Goal: Task Accomplishment & Management: Manage account settings

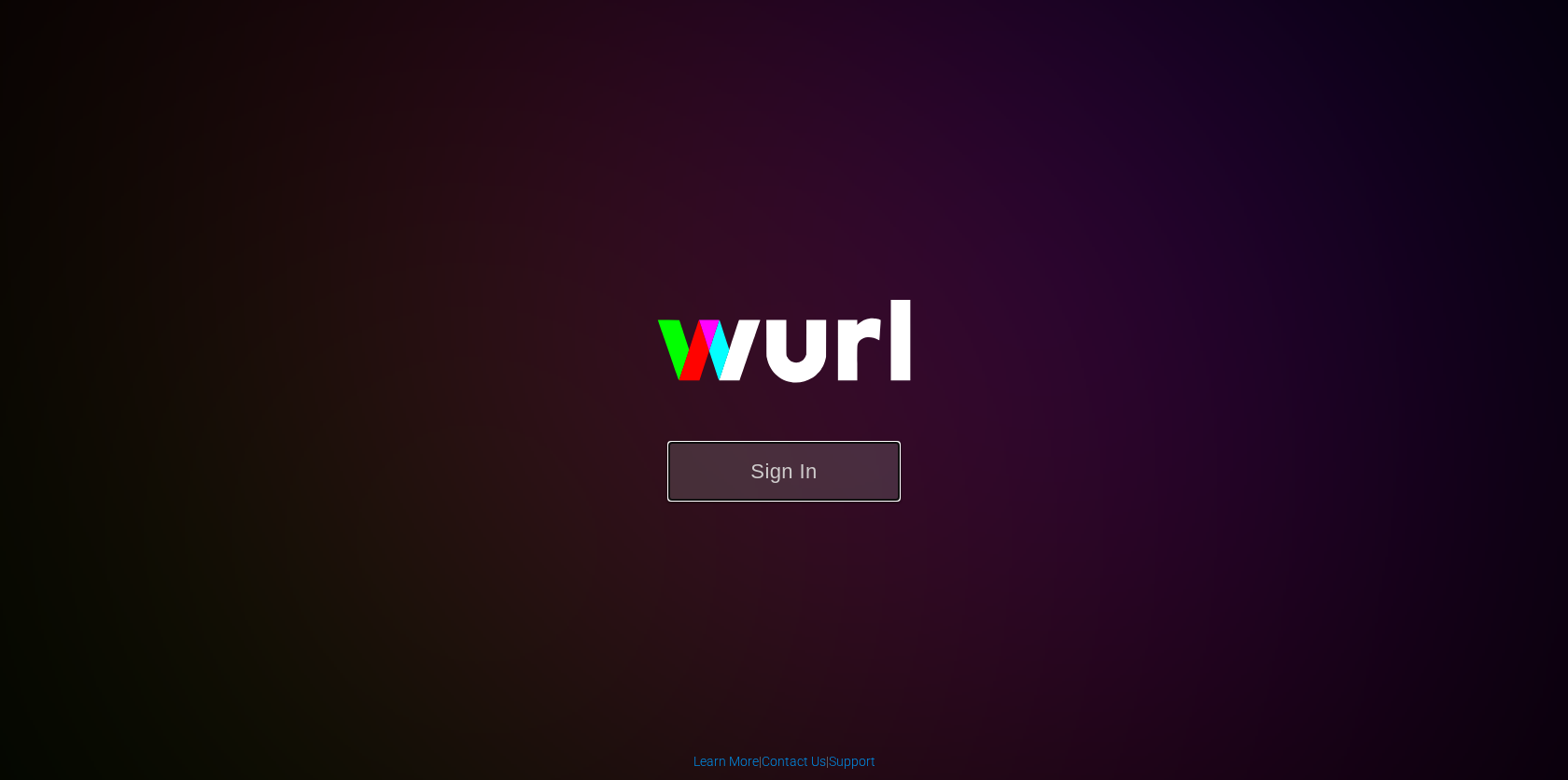
click at [828, 458] on button "Sign In" at bounding box center [784, 471] width 233 height 61
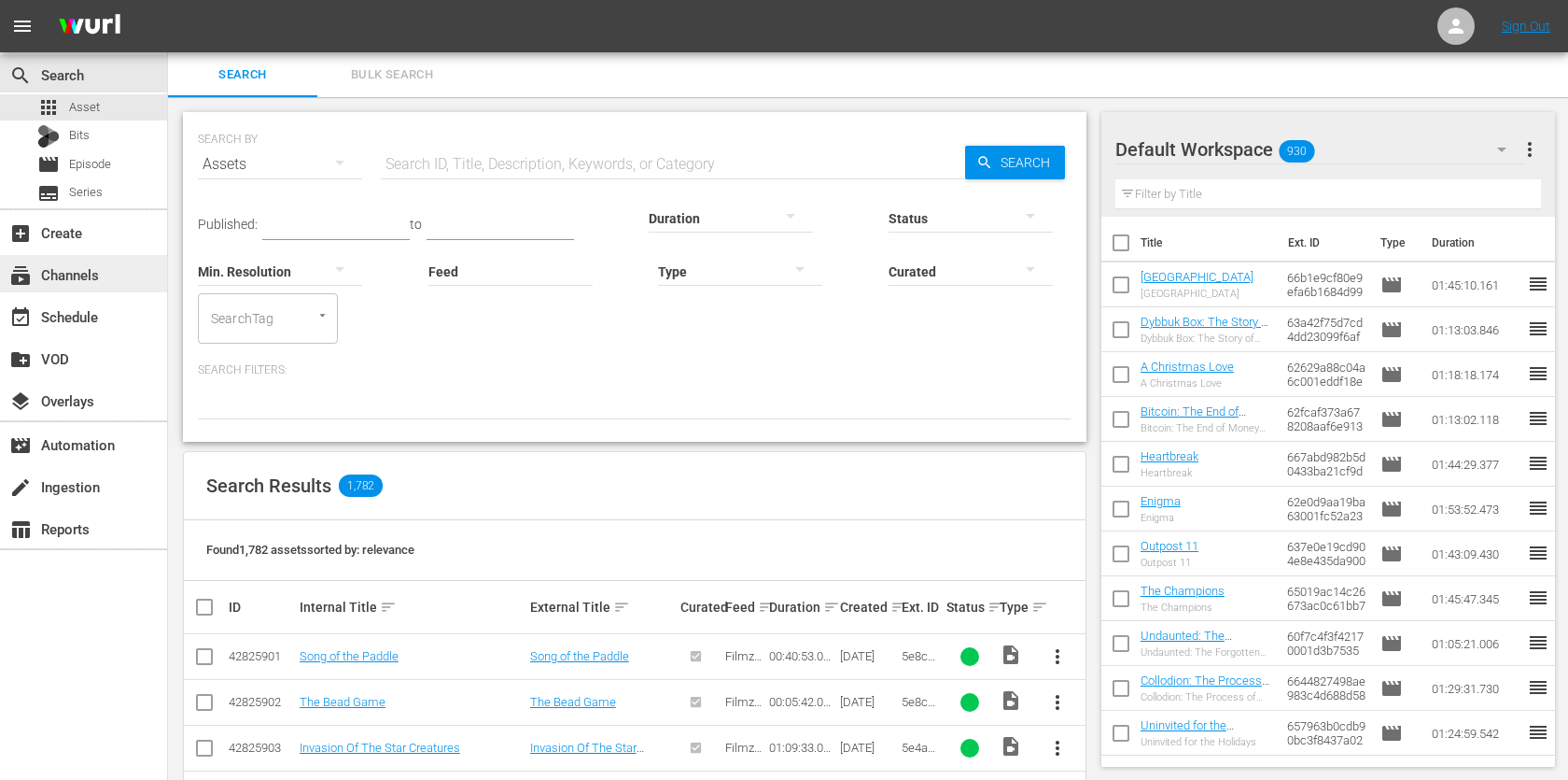
click at [77, 280] on div "subscriptions Channels" at bounding box center [52, 271] width 105 height 16
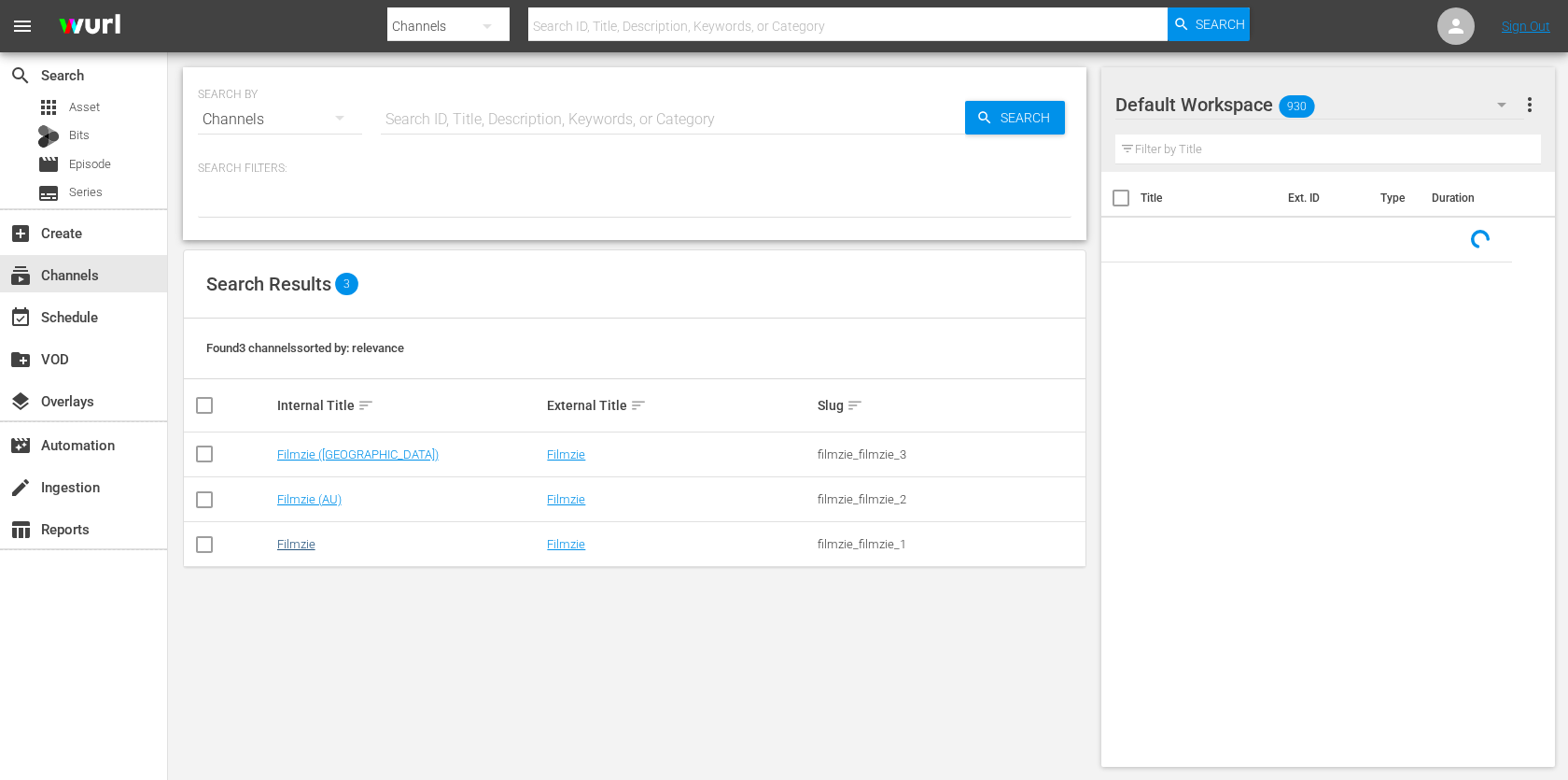
click at [293, 540] on link "Filmzie" at bounding box center [296, 544] width 39 height 14
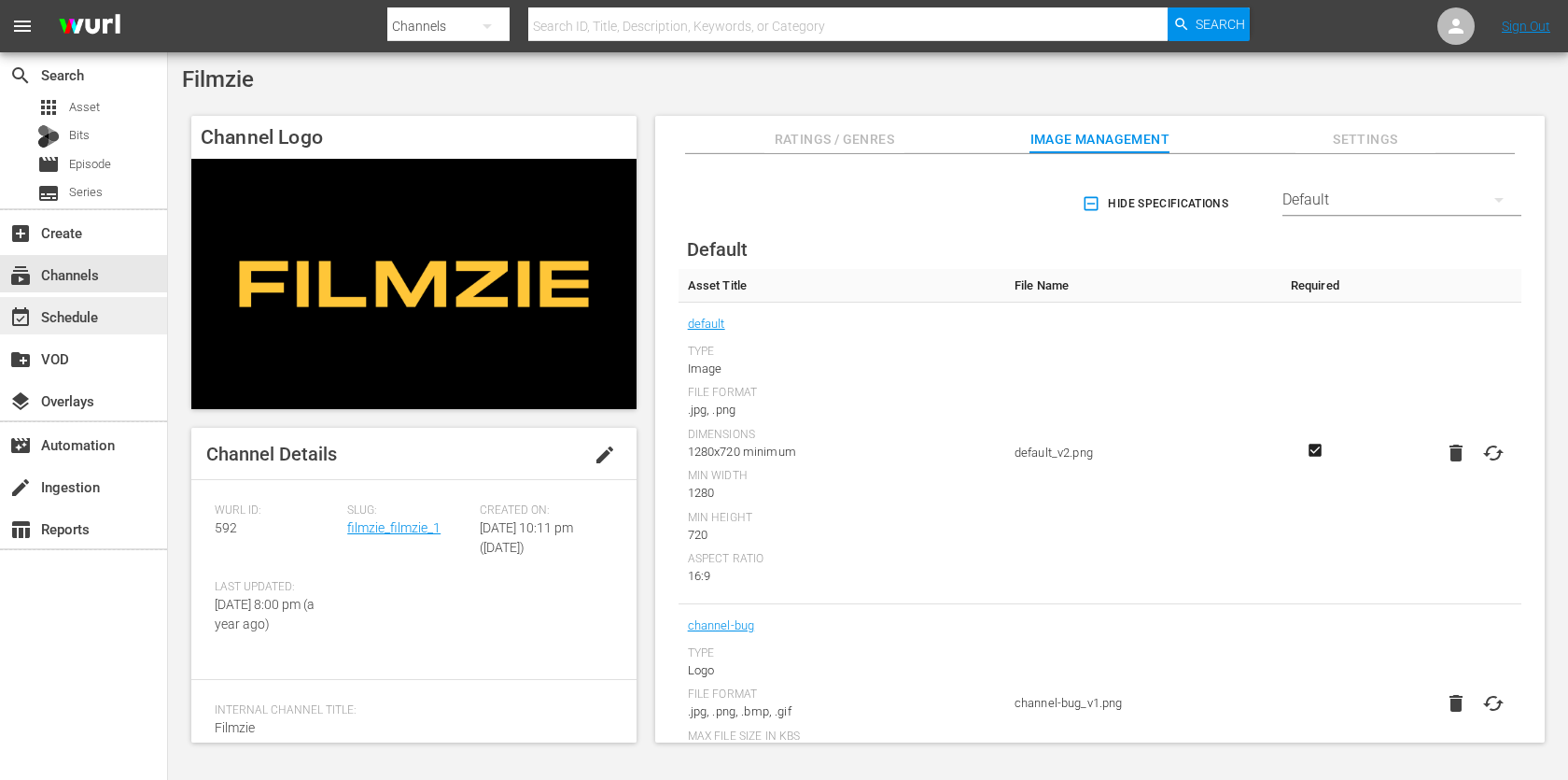
click at [115, 316] on div "event_available Schedule" at bounding box center [83, 315] width 167 height 38
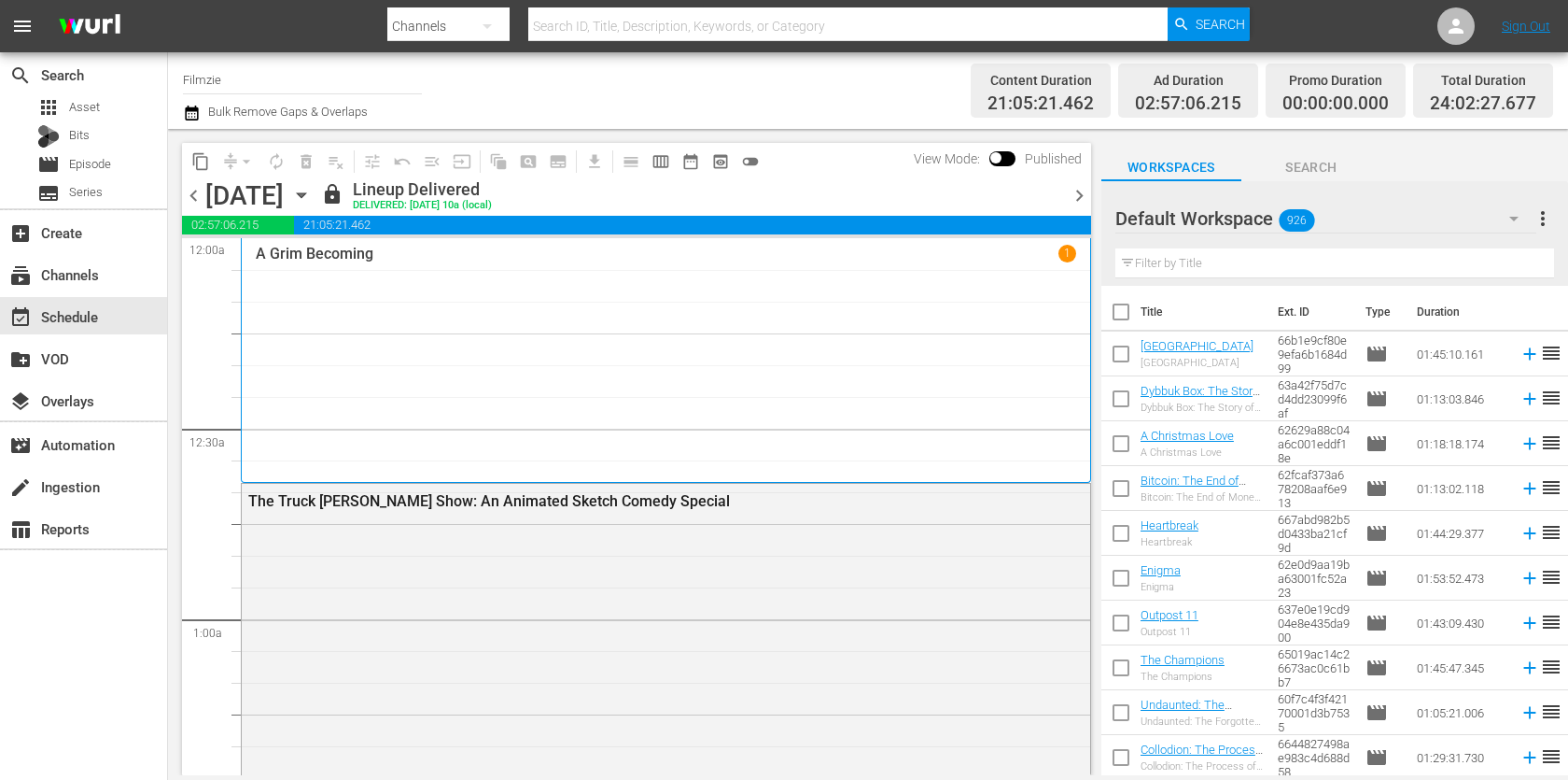
click at [184, 110] on icon "button" at bounding box center [192, 112] width 17 height 22
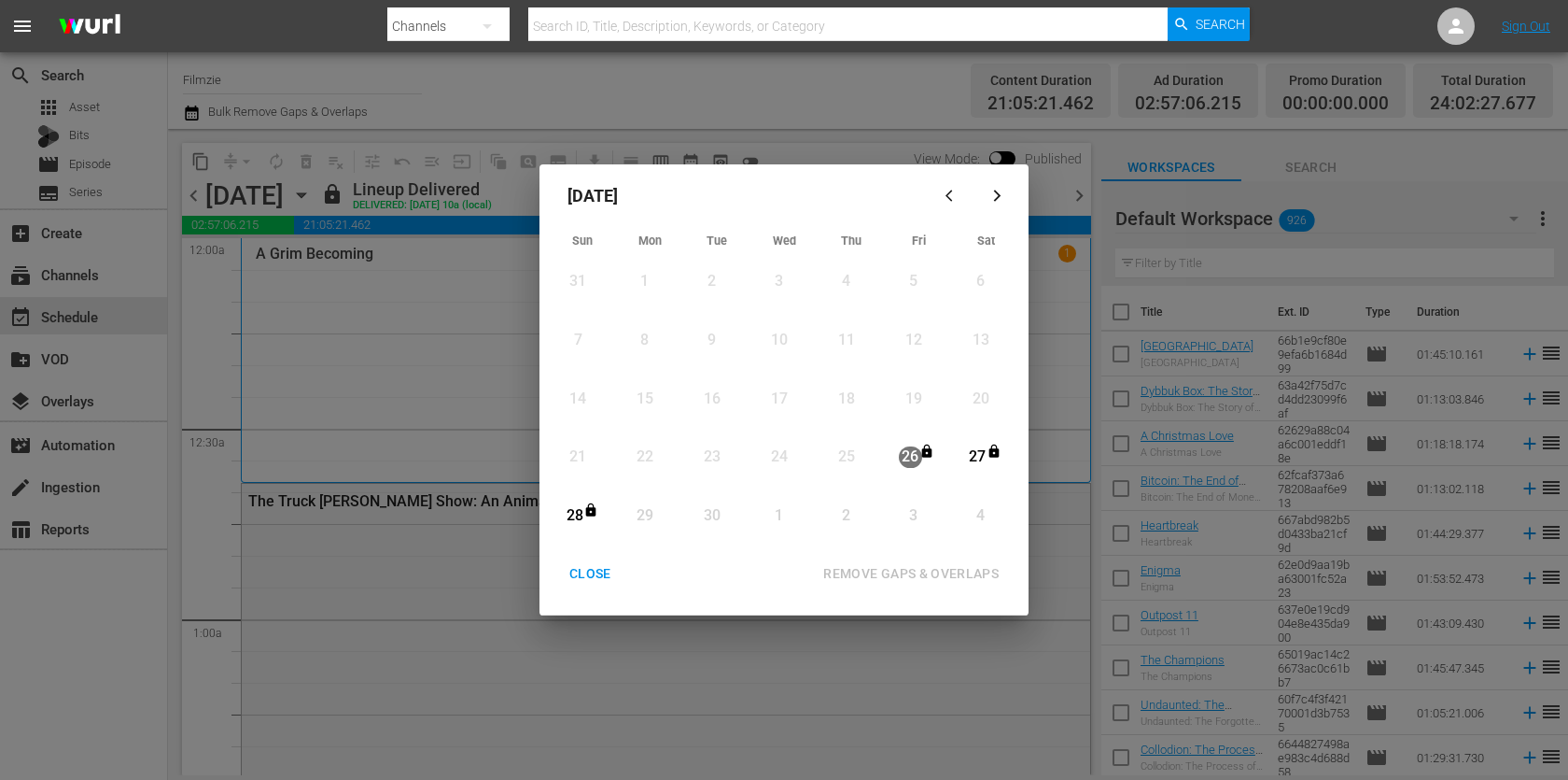
click at [585, 577] on div "CLOSE" at bounding box center [590, 574] width 72 height 23
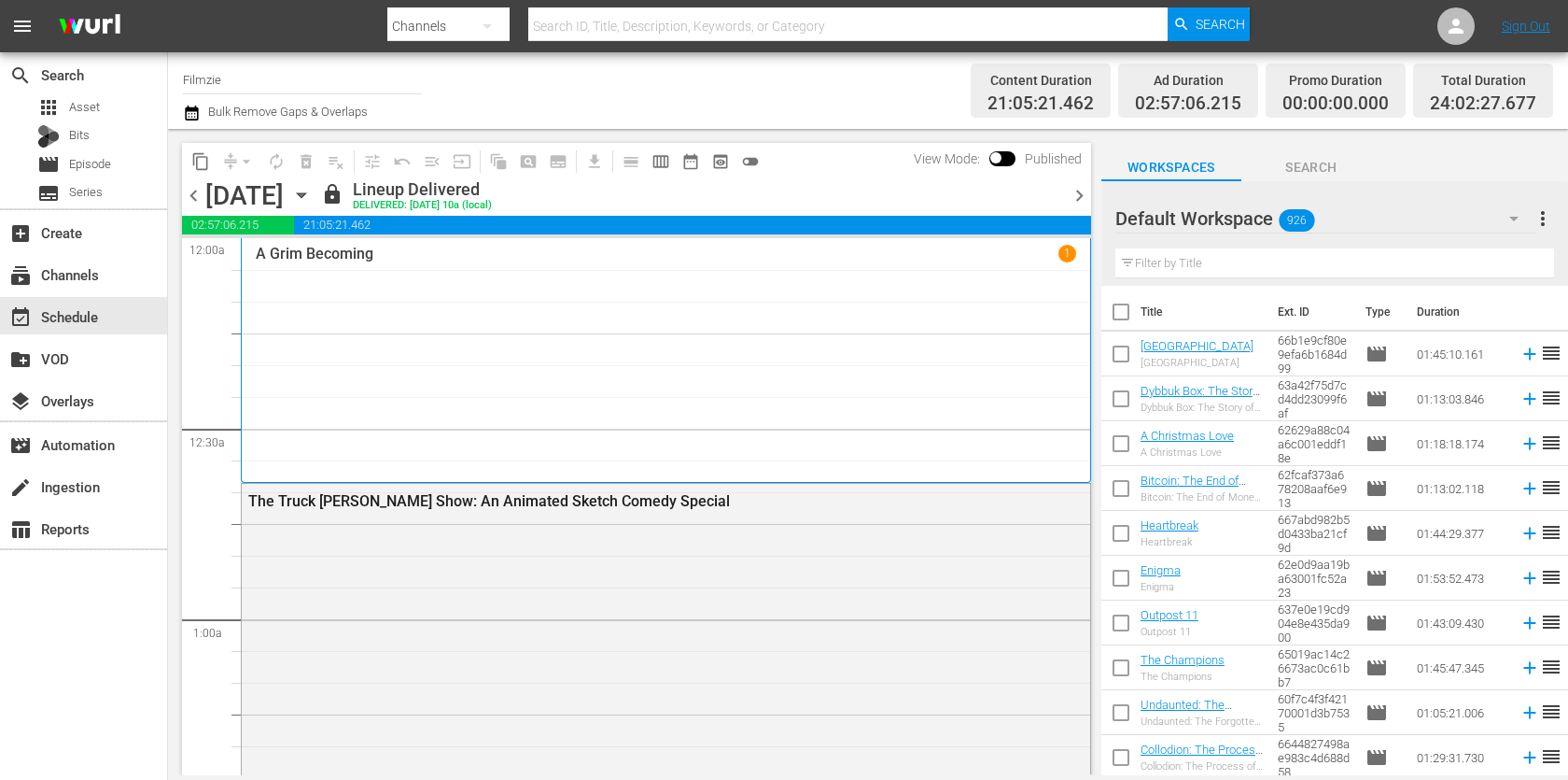
click at [312, 197] on icon "button" at bounding box center [301, 195] width 20 height 20
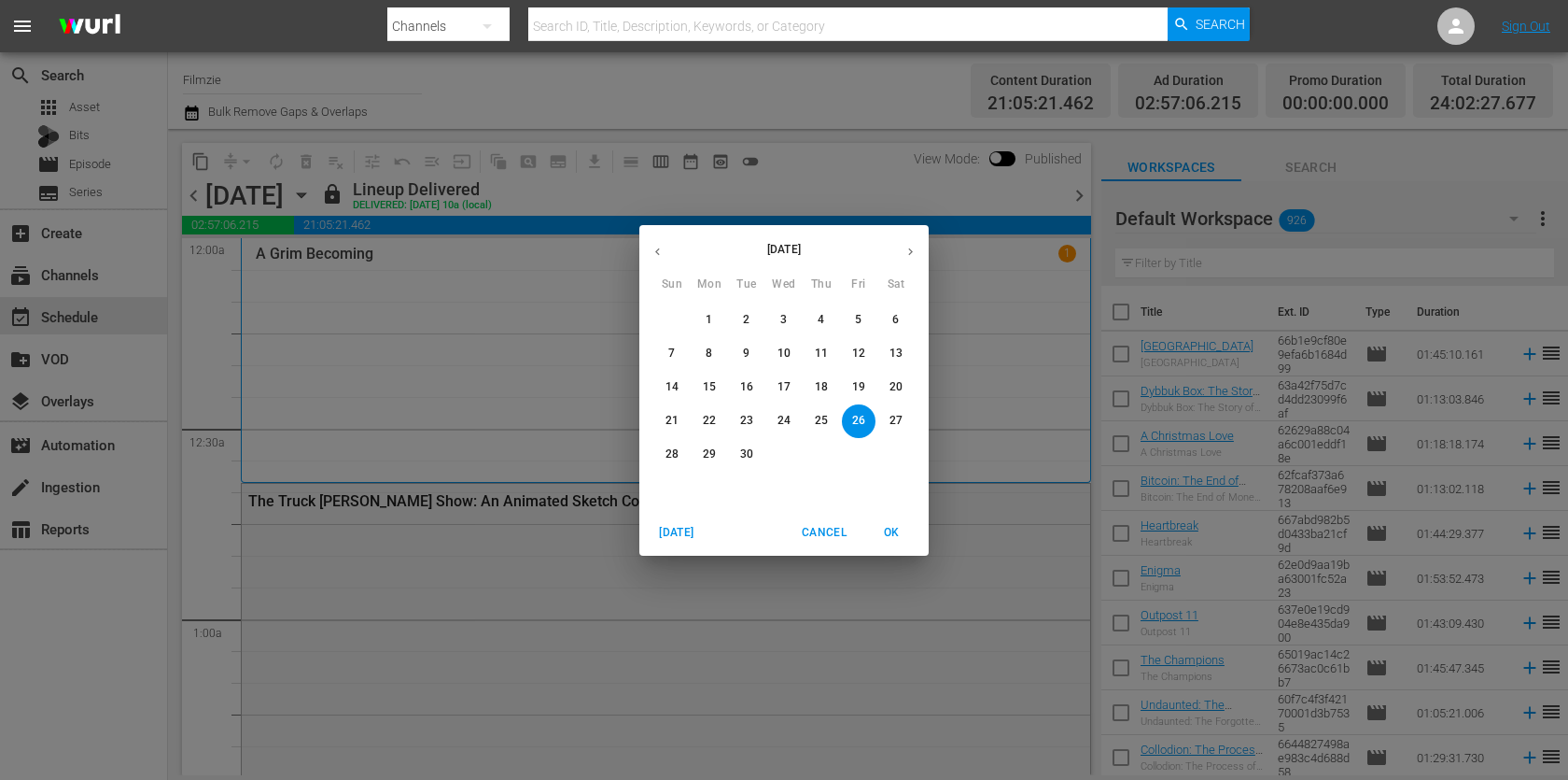
click at [708, 451] on p "29" at bounding box center [708, 454] width 13 height 16
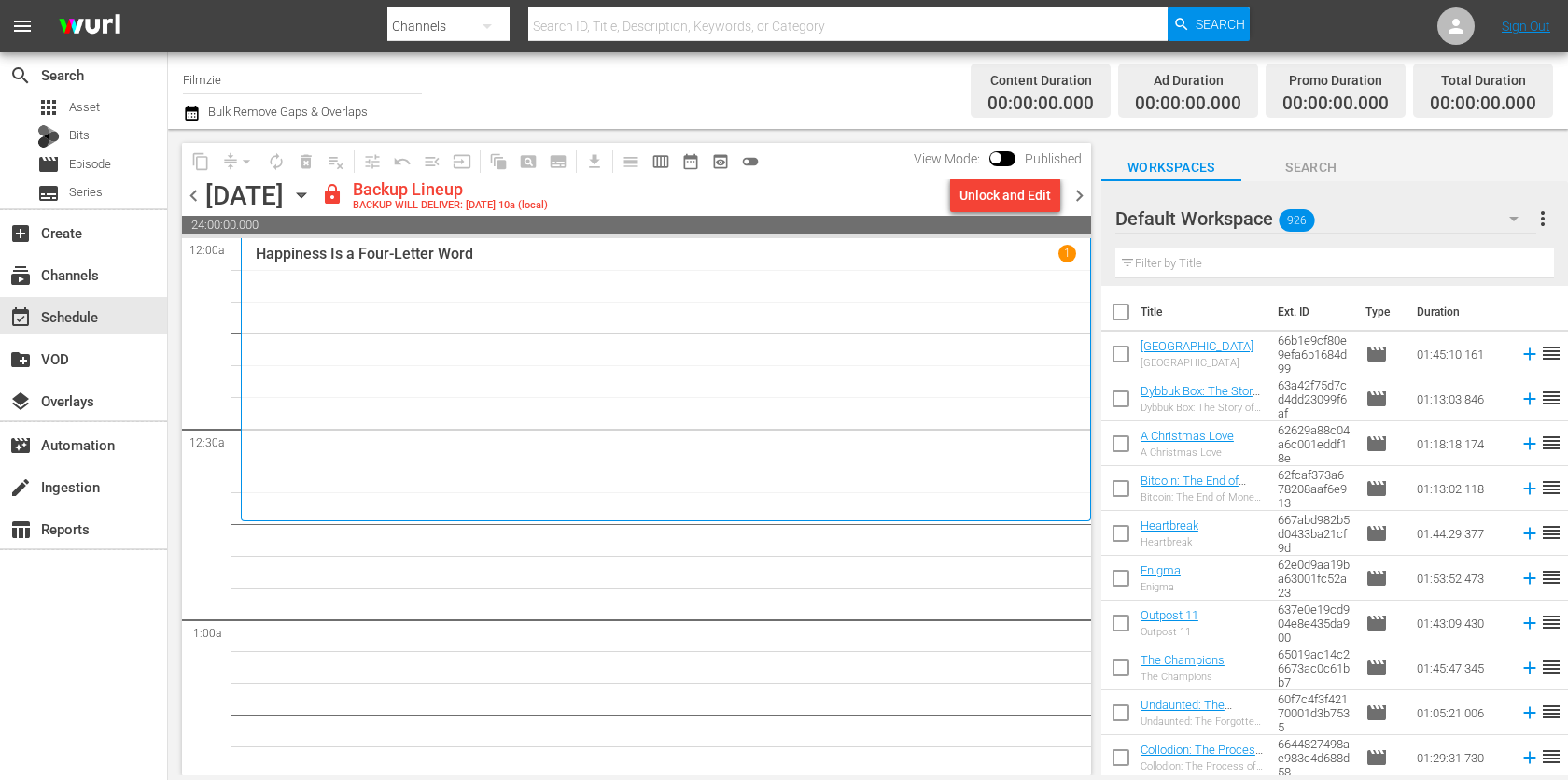
click at [1026, 192] on div "Unlock and Edit" at bounding box center [1004, 195] width 91 height 34
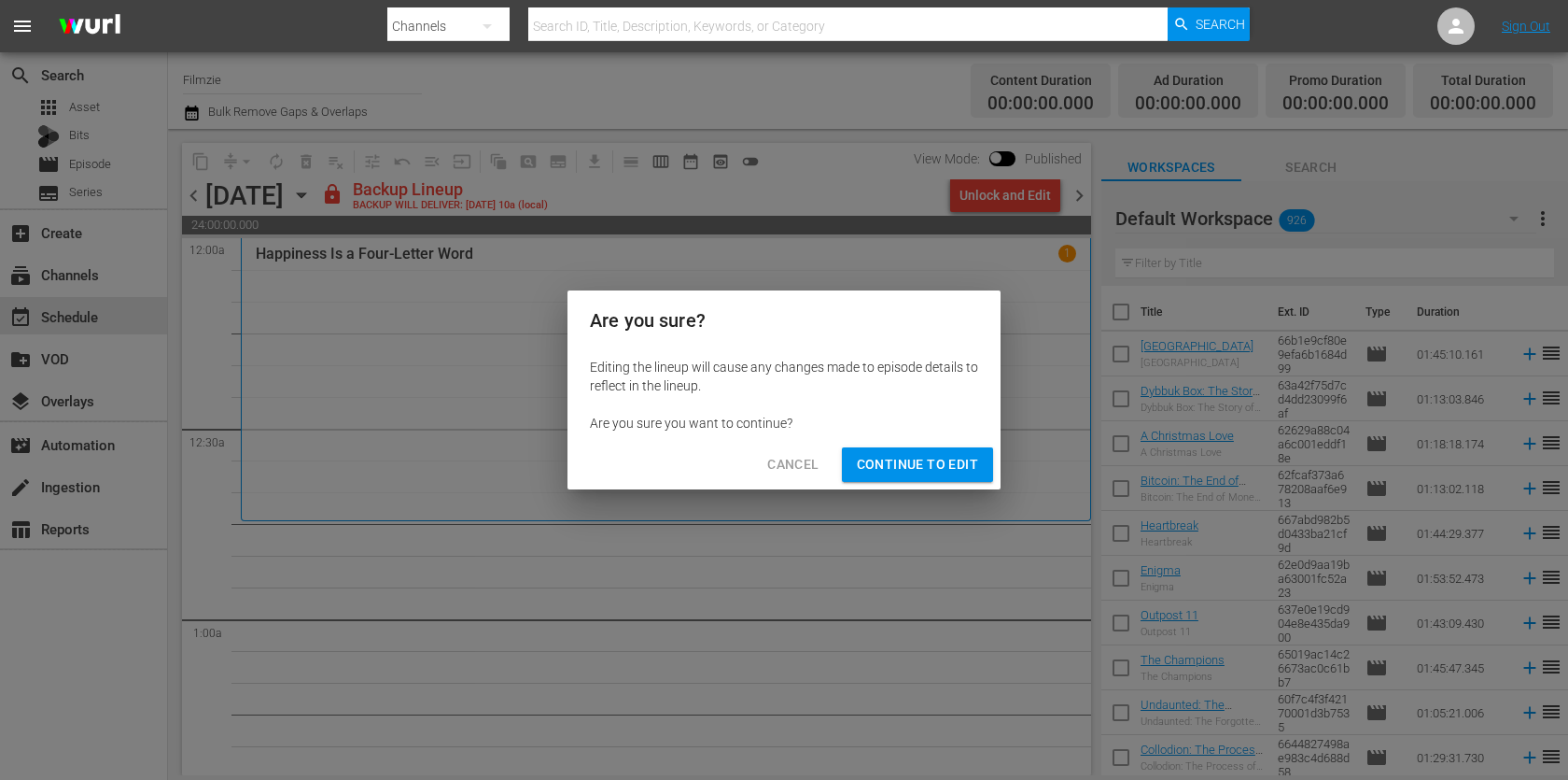
click at [935, 473] on span "Continue to Edit" at bounding box center [916, 464] width 121 height 23
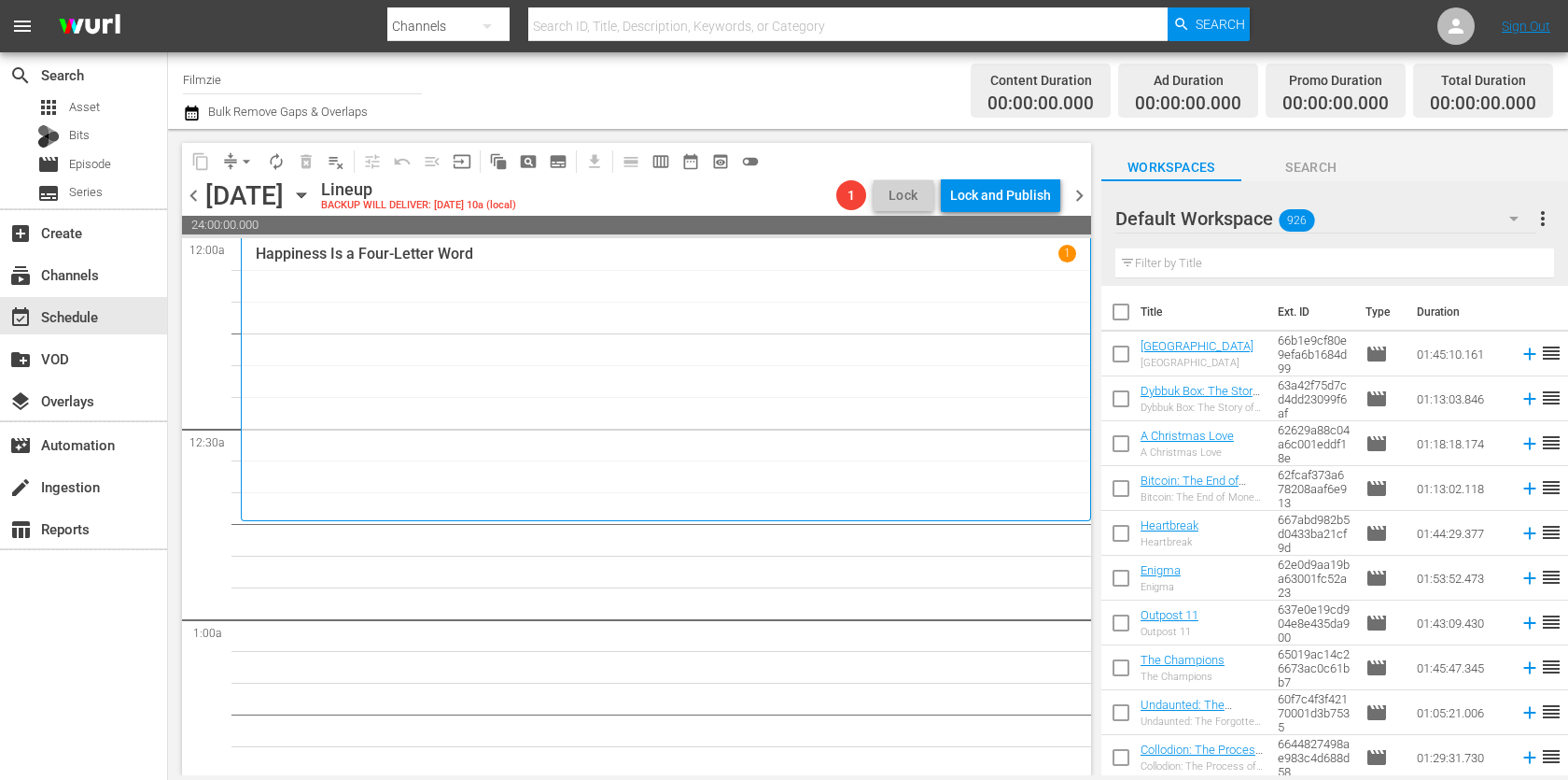
click at [1266, 254] on input "text" at bounding box center [1334, 263] width 439 height 30
paste input "Secrets in the Snow"
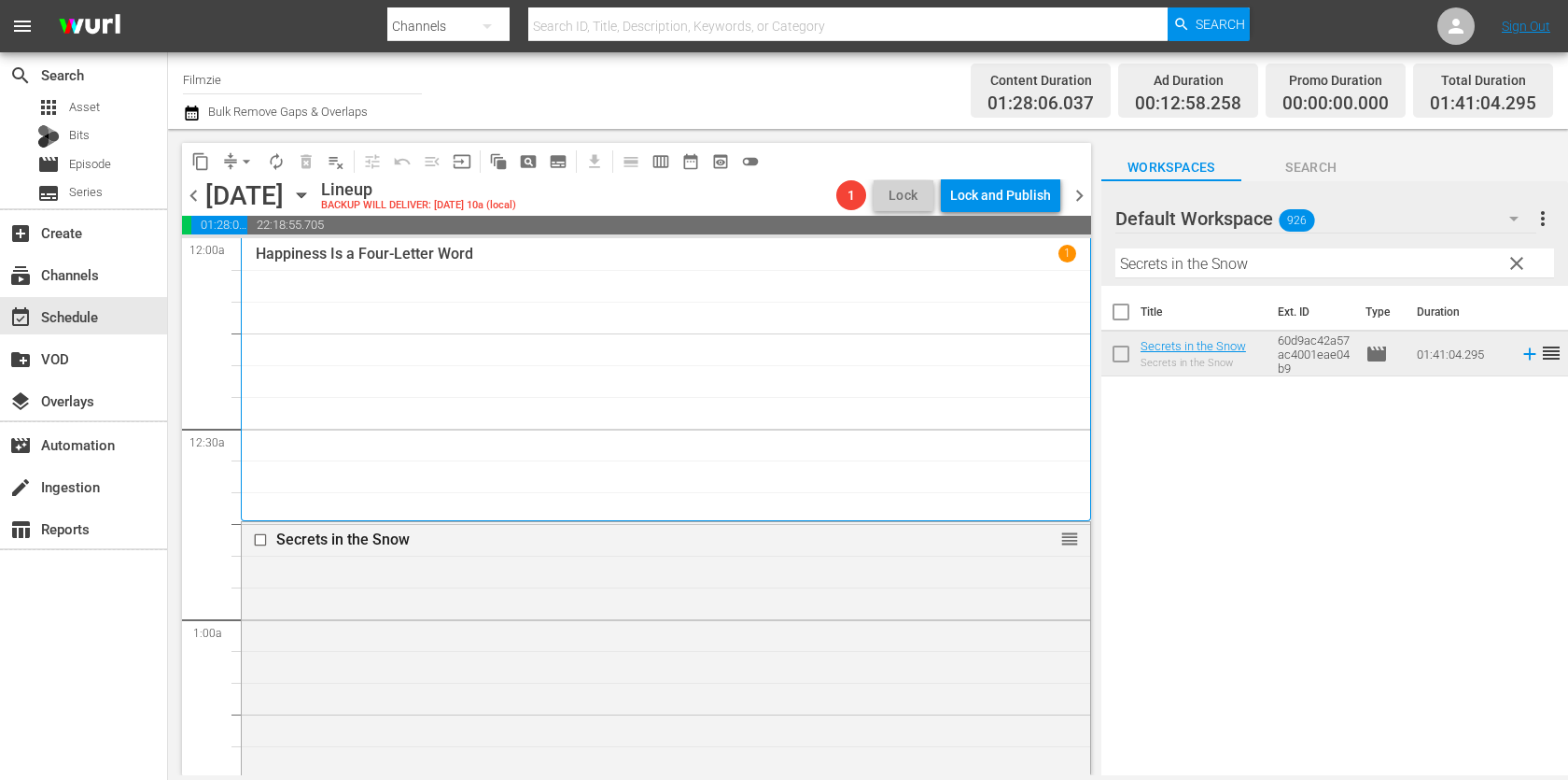
click at [1218, 254] on input "Secrets in the Snow" at bounding box center [1334, 263] width 439 height 30
paste input "The Girl in the Cornfield"
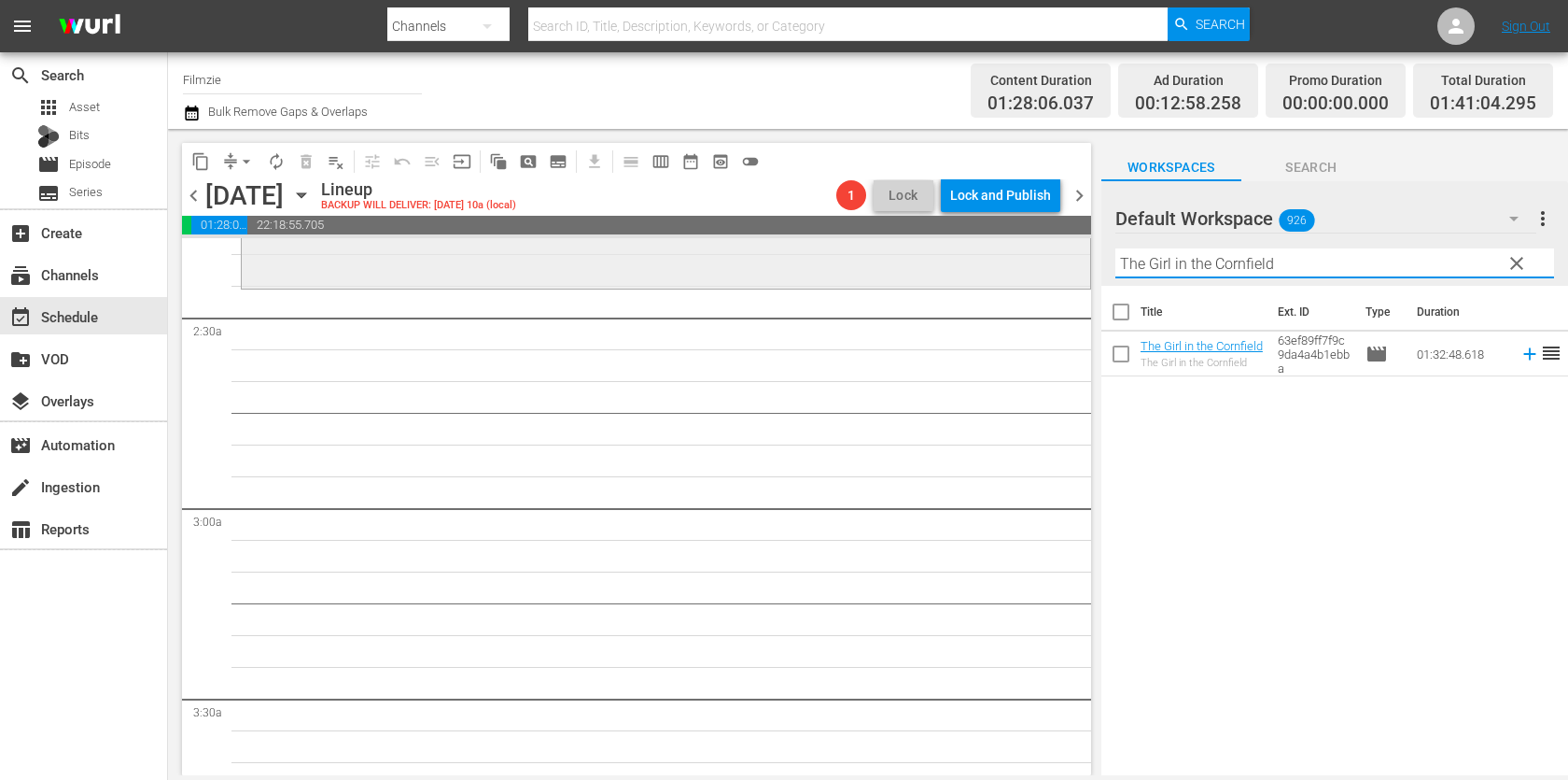
scroll to position [787, 0]
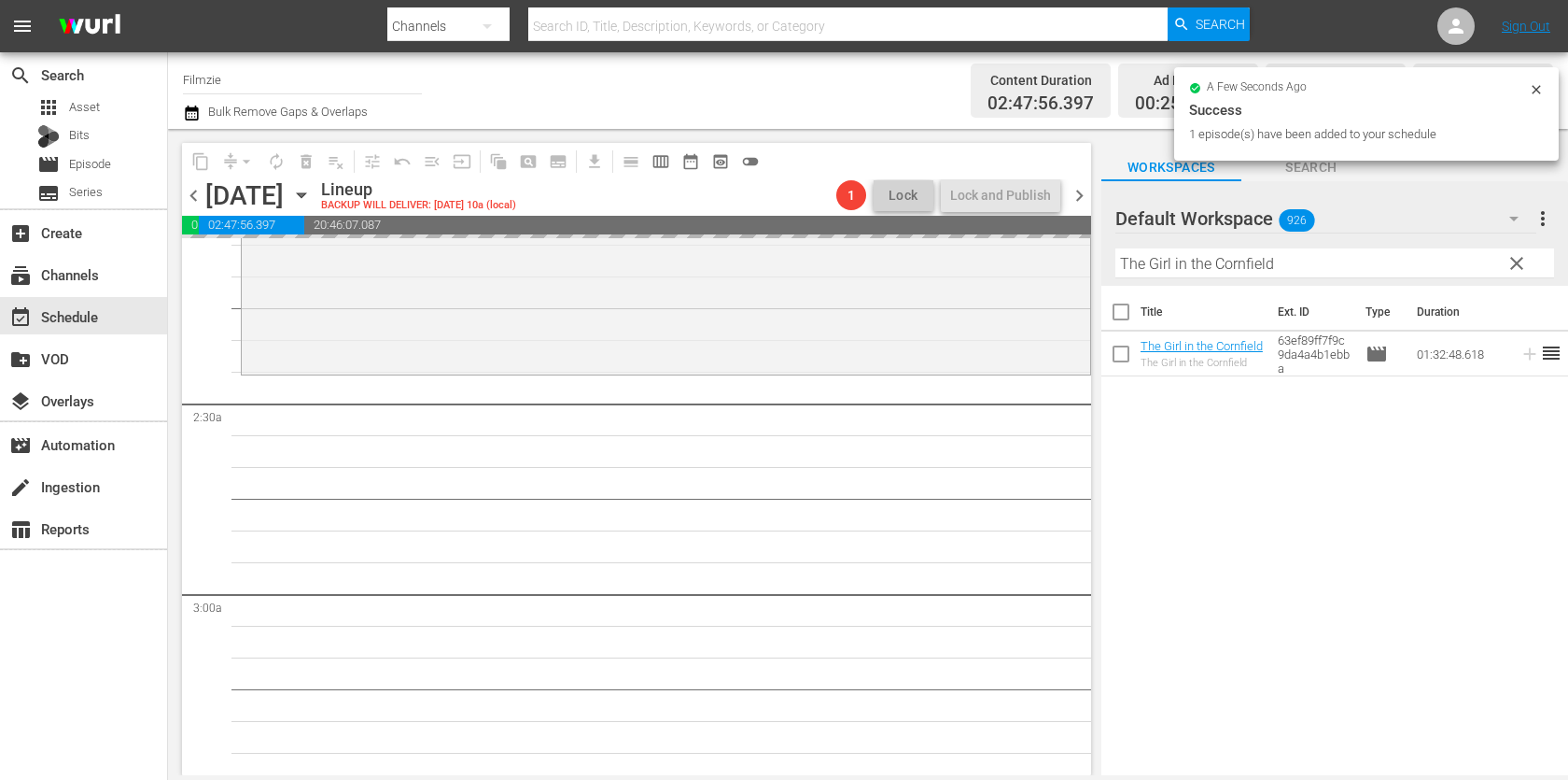
click at [1266, 266] on input "The Girl in the Cornfield" at bounding box center [1334, 263] width 439 height 30
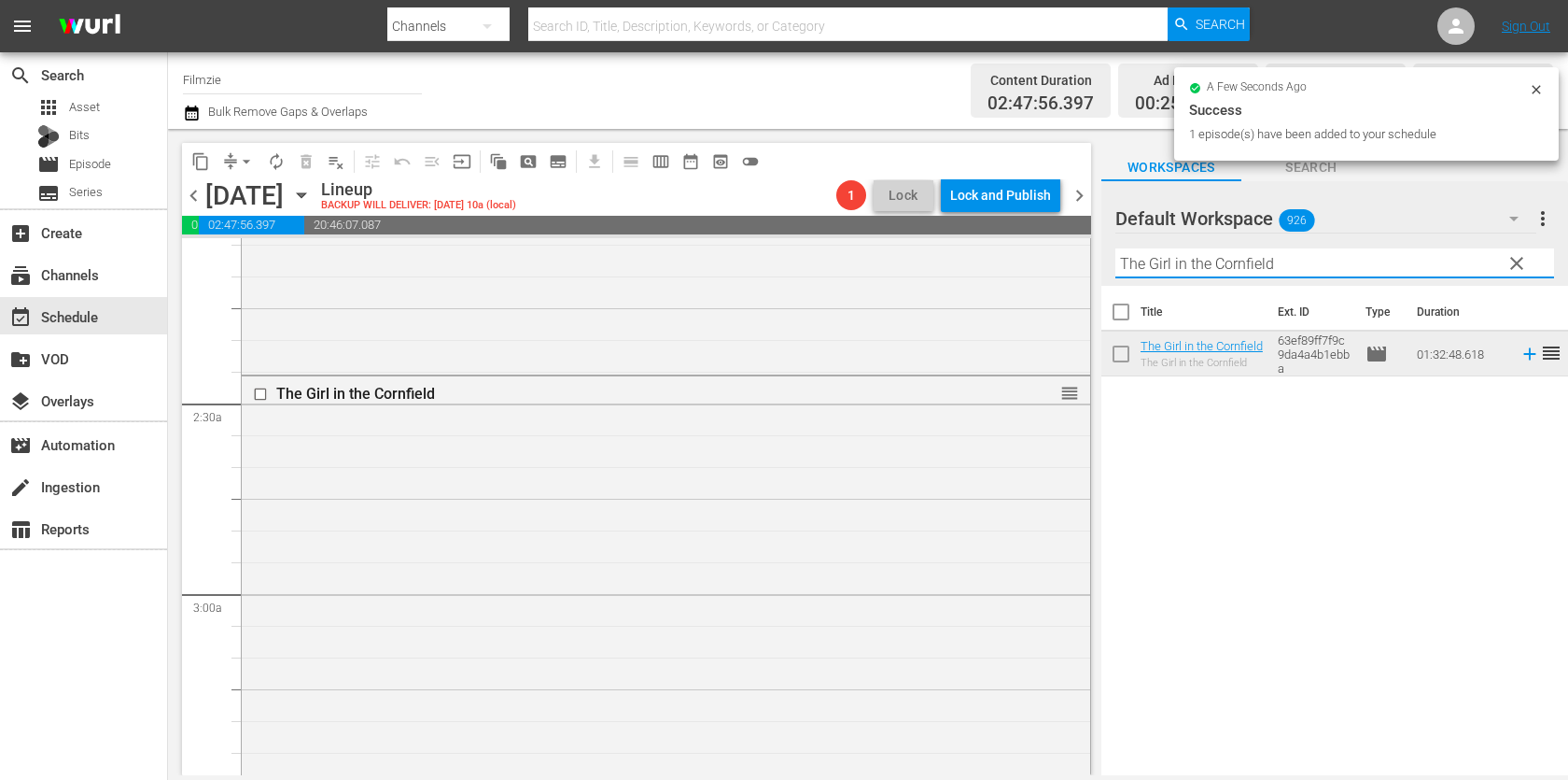
paste input "Overtime"
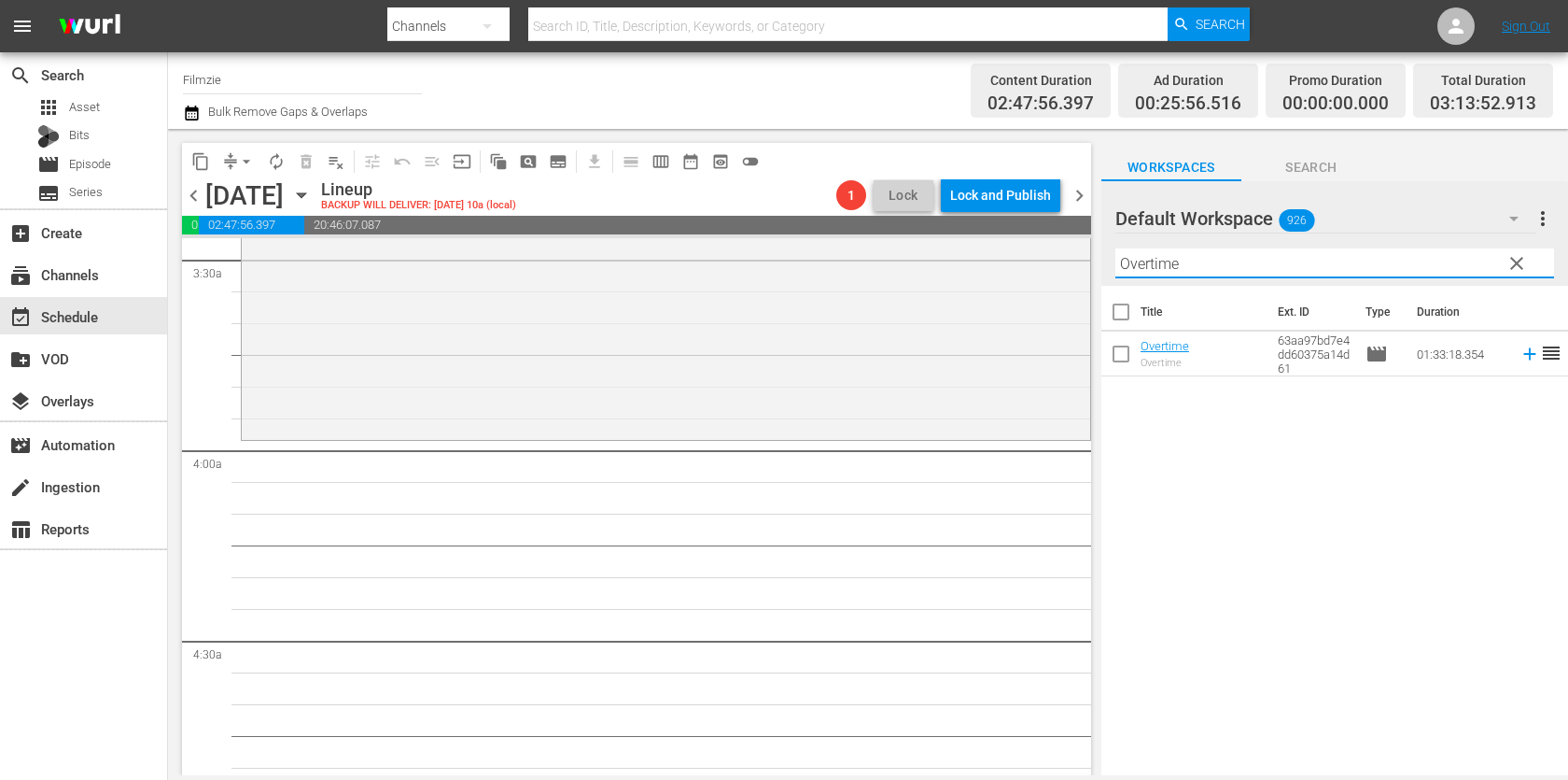
scroll to position [1282, 0]
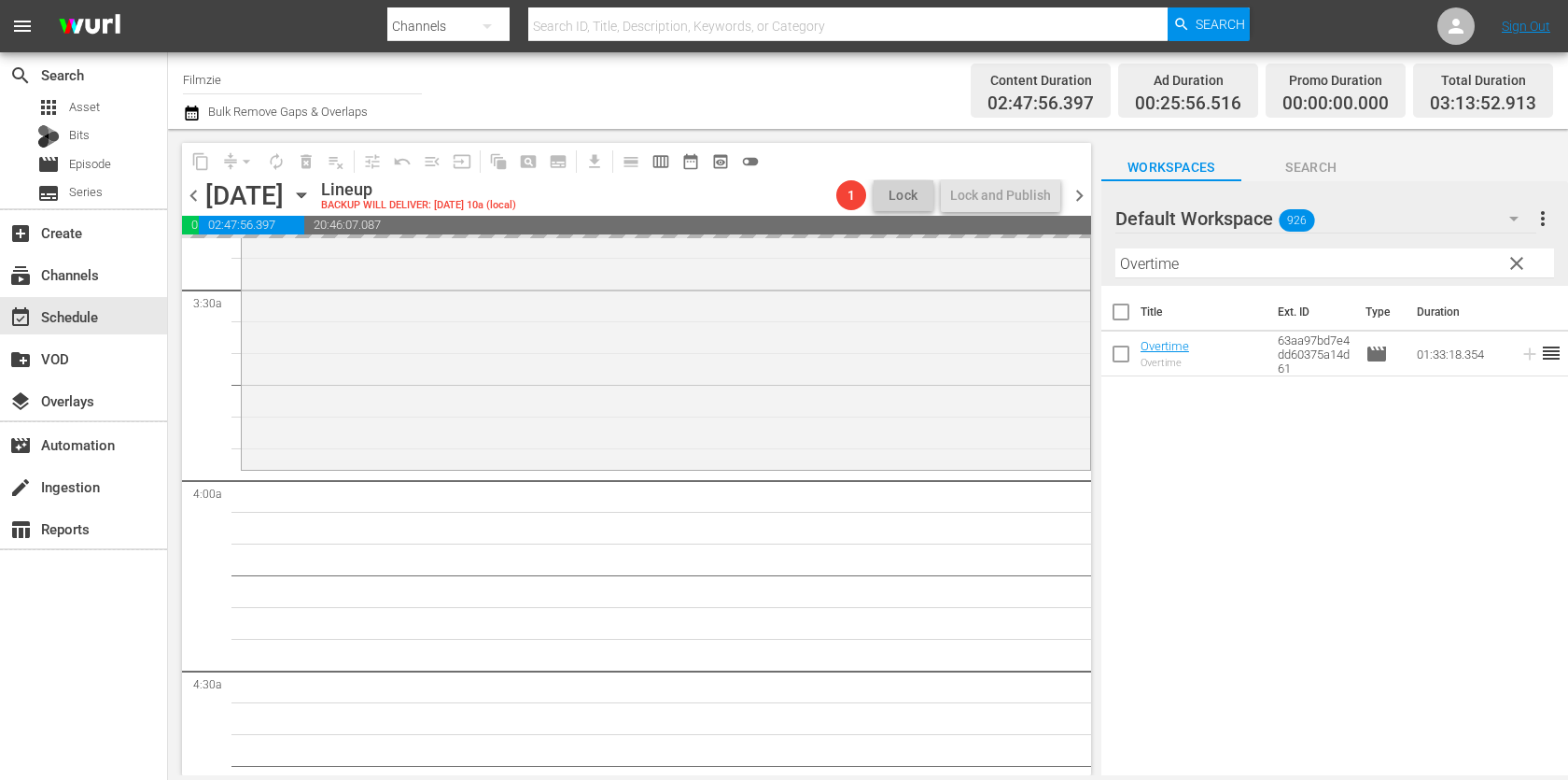
drag, startPoint x: 1169, startPoint y: 347, endPoint x: 925, endPoint y: 18, distance: 409.6
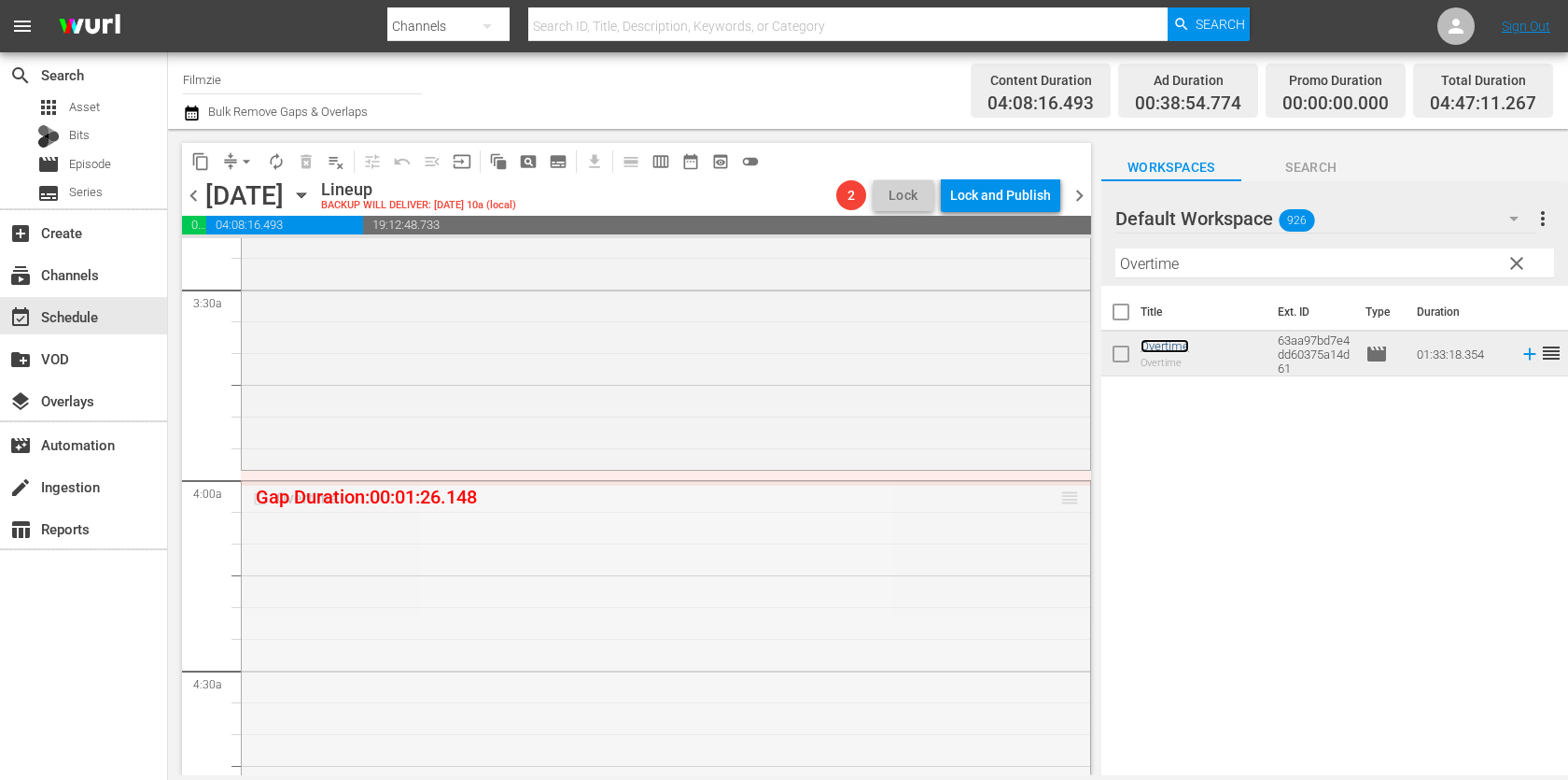
drag, startPoint x: 1073, startPoint y: 497, endPoint x: 1071, endPoint y: 475, distance: 22.1
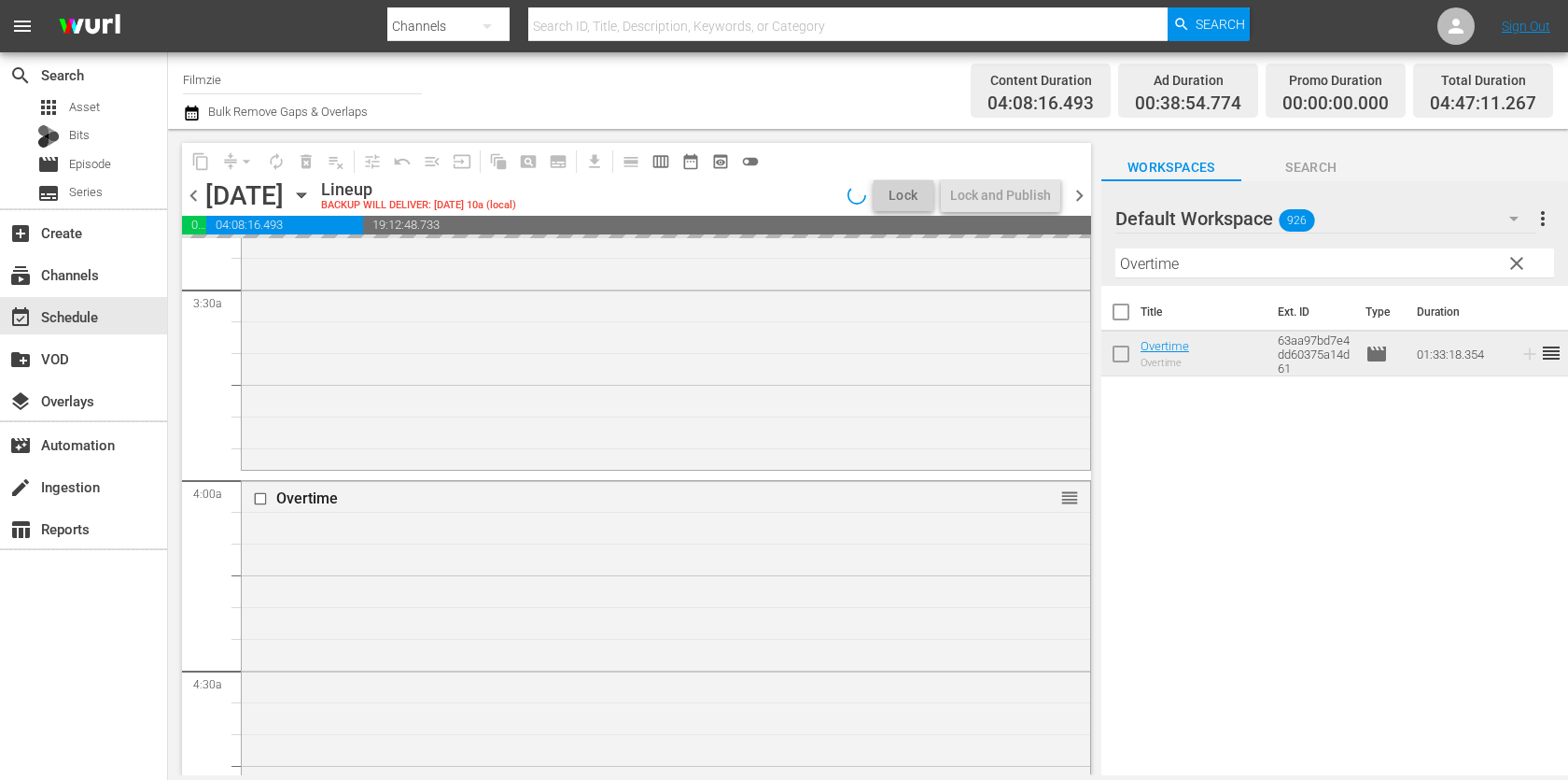
click at [1192, 255] on input "Overtime" at bounding box center [1334, 263] width 439 height 30
paste input "Rocks at Whiskey Trench"
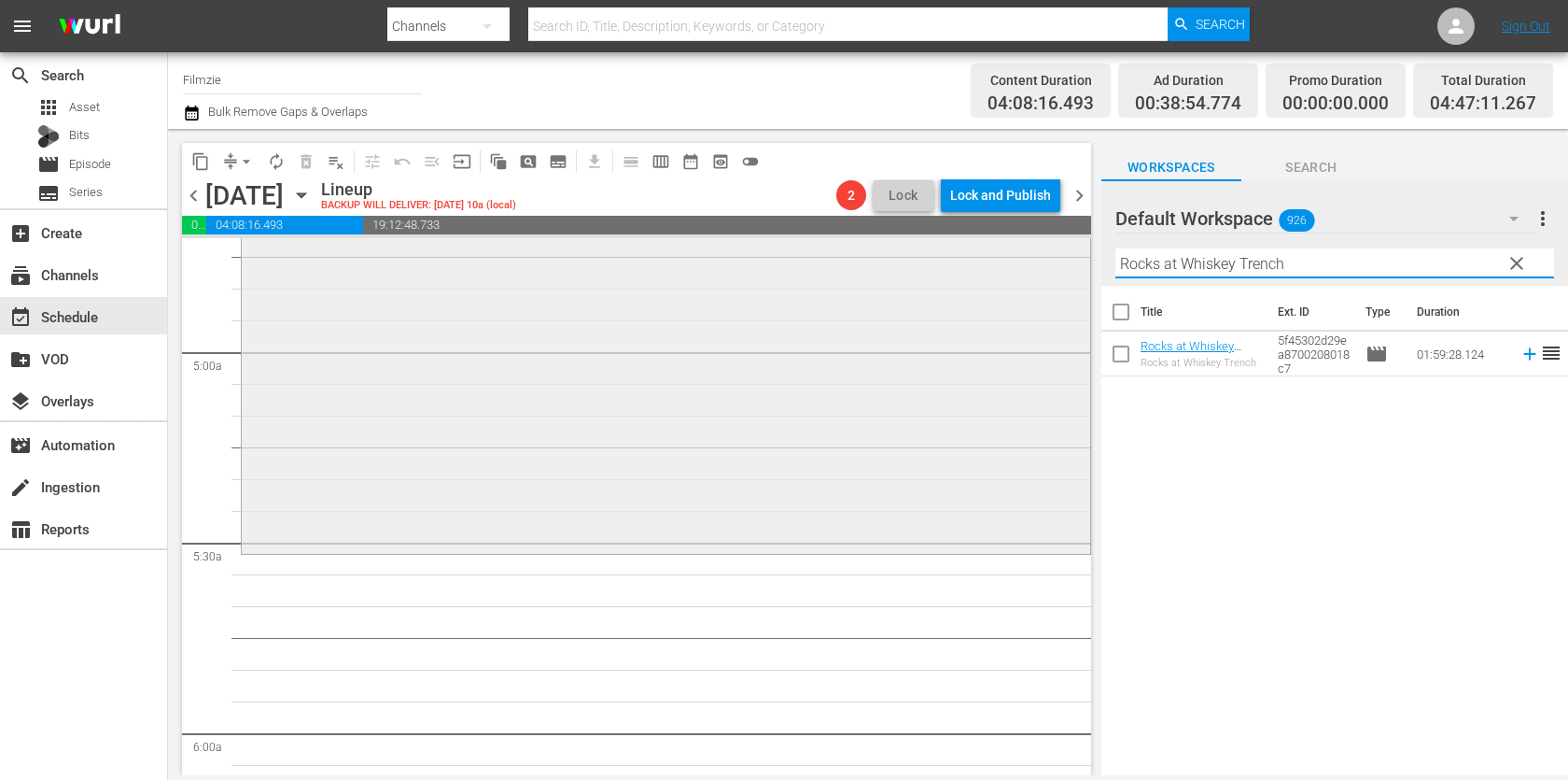
scroll to position [1916, 0]
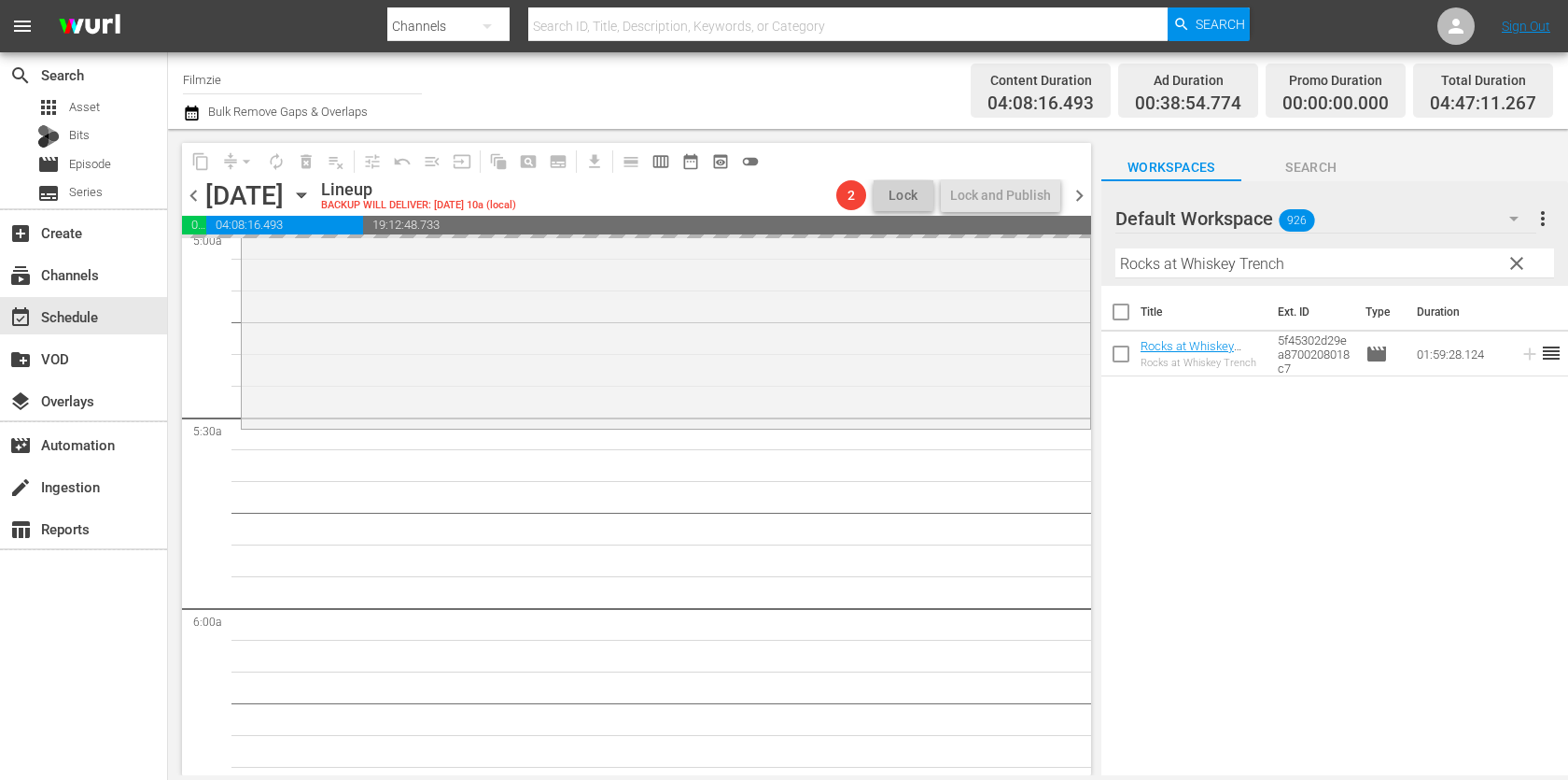
drag, startPoint x: 1163, startPoint y: 348, endPoint x: 791, endPoint y: 13, distance: 500.6
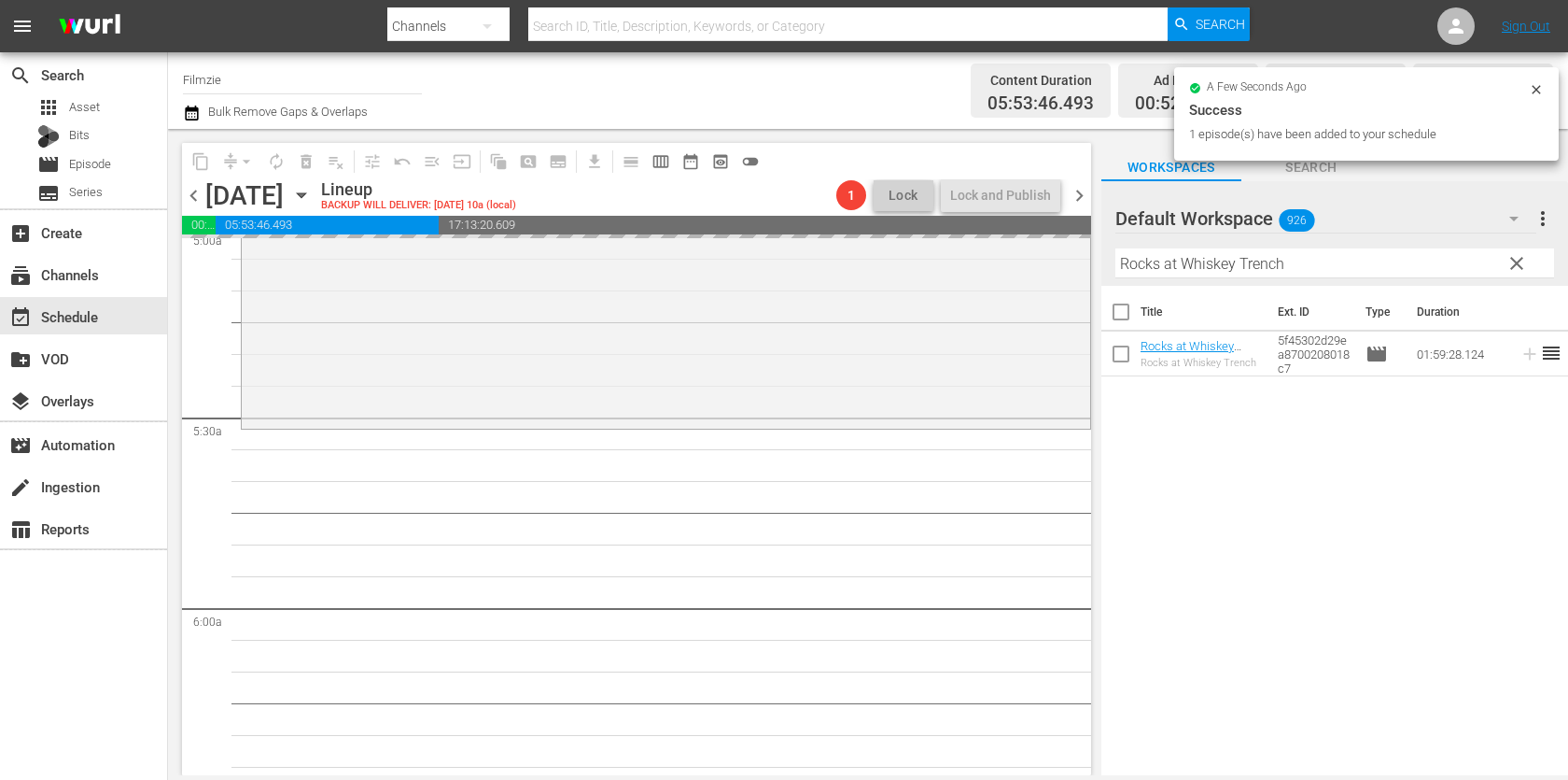
click at [1194, 284] on div "Filter by Title Rocks at Whiskey Trench" at bounding box center [1334, 264] width 439 height 45
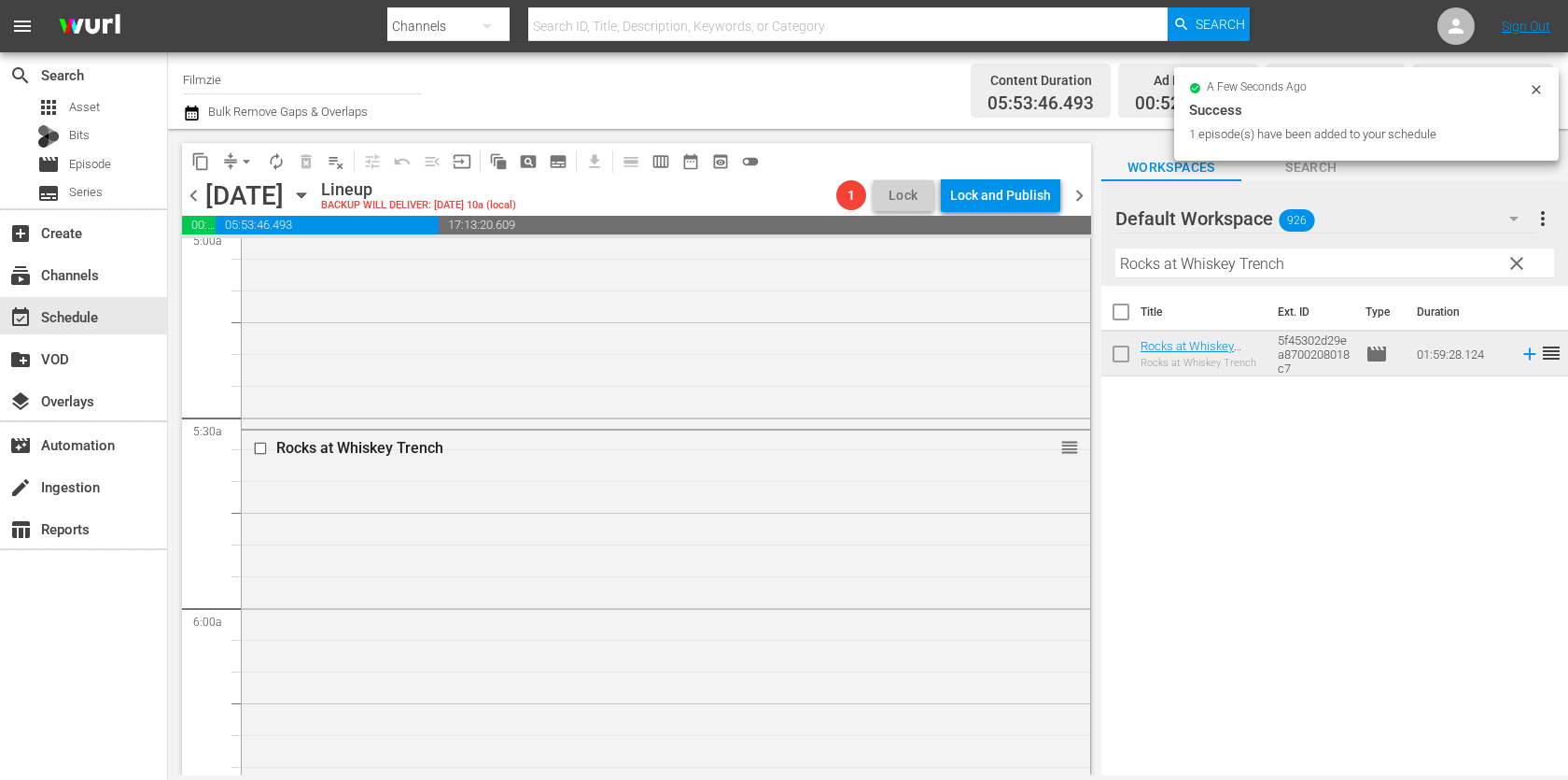
click at [1210, 266] on input "Rocks at Whiskey Trench" at bounding box center [1334, 263] width 439 height 30
paste input "The Hard Ride"
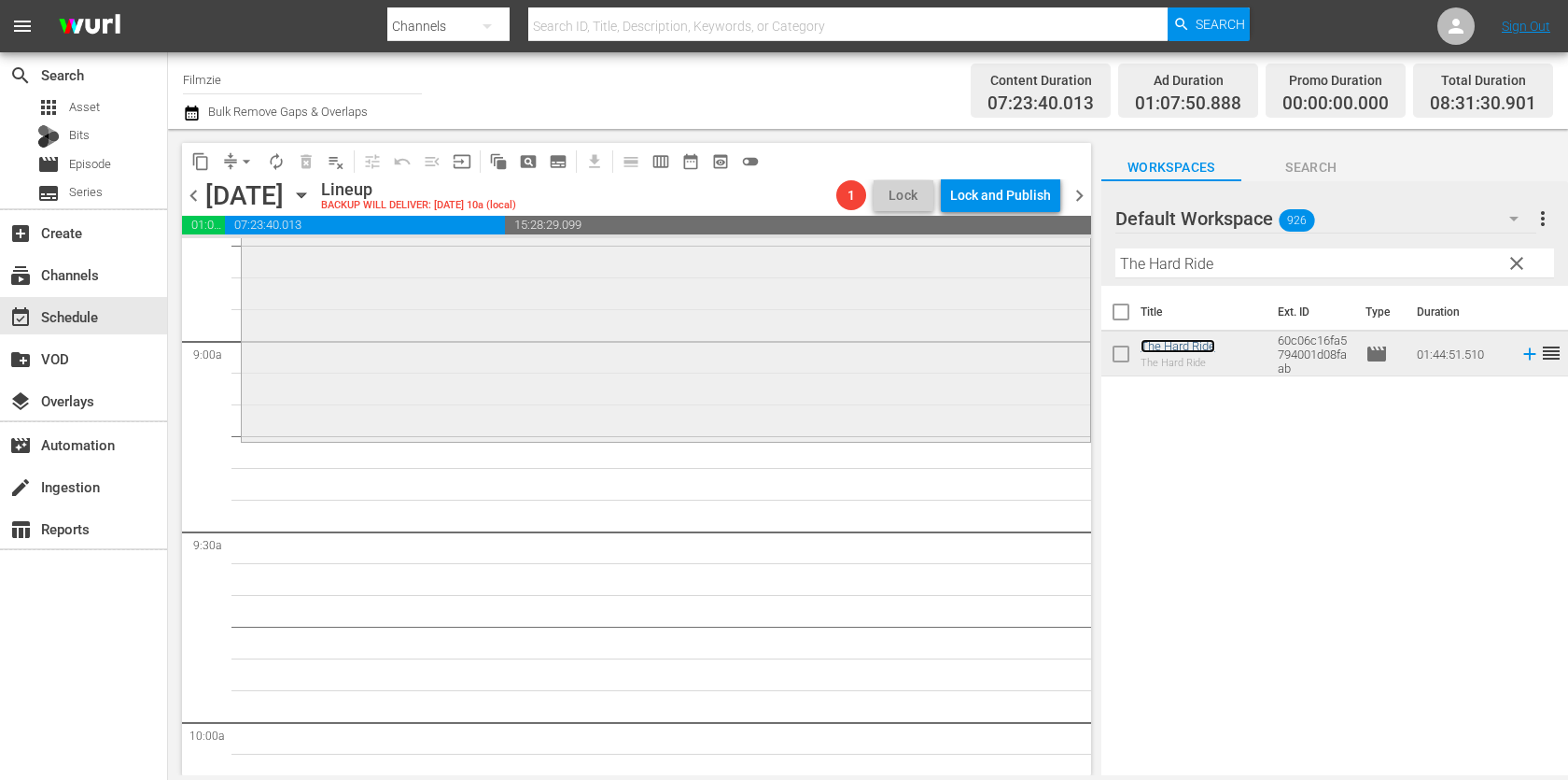
scroll to position [3336, 0]
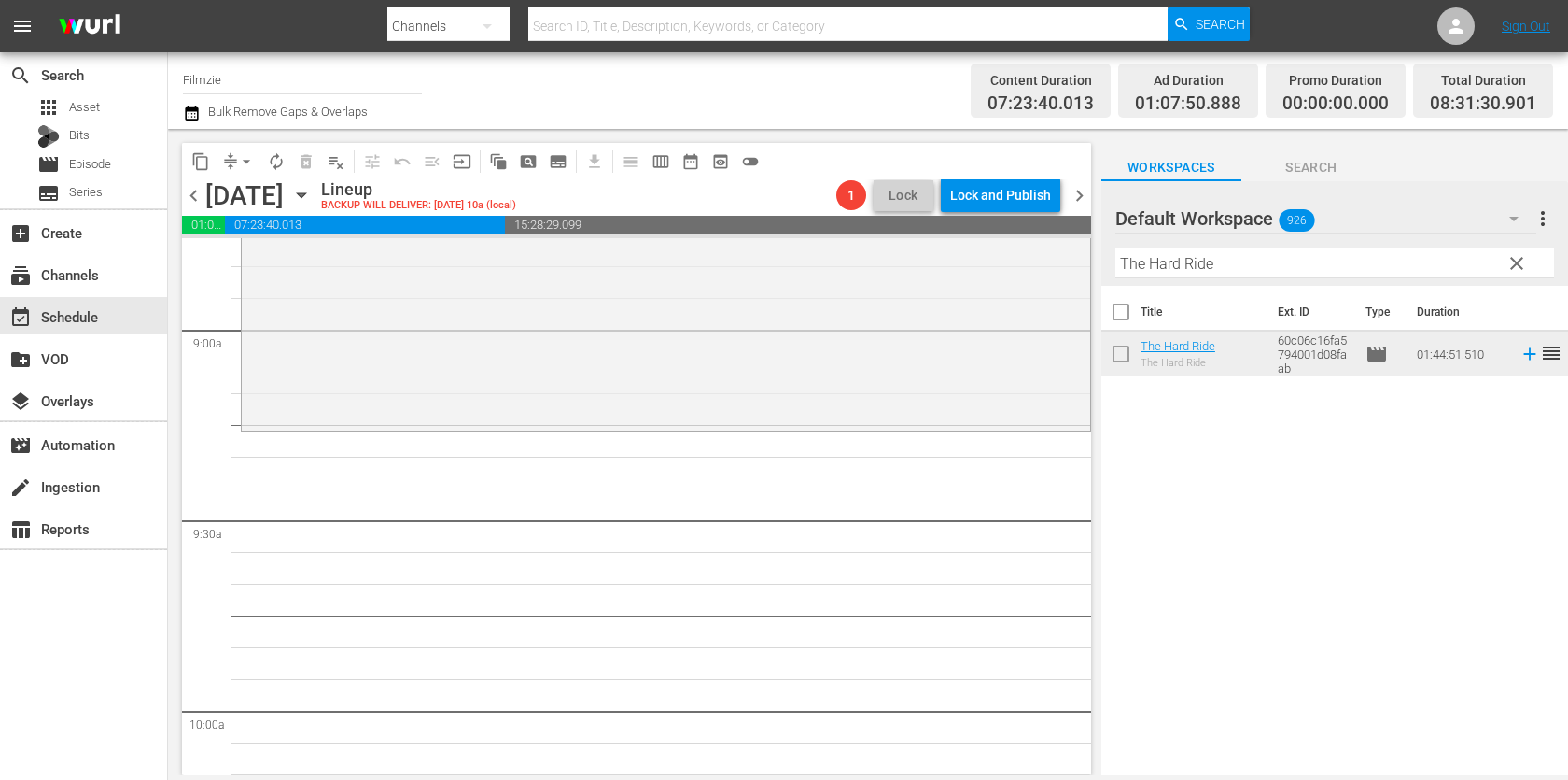
drag, startPoint x: 1170, startPoint y: 350, endPoint x: 933, endPoint y: 4, distance: 419.4
click at [1296, 257] on input "The Hard Ride" at bounding box center [1334, 263] width 439 height 30
paste input "Walking Through History 1"
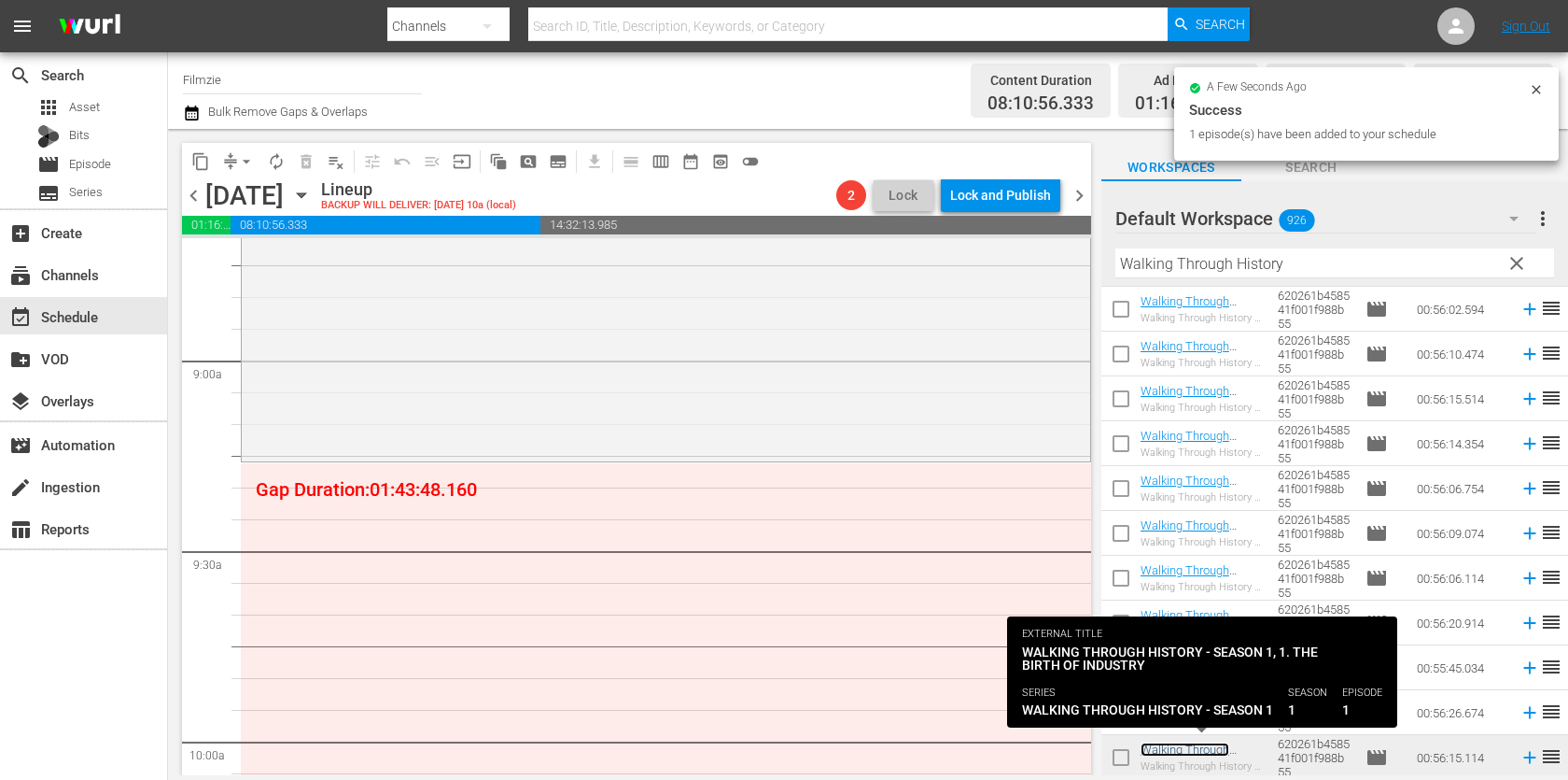
scroll to position [3301, 0]
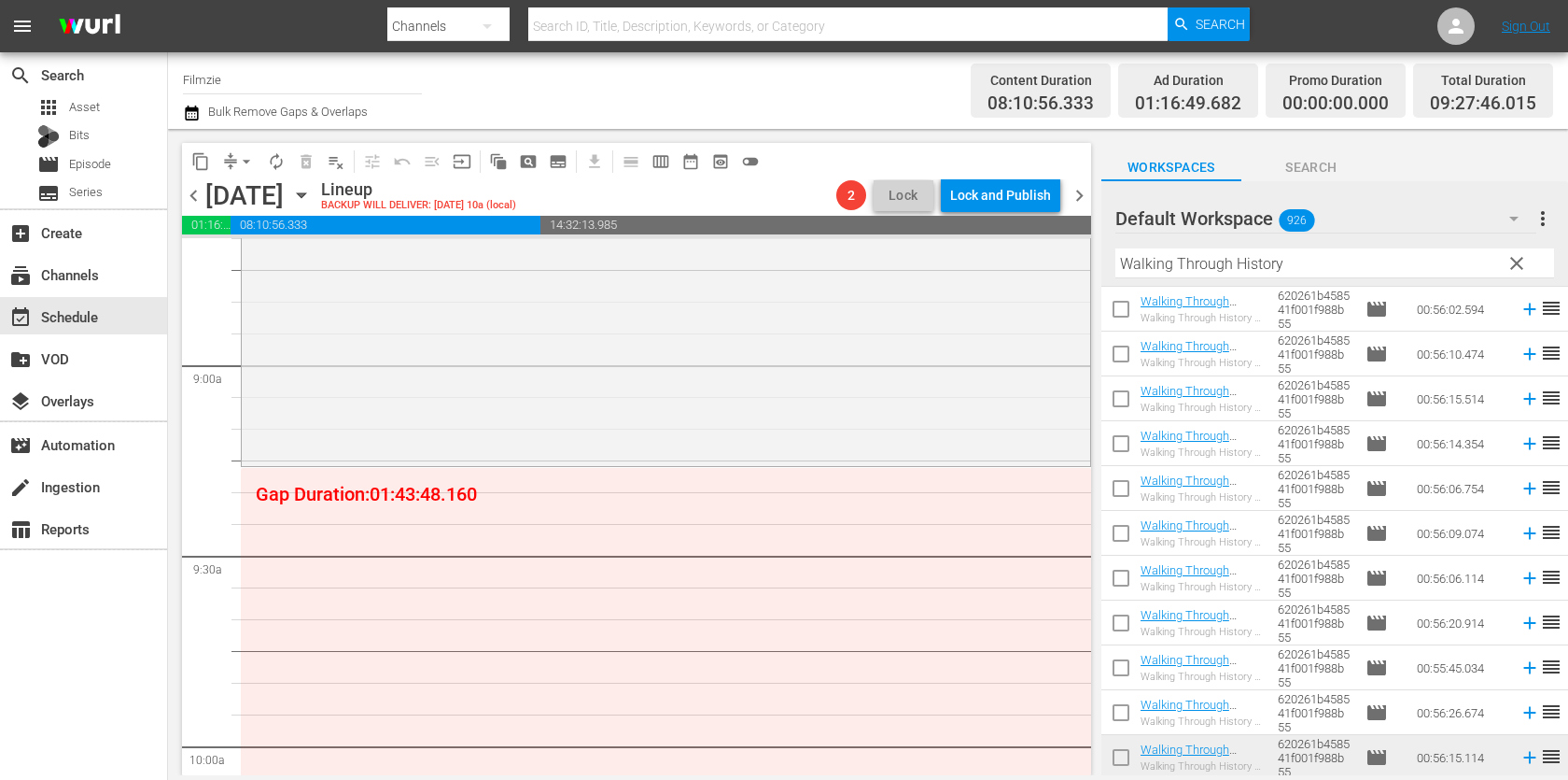
click at [1311, 253] on input "Walking Through History" at bounding box center [1334, 263] width 439 height 30
paste input "[PERSON_NAME]!"
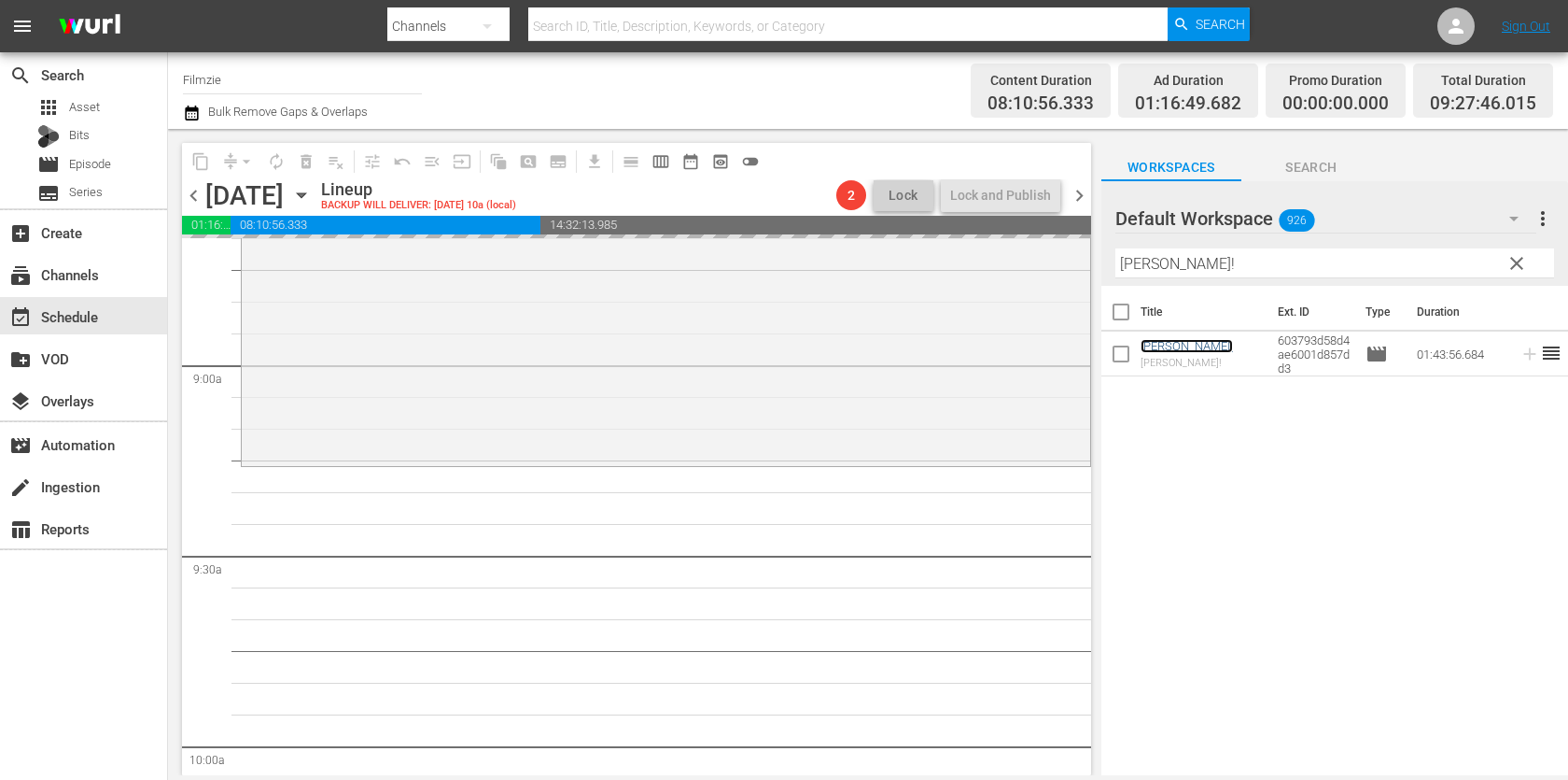
drag, startPoint x: 1184, startPoint y: 352, endPoint x: 753, endPoint y: 22, distance: 542.8
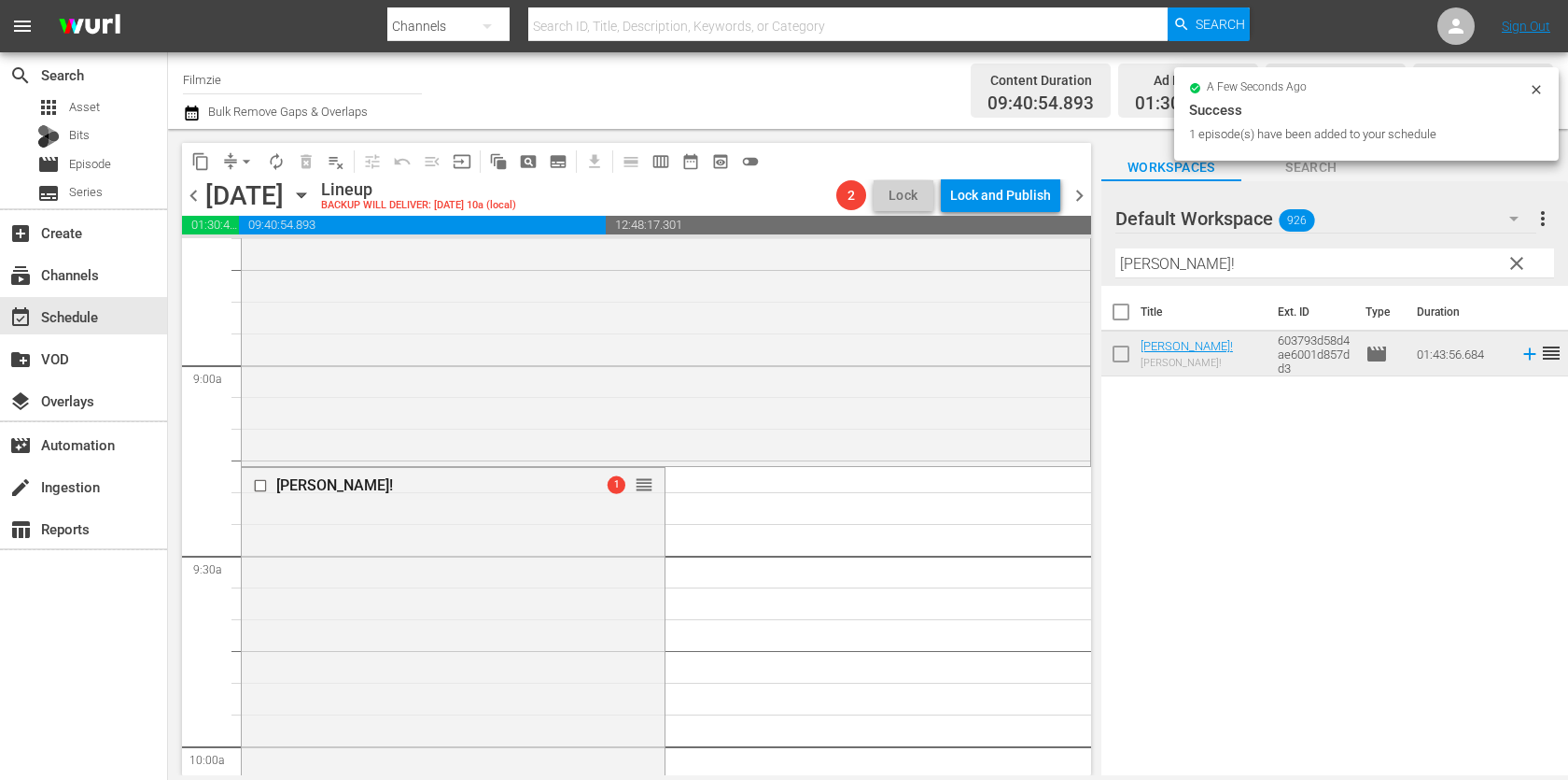
click at [1224, 260] on input "[PERSON_NAME]!" at bounding box center [1334, 263] width 439 height 30
paste input "A Star Is Born"
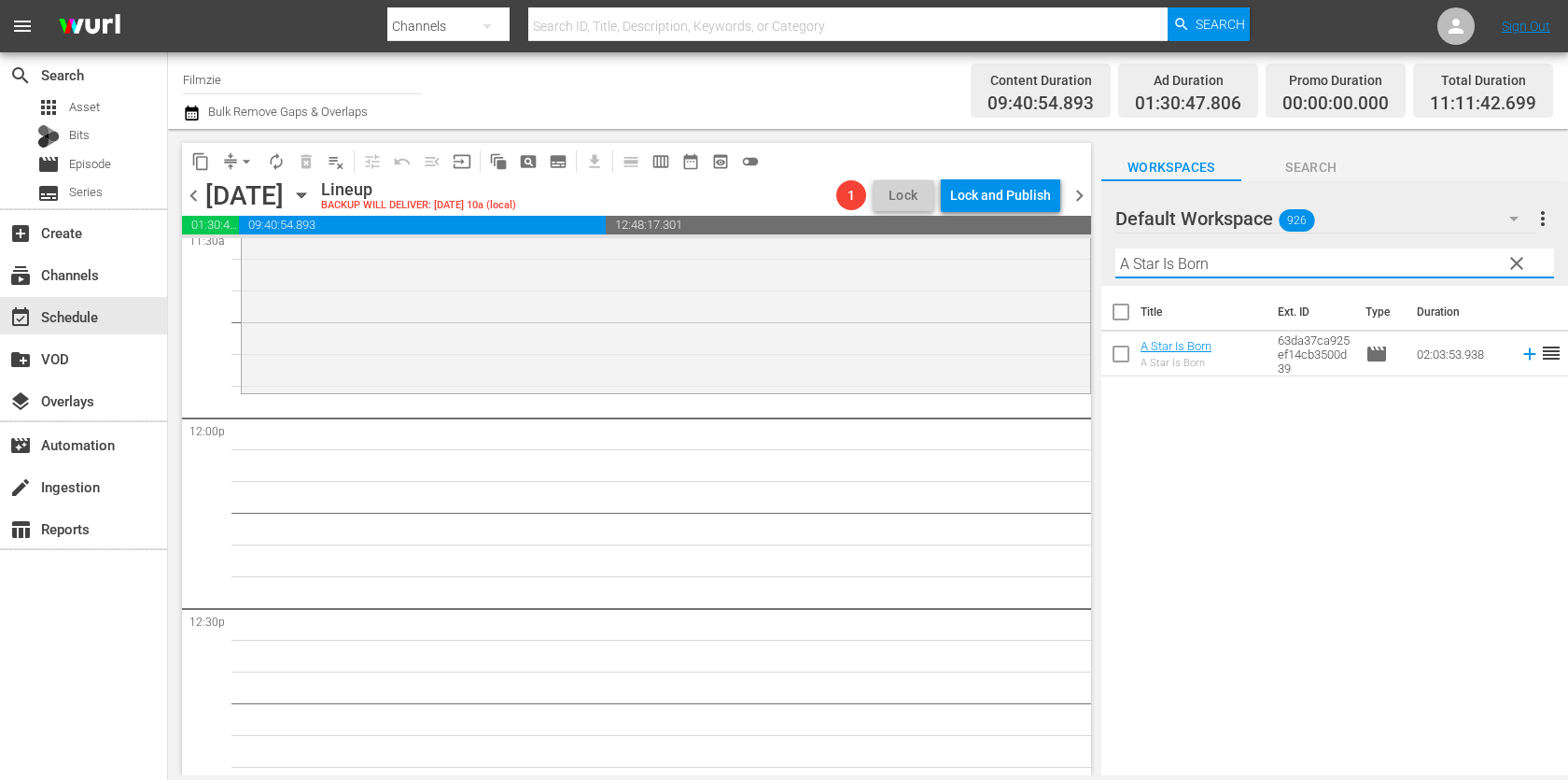
scroll to position [4423, 0]
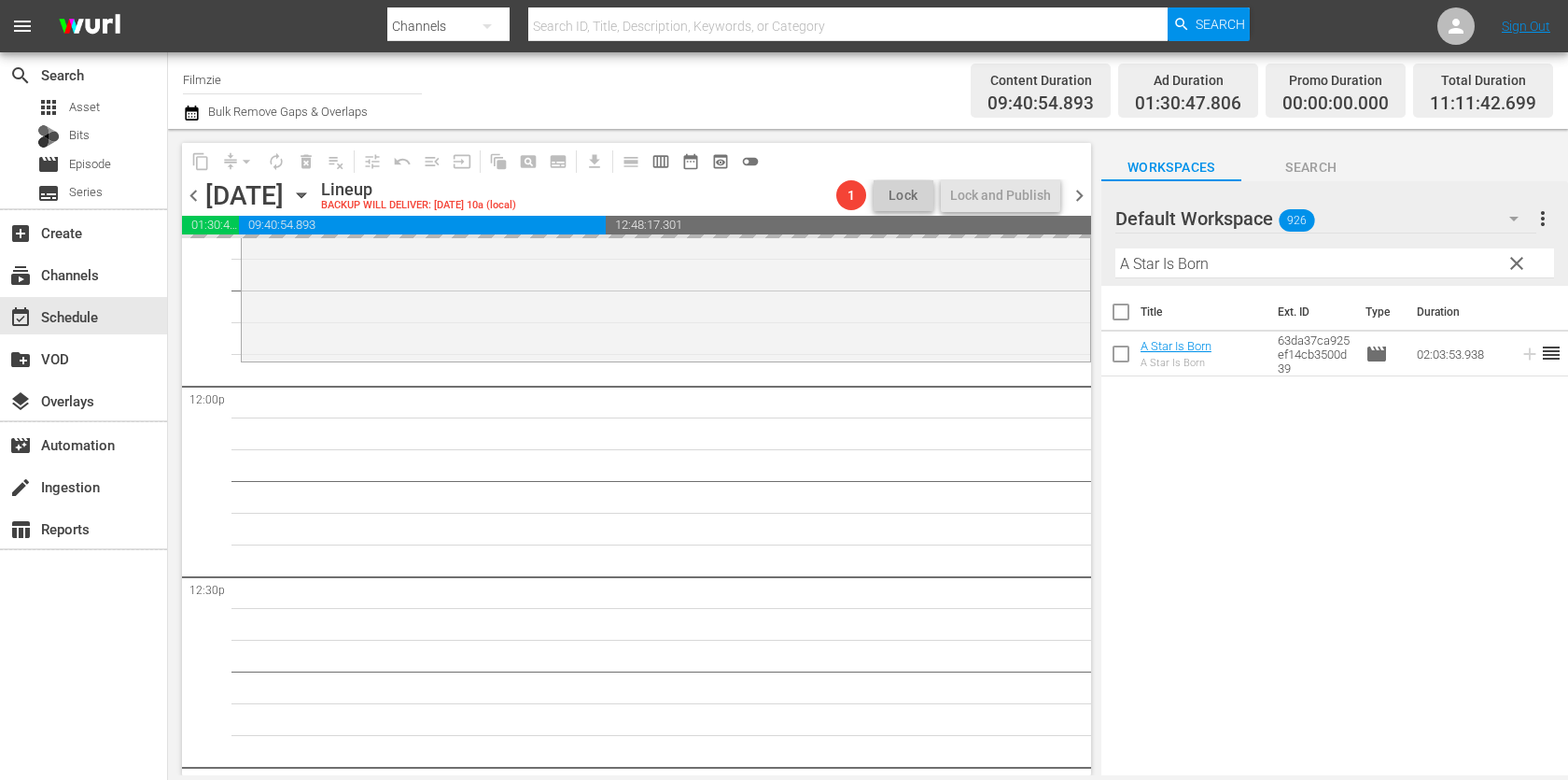
drag, startPoint x: 1171, startPoint y: 358, endPoint x: 805, endPoint y: 2, distance: 510.6
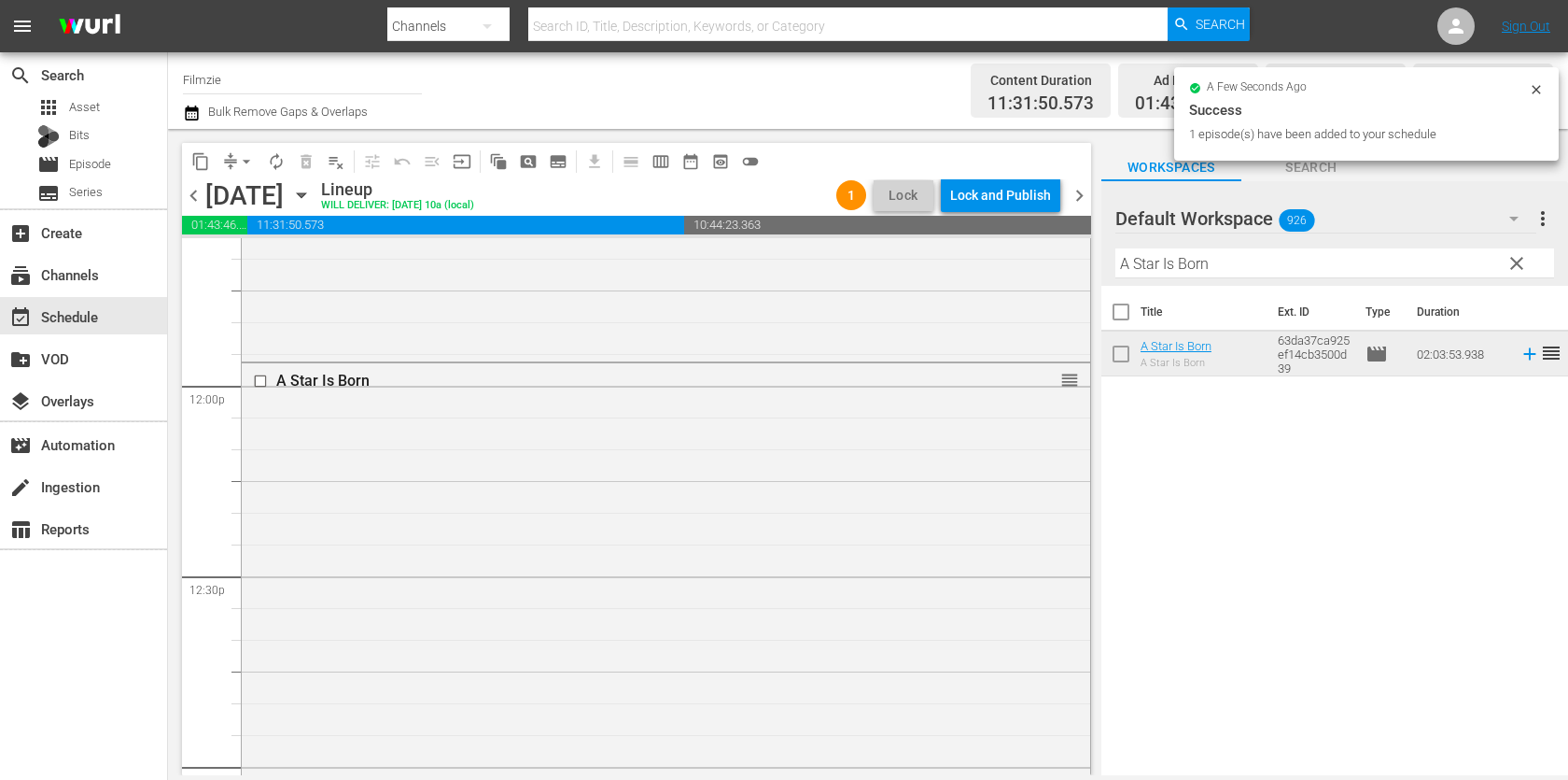
click at [1323, 254] on input "A Star Is Born" at bounding box center [1334, 263] width 439 height 30
paste input "[PERSON_NAME] Dream"
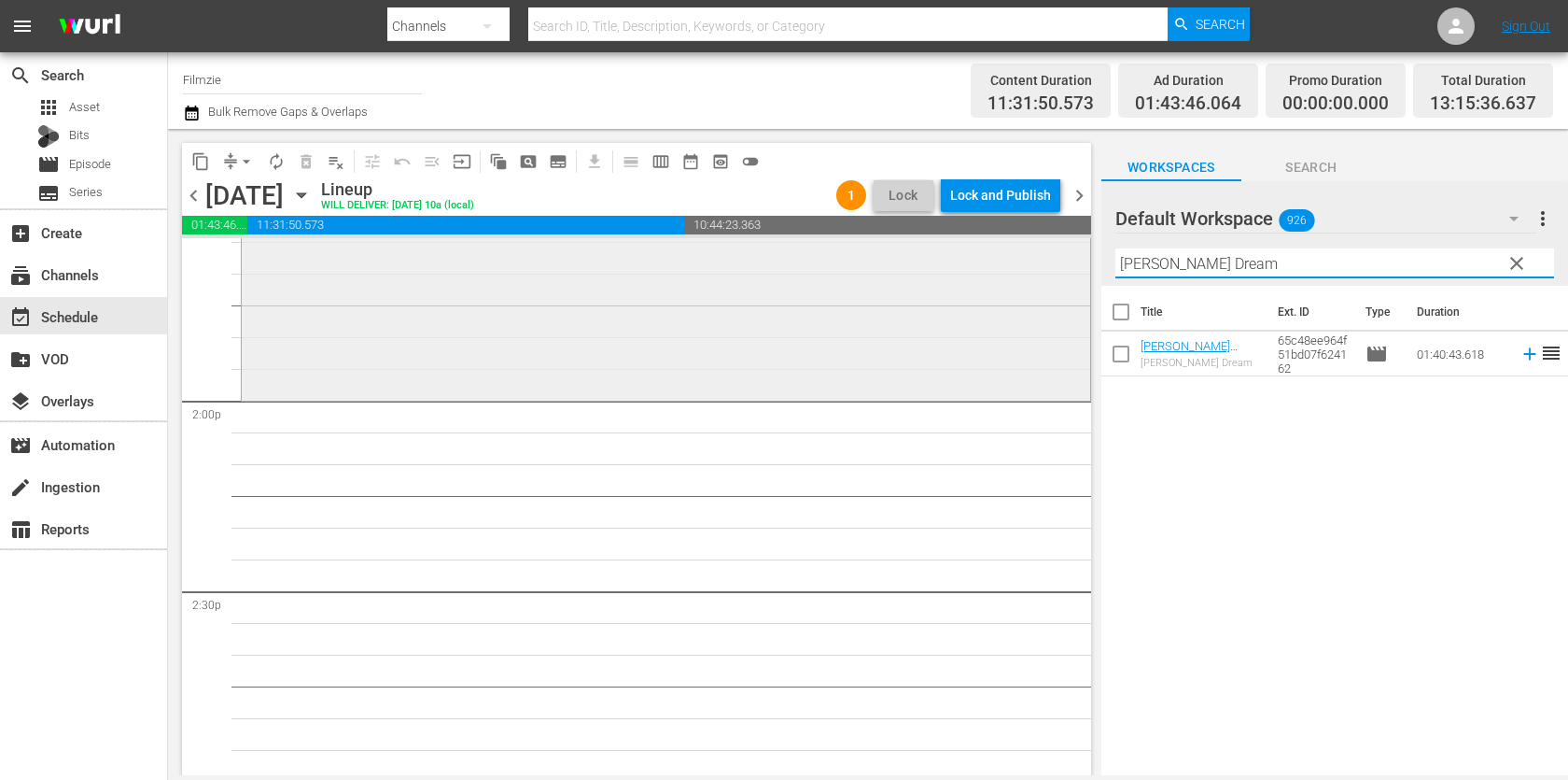
scroll to position [5178, 0]
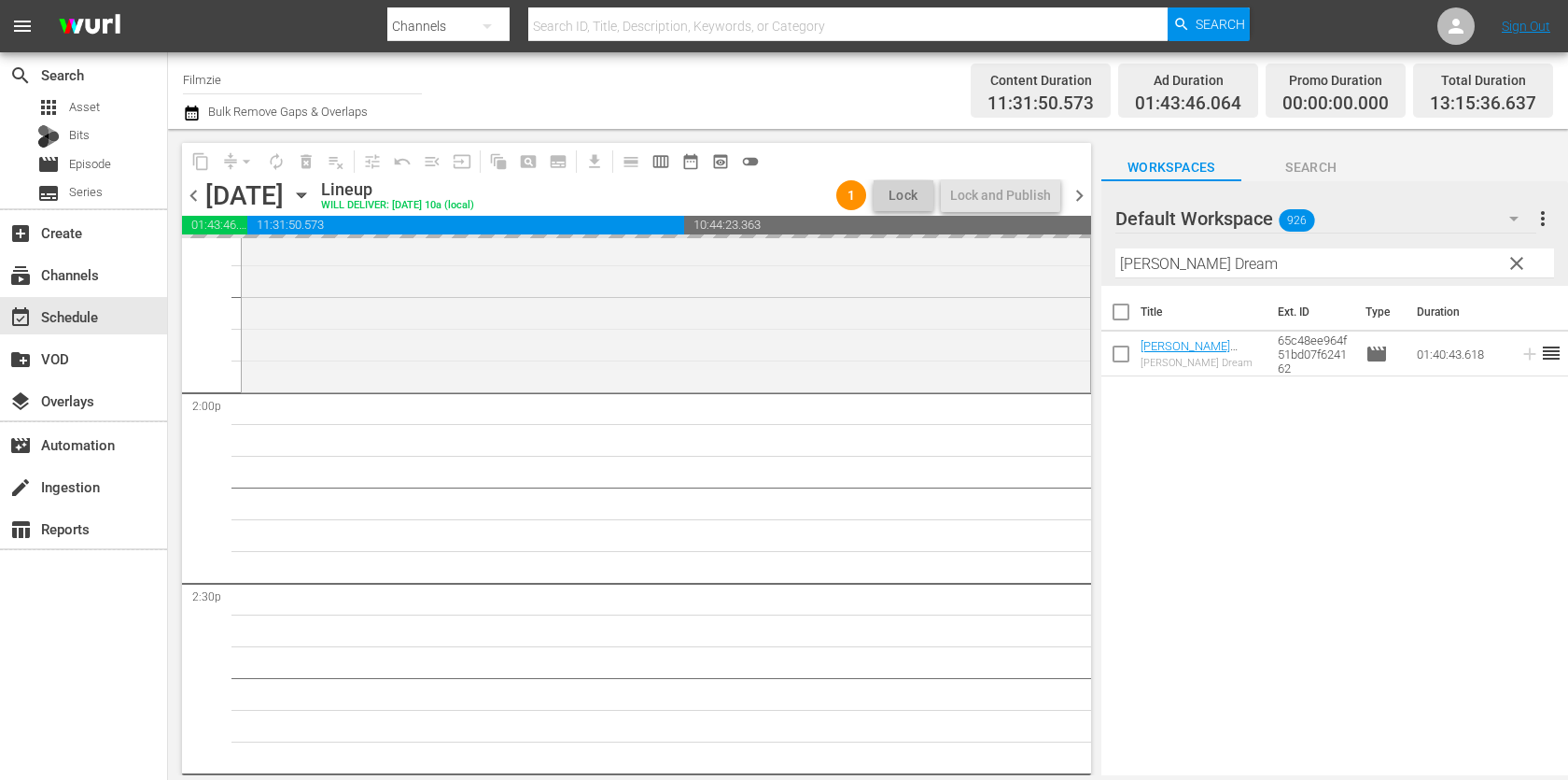
drag, startPoint x: 1151, startPoint y: 340, endPoint x: 874, endPoint y: 27, distance: 418.0
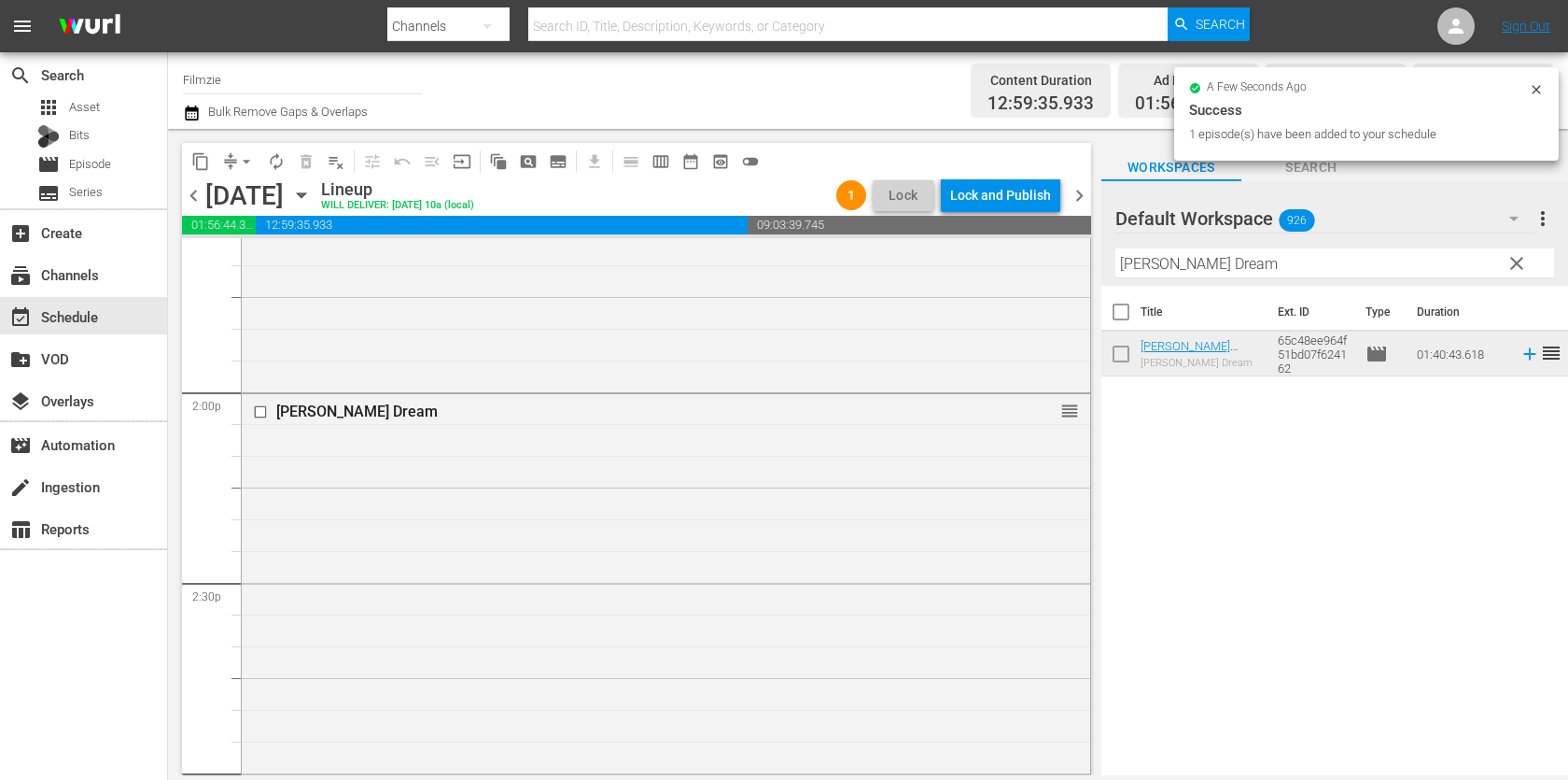
click at [1317, 273] on input "[PERSON_NAME] Dream" at bounding box center [1334, 263] width 439 height 30
paste input "[DATE] Heroes"
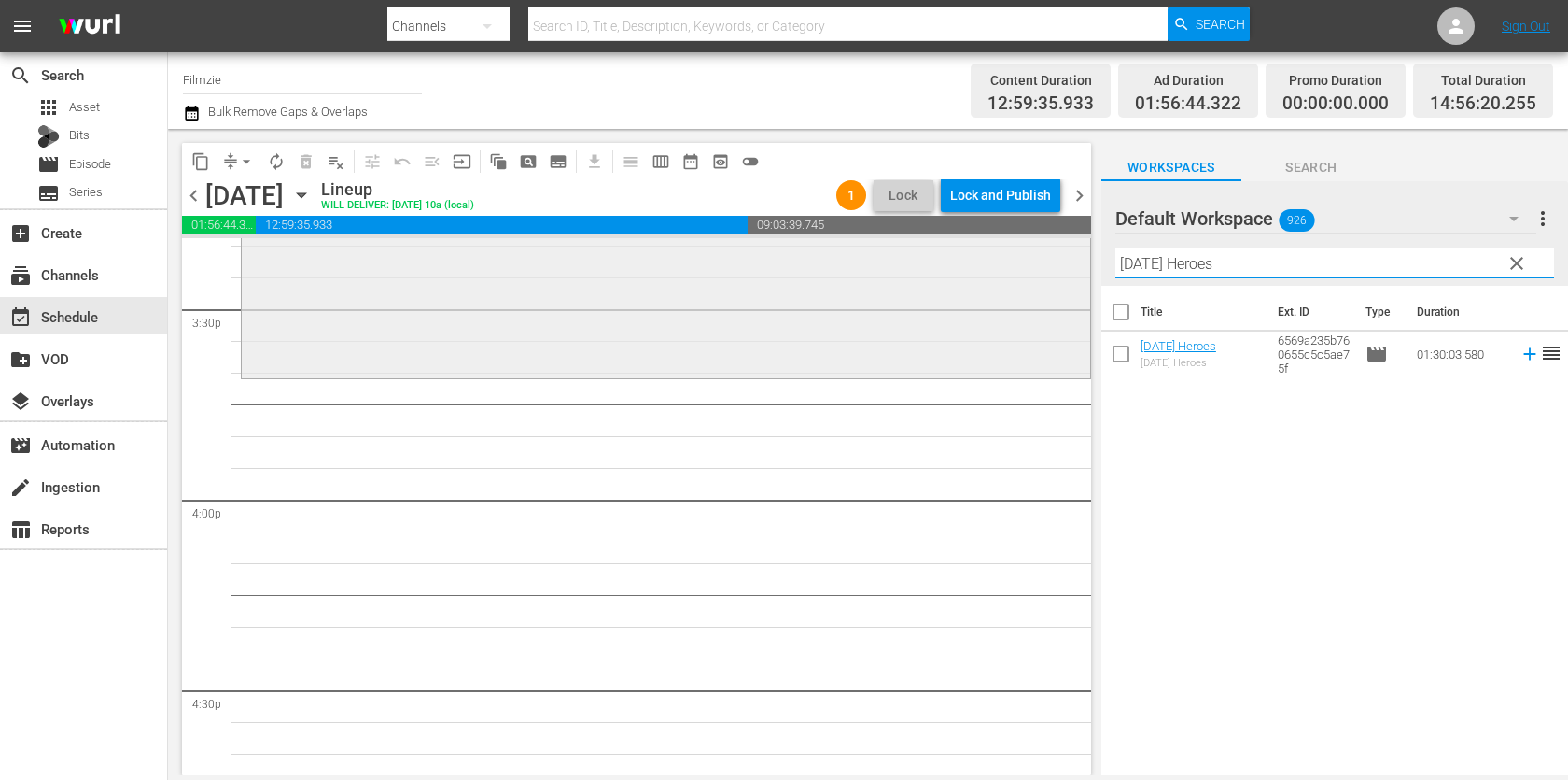
scroll to position [5836, 0]
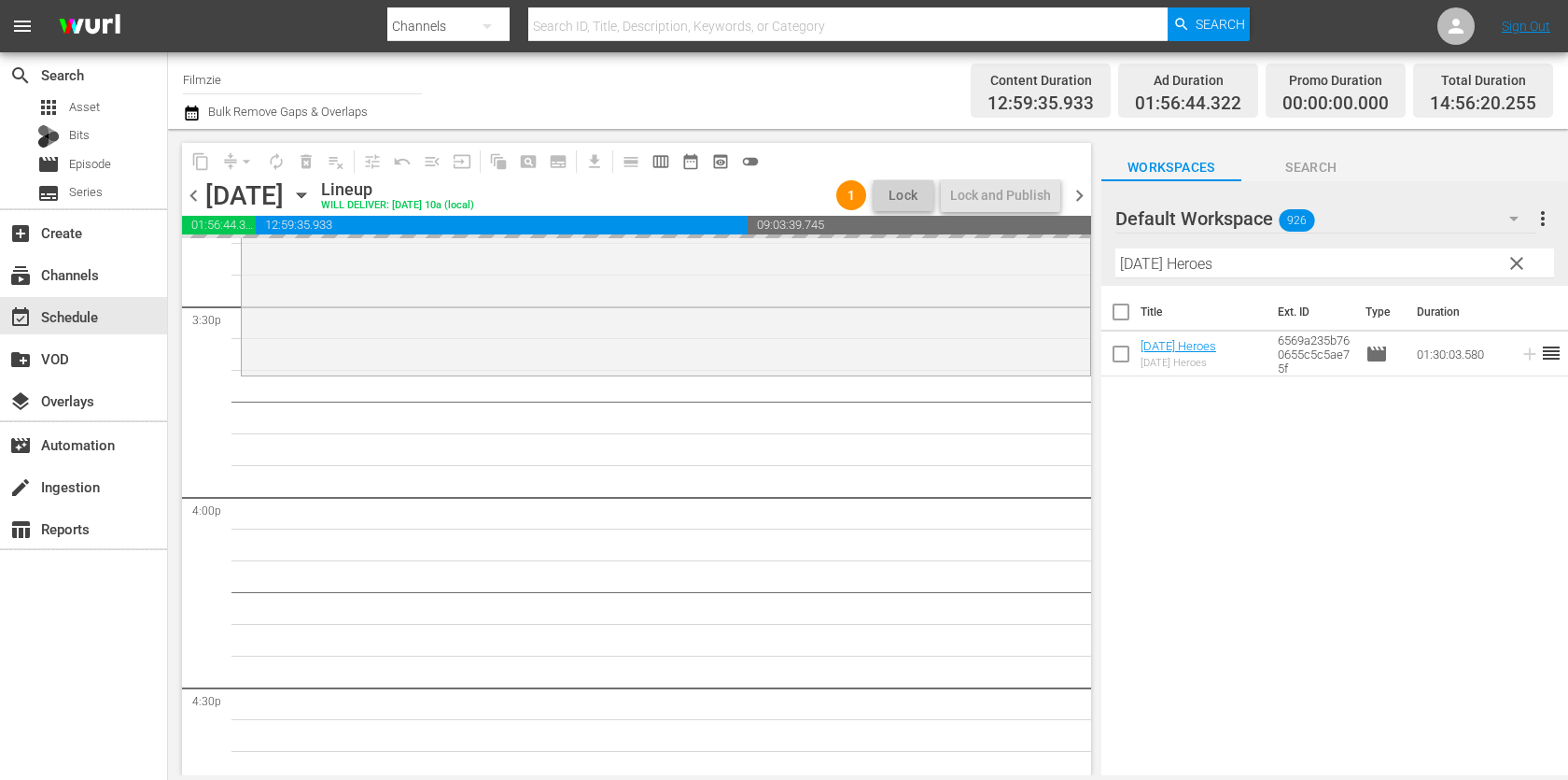
drag, startPoint x: 1156, startPoint y: 338, endPoint x: 758, endPoint y: 28, distance: 504.5
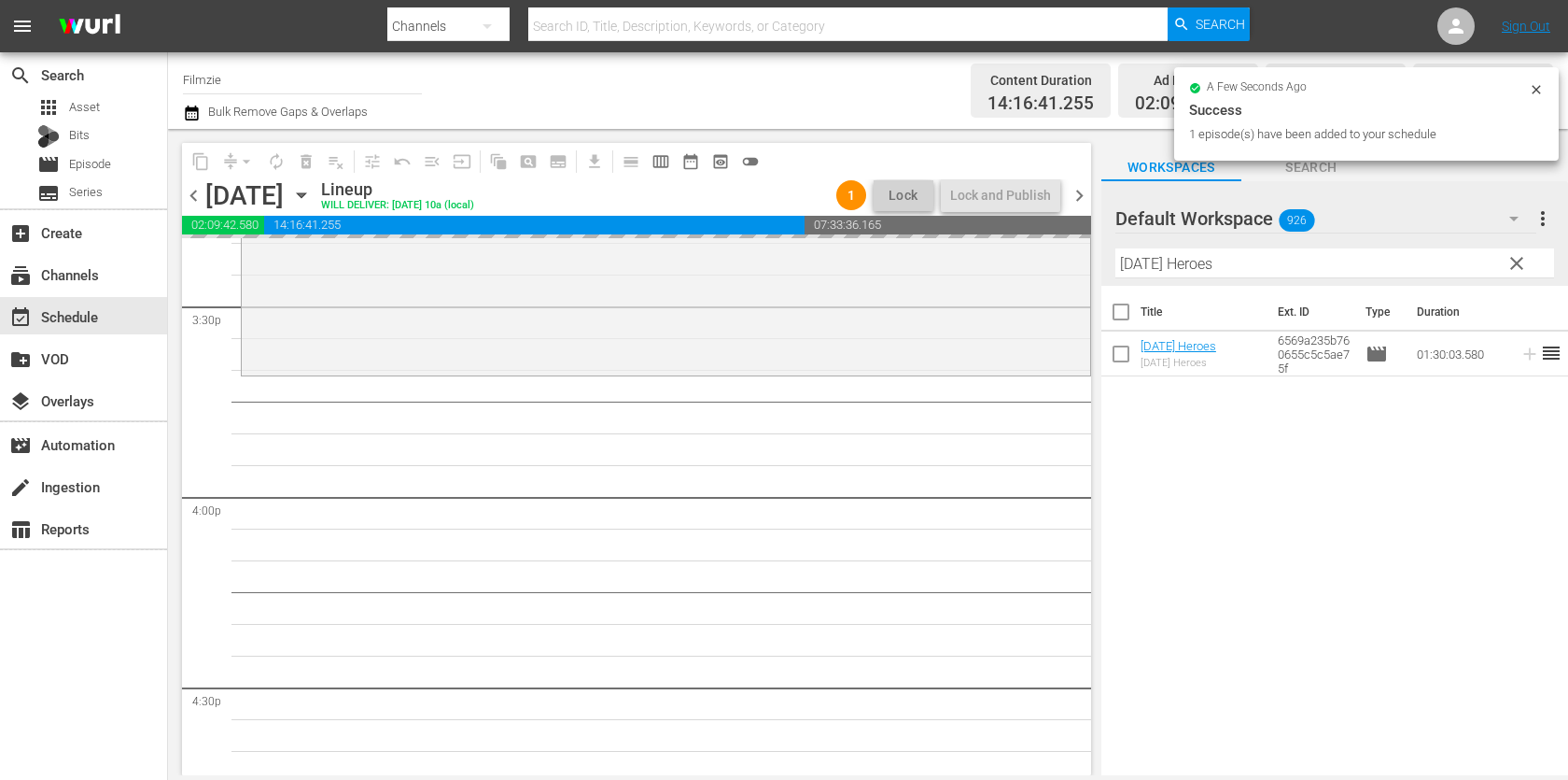
click at [1307, 256] on input "[DATE] Heroes" at bounding box center [1334, 263] width 439 height 30
paste input "Breaking Ice"
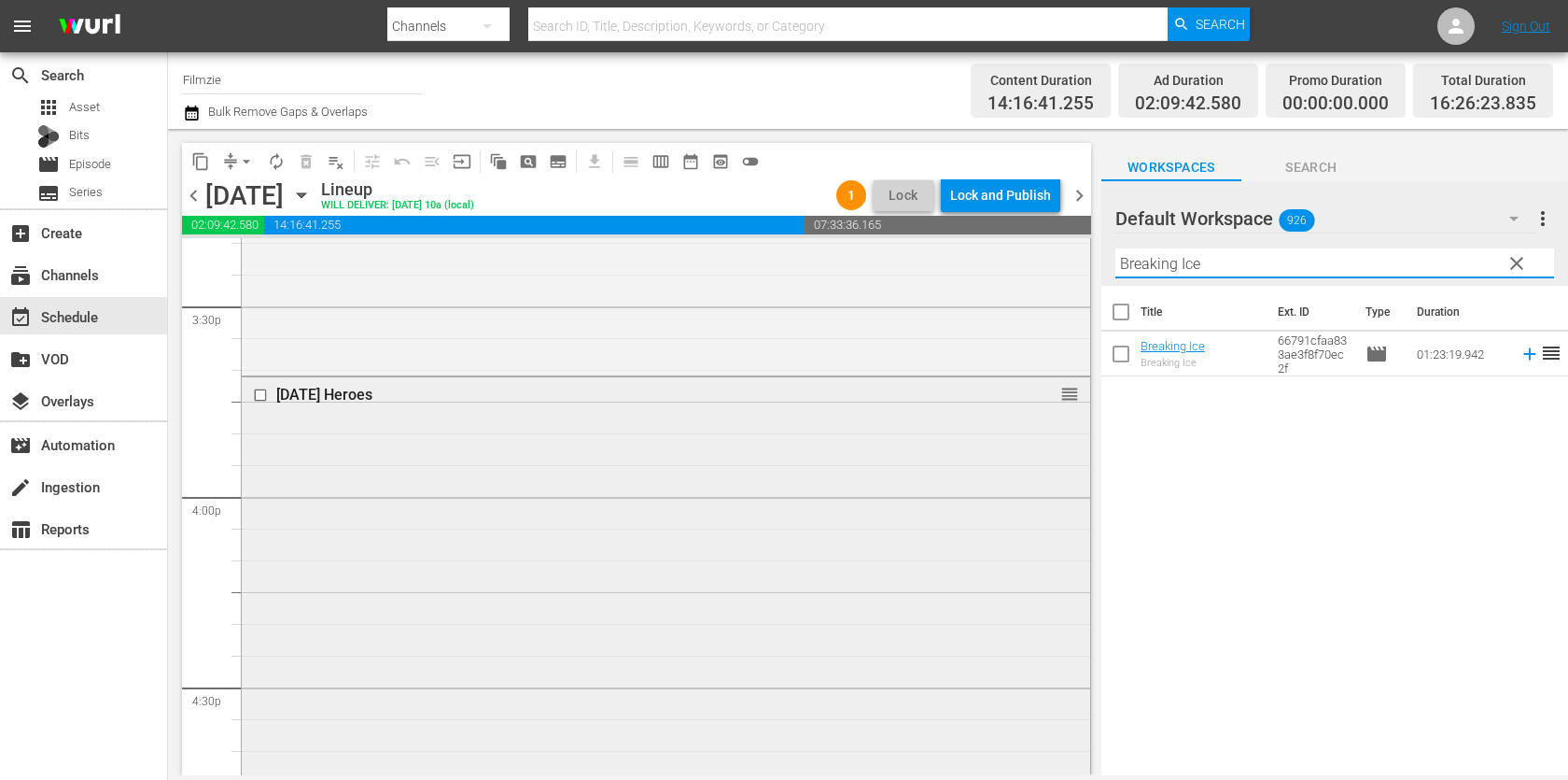
scroll to position [6420, 0]
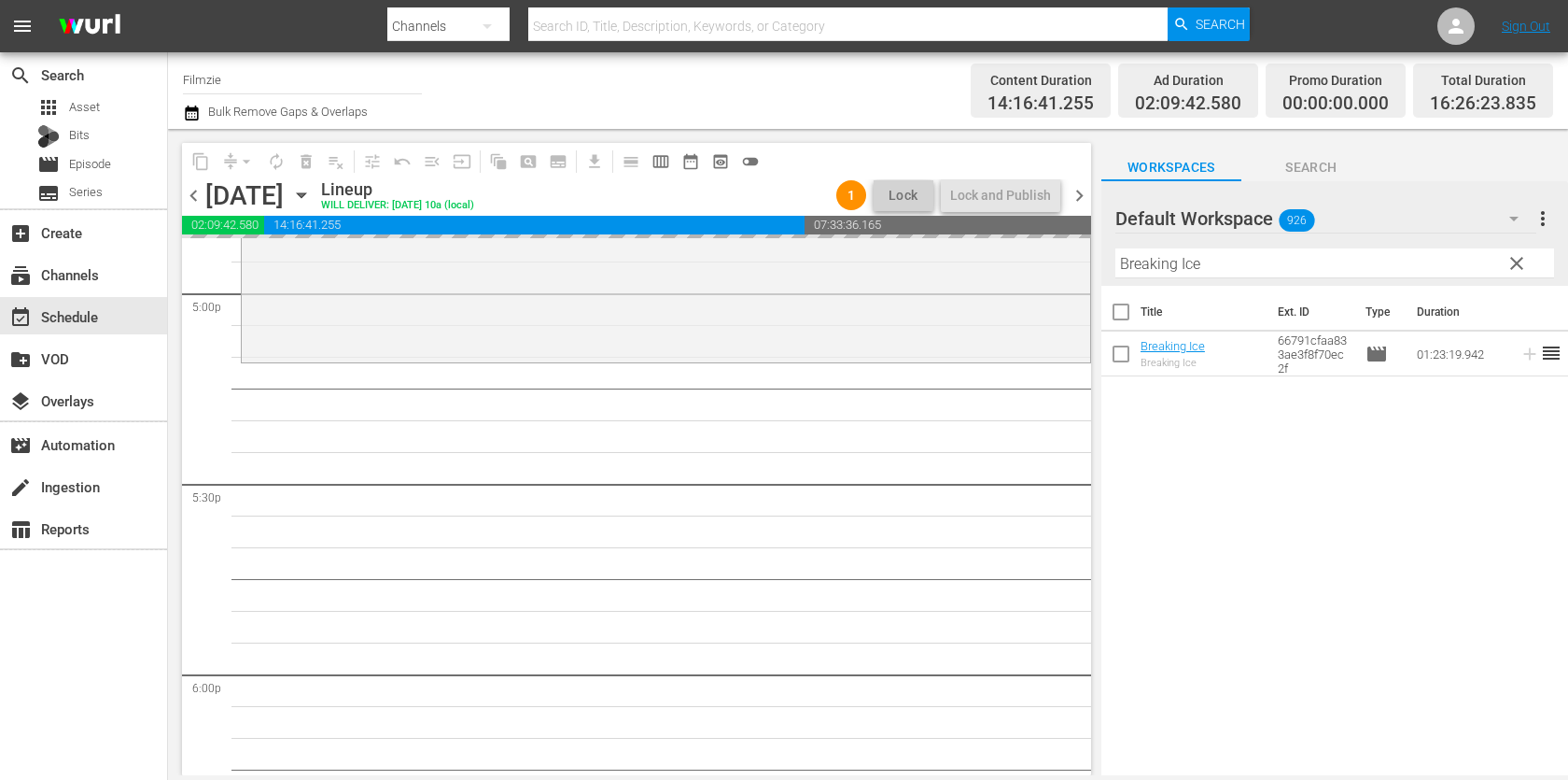
drag, startPoint x: 1170, startPoint y: 344, endPoint x: 802, endPoint y: 6, distance: 499.7
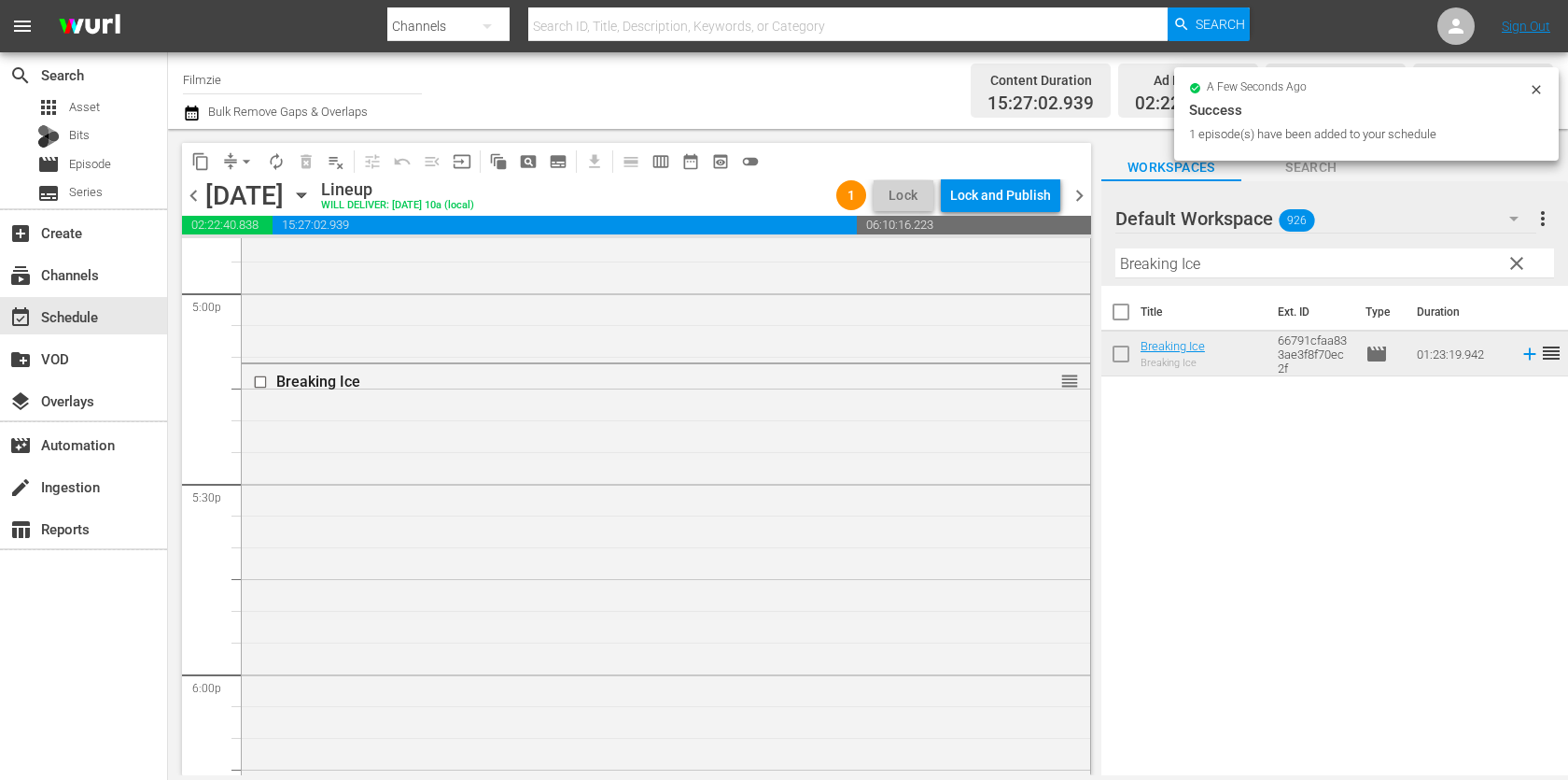
click at [1276, 261] on input "Breaking Ice" at bounding box center [1334, 263] width 439 height 30
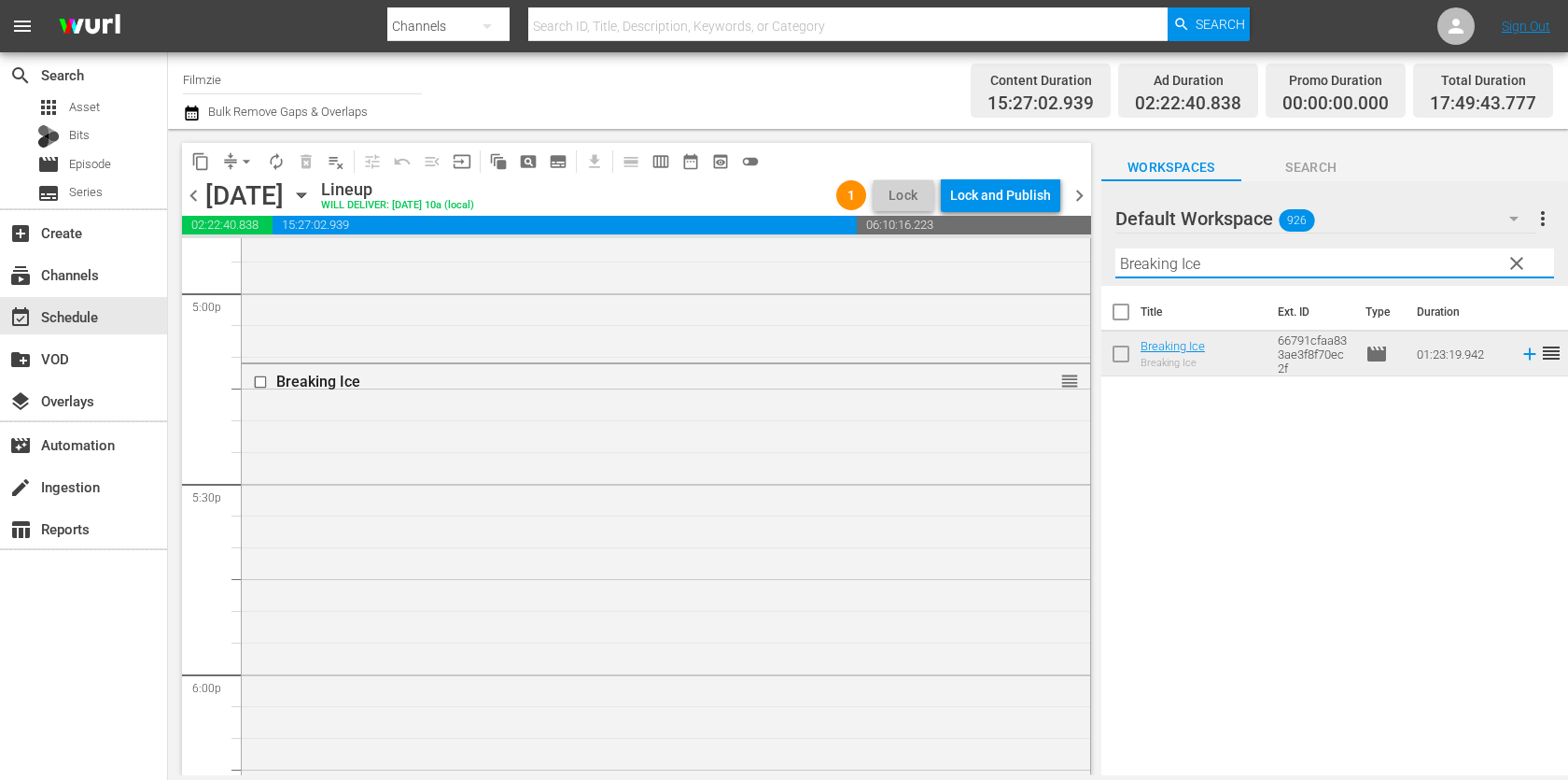
click at [1276, 261] on input "Breaking Ice" at bounding box center [1334, 263] width 439 height 30
paste input "Silent Night"
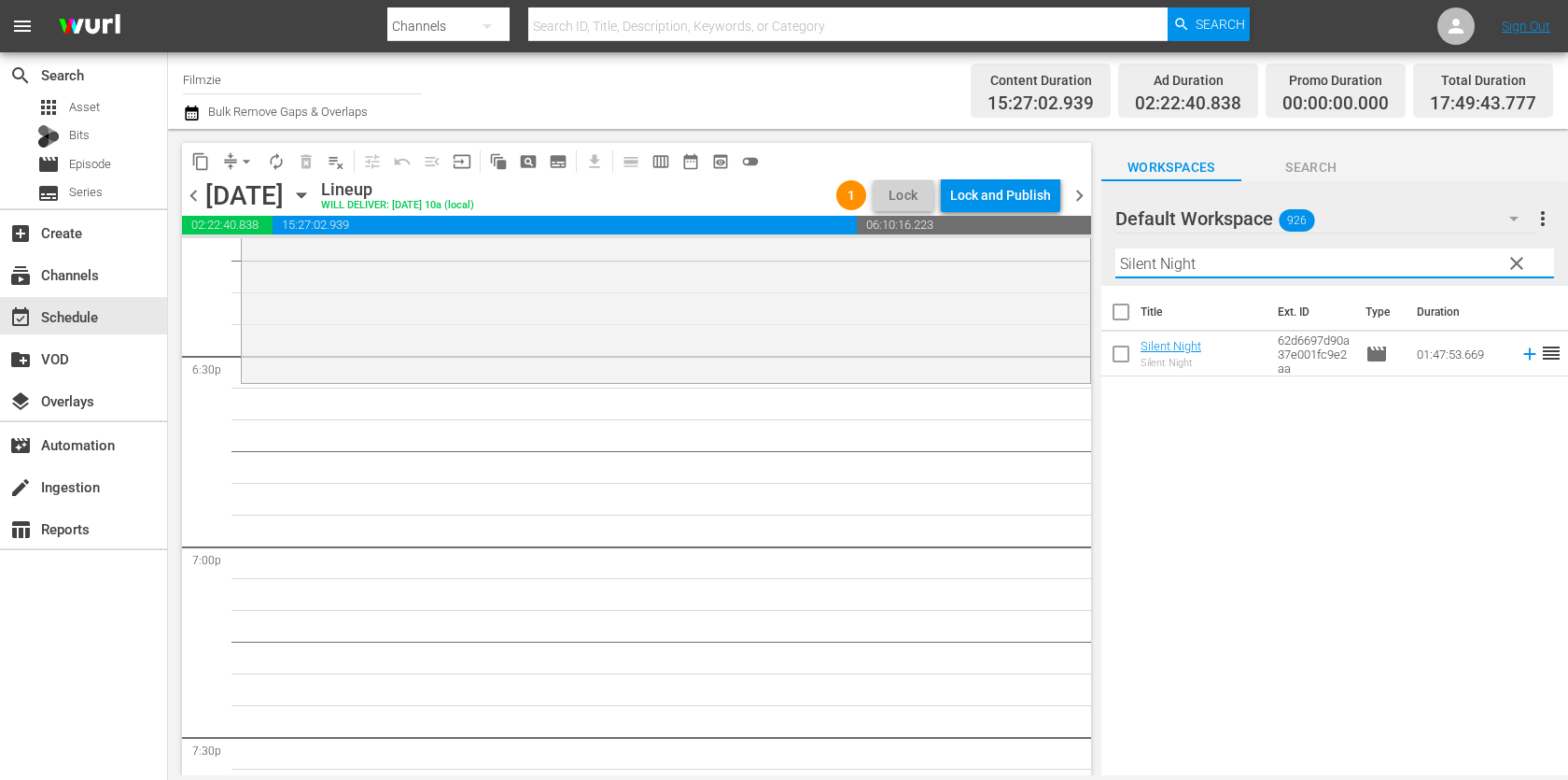
scroll to position [6927, 0]
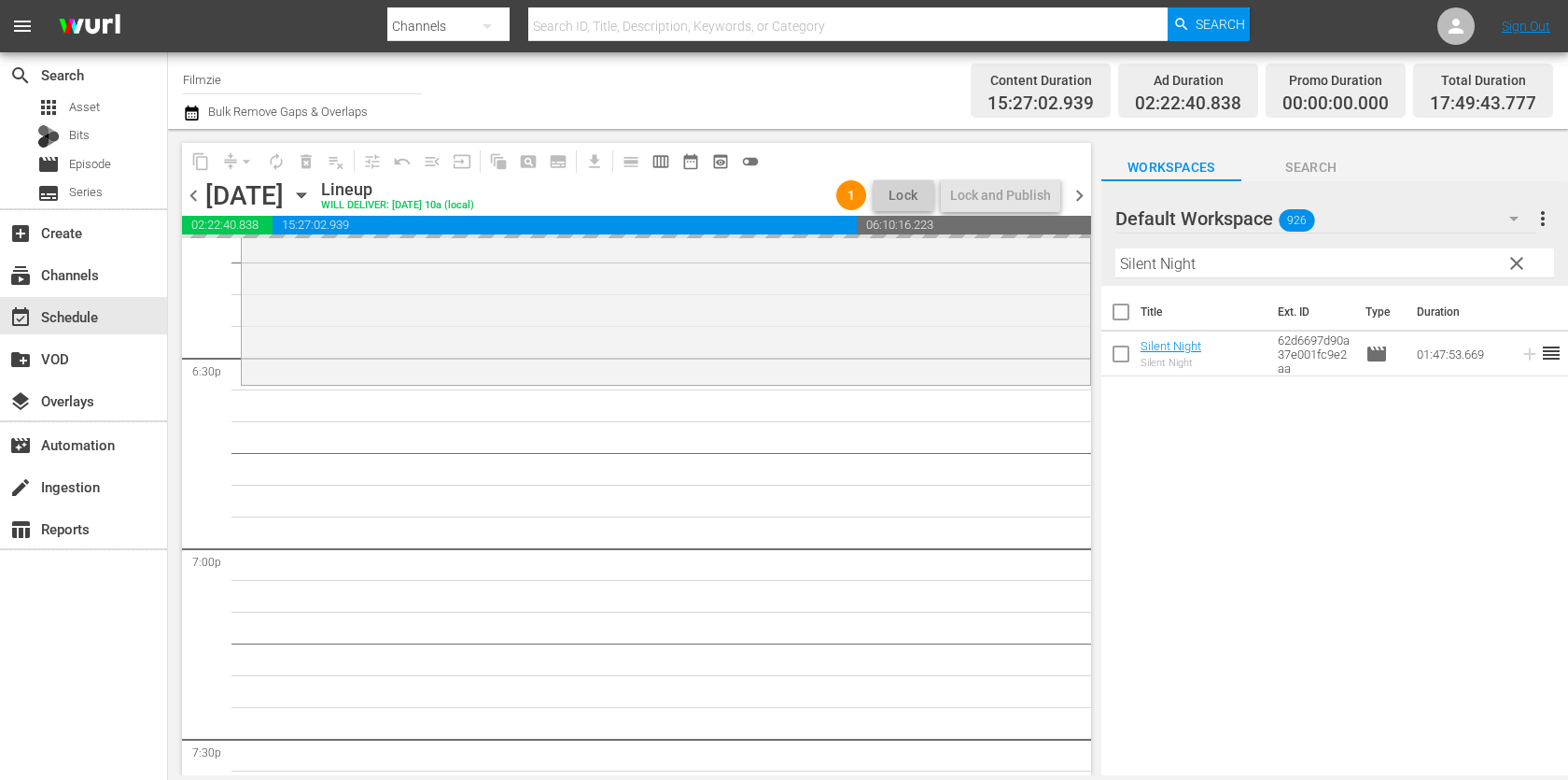
drag, startPoint x: 1162, startPoint y: 355, endPoint x: 876, endPoint y: 12, distance: 446.6
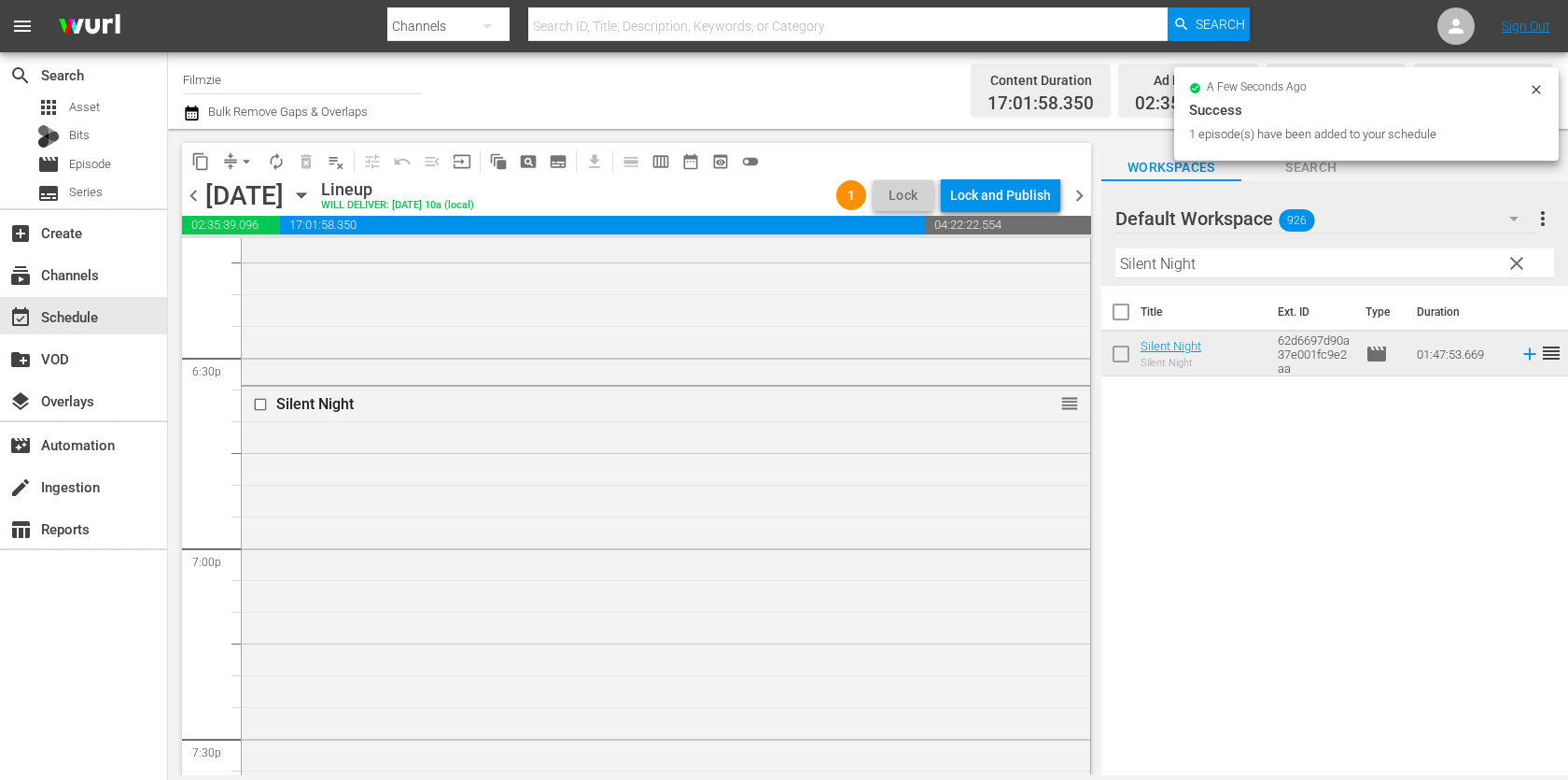
click at [1175, 269] on input "Silent Night" at bounding box center [1334, 263] width 439 height 30
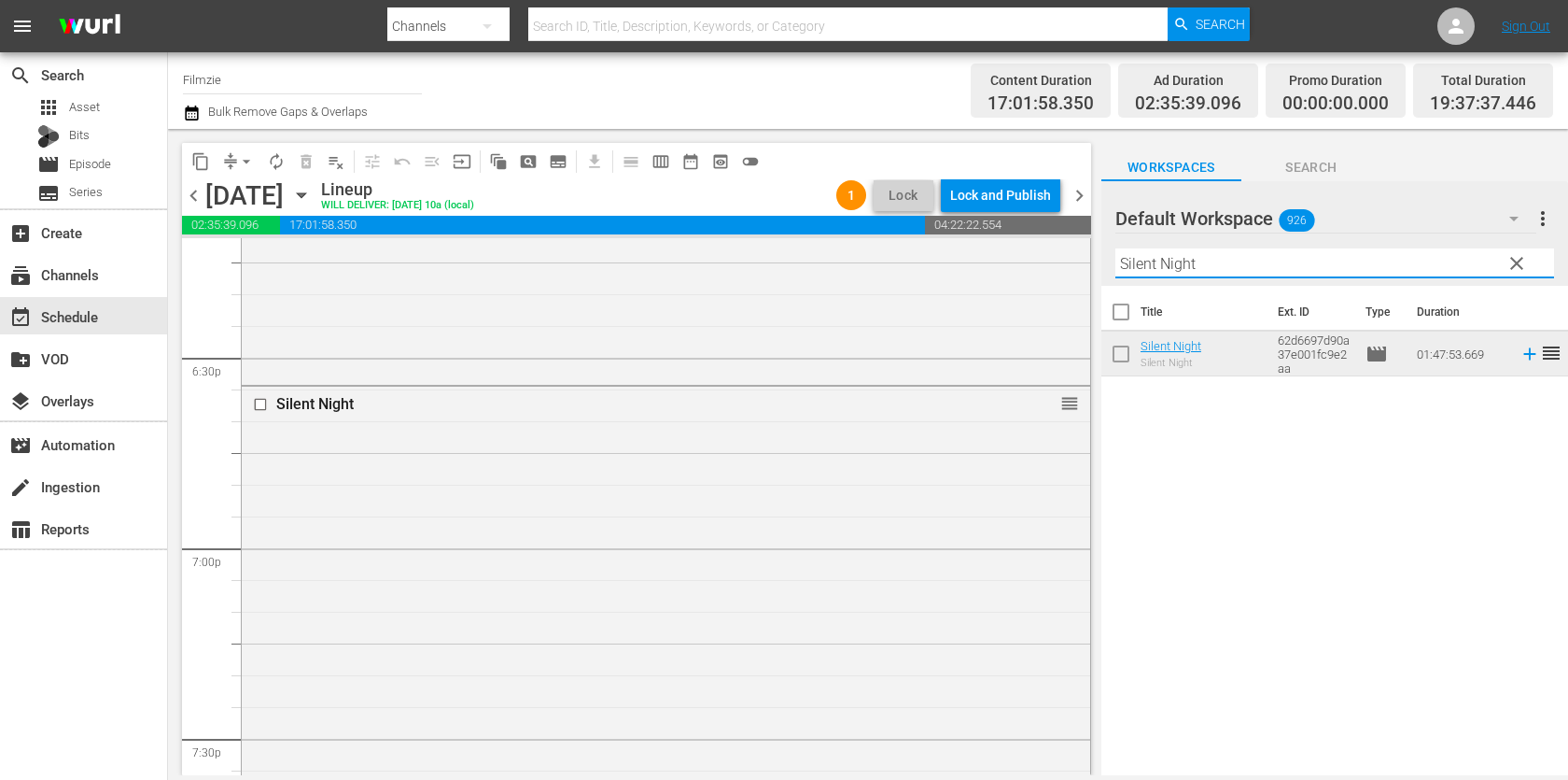
paste input "[PERSON_NAME]"
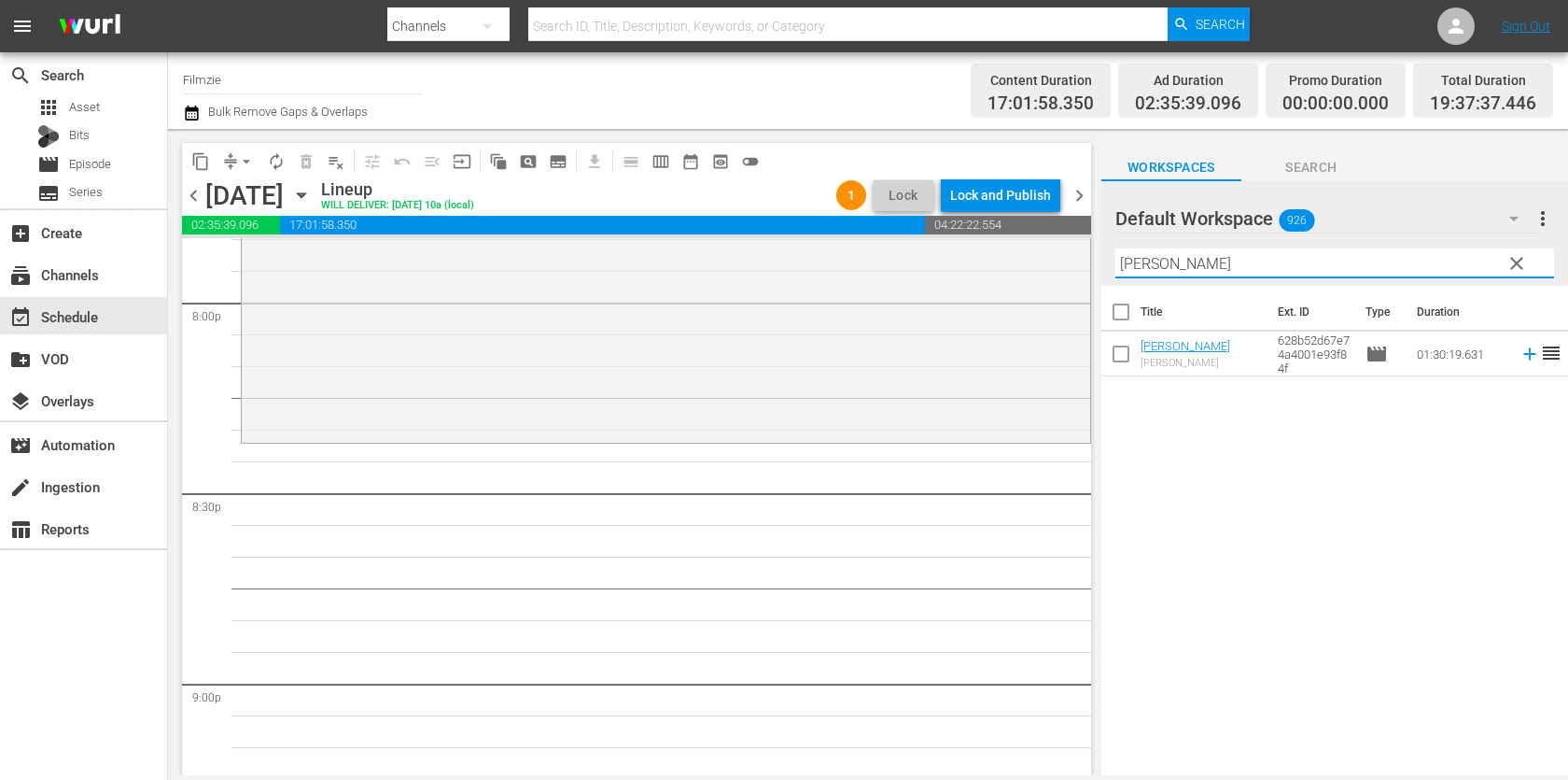
scroll to position [7559, 0]
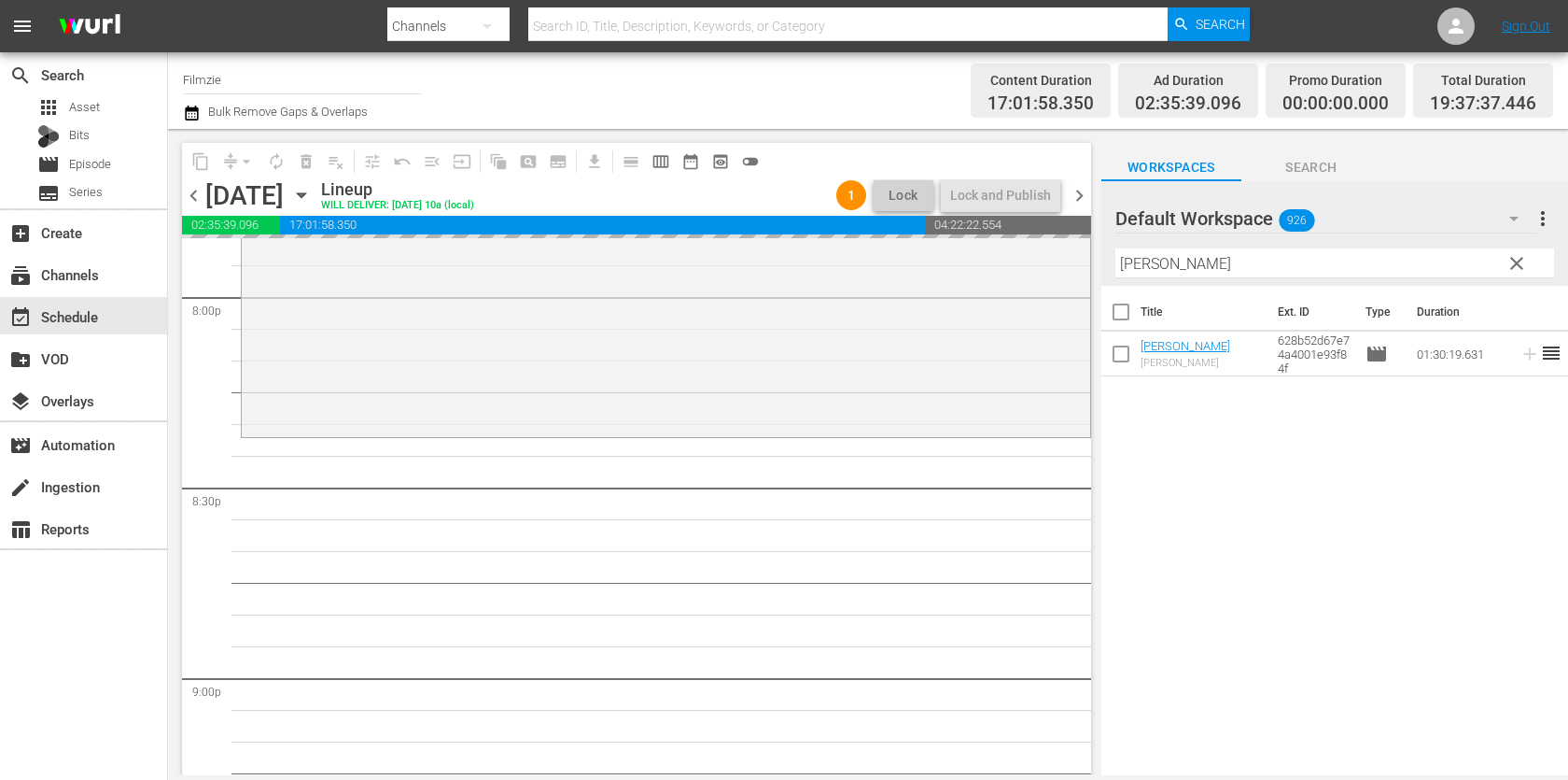
drag, startPoint x: 1174, startPoint y: 344, endPoint x: 797, endPoint y: 63, distance: 470.2
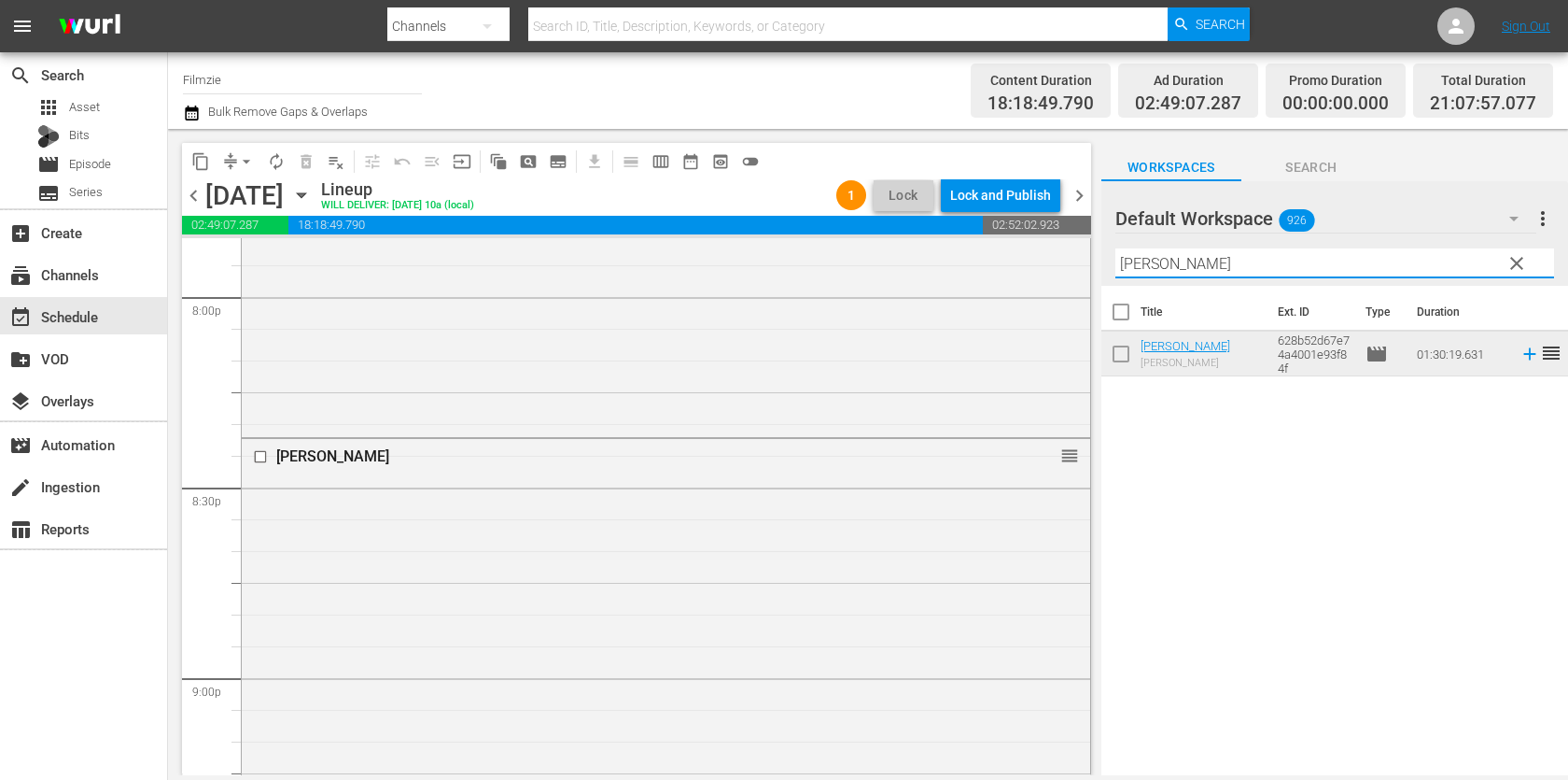
click at [1221, 270] on input "[PERSON_NAME]" at bounding box center [1334, 263] width 439 height 30
paste input "True Women"
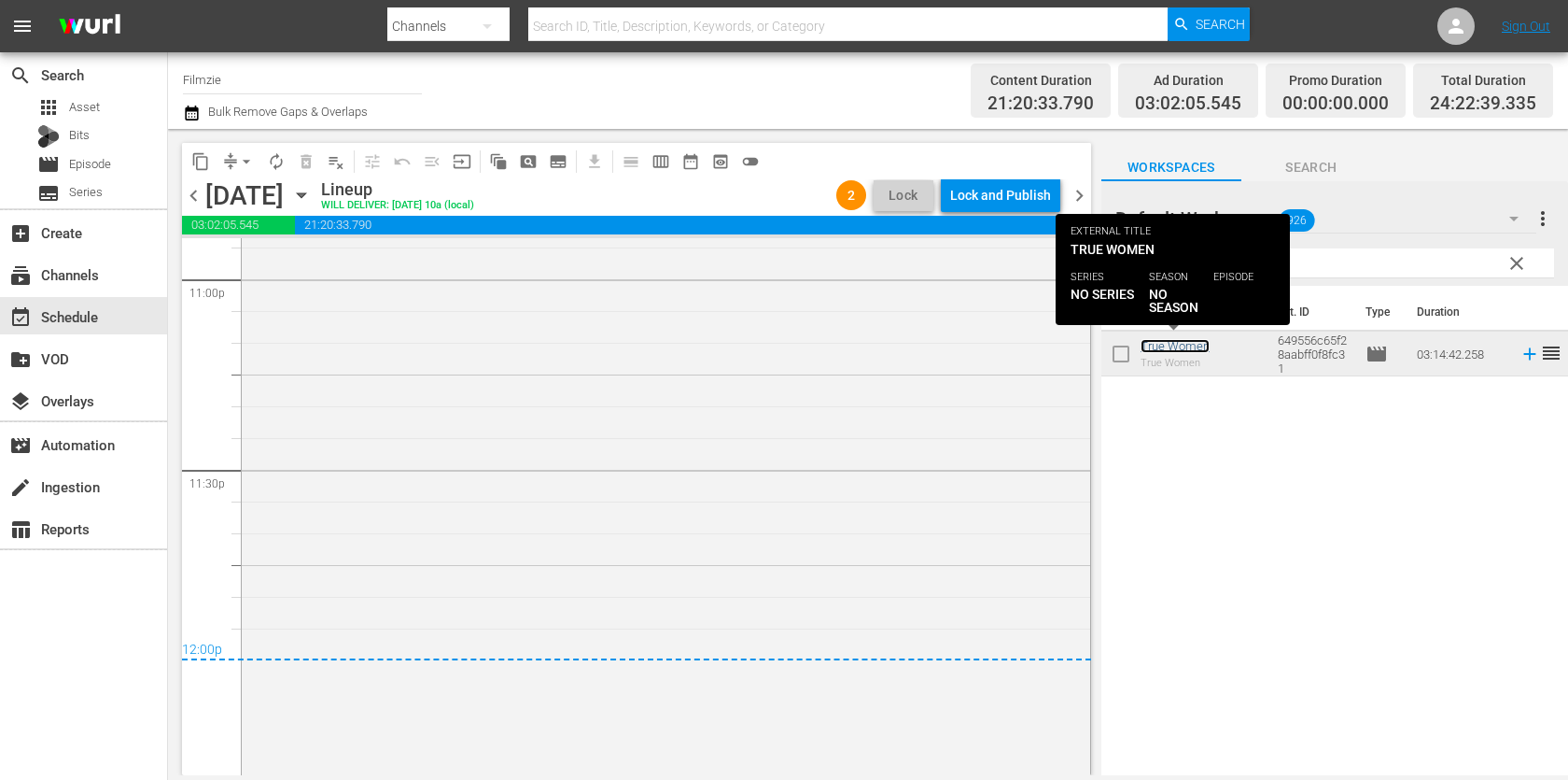
scroll to position [9031, 0]
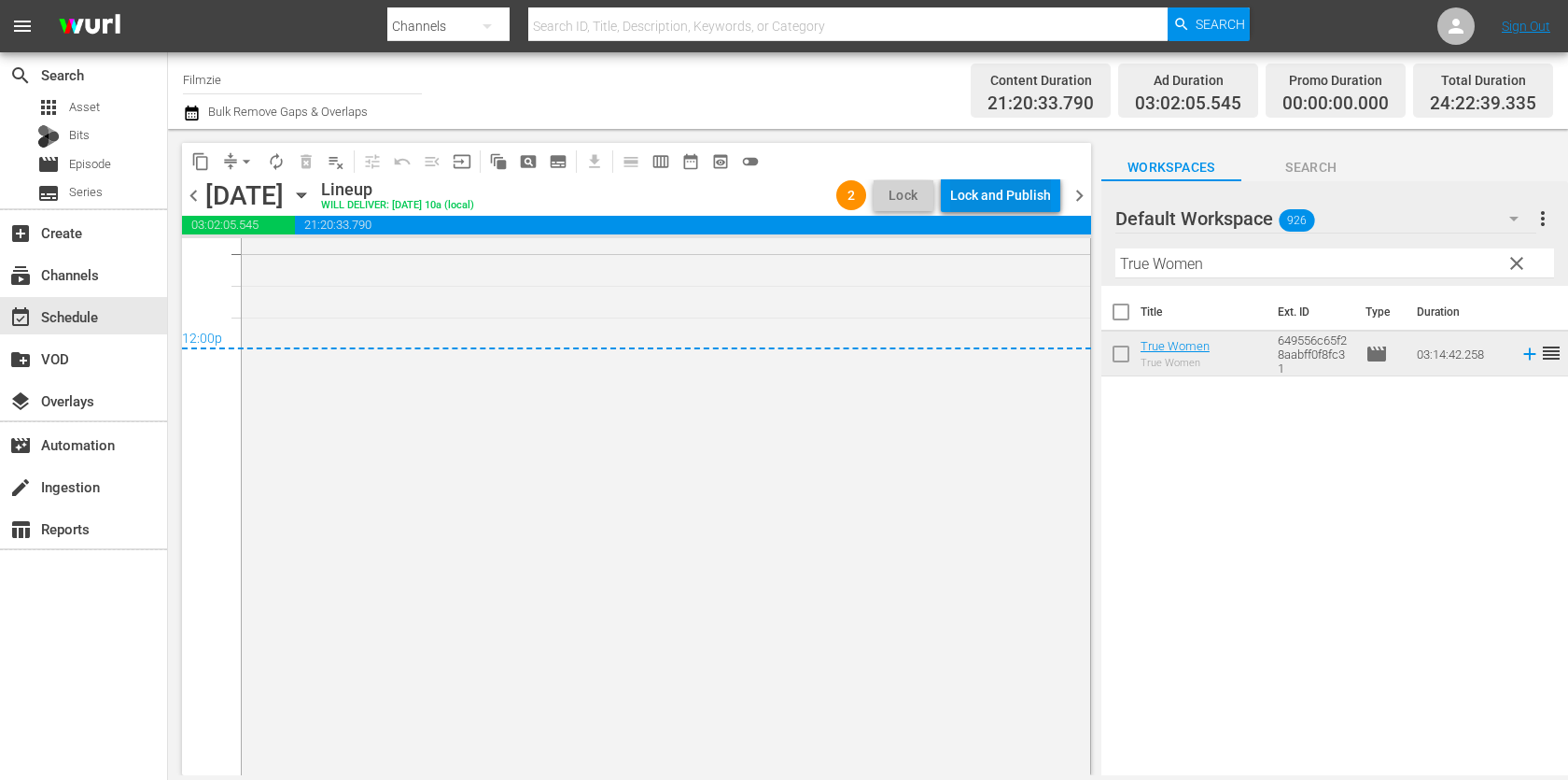
click at [1021, 199] on div "Lock and Publish" at bounding box center [1000, 195] width 101 height 34
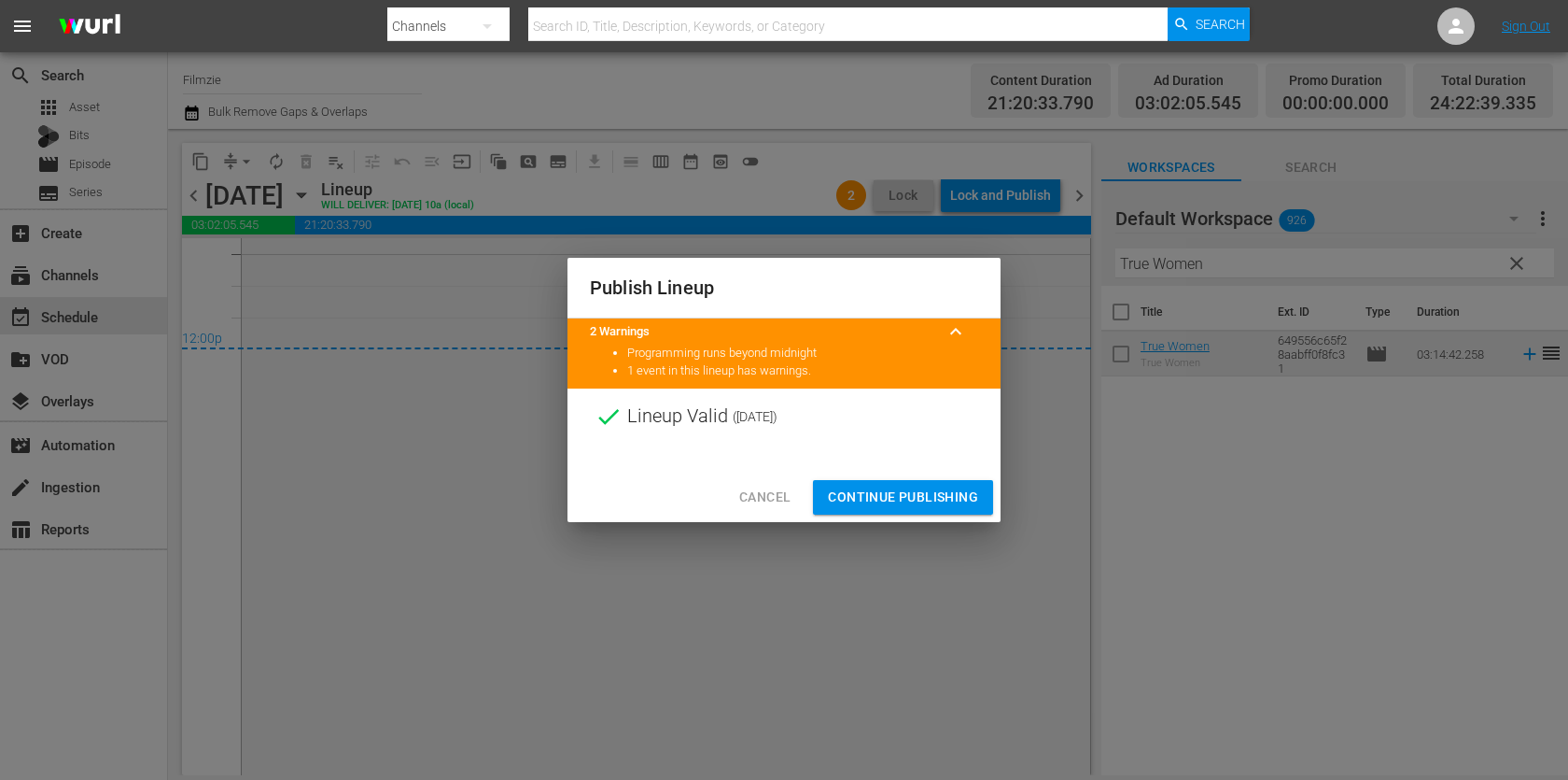
click at [925, 498] on span "Continue Publishing" at bounding box center [903, 497] width 150 height 23
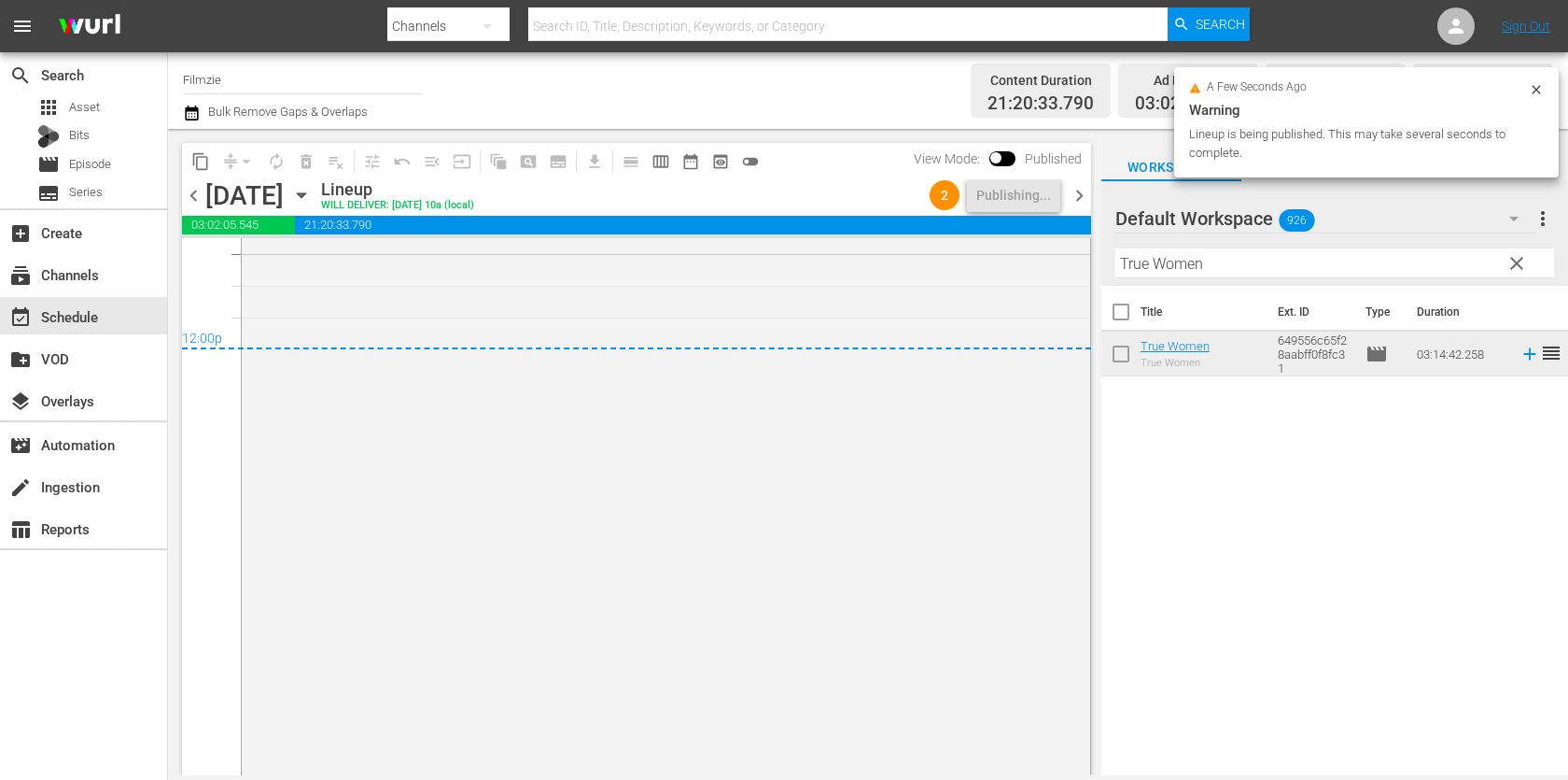
click at [1078, 198] on span "chevron_right" at bounding box center [1079, 196] width 23 height 23
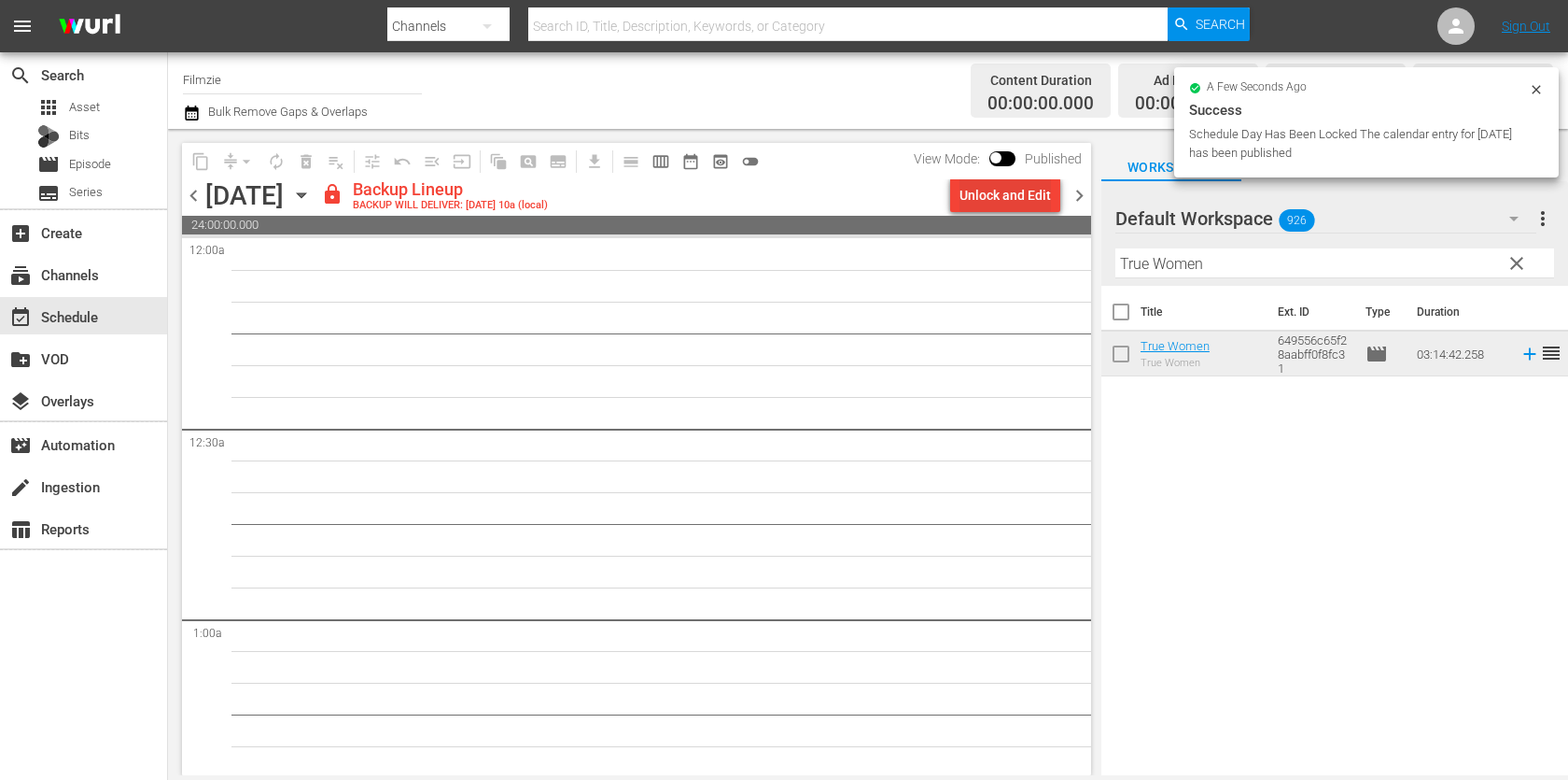
click at [977, 195] on div "Unlock and Edit" at bounding box center [1004, 195] width 91 height 34
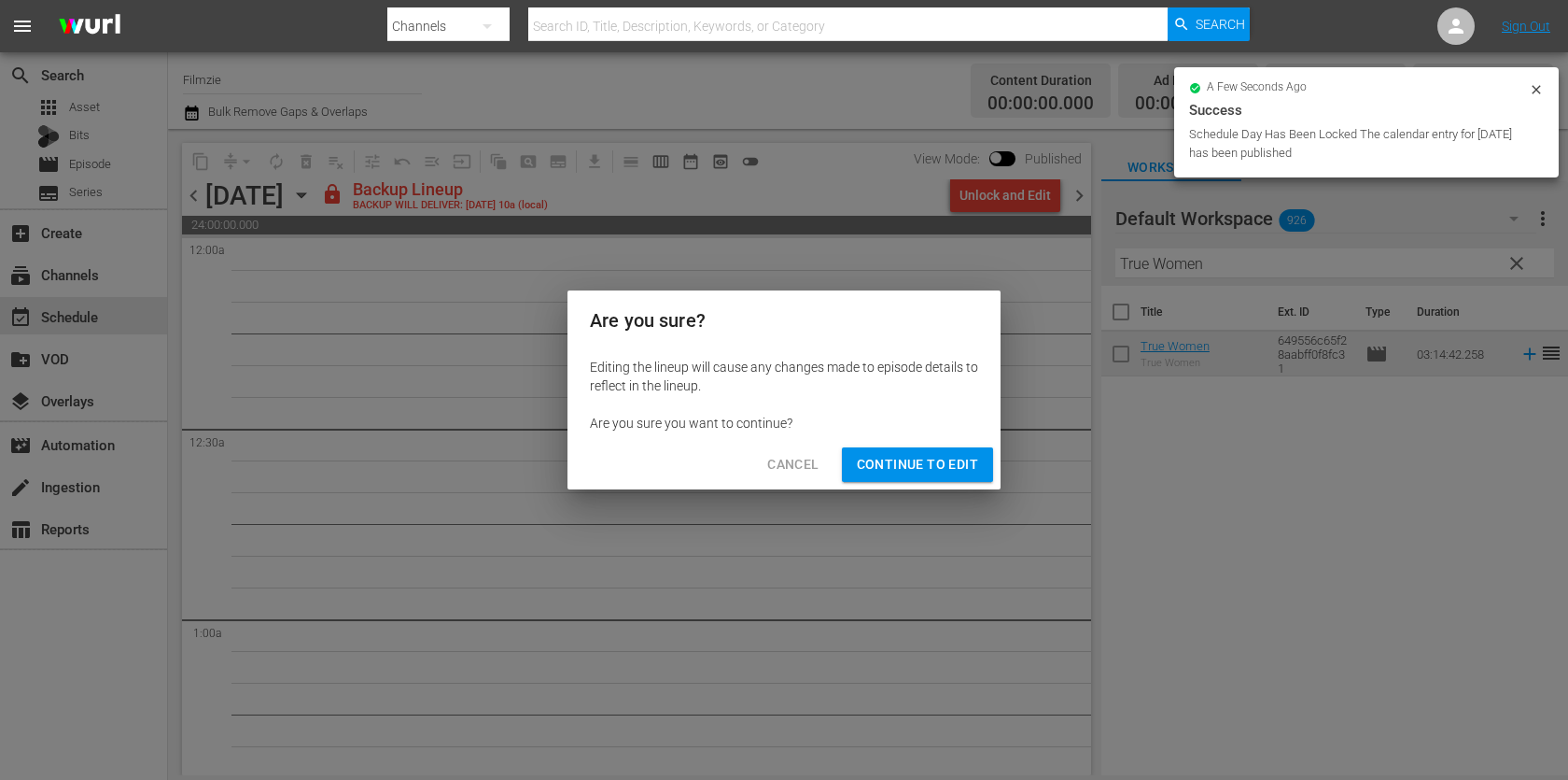
click at [963, 473] on span "Continue to Edit" at bounding box center [916, 464] width 121 height 23
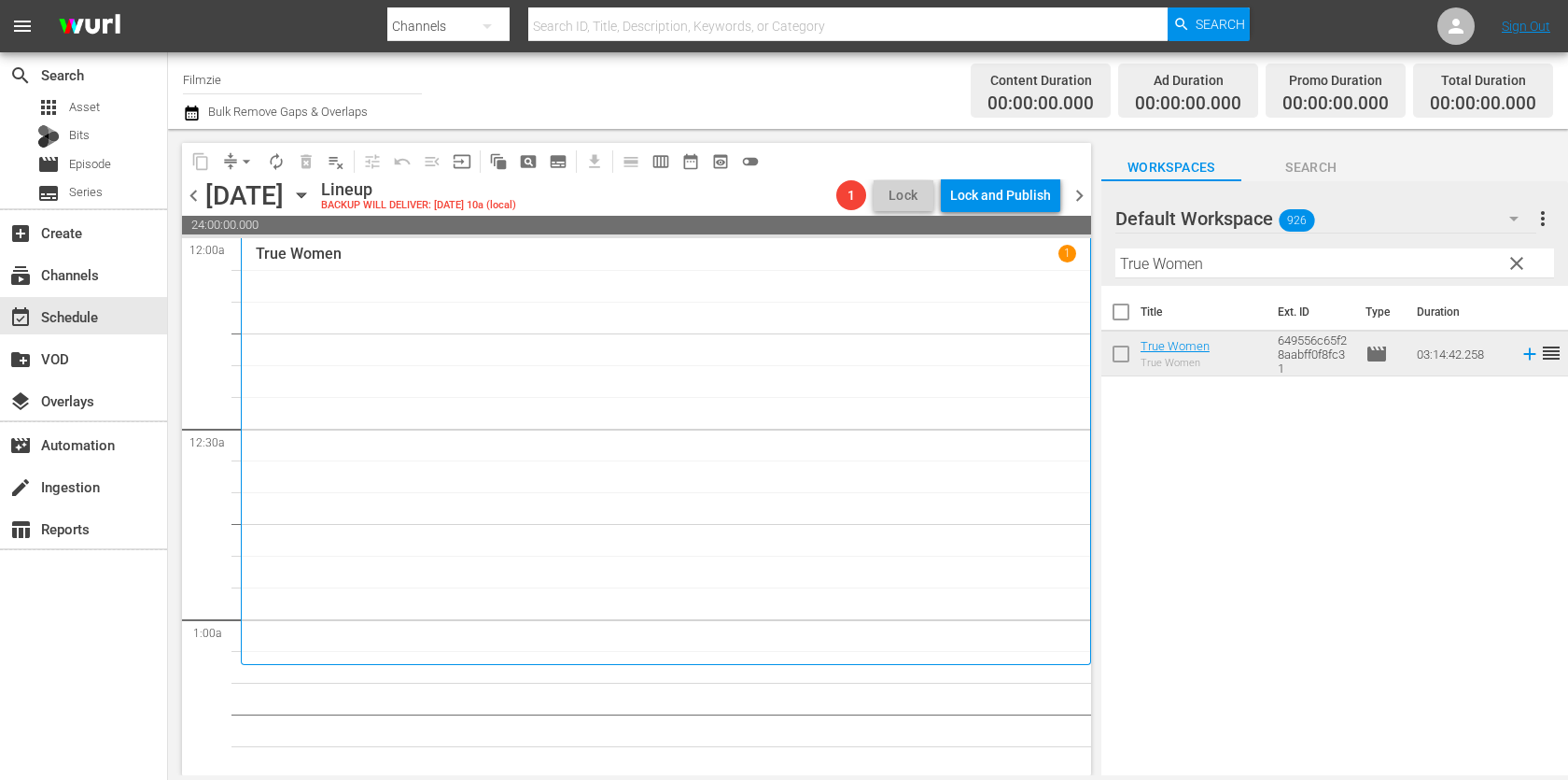
click at [1233, 267] on input "True Women" at bounding box center [1334, 263] width 439 height 30
paste input "he Man in the Trunk"
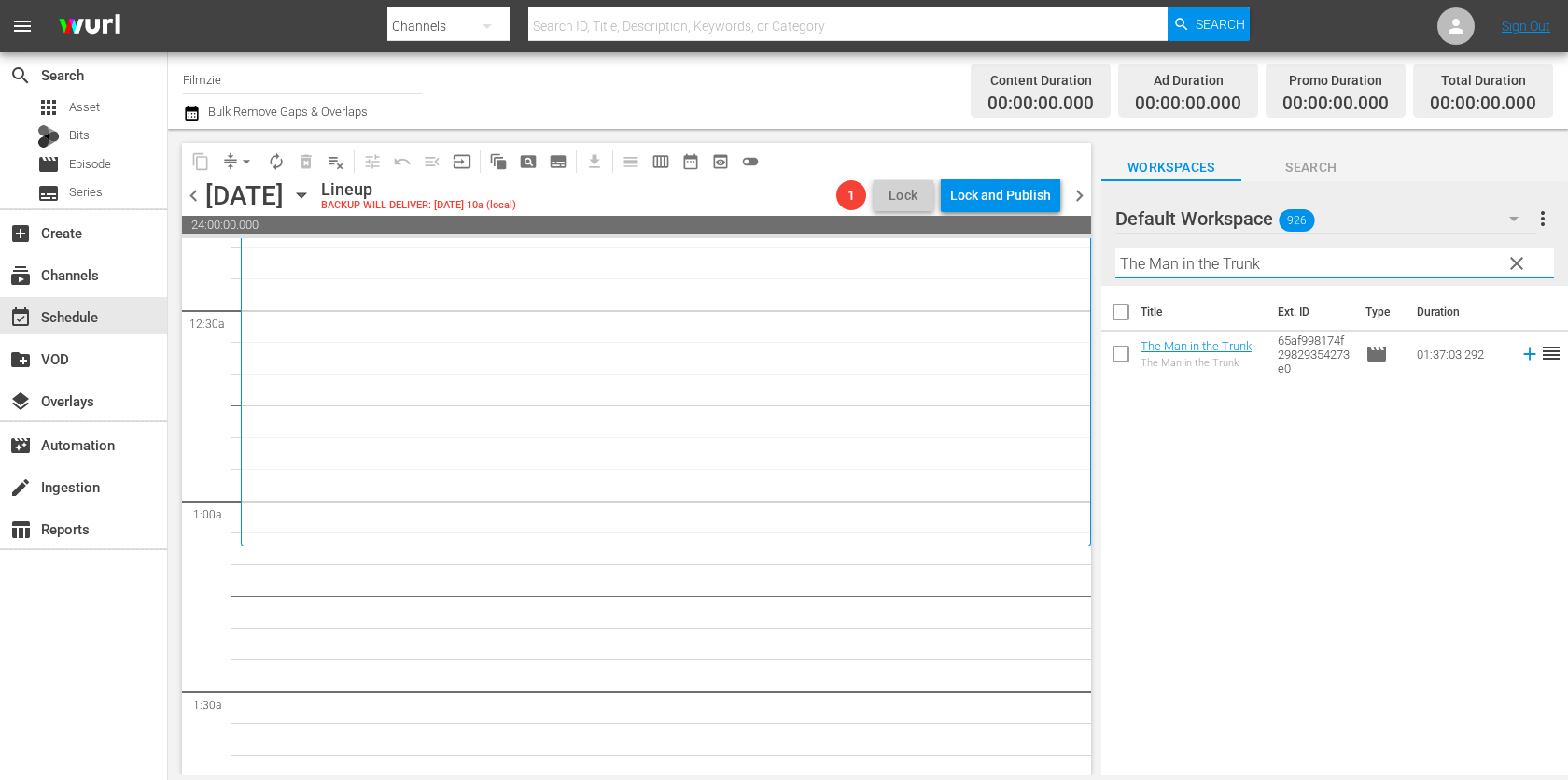
scroll to position [164, 0]
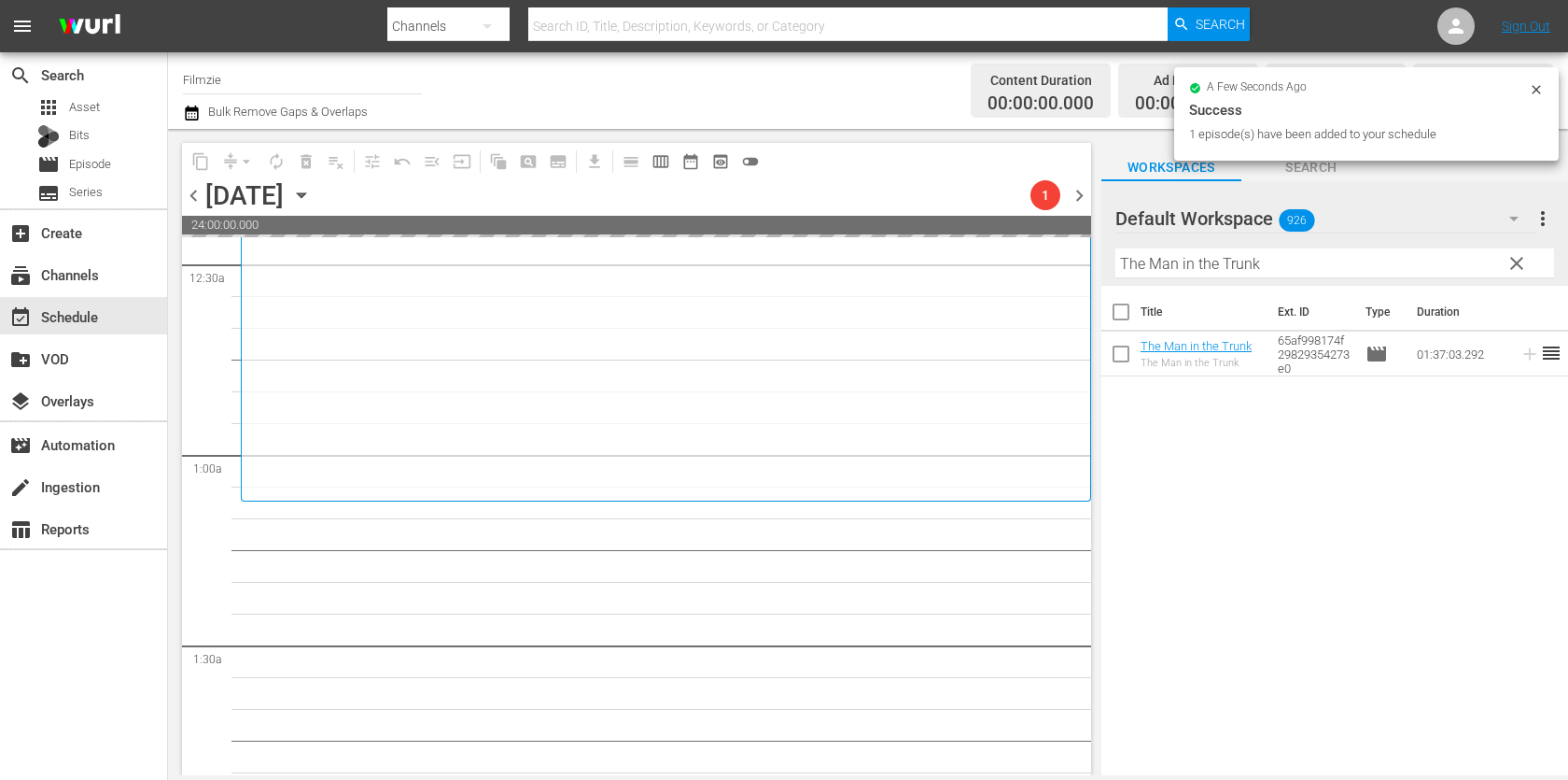
drag, startPoint x: 1196, startPoint y: 342, endPoint x: 760, endPoint y: 4, distance: 551.7
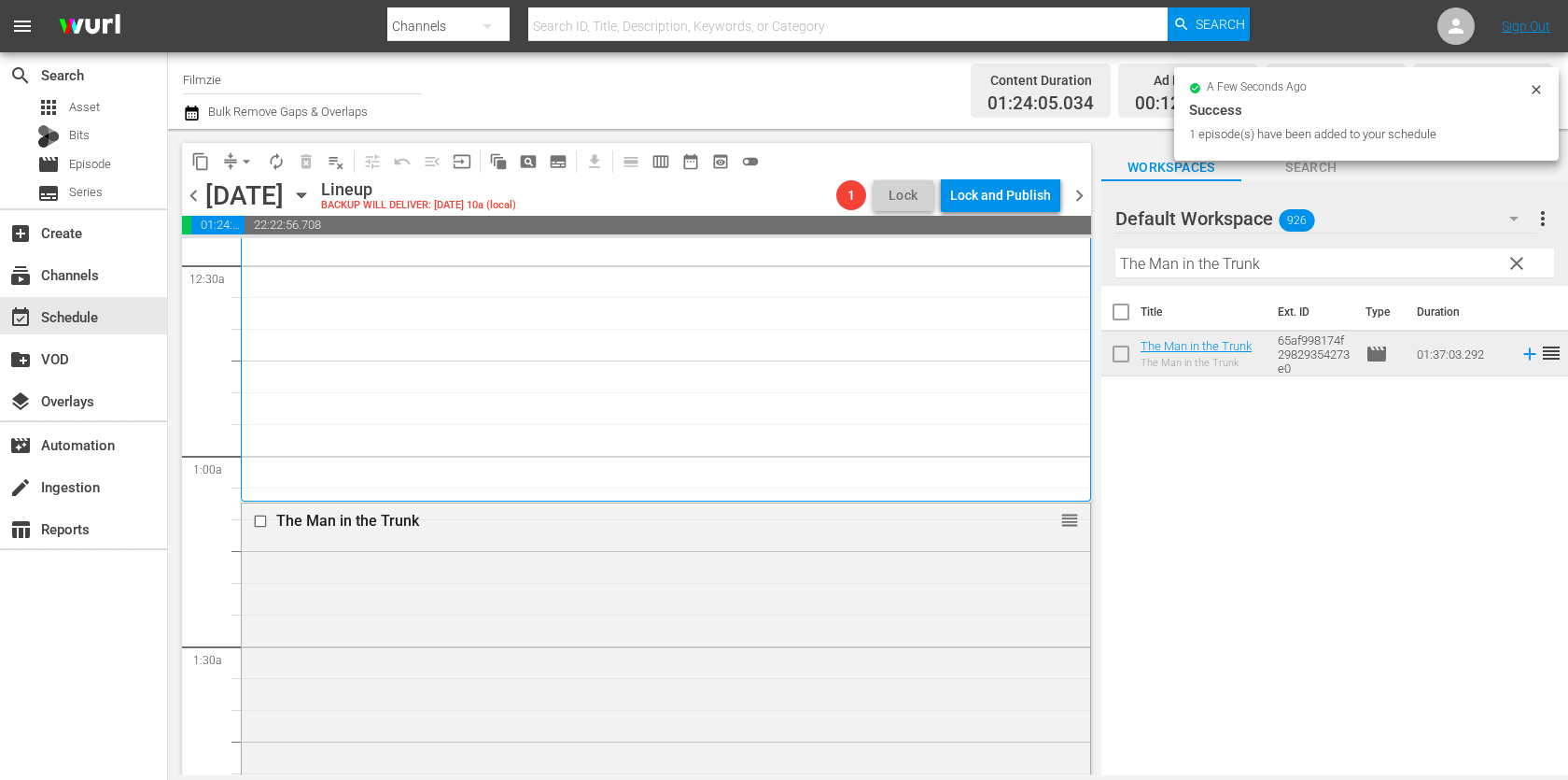
click at [1284, 258] on input "The Man in the Trunk" at bounding box center [1334, 263] width 439 height 30
paste input "Style Wars"
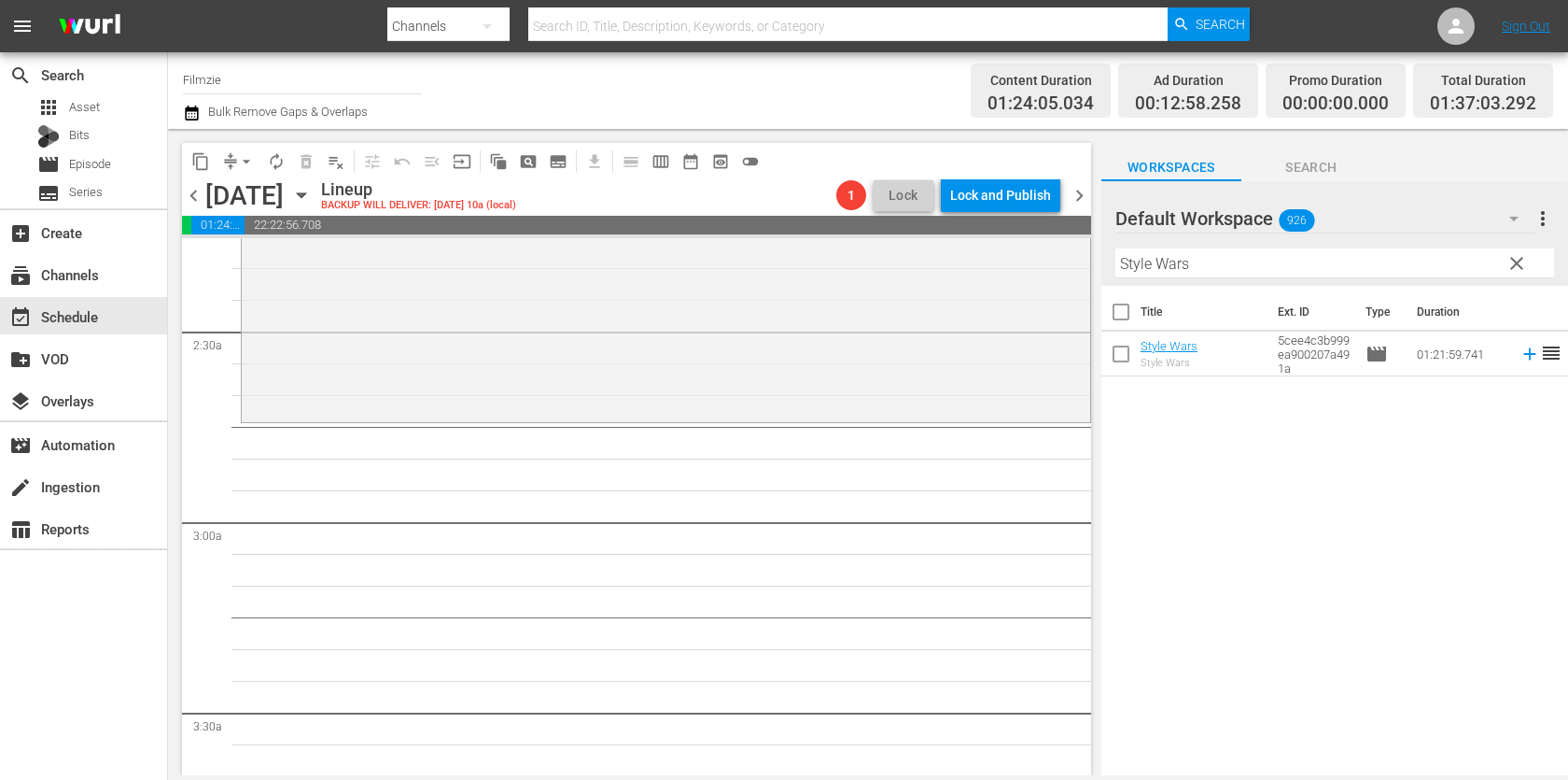
scroll to position [857, 0]
drag, startPoint x: 1178, startPoint y: 341, endPoint x: 828, endPoint y: 26, distance: 470.9
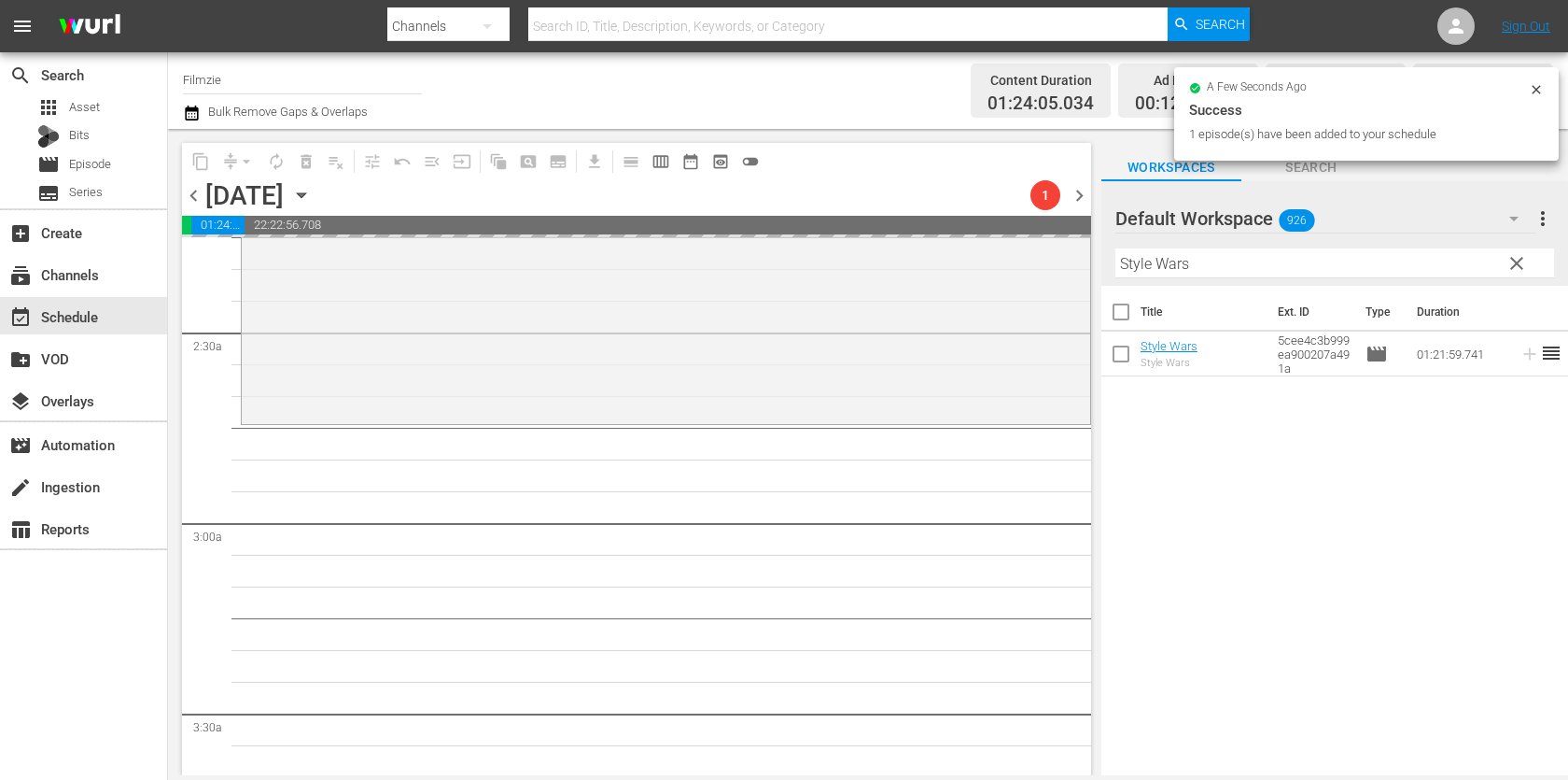
click at [1323, 276] on input "Style Wars" at bounding box center [1334, 263] width 439 height 30
click at [1335, 276] on hr at bounding box center [1335, 277] width 0 height 2
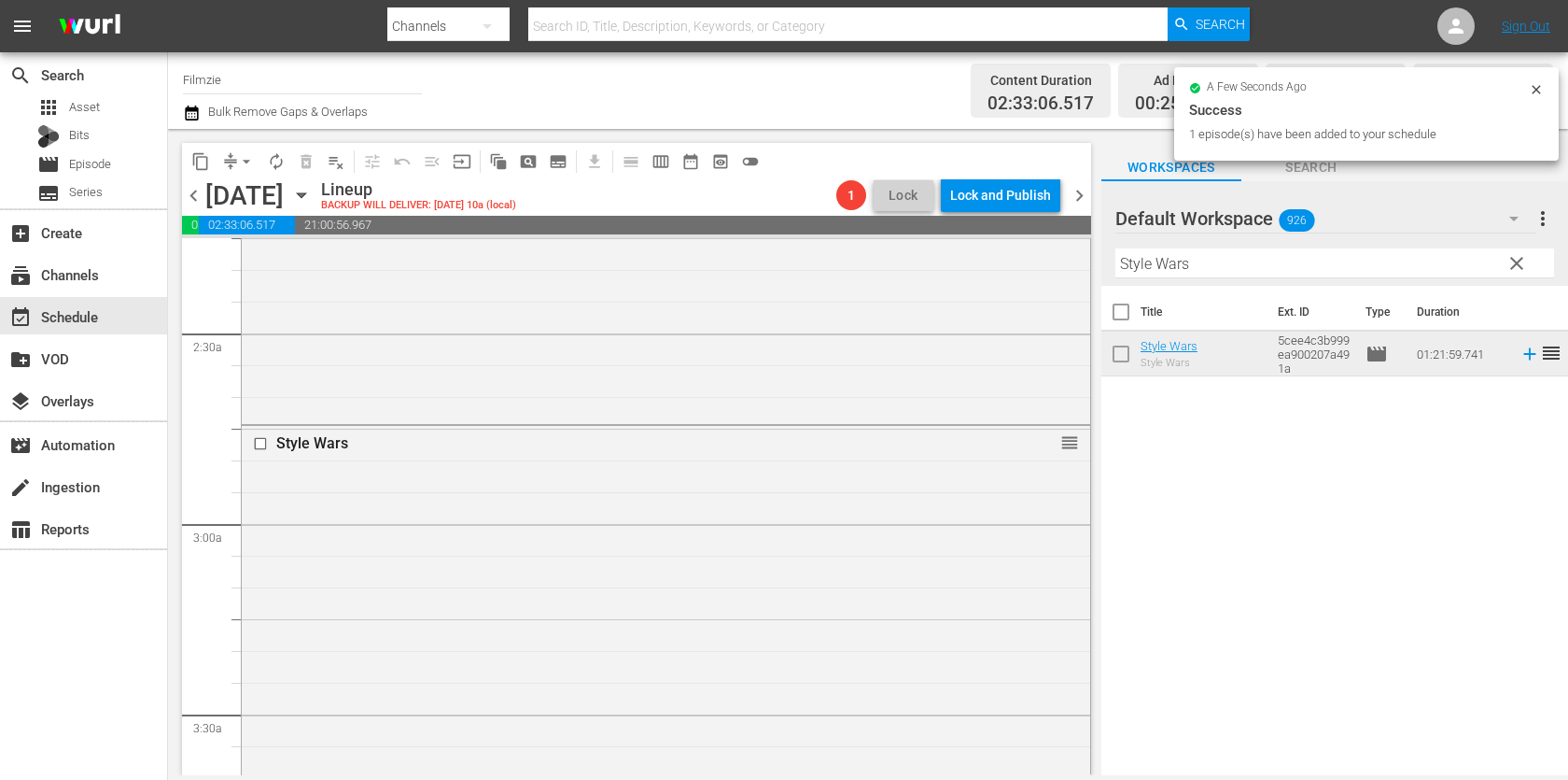
click at [1279, 268] on input "Style Wars" at bounding box center [1334, 263] width 439 height 30
paste input "Edelweiss Pirate"
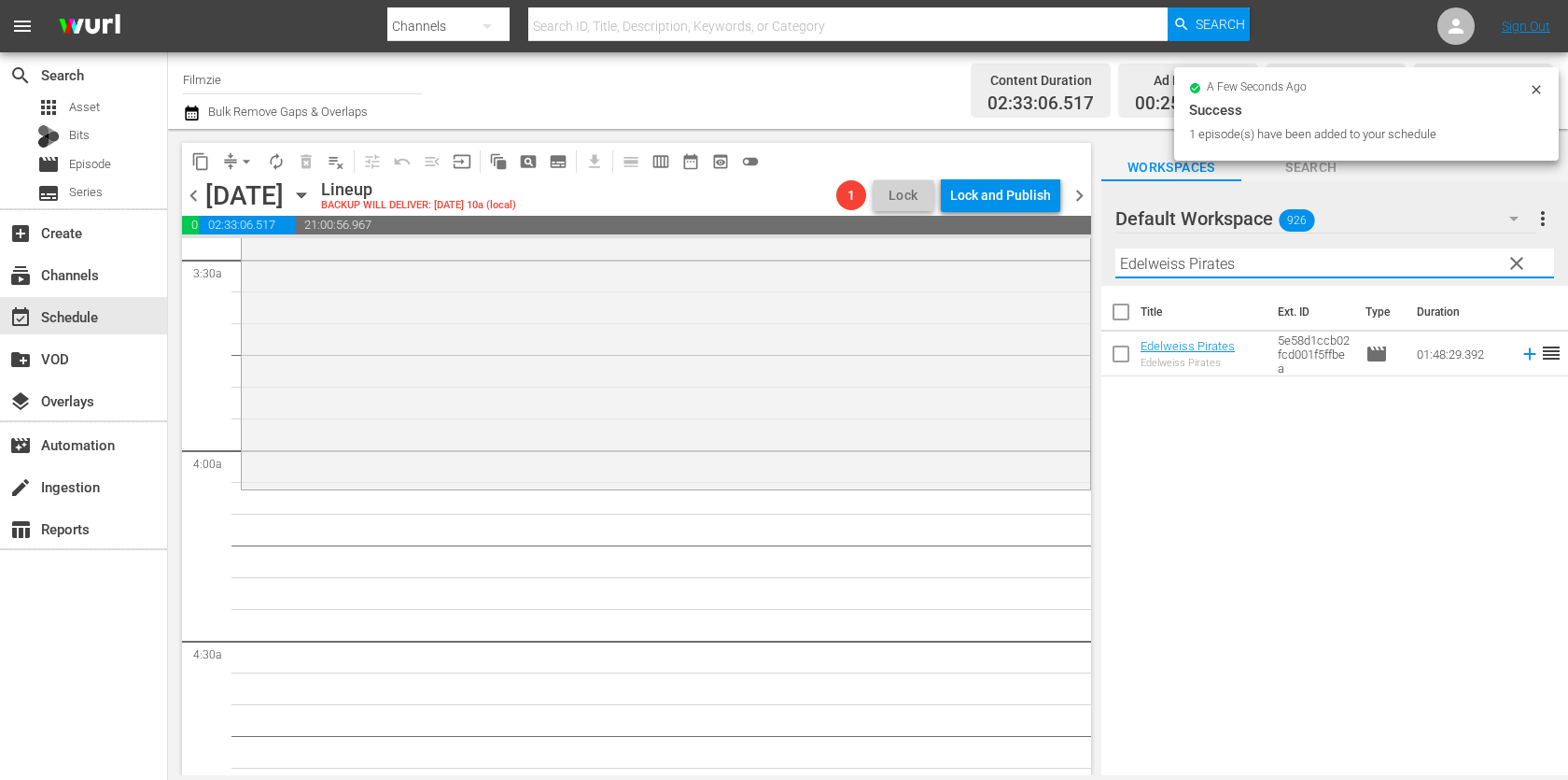
scroll to position [1332, 0]
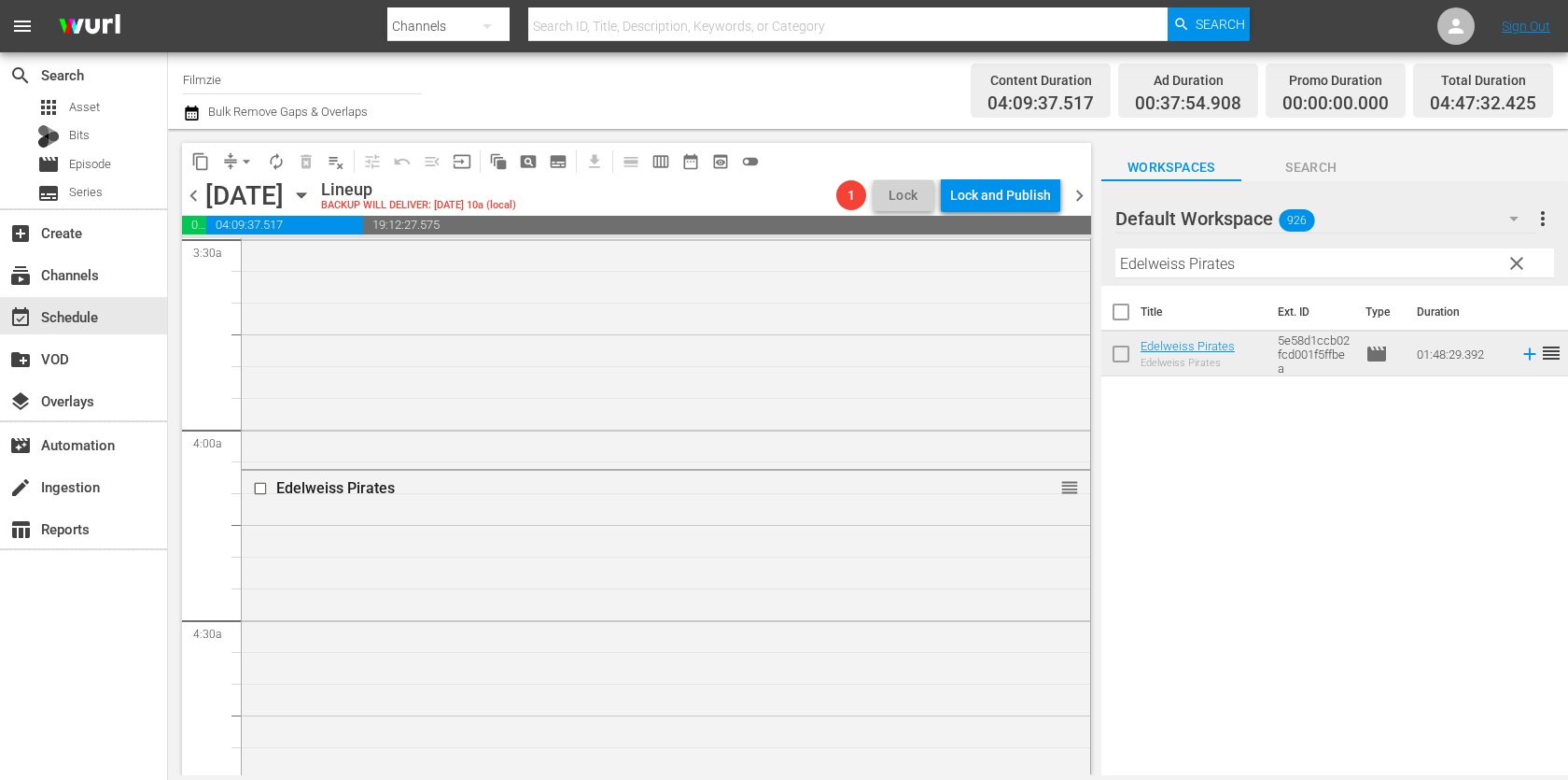
click at [1231, 265] on input "Edelweiss Pirates" at bounding box center [1334, 263] width 439 height 30
paste input "THE FRUIT HUNTERS"
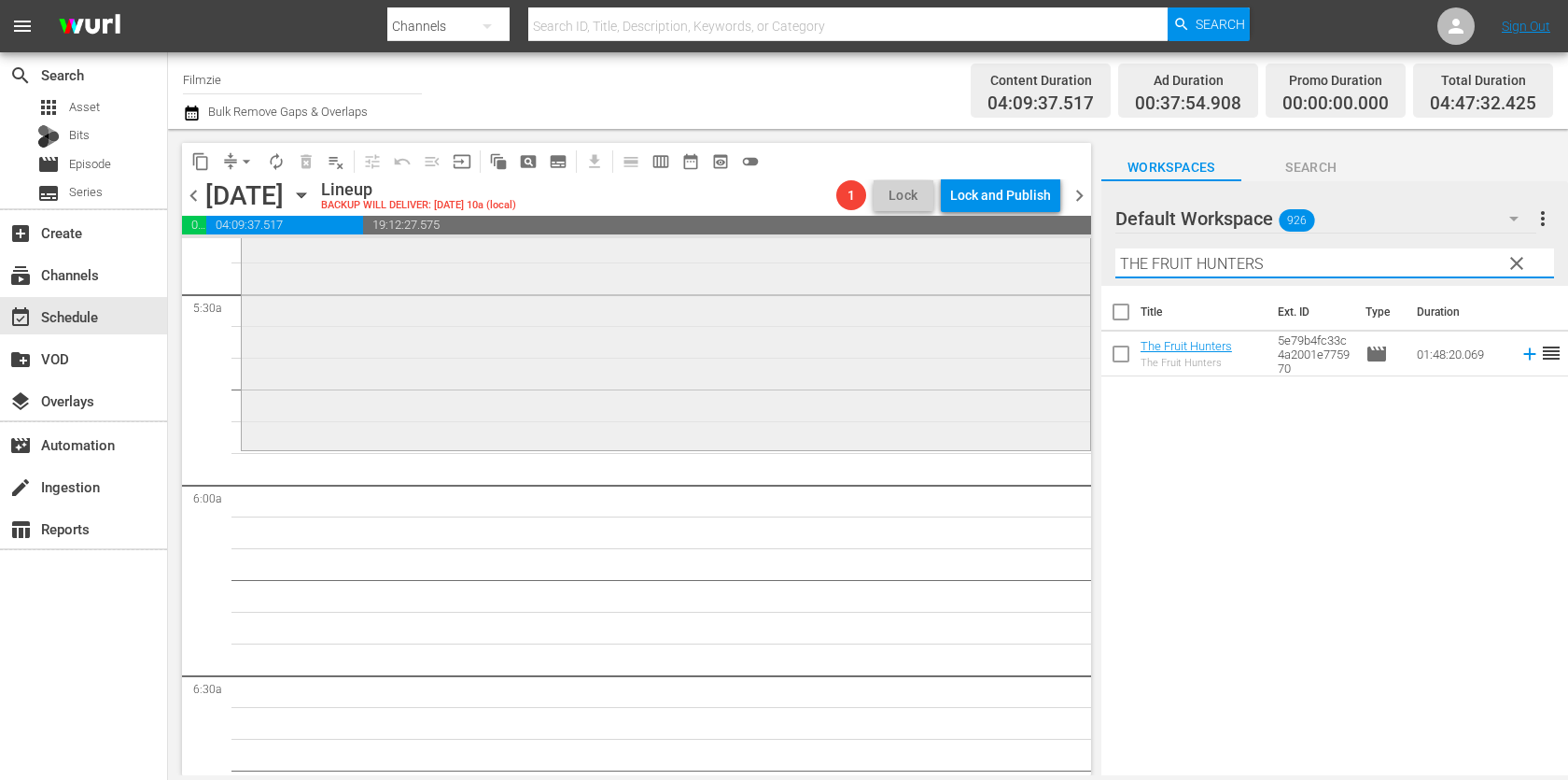
scroll to position [2075, 0]
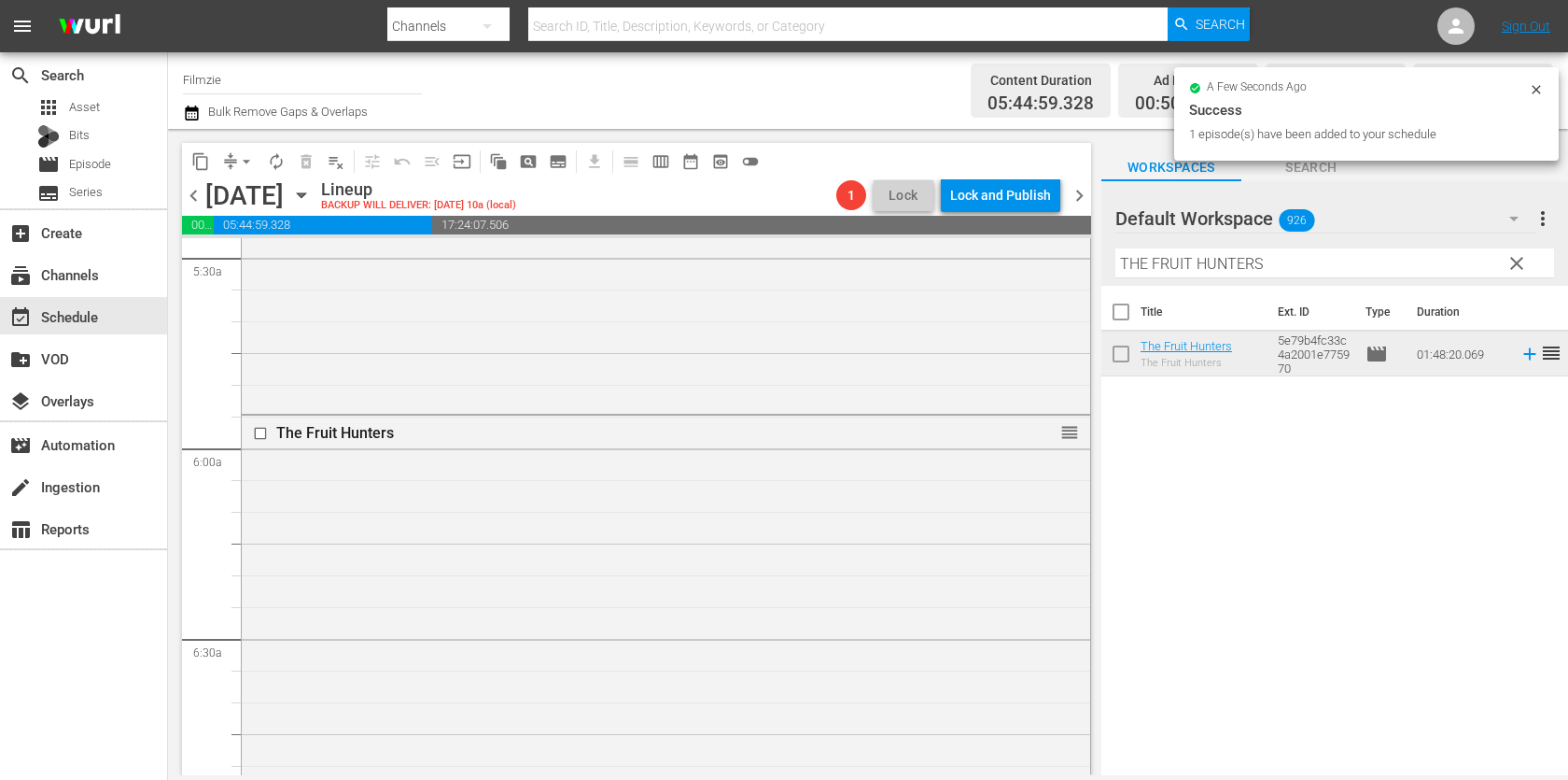
click at [1245, 255] on input "THE FRUIT HUNTERS" at bounding box center [1334, 263] width 439 height 30
paste input "A Child of the King"
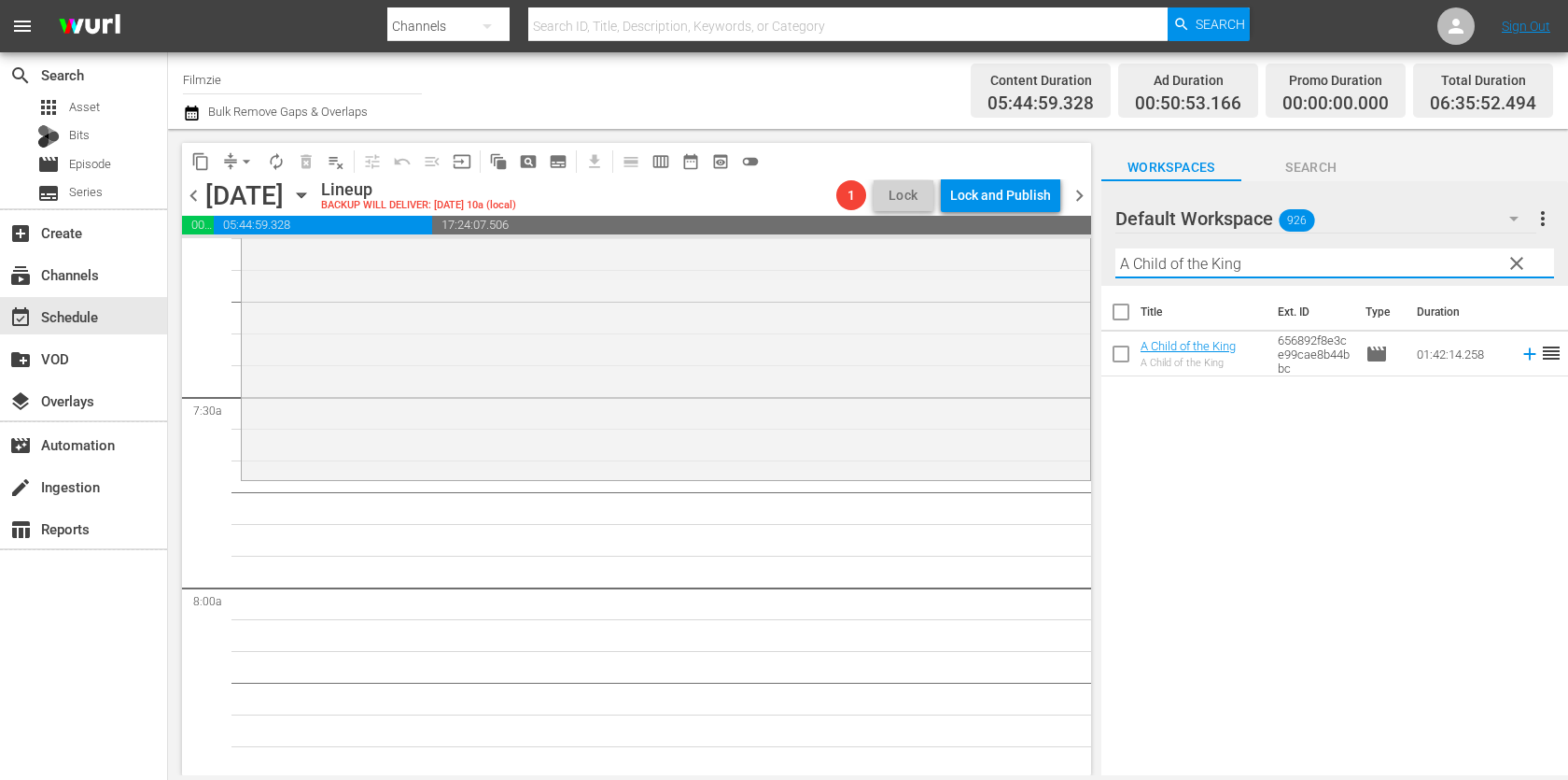
scroll to position [2712, 0]
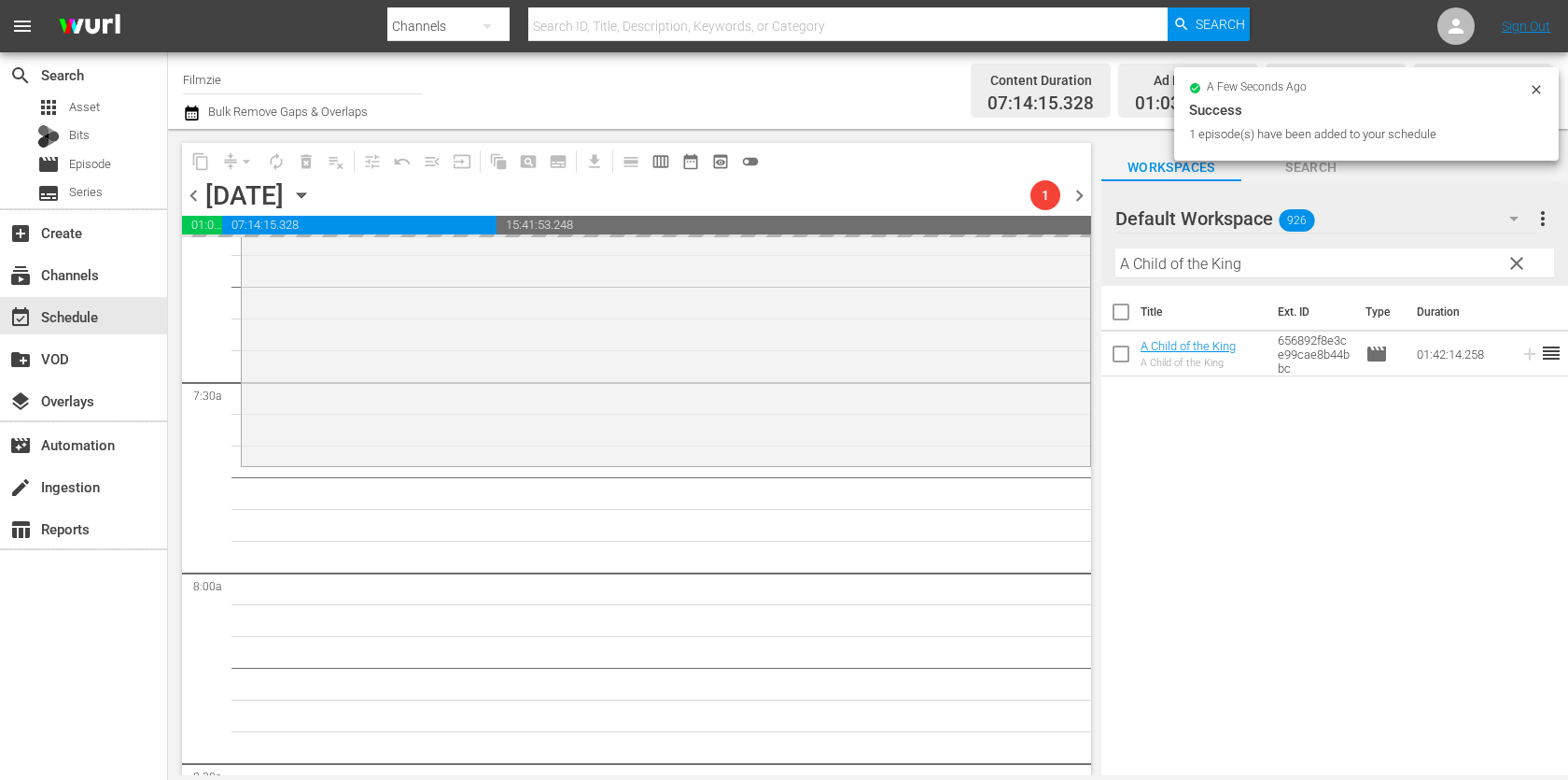
drag, startPoint x: 1170, startPoint y: 347, endPoint x: 793, endPoint y: 19, distance: 499.7
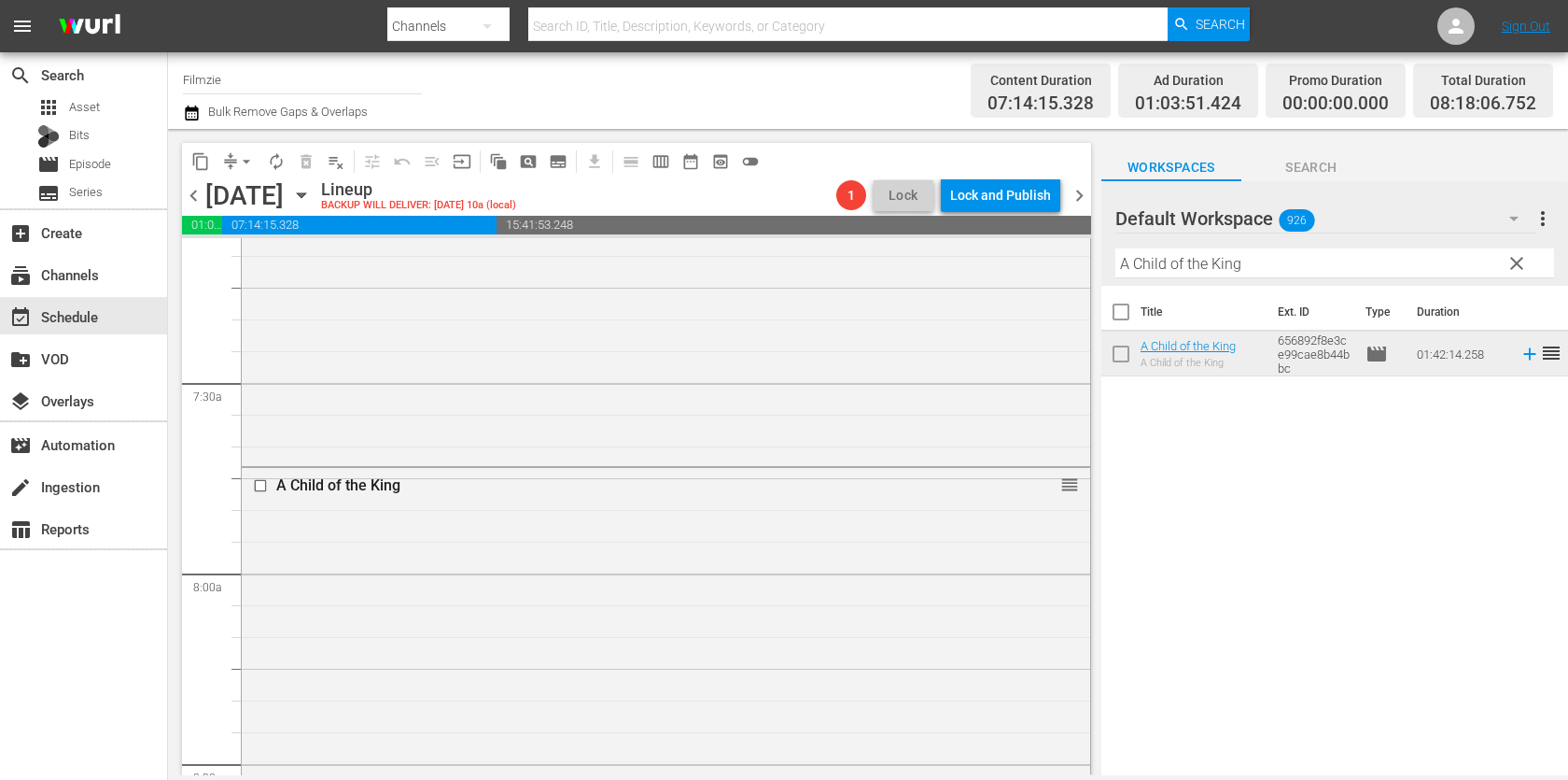
click at [1208, 265] on input "A Child of the King" at bounding box center [1334, 263] width 439 height 30
paste input "Walking Through History 2"
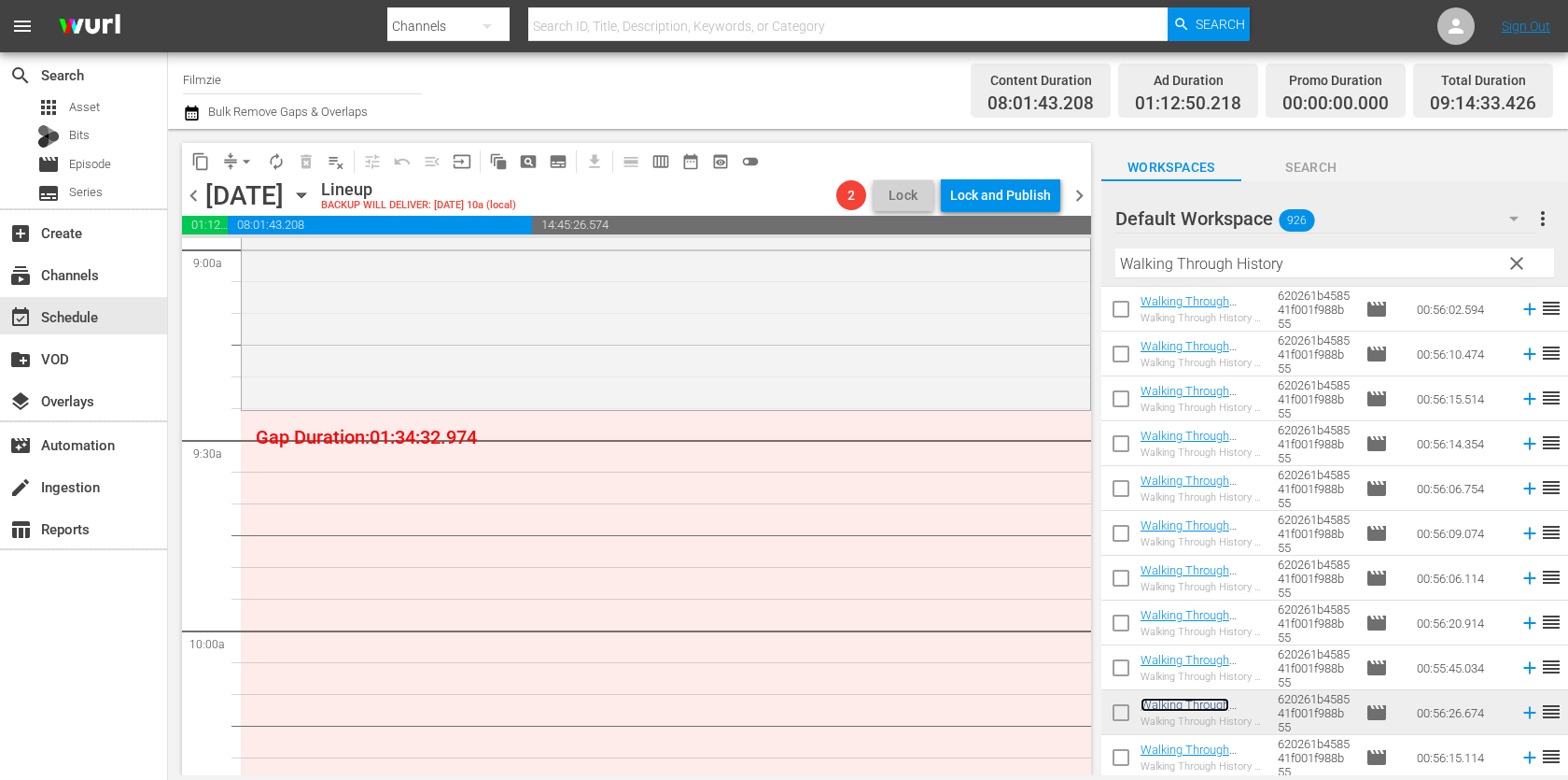
scroll to position [3424, 0]
drag, startPoint x: 1197, startPoint y: 703, endPoint x: 783, endPoint y: 6, distance: 810.7
click at [1325, 266] on input "Walking Through History" at bounding box center [1334, 263] width 439 height 30
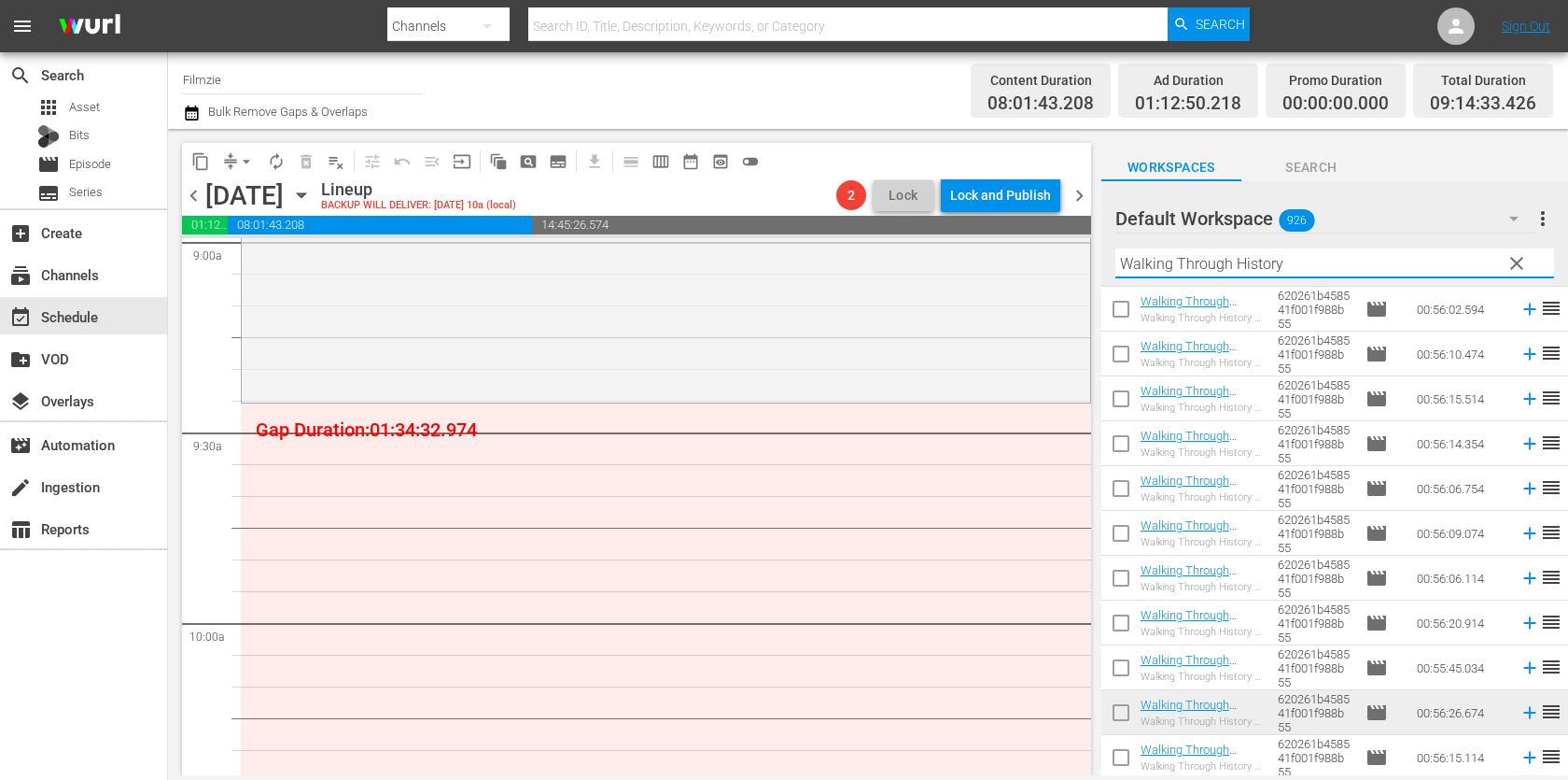
click at [1325, 266] on input "Walking Through History" at bounding box center [1334, 263] width 439 height 30
paste input "ALL"
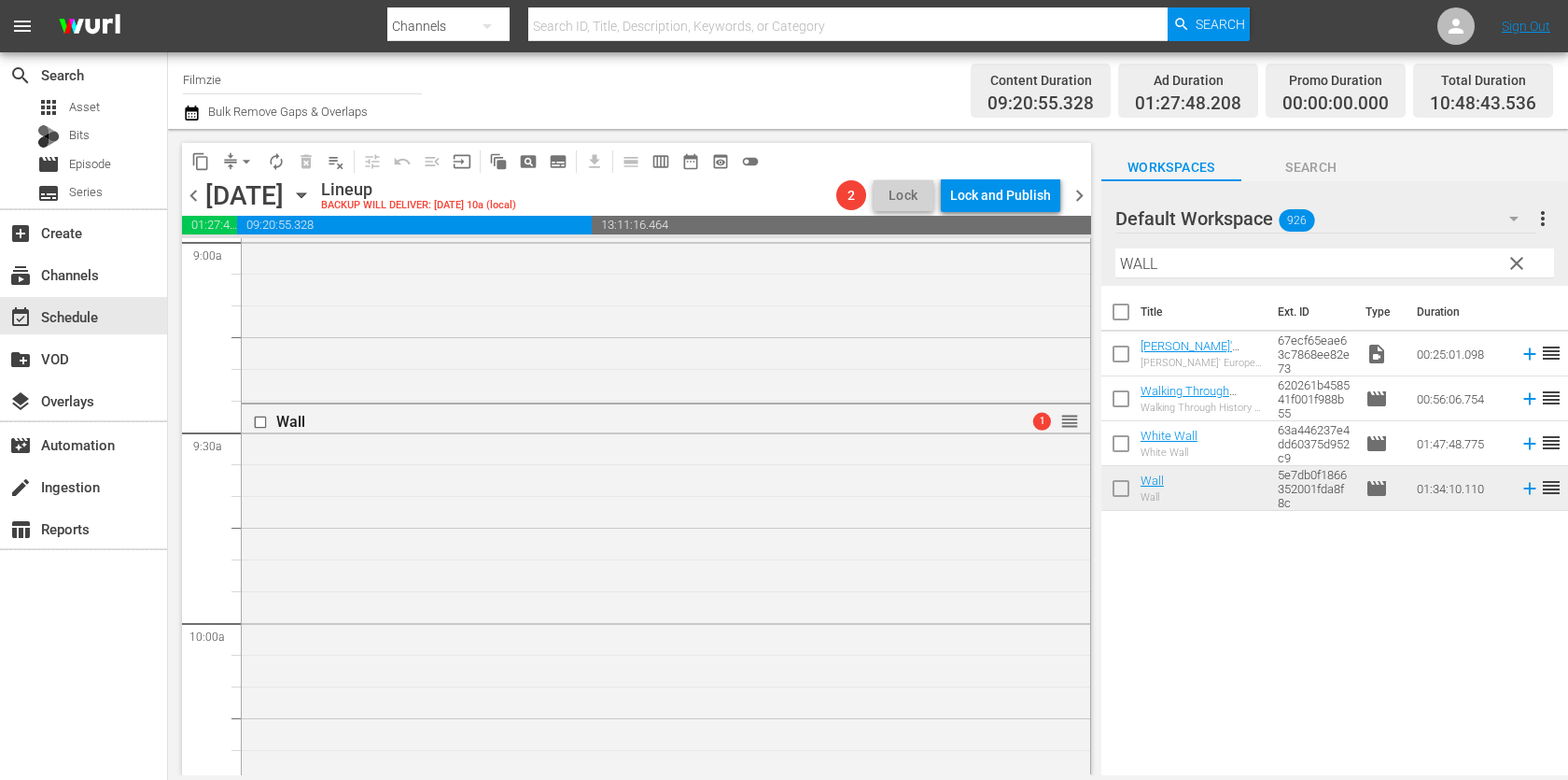
click at [1223, 258] on input "WALL" at bounding box center [1334, 263] width 439 height 30
paste input "The [DEMOGRAPHIC_DATA] Is a Trilogy"
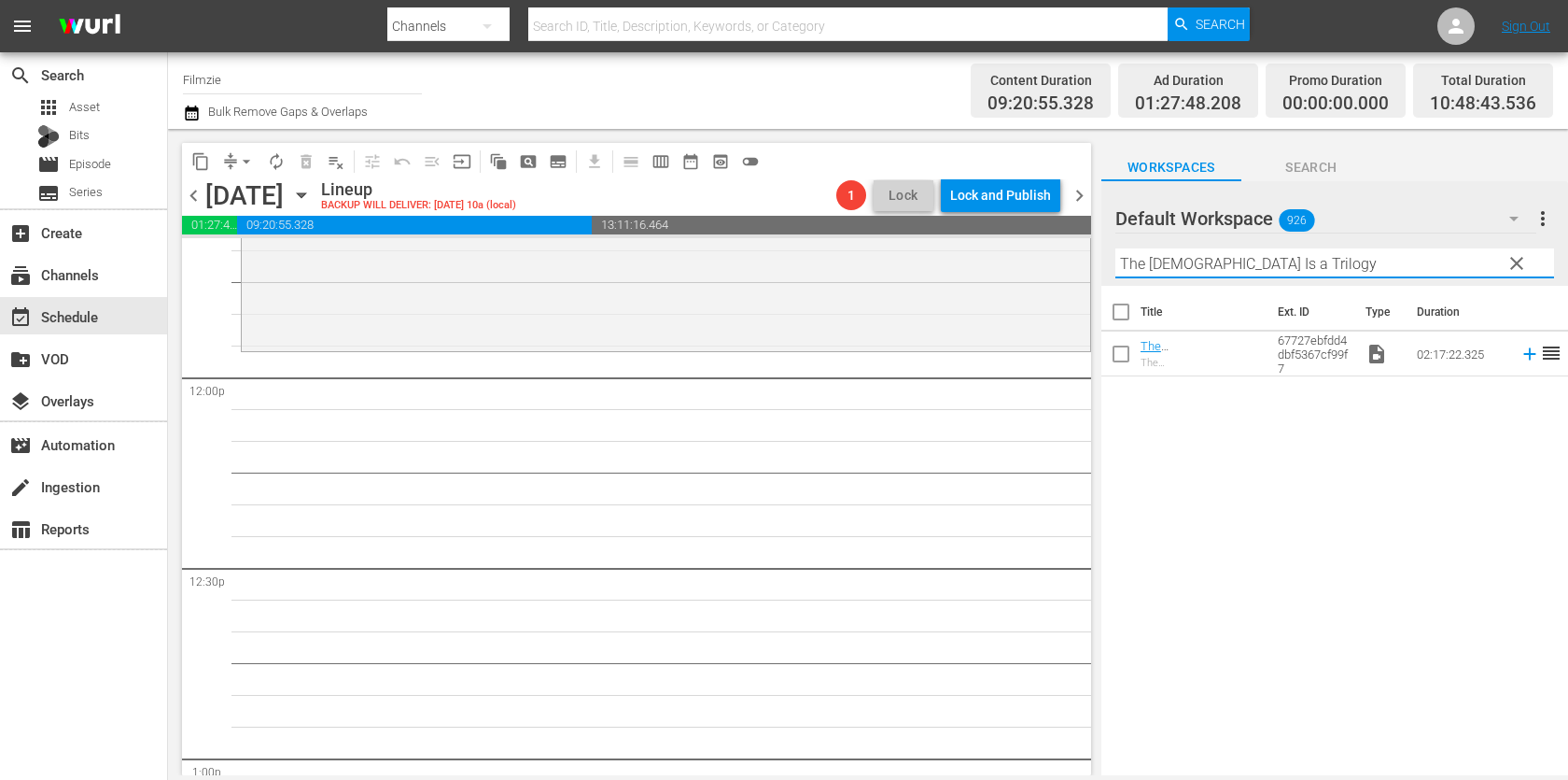
scroll to position [4438, 0]
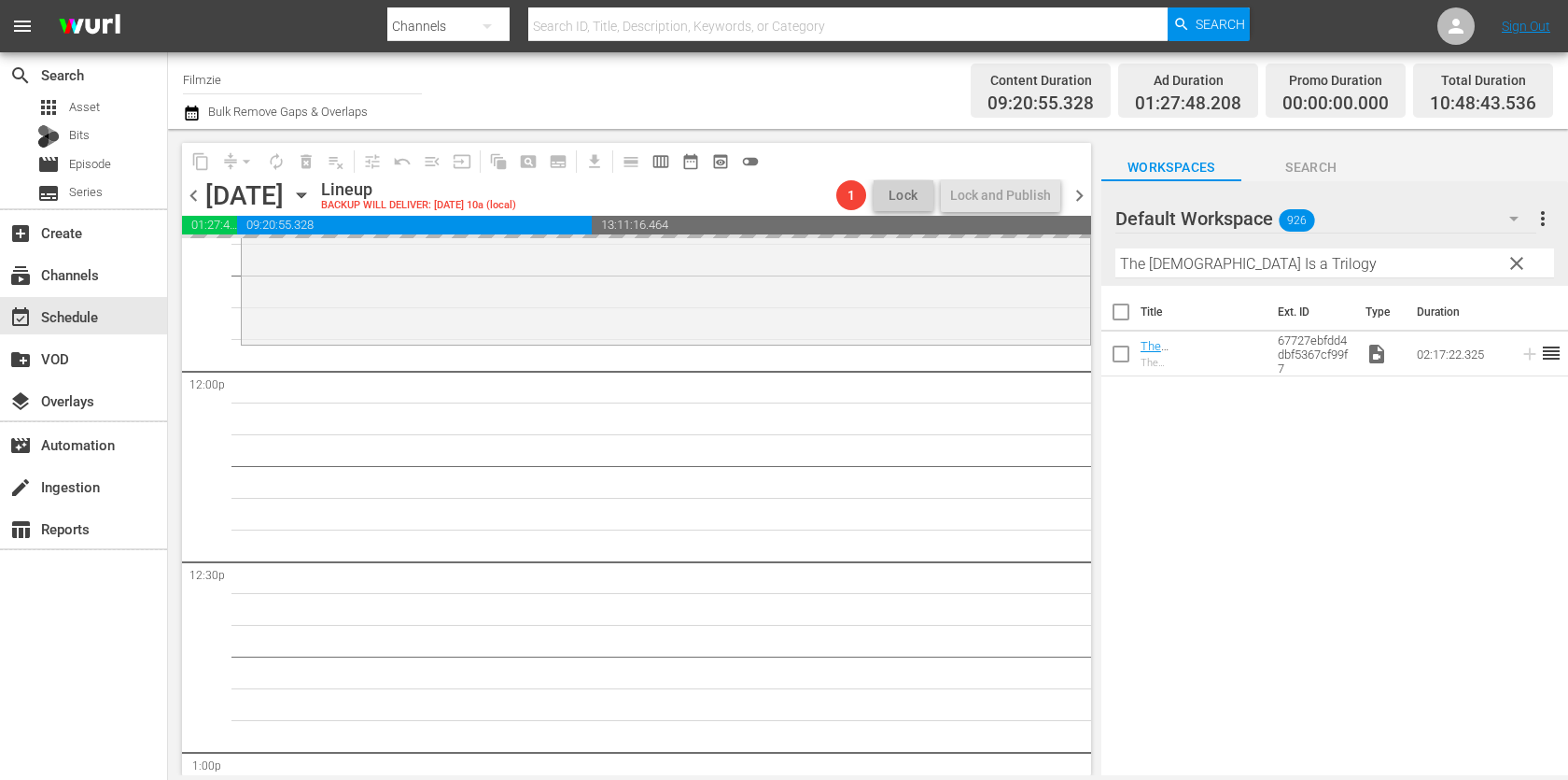
drag, startPoint x: 1181, startPoint y: 340, endPoint x: 859, endPoint y: 15, distance: 457.5
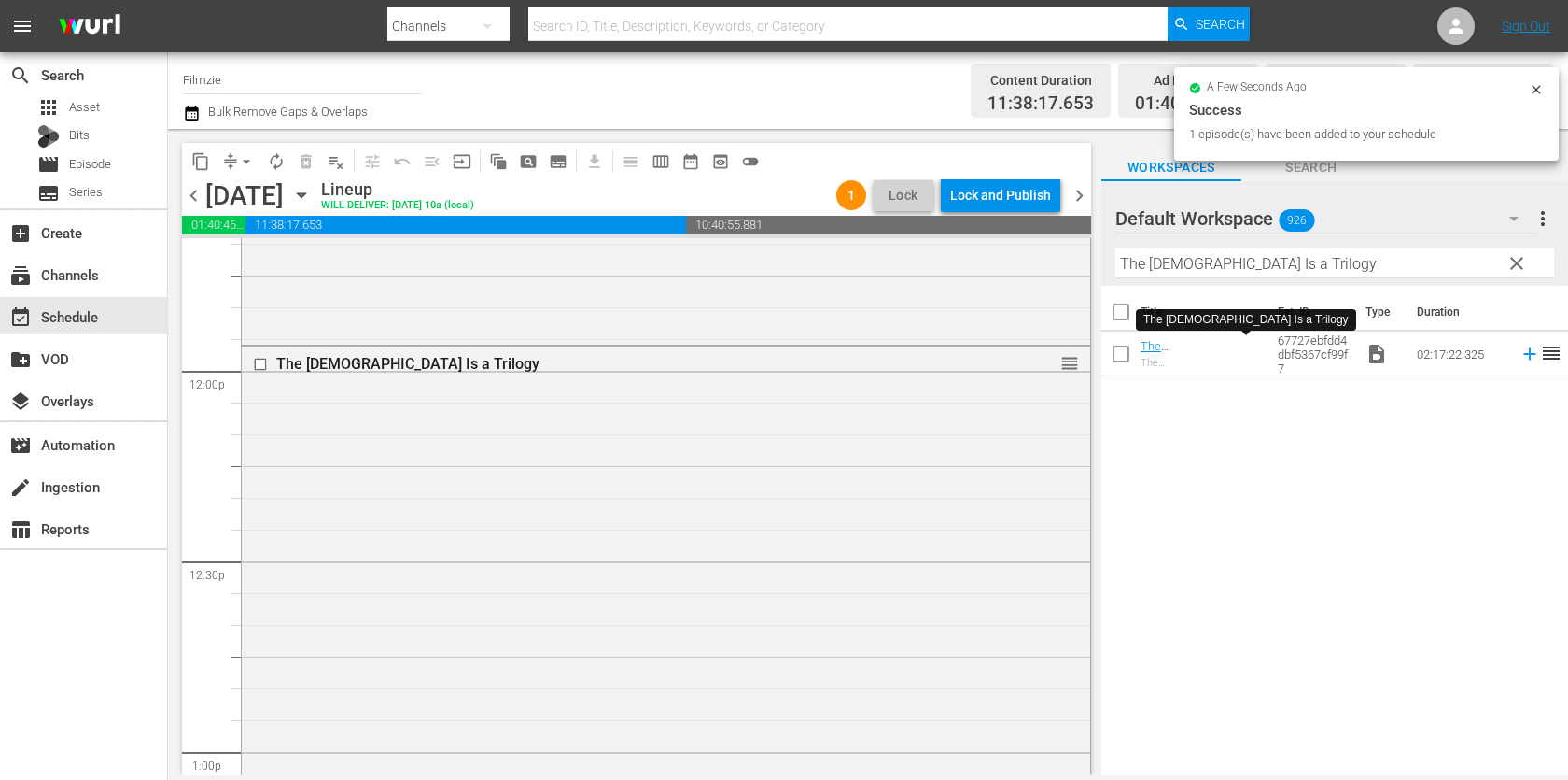
click at [1244, 262] on input "The [DEMOGRAPHIC_DATA] Is a Trilogy" at bounding box center [1334, 263] width 439 height 30
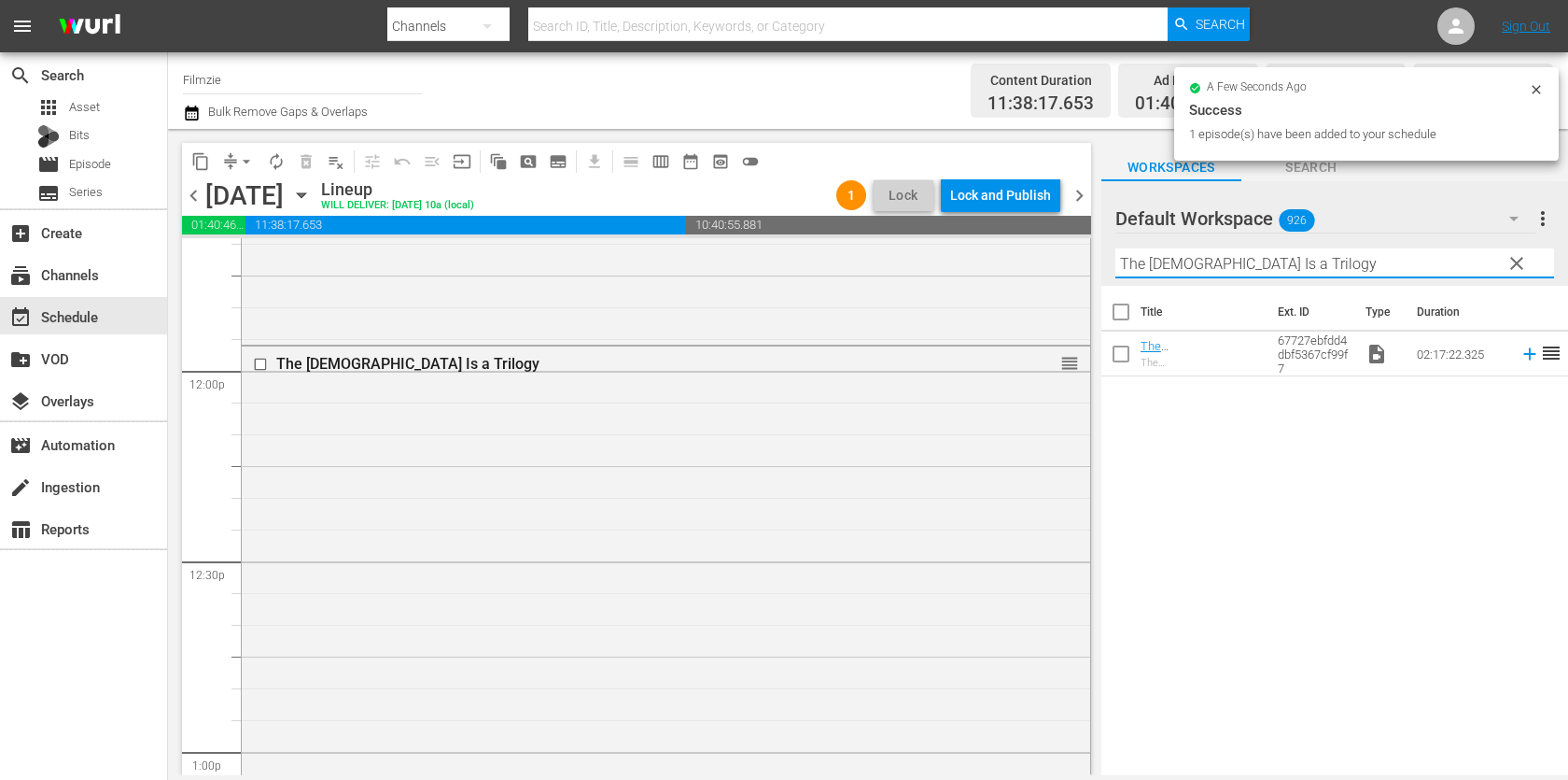
click at [1244, 262] on input "The [DEMOGRAPHIC_DATA] Is a Trilogy" at bounding box center [1334, 263] width 439 height 30
paste input "Flying the Nest"
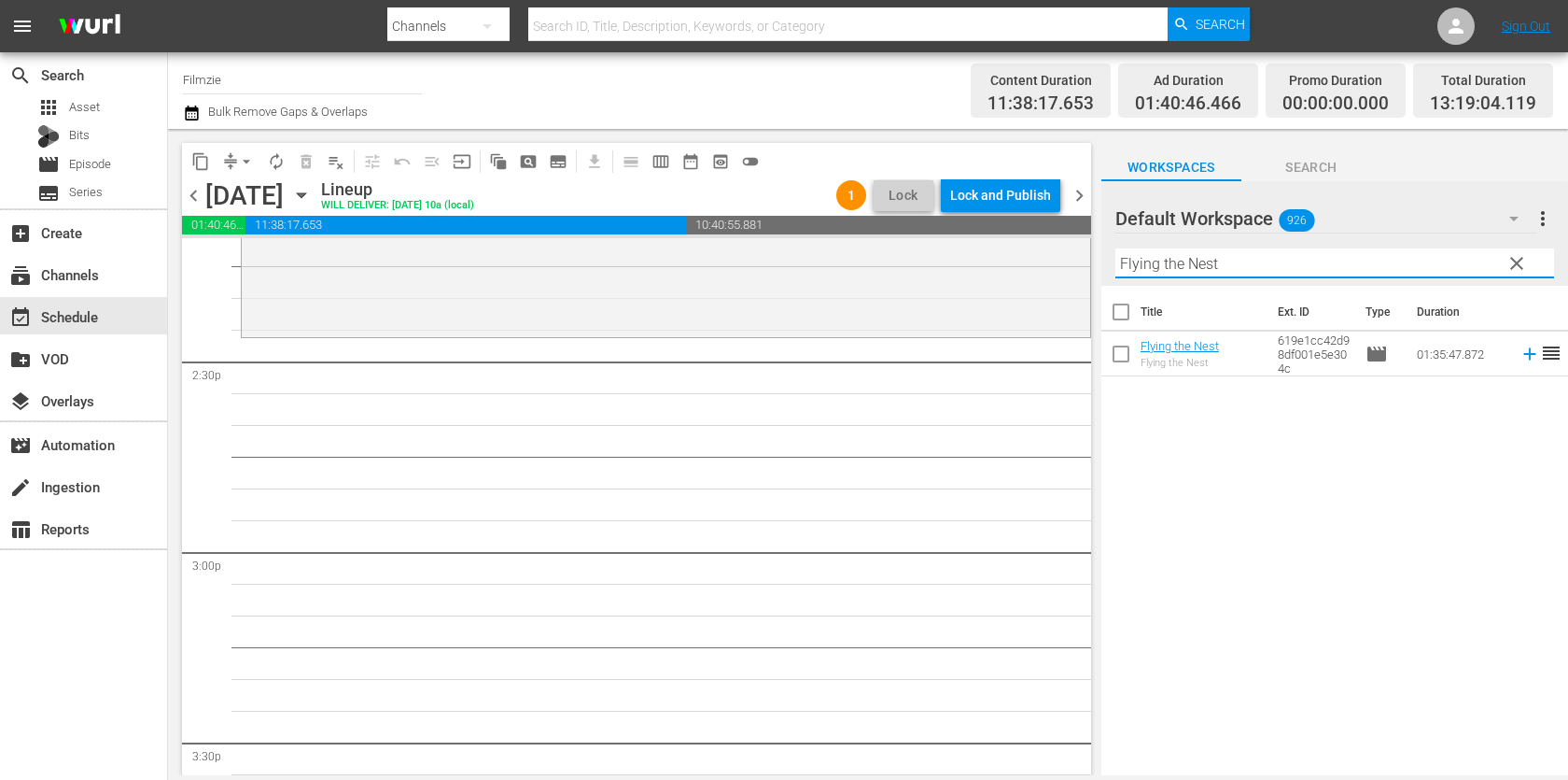
scroll to position [5382, 0]
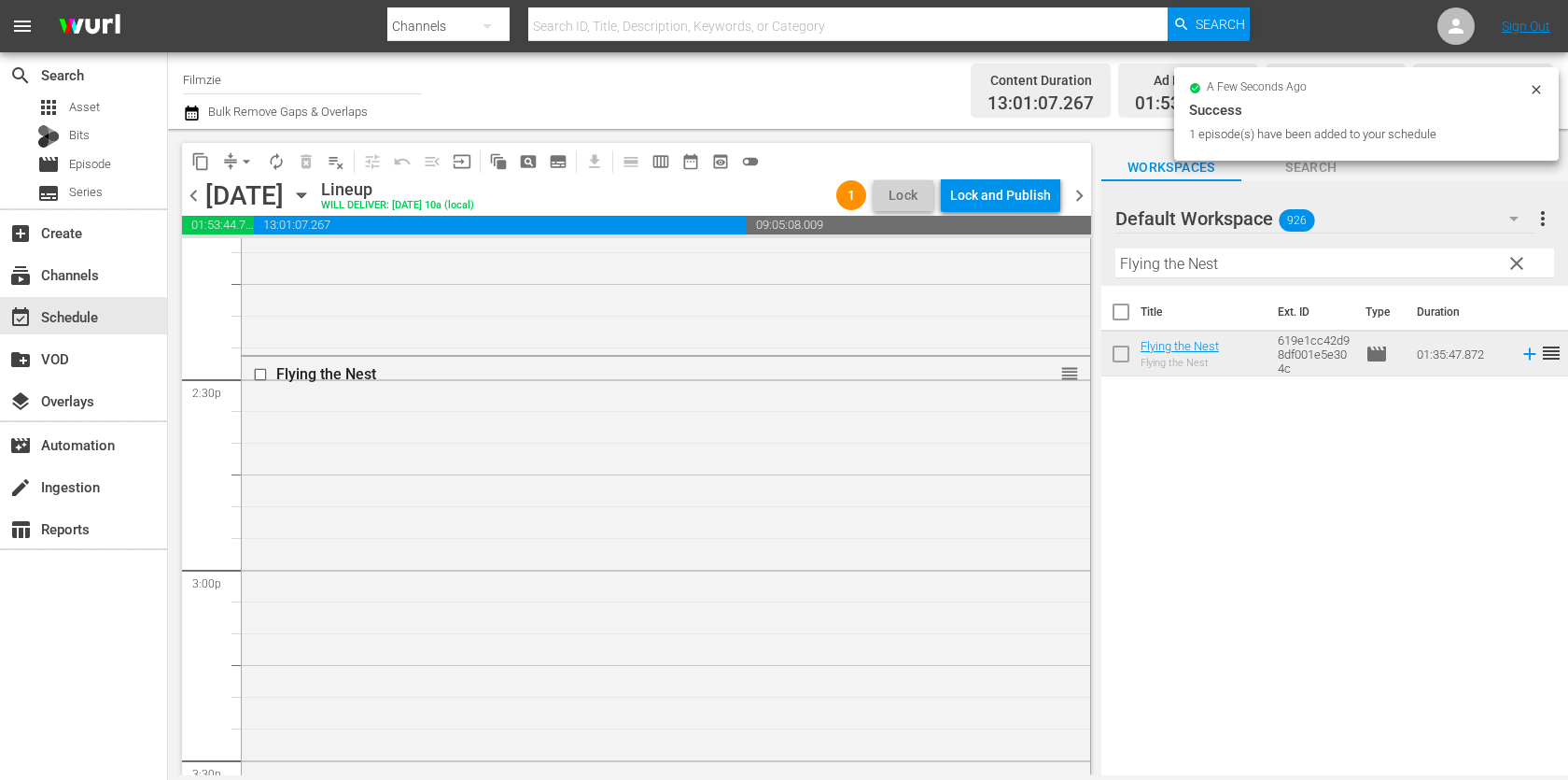
click at [1258, 268] on input "Flying the Nest" at bounding box center [1334, 263] width 439 height 30
paste input "Accidental Truth: UFO Revelations"
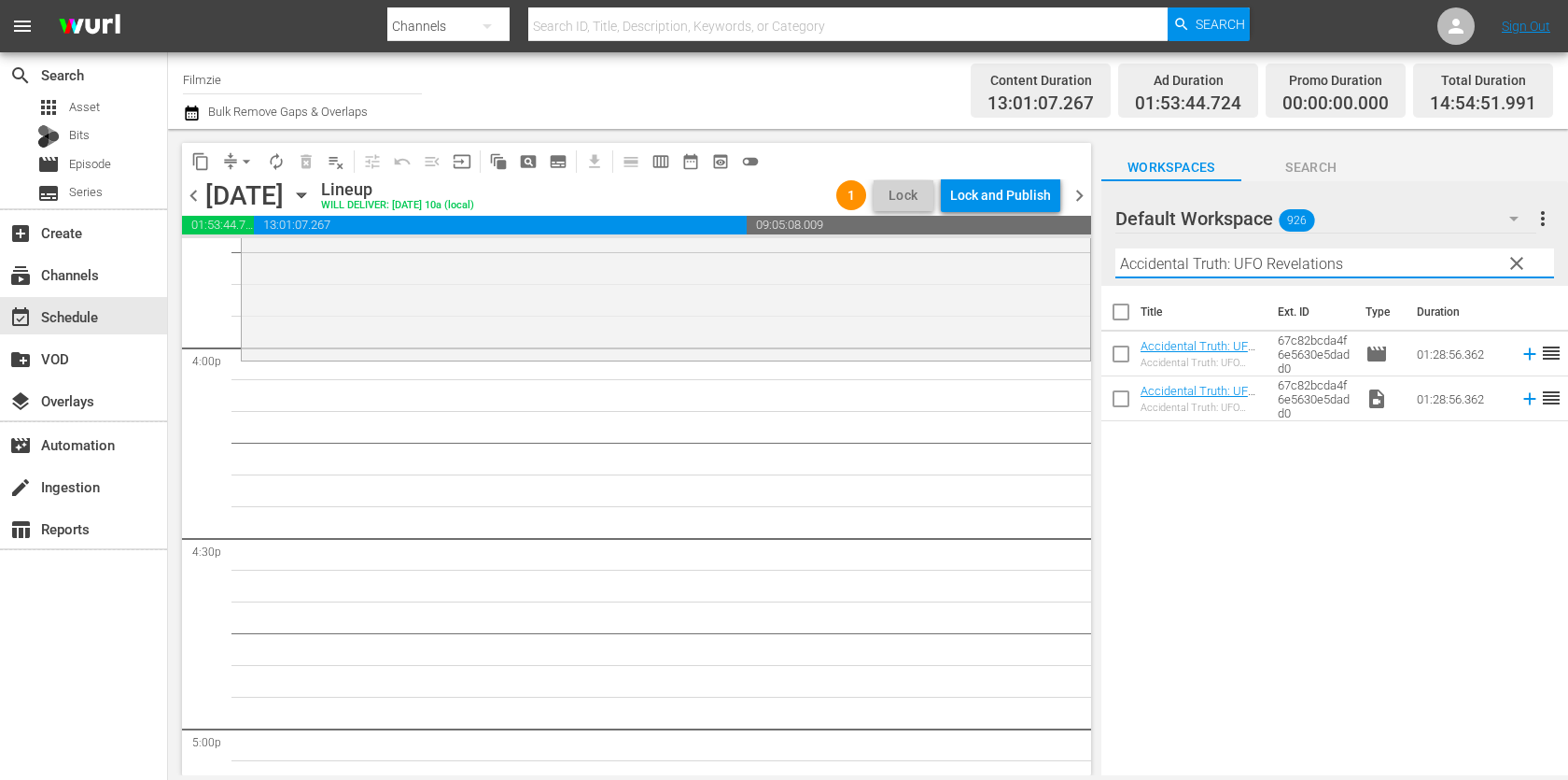
scroll to position [5986, 0]
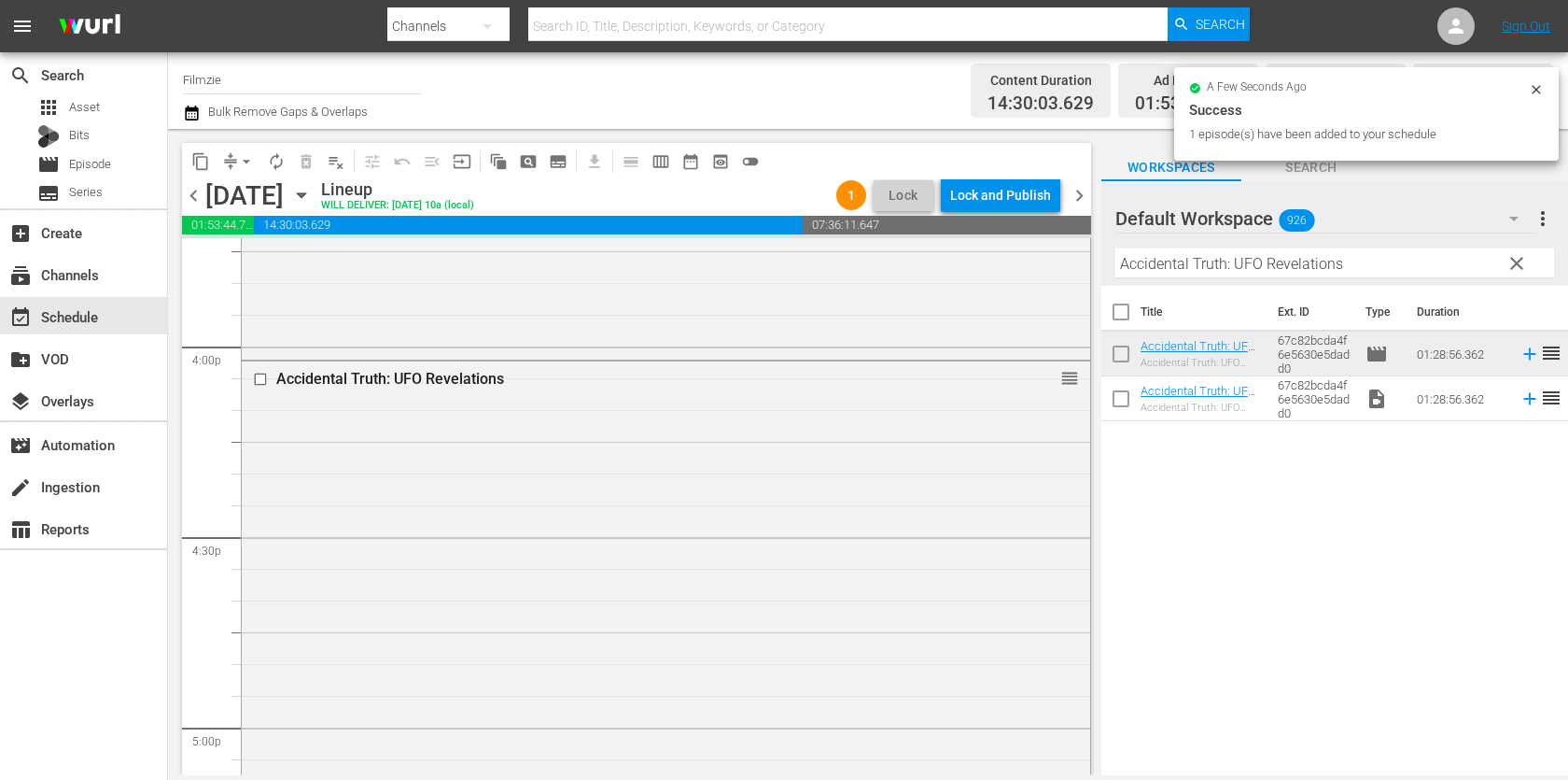
drag, startPoint x: 1181, startPoint y: 342, endPoint x: 912, endPoint y: 26, distance: 415.0
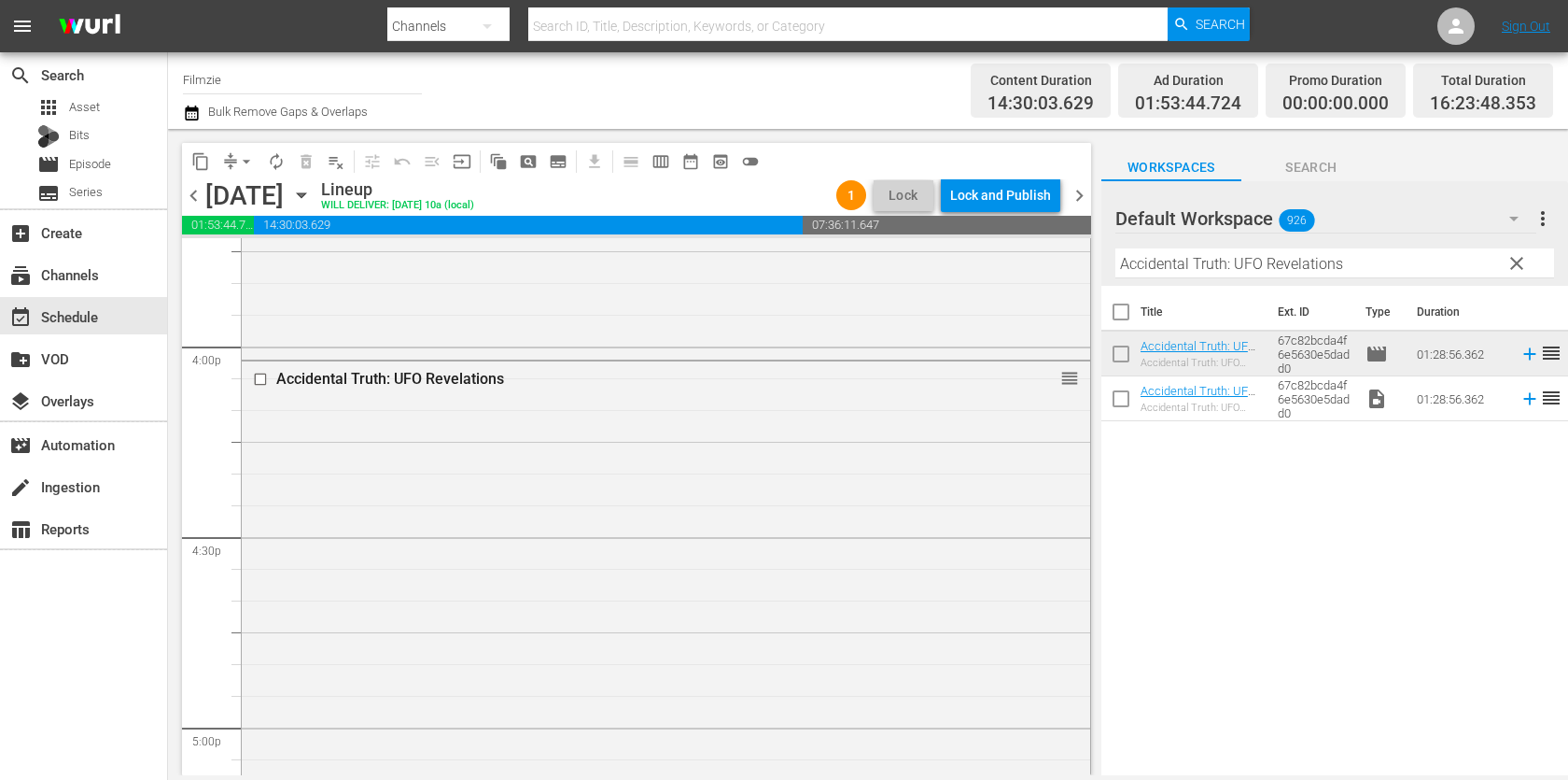
click at [1335, 255] on input "Accidental Truth: UFO Revelations" at bounding box center [1334, 263] width 439 height 30
paste input "Beating Super Bug"
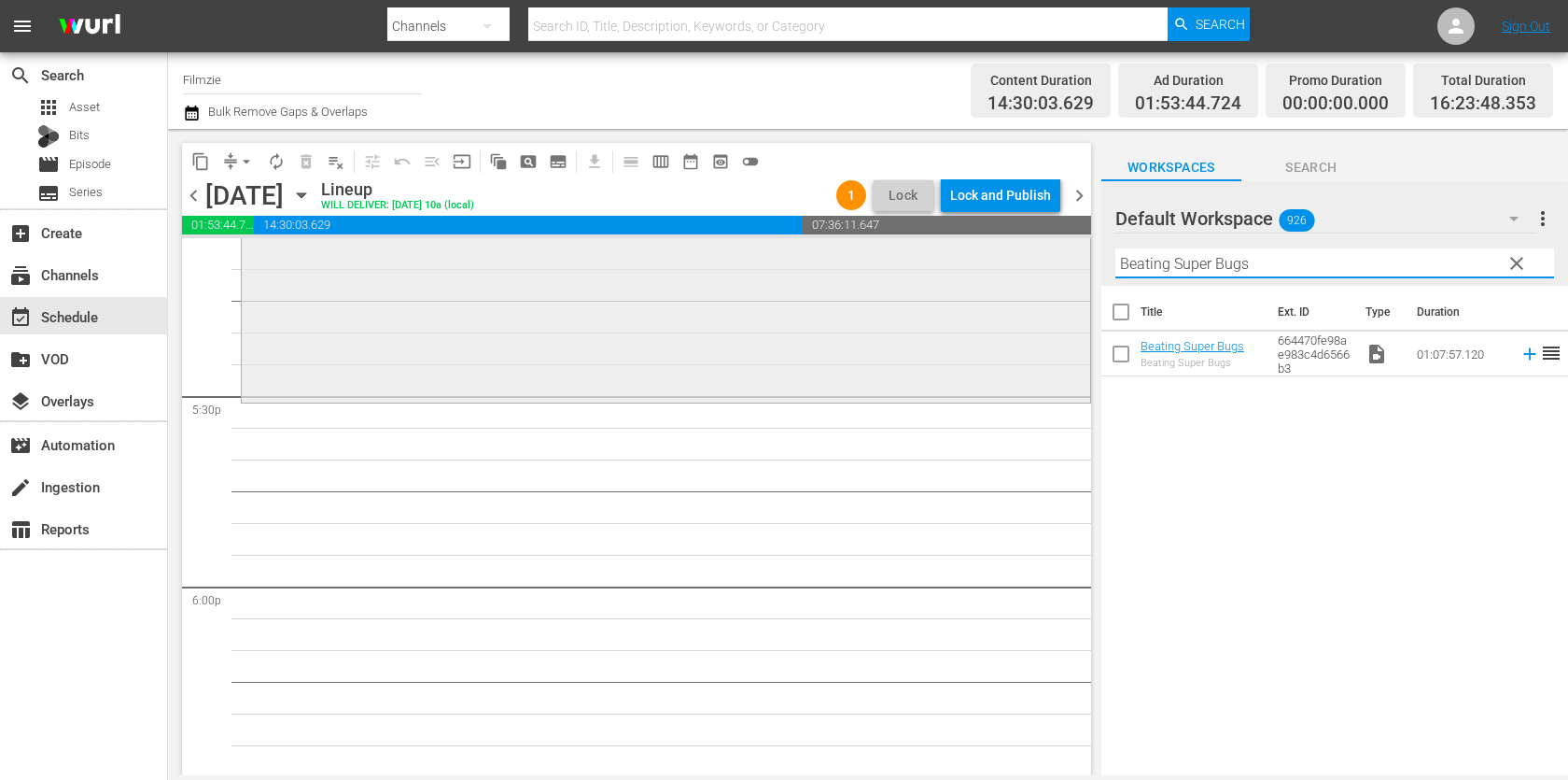
scroll to position [6516, 0]
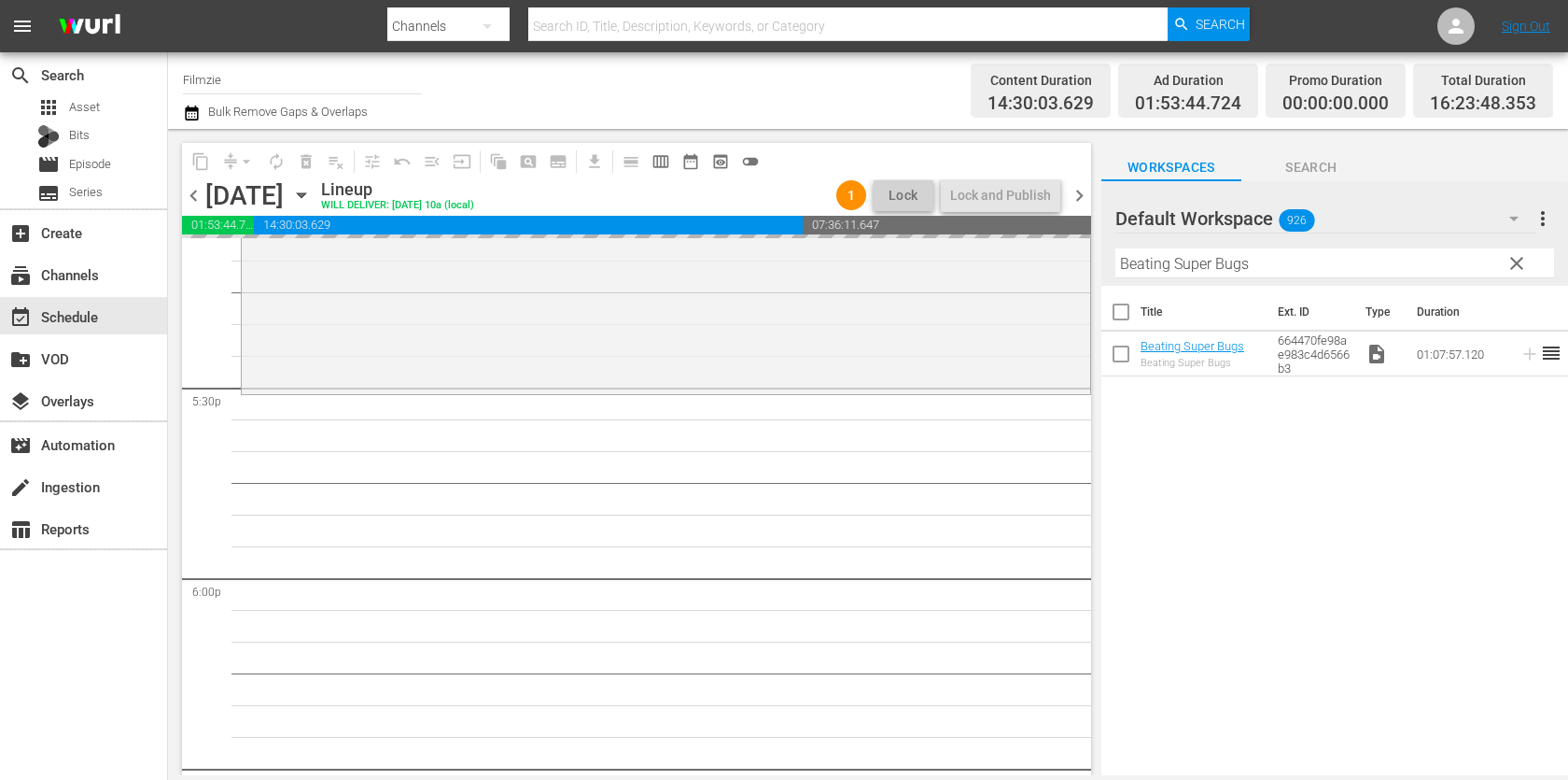
drag, startPoint x: 1200, startPoint y: 349, endPoint x: 882, endPoint y: 11, distance: 464.1
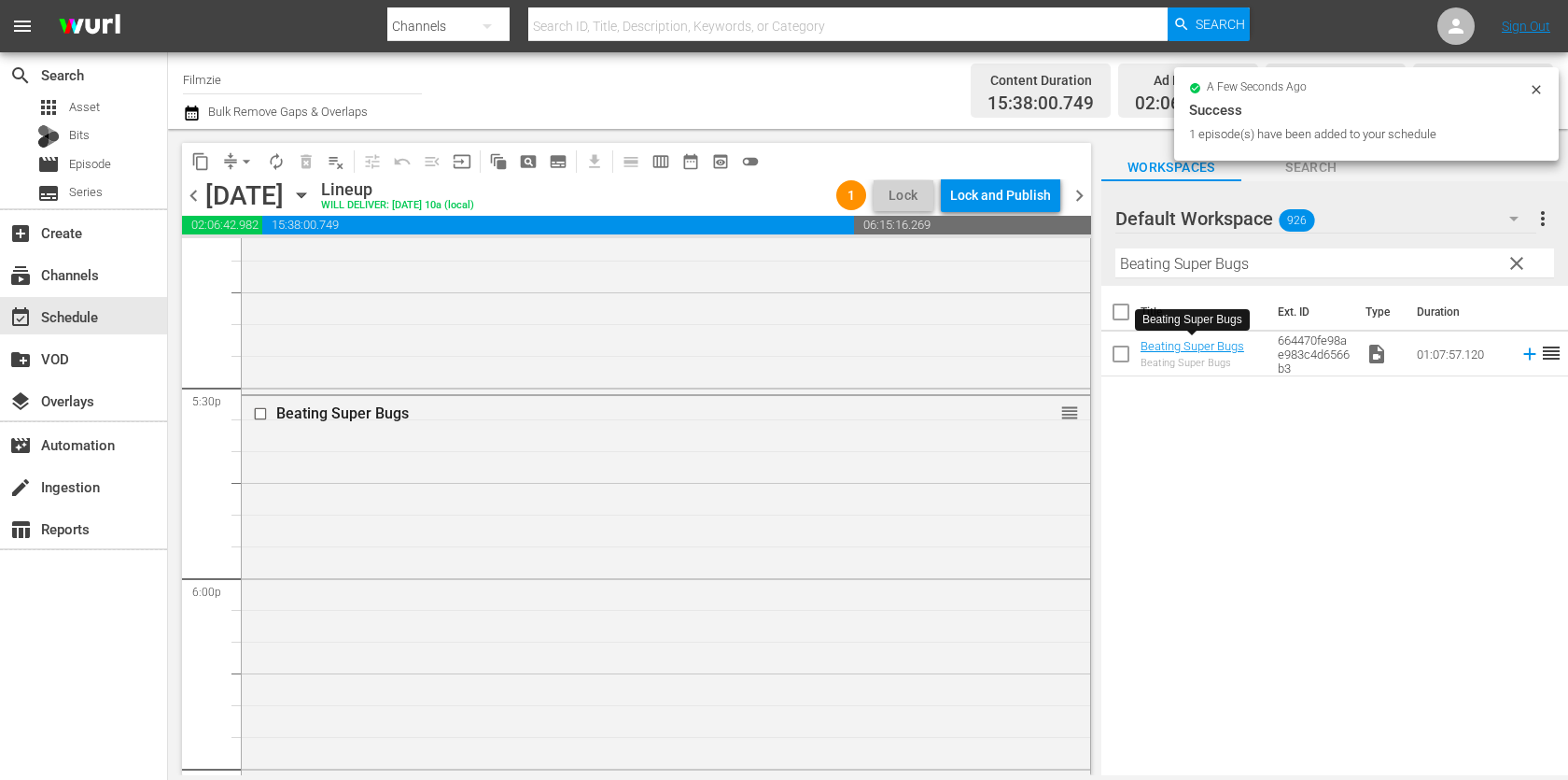
click at [1221, 262] on input "Beating Super Bugs" at bounding box center [1334, 263] width 439 height 30
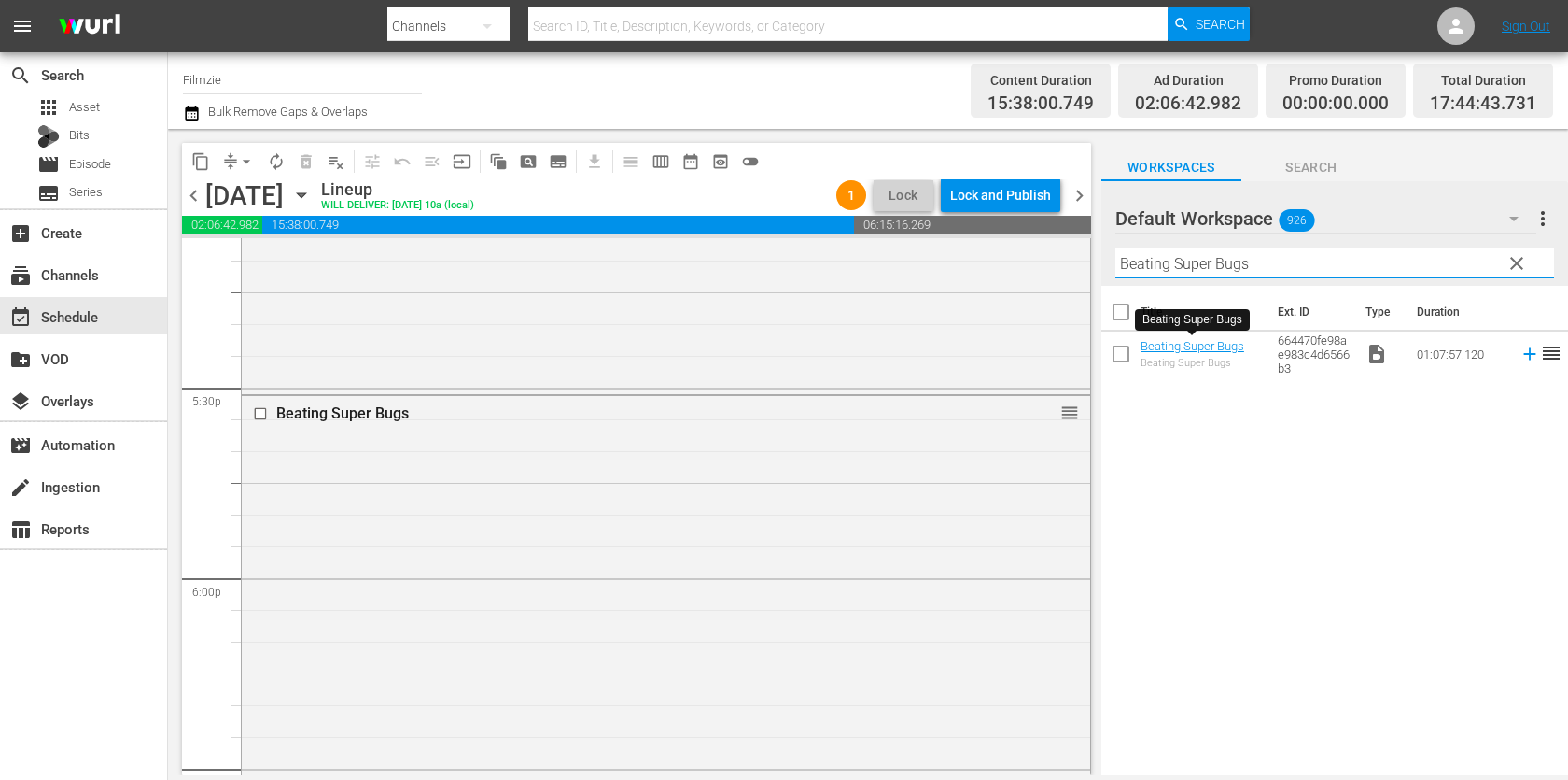
click at [1221, 262] on input "Beating Super Bugs" at bounding box center [1334, 263] width 439 height 30
paste input "Happy'"
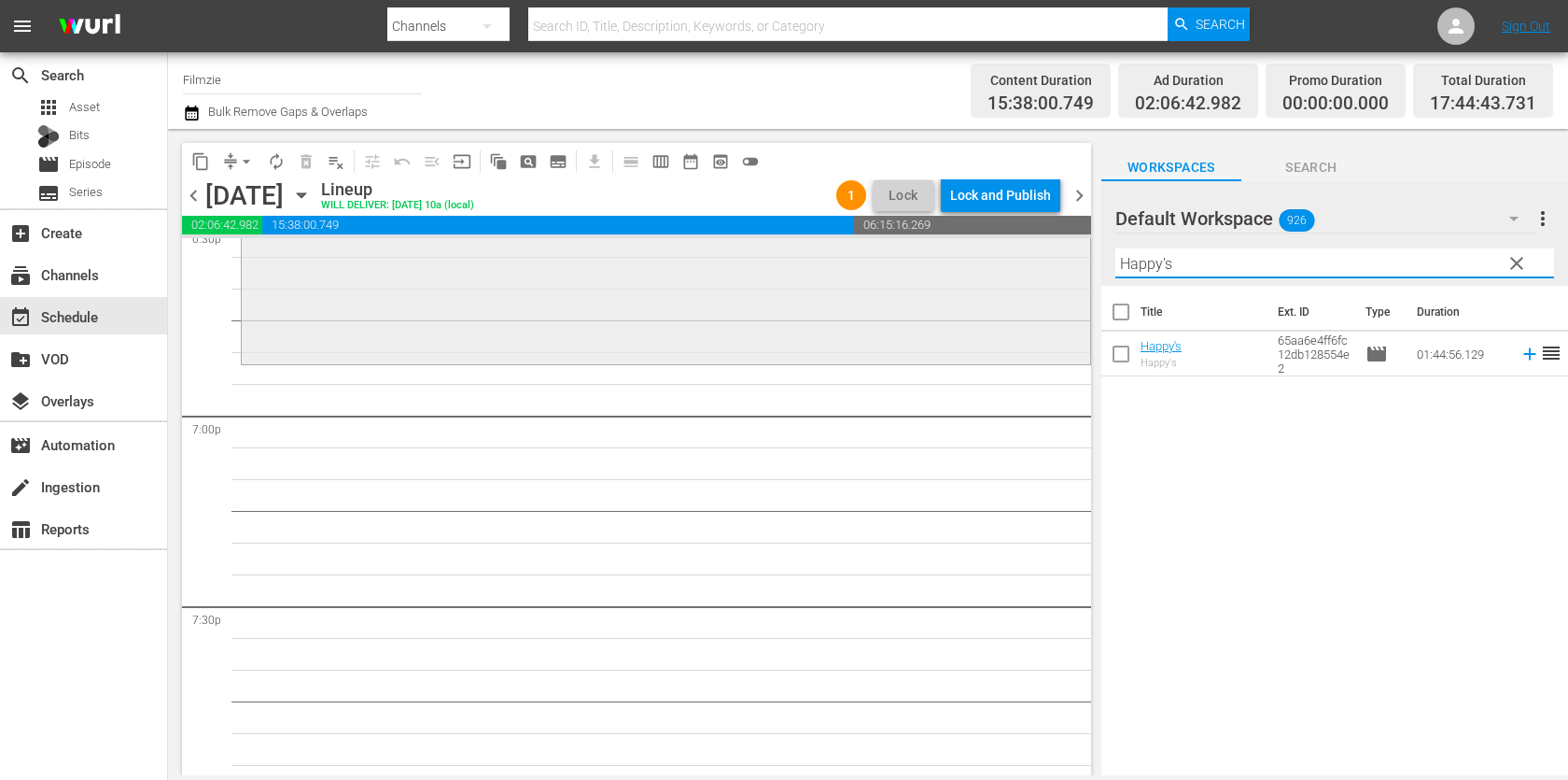
scroll to position [7032, 0]
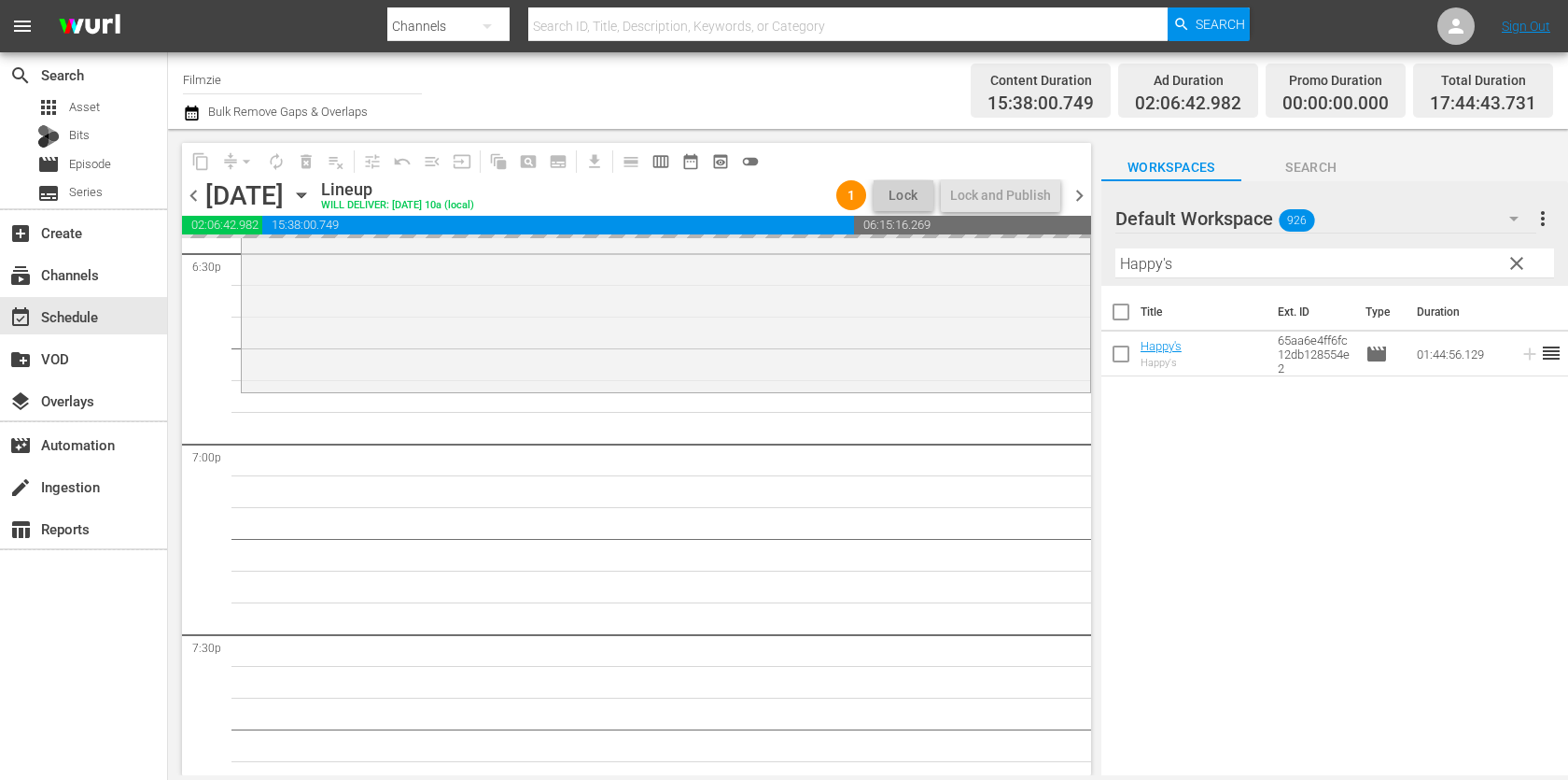
drag, startPoint x: 1174, startPoint y: 347, endPoint x: 831, endPoint y: 0, distance: 487.9
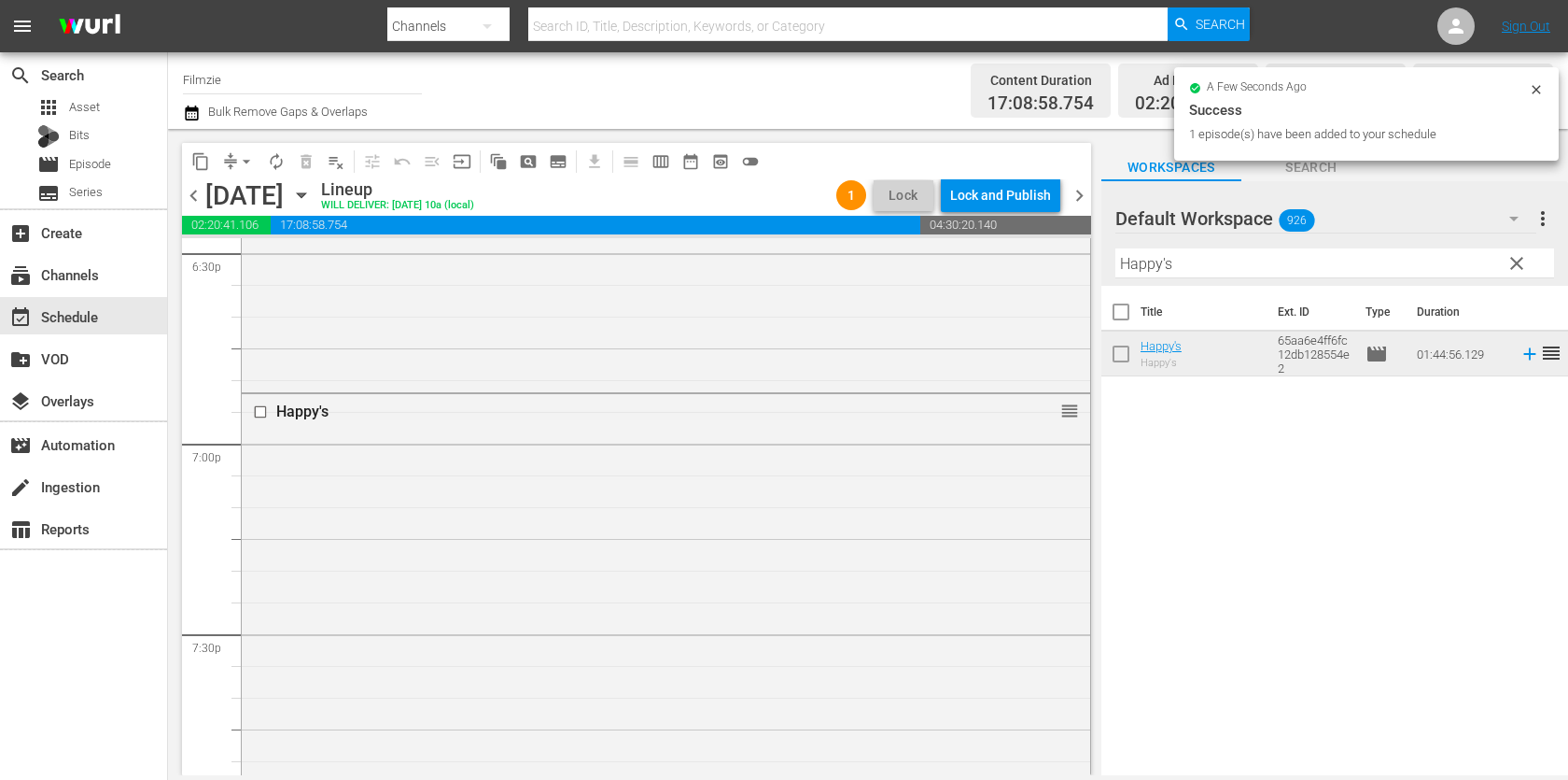
click at [1338, 263] on input "Happy's" at bounding box center [1334, 263] width 439 height 30
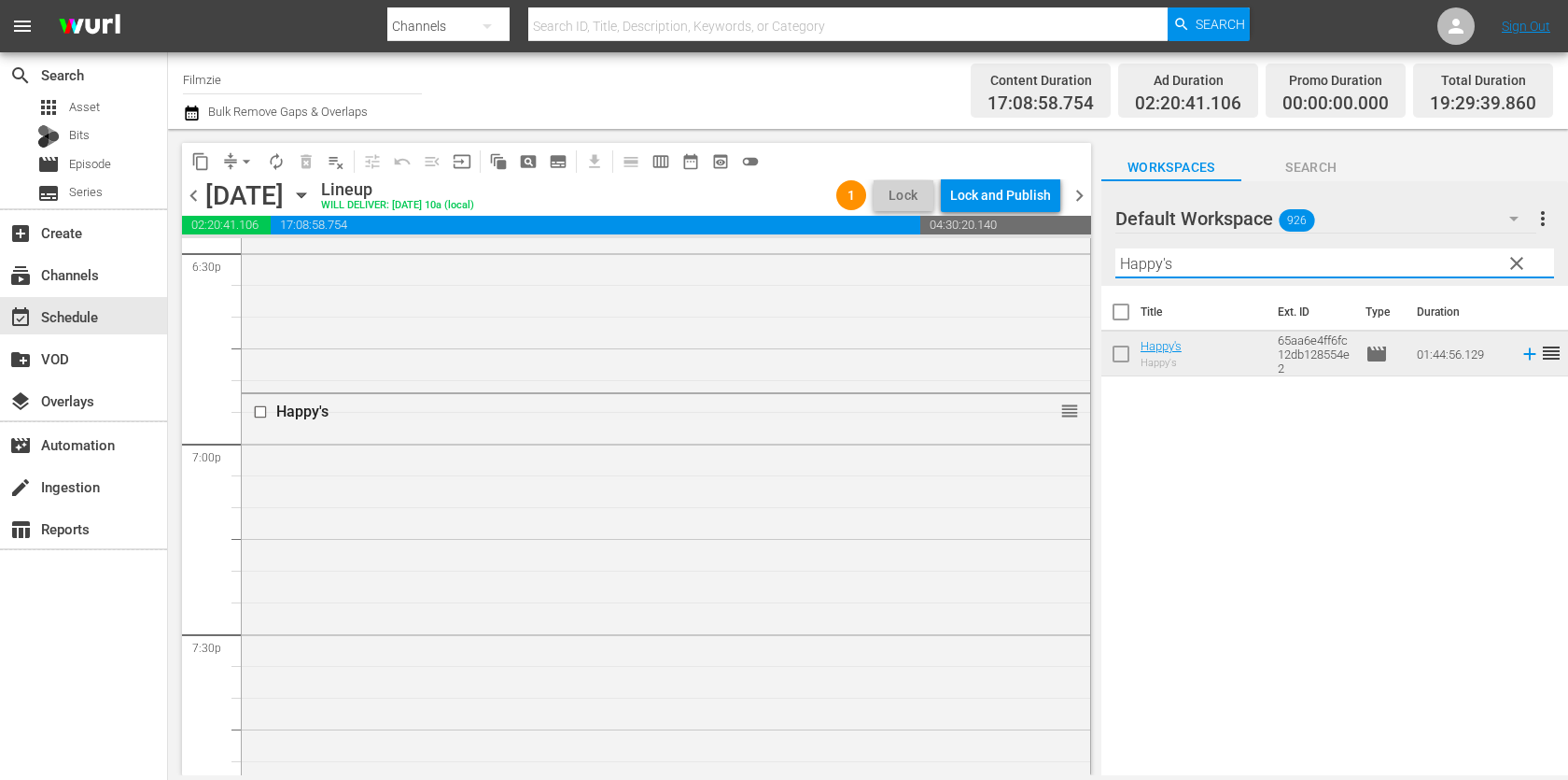
click at [1338, 263] on input "Happy's" at bounding box center [1334, 263] width 439 height 30
paste input "Forced Move"
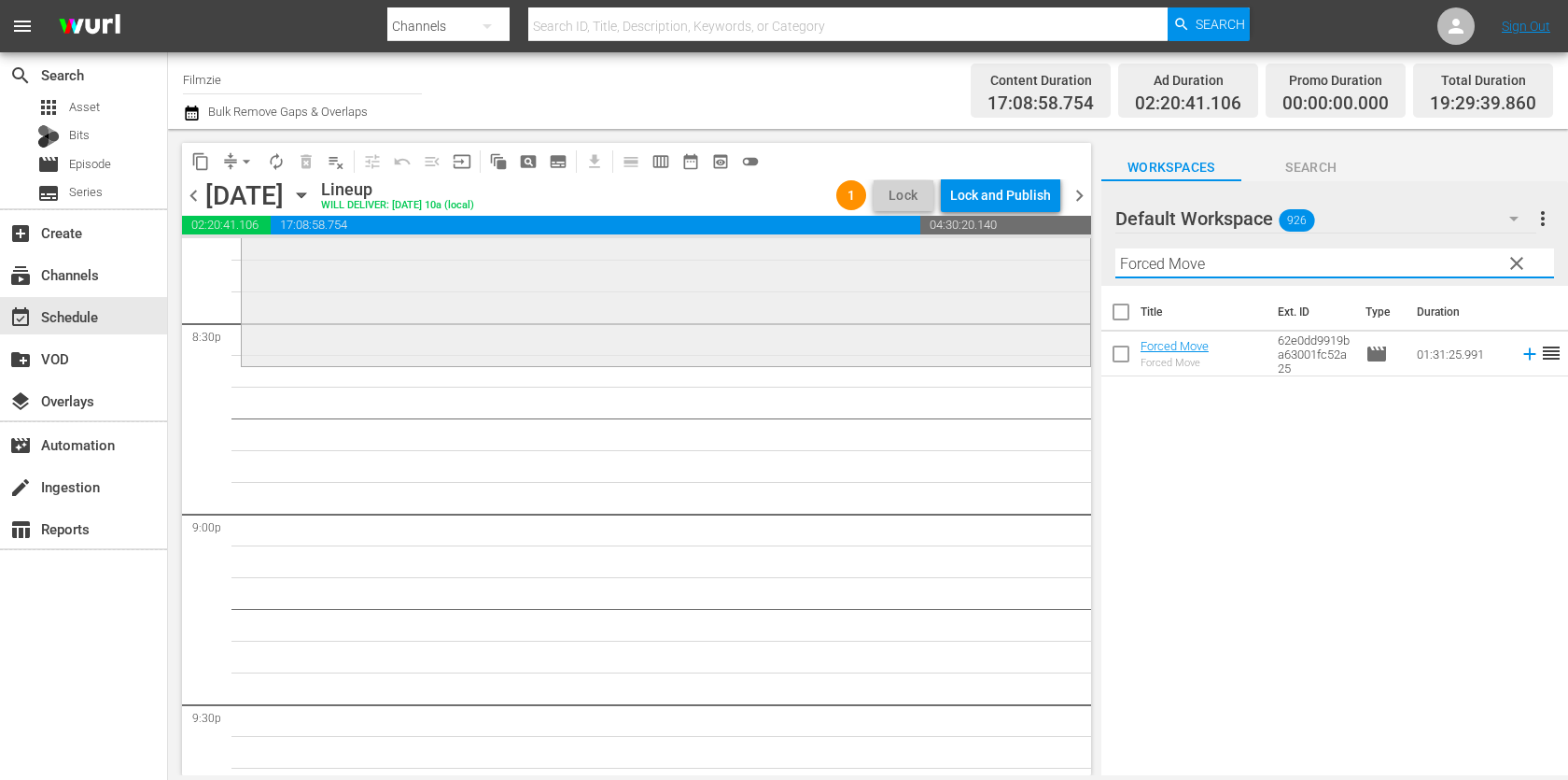
scroll to position [7732, 0]
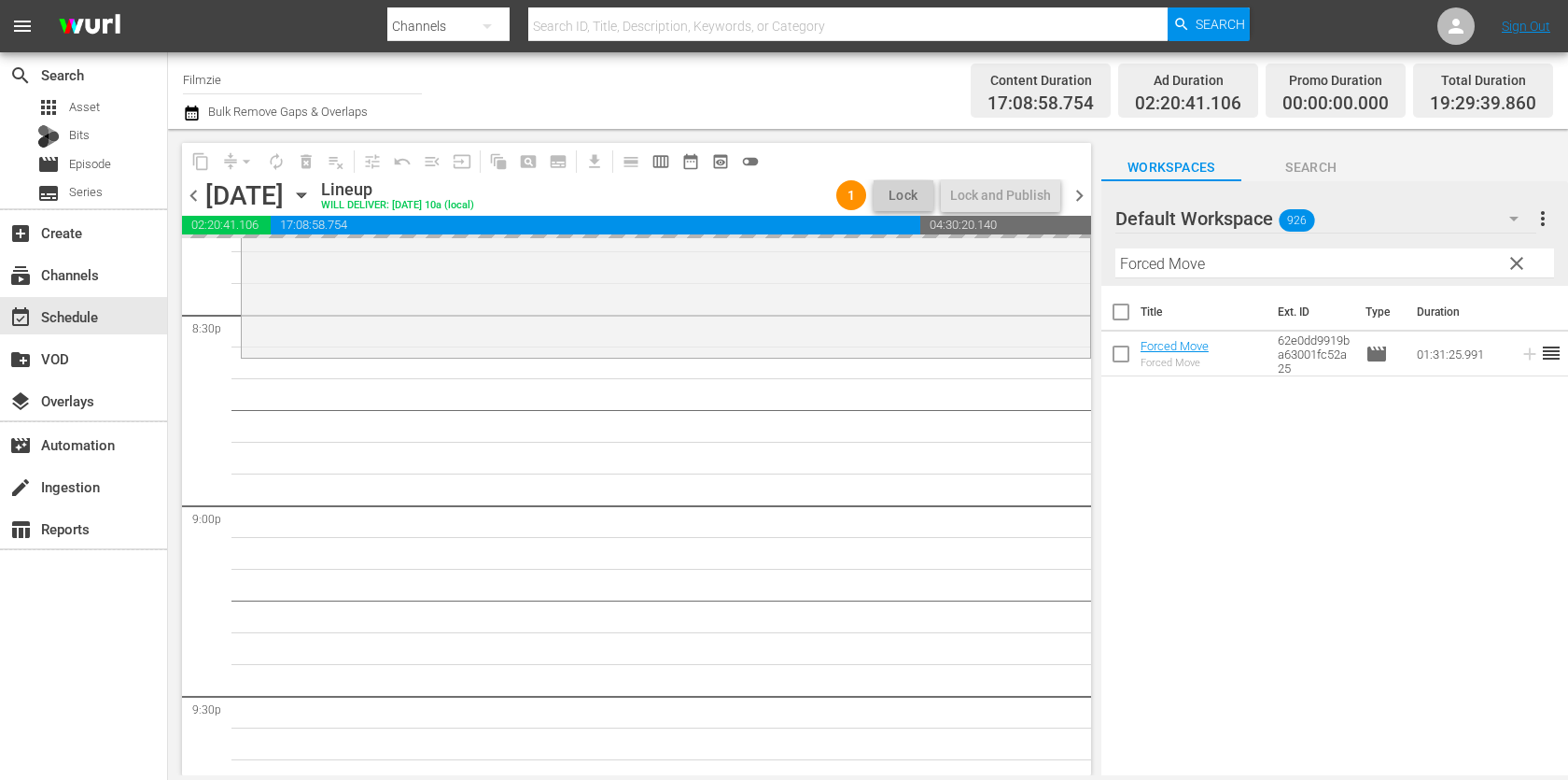
drag, startPoint x: 1174, startPoint y: 334, endPoint x: 821, endPoint y: 13, distance: 477.1
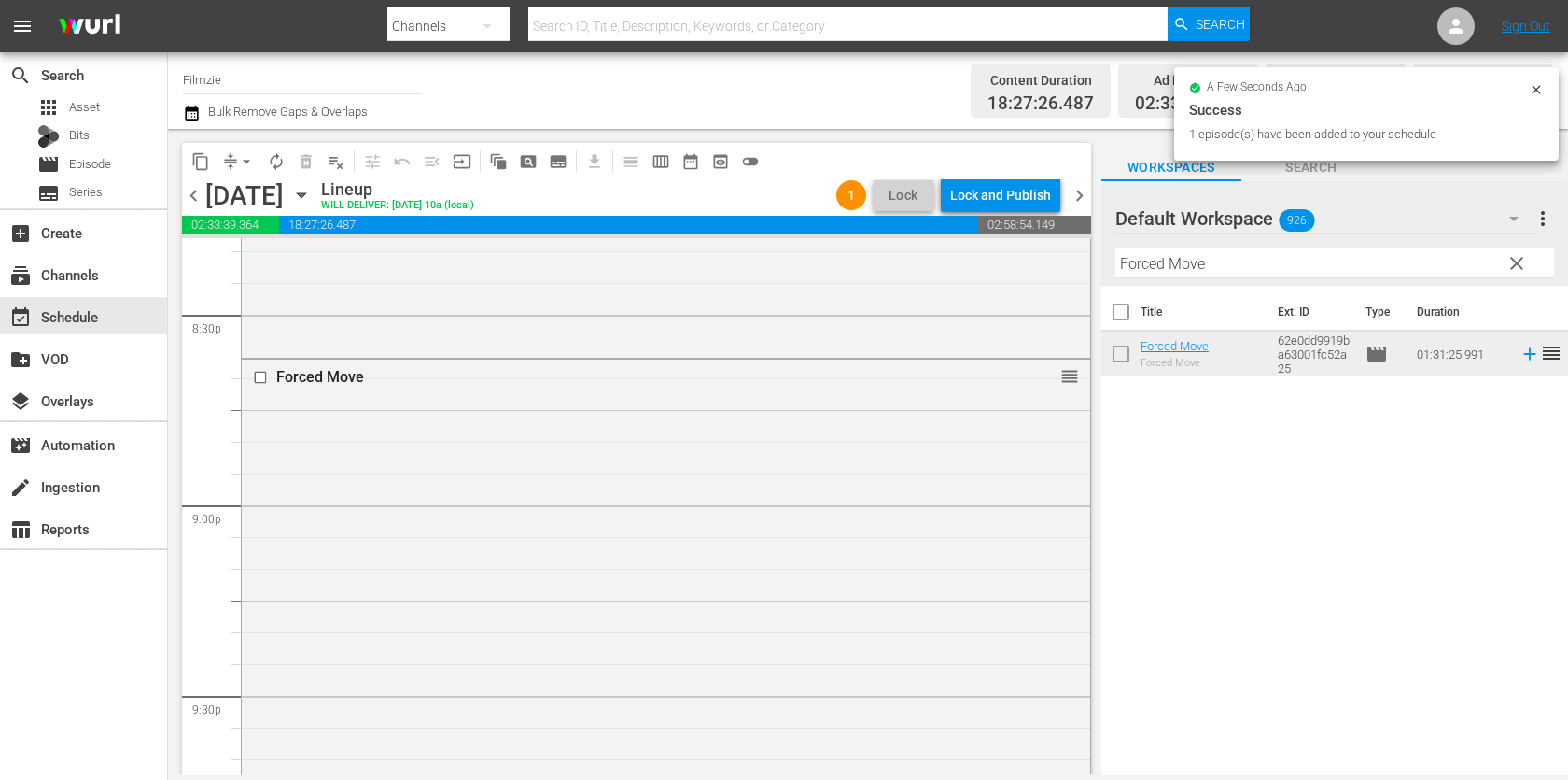
click at [1293, 252] on input "Forced Move" at bounding box center [1334, 263] width 439 height 30
paste input "Raven"
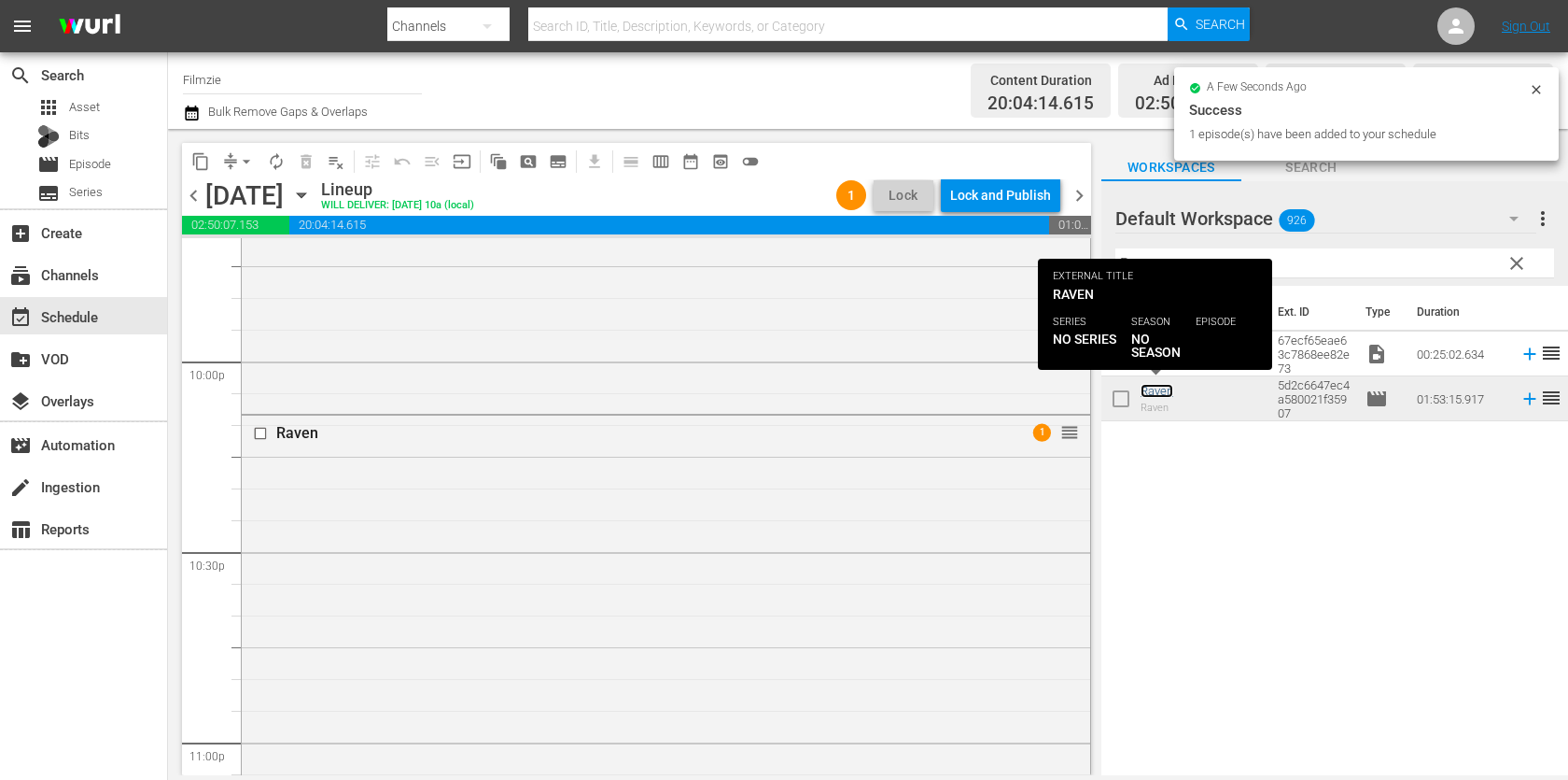
scroll to position [8614, 0]
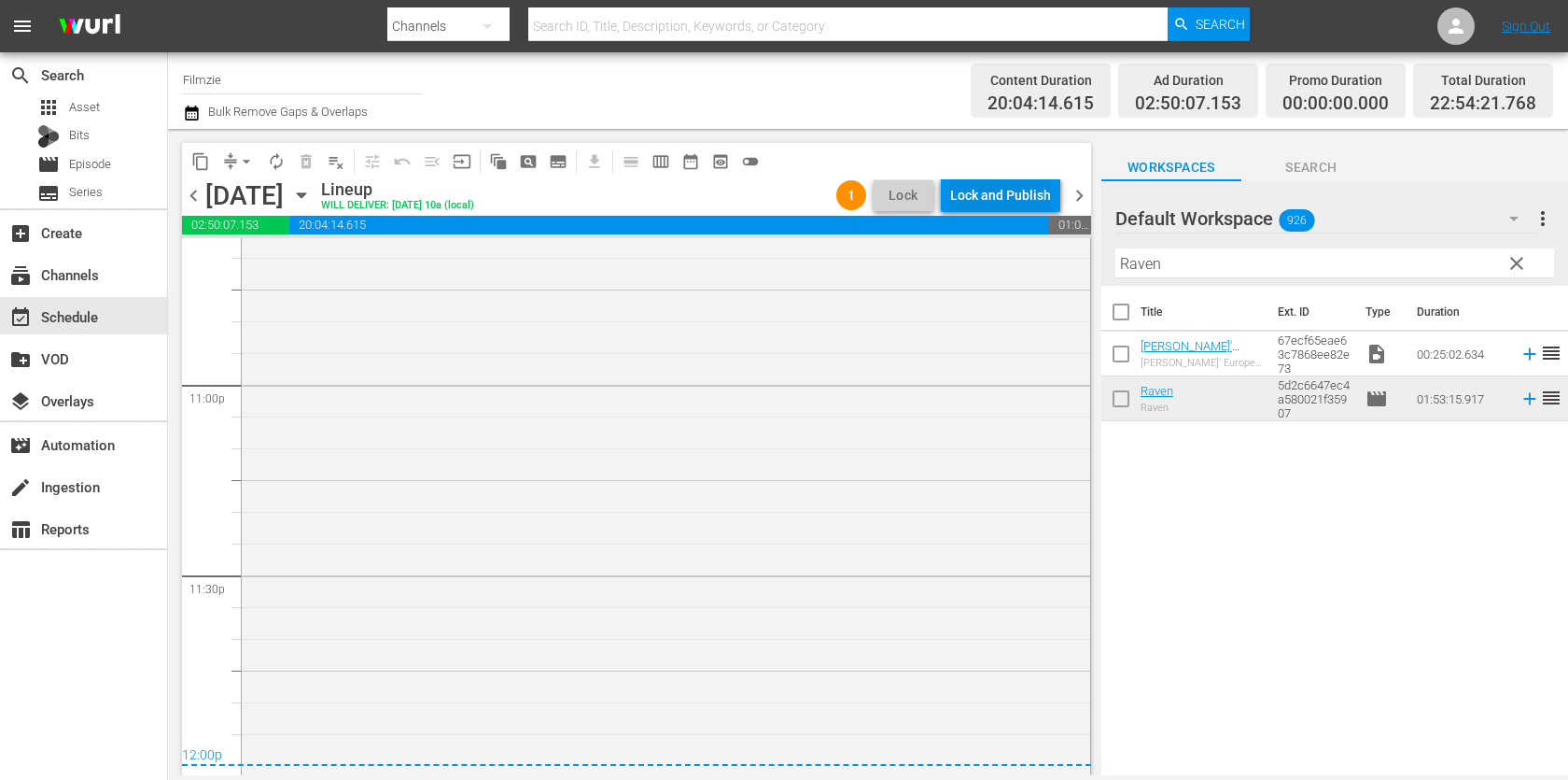
click at [1000, 185] on div "Lock and Publish" at bounding box center [1000, 195] width 101 height 34
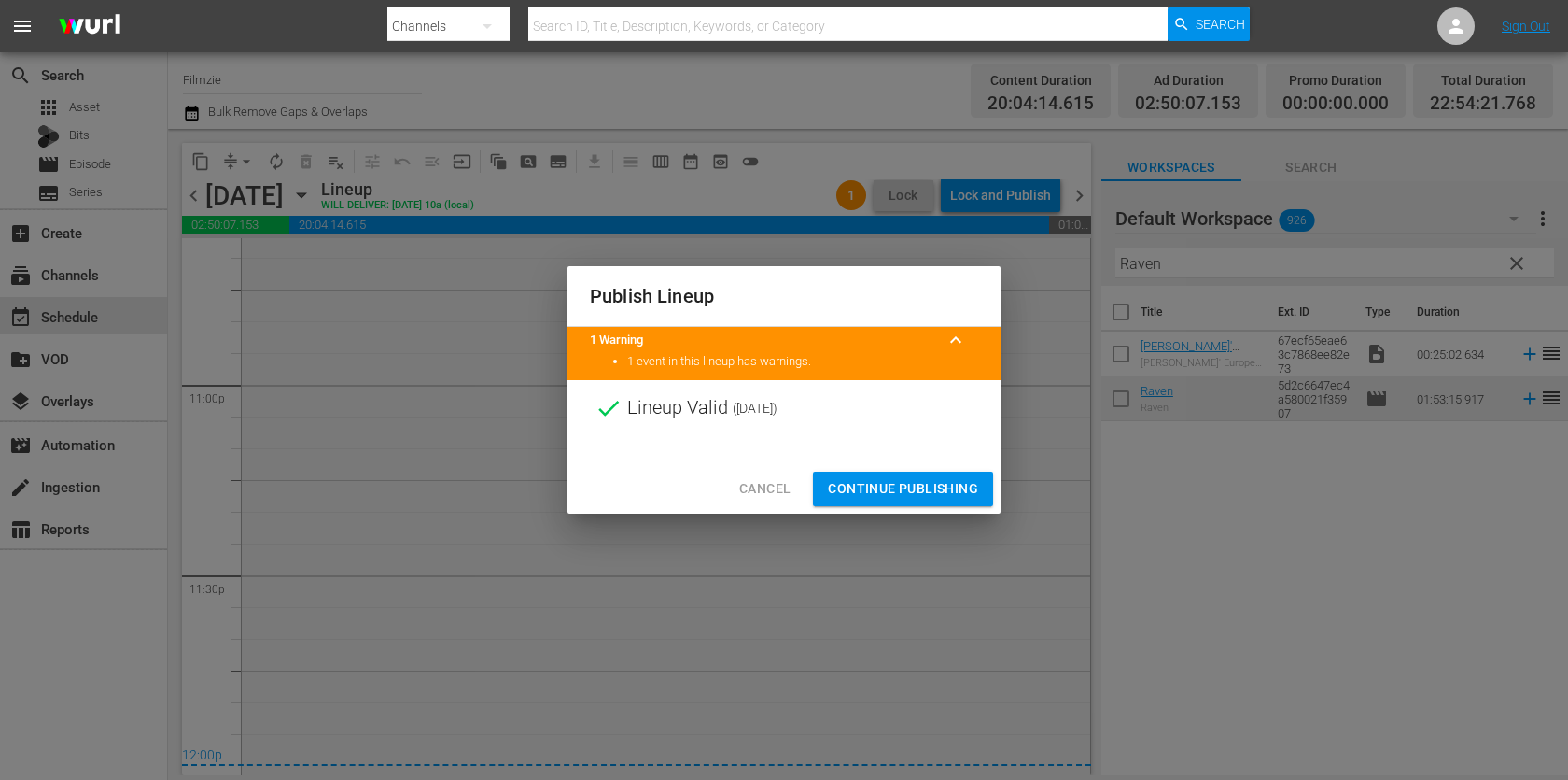
click at [901, 488] on span "Continue Publishing" at bounding box center [903, 488] width 150 height 23
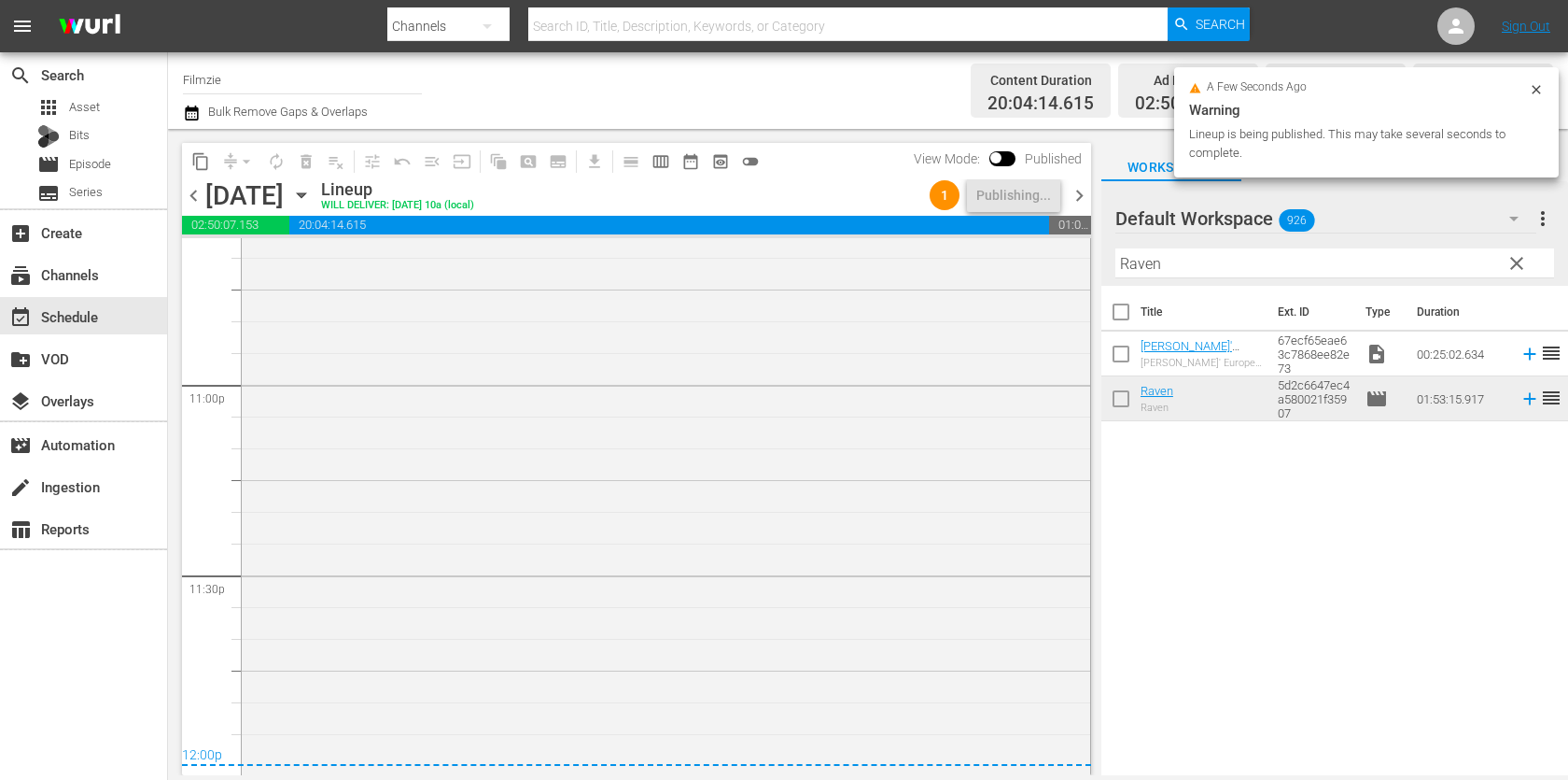
click at [1084, 192] on span "chevron_right" at bounding box center [1079, 196] width 23 height 23
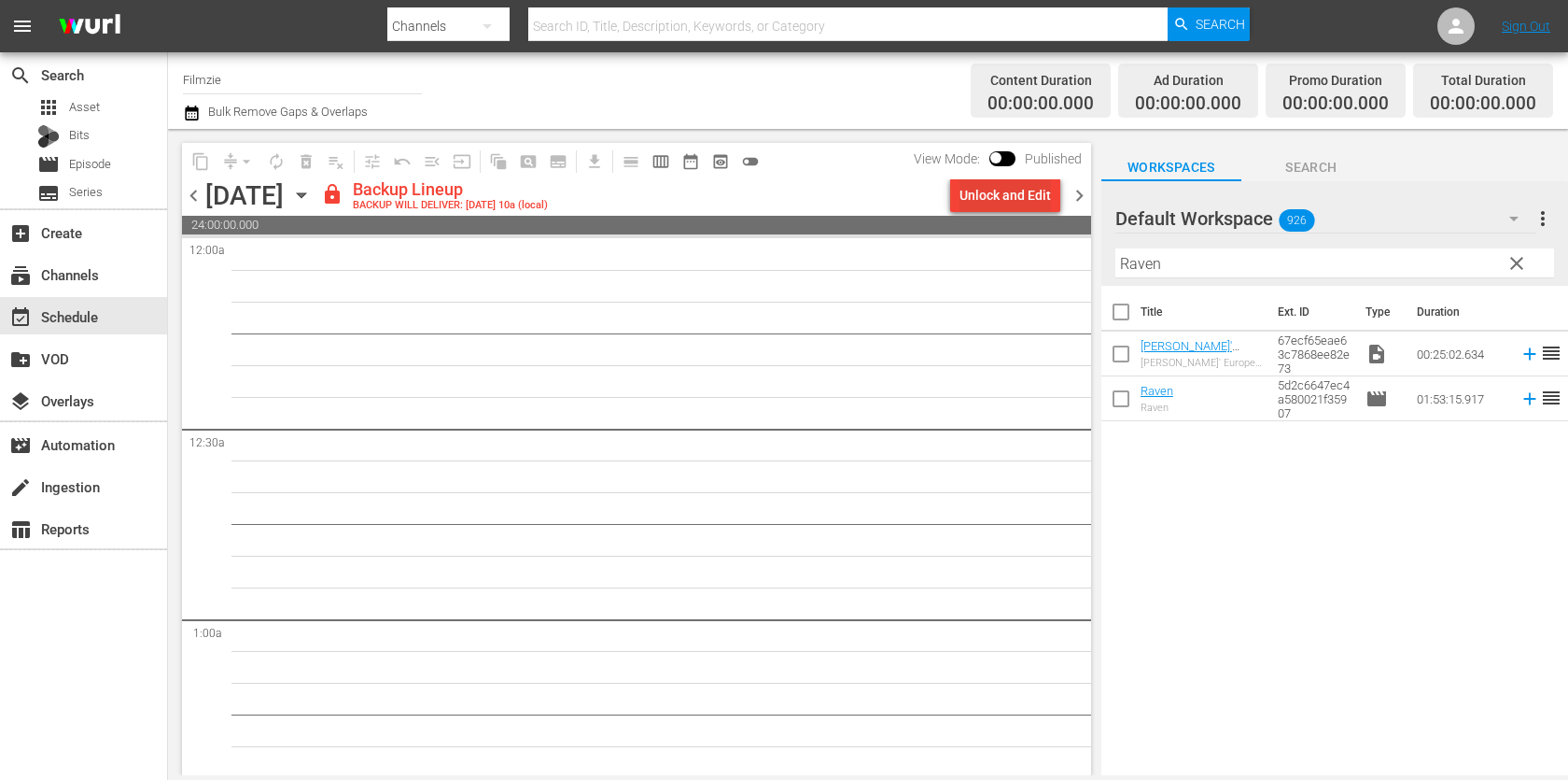
click at [980, 188] on div "Unlock and Edit" at bounding box center [1004, 195] width 91 height 34
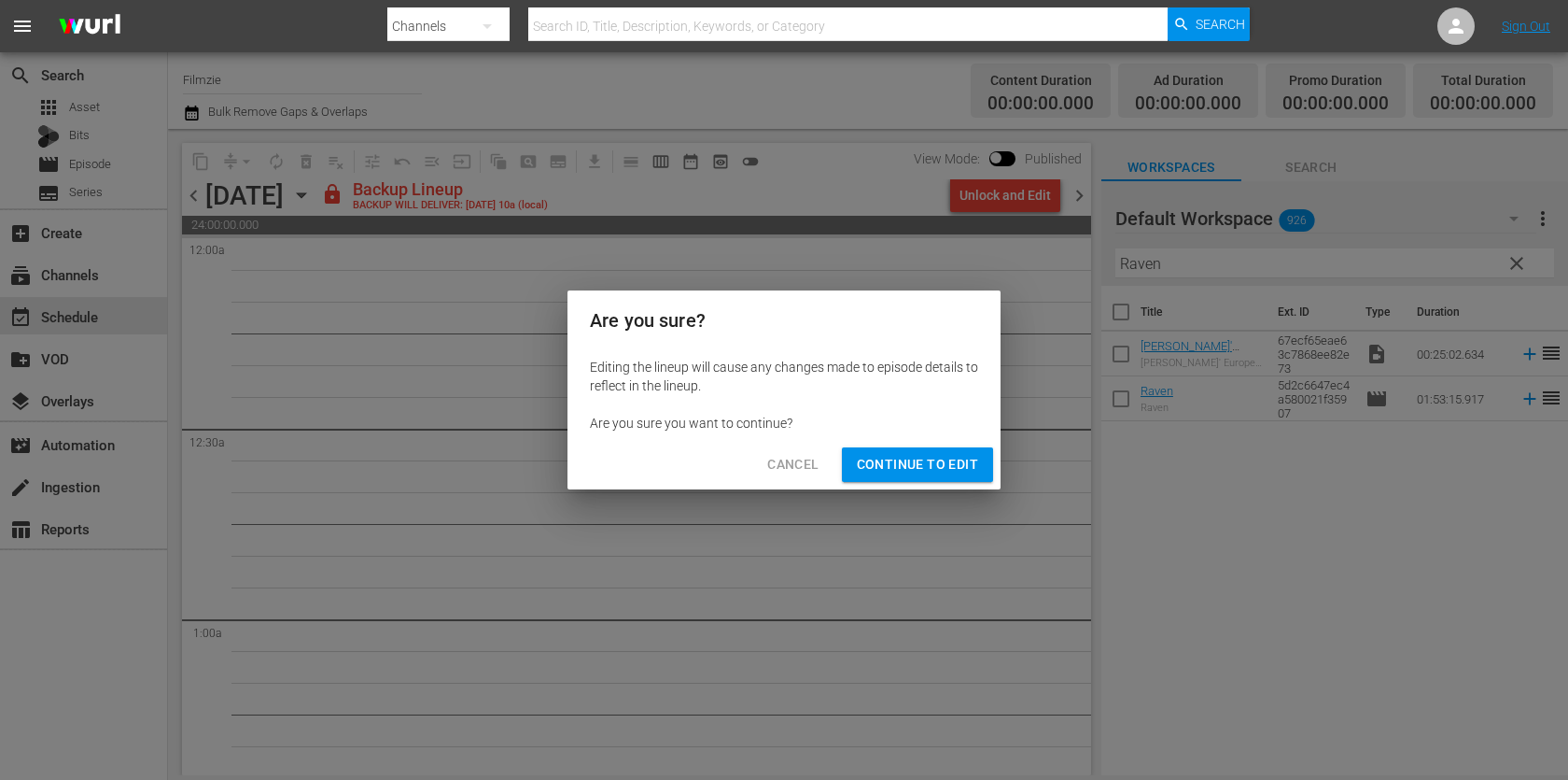
click at [957, 468] on span "Continue to Edit" at bounding box center [916, 464] width 121 height 23
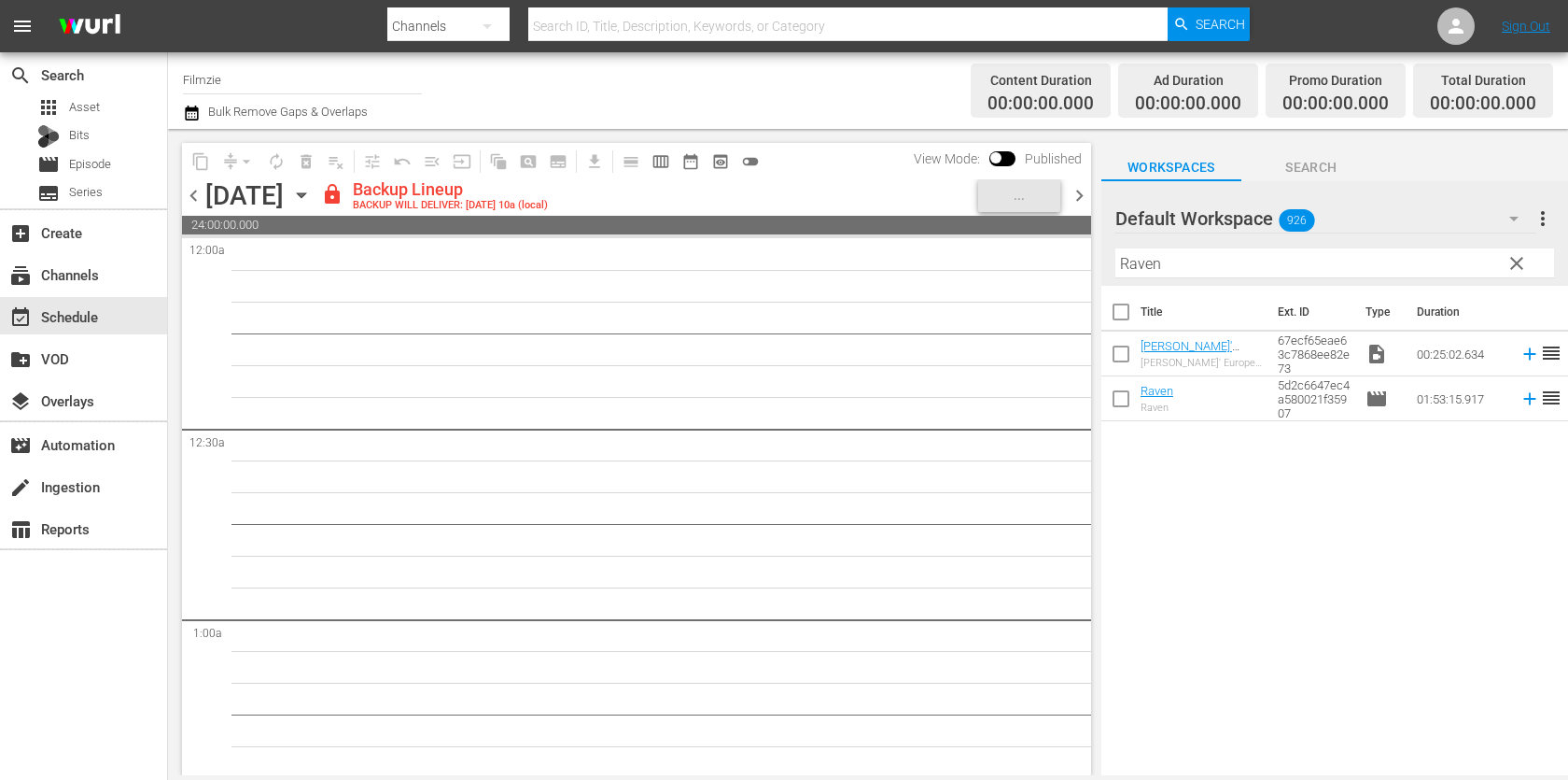
click at [1188, 268] on input "Raven" at bounding box center [1334, 263] width 439 height 30
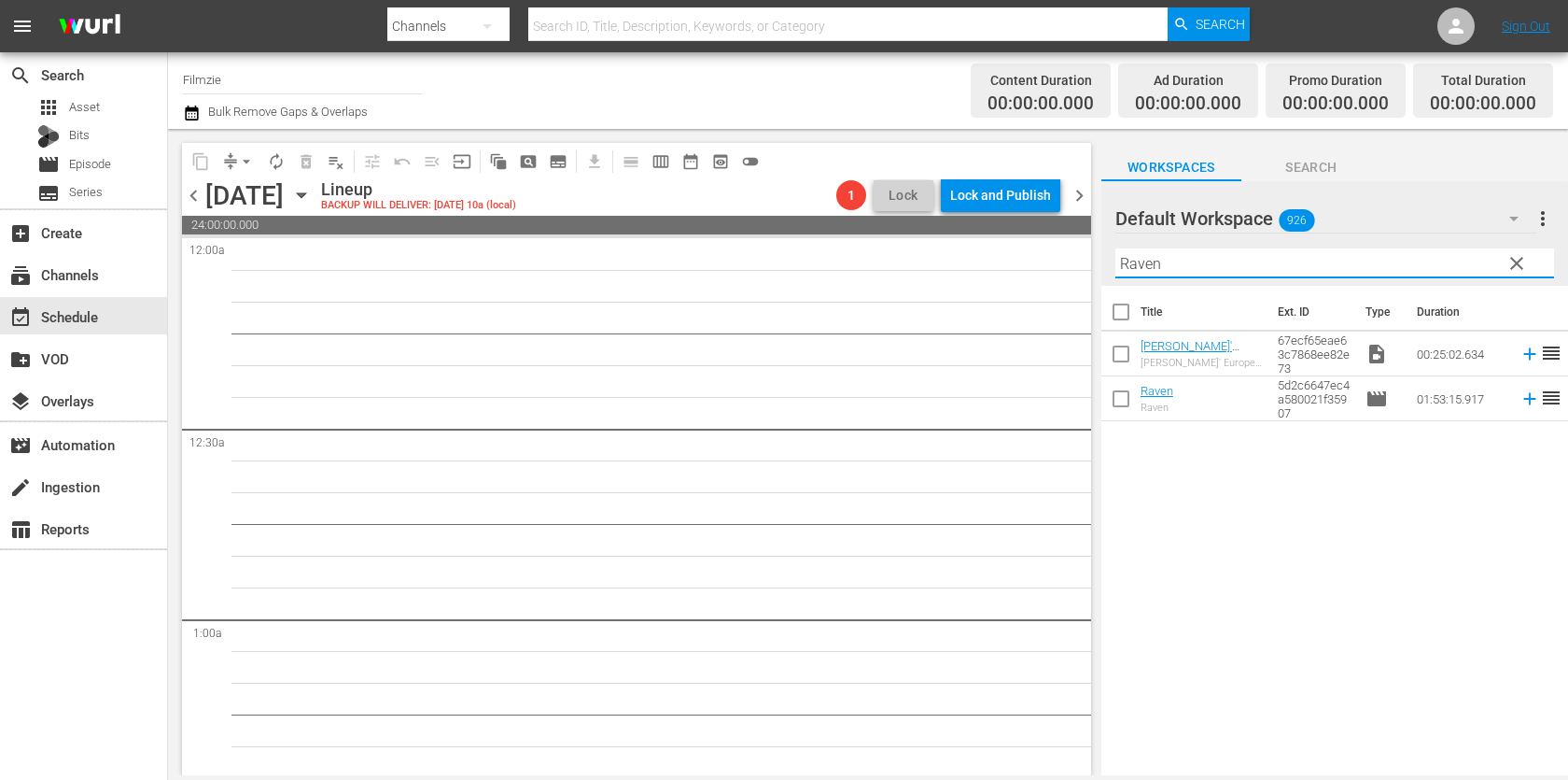
click at [1188, 268] on input "Raven" at bounding box center [1334, 263] width 439 height 30
paste input "With Child"
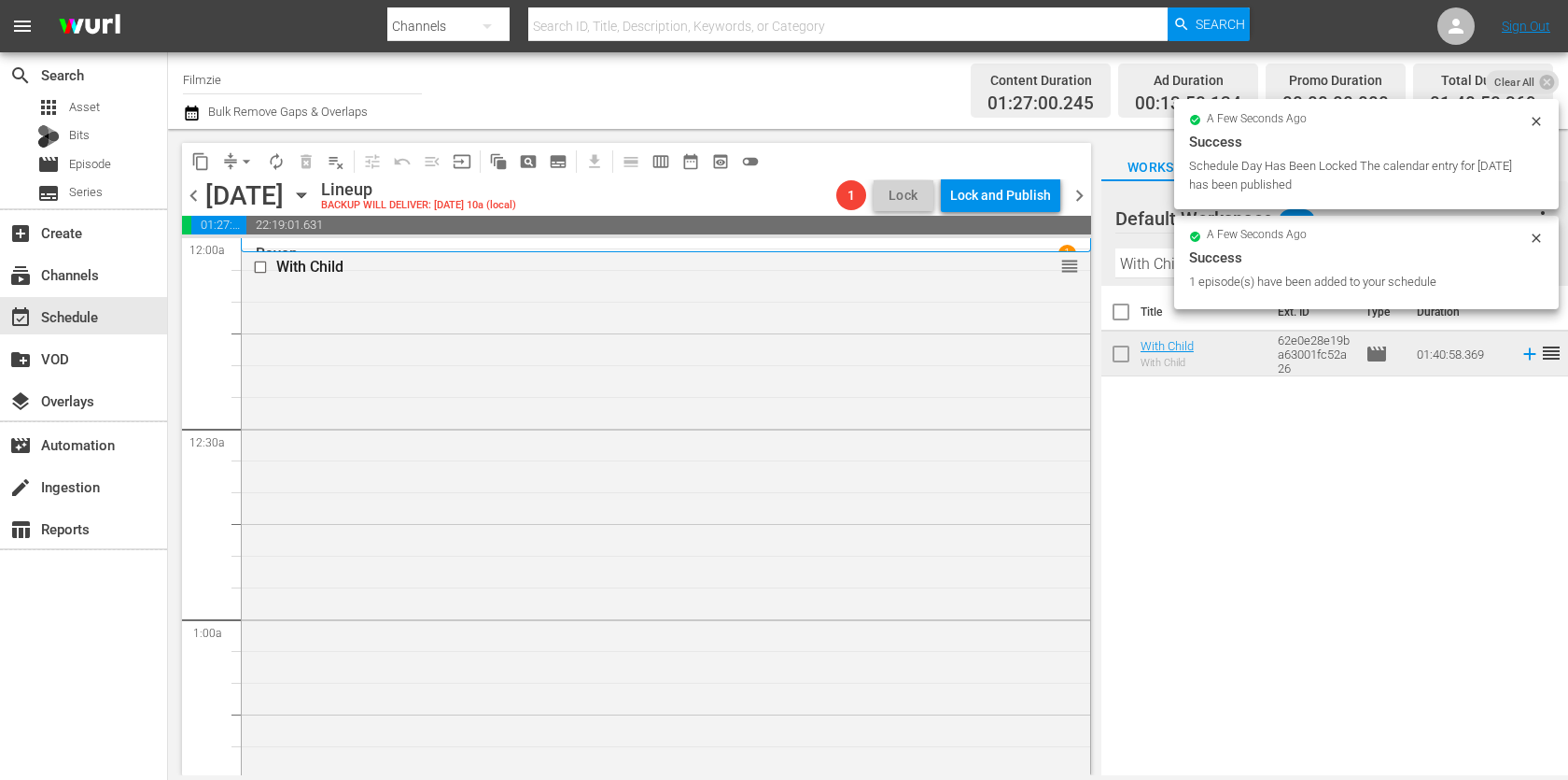
click at [1152, 260] on input "With Child" at bounding box center [1334, 263] width 439 height 30
paste input "[PERSON_NAME]"
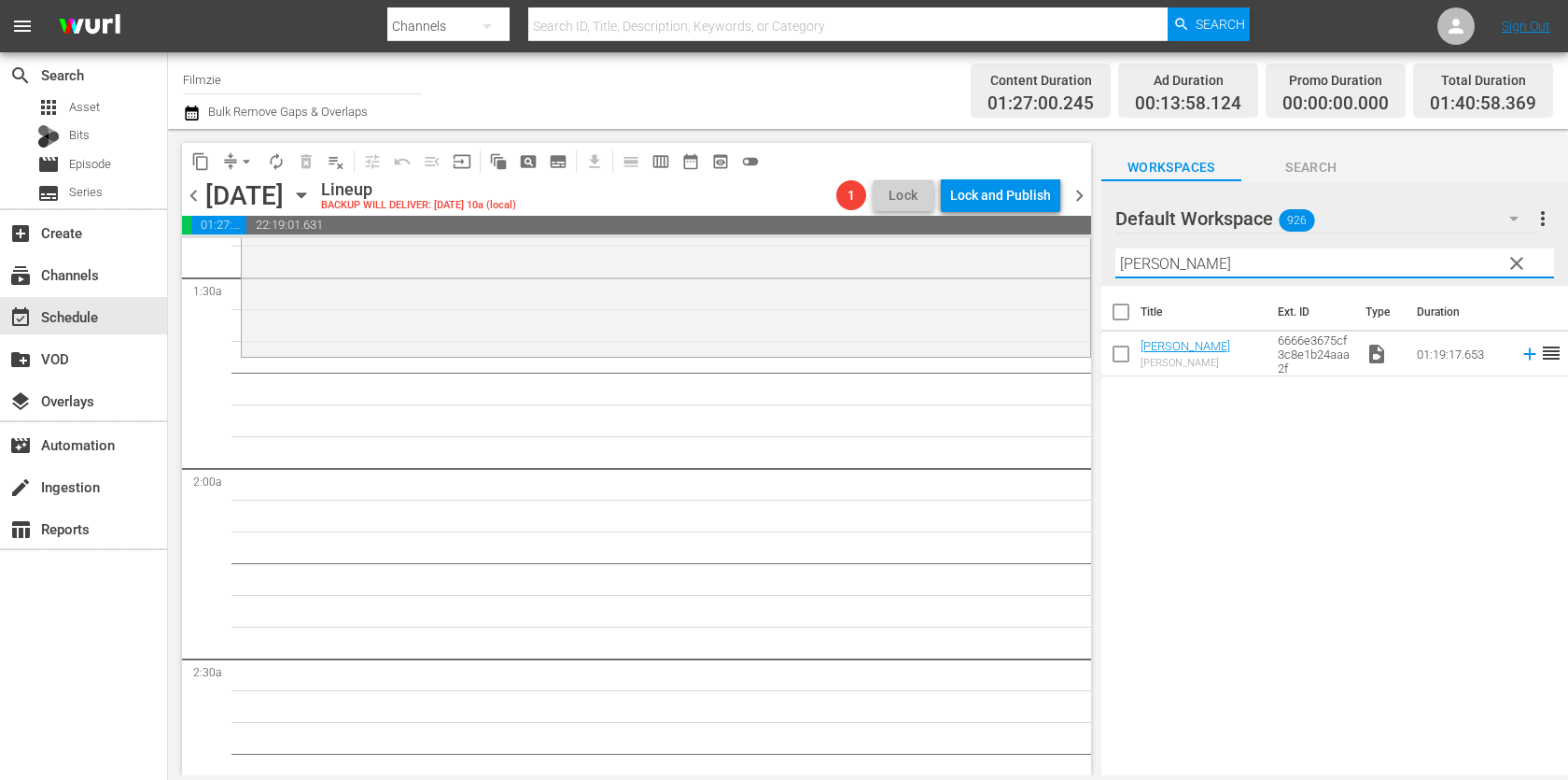
scroll to position [542, 0]
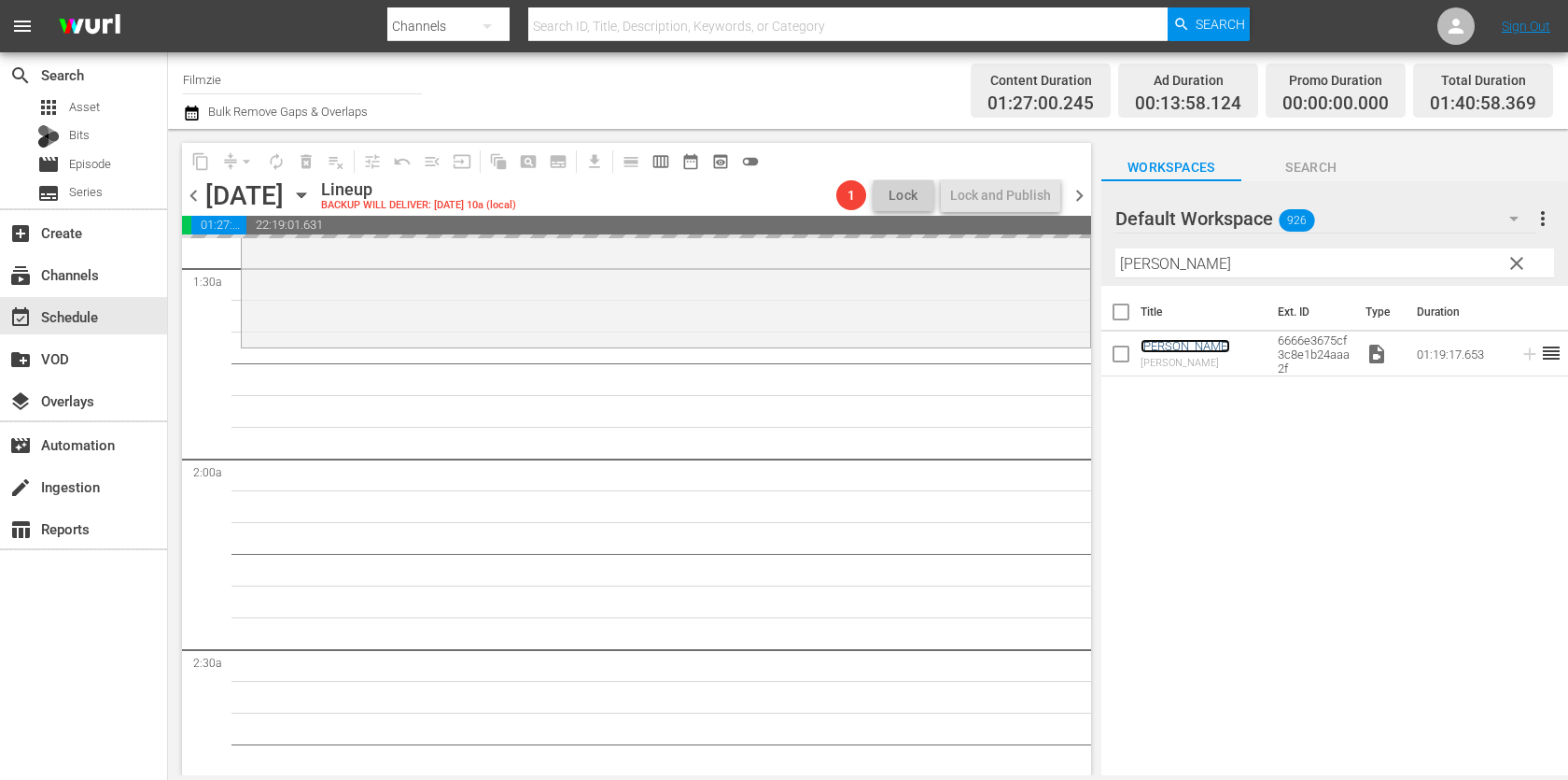
drag, startPoint x: 1173, startPoint y: 345, endPoint x: 920, endPoint y: 37, distance: 398.6
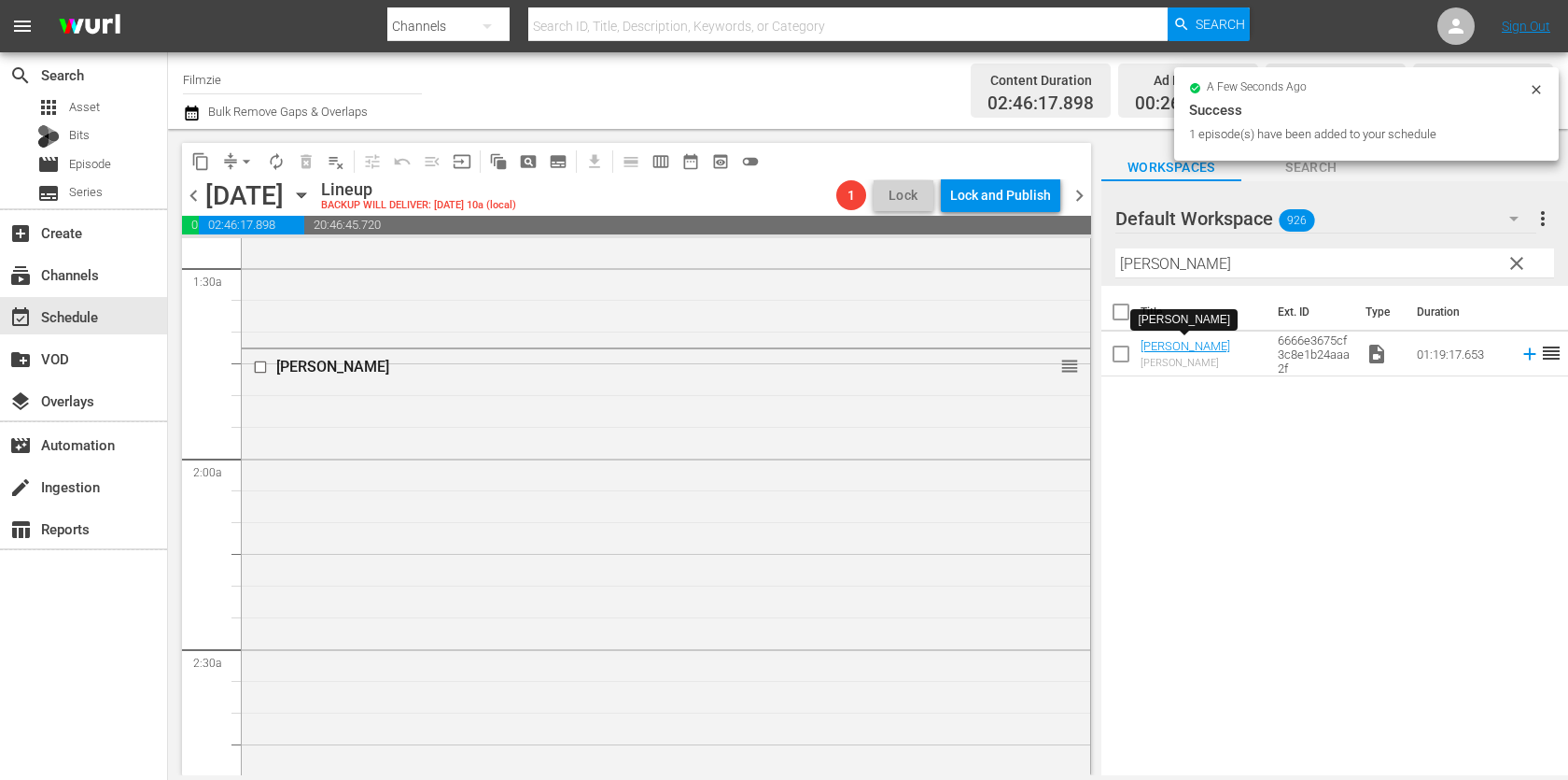
click at [1232, 262] on input "[PERSON_NAME]" at bounding box center [1334, 263] width 439 height 30
paste input "Flytrap"
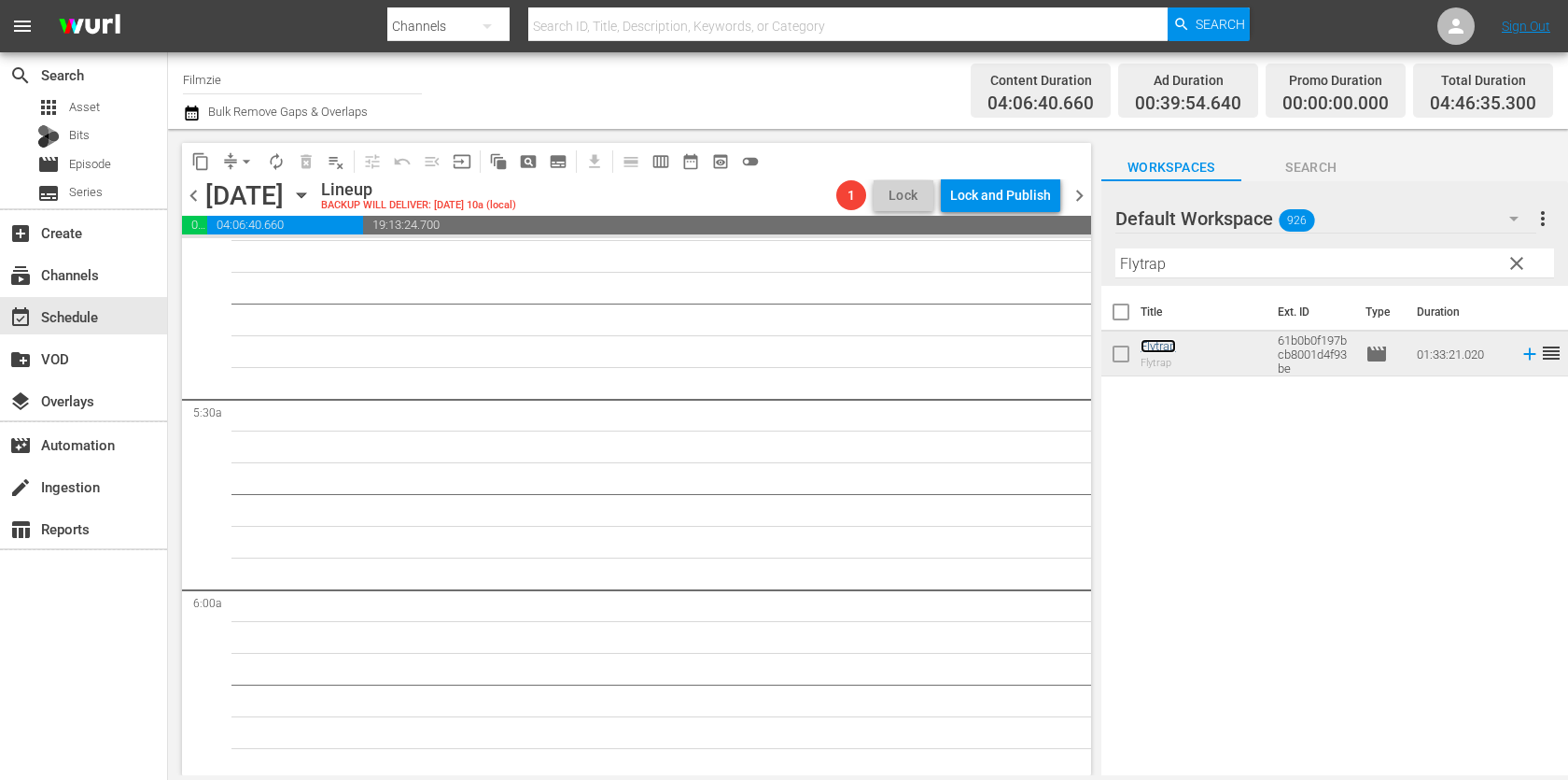
scroll to position [1939, 0]
click at [1291, 255] on input "Flytrap" at bounding box center [1334, 263] width 439 height 30
paste input "THE DEVIL AT YOUR HEELS"
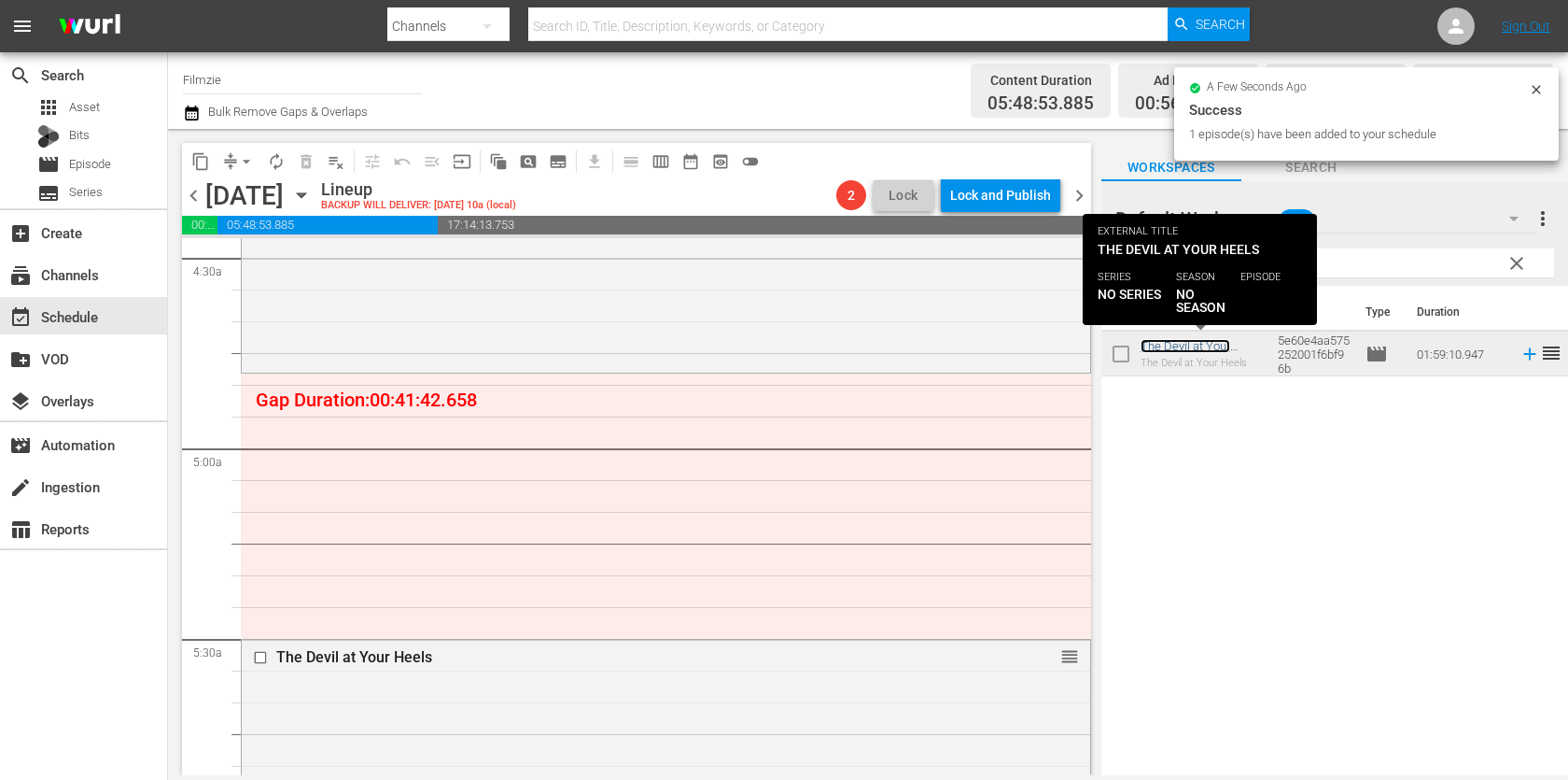
scroll to position [1688, 0]
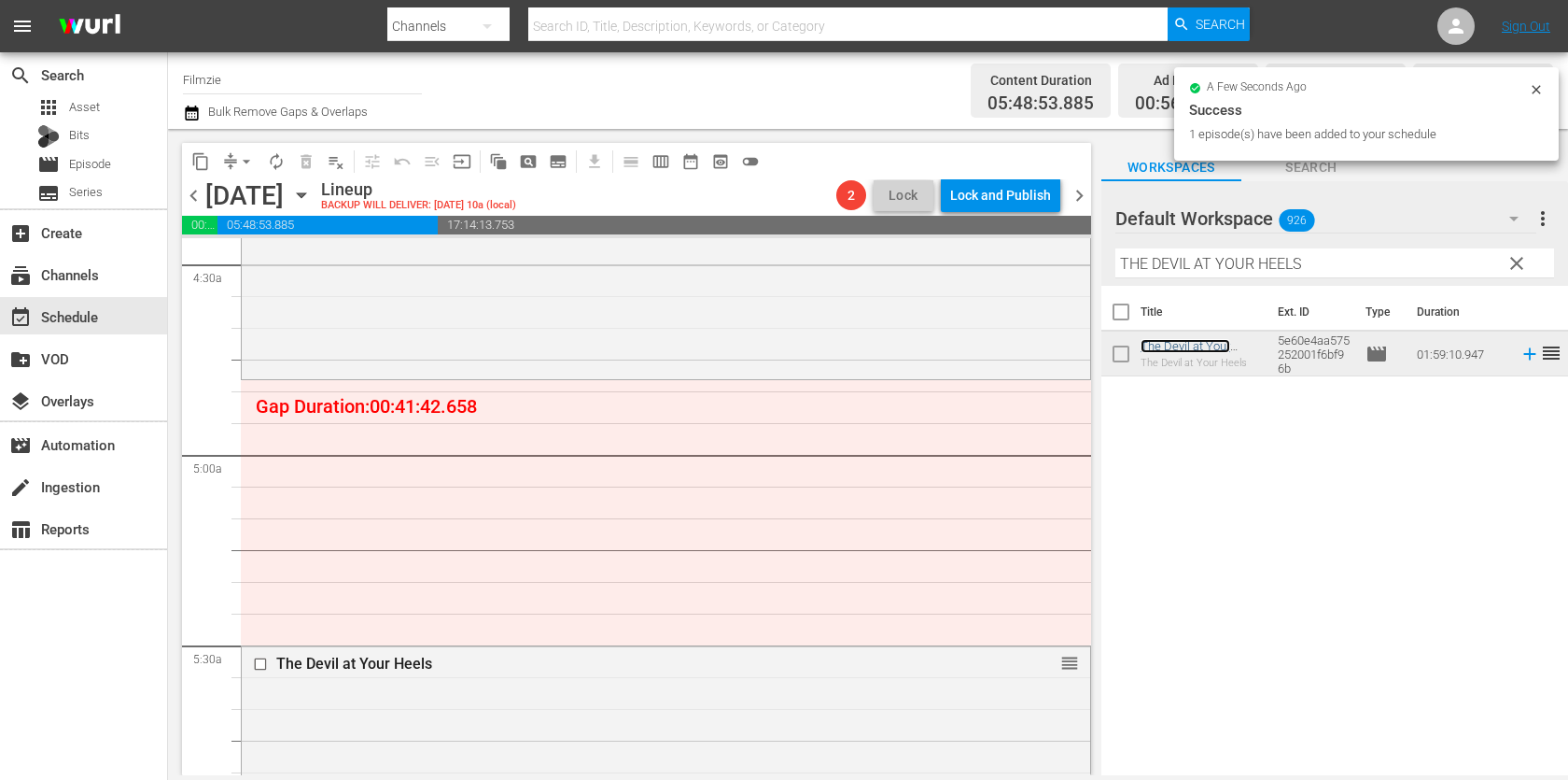
drag, startPoint x: 1169, startPoint y: 349, endPoint x: 939, endPoint y: 2, distance: 416.3
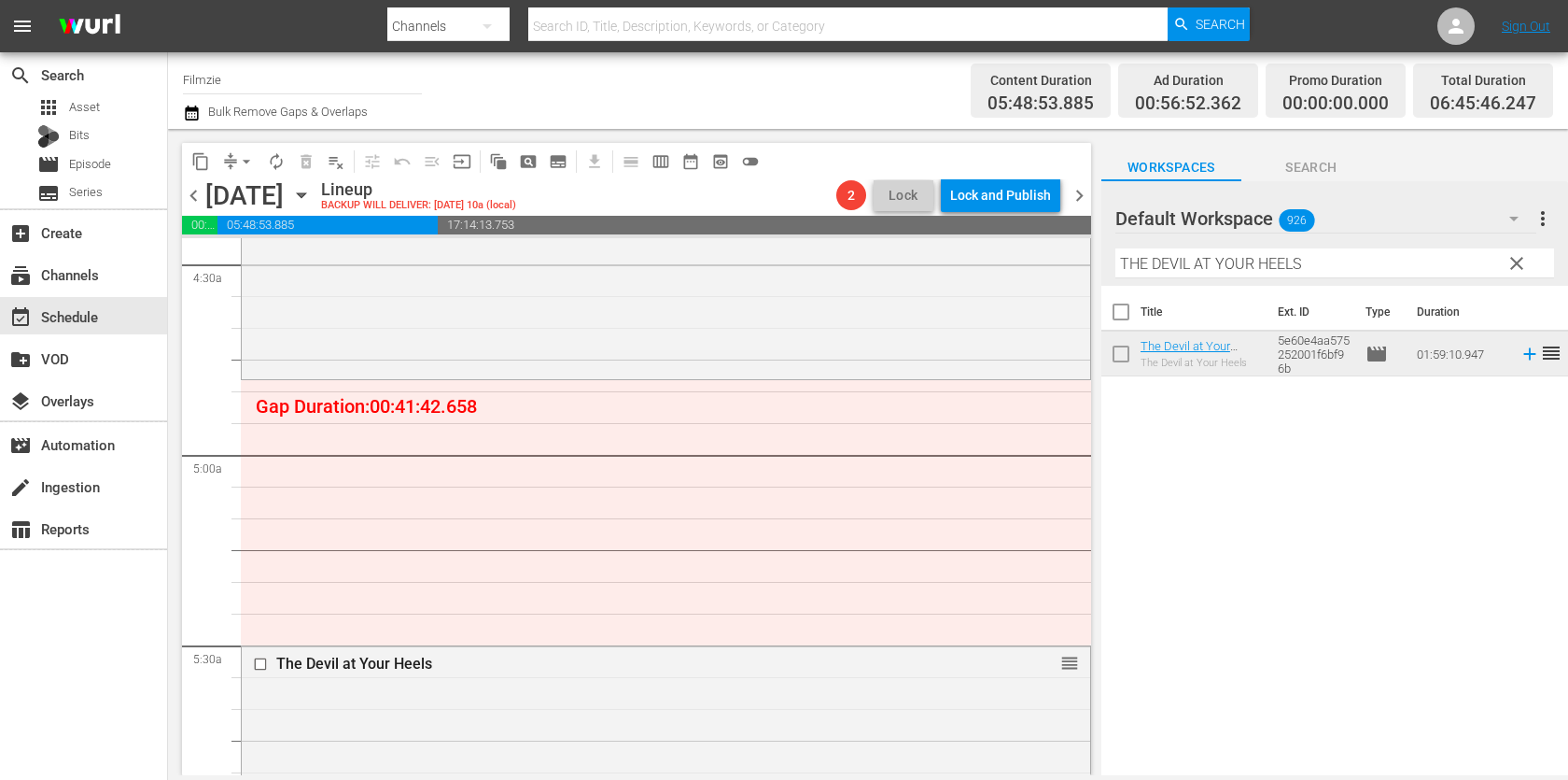
click at [1247, 261] on input "THE DEVIL AT YOUR HEELS" at bounding box center [1334, 263] width 439 height 30
paste input "Egyptian Secrets at the [GEOGRAPHIC_DATA]"
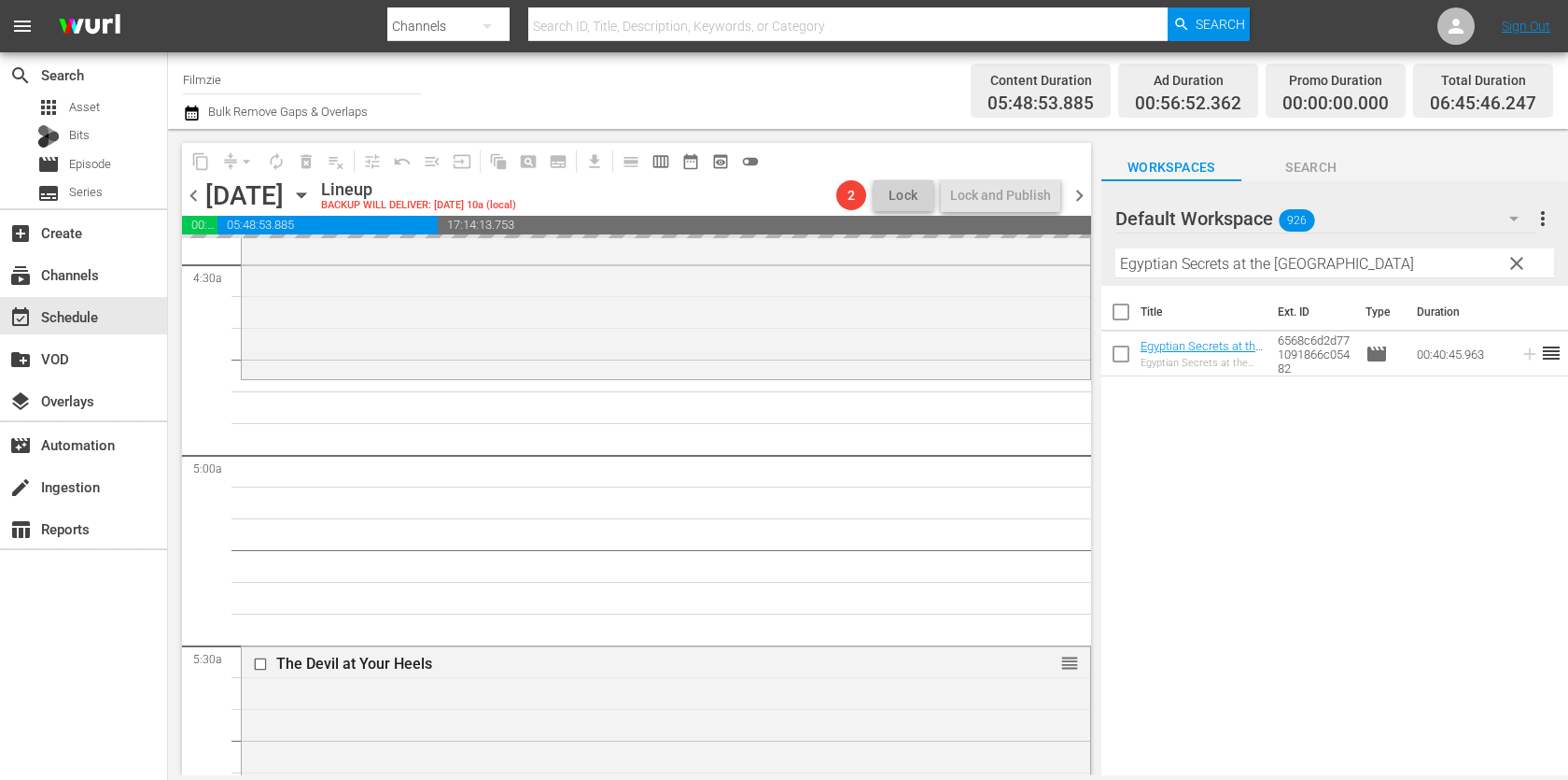
drag, startPoint x: 1177, startPoint y: 340, endPoint x: 845, endPoint y: 10, distance: 468.1
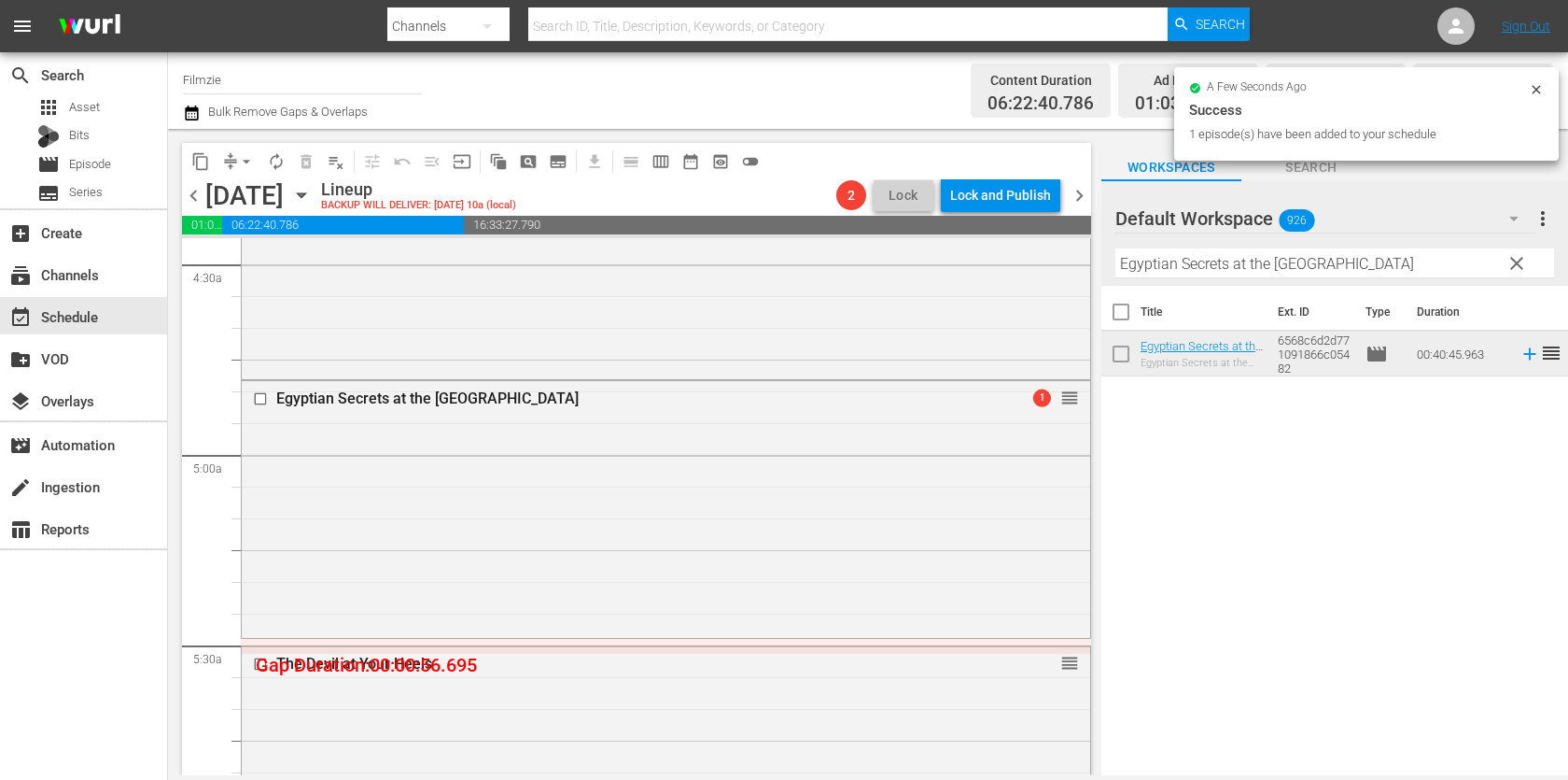
click at [1174, 265] on input "Egyptian Secrets at the [GEOGRAPHIC_DATA]" at bounding box center [1334, 263] width 439 height 30
paste input "Spy Cat"
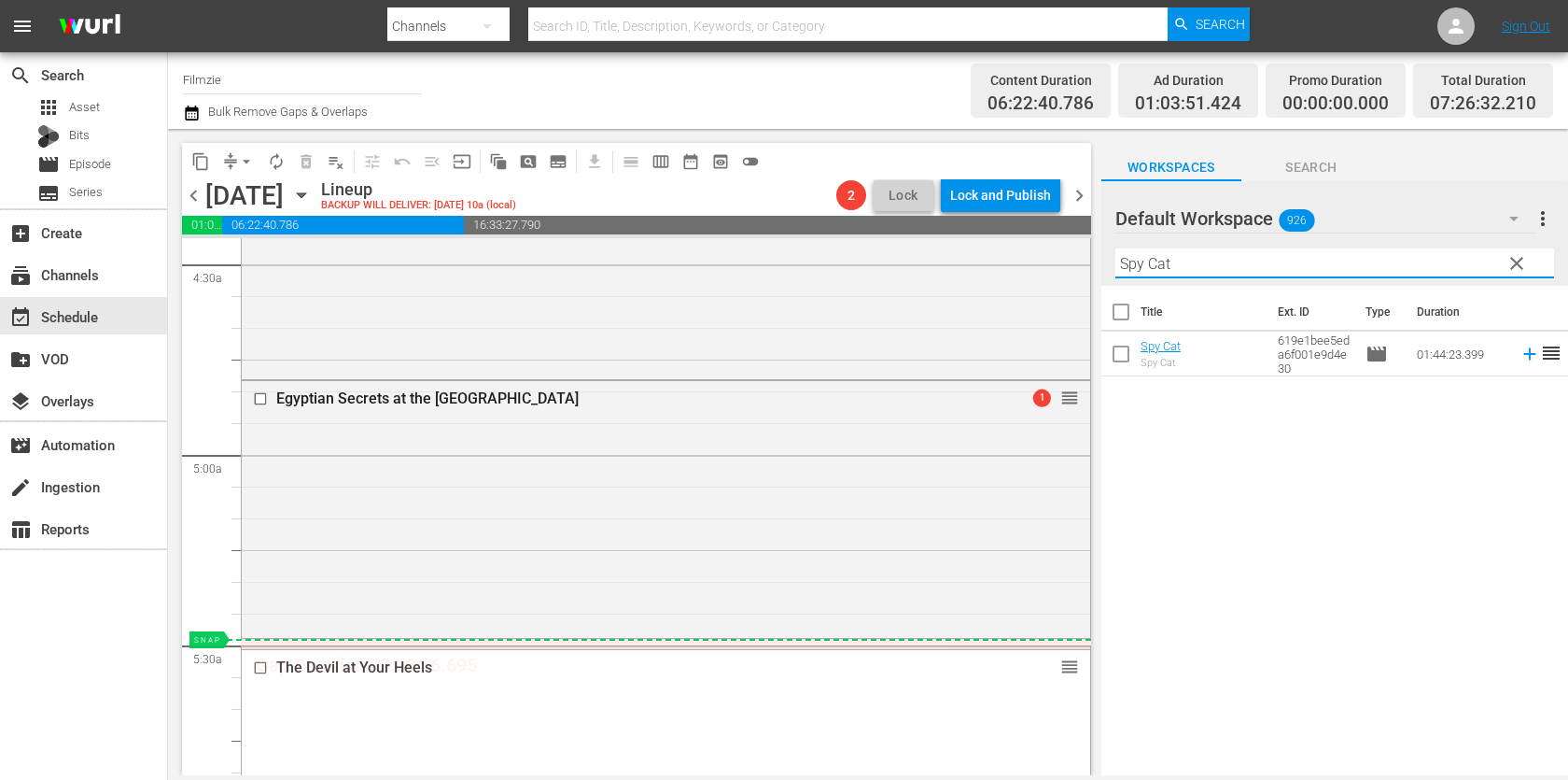
drag, startPoint x: 1063, startPoint y: 658, endPoint x: 1062, endPoint y: 644, distance: 14.0
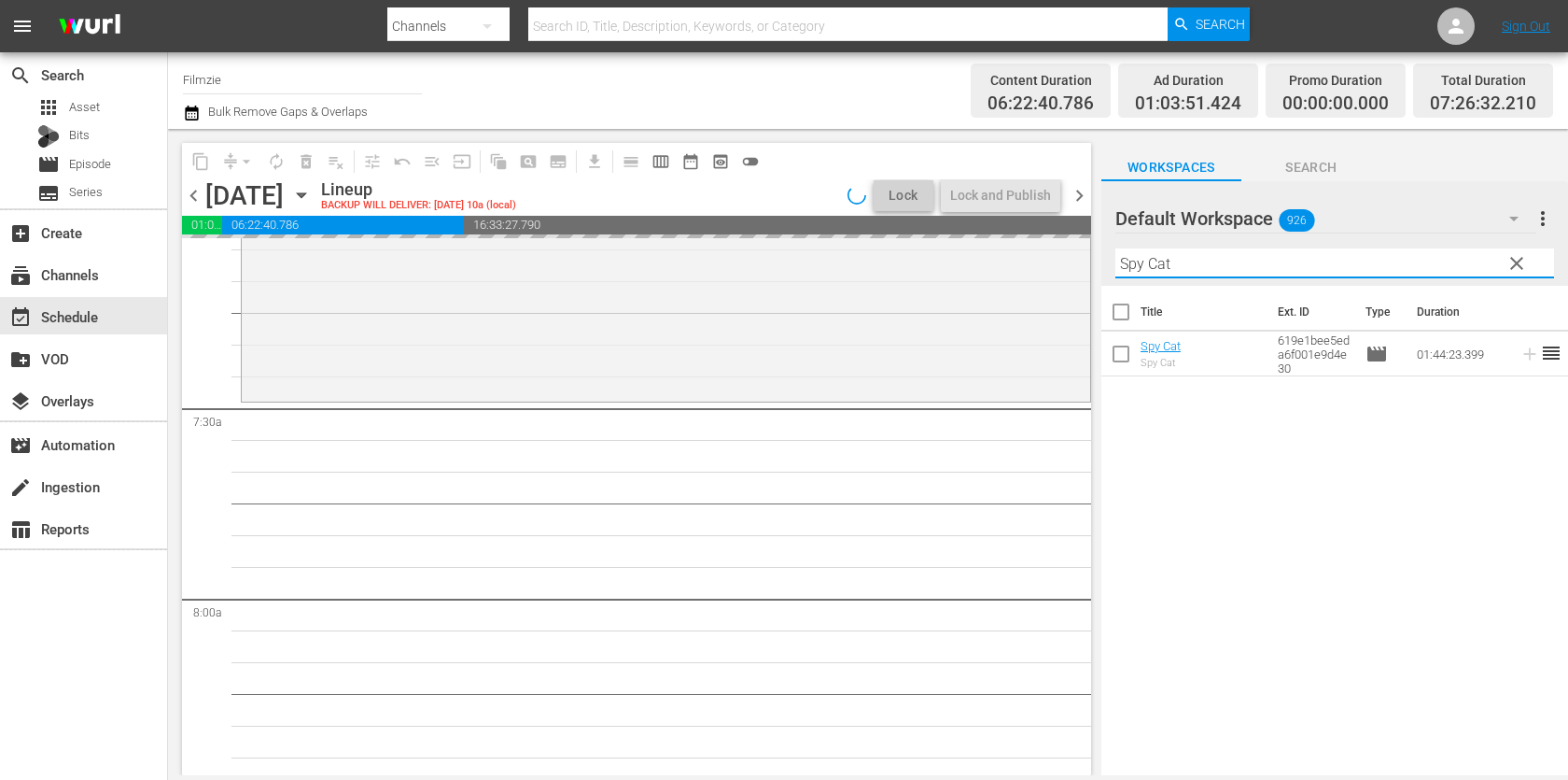
scroll to position [2696, 0]
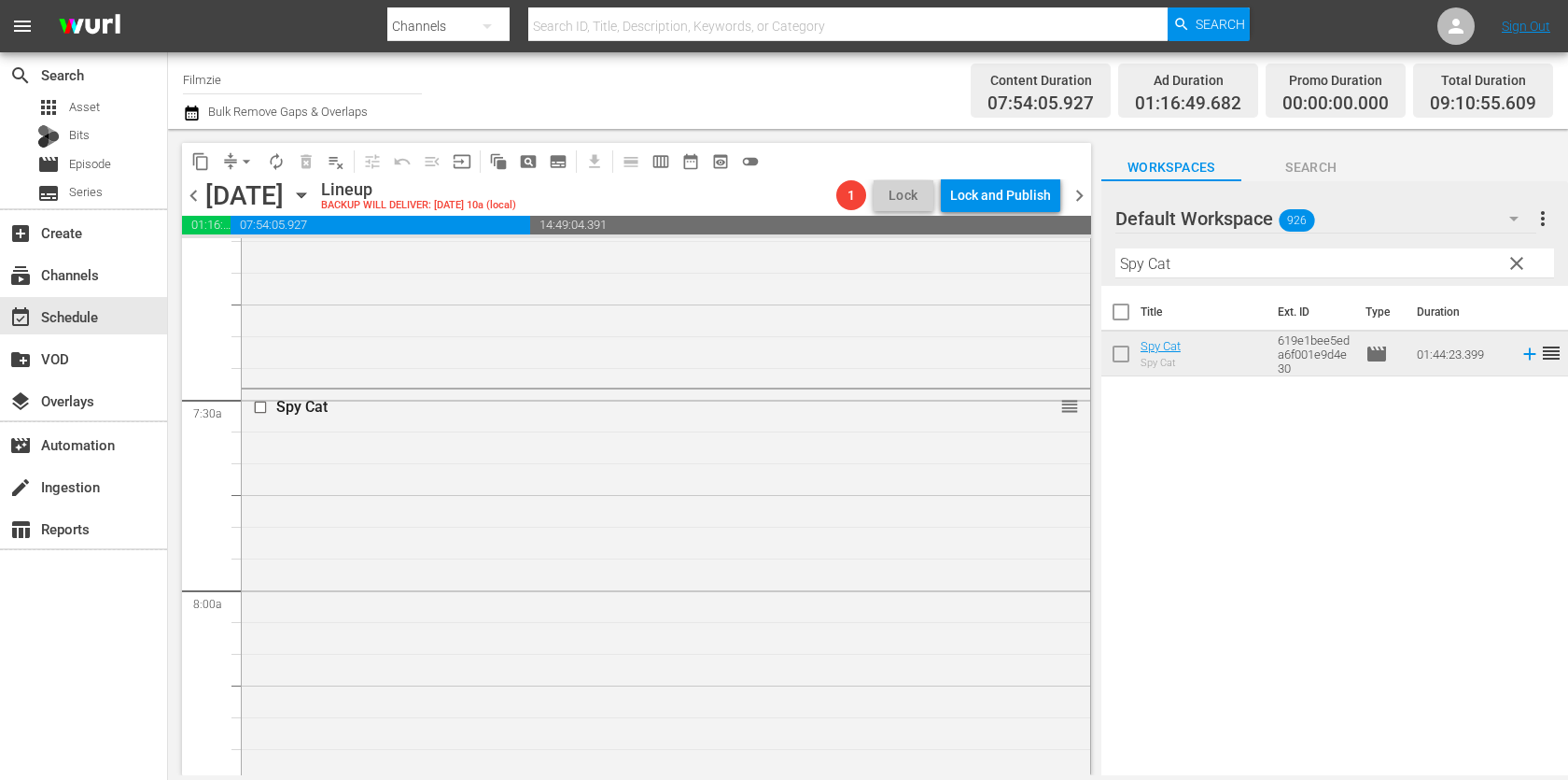
drag, startPoint x: 1161, startPoint y: 345, endPoint x: 875, endPoint y: 0, distance: 448.1
click at [1268, 260] on input "Spy Cat" at bounding box center [1334, 263] width 439 height 30
paste input "Walking Through History 3"
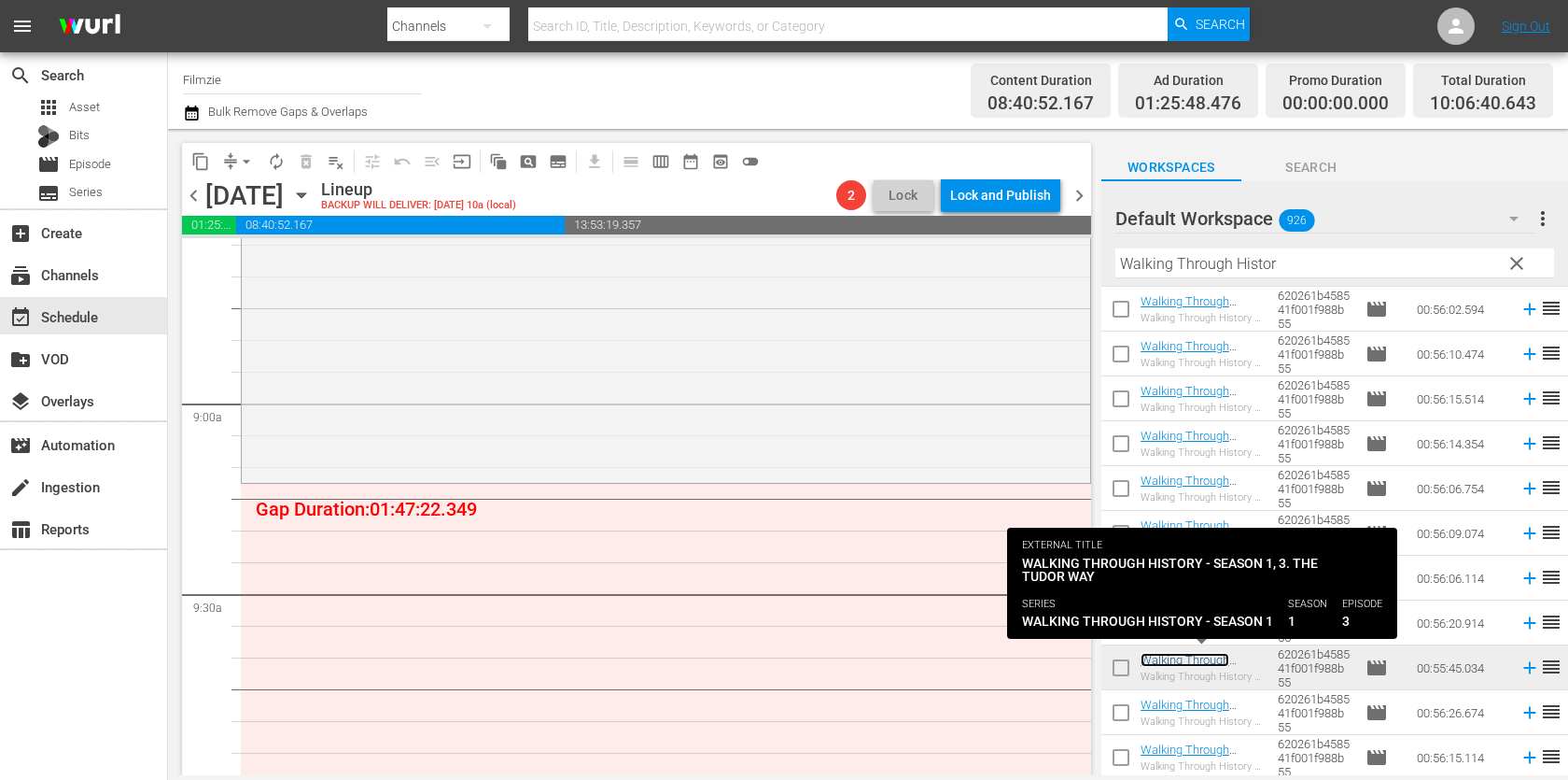
scroll to position [3246, 0]
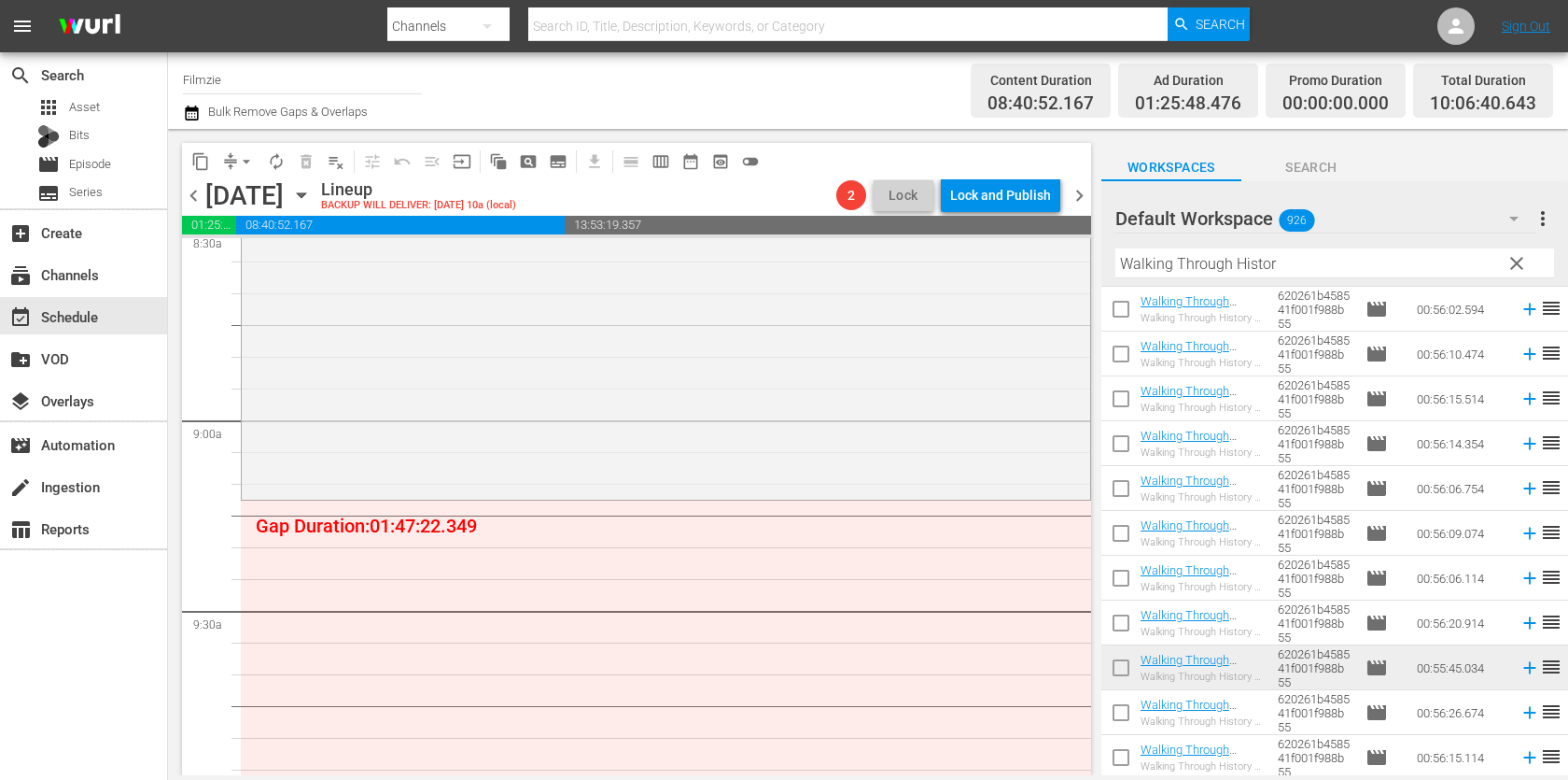
click at [1264, 254] on input "Walking Through Histor" at bounding box center [1334, 263] width 439 height 30
paste input "Seed: The Untold Story"
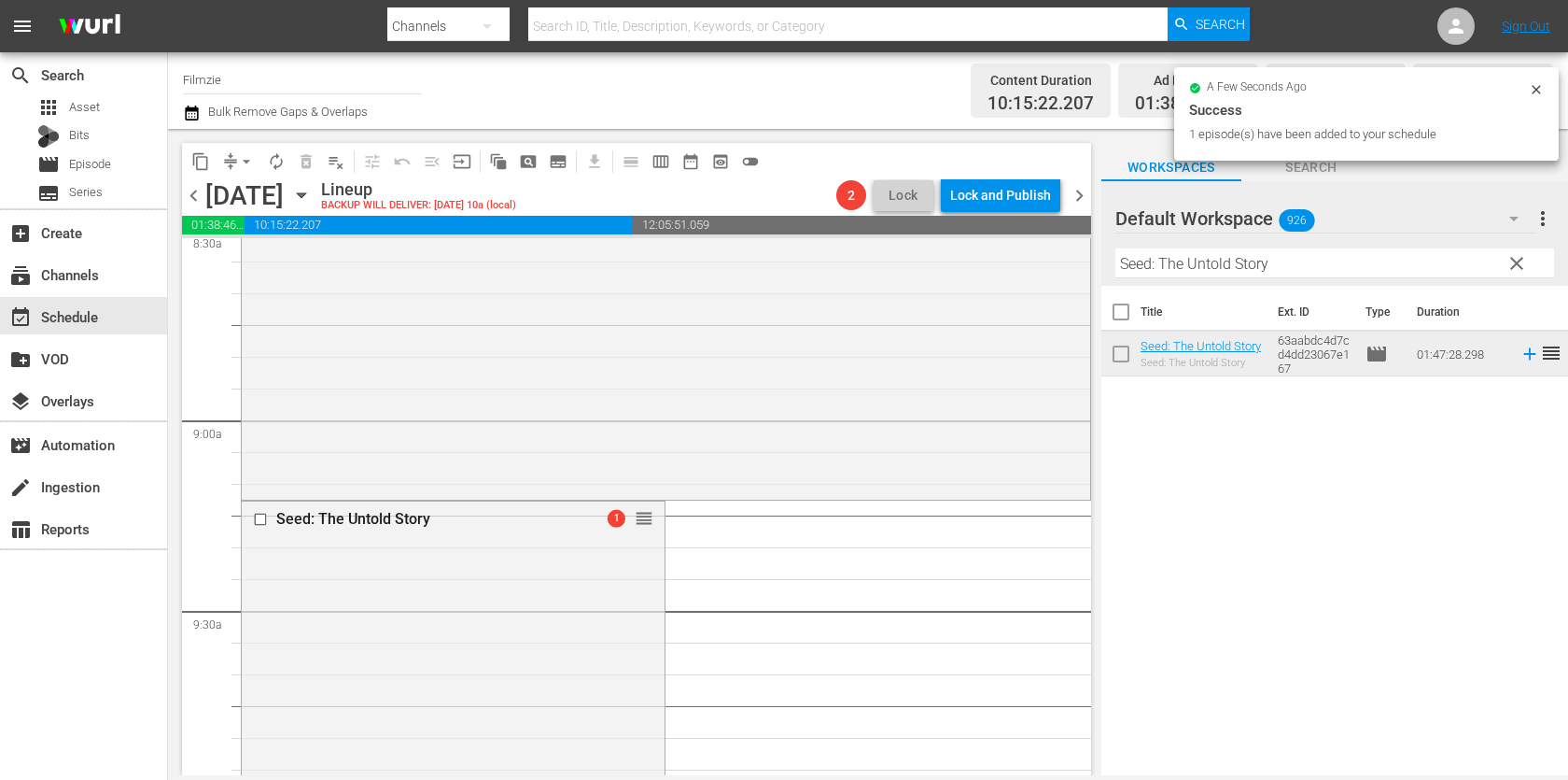
click at [1243, 270] on input "Seed: The Untold Story" at bounding box center [1334, 263] width 439 height 30
paste input "The Girl Behind the Door"
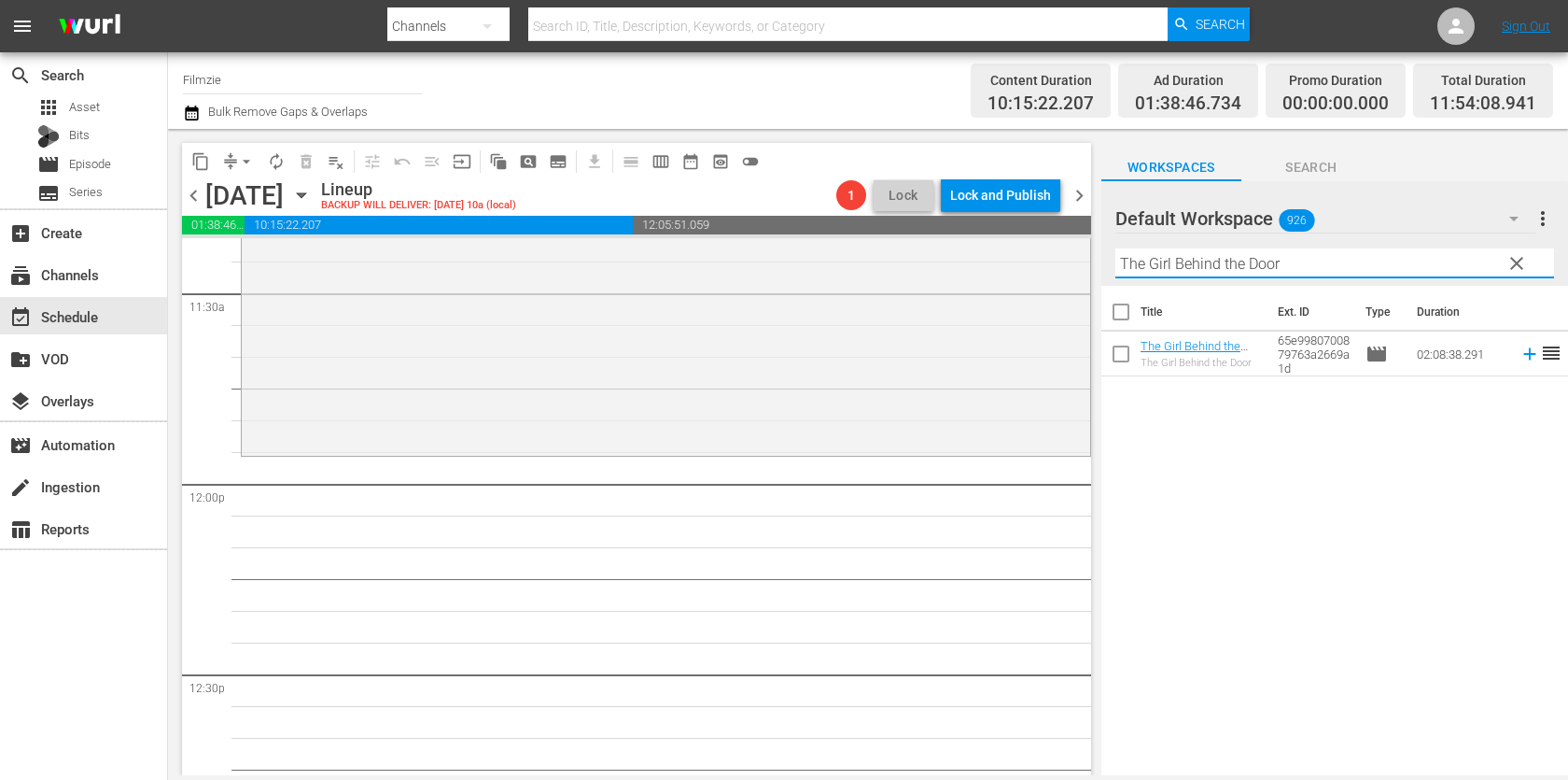
scroll to position [4380, 0]
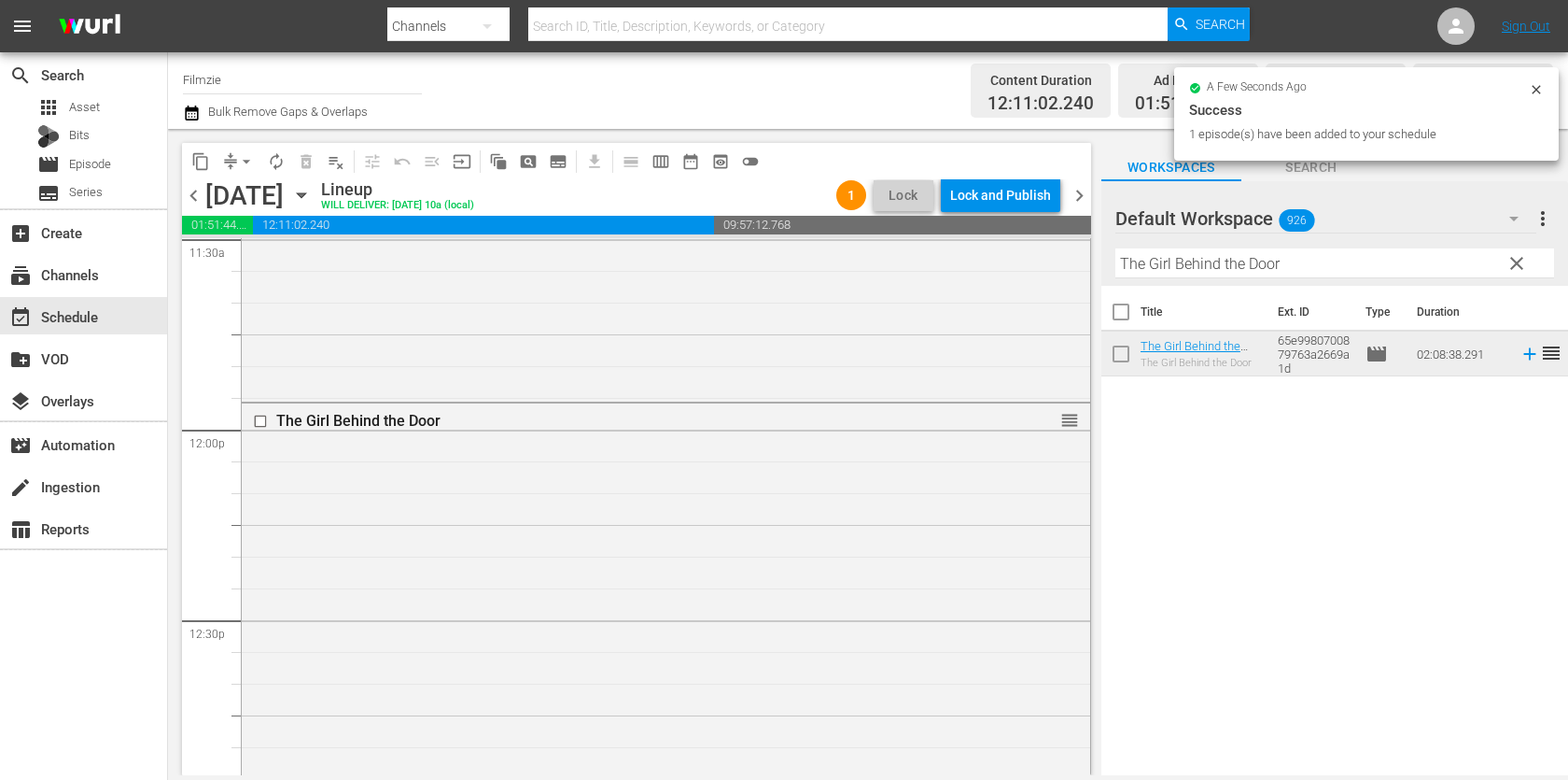
click at [1201, 279] on div "Filter by Title The Girl Behind the Door" at bounding box center [1334, 264] width 439 height 45
click at [1206, 265] on input "The Girl Behind the Door" at bounding box center [1334, 263] width 439 height 30
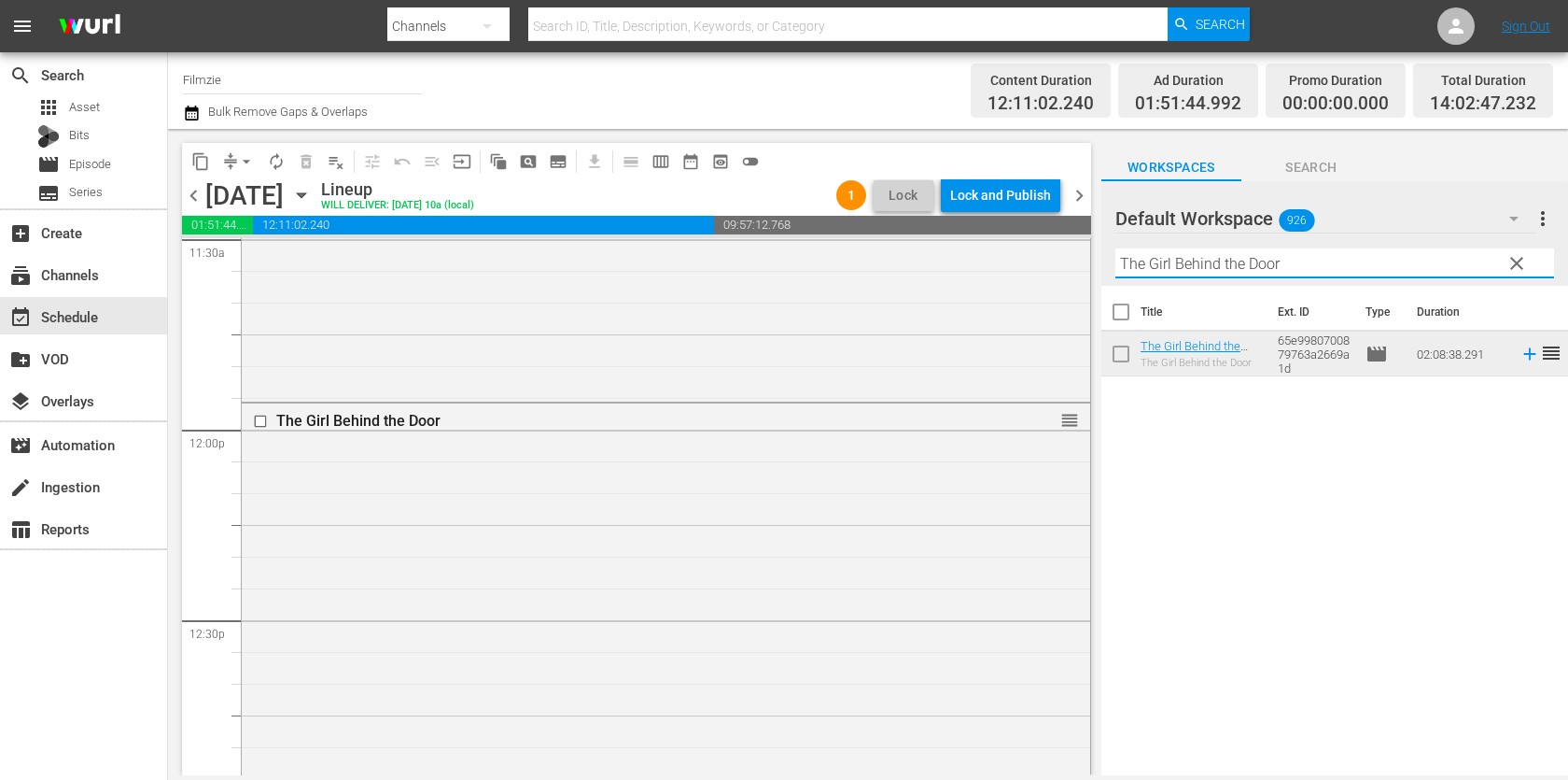
paste input "is Good Earth"
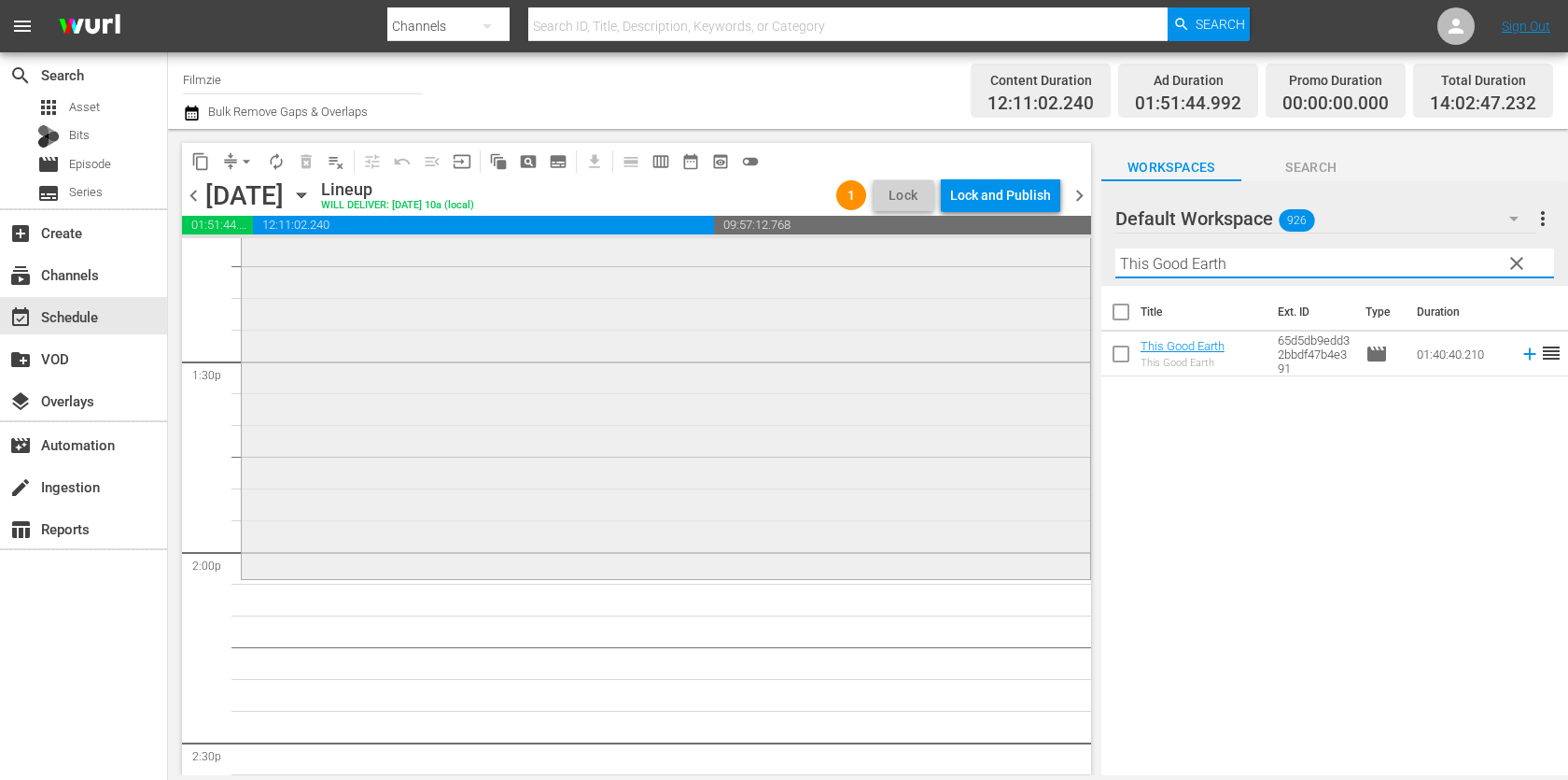
scroll to position [5036, 0]
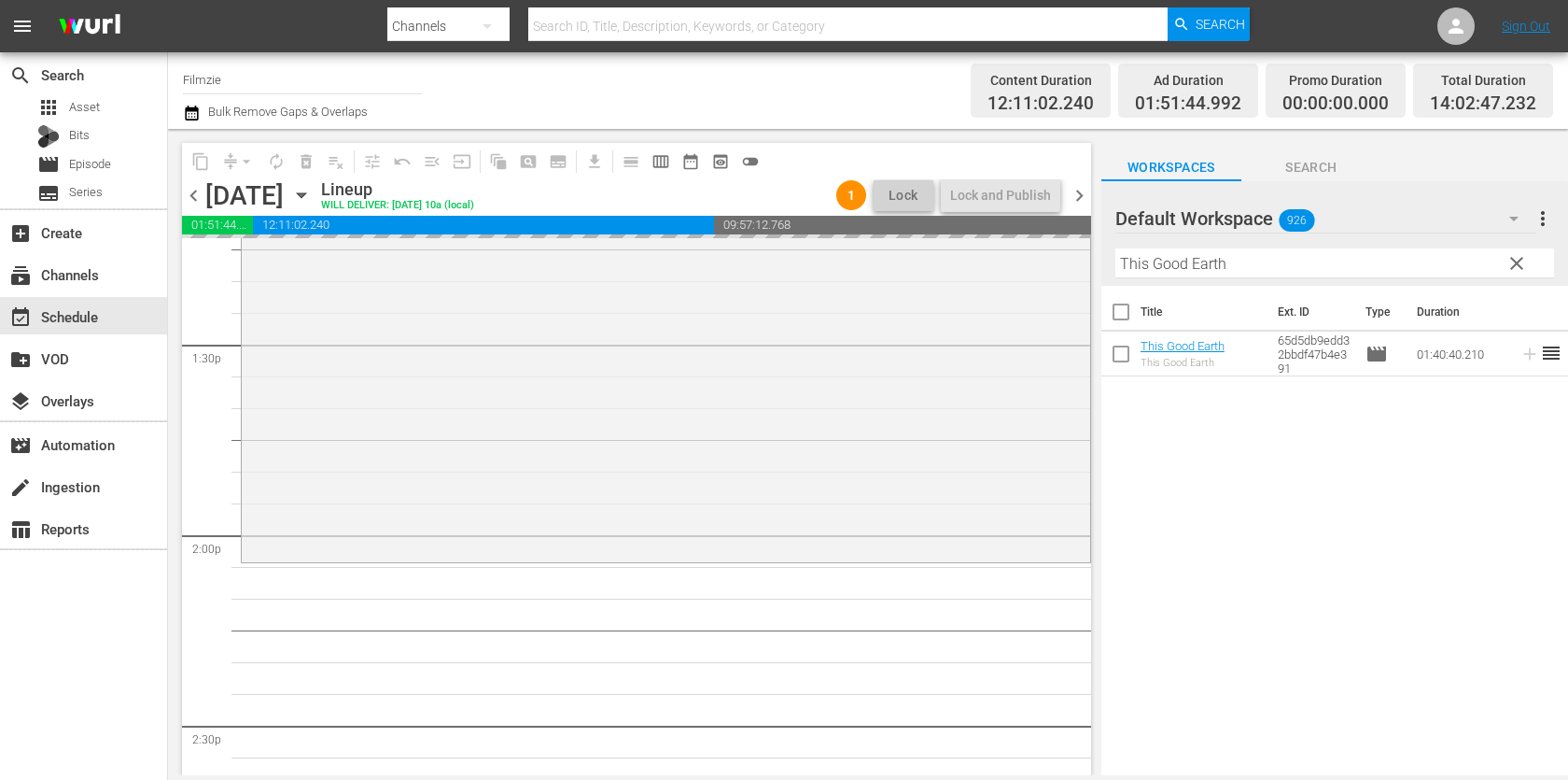
drag, startPoint x: 1162, startPoint y: 338, endPoint x: 816, endPoint y: 12, distance: 475.4
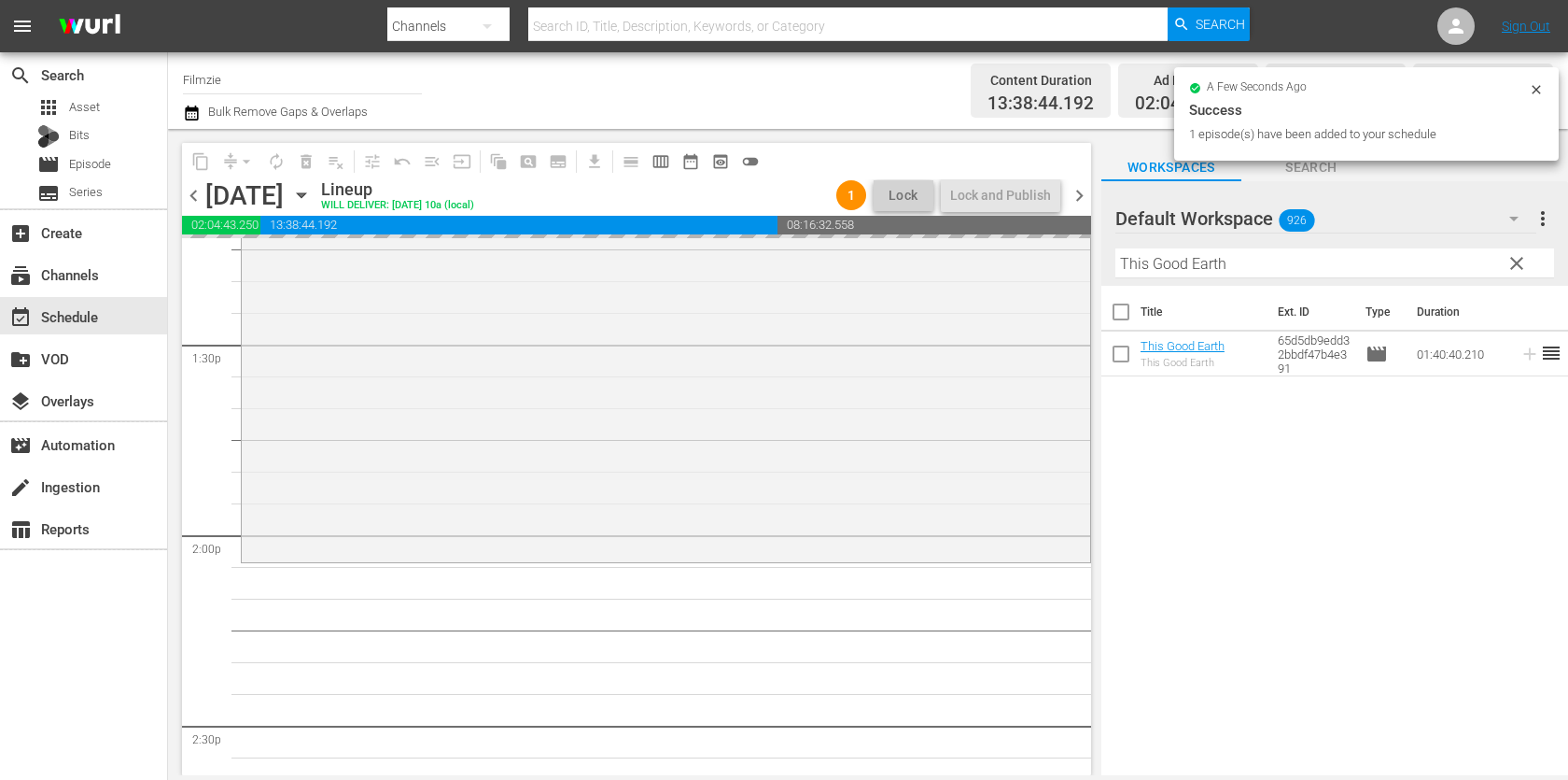
click at [1289, 247] on div "Filter by Title This Good Earth" at bounding box center [1334, 264] width 439 height 45
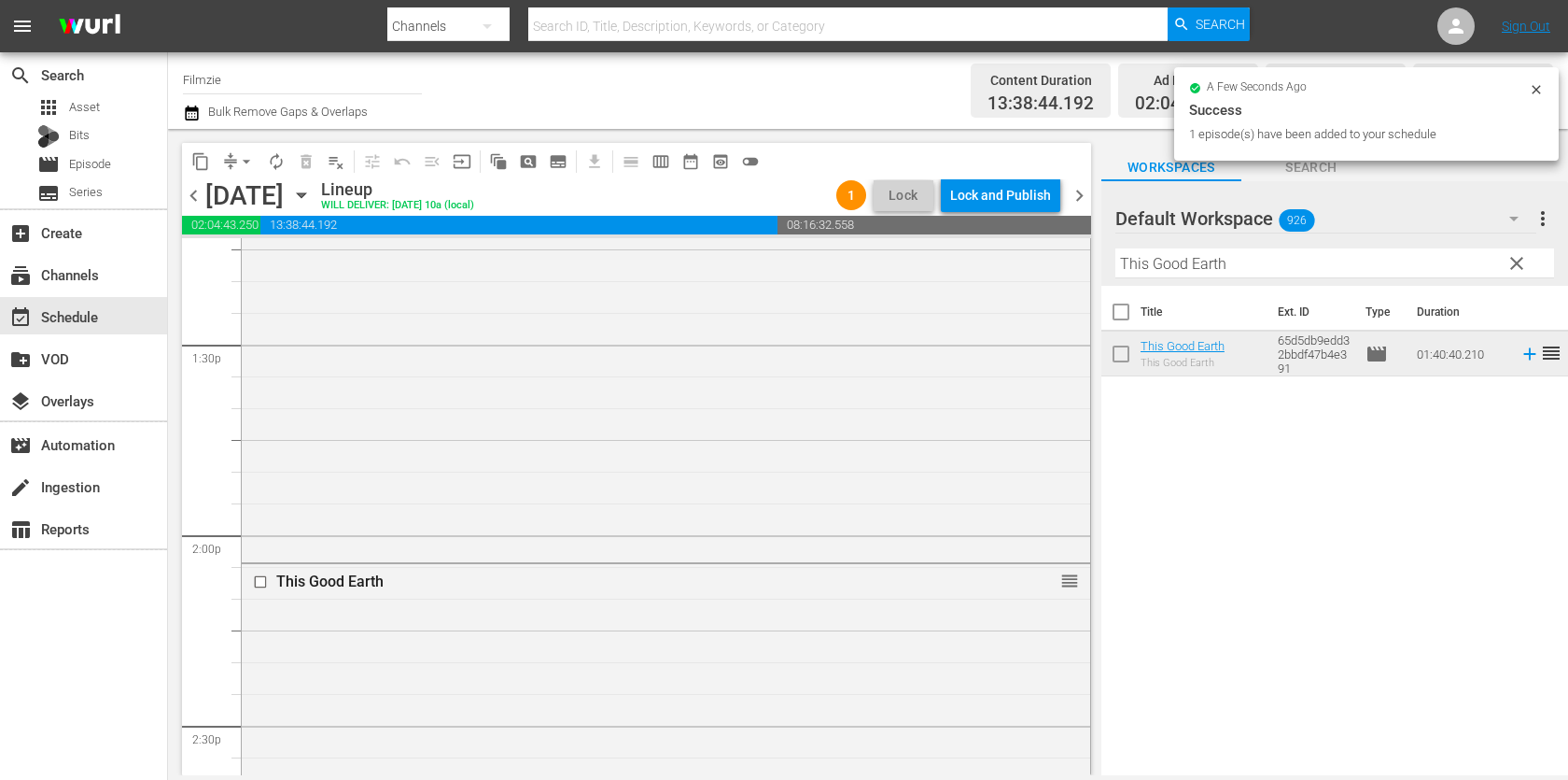
click at [1289, 247] on div "Filter by Title This Good Earth" at bounding box center [1334, 264] width 439 height 45
click at [1278, 270] on input "This Good Earth" at bounding box center [1334, 263] width 439 height 30
paste input "Pretty Outrageous"
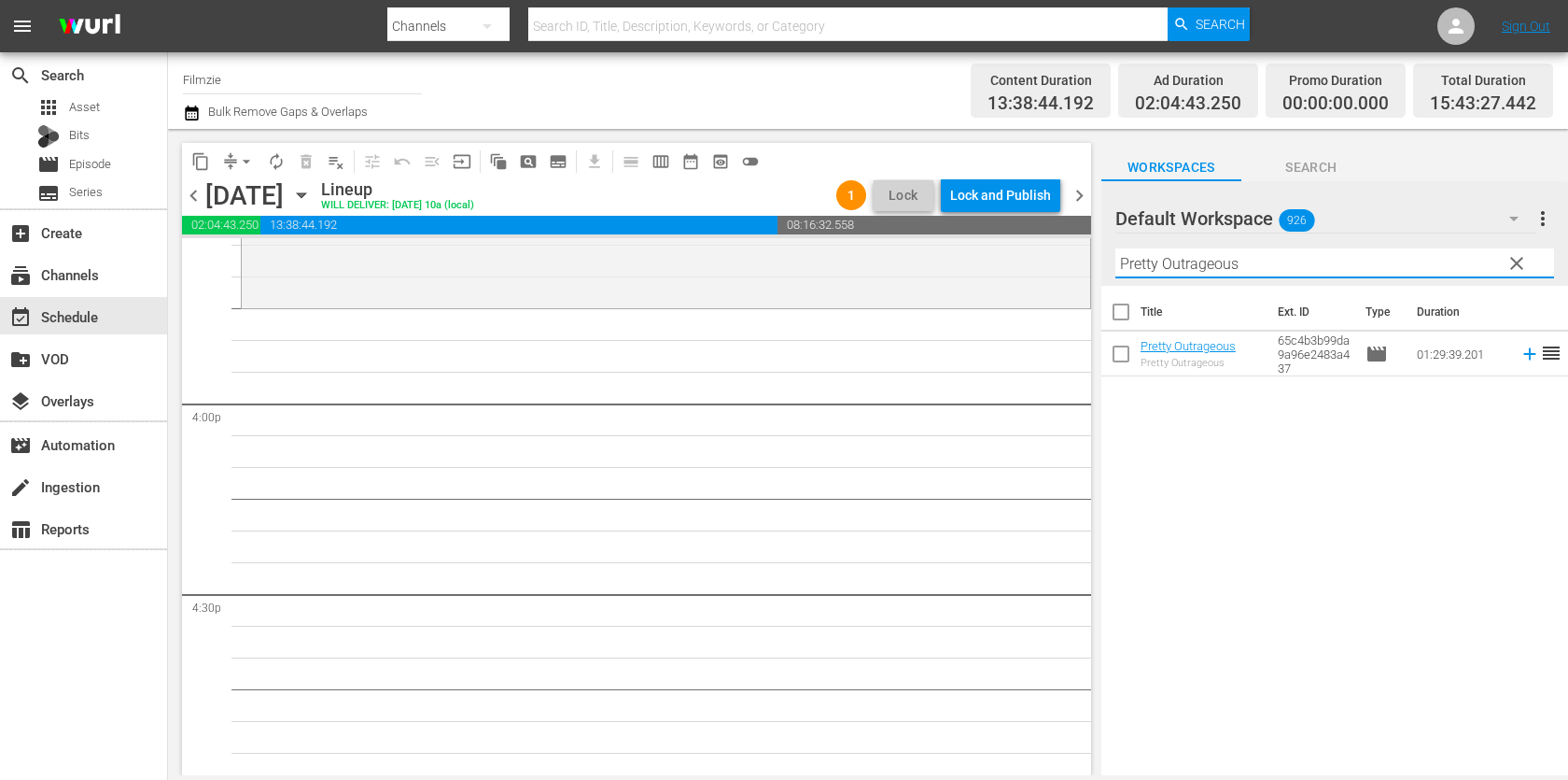
scroll to position [5953, 0]
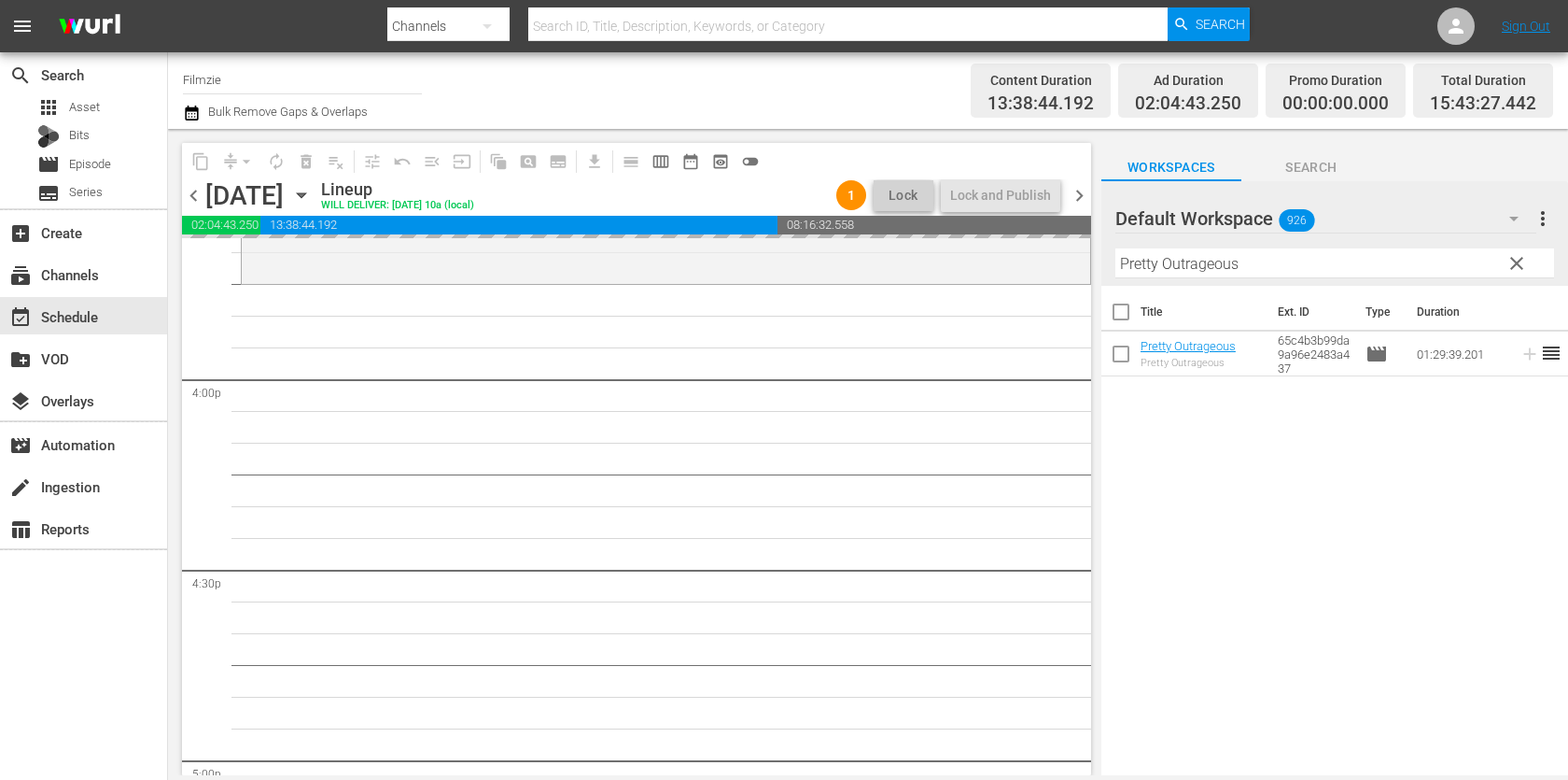
drag, startPoint x: 1189, startPoint y: 340, endPoint x: 831, endPoint y: 4, distance: 491.0
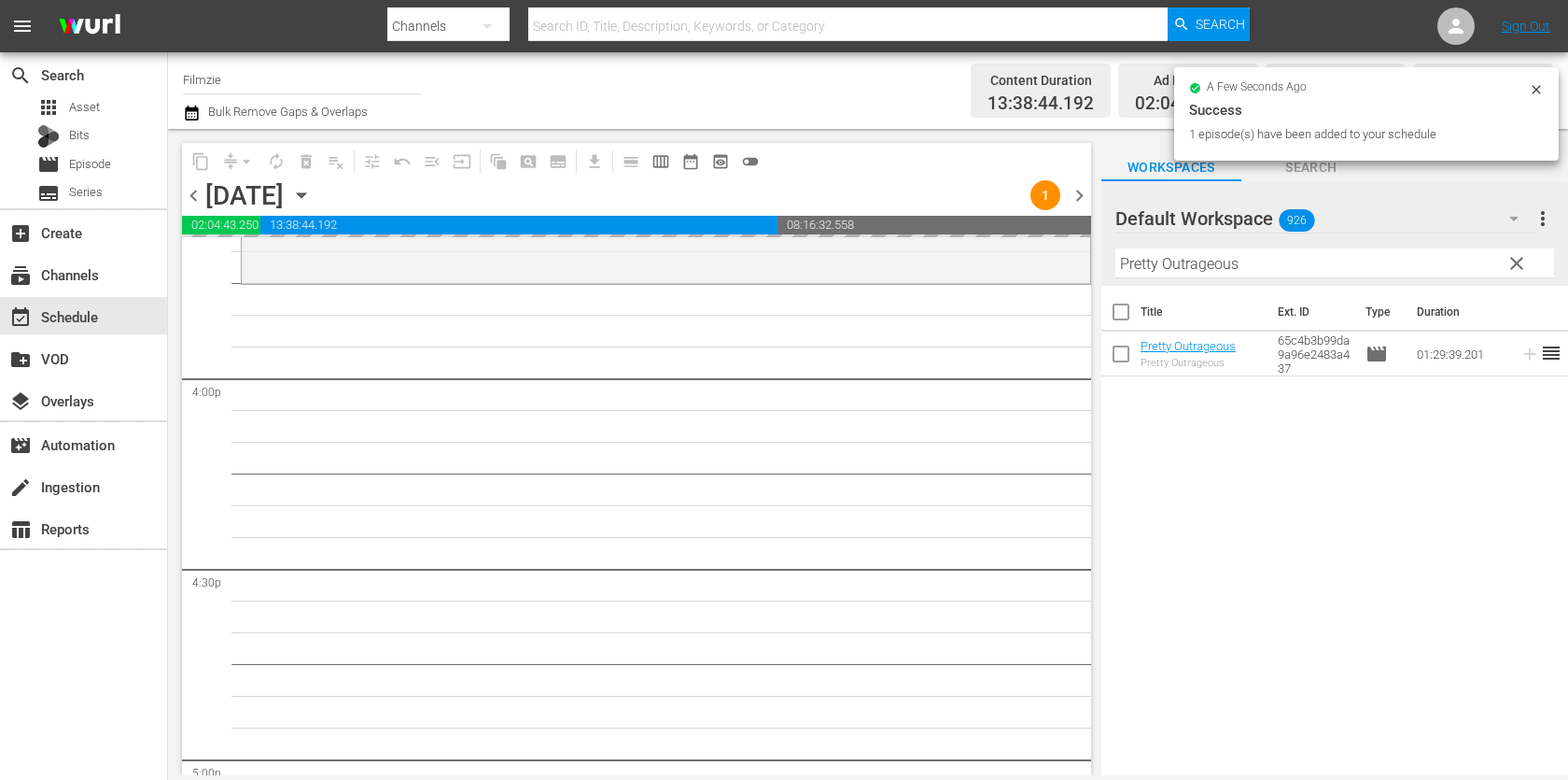
click at [1292, 262] on input "Pretty Outrageous" at bounding box center [1334, 263] width 439 height 30
paste input "Black Sun"
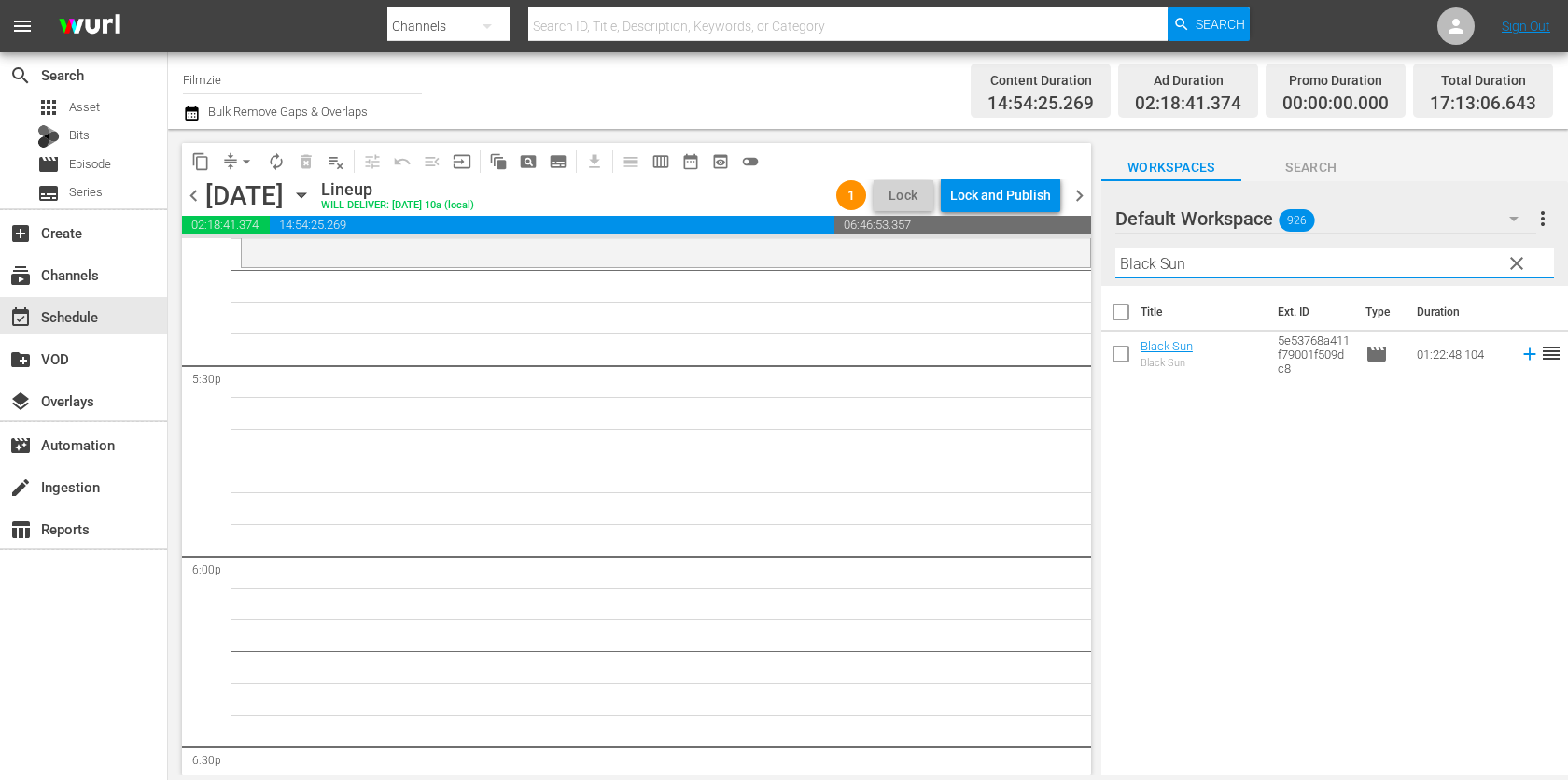
scroll to position [6498, 0]
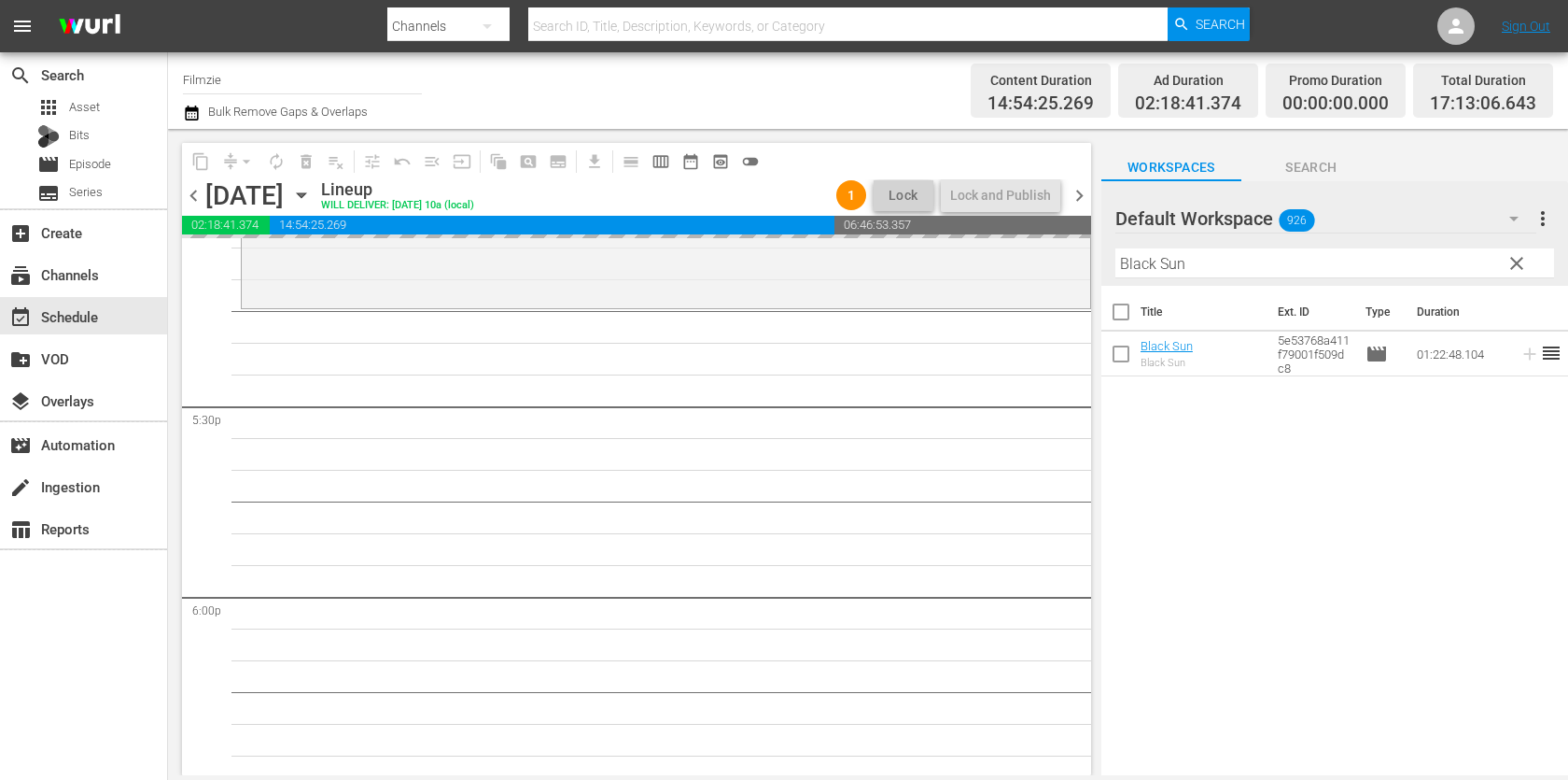
drag, startPoint x: 1185, startPoint y: 349, endPoint x: 914, endPoint y: 16, distance: 429.3
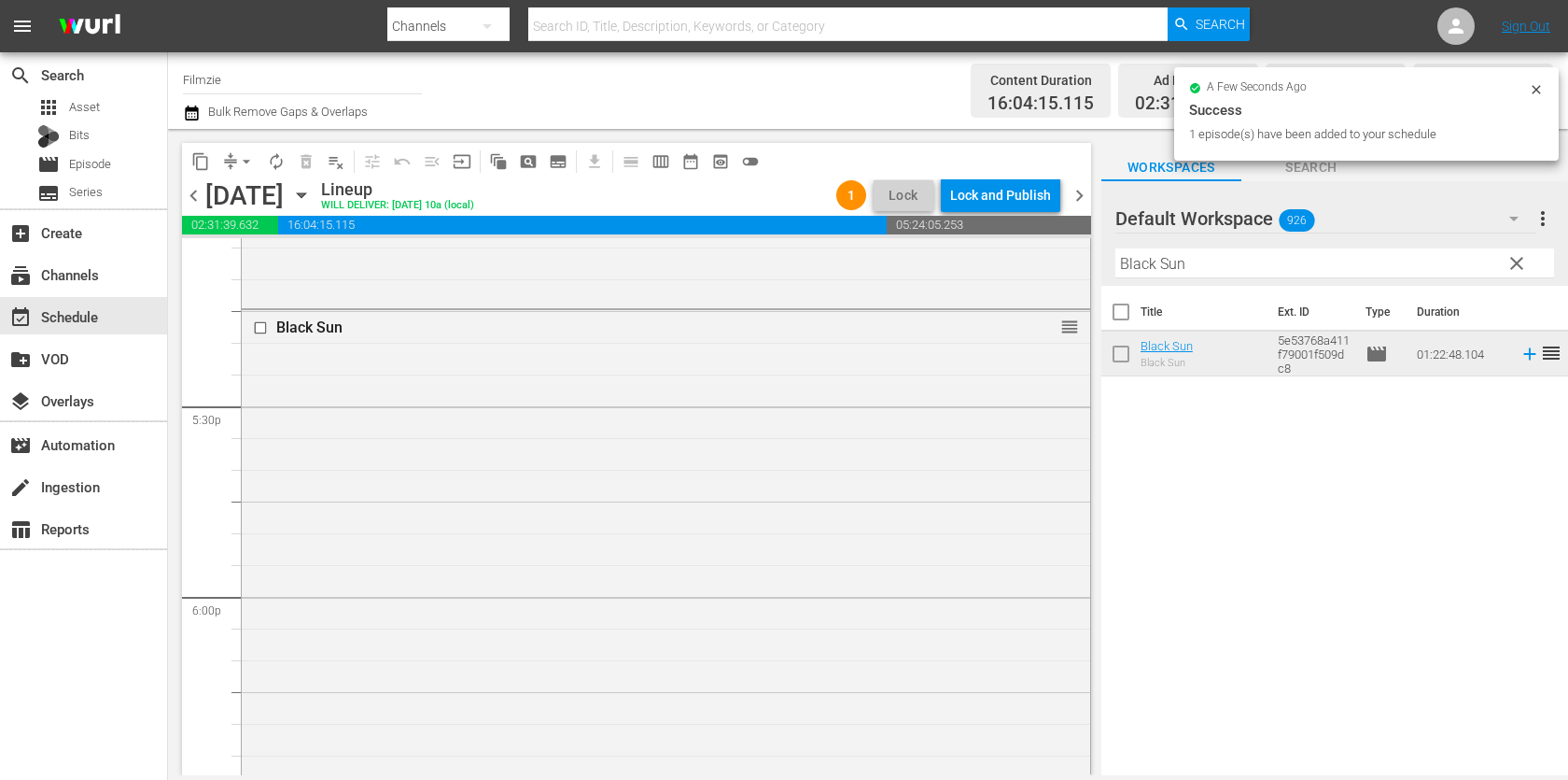
click at [1244, 268] on input "Black Sun" at bounding box center [1334, 263] width 439 height 30
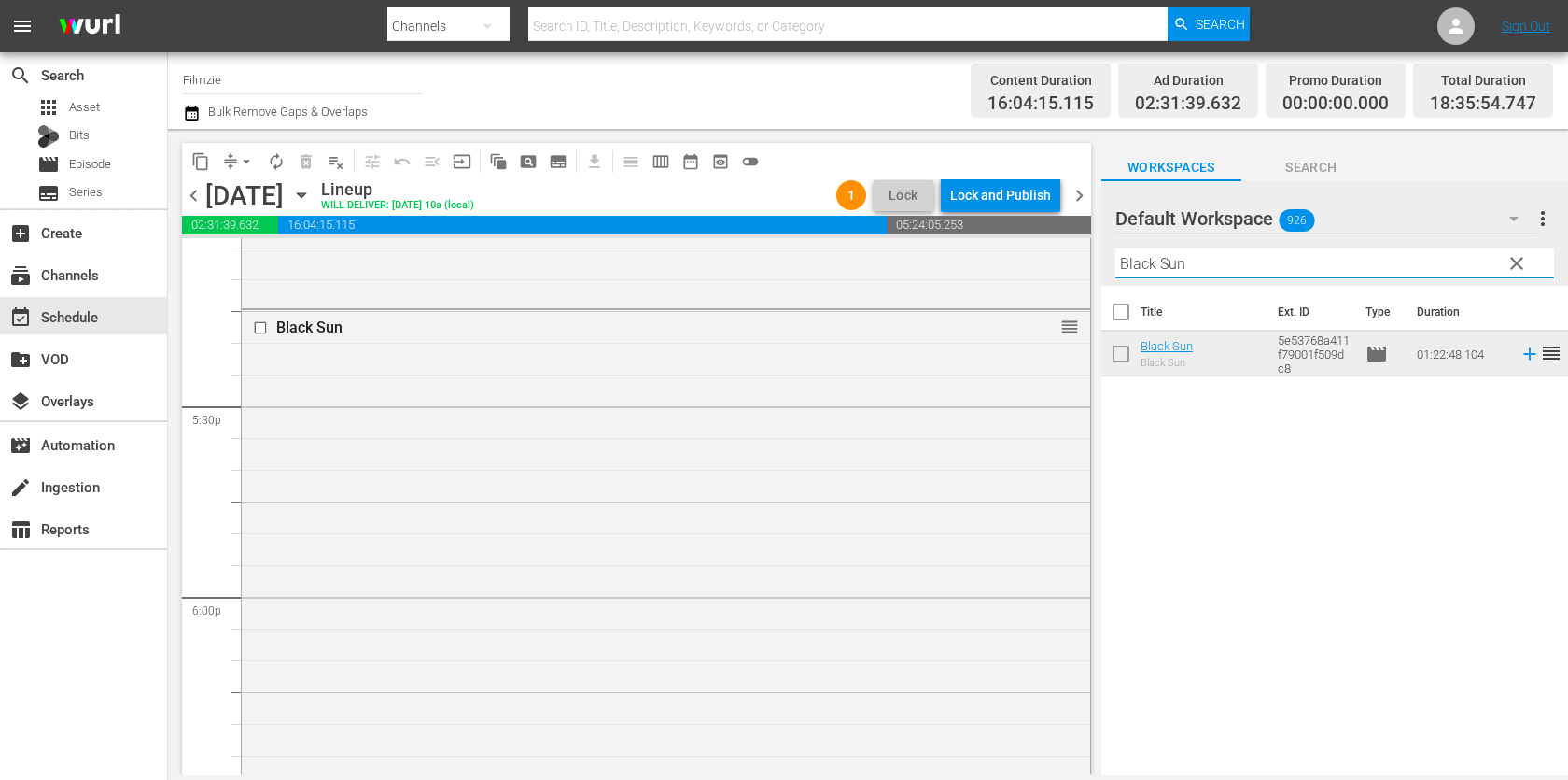
paste input "A Billion Lives"
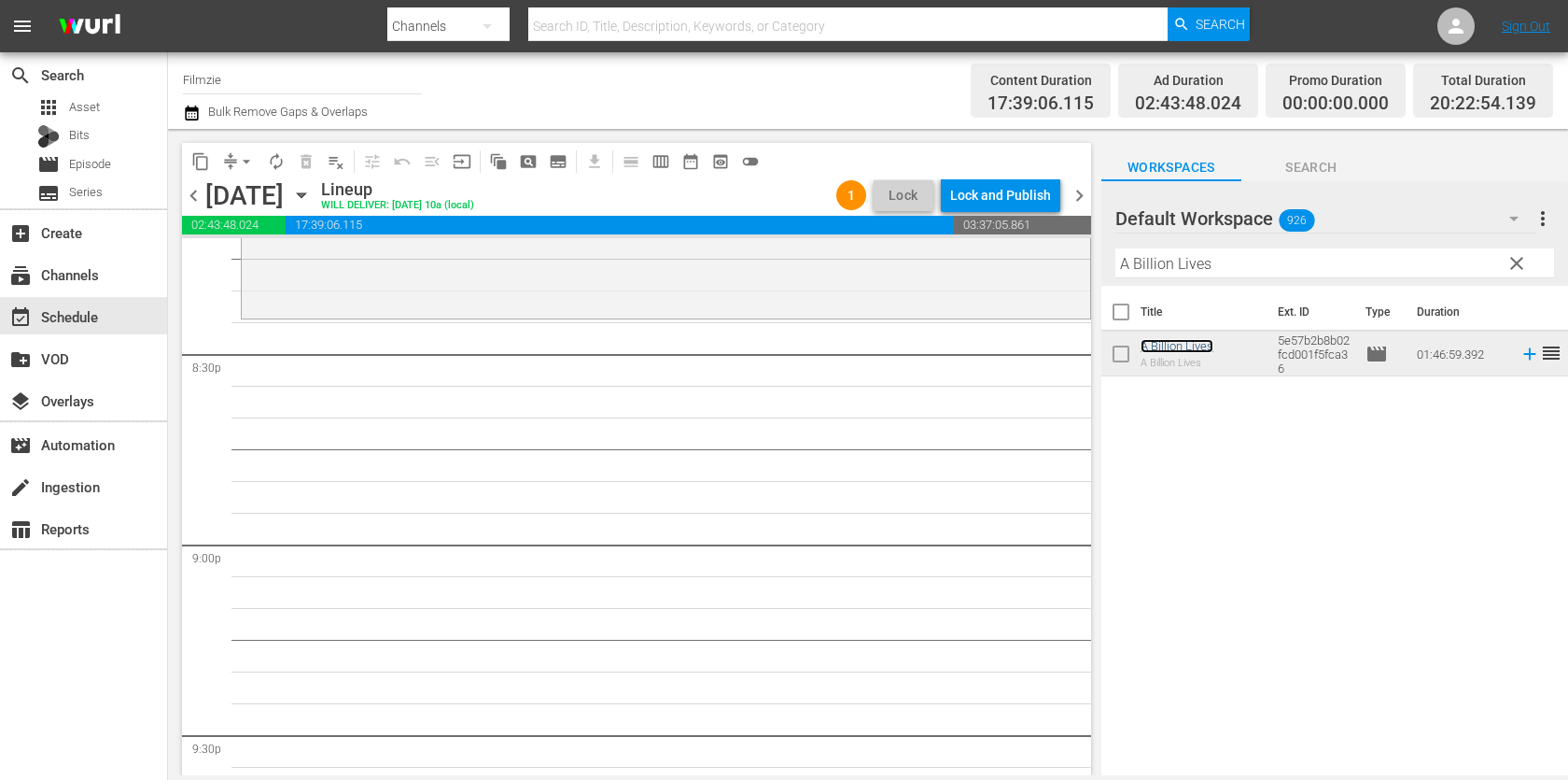
scroll to position [7690, 0]
drag, startPoint x: 1172, startPoint y: 345, endPoint x: 833, endPoint y: 16, distance: 472.4
click at [1302, 261] on input "A Billion Lives" at bounding box center [1334, 263] width 439 height 30
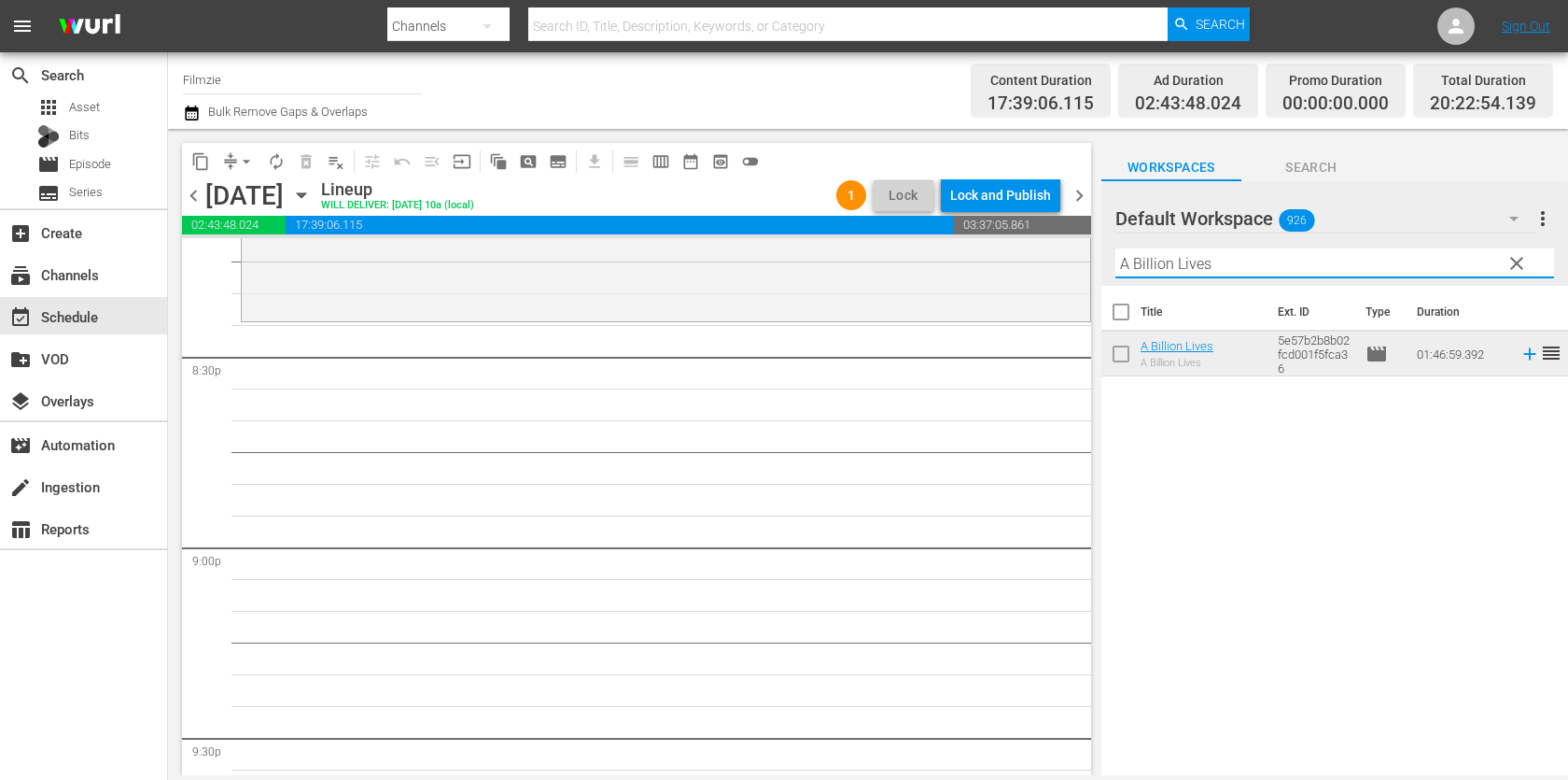
paste input "Everything Will Be Okay"
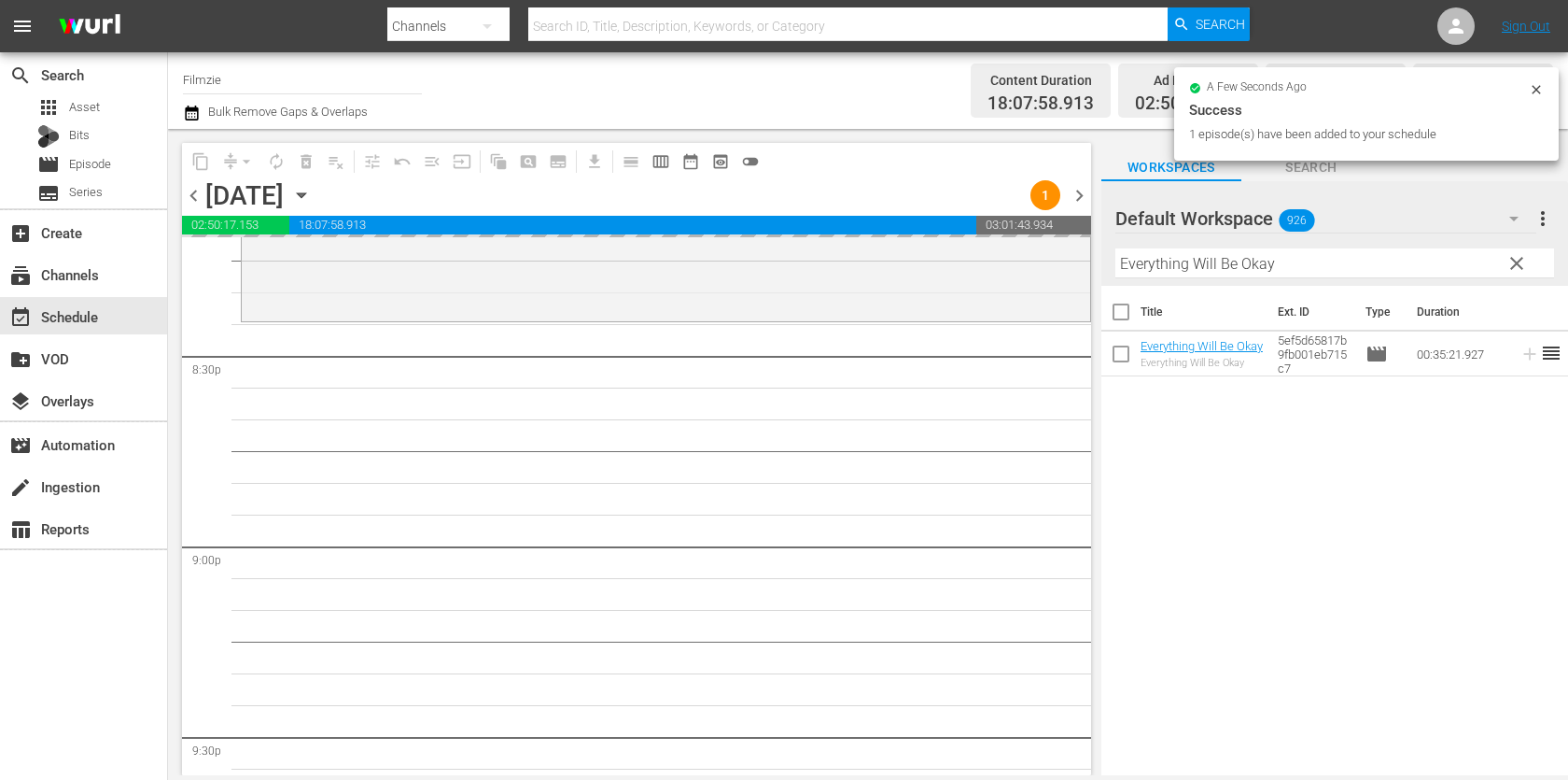
click at [1161, 265] on input "Everything Will Be Okay" at bounding box center [1334, 263] width 439 height 30
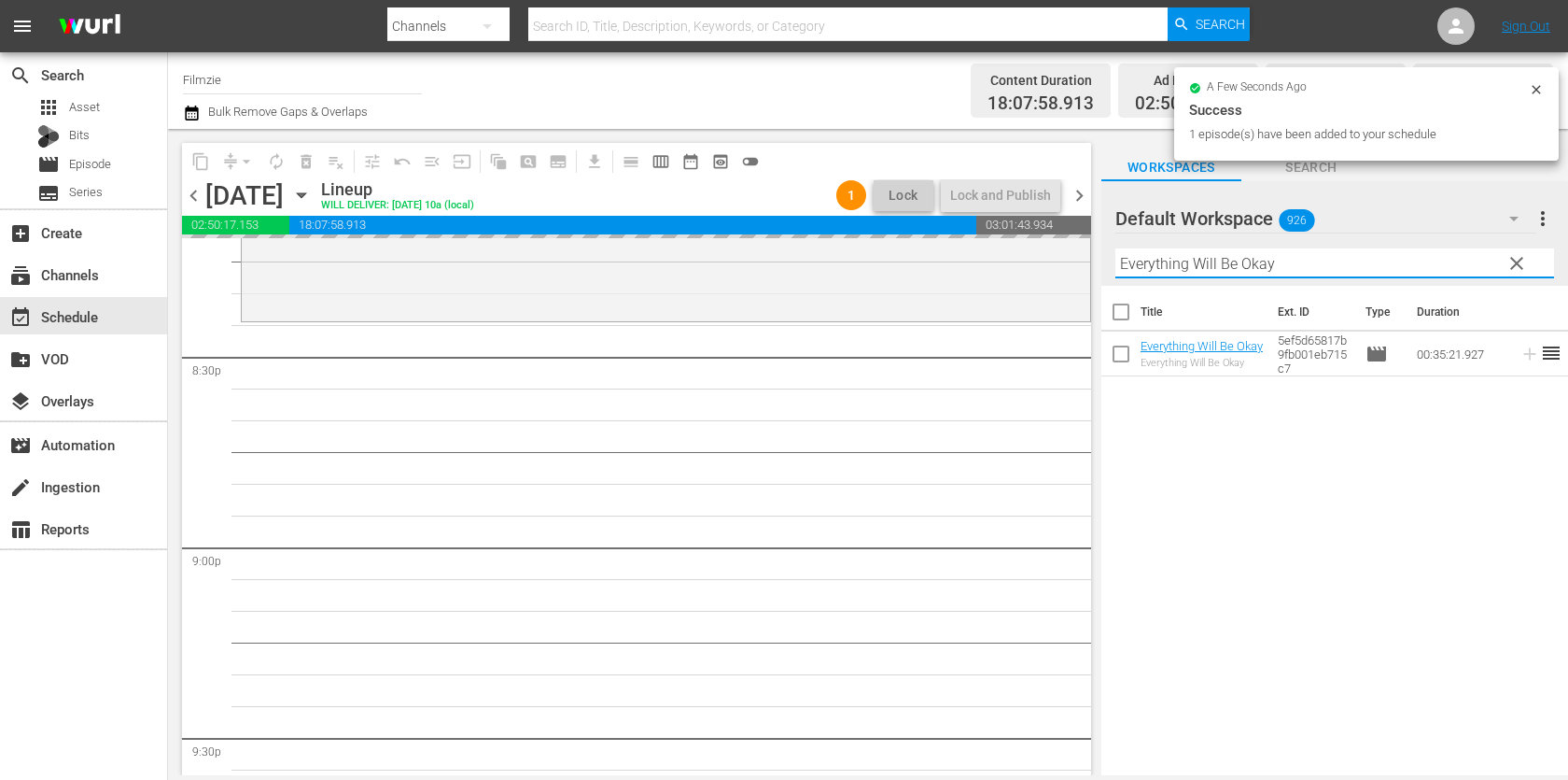
click at [1161, 265] on input "Everything Will Be Okay" at bounding box center [1334, 263] width 439 height 30
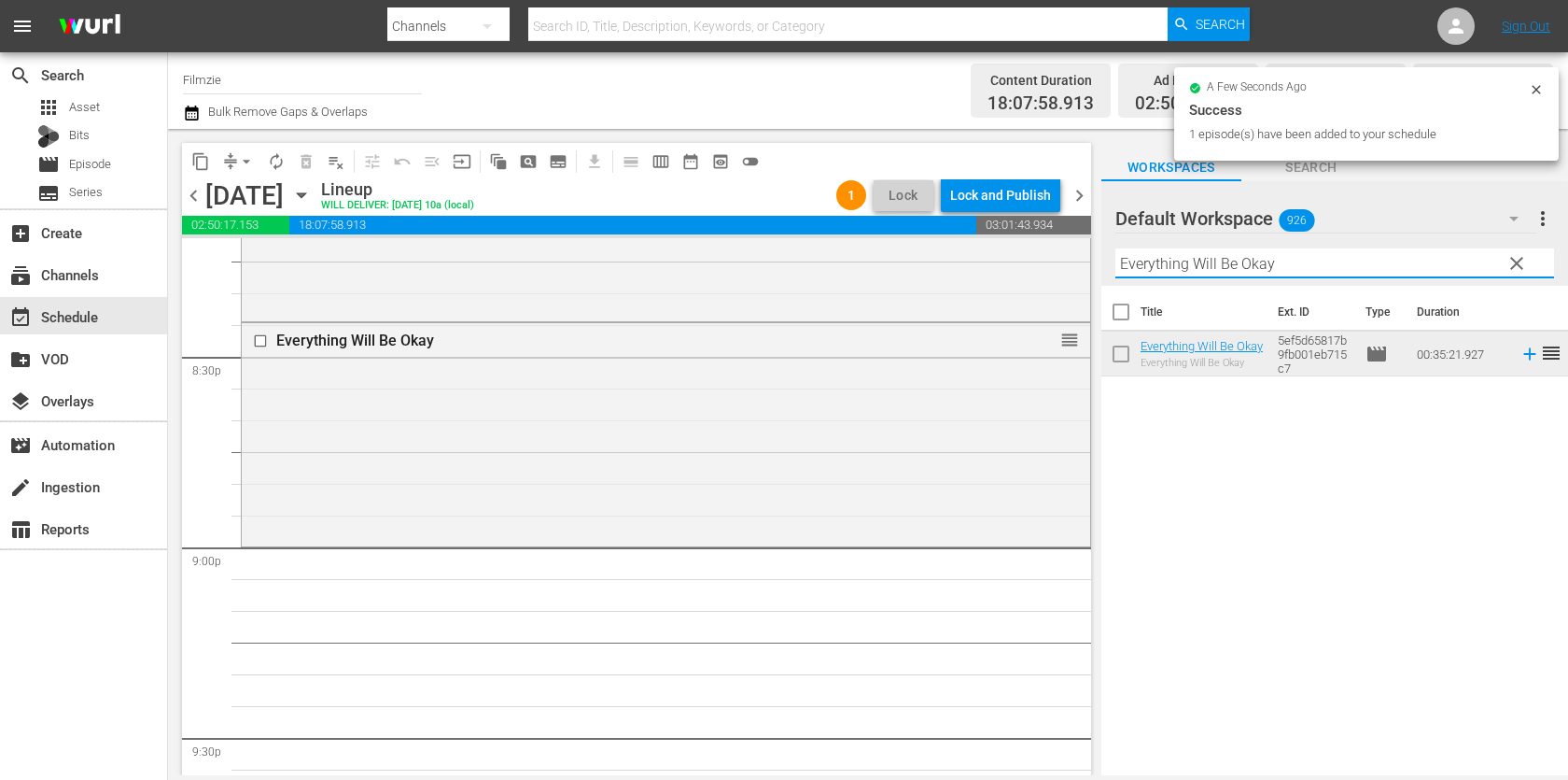
paste input "Where Hearts Lie"
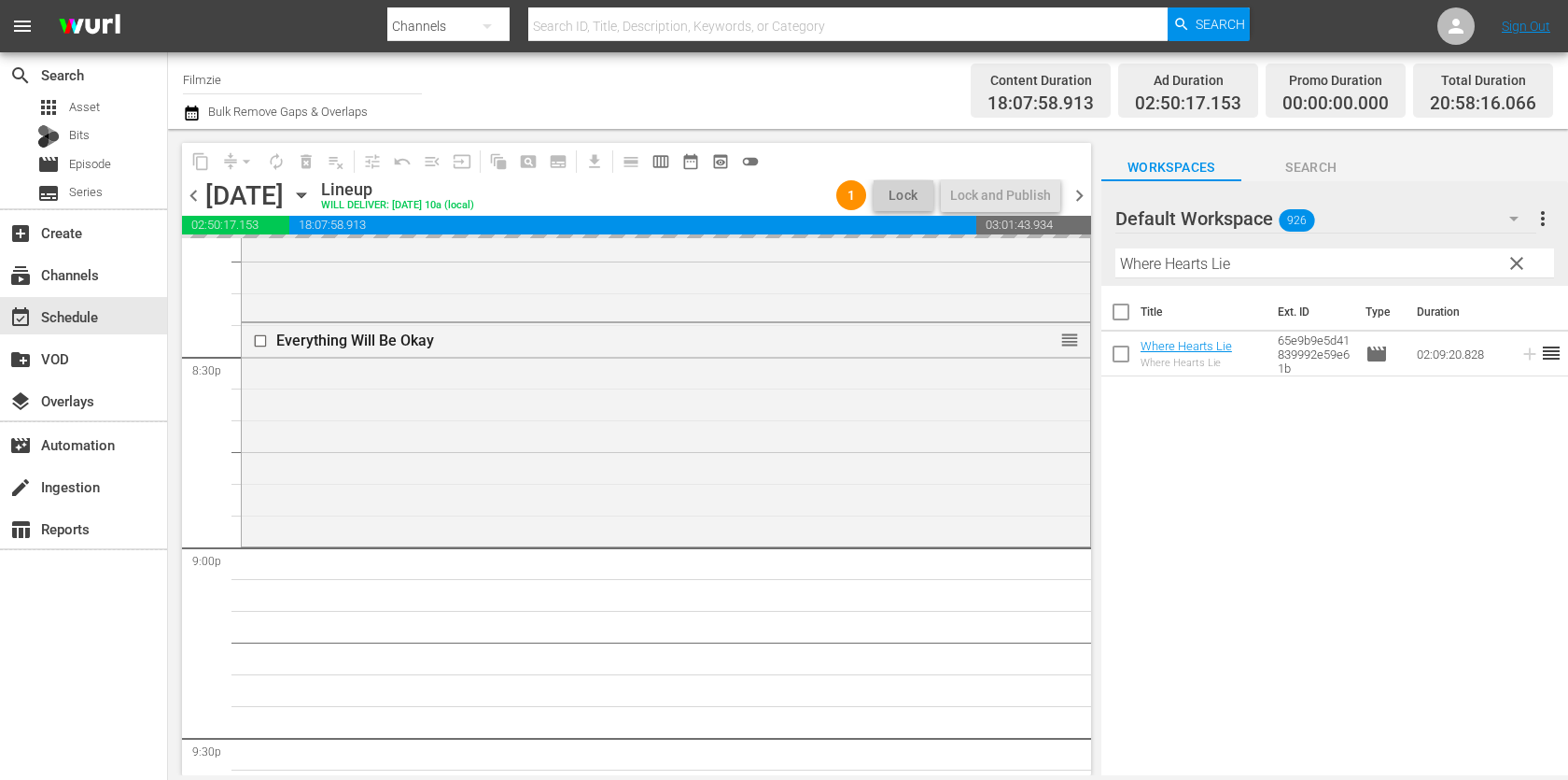
drag, startPoint x: 1189, startPoint y: 345, endPoint x: 753, endPoint y: 12, distance: 548.6
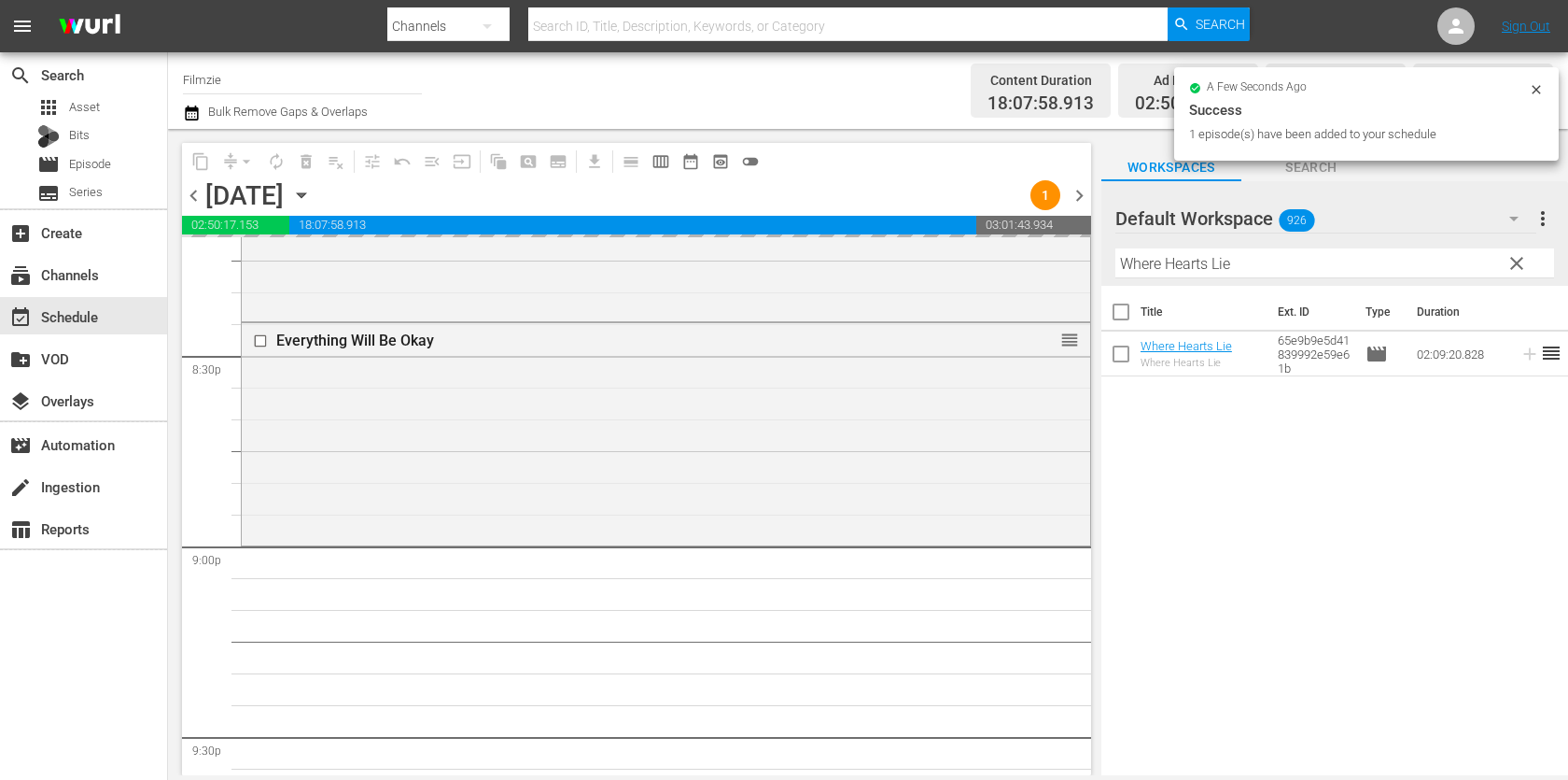
click at [1174, 268] on input "Where Hearts Lie" at bounding box center [1334, 263] width 439 height 30
paste input "Miracle in the Valley"
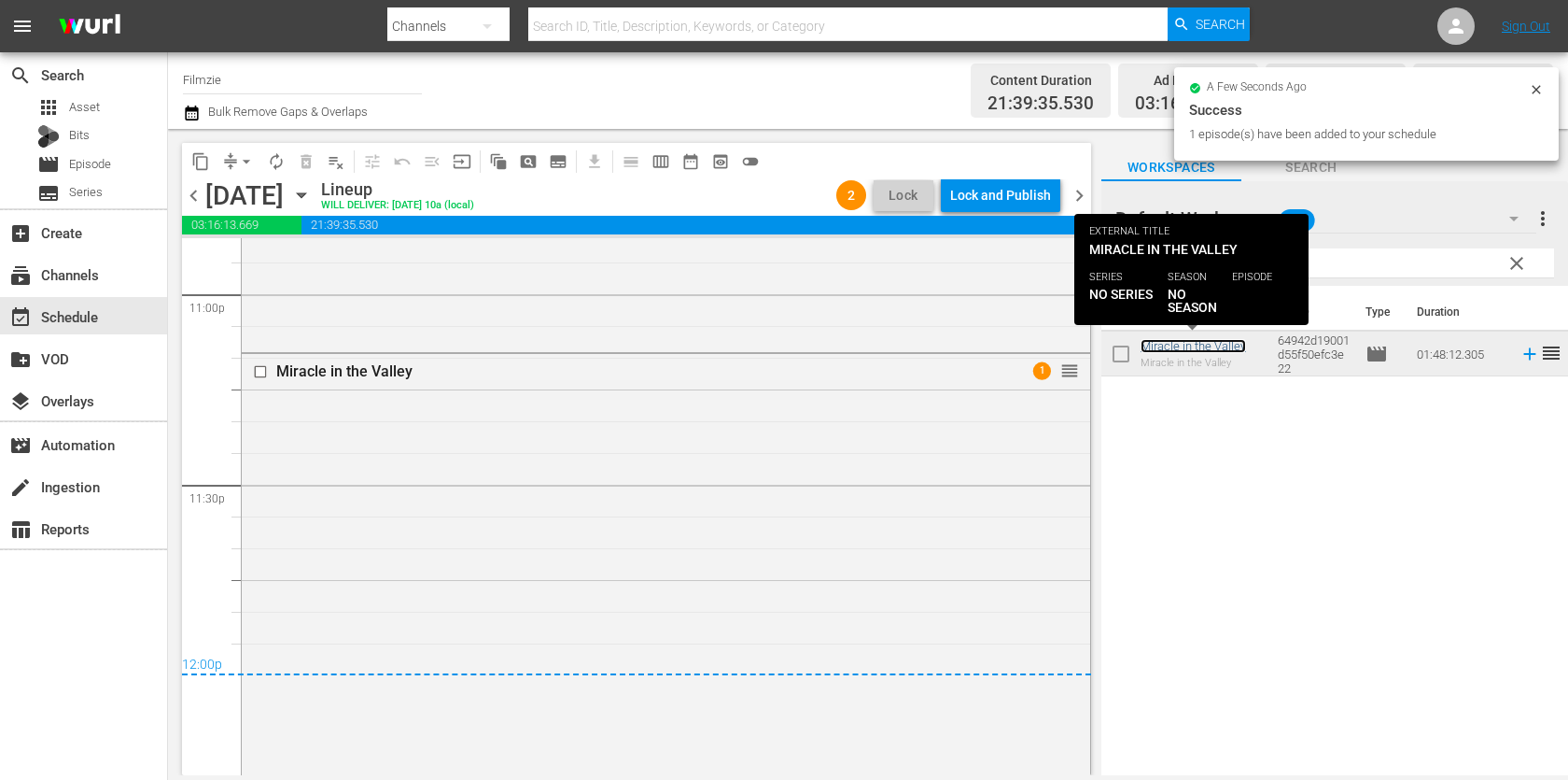
scroll to position [8968, 0]
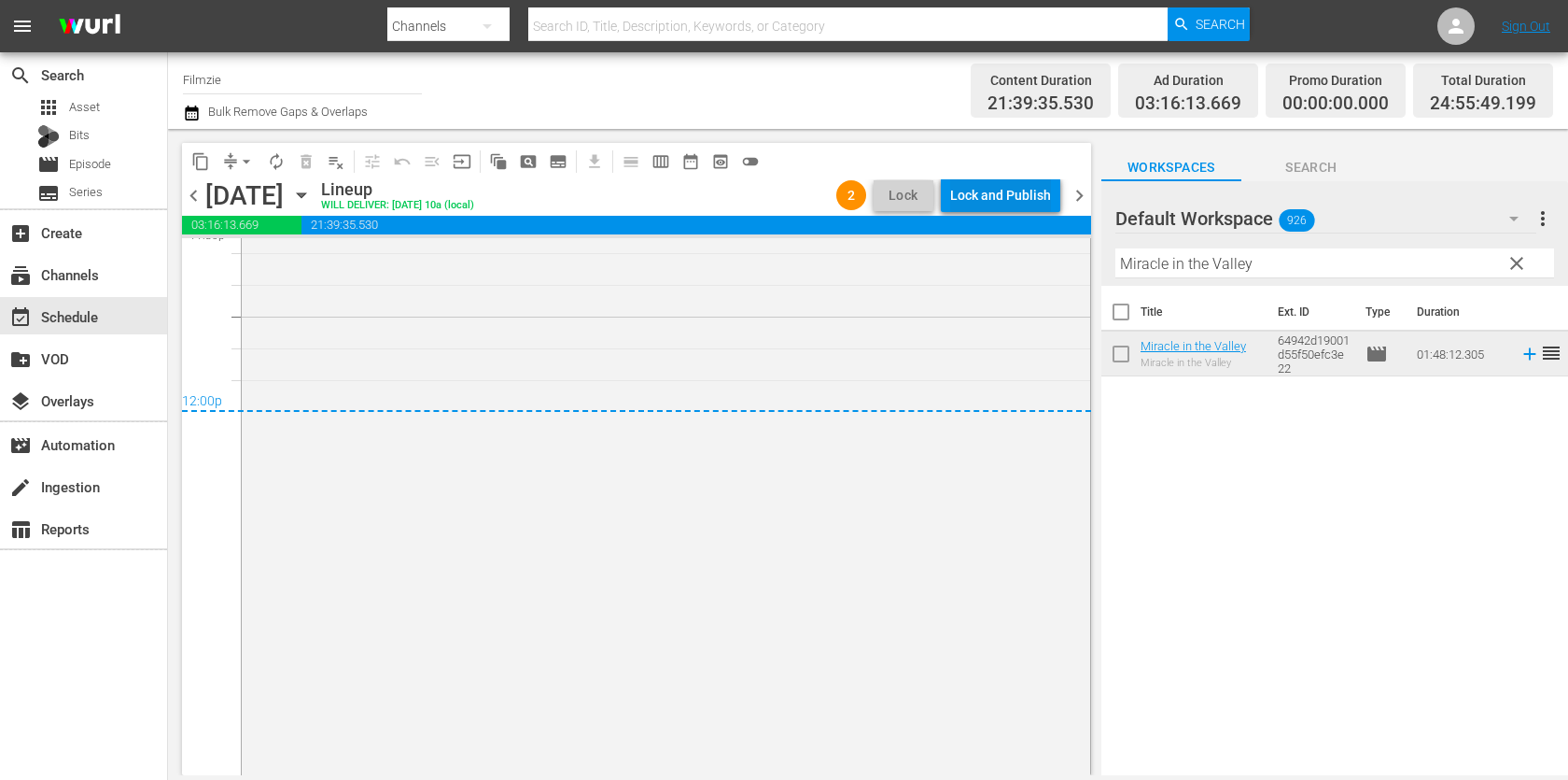
click at [981, 196] on div "Lock and Publish" at bounding box center [1000, 195] width 101 height 34
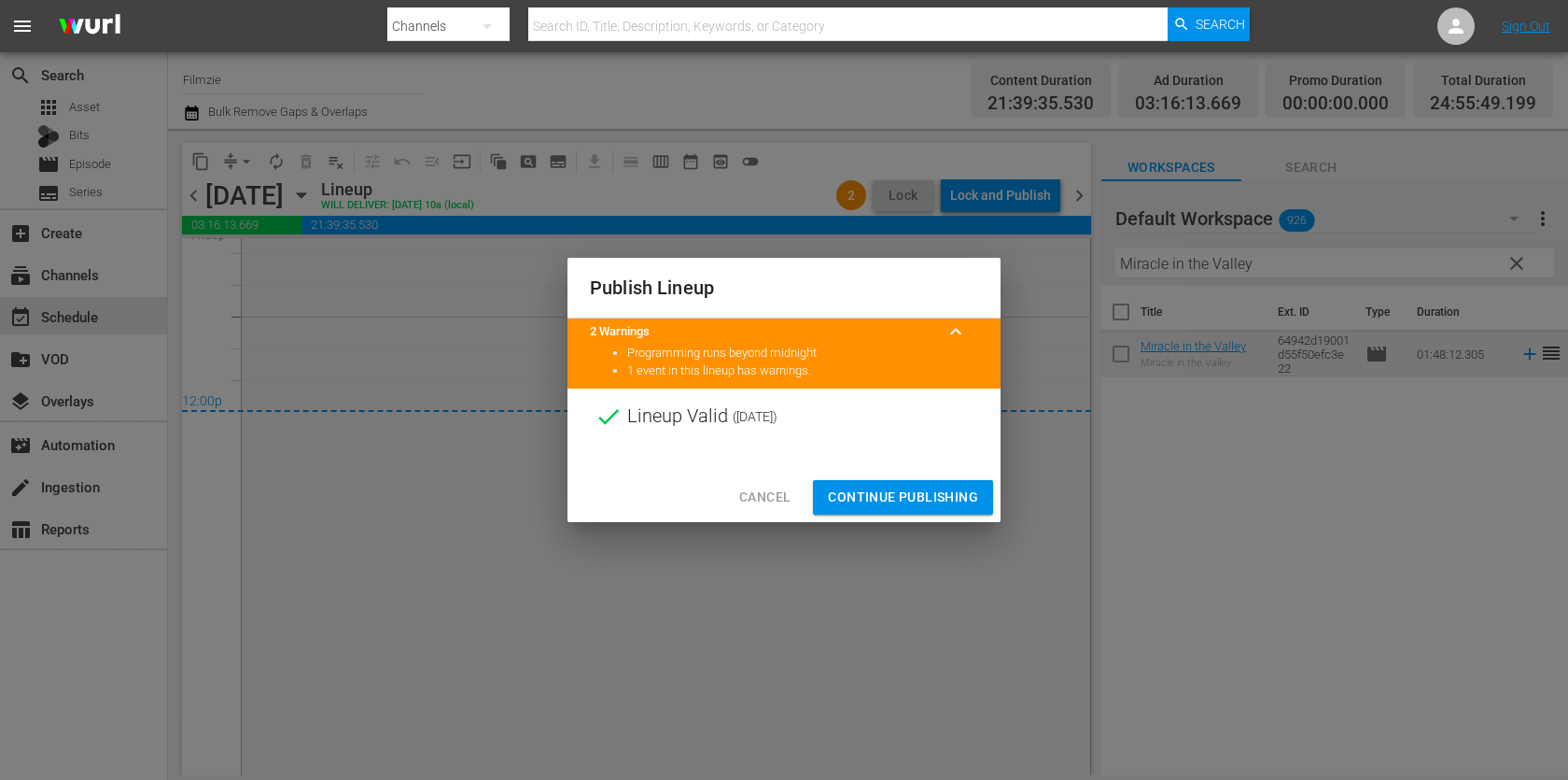
click at [899, 493] on span "Continue Publishing" at bounding box center [903, 497] width 150 height 23
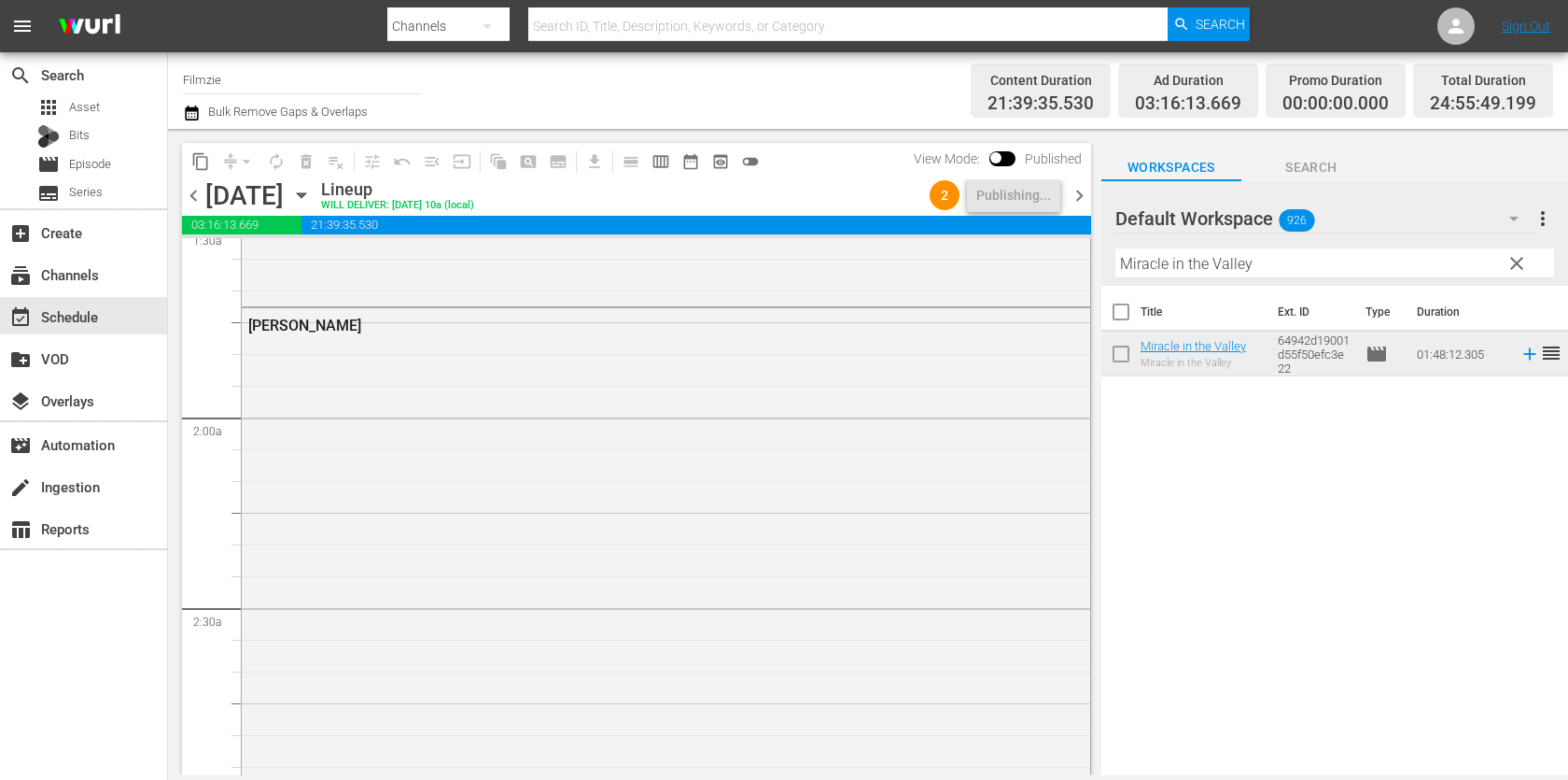
scroll to position [0, 0]
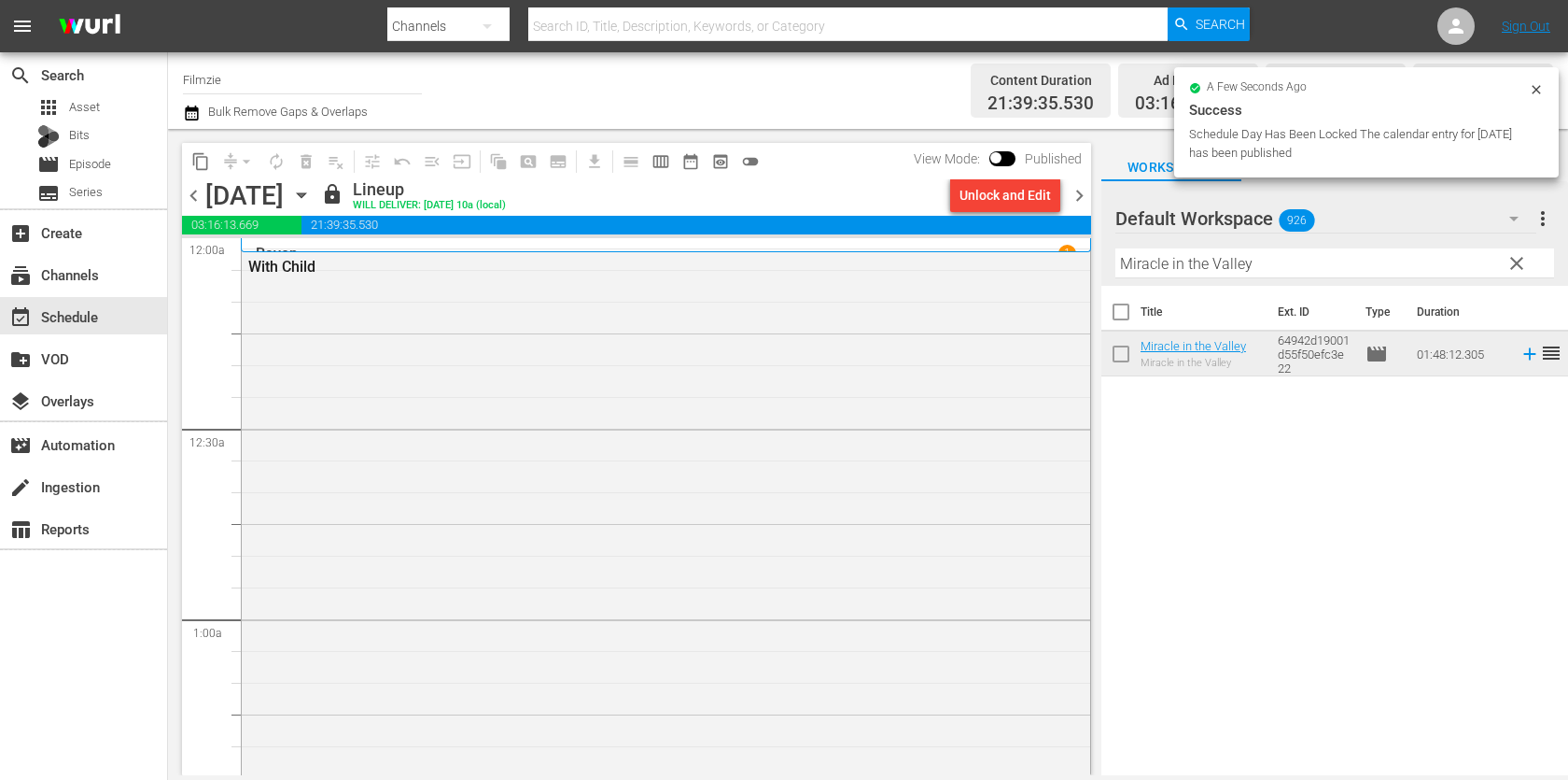
click at [1073, 201] on span "chevron_right" at bounding box center [1079, 196] width 23 height 23
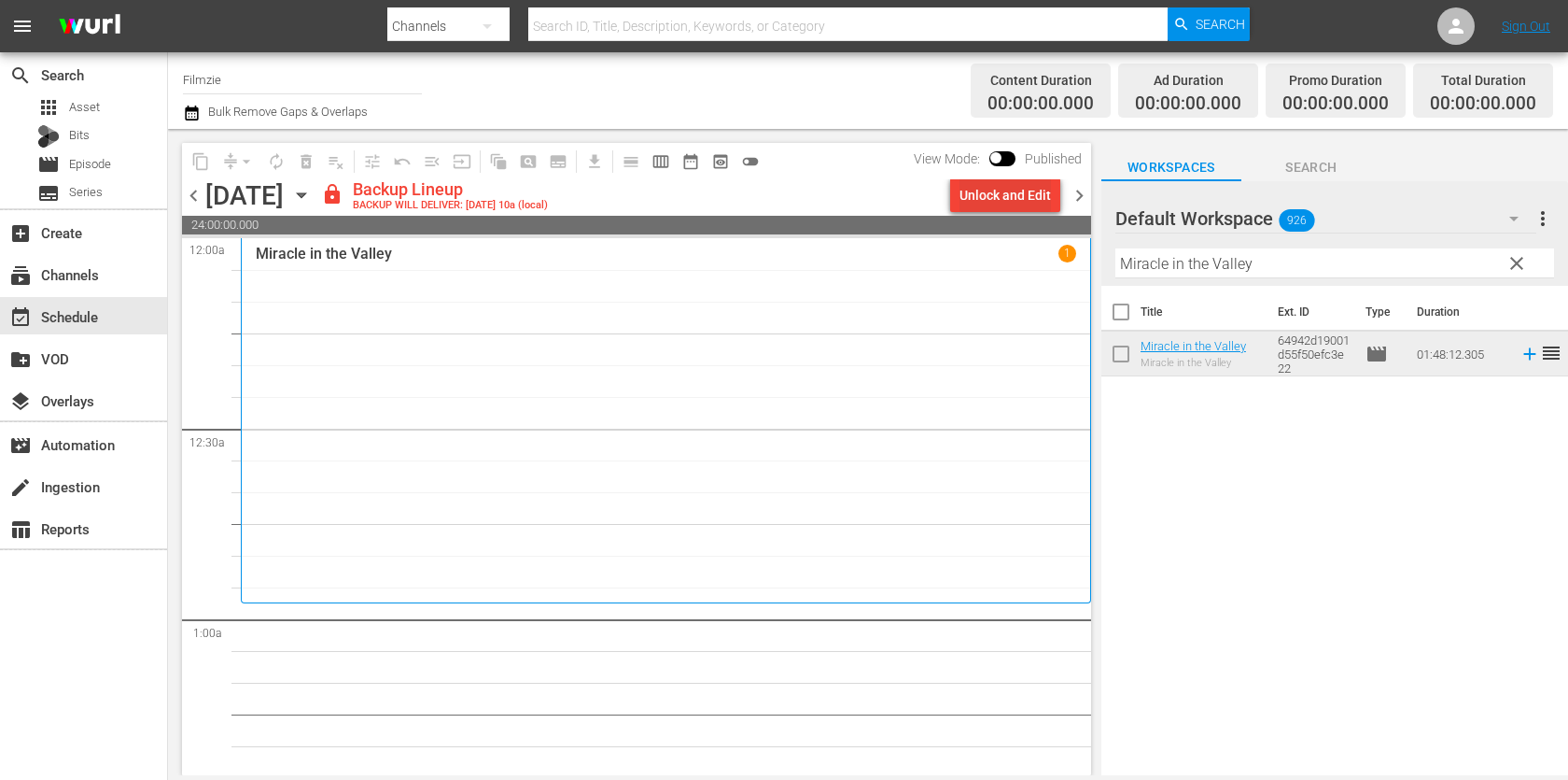
click at [1038, 184] on div "Unlock and Edit" at bounding box center [1004, 195] width 91 height 34
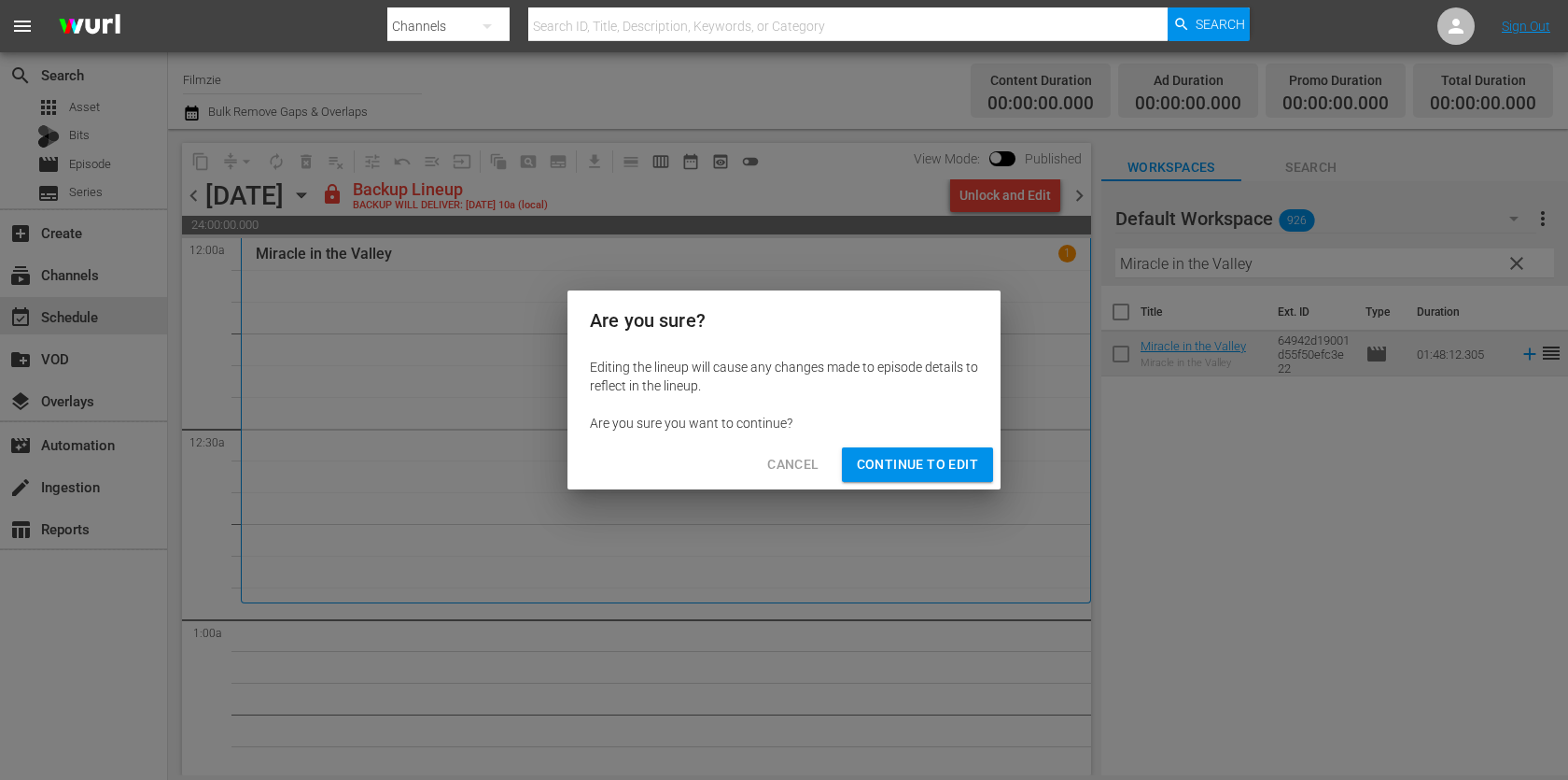
click at [958, 457] on span "Continue to Edit" at bounding box center [916, 464] width 121 height 23
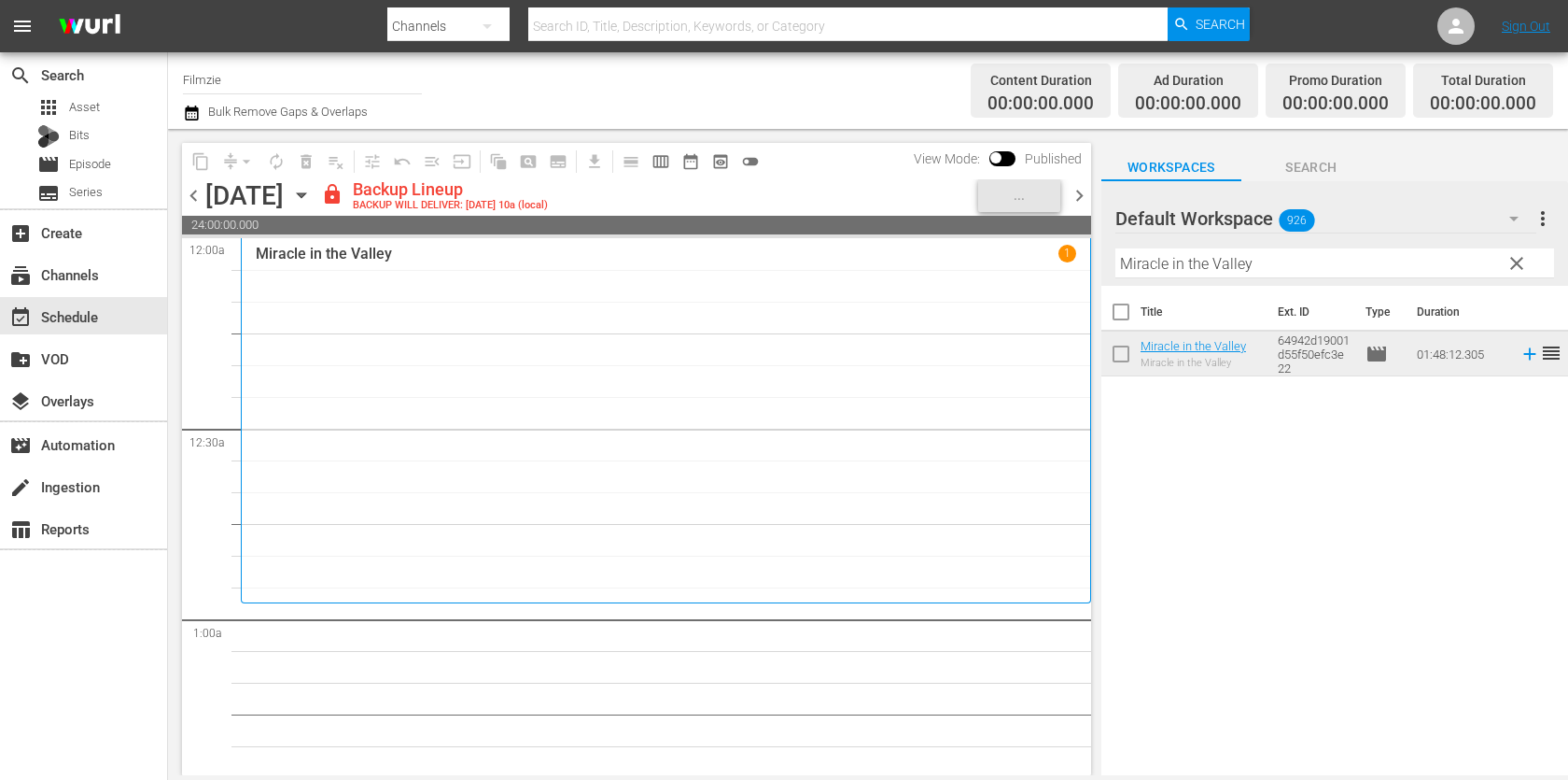
click at [1303, 268] on input "Miracle in the Valley" at bounding box center [1334, 263] width 439 height 30
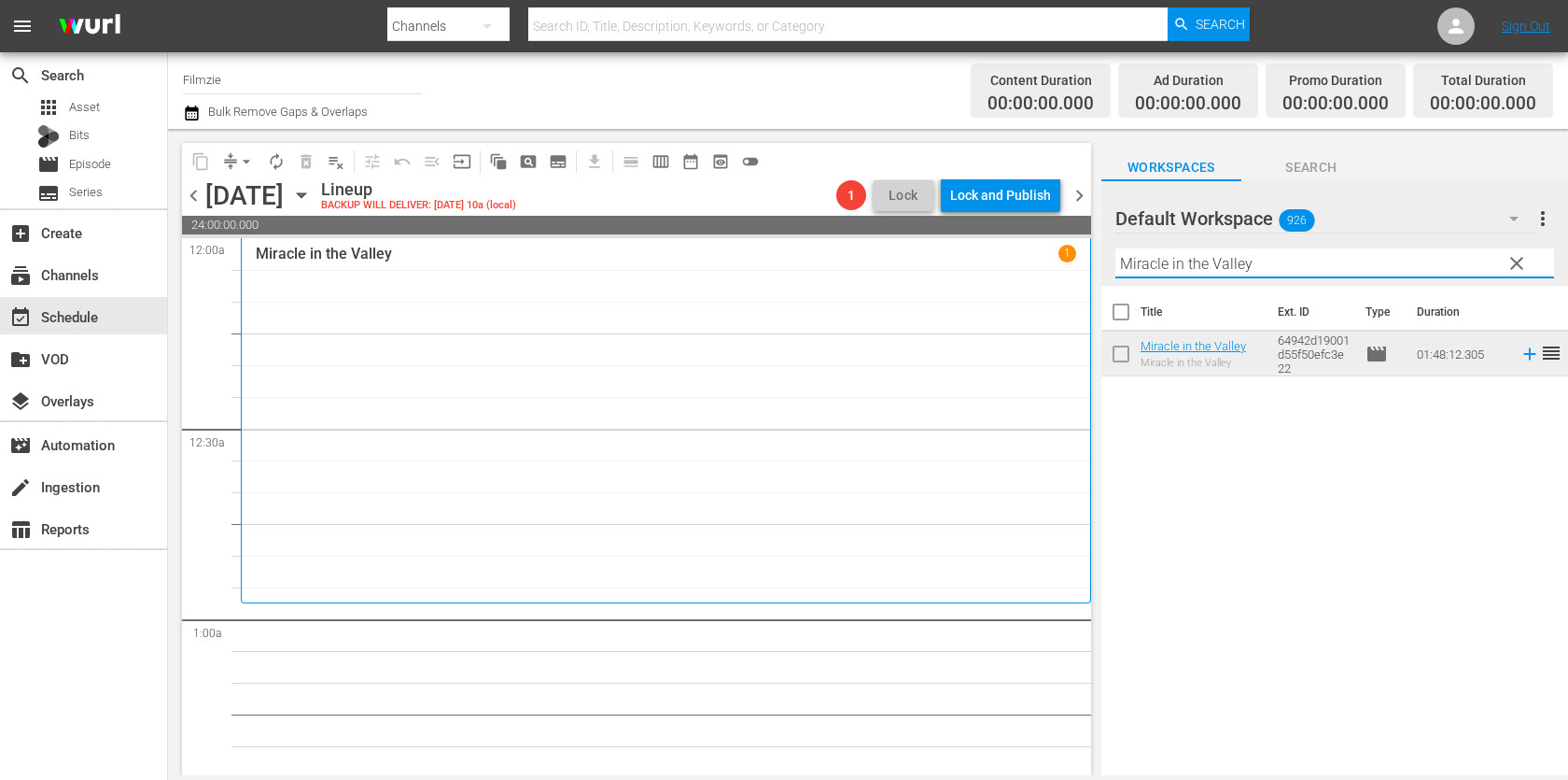
click at [1303, 268] on input "Miracle in the Valley" at bounding box center [1334, 263] width 439 height 30
paste input "Oblivious"
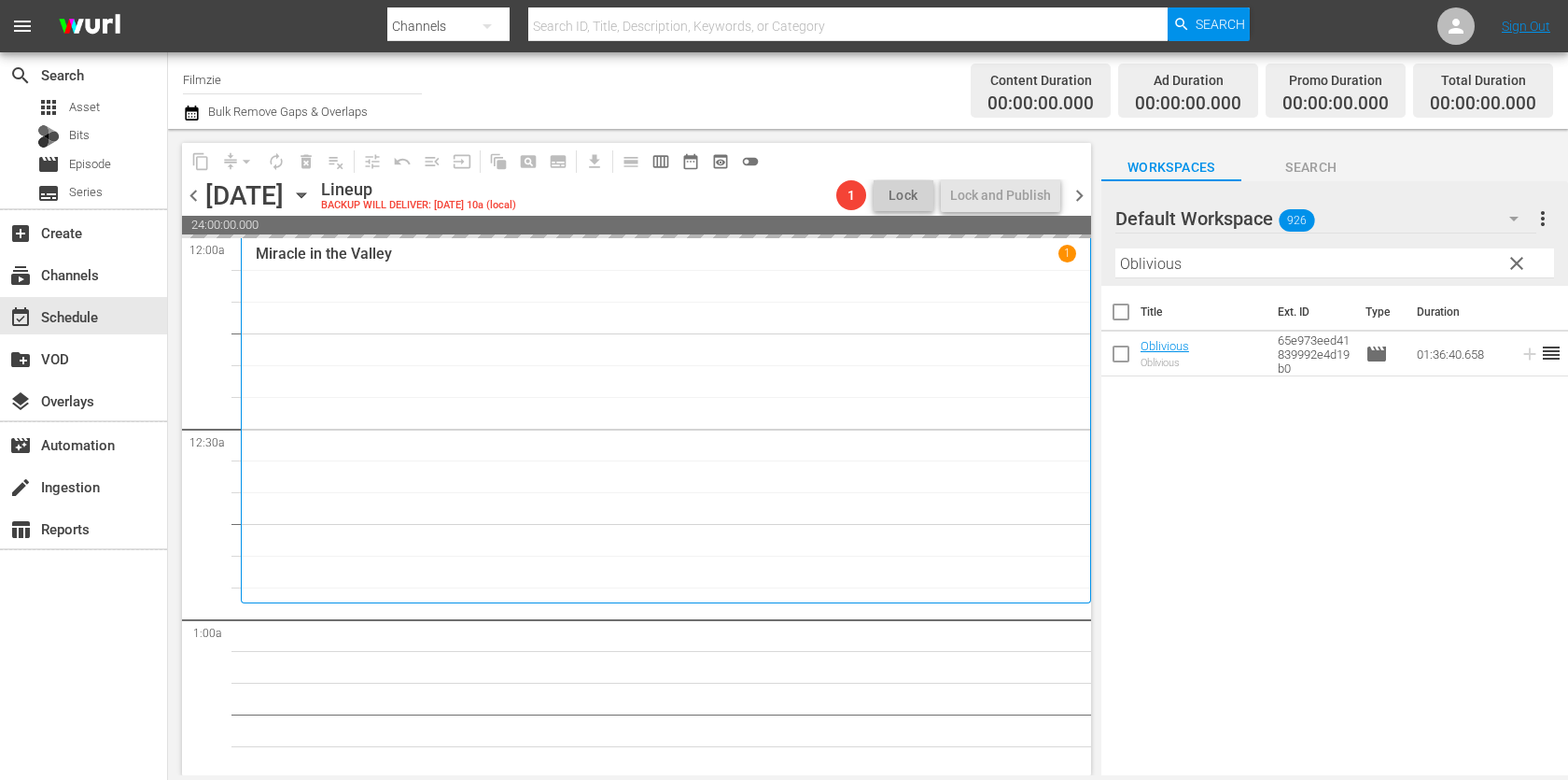
drag, startPoint x: 1167, startPoint y: 342, endPoint x: 720, endPoint y: 13, distance: 555.0
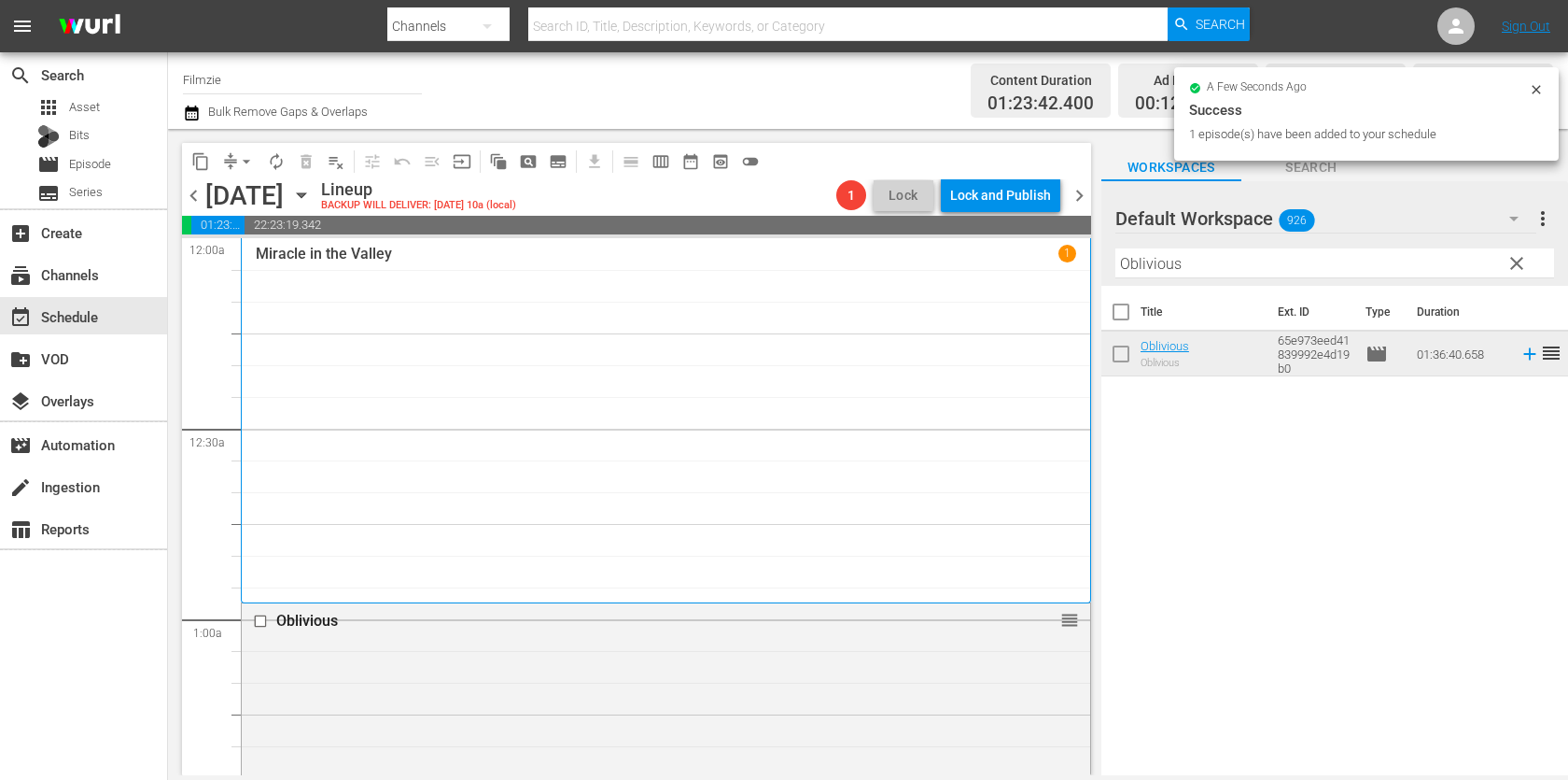
click at [1199, 256] on input "Oblivious" at bounding box center [1334, 263] width 439 height 30
paste input "Arras - Scotland's Forgotten Battle"
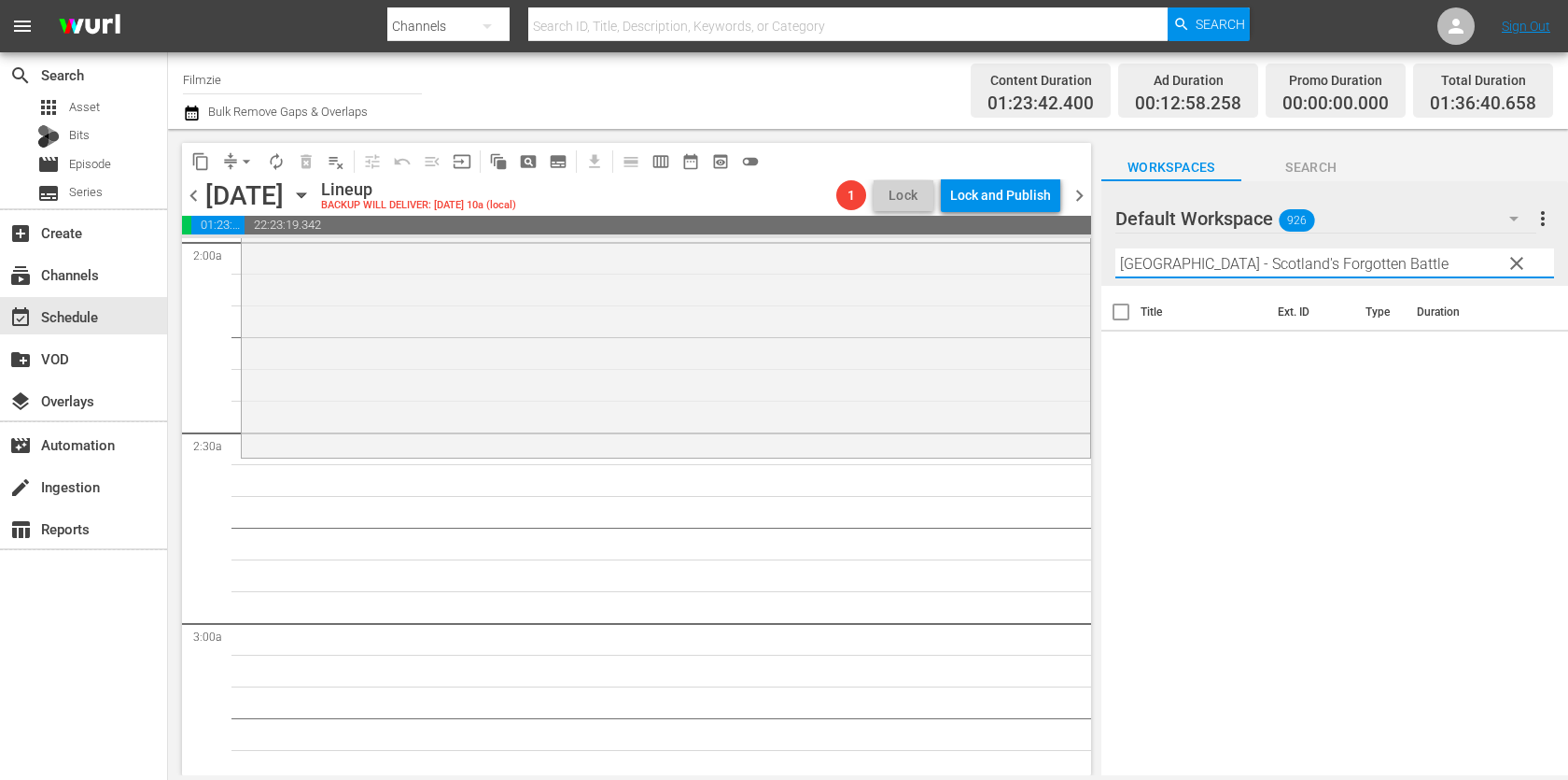
scroll to position [791, 0]
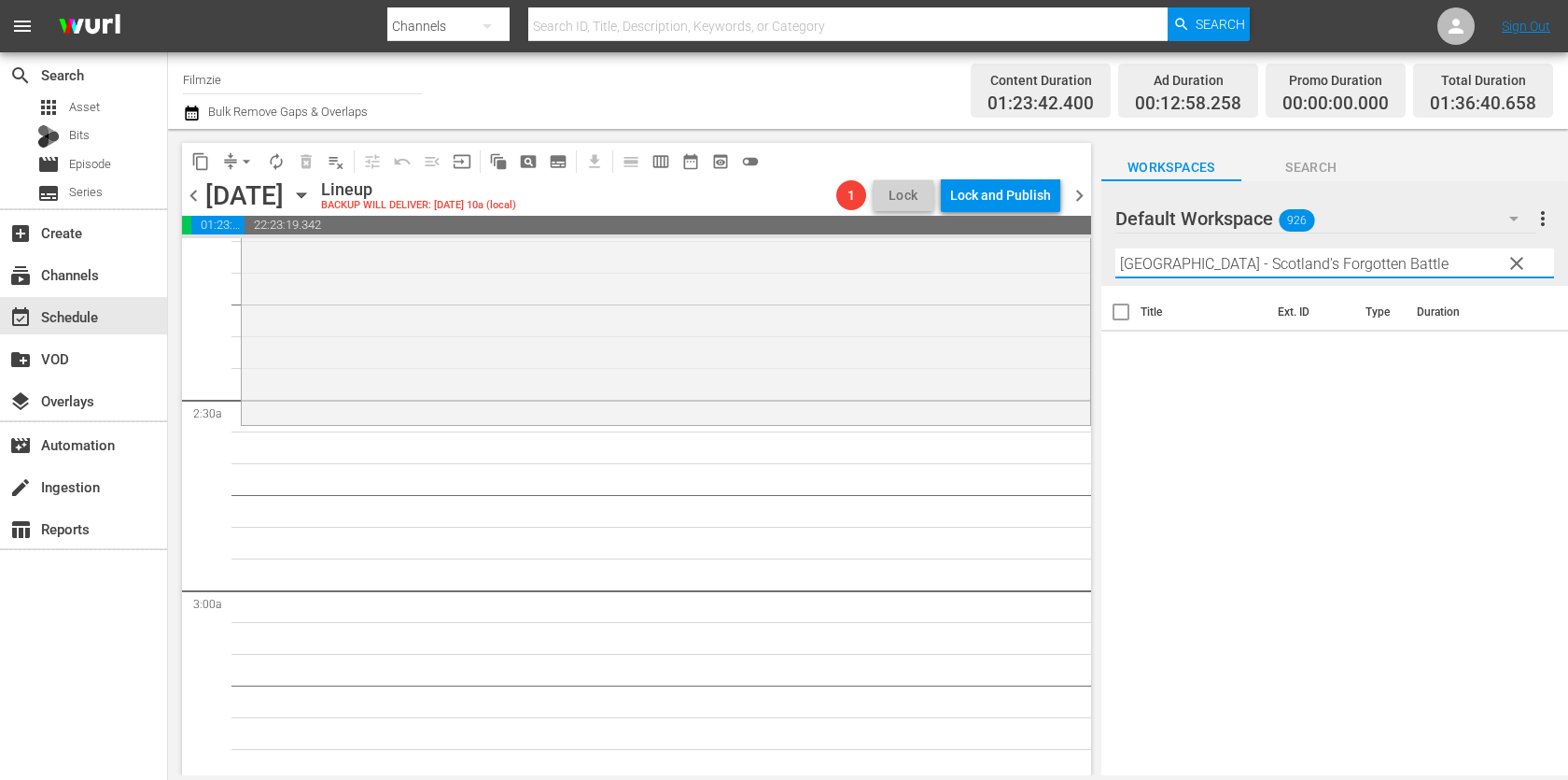
drag, startPoint x: 1153, startPoint y: 267, endPoint x: 1378, endPoint y: 267, distance: 225.0
click at [1378, 267] on input "Arras - Scotland's Forgotten Battle" at bounding box center [1334, 263] width 439 height 30
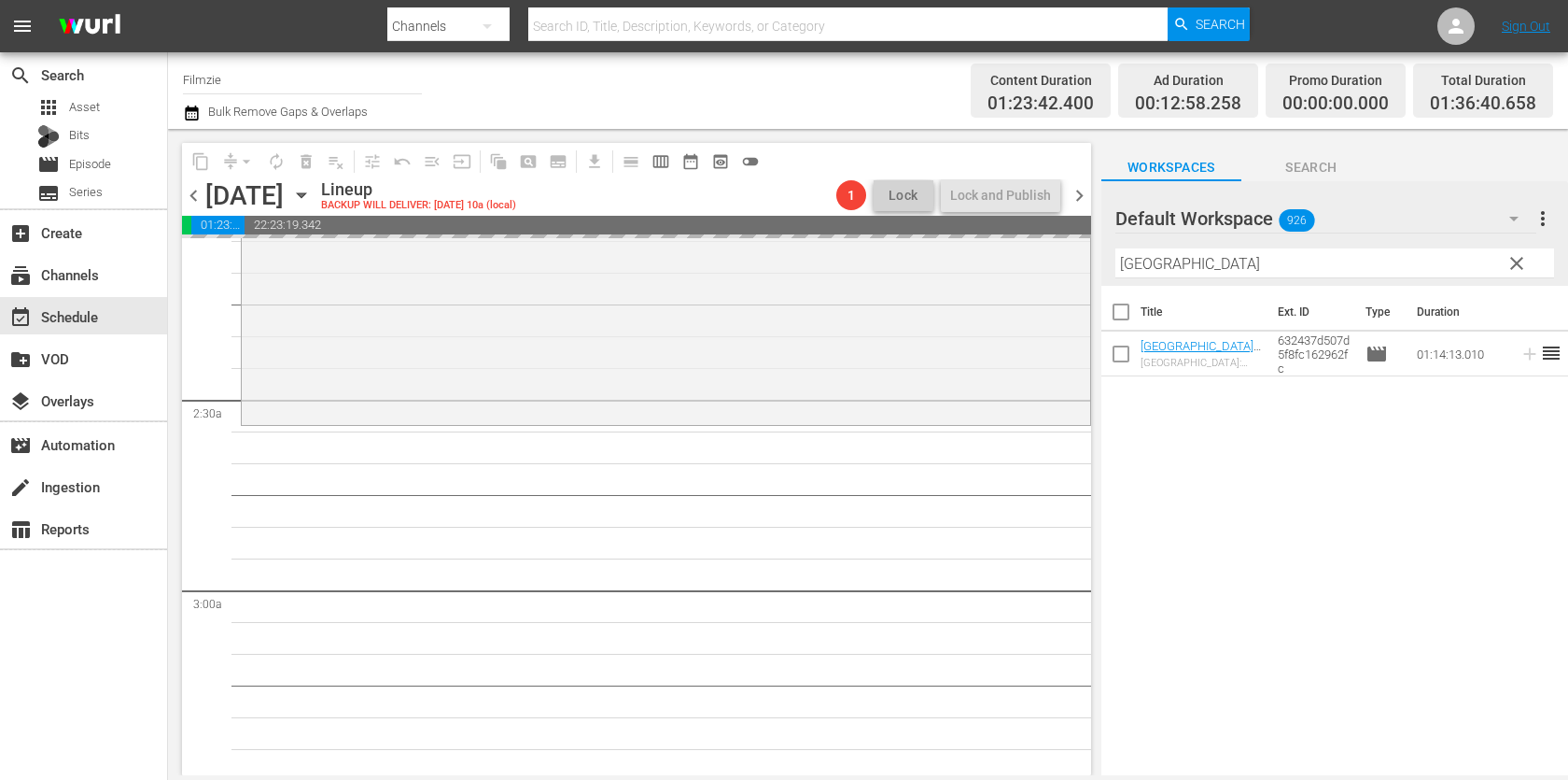
drag, startPoint x: 1217, startPoint y: 360, endPoint x: 762, endPoint y: 10, distance: 574.0
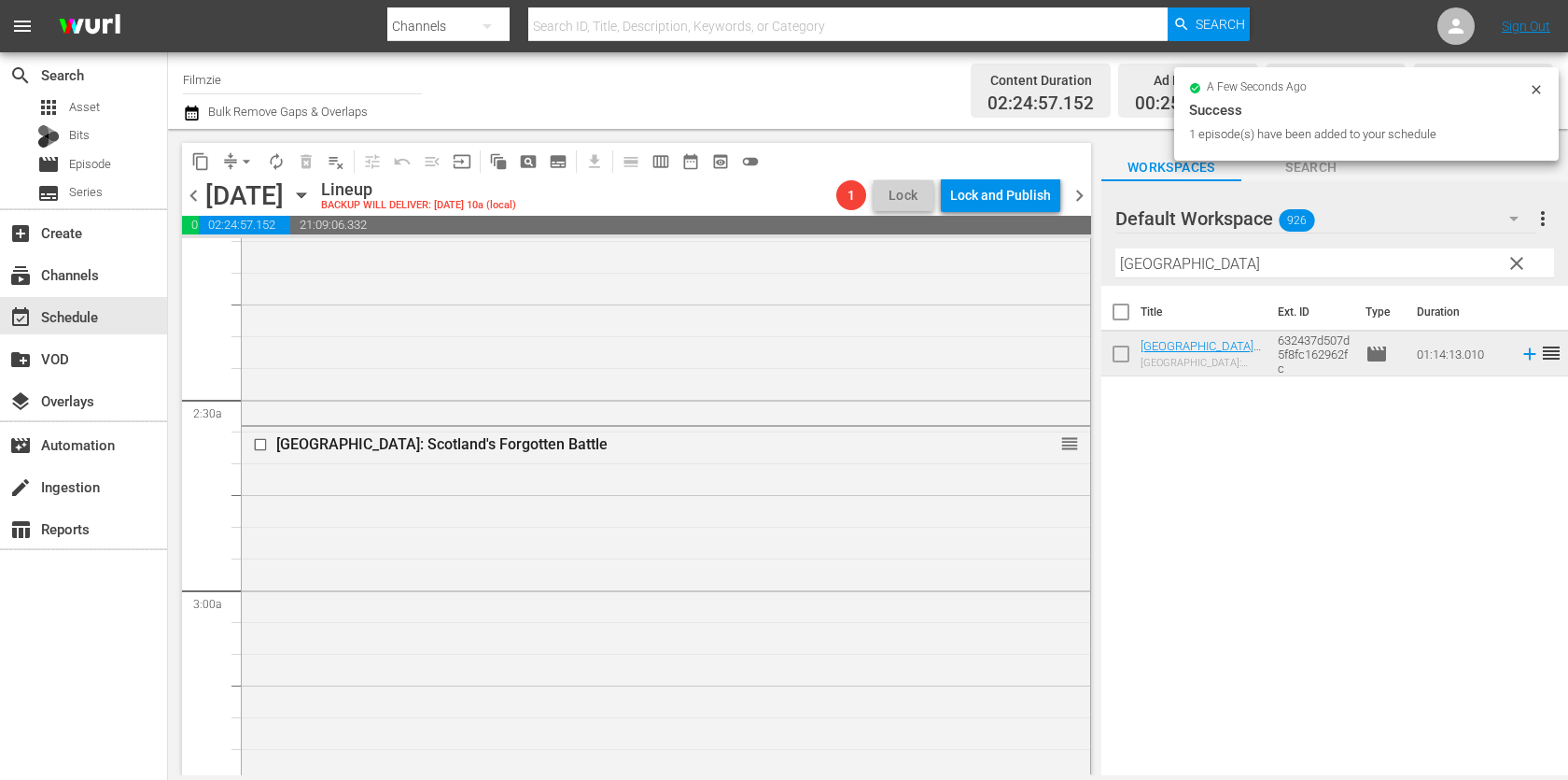
click at [1311, 266] on input "Arras" at bounding box center [1334, 263] width 439 height 30
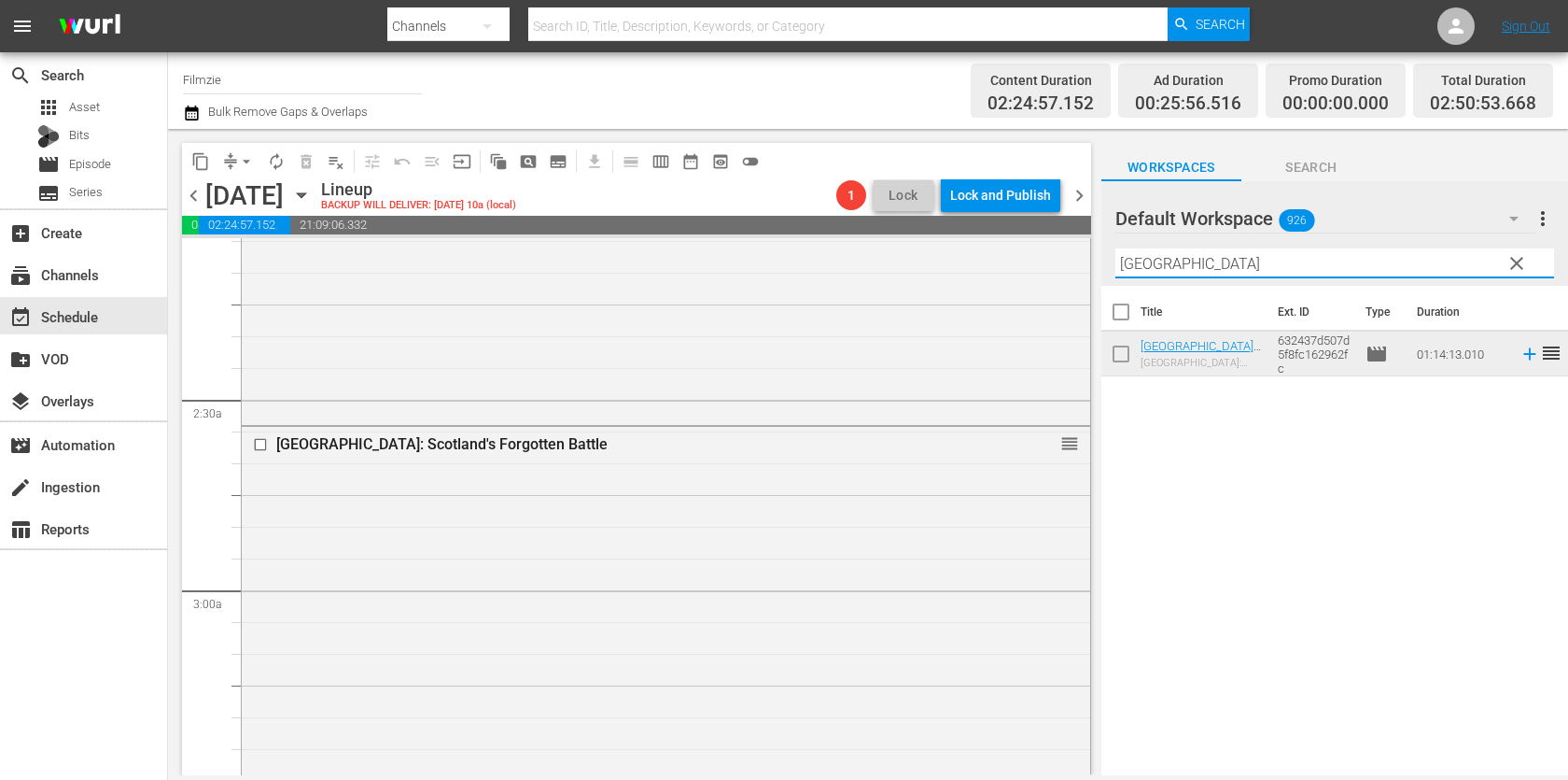
paste input "Warrior’s Heart"
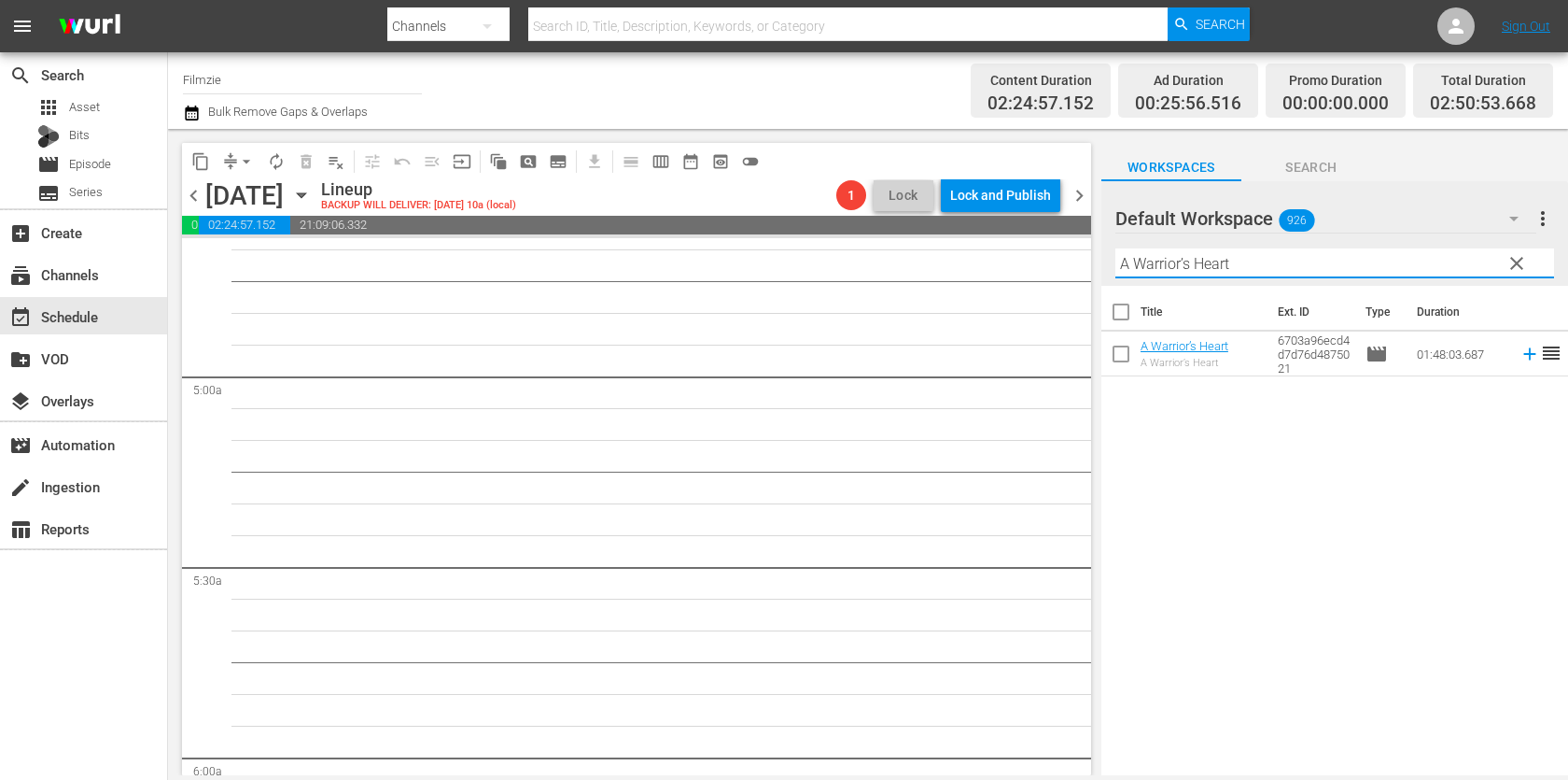
scroll to position [1772, 0]
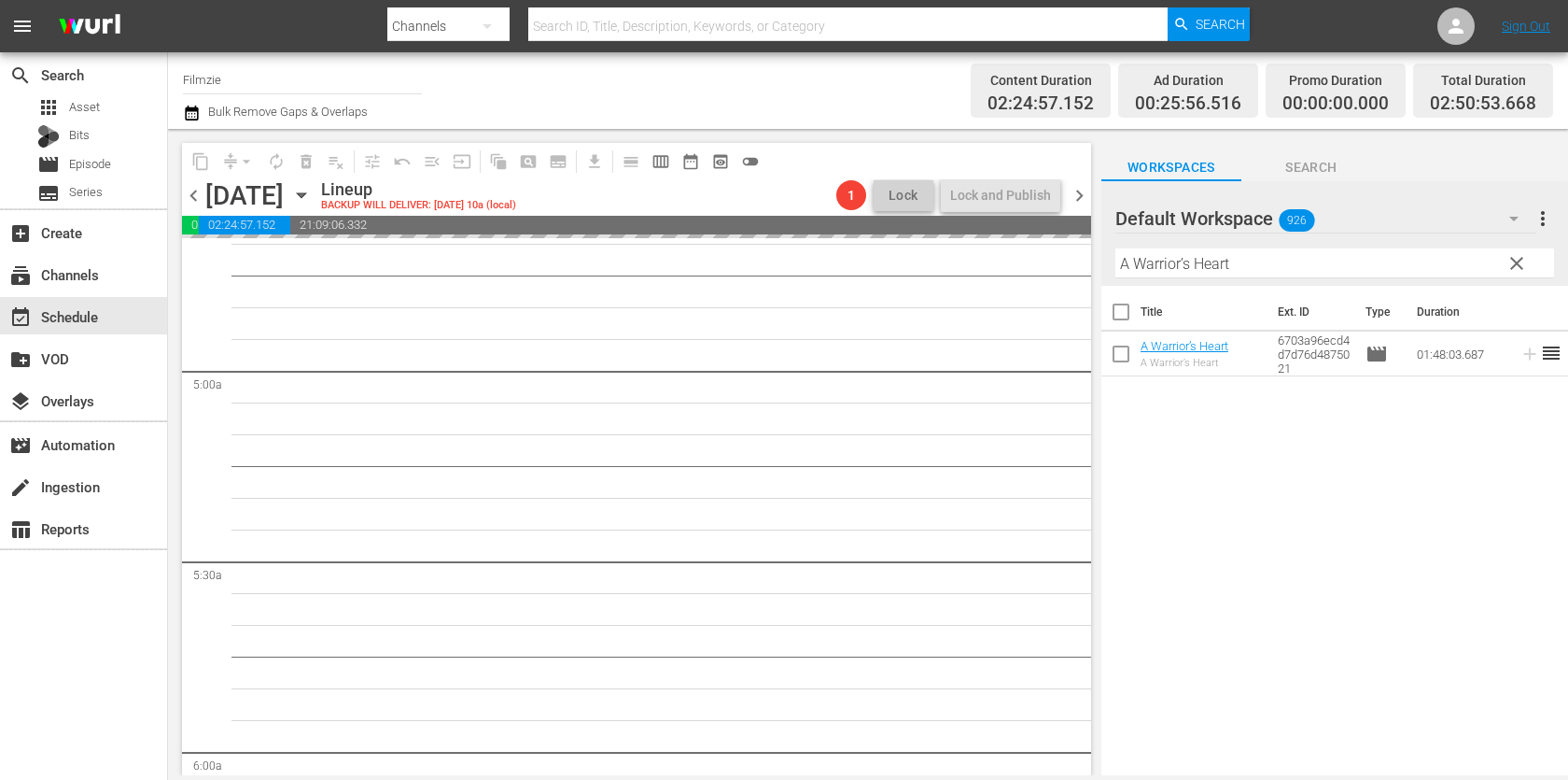
drag, startPoint x: 1161, startPoint y: 342, endPoint x: 776, endPoint y: 8, distance: 509.7
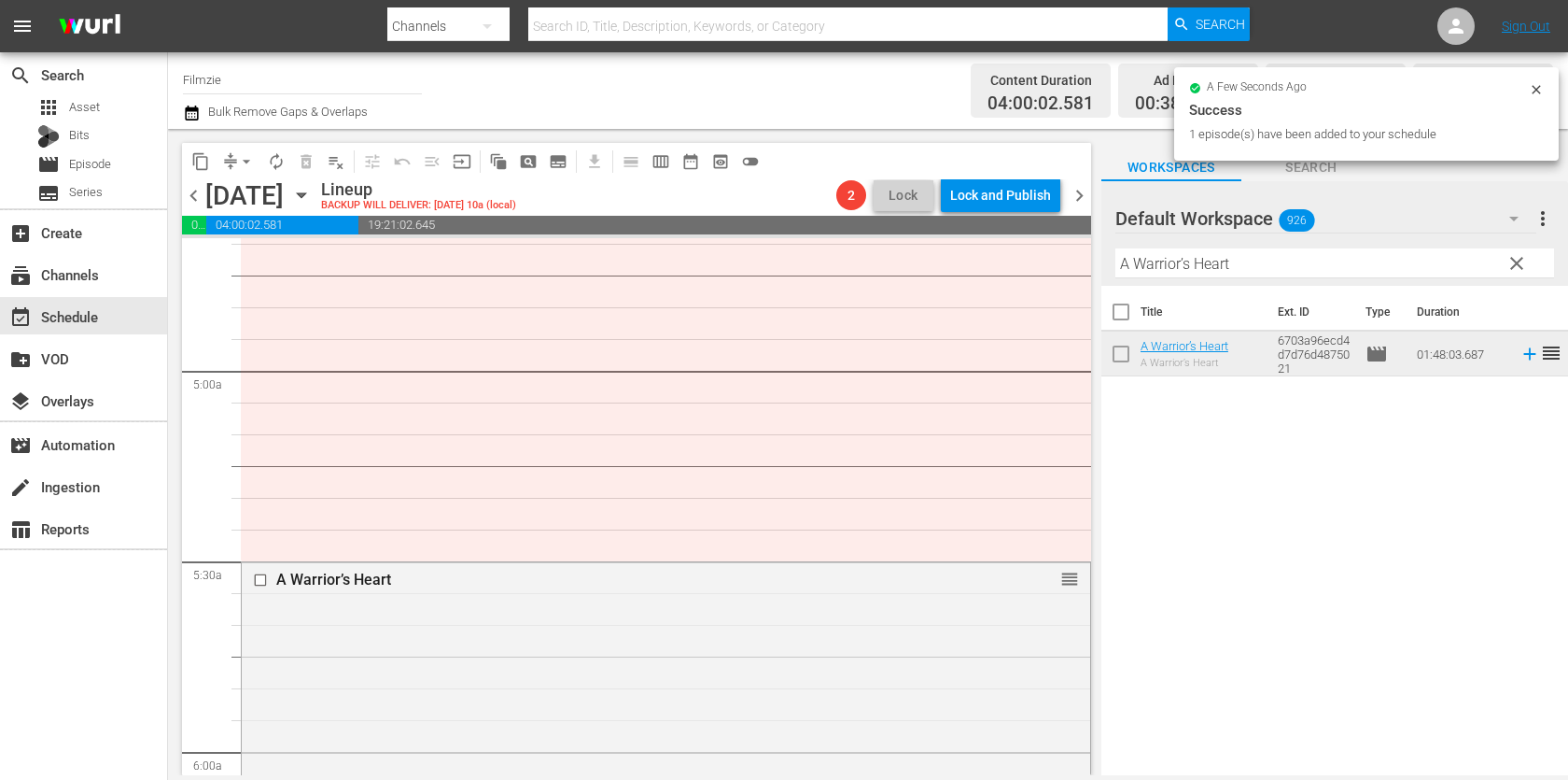
click at [1196, 255] on input "A Warrior’s Heart" at bounding box center [1334, 263] width 439 height 30
paste input "dios Amigo"
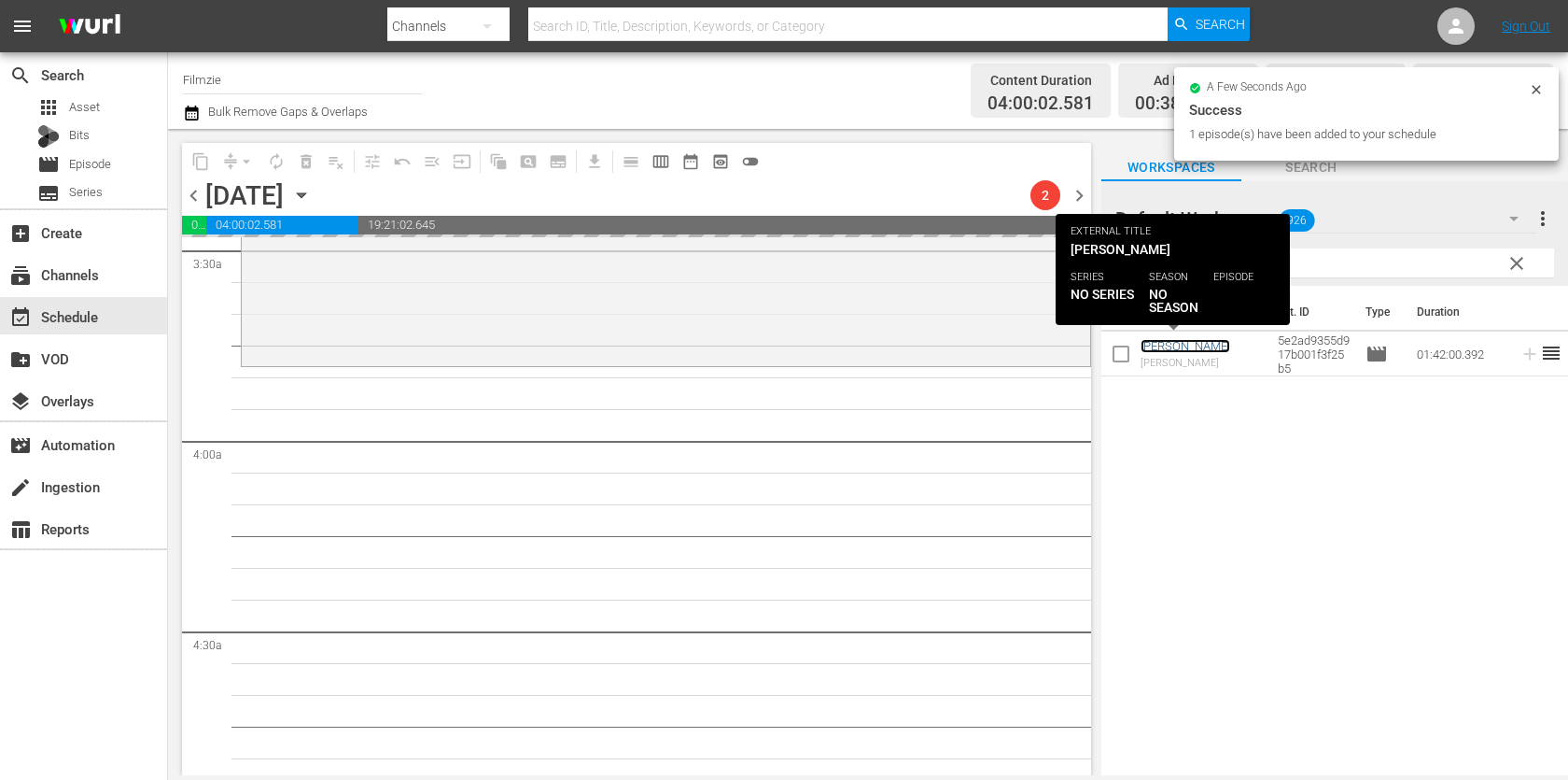
scroll to position [1336, 0]
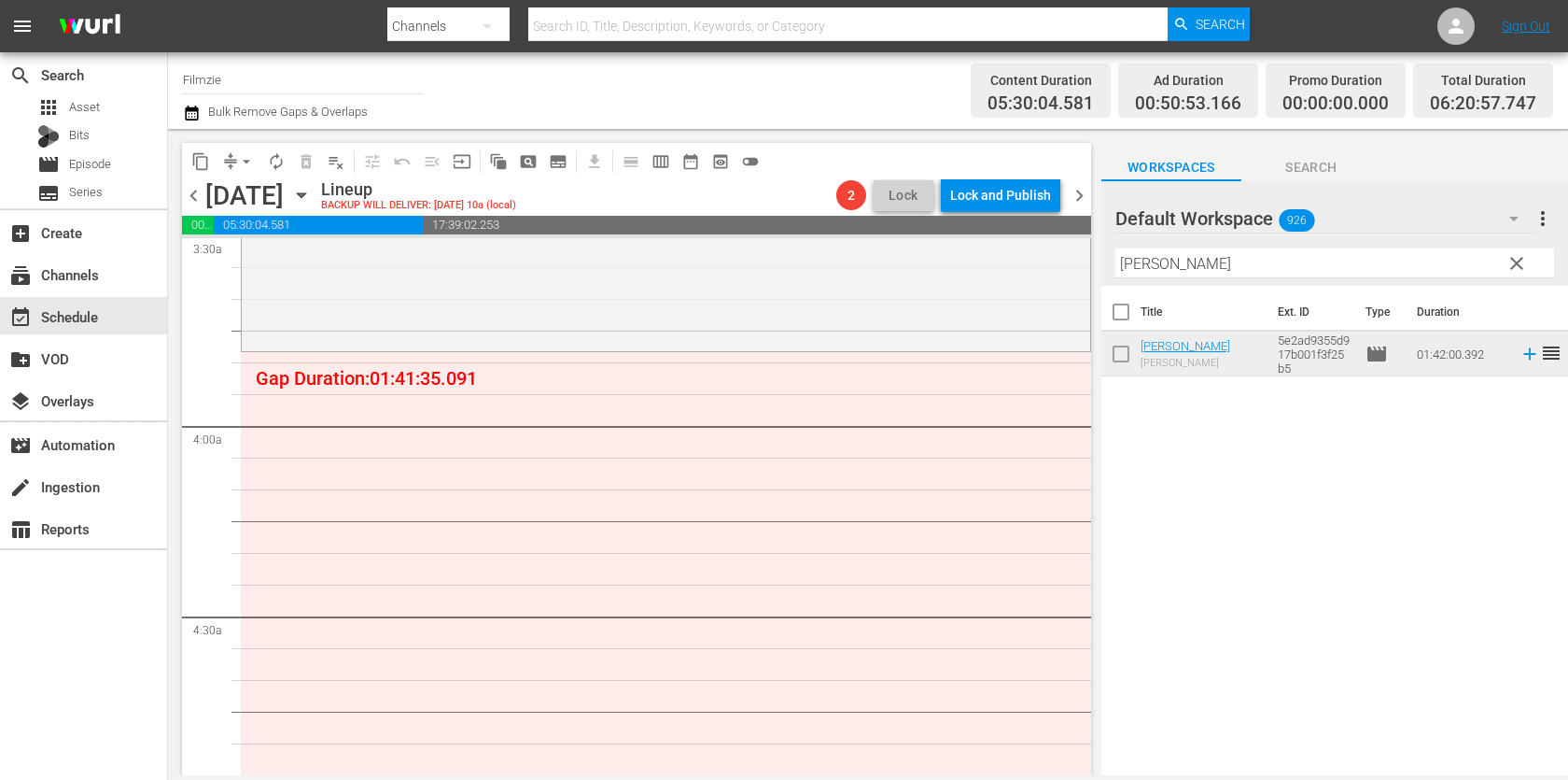
click at [1327, 258] on input "[PERSON_NAME]" at bounding box center [1334, 263] width 439 height 30
paste input "The Selling"
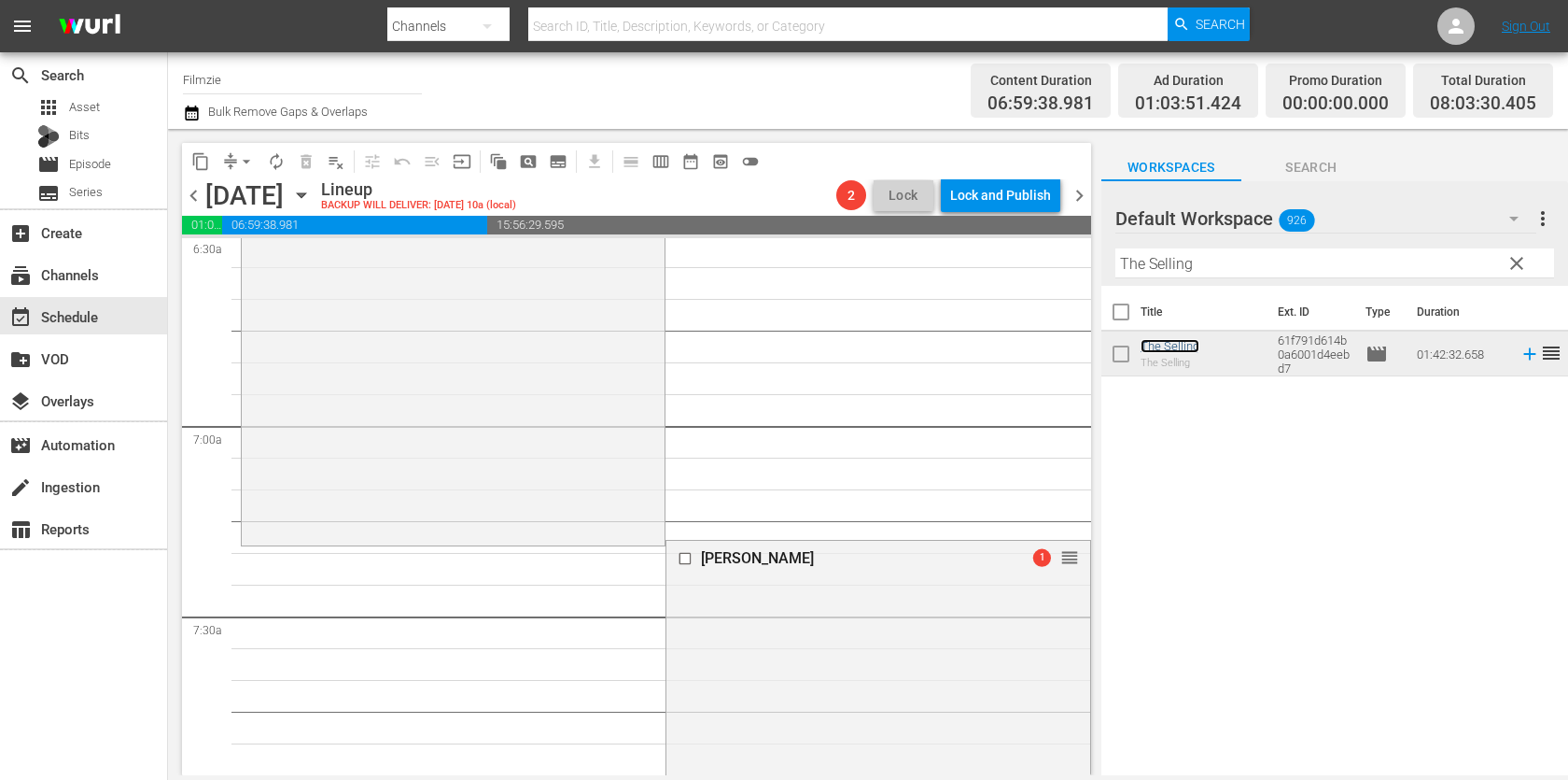
scroll to position [2543, 0]
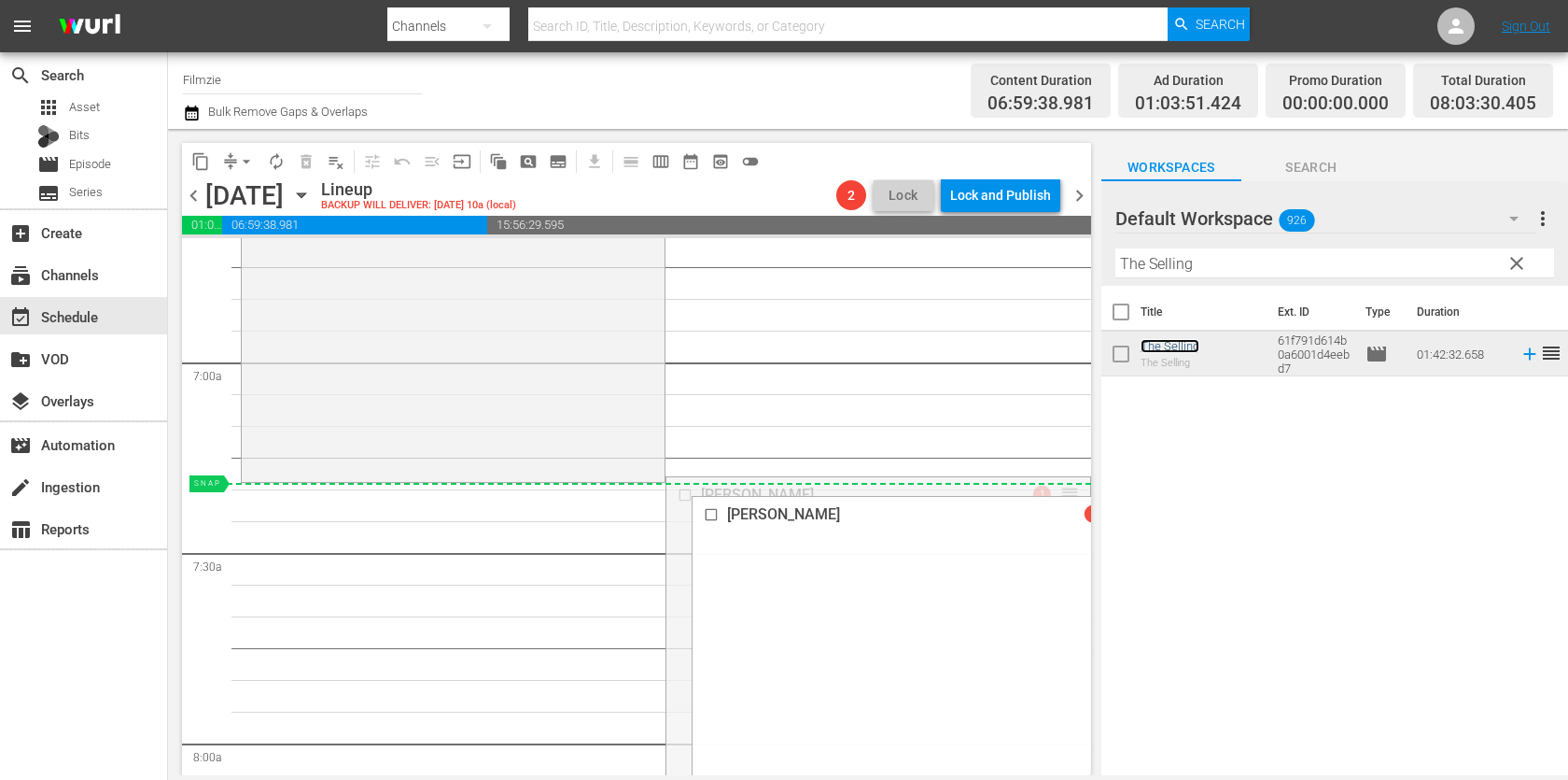
drag, startPoint x: 1066, startPoint y: 488, endPoint x: 1049, endPoint y: 497, distance: 19.2
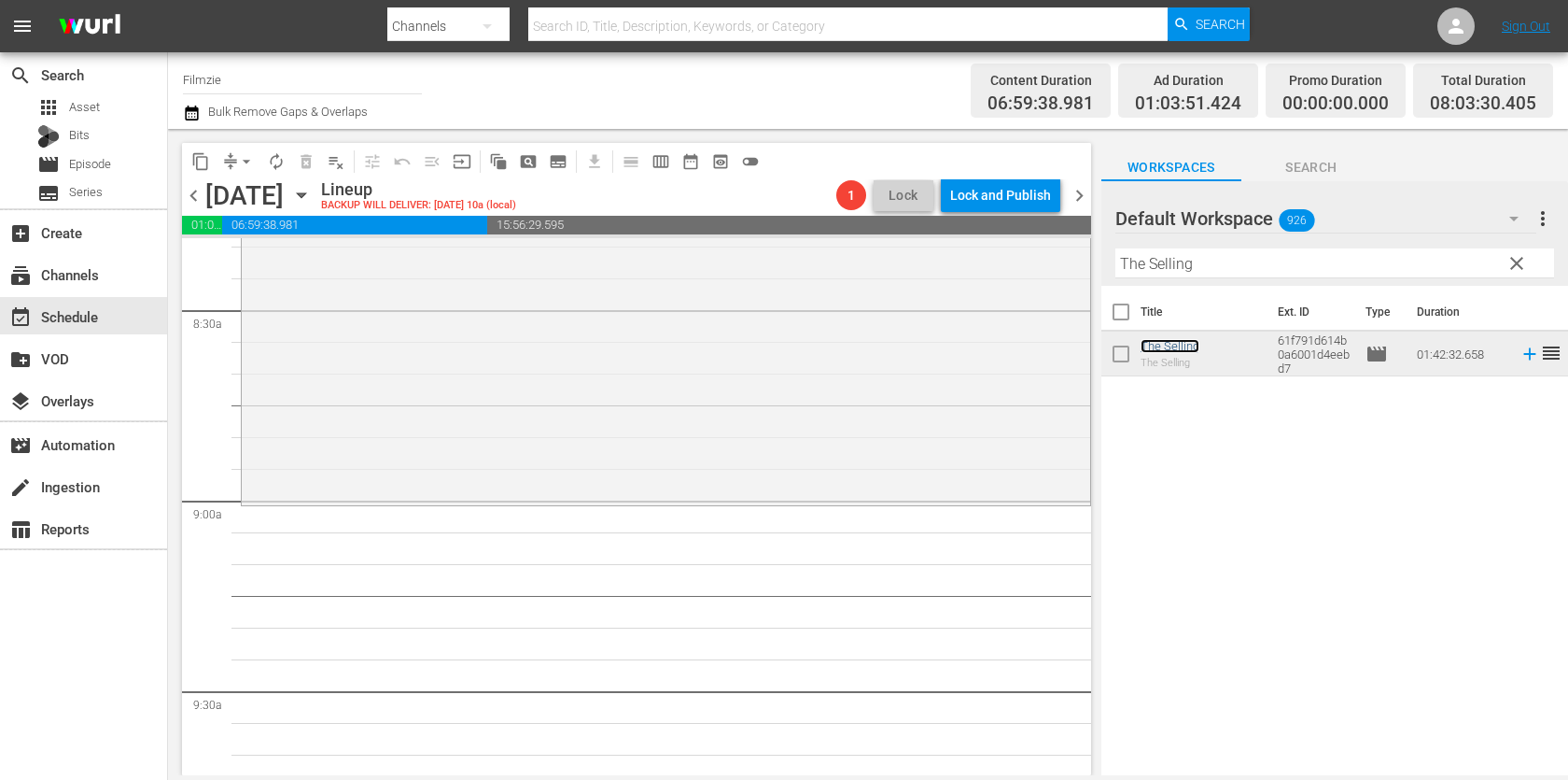
scroll to position [3190, 0]
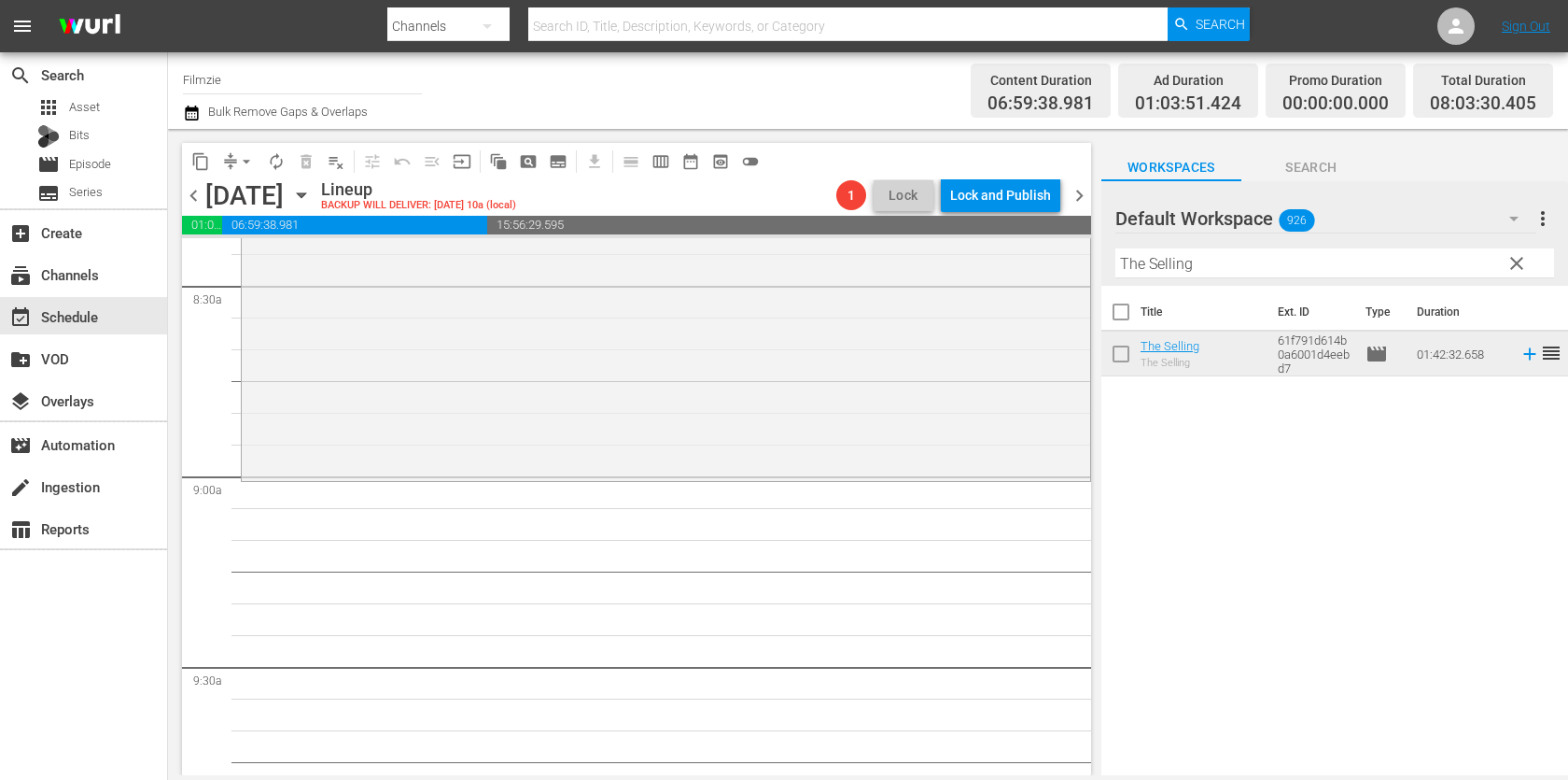
click at [1232, 267] on input "The Selling" at bounding box center [1334, 263] width 439 height 30
paste input "Walking Through History 4"
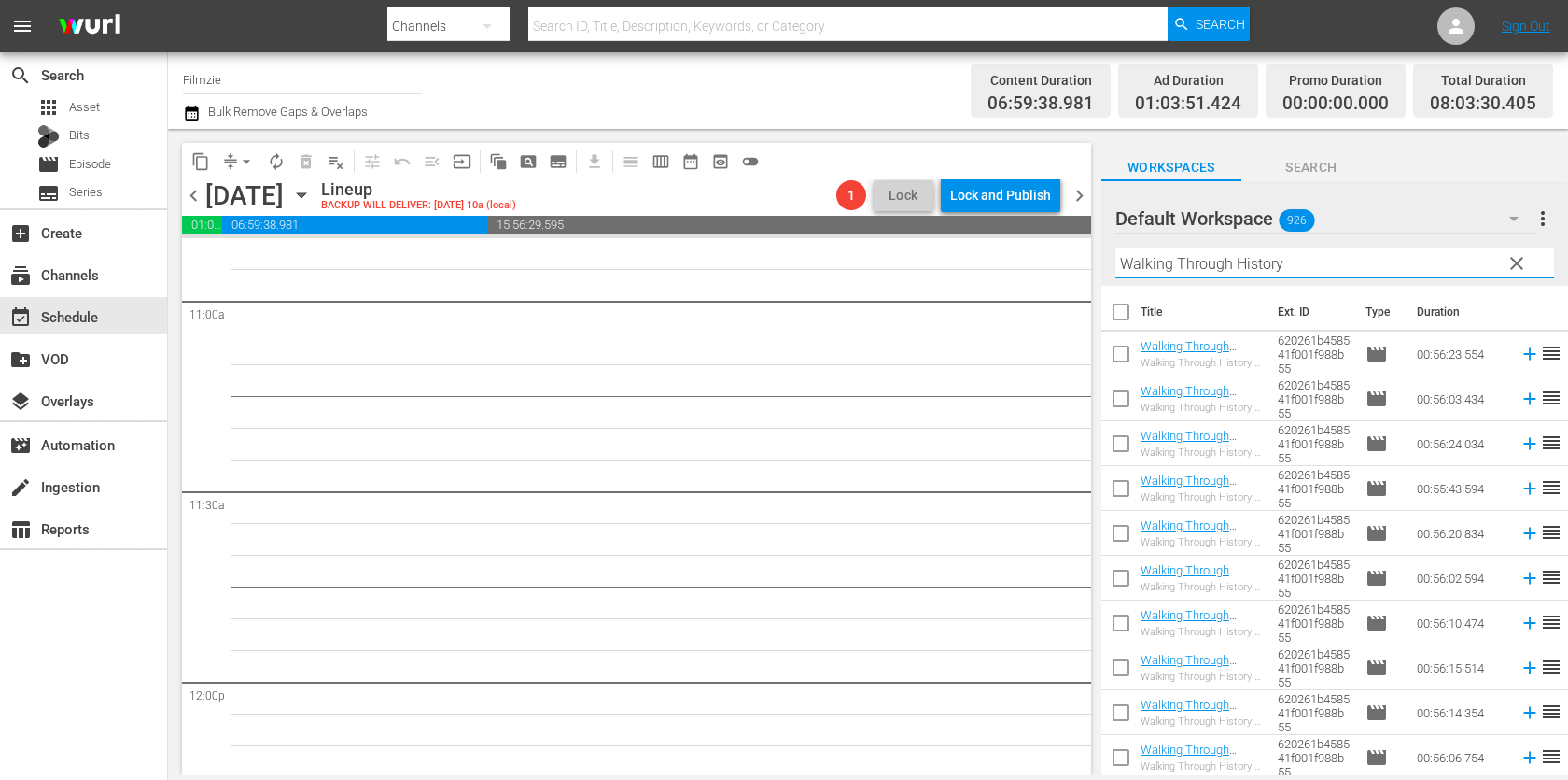
scroll to position [268, 0]
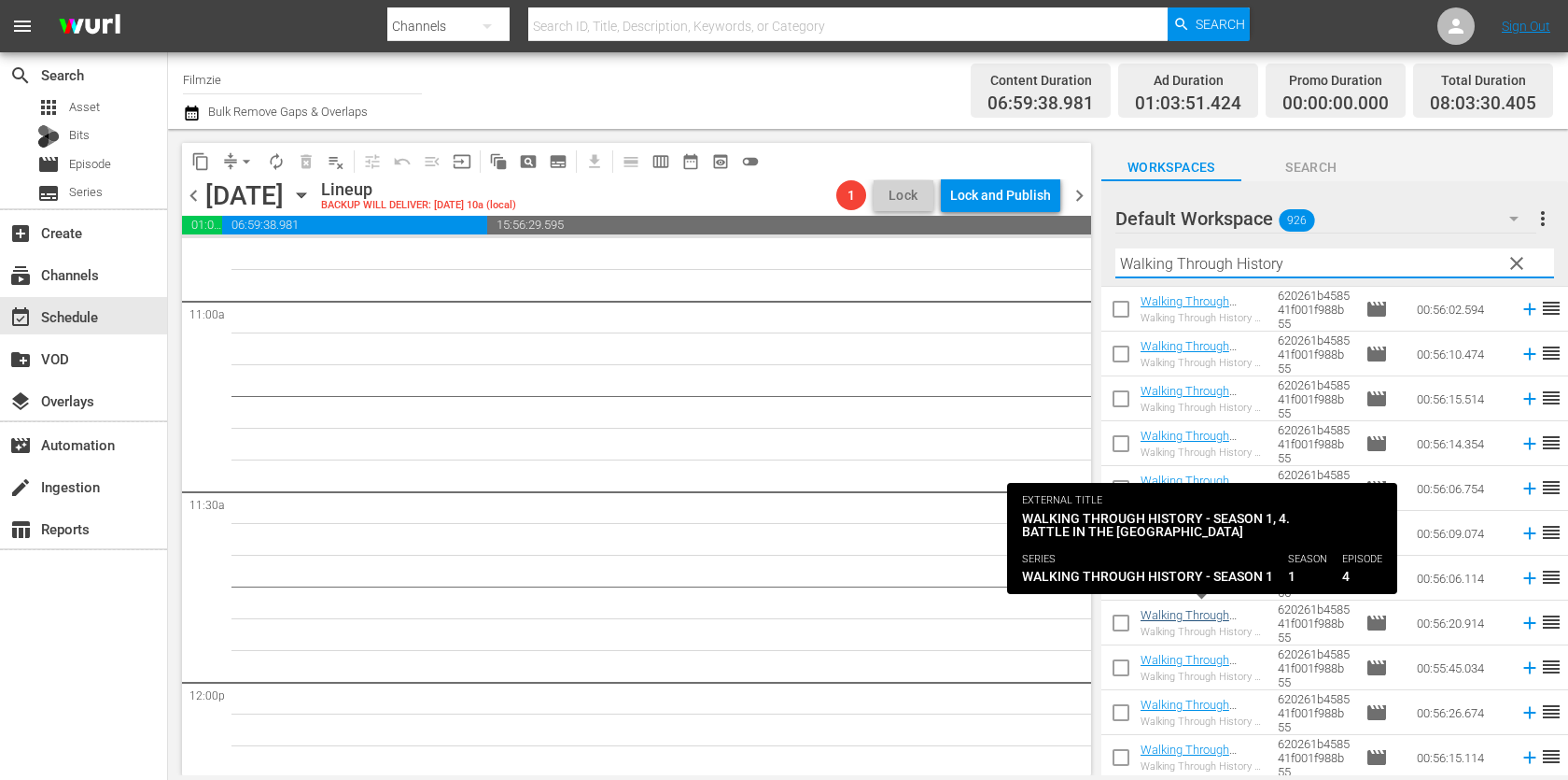
type input "Walking Through History"
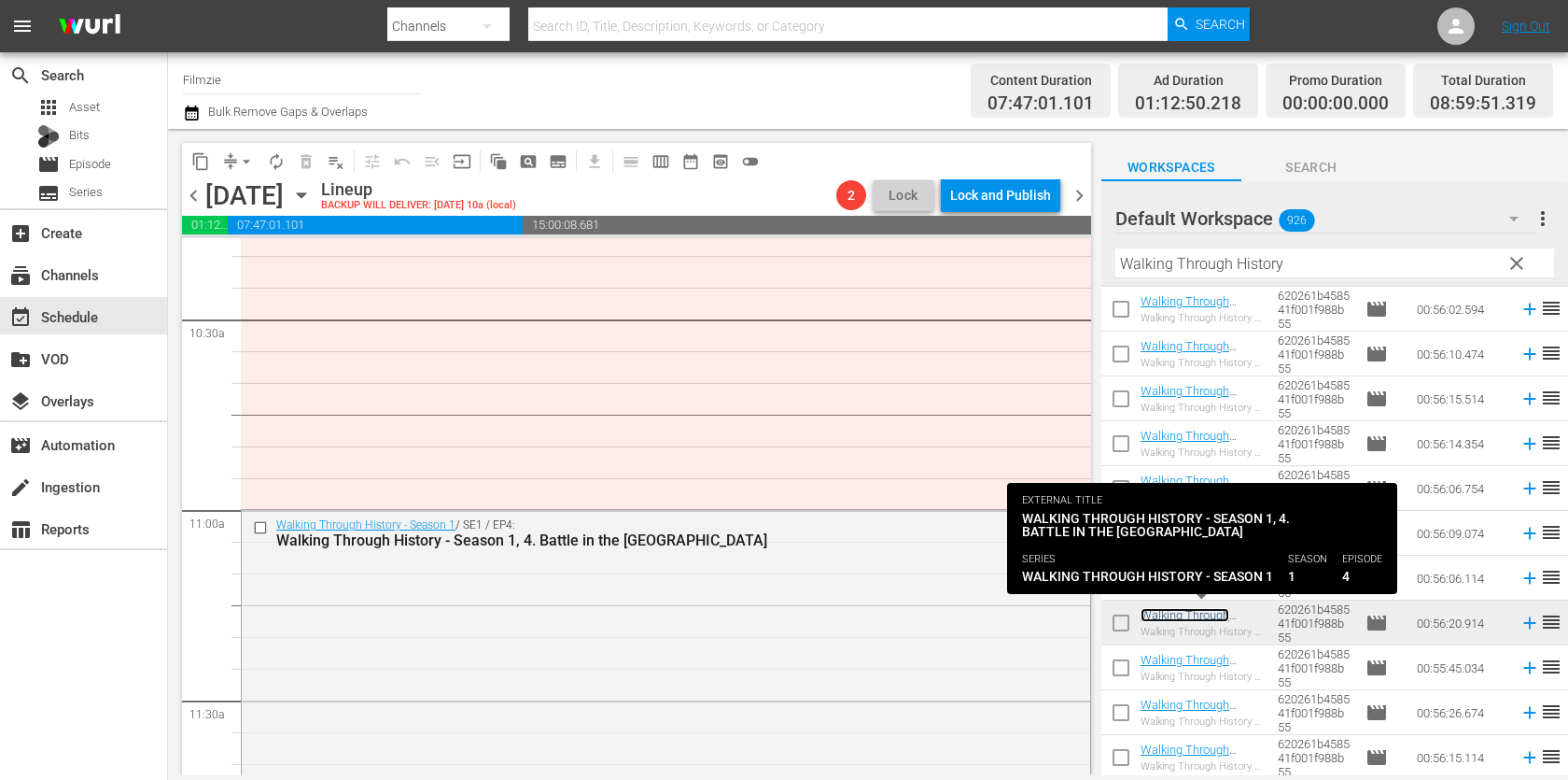
scroll to position [3777, 0]
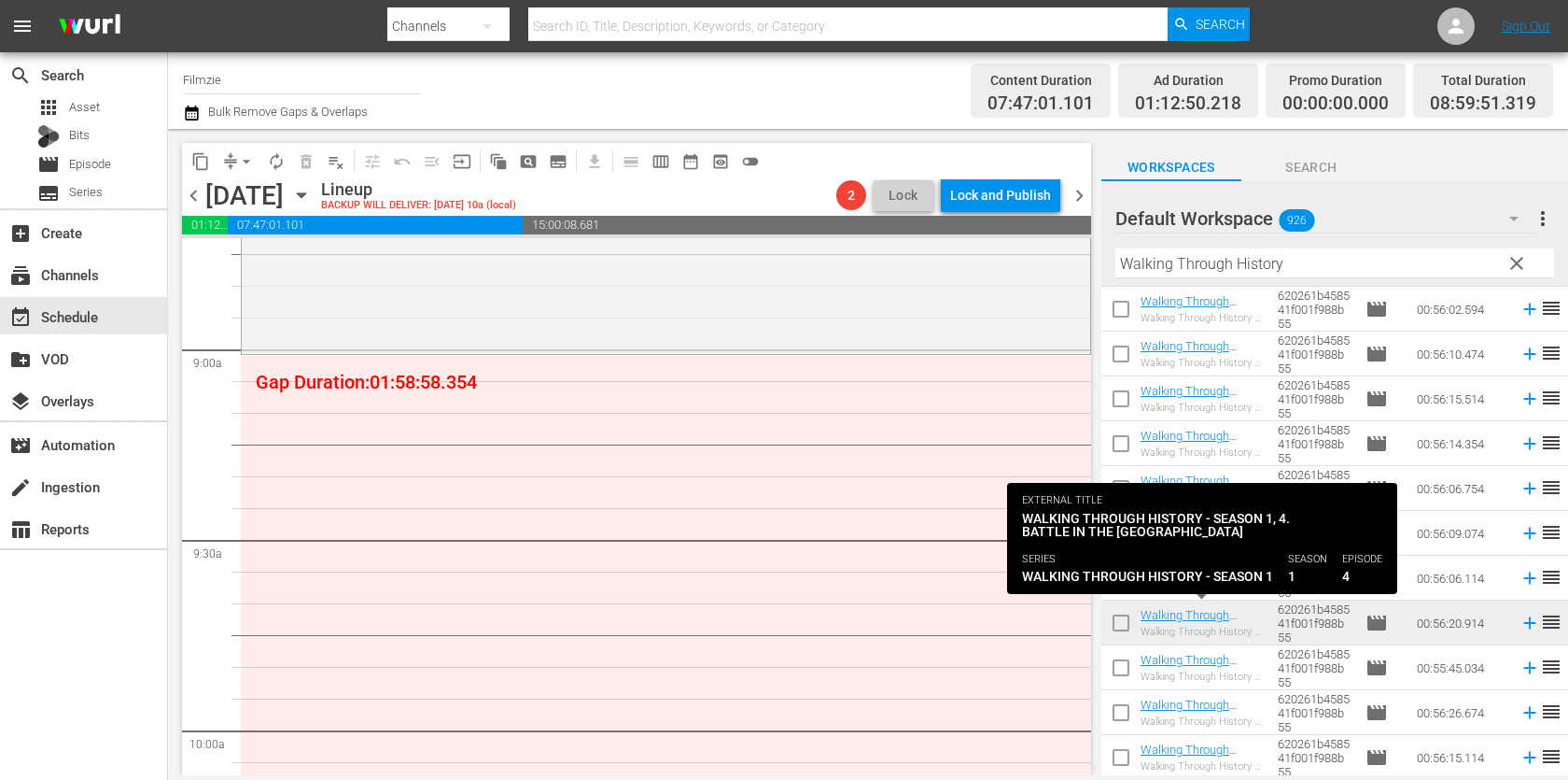
scroll to position [3297, 0]
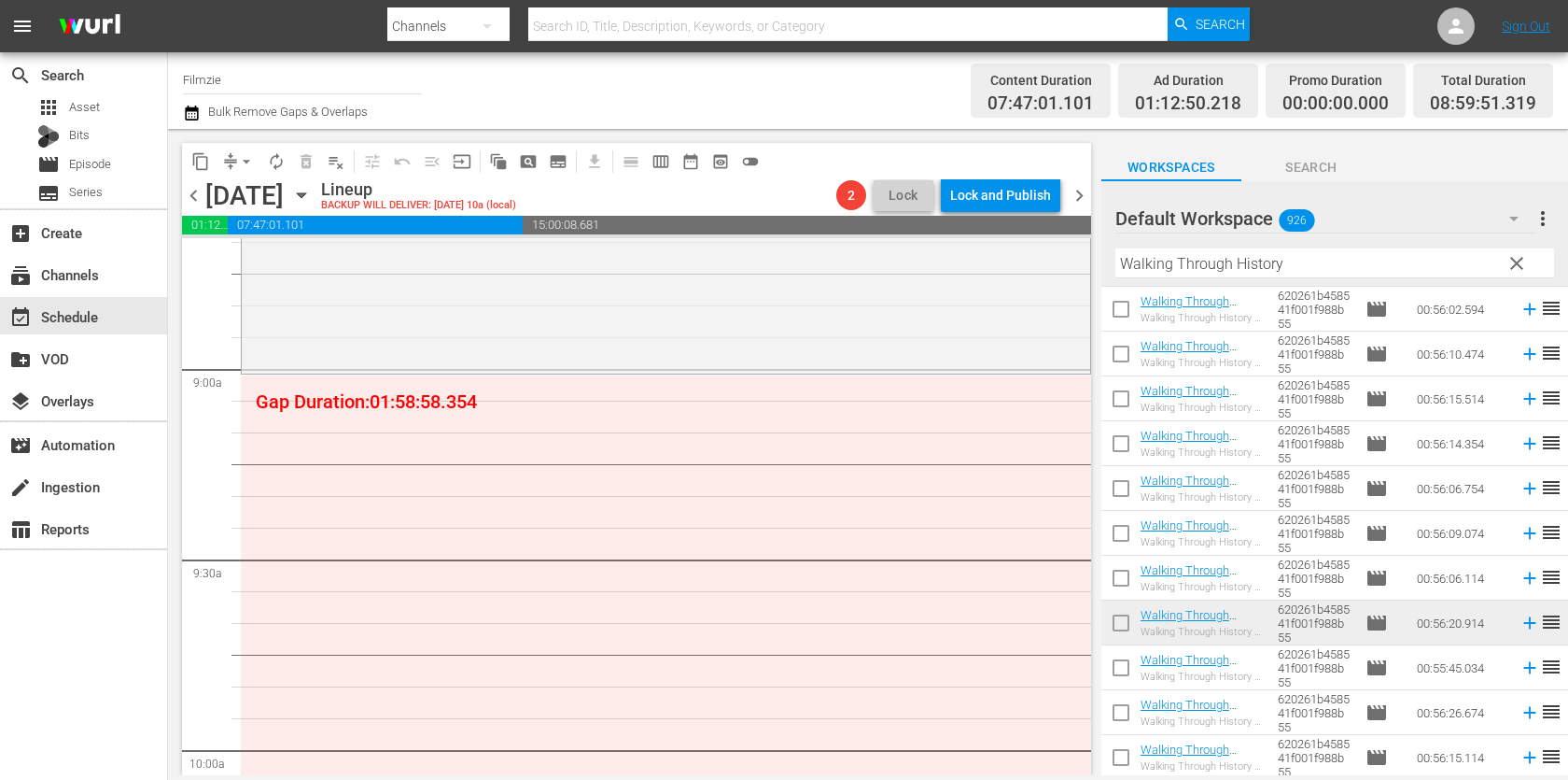
click at [1183, 277] on hr at bounding box center [1334, 277] width 439 height 1
click at [1202, 251] on input "Walking Through History" at bounding box center [1334, 263] width 439 height 30
paste input "THE DEVIL AT YOUR HEELS"
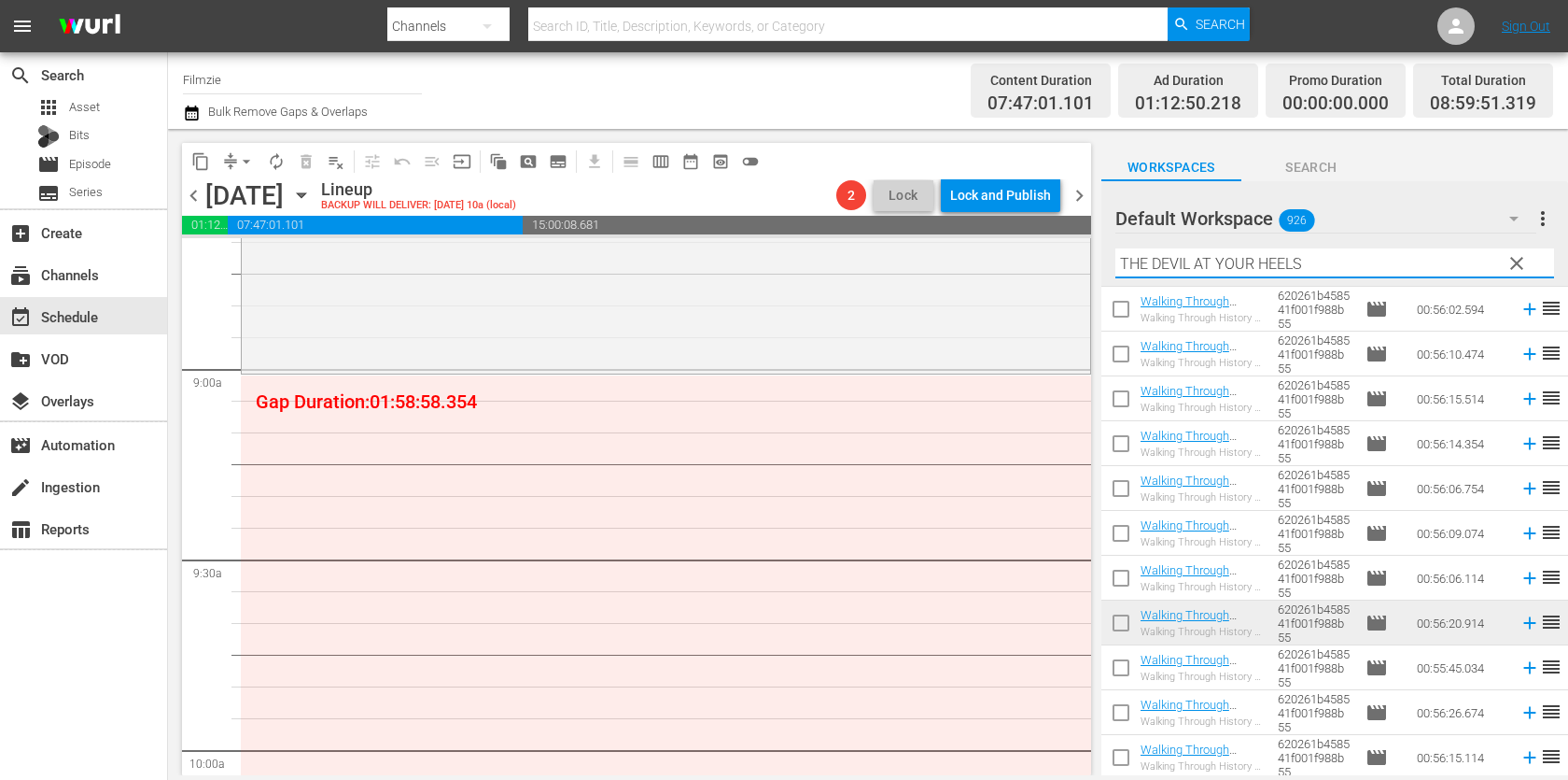
scroll to position [0, 0]
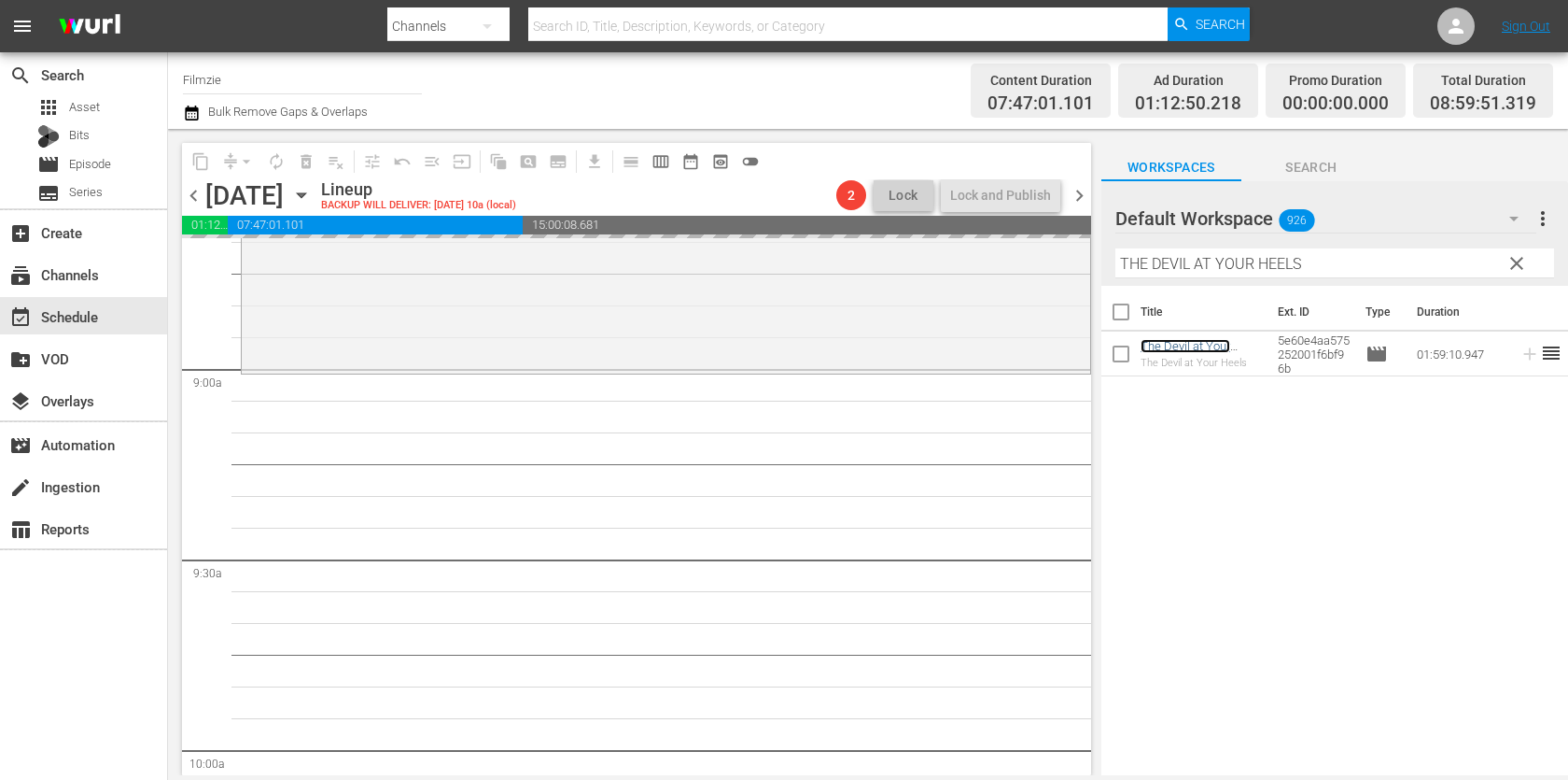
drag, startPoint x: 1172, startPoint y: 345, endPoint x: 815, endPoint y: 27, distance: 478.1
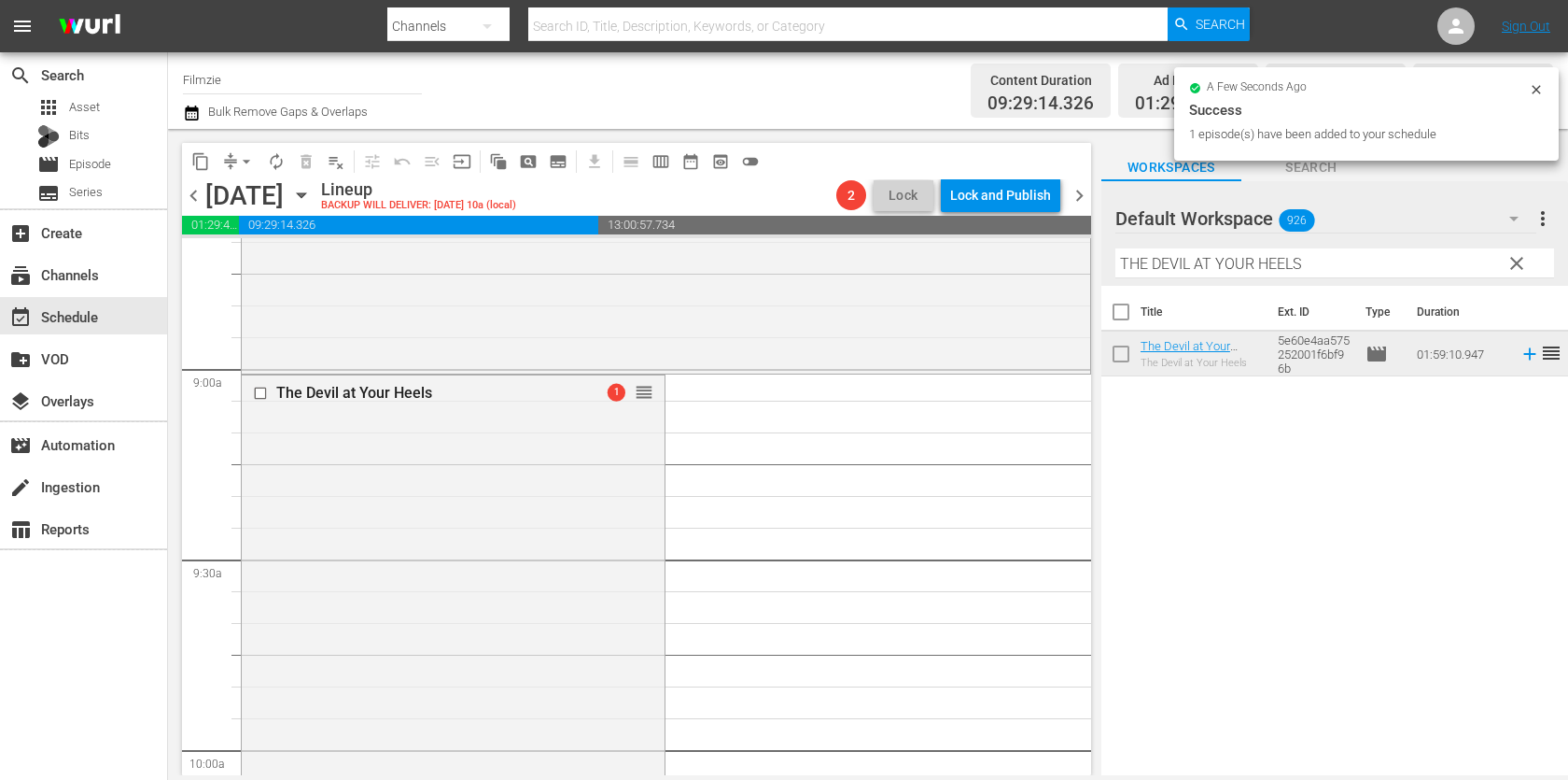
click at [1214, 272] on input "THE DEVIL AT YOUR HEELS" at bounding box center [1334, 263] width 439 height 30
paste input "Stand in the Gap"
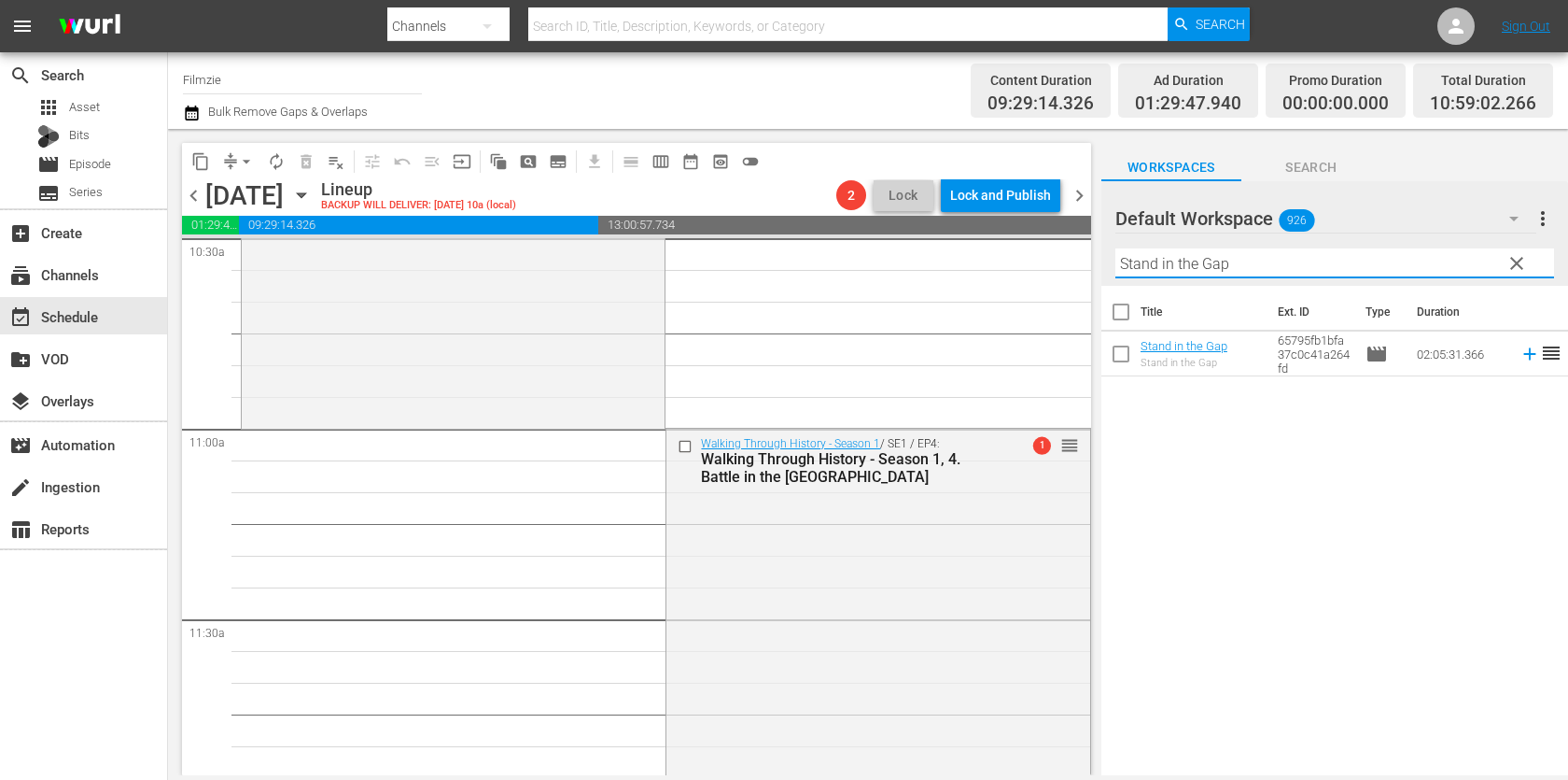
scroll to position [4002, 0]
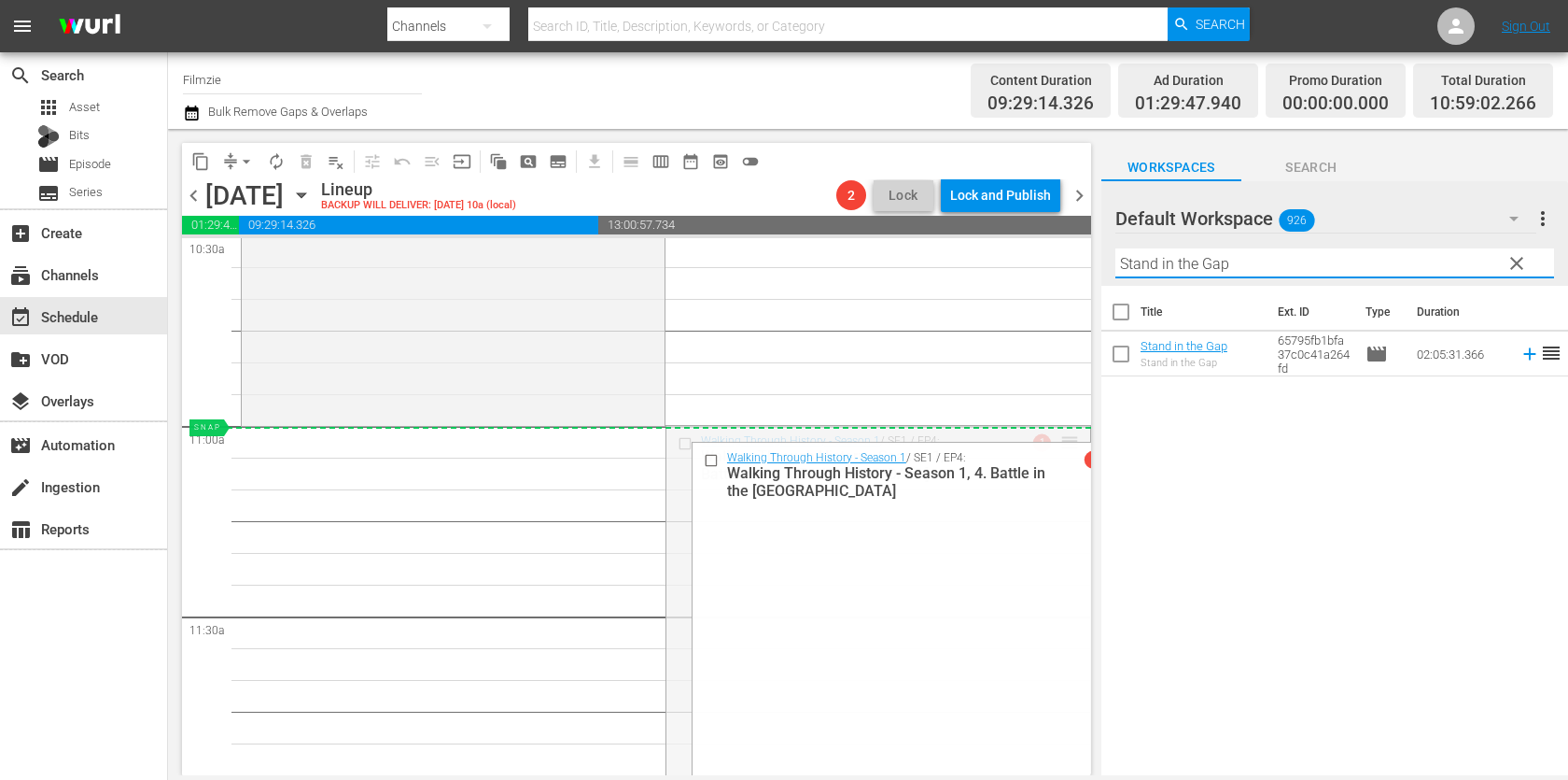
drag, startPoint x: 1067, startPoint y: 439, endPoint x: 1058, endPoint y: 439, distance: 9.0
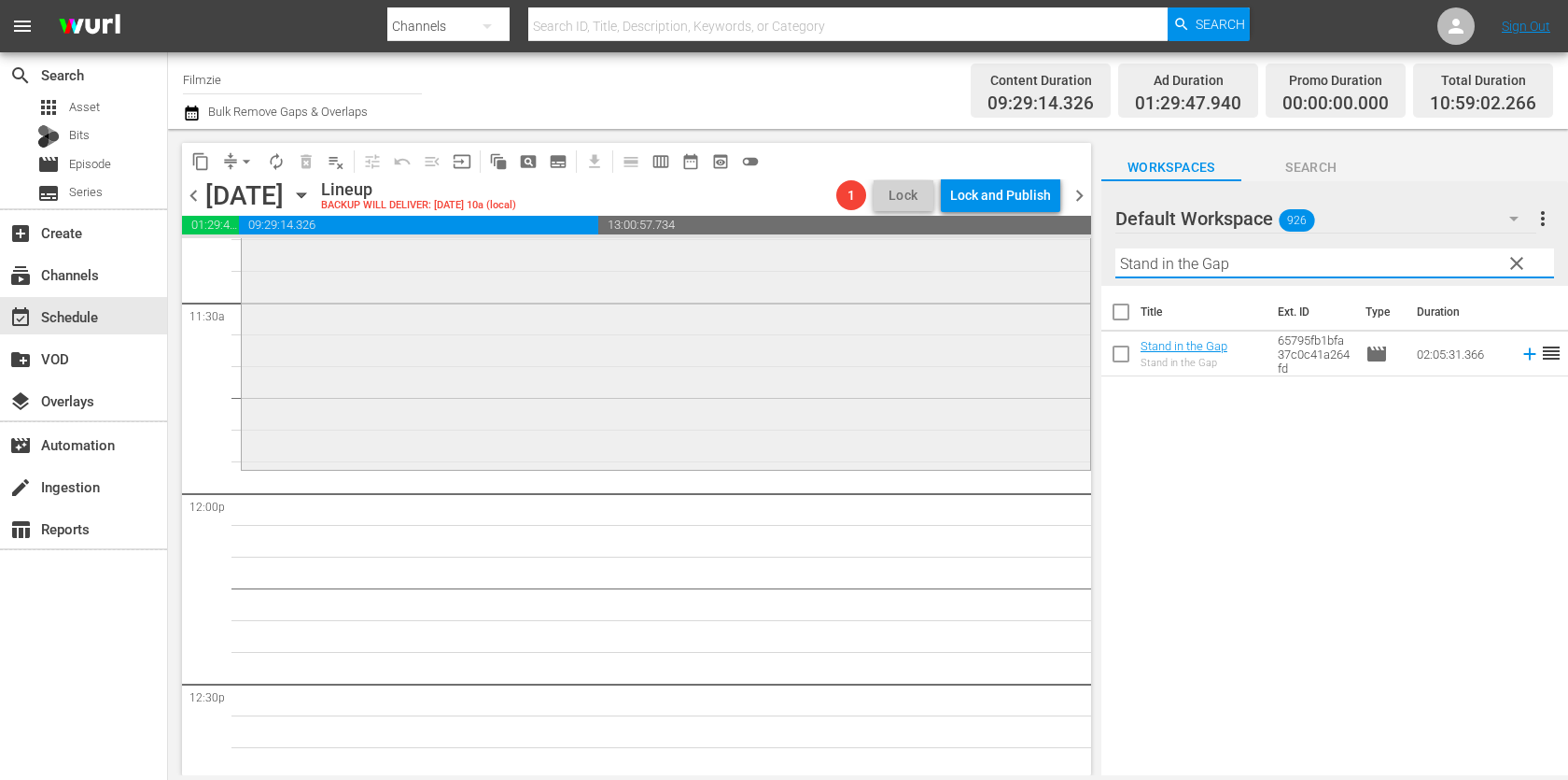
scroll to position [4351, 0]
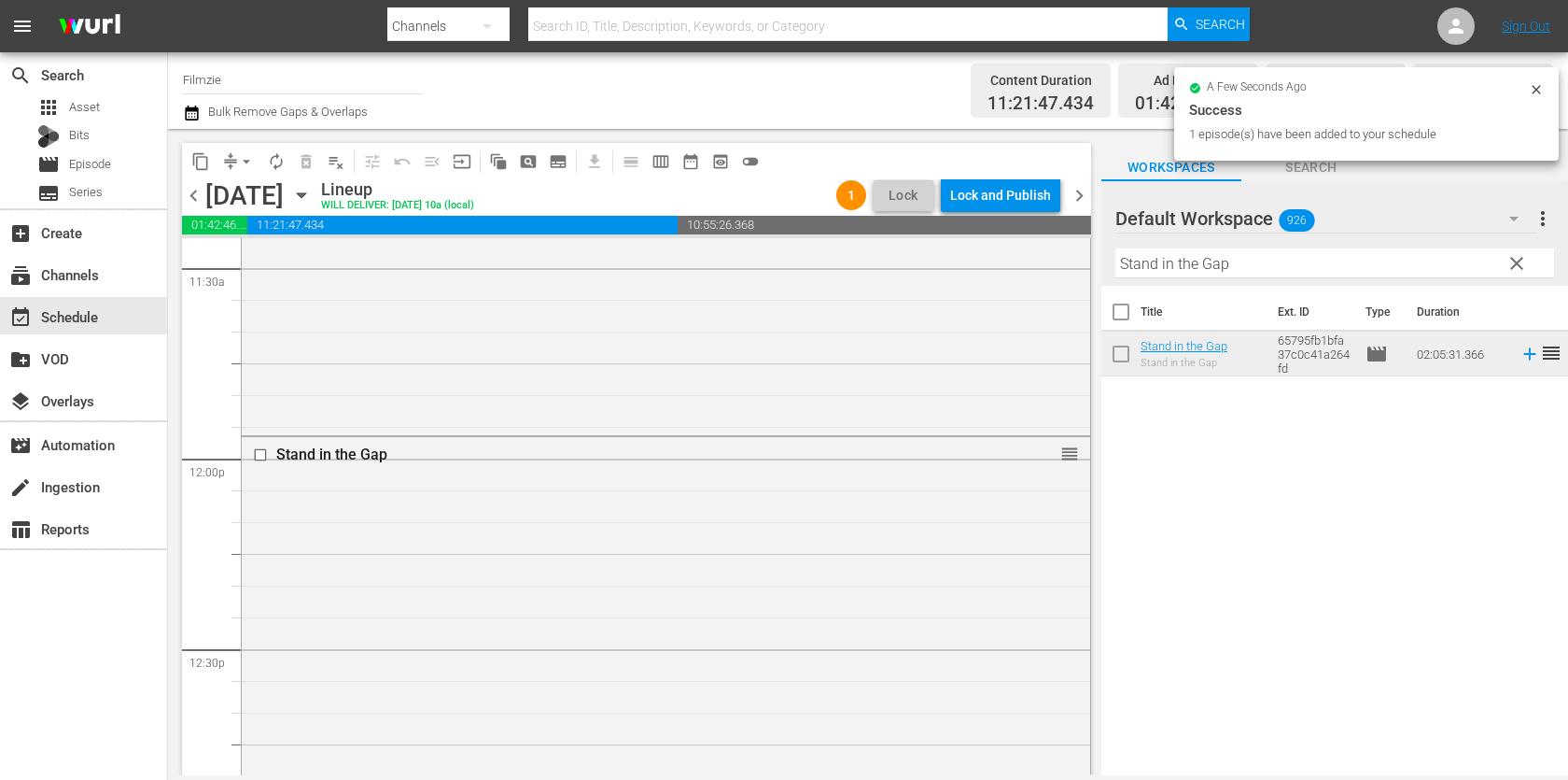
click at [1211, 245] on div "Filter by Title Stand in the Gap" at bounding box center [1334, 264] width 439 height 45
click at [1210, 260] on input "Stand in the Gap" at bounding box center [1334, 263] width 439 height 30
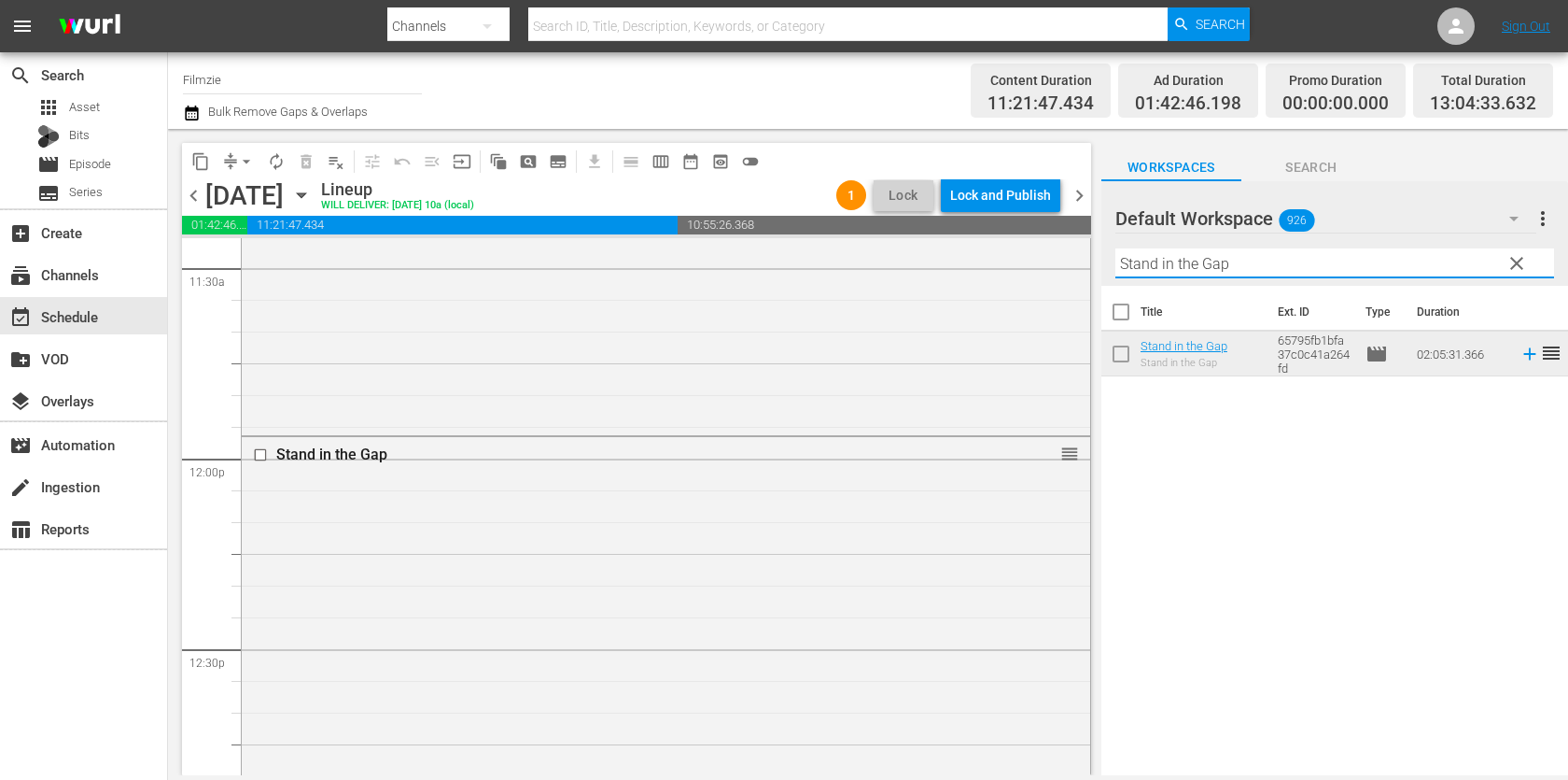
click at [1210, 260] on input "Stand in the Gap" at bounding box center [1334, 263] width 439 height 30
paste input "Unsupersize Us"
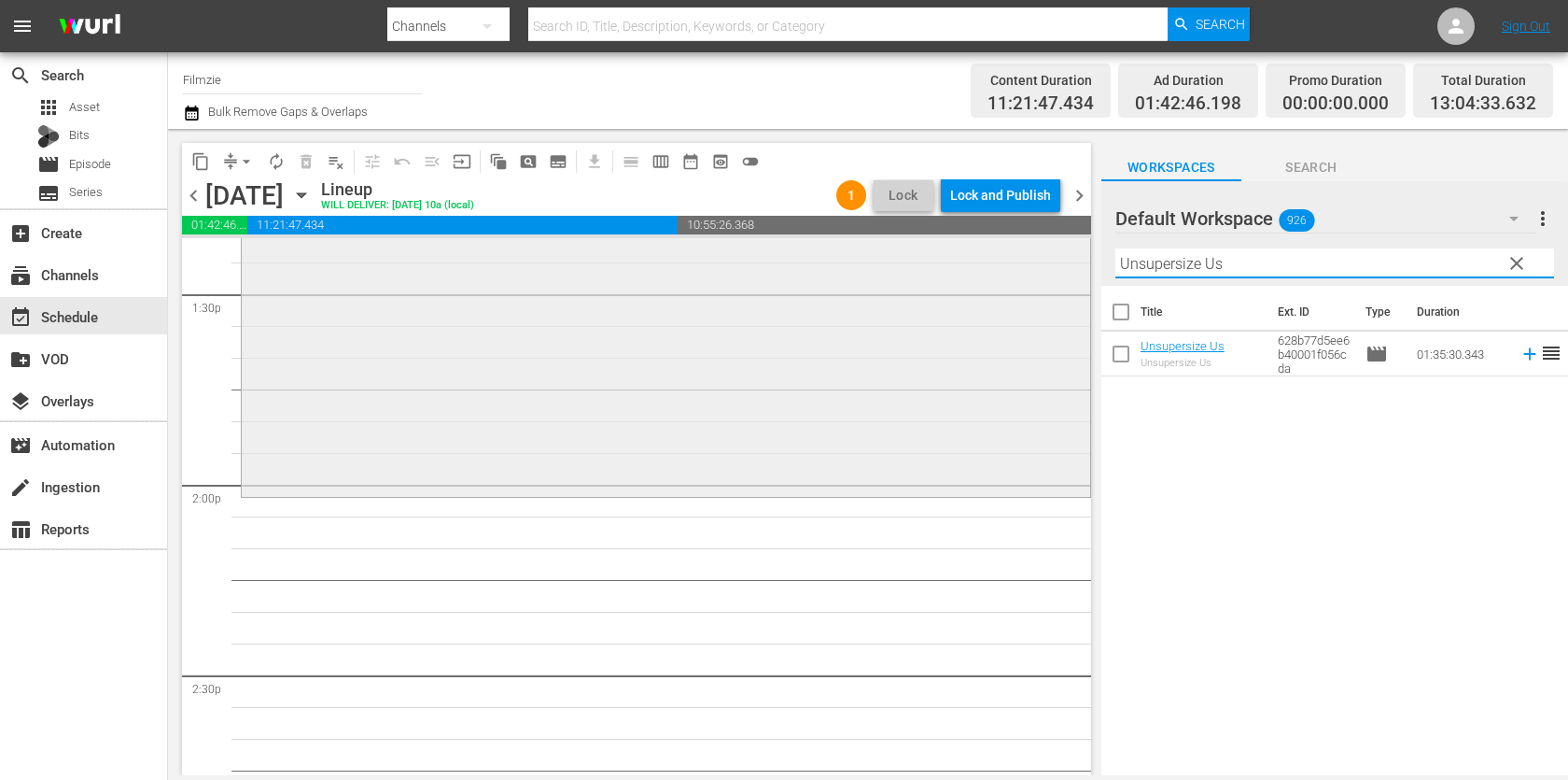
scroll to position [5187, 0]
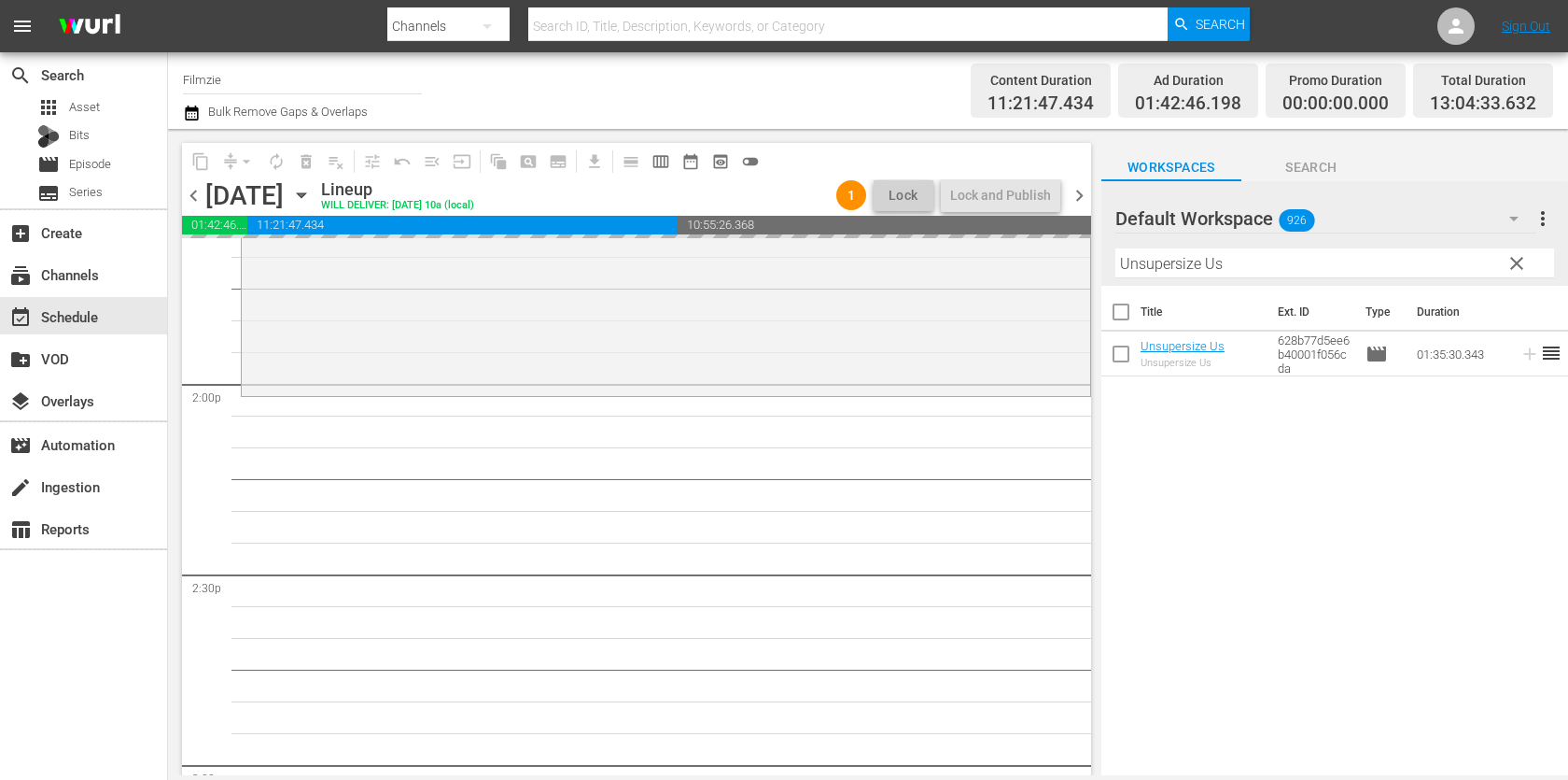
drag, startPoint x: 1181, startPoint y: 347, endPoint x: 847, endPoint y: 25, distance: 463.9
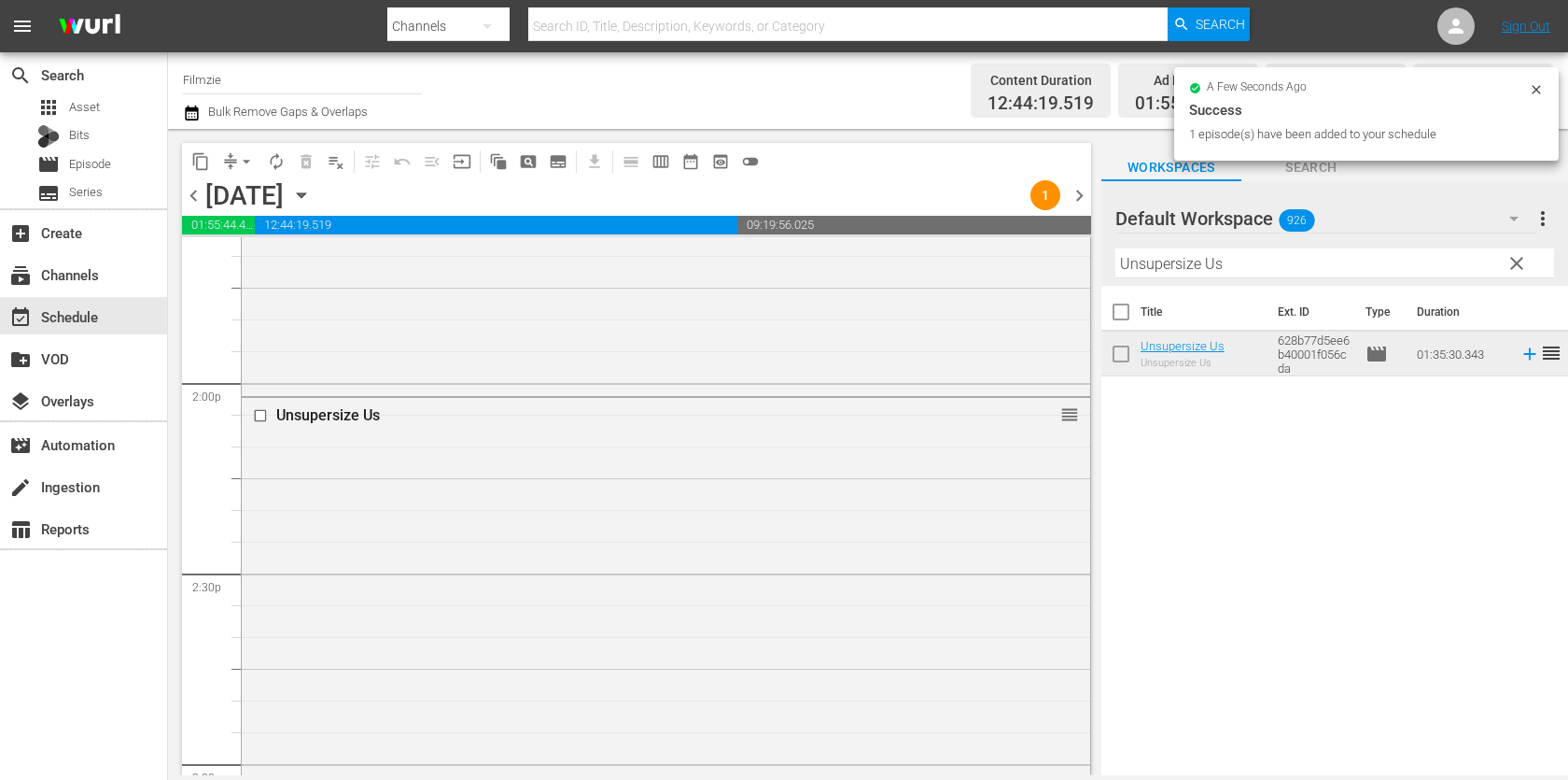
click at [1280, 257] on input "Unsupersize Us" at bounding box center [1334, 263] width 439 height 30
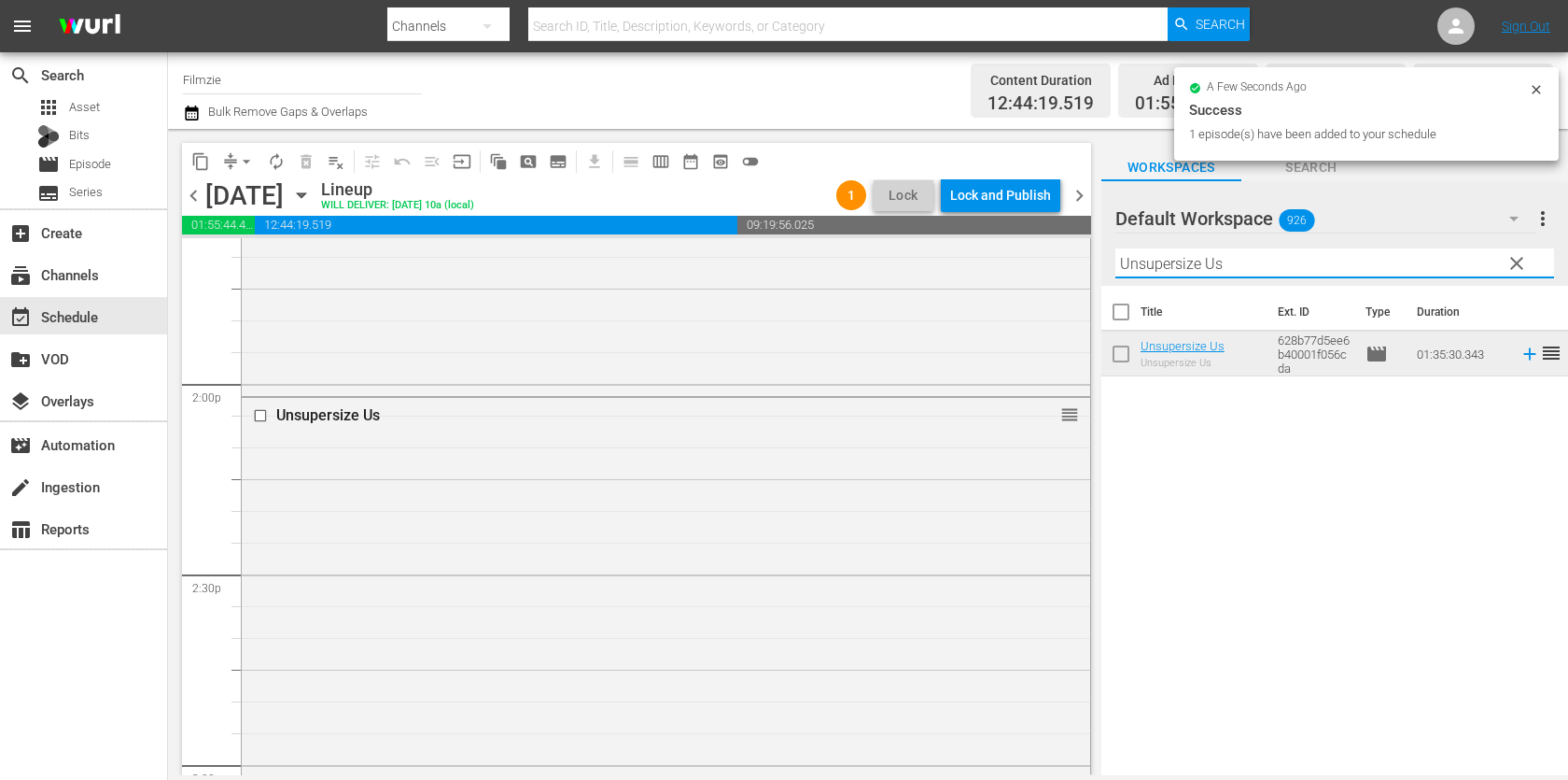
click at [1280, 257] on input "Unsupersize Us" at bounding box center [1334, 263] width 439 height 30
paste input "Iced"
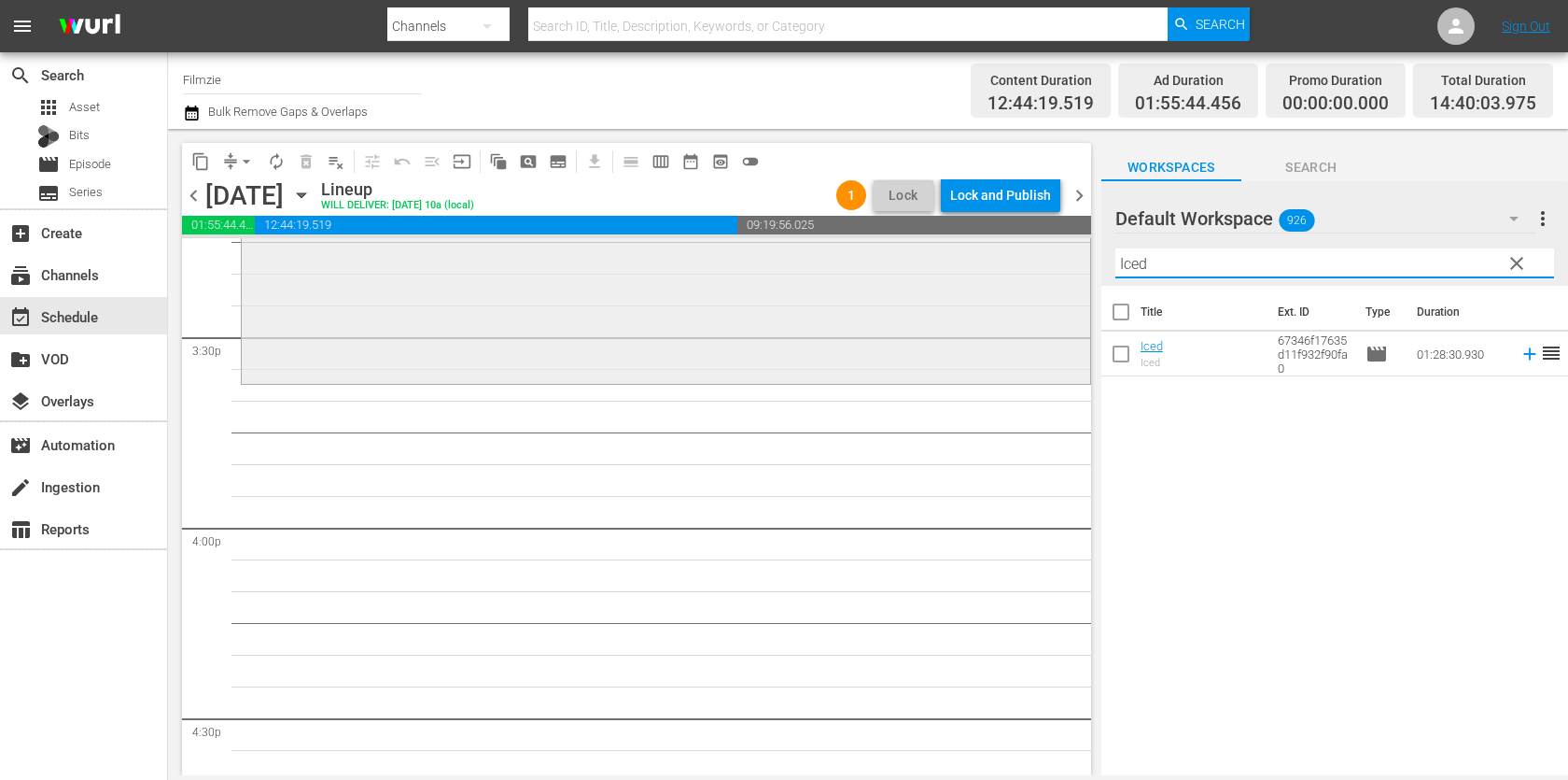
scroll to position [5803, 0]
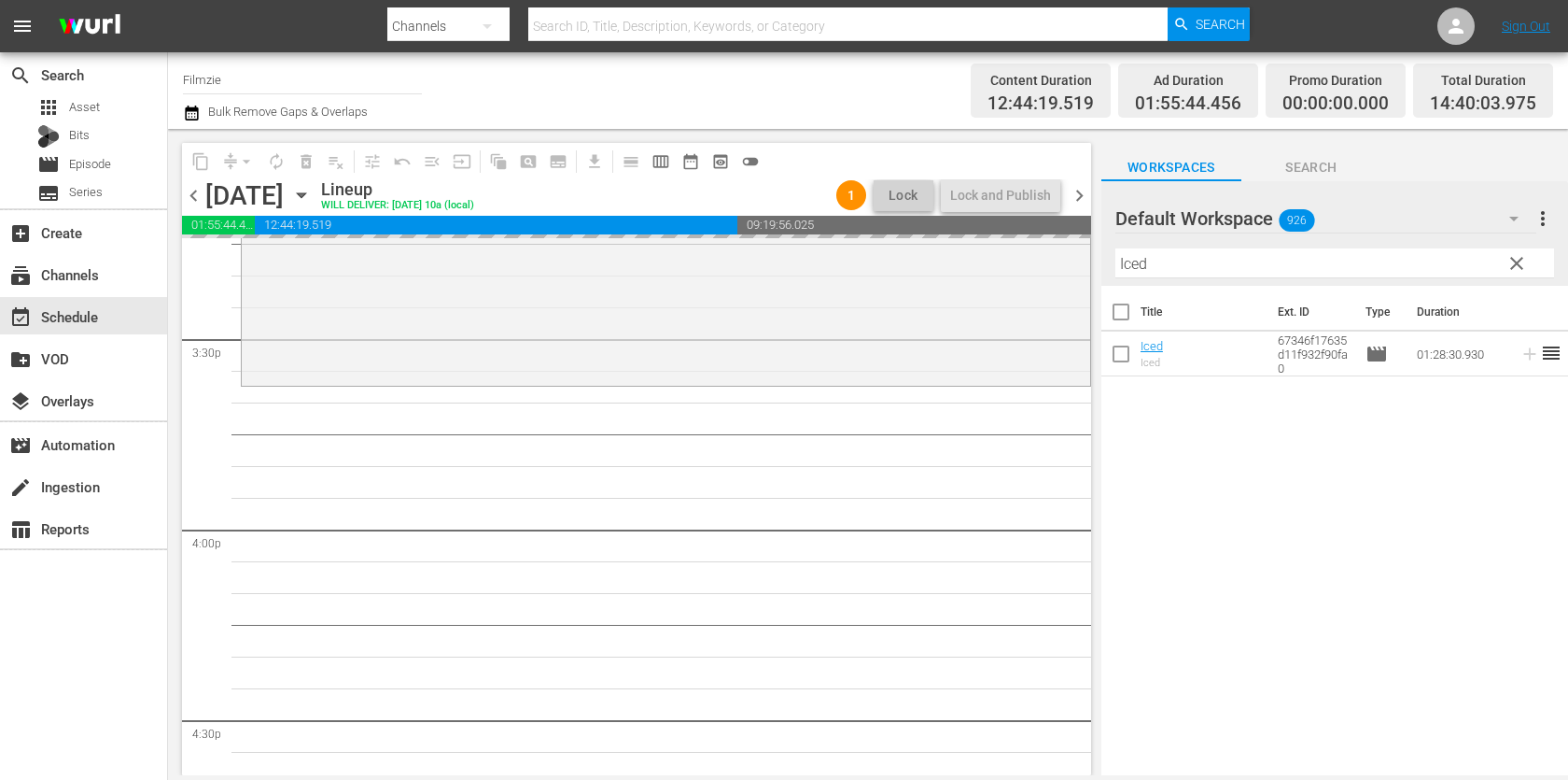
drag, startPoint x: 1153, startPoint y: 334, endPoint x: 828, endPoint y: 3, distance: 463.9
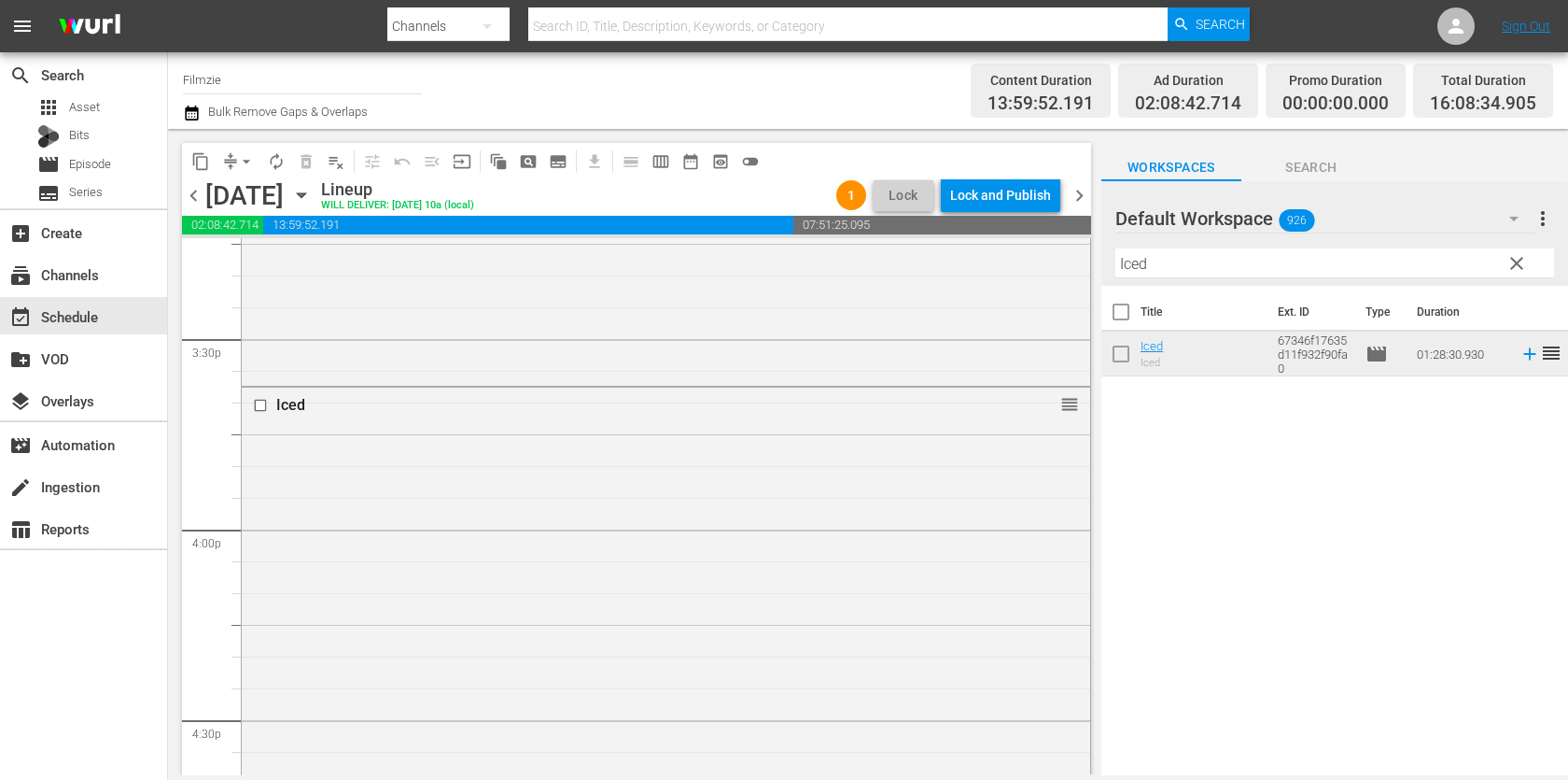
click at [1245, 259] on input "Iced" at bounding box center [1334, 263] width 439 height 30
paste input "Ogre"
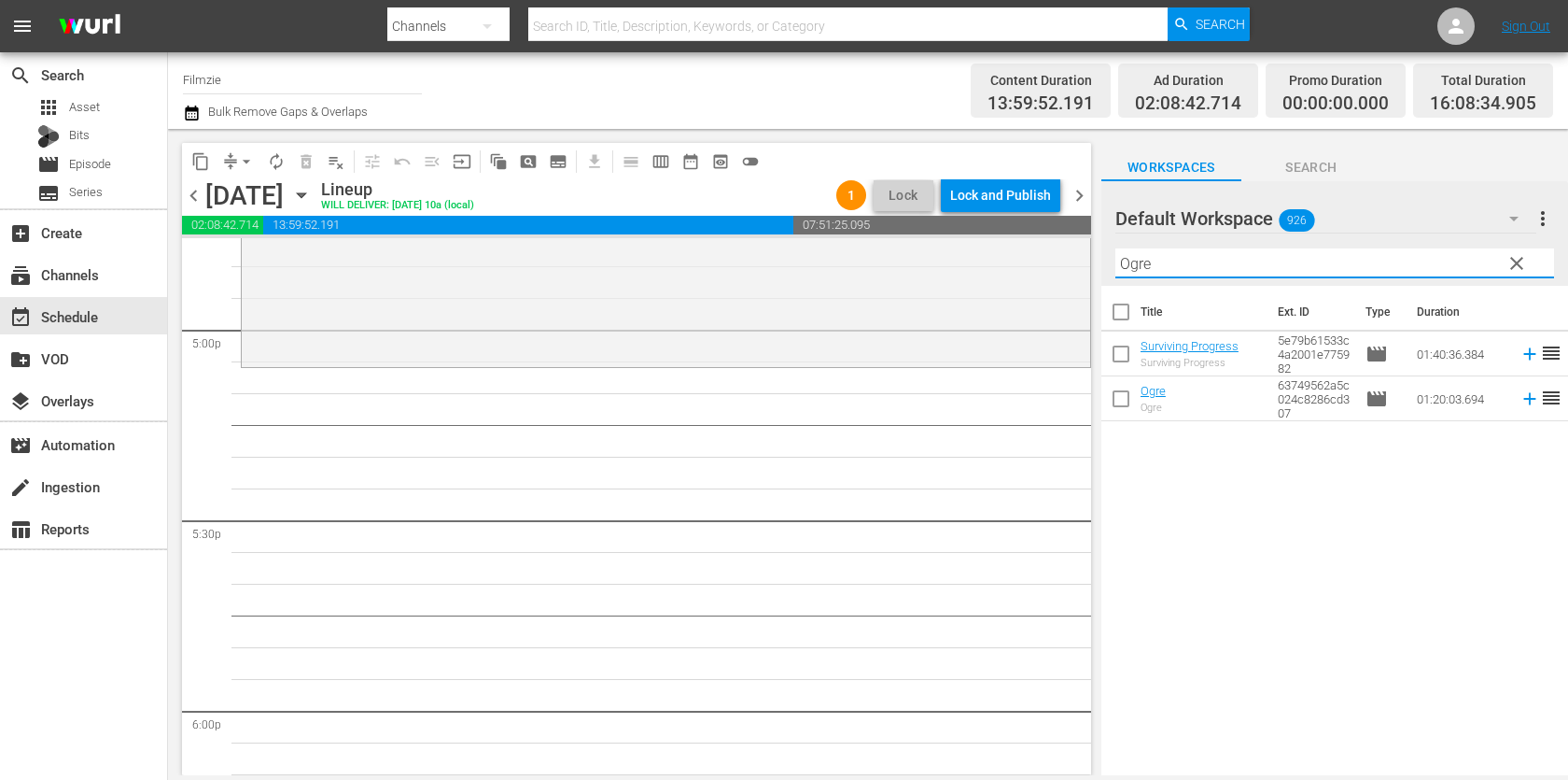
scroll to position [6392, 0]
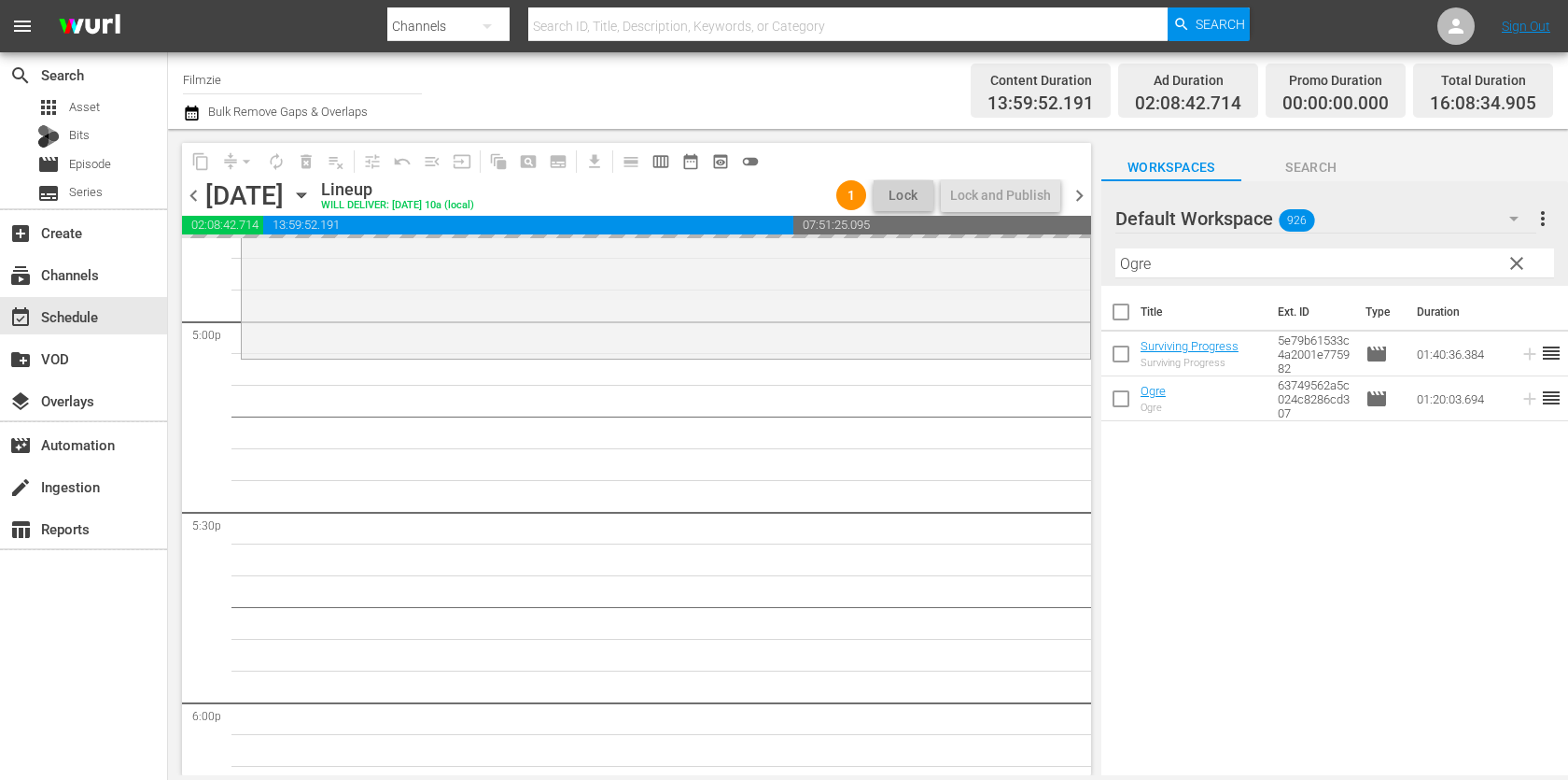
drag, startPoint x: 1153, startPoint y: 394, endPoint x: 816, endPoint y: 4, distance: 515.4
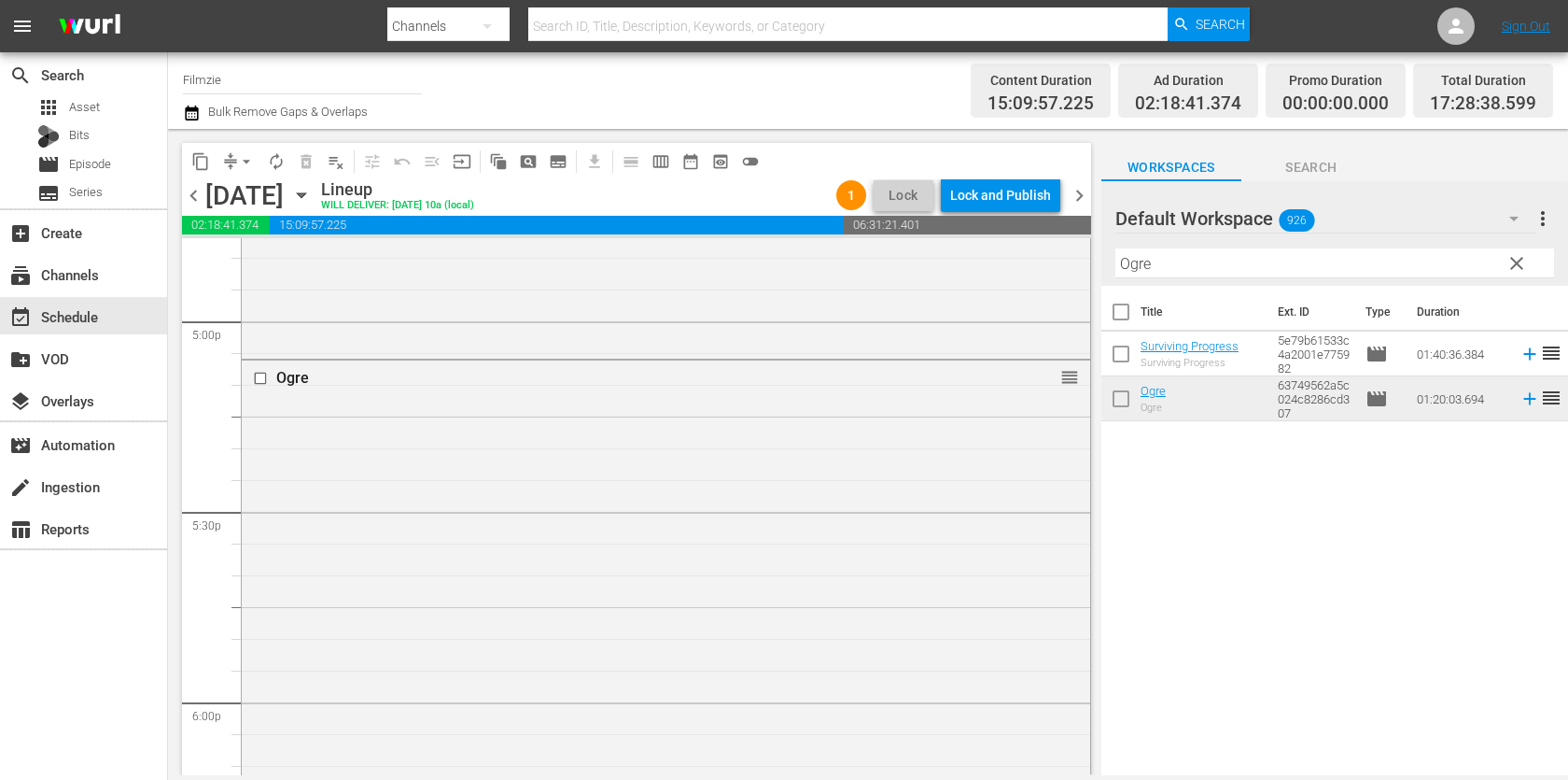
click at [1264, 266] on input "Ogre" at bounding box center [1334, 263] width 439 height 30
paste input "Summer Rebels"
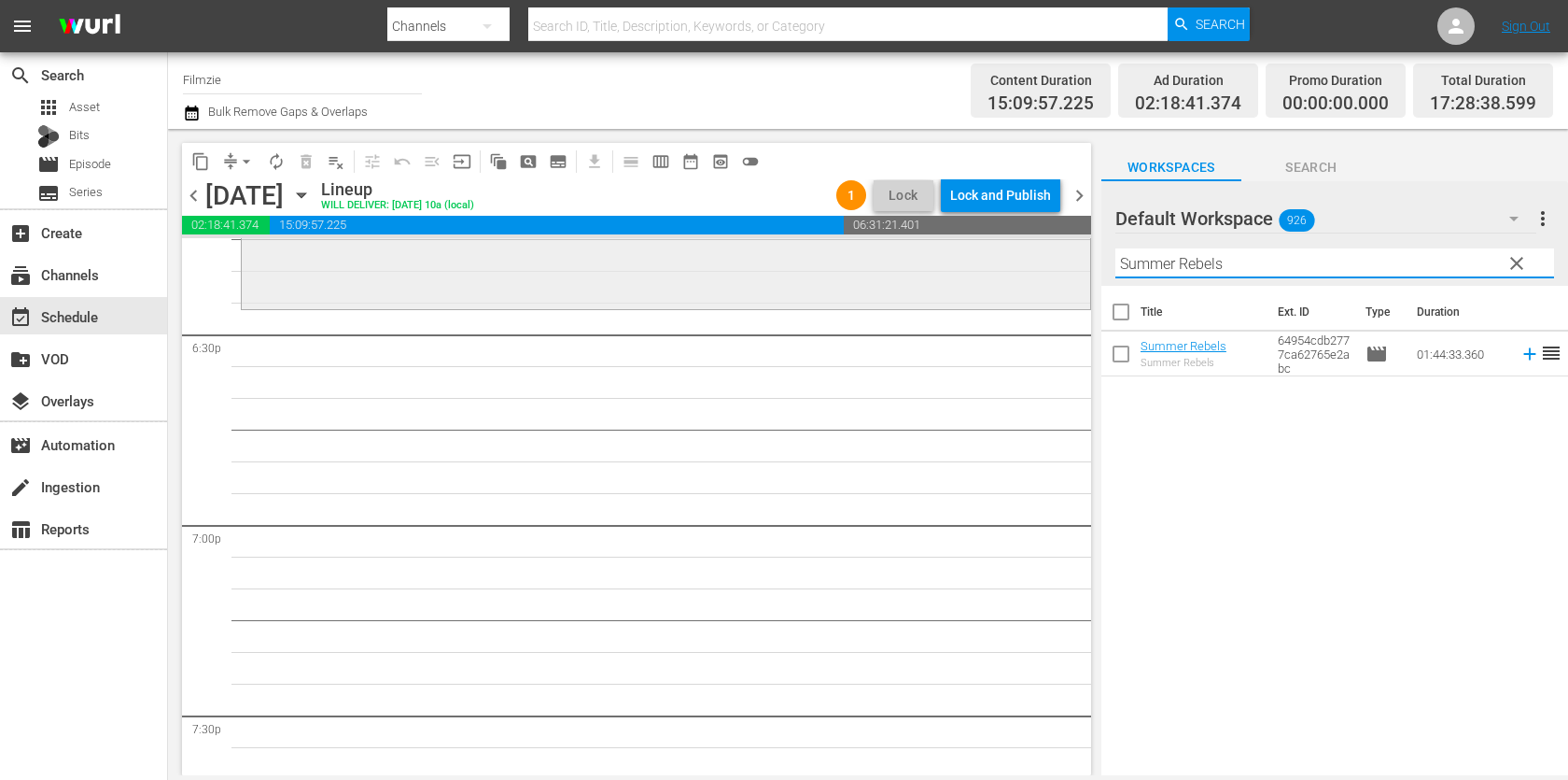
scroll to position [6980, 0]
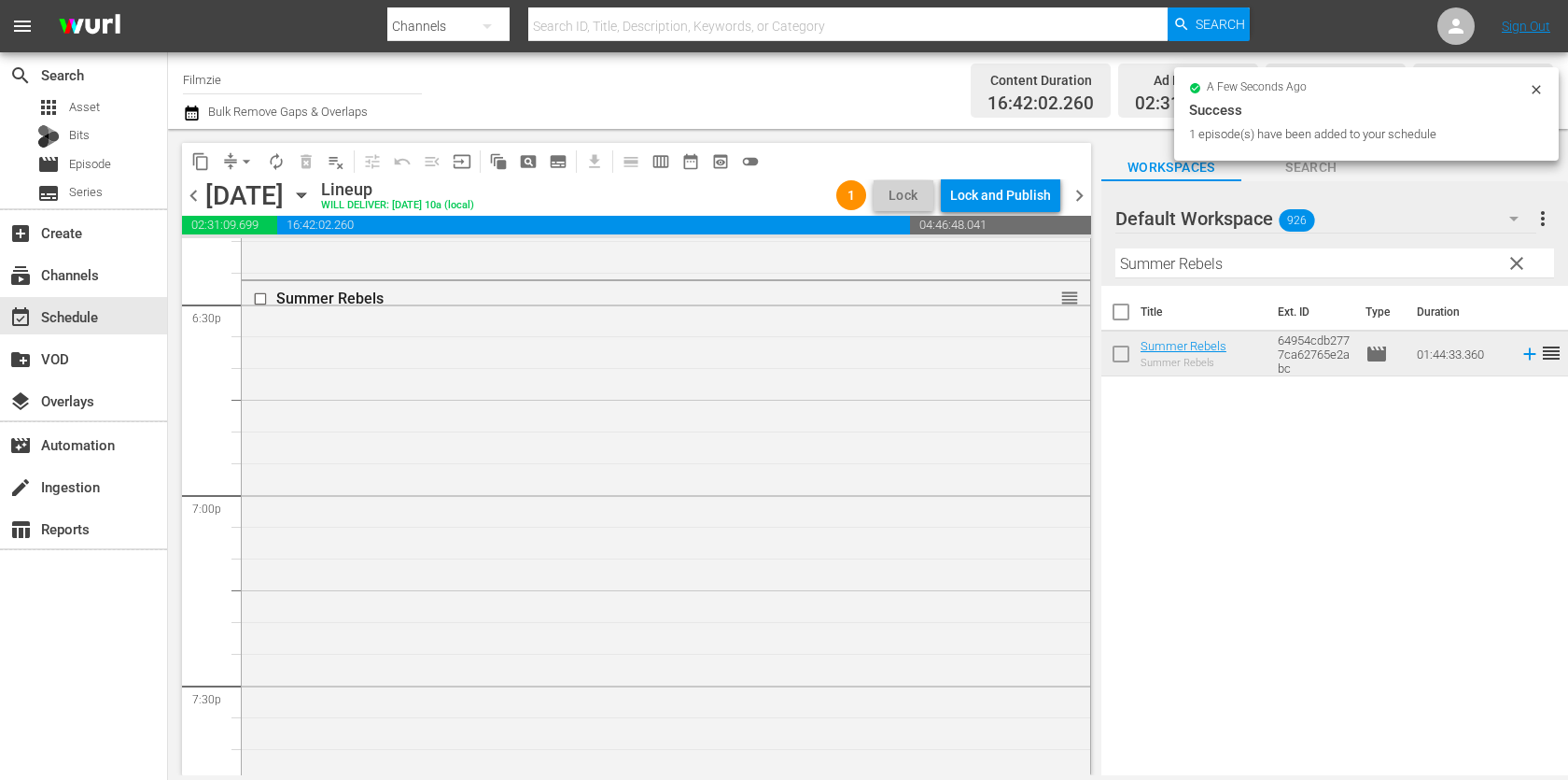
click at [1337, 269] on input "Summer Rebels" at bounding box center [1334, 263] width 439 height 30
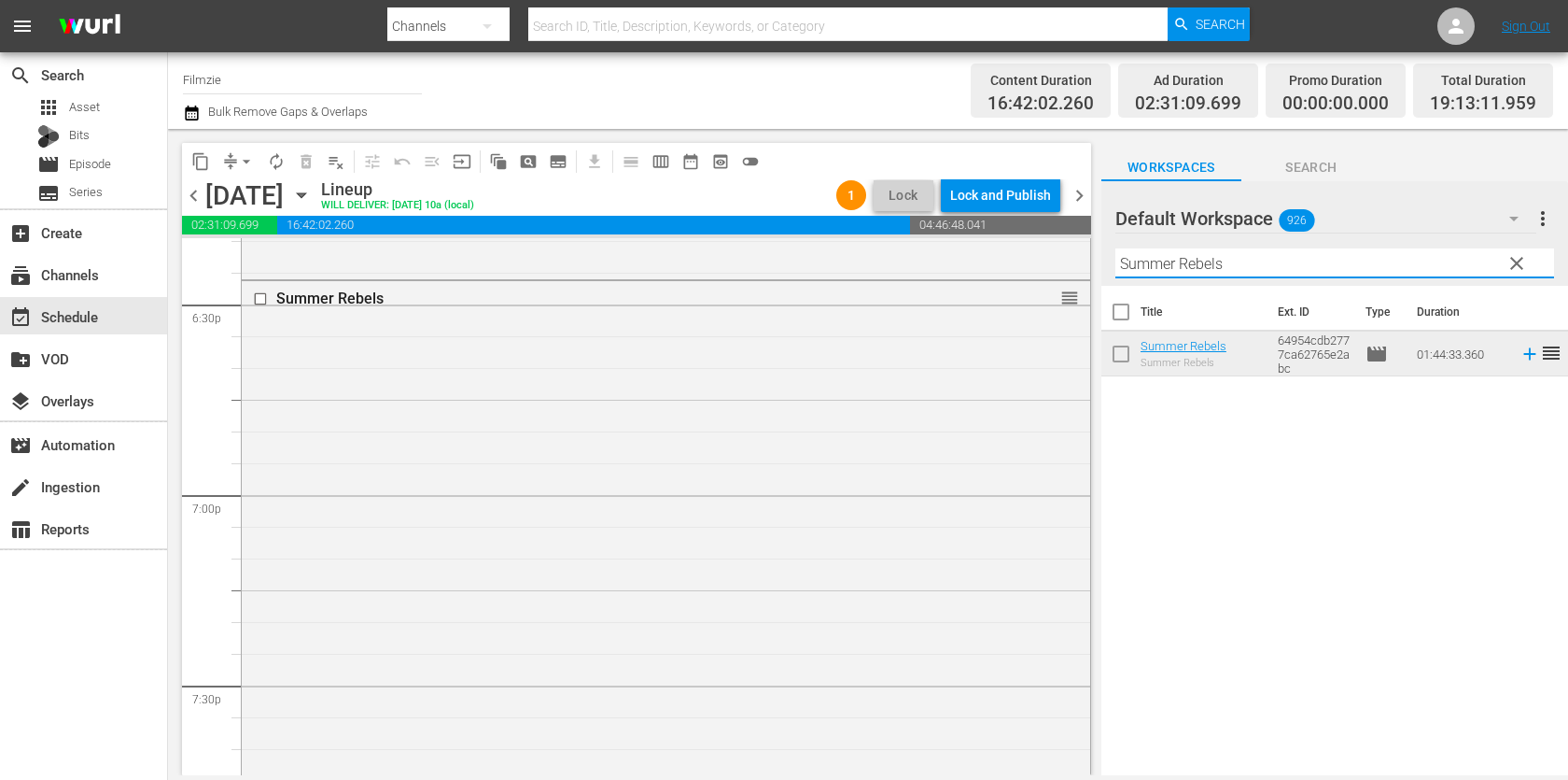
paste input "The Giant Killer"
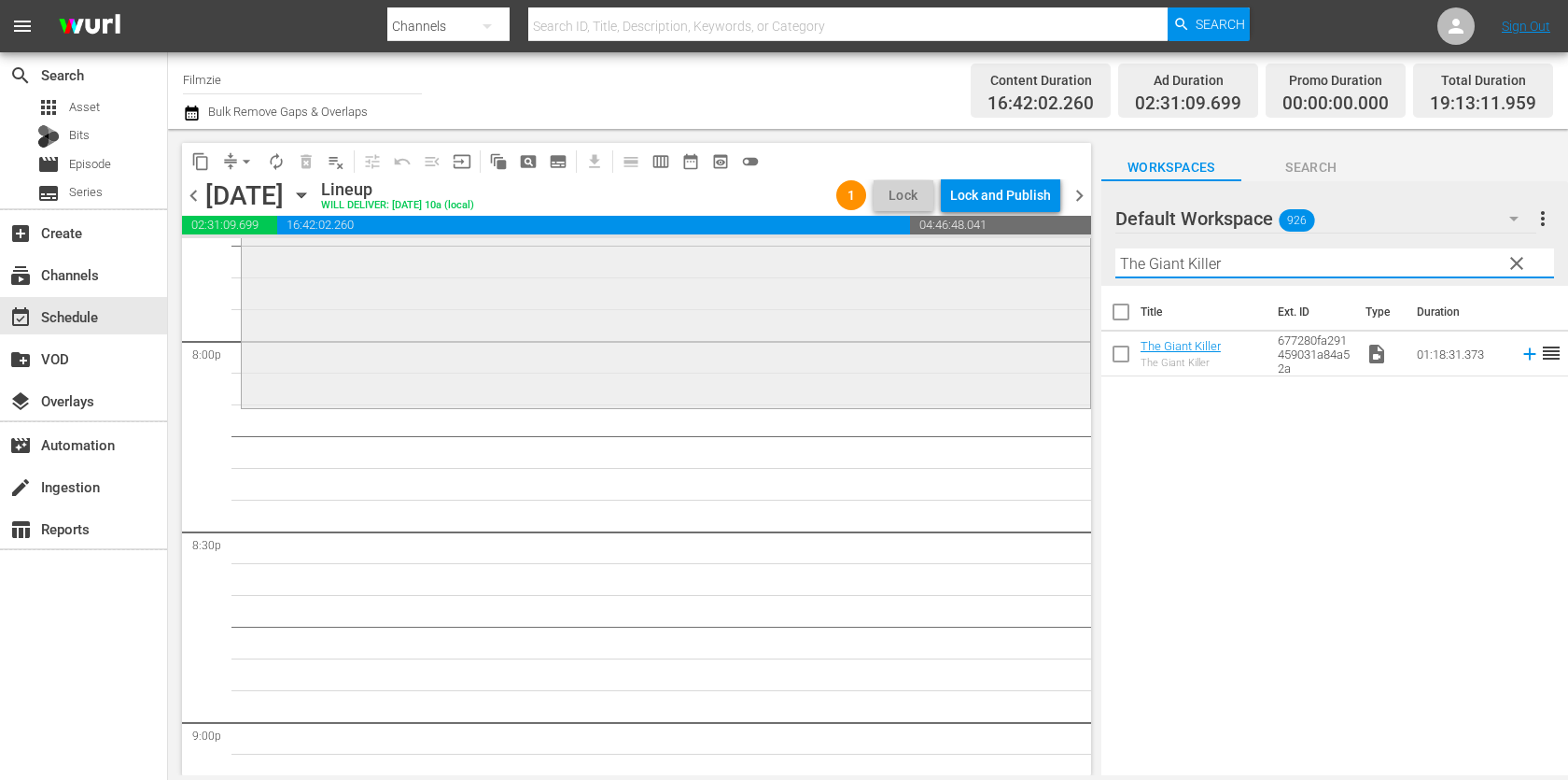
scroll to position [7519, 0]
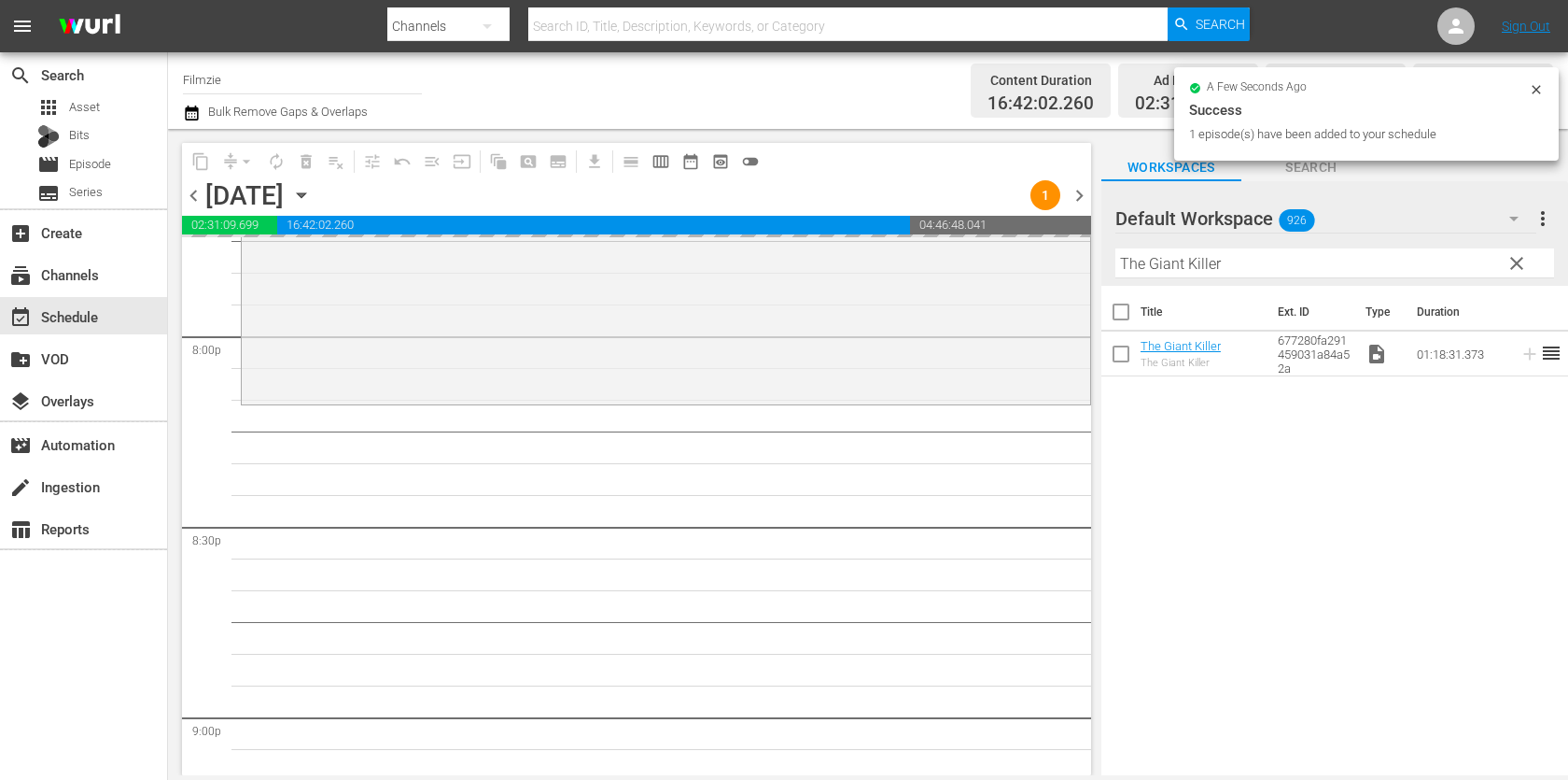
drag, startPoint x: 1155, startPoint y: 345, endPoint x: 897, endPoint y: 71, distance: 376.4
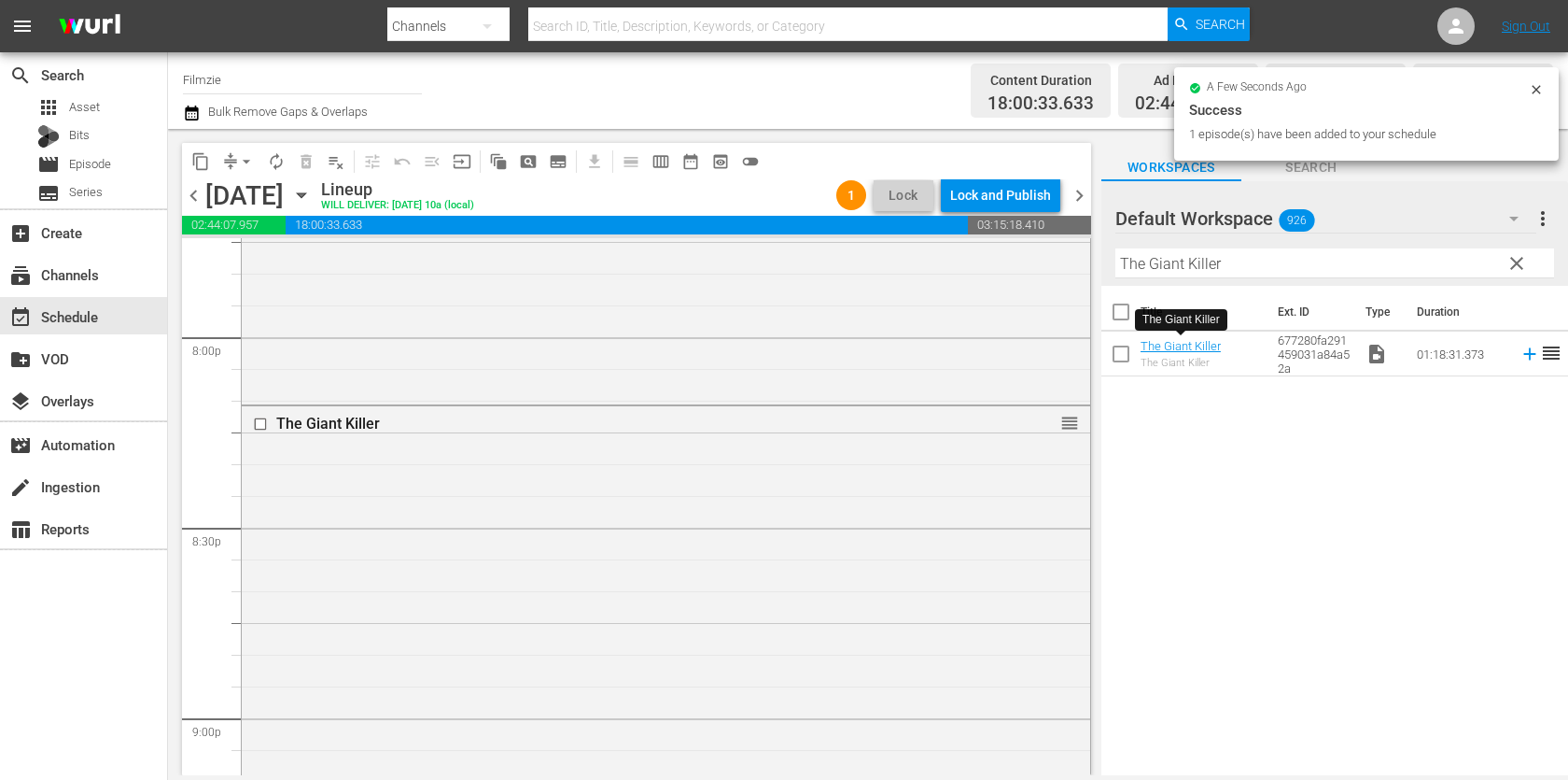
click at [1311, 266] on input "The Giant Killer" at bounding box center [1334, 263] width 439 height 30
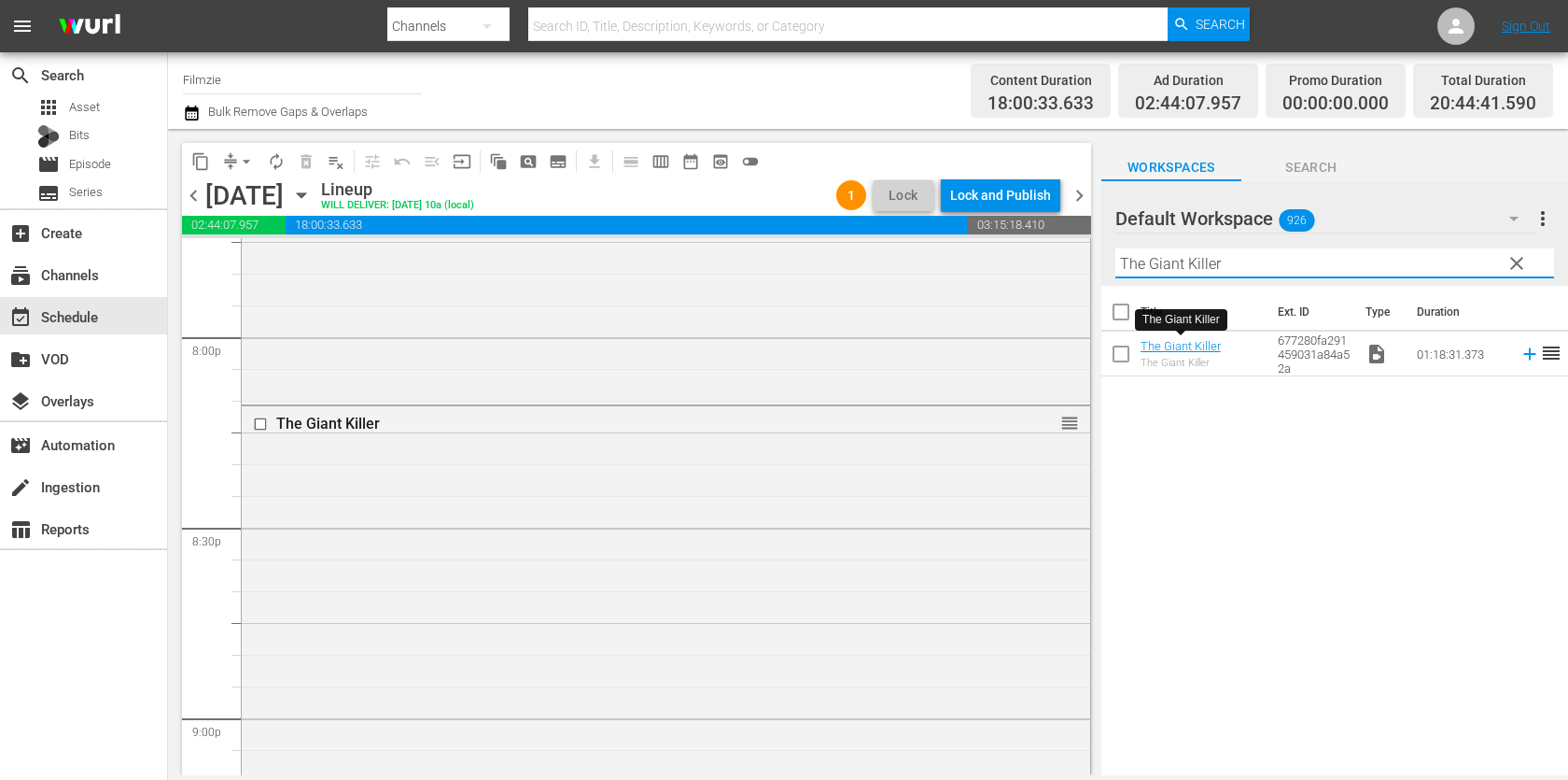
click at [1311, 266] on input "The Giant Killer" at bounding box center [1334, 263] width 439 height 30
paste input "arget List"
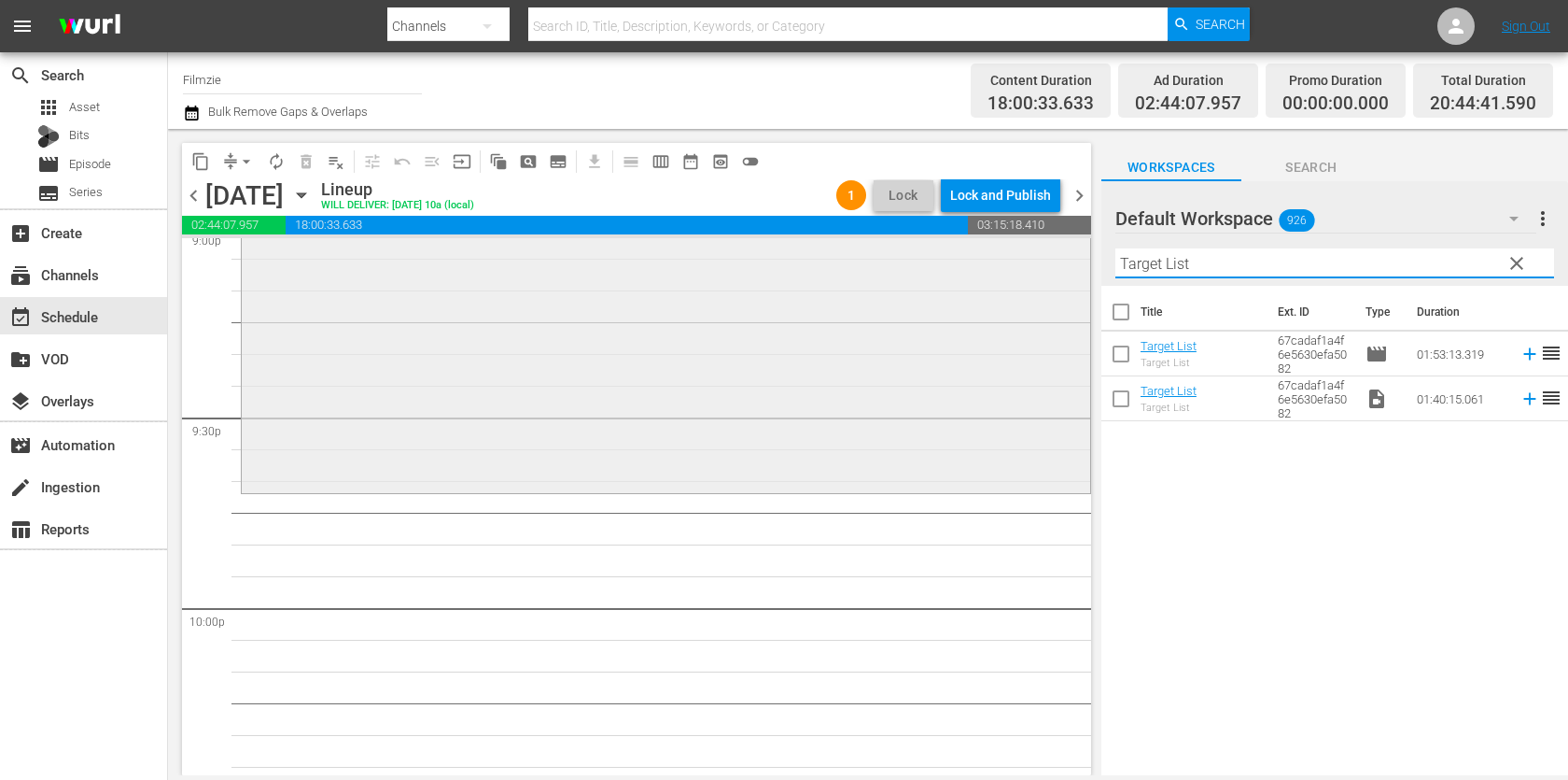
scroll to position [8058, 0]
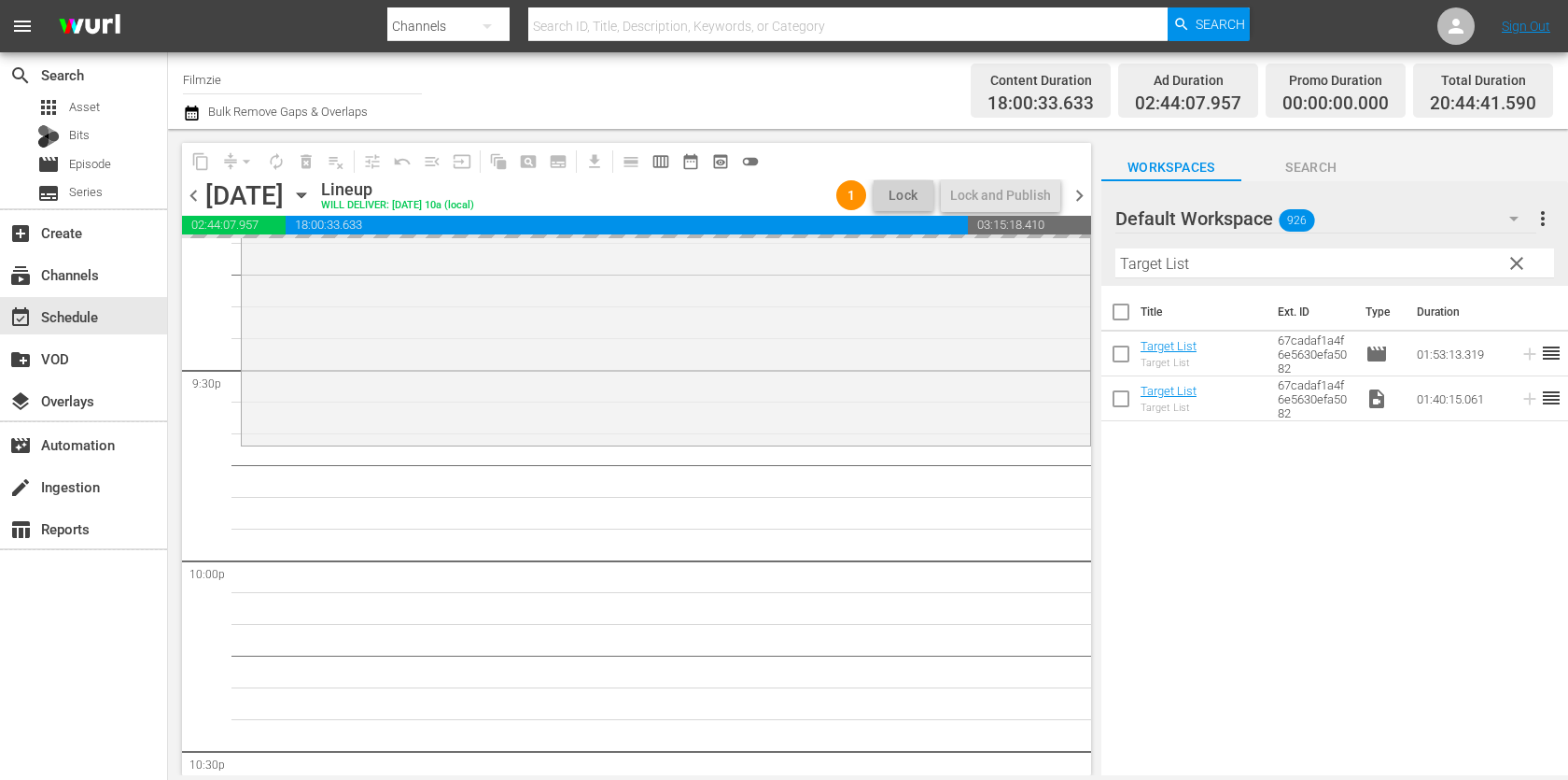
drag, startPoint x: 1182, startPoint y: 345, endPoint x: 836, endPoint y: 11, distance: 480.9
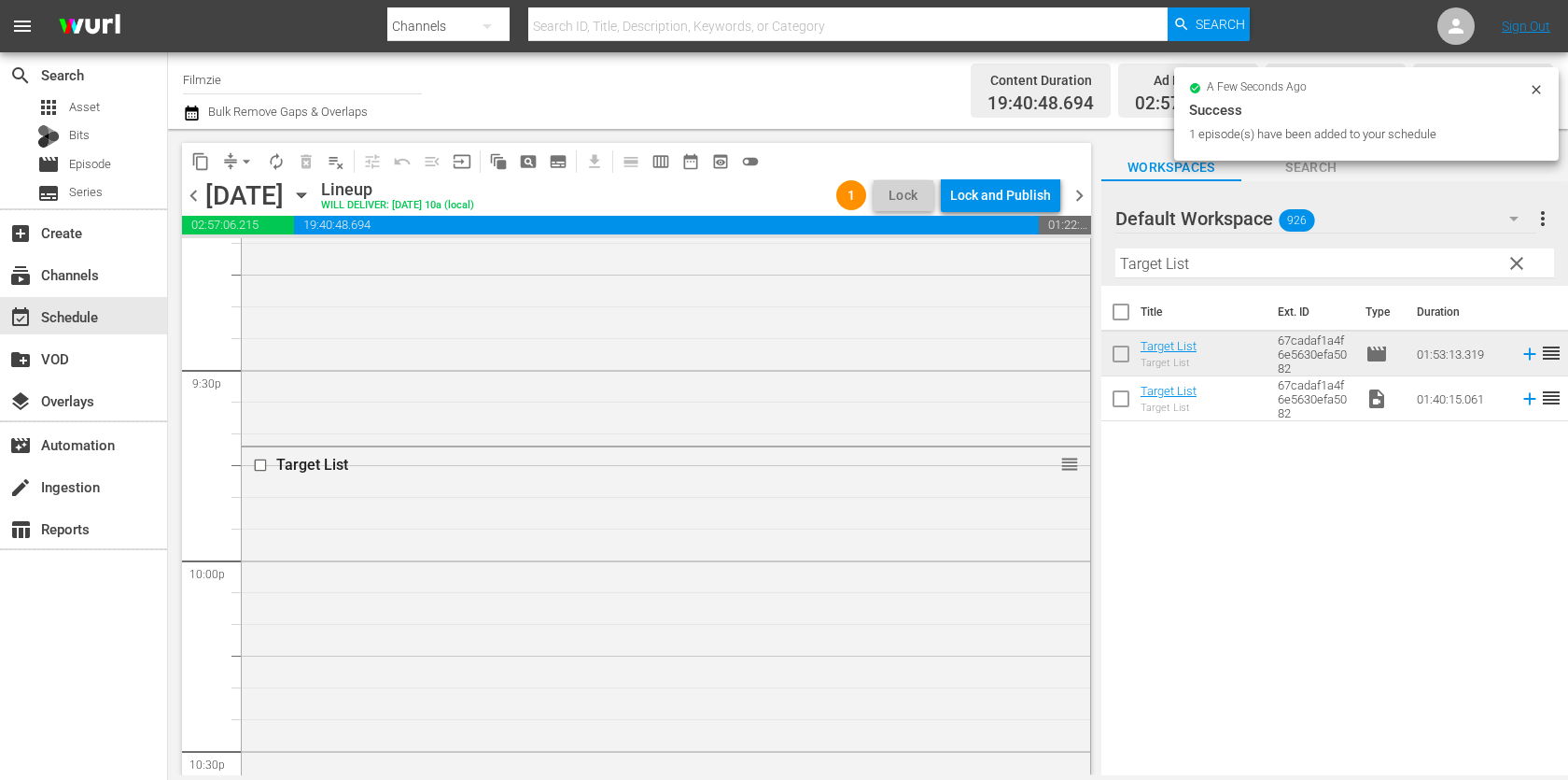
click at [1199, 247] on div "Filter by Title Target List" at bounding box center [1334, 264] width 439 height 45
click at [1198, 261] on input "Target List" at bounding box center [1334, 263] width 439 height 30
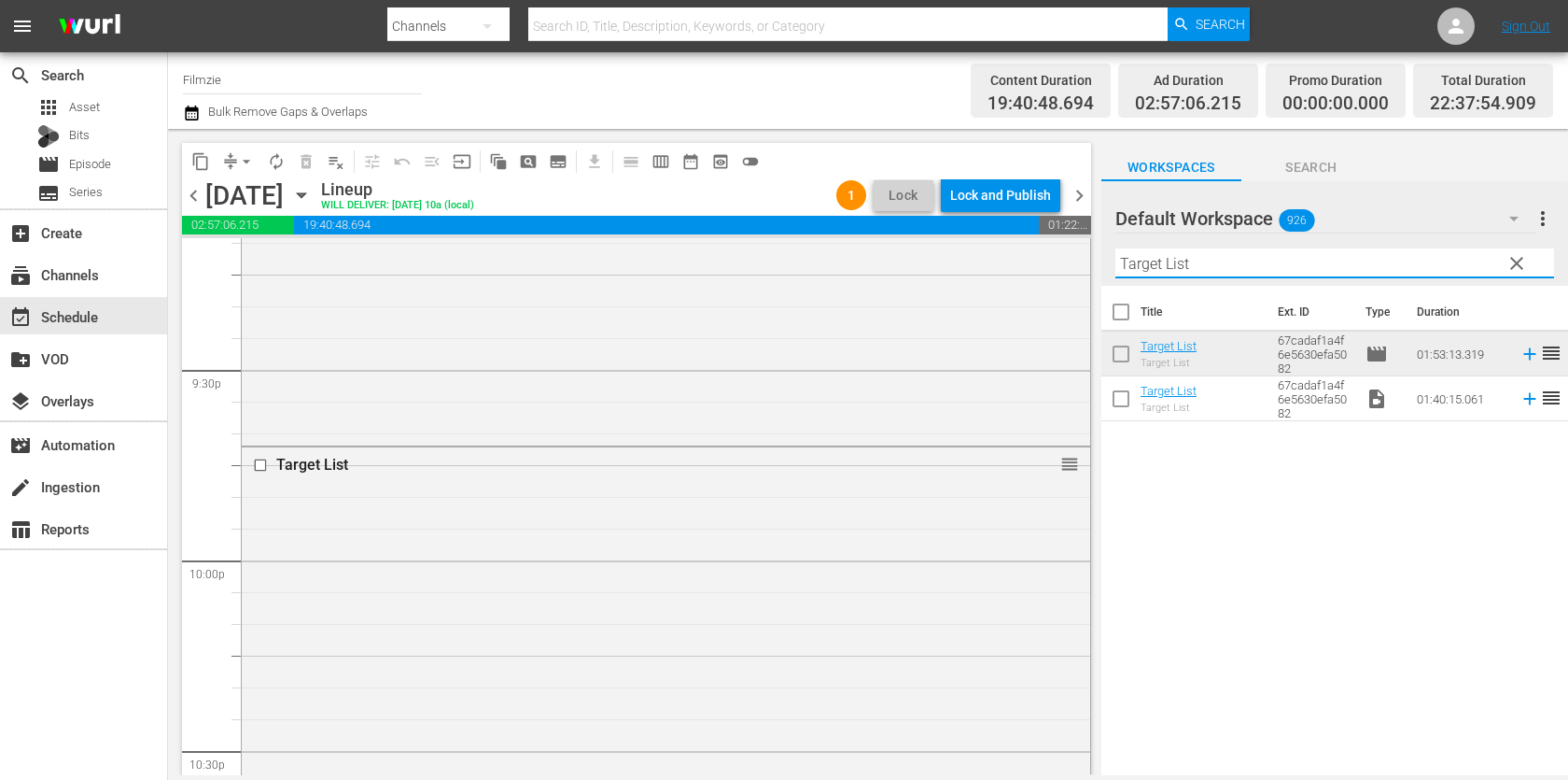
click at [1198, 261] on input "Target List" at bounding box center [1334, 263] width 439 height 30
paste input "Warrioress"
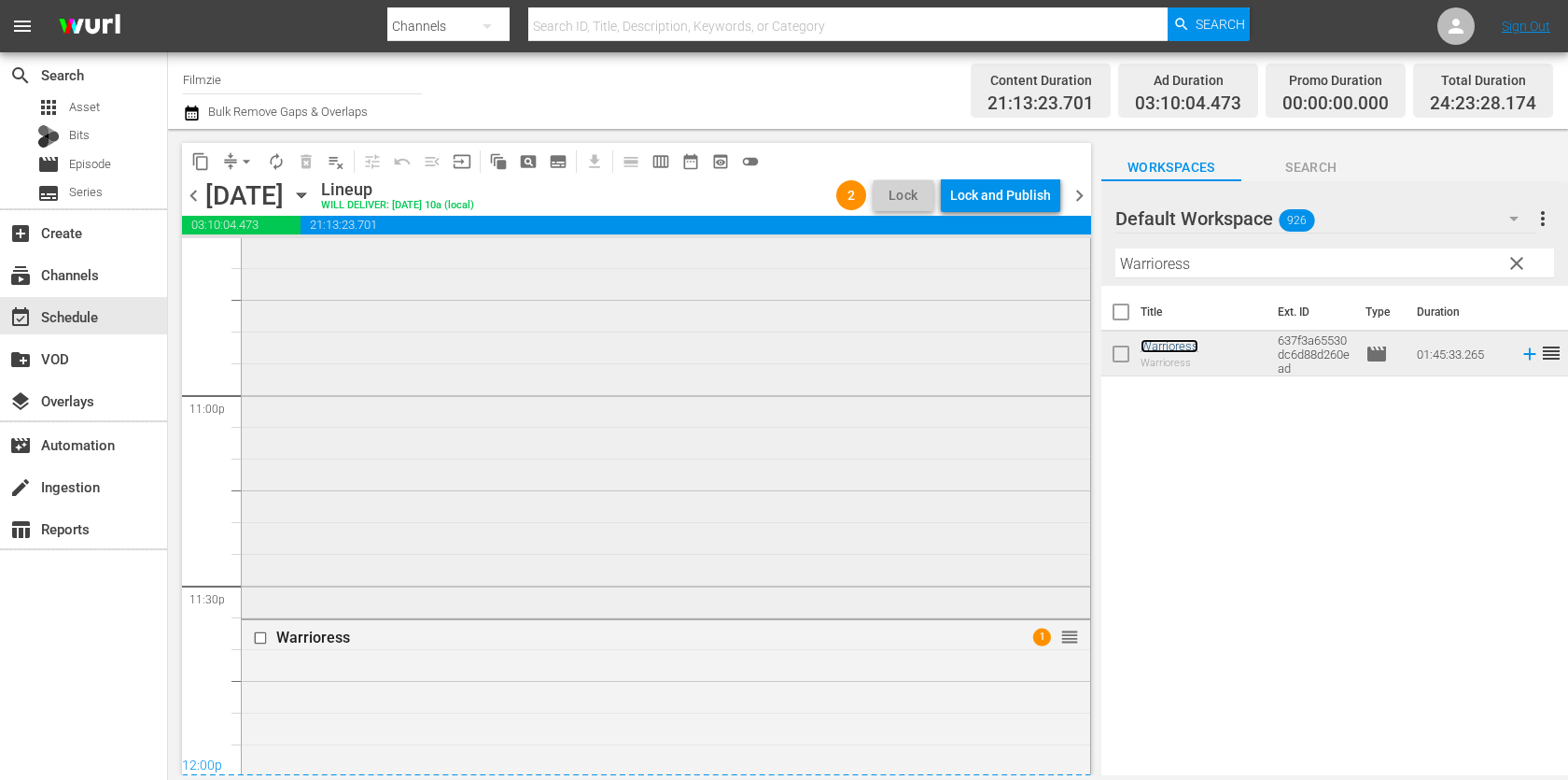
scroll to position [9117, 0]
click at [985, 192] on div "Lock and Publish" at bounding box center [1000, 195] width 101 height 34
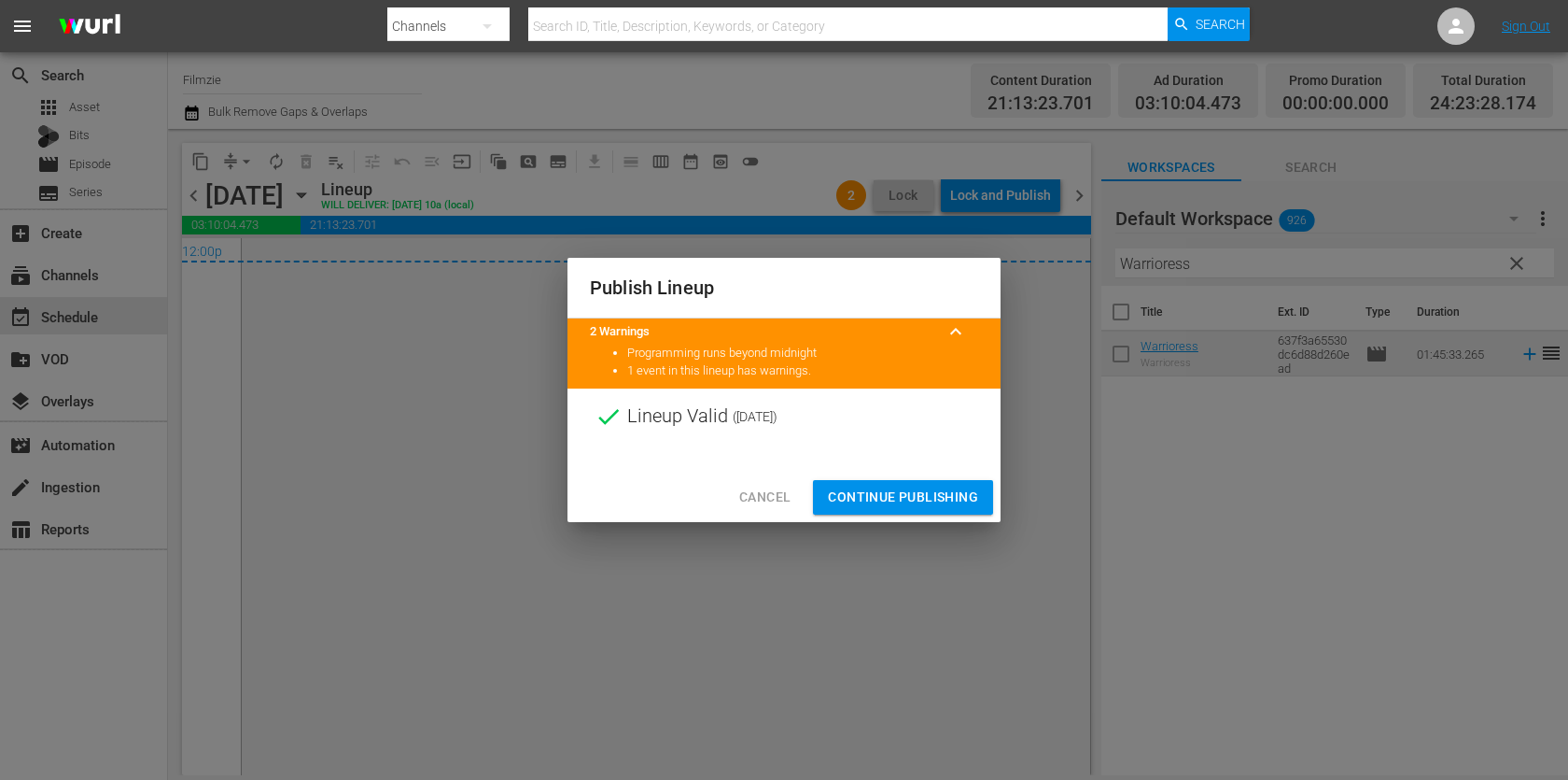
click at [943, 492] on span "Continue Publishing" at bounding box center [903, 497] width 150 height 23
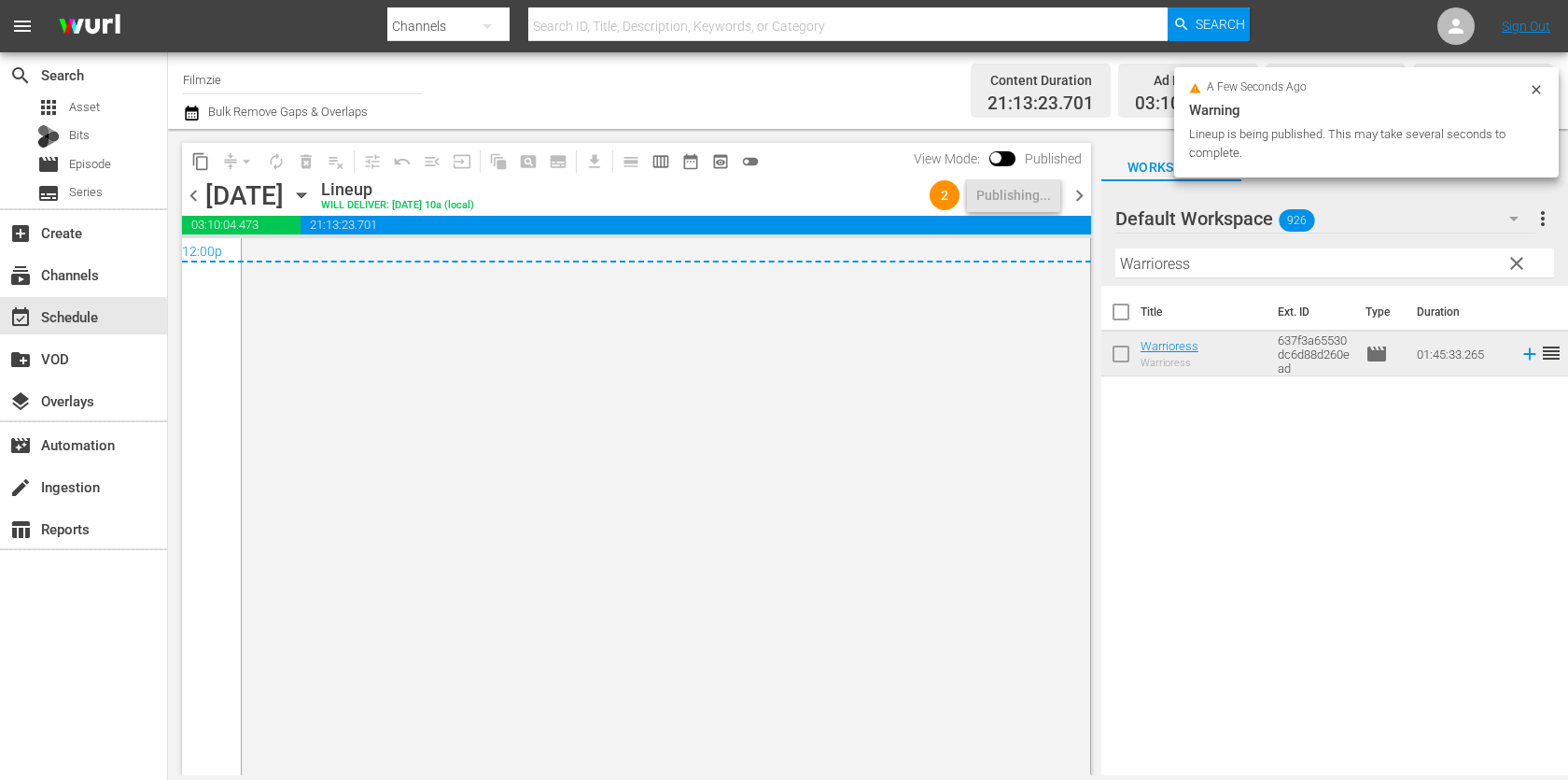
click at [1067, 200] on span "chevron_right" at bounding box center [1079, 196] width 23 height 23
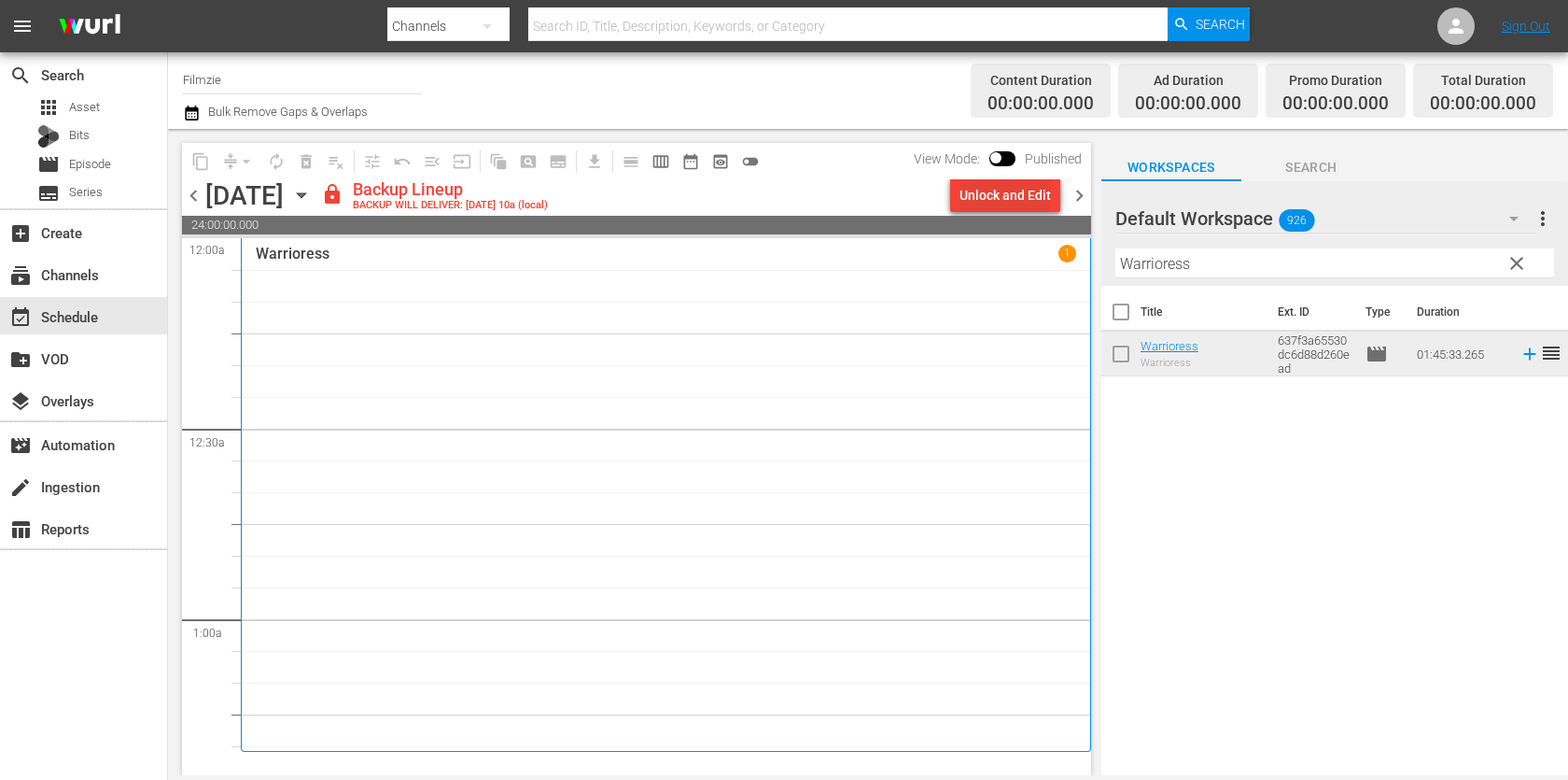
click at [1017, 196] on div "Unlock and Edit" at bounding box center [1004, 195] width 91 height 34
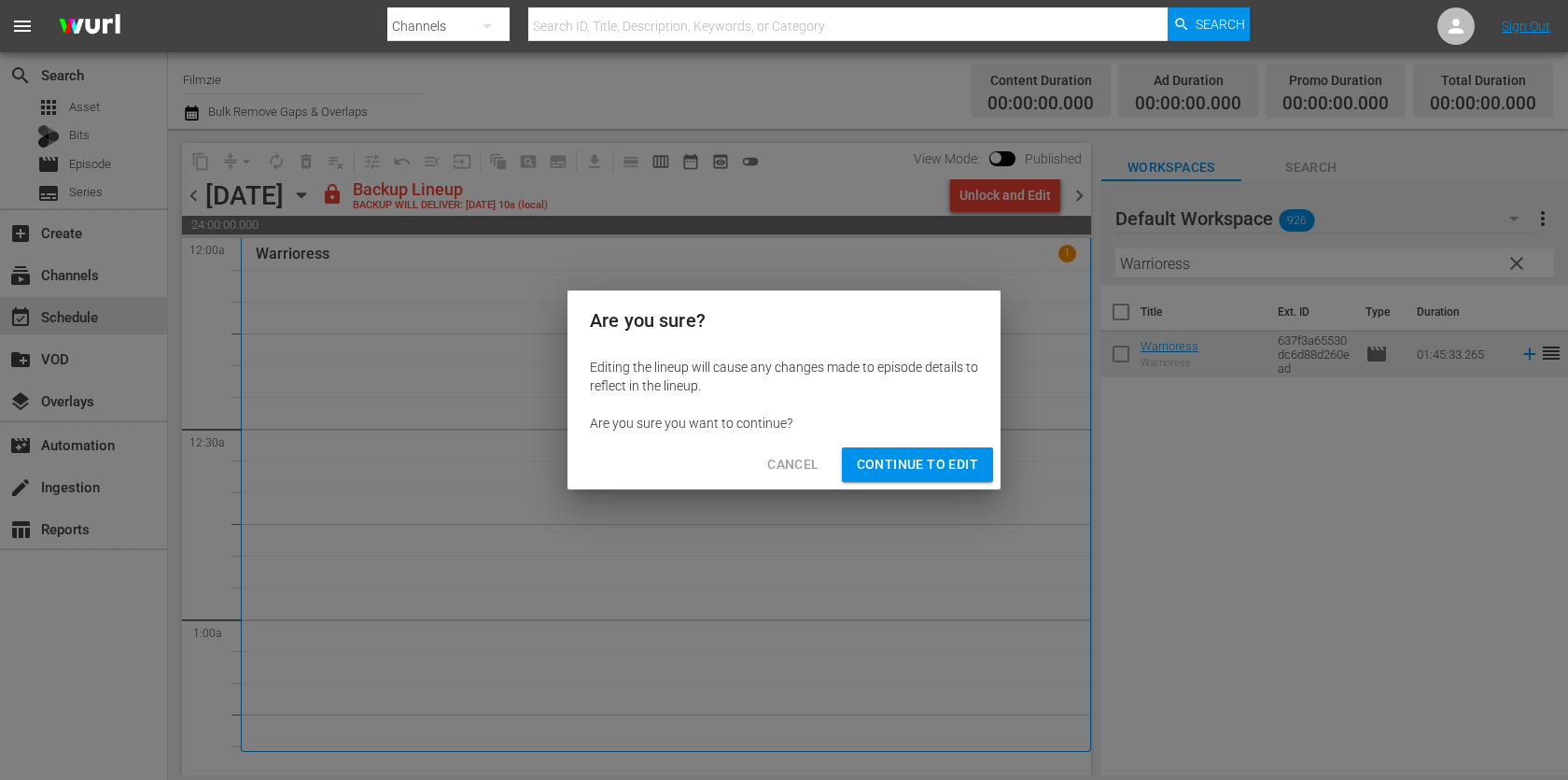
click at [946, 468] on span "Continue to Edit" at bounding box center [916, 464] width 121 height 23
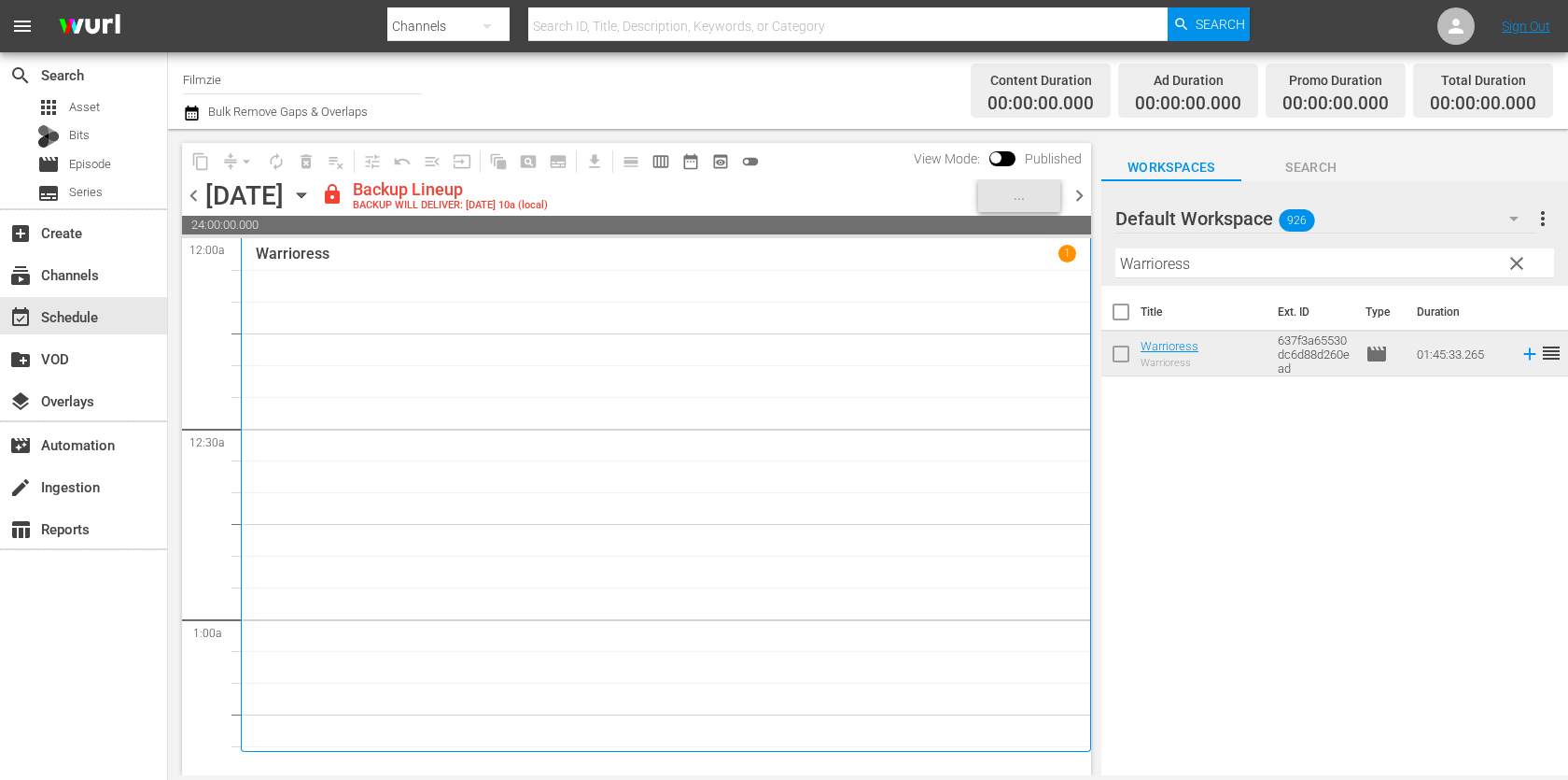
click at [1178, 264] on input "Warrioress" at bounding box center [1334, 263] width 439 height 30
paste input "The Mirror Game"
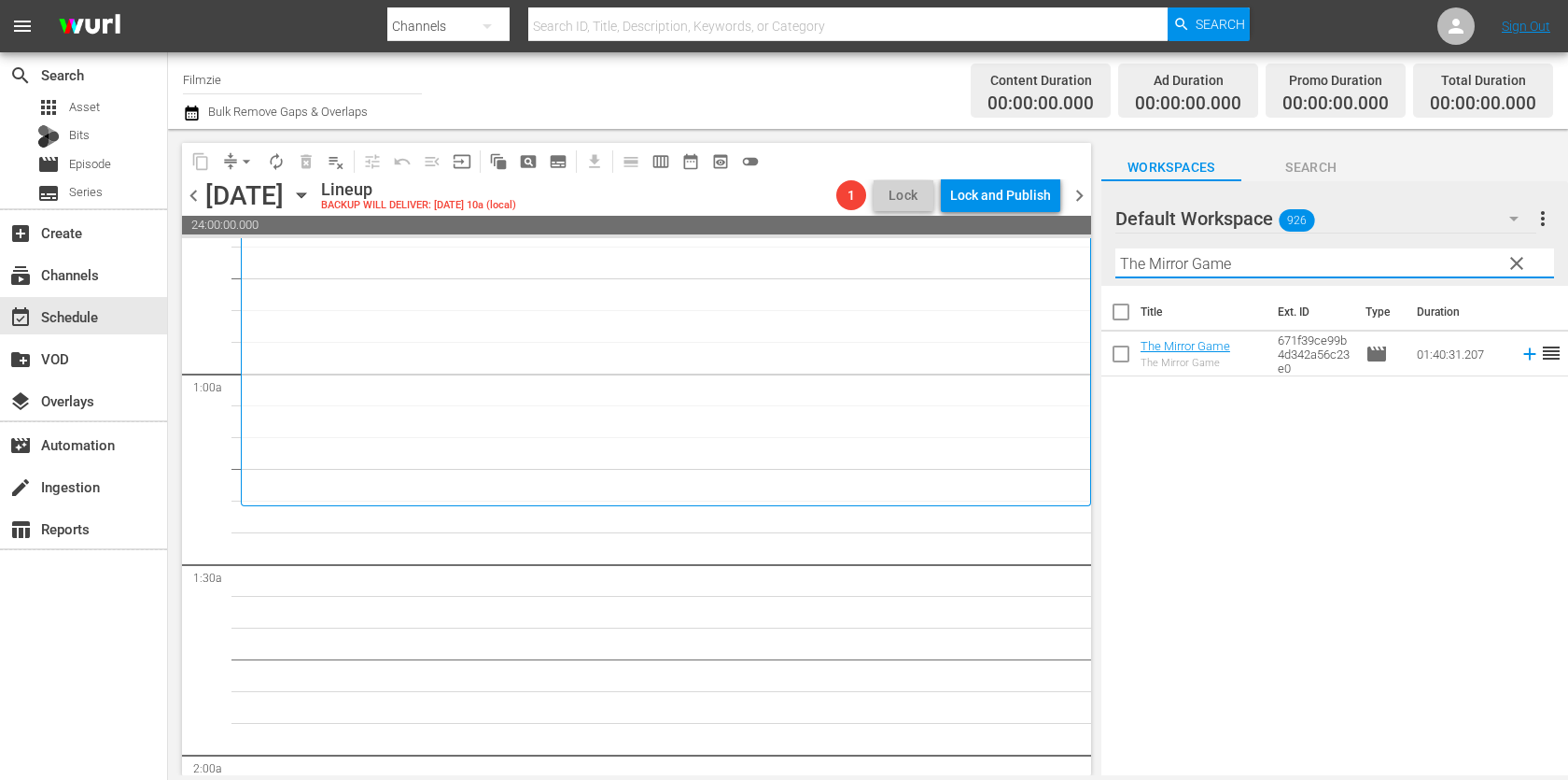
scroll to position [277, 0]
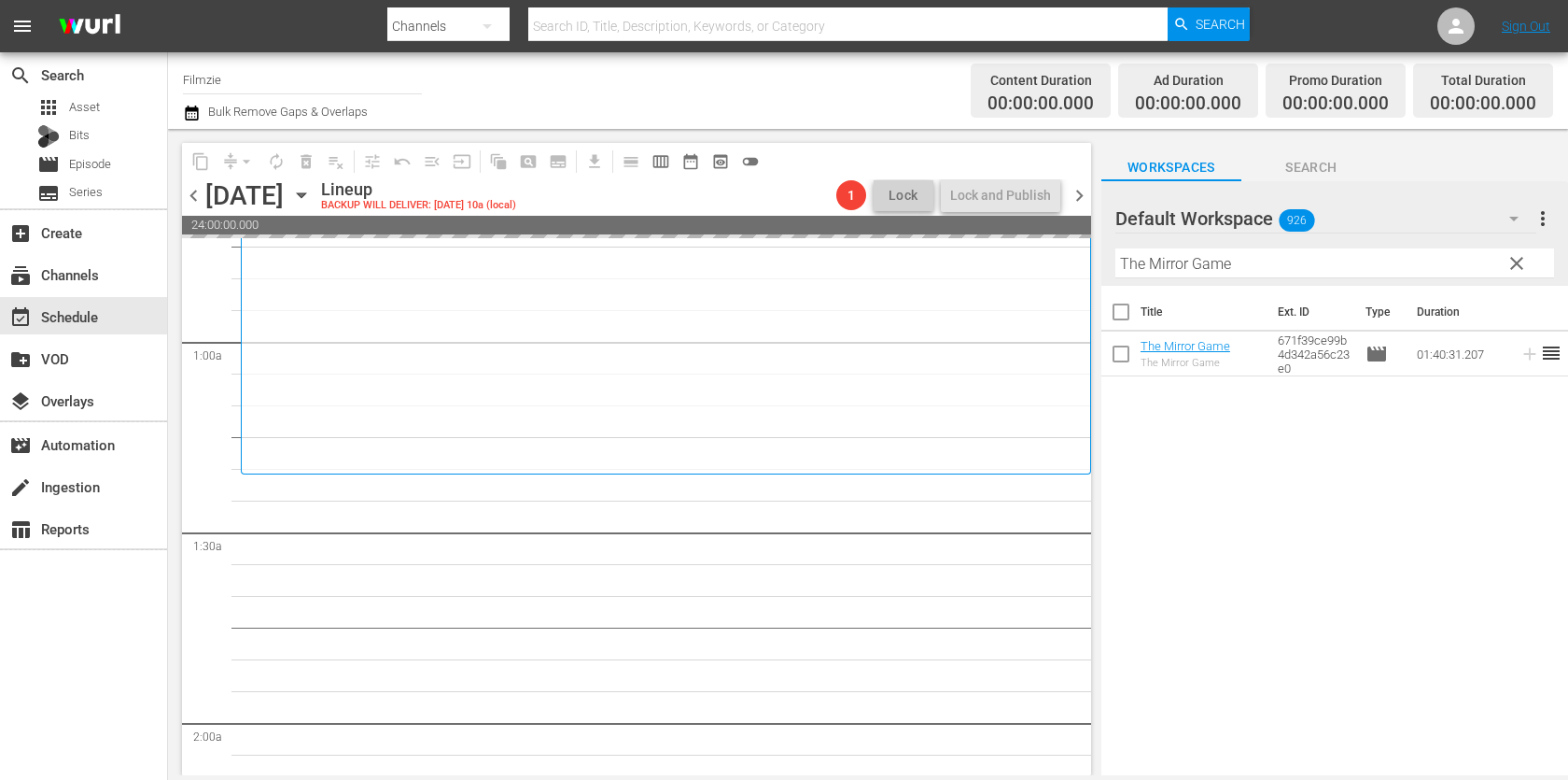
drag, startPoint x: 1177, startPoint y: 347, endPoint x: 871, endPoint y: 1, distance: 461.9
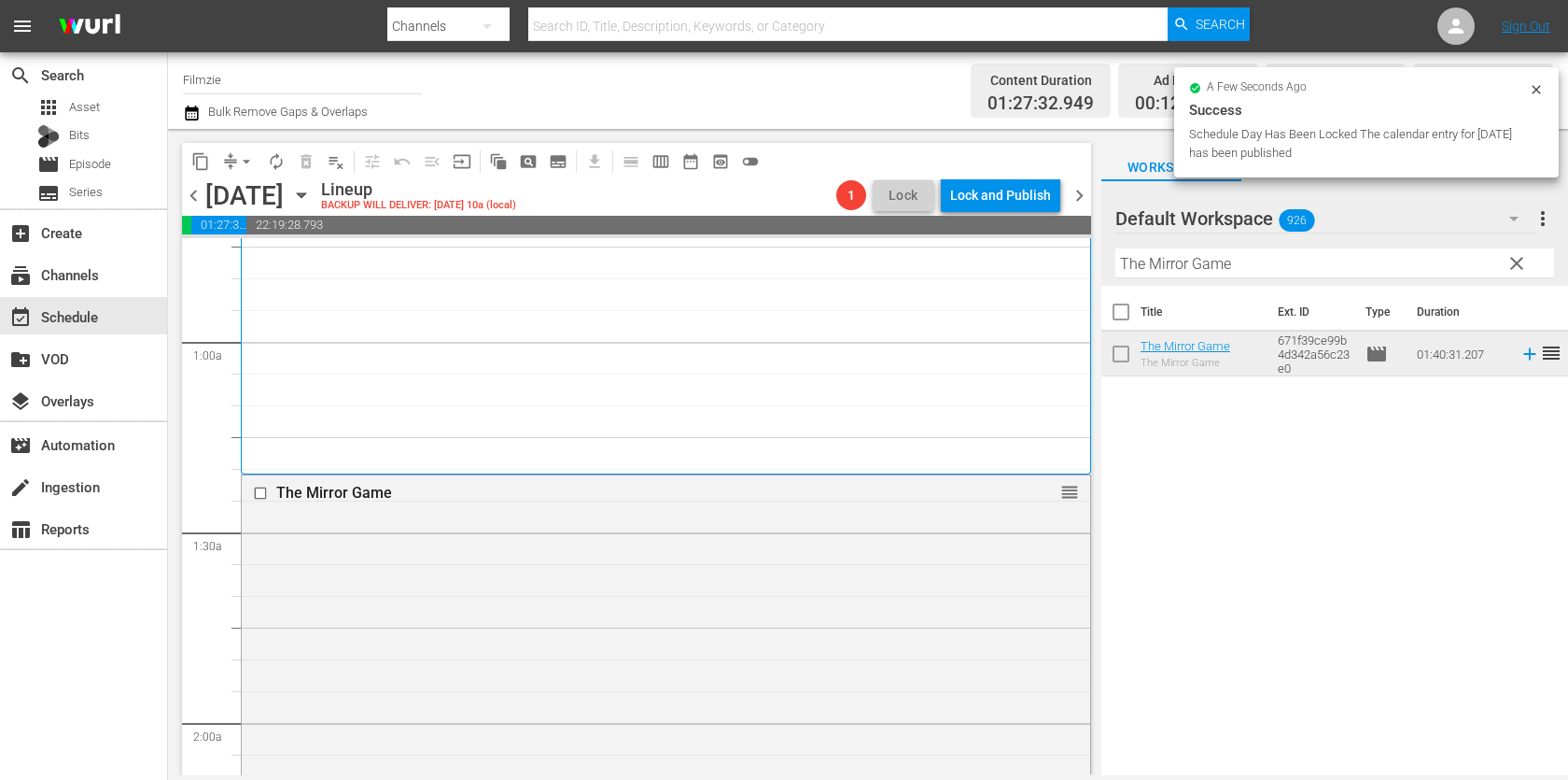
click at [1273, 268] on input "The Mirror Game" at bounding box center [1334, 263] width 439 height 30
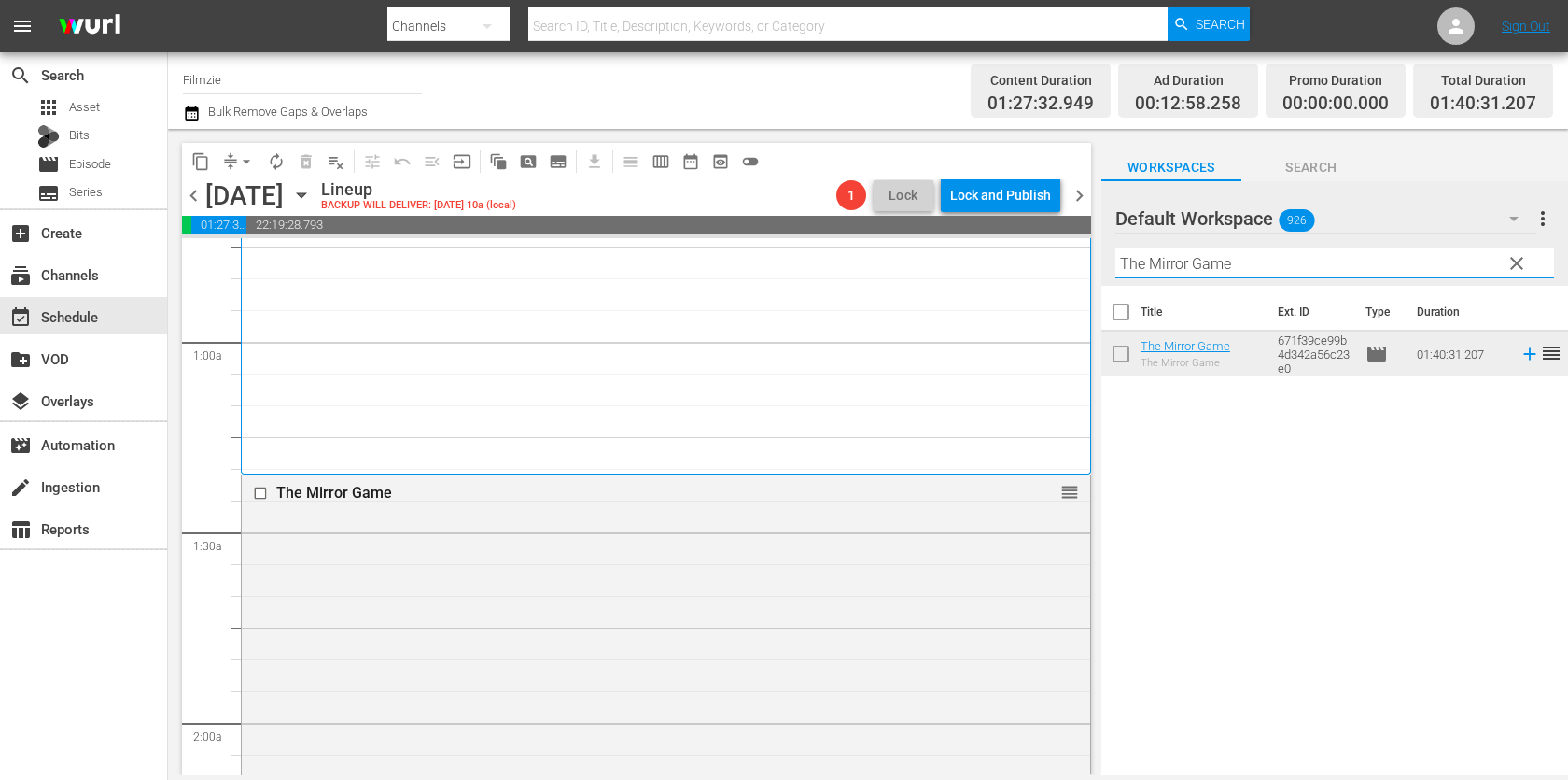
paste input "Celebrity Crush"
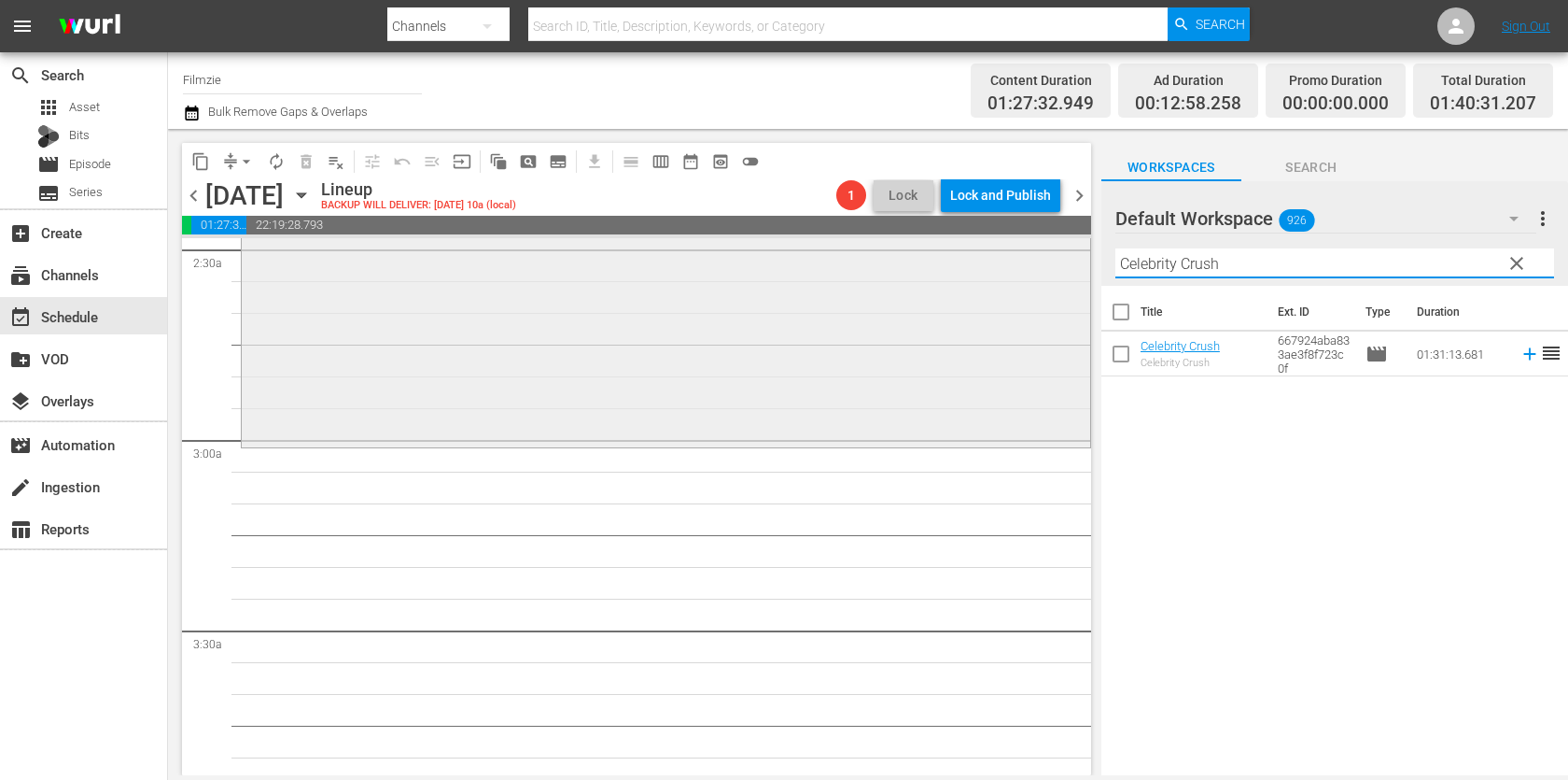
scroll to position [952, 0]
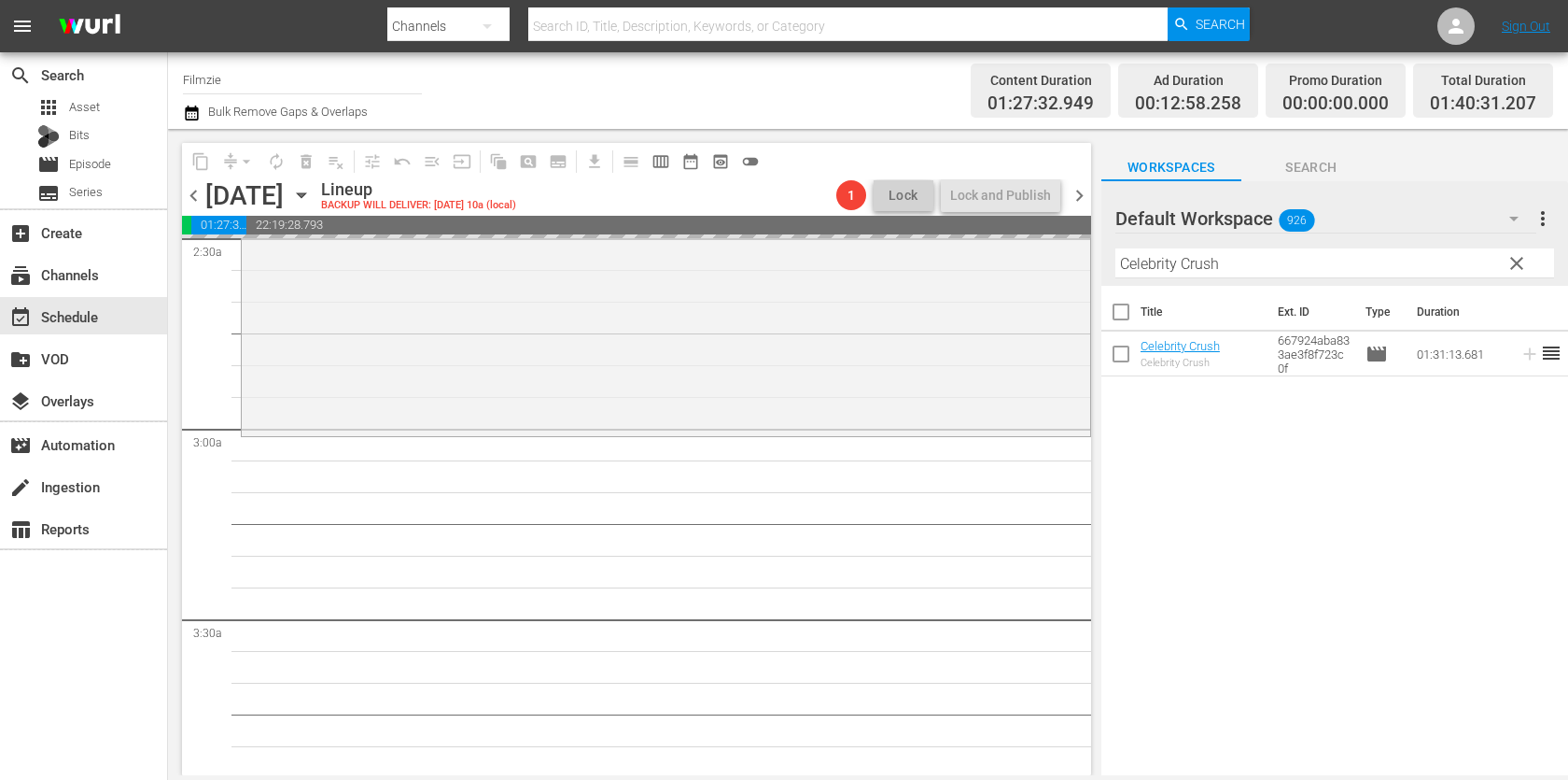
drag, startPoint x: 1206, startPoint y: 355, endPoint x: 822, endPoint y: 1, distance: 522.3
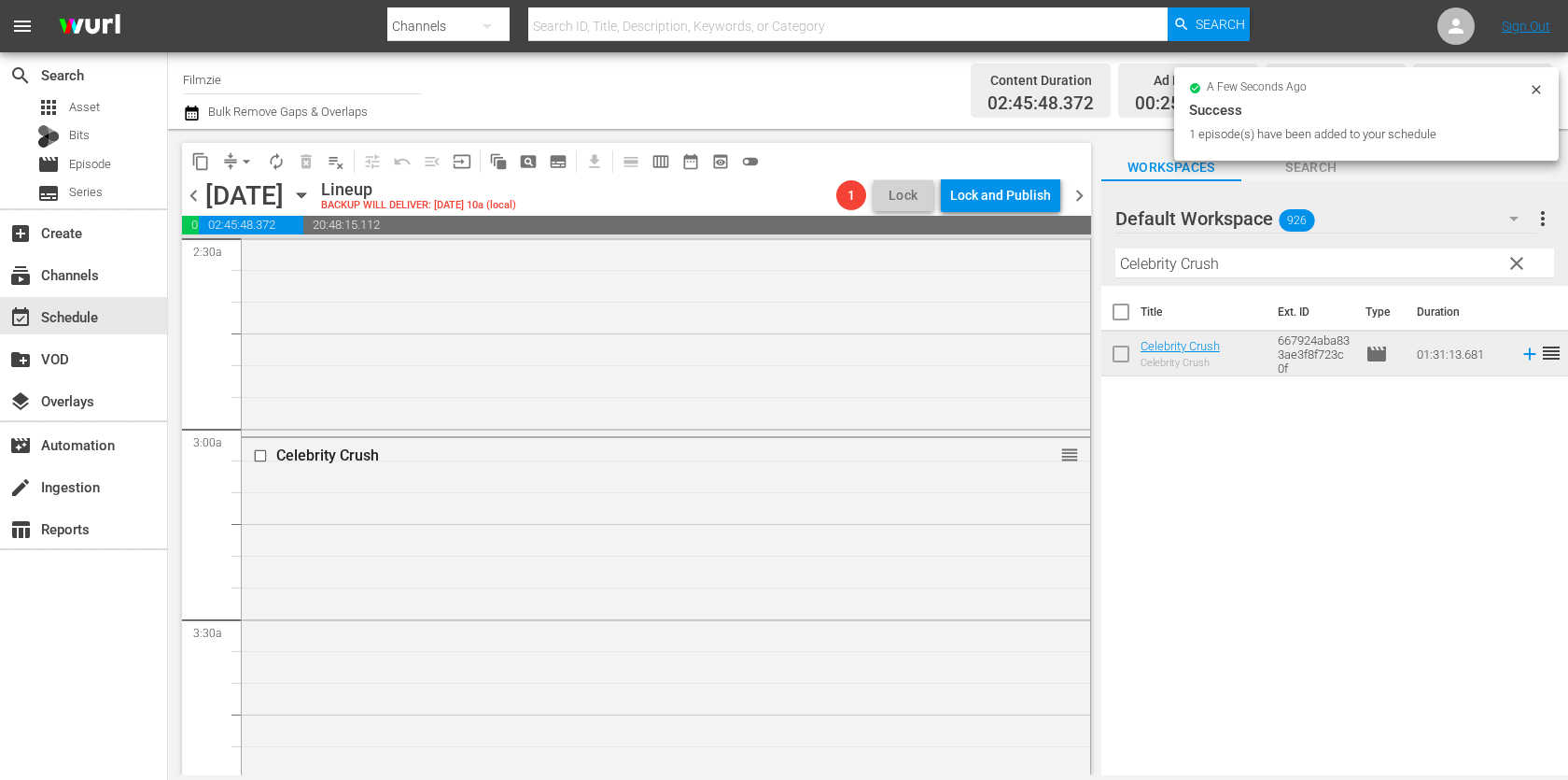
click at [1264, 263] on input "Celebrity Crush" at bounding box center [1334, 263] width 439 height 30
paste input "Outlier"
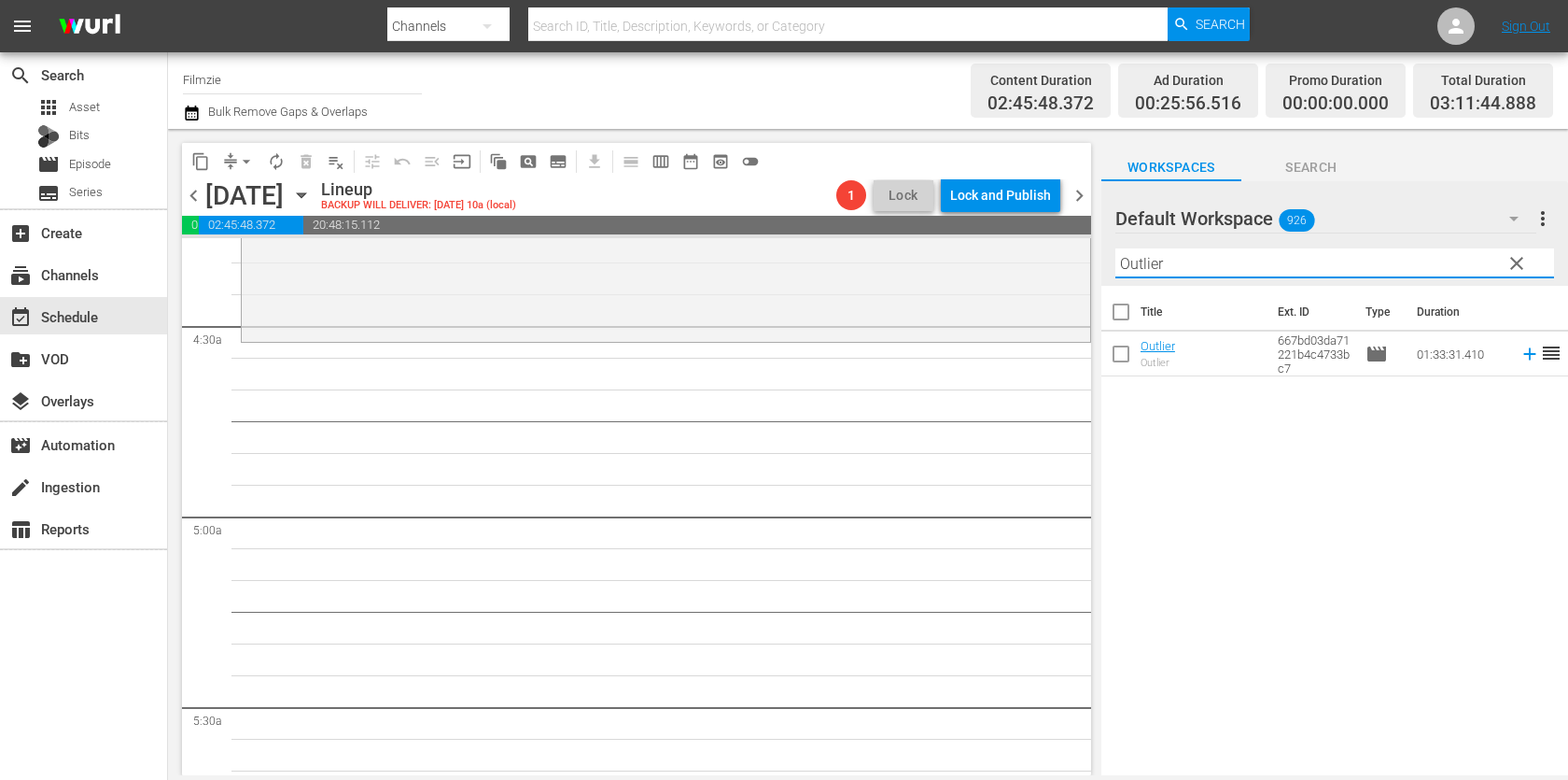
scroll to position [1638, 0]
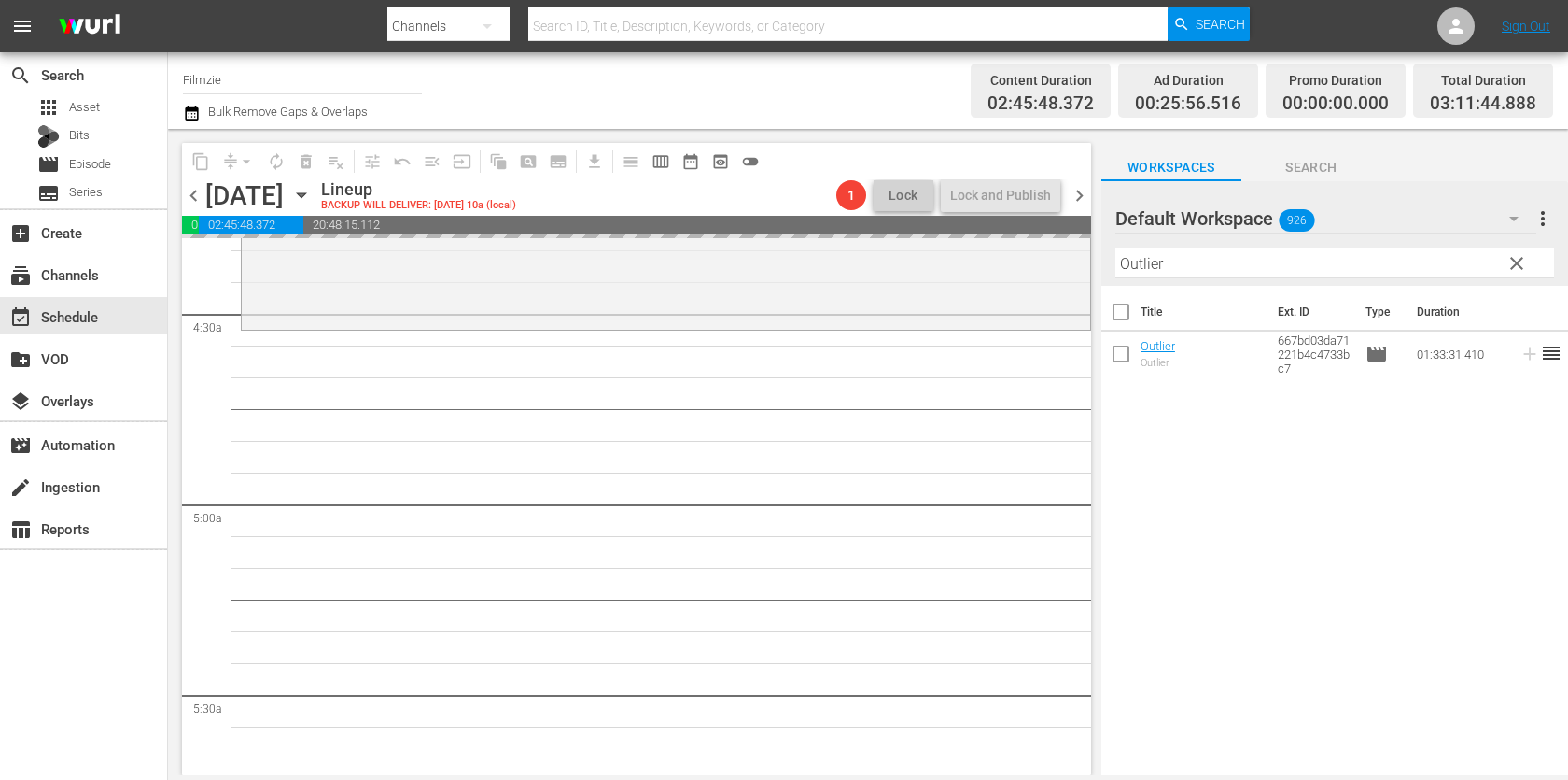
drag, startPoint x: 1153, startPoint y: 347, endPoint x: 835, endPoint y: 44, distance: 439.2
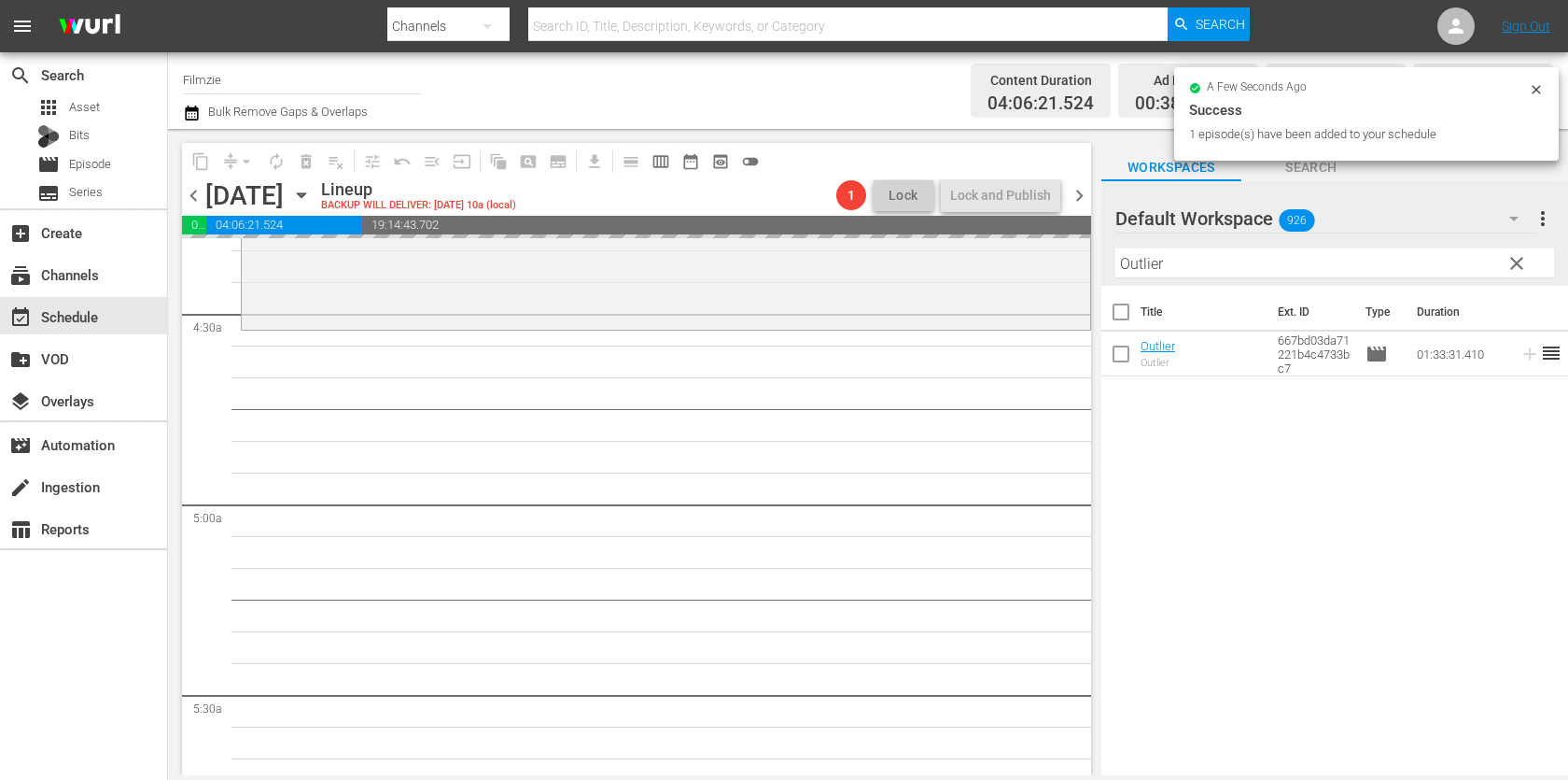
click at [1259, 259] on input "Outlier" at bounding box center [1334, 263] width 439 height 30
paste input "A Long Way Off"
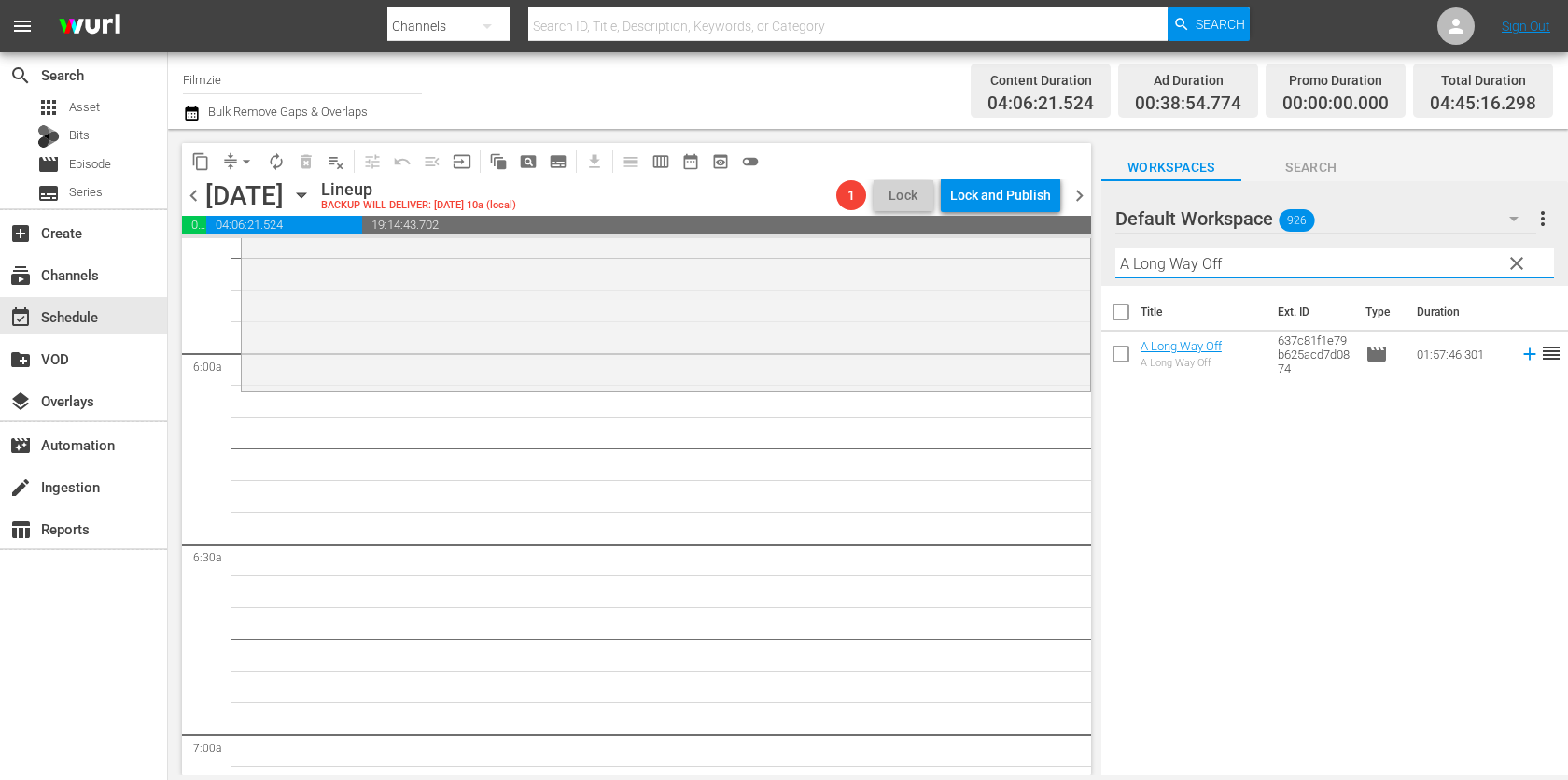
scroll to position [2119, 0]
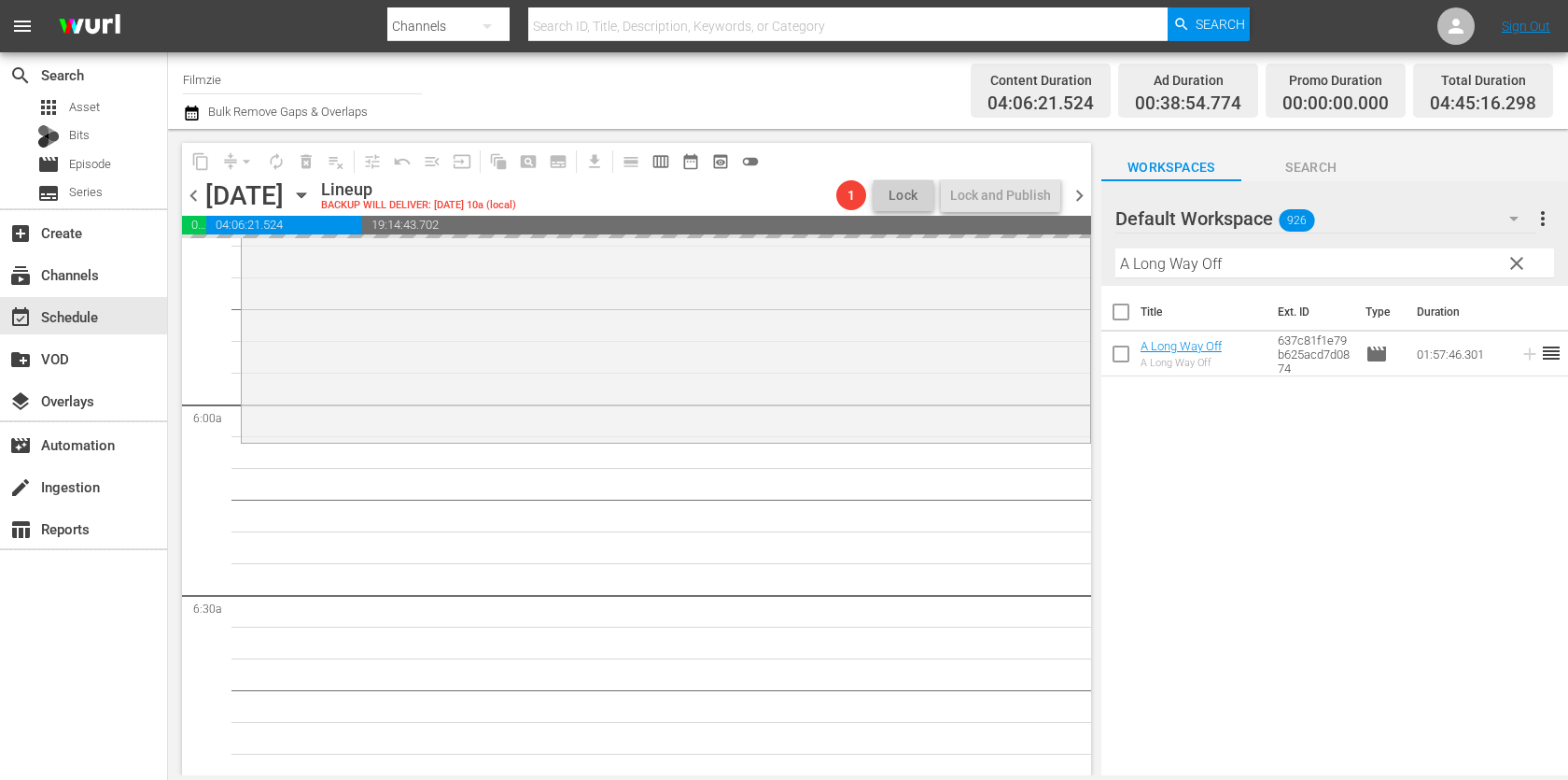
drag, startPoint x: 1209, startPoint y: 345, endPoint x: 830, endPoint y: 0, distance: 512.5
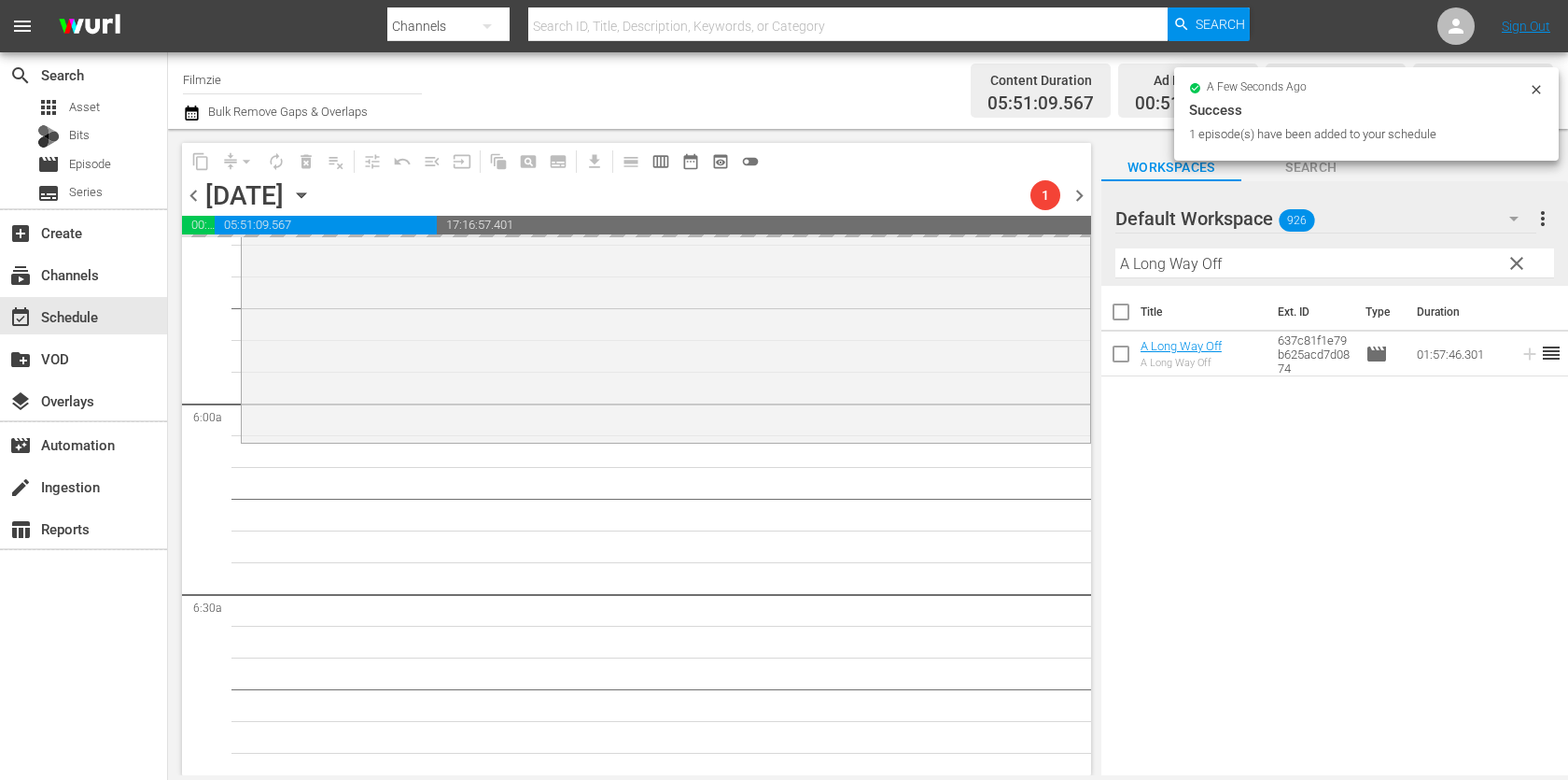
click at [1358, 253] on input "A Long Way Off" at bounding box center [1334, 263] width 439 height 30
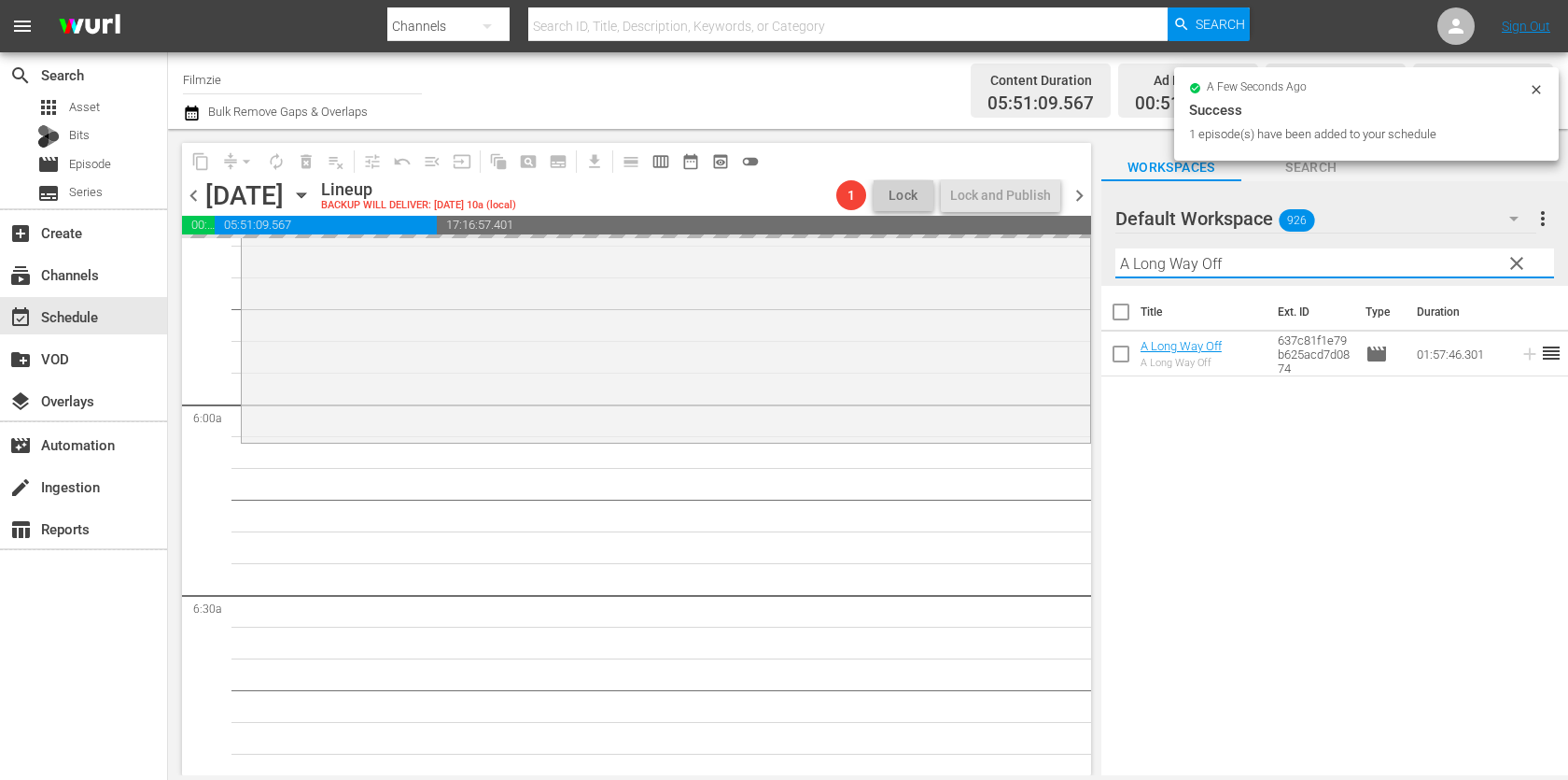
click at [1358, 253] on input "A Long Way Off" at bounding box center [1334, 263] width 439 height 30
paste input "Beyond Atlantis"
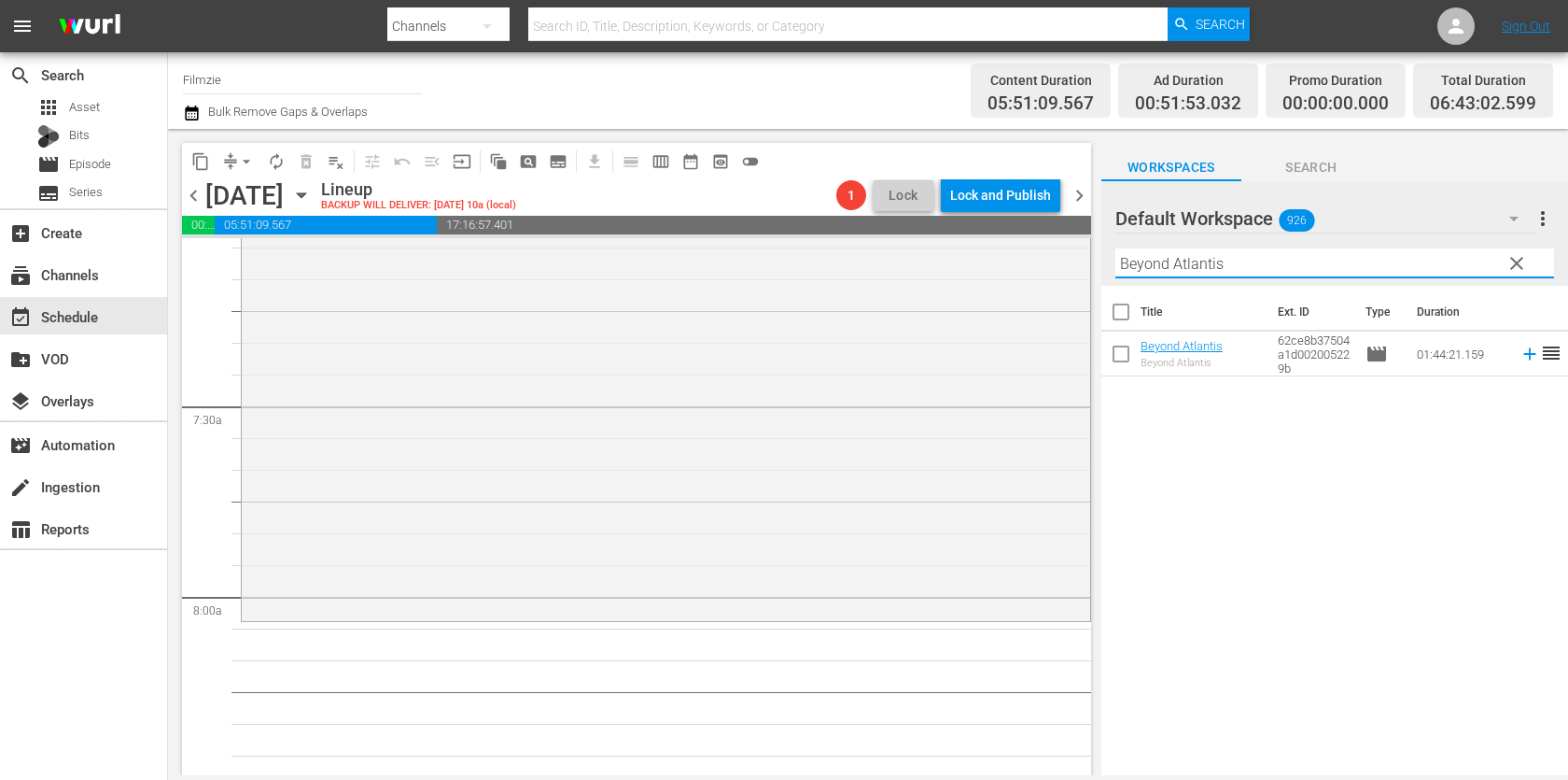
scroll to position [2690, 0]
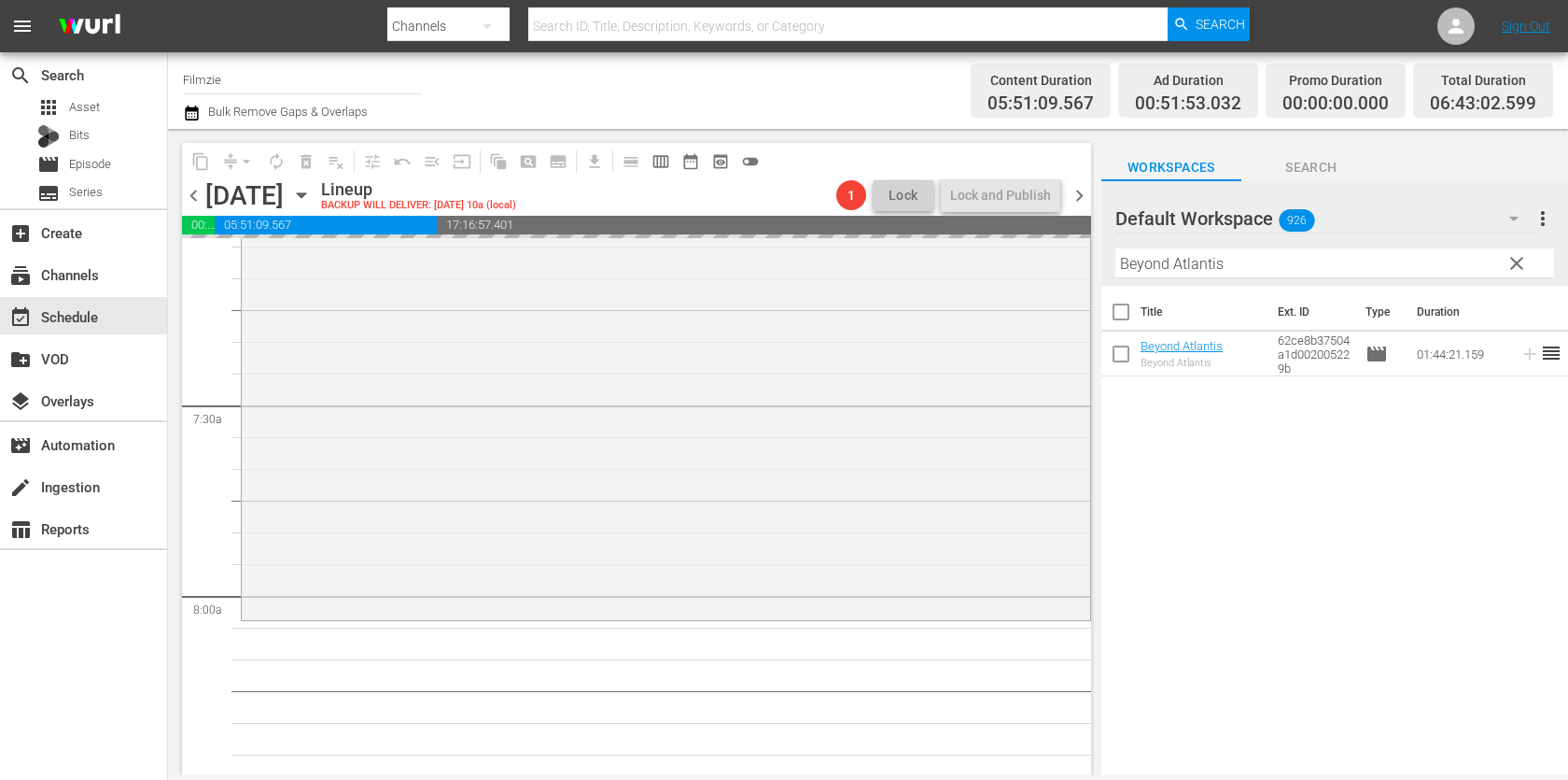
drag, startPoint x: 1184, startPoint y: 345, endPoint x: 799, endPoint y: 13, distance: 508.4
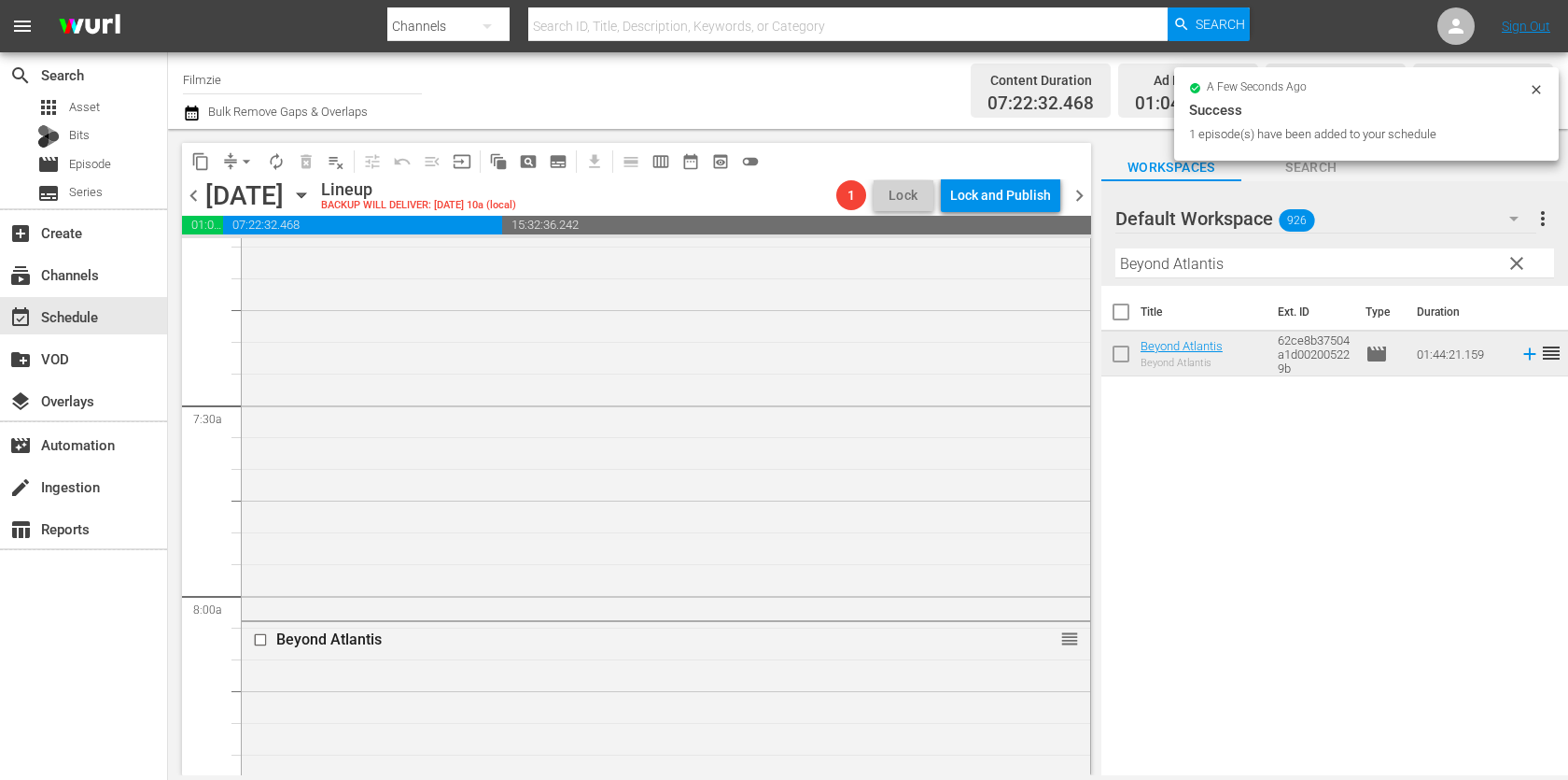
click at [1372, 265] on input "Beyond Atlantis" at bounding box center [1334, 263] width 439 height 30
paste input "Walking Through History 5"
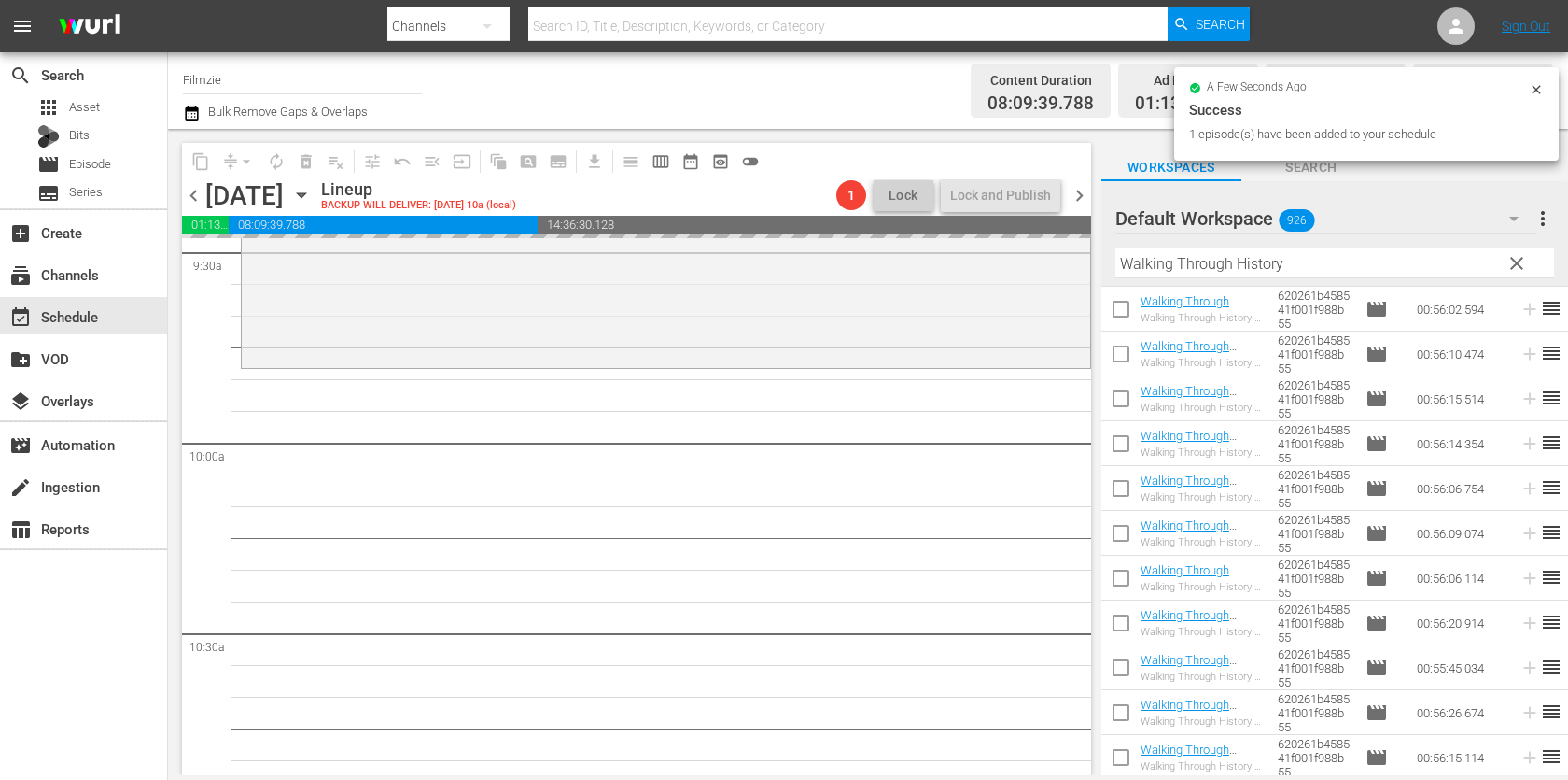
scroll to position [3597, 0]
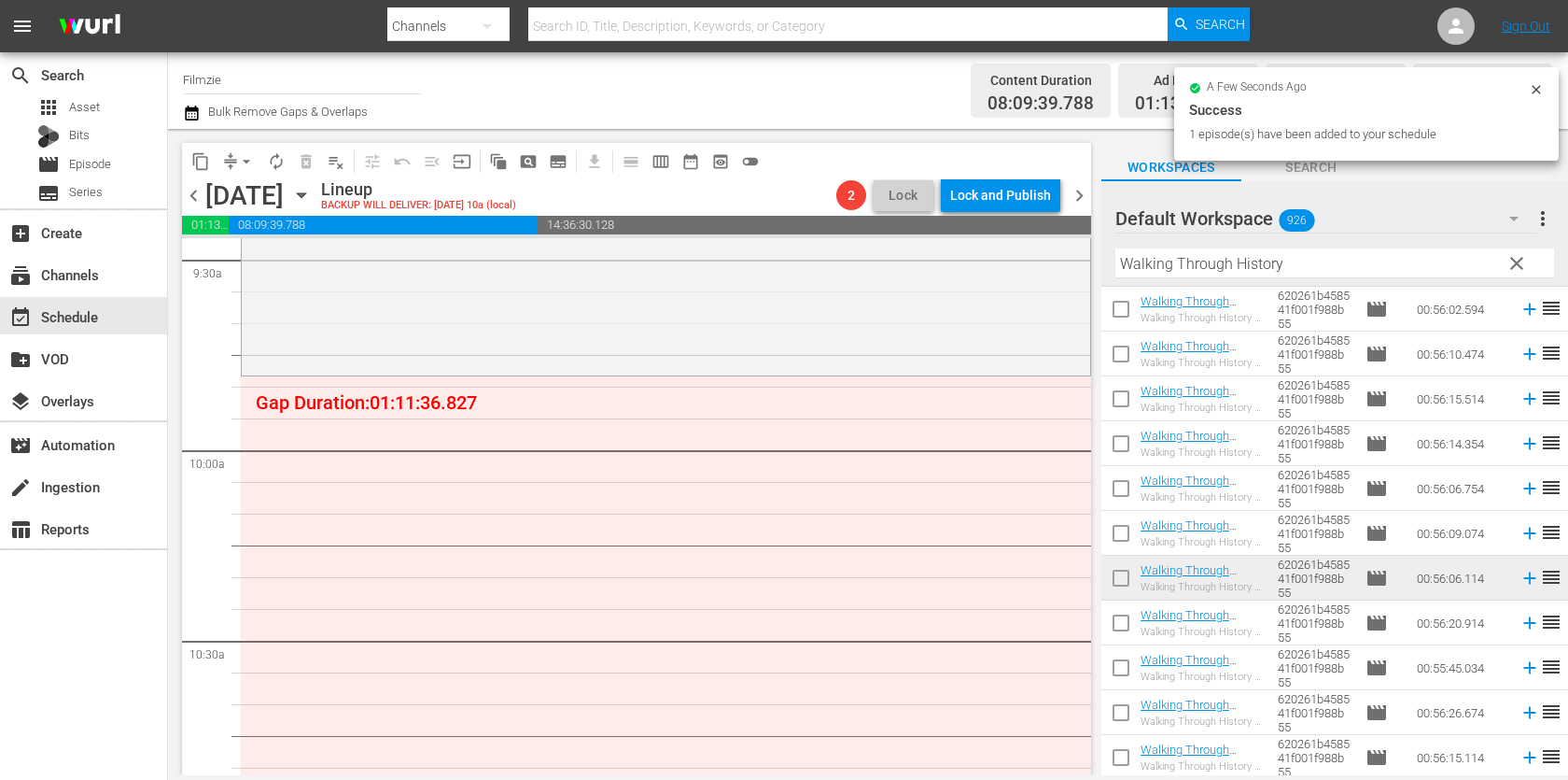
drag, startPoint x: 1213, startPoint y: 576, endPoint x: 852, endPoint y: 4, distance: 676.4
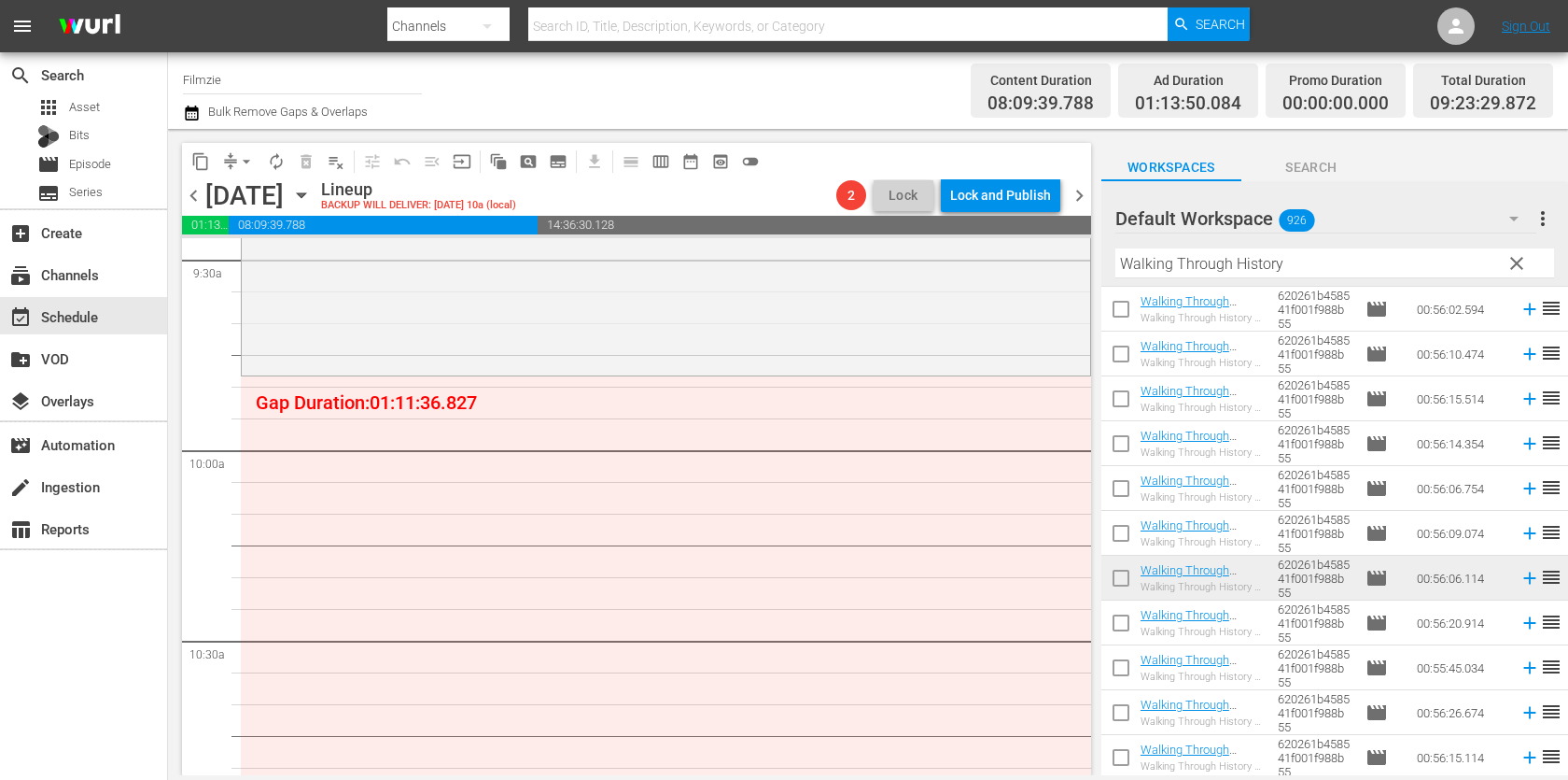
click at [1311, 268] on input "Walking Through History" at bounding box center [1334, 263] width 439 height 30
paste input "Patrick"
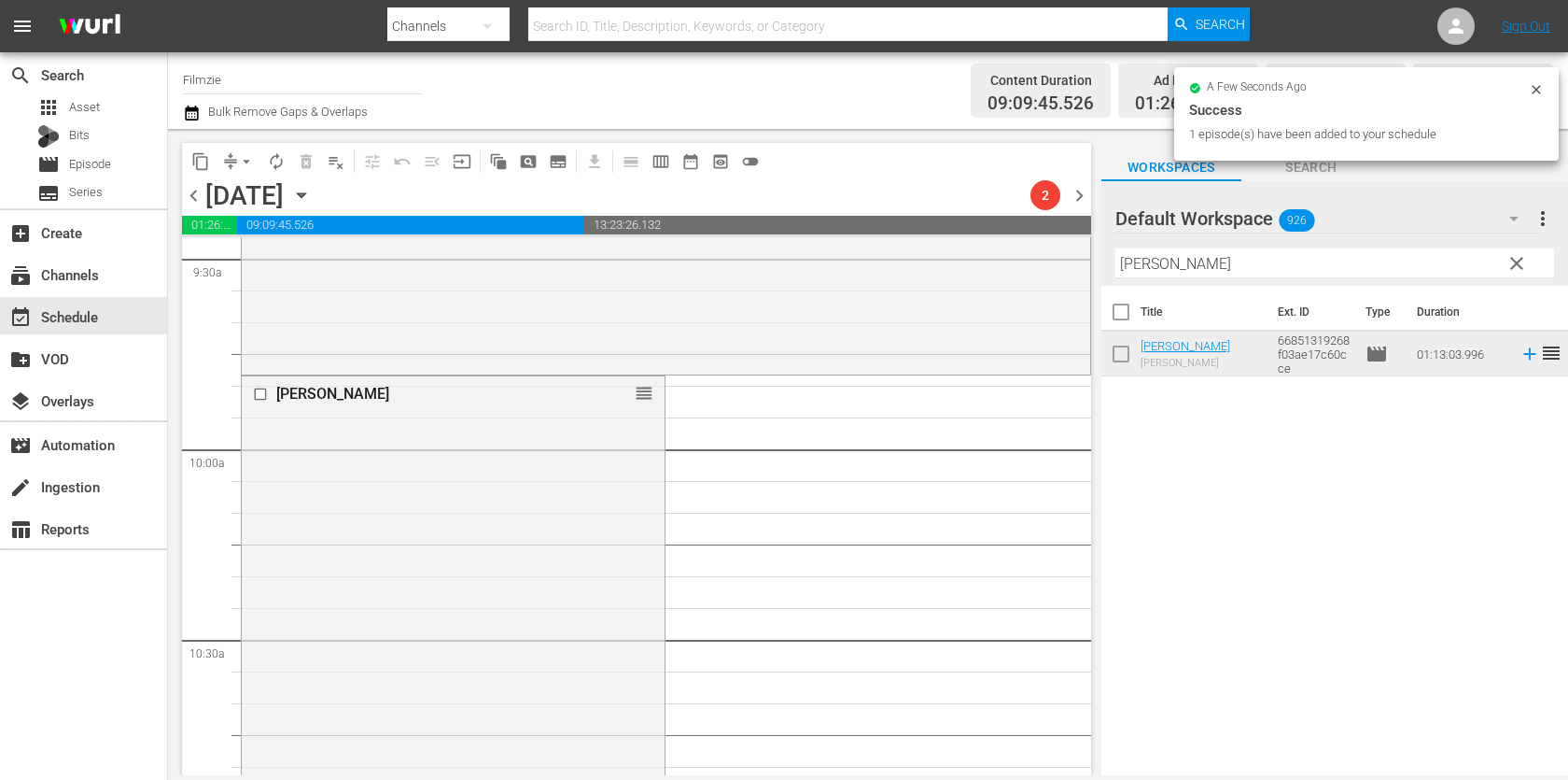
click at [1294, 258] on input "Patrick" at bounding box center [1334, 263] width 439 height 30
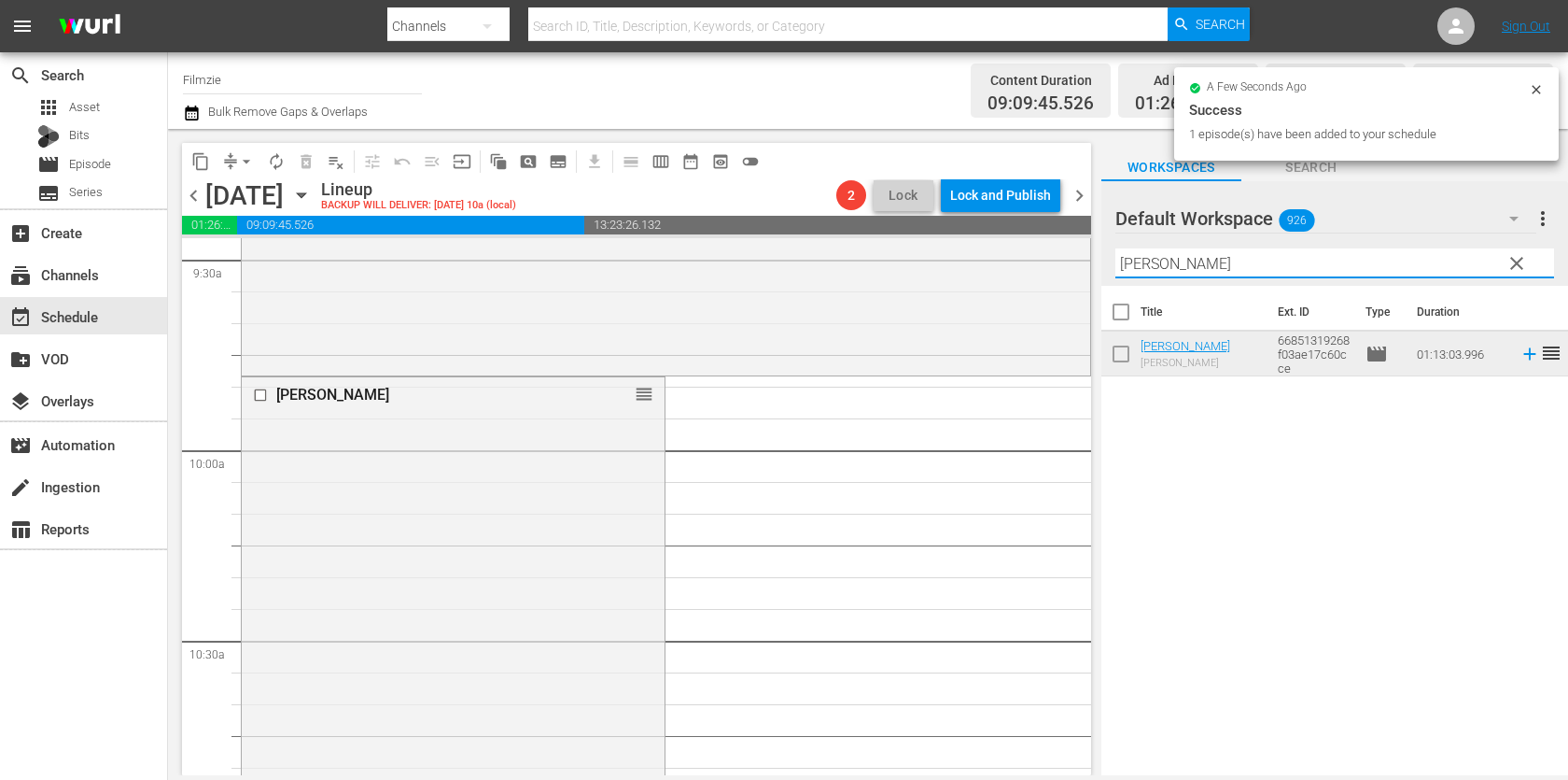
click at [1294, 258] on input "Patrick" at bounding box center [1334, 263] width 439 height 30
paste input "Rebecca"
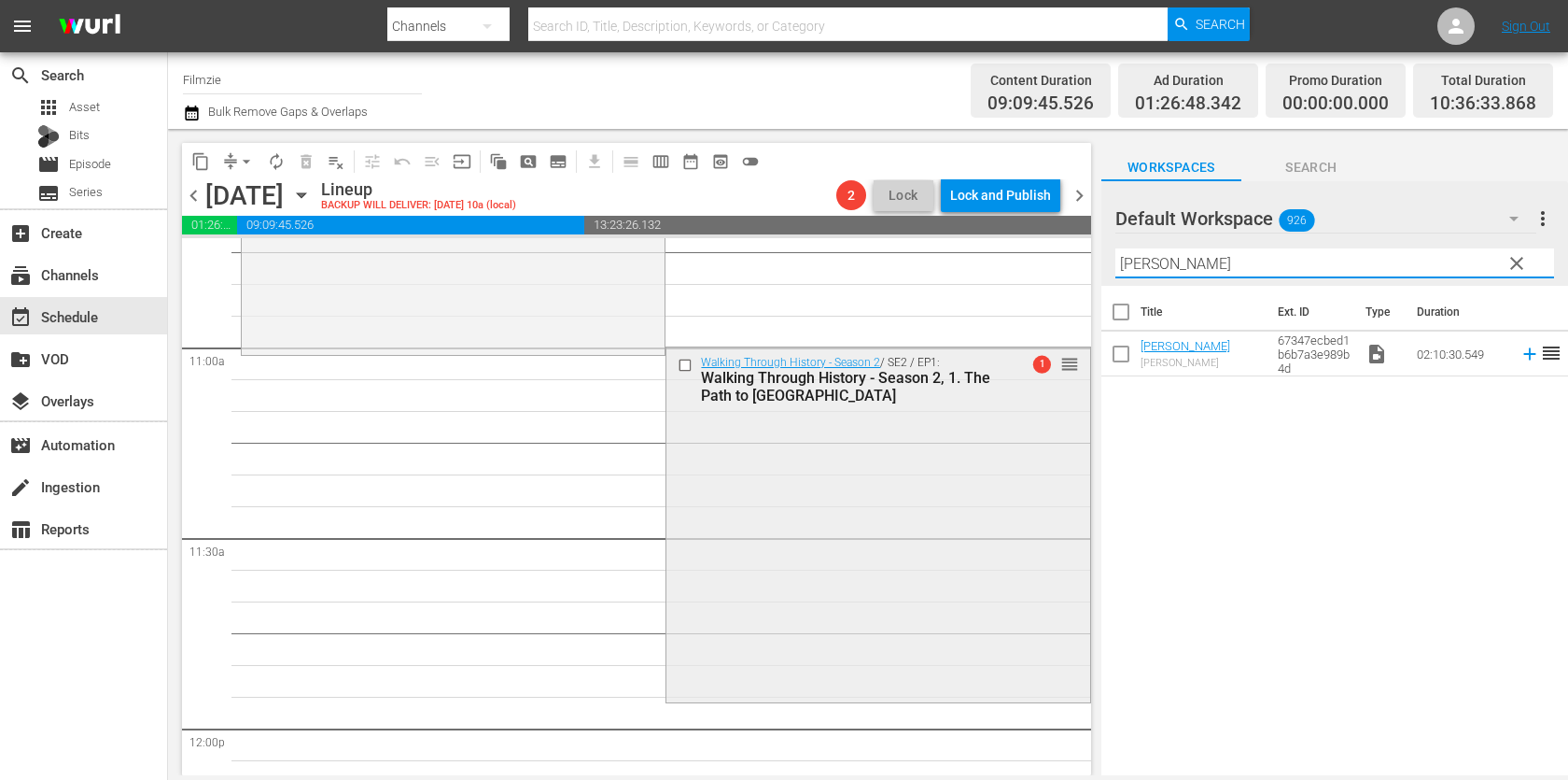
scroll to position [4053, 0]
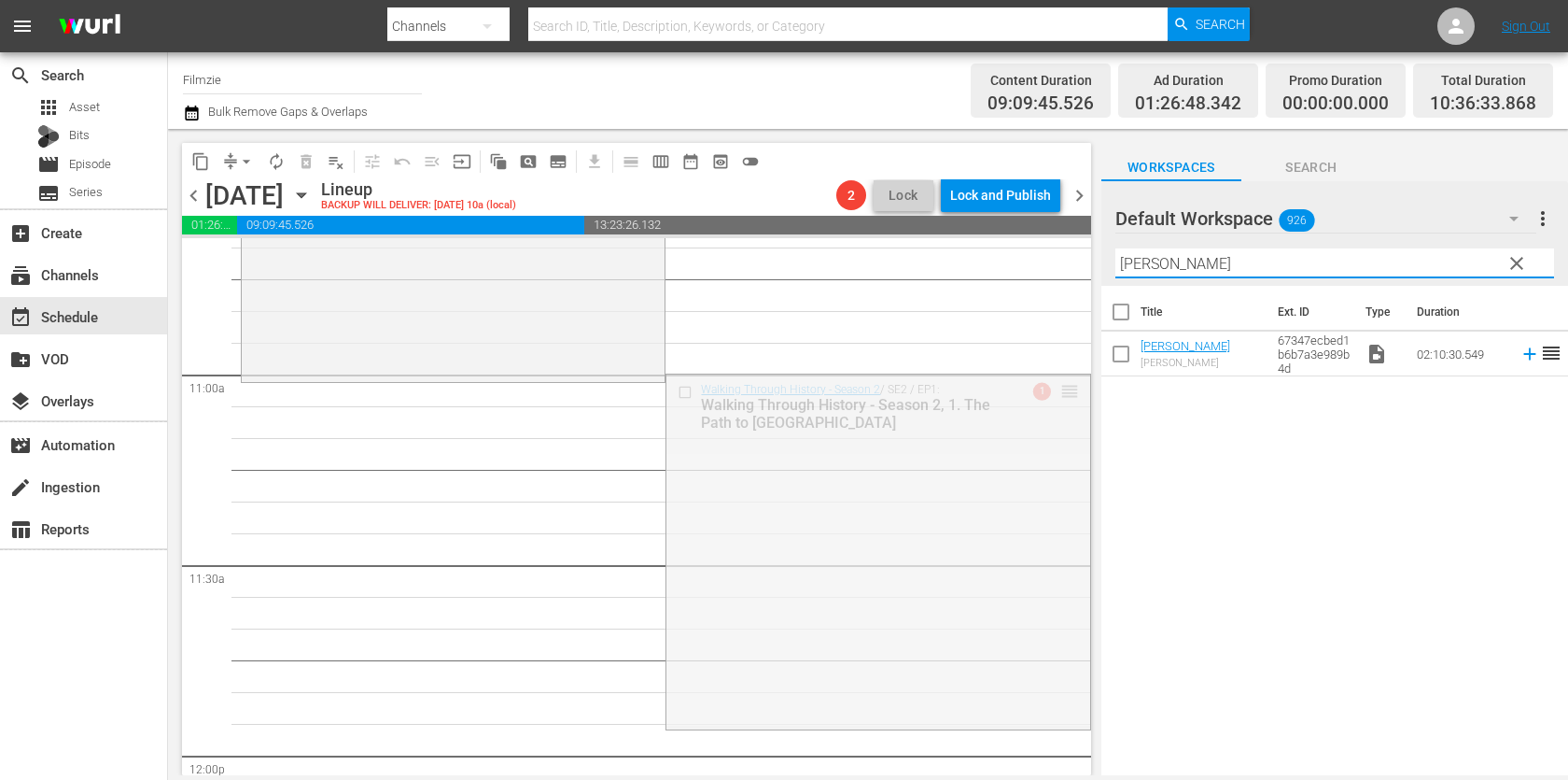
drag, startPoint x: 1065, startPoint y: 391, endPoint x: 1049, endPoint y: 391, distance: 16.0
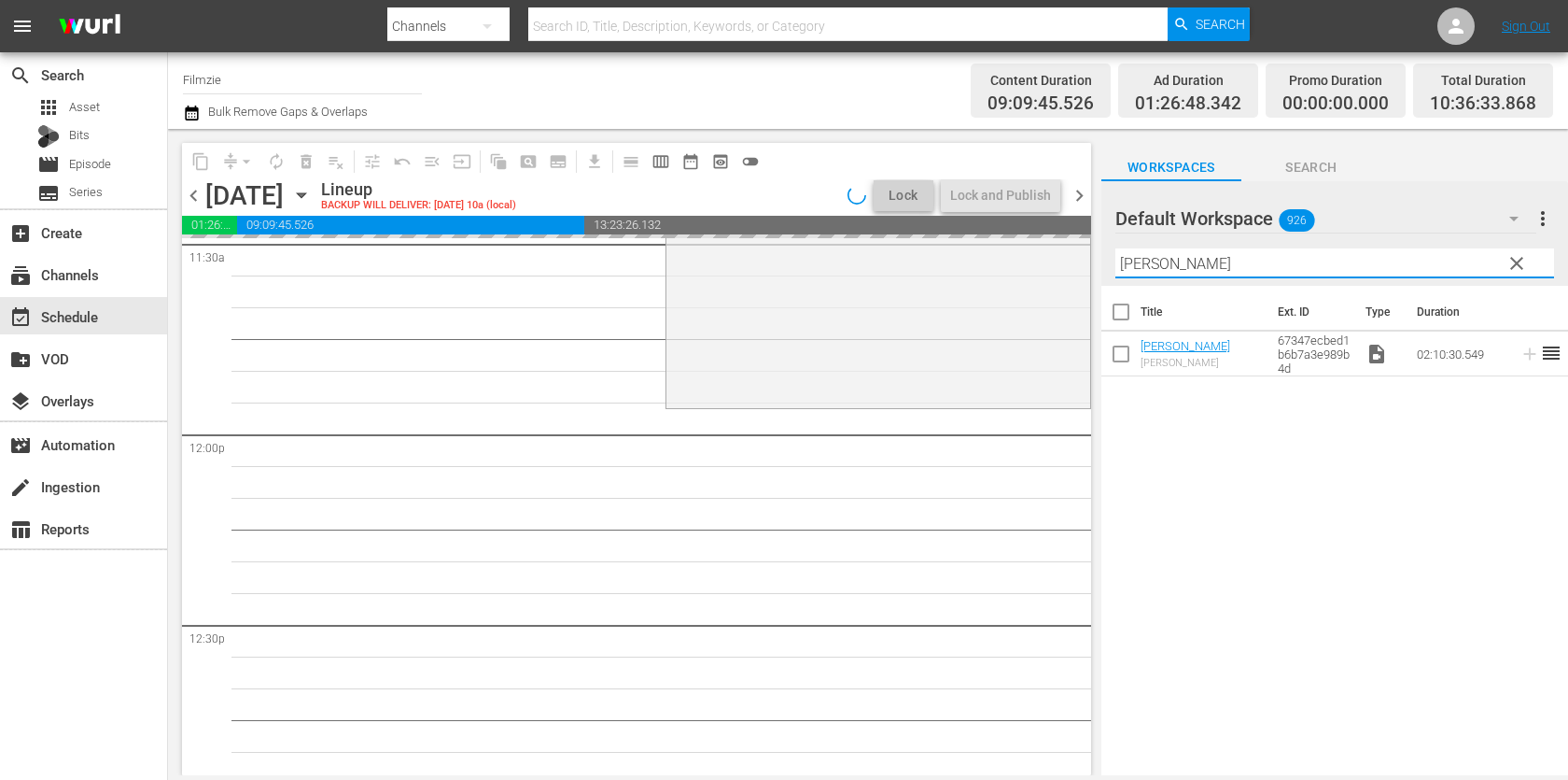
scroll to position [4384, 0]
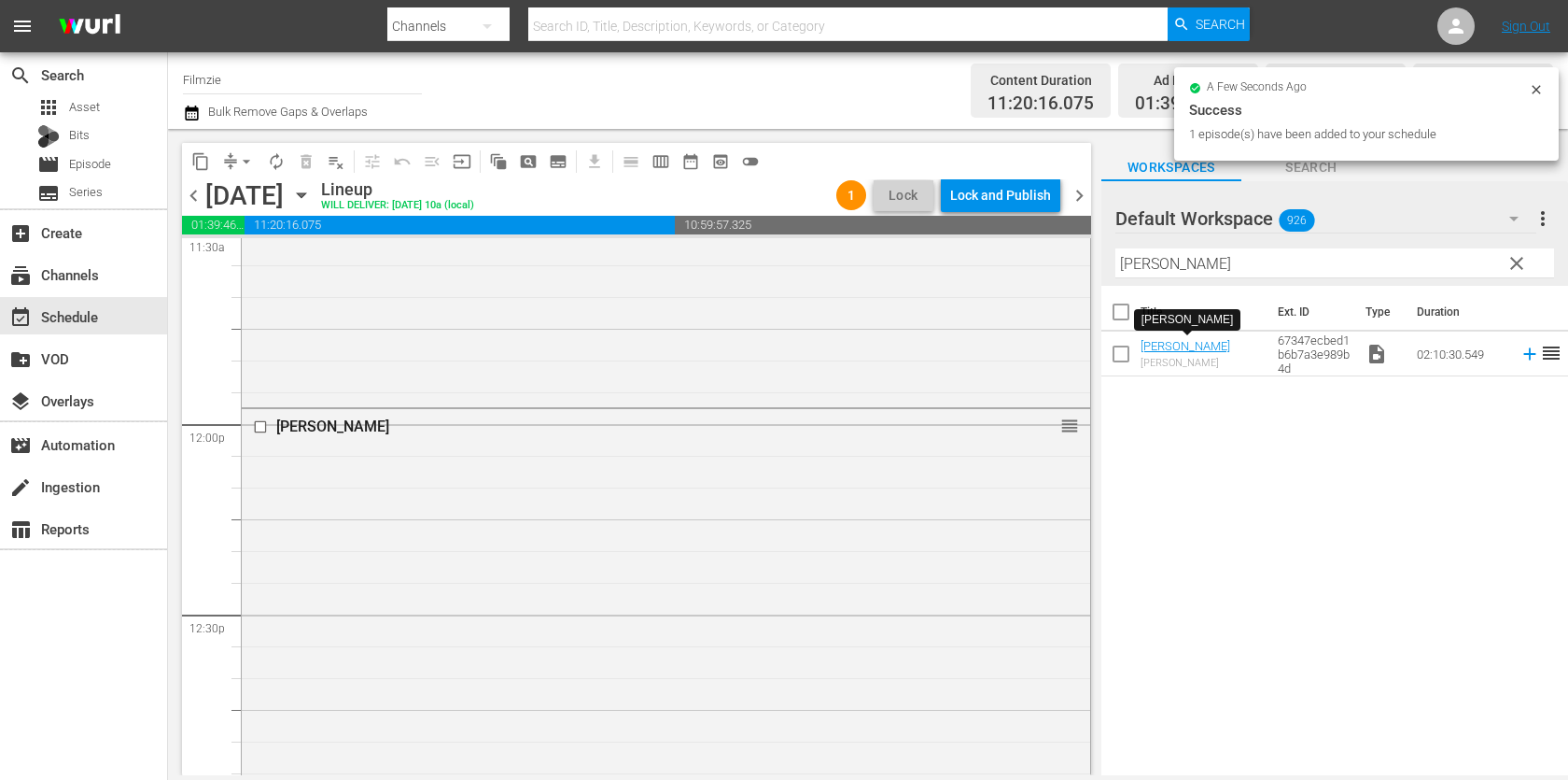
click at [1260, 257] on input "Rebecca" at bounding box center [1334, 263] width 439 height 30
paste input "Cry of the Wild"
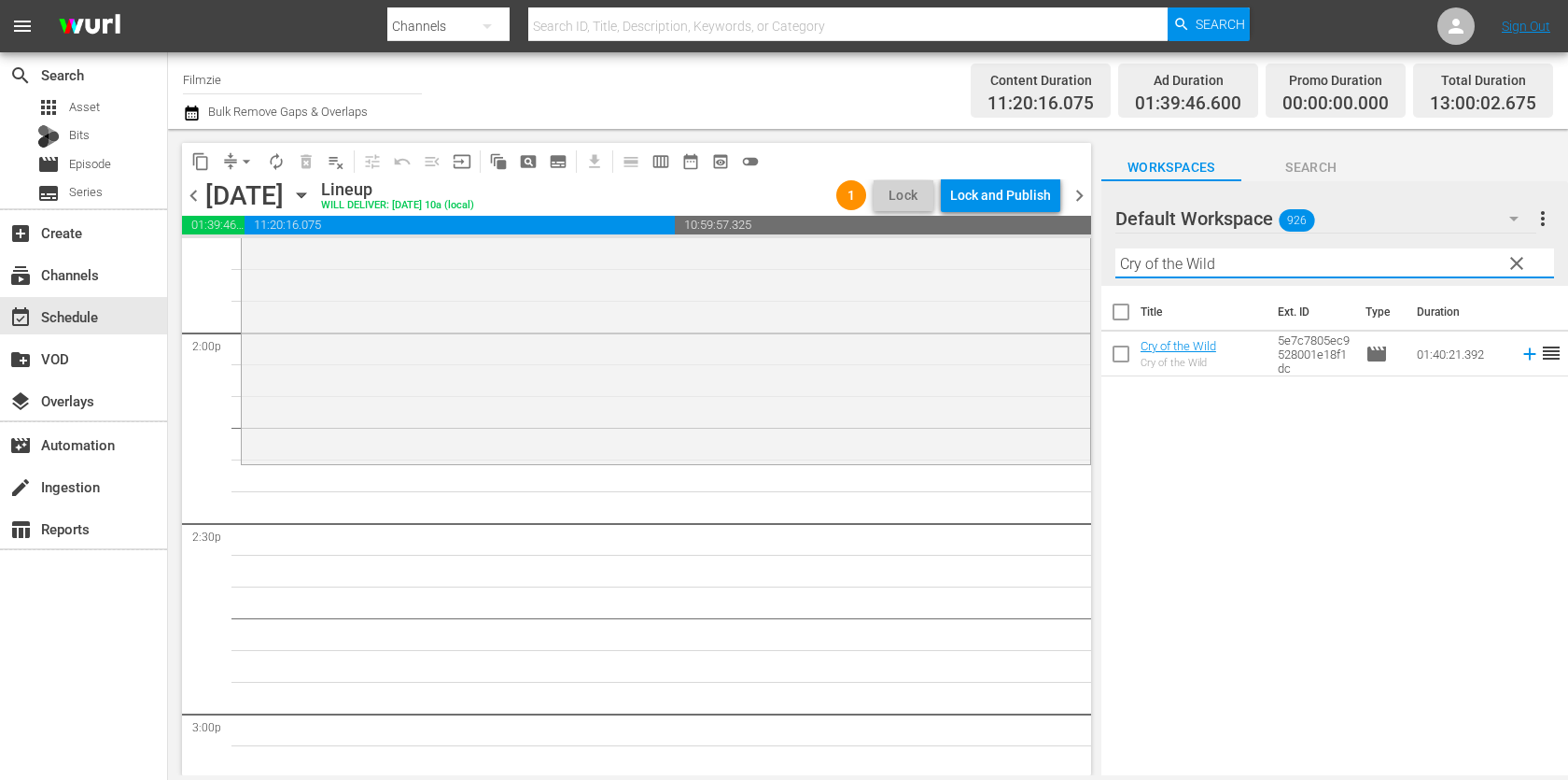
scroll to position [5226, 0]
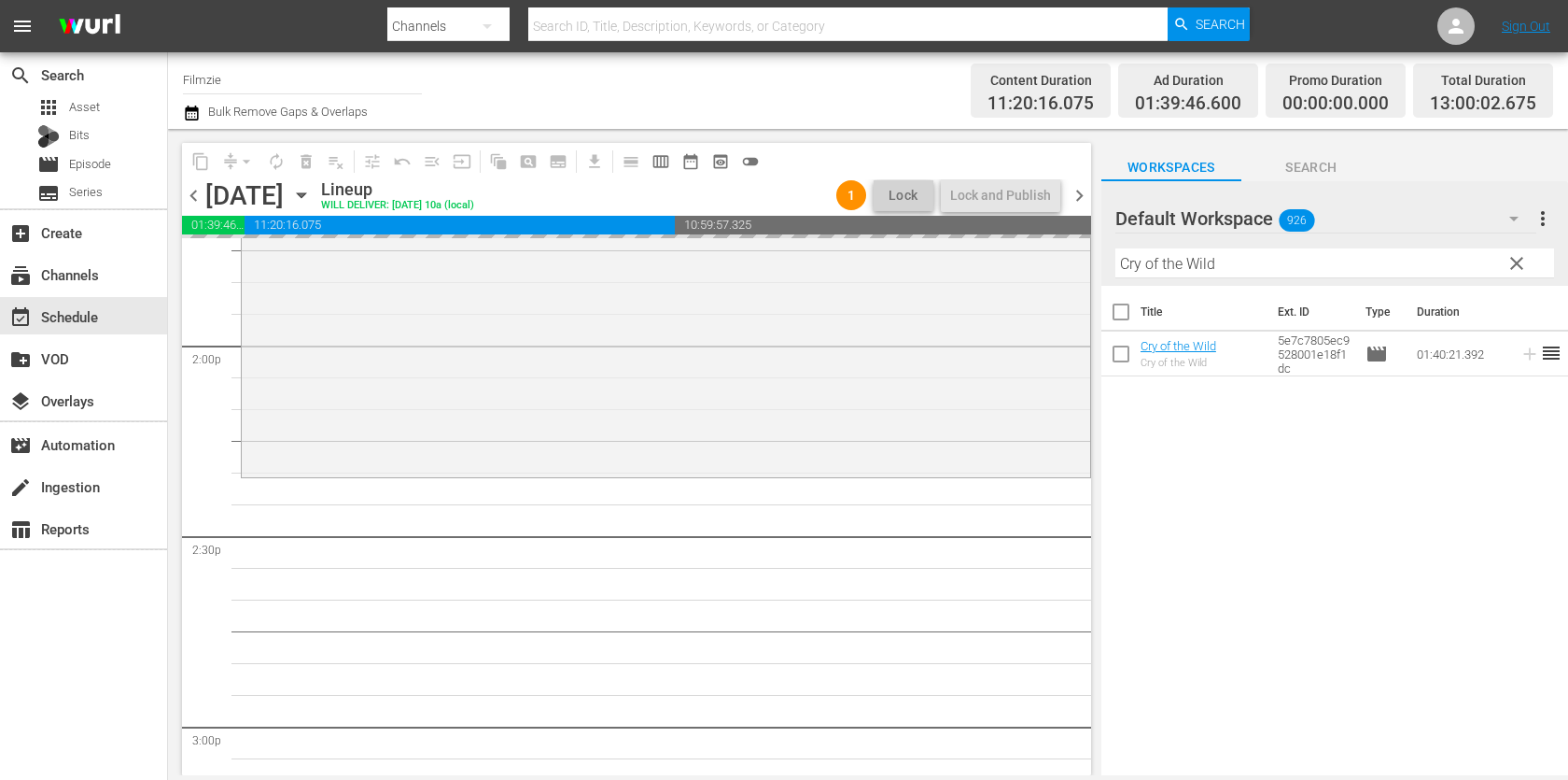
drag, startPoint x: 1185, startPoint y: 345, endPoint x: 770, endPoint y: 33, distance: 519.2
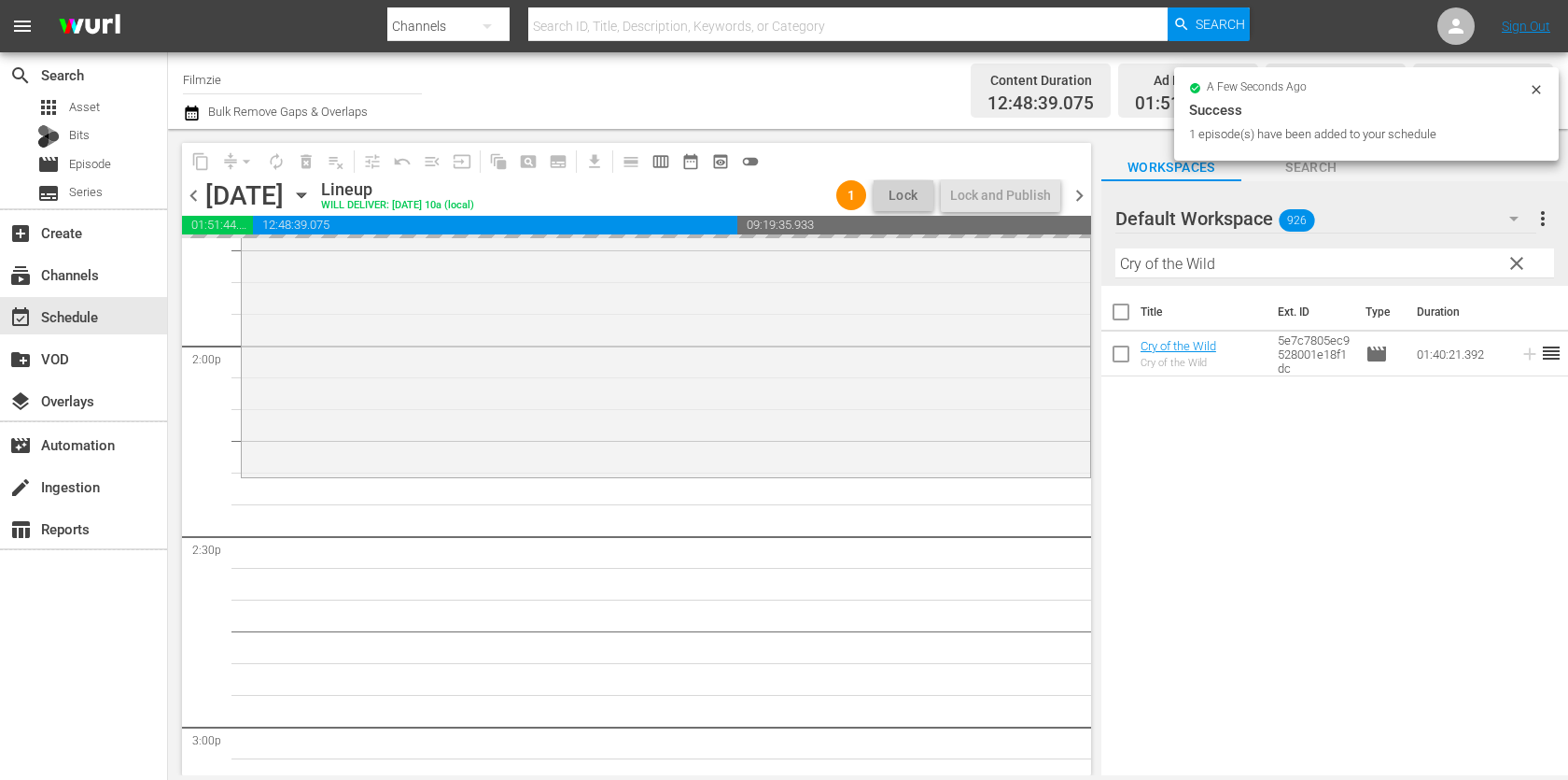
click at [1239, 274] on input "Cry of the Wild" at bounding box center [1334, 263] width 439 height 30
paste input "[PERSON_NAME]"
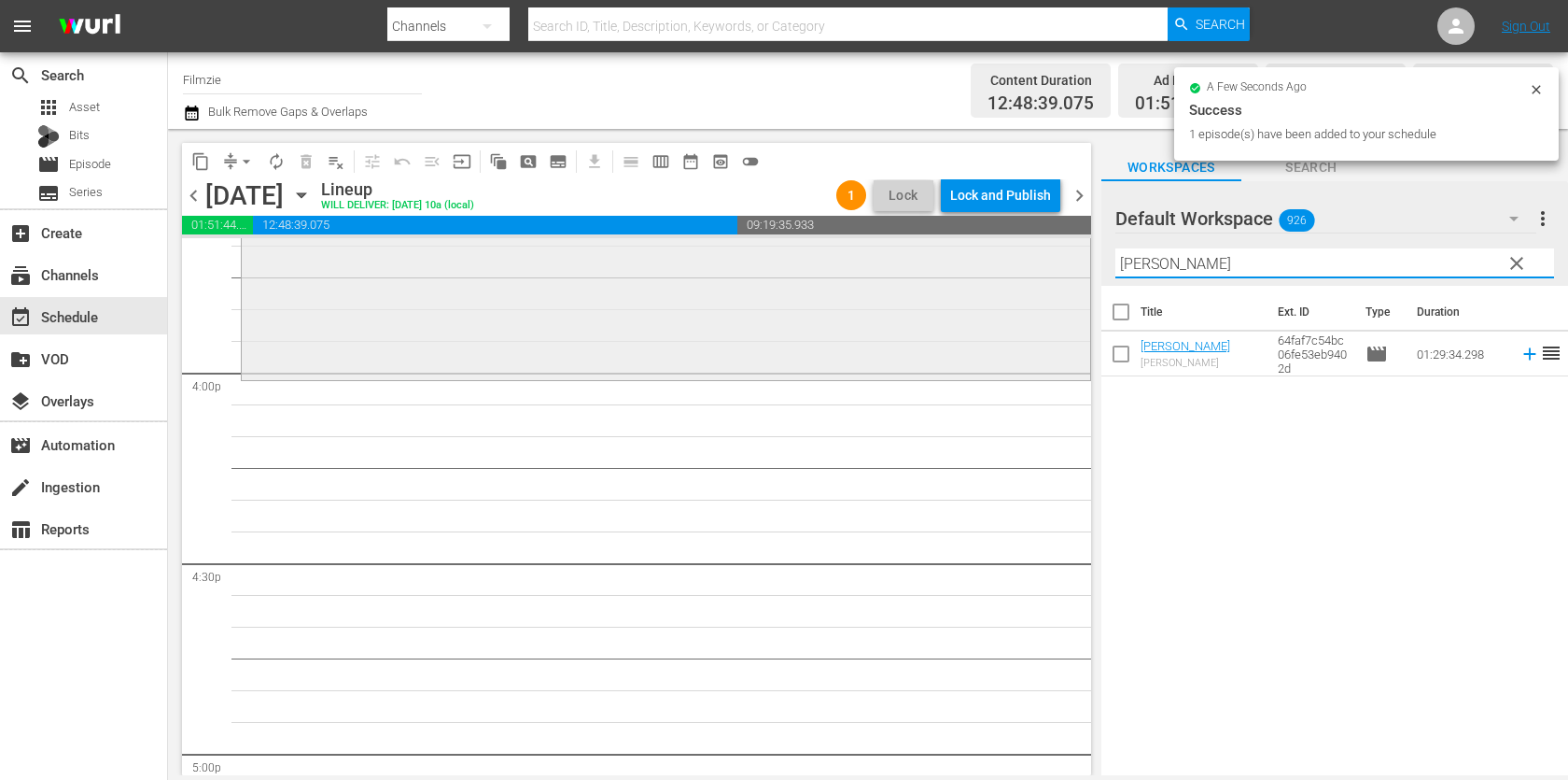
scroll to position [5962, 0]
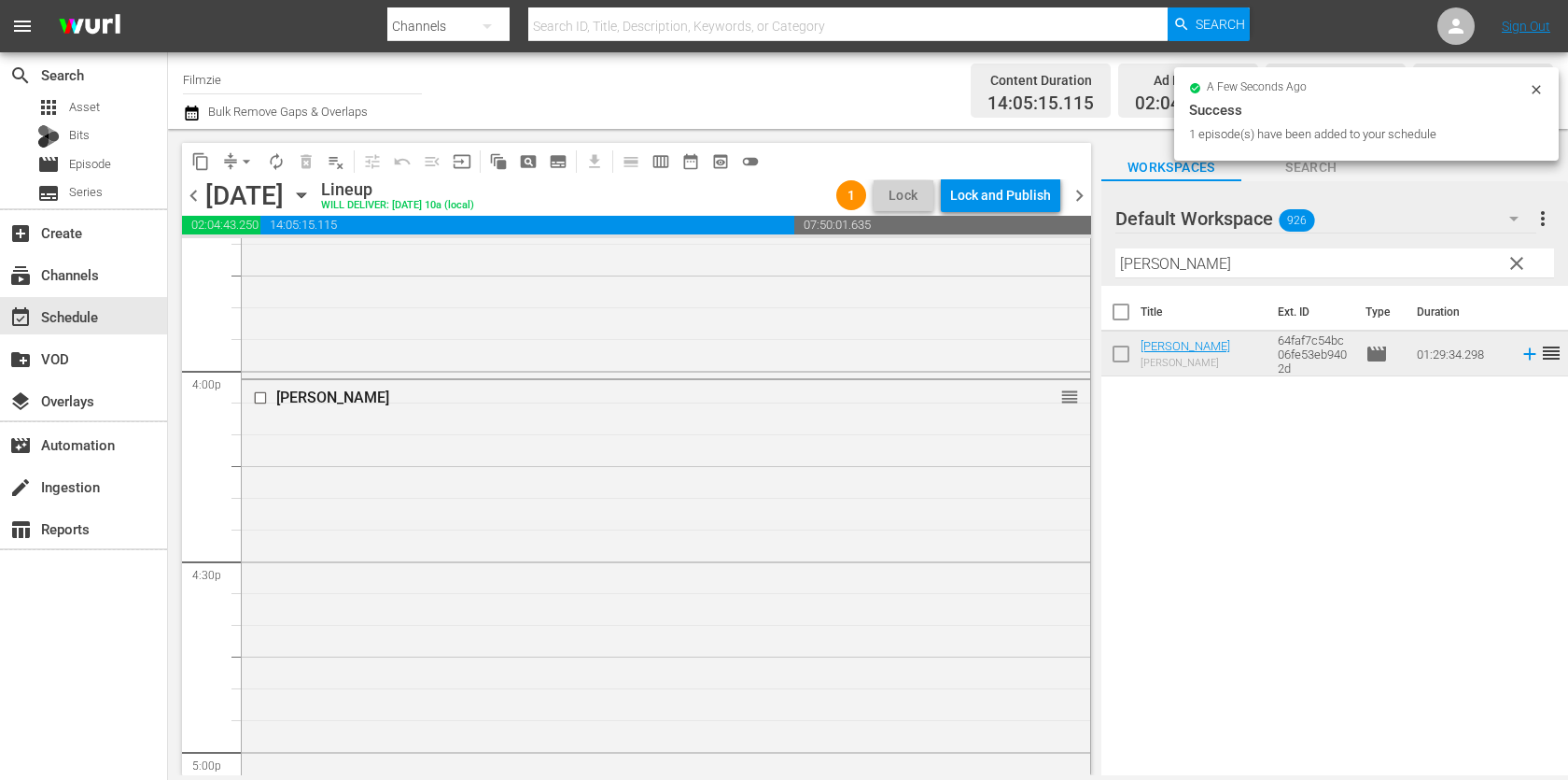
click at [1357, 252] on input "[PERSON_NAME]" at bounding box center [1334, 263] width 439 height 30
paste input "The Falconer Sport of Kings"
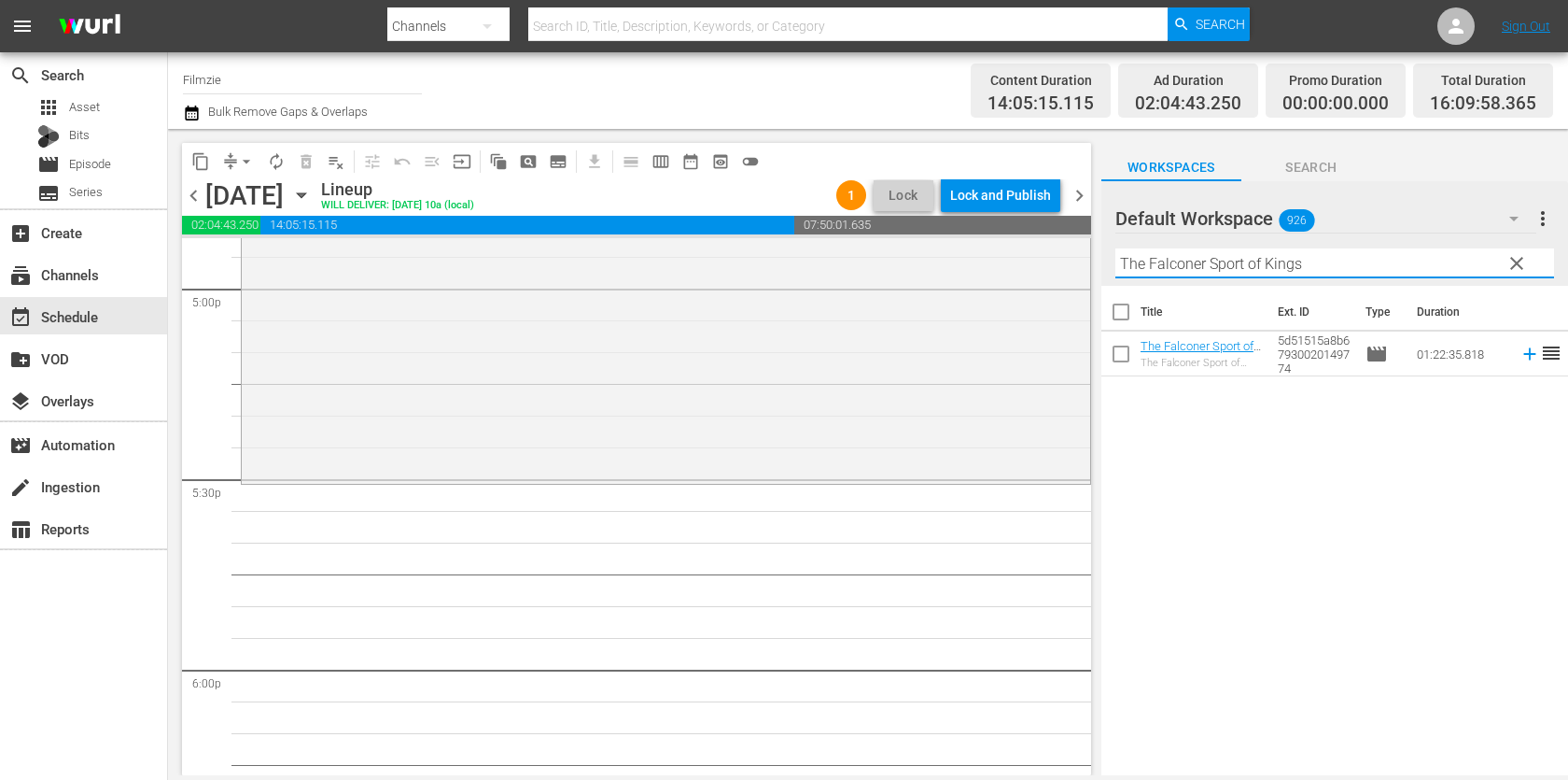
scroll to position [6427, 0]
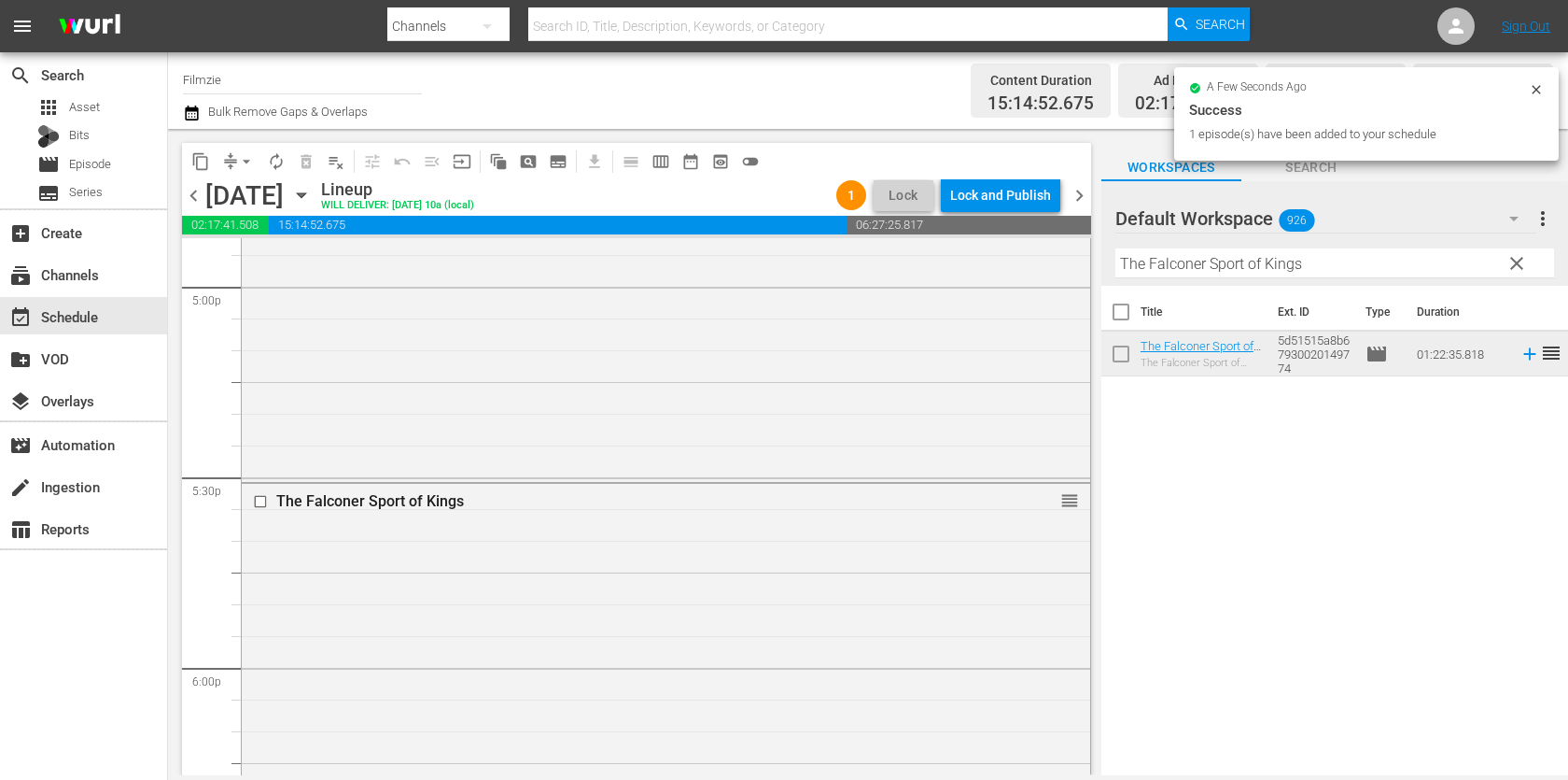
click at [1278, 265] on input "The Falconer Sport of Kings" at bounding box center [1334, 263] width 439 height 30
paste input "Stag [PERSON_NAME]"
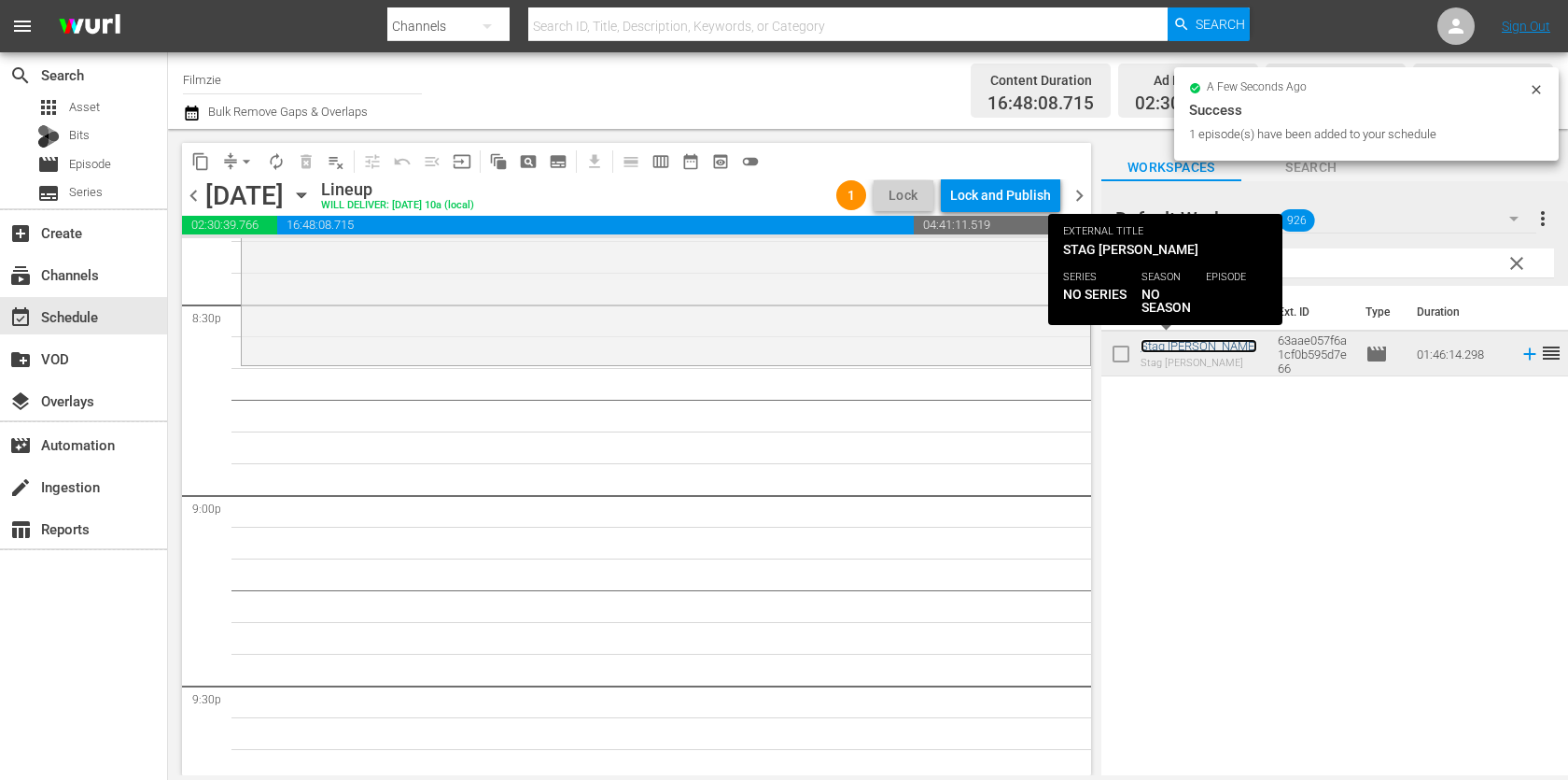
scroll to position [7754, 0]
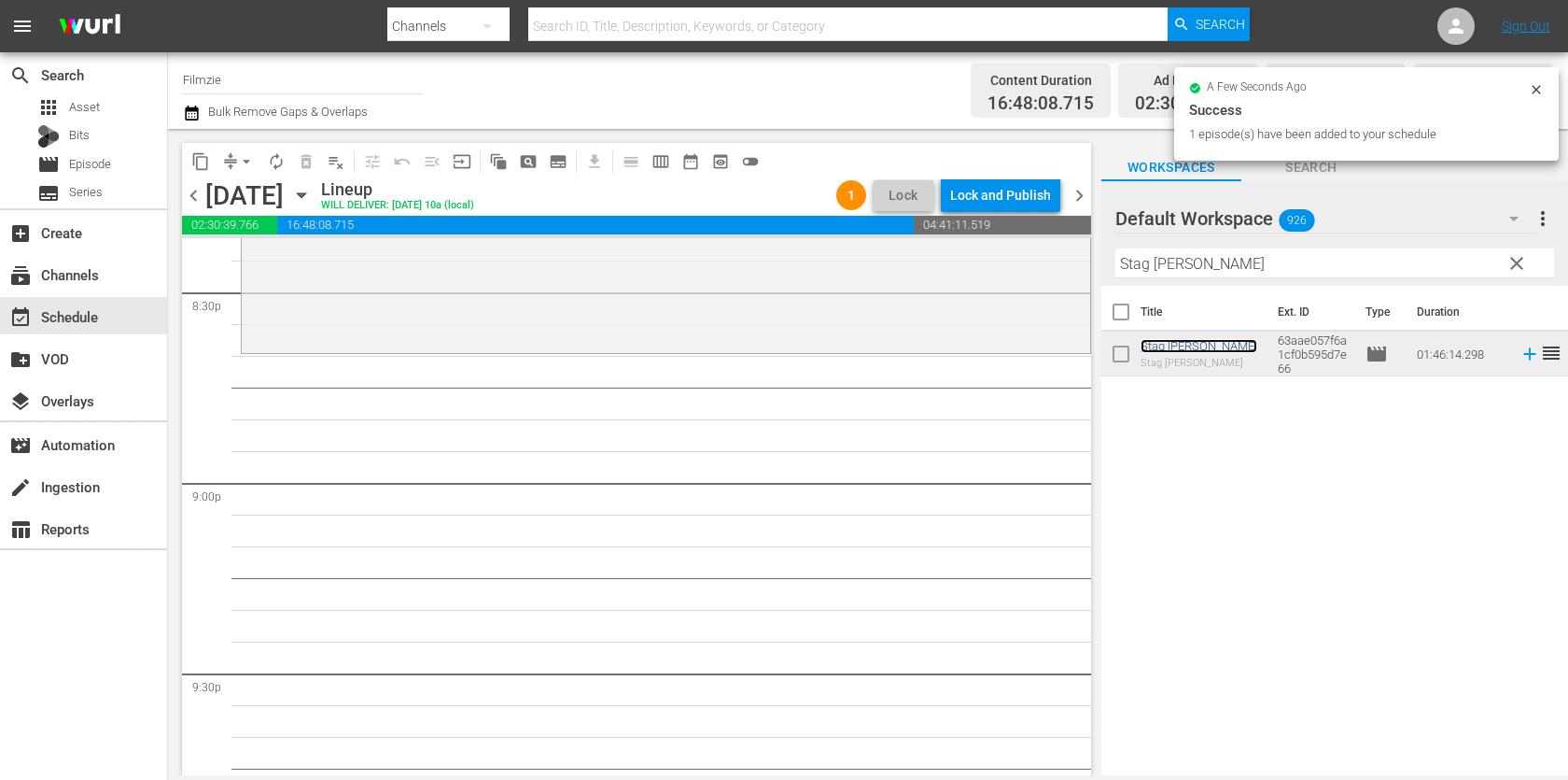
drag, startPoint x: 1174, startPoint y: 345, endPoint x: 778, endPoint y: 34, distance: 503.5
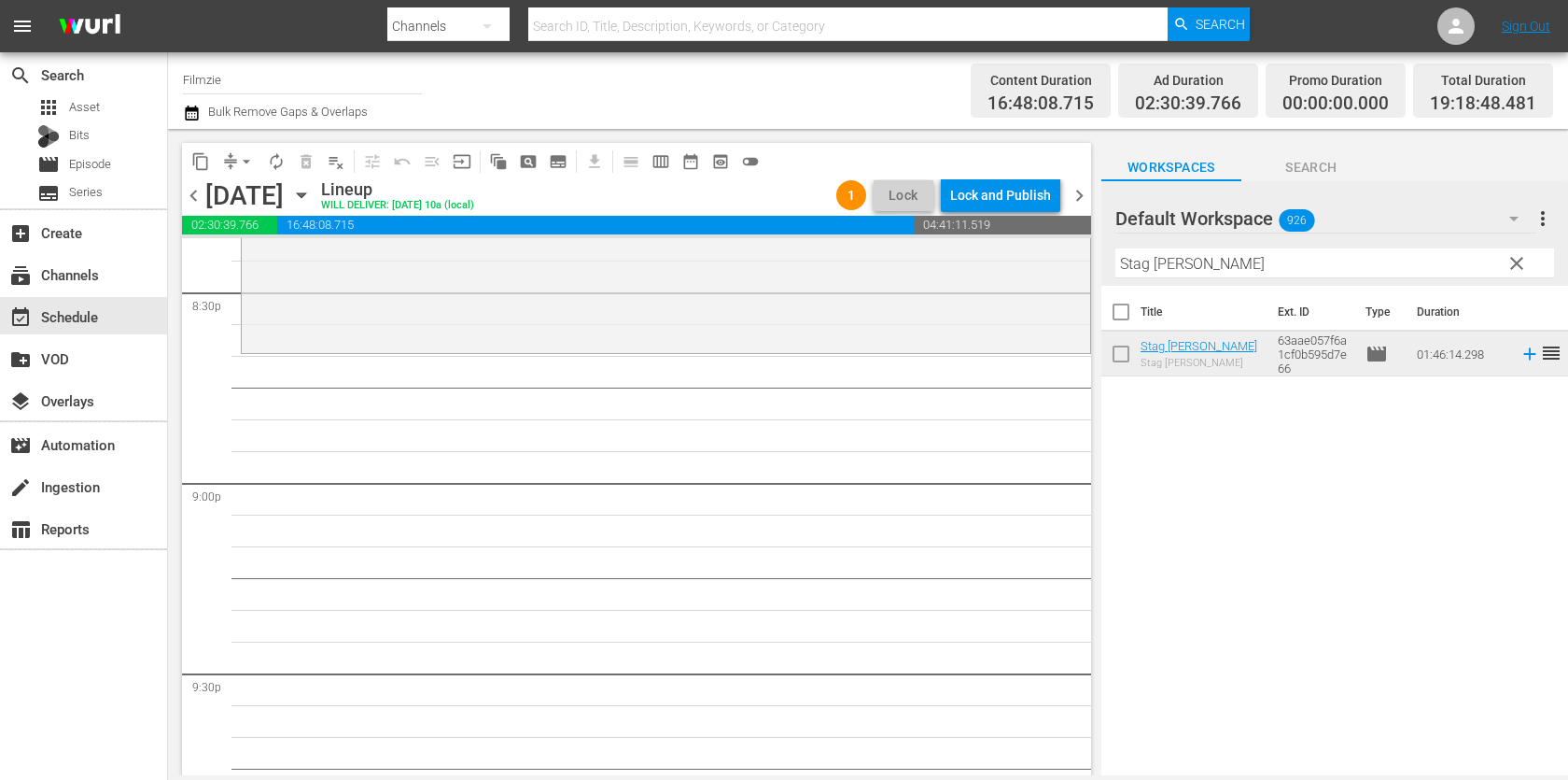
click at [1197, 277] on hr at bounding box center [1334, 277] width 439 height 1
click at [1203, 258] on input "Stag [PERSON_NAME]" at bounding box center [1334, 263] width 439 height 30
paste input "Egyptian Secrets at the [GEOGRAPHIC_DATA]"
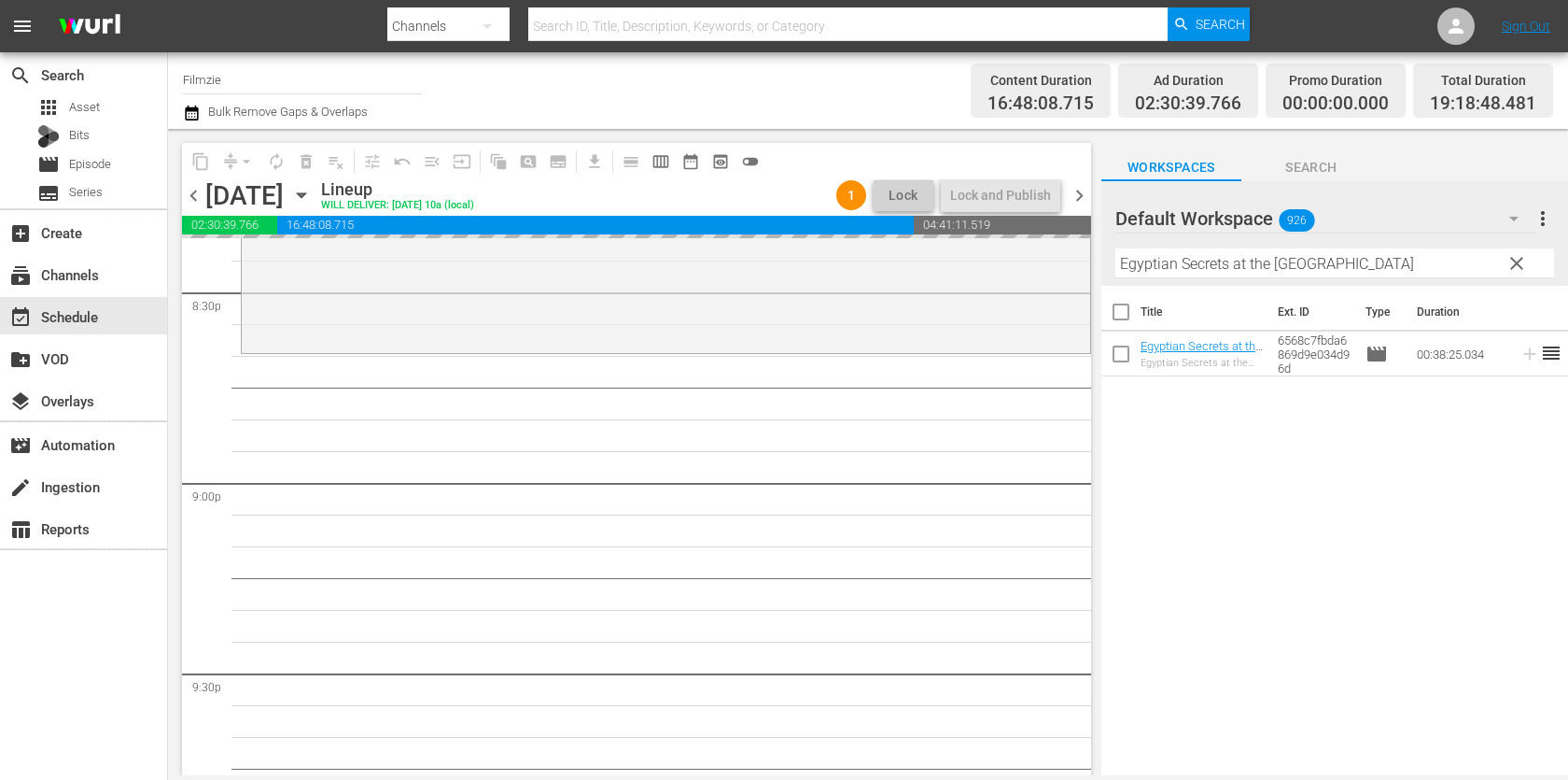
drag, startPoint x: 1179, startPoint y: 350, endPoint x: 822, endPoint y: 1, distance: 499.2
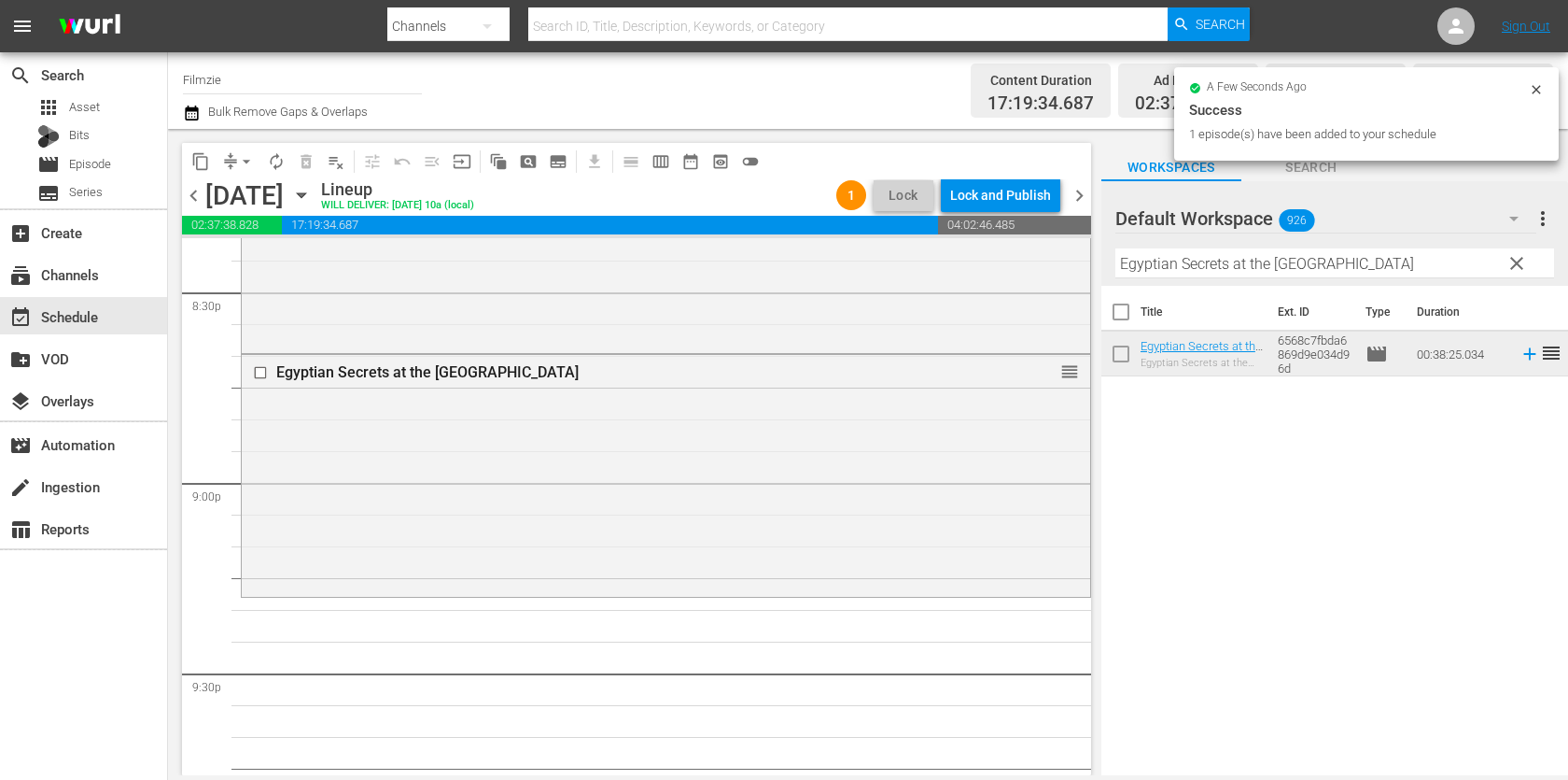
click at [1341, 234] on div "Default Workspace 926" at bounding box center [1325, 218] width 421 height 52
click at [1360, 254] on input "Egyptian Secrets at the [GEOGRAPHIC_DATA]" at bounding box center [1334, 263] width 439 height 30
paste input "The Method"
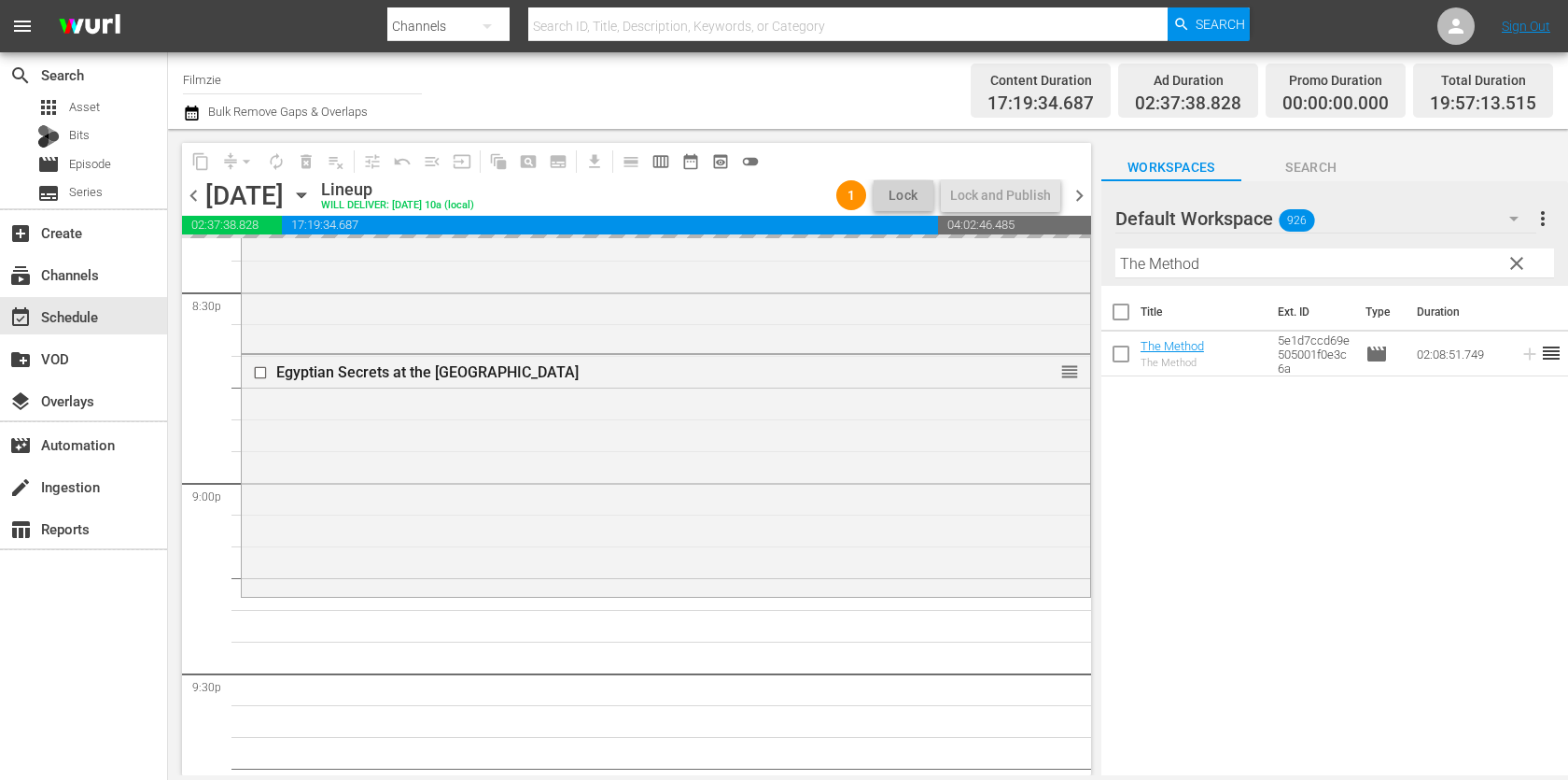
drag, startPoint x: 1192, startPoint y: 354, endPoint x: 738, endPoint y: 1, distance: 575.1
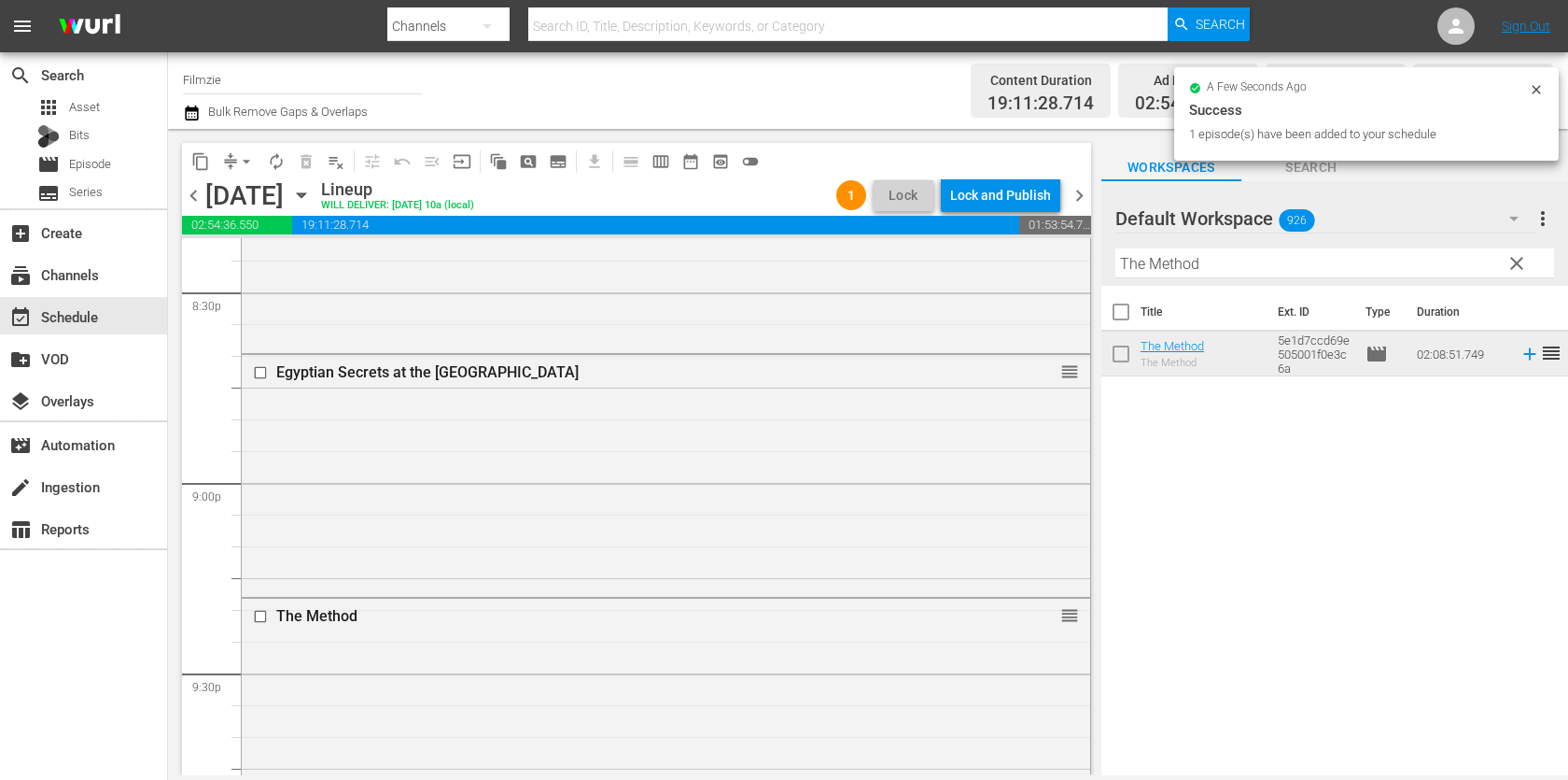
click at [1360, 266] on input "The Method" at bounding box center [1334, 263] width 439 height 30
paste input "Sad Vacation: The Last Days Of Sid And [PERSON_NAME]"
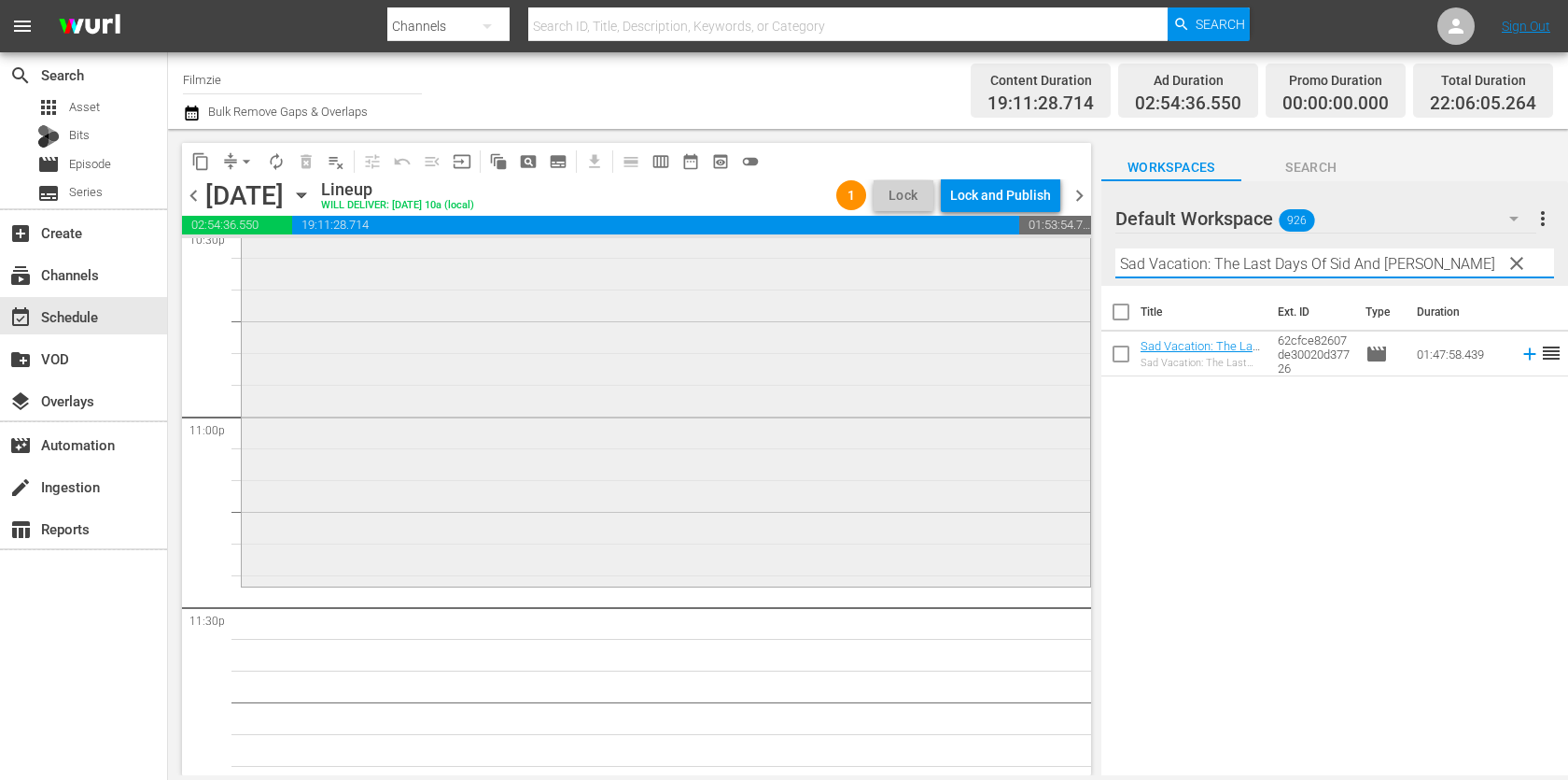
scroll to position [8603, 0]
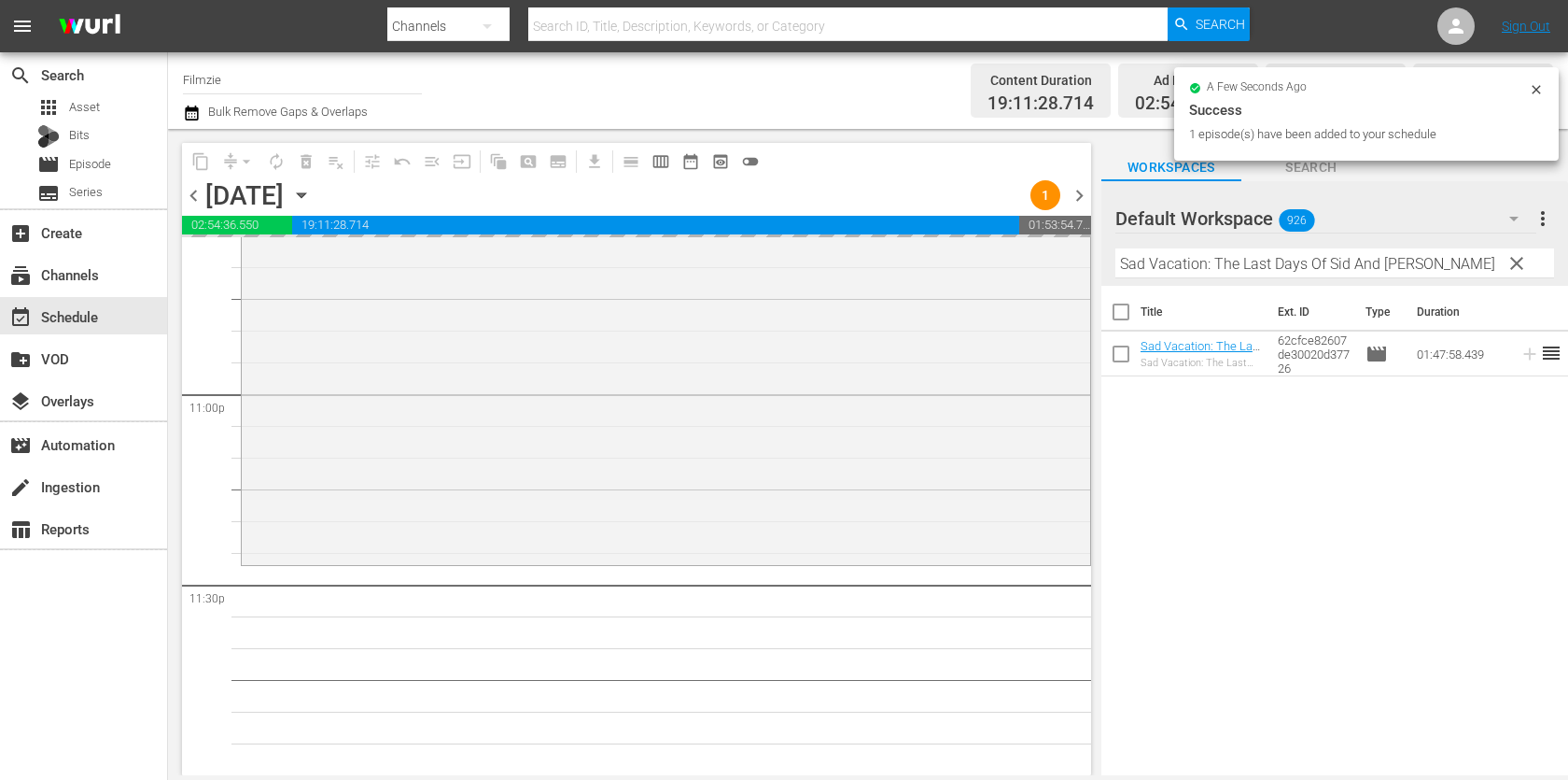
drag, startPoint x: 1201, startPoint y: 350, endPoint x: 837, endPoint y: 12, distance: 496.7
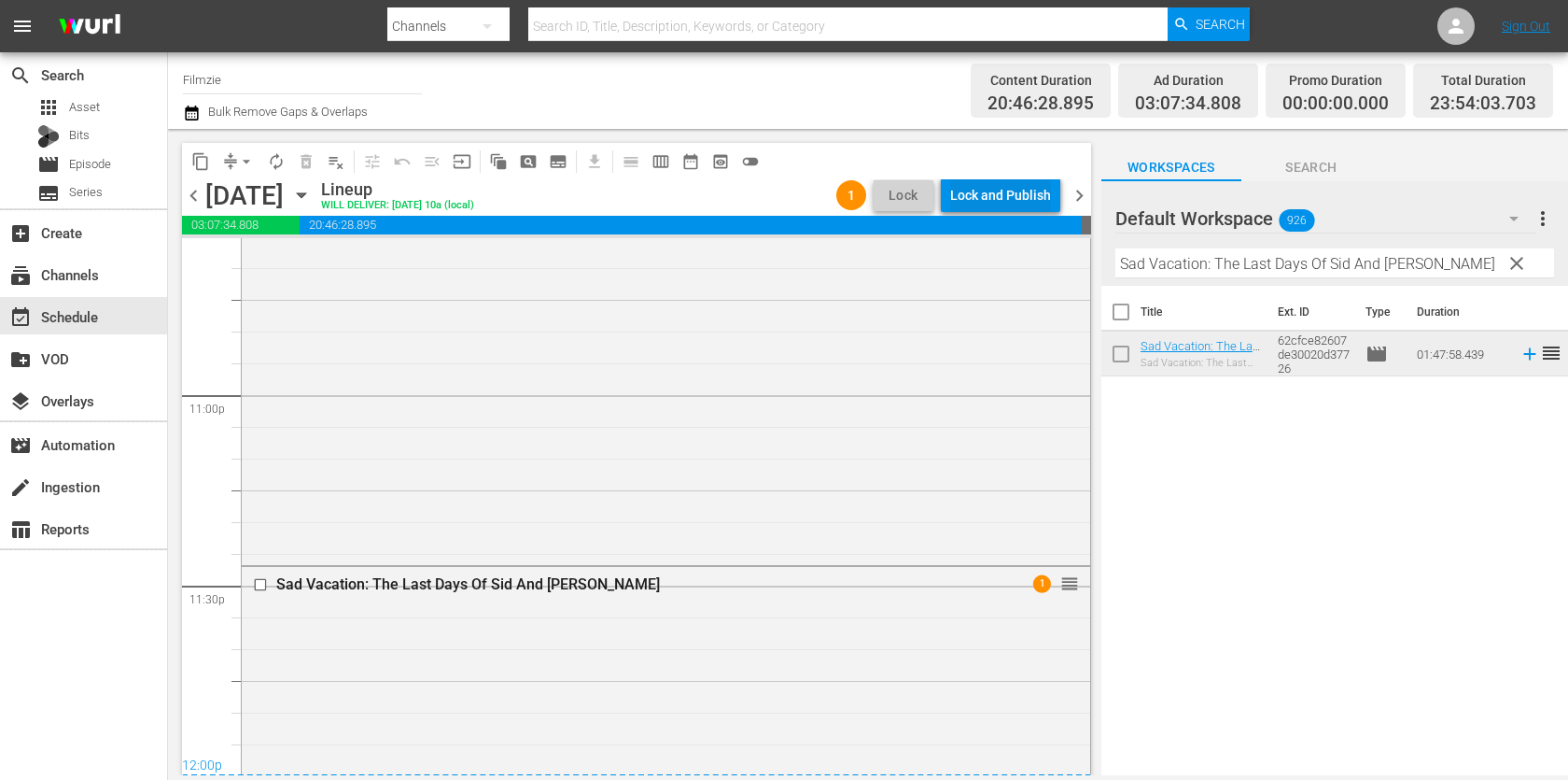
click at [1012, 202] on div "Lock and Publish" at bounding box center [1000, 195] width 101 height 34
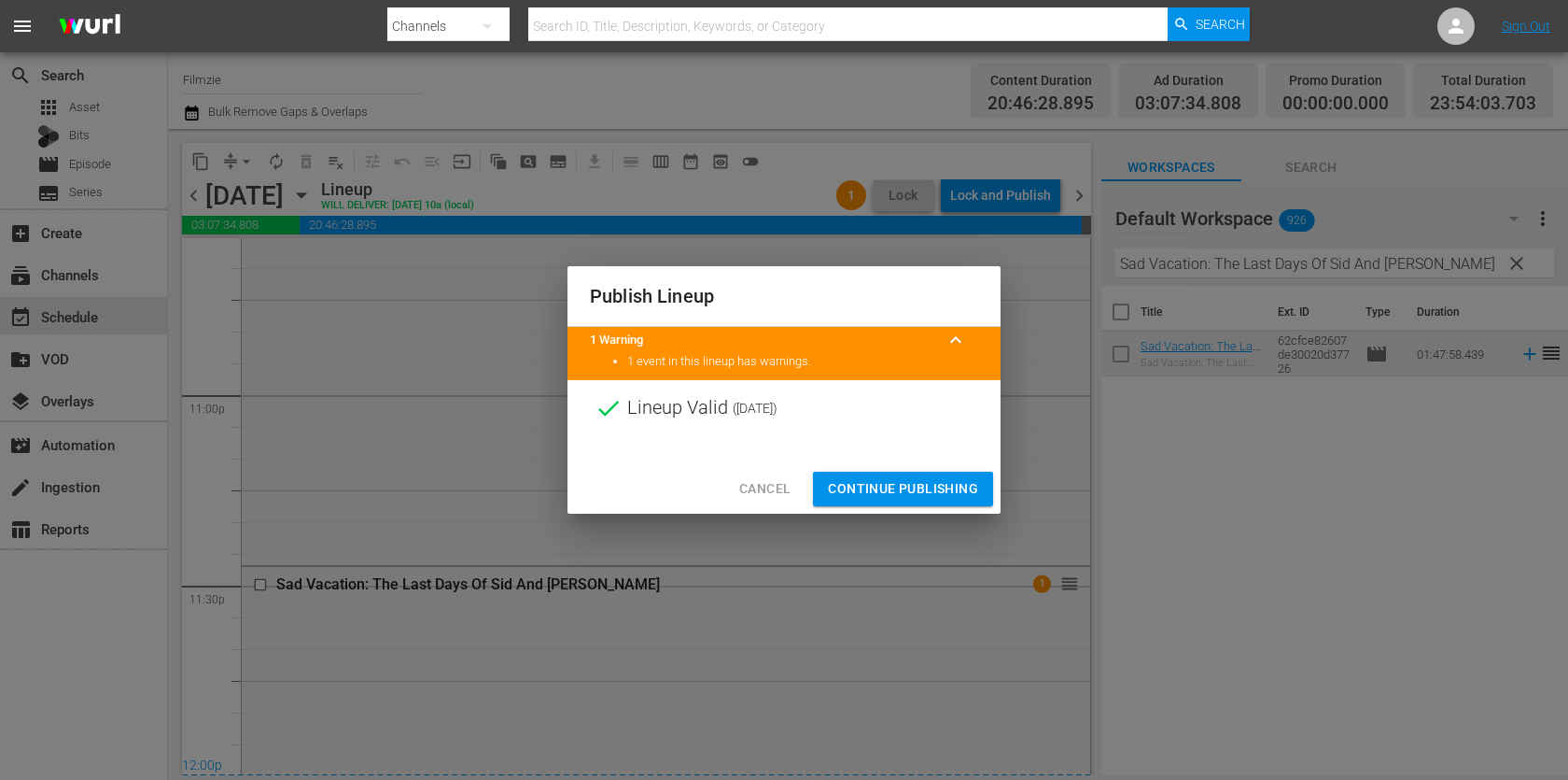
click at [925, 477] on span "Continue Publishing" at bounding box center [903, 488] width 150 height 23
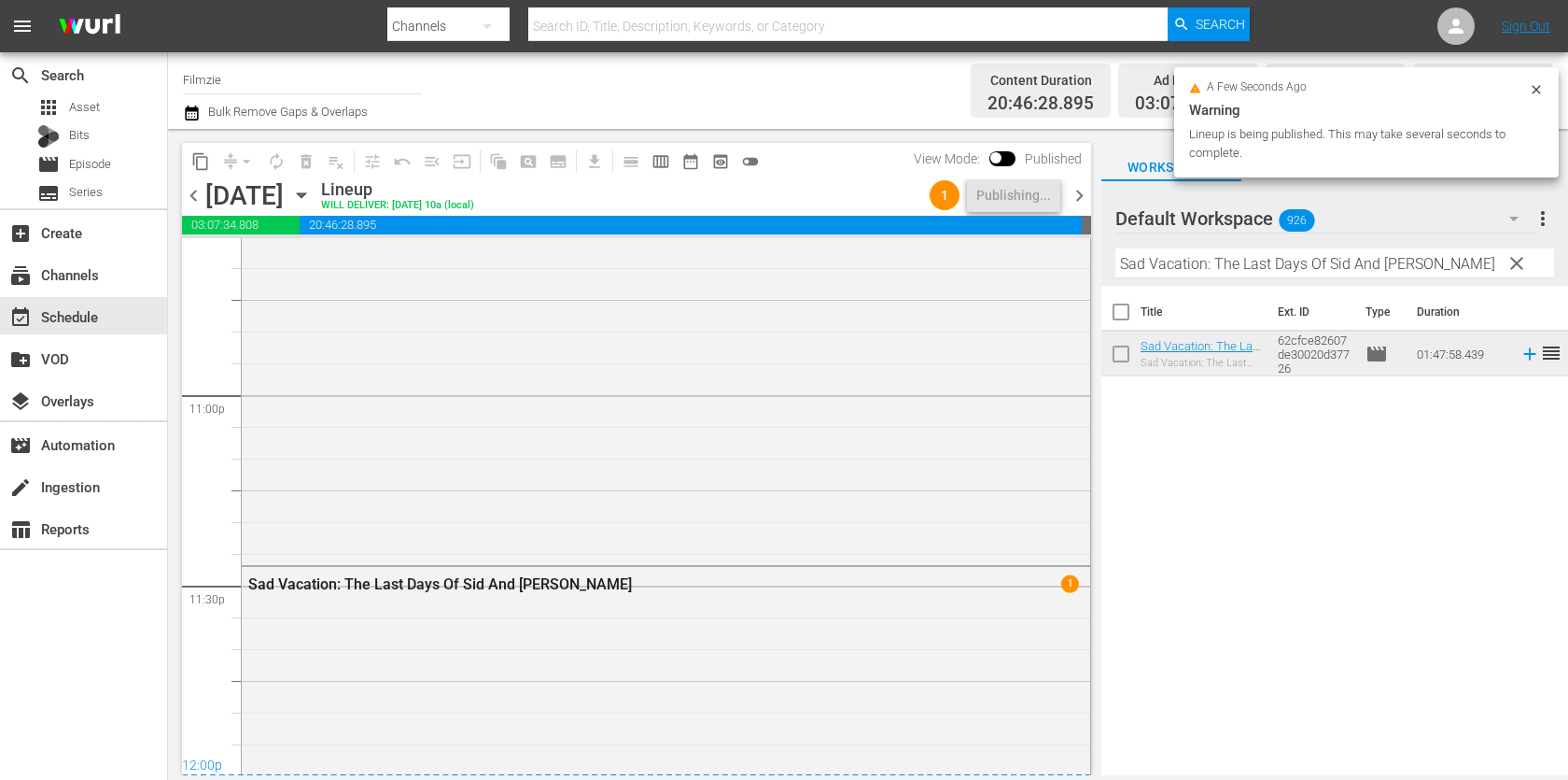
click at [1086, 187] on span "chevron_right" at bounding box center [1079, 196] width 23 height 23
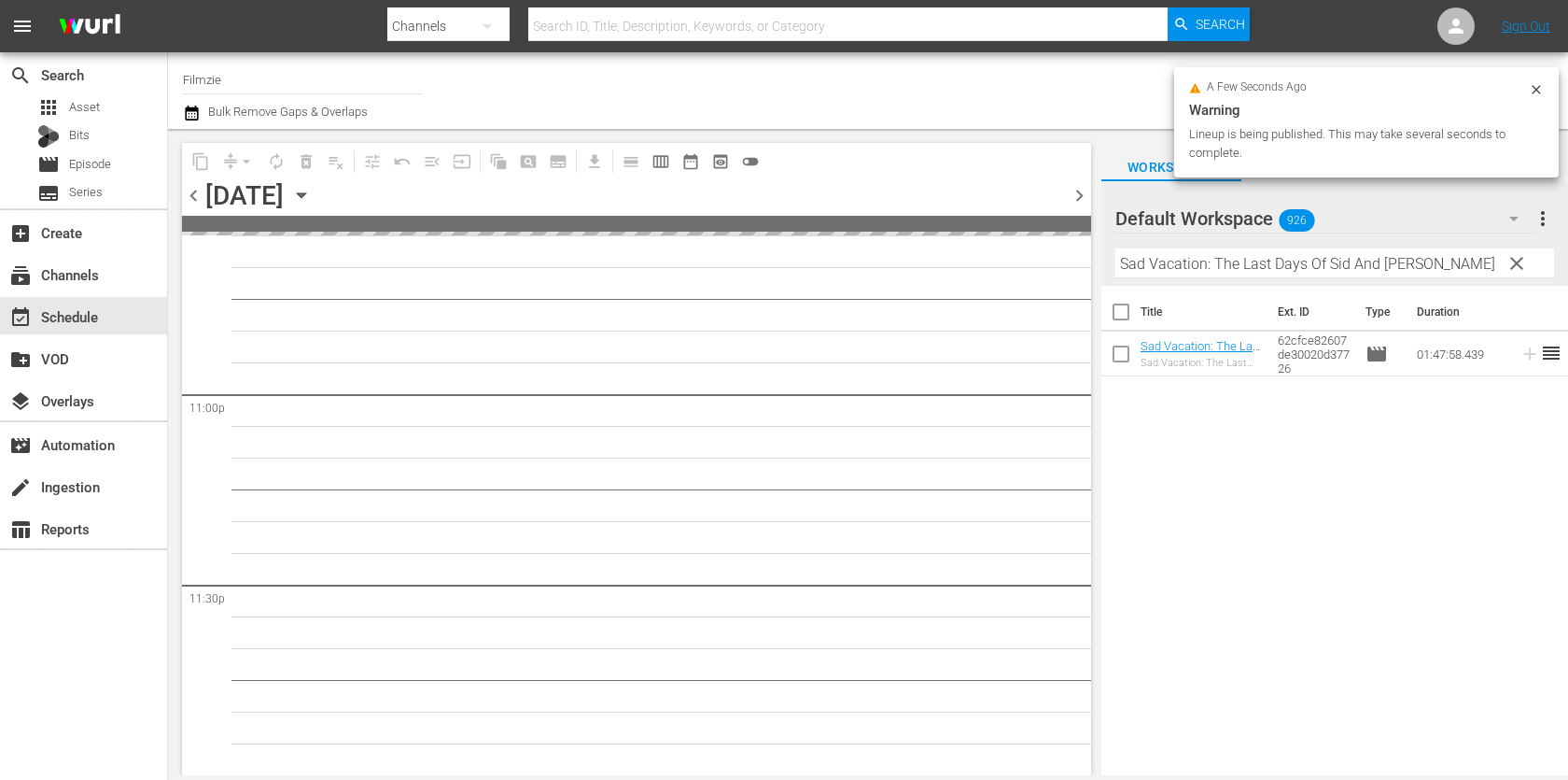
scroll to position [8601, 0]
click at [1201, 275] on input "Sad Vacation: The Last Days Of Sid And [PERSON_NAME]" at bounding box center [1334, 263] width 439 height 30
paste input "Harbinger"
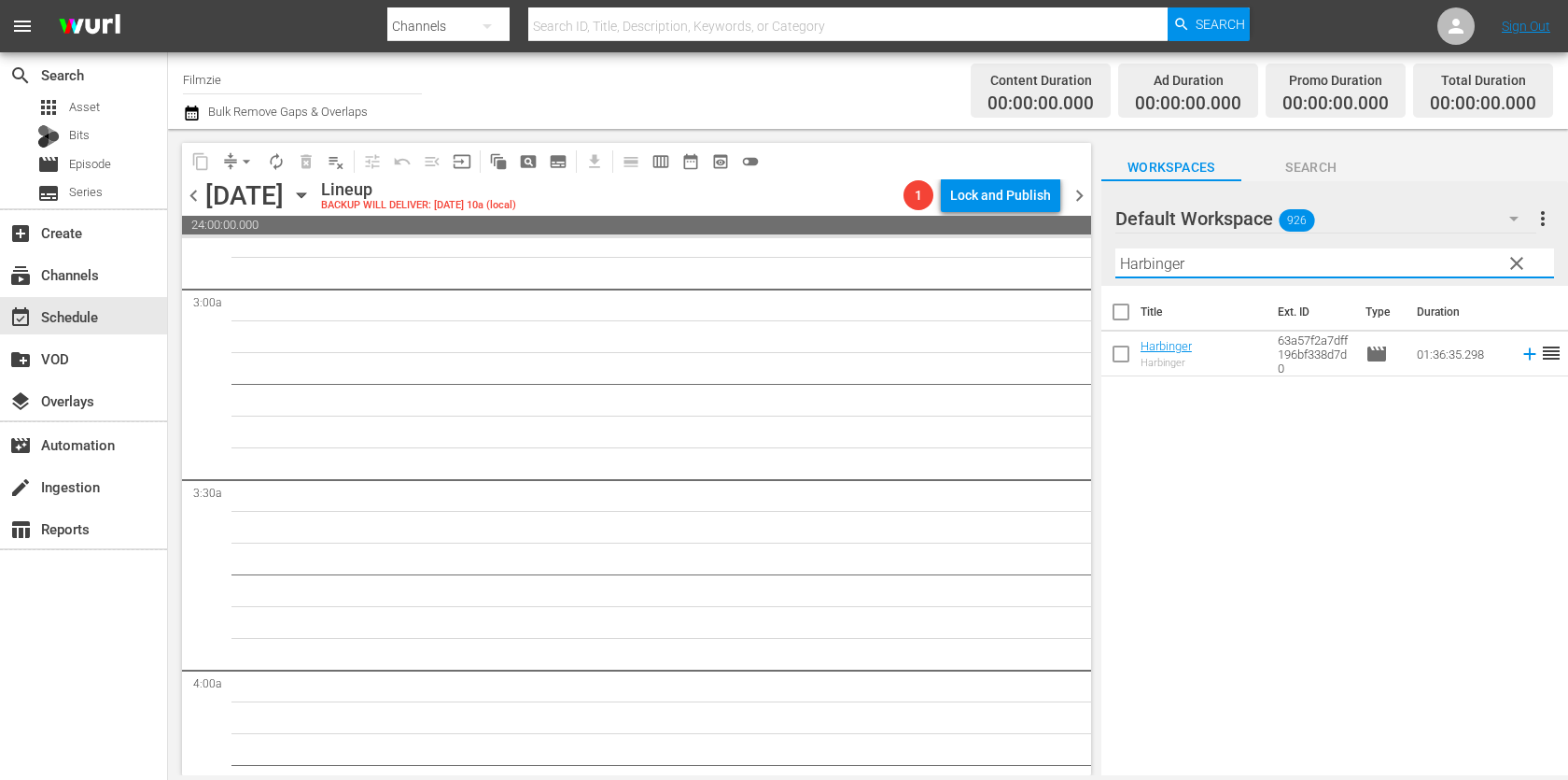
scroll to position [0, 0]
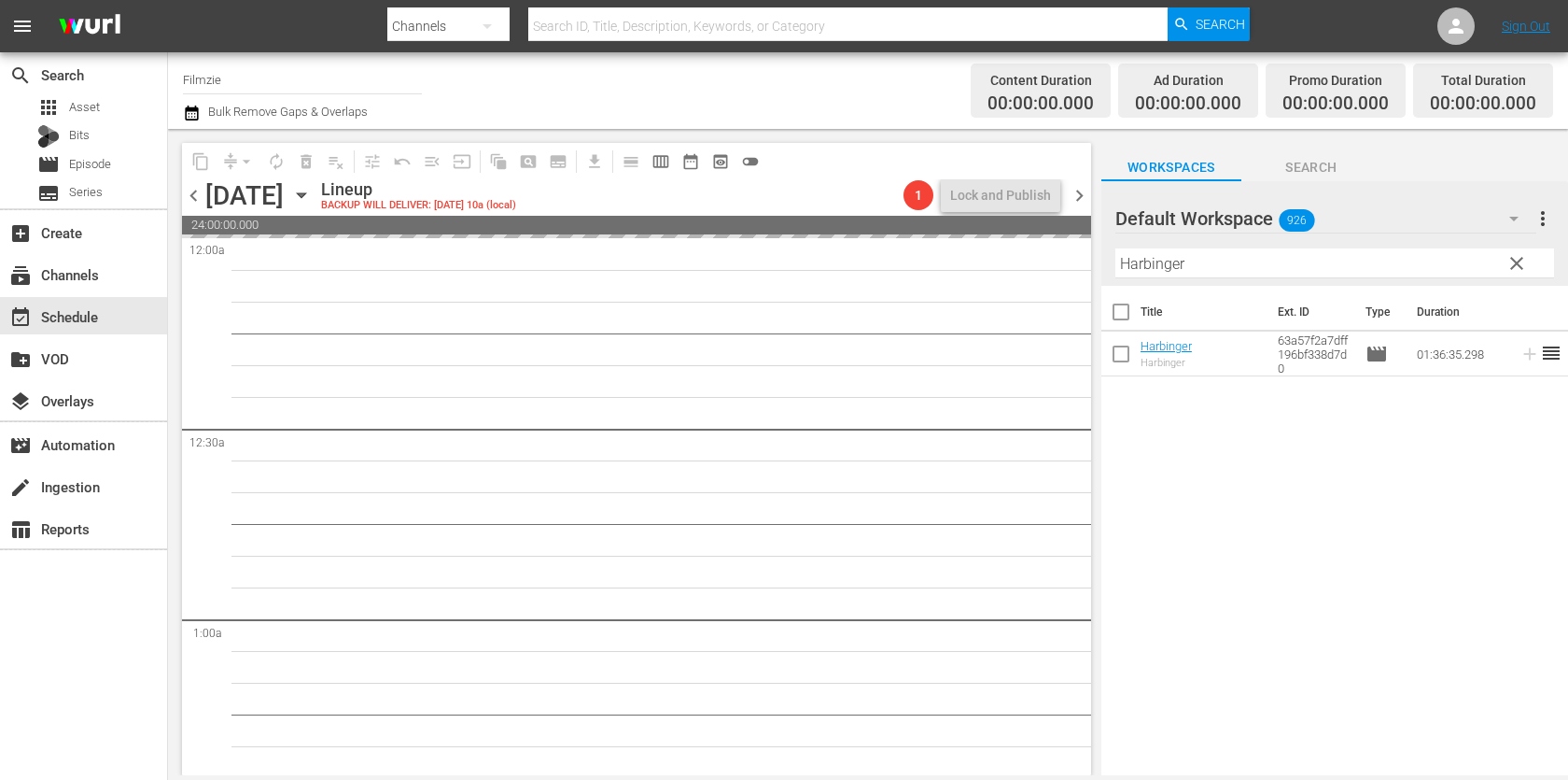
drag, startPoint x: 1170, startPoint y: 341, endPoint x: 931, endPoint y: 36, distance: 387.5
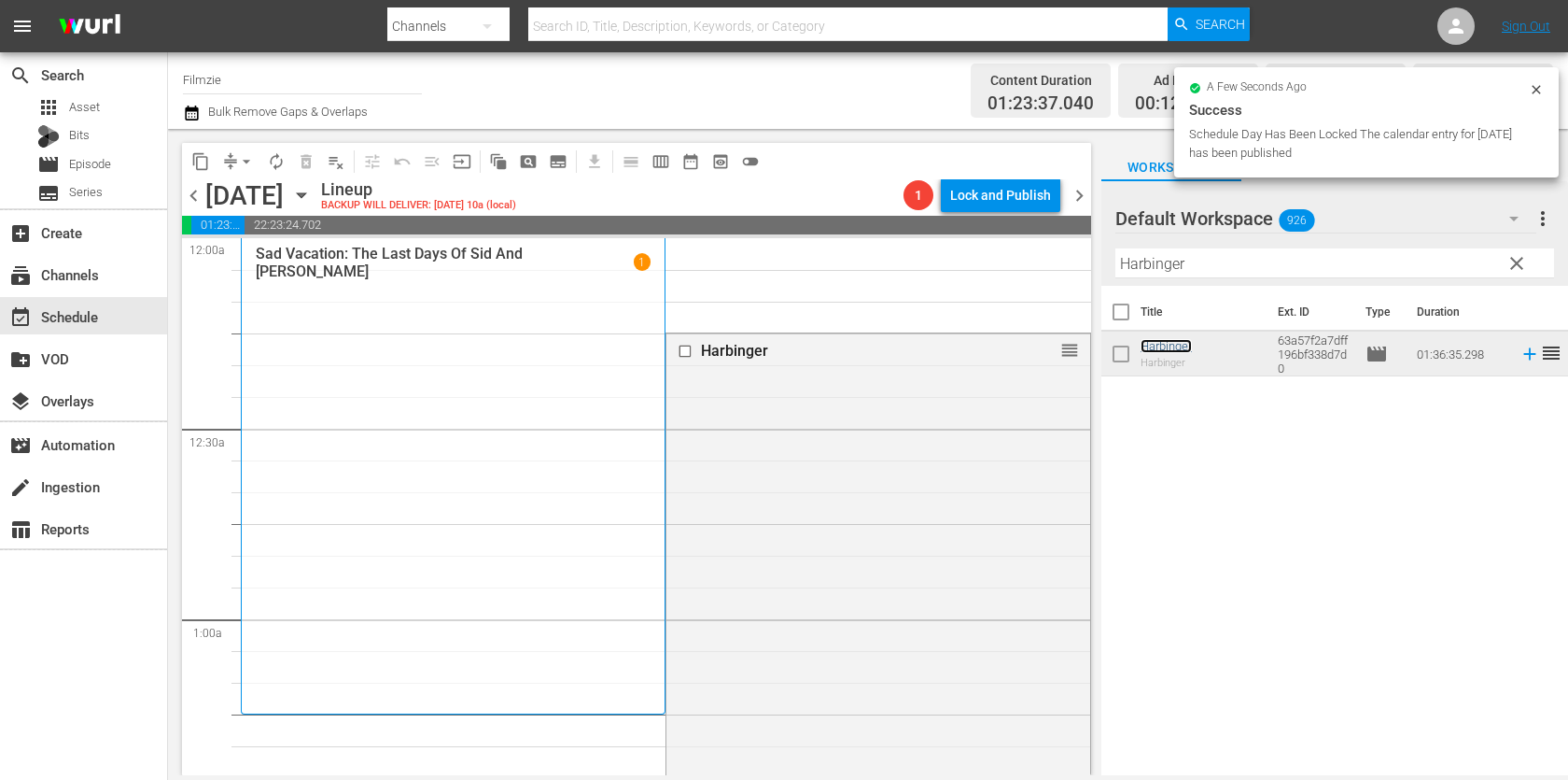
scroll to position [76, 0]
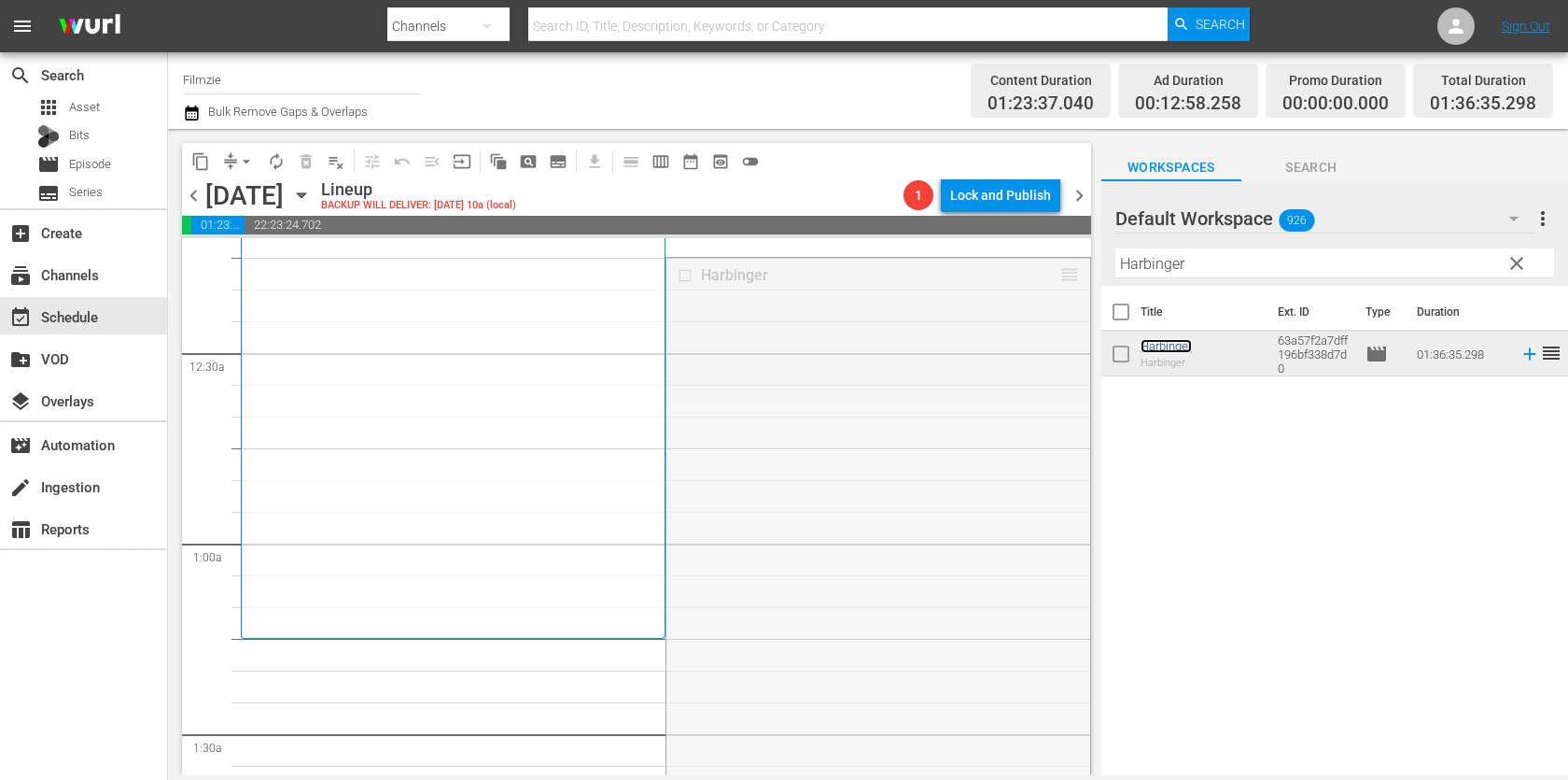
drag, startPoint x: 1068, startPoint y: 268, endPoint x: 925, endPoint y: 653, distance: 410.7
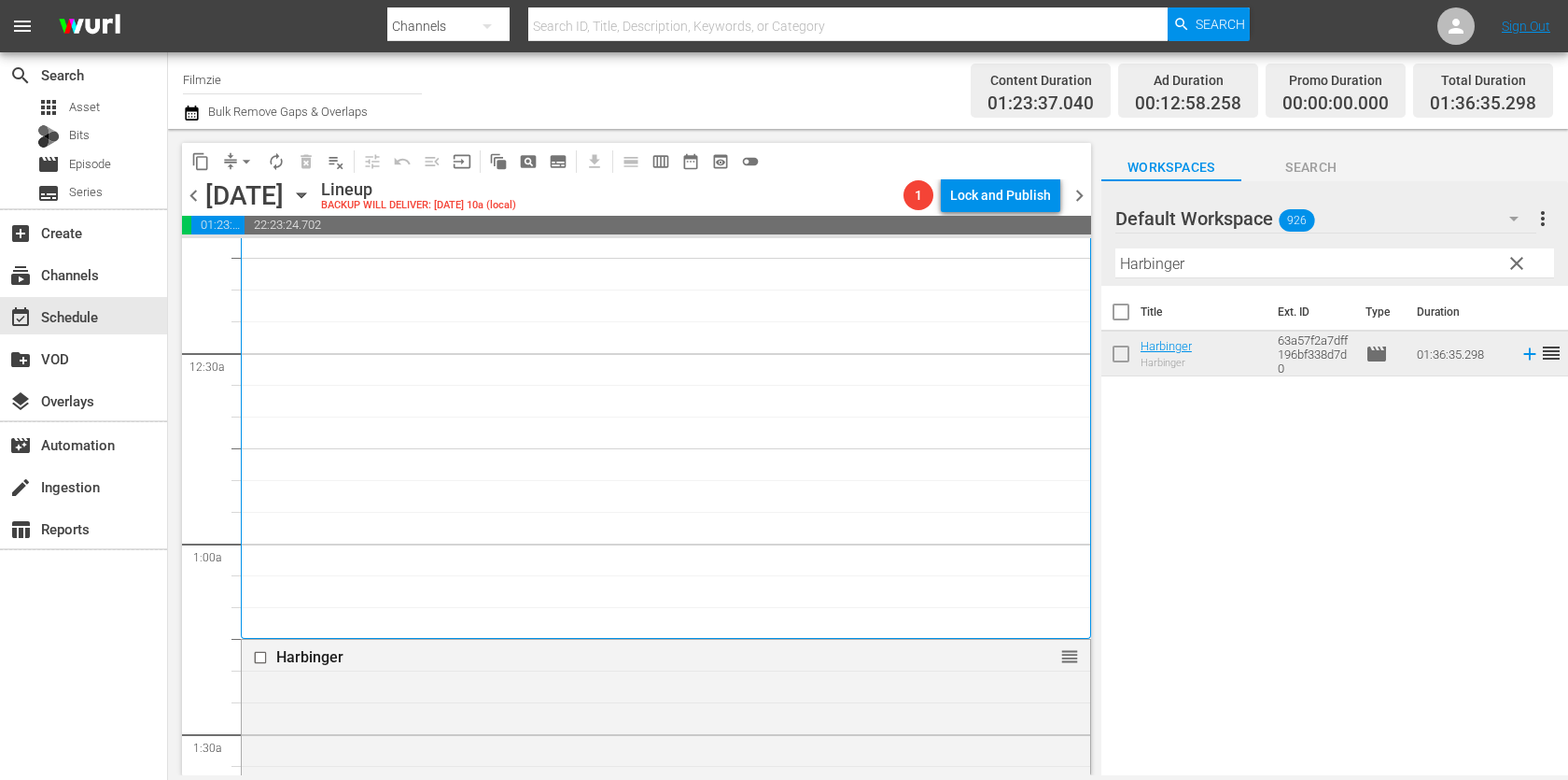
click at [1274, 270] on input "Harbinger" at bounding box center [1334, 263] width 439 height 30
paste input "[PERSON_NAME]: Road Rage & Accidental Orinthology"
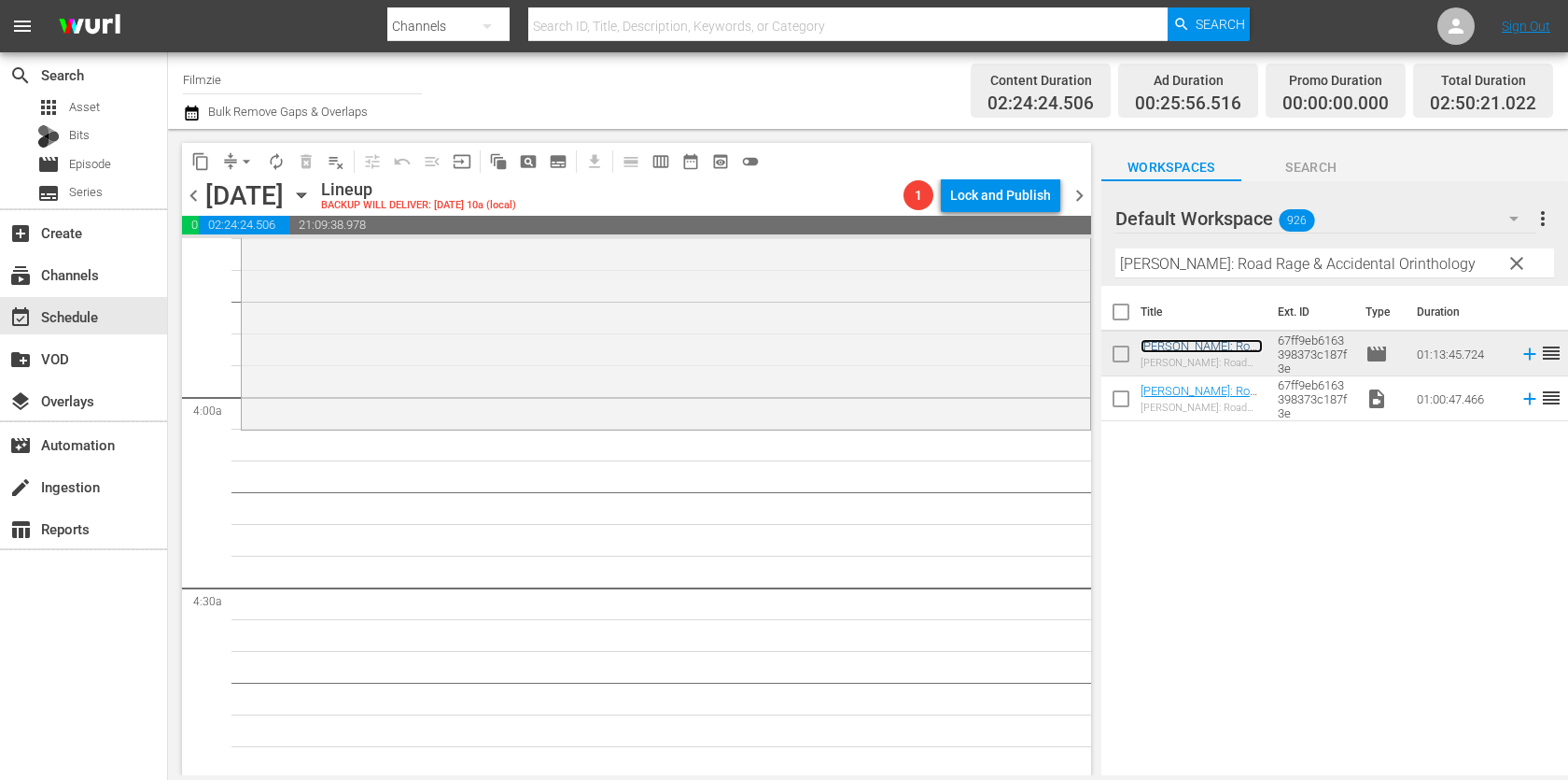
scroll to position [1357, 0]
click at [1217, 262] on input "[PERSON_NAME]: Road Rage & Accidental Orinthology" at bounding box center [1334, 263] width 439 height 30
paste input "Dust to Glor"
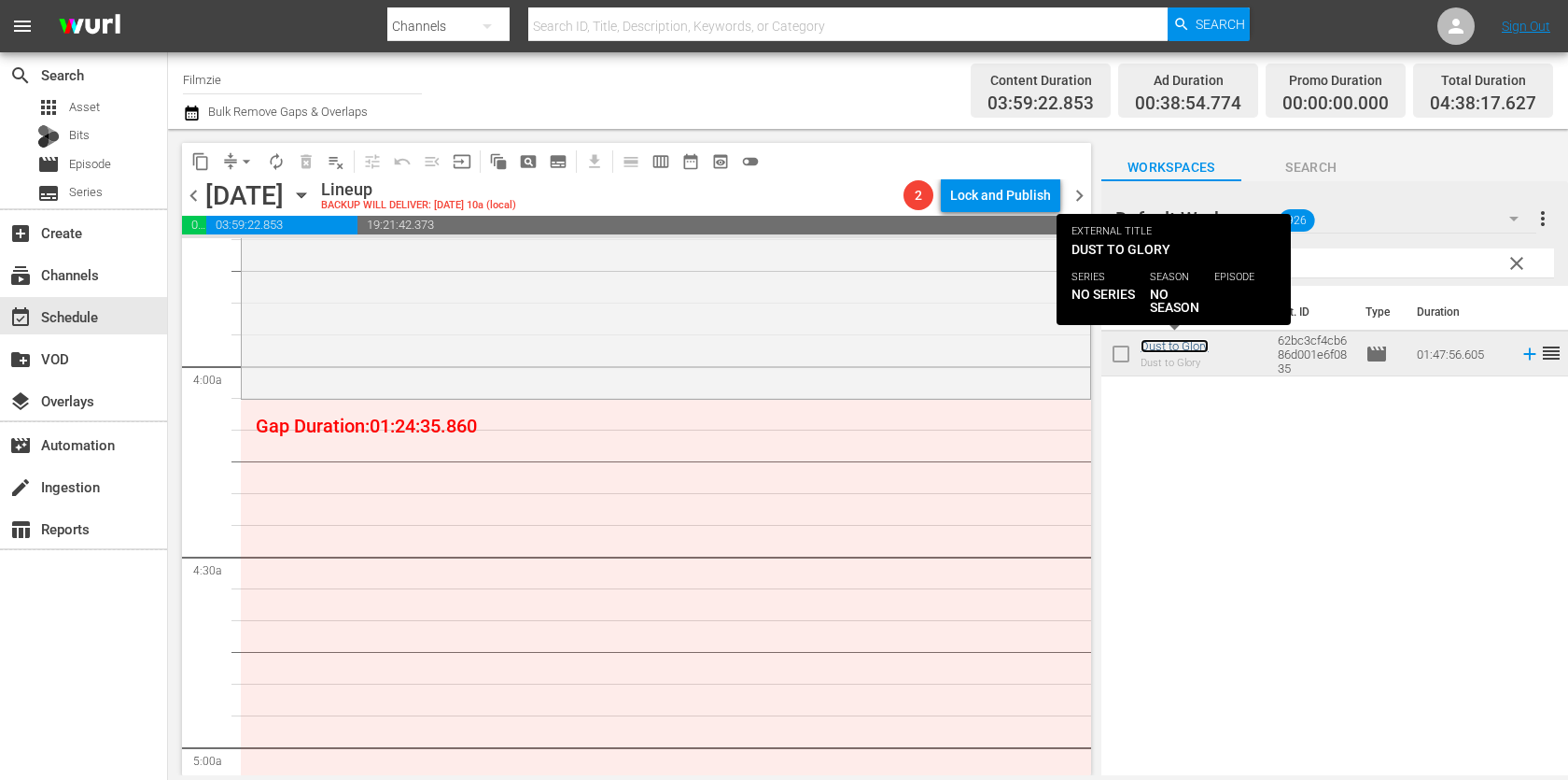
scroll to position [1379, 0]
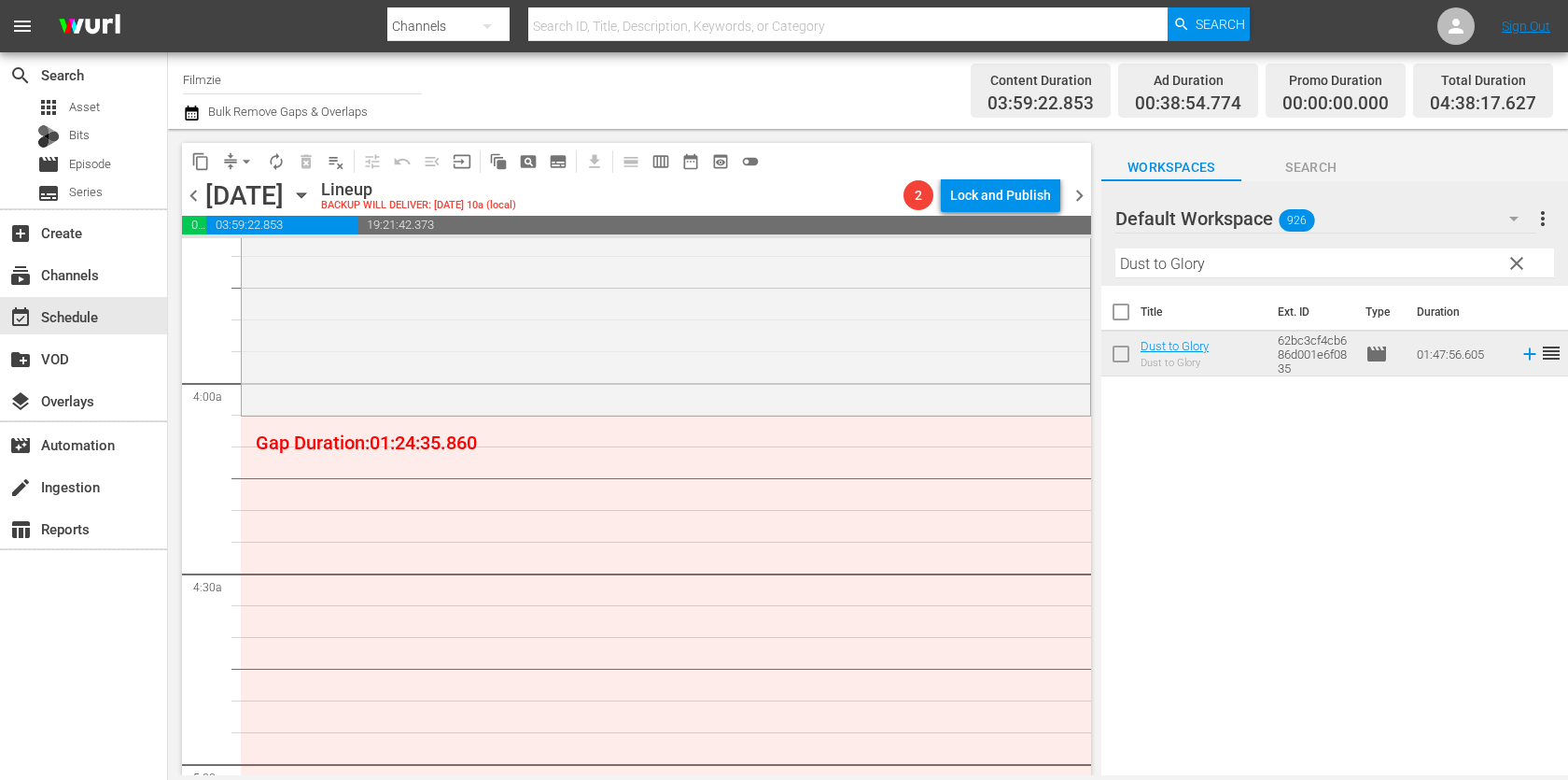
click at [1307, 253] on input "Dust to Glory" at bounding box center [1334, 263] width 439 height 30
paste input "No Doubt"
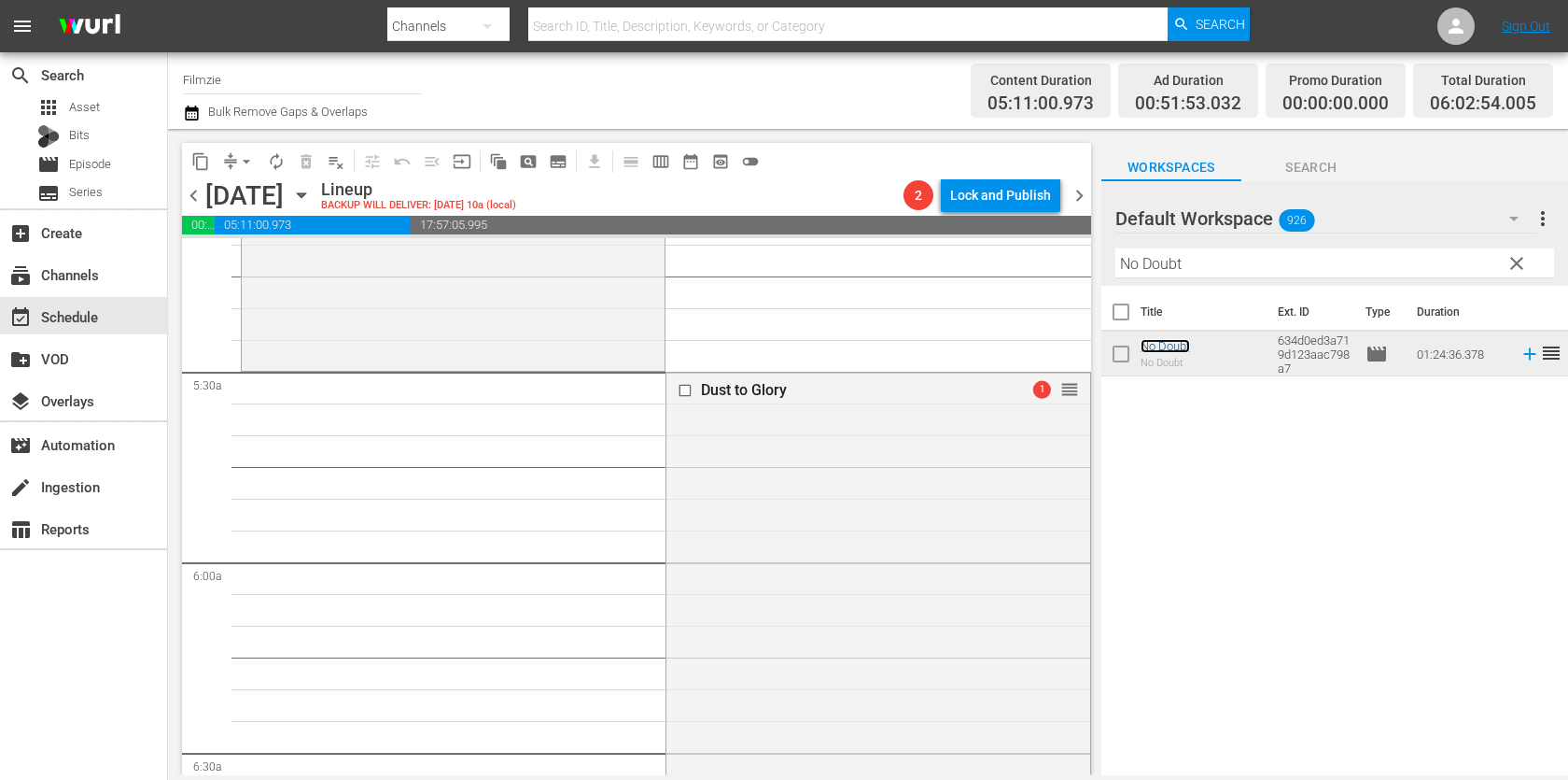
scroll to position [1981, 0]
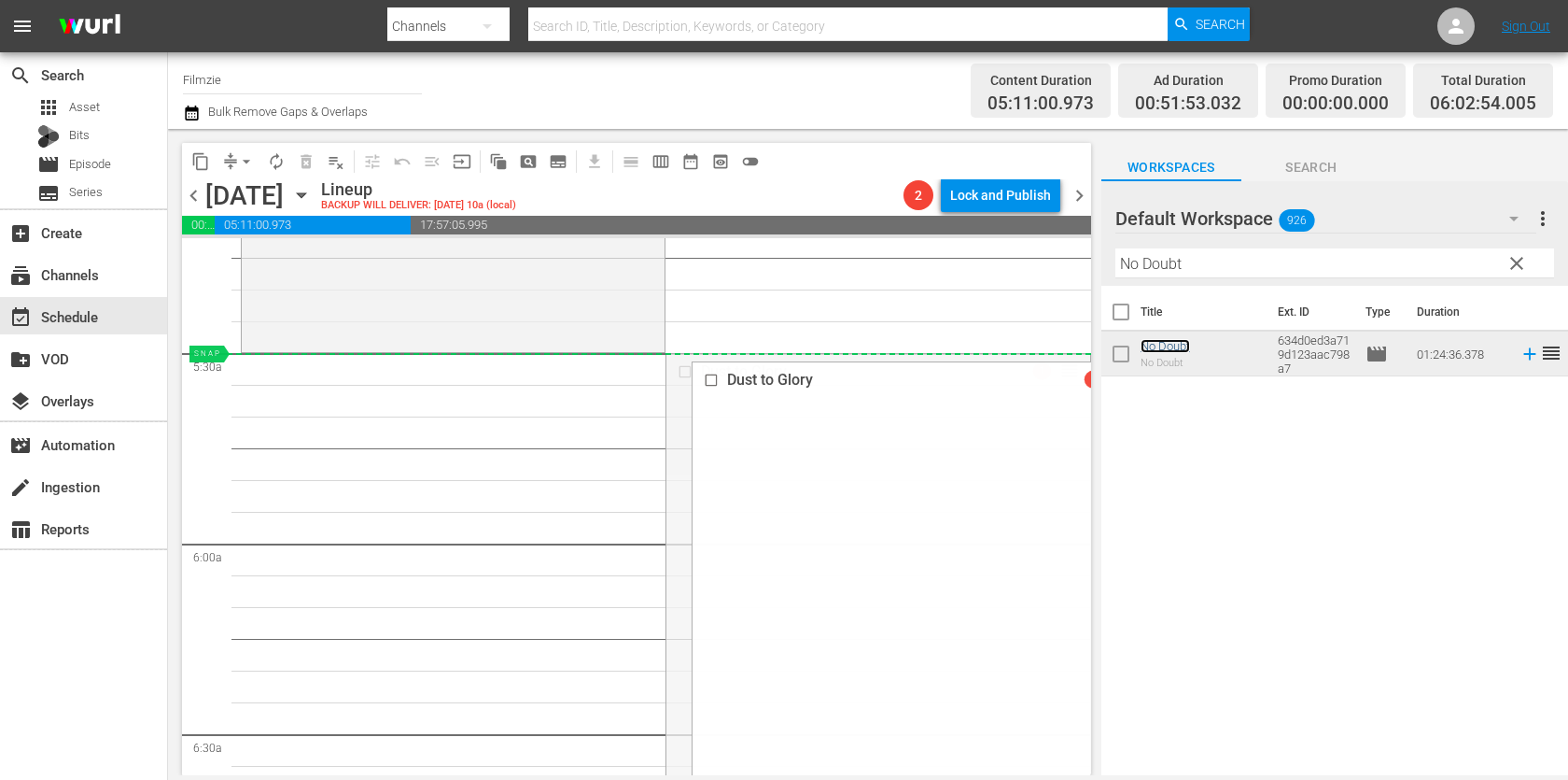
drag, startPoint x: 1067, startPoint y: 366, endPoint x: 1037, endPoint y: 366, distance: 30.0
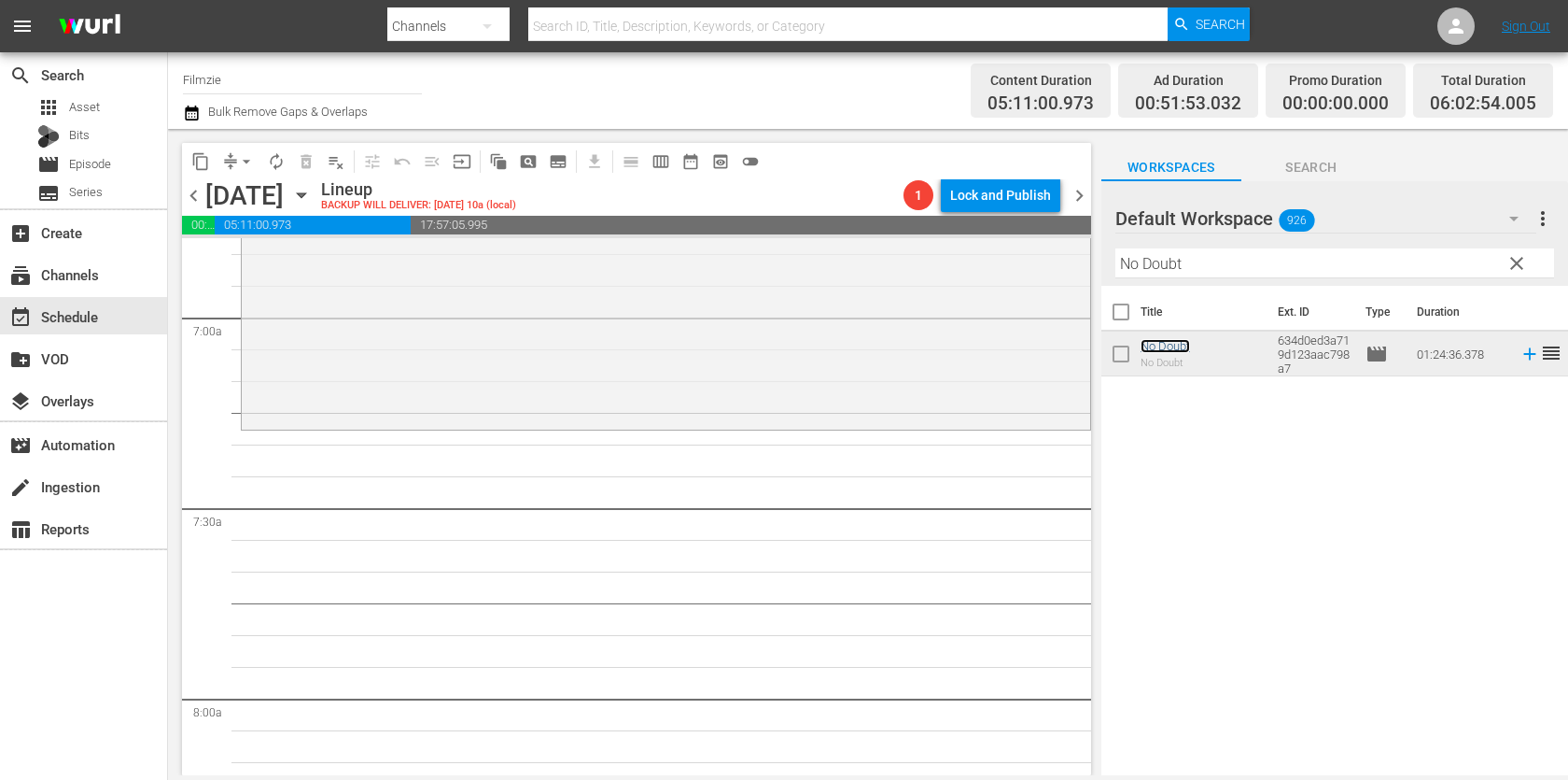
scroll to position [2599, 0]
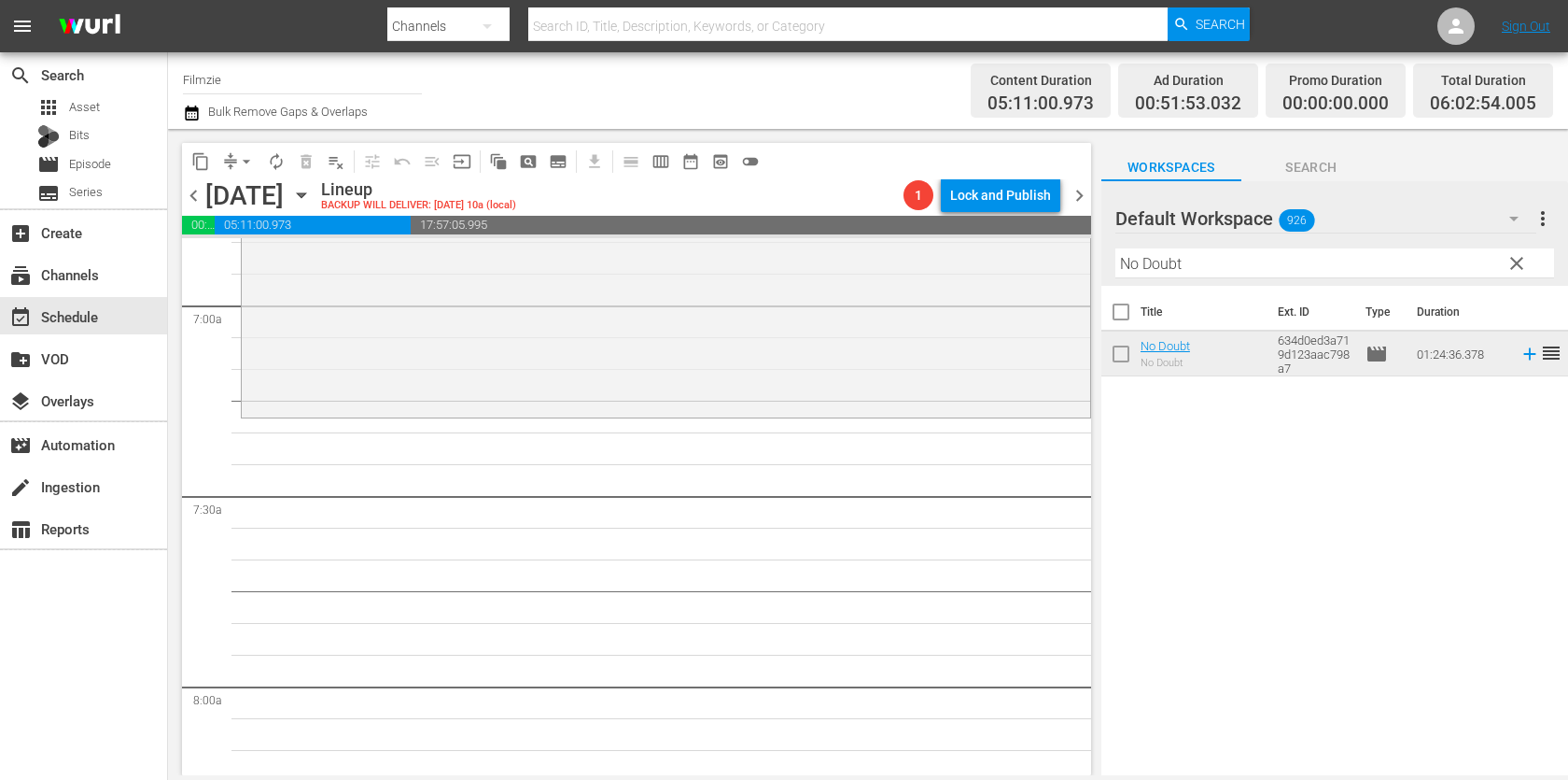
click at [1199, 272] on input "No Doubt" at bounding box center [1334, 263] width 439 height 30
paste input "Summer Snow"
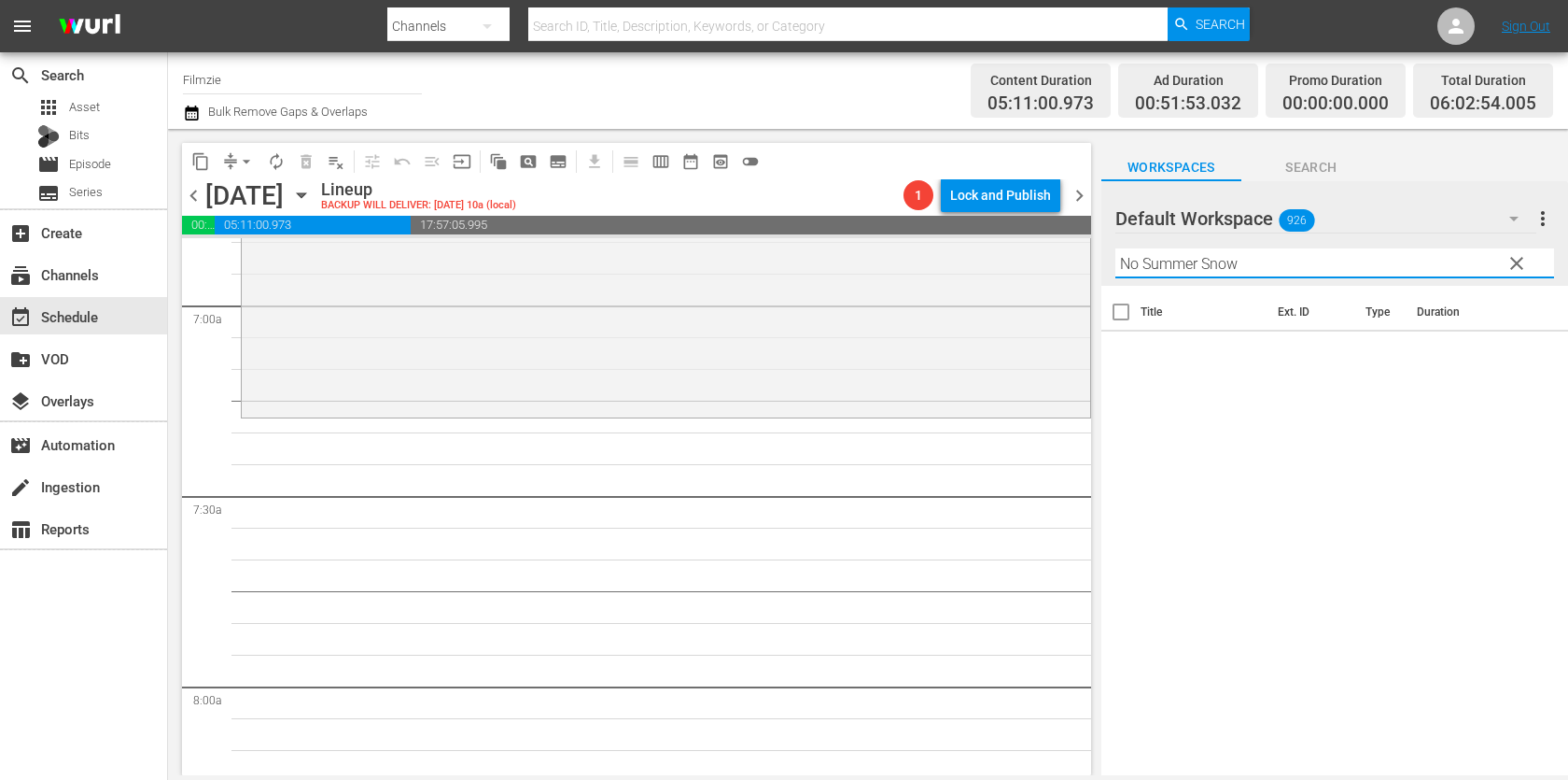
click at [1184, 265] on input "No Summer Snow" at bounding box center [1334, 263] width 439 height 30
paste input "text"
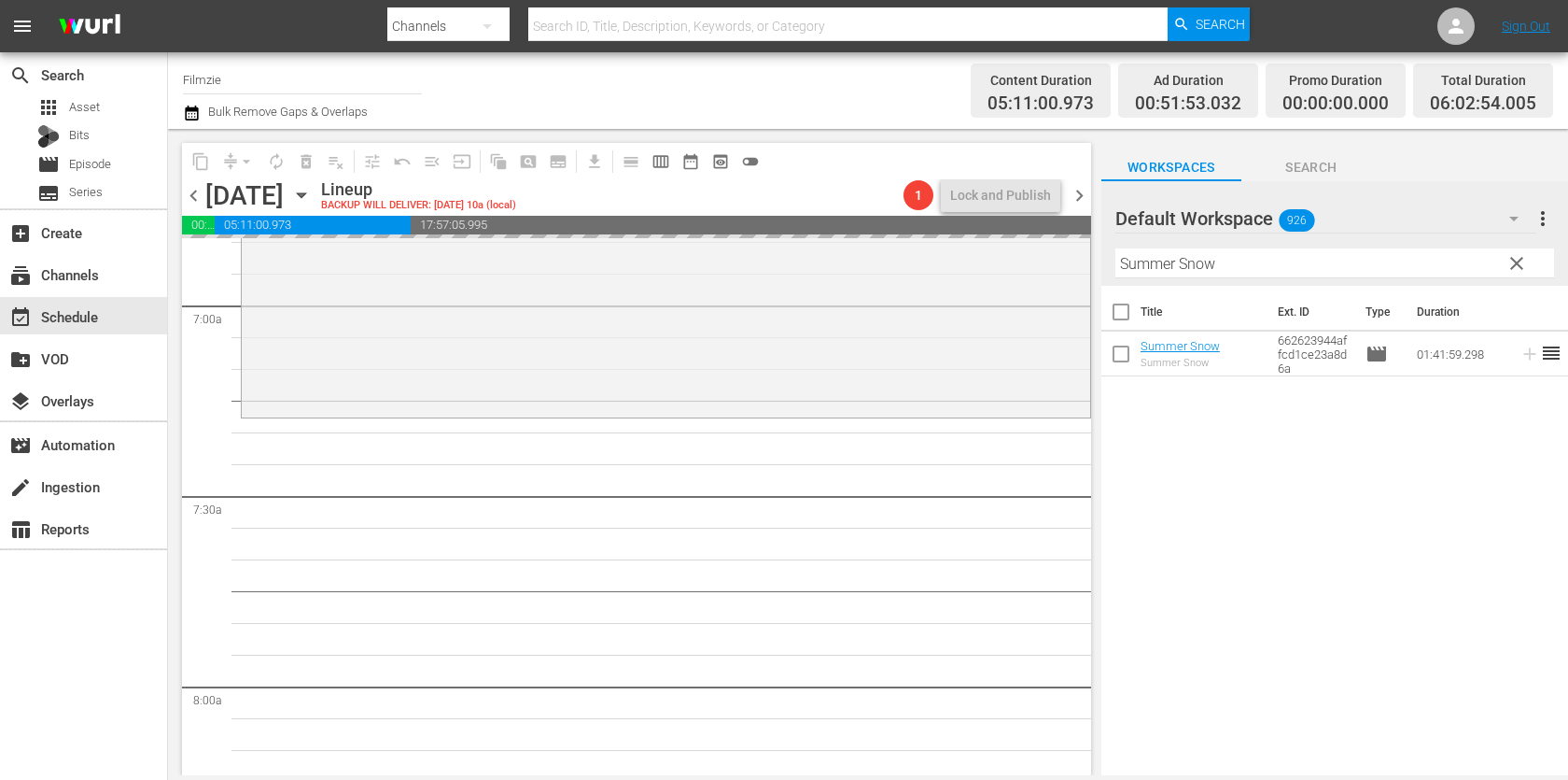
drag, startPoint x: 1146, startPoint y: 343, endPoint x: 785, endPoint y: 9, distance: 491.8
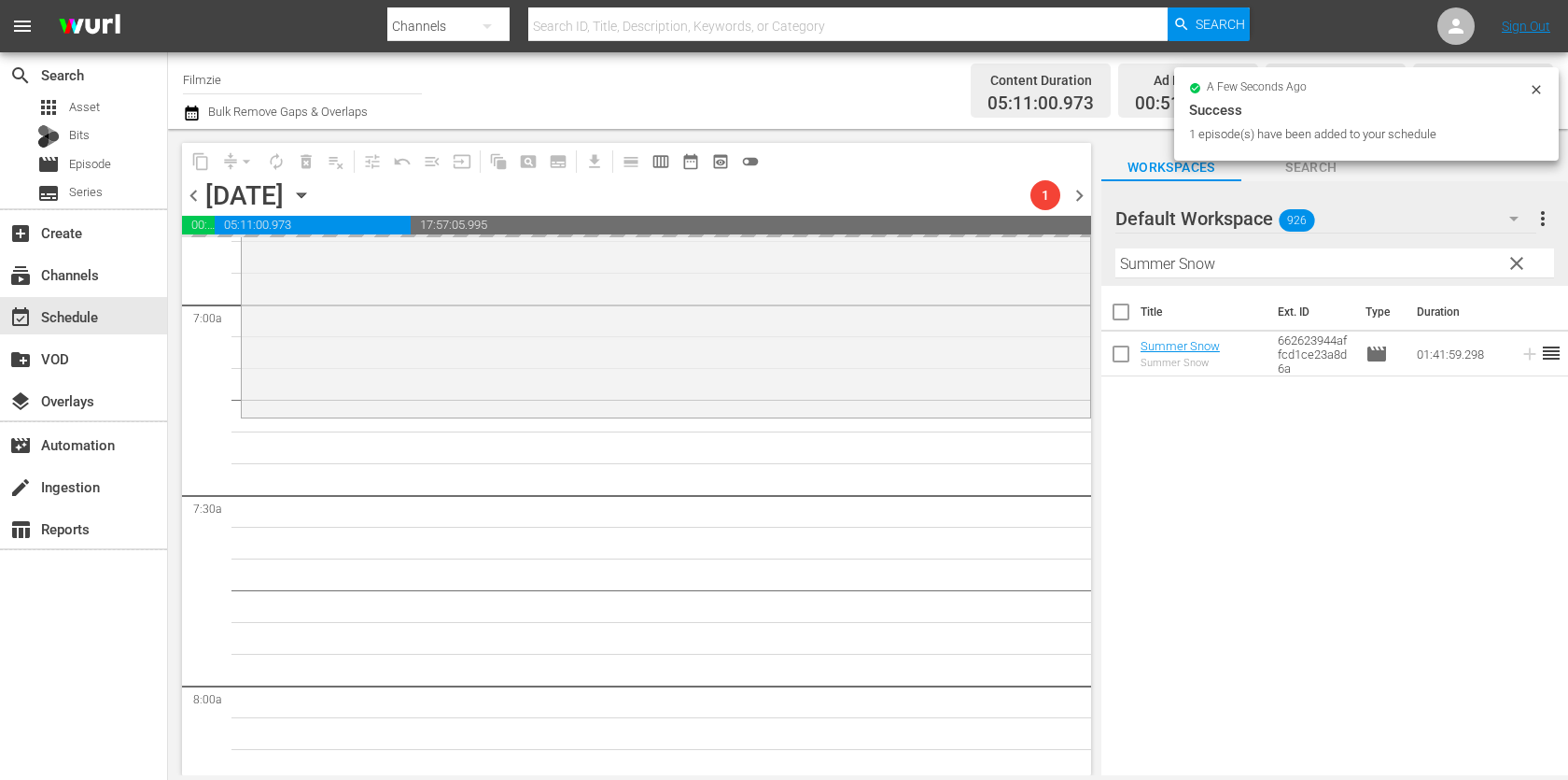
click at [1261, 254] on input "Summer Snow" at bounding box center [1334, 263] width 439 height 30
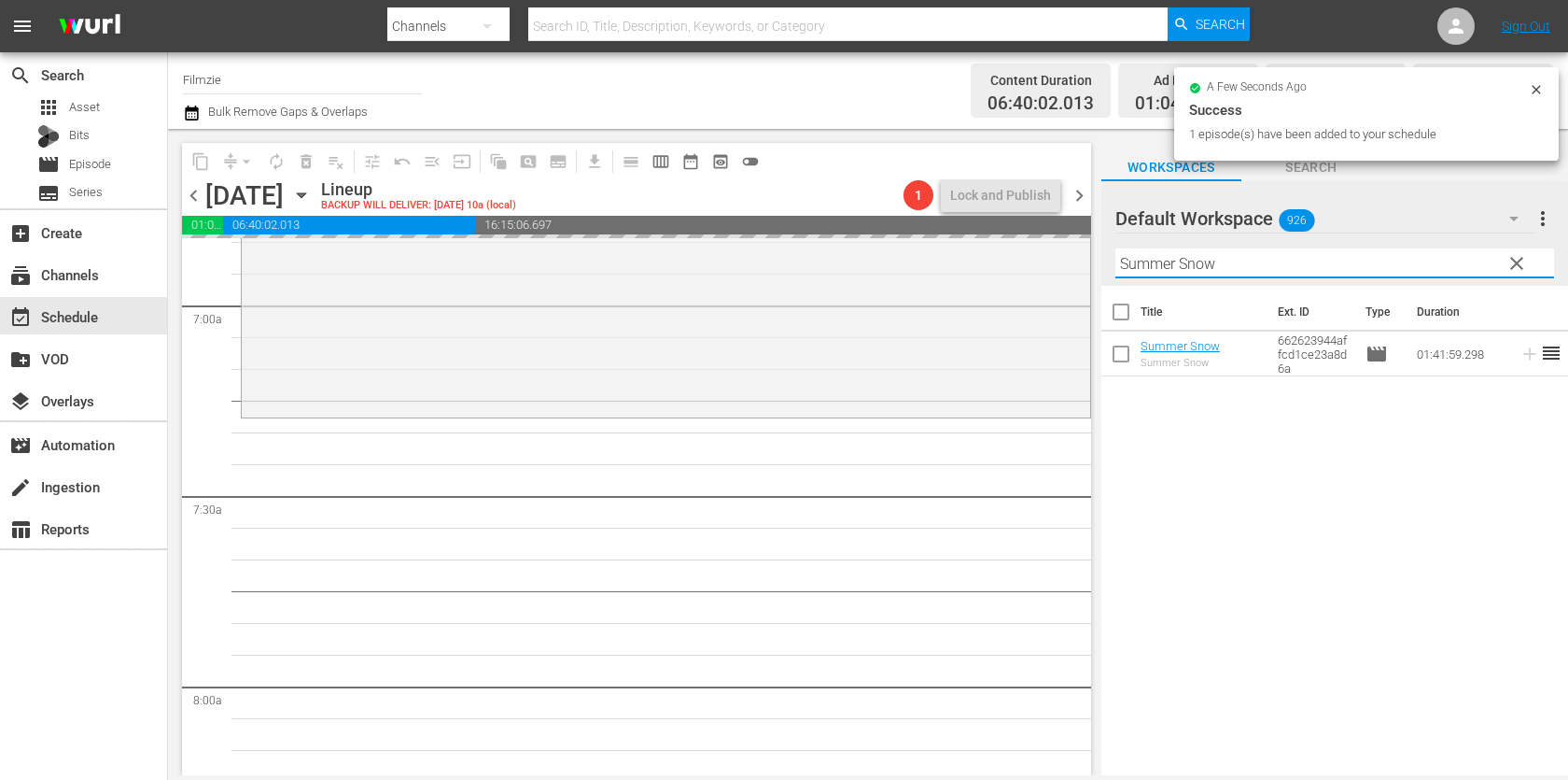
paste input "By God´s Grace"
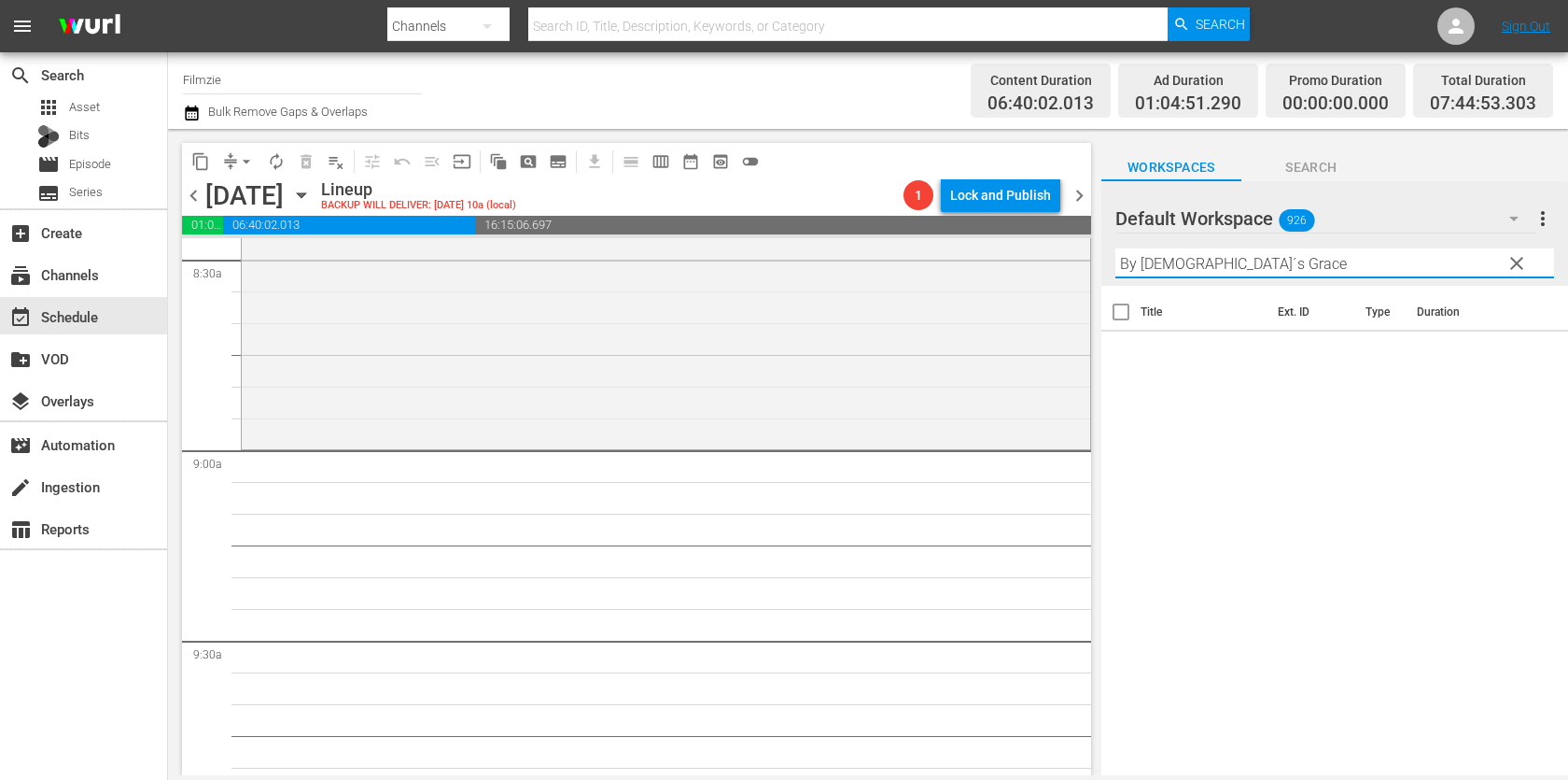
scroll to position [3263, 0]
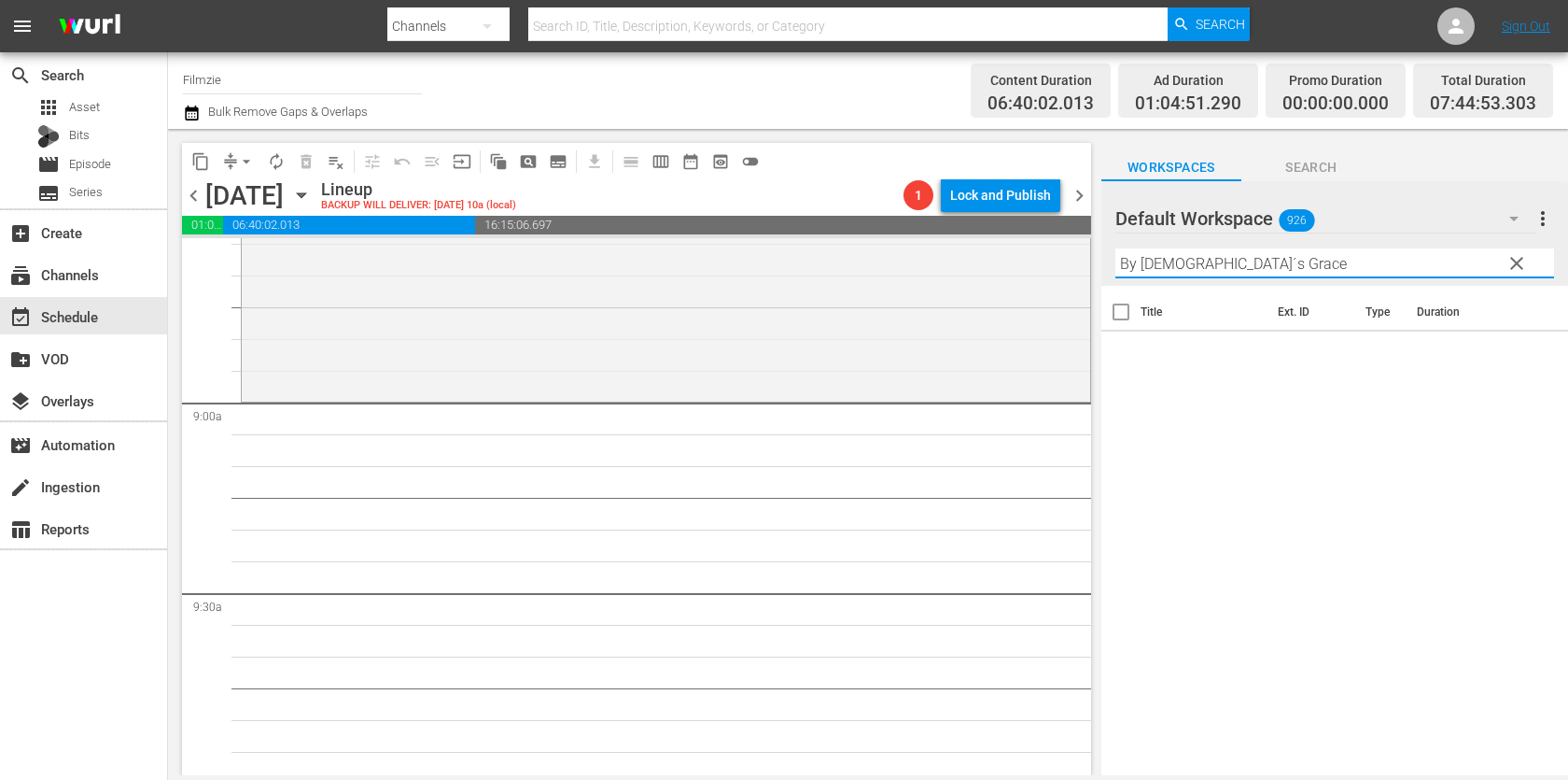
drag, startPoint x: 1183, startPoint y: 264, endPoint x: 1220, endPoint y: 264, distance: 37.0
click at [1220, 264] on input "By God´s Grace" at bounding box center [1334, 263] width 439 height 30
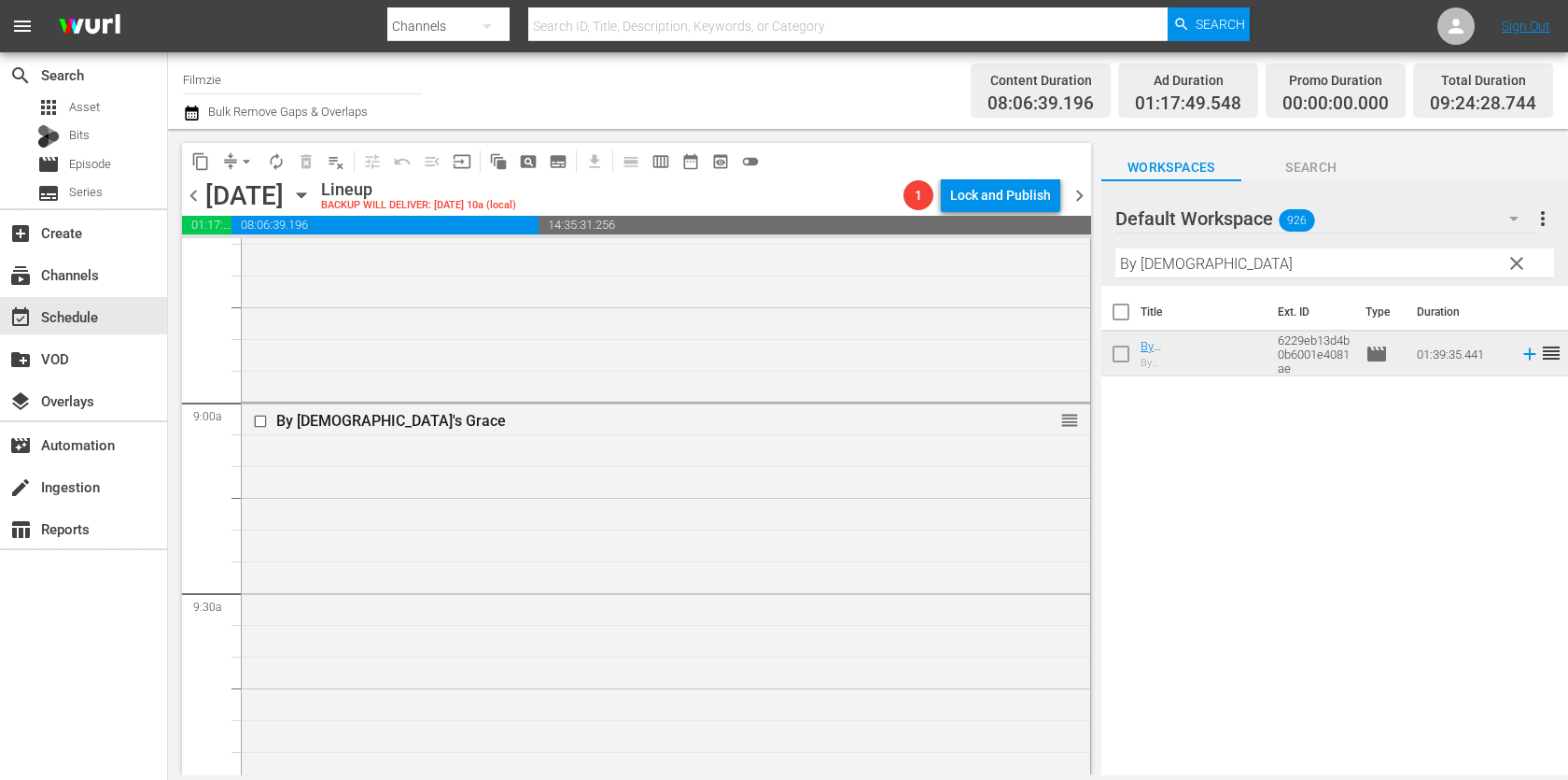
click at [1259, 261] on input "By God" at bounding box center [1334, 263] width 439 height 30
paste input "WALL"
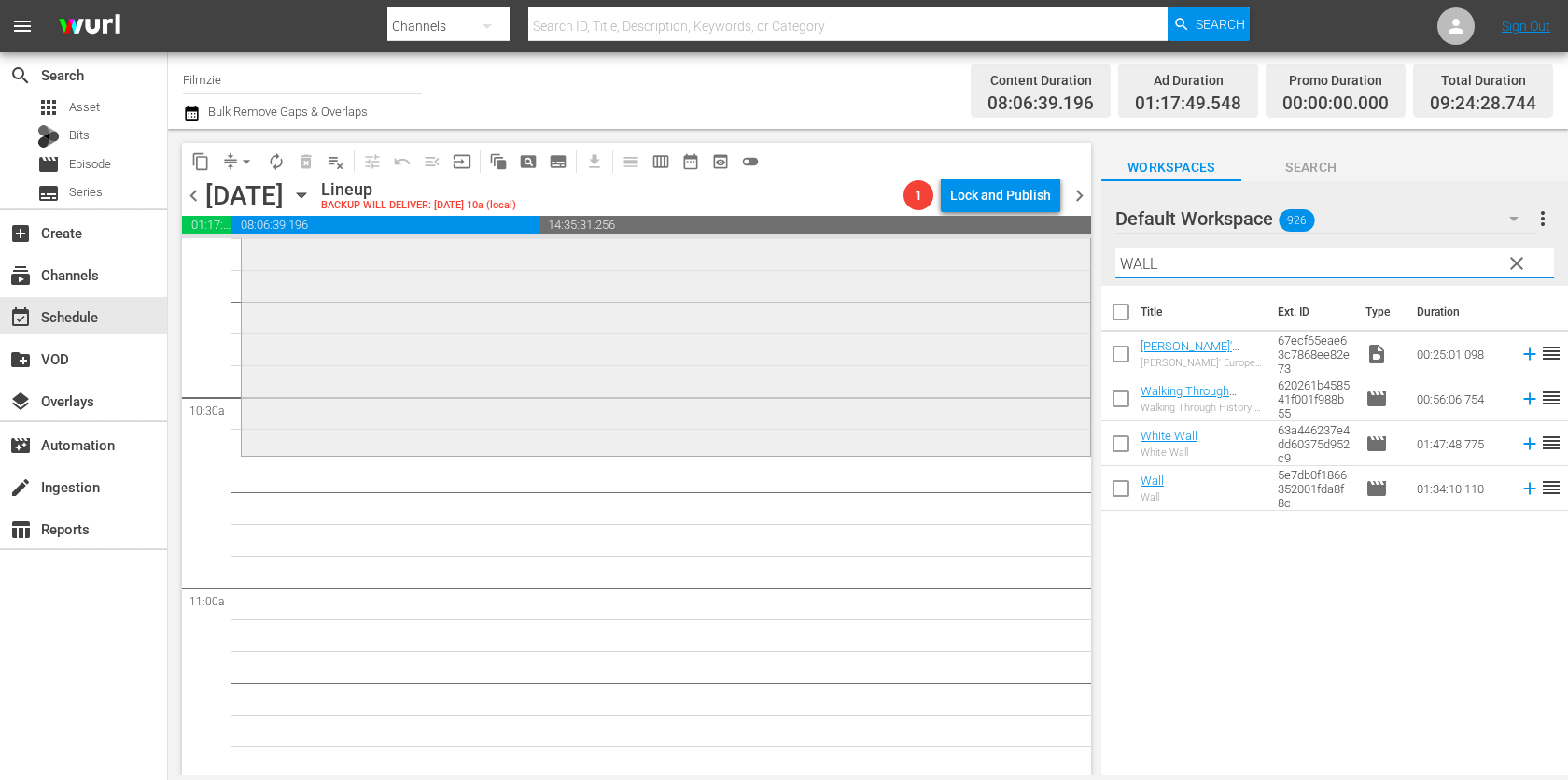
scroll to position [3862, 0]
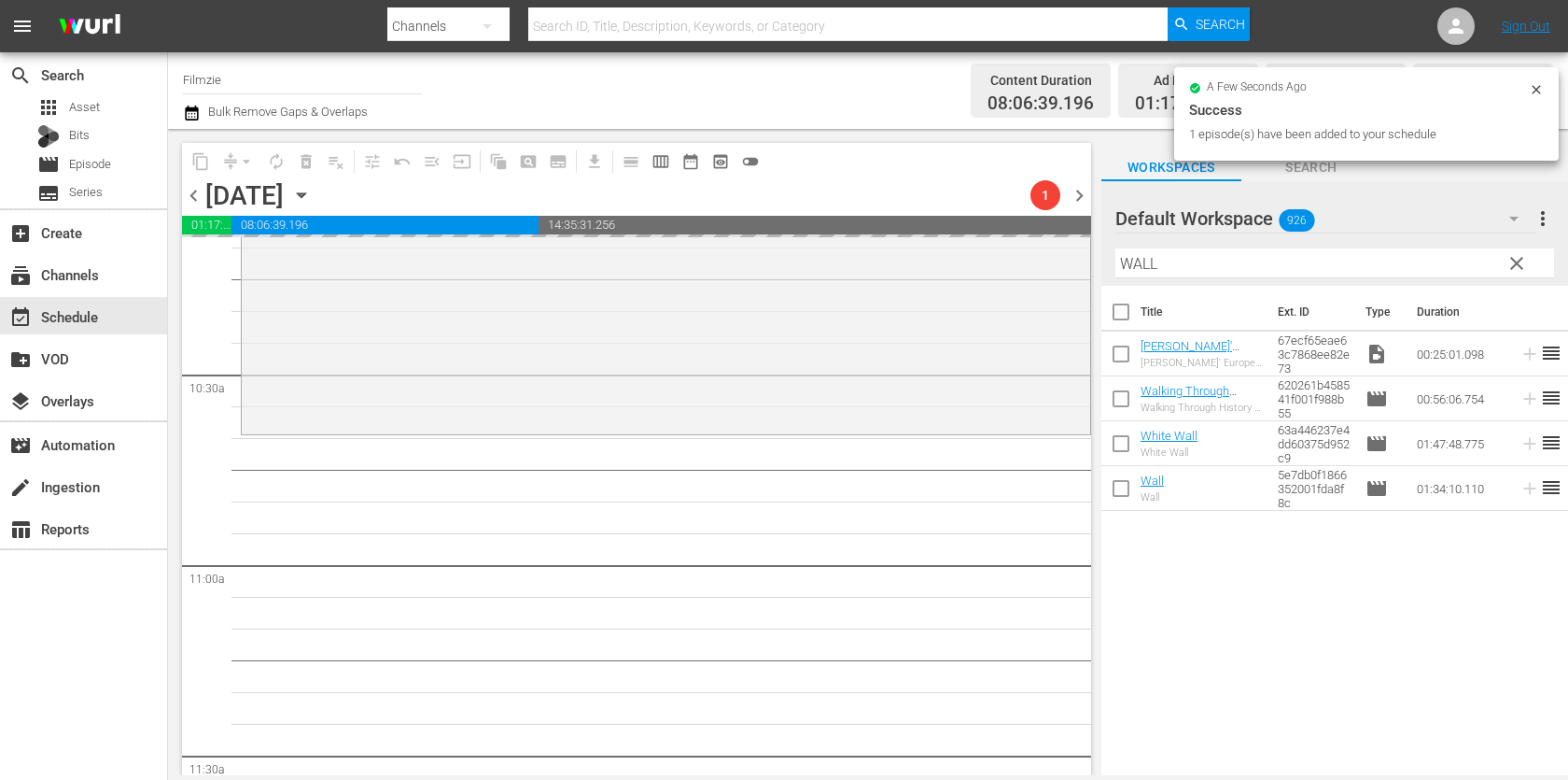
click at [1213, 267] on input "WALL" at bounding box center [1334, 263] width 439 height 30
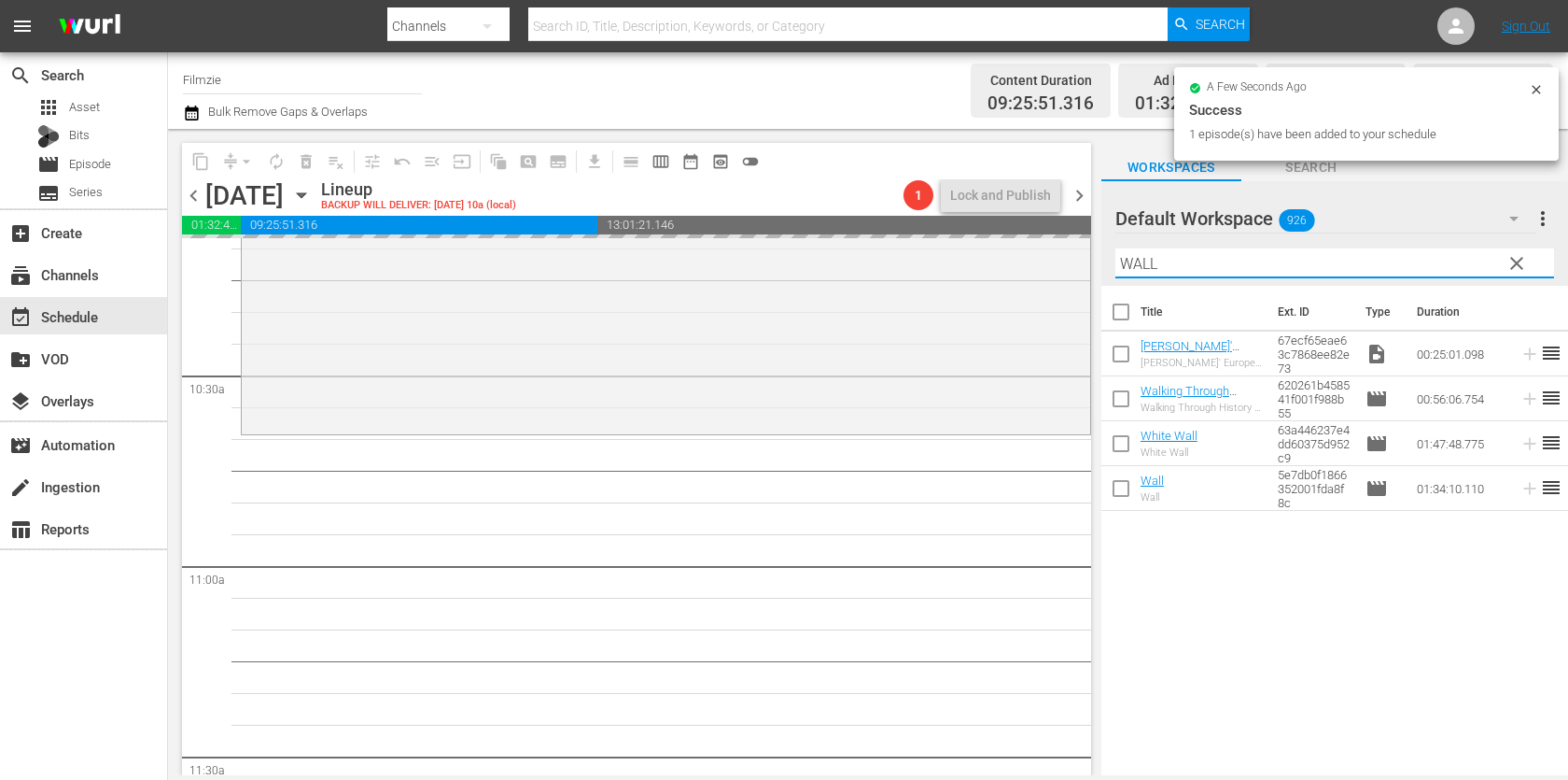
paste input "Love Thy Nature"
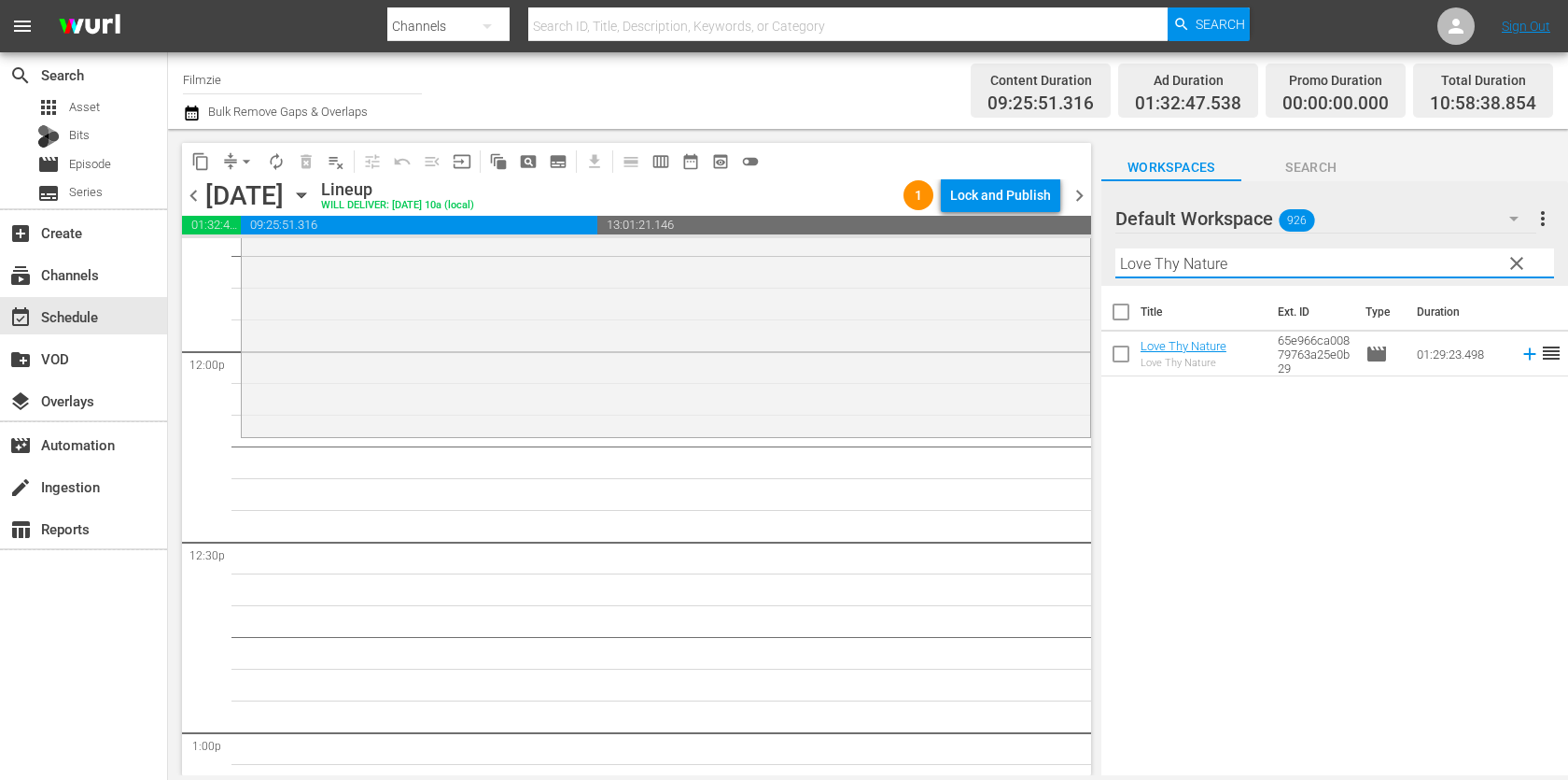
scroll to position [4493, 0]
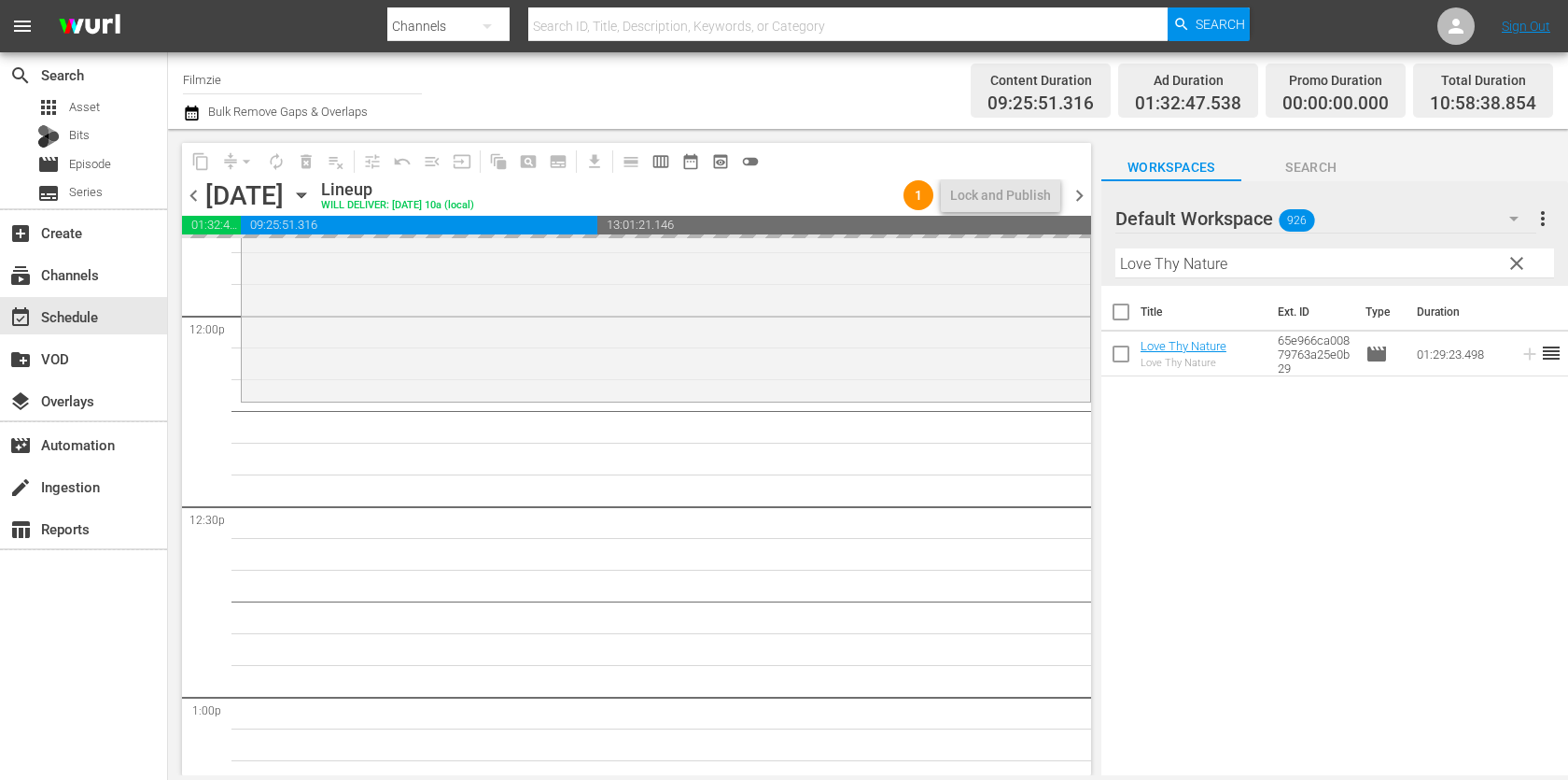
drag, startPoint x: 1165, startPoint y: 344, endPoint x: 855, endPoint y: 23, distance: 446.3
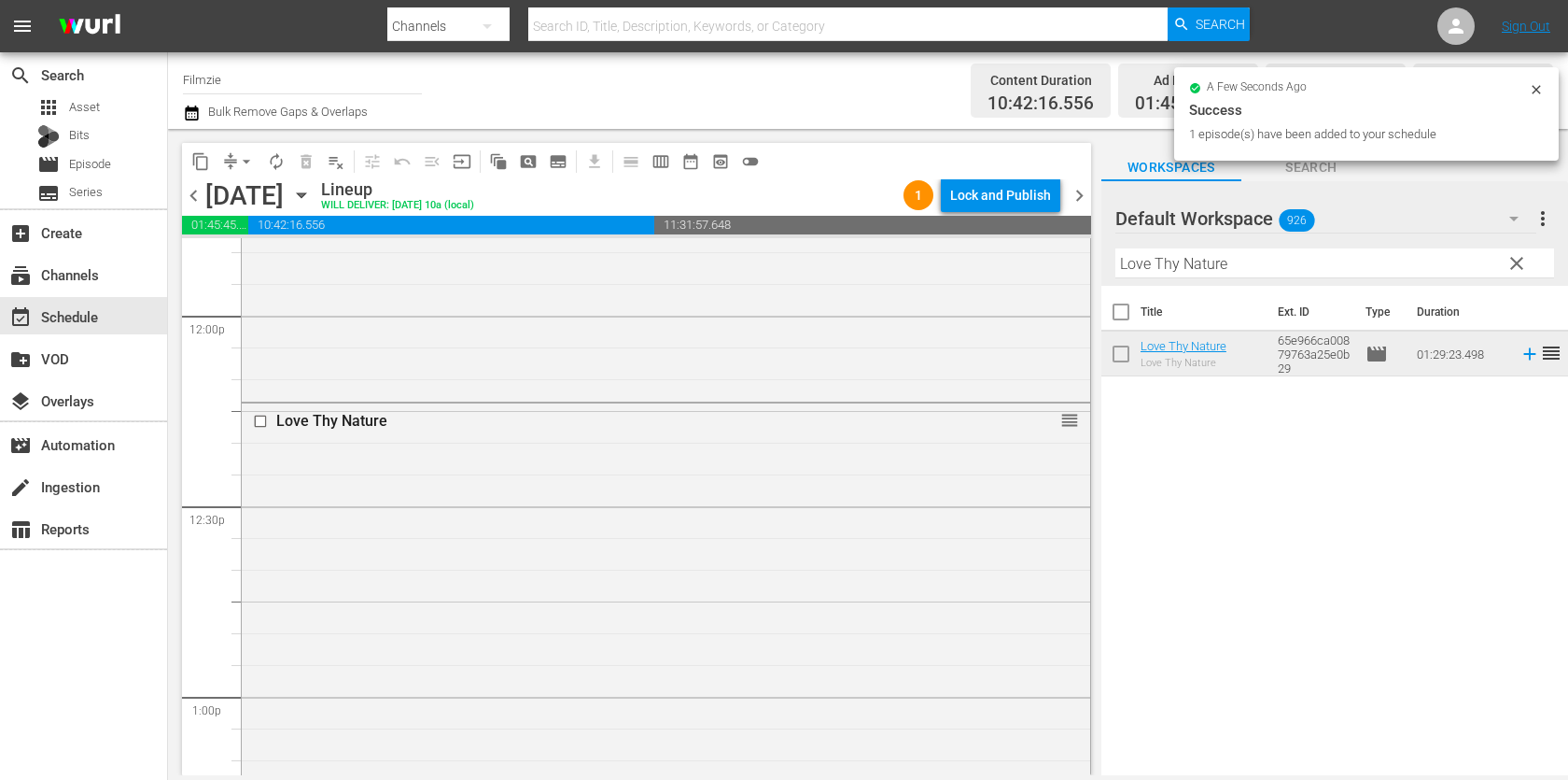
click at [1288, 260] on input "Love Thy Nature" at bounding box center [1334, 263] width 439 height 30
paste input "Aside from That"
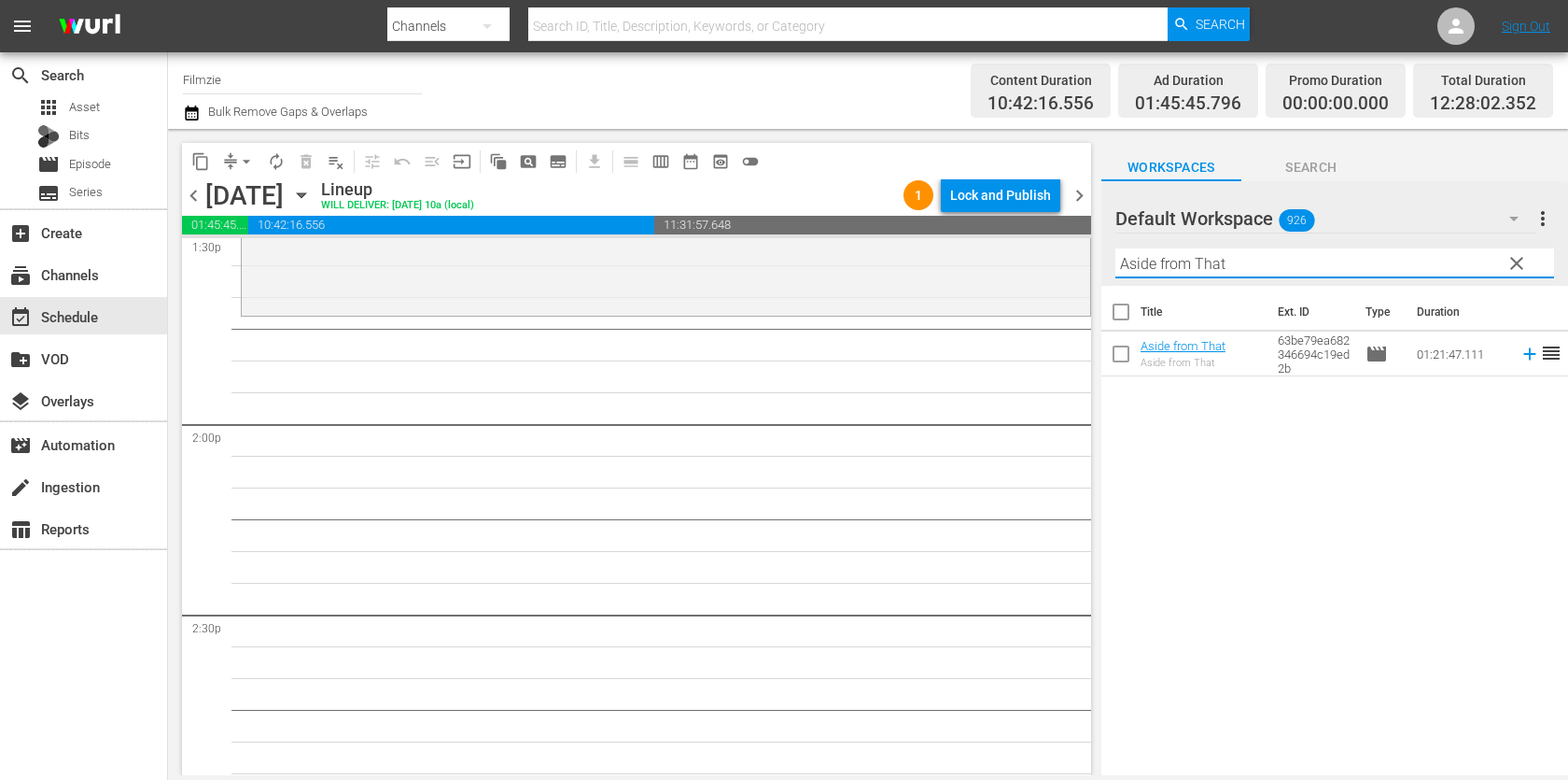
scroll to position [5139, 0]
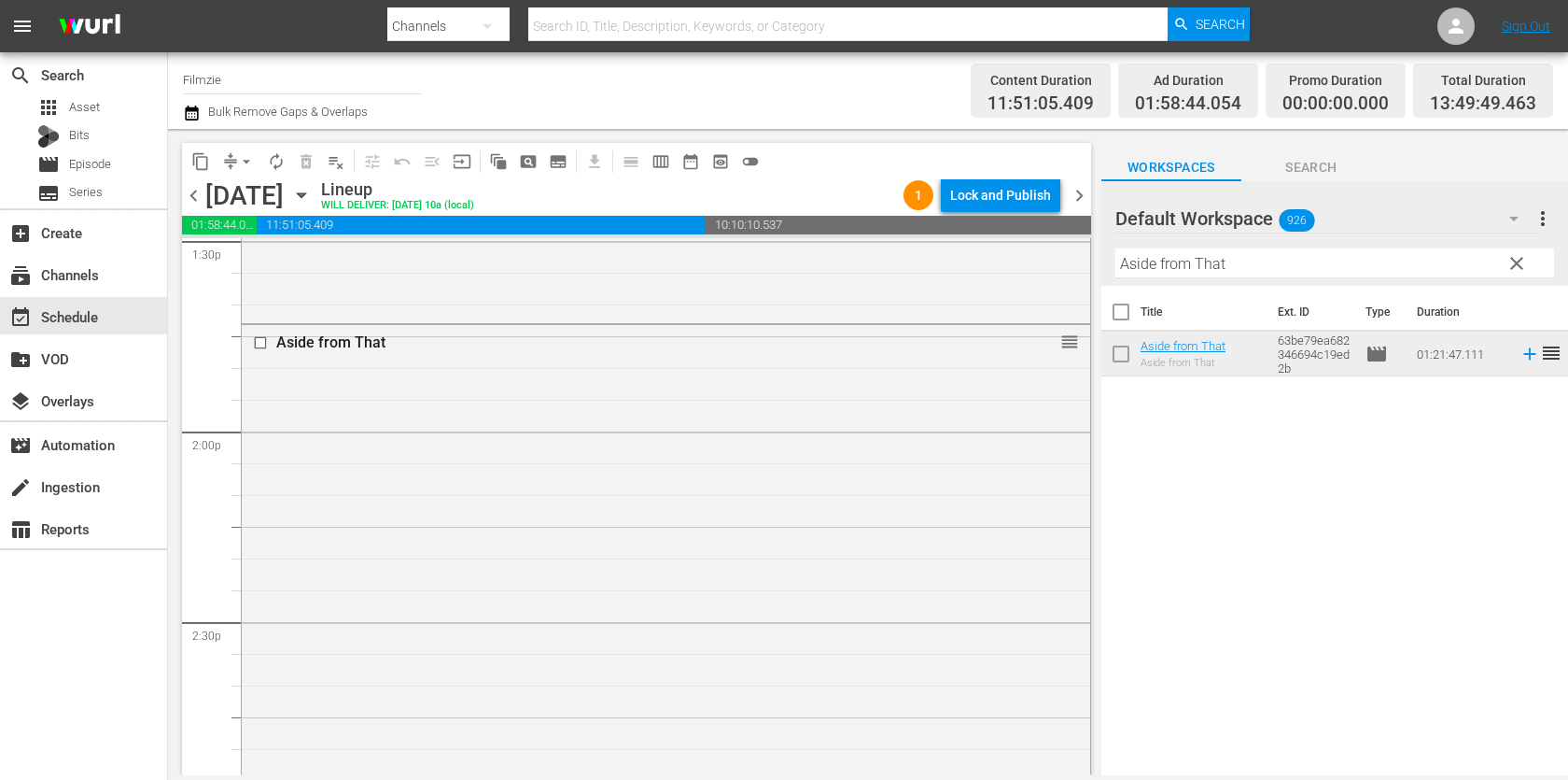
click at [1321, 256] on input "Aside from That" at bounding box center [1334, 263] width 439 height 30
paste input "Divas: Céline Dion"
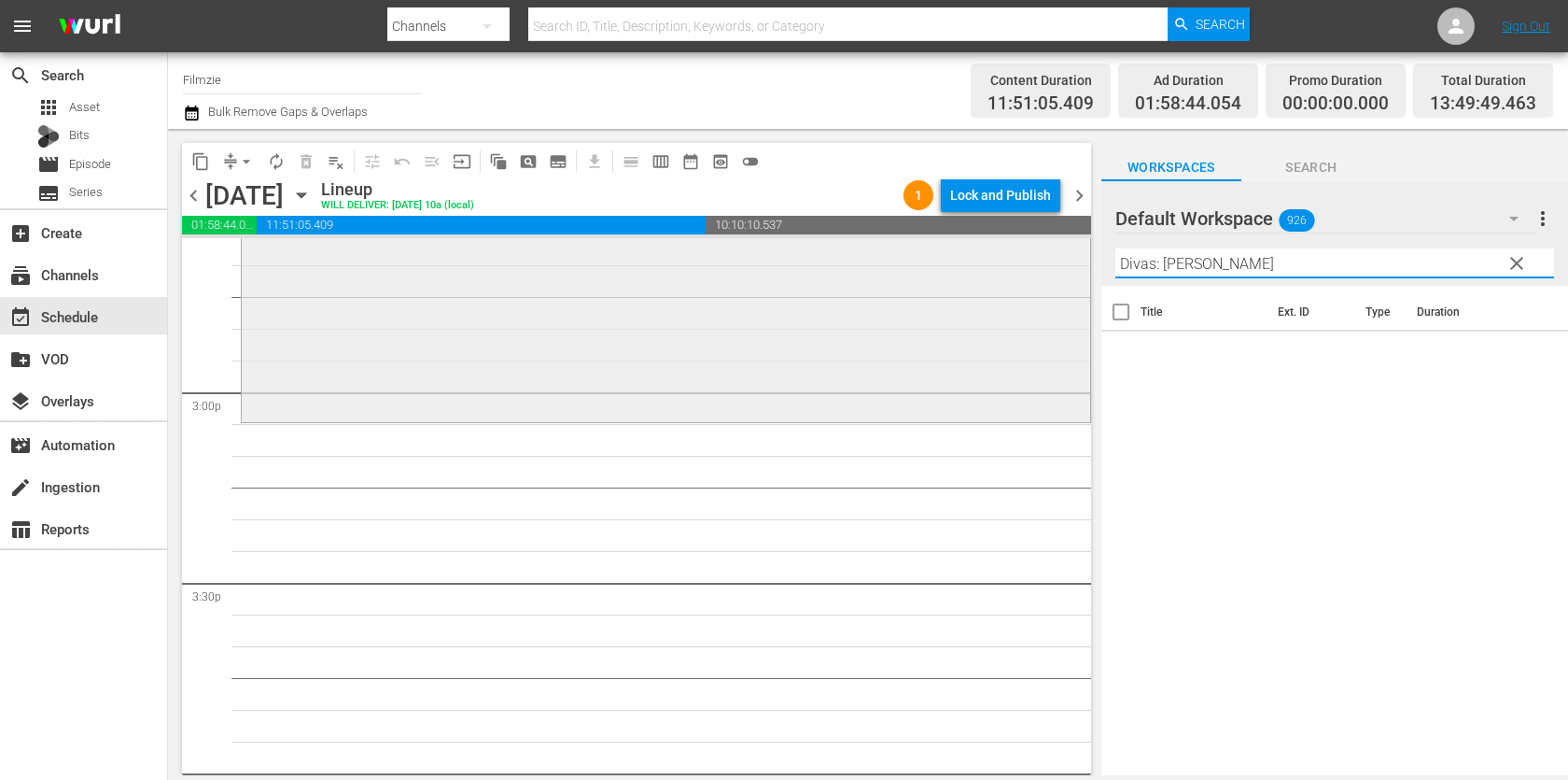
scroll to position [5537, 0]
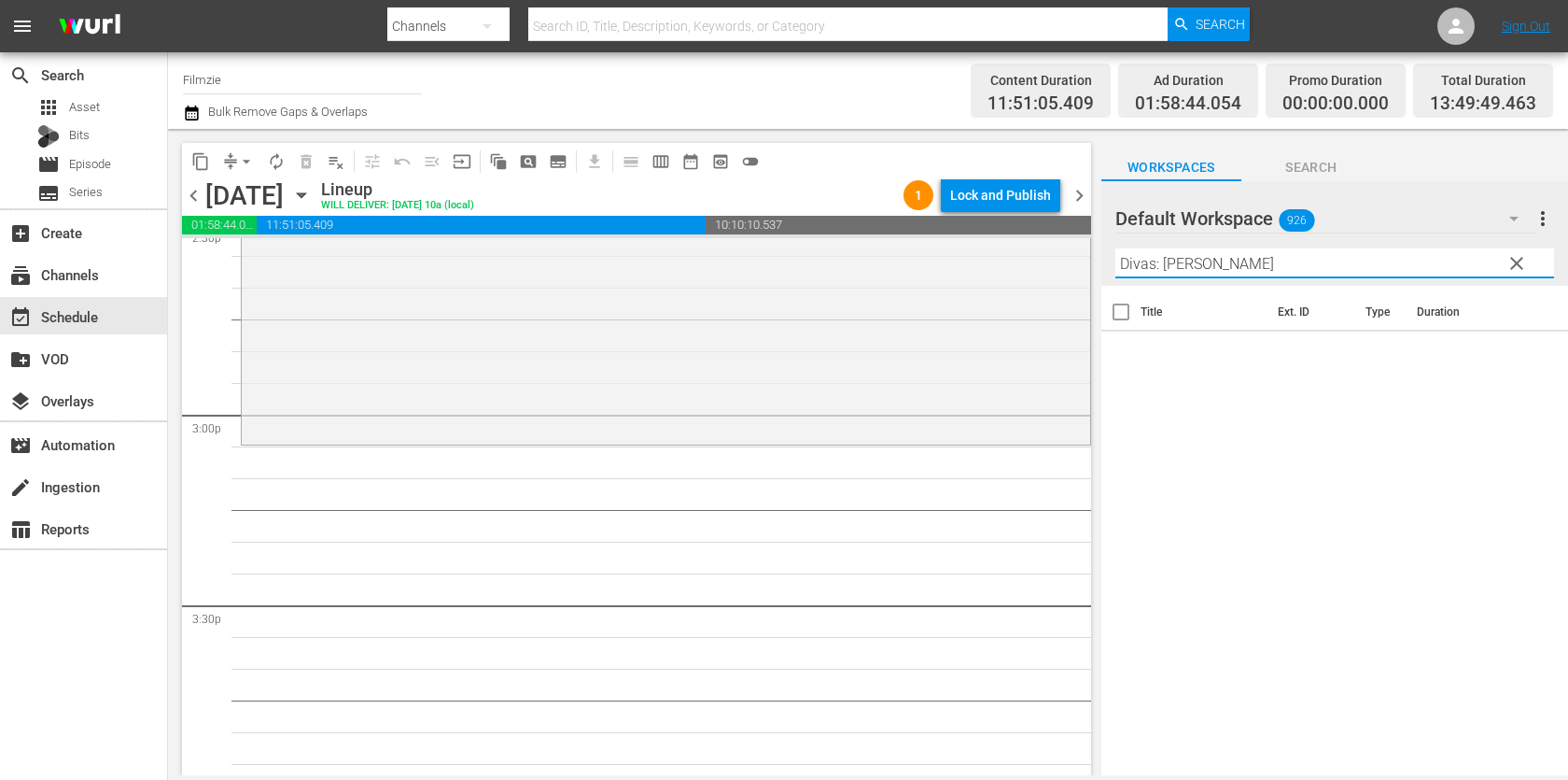
drag, startPoint x: 1152, startPoint y: 269, endPoint x: 1233, endPoint y: 262, distance: 81.3
click at [1233, 262] on input "Divas: Céline Dion" at bounding box center [1334, 263] width 439 height 30
click at [1233, 262] on input "Divas" at bounding box center [1334, 263] width 439 height 30
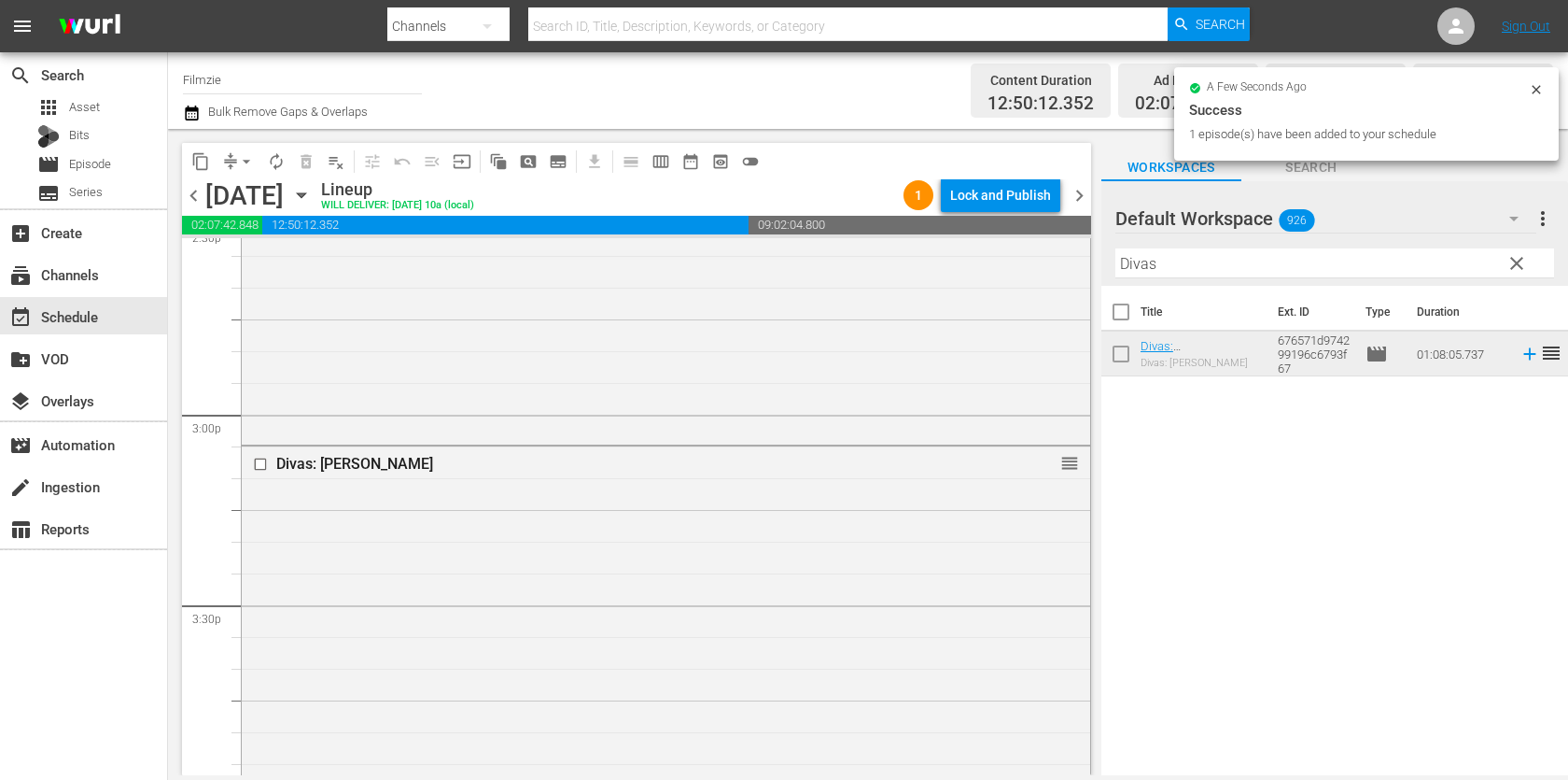
click at [1293, 265] on input "Divas" at bounding box center [1334, 263] width 439 height 30
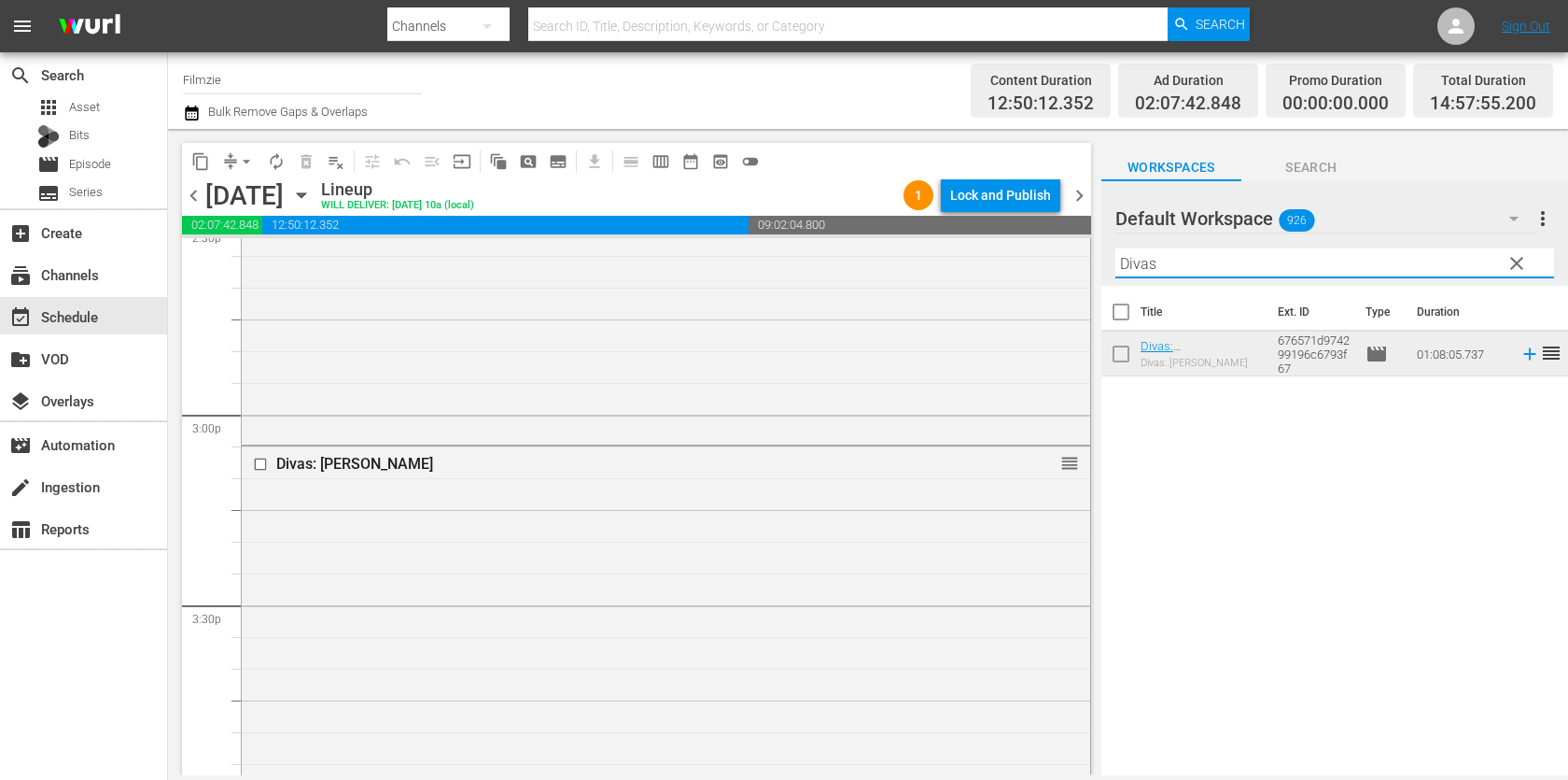
click at [1293, 265] on input "Divas" at bounding box center [1334, 263] width 439 height 30
paste input "Life After the Navigator"
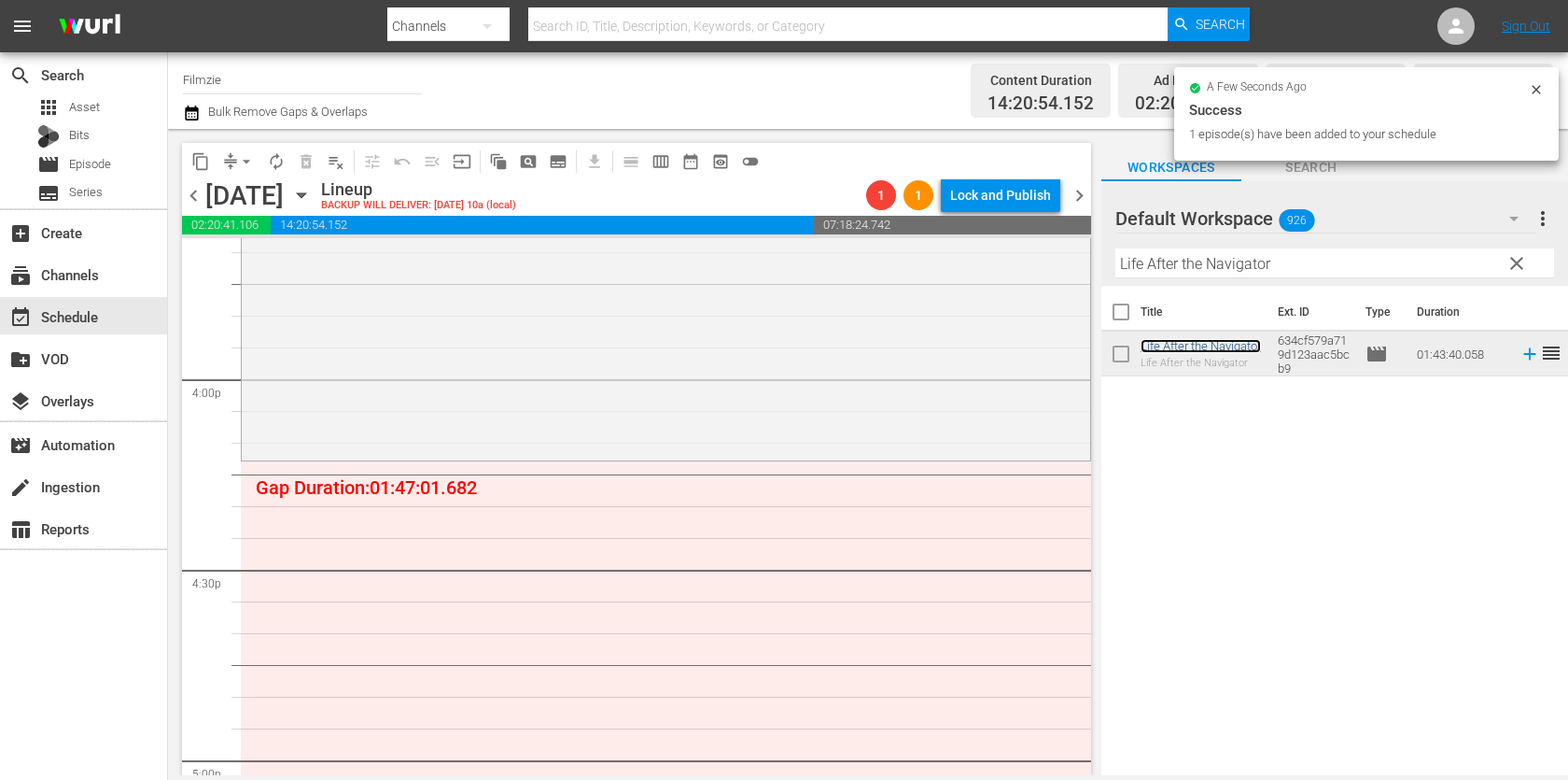
scroll to position [5938, 0]
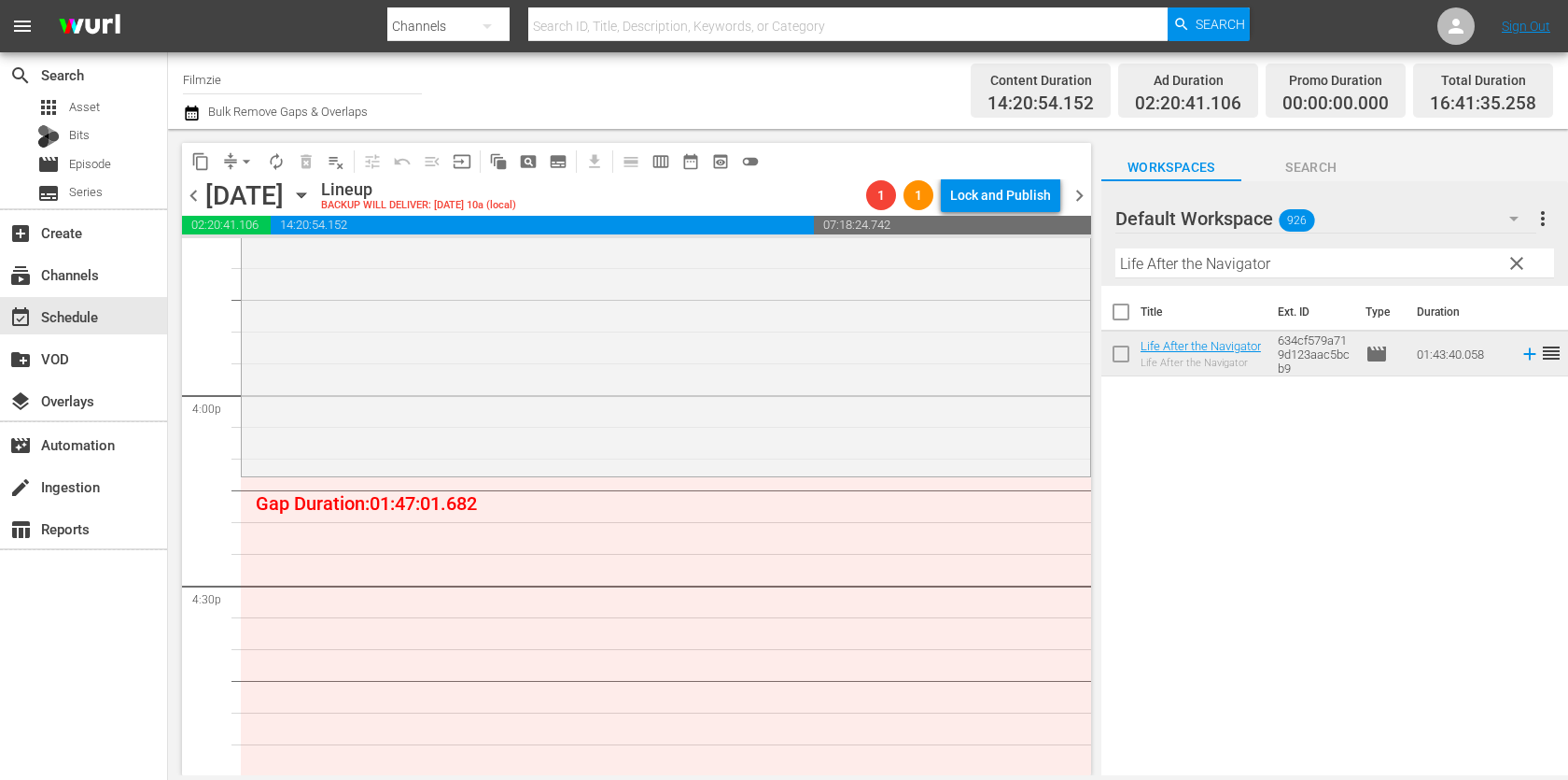
drag, startPoint x: 1193, startPoint y: 352, endPoint x: 647, endPoint y: 0, distance: 649.6
click at [1296, 254] on input "Life After the Navigator" at bounding box center [1334, 263] width 439 height 30
paste input "Seed: The Untold Story"
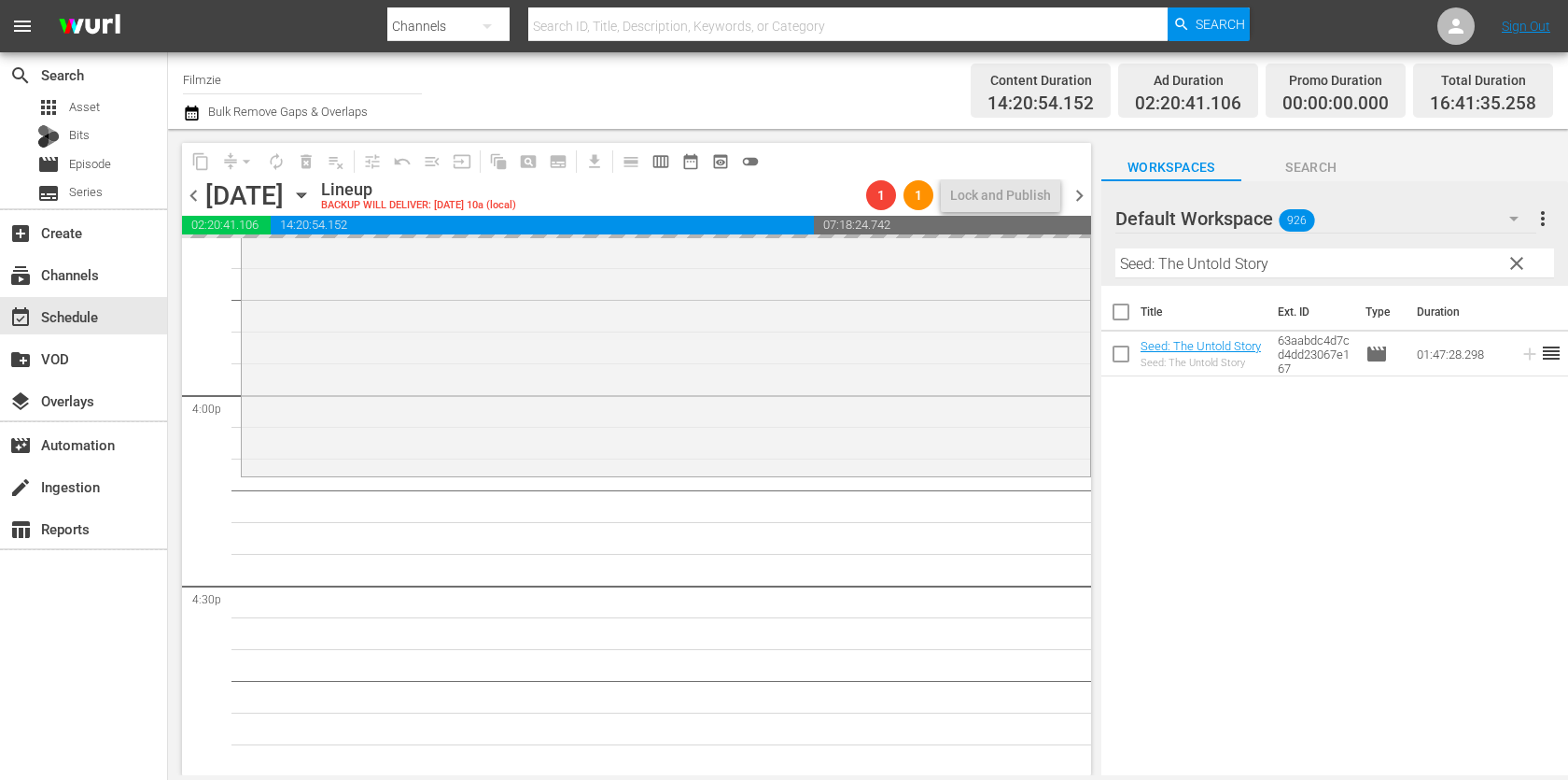
drag, startPoint x: 1197, startPoint y: 347, endPoint x: 776, endPoint y: 16, distance: 535.5
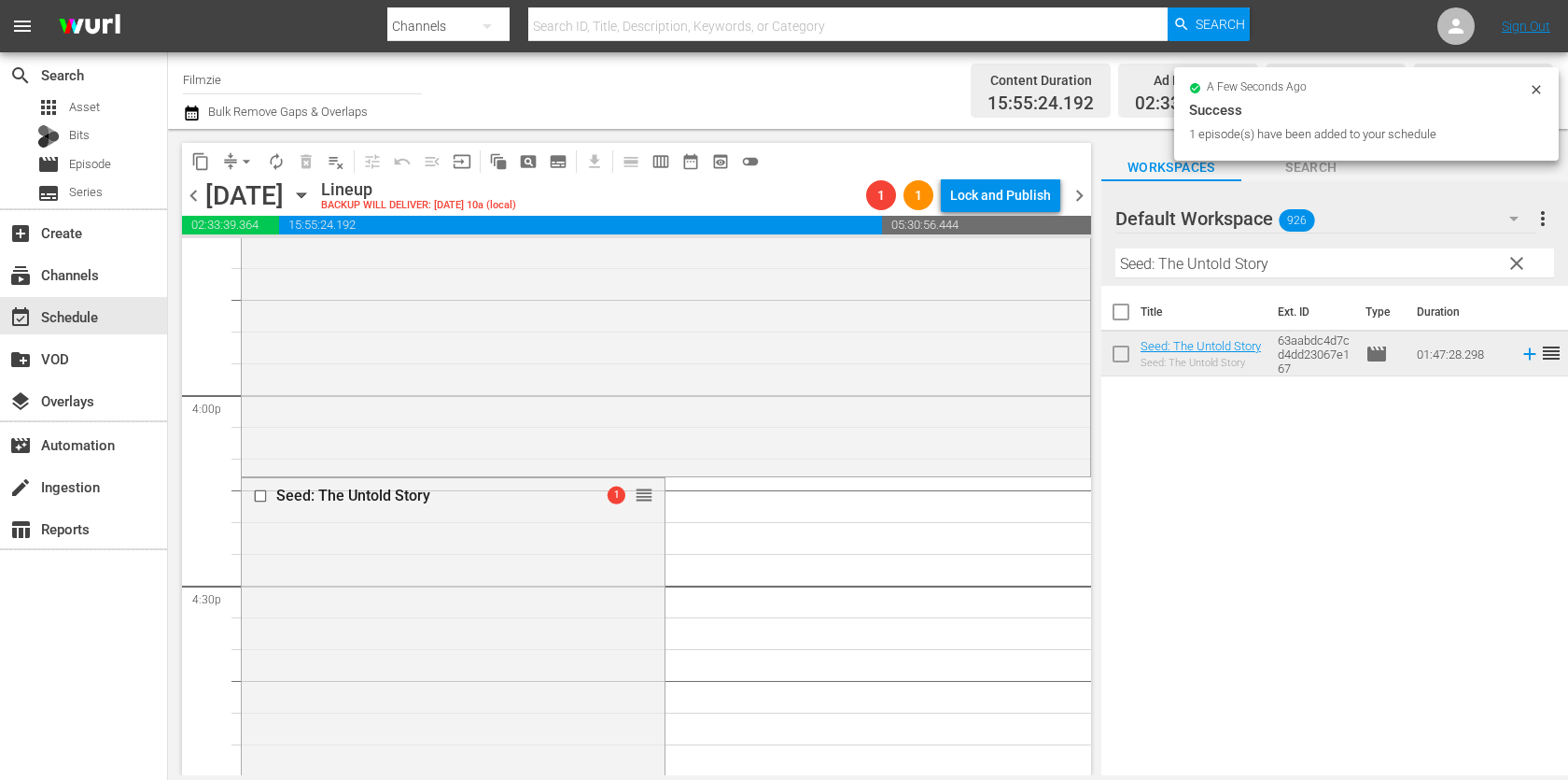
click at [1341, 256] on input "Seed: The Untold Story" at bounding box center [1334, 263] width 439 height 30
paste input "Half Empty/Half Full"
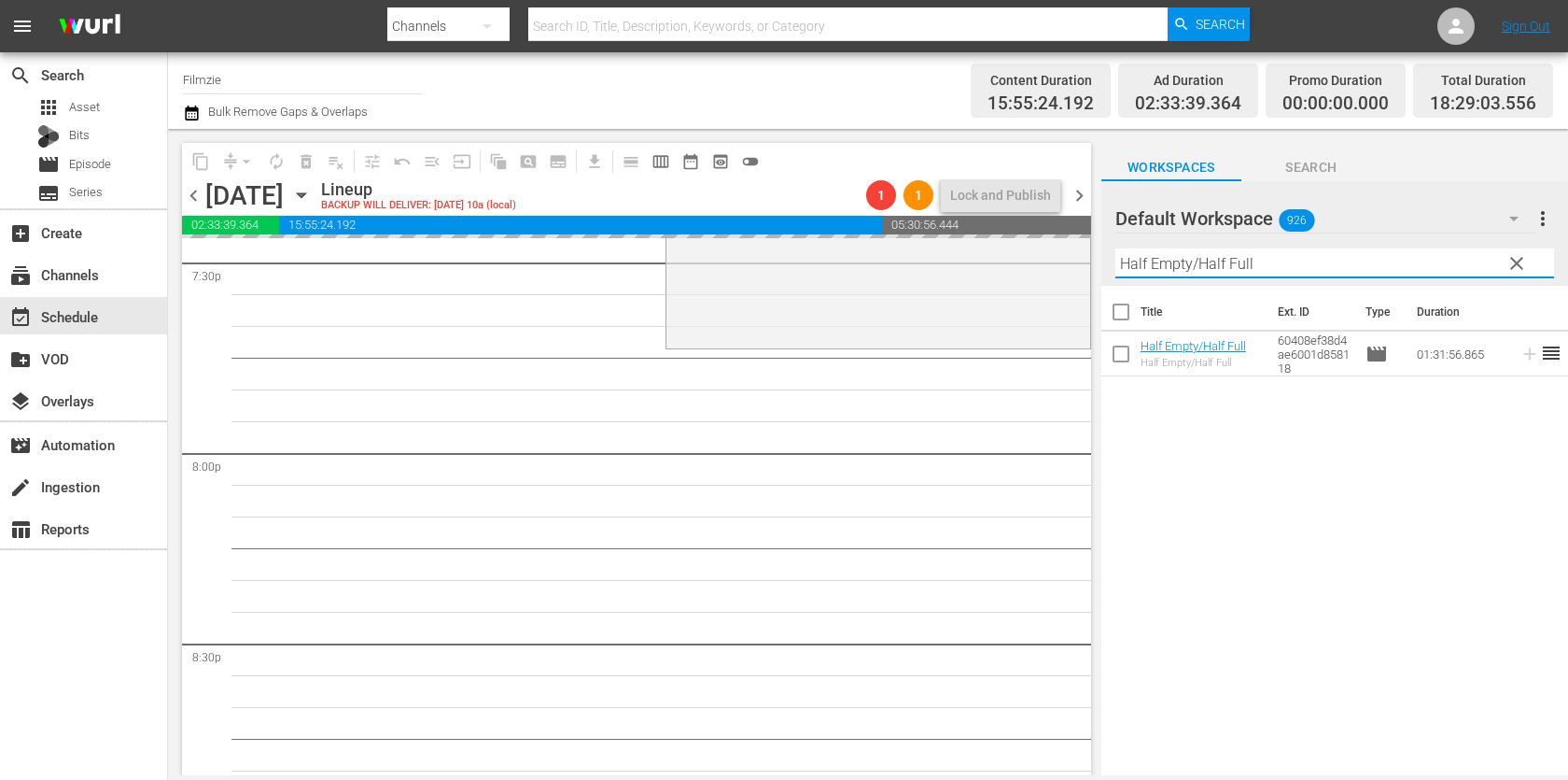
scroll to position [7405, 0]
click at [1282, 325] on th "Ext. ID" at bounding box center [1309, 312] width 88 height 52
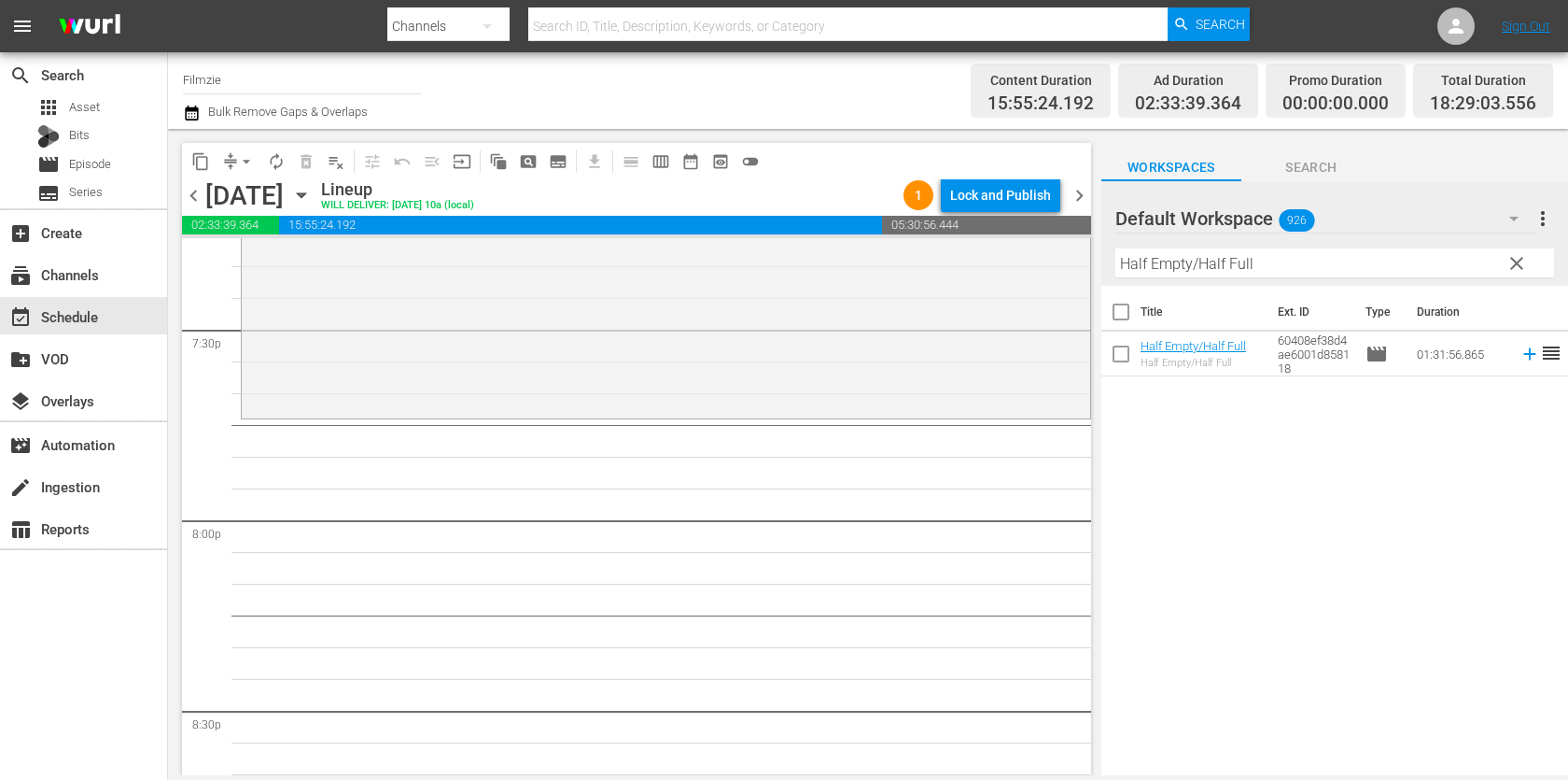
scroll to position [7357, 0]
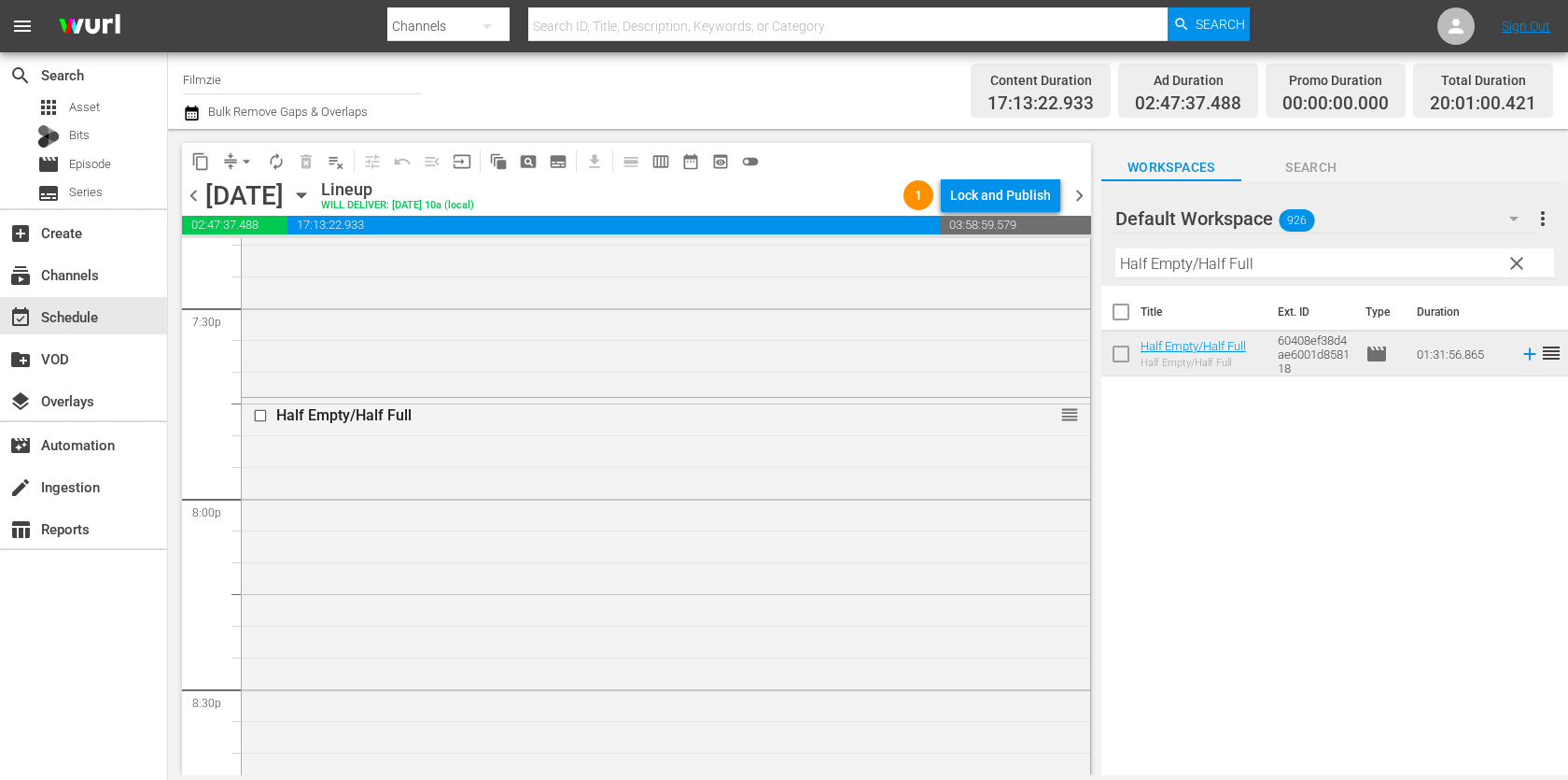
click at [1207, 257] on input "Half Empty/Half Full" at bounding box center [1334, 263] width 439 height 30
paste input "Klimt"
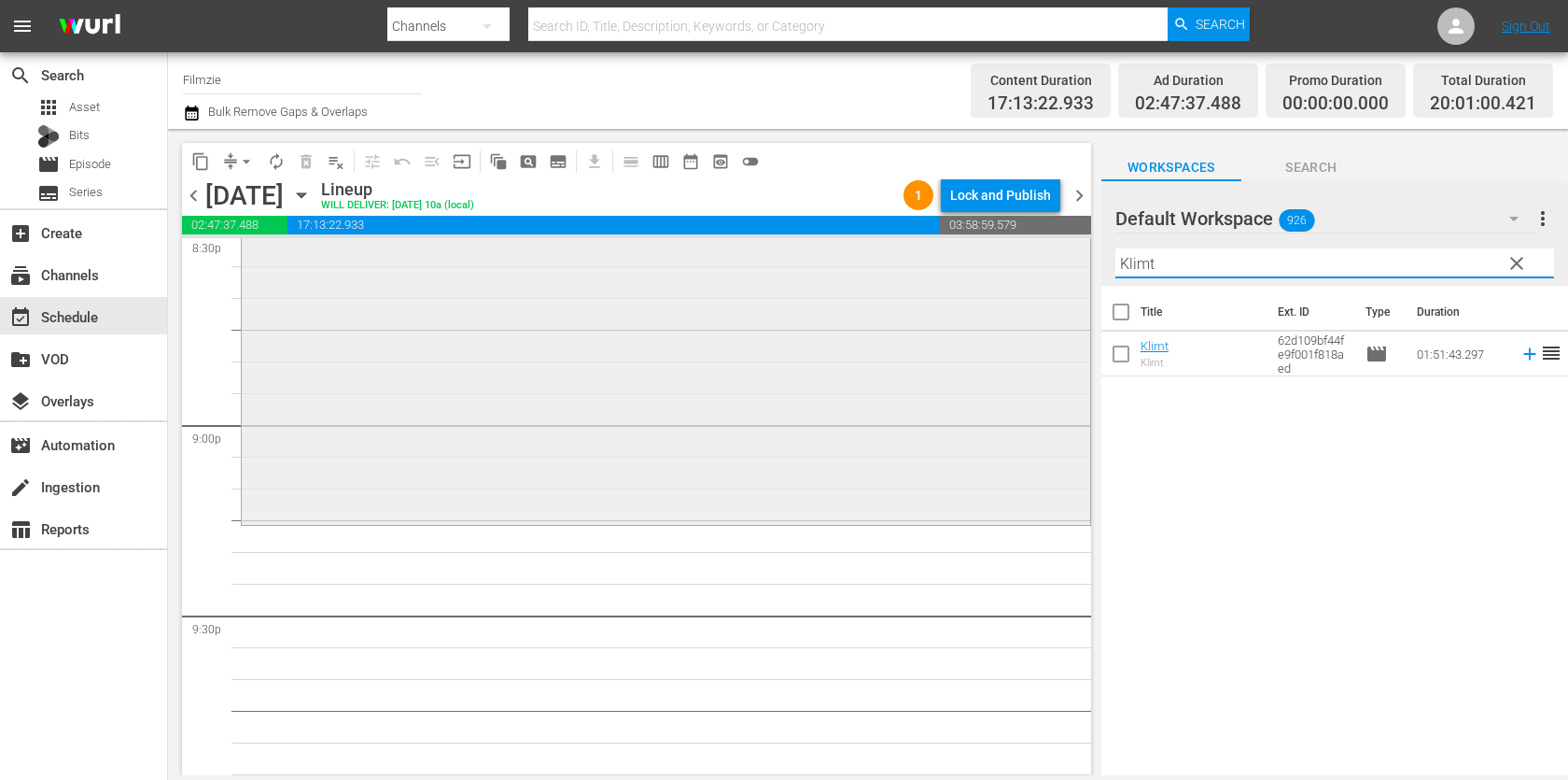
scroll to position [7860, 0]
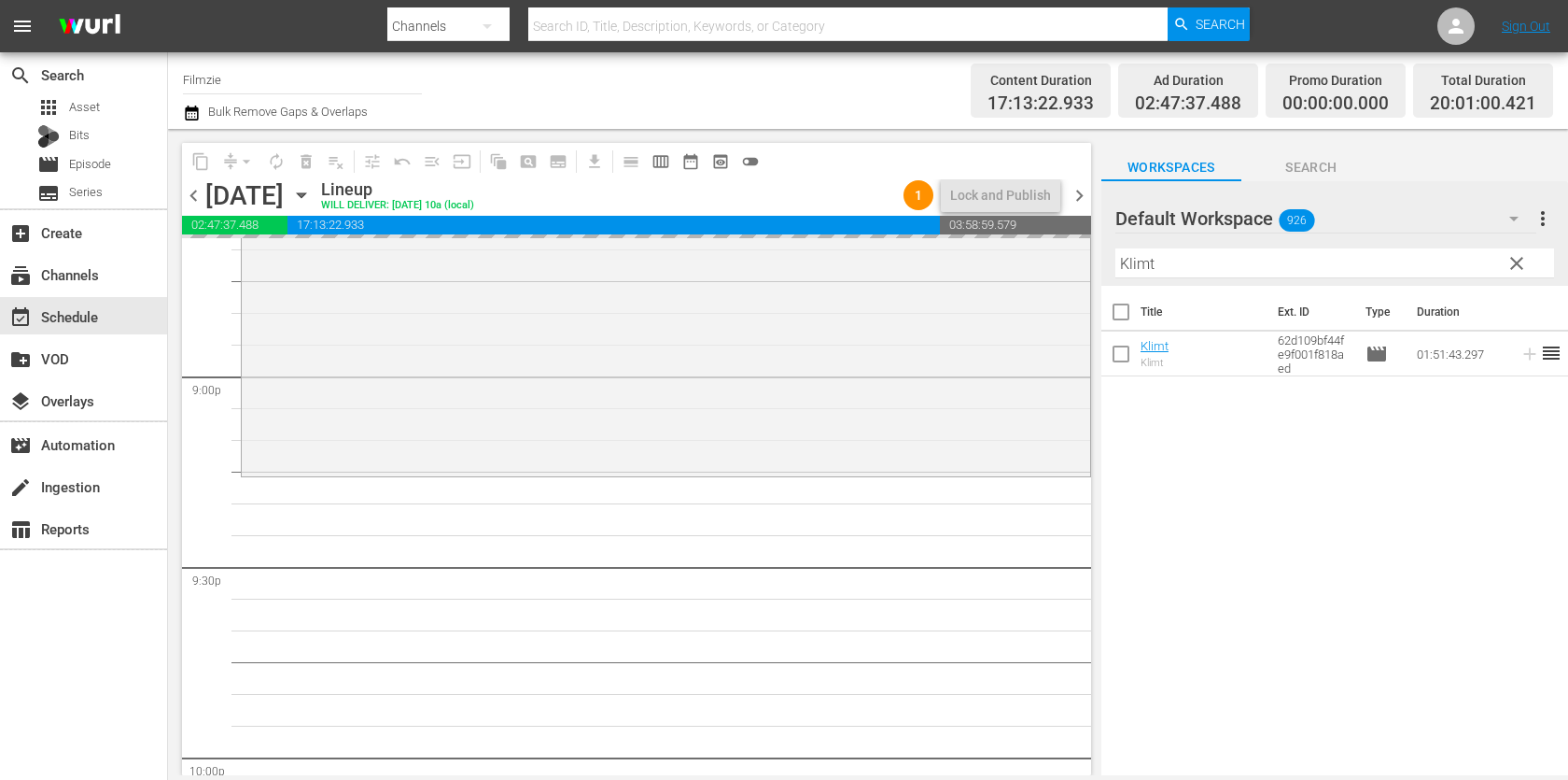
drag, startPoint x: 1149, startPoint y: 345, endPoint x: 832, endPoint y: 23, distance: 451.9
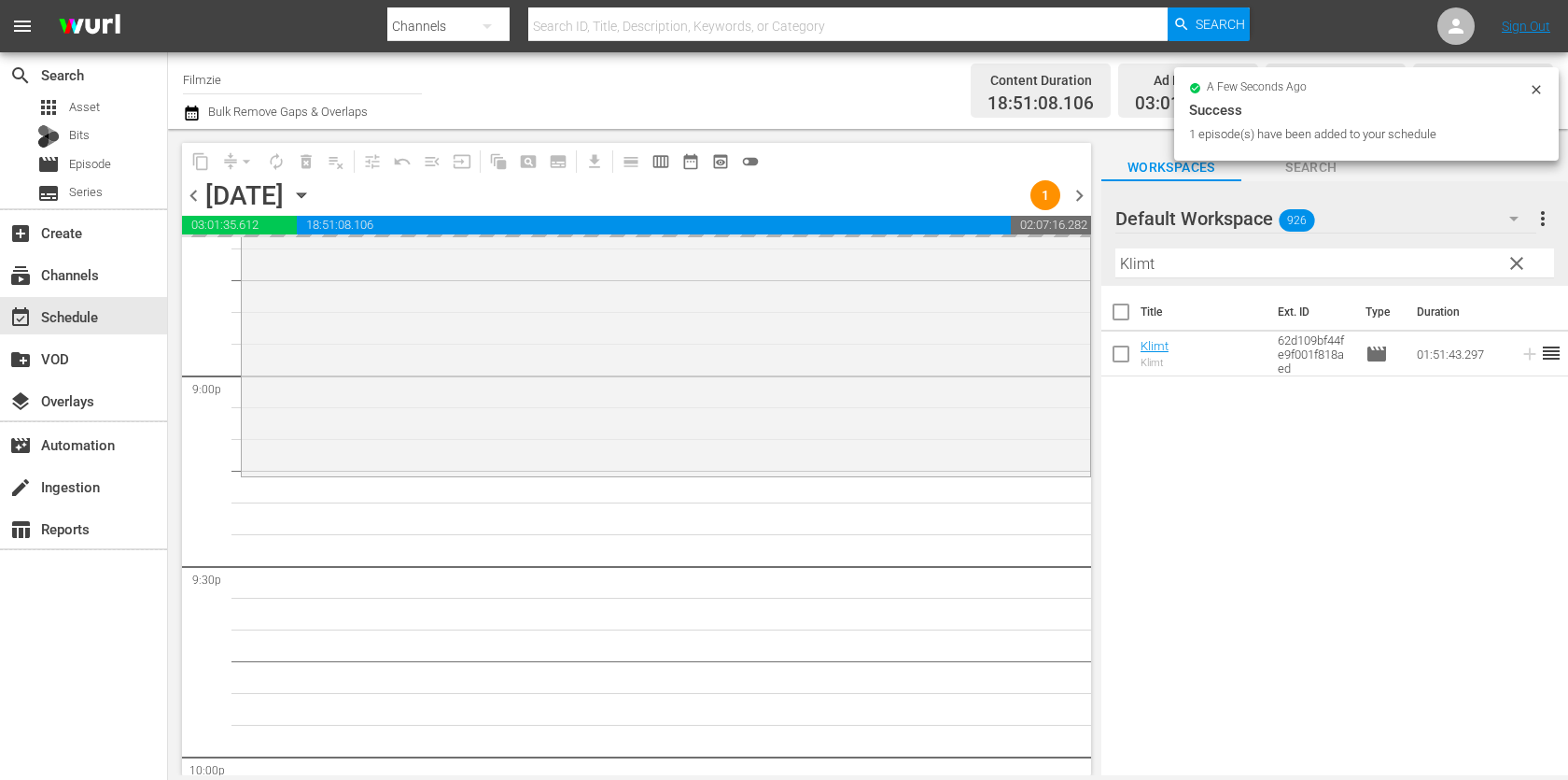
click at [1266, 250] on input "Klimt" at bounding box center [1334, 263] width 439 height 30
paste input "[GEOGRAPHIC_DATA]"
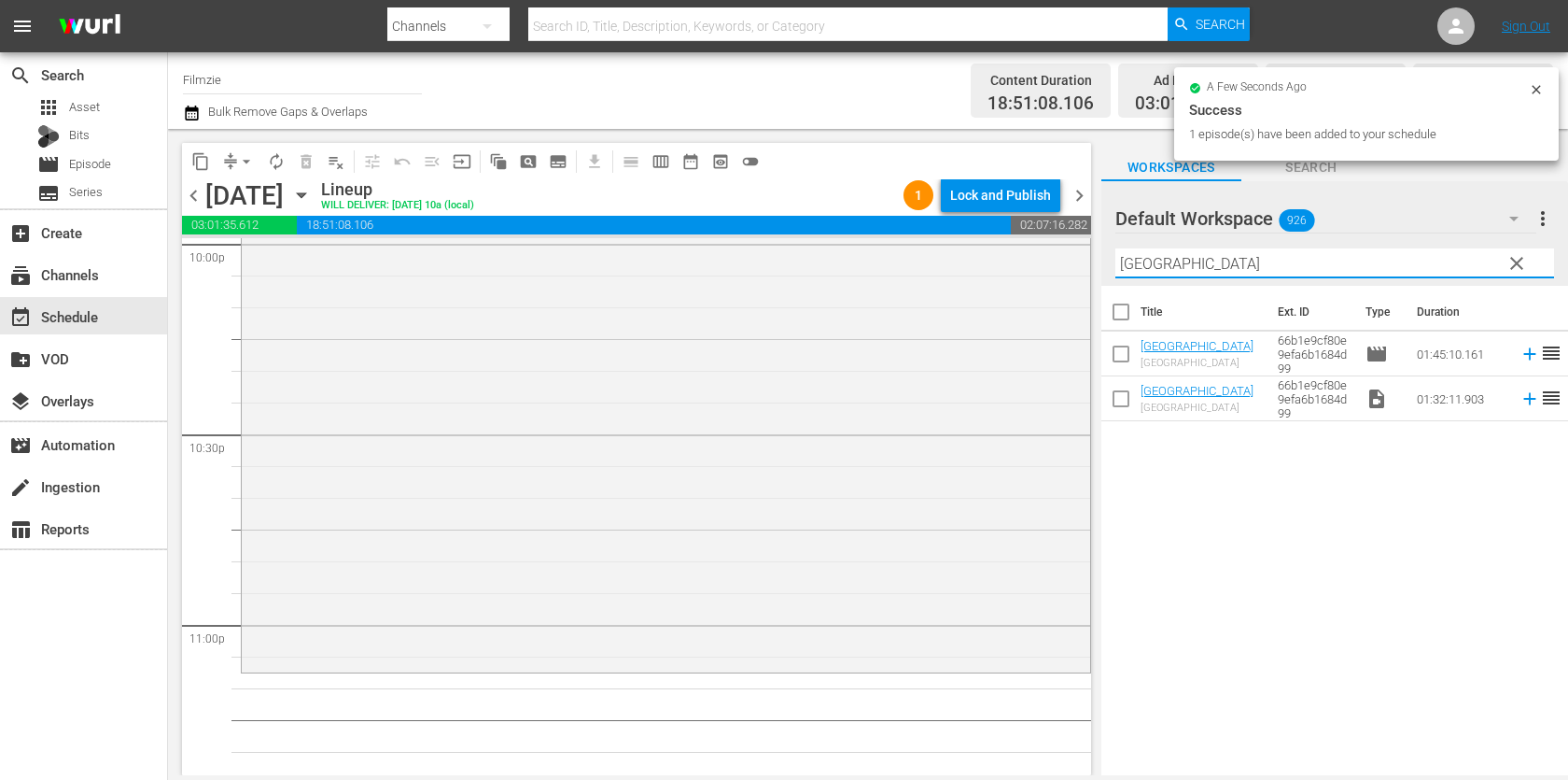
scroll to position [8603, 0]
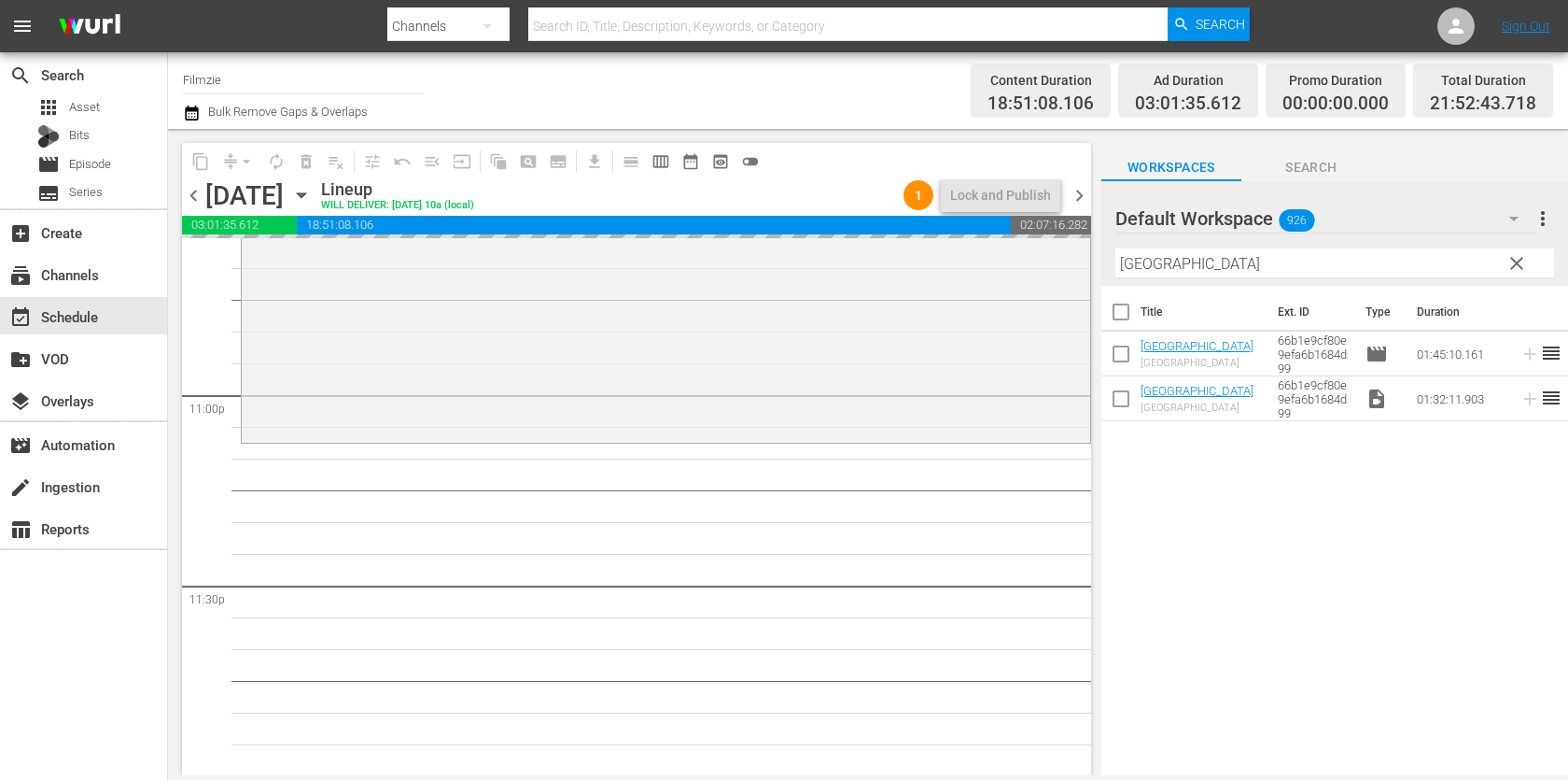
drag, startPoint x: 1163, startPoint y: 347, endPoint x: 835, endPoint y: 5, distance: 473.9
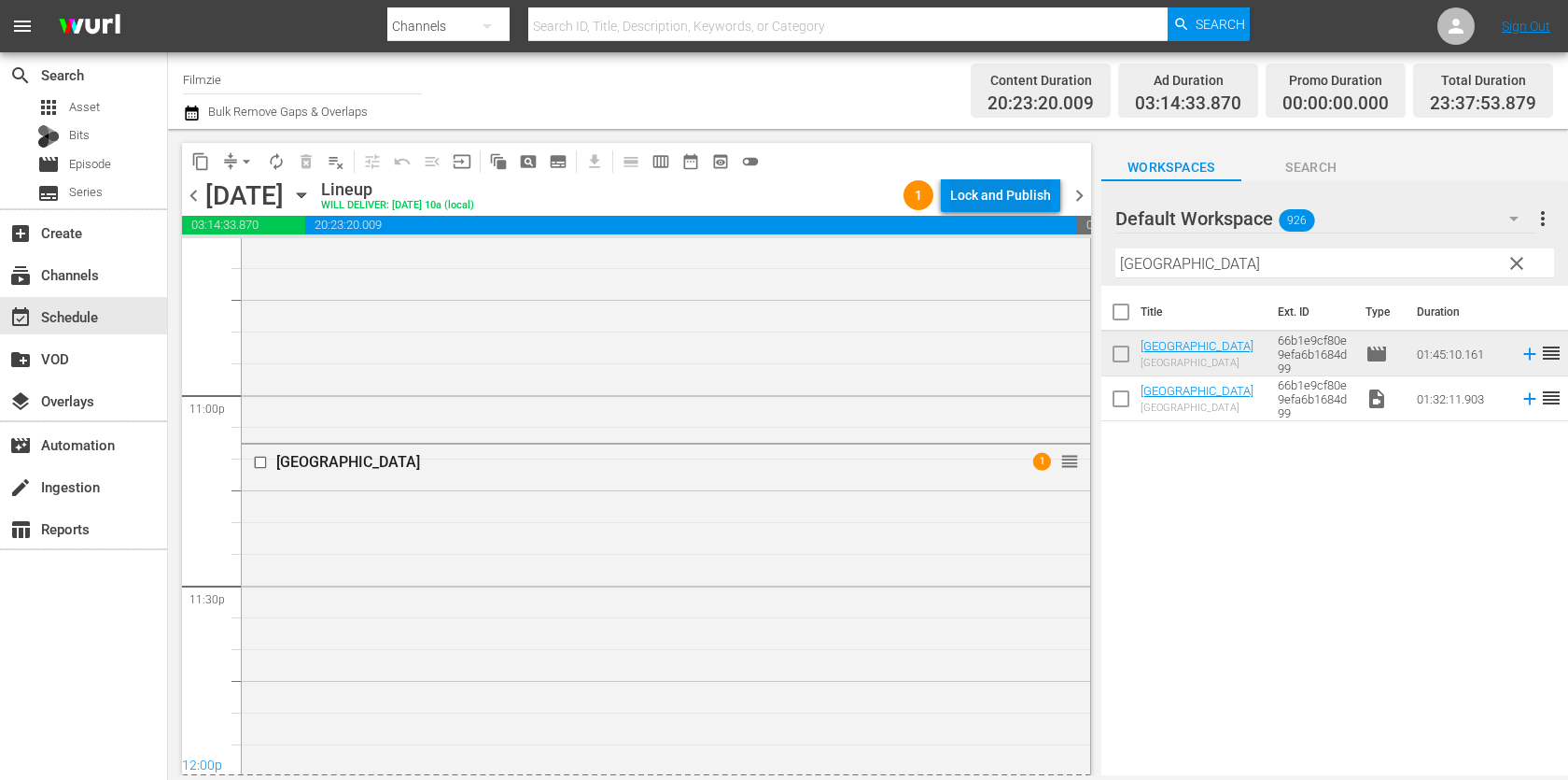
click at [1016, 195] on div "Lock and Publish" at bounding box center [1000, 195] width 101 height 34
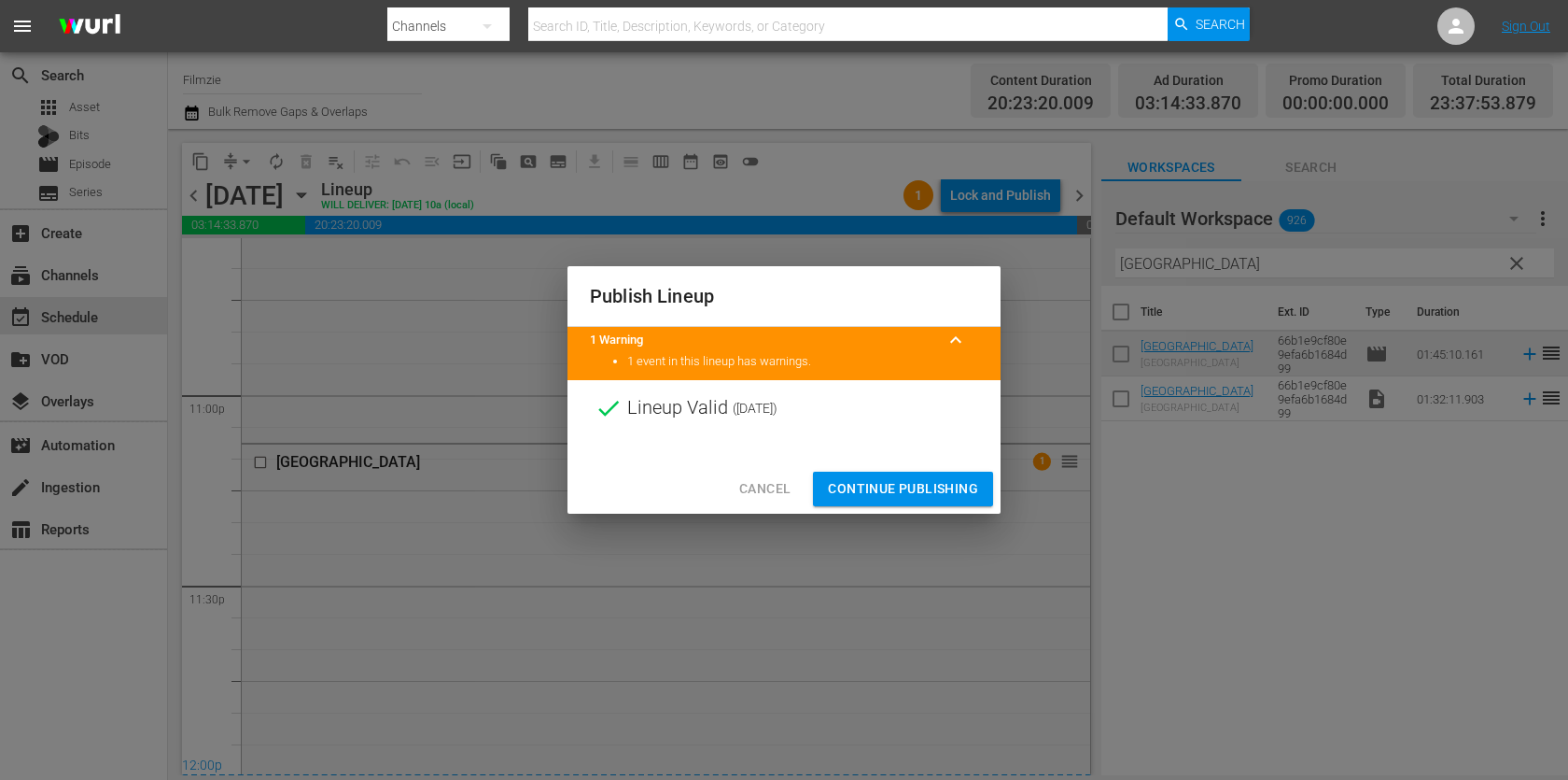
click at [912, 484] on span "Continue Publishing" at bounding box center [903, 488] width 150 height 23
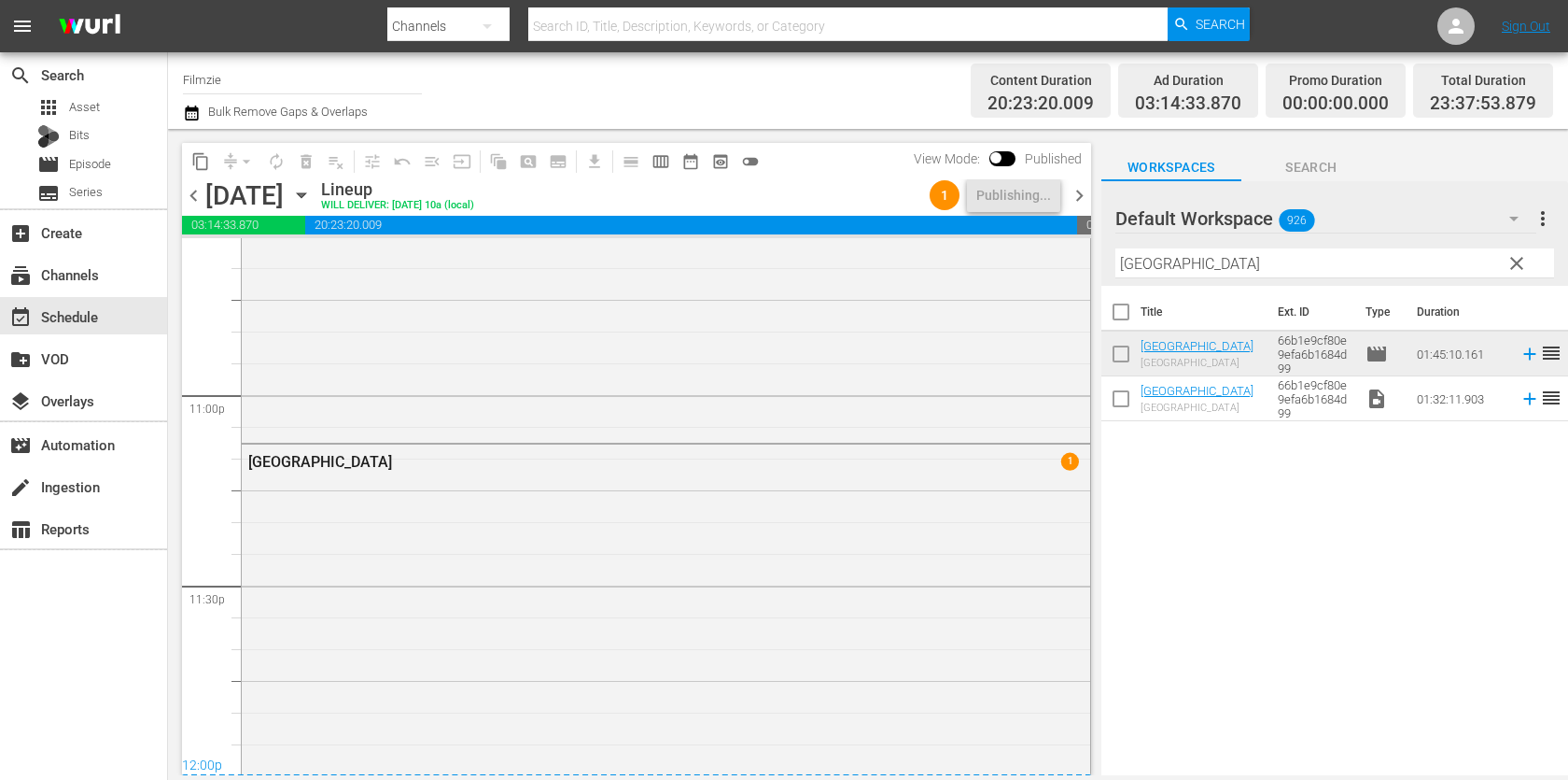
click at [1080, 188] on span "chevron_right" at bounding box center [1079, 196] width 23 height 23
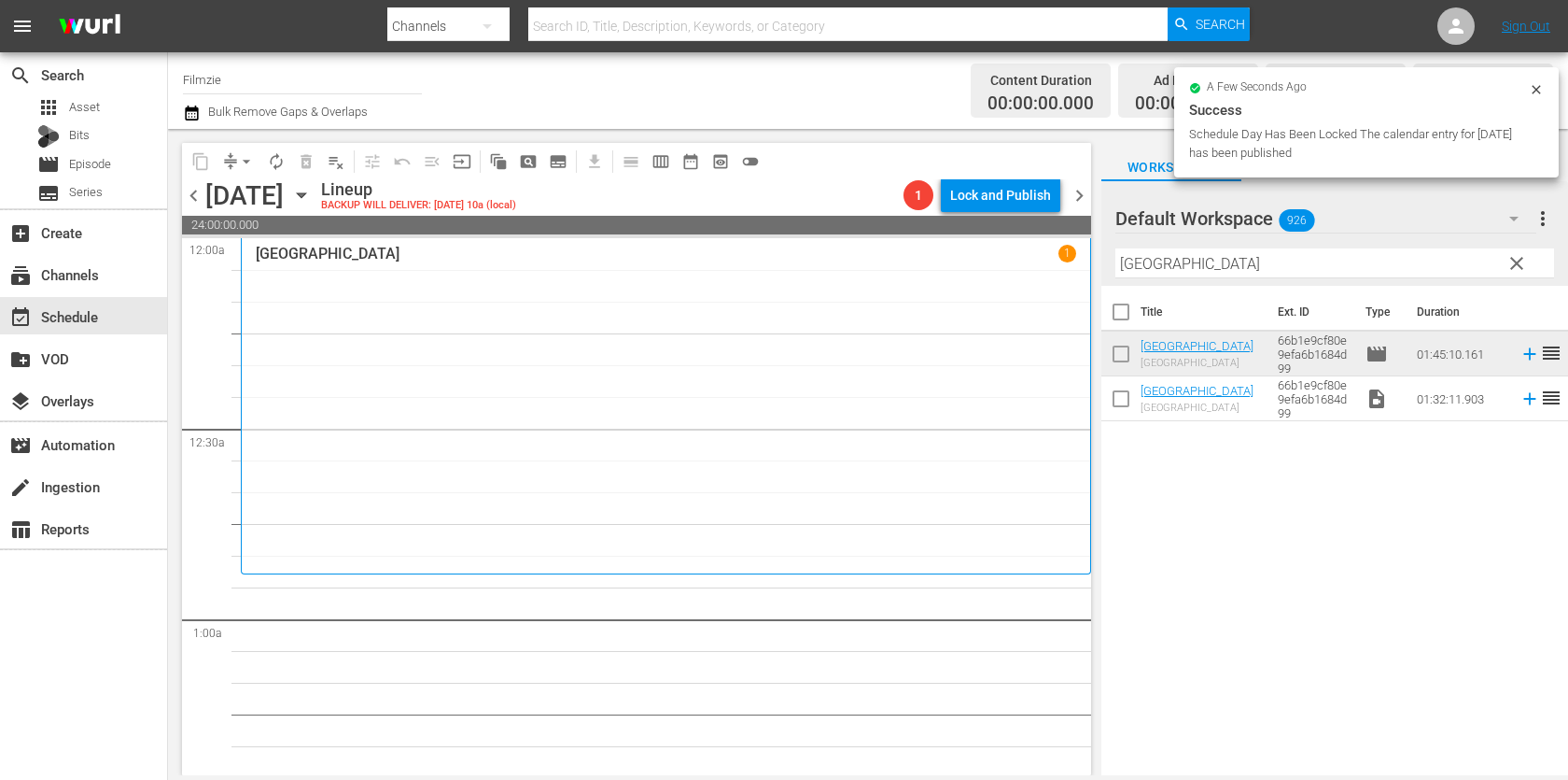
click at [1278, 256] on input "[GEOGRAPHIC_DATA]" at bounding box center [1334, 263] width 439 height 30
paste input "The Mirror"
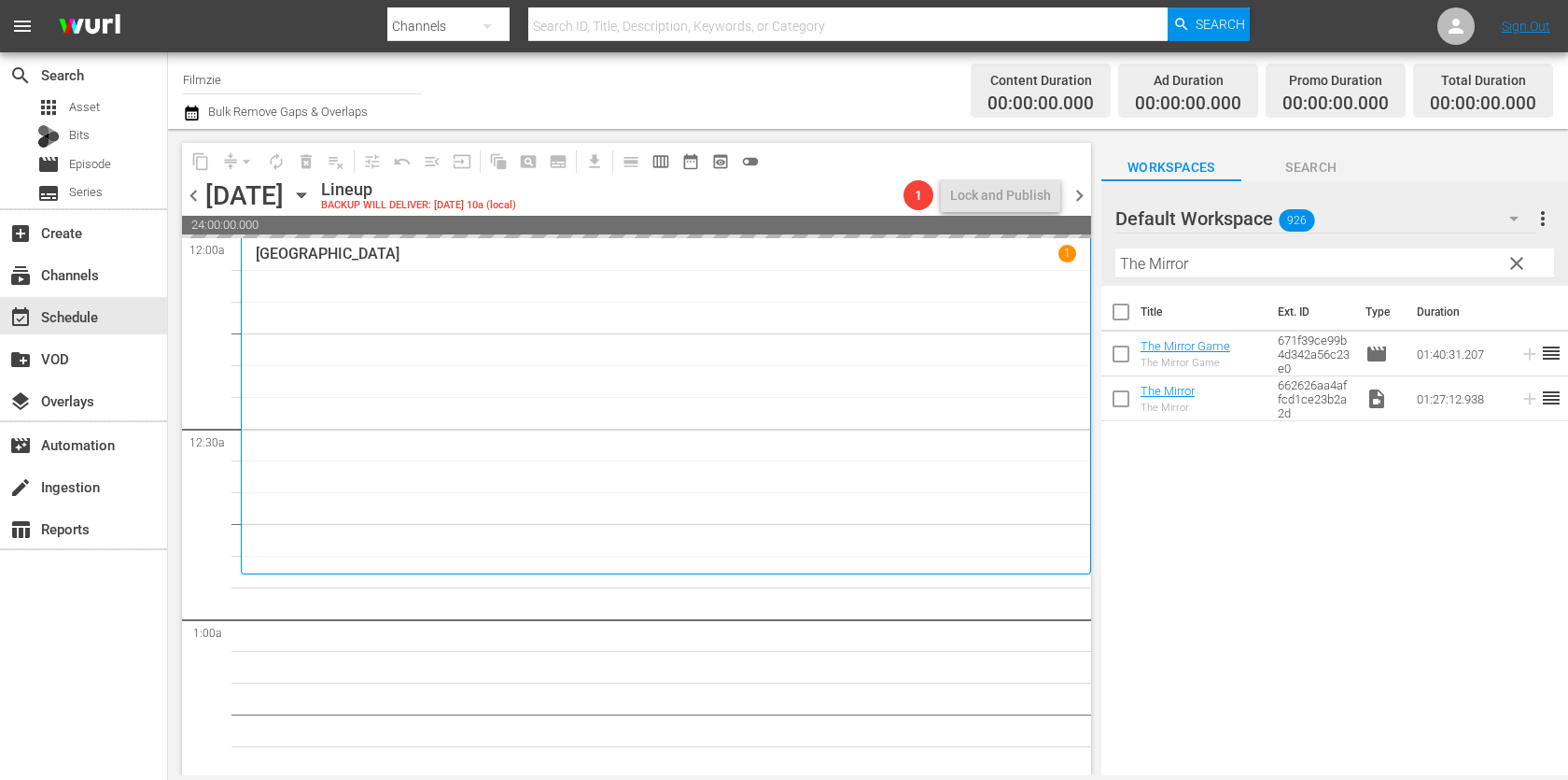
drag, startPoint x: 1180, startPoint y: 389, endPoint x: 887, endPoint y: 11, distance: 478.3
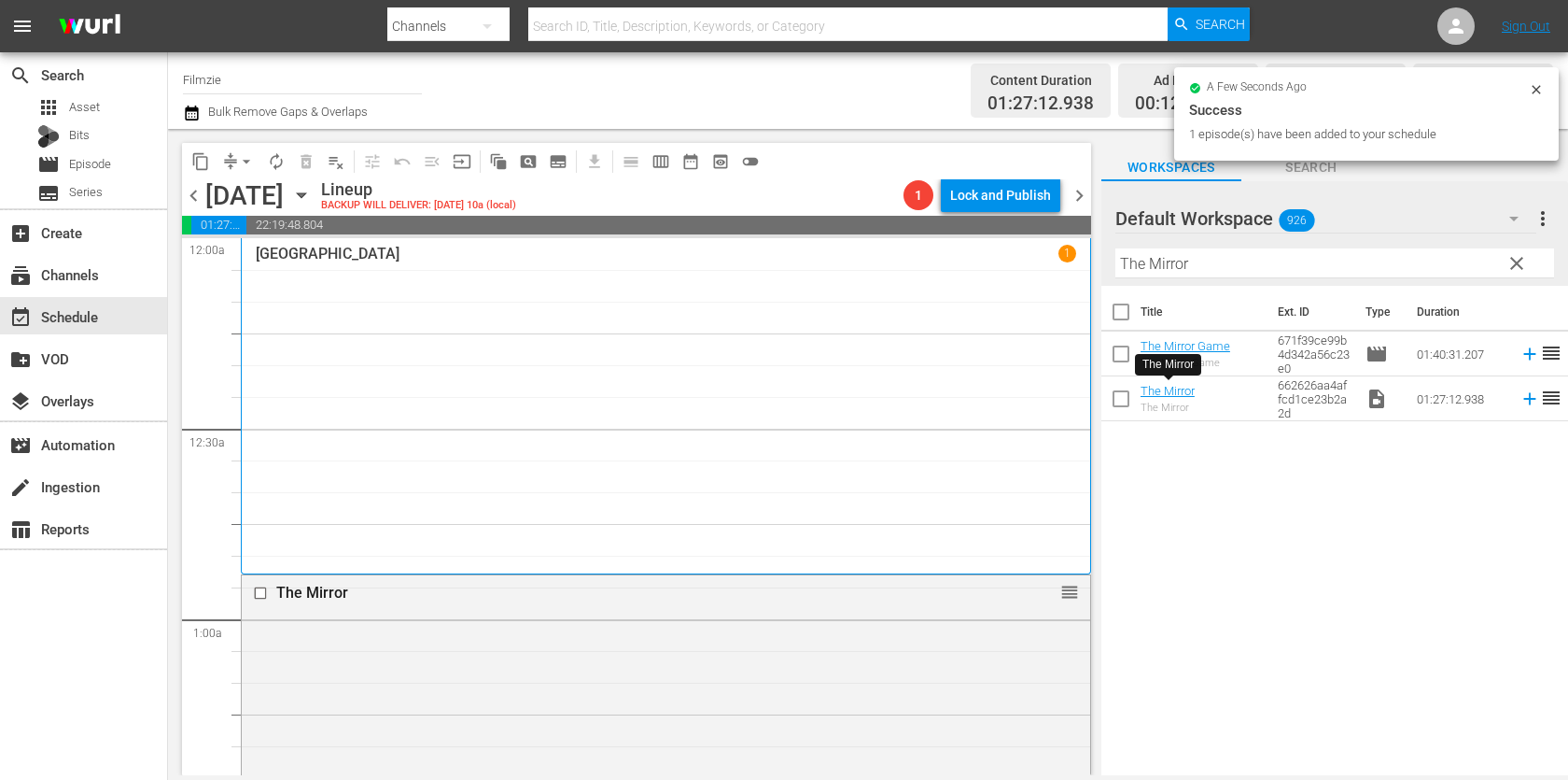
click at [1323, 229] on div "Default Workspace 926" at bounding box center [1325, 218] width 421 height 52
click at [1310, 268] on div "Default Workspace (926)" at bounding box center [1234, 270] width 194 height 30
click at [1407, 253] on input "The Mirror" at bounding box center [1334, 263] width 439 height 30
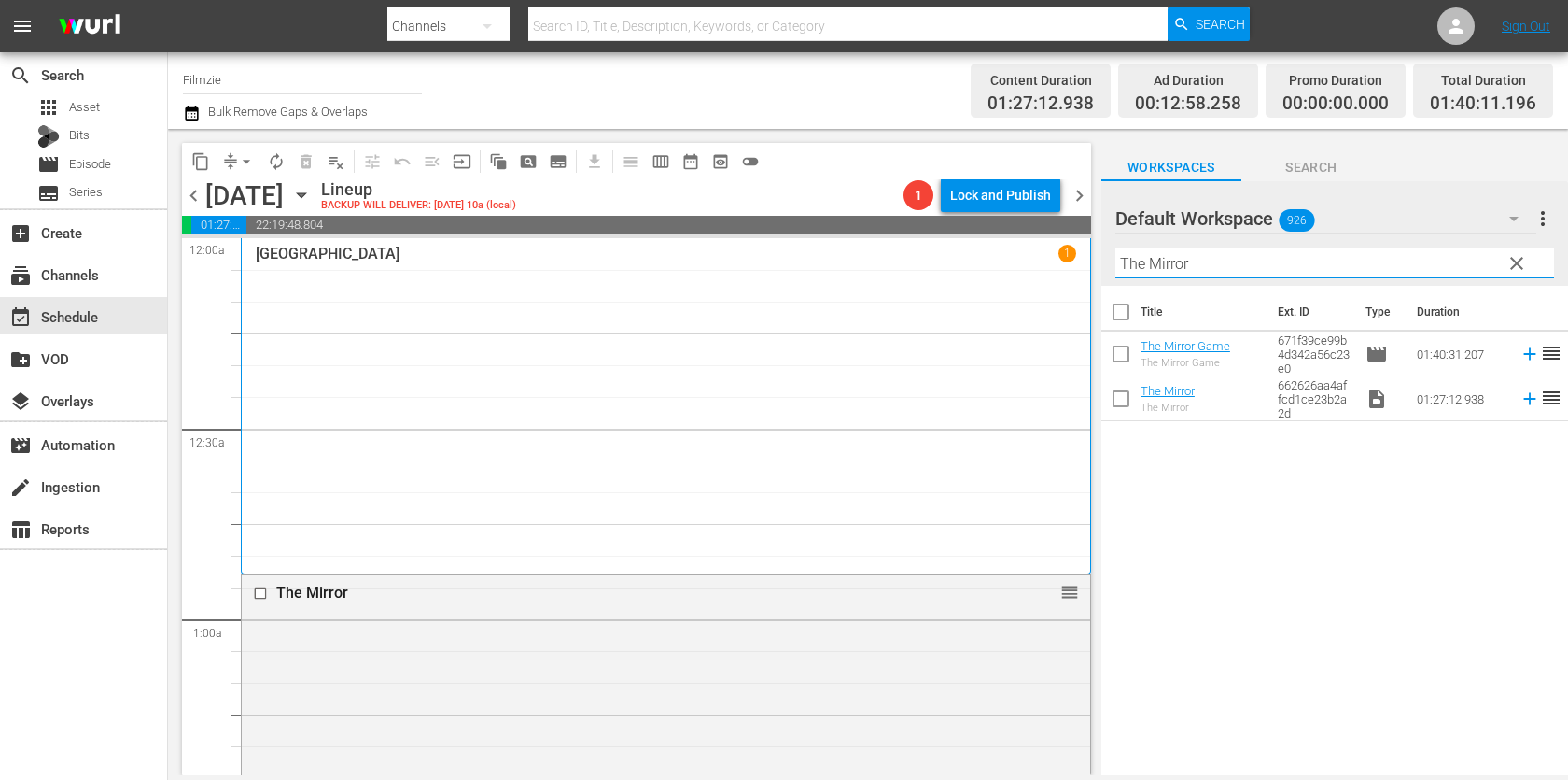
click at [1407, 253] on input "The Mirror" at bounding box center [1334, 263] width 439 height 30
paste input "Notzilla"
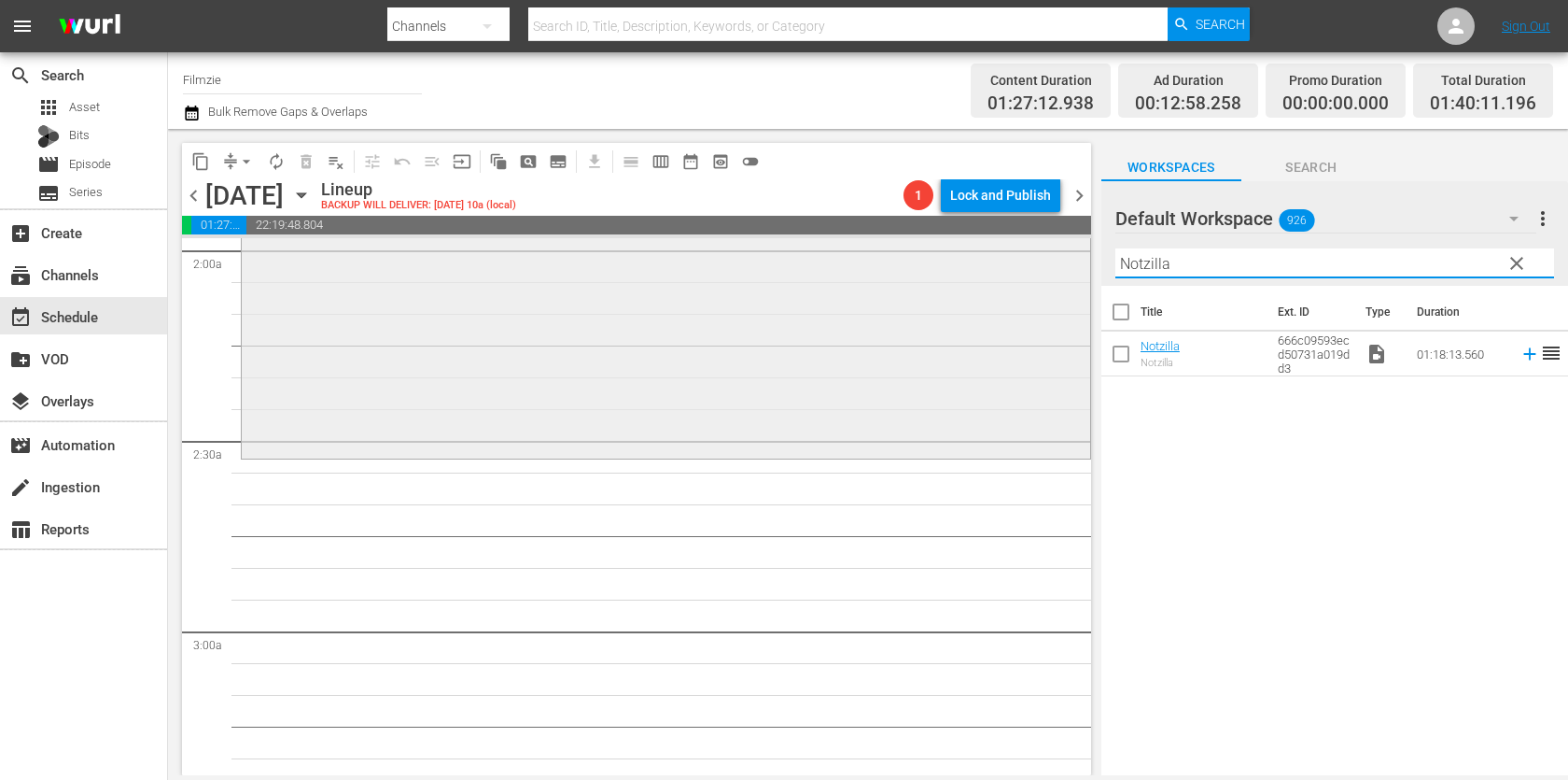
scroll to position [767, 0]
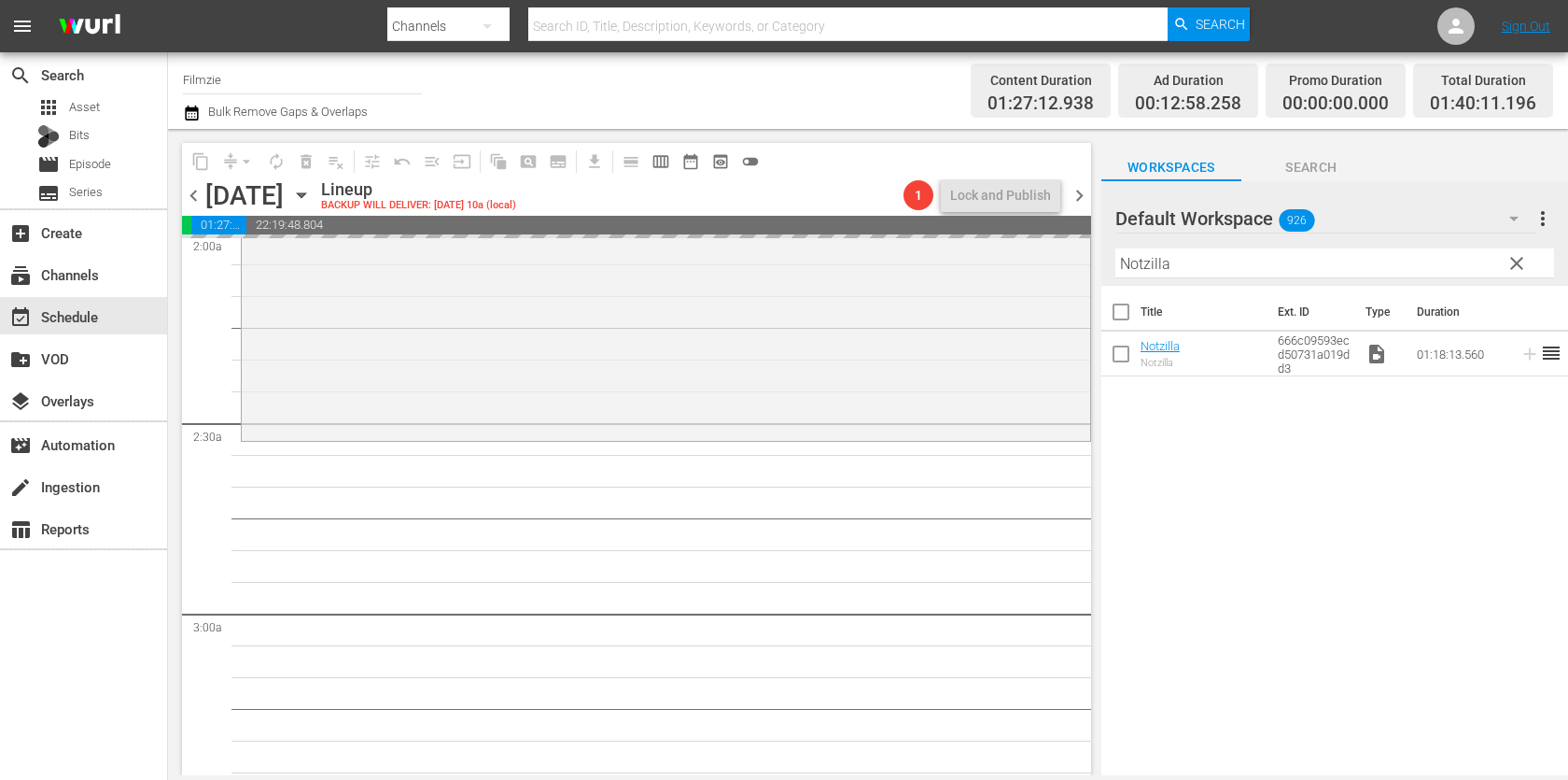
drag, startPoint x: 1156, startPoint y: 340, endPoint x: 894, endPoint y: 5, distance: 425.3
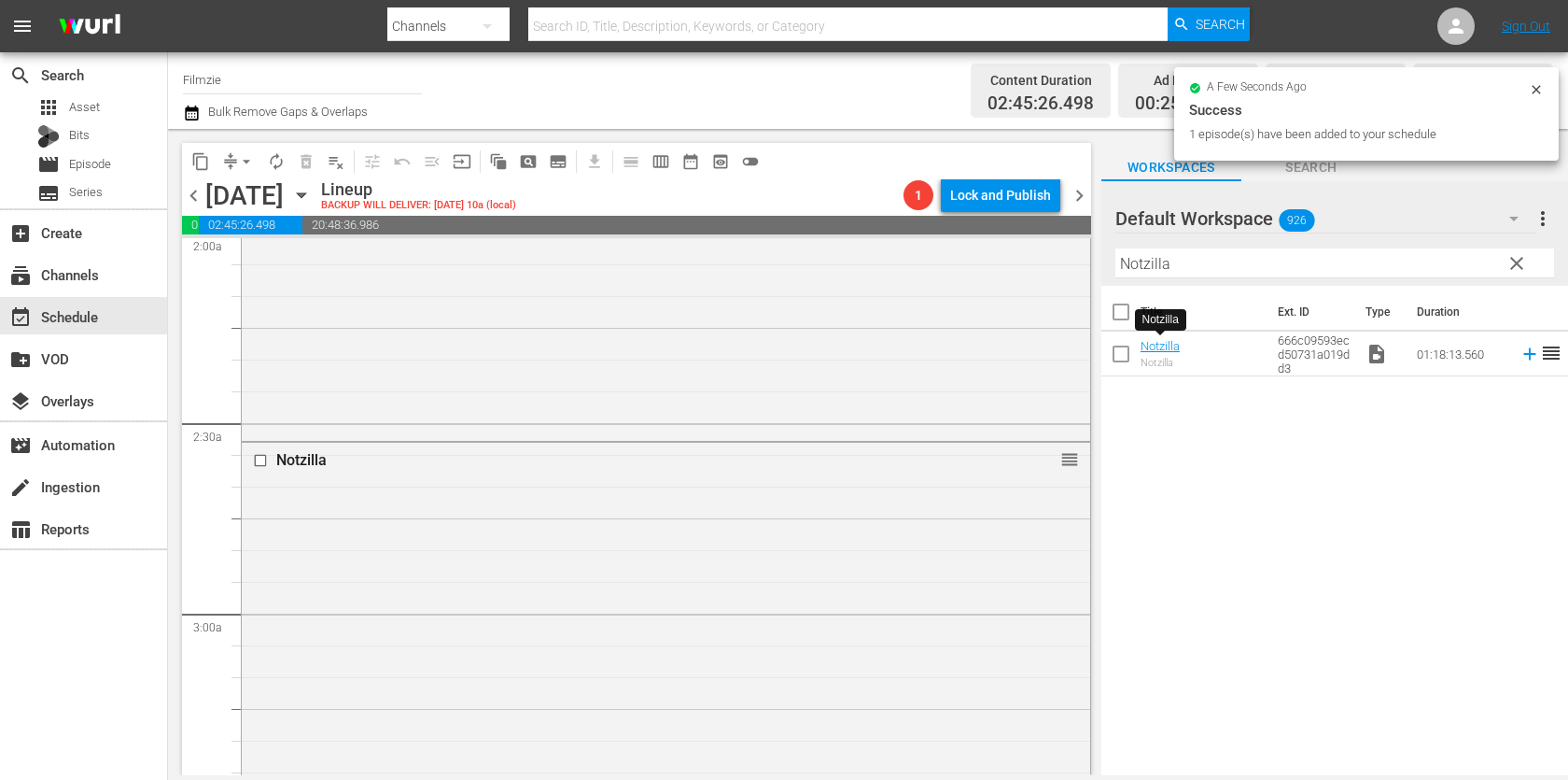
click at [1411, 268] on input "Notzilla" at bounding box center [1334, 263] width 439 height 30
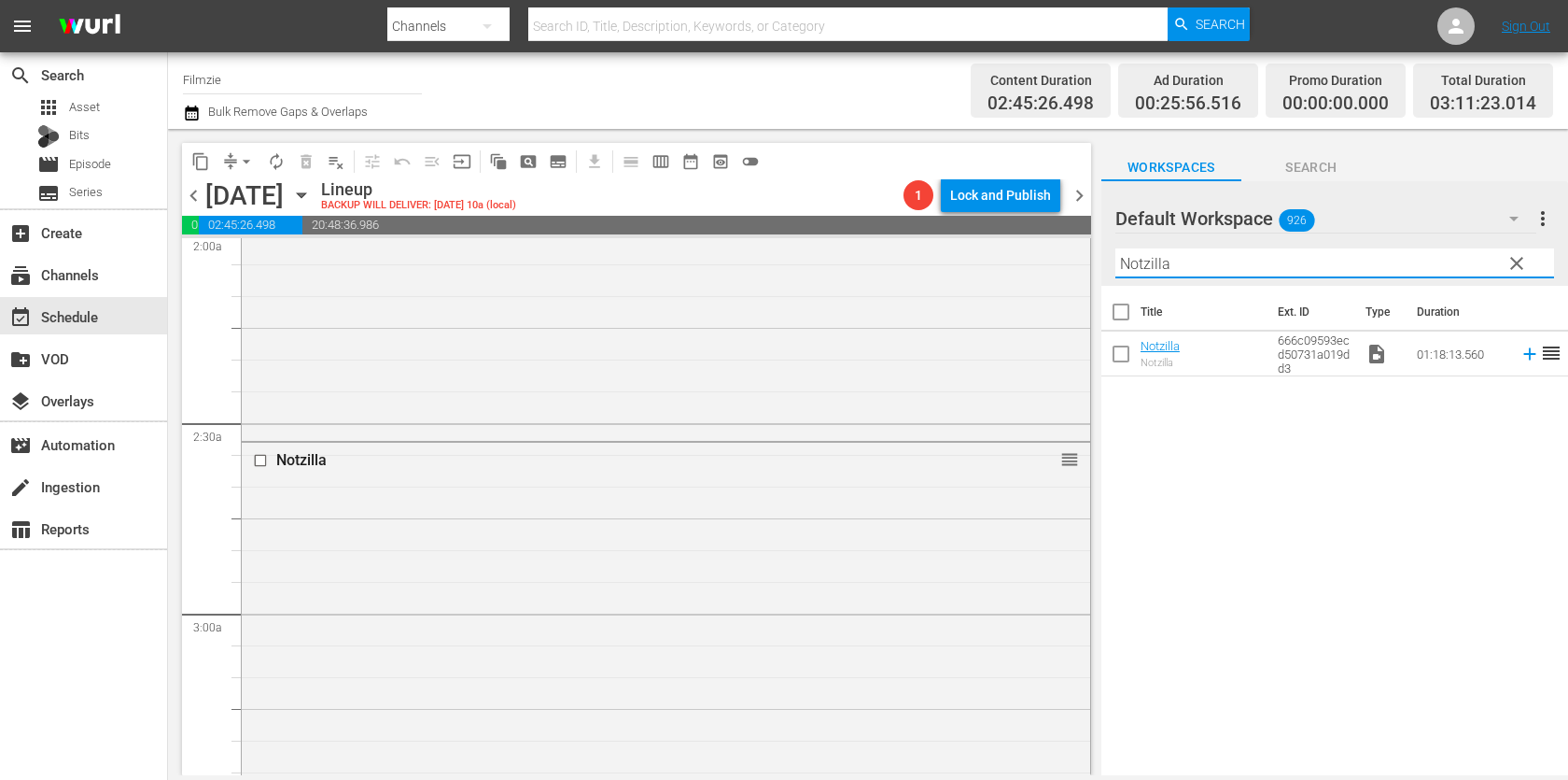
paste input "Quest of the Muscle Nerd"
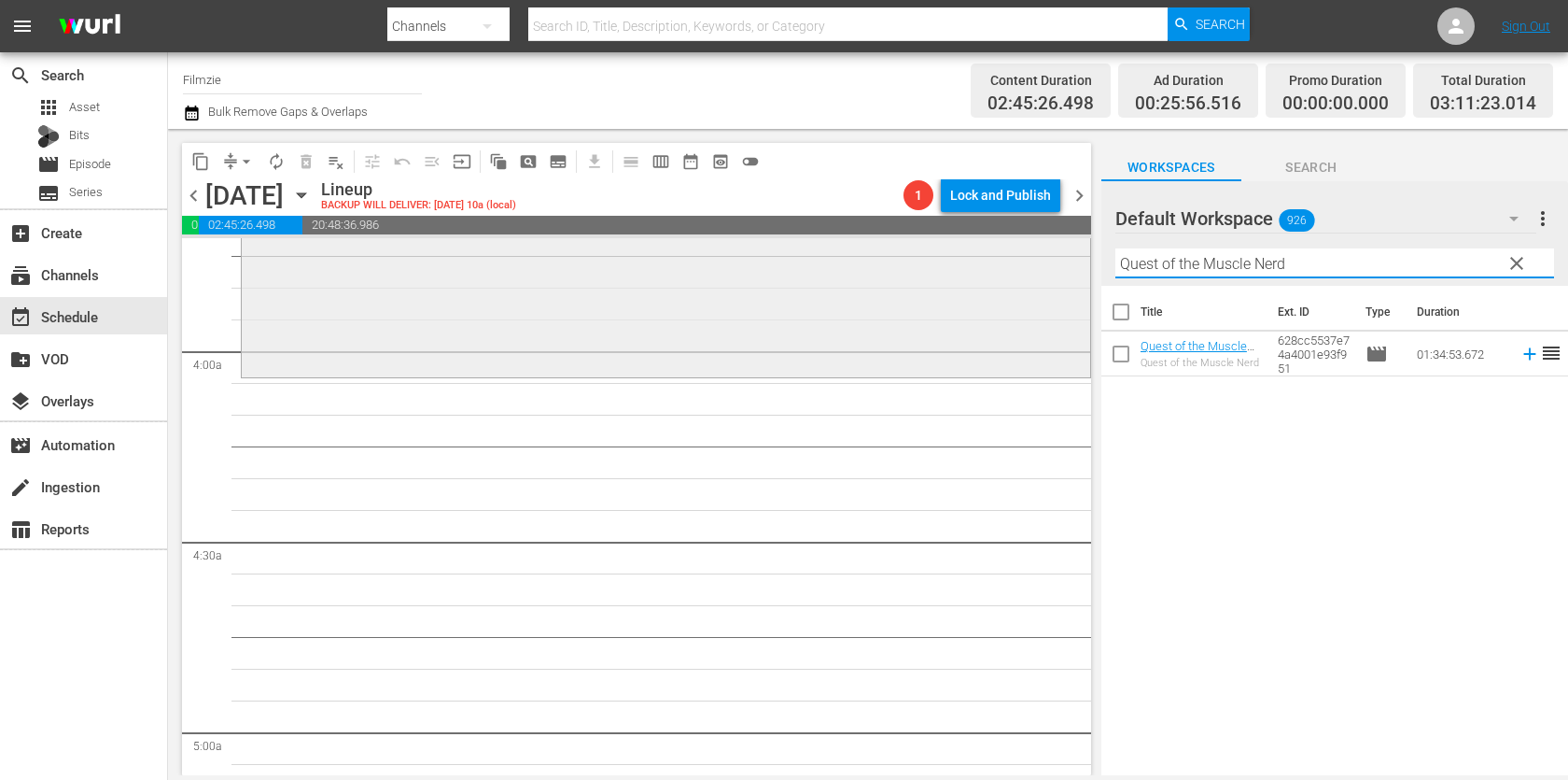
scroll to position [1432, 0]
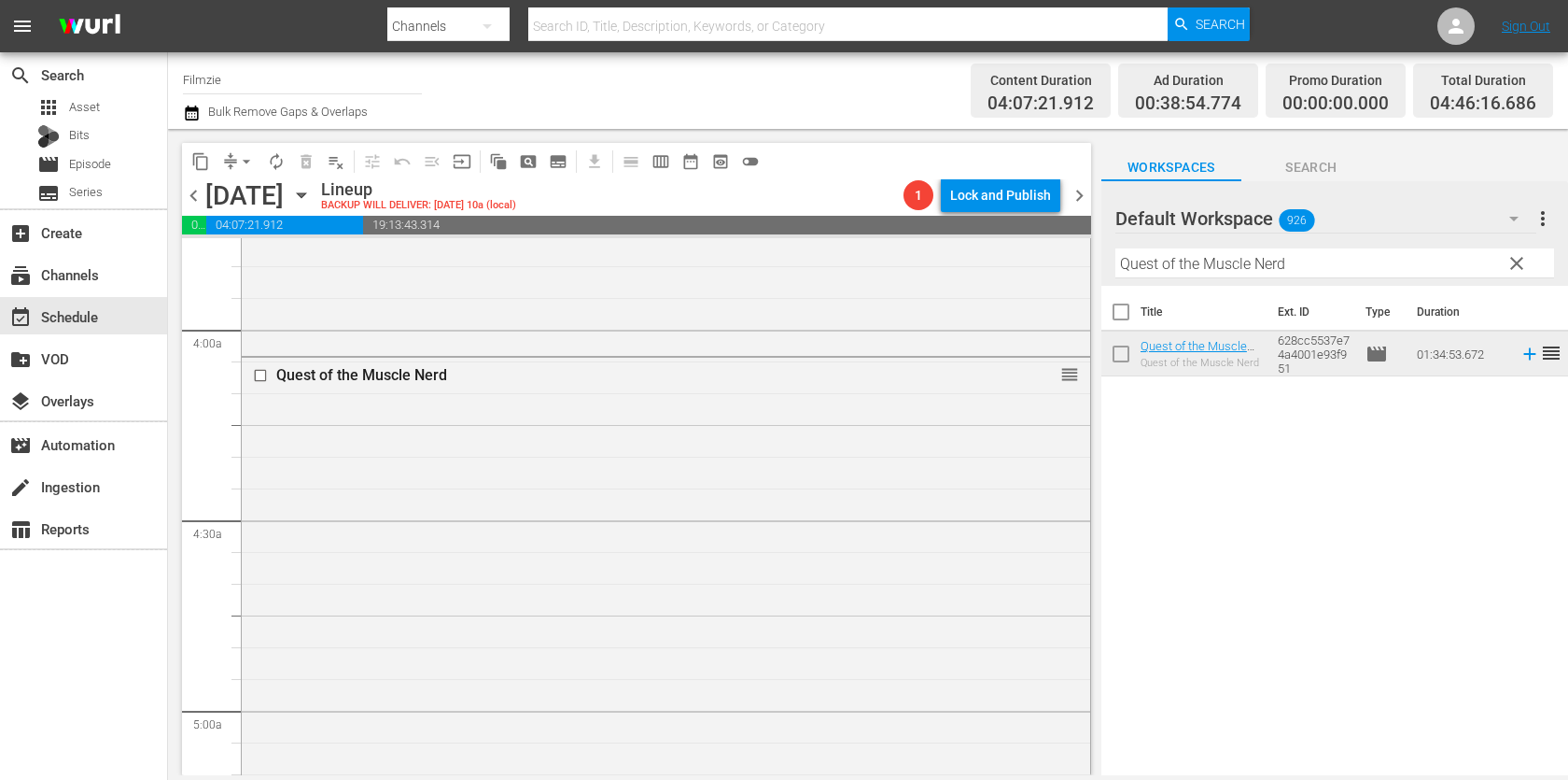
drag, startPoint x: 1207, startPoint y: 342, endPoint x: 927, endPoint y: 10, distance: 434.3
click at [1239, 264] on input "Quest of the Muscle Nerd" at bounding box center [1334, 263] width 439 height 30
paste input "The Last Descent"
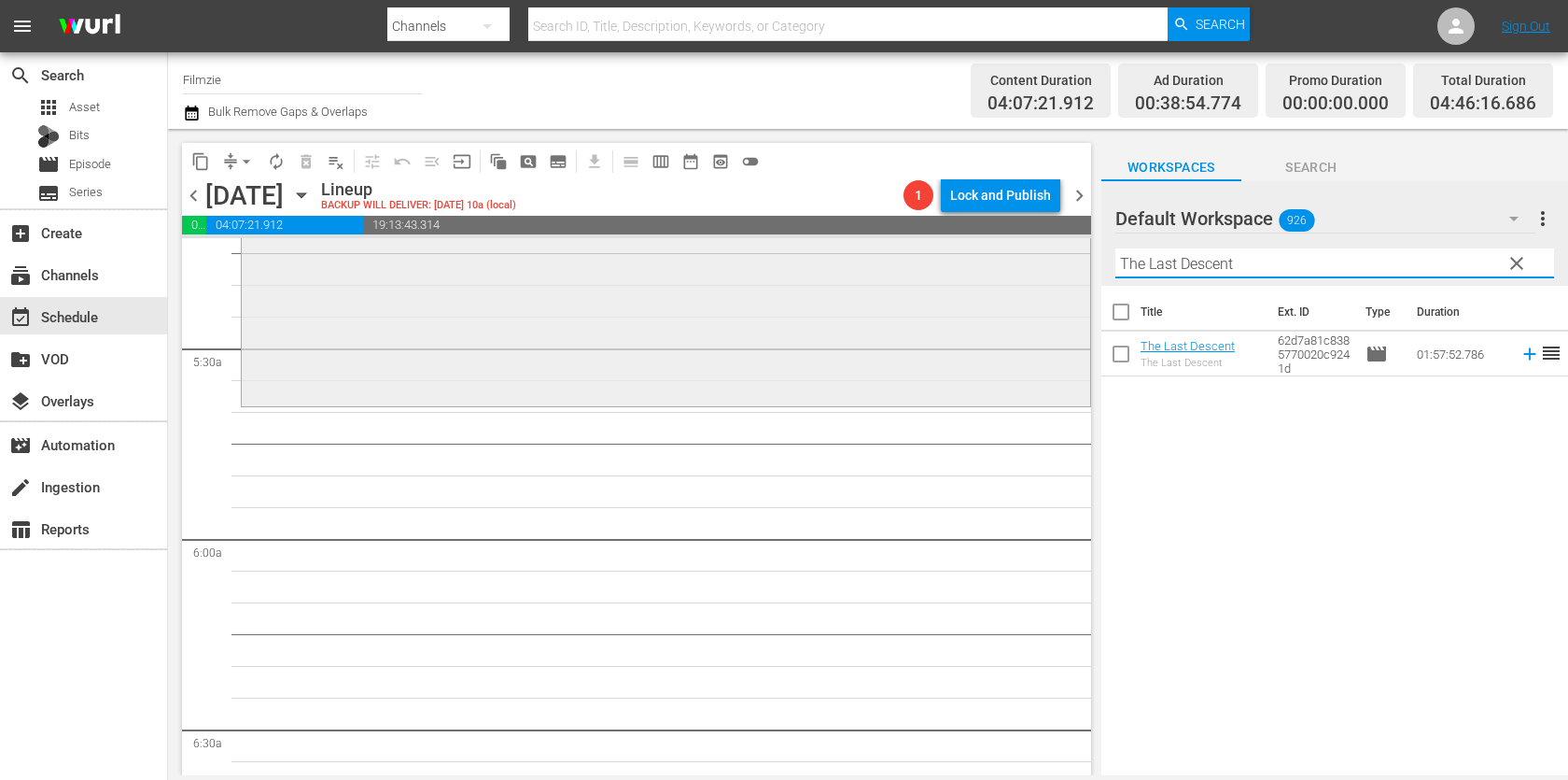
scroll to position [1986, 0]
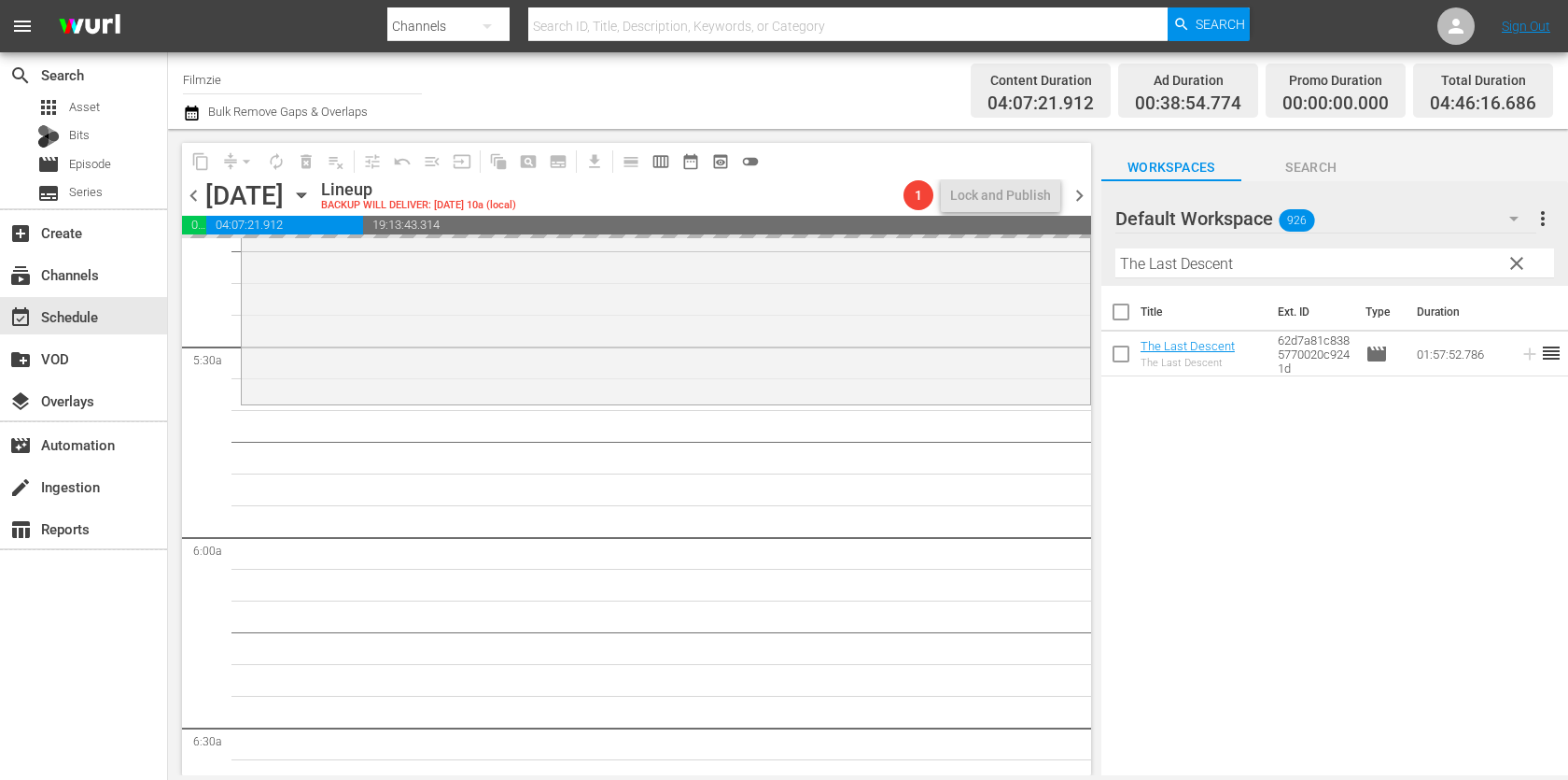
drag, startPoint x: 1179, startPoint y: 348, endPoint x: 898, endPoint y: 3, distance: 445.0
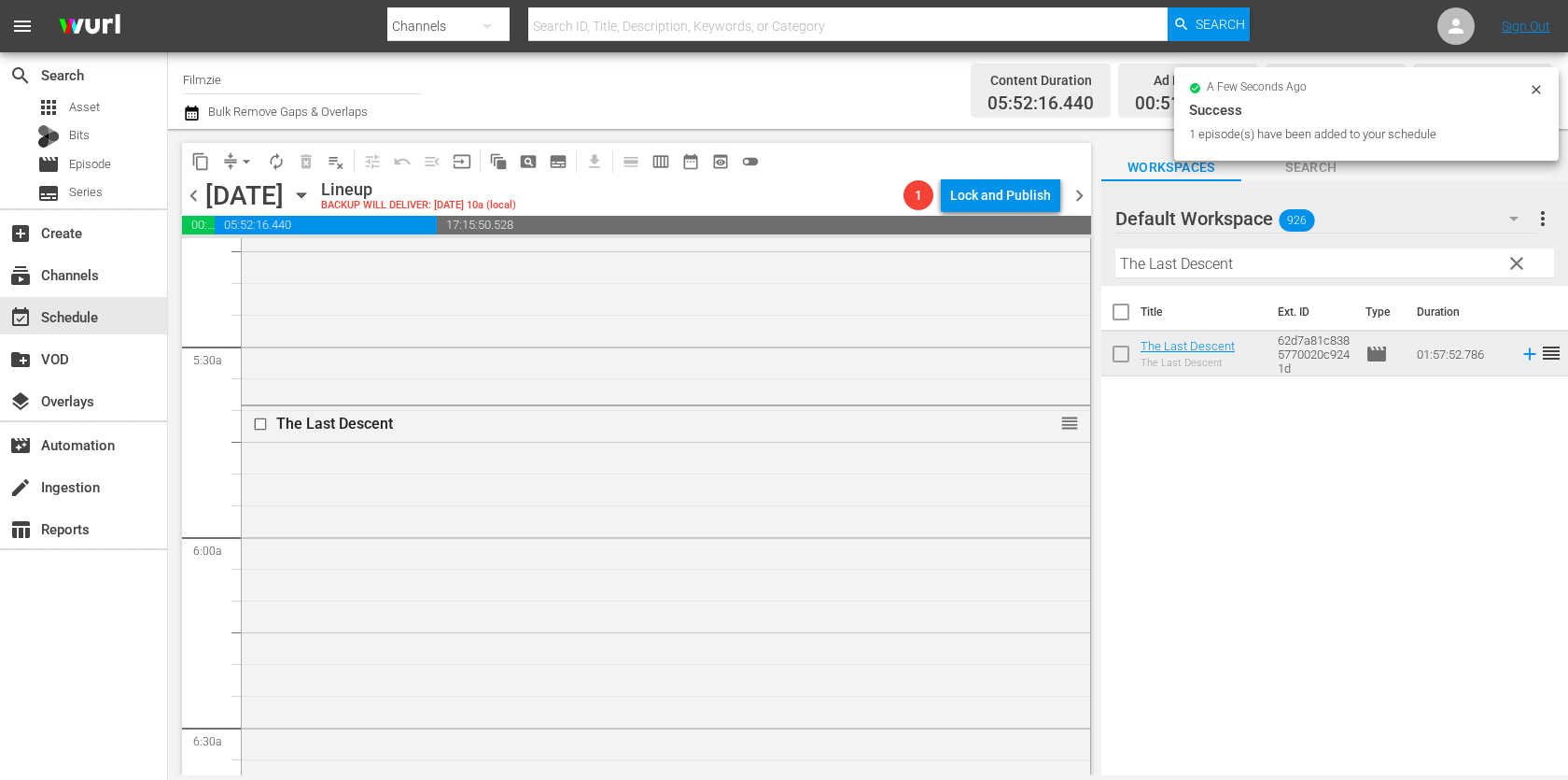
click at [1249, 275] on input "The Last Descent" at bounding box center [1334, 263] width 439 height 30
paste input "Window Horses: The Poetic Persian [DATE] of [PERSON_NAME]"
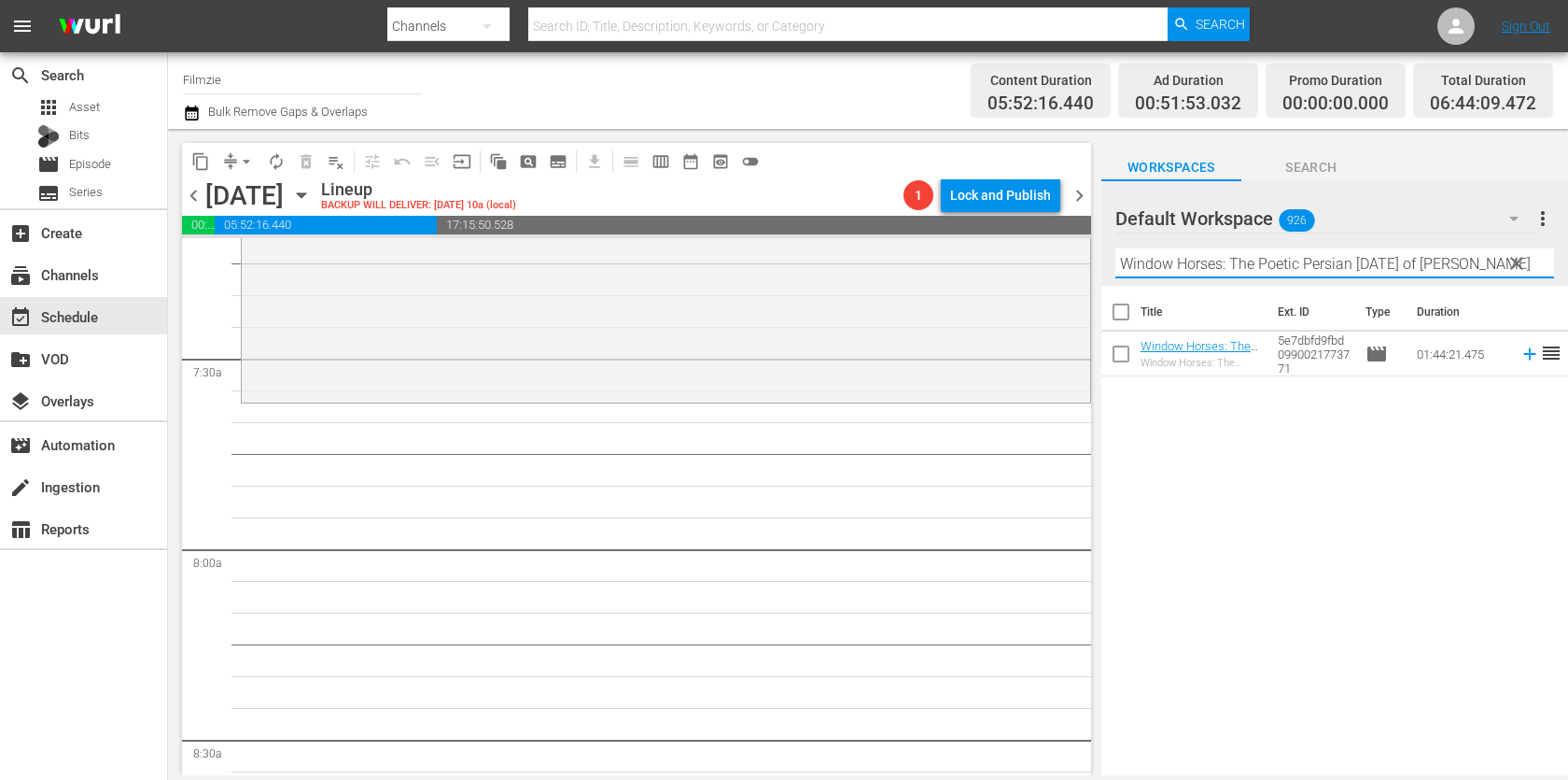
scroll to position [2761, 0]
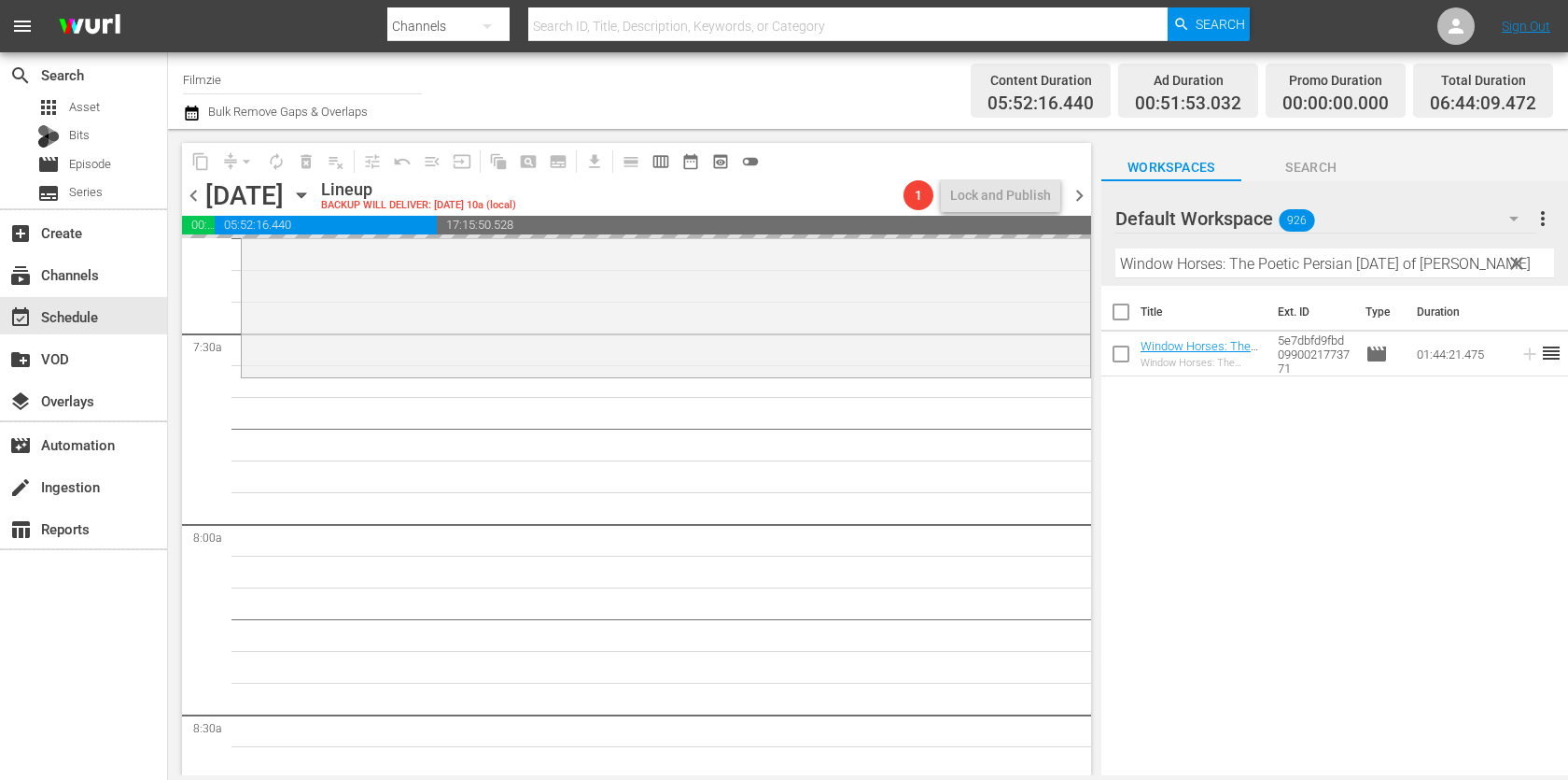
drag, startPoint x: 1153, startPoint y: 357, endPoint x: 863, endPoint y: 9, distance: 453.0
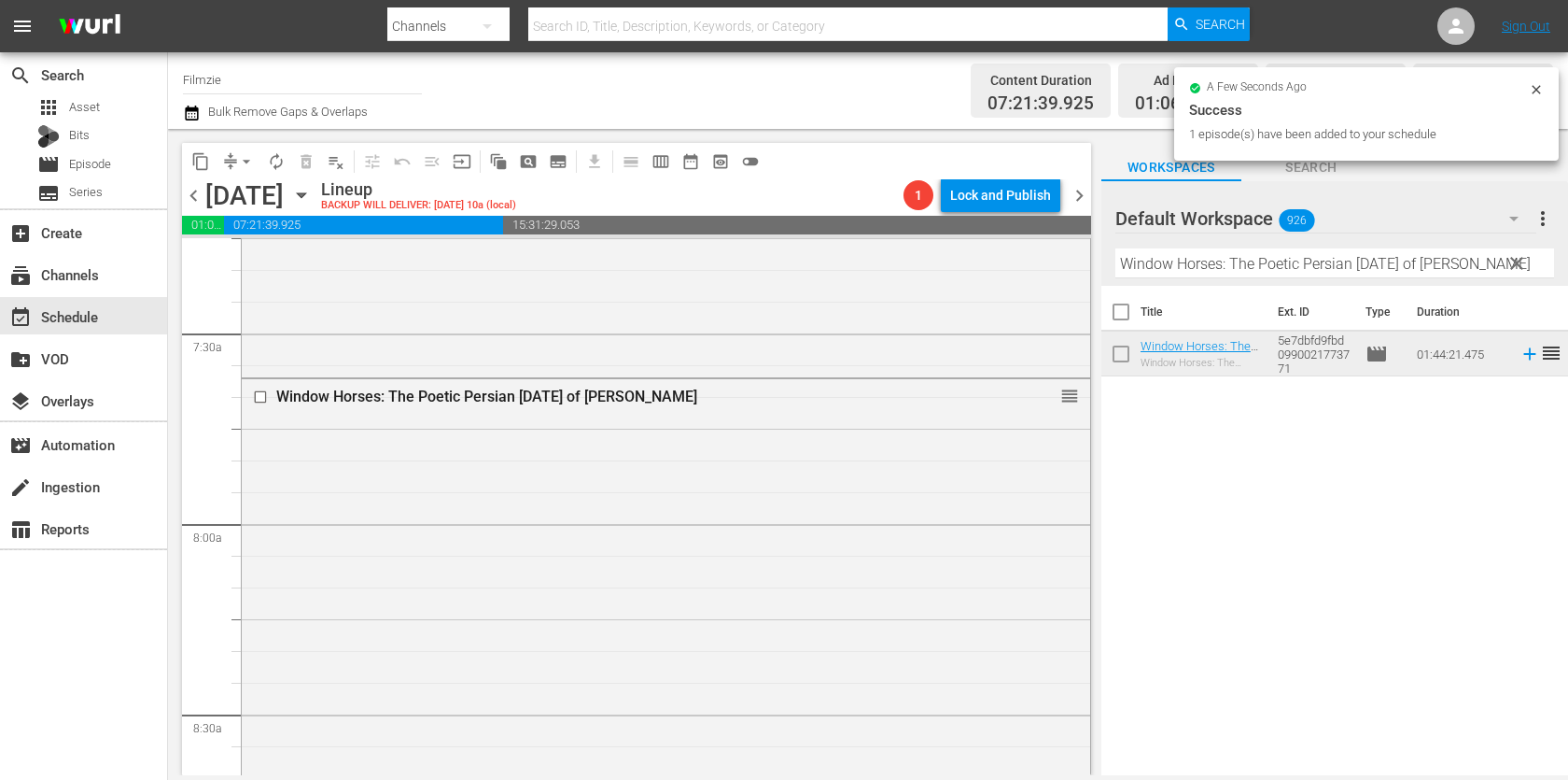
click at [1324, 252] on input "Window Horses: The Poetic Persian [DATE] of [PERSON_NAME]" at bounding box center [1334, 263] width 439 height 30
paste input "Cryptopia: Bitcoin, Blockchains and the Future of the Internet"
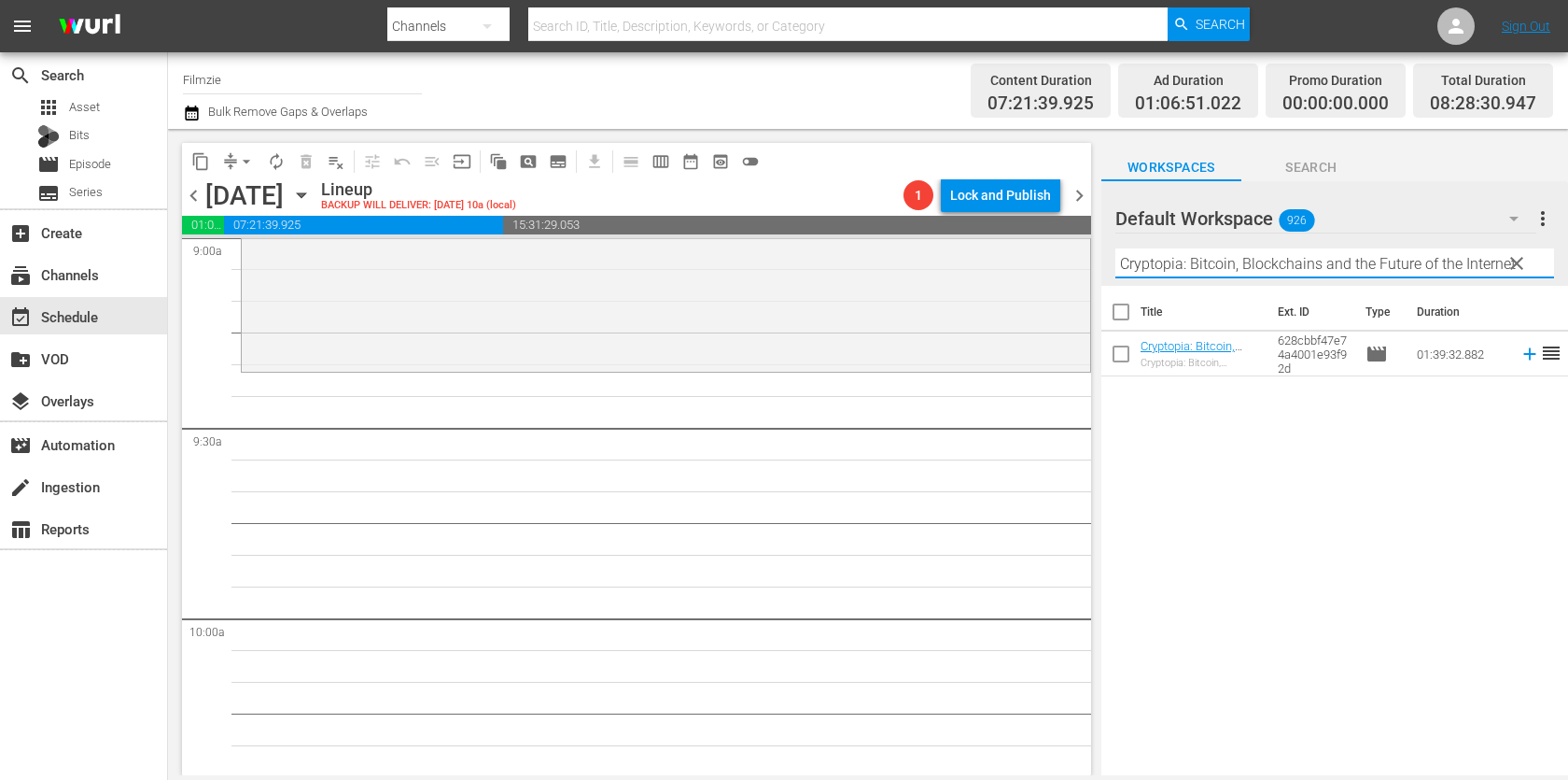
scroll to position [3449, 0]
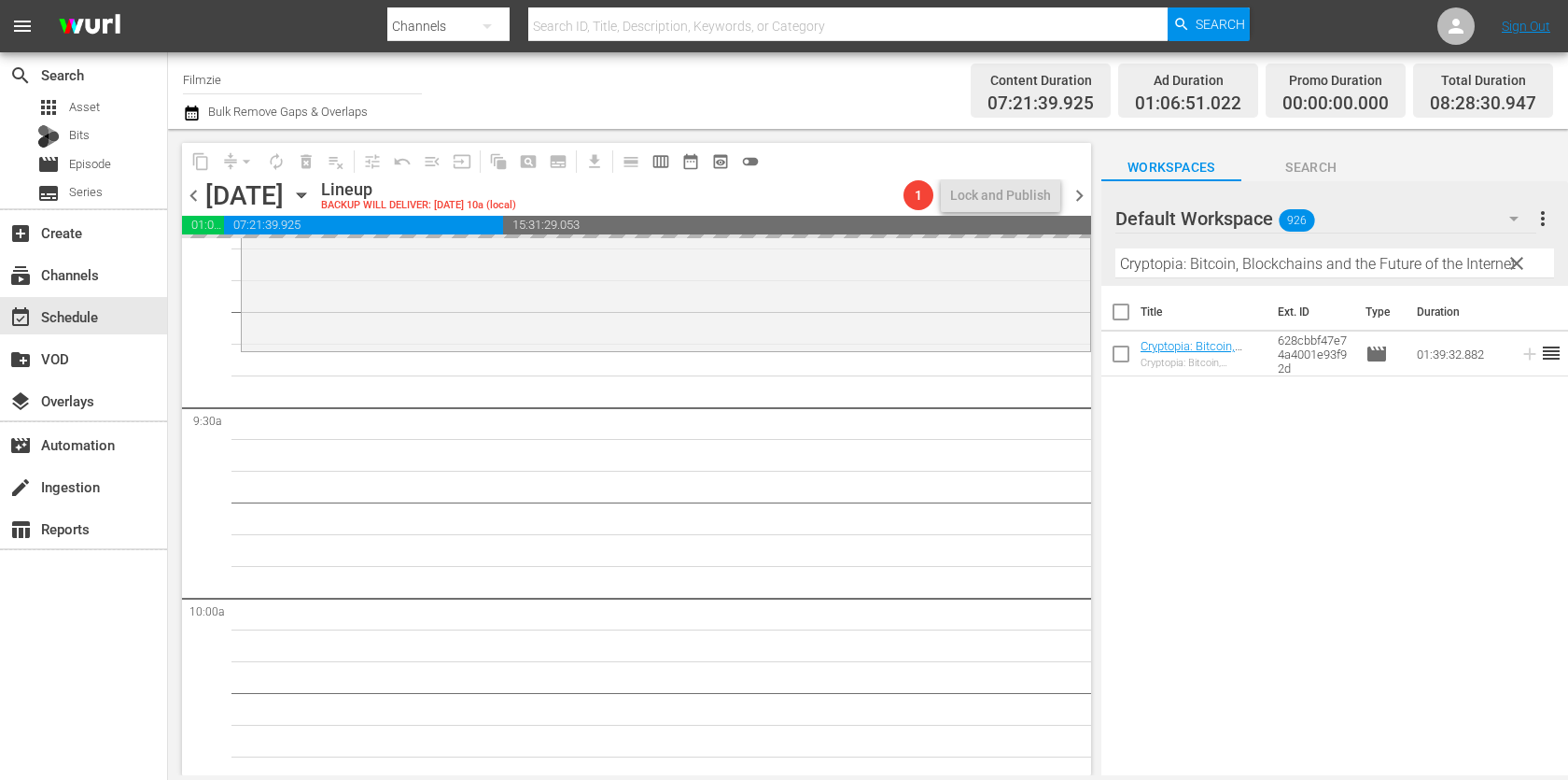
drag, startPoint x: 1178, startPoint y: 341, endPoint x: 829, endPoint y: 9, distance: 481.7
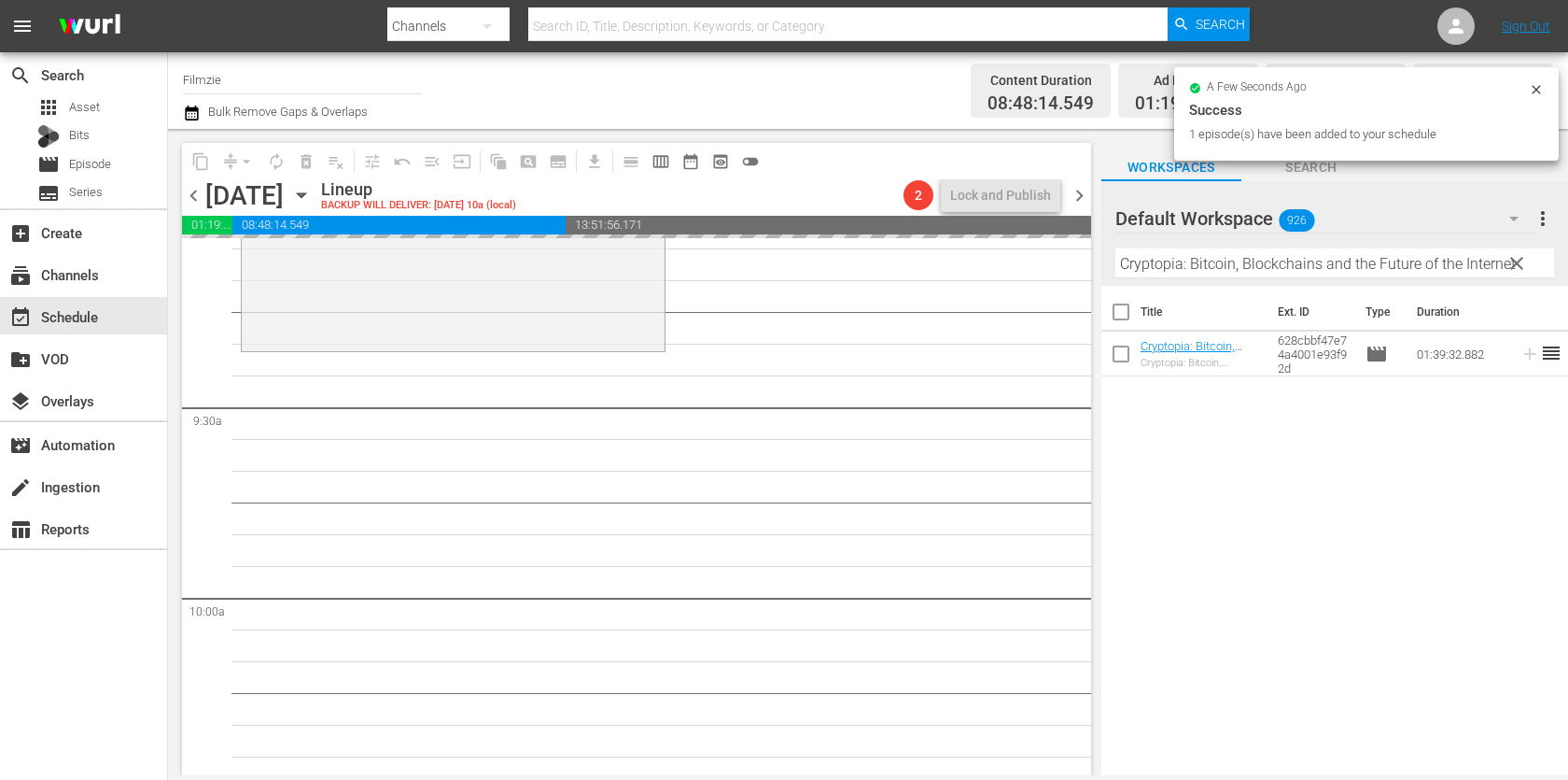
click at [1277, 248] on input "Cryptopia: Bitcoin, Blockchains and the Future of the Internet" at bounding box center [1334, 263] width 439 height 30
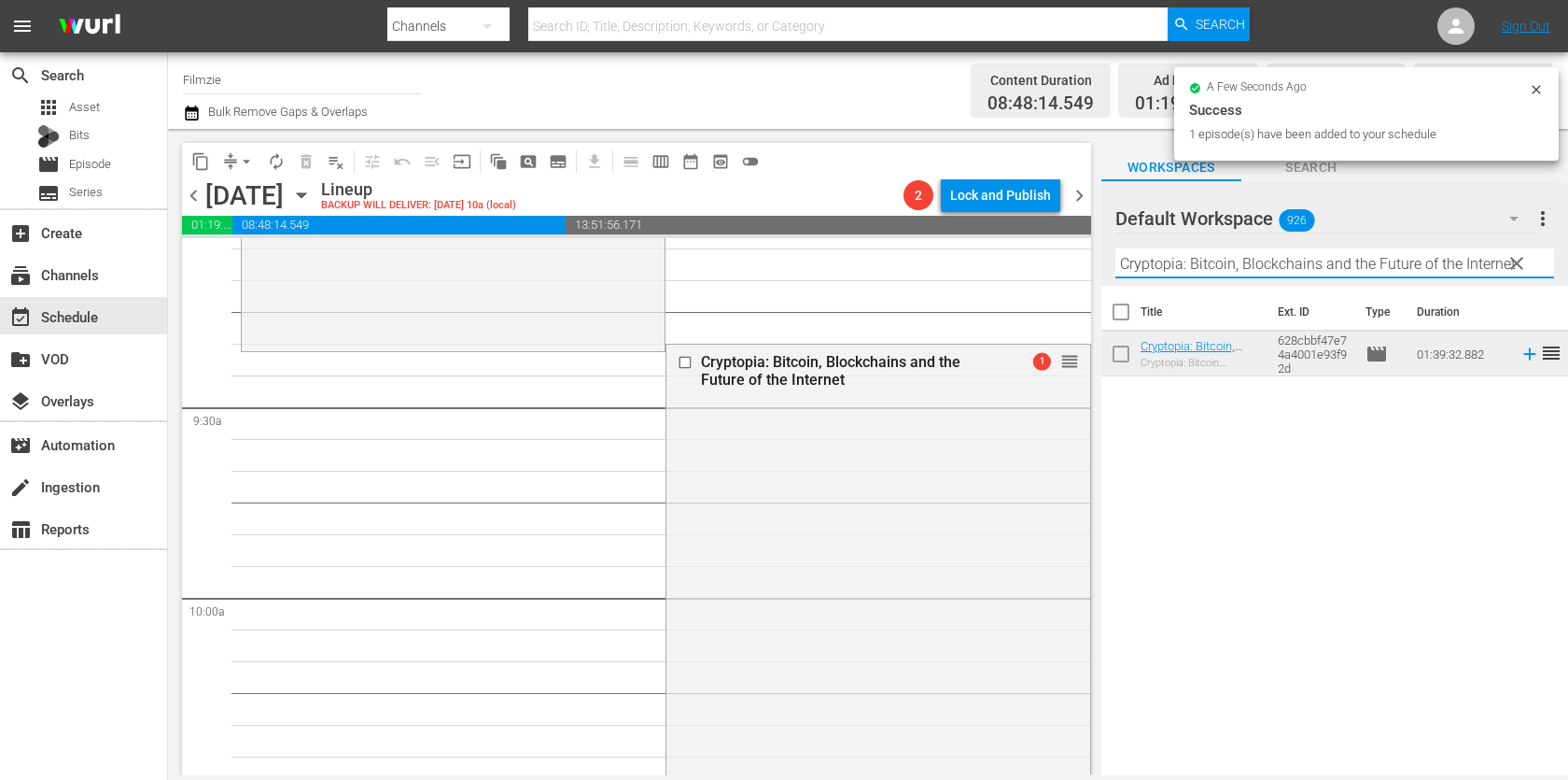
click at [1277, 248] on input "Cryptopia: Bitcoin, Blockchains and the Future of the Internet" at bounding box center [1334, 263] width 439 height 30
paste input "Sheep Hero"
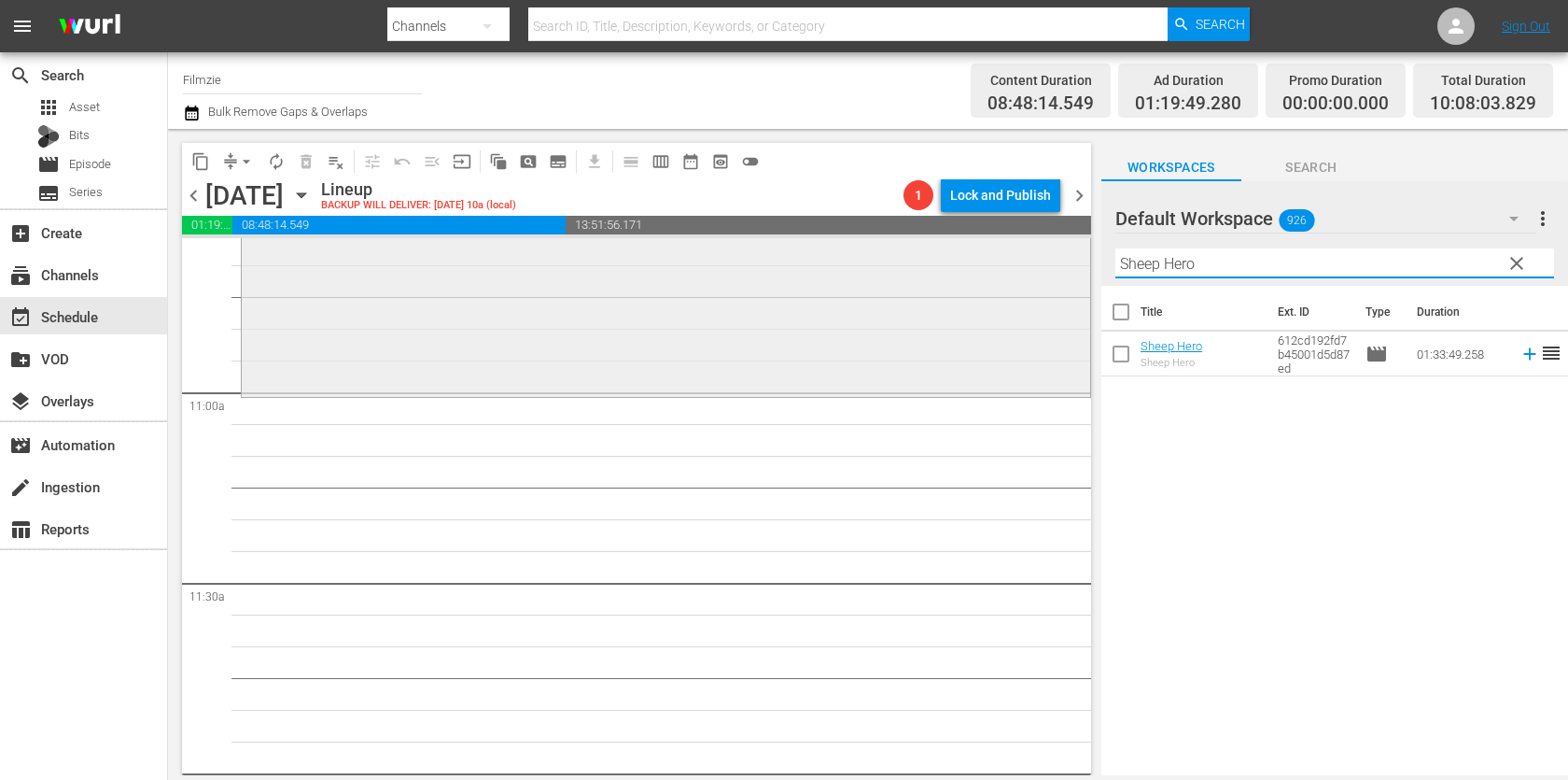
scroll to position [4071, 0]
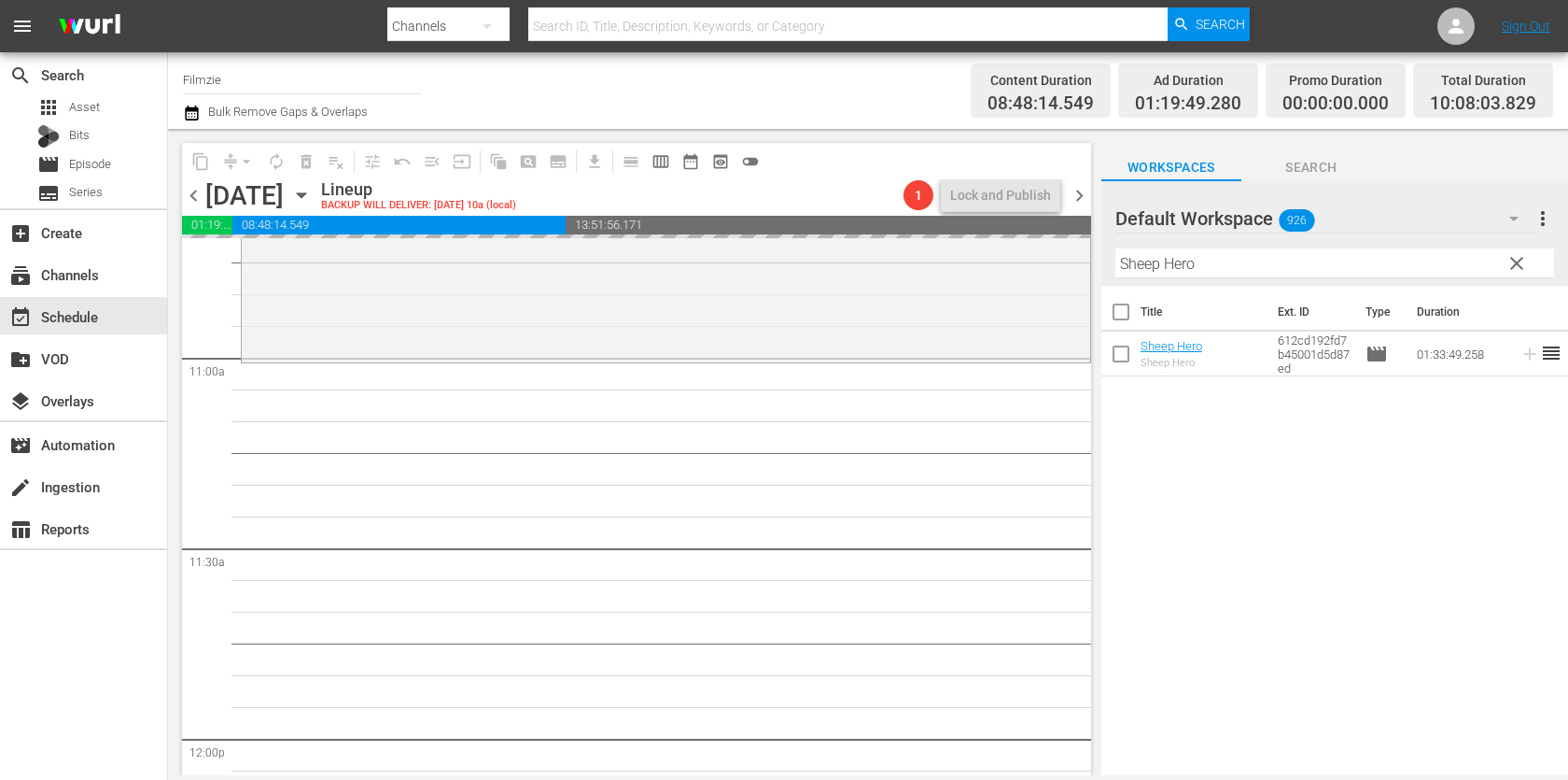
drag, startPoint x: 1172, startPoint y: 337, endPoint x: 928, endPoint y: 9, distance: 408.8
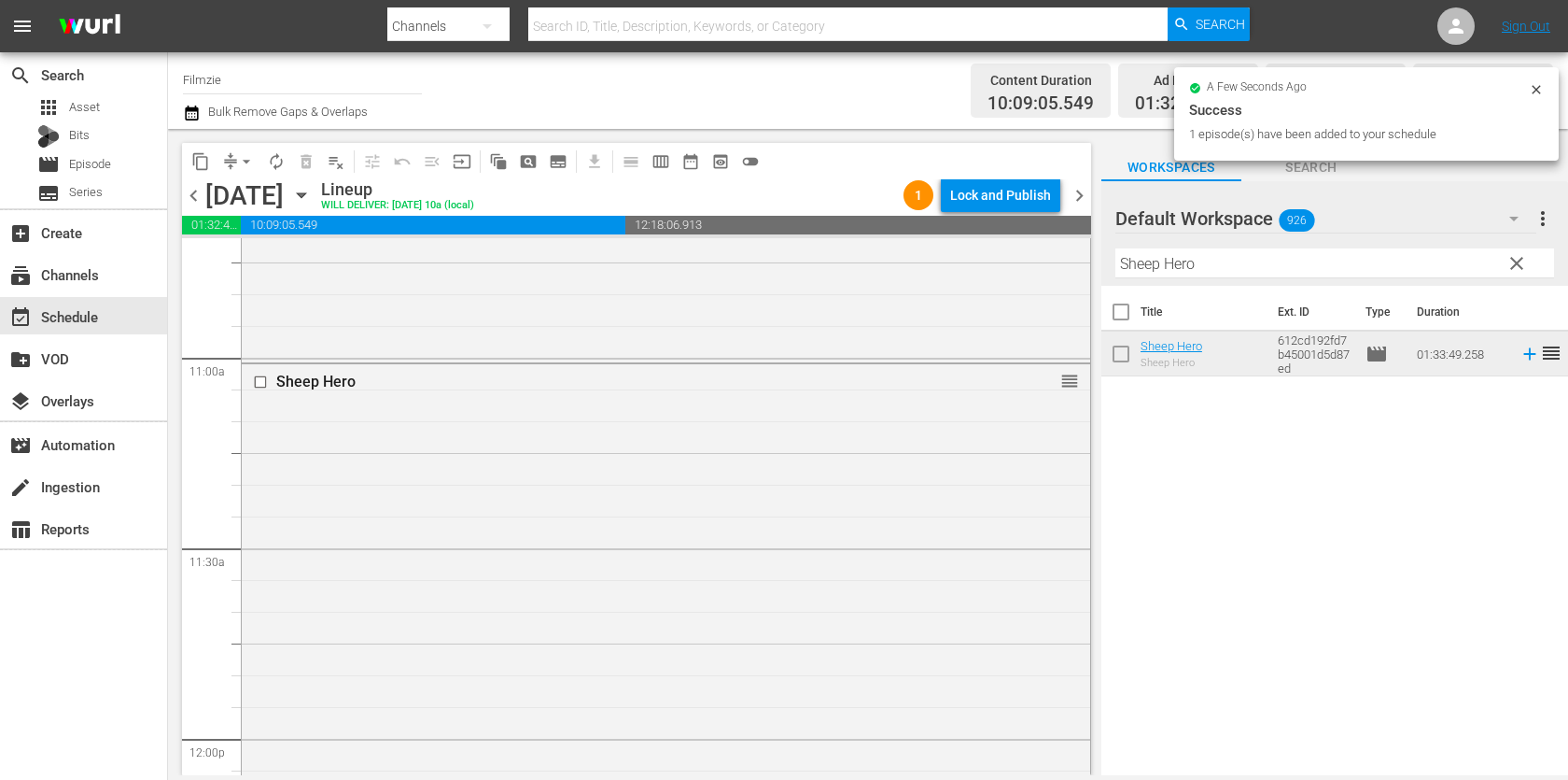
click at [1297, 250] on input "Sheep Hero" at bounding box center [1334, 263] width 439 height 30
paste input "Arrows of Fire"
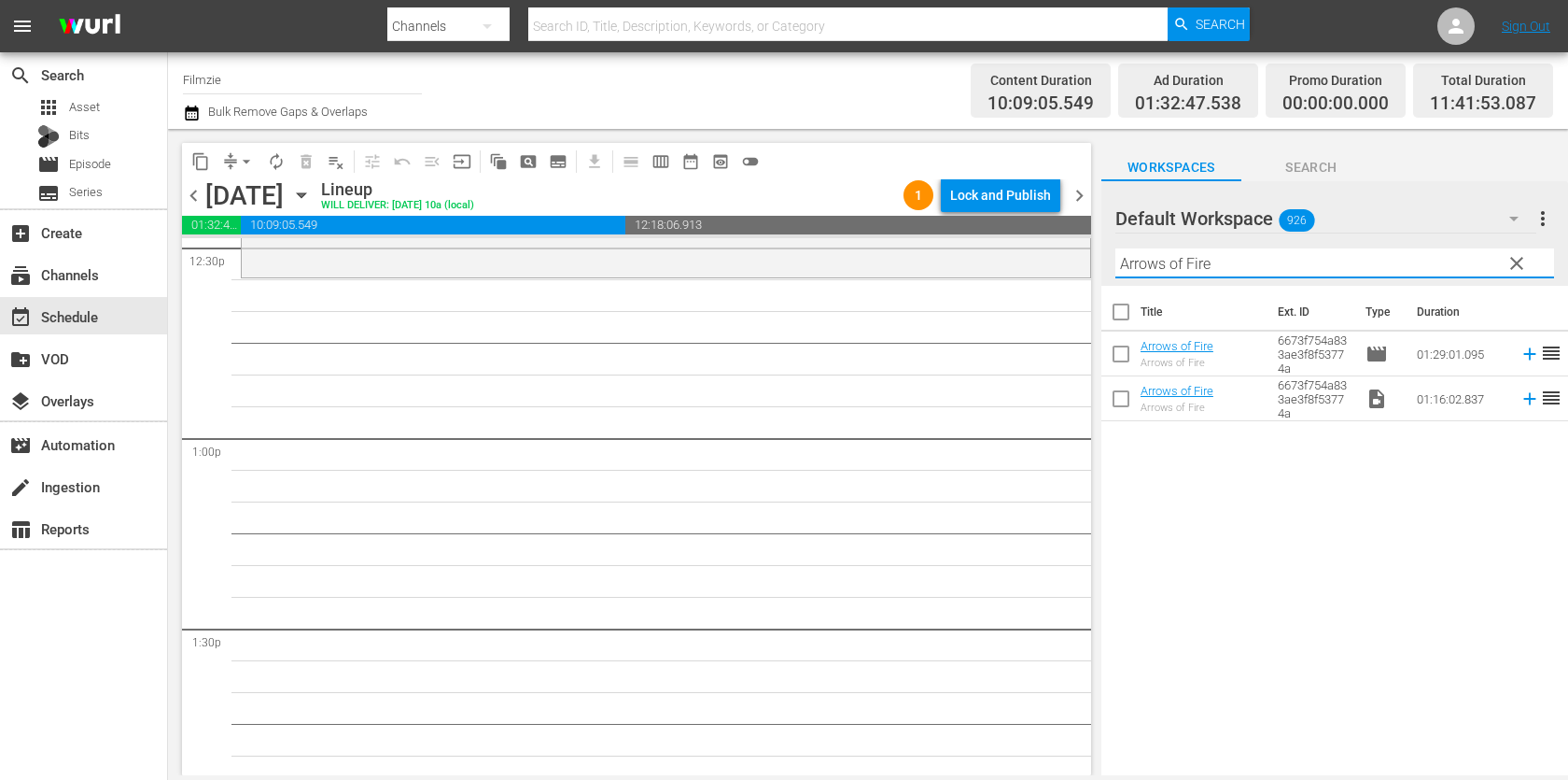
scroll to position [4771, 0]
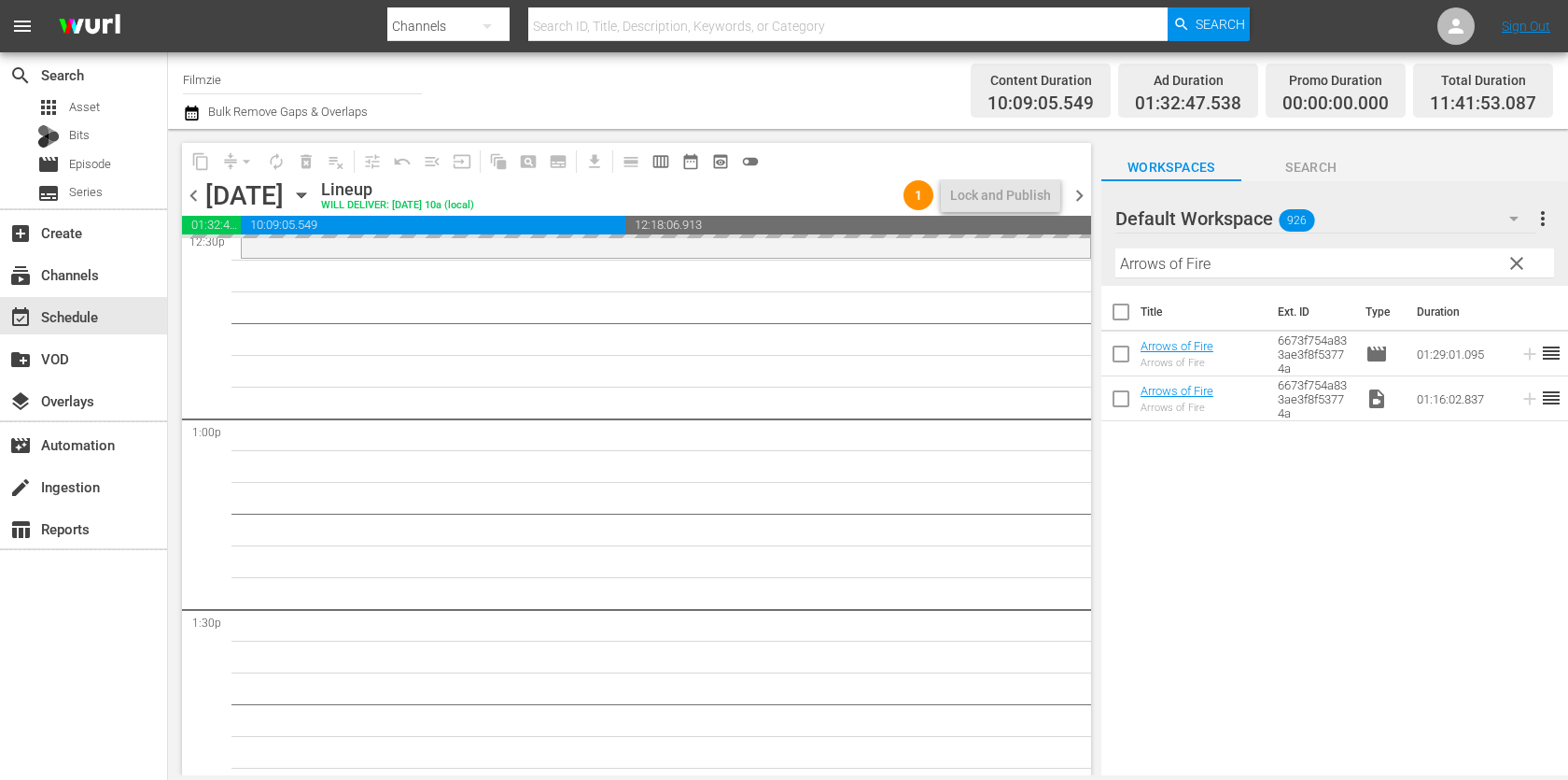
drag, startPoint x: 1172, startPoint y: 350, endPoint x: 736, endPoint y: 7, distance: 554.7
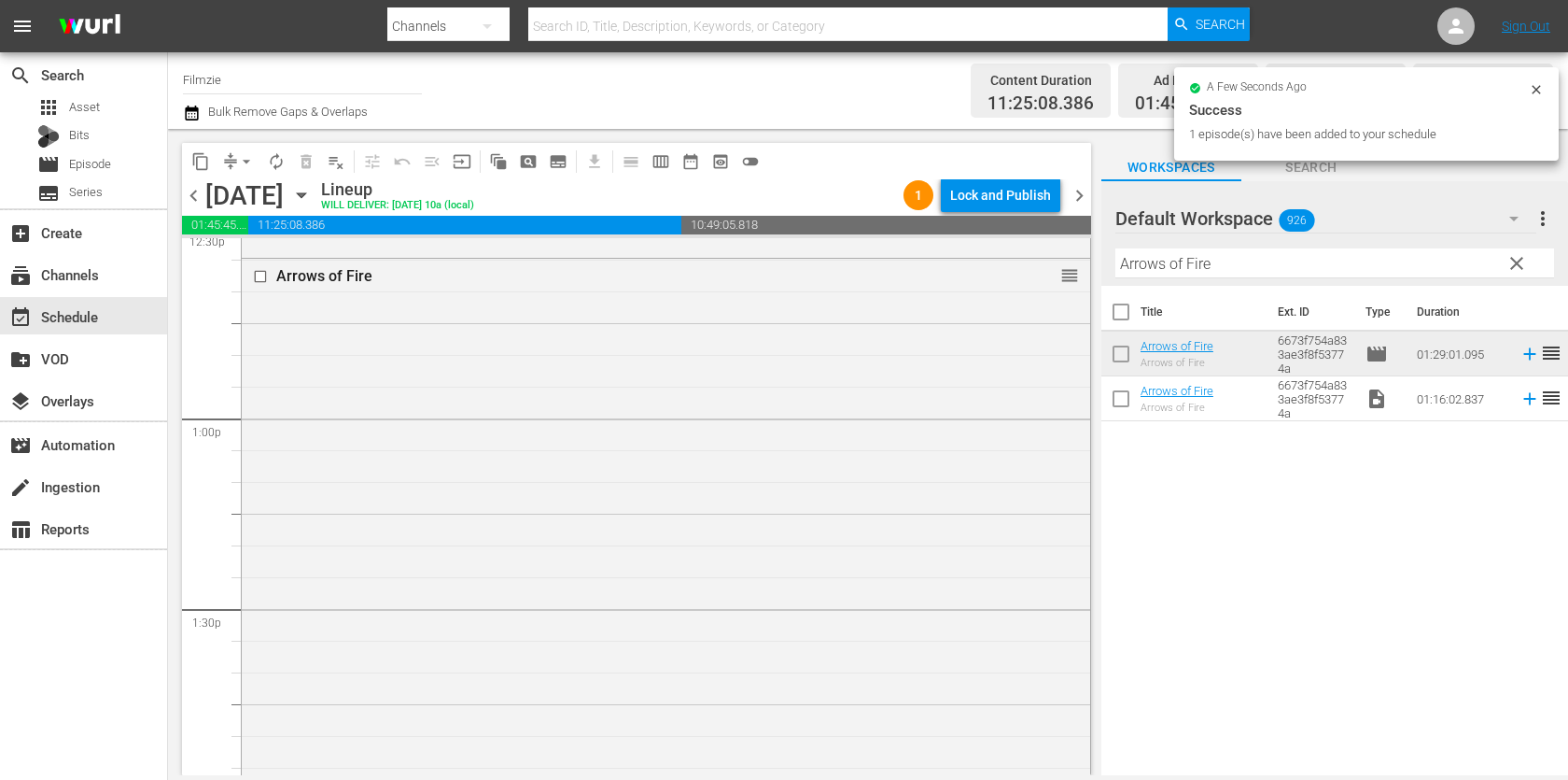
click at [1175, 263] on input "Arrows of Fire" at bounding box center [1334, 263] width 439 height 30
paste input "The Whisker Seeker"
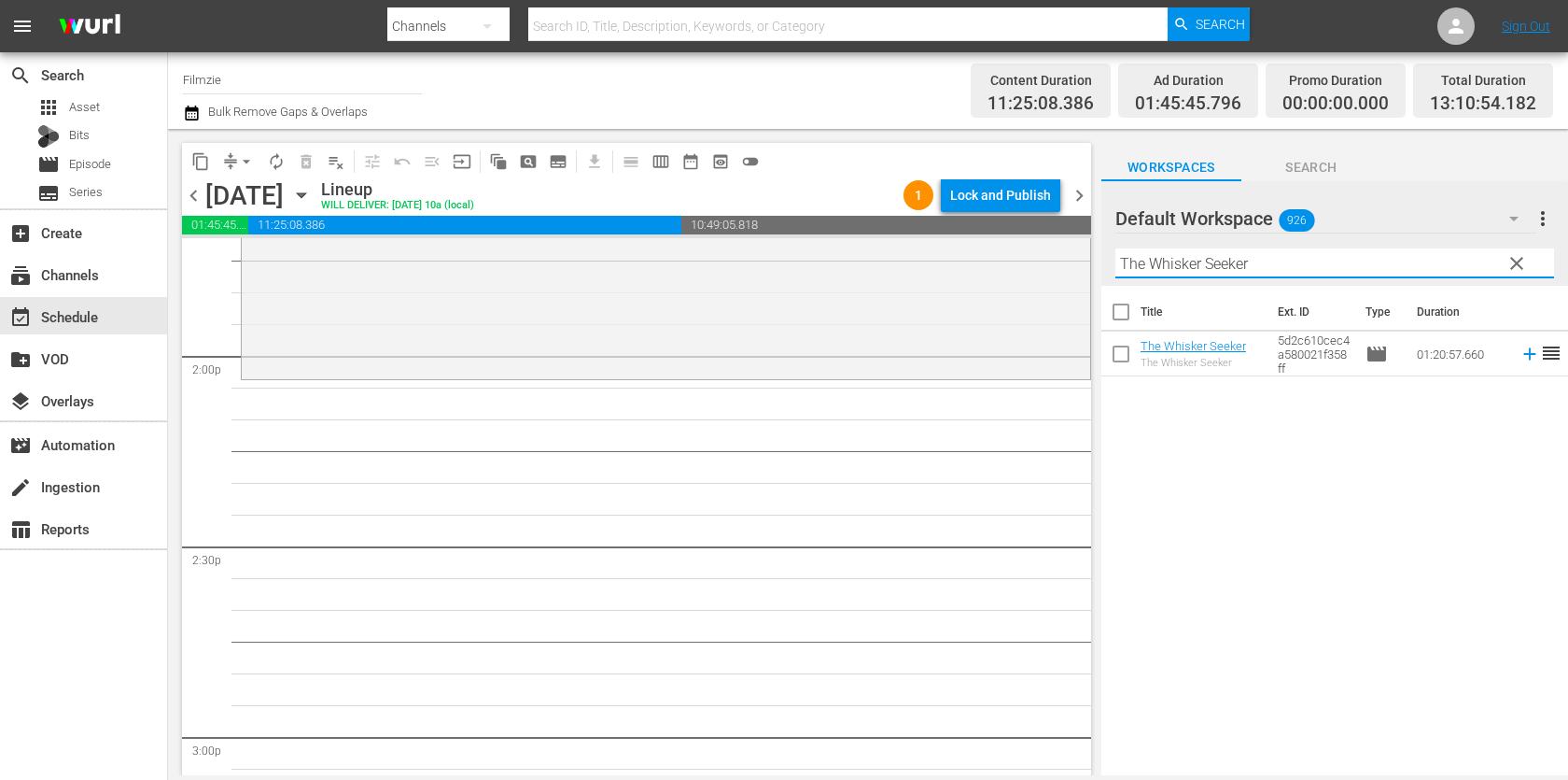
scroll to position [5194, 0]
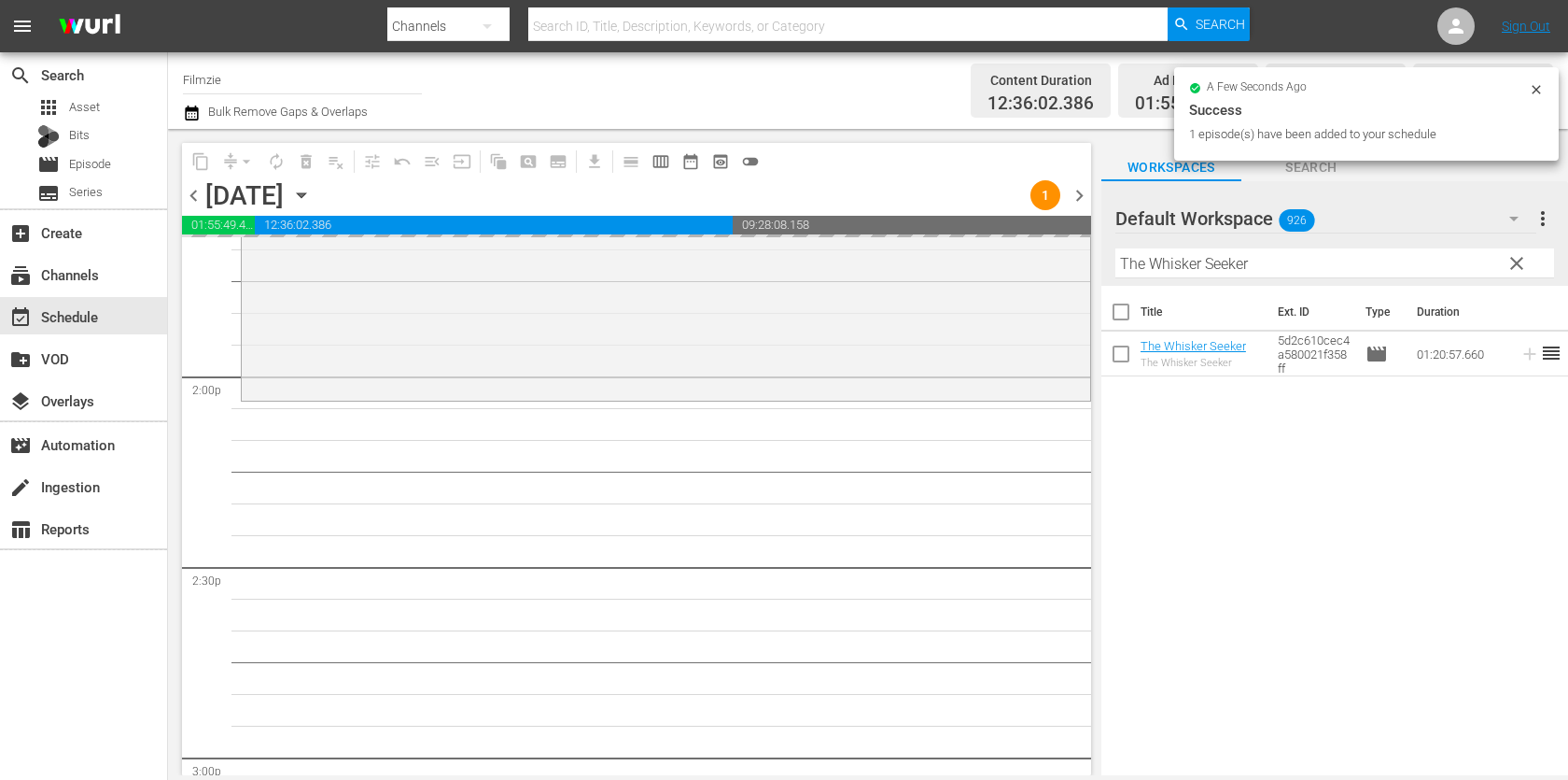
drag, startPoint x: 1163, startPoint y: 354, endPoint x: 832, endPoint y: 40, distance: 456.2
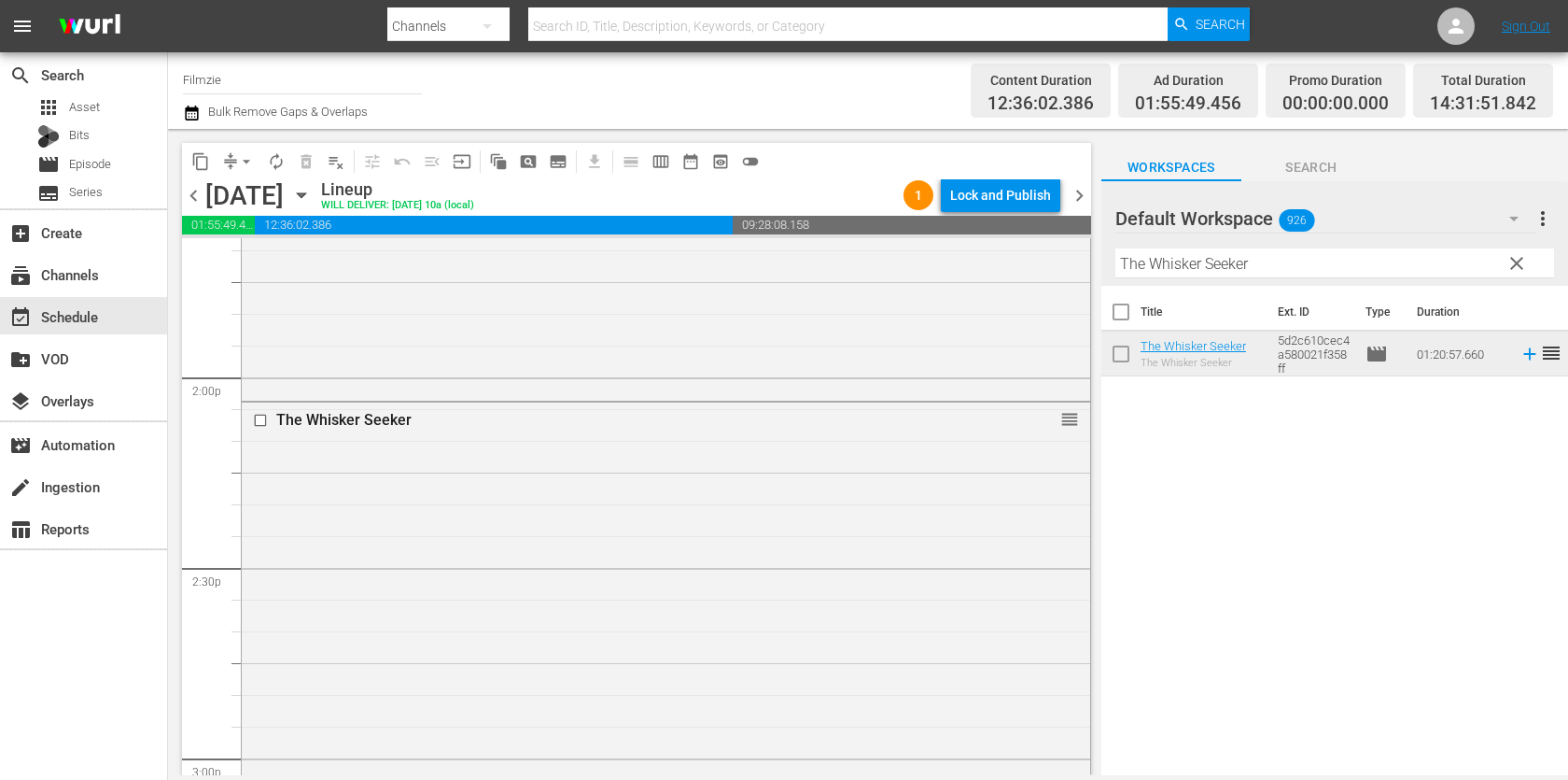
click at [1316, 265] on input "The Whisker Seeker" at bounding box center [1334, 263] width 439 height 30
paste input "1st Chair Opening Day Snowboarding the White Ribbon of Livin'"
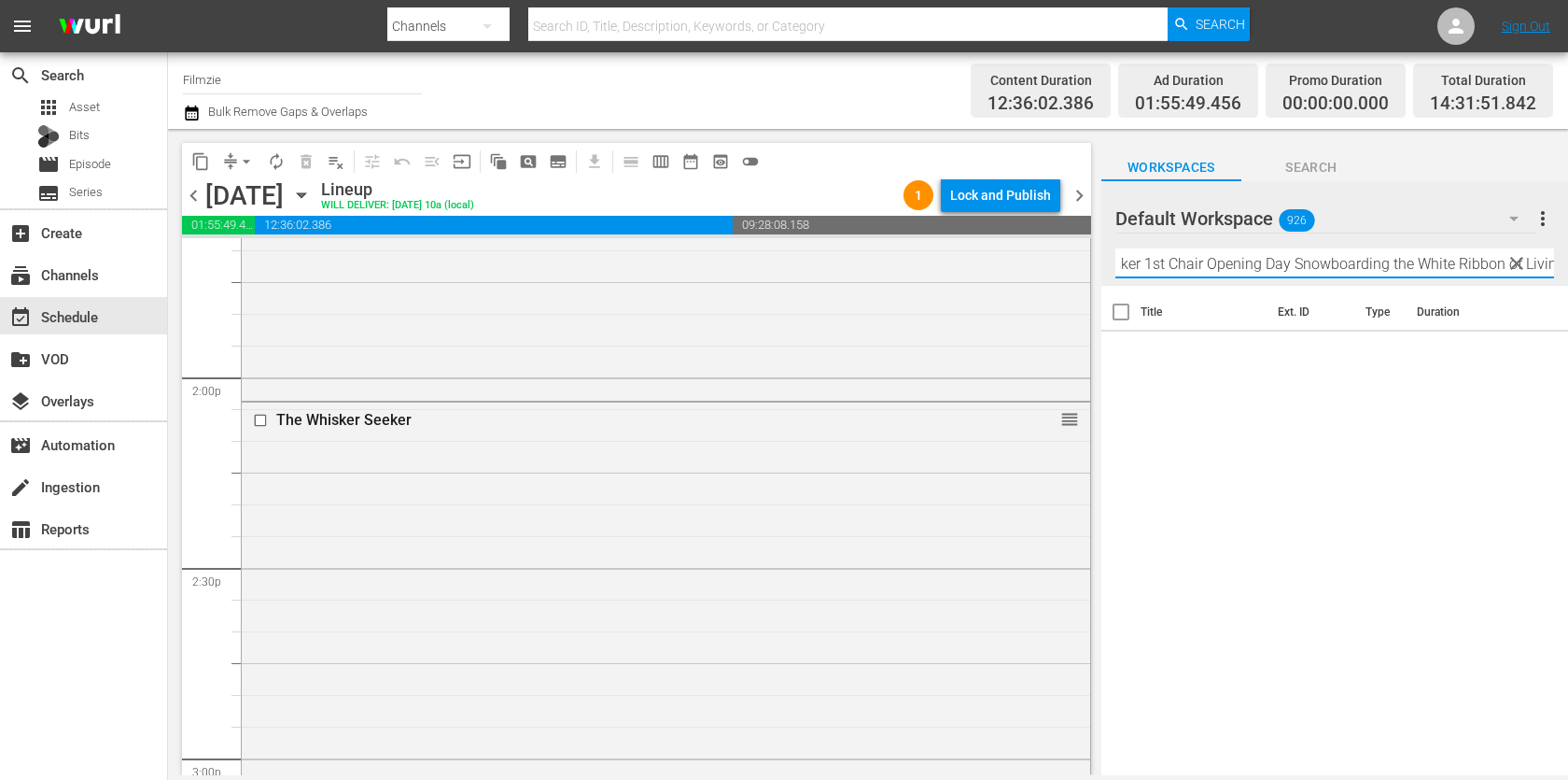
click at [1316, 265] on input "The Whisker 1st Chair Opening Day Snowboarding the White Ribbon of Livin'" at bounding box center [1334, 263] width 439 height 30
paste input "text"
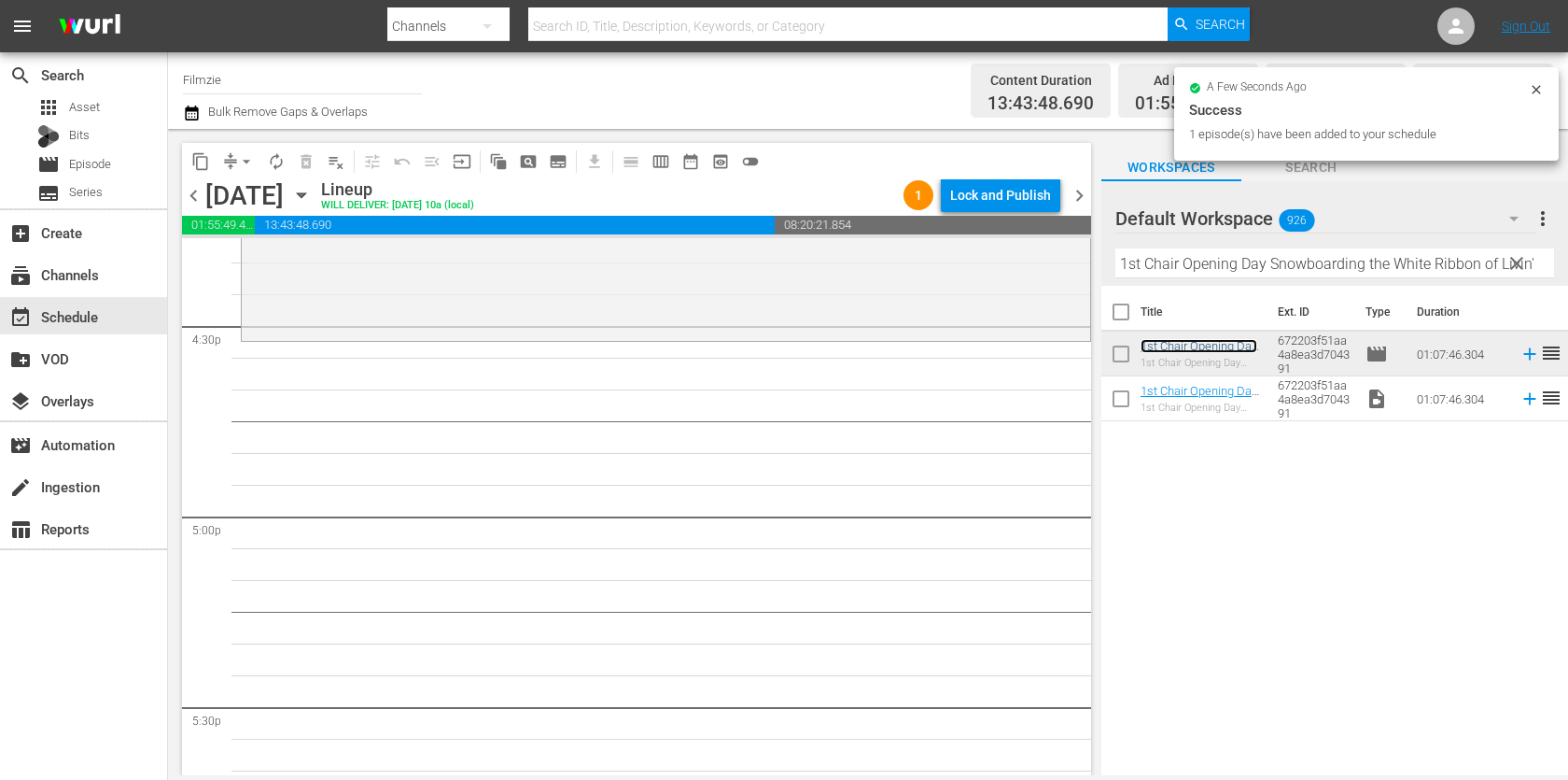
scroll to position [6178, 0]
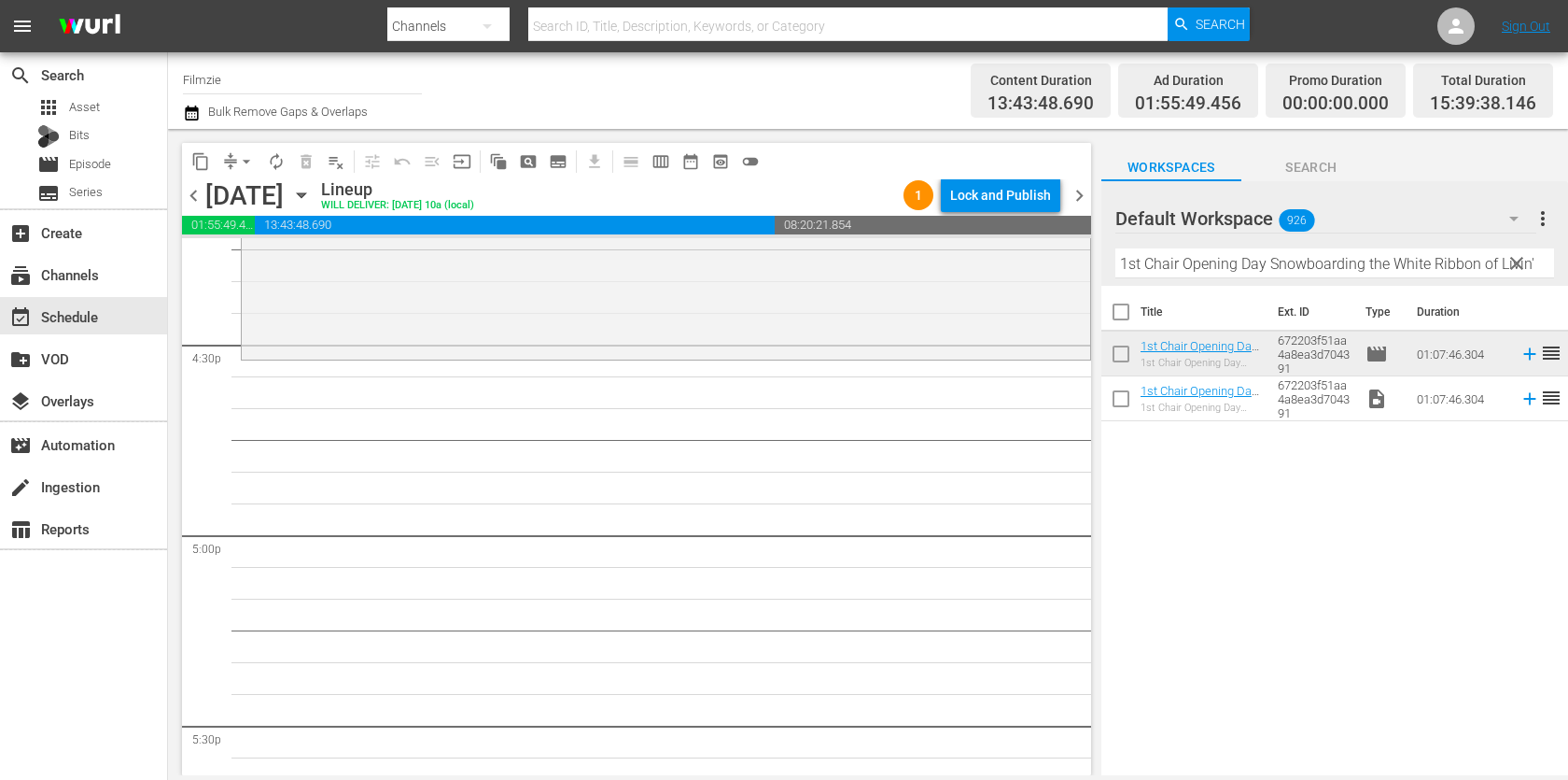
click at [1338, 273] on input "1st Chair Opening Day Snowboarding the White Ribbon of Livin'" at bounding box center [1334, 263] width 439 height 30
paste input "Inescapable"
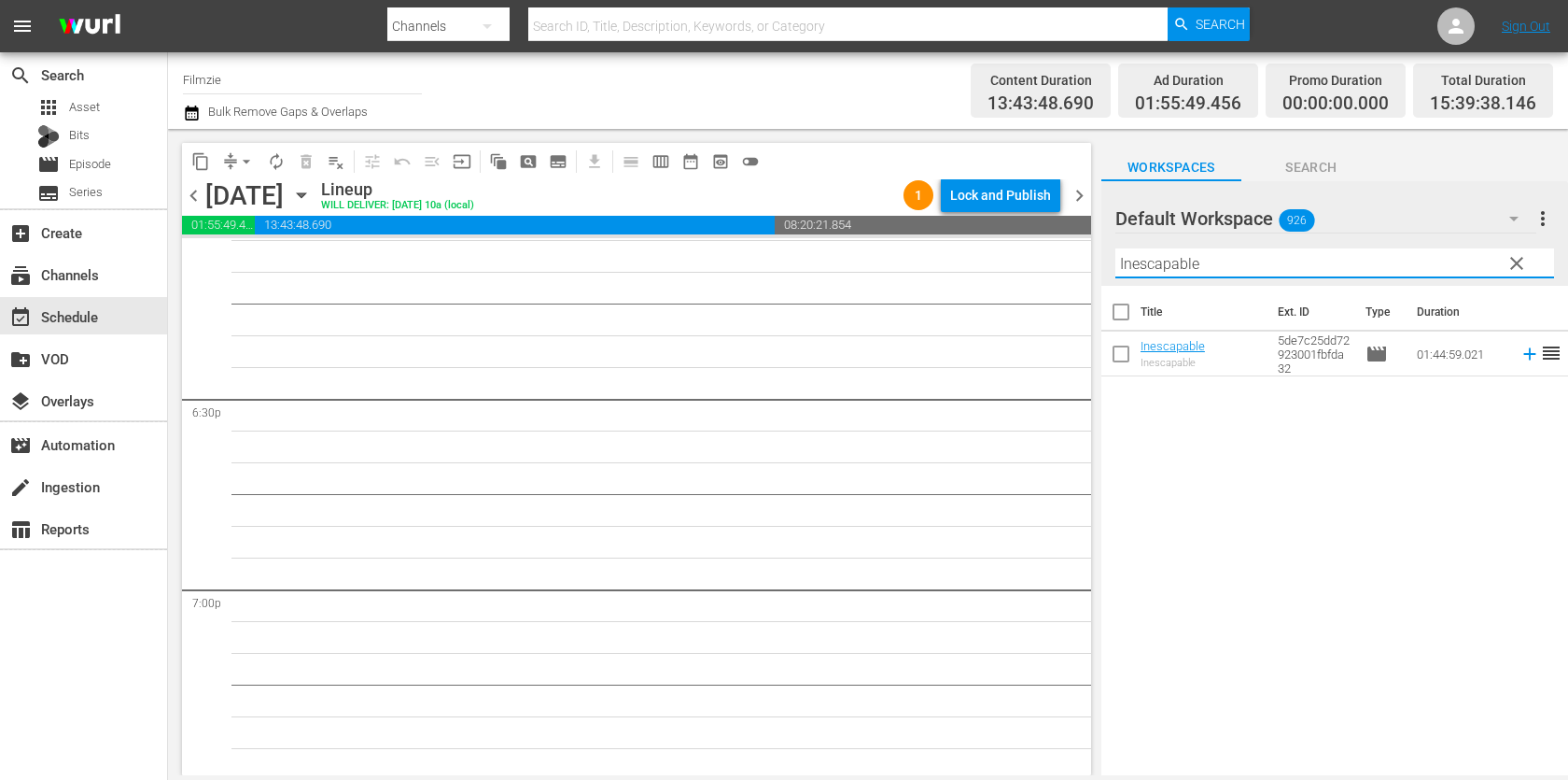
scroll to position [6817, 0]
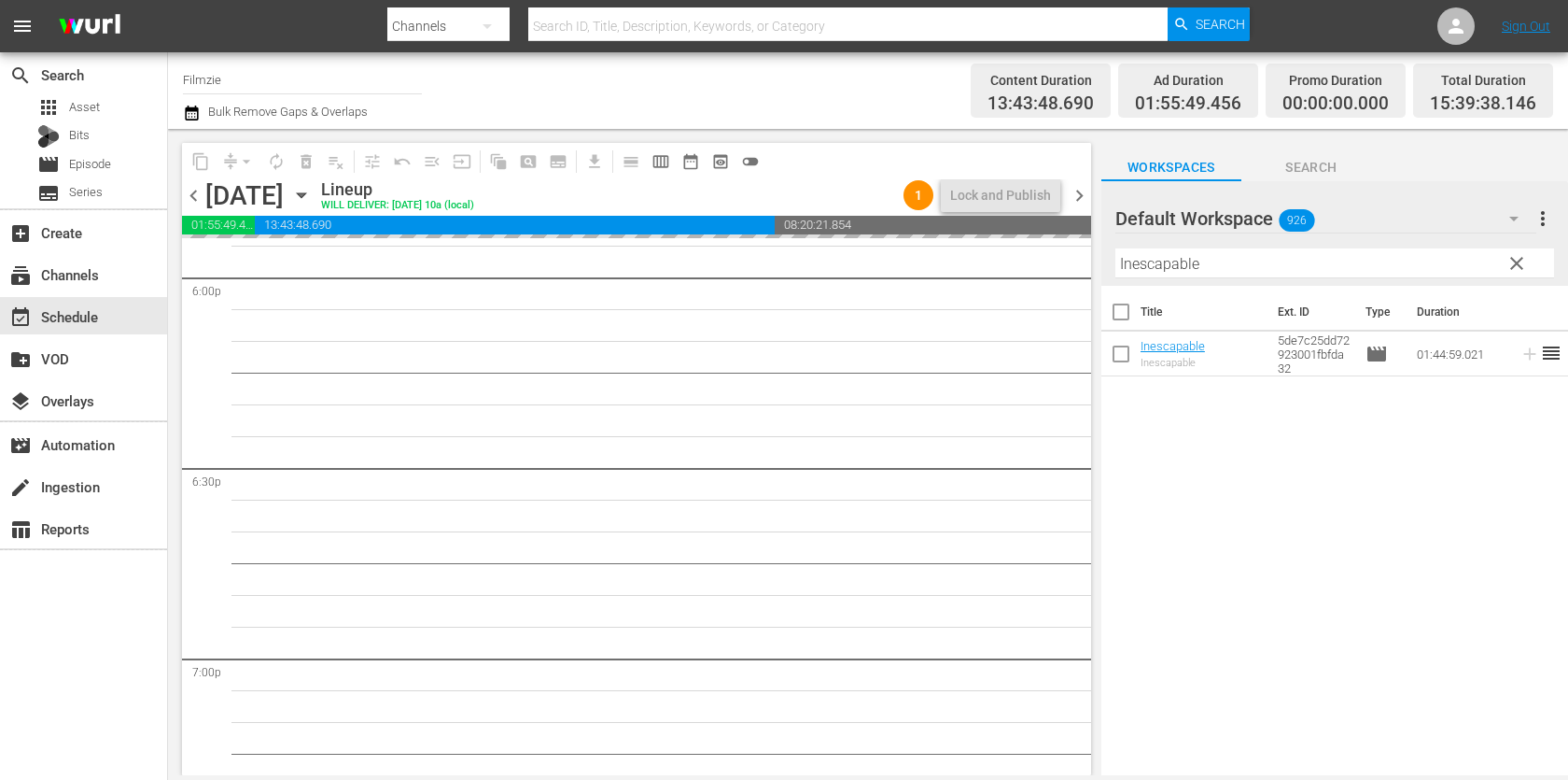
drag, startPoint x: 1160, startPoint y: 336, endPoint x: 907, endPoint y: 5, distance: 416.6
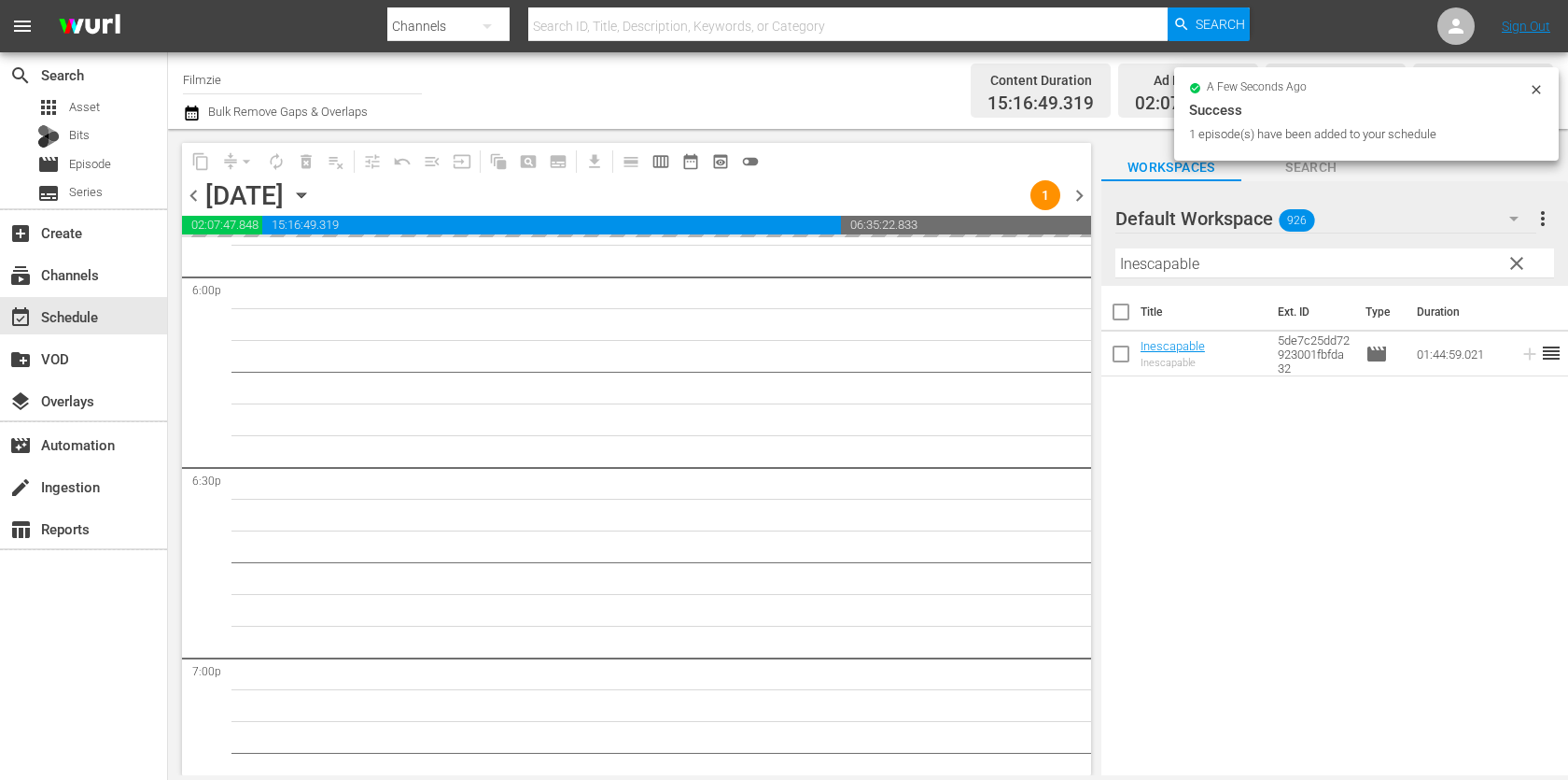
click at [1318, 256] on input "Inescapable" at bounding box center [1334, 263] width 439 height 30
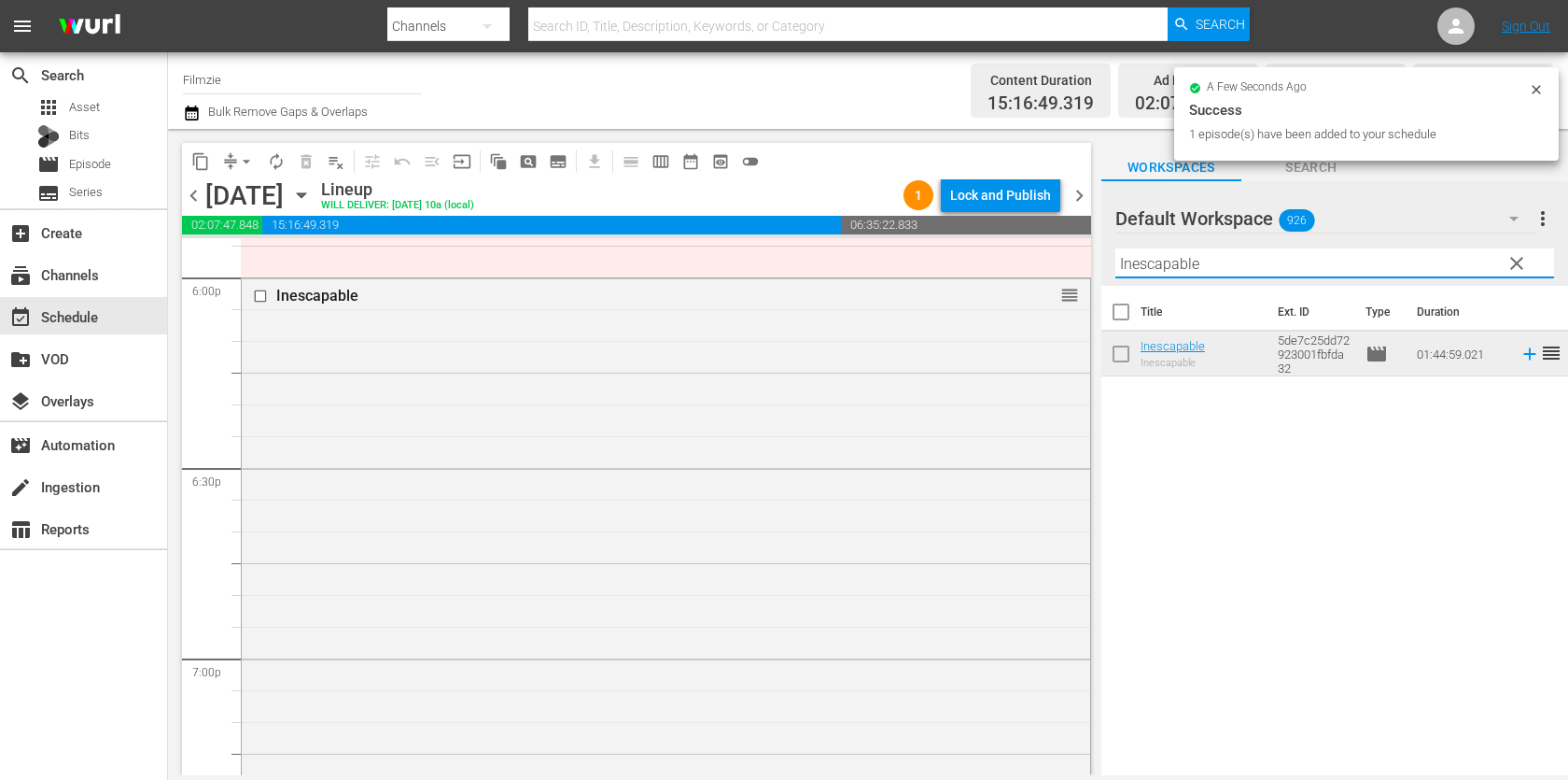
paste input "No Doubt"
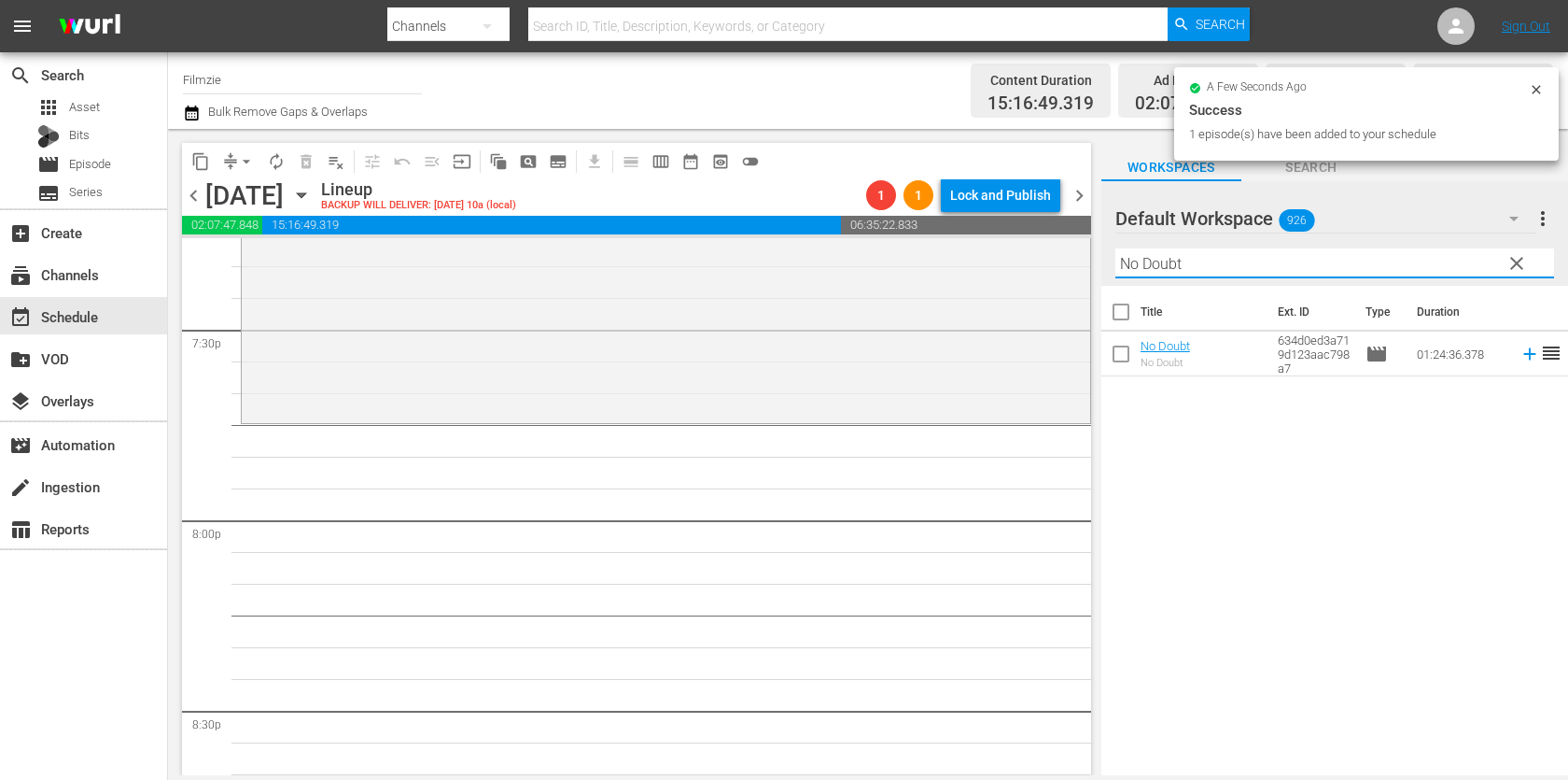
scroll to position [7483, 0]
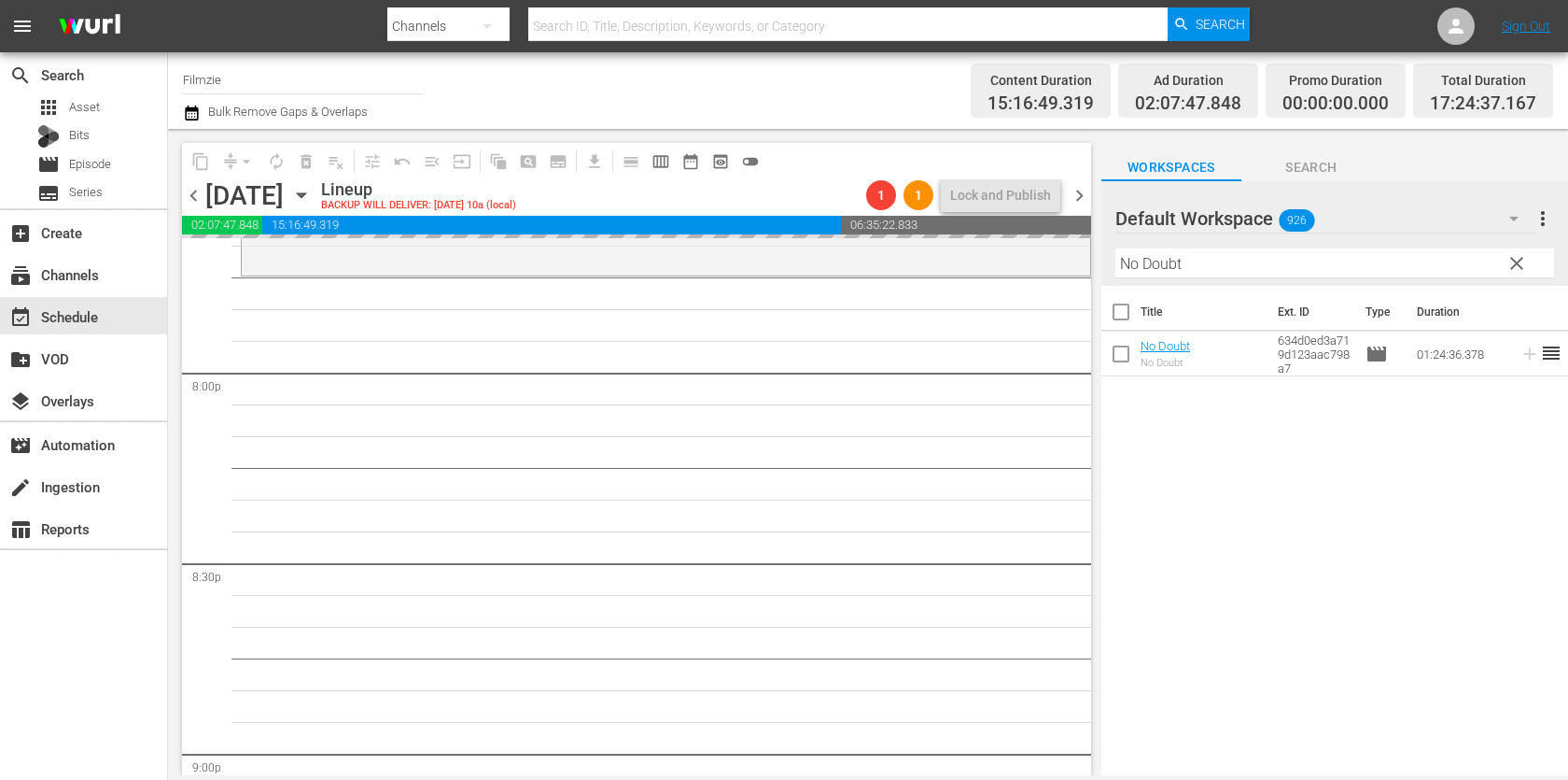
drag, startPoint x: 1168, startPoint y: 349, endPoint x: 883, endPoint y: 17, distance: 437.5
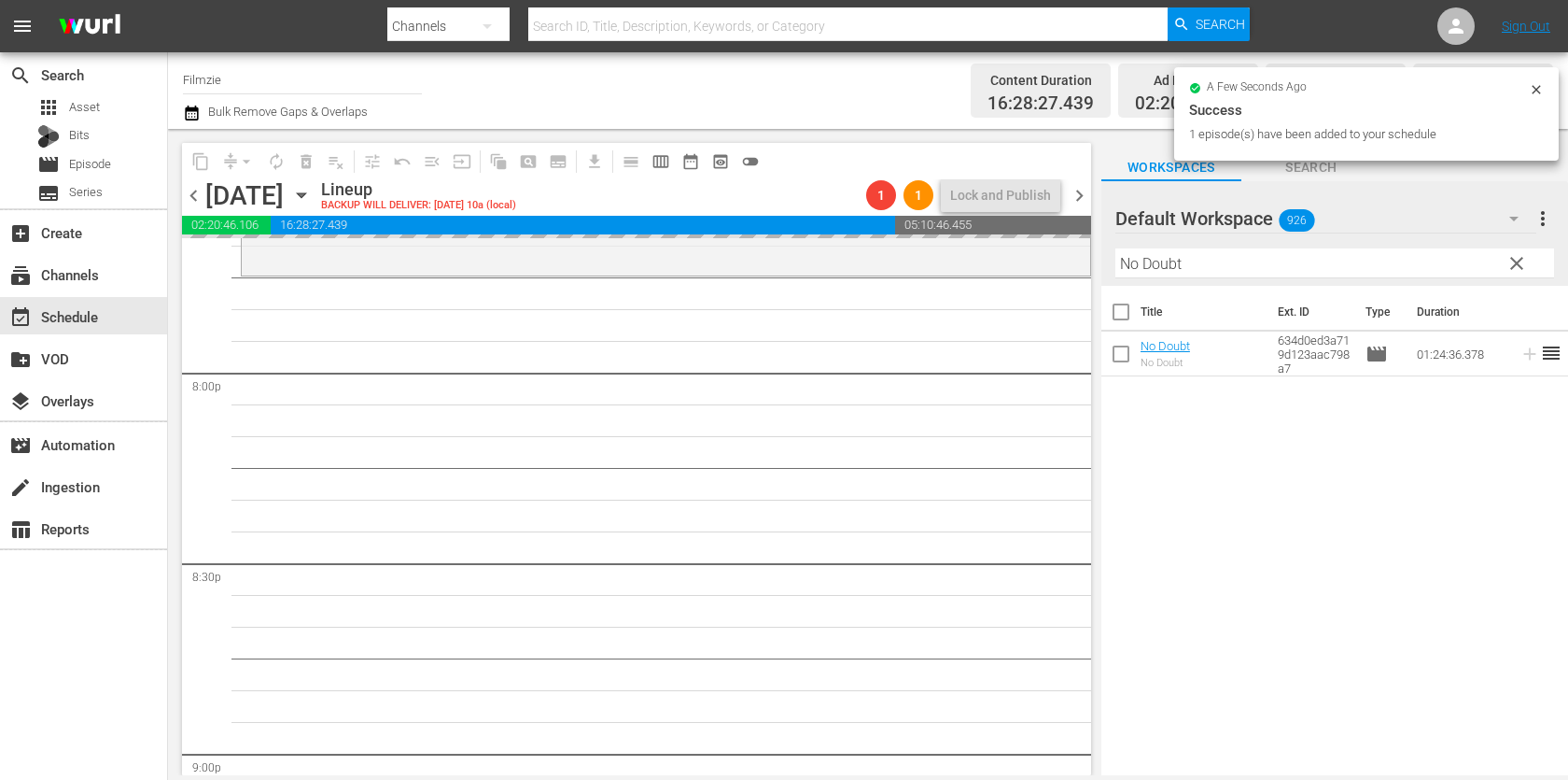
click at [1203, 276] on input "No Doubt" at bounding box center [1334, 263] width 439 height 30
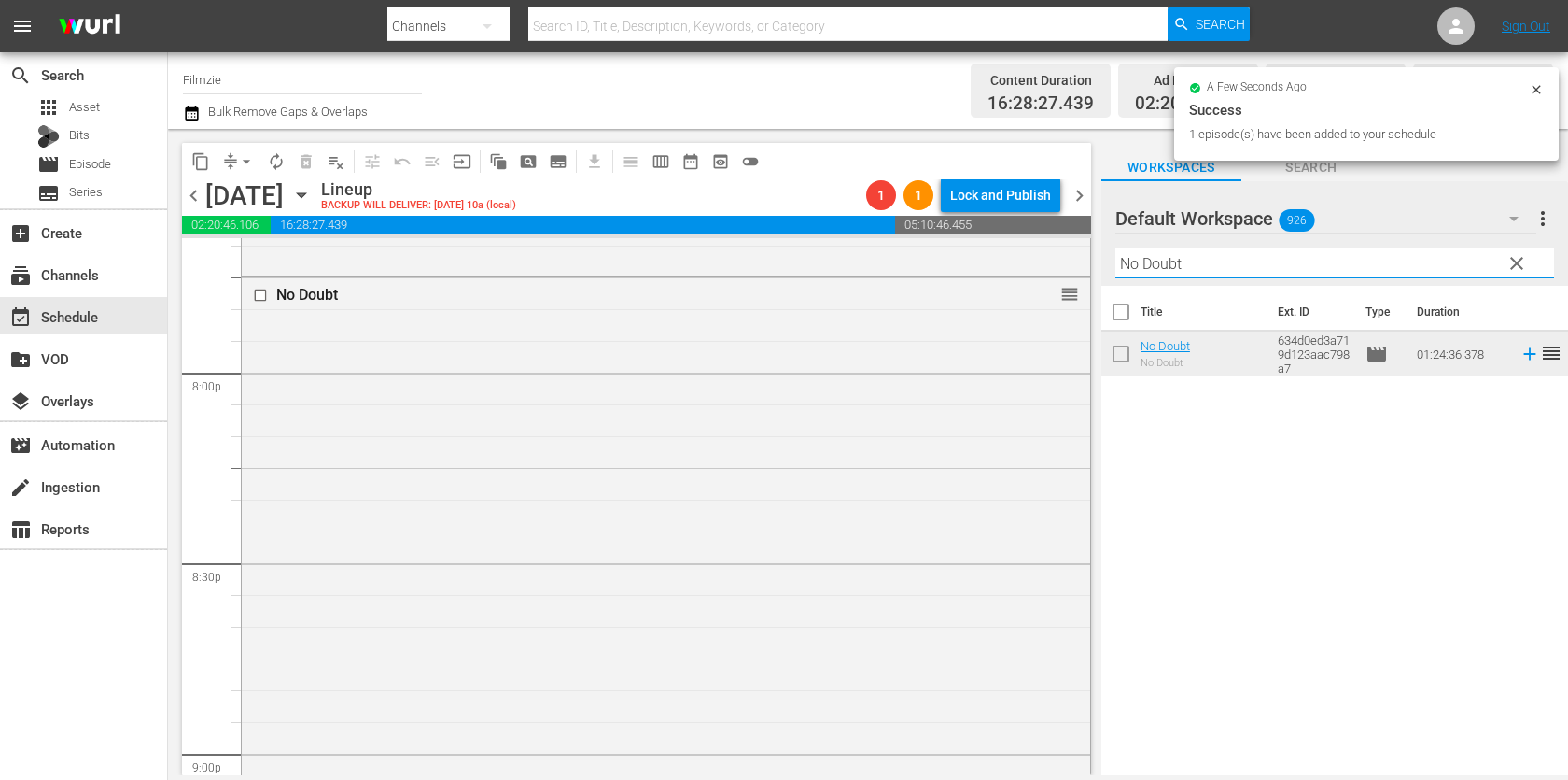
click at [1203, 276] on input "No Doubt" at bounding box center [1334, 263] width 439 height 30
click at [1203, 276] on hr at bounding box center [1334, 277] width 439 height 2
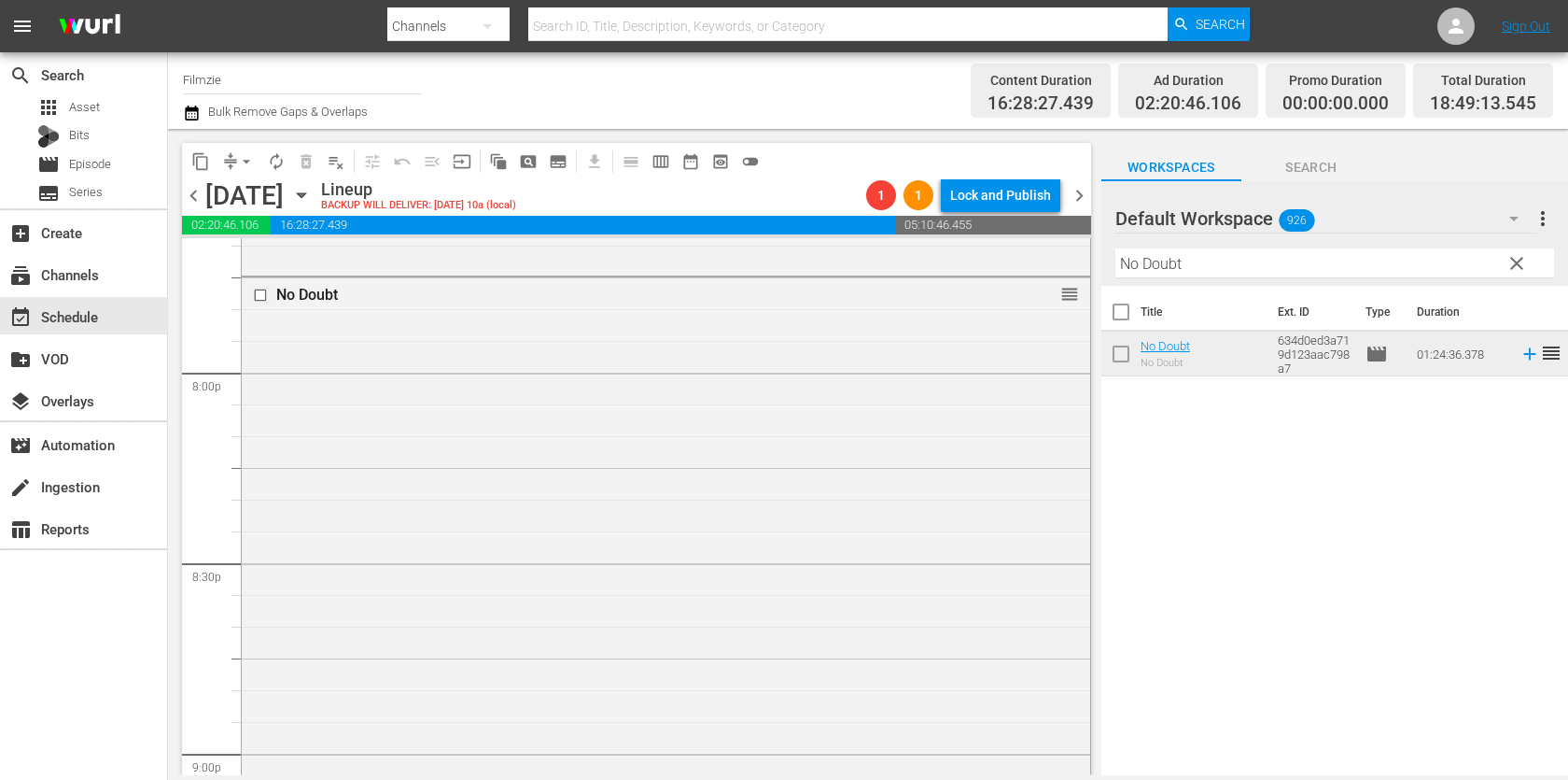
click at [1151, 274] on input "No Doubt" at bounding box center [1334, 263] width 439 height 30
paste input "Jonestown: Paradise Los"
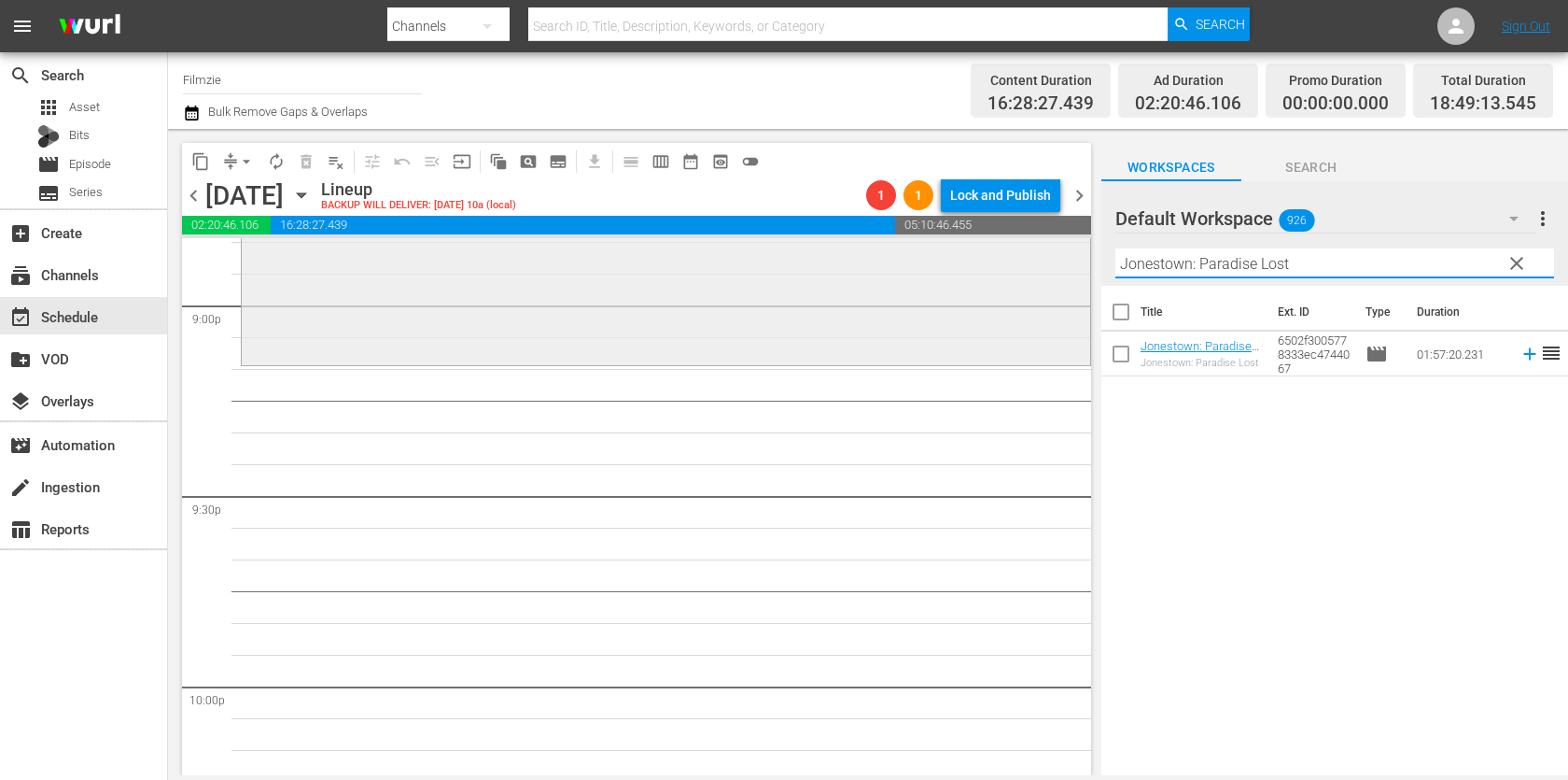
scroll to position [7865, 0]
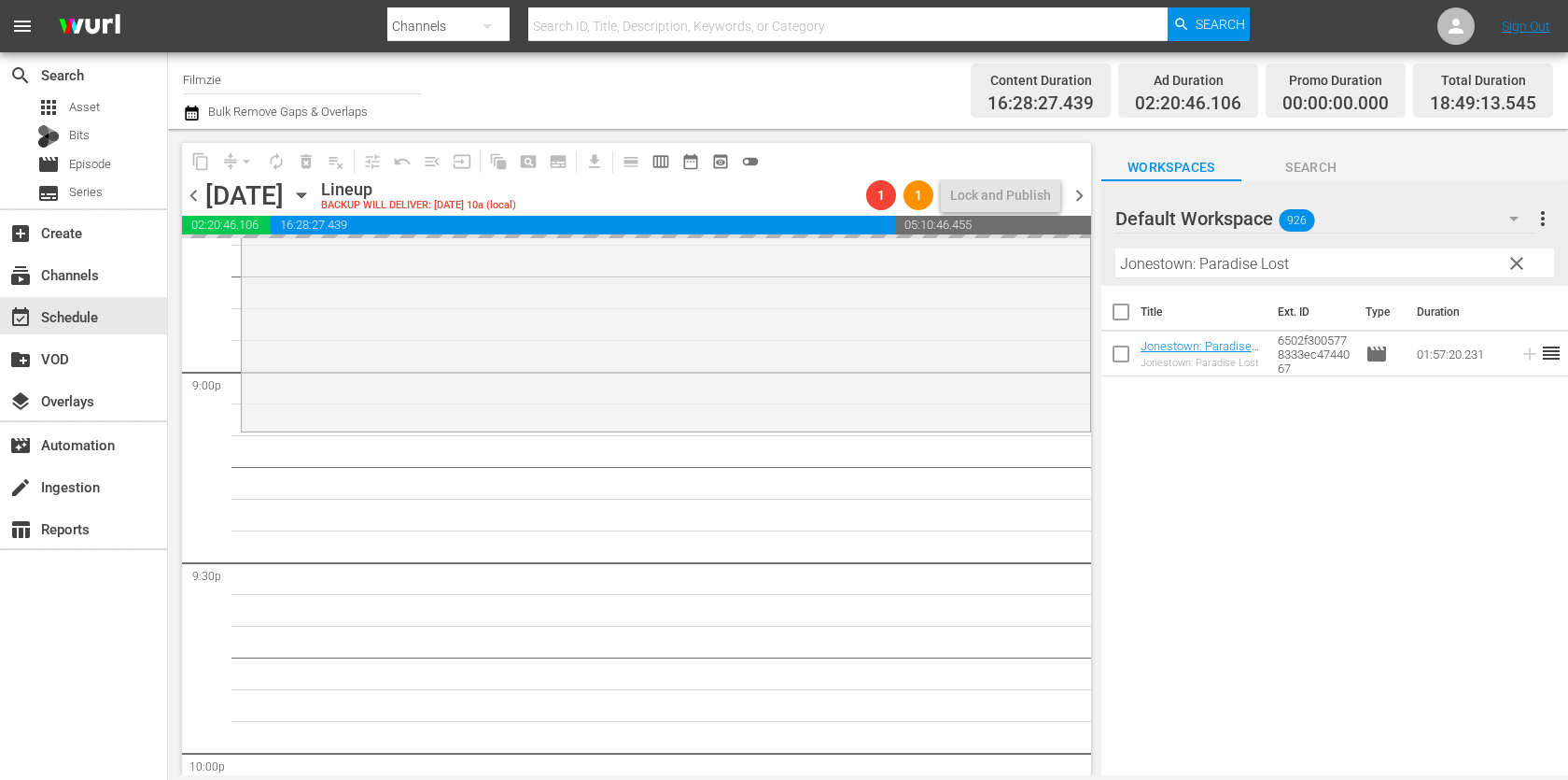
drag, startPoint x: 1202, startPoint y: 342, endPoint x: 867, endPoint y: 13, distance: 469.5
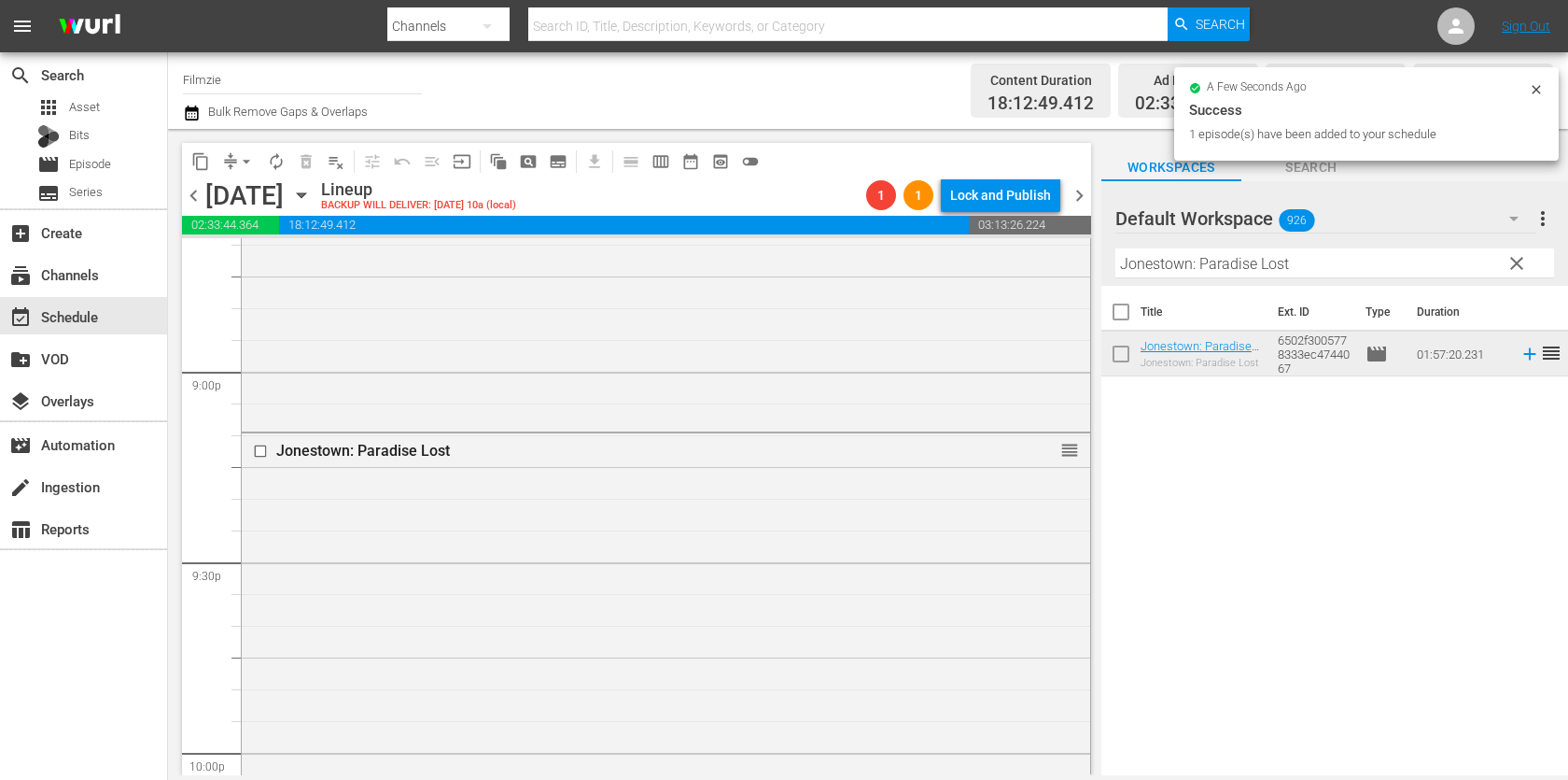
click at [1203, 276] on input "Jonestown: Paradise Lost" at bounding box center [1334, 263] width 439 height 30
click at [1335, 276] on hr at bounding box center [1335, 277] width 0 height 2
click at [1203, 276] on input "Jonestown: Paradise Lost" at bounding box center [1334, 263] width 439 height 30
paste input "White Wall"
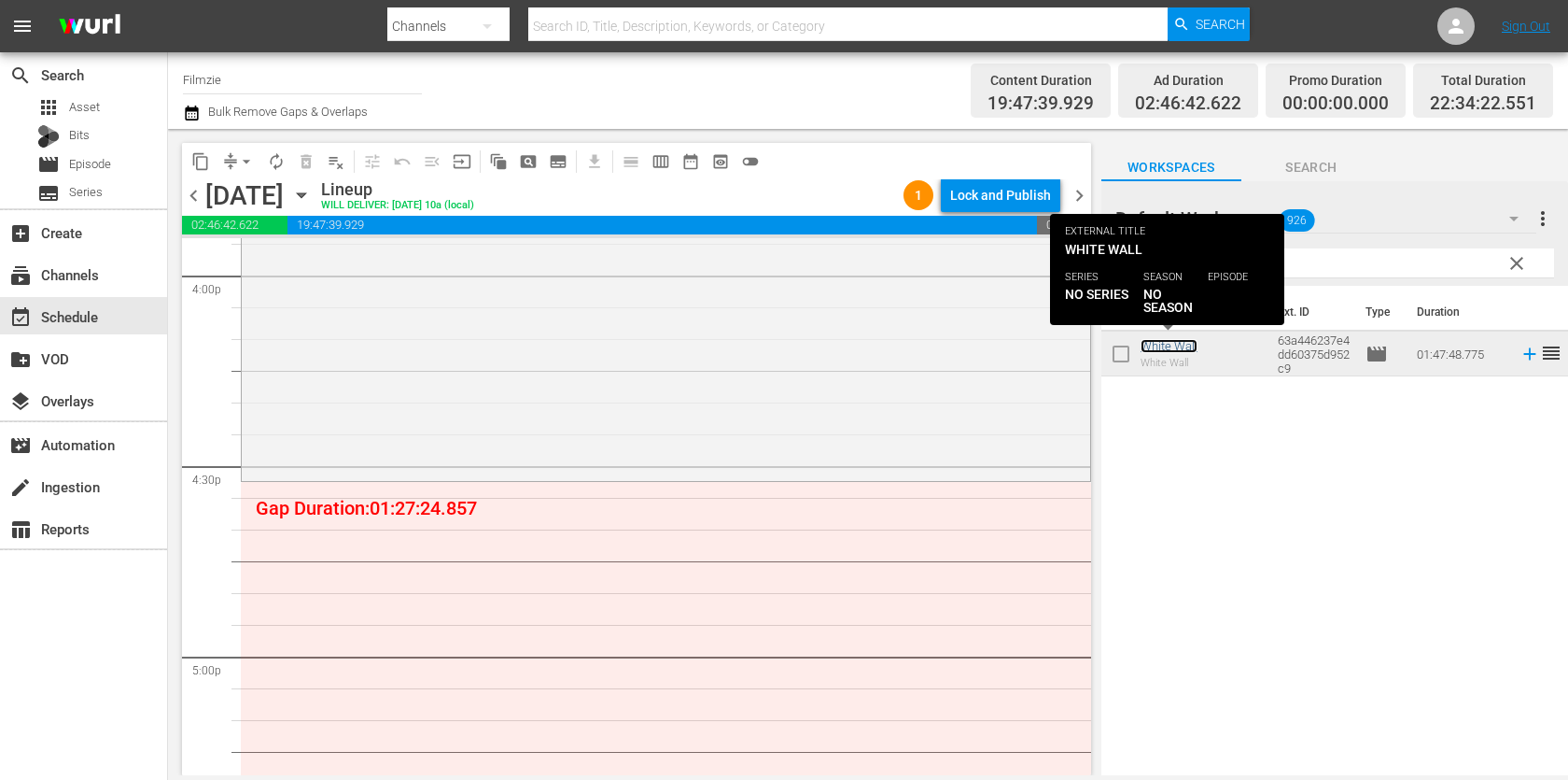
scroll to position [6036, 0]
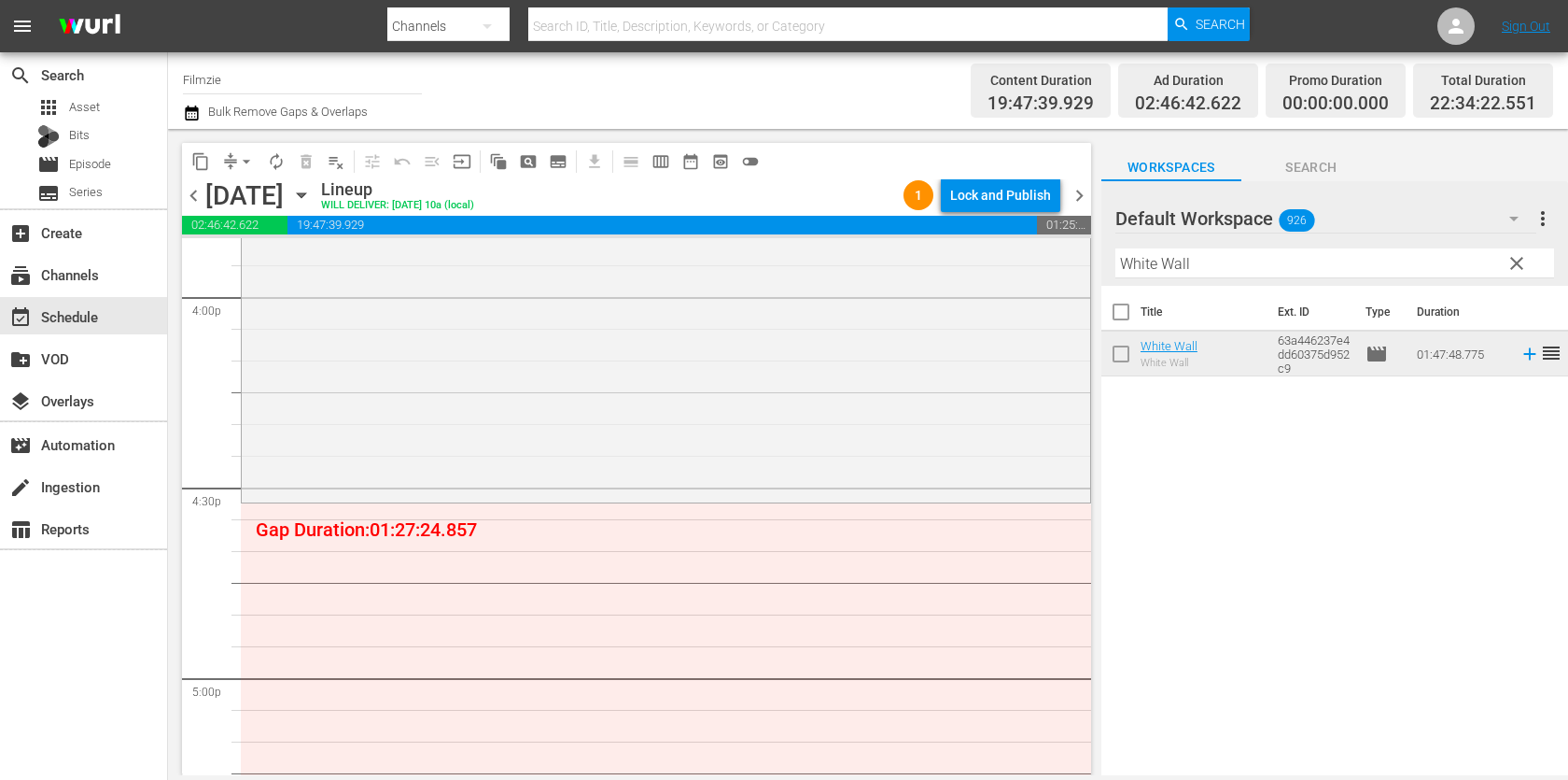
drag, startPoint x: 1194, startPoint y: 345, endPoint x: 736, endPoint y: 15, distance: 564.5
click at [1328, 268] on input "White Wall" at bounding box center [1334, 263] width 439 height 30
paste input "Peace Piece: The Immersive Poems Of [PERSON_NAME]"
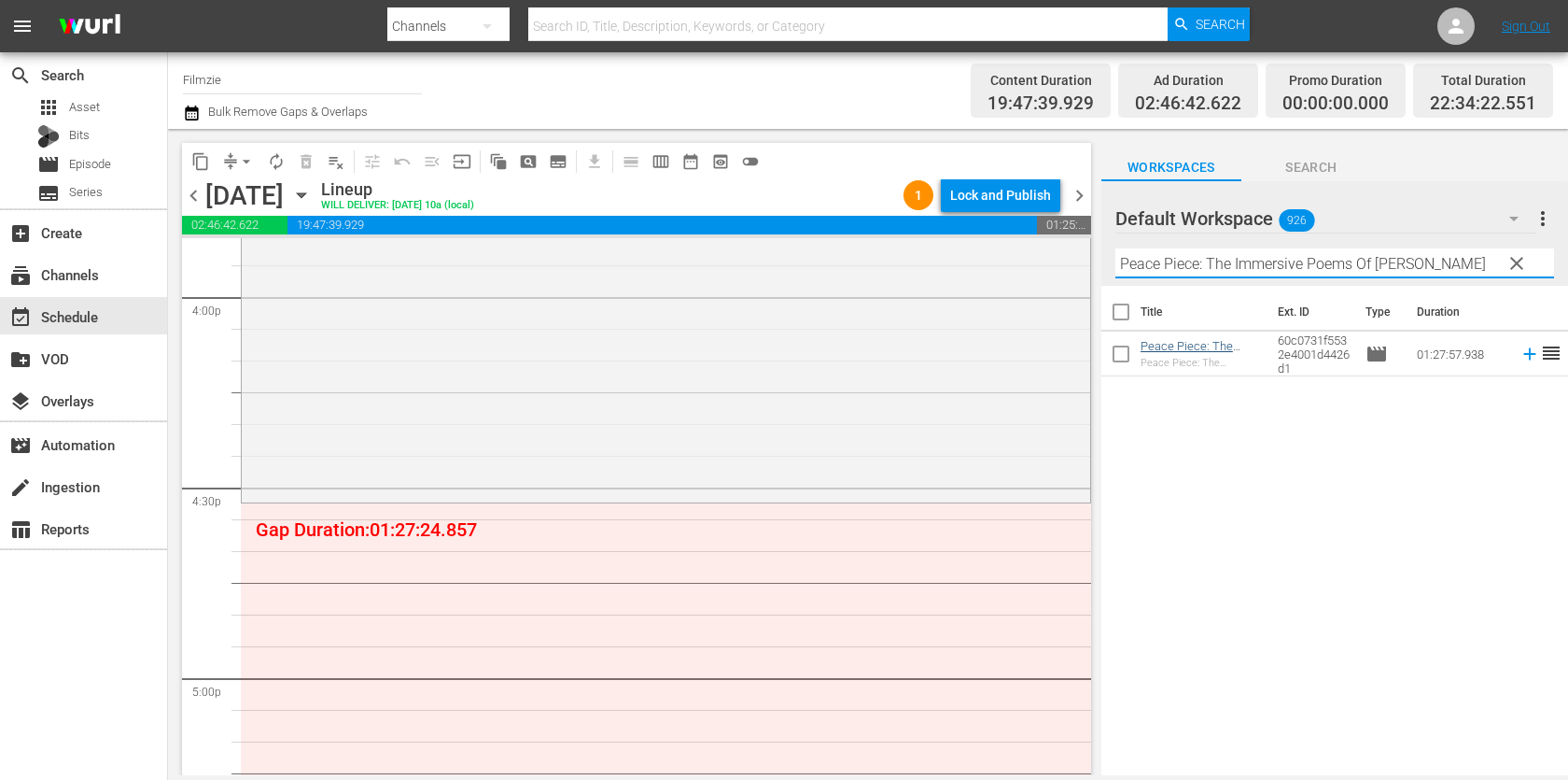
type input "Peace Piece: The Immersive Poems Of [PERSON_NAME]"
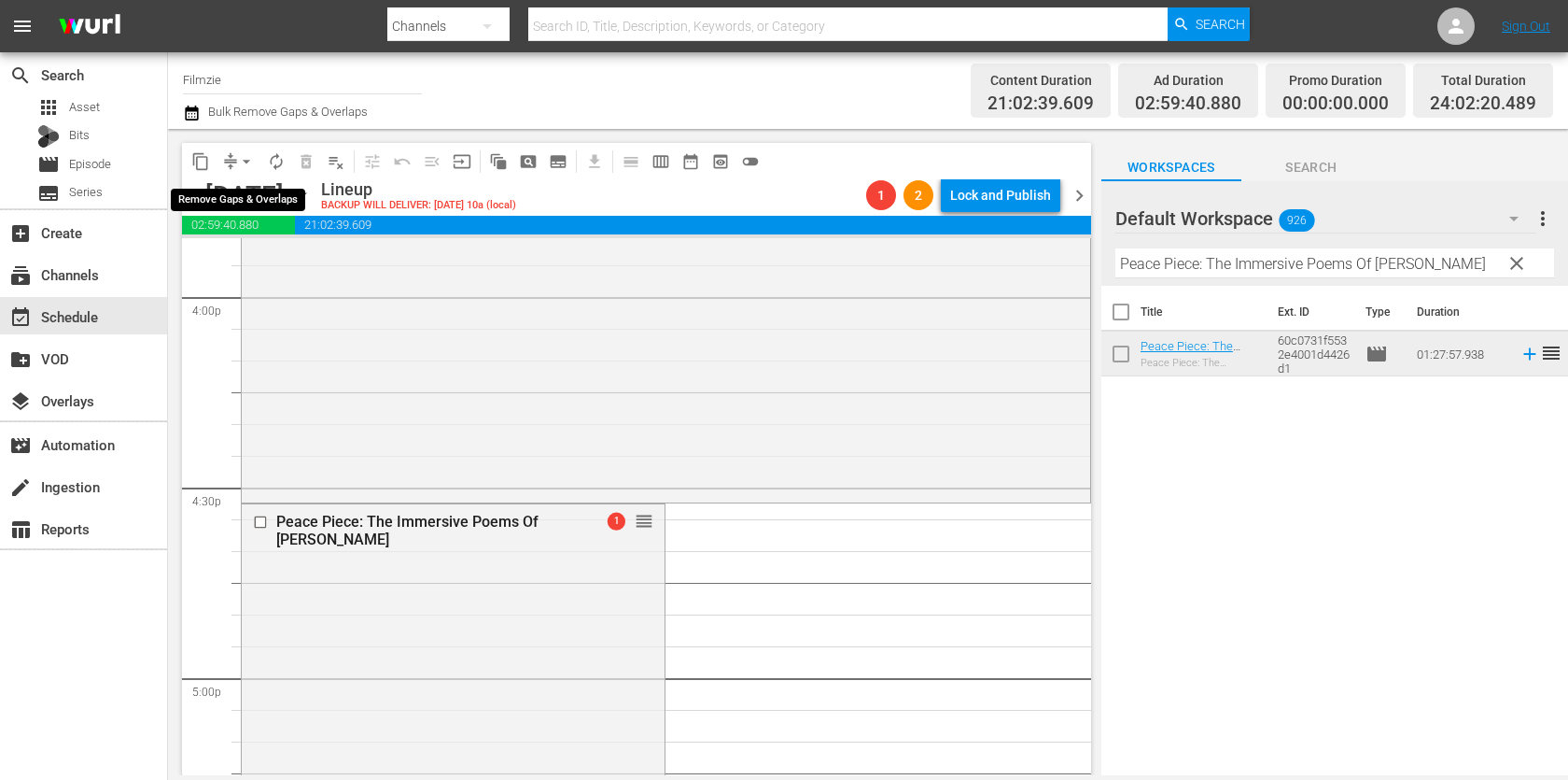
click at [237, 162] on span "arrow_drop_down" at bounding box center [246, 161] width 18 height 18
click at [261, 254] on li "Align to End of Previous Day" at bounding box center [247, 260] width 196 height 31
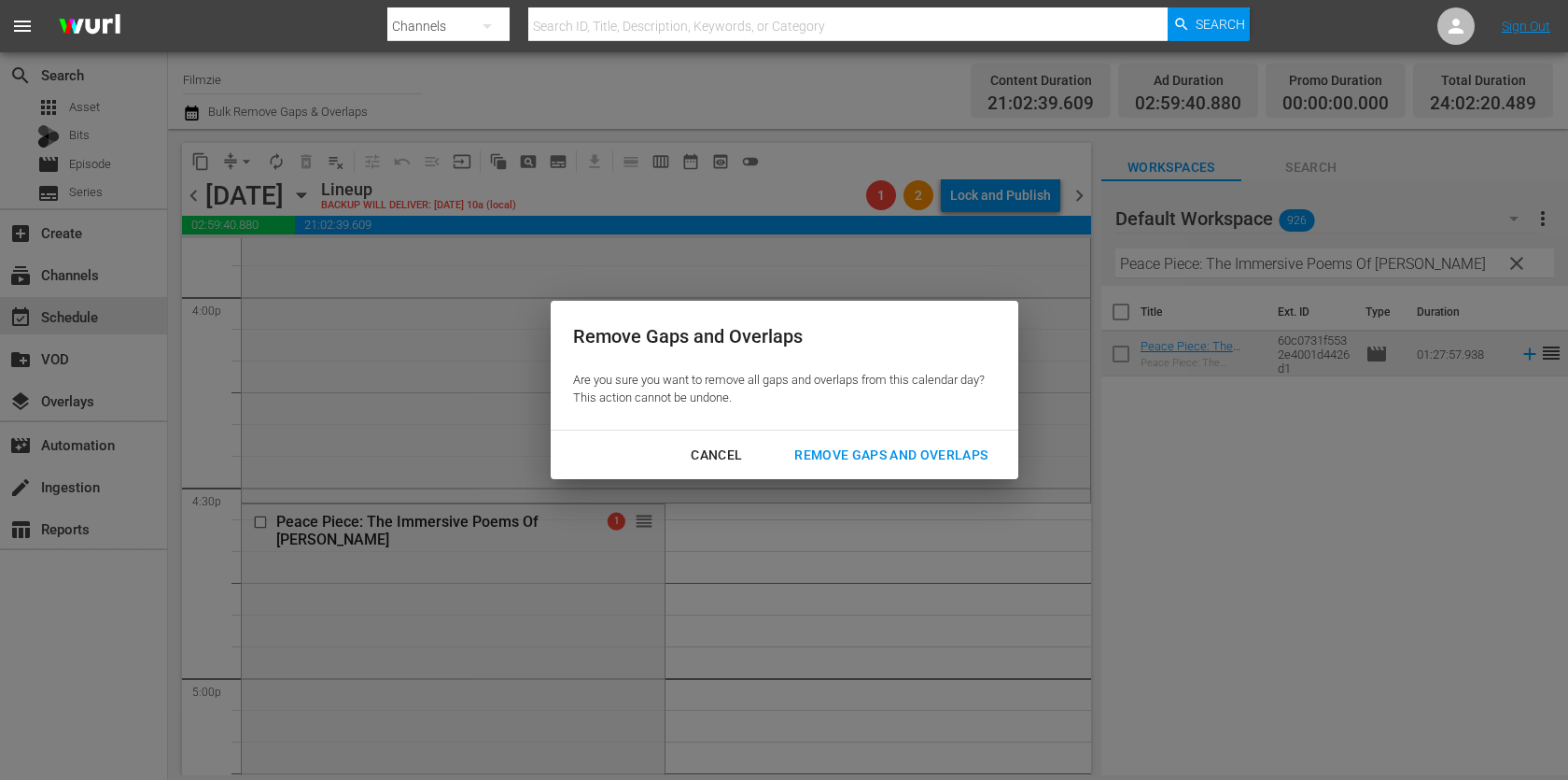
click at [895, 460] on div "Remove Gaps and Overlaps" at bounding box center [891, 455] width 223 height 23
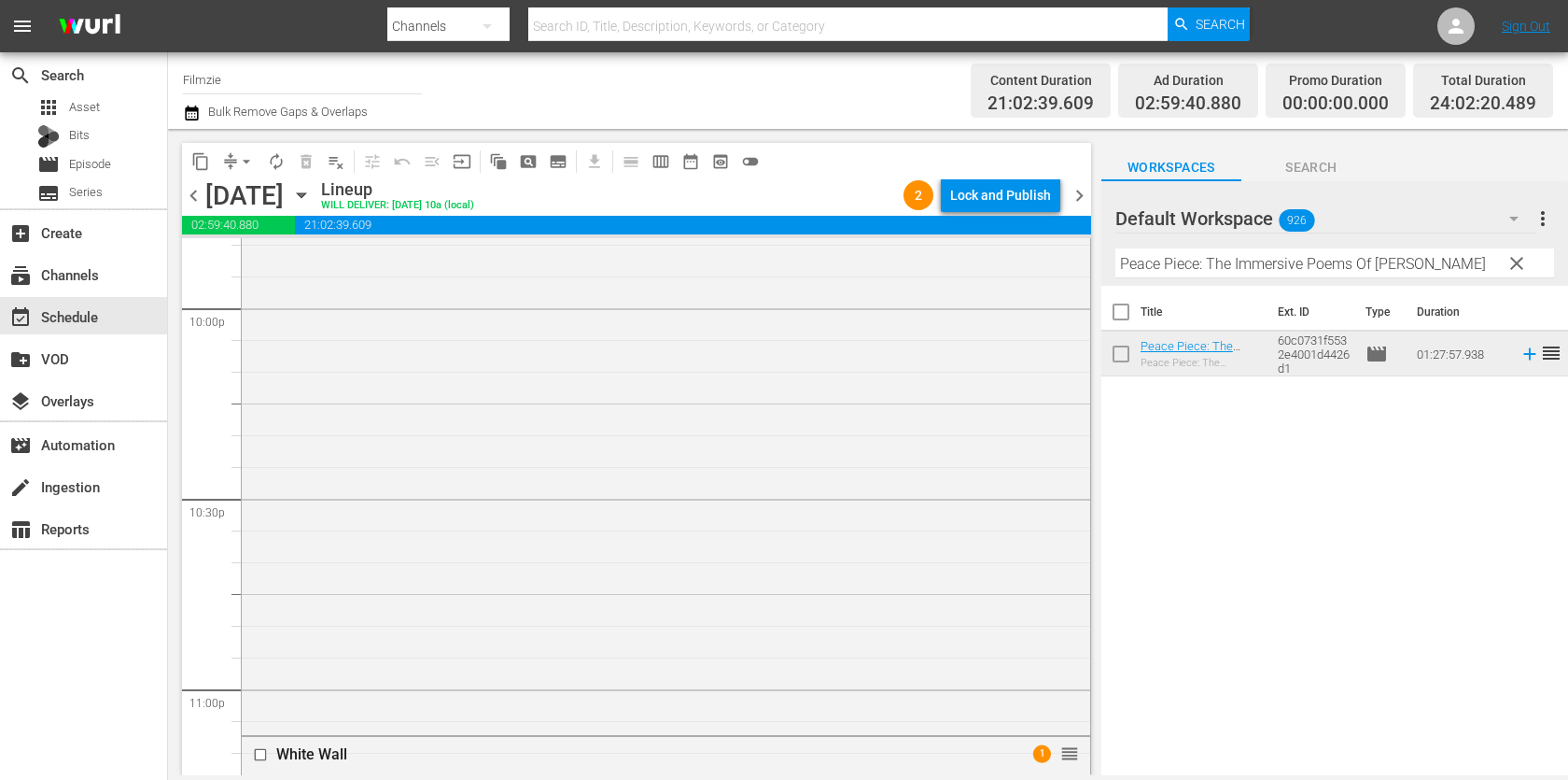
scroll to position [8954, 0]
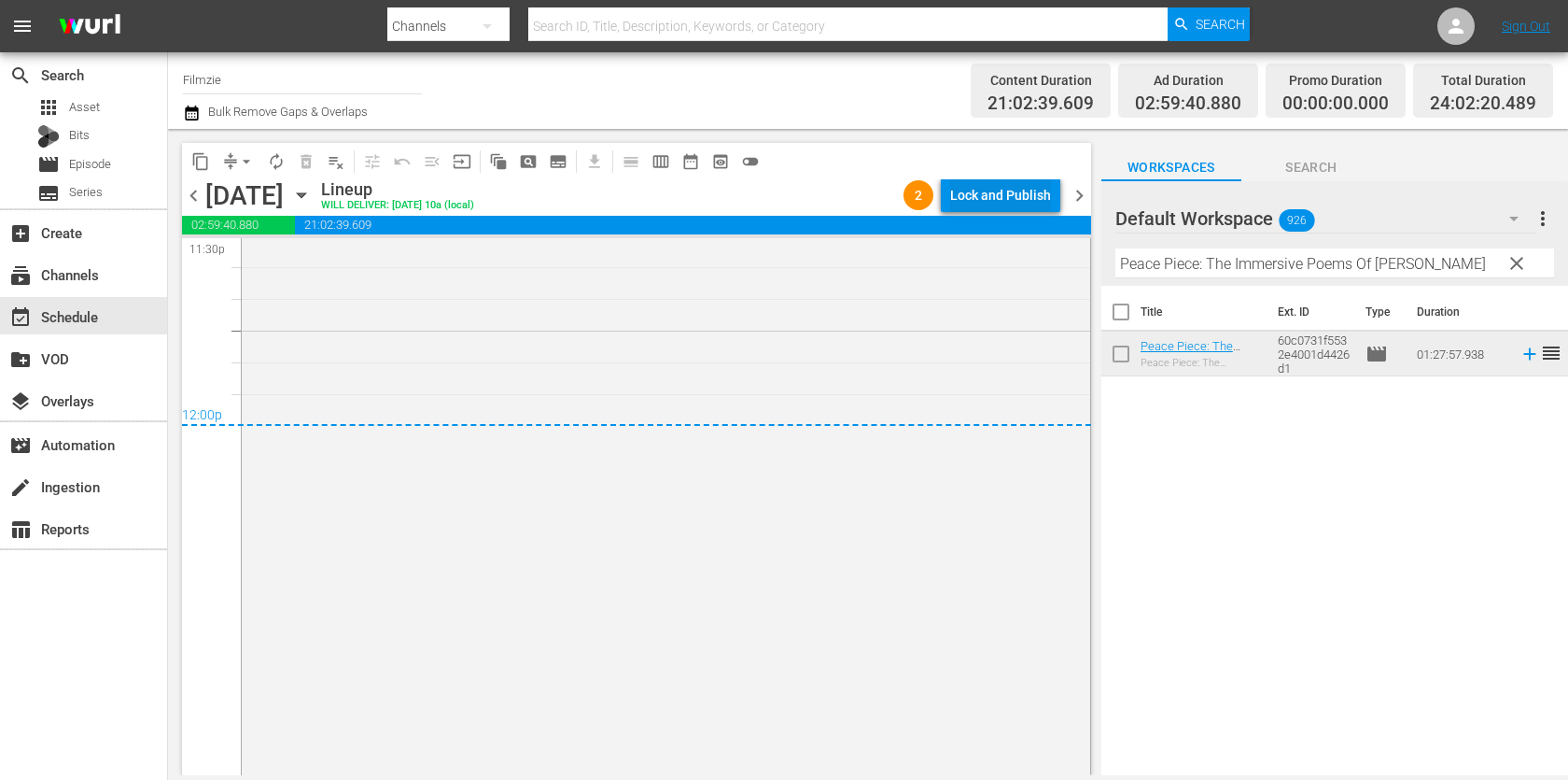
click at [1010, 199] on div "Lock and Publish" at bounding box center [1000, 195] width 101 height 34
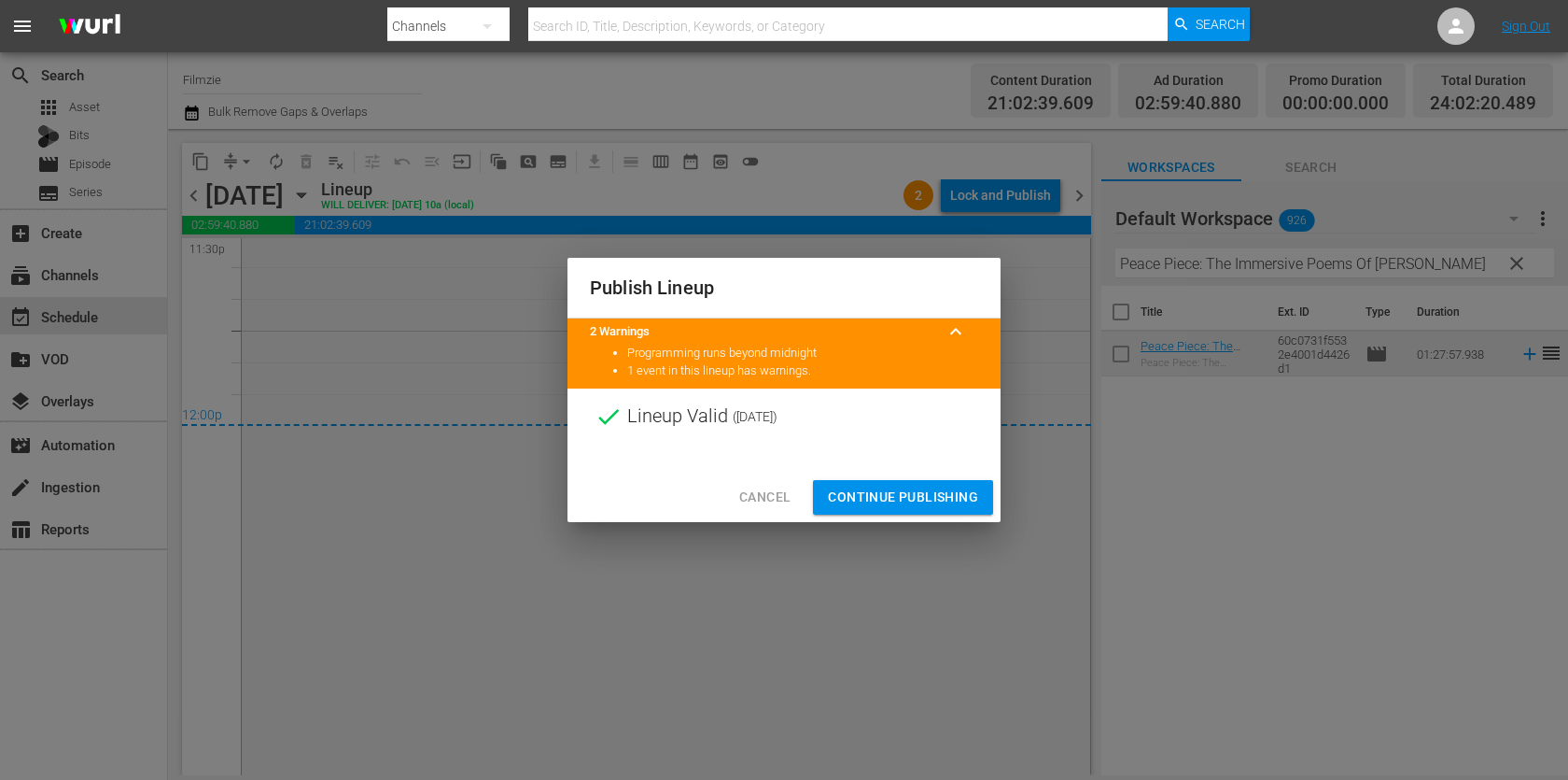
click at [920, 503] on span "Continue Publishing" at bounding box center [903, 497] width 150 height 23
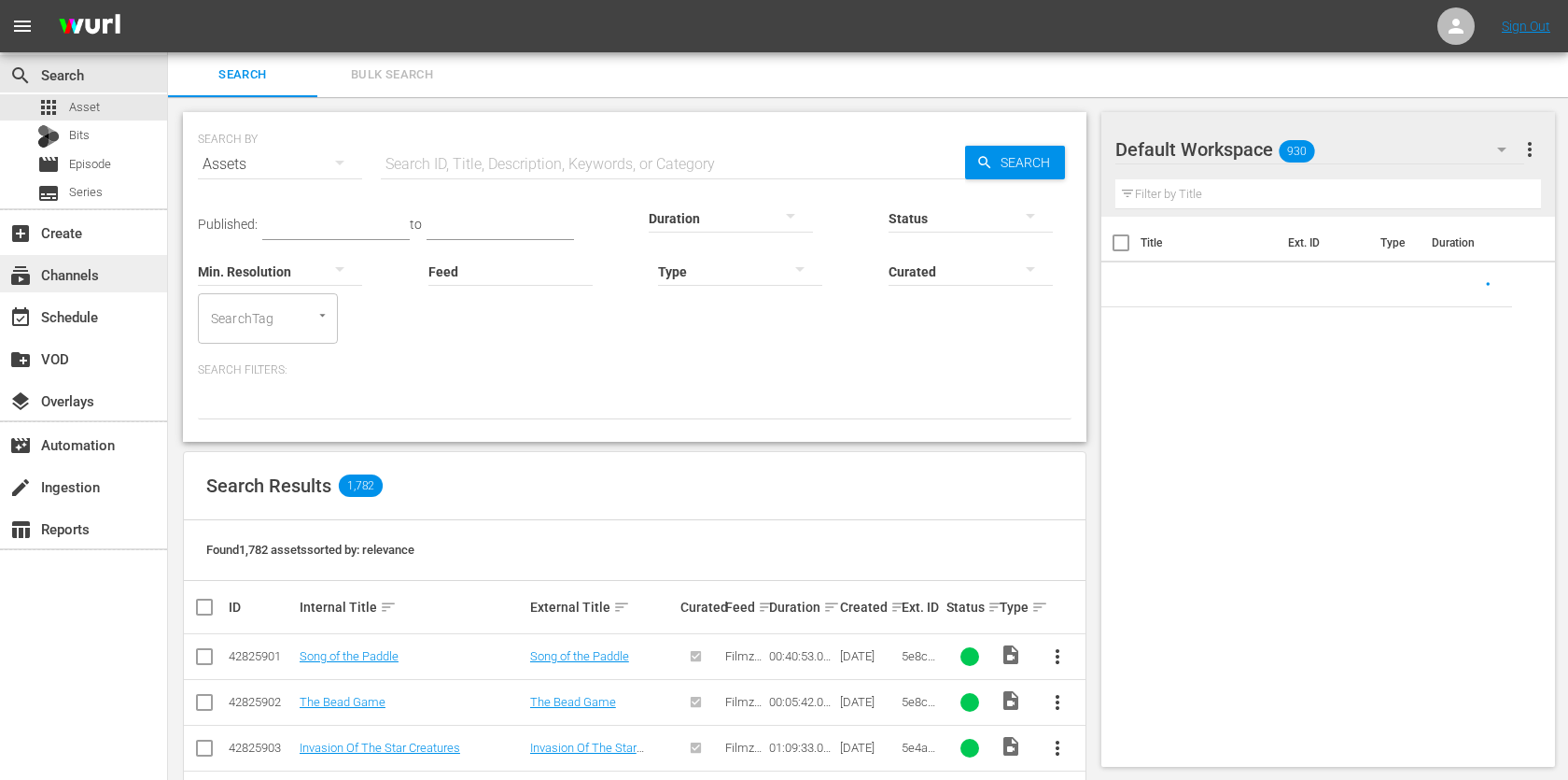
click at [90, 280] on div "subscriptions Channels" at bounding box center [52, 271] width 105 height 16
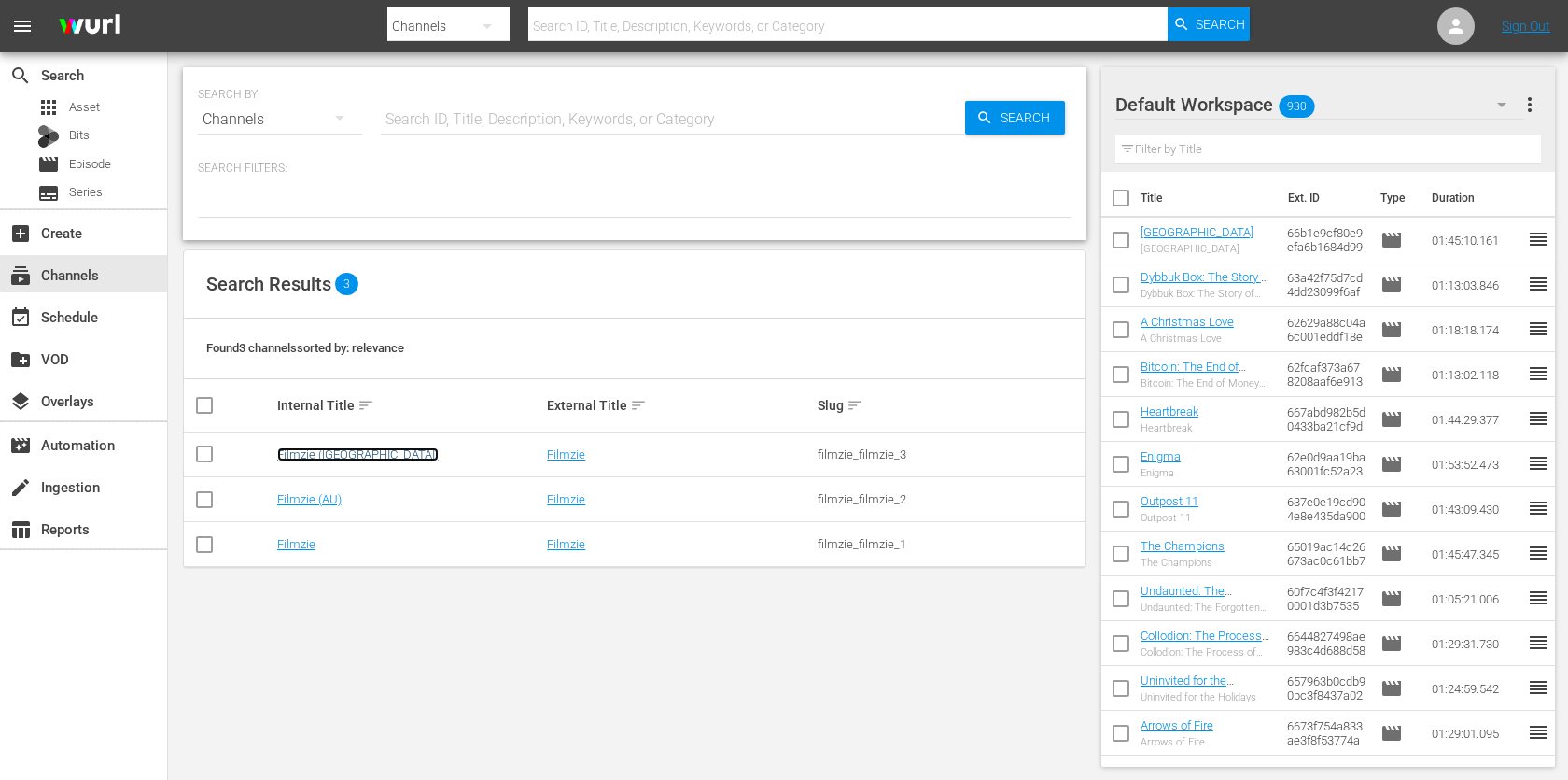
click at [321, 449] on link "Filmzie ([GEOGRAPHIC_DATA])" at bounding box center [357, 454] width 162 height 14
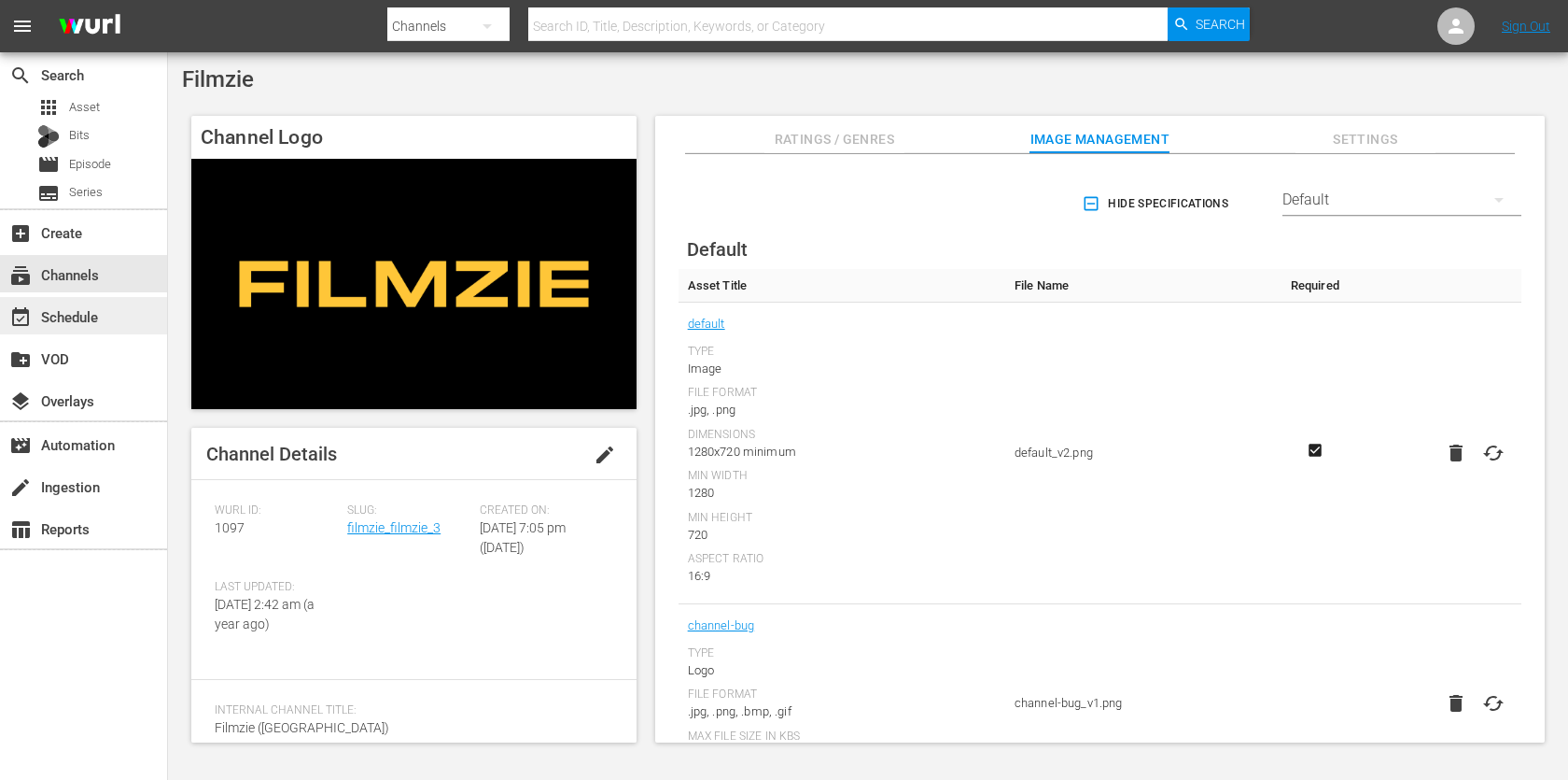
click at [75, 330] on div "event_available Schedule" at bounding box center [83, 315] width 167 height 38
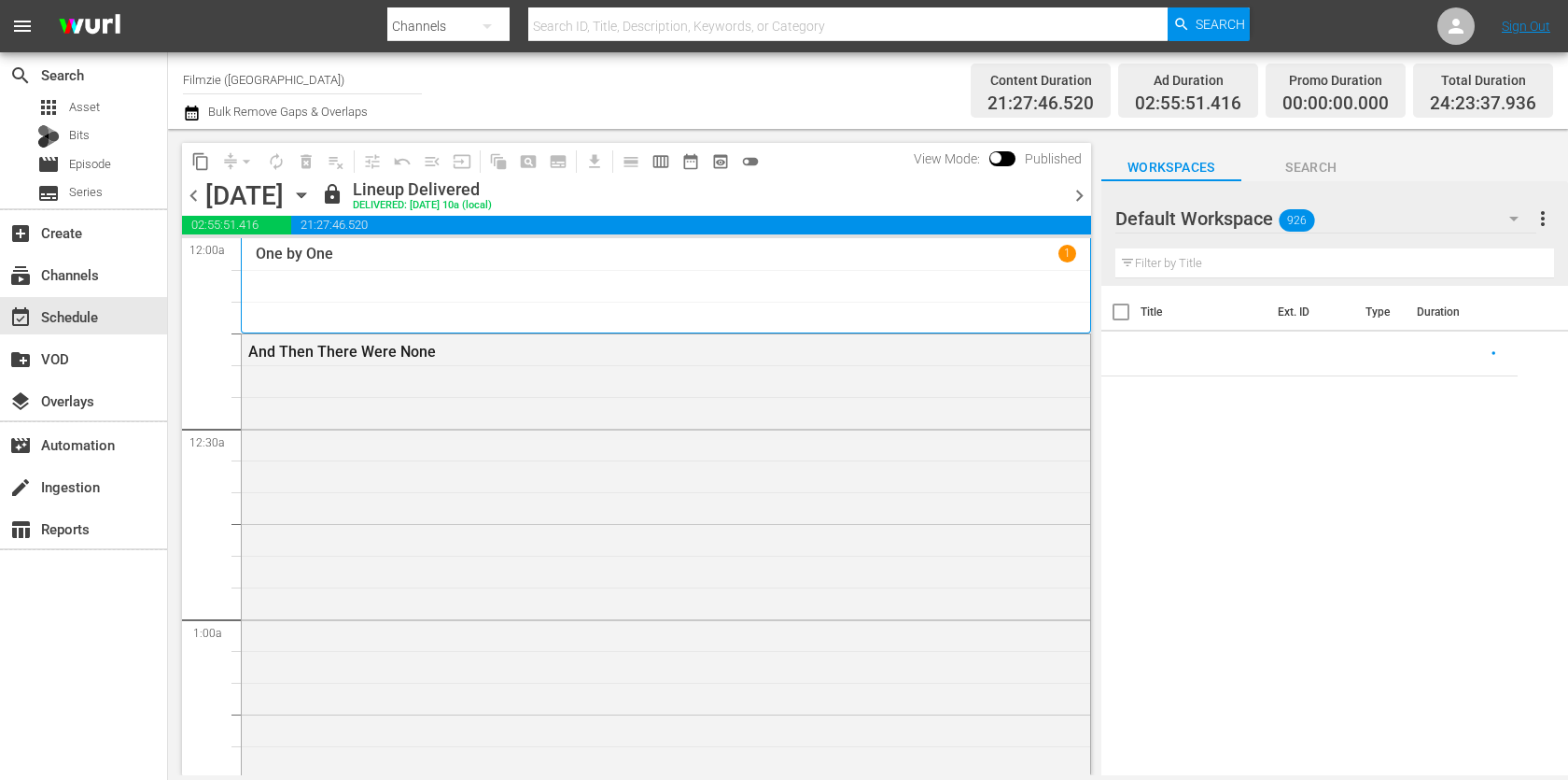
click at [312, 196] on icon "button" at bounding box center [301, 195] width 20 height 20
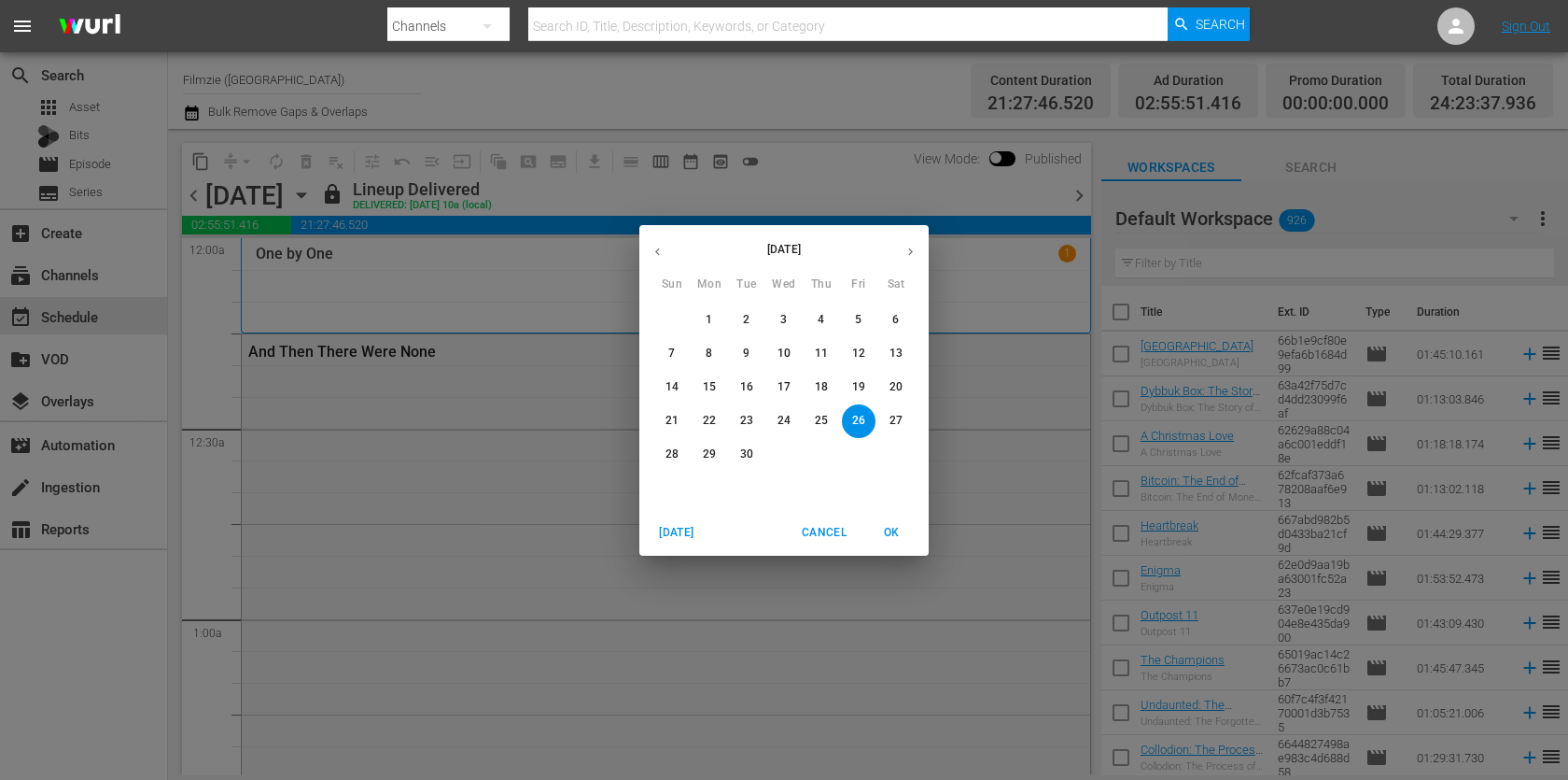
click at [712, 455] on p "29" at bounding box center [708, 454] width 13 height 16
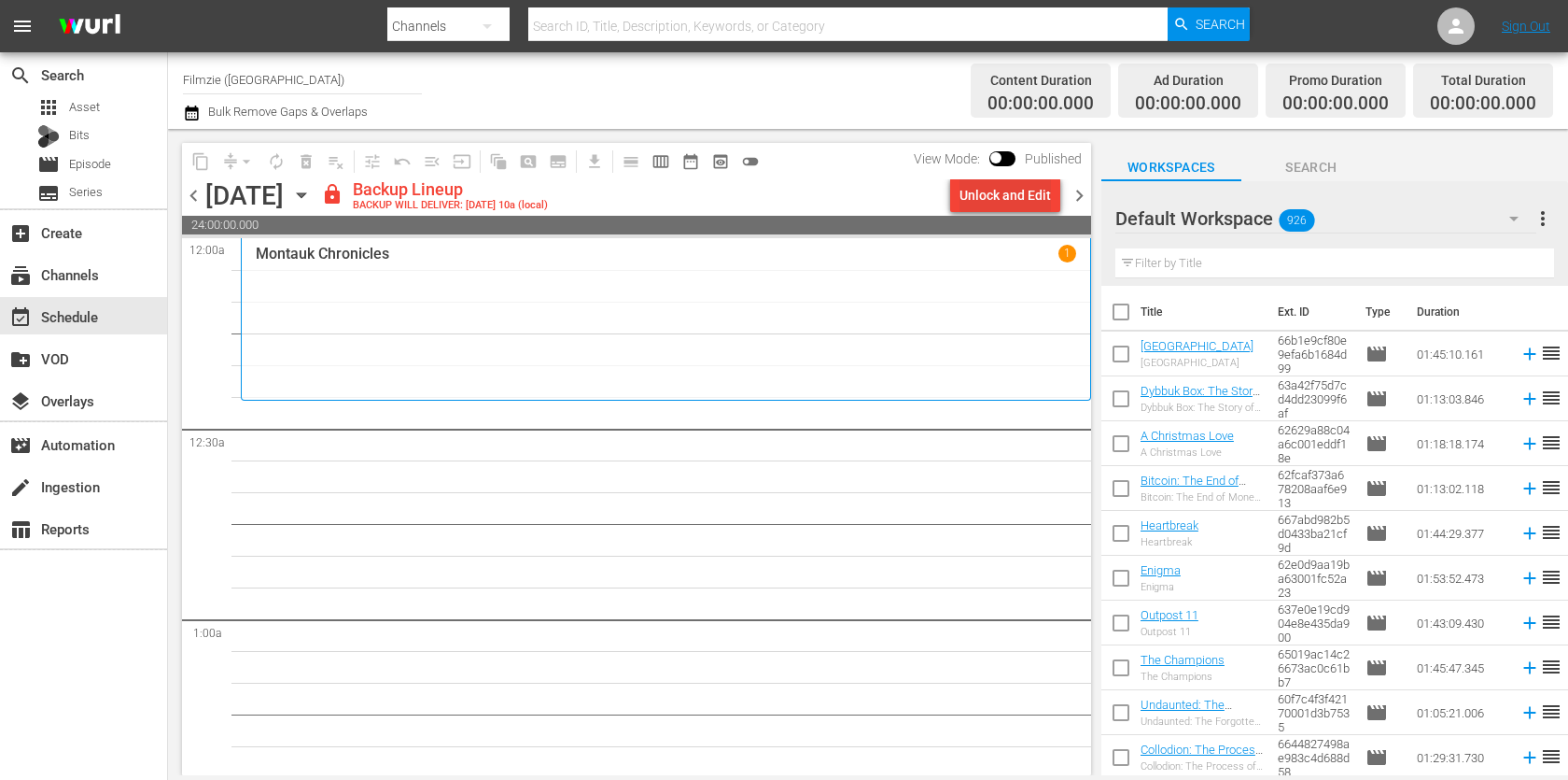
click at [1034, 193] on div "Unlock and Edit" at bounding box center [1004, 195] width 91 height 34
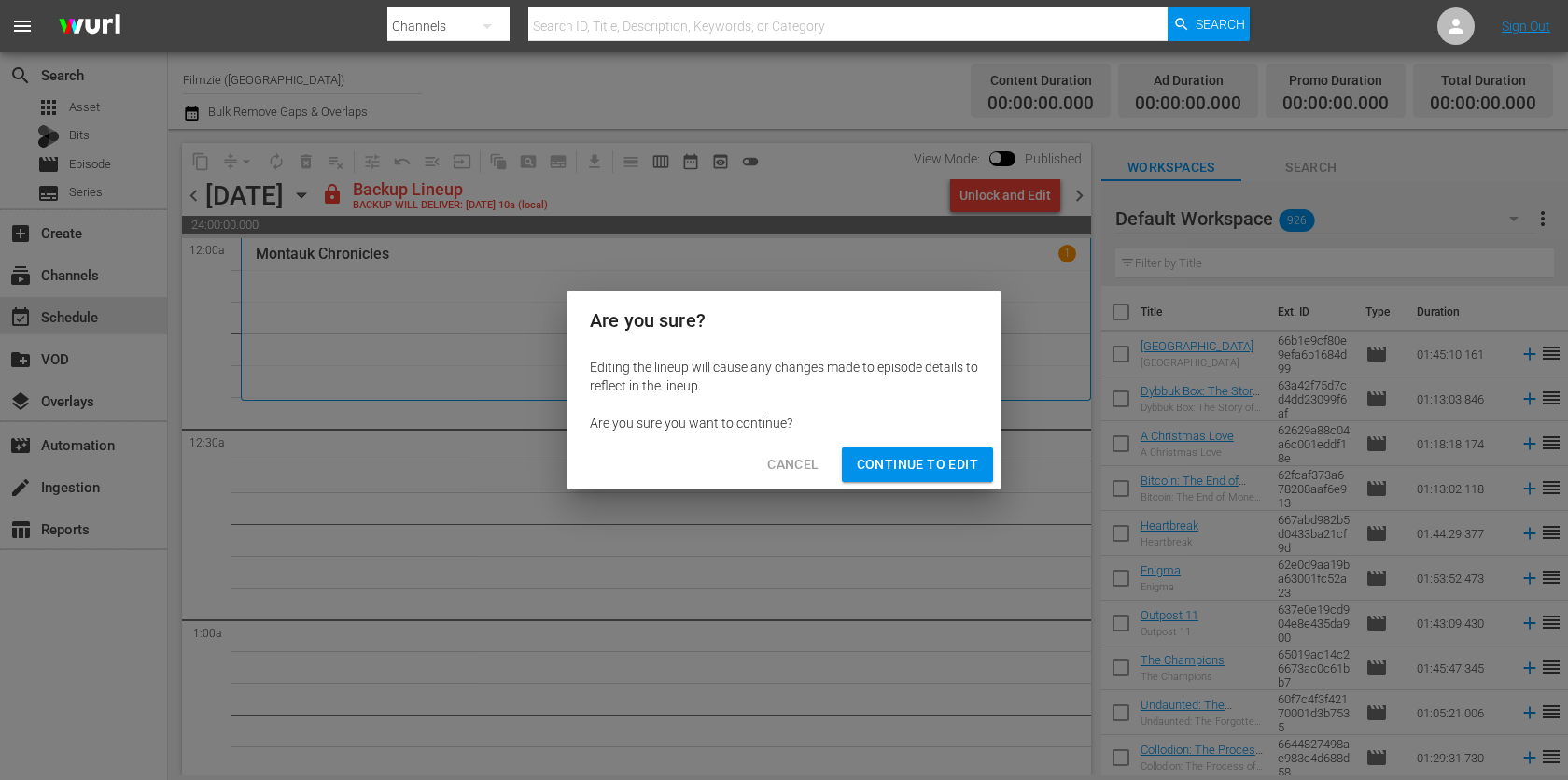
click at [949, 470] on span "Continue to Edit" at bounding box center [916, 464] width 121 height 23
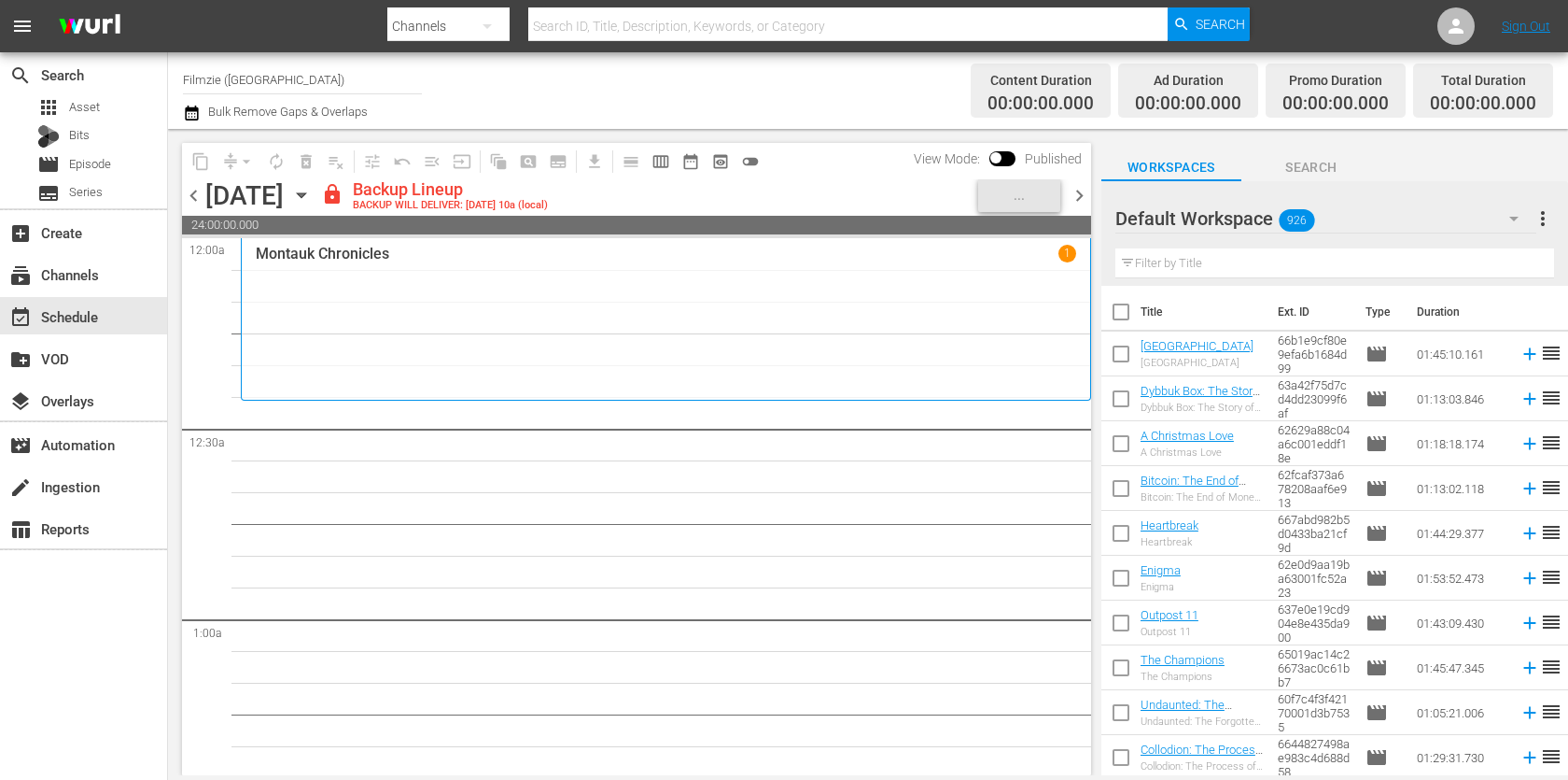
click at [1239, 266] on input "text" at bounding box center [1334, 263] width 439 height 30
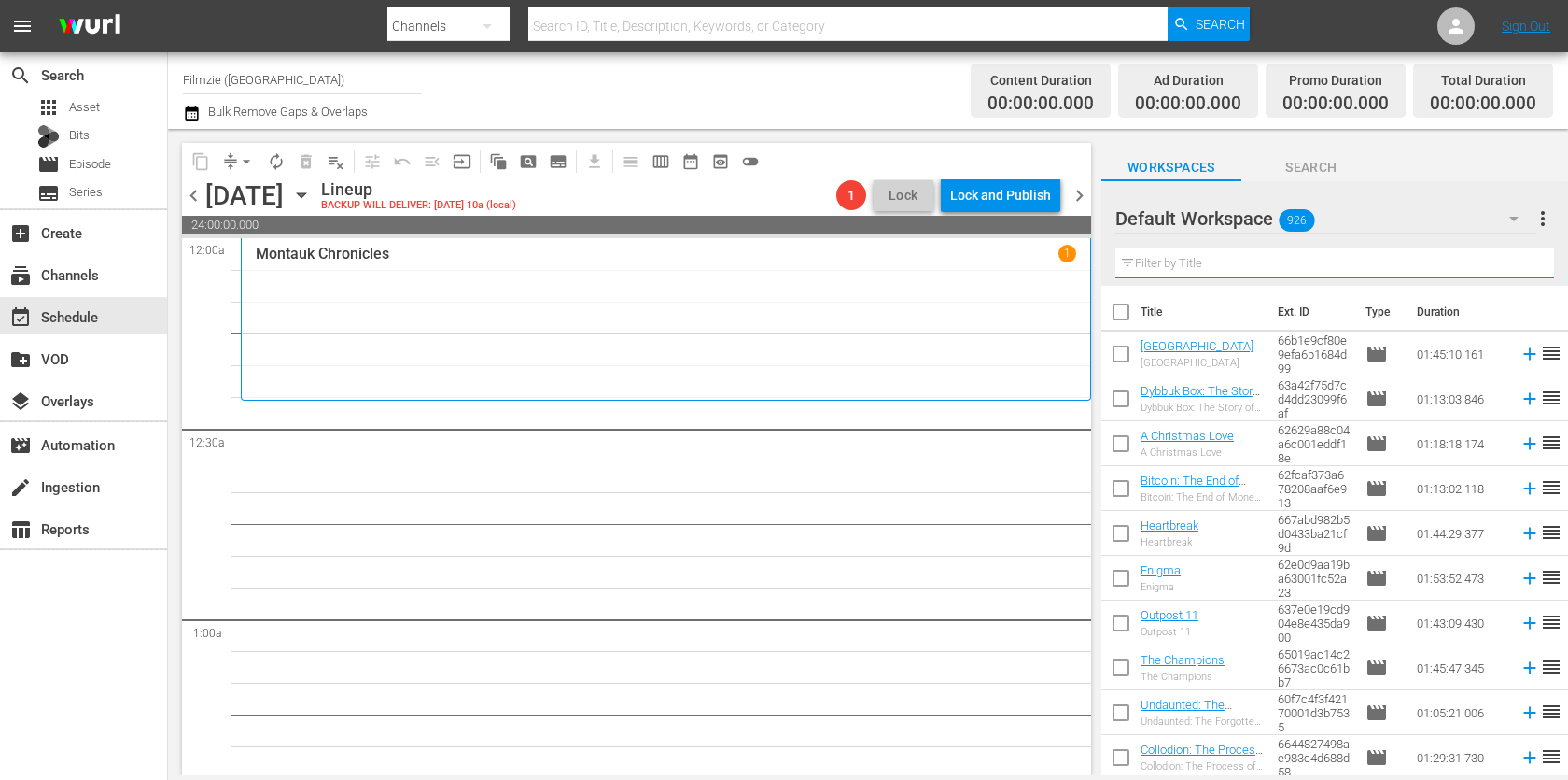
paste input "Midnight Runners"
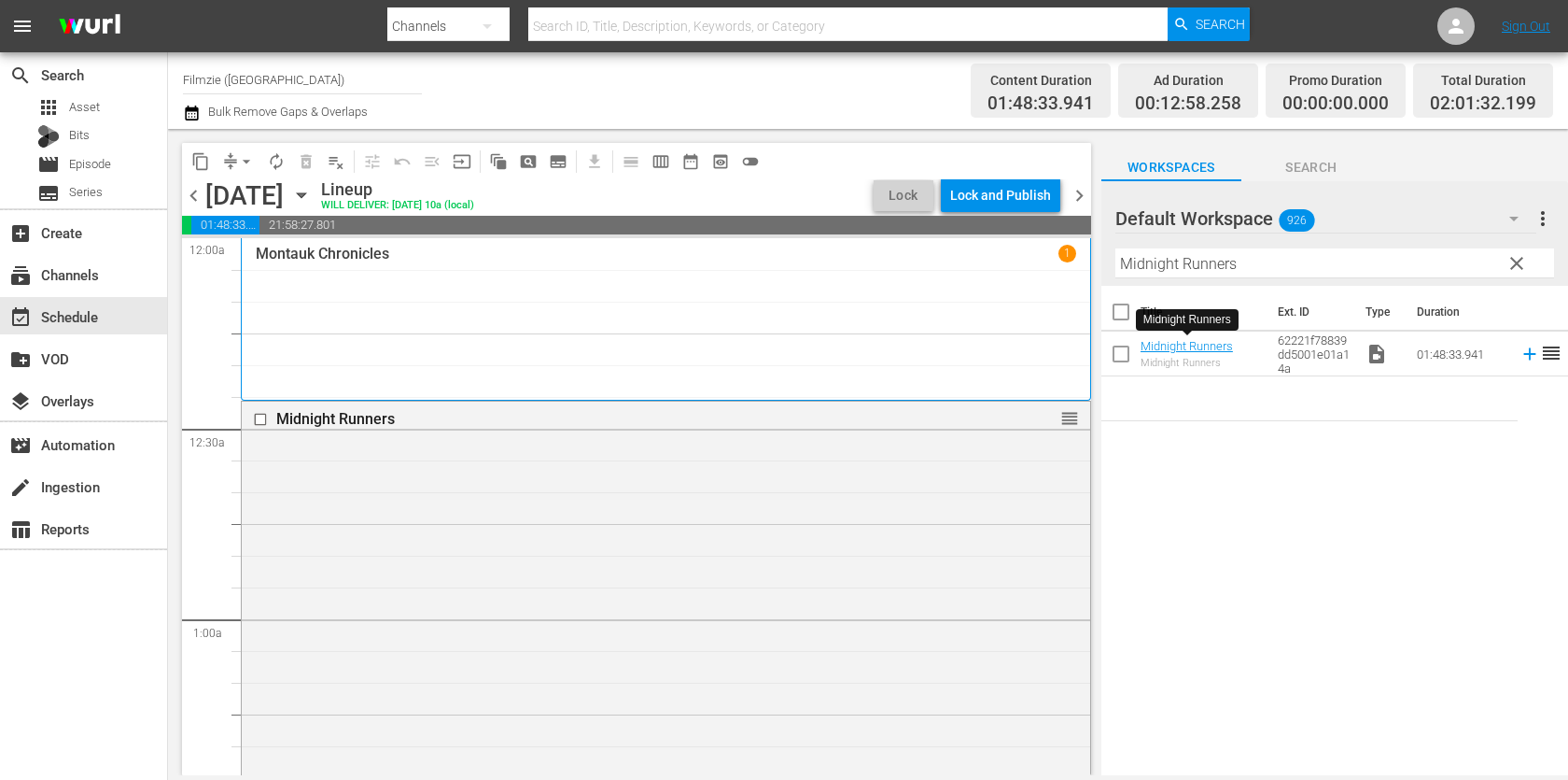
click at [1376, 268] on input "Midnight Runners" at bounding box center [1334, 263] width 439 height 30
paste input "Eyes and Prize"
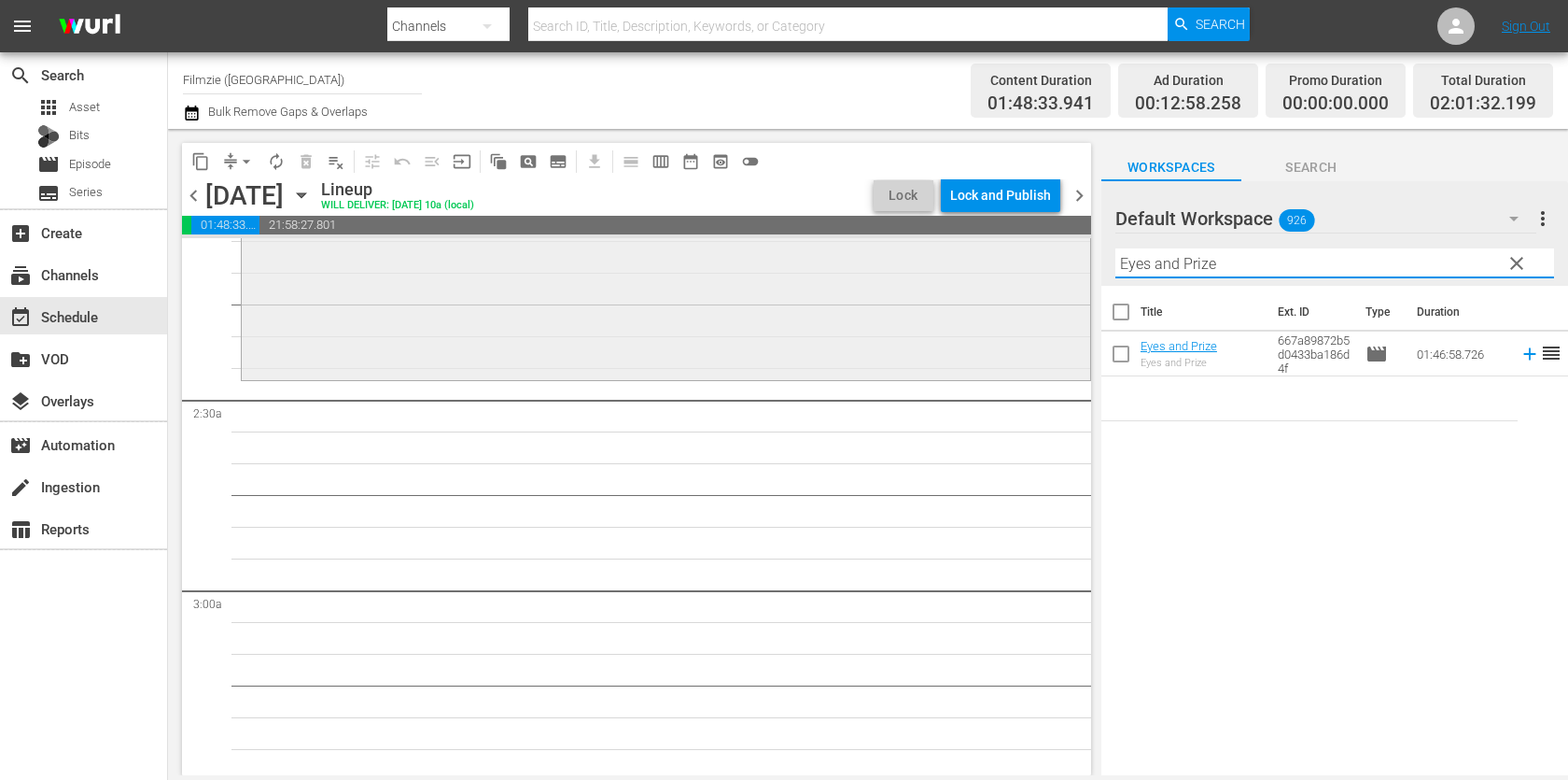
scroll to position [824, 0]
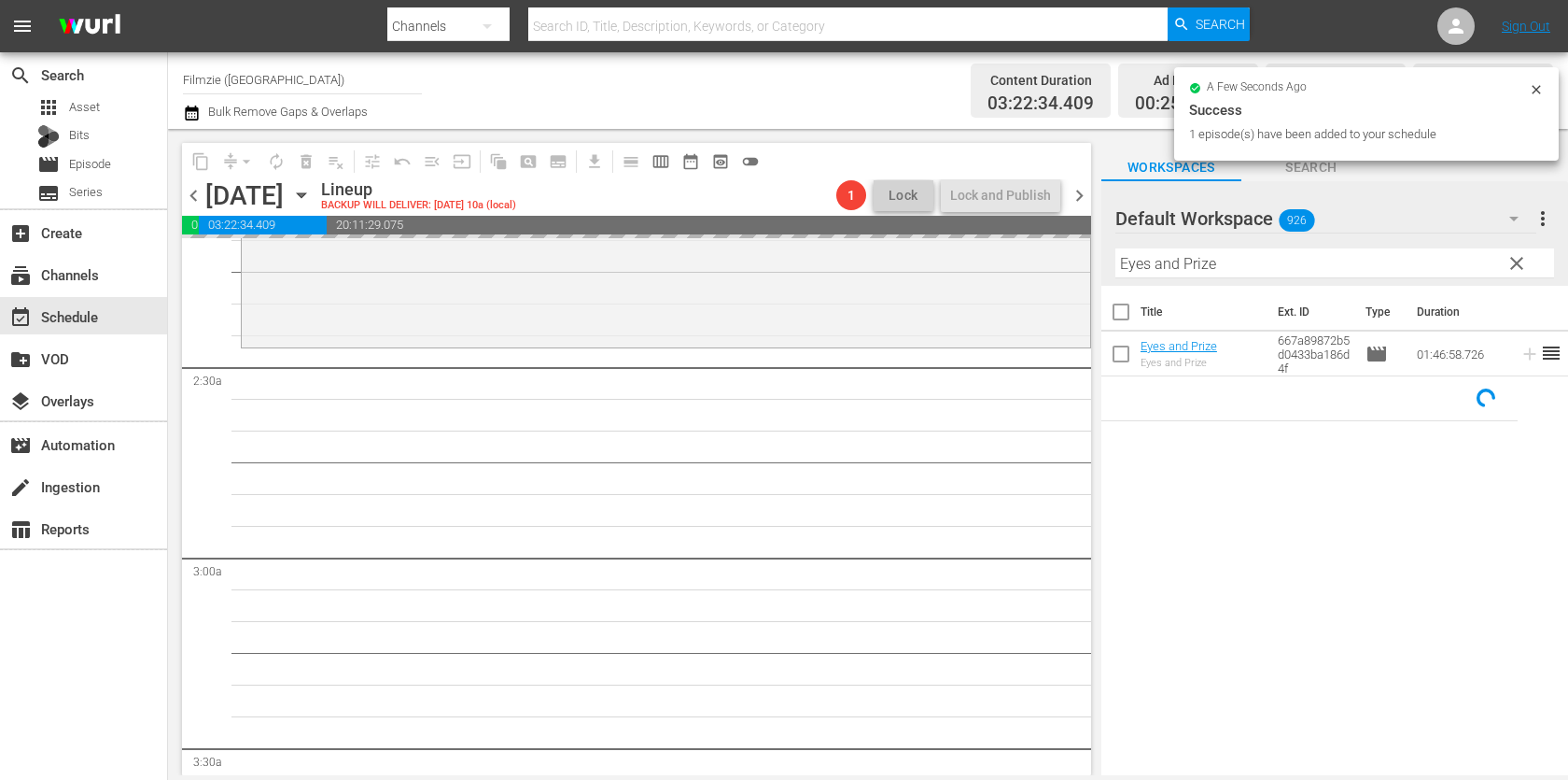
click at [1322, 255] on input "Eyes and Prize" at bounding box center [1334, 263] width 439 height 30
paste input "The Bridgewater Triangl"
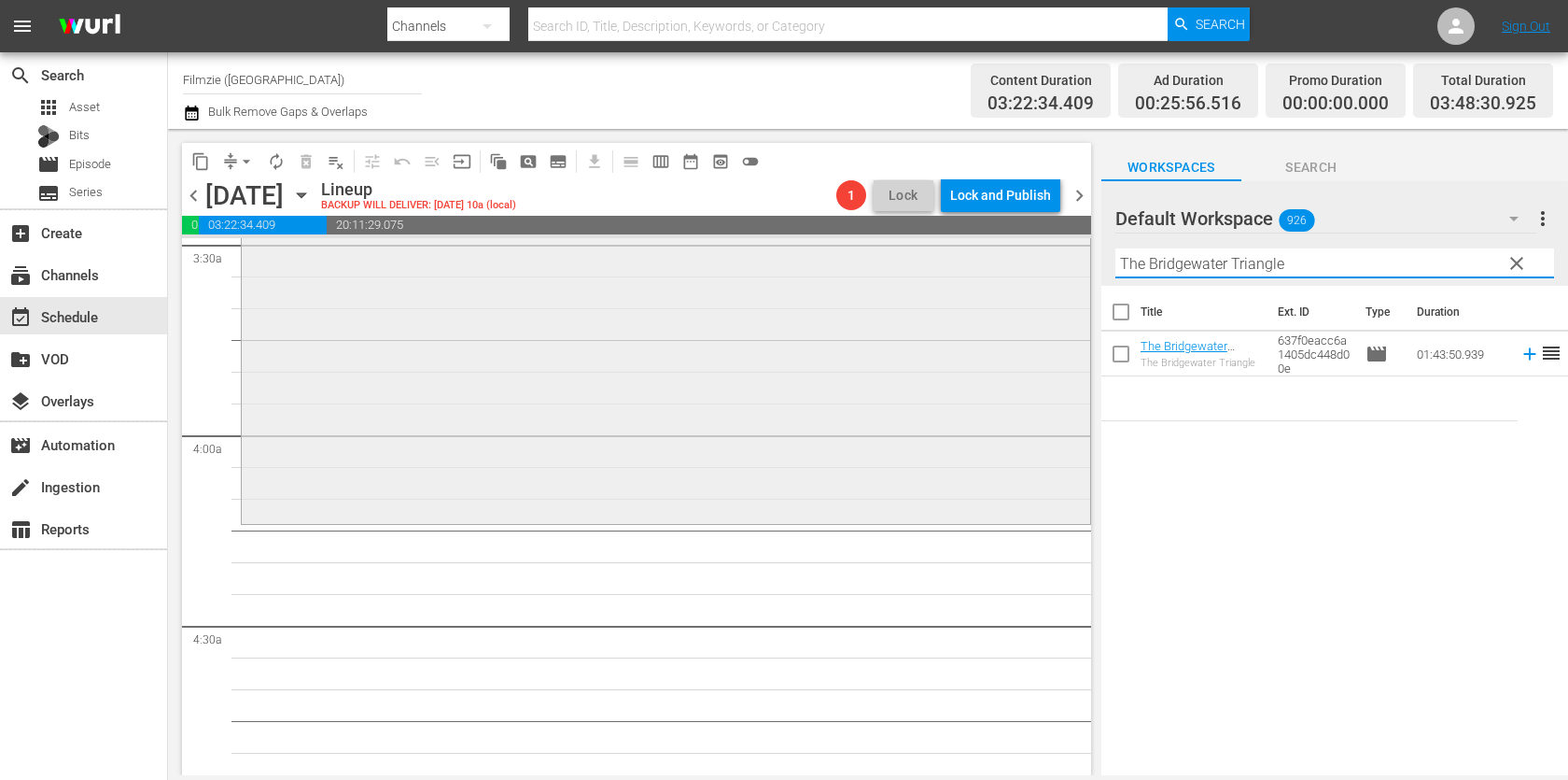
scroll to position [1368, 0]
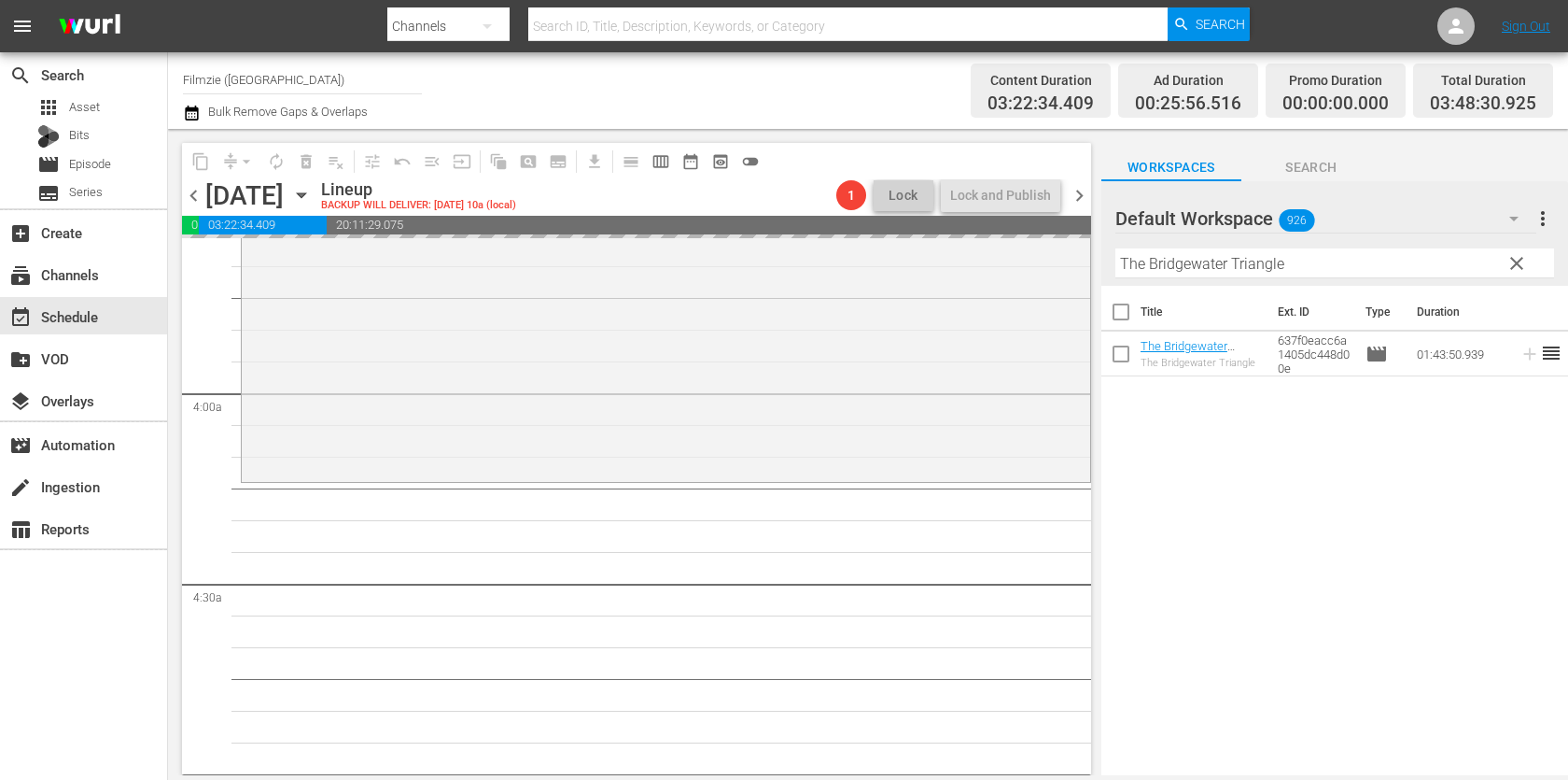
drag, startPoint x: 1203, startPoint y: 345, endPoint x: 1161, endPoint y: 25, distance: 322.7
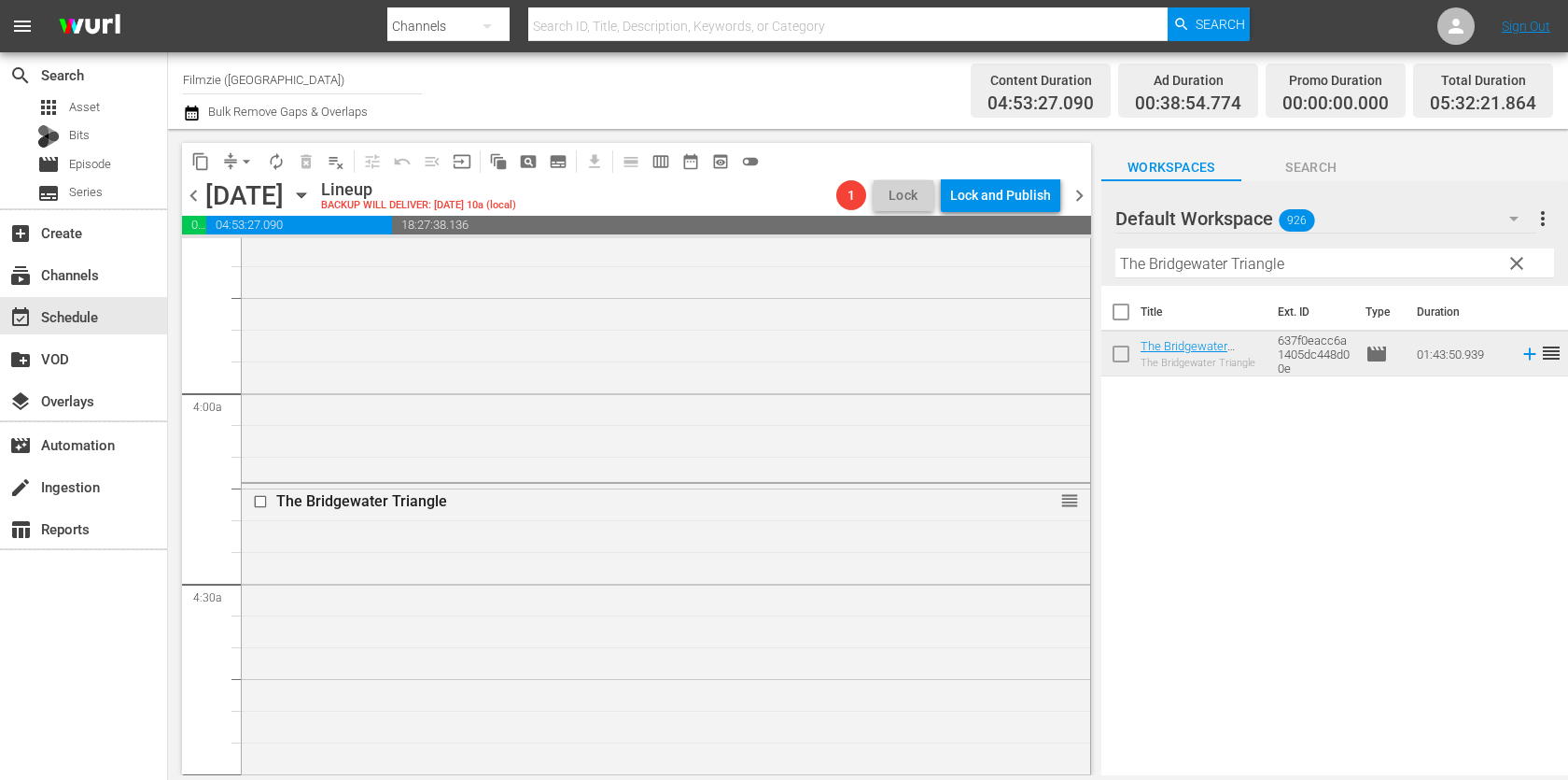
click at [1260, 273] on input "The Bridgewater Triangle" at bounding box center [1334, 263] width 439 height 30
paste input "Biohack Yourself 1"
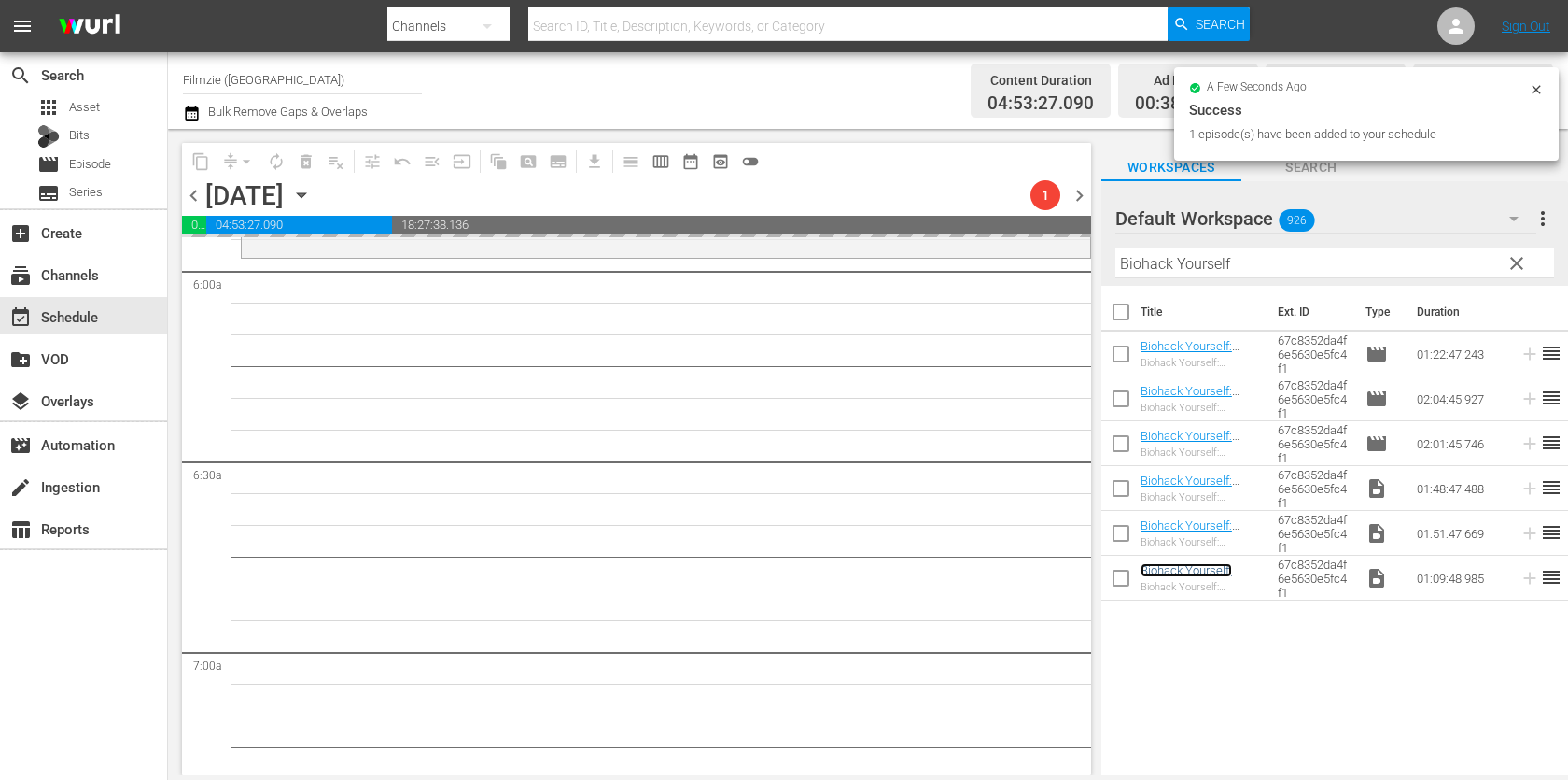
scroll to position [2254, 0]
drag, startPoint x: 1190, startPoint y: 567, endPoint x: 1173, endPoint y: 0, distance: 567.3
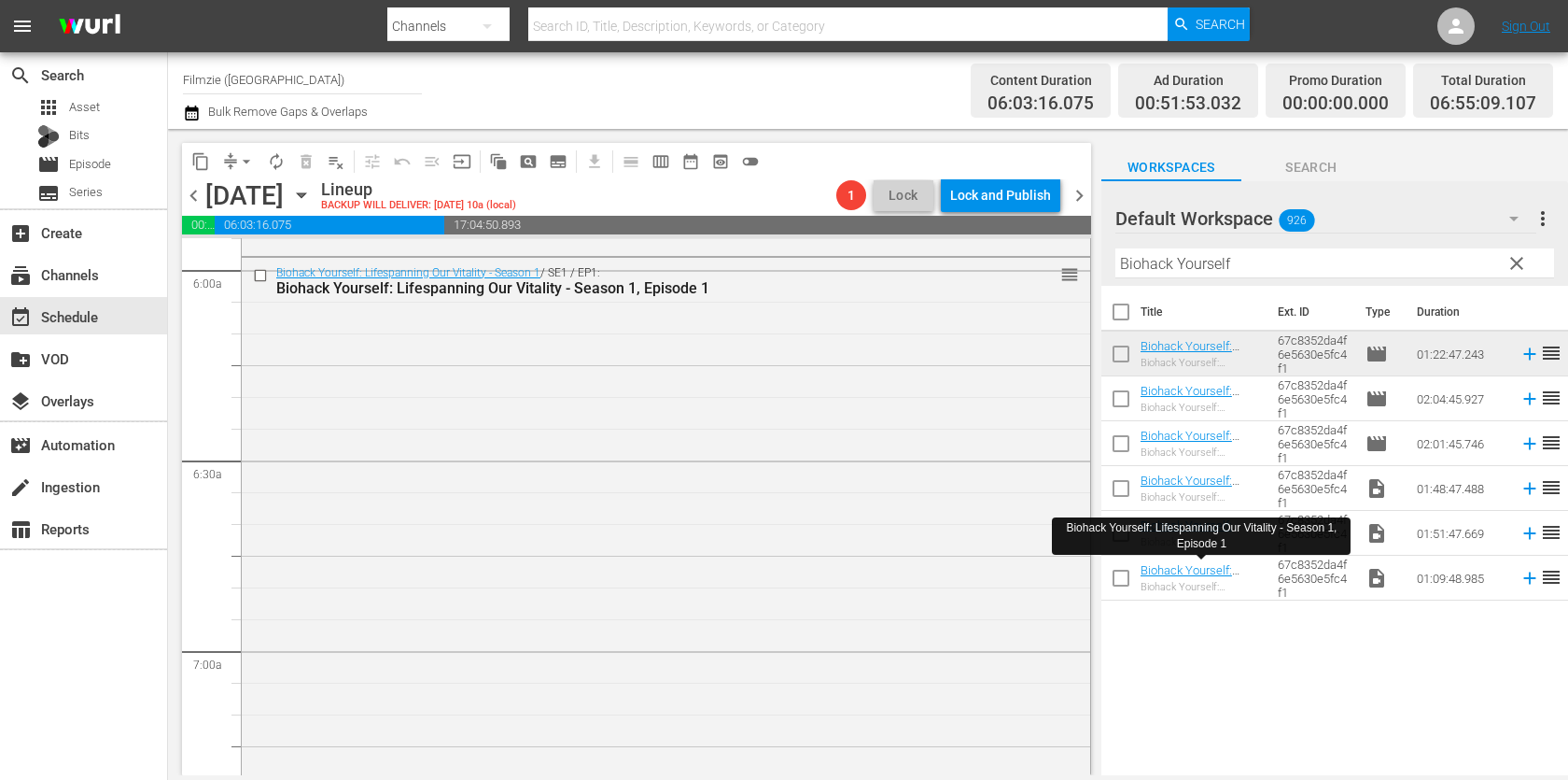
click at [1289, 267] on input "Biohack Yourself" at bounding box center [1334, 263] width 439 height 30
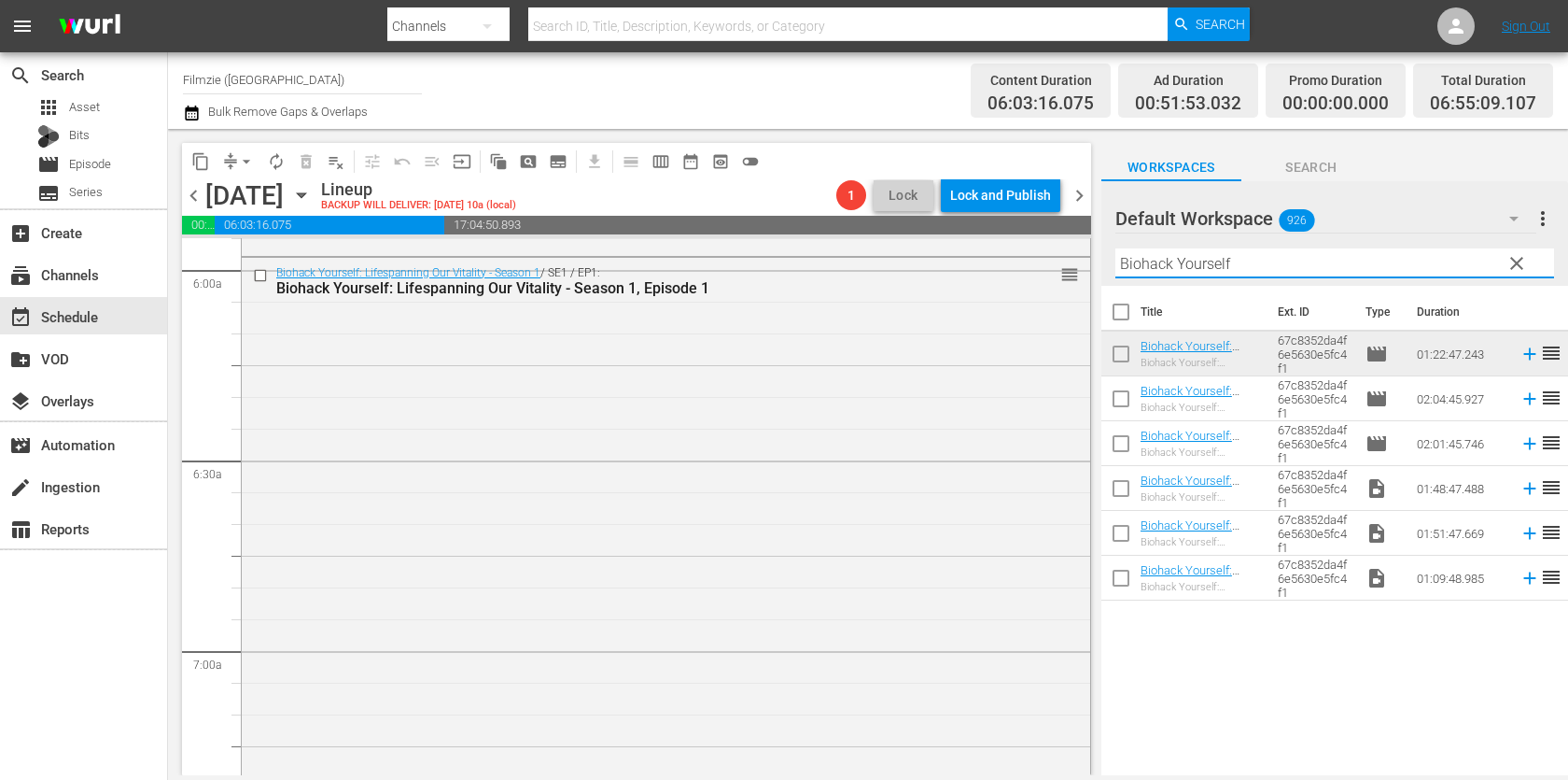
click at [1289, 267] on input "Biohack Yourself" at bounding box center [1334, 263] width 439 height 30
paste input "ack to Eden"
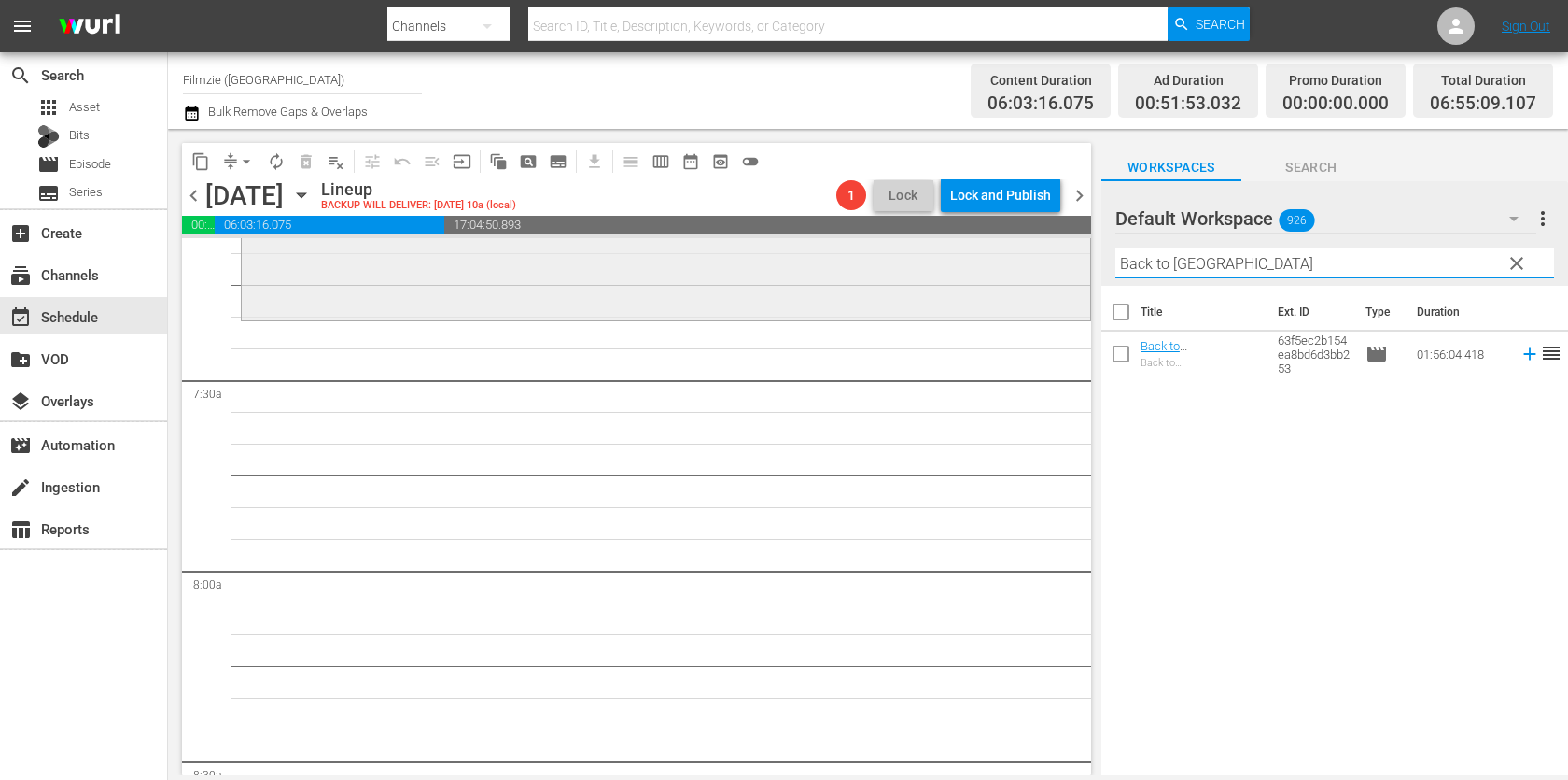
scroll to position [2718, 0]
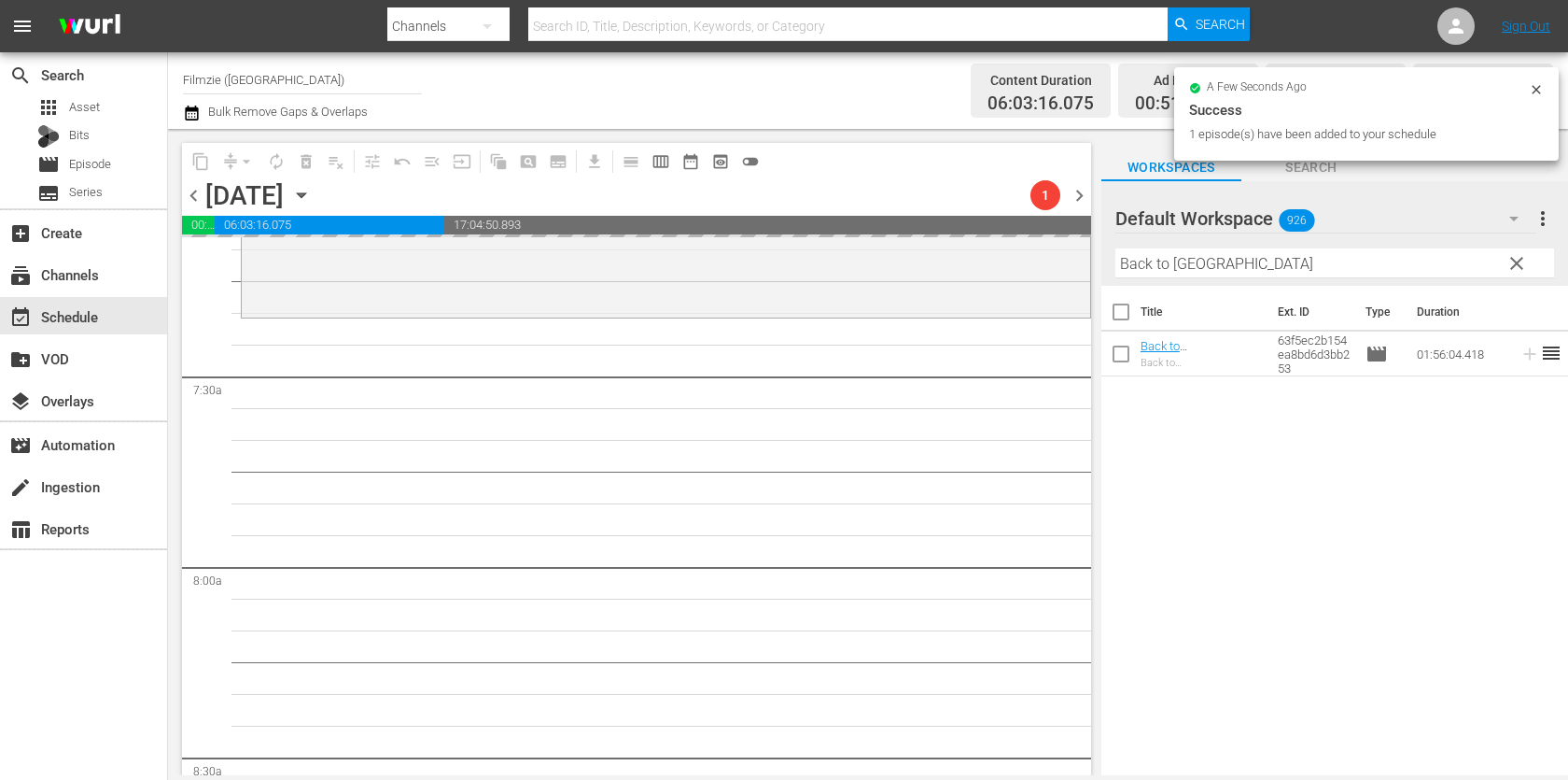
drag, startPoint x: 1190, startPoint y: 338, endPoint x: 1249, endPoint y: 6, distance: 337.2
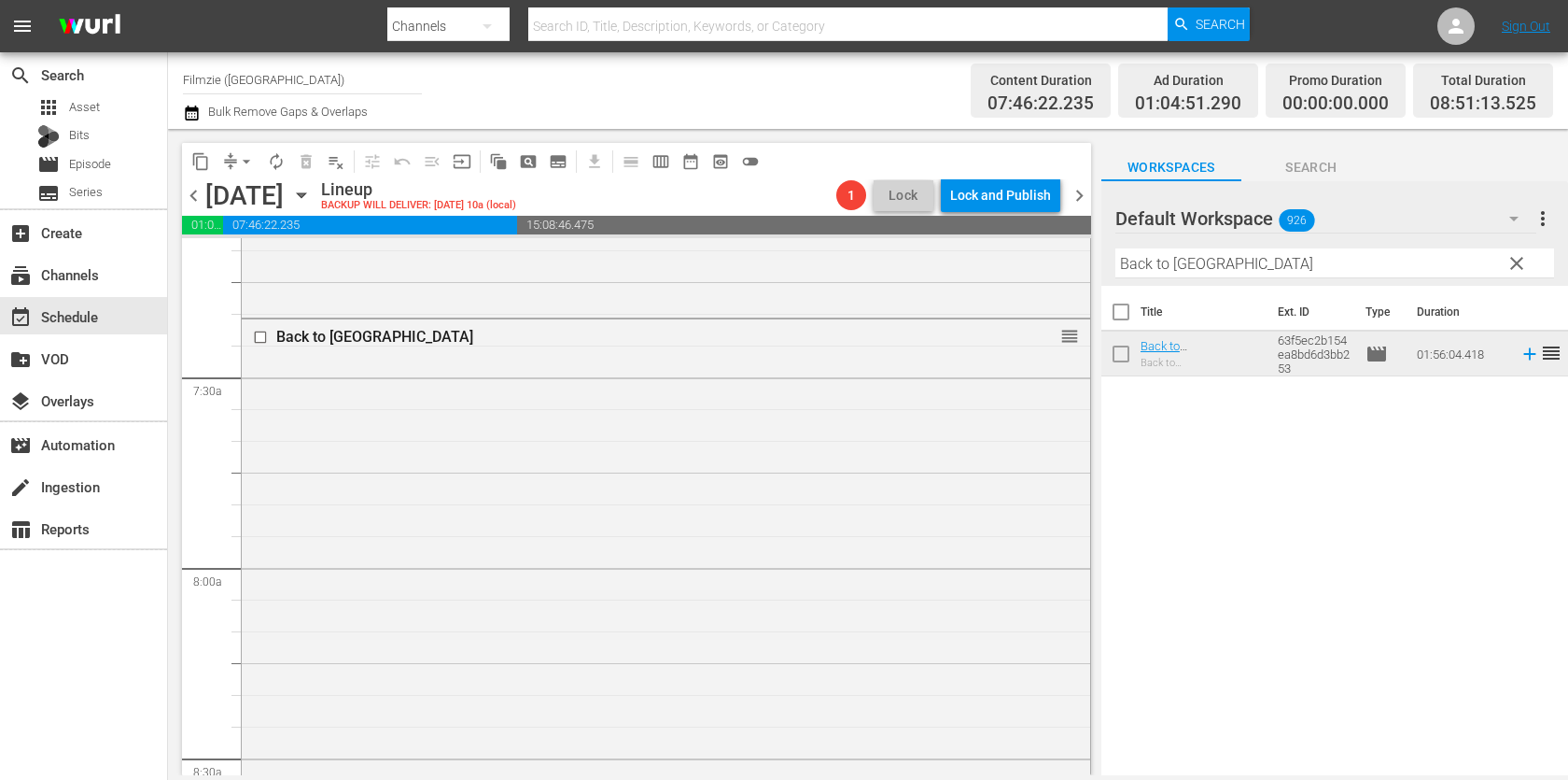
click at [1237, 260] on input "Back to [GEOGRAPHIC_DATA]" at bounding box center [1334, 263] width 439 height 30
paste input "Wilderness to Table with Chef Bri 1.1"
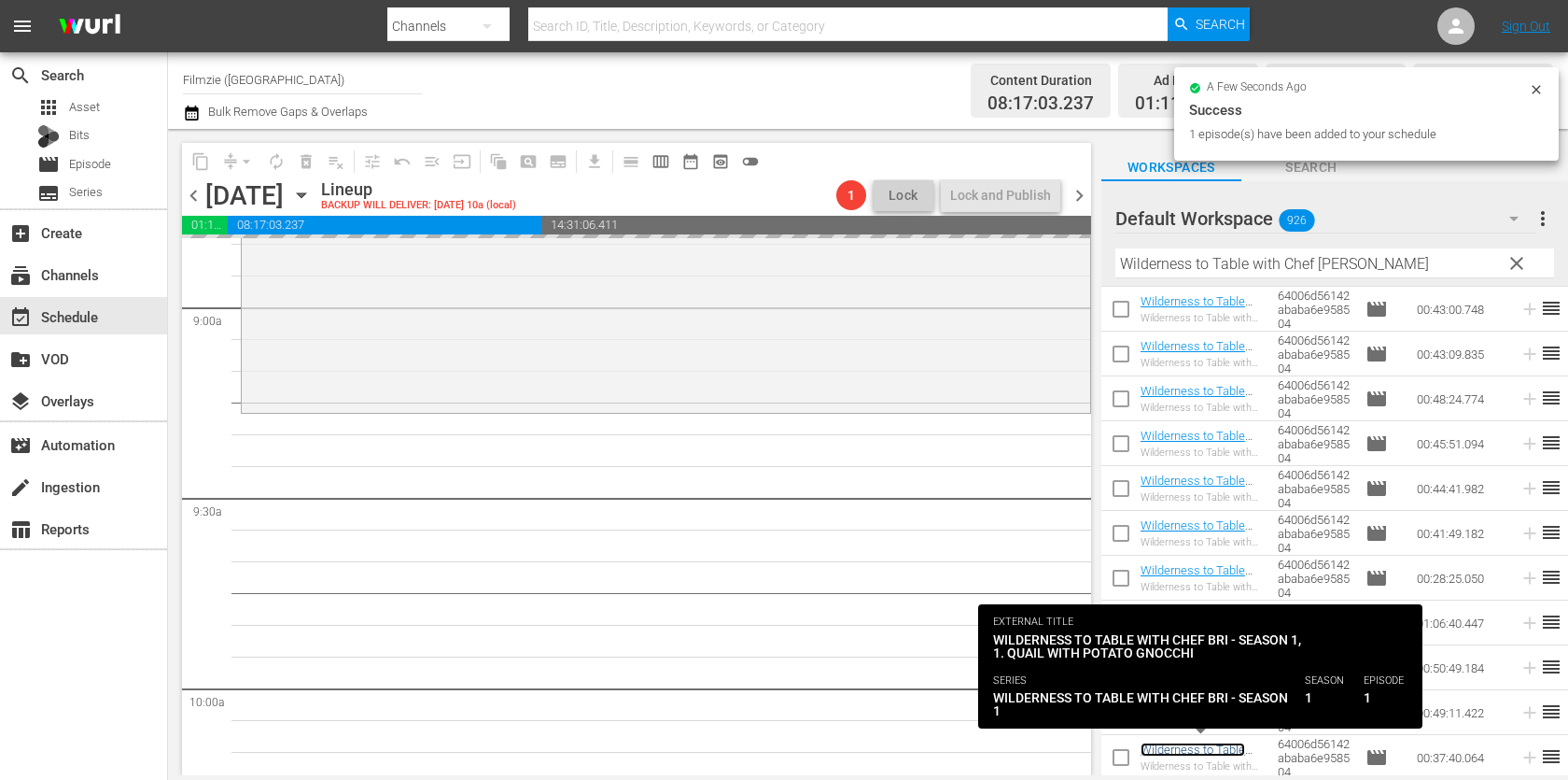
scroll to position [3356, 0]
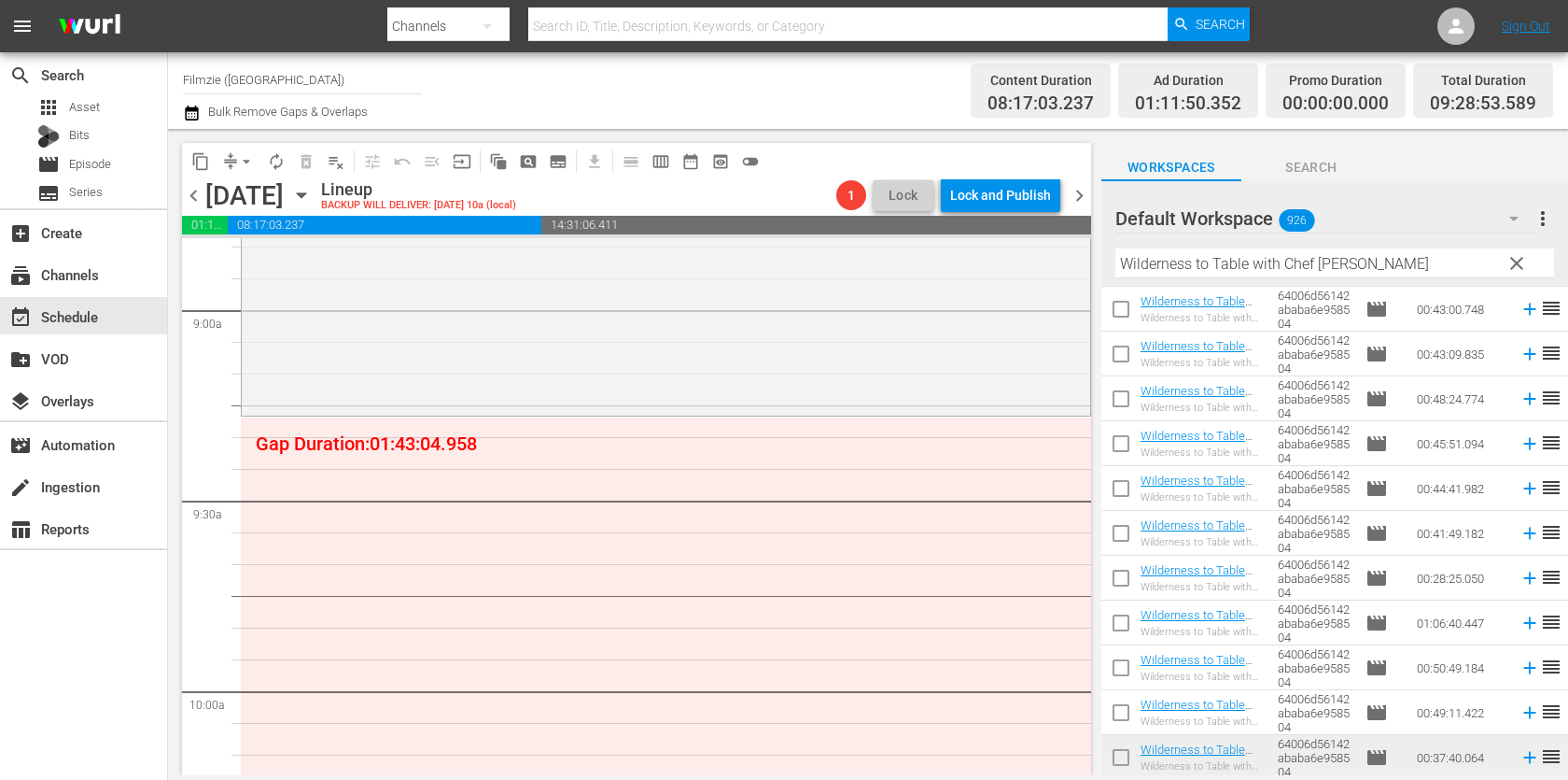
drag, startPoint x: 1207, startPoint y: 750, endPoint x: 1084, endPoint y: 8, distance: 752.1
click at [1340, 264] on input "Wilderness to Table with Chef [PERSON_NAME]" at bounding box center [1334, 263] width 439 height 30
paste input "24 Hours To Kill"
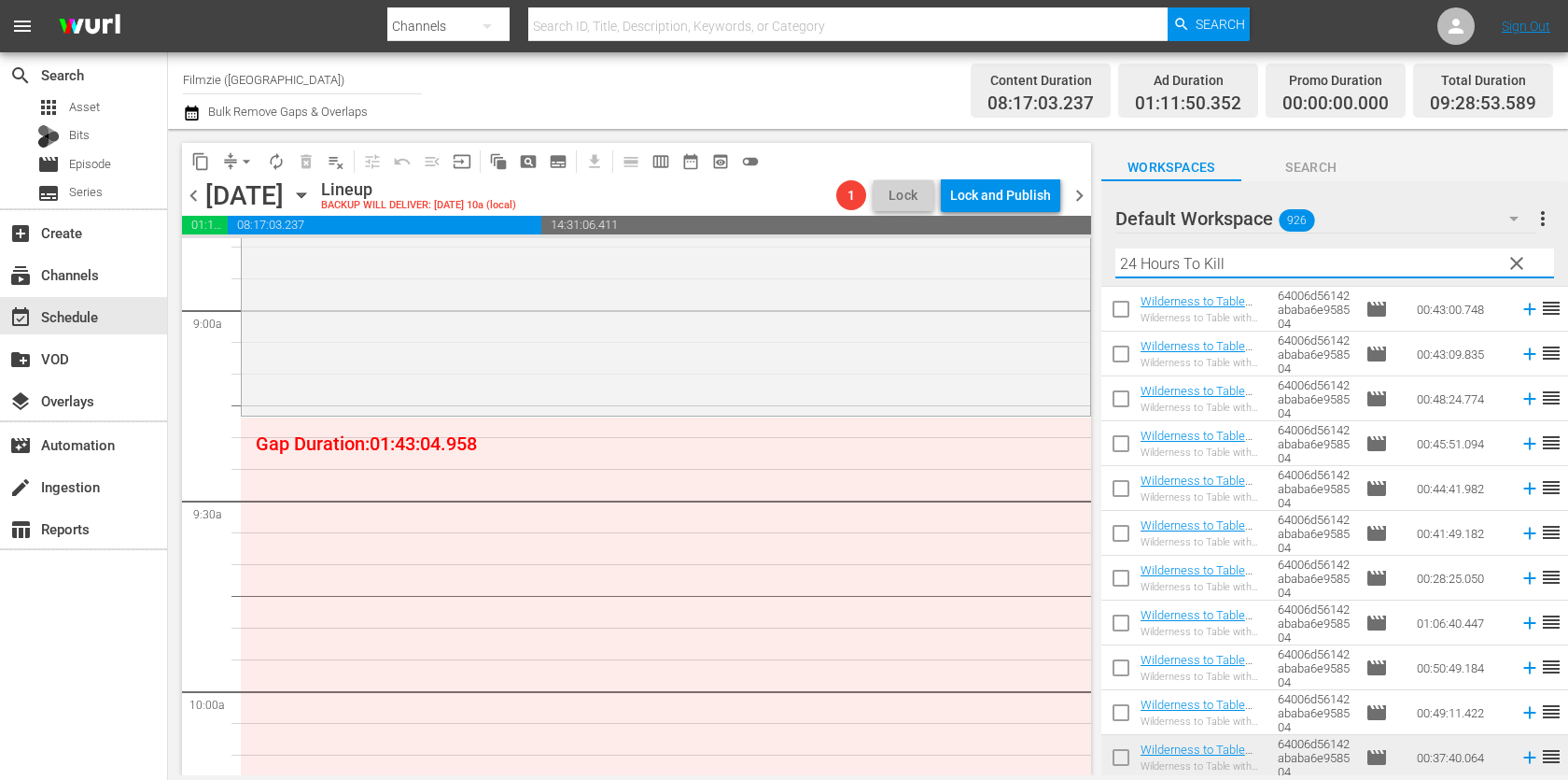
scroll to position [0, 0]
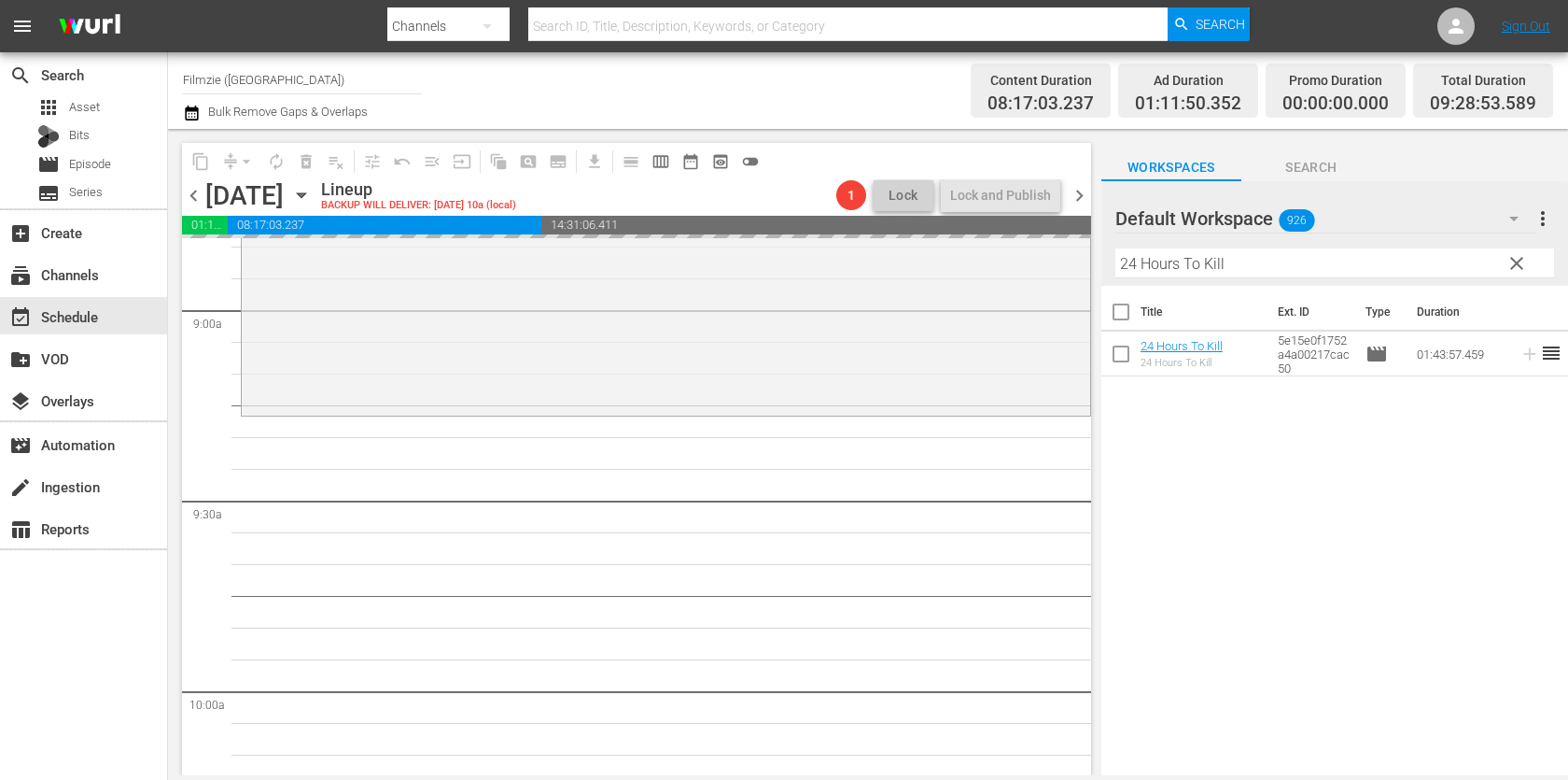
drag, startPoint x: 1188, startPoint y: 346, endPoint x: 1234, endPoint y: 6, distance: 343.1
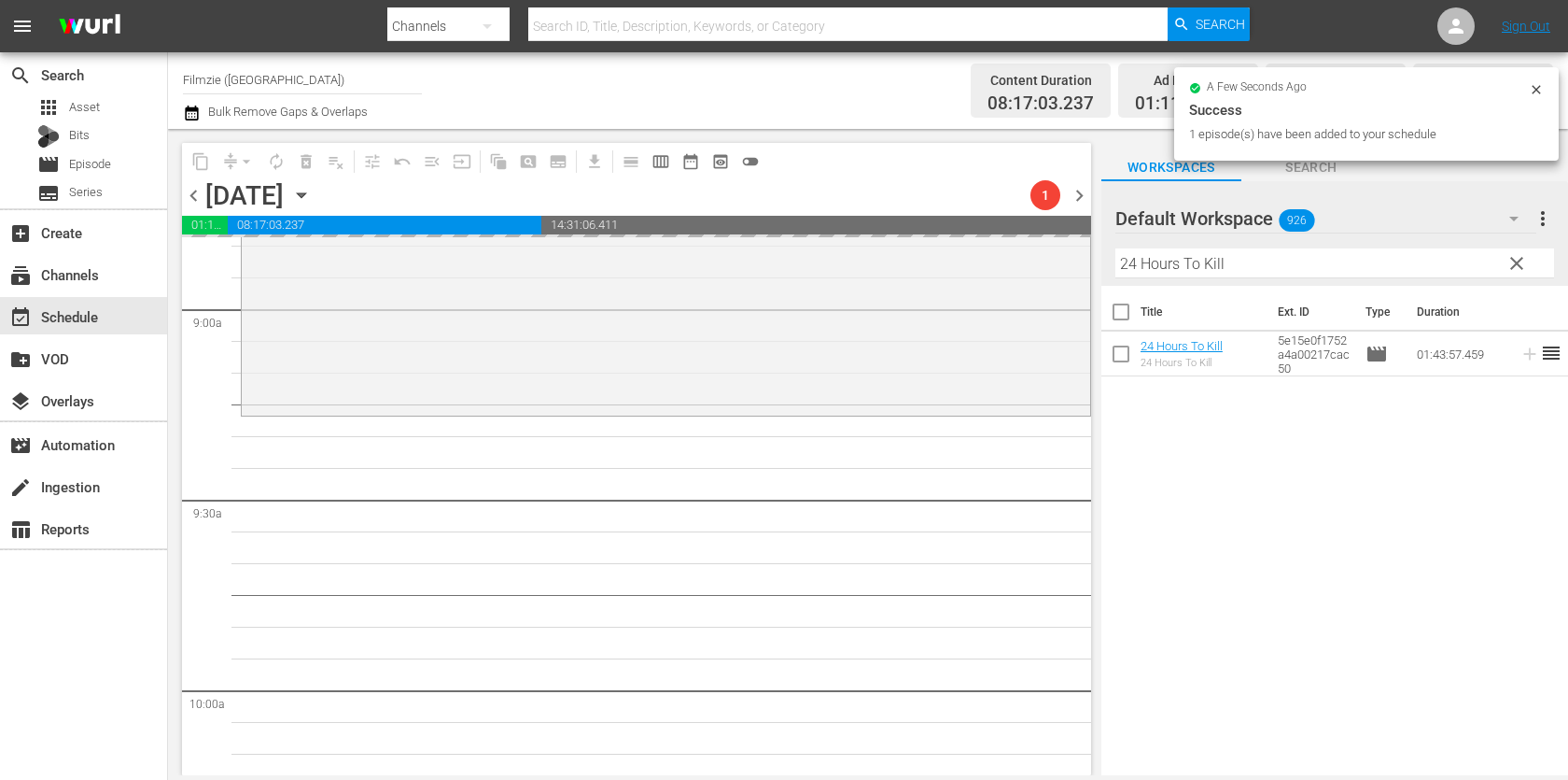
click at [1241, 272] on input "24 Hours To Kill" at bounding box center [1334, 263] width 439 height 30
paste input "The Girl Behind the Door"
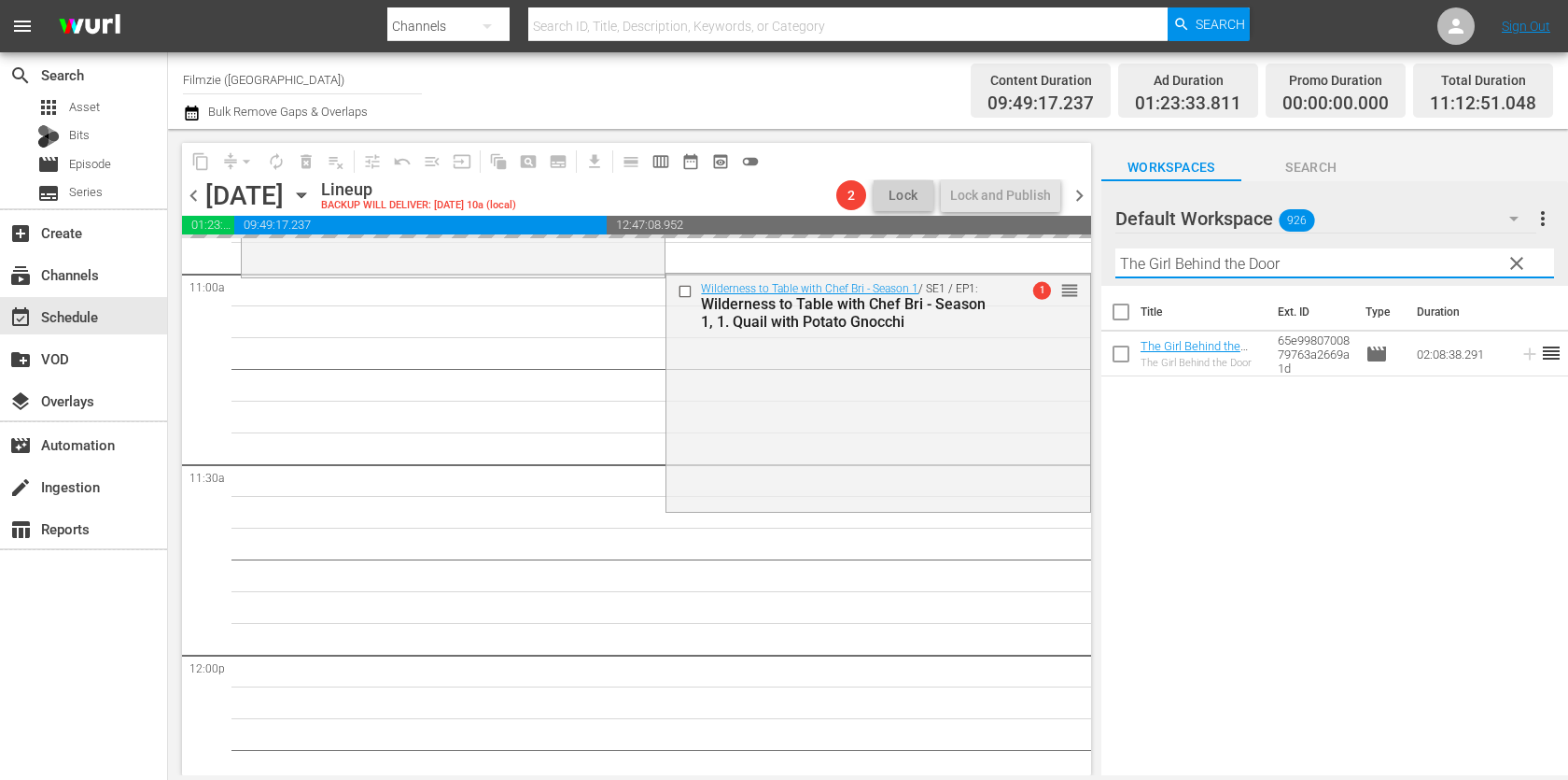
scroll to position [4167, 0]
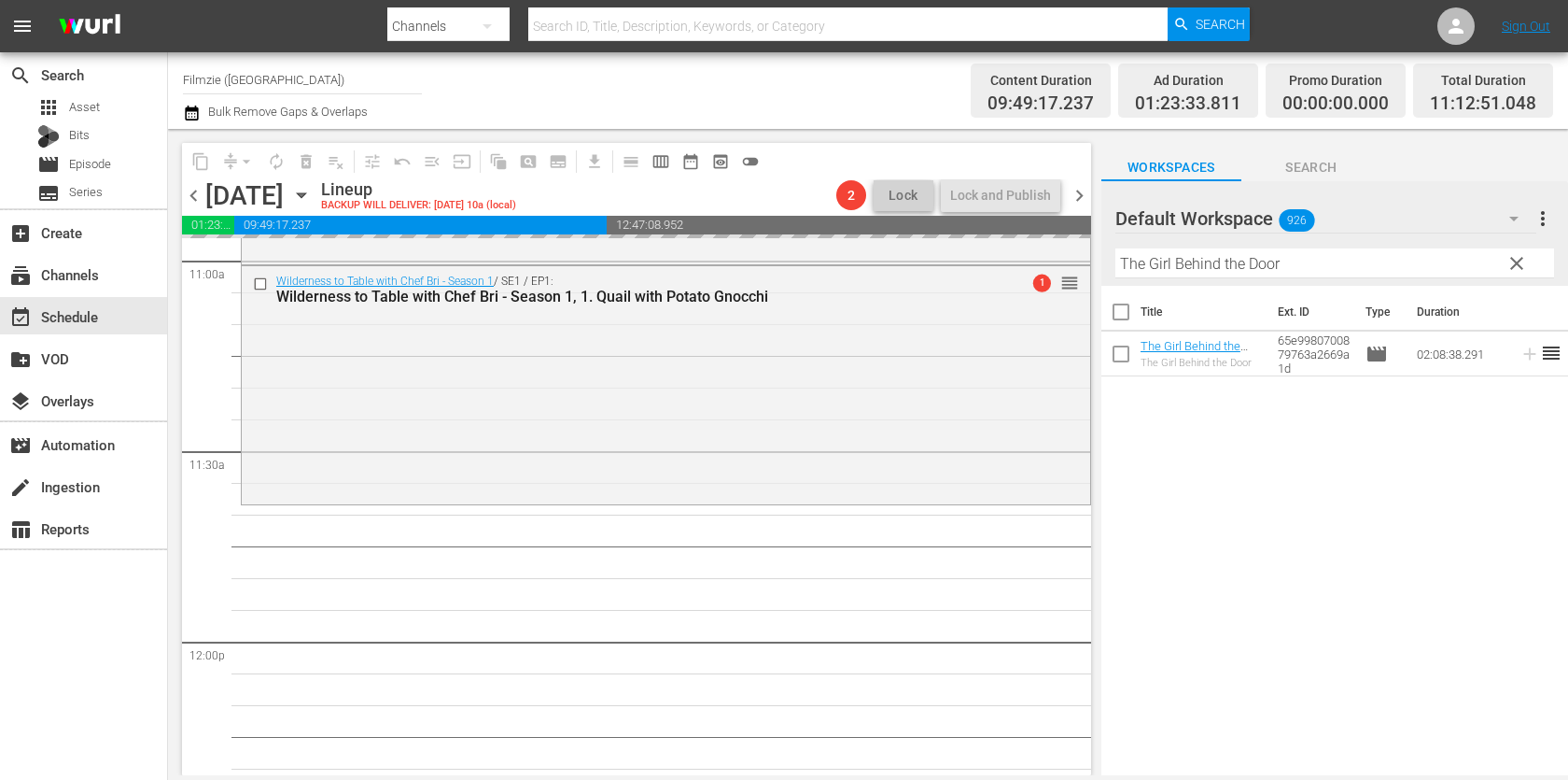
drag, startPoint x: 1205, startPoint y: 338, endPoint x: 1183, endPoint y: 2, distance: 336.7
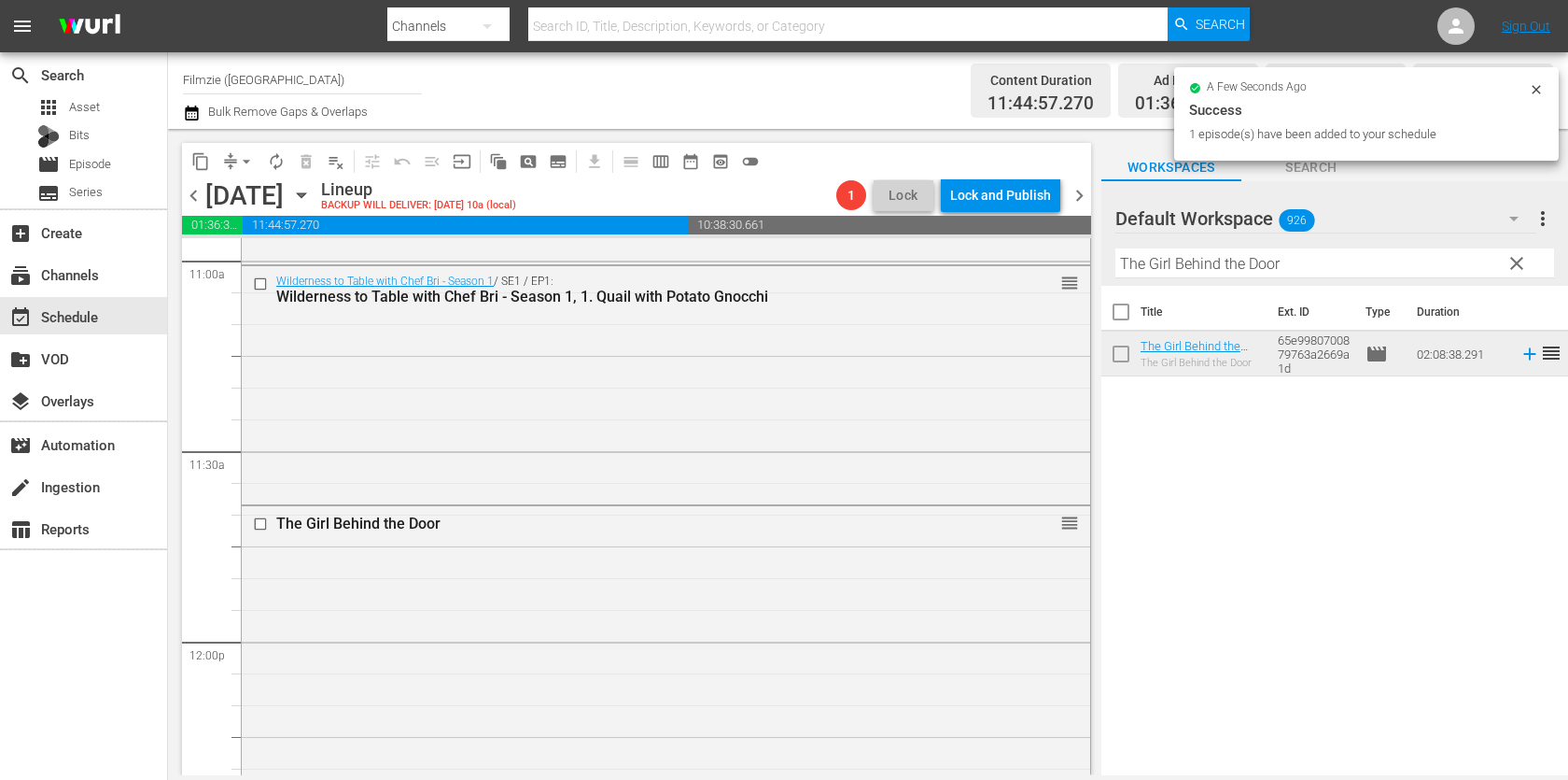
click at [1300, 276] on input "The Girl Behind the Door" at bounding box center [1334, 263] width 439 height 30
click at [1335, 276] on hr at bounding box center [1335, 277] width 0 height 2
click at [1300, 276] on div "Filter by Title The Girl Behind the Door" at bounding box center [1334, 264] width 439 height 45
paste input "A Lobster Tale"
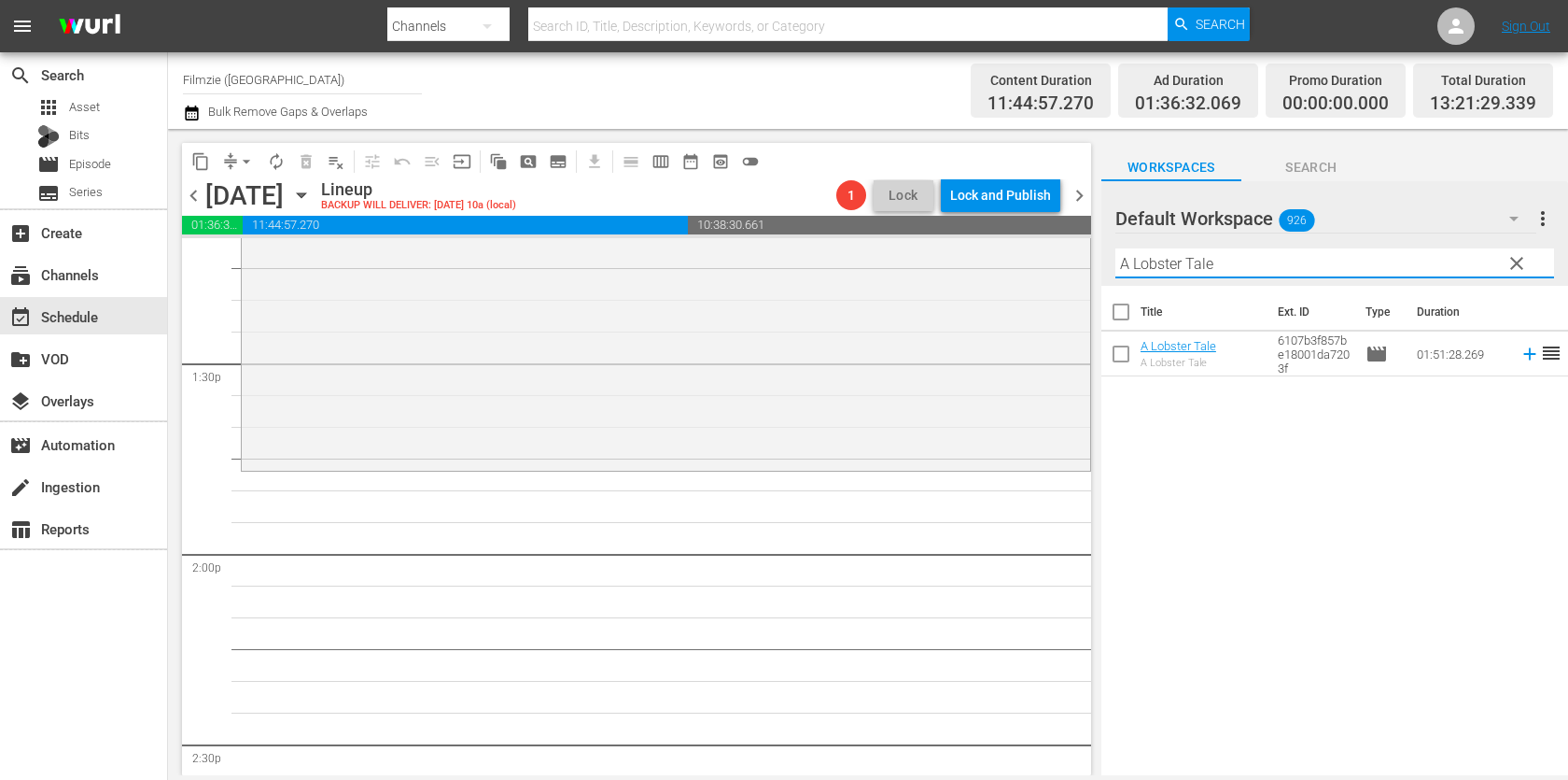
scroll to position [5086, 0]
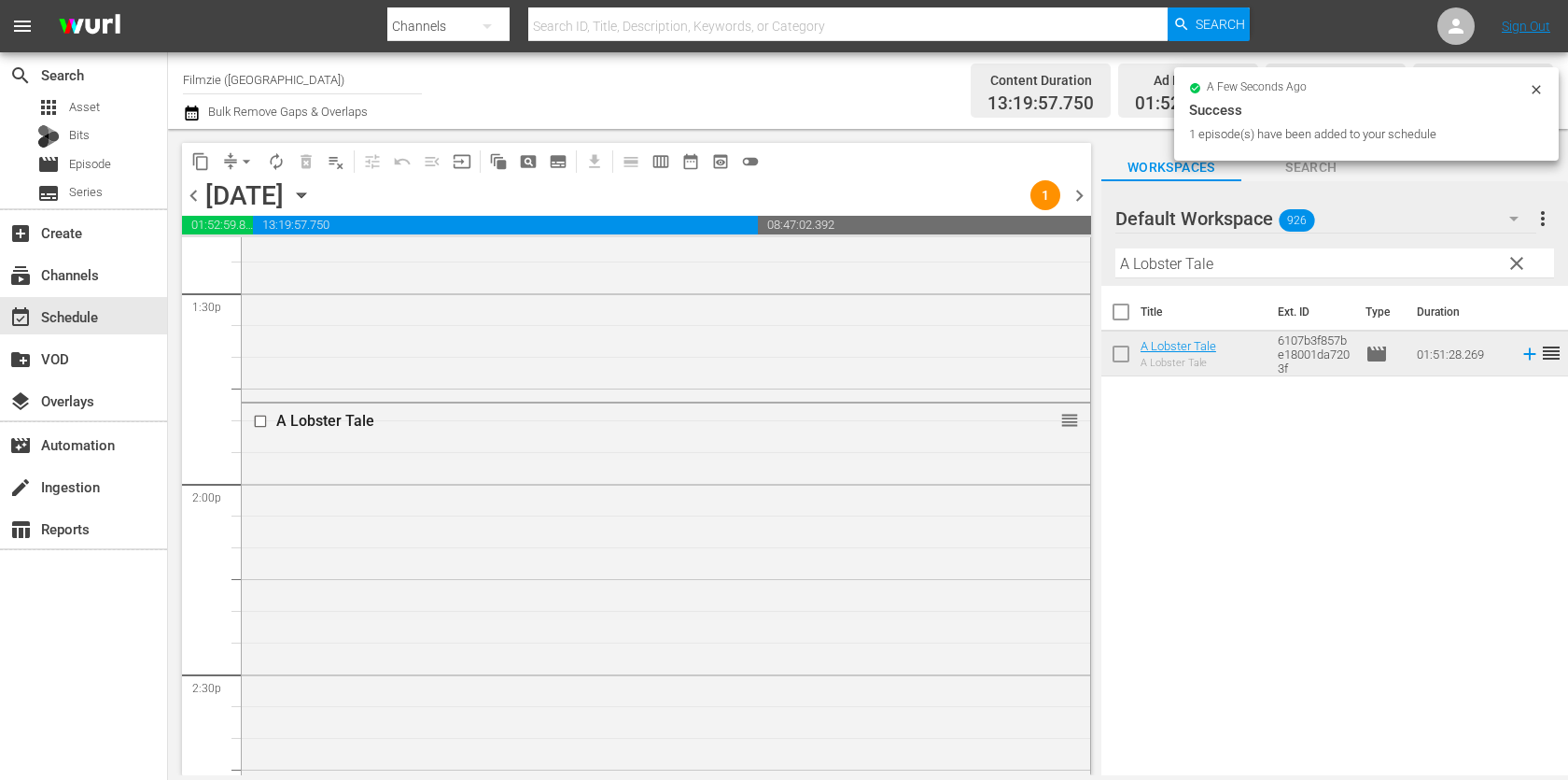
click at [1258, 250] on input "A Lobster Tale" at bounding box center [1334, 263] width 439 height 30
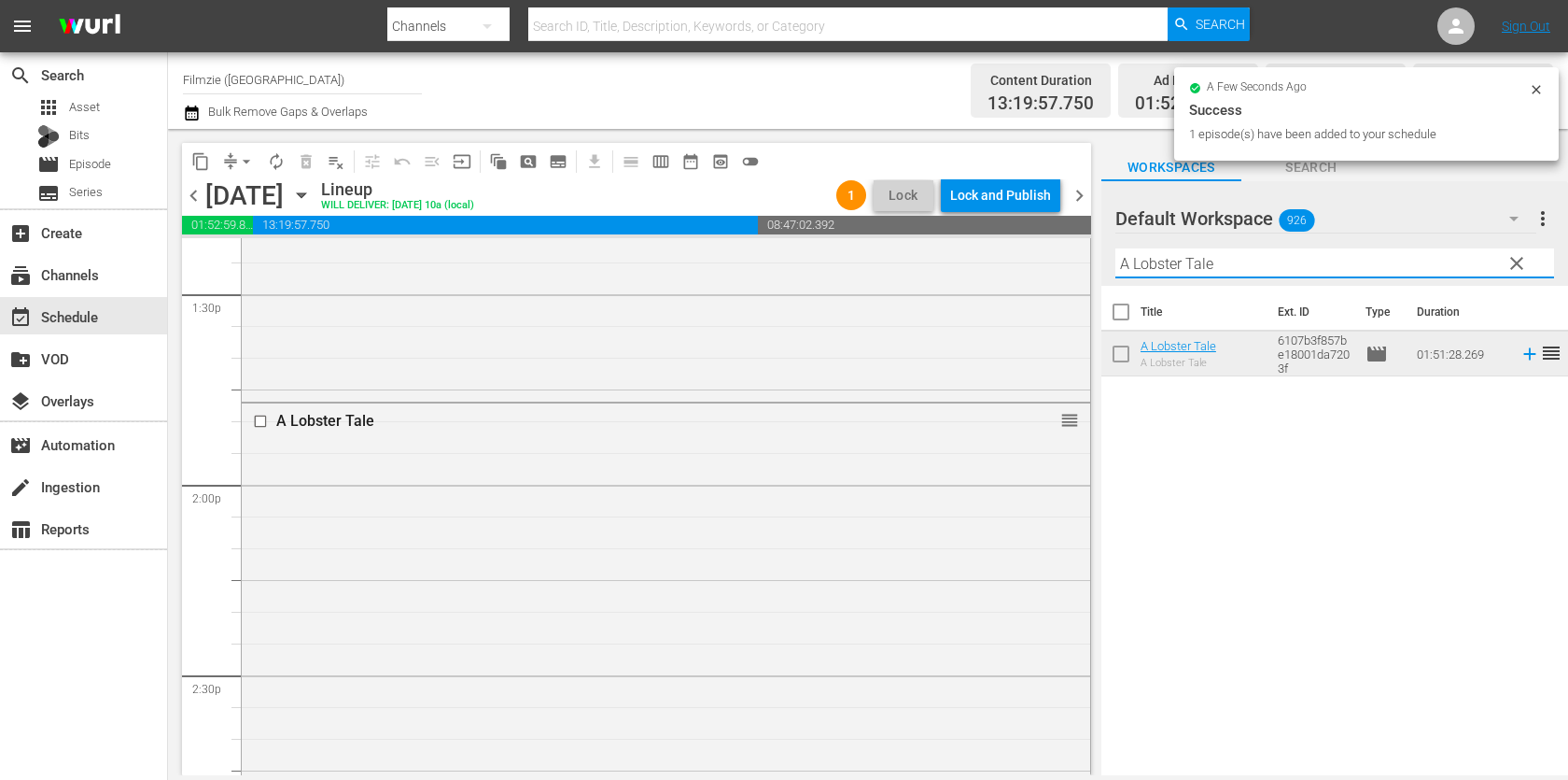
paste input "Million to [PERSON_NAME]"
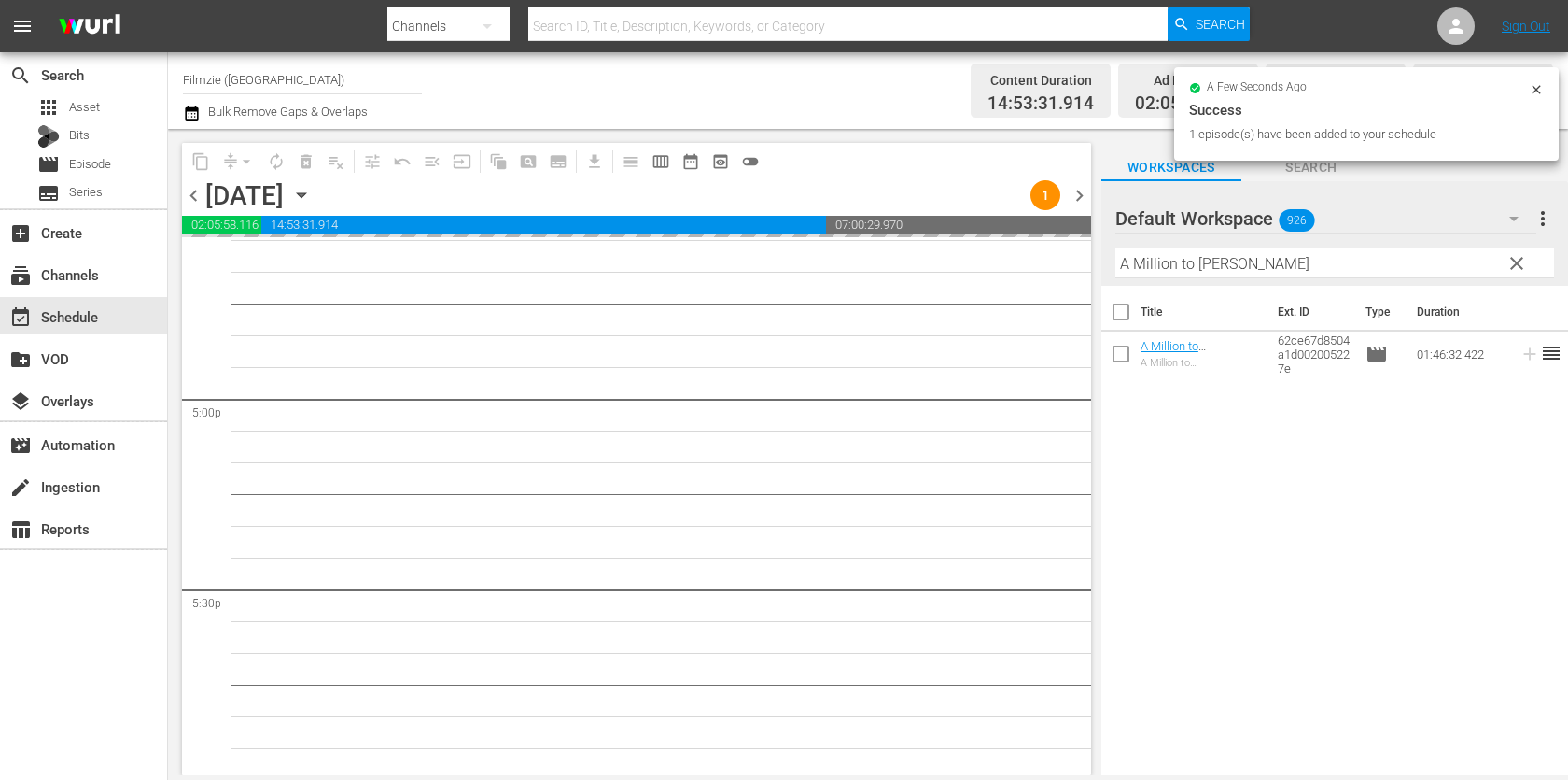
scroll to position [6357, 0]
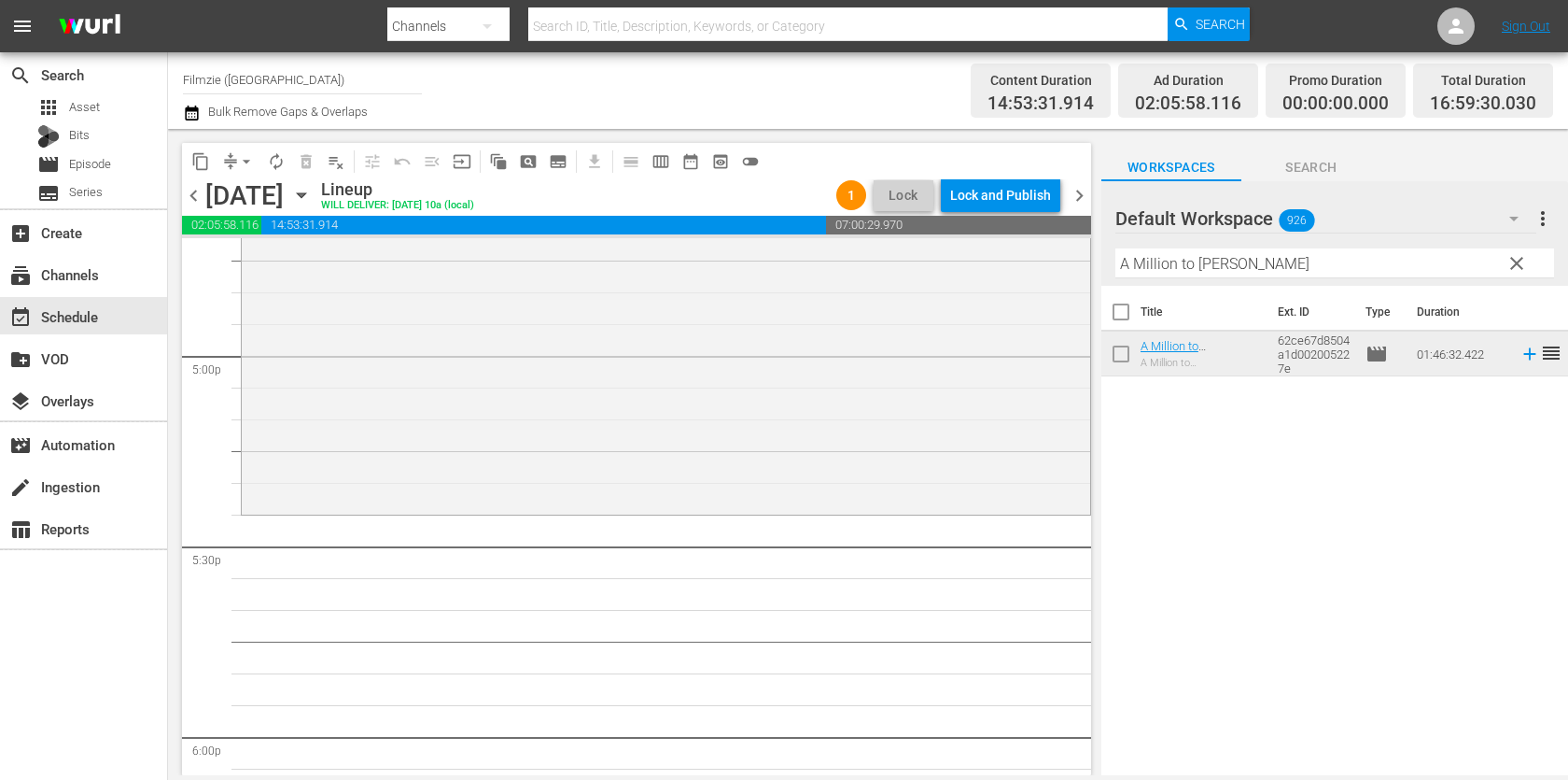
drag, startPoint x: 1192, startPoint y: 331, endPoint x: 1173, endPoint y: 1, distance: 330.5
click at [1261, 262] on input "A Million to [PERSON_NAME]" at bounding box center [1334, 263] width 439 height 30
paste input "True Wome"
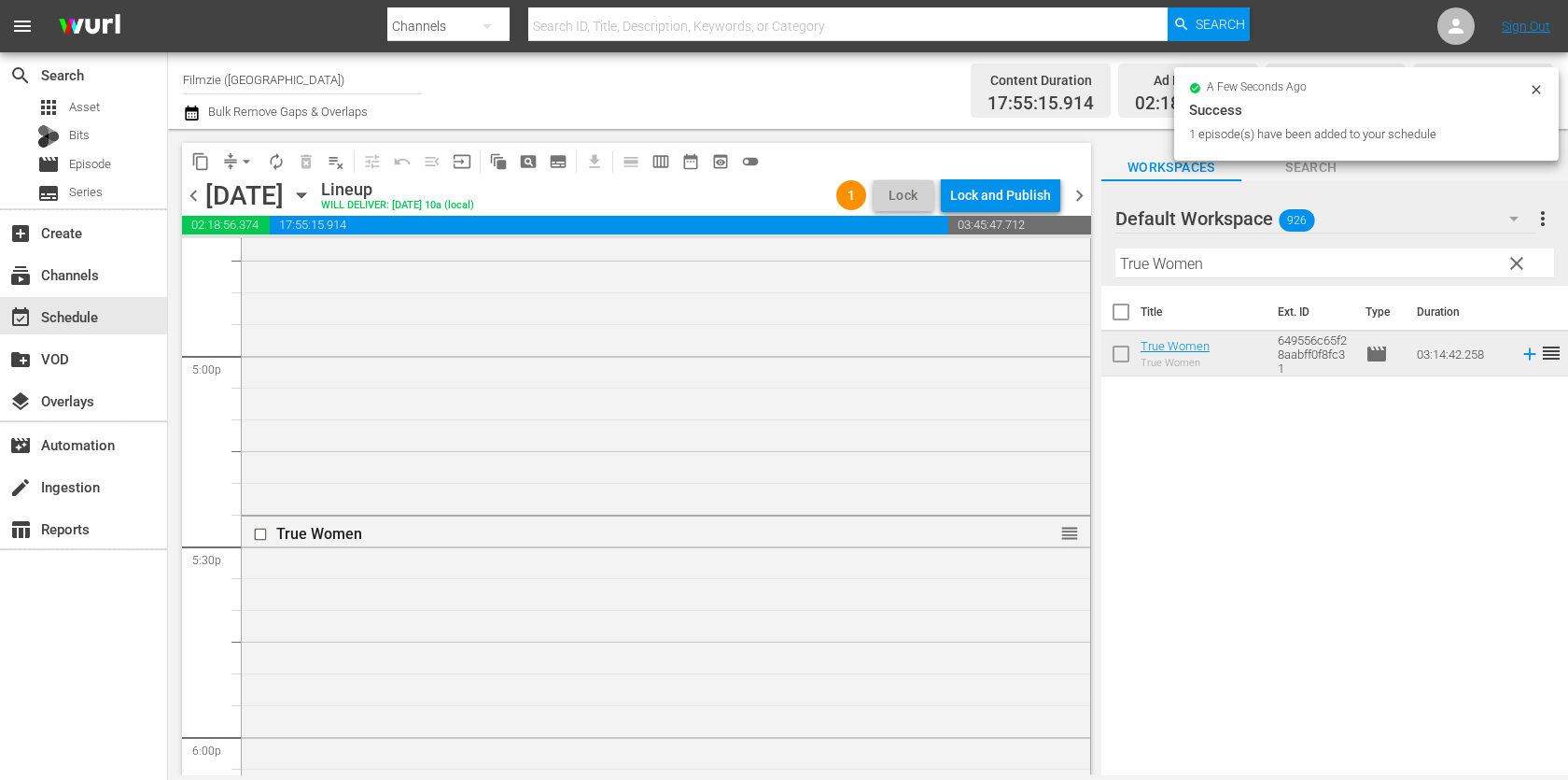
click at [1309, 265] on input "True Women" at bounding box center [1334, 263] width 439 height 30
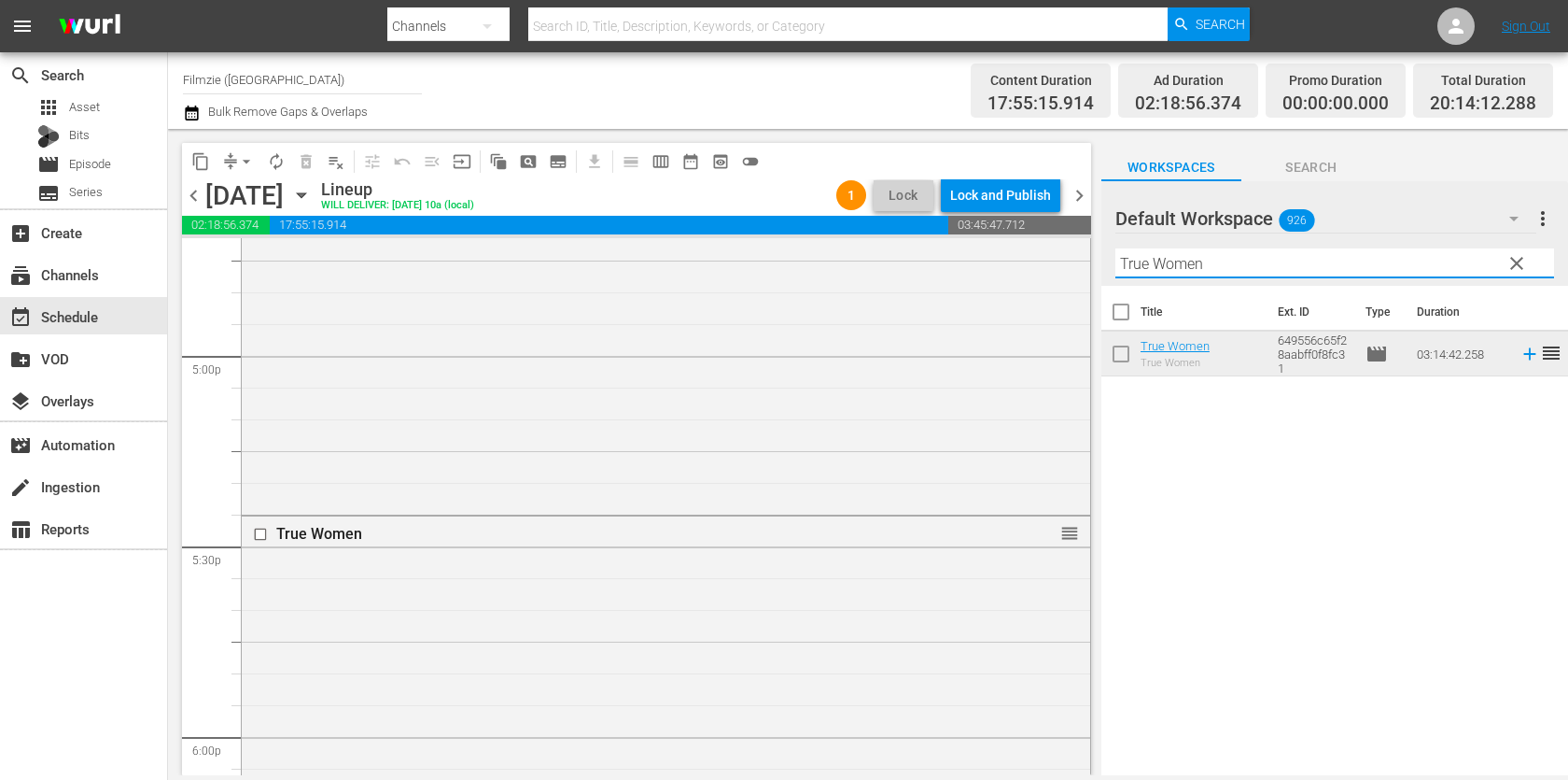
click at [1309, 265] on input "True Women" at bounding box center [1334, 263] width 439 height 30
paste input "Crush the Skull"
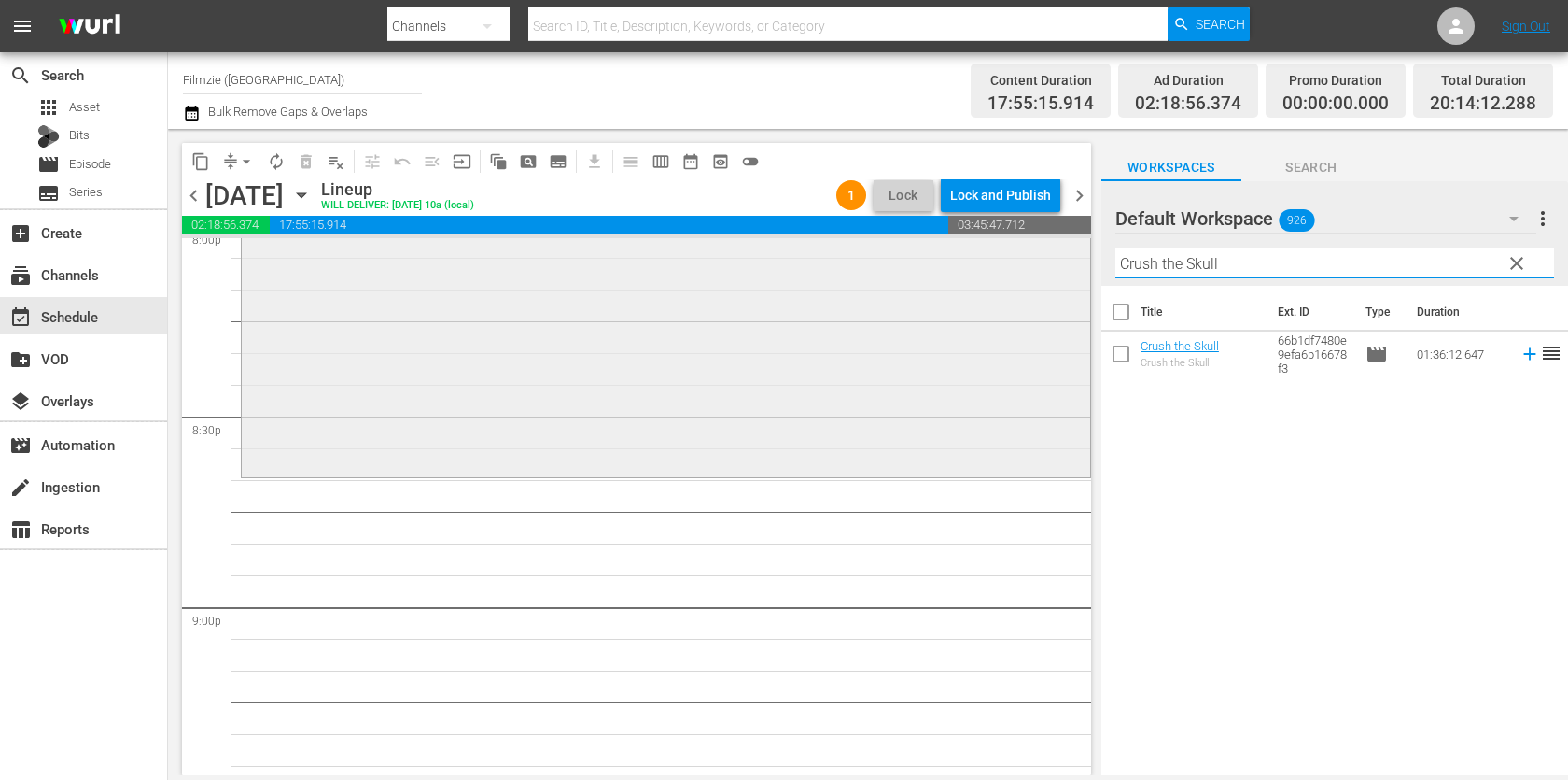
scroll to position [7672, 0]
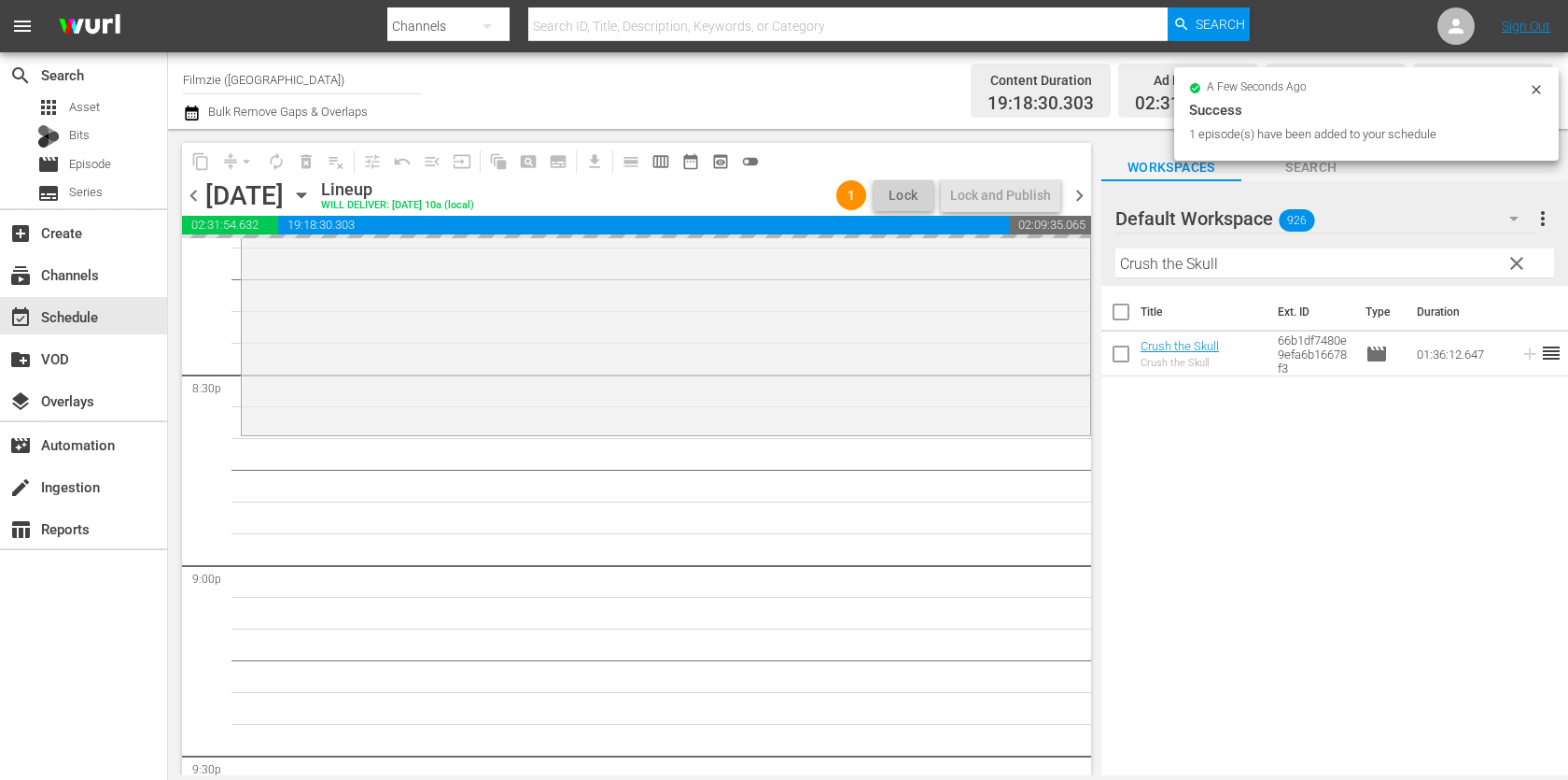
click at [1265, 264] on input "Crush the Skull" at bounding box center [1334, 263] width 439 height 30
paste input "[GEOGRAPHIC_DATA]"
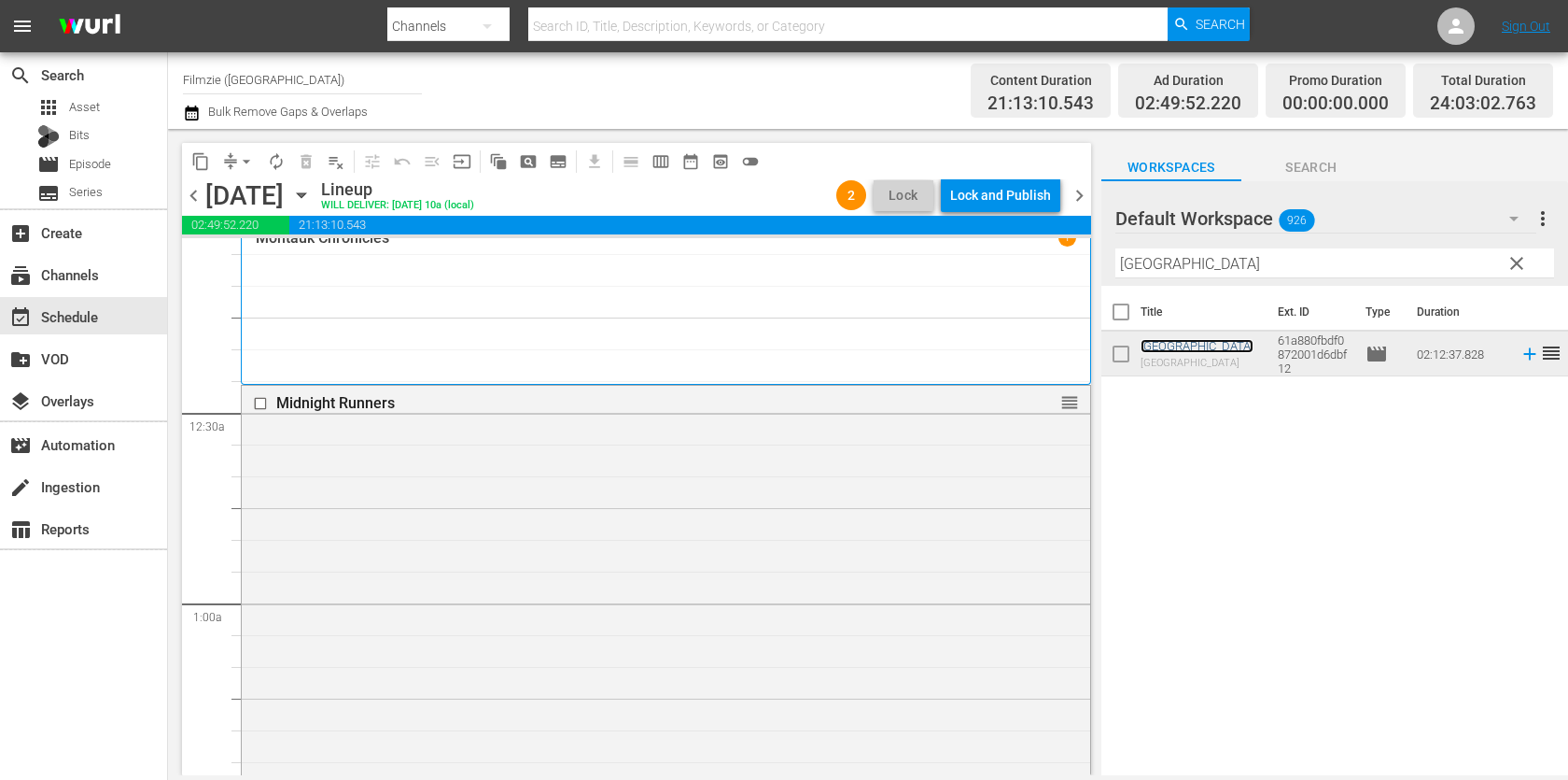
scroll to position [0, 0]
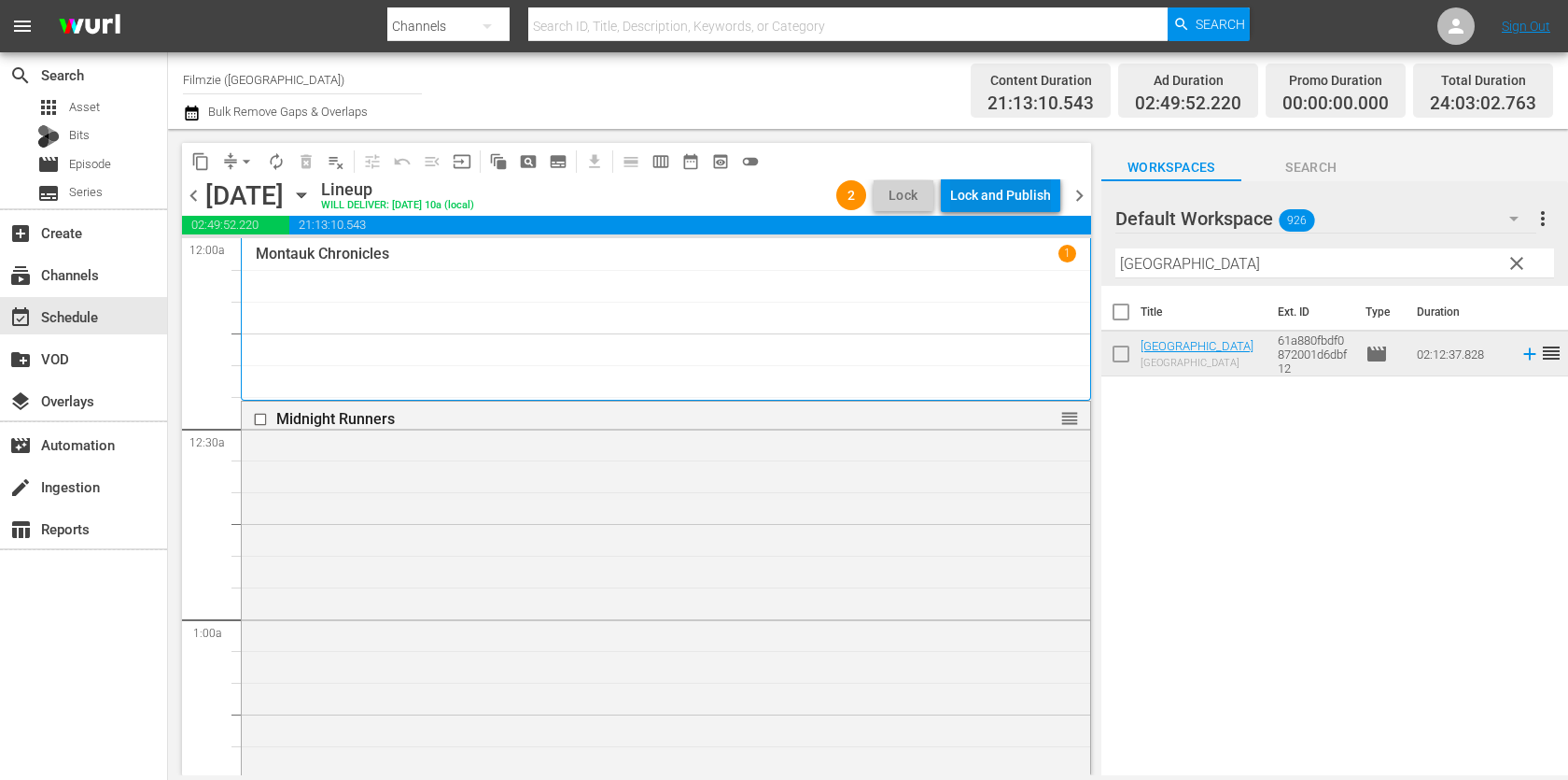
click at [1006, 200] on div "Lock and Publish" at bounding box center [1000, 195] width 101 height 34
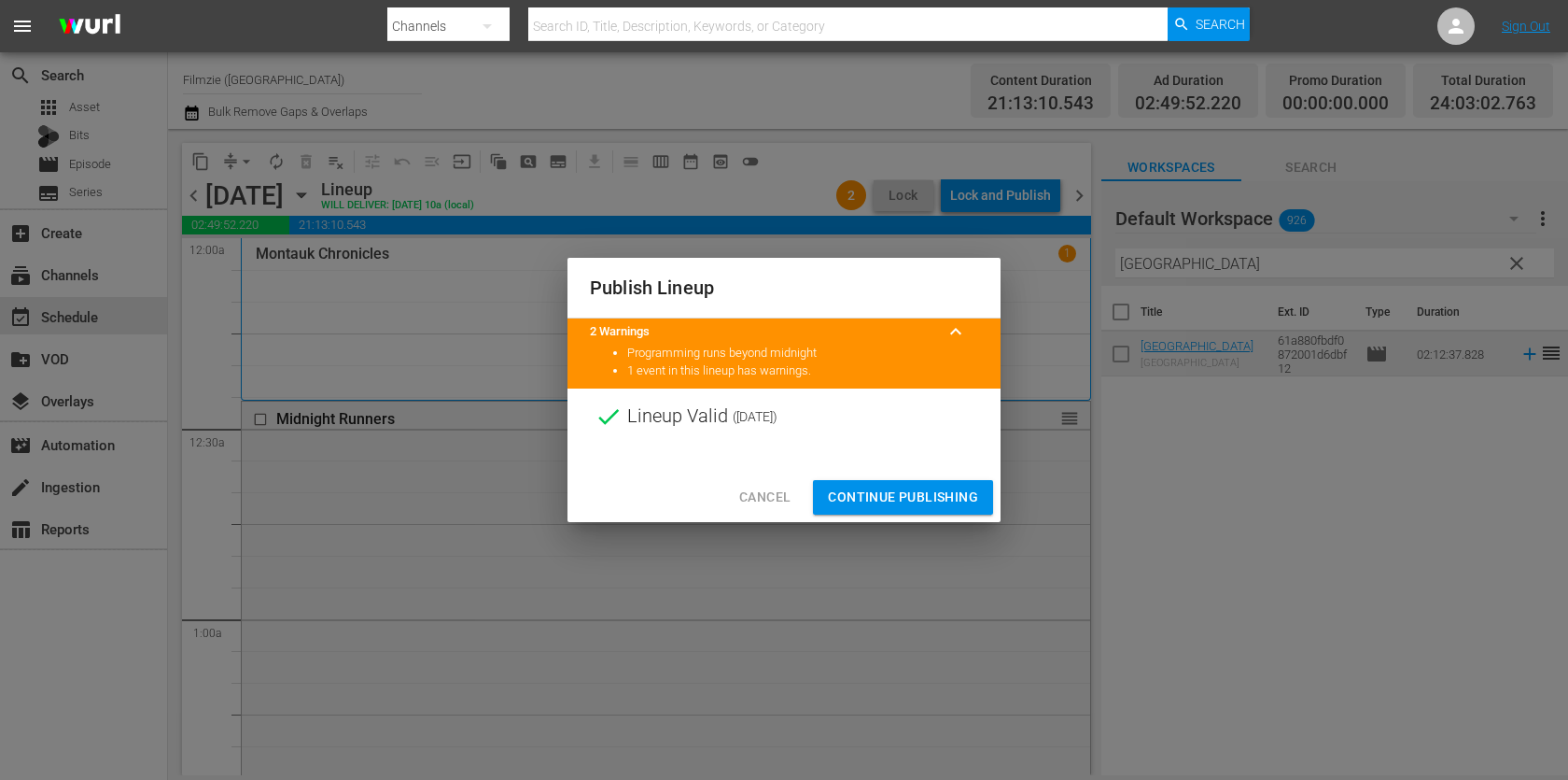
click at [918, 497] on span "Continue Publishing" at bounding box center [903, 497] width 150 height 23
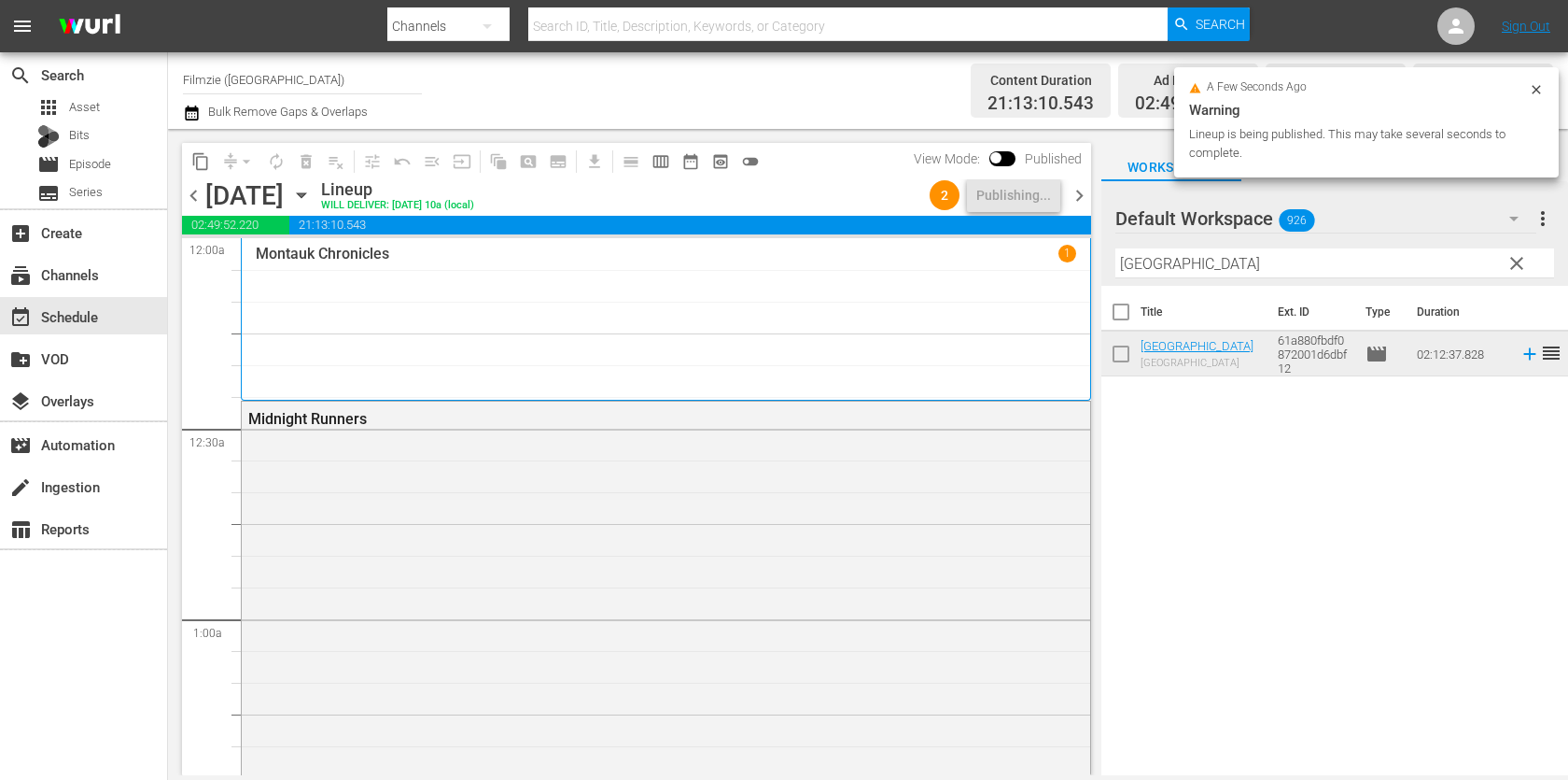
click at [1078, 197] on span "chevron_right" at bounding box center [1079, 196] width 23 height 23
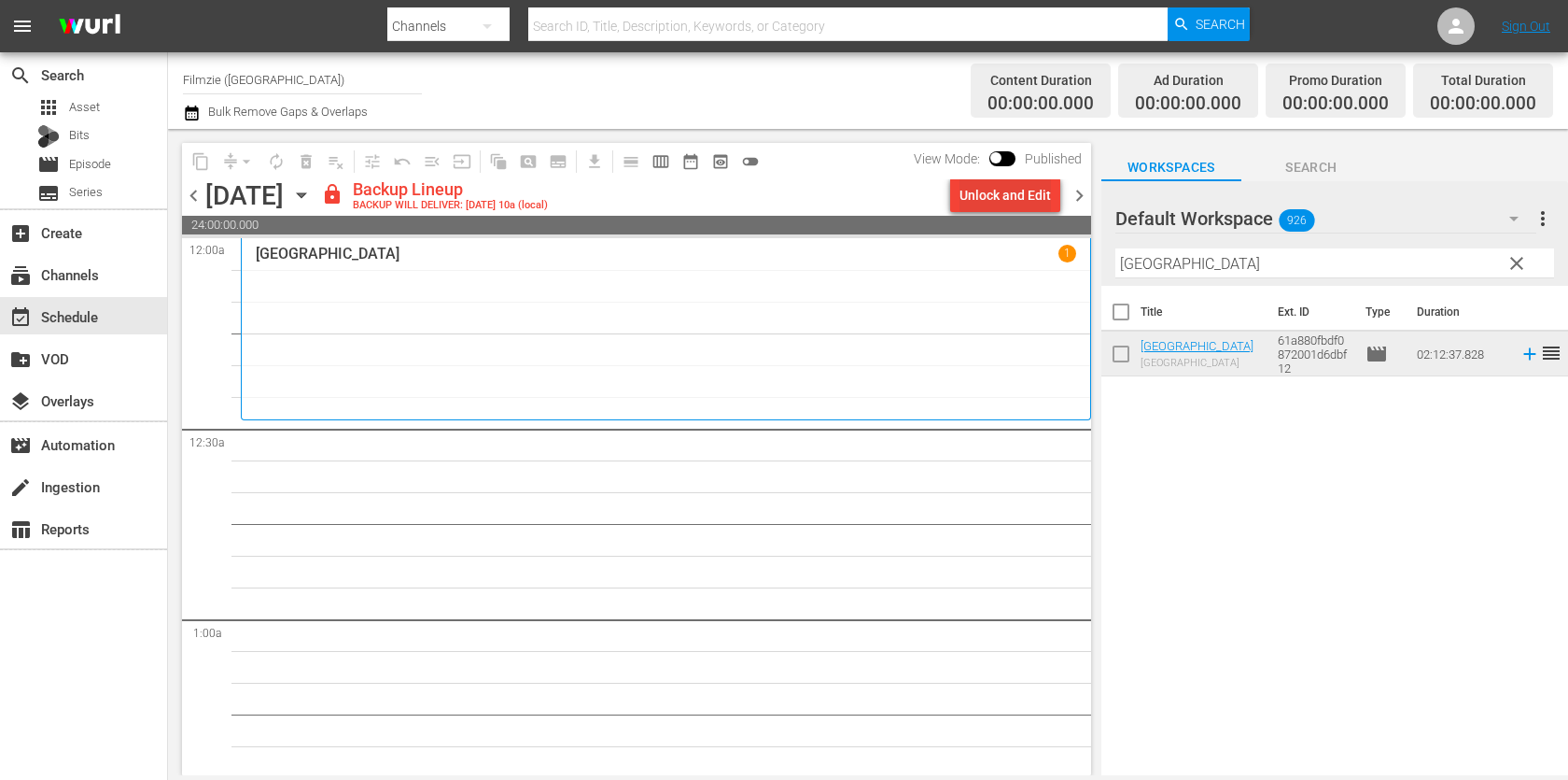
click at [1038, 203] on div "Unlock and Edit" at bounding box center [1004, 195] width 91 height 34
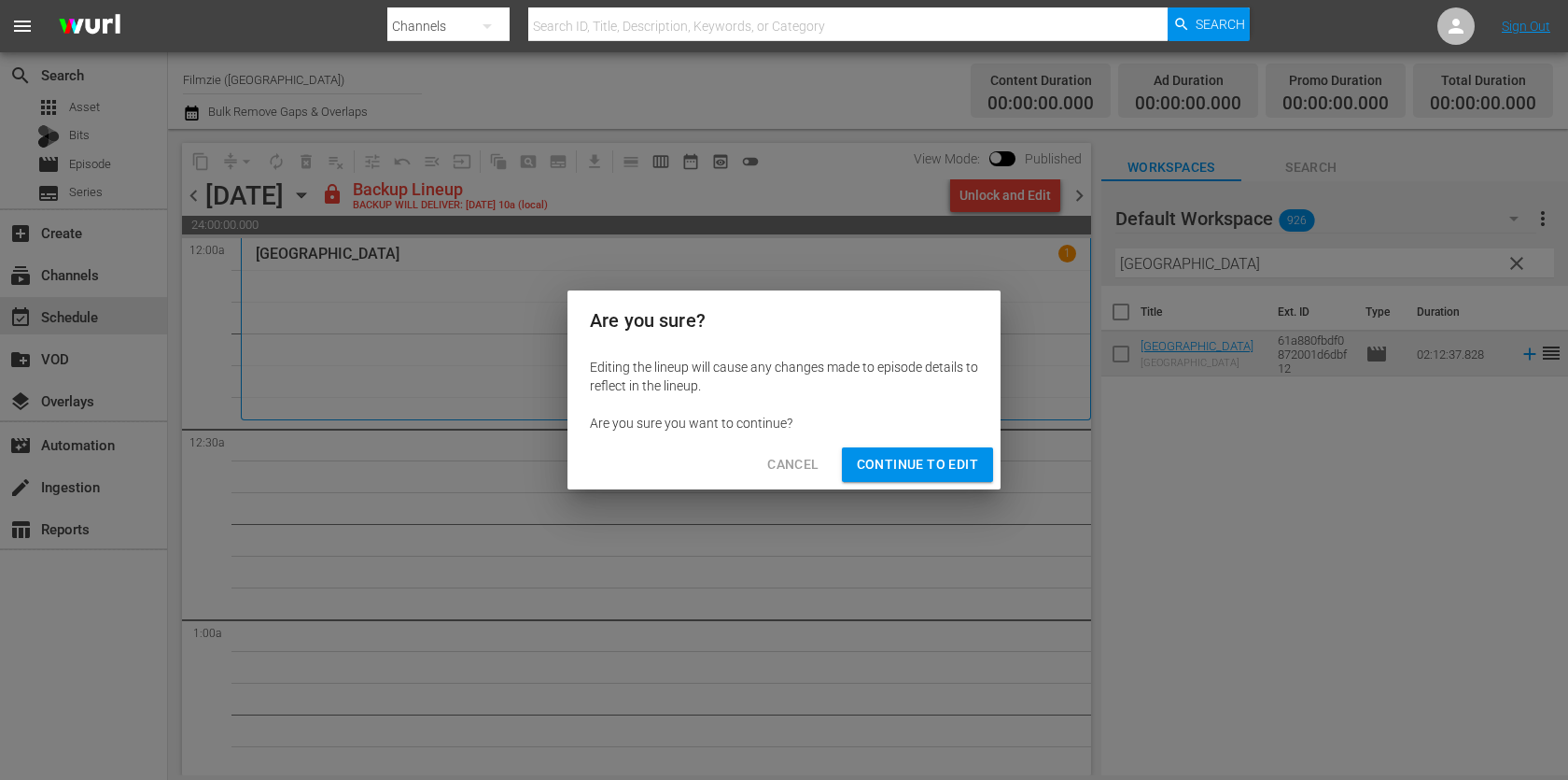
click at [947, 456] on span "Continue to Edit" at bounding box center [916, 464] width 121 height 23
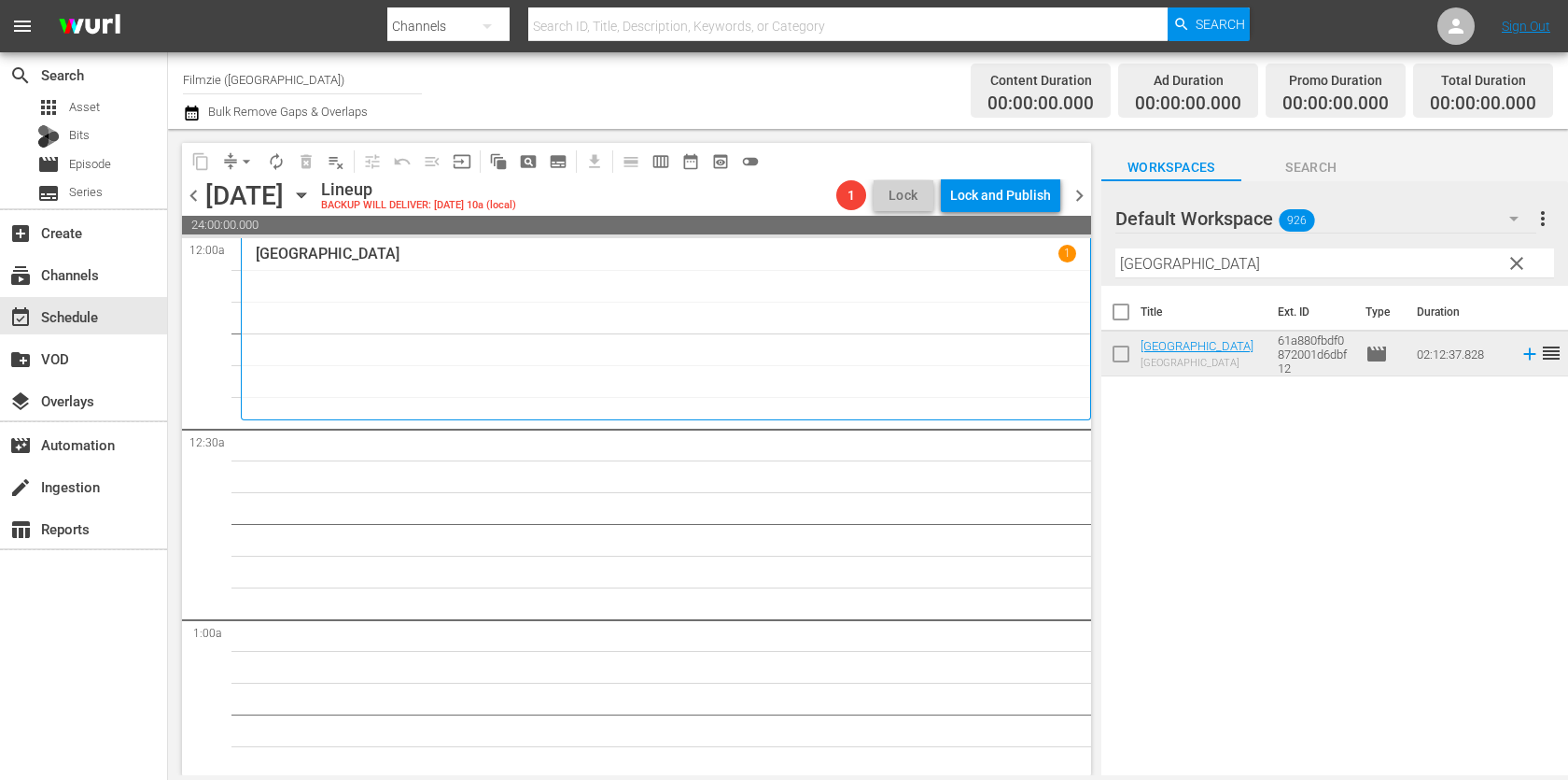
click at [1237, 275] on input "[GEOGRAPHIC_DATA]" at bounding box center [1334, 263] width 439 height 30
paste input "Somewhere Over the Rainbow"
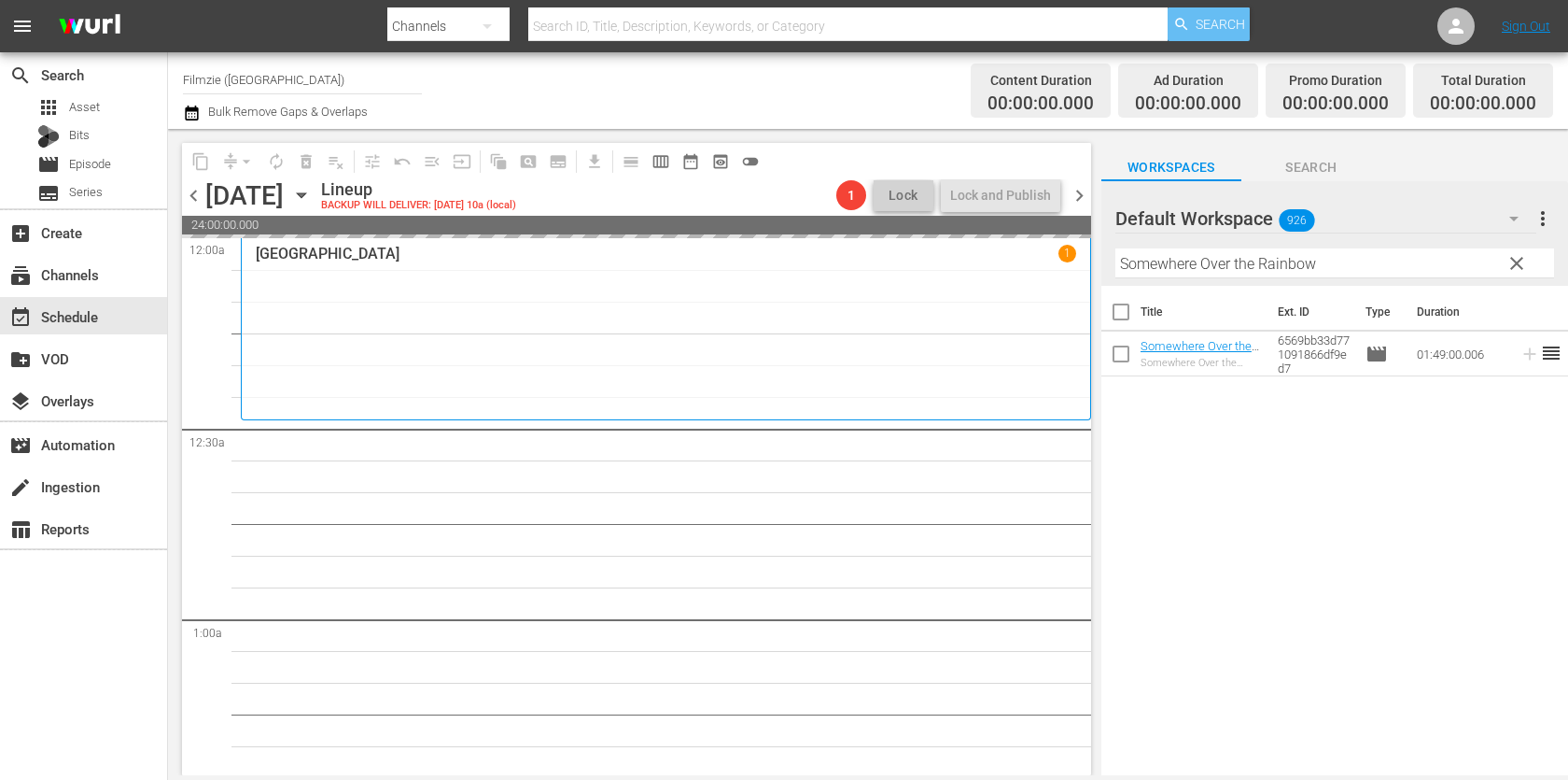
drag, startPoint x: 1177, startPoint y: 350, endPoint x: 1248, endPoint y: 26, distance: 331.7
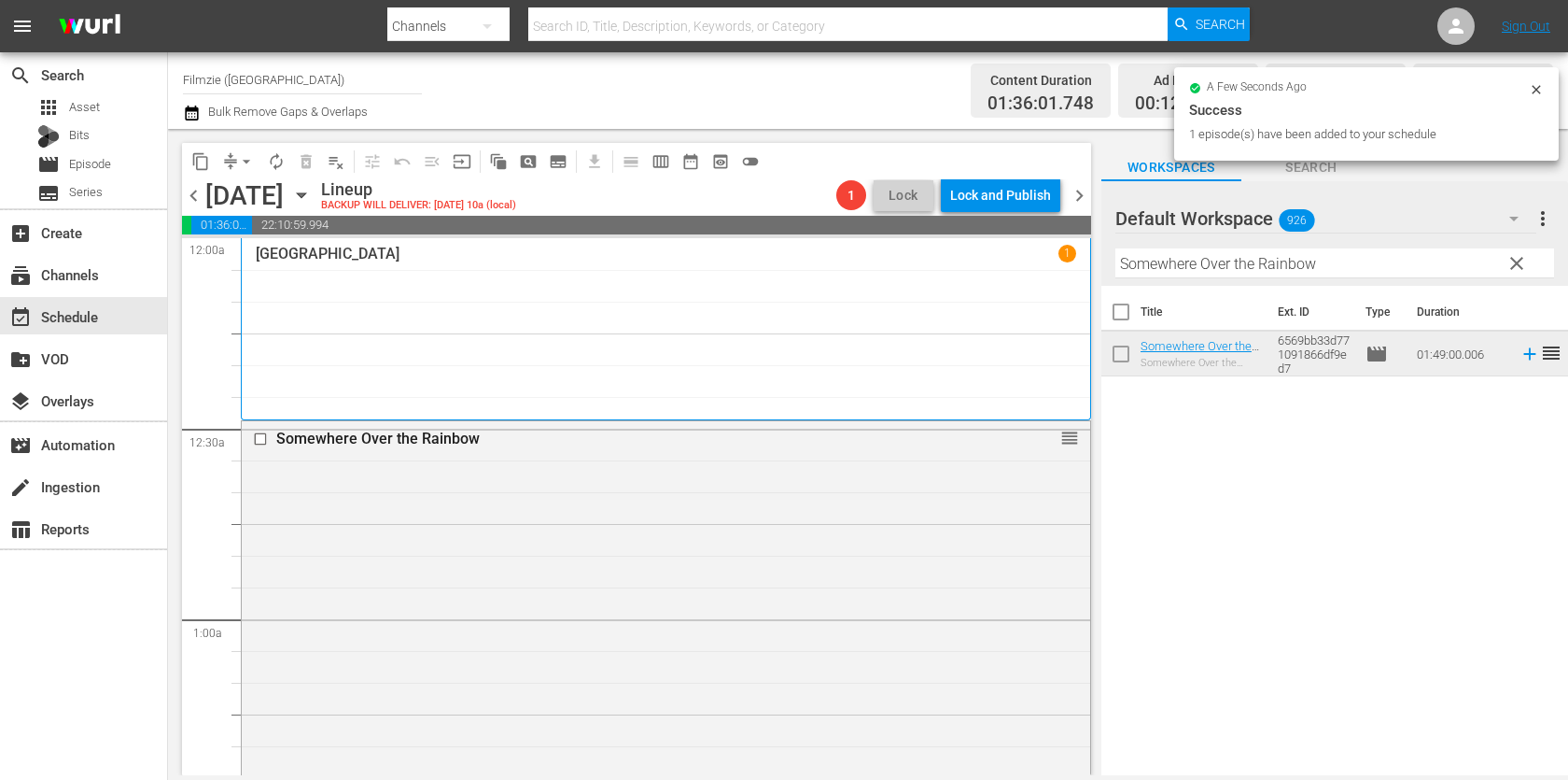
click at [1276, 276] on input "Somewhere Over the Rainbow" at bounding box center [1334, 263] width 439 height 30
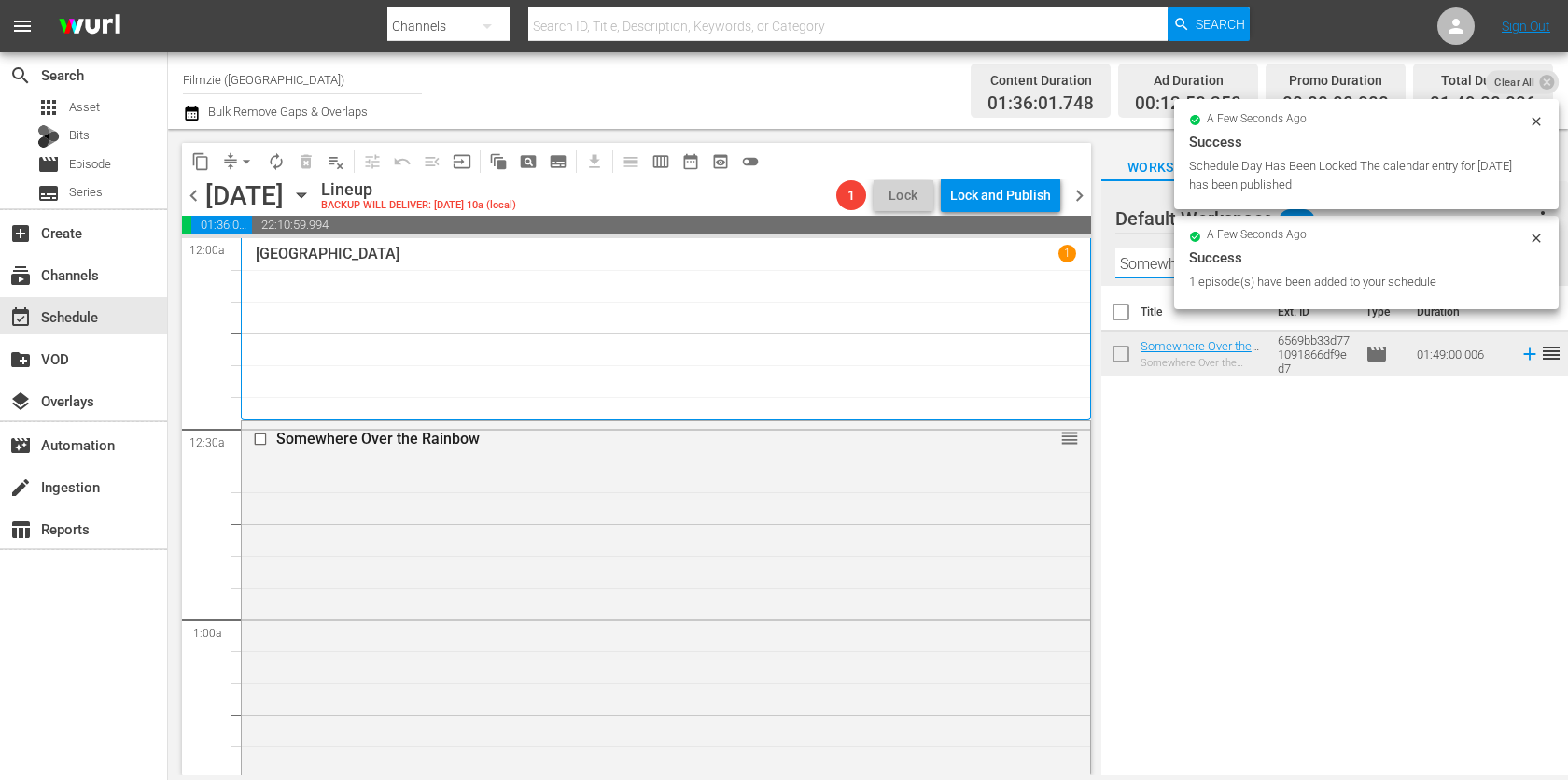
click at [1276, 276] on div "1 episode(s) have been added to your schedule" at bounding box center [1356, 281] width 335 height 18
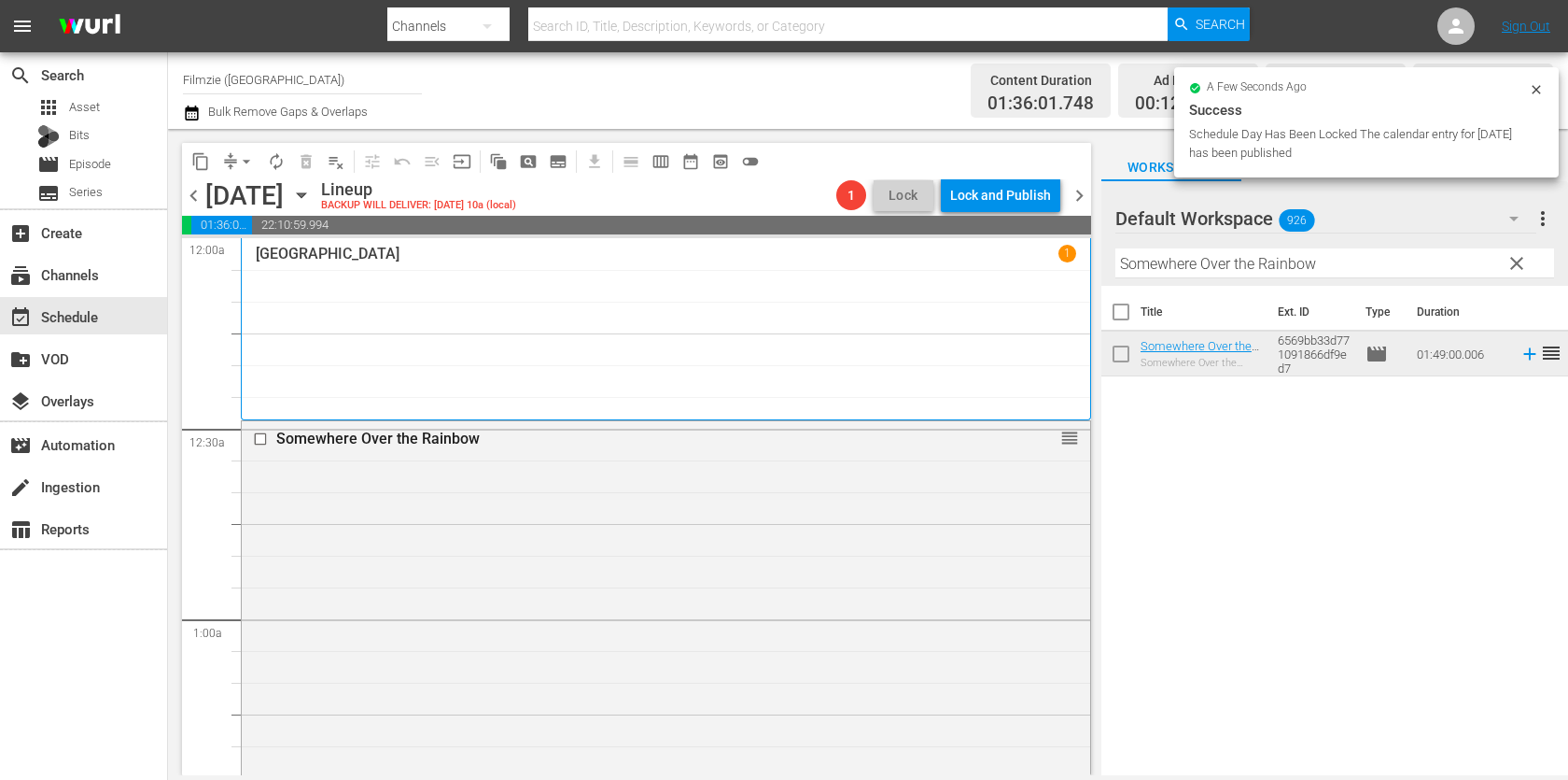
click at [1180, 275] on input "Somewhere Over the Rainbow" at bounding box center [1334, 263] width 439 height 30
paste input "THE BOXING GIRLS OF [GEOGRAPHIC_DATA]"
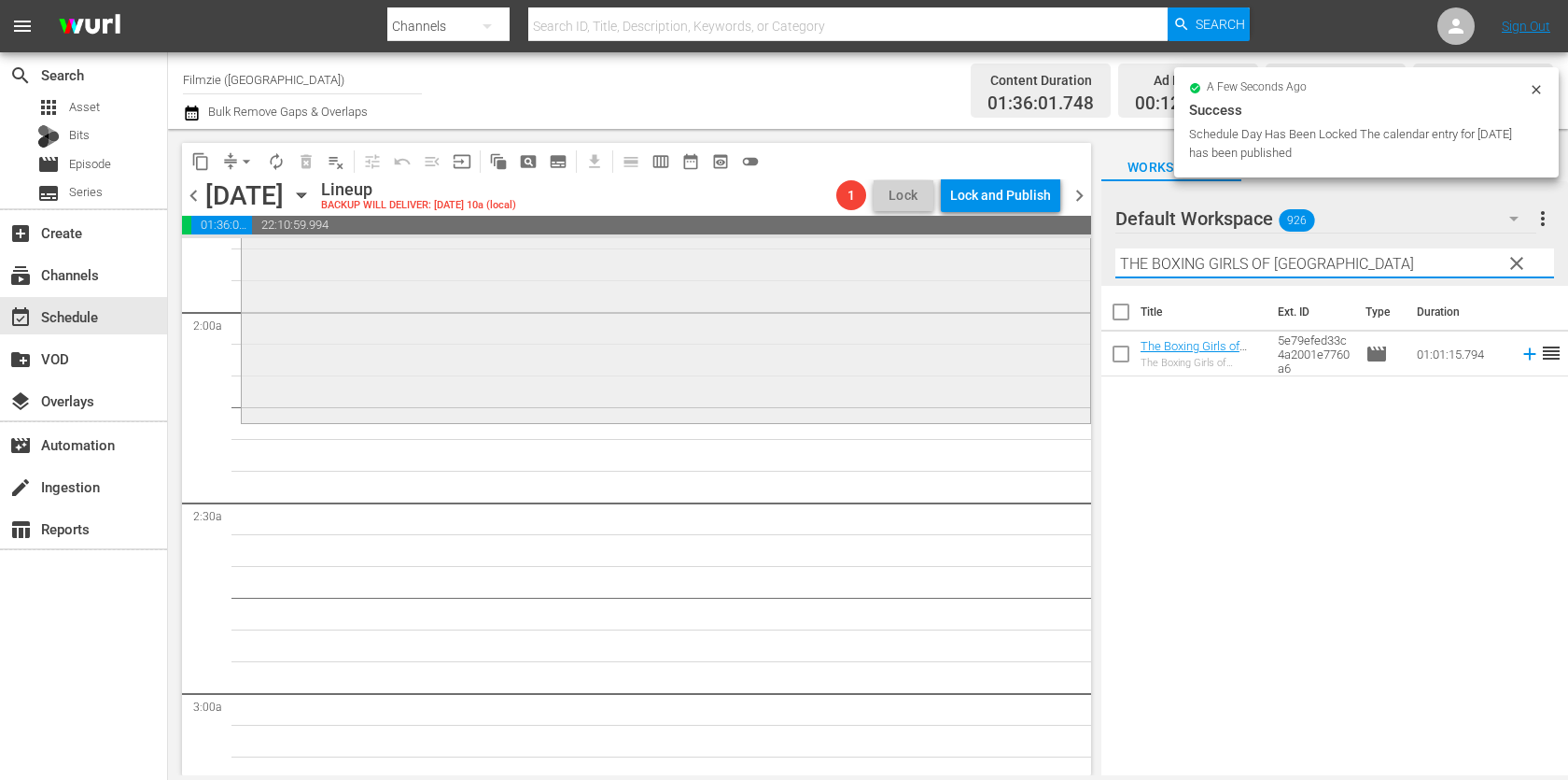
scroll to position [735, 0]
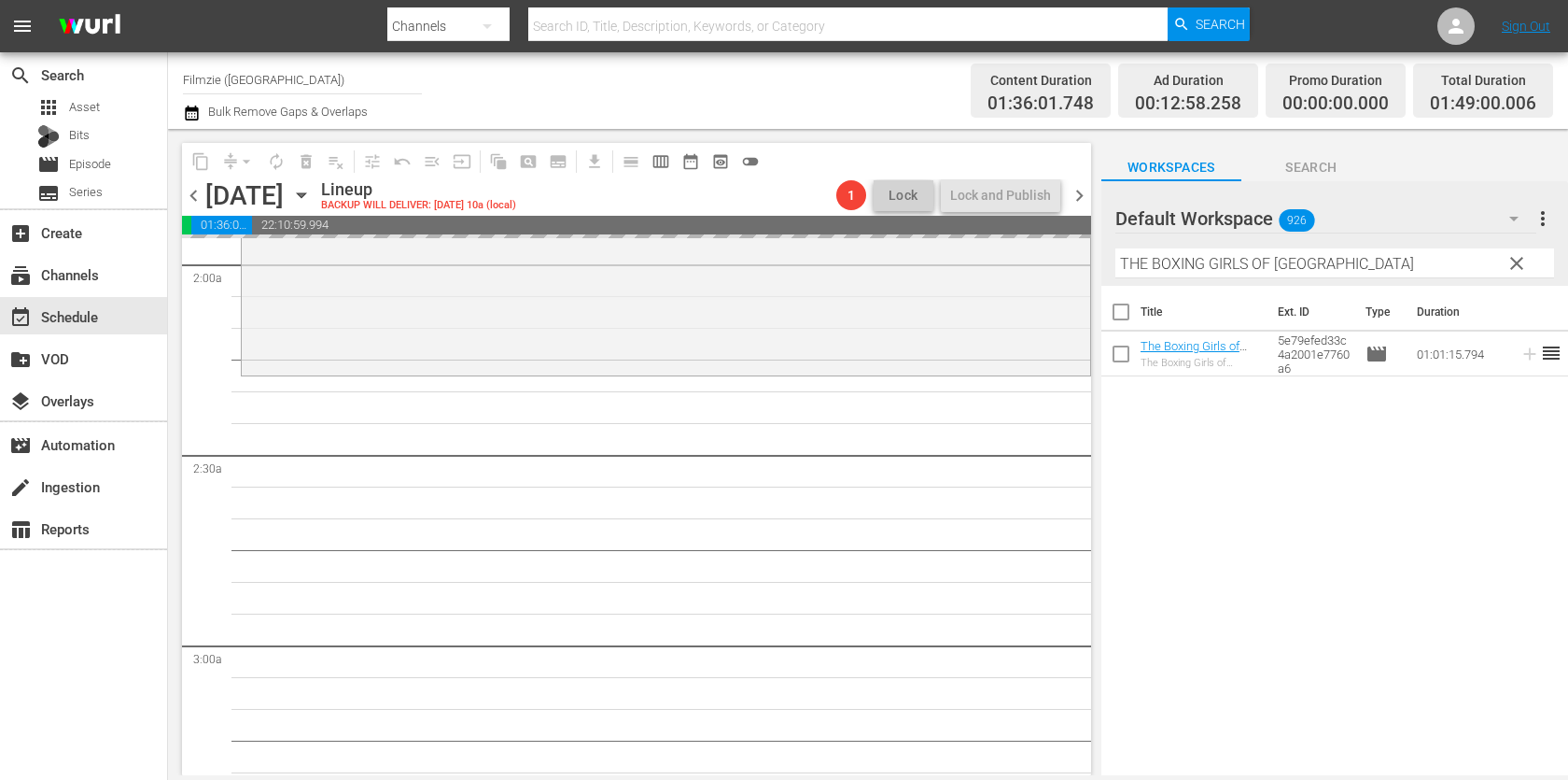
drag, startPoint x: 1231, startPoint y: 334, endPoint x: 1253, endPoint y: 49, distance: 285.8
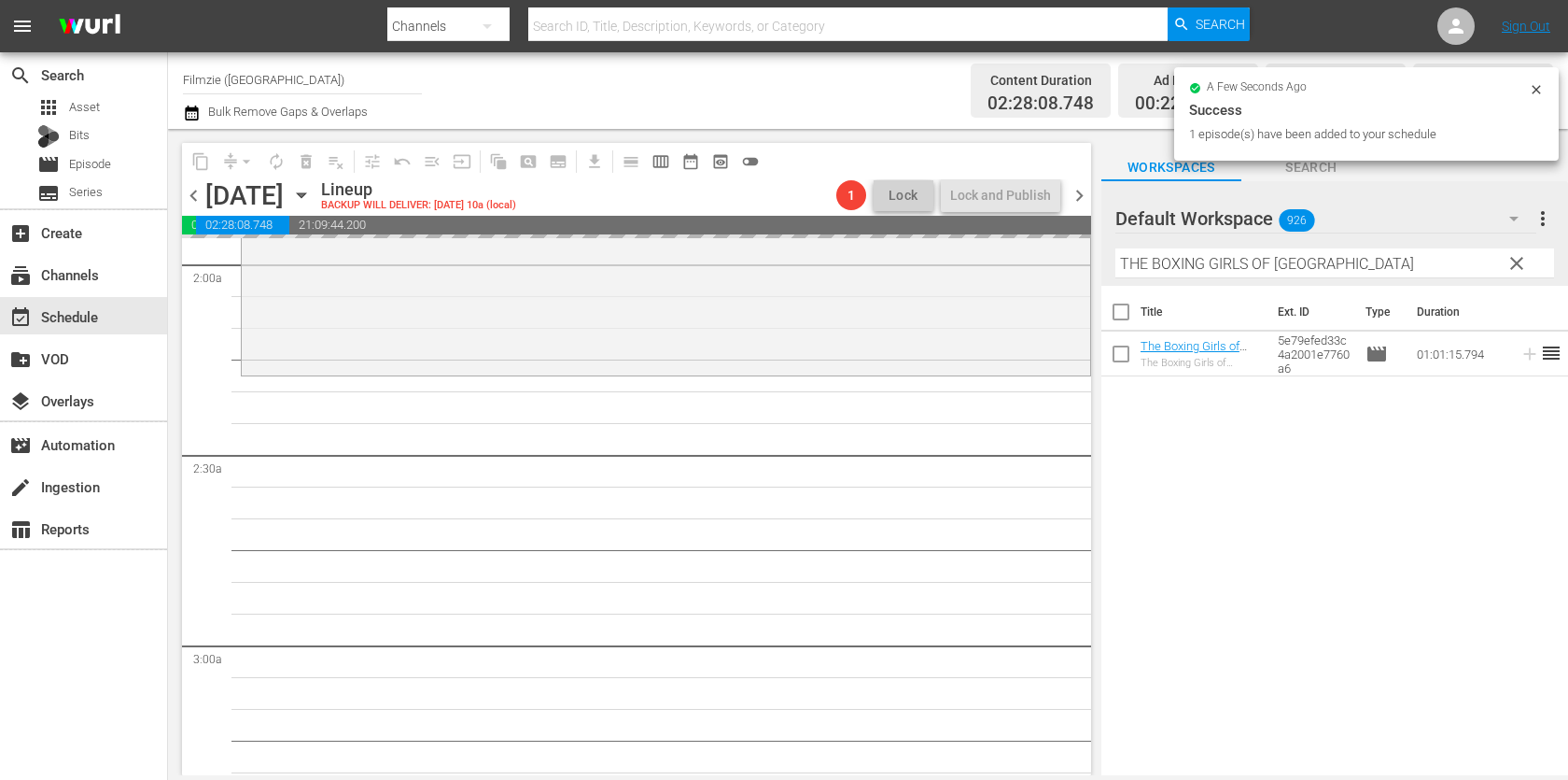
click at [1281, 272] on input "THE BOXING GIRLS OF [GEOGRAPHIC_DATA]" at bounding box center [1334, 263] width 439 height 30
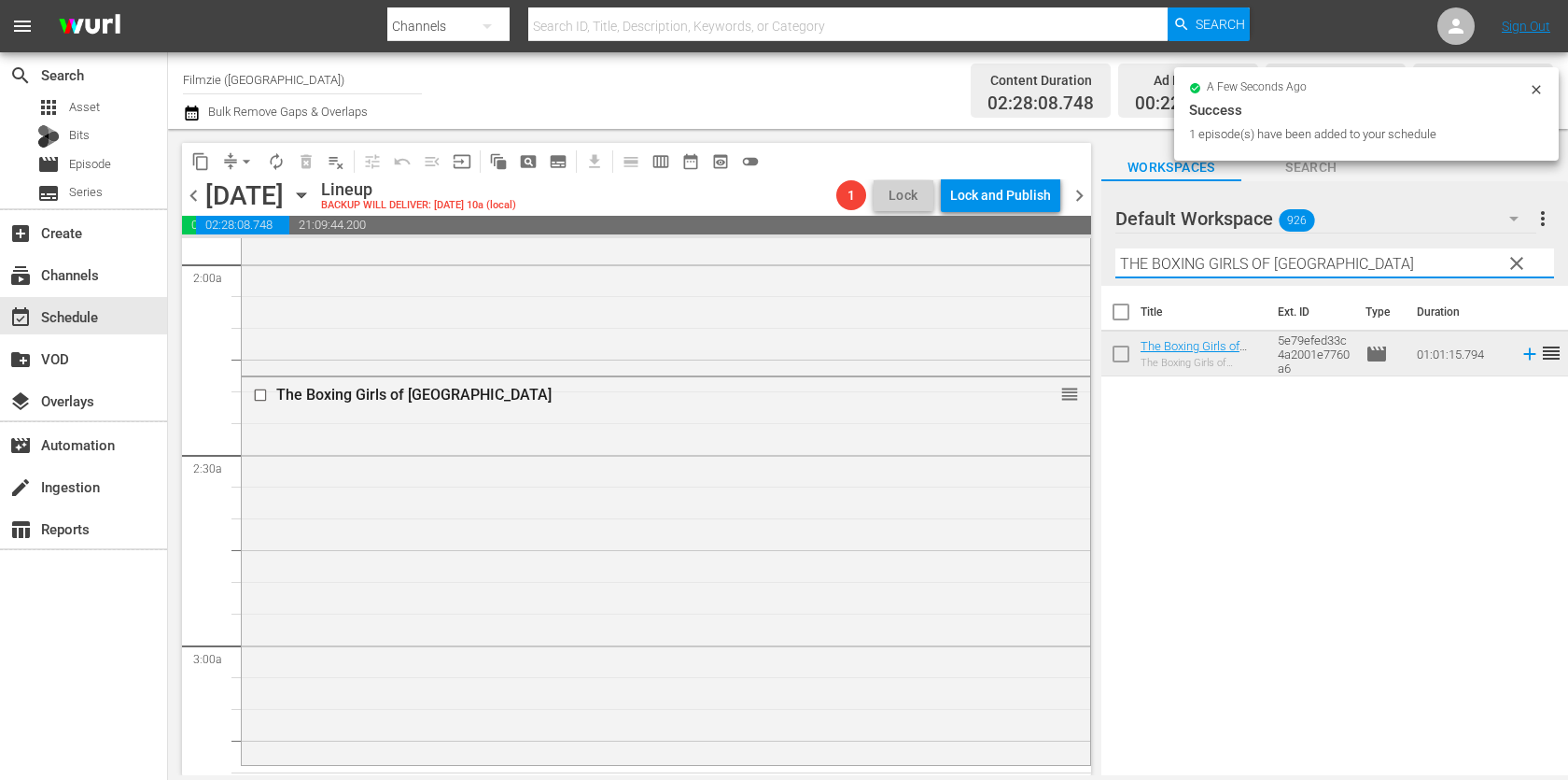
click at [1281, 272] on input "THE BOXING GIRLS OF [GEOGRAPHIC_DATA]" at bounding box center [1334, 263] width 439 height 30
paste input "Saints and Soldiers"
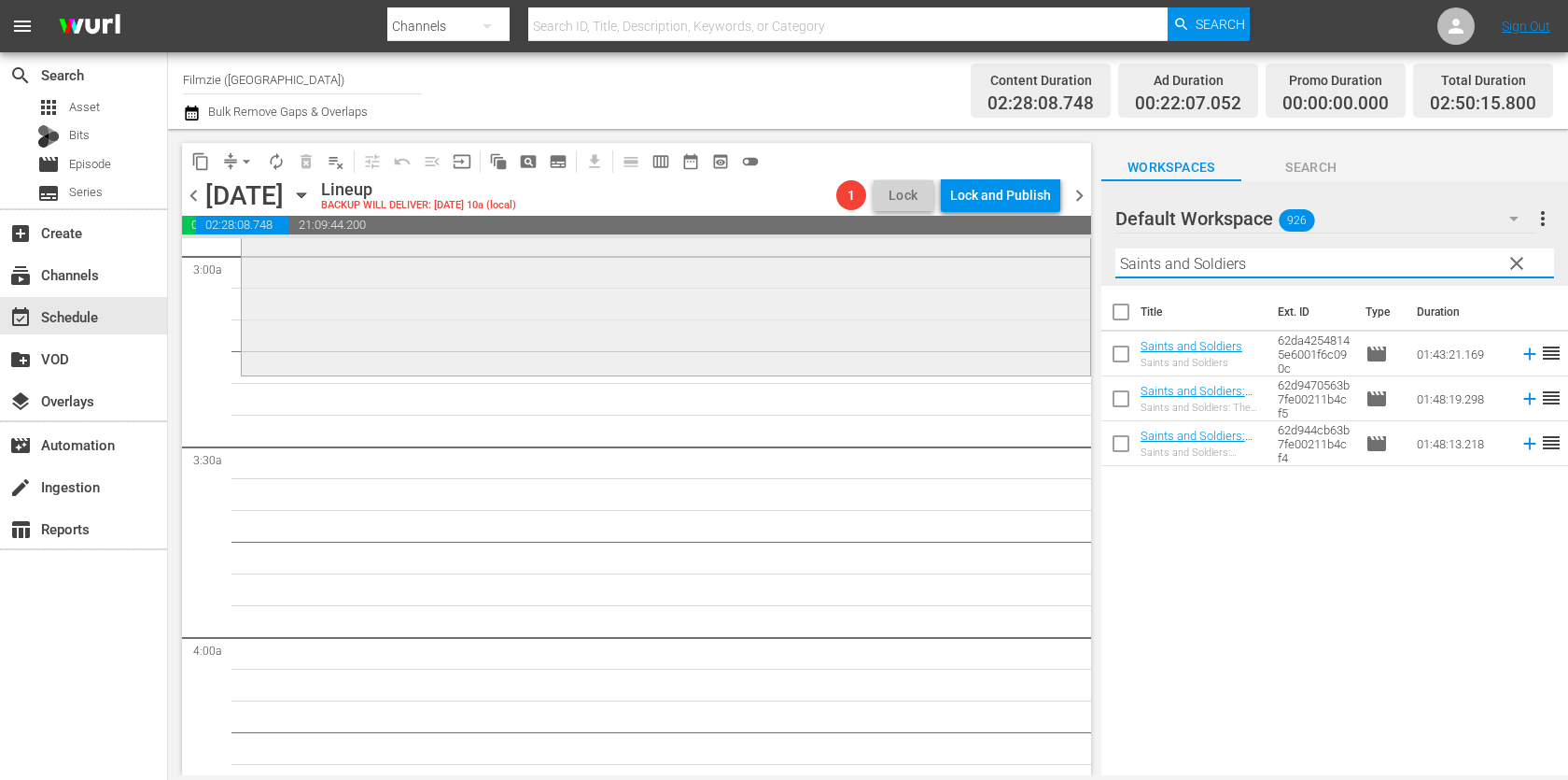
scroll to position [1121, 0]
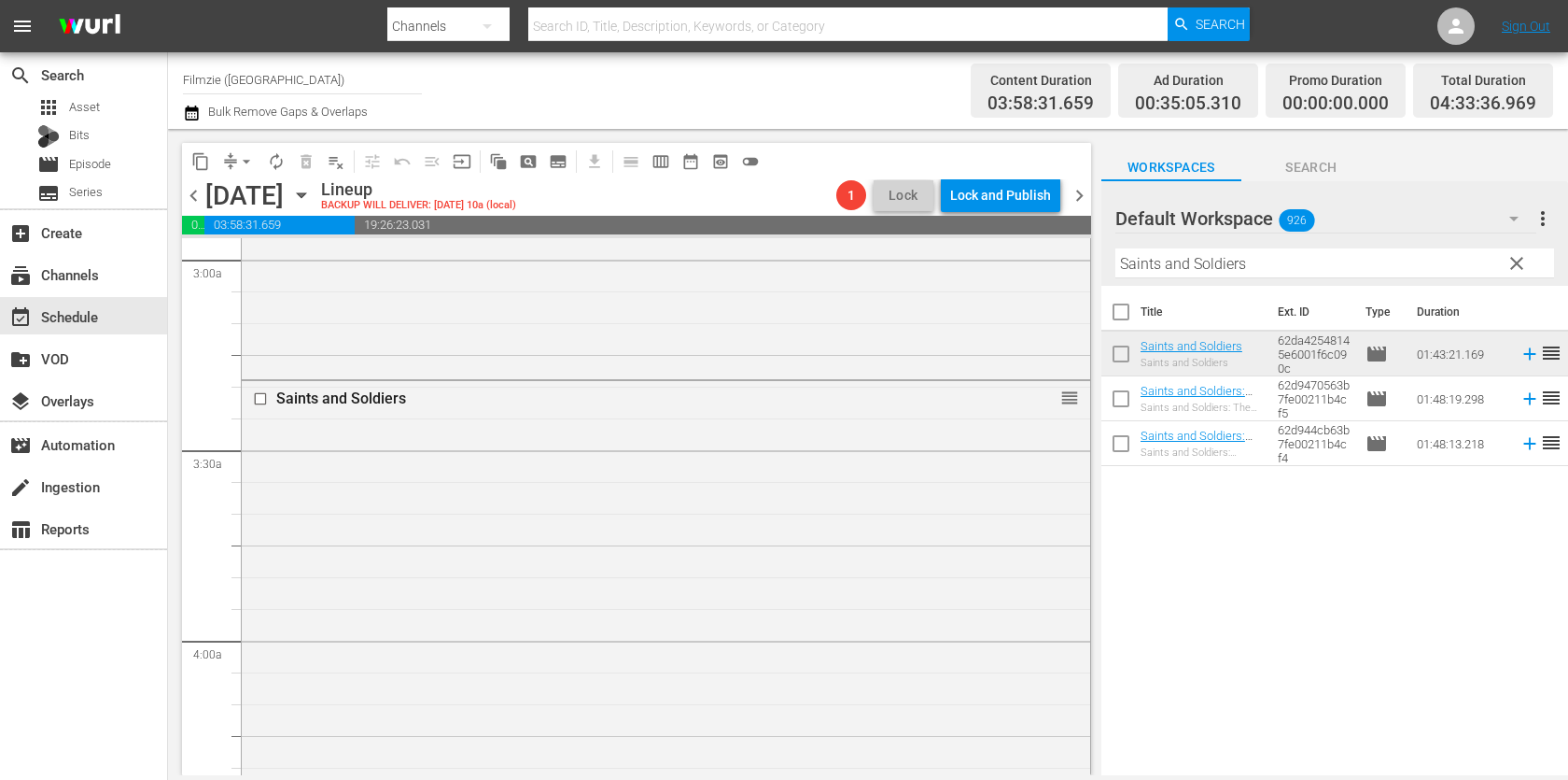
drag, startPoint x: 1214, startPoint y: 343, endPoint x: 1091, endPoint y: 13, distance: 352.2
click at [1314, 261] on input "Saints and Soldiers" at bounding box center [1334, 263] width 439 height 30
paste input "Biohack Yourself 2"
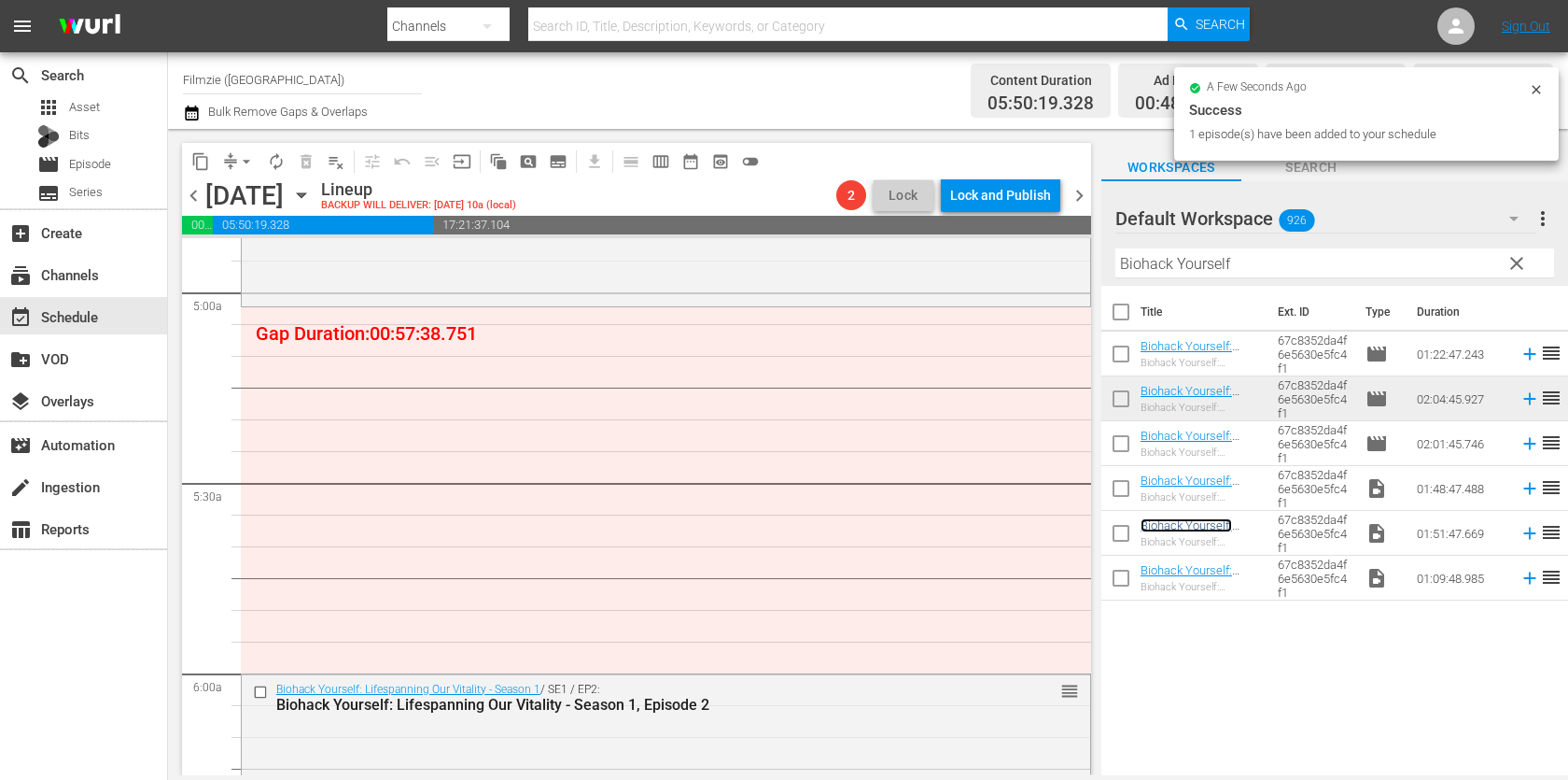
scroll to position [1845, 0]
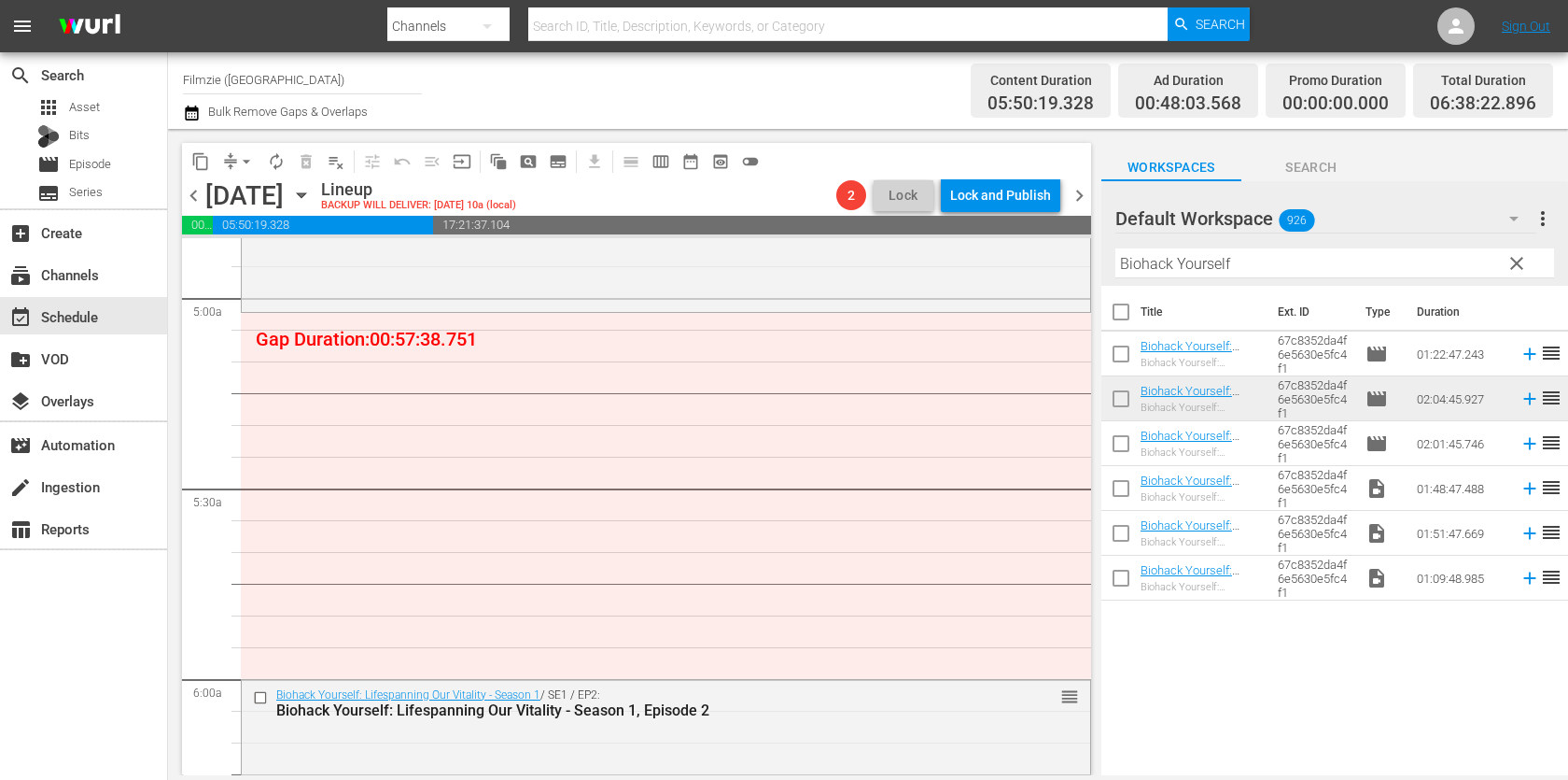
drag, startPoint x: 1182, startPoint y: 524, endPoint x: 1012, endPoint y: 14, distance: 537.6
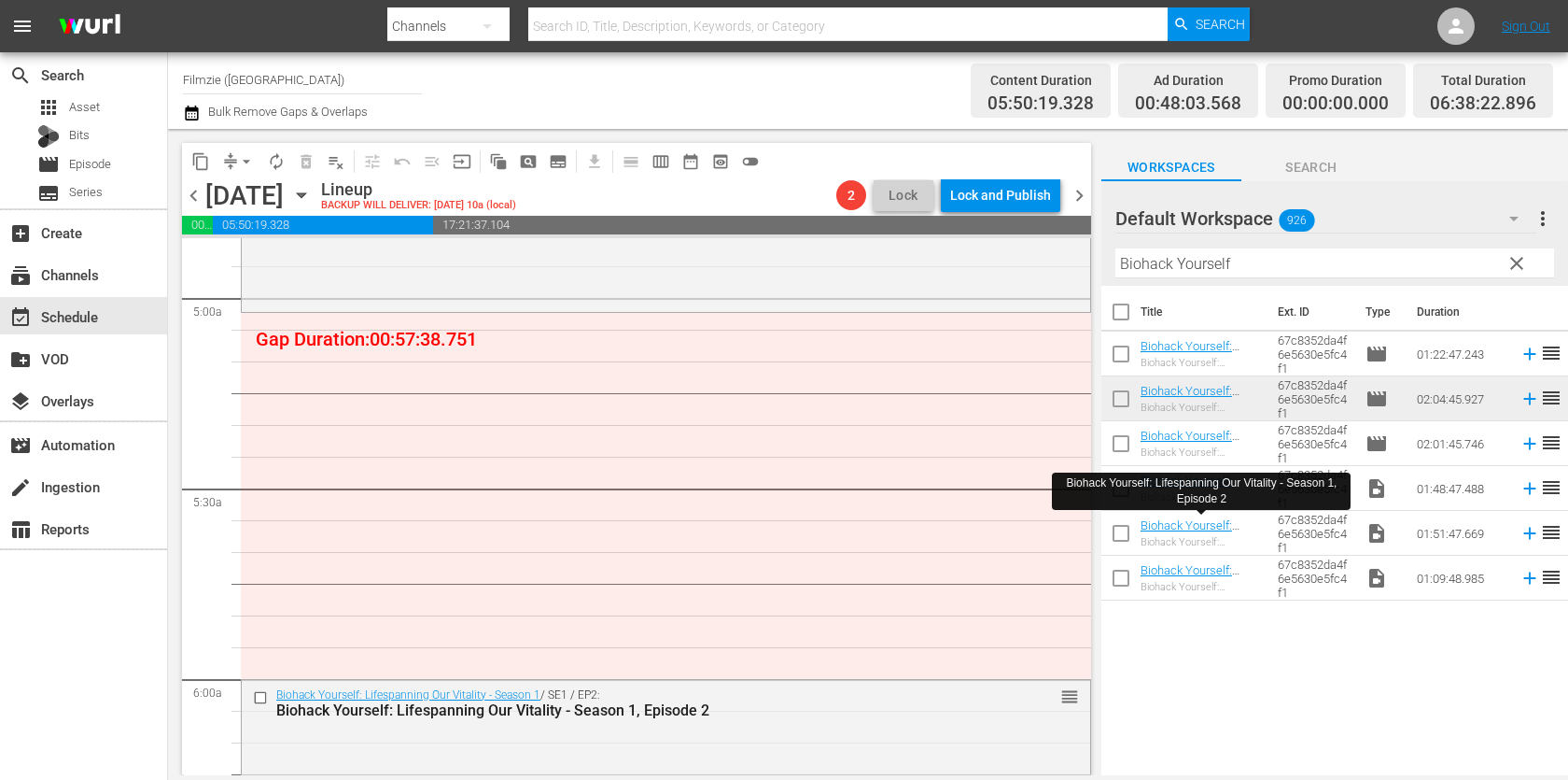
click at [1250, 262] on input "Biohack Yourself" at bounding box center [1334, 263] width 439 height 30
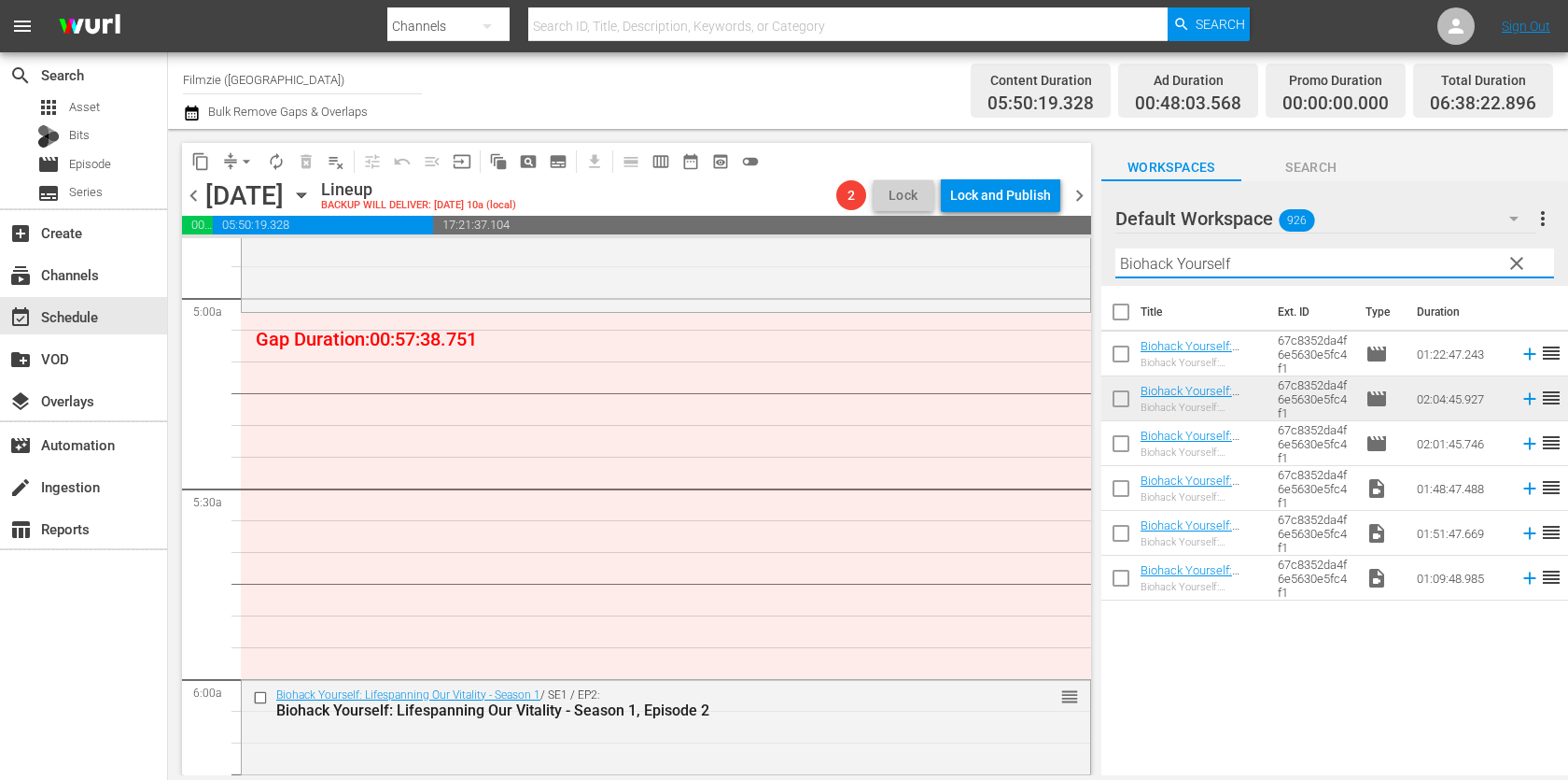
click at [1250, 262] on input "Biohack Yourself" at bounding box center [1334, 263] width 439 height 30
paste input "Dye Hard"
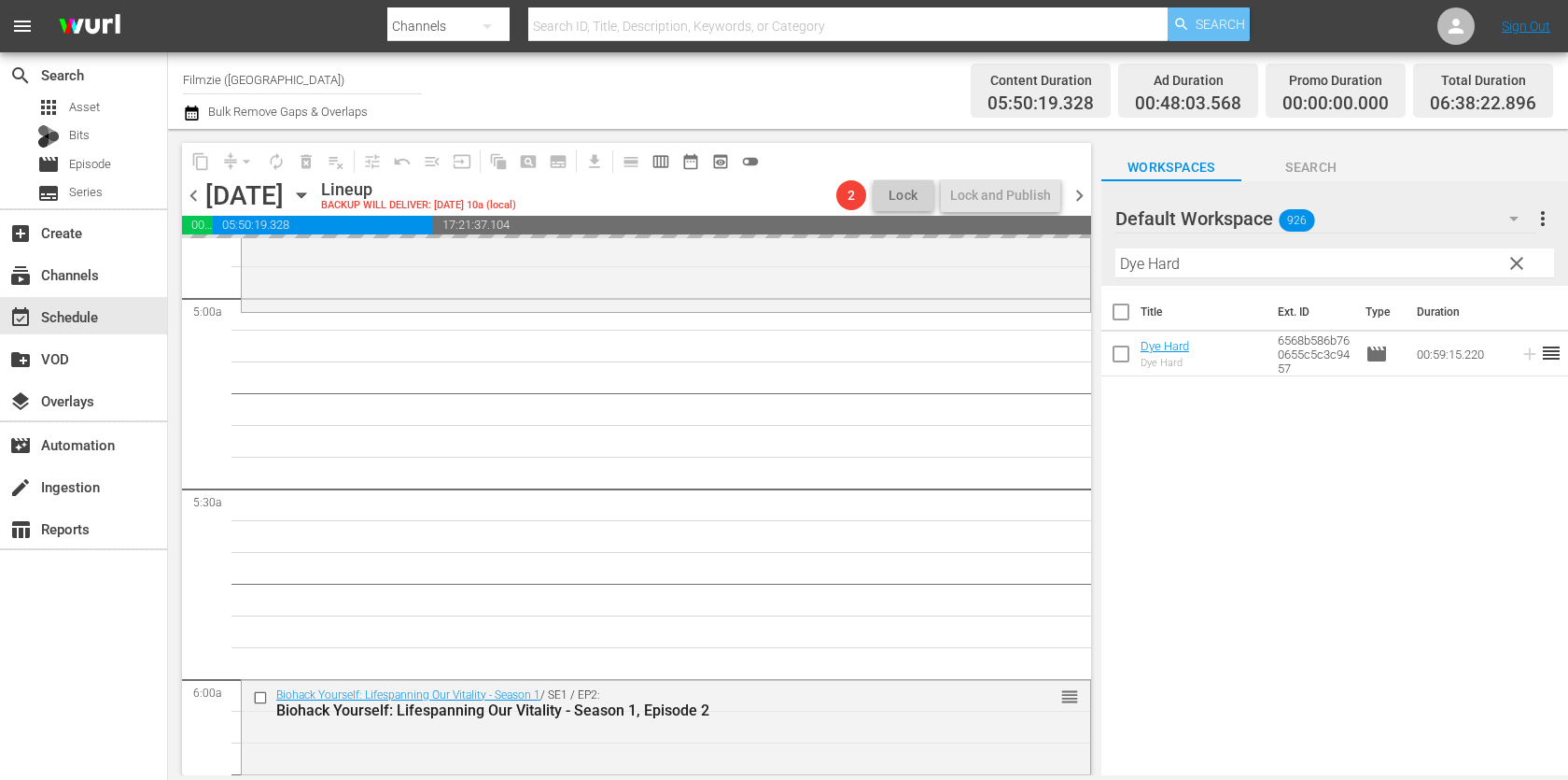
drag, startPoint x: 1177, startPoint y: 349, endPoint x: 1226, endPoint y: 8, distance: 344.5
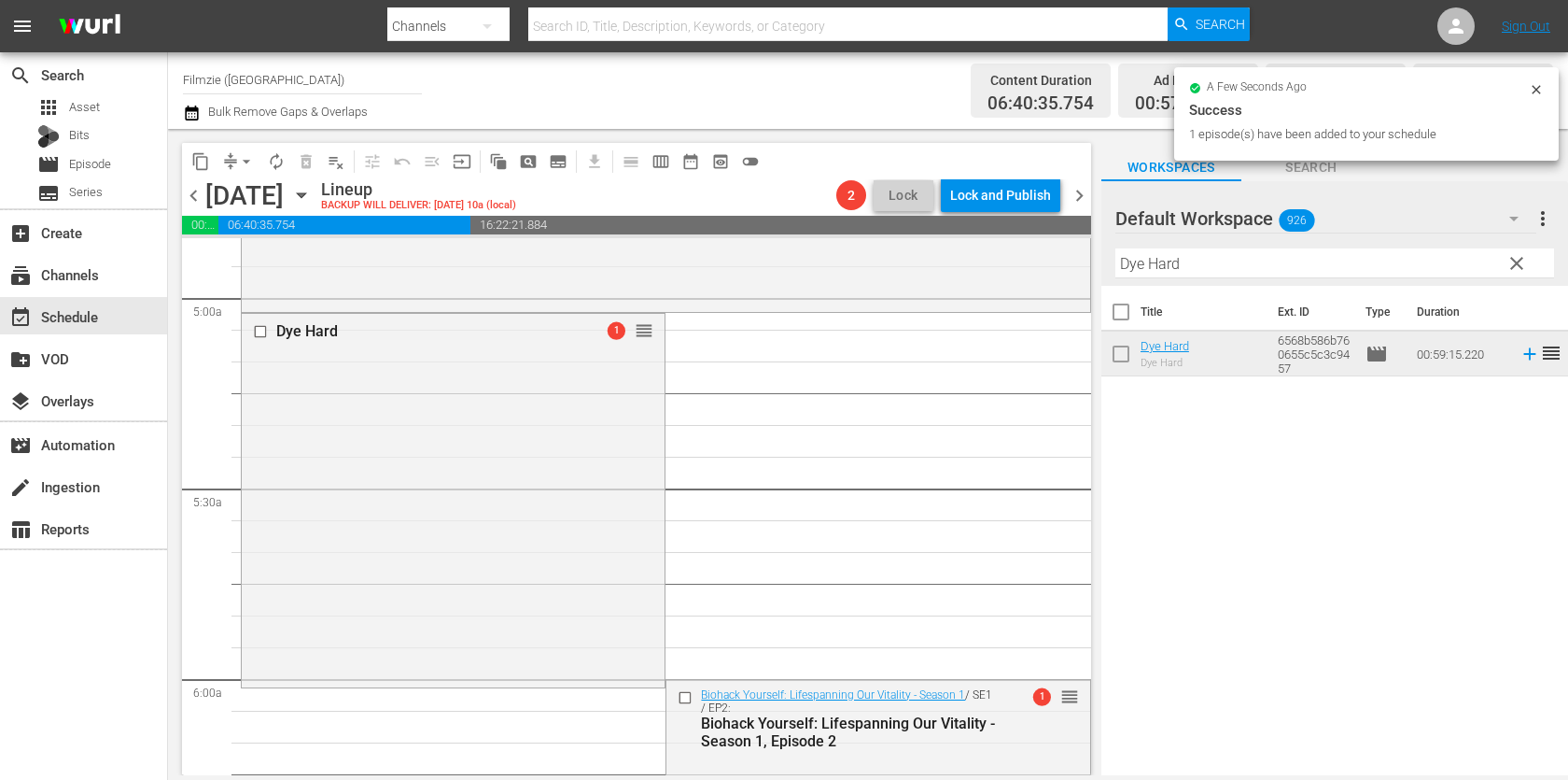
click at [1254, 254] on input "Dye Hard" at bounding box center [1334, 263] width 439 height 30
paste input "Atragon"
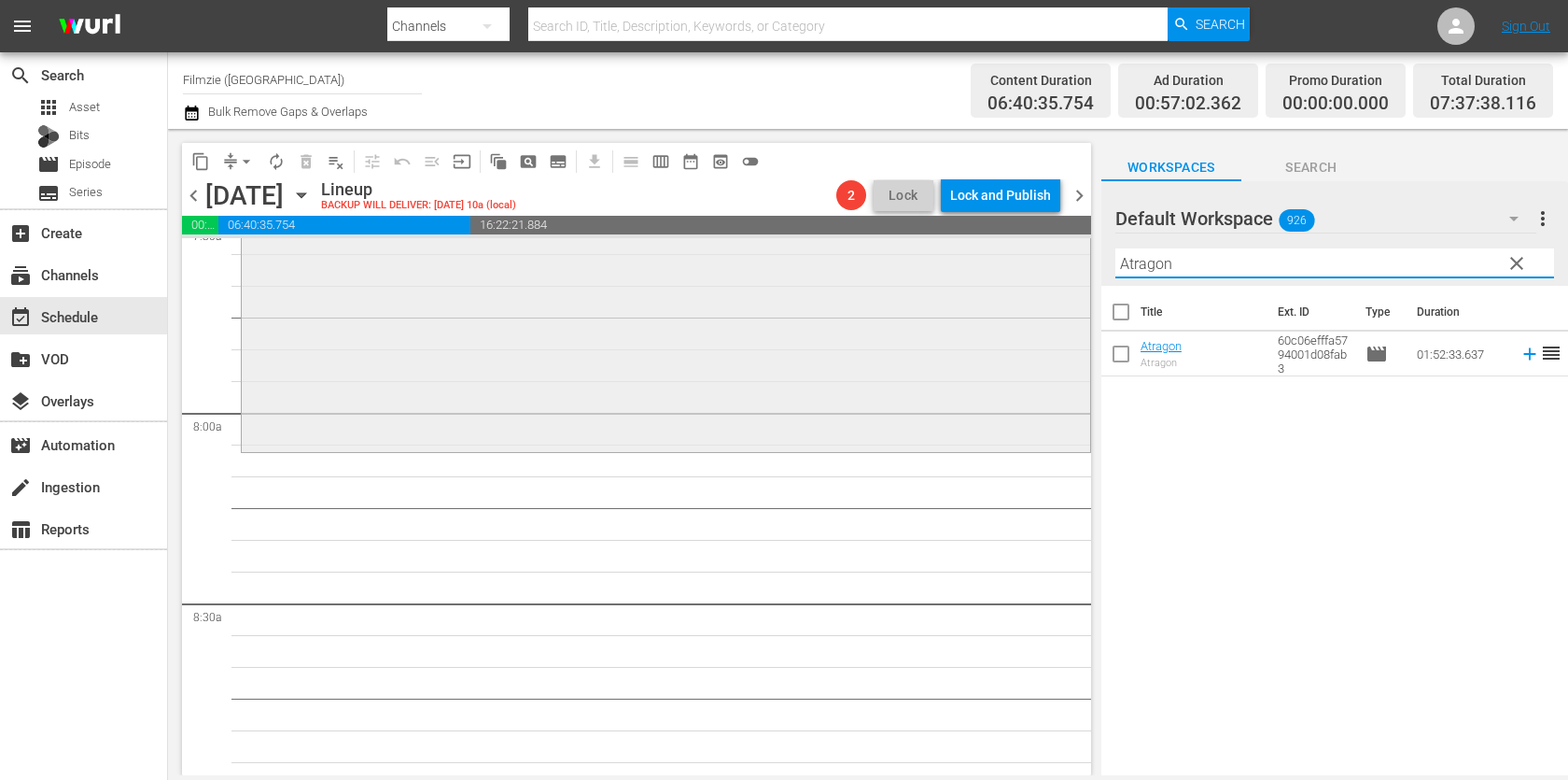
scroll to position [2888, 0]
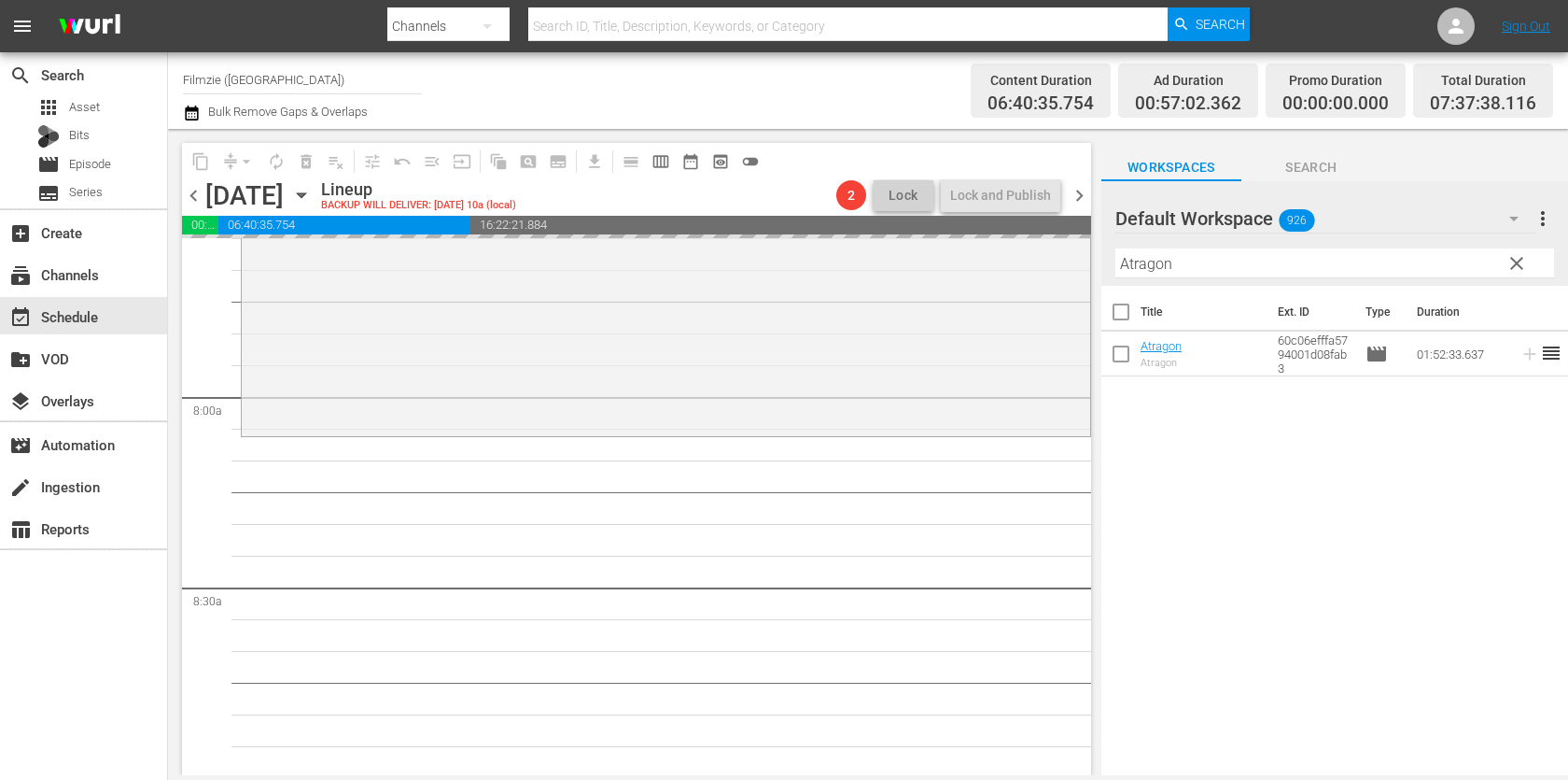
drag, startPoint x: 1158, startPoint y: 345, endPoint x: 1187, endPoint y: 43, distance: 303.4
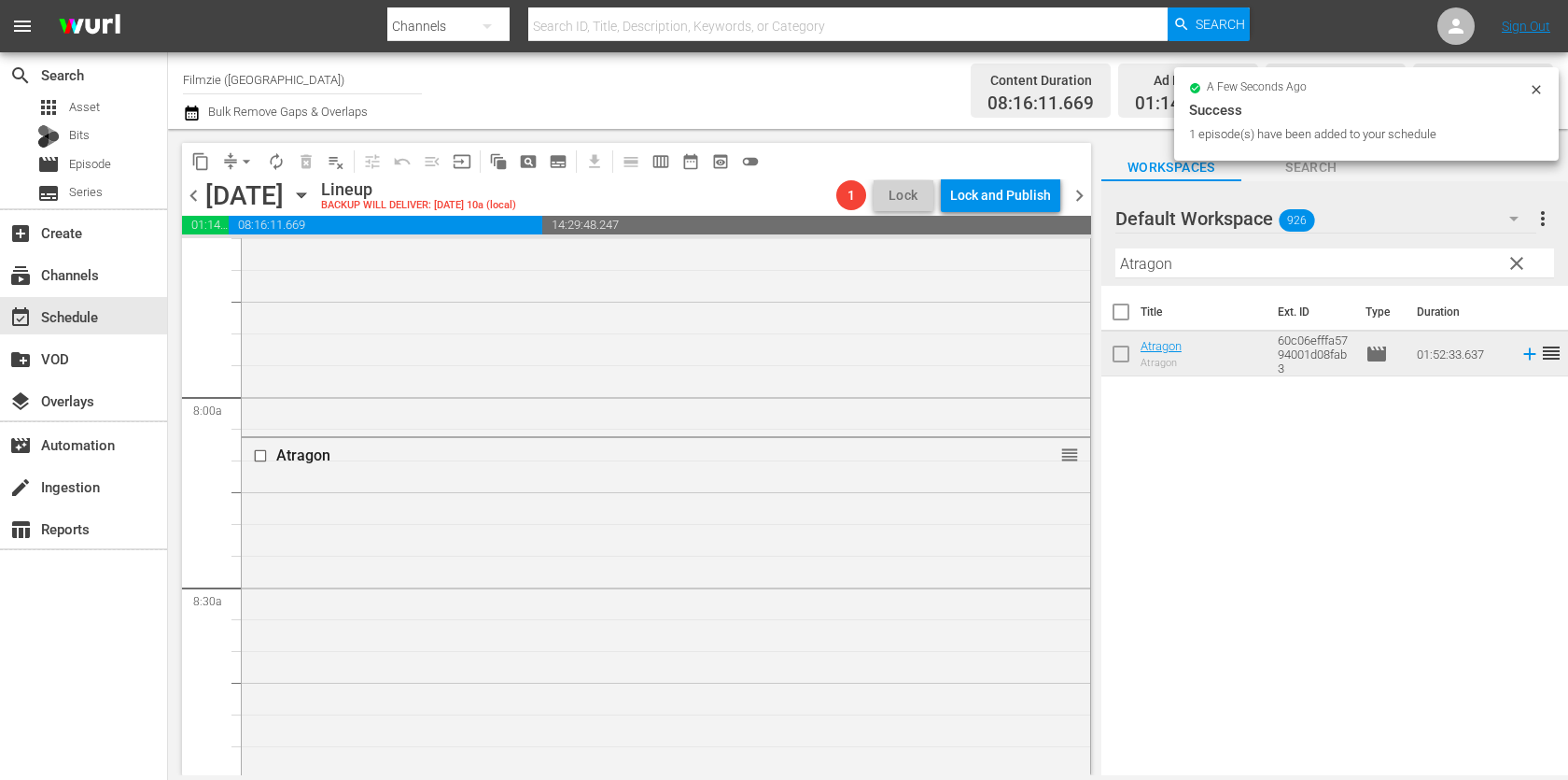
click at [1225, 266] on input "Atragon" at bounding box center [1334, 263] width 439 height 30
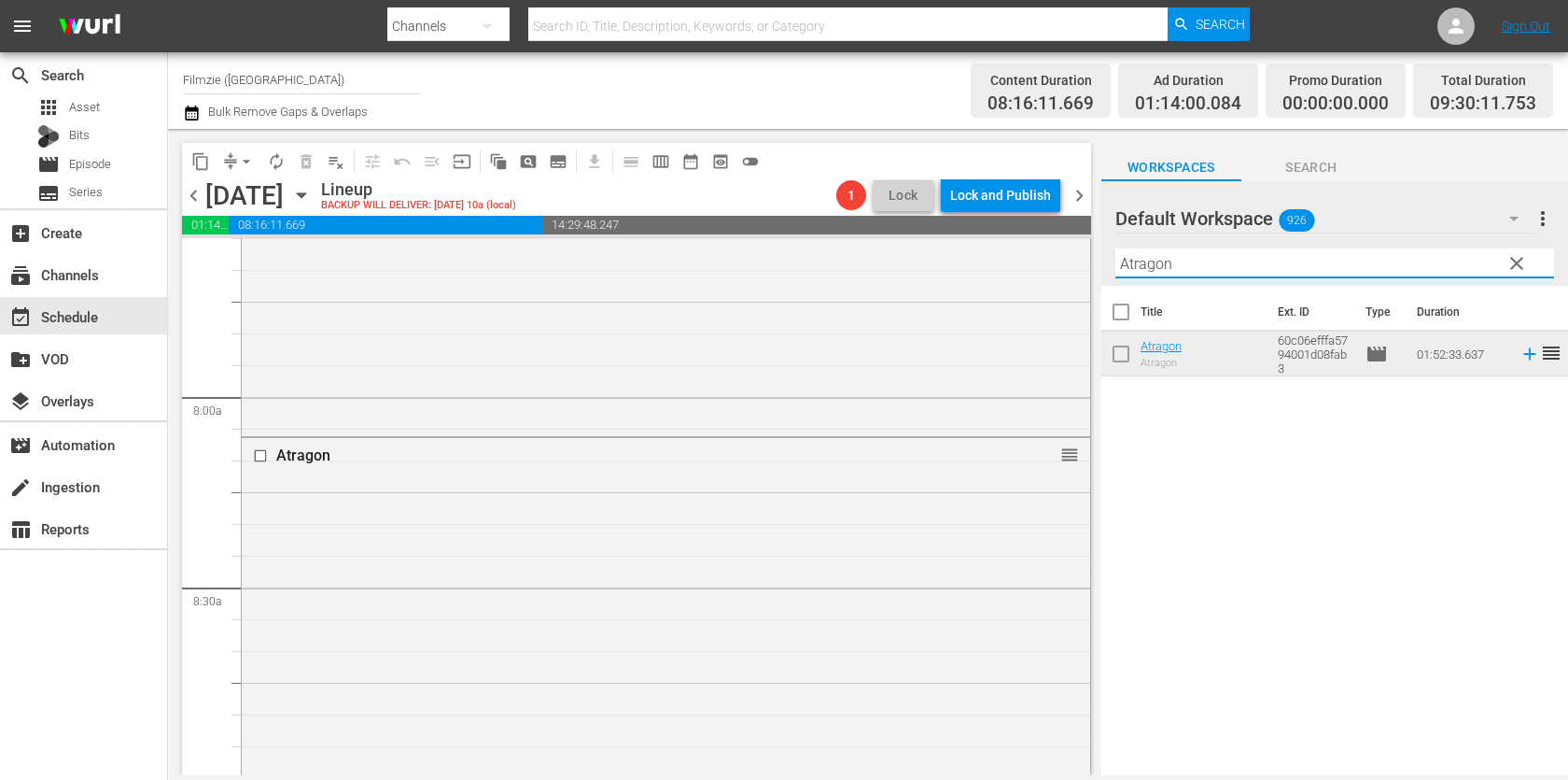
paste input "Wilderness to Table with Chef Bri 1.2"
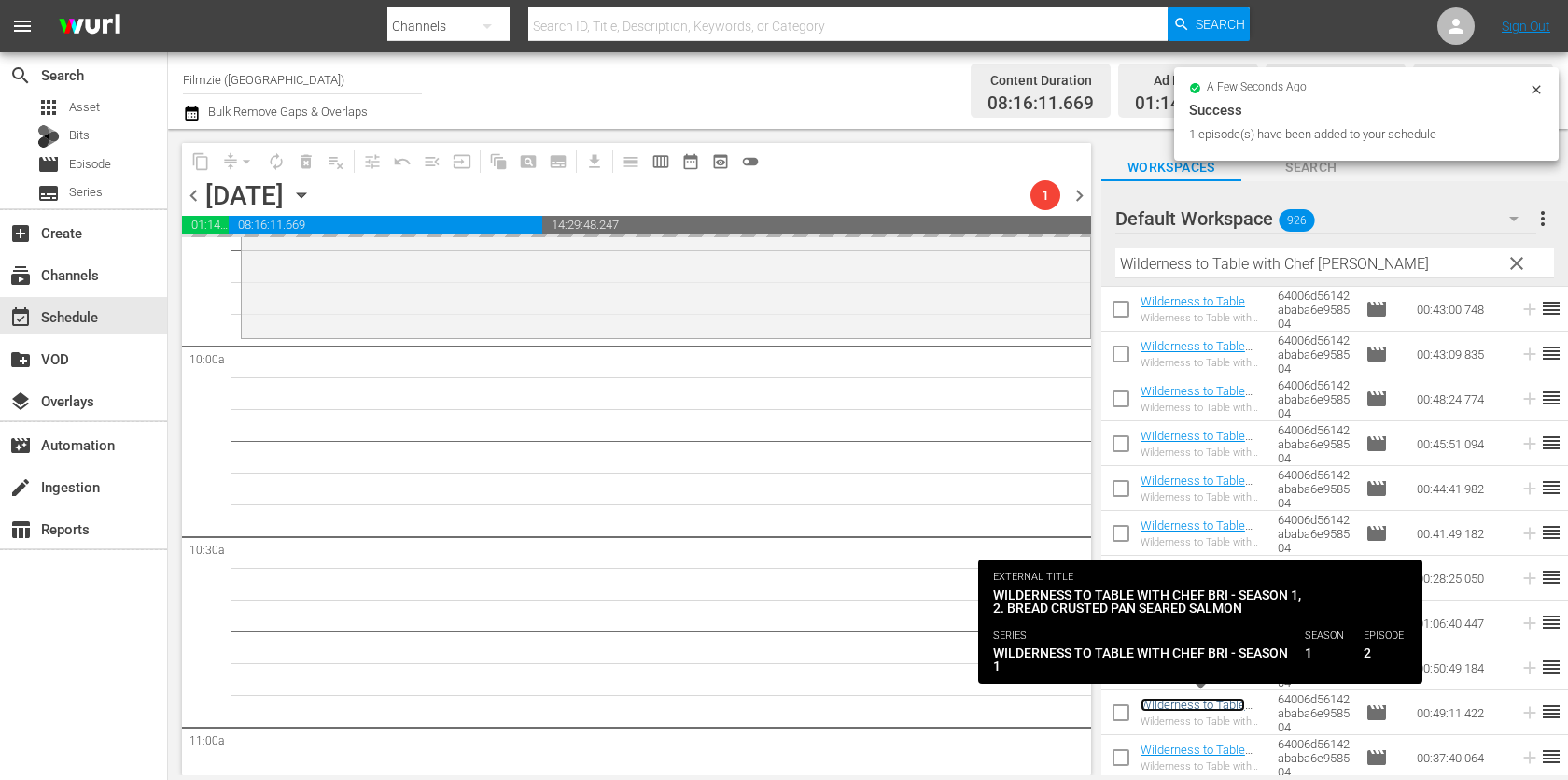
scroll to position [3703, 0]
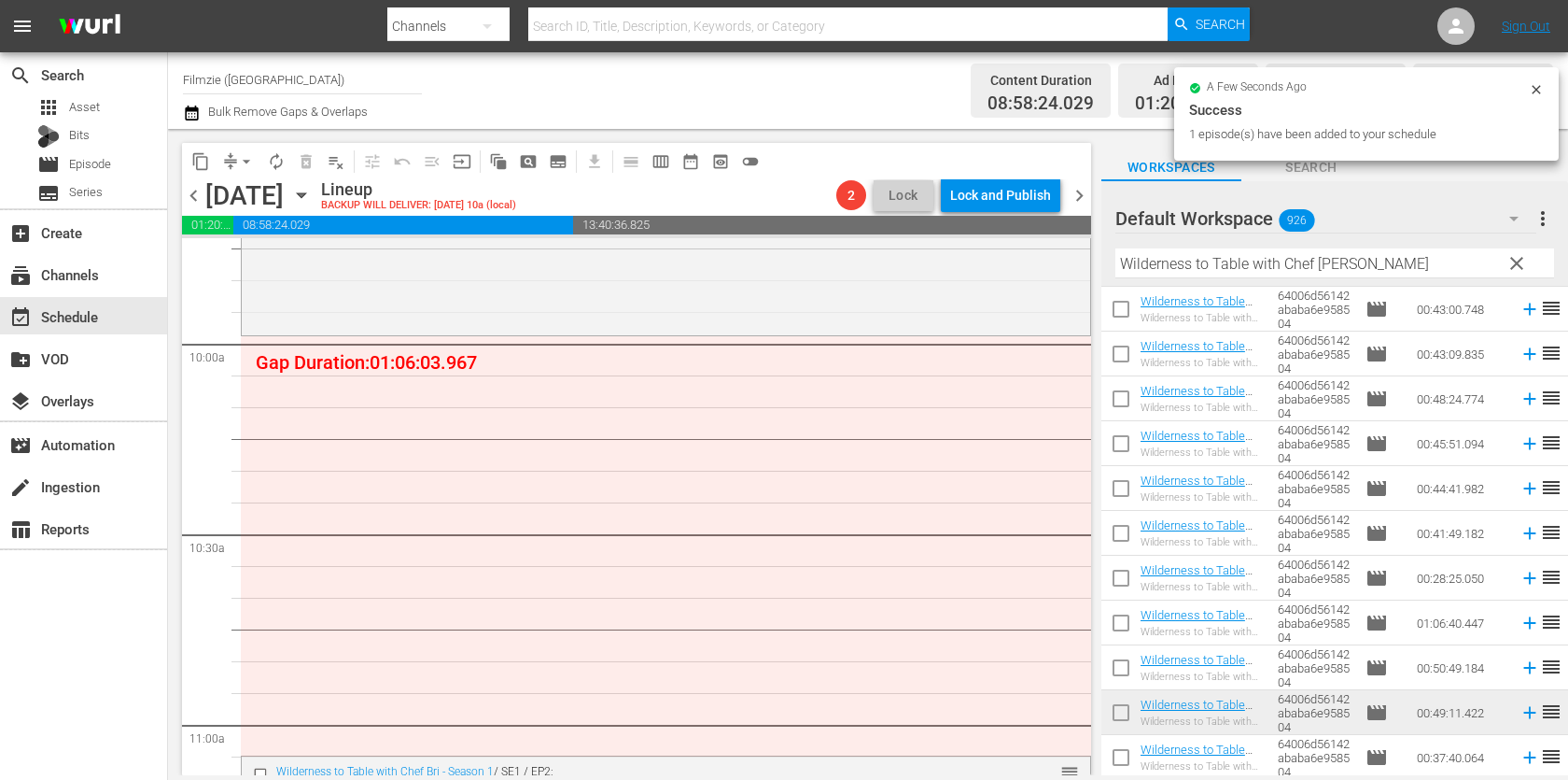
drag, startPoint x: 1193, startPoint y: 707, endPoint x: 1164, endPoint y: 6, distance: 701.6
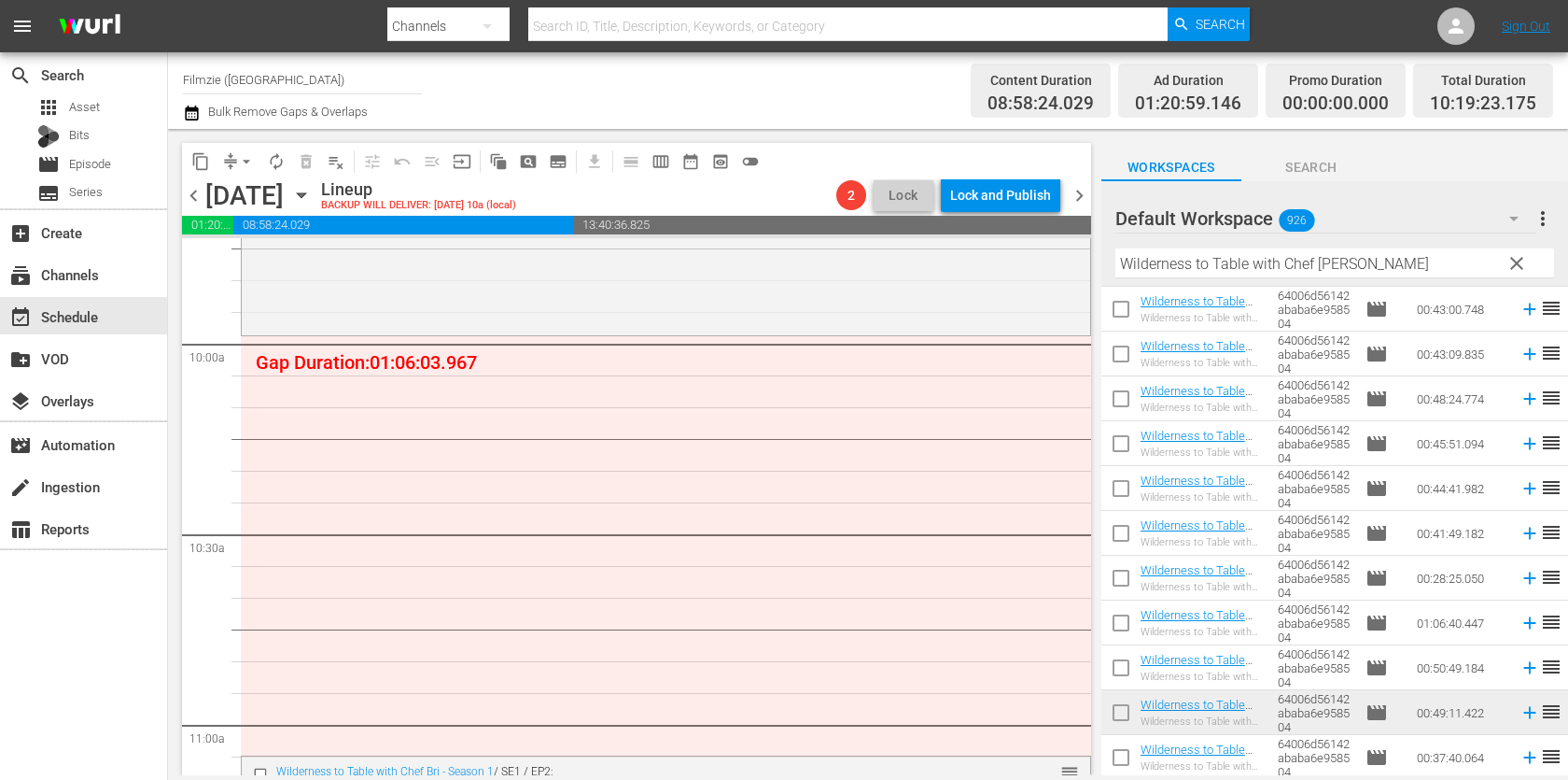
click at [1251, 263] on input "Wilderness to Table with Chef [PERSON_NAME]" at bounding box center [1334, 263] width 439 height 30
paste input "1st Chair Opening Day Snowboarding the White Ribbon of Livin'"
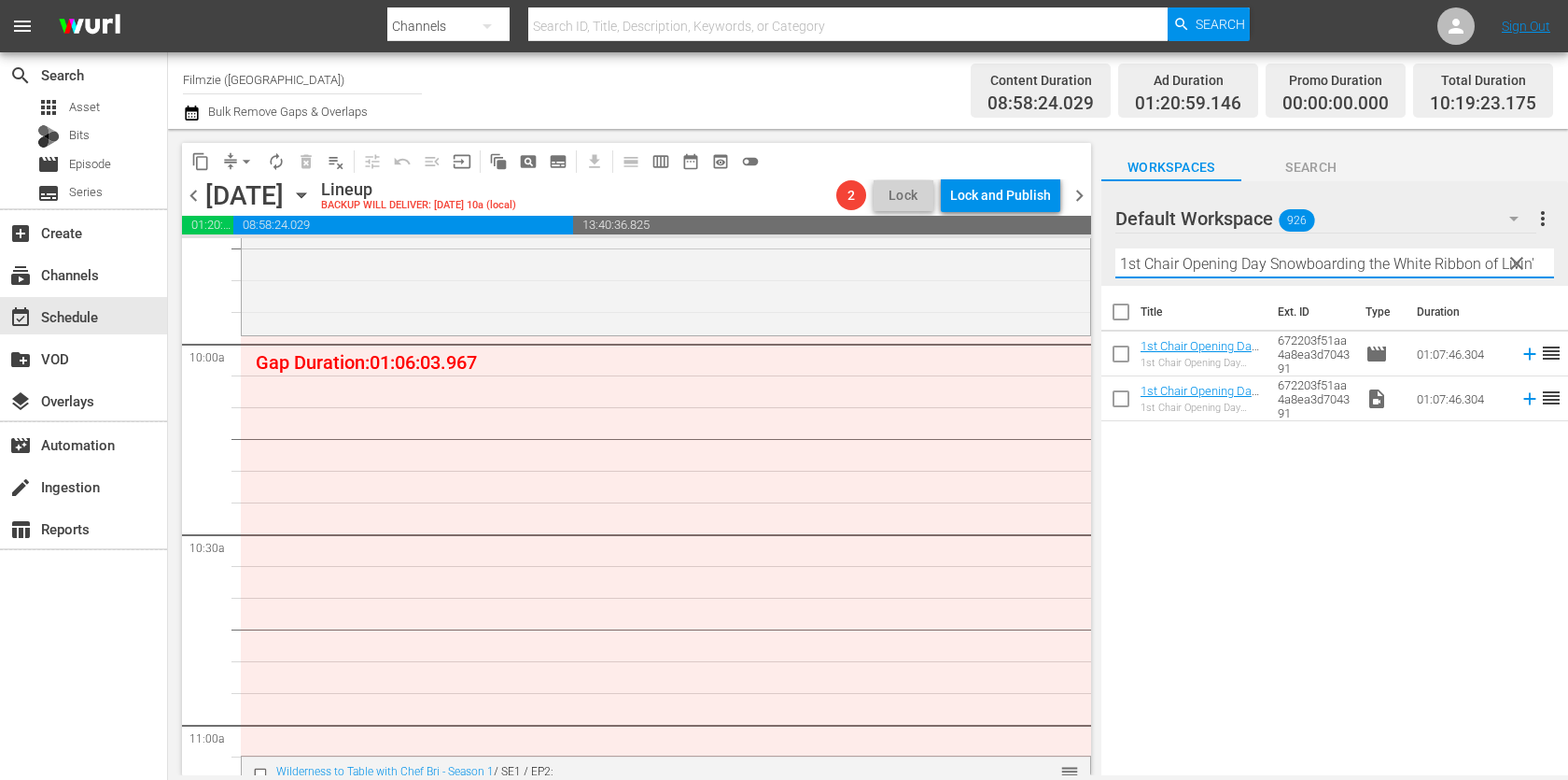
scroll to position [0, 0]
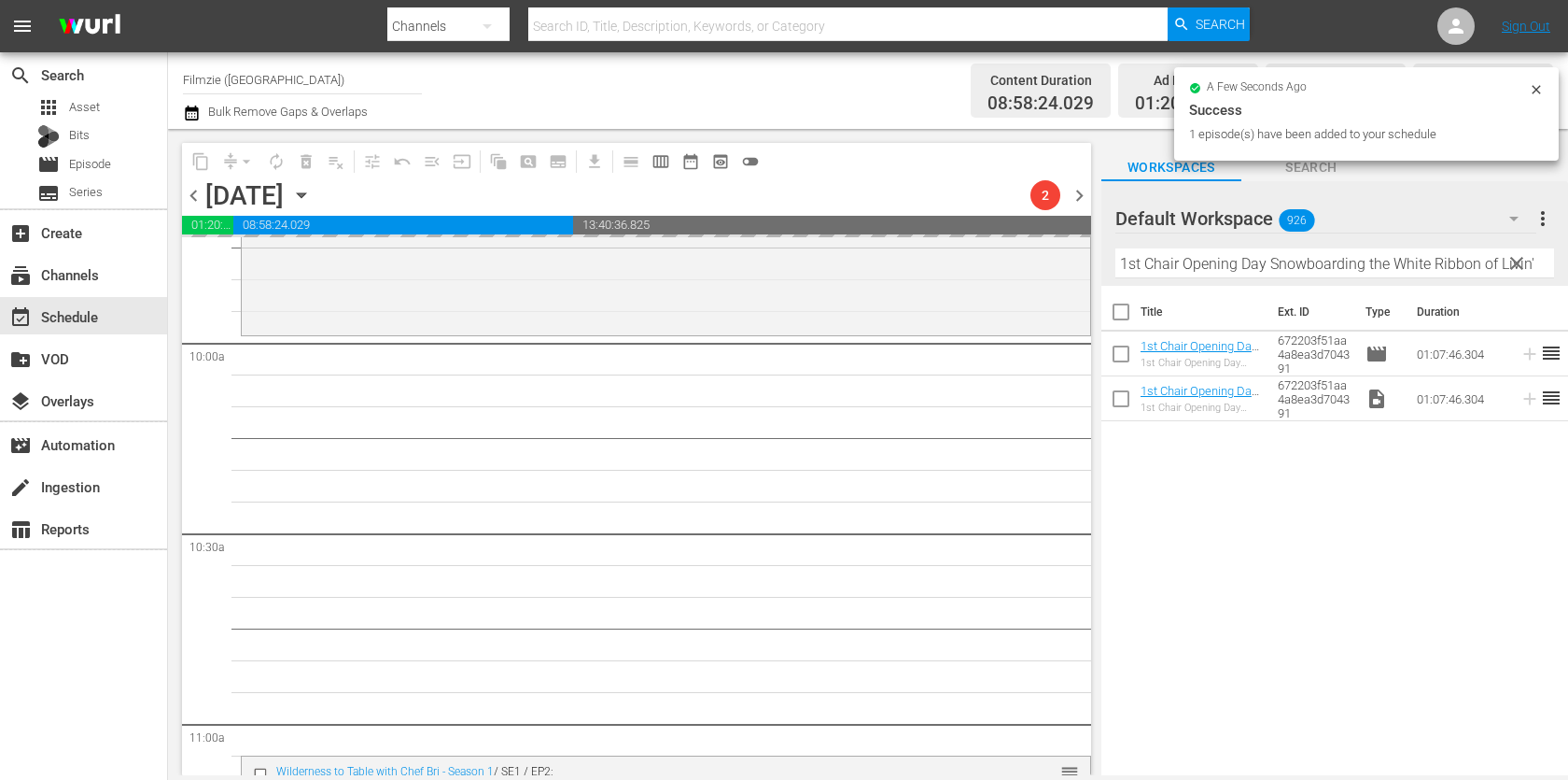
drag, startPoint x: 1191, startPoint y: 341, endPoint x: 1105, endPoint y: 13, distance: 339.1
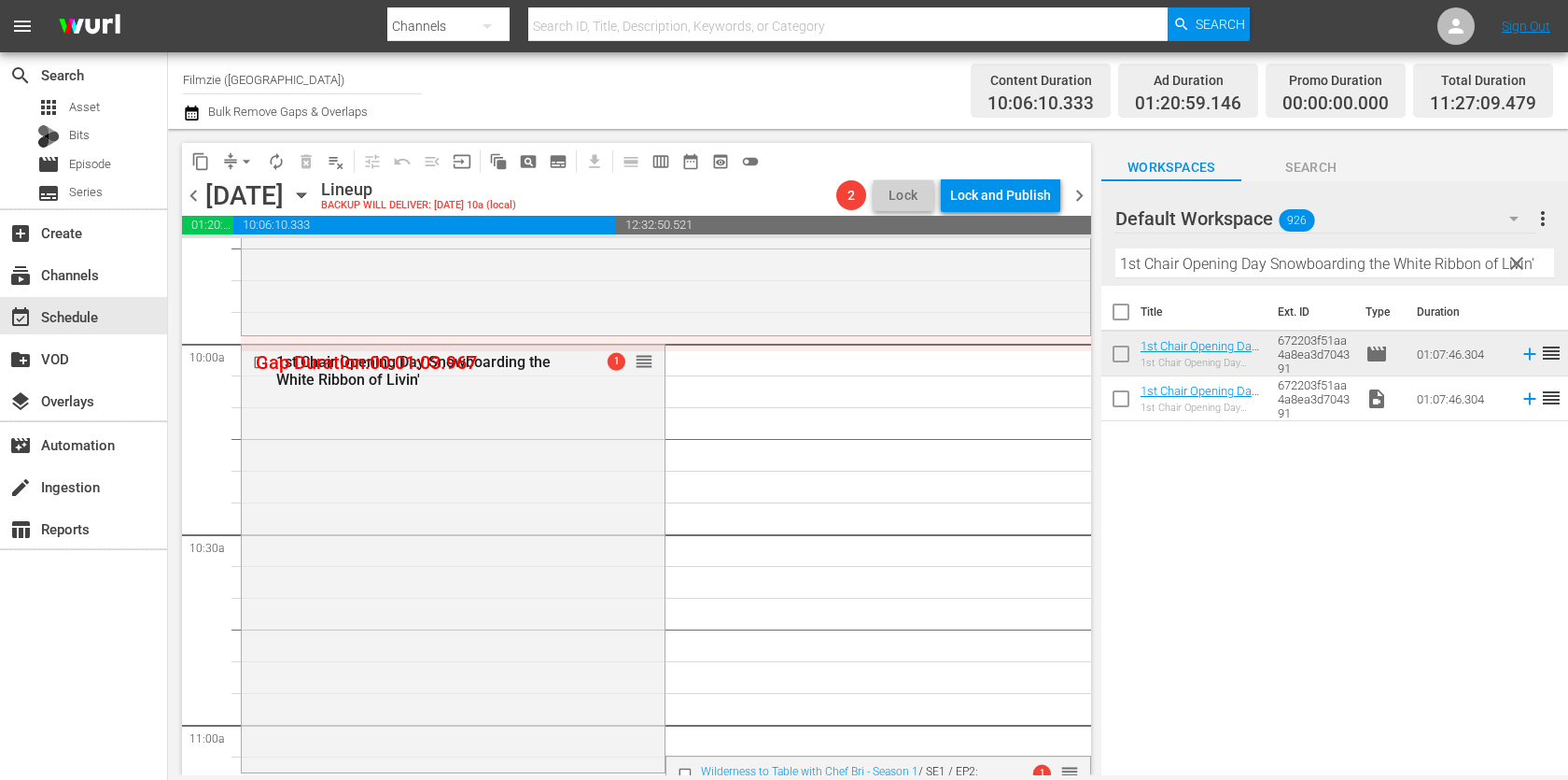
click at [1301, 248] on input "1st Chair Opening Day Snowboarding the White Ribbon of Livin'" at bounding box center [1334, 263] width 439 height 30
paste input "Desperadoes Of The West"
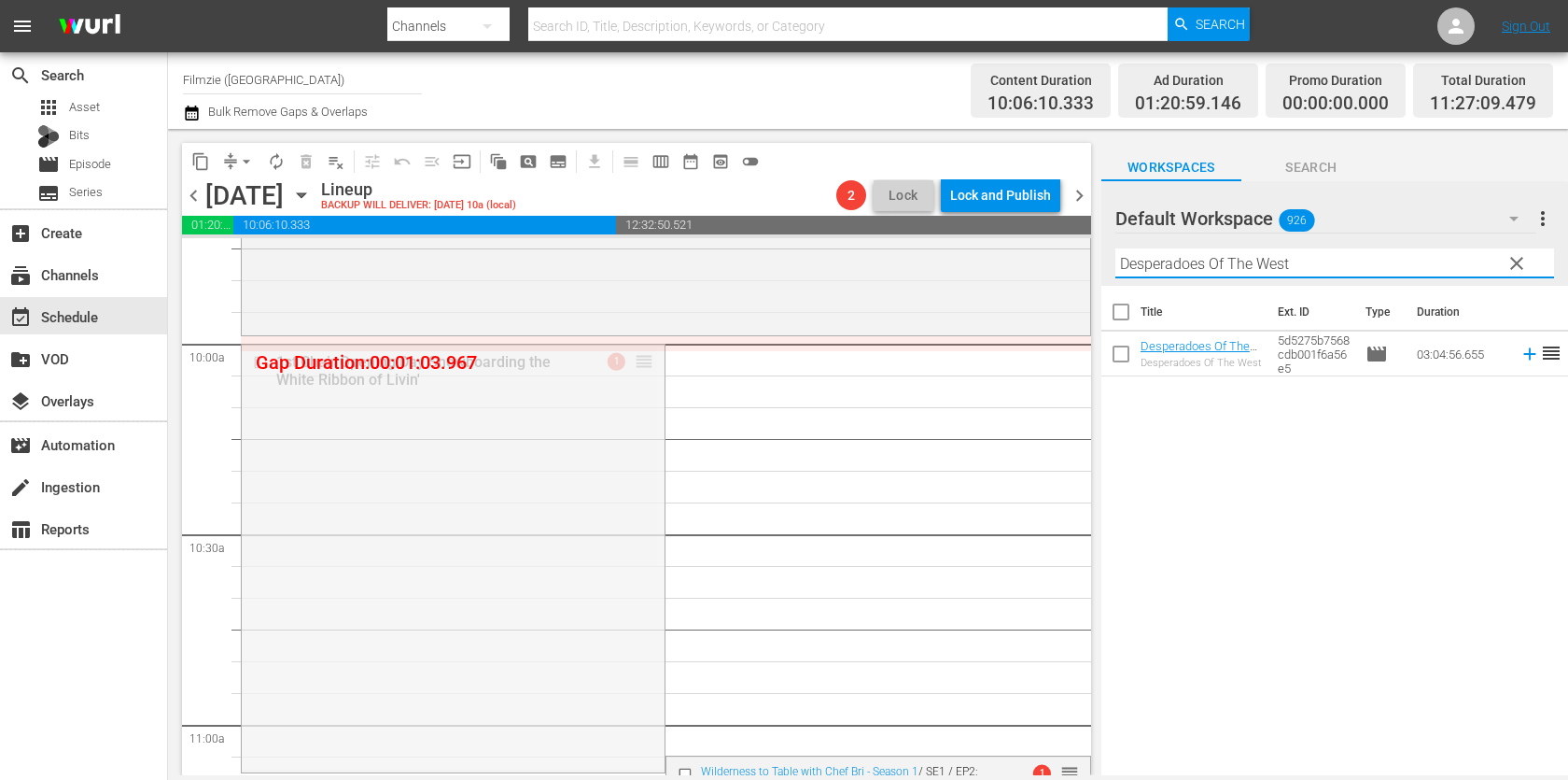
drag, startPoint x: 646, startPoint y: 355, endPoint x: 646, endPoint y: 338, distance: 17.0
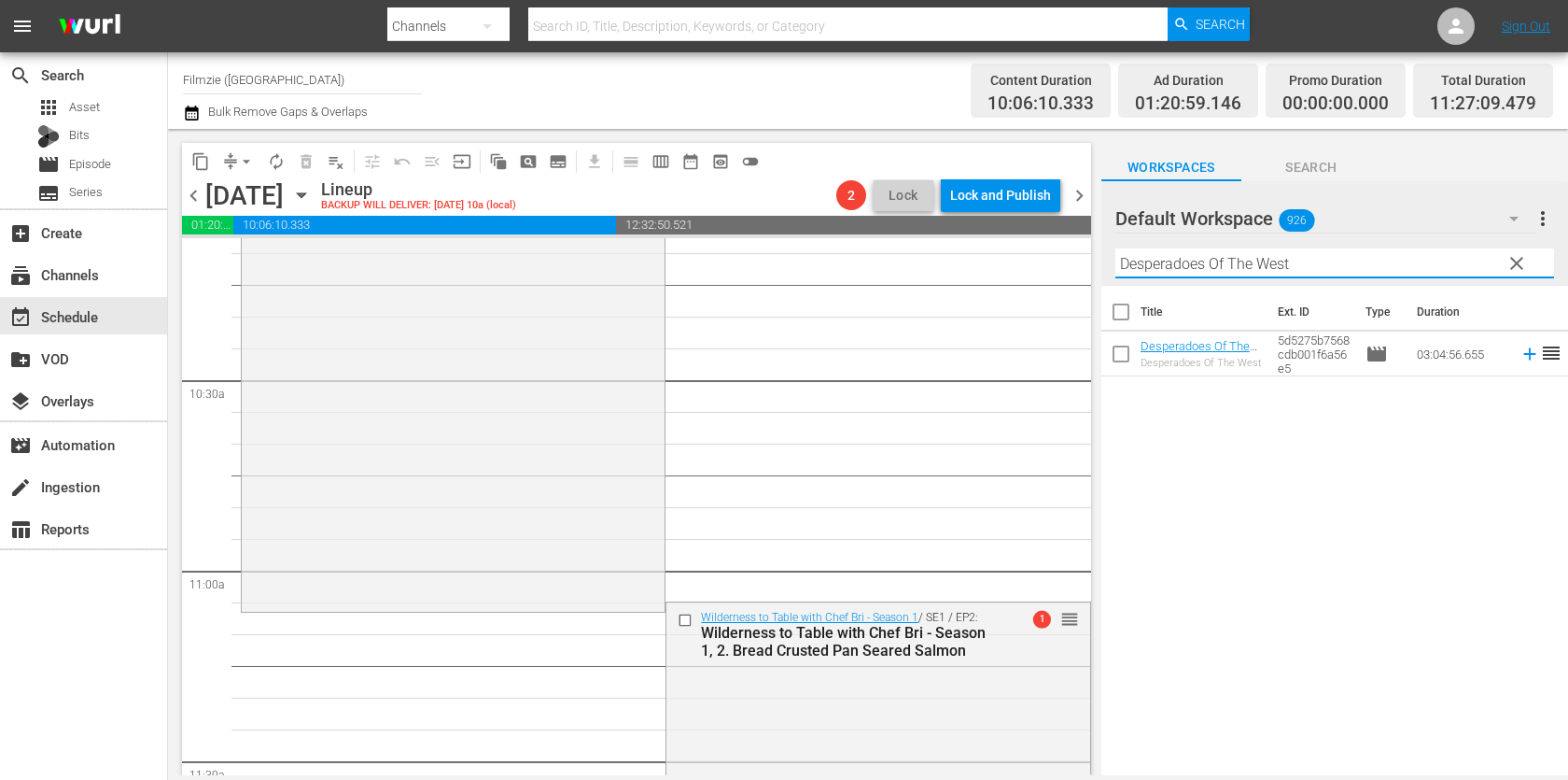
scroll to position [3897, 0]
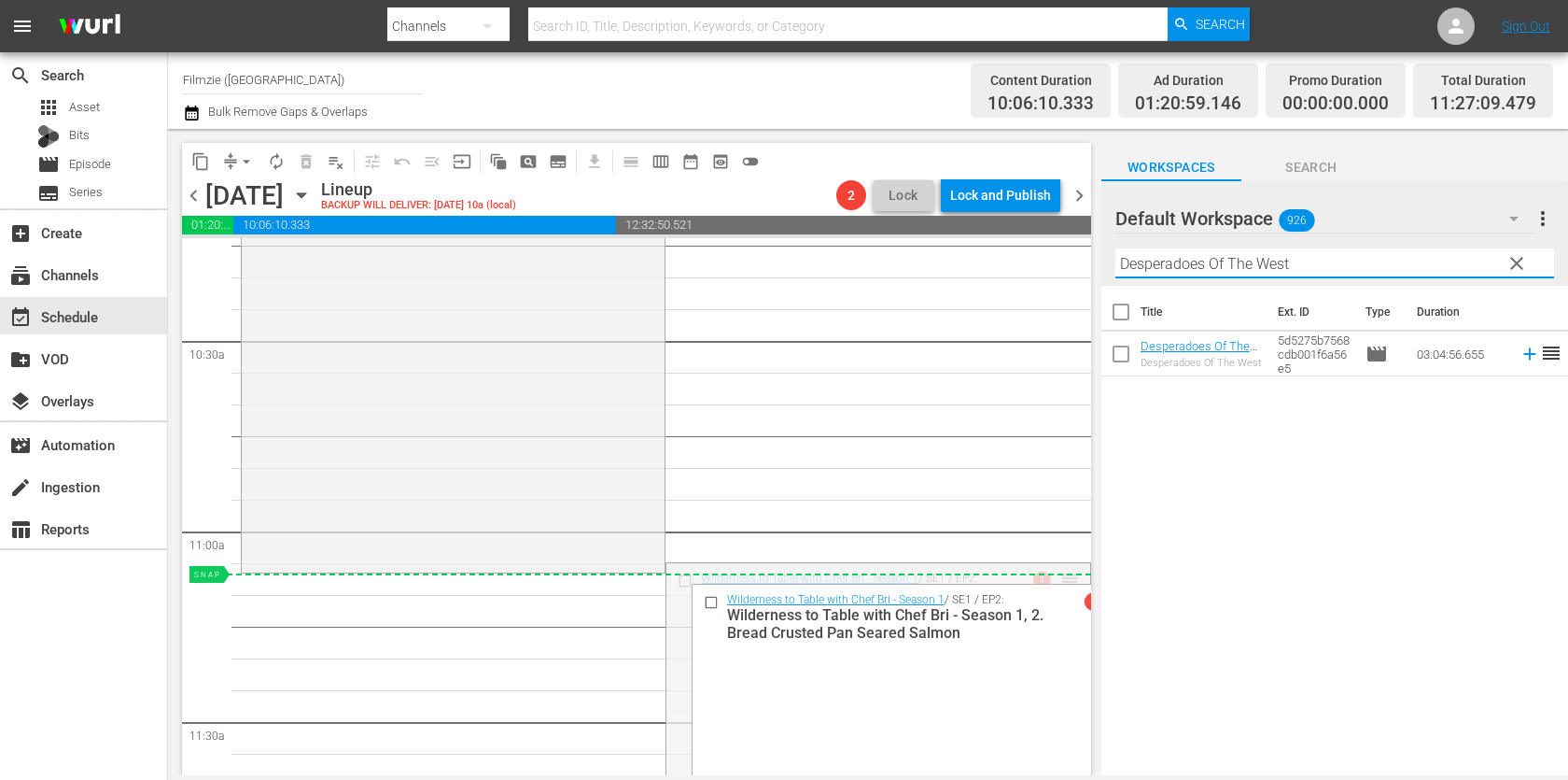
drag, startPoint x: 1067, startPoint y: 581, endPoint x: 999, endPoint y: 586, distance: 68.2
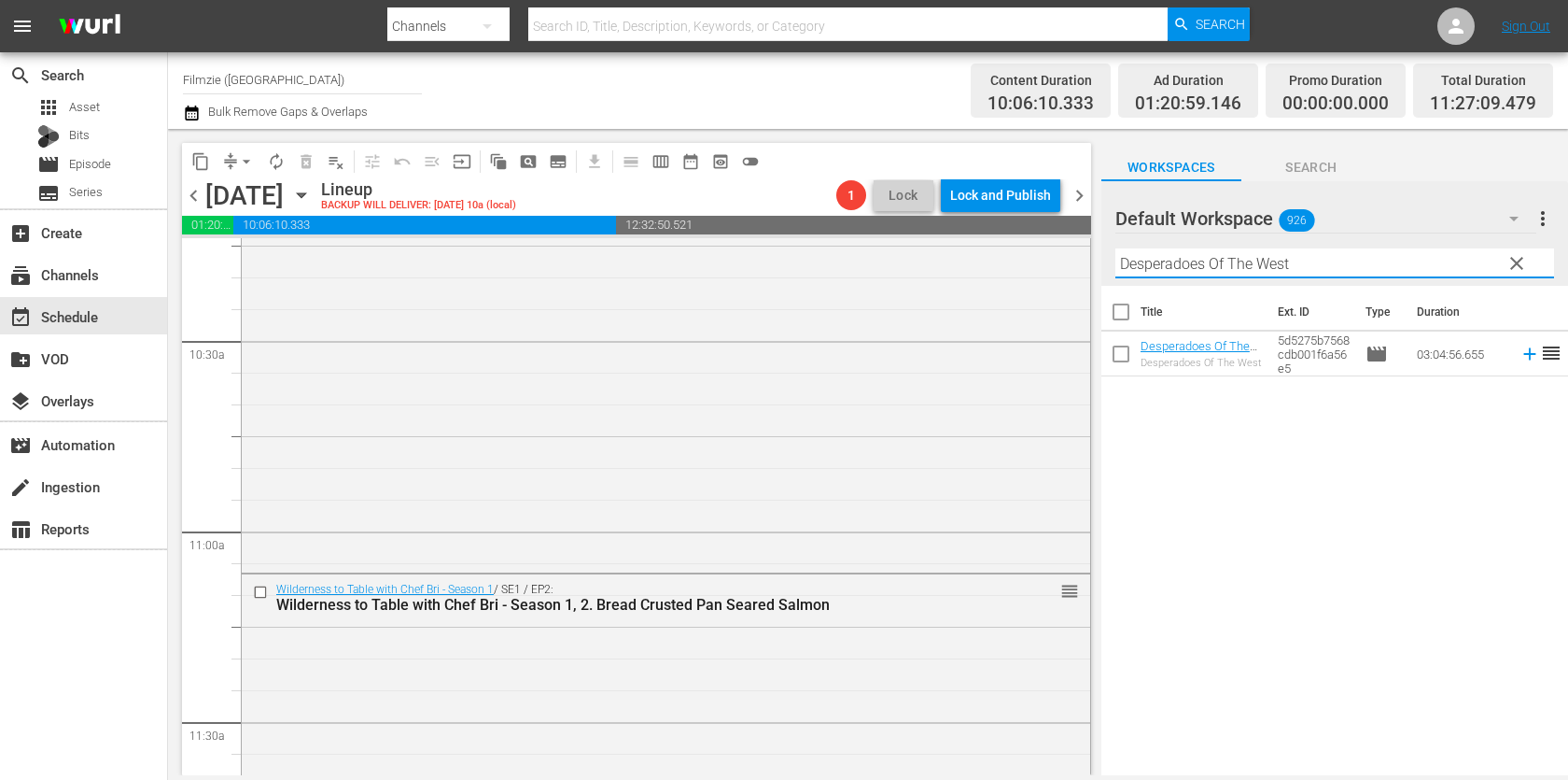
click at [1300, 265] on input "Desperadoes Of The West" at bounding box center [1334, 263] width 439 height 30
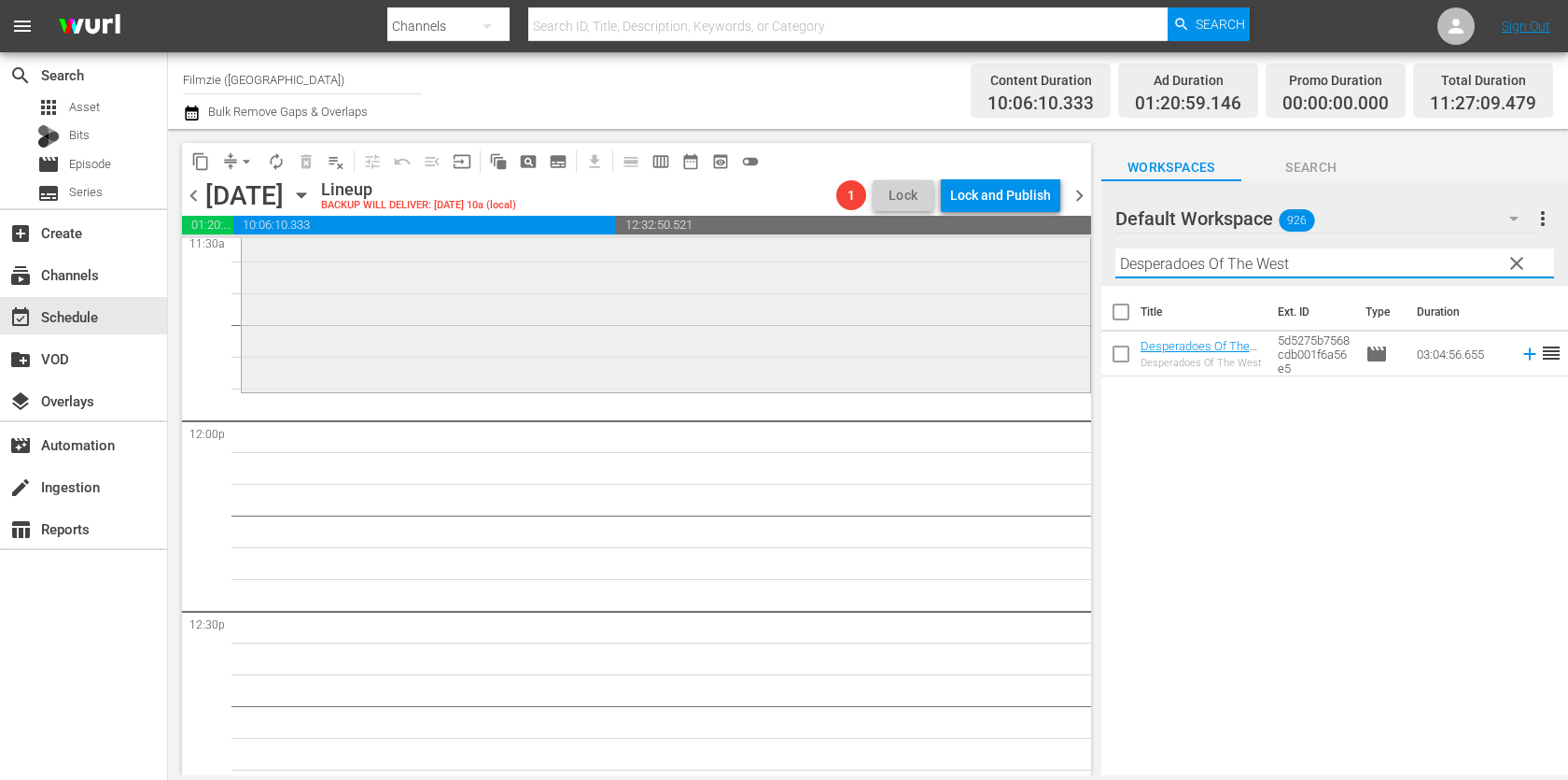
scroll to position [4357, 0]
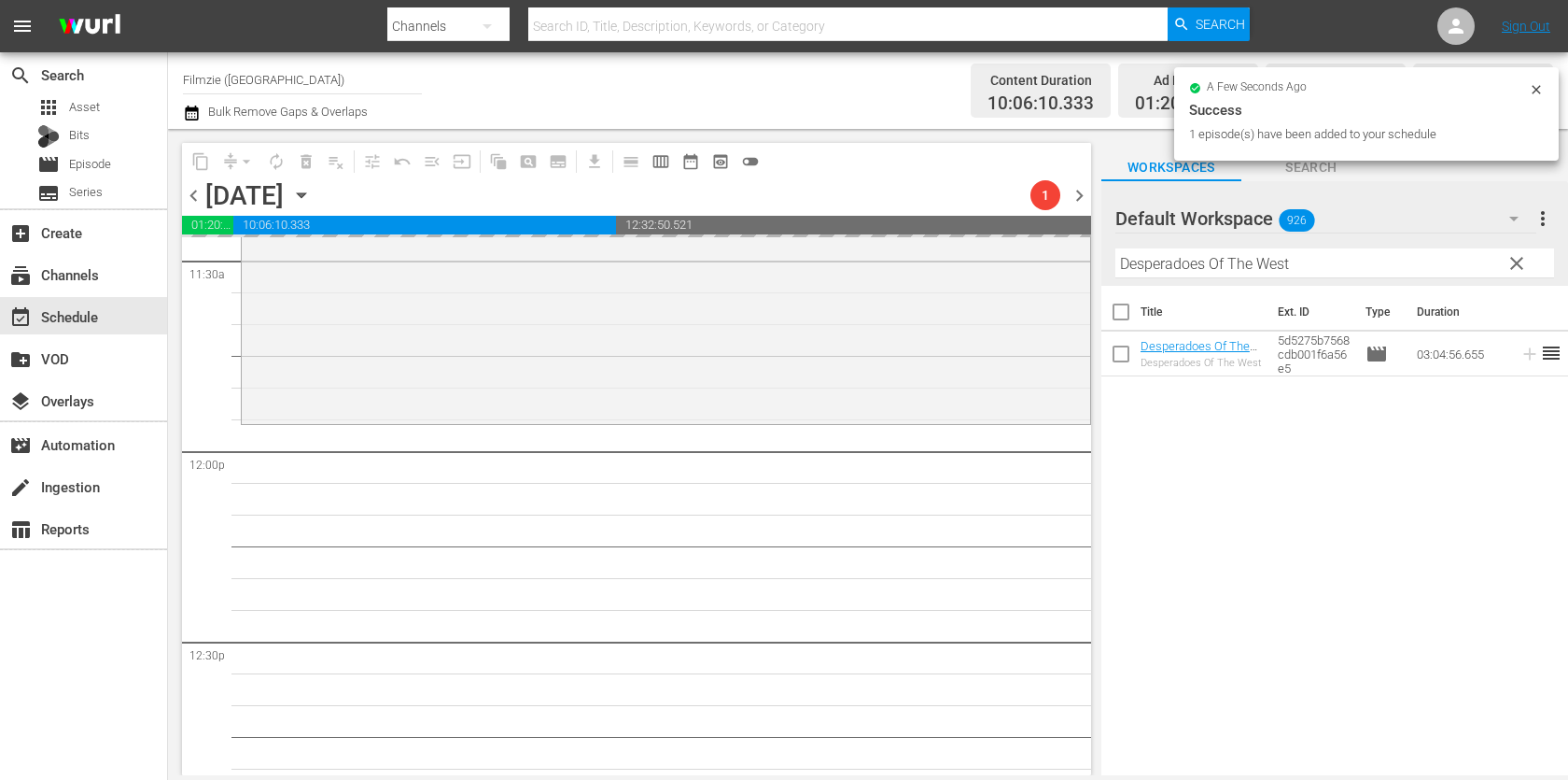
drag, startPoint x: 1199, startPoint y: 340, endPoint x: 1260, endPoint y: 18, distance: 327.7
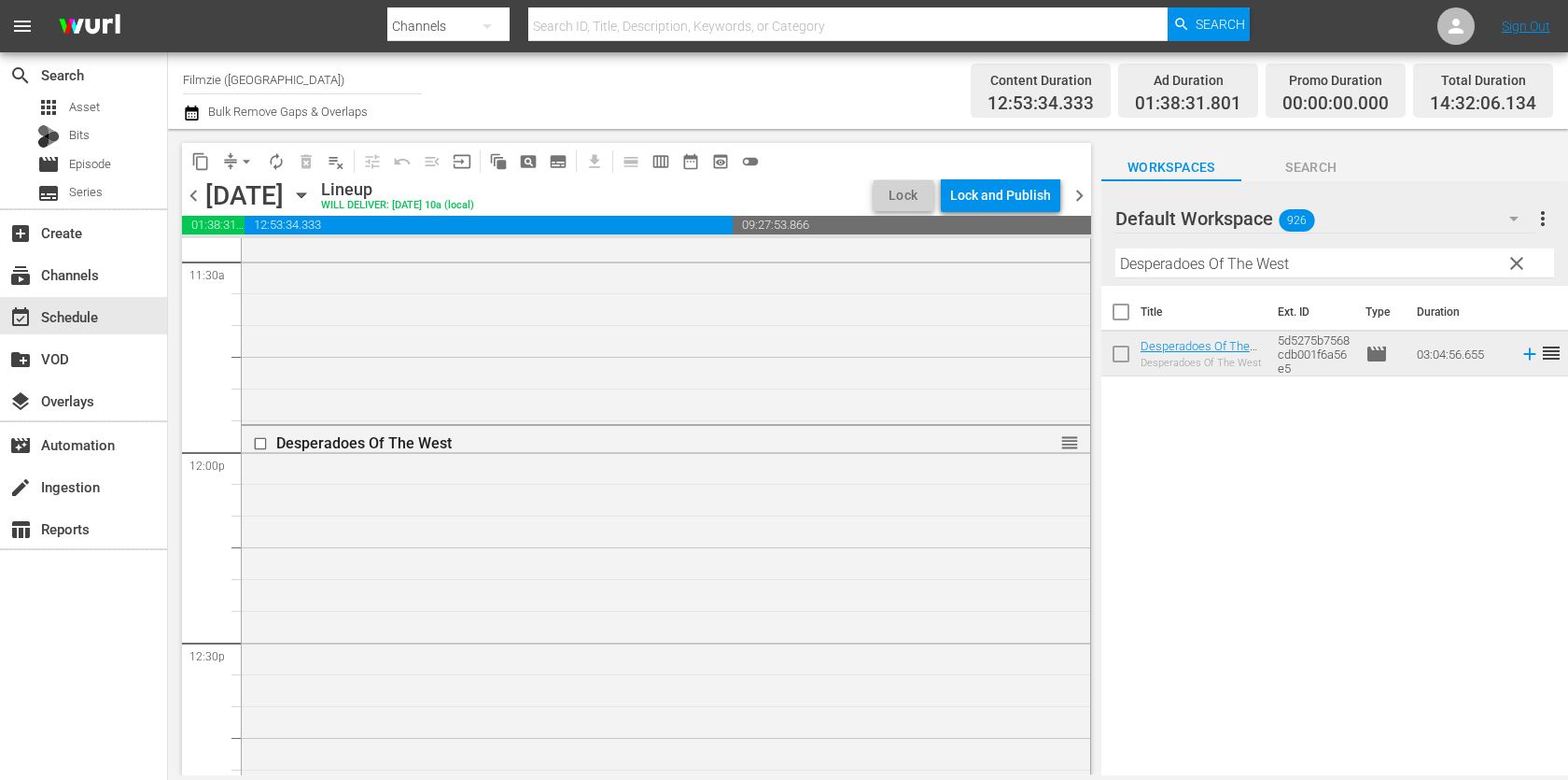
click at [1254, 262] on input "Desperadoes Of The West" at bounding box center [1334, 263] width 439 height 30
paste input "[PERSON_NAME]´s Judgemen"
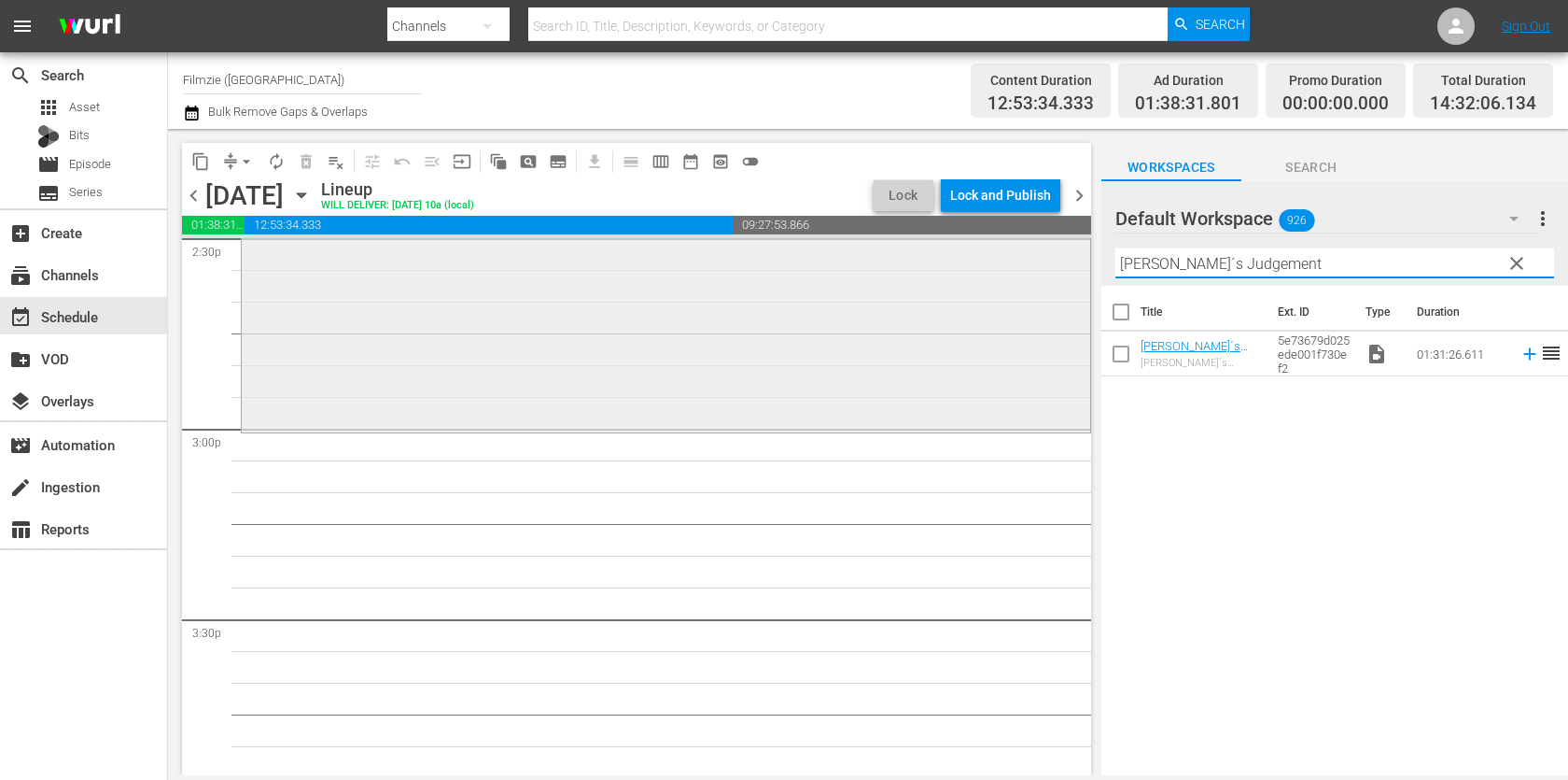
scroll to position [5543, 0]
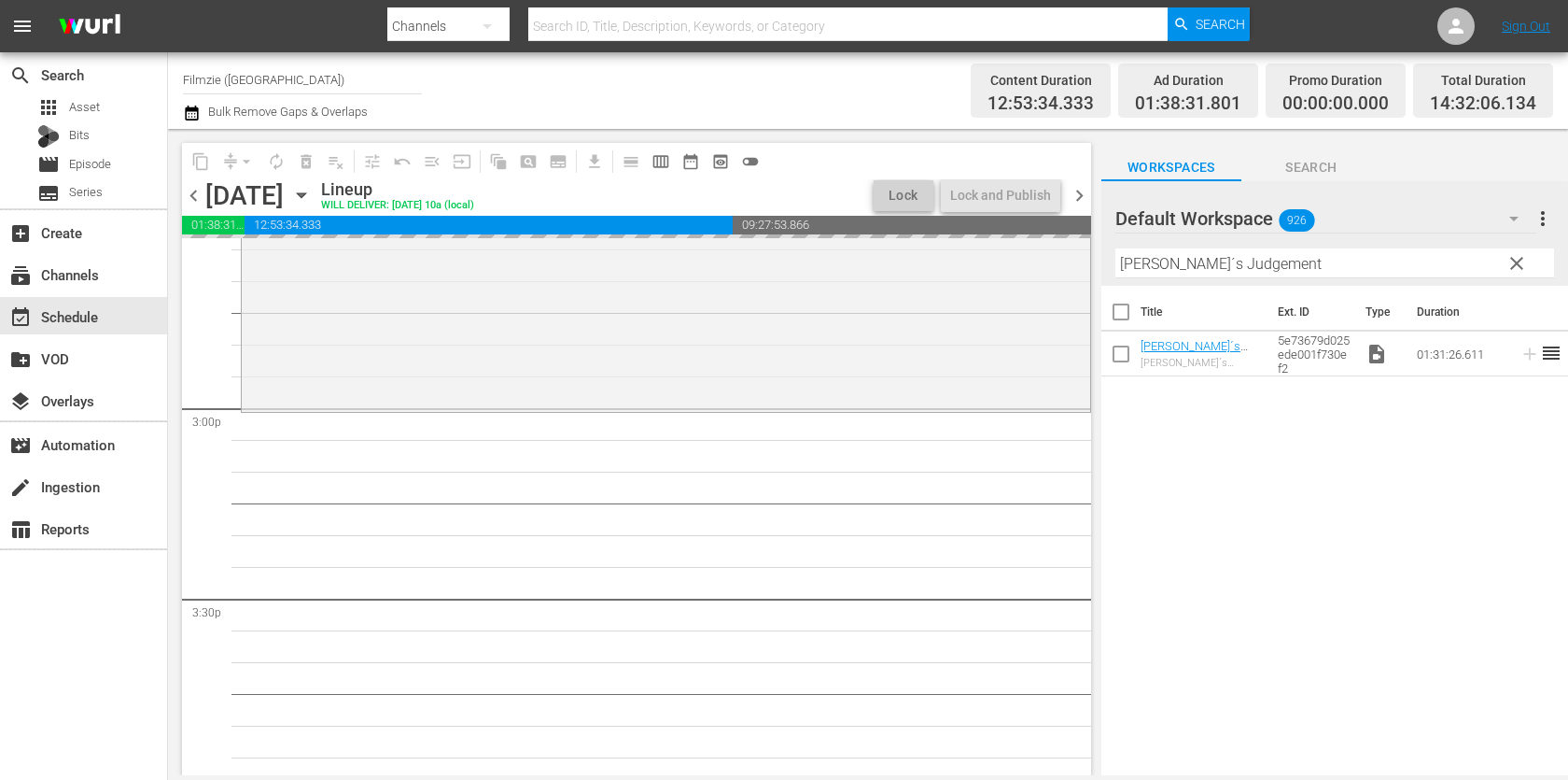
drag, startPoint x: 1202, startPoint y: 341, endPoint x: 1147, endPoint y: 22, distance: 323.7
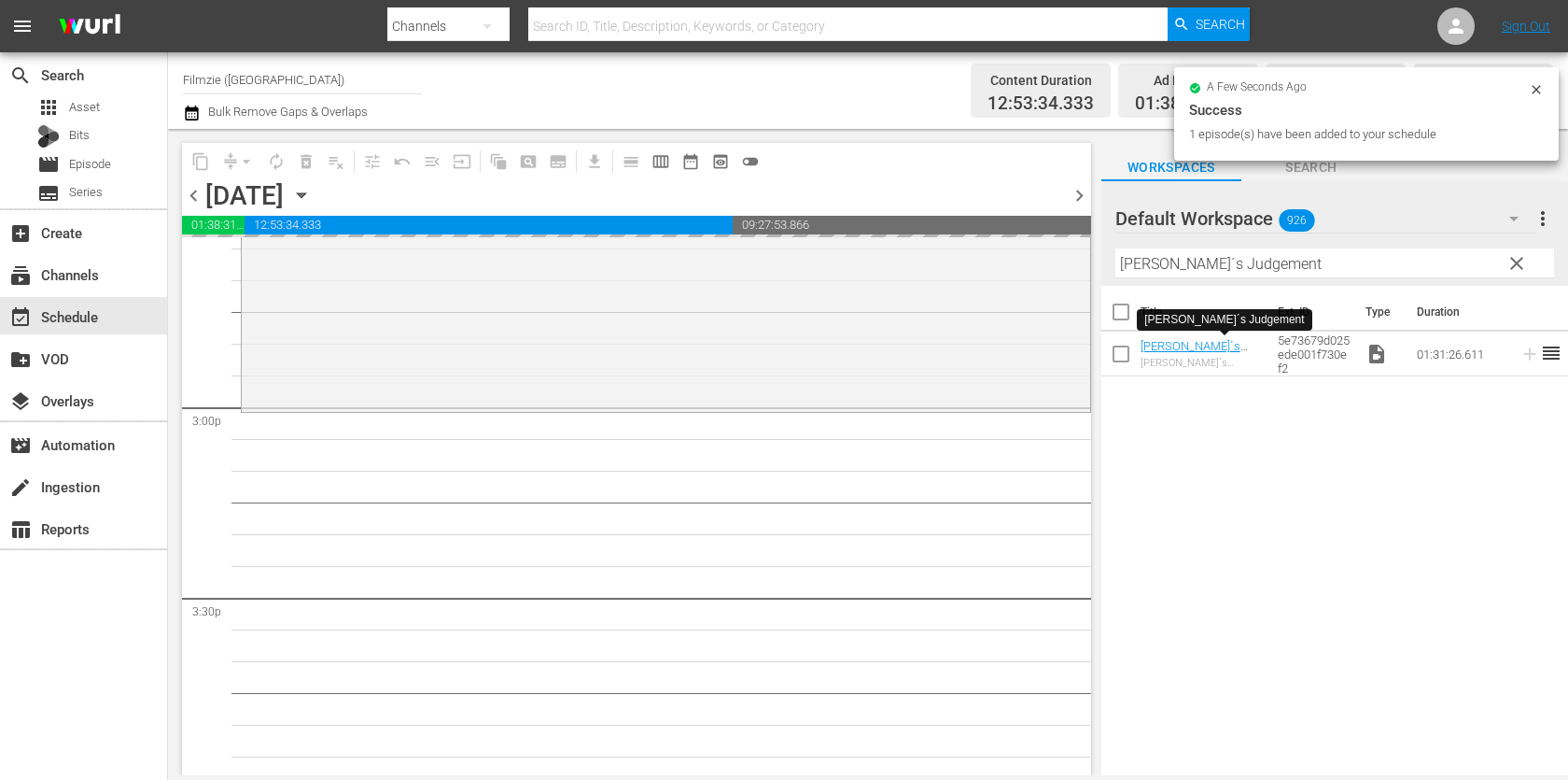
click at [1211, 268] on input "[PERSON_NAME]´s Judgement" at bounding box center [1334, 263] width 439 height 30
paste input "The Great [PERSON_NAME]"
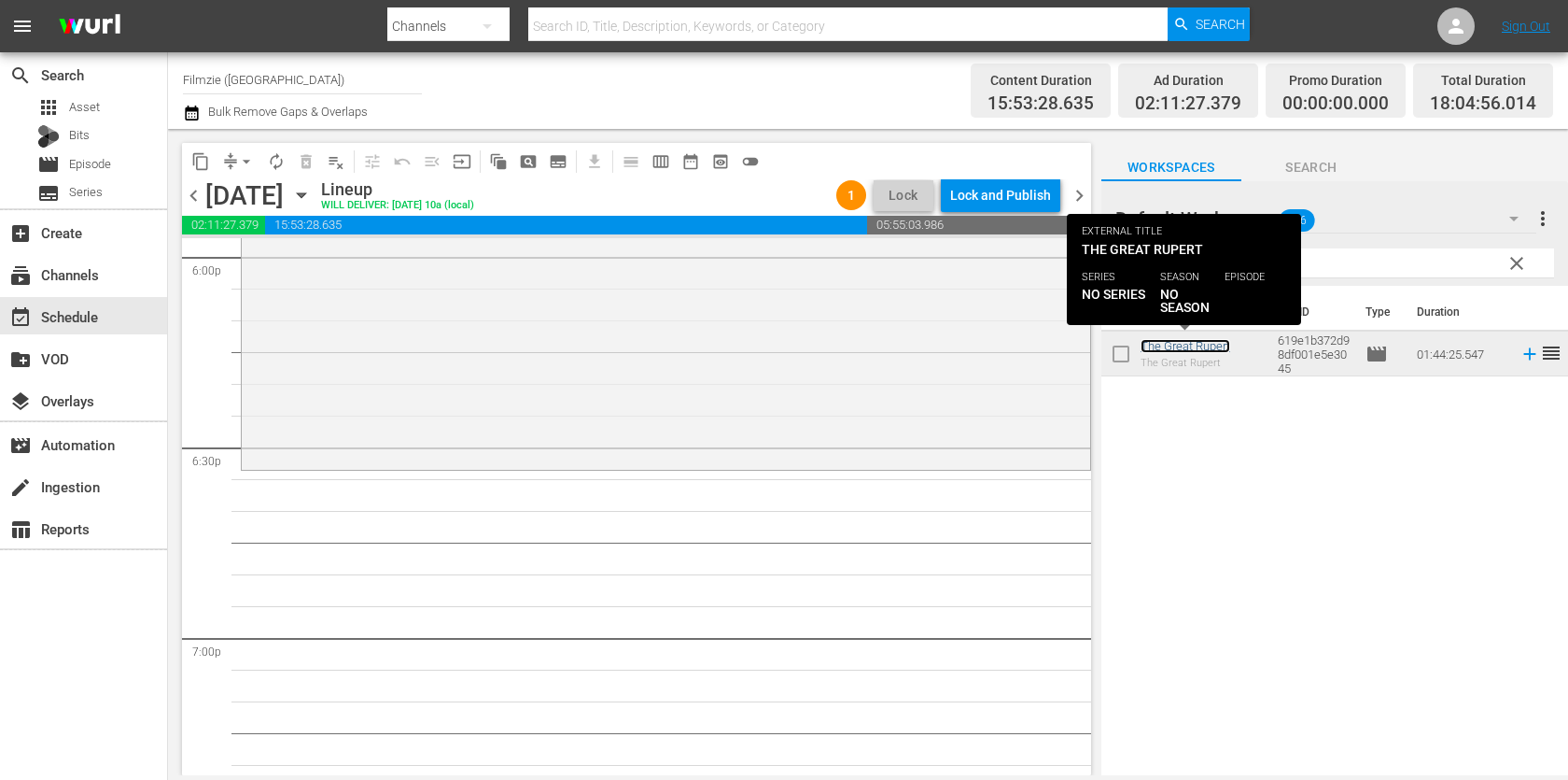
scroll to position [6843, 0]
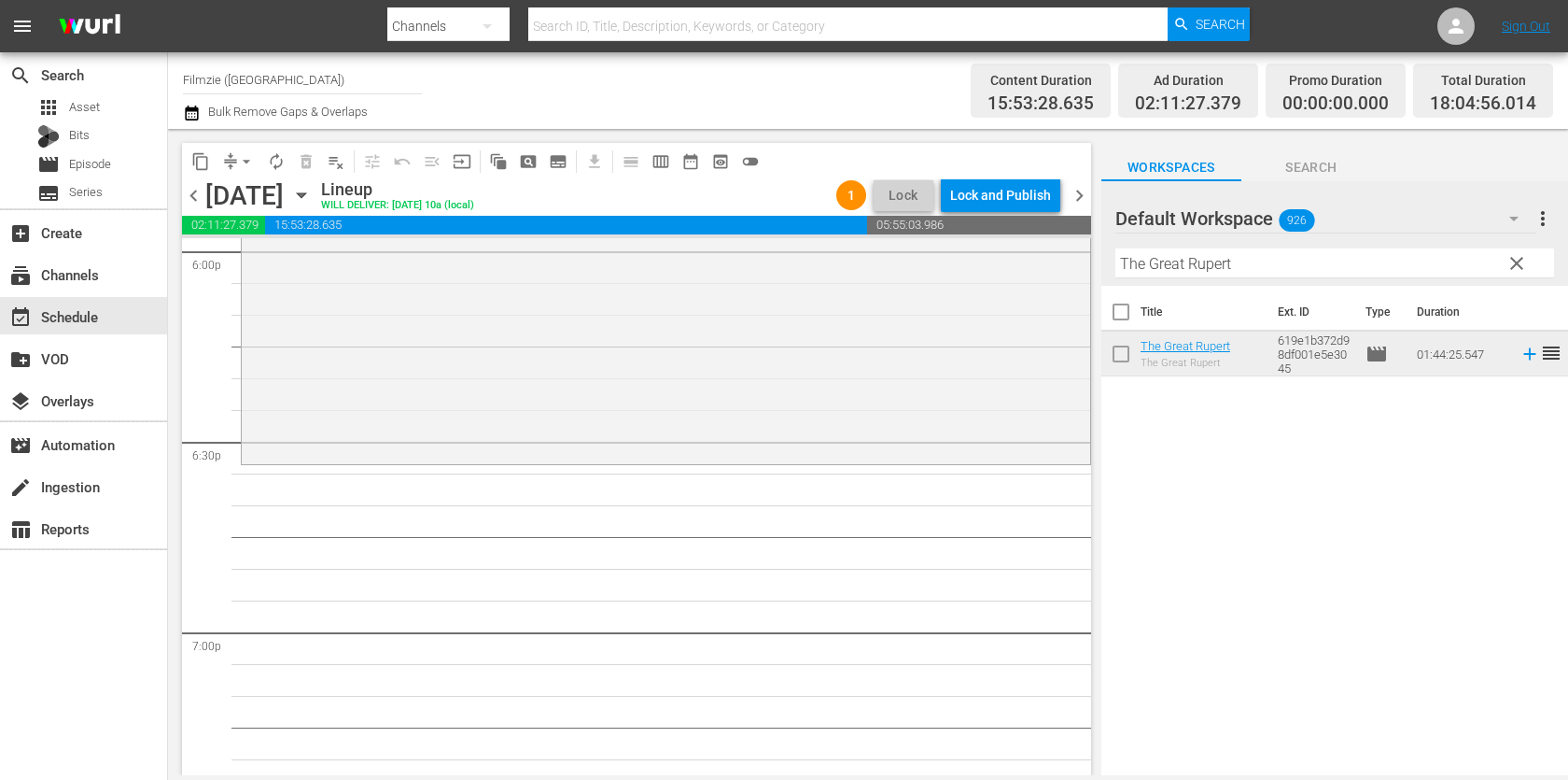
drag, startPoint x: 1187, startPoint y: 343, endPoint x: 1108, endPoint y: 20, distance: 332.5
click at [1310, 264] on input "The Great Rupert" at bounding box center [1334, 263] width 439 height 30
paste input "Montauk Chronicles"
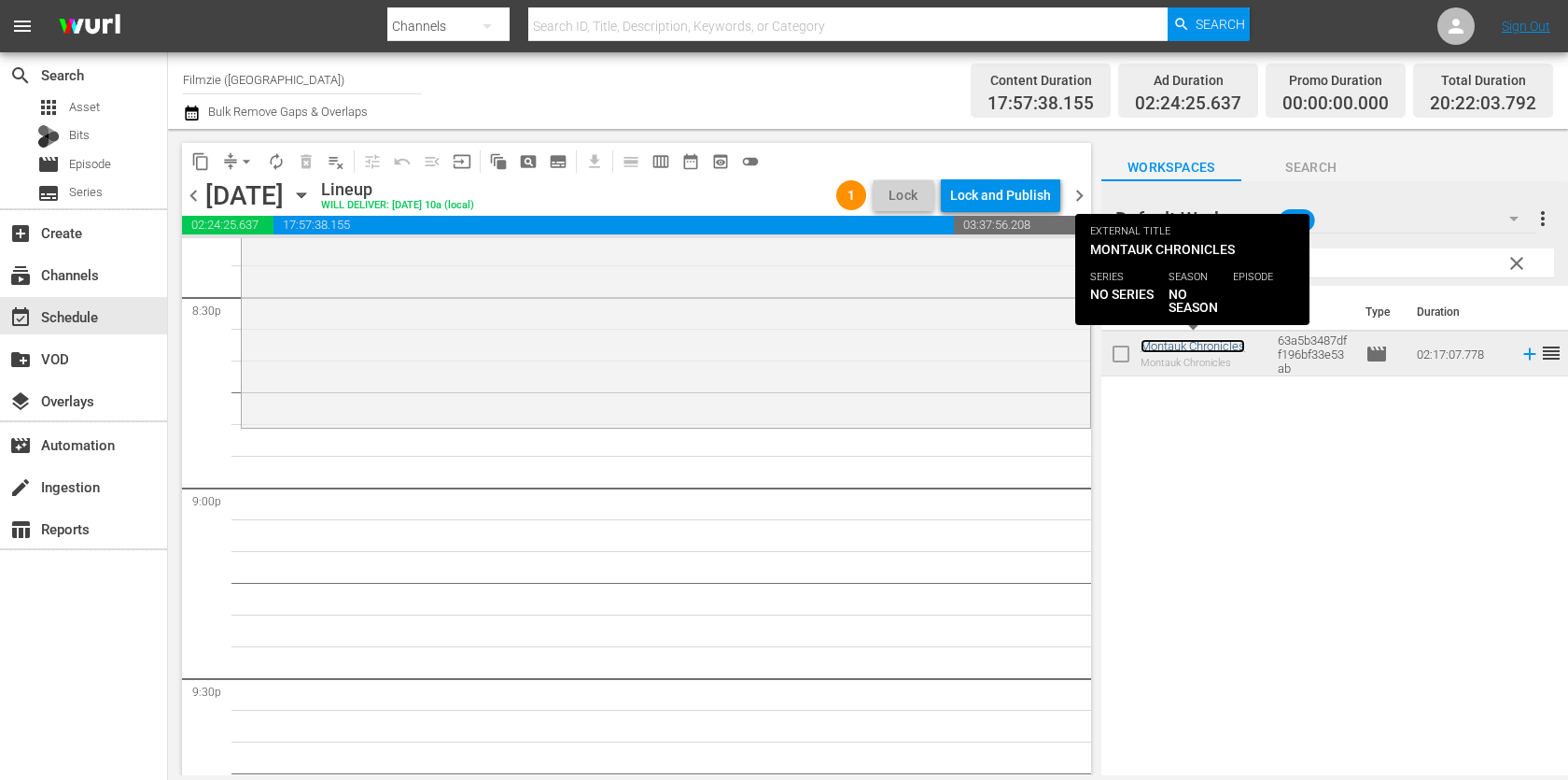
scroll to position [7773, 0]
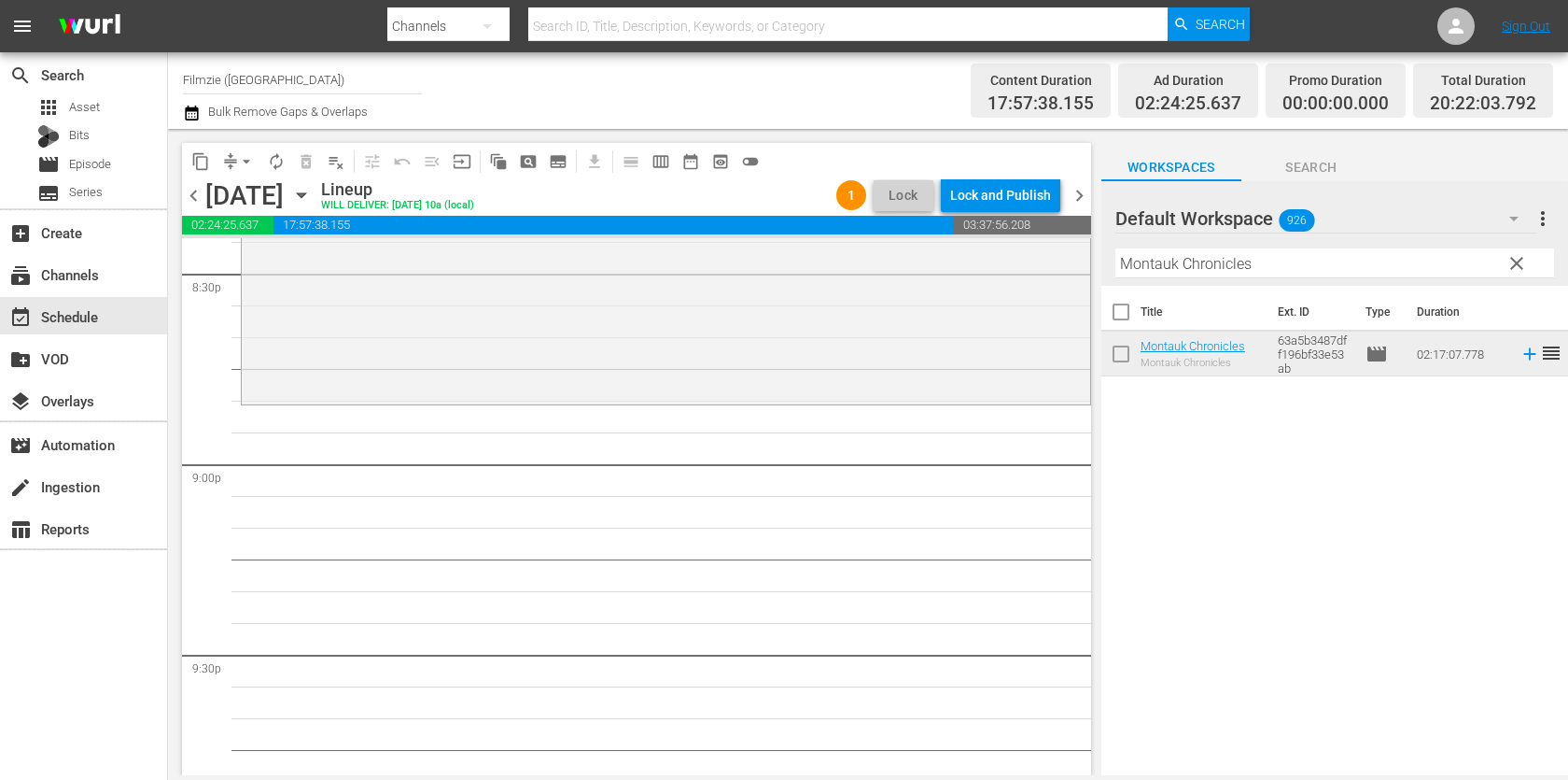
click at [1308, 265] on input "Montauk Chronicles" at bounding box center [1334, 263] width 439 height 30
paste input "Life in the Hole"
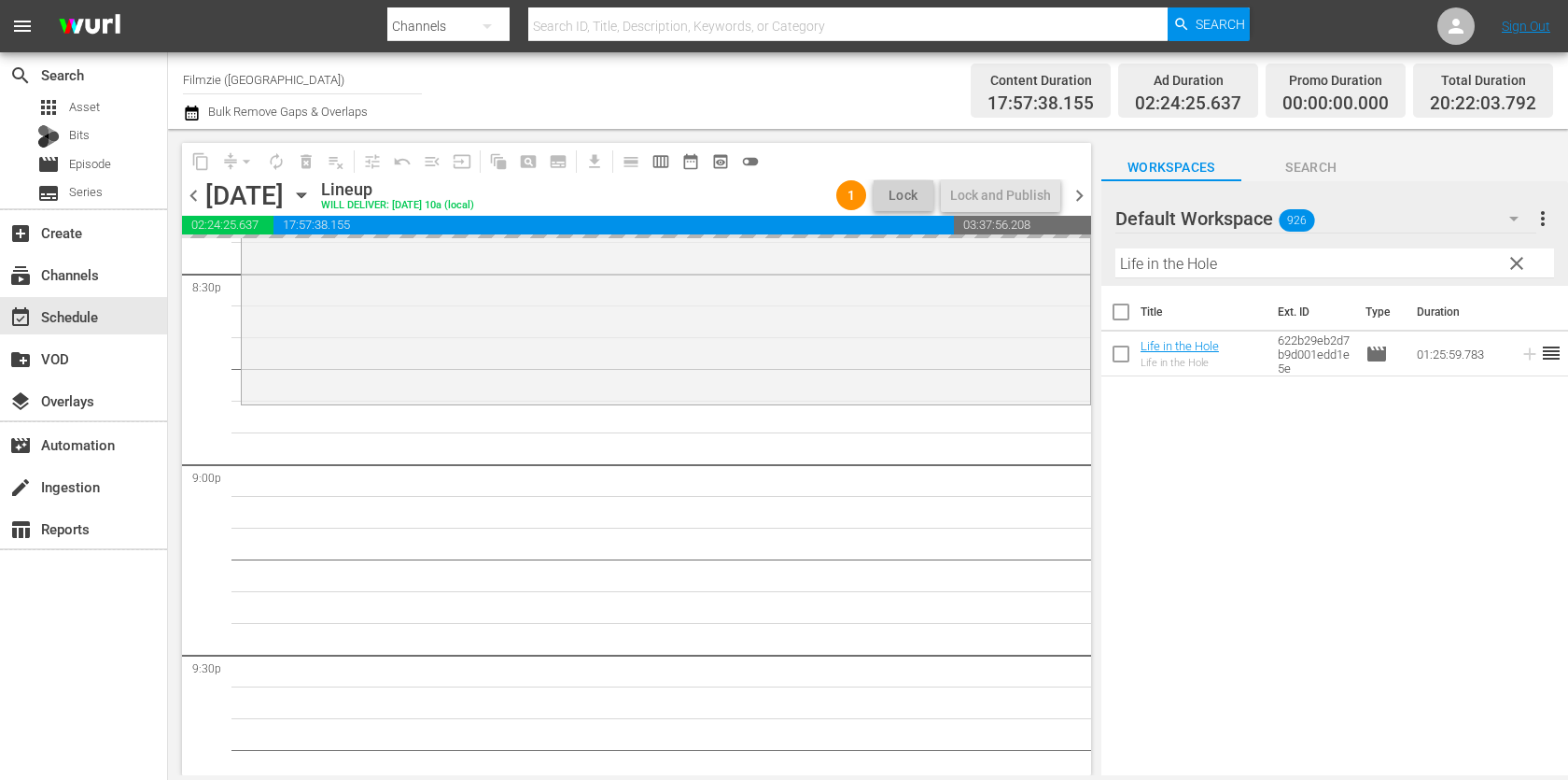
drag, startPoint x: 1211, startPoint y: 338, endPoint x: 1291, endPoint y: 16, distance: 331.8
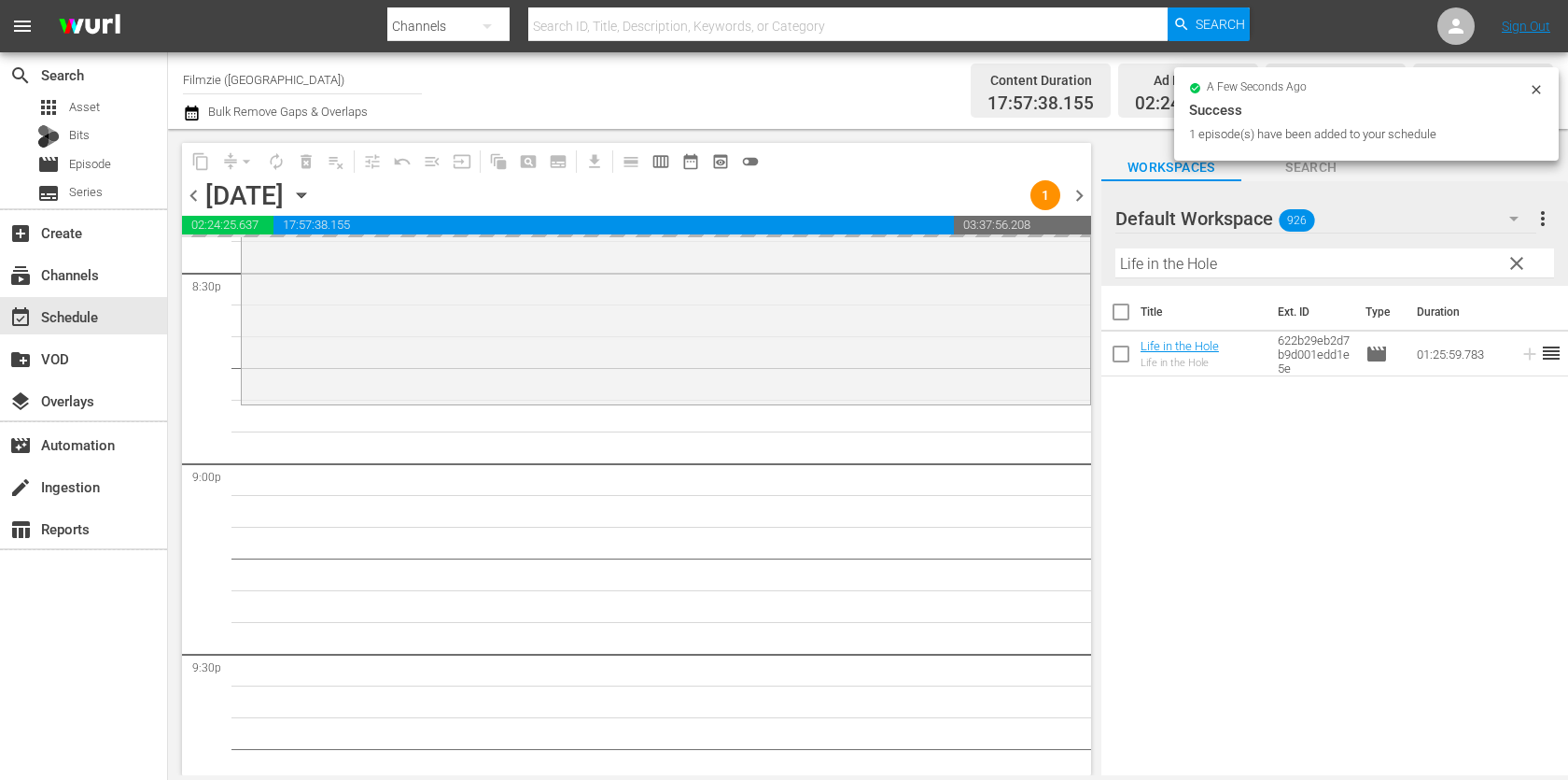
click at [1315, 265] on input "Life in the Hole" at bounding box center [1334, 263] width 439 height 30
click at [1315, 262] on input "Life in the Hole" at bounding box center [1334, 263] width 439 height 30
paste input "Trouble Is My Business"
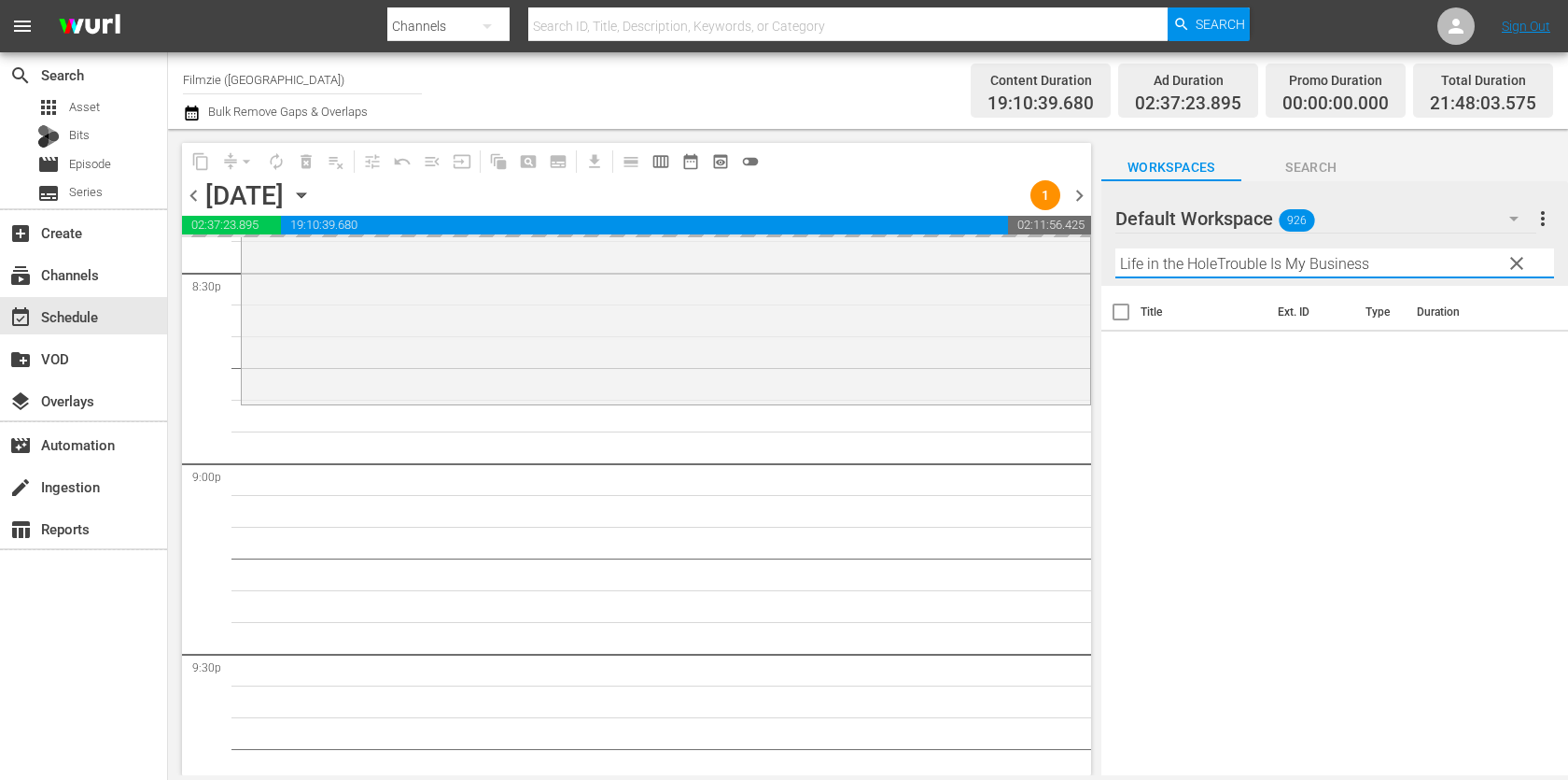
click at [1217, 268] on input "Life in the HoleTrouble Is My Business" at bounding box center [1334, 263] width 439 height 30
paste input "text"
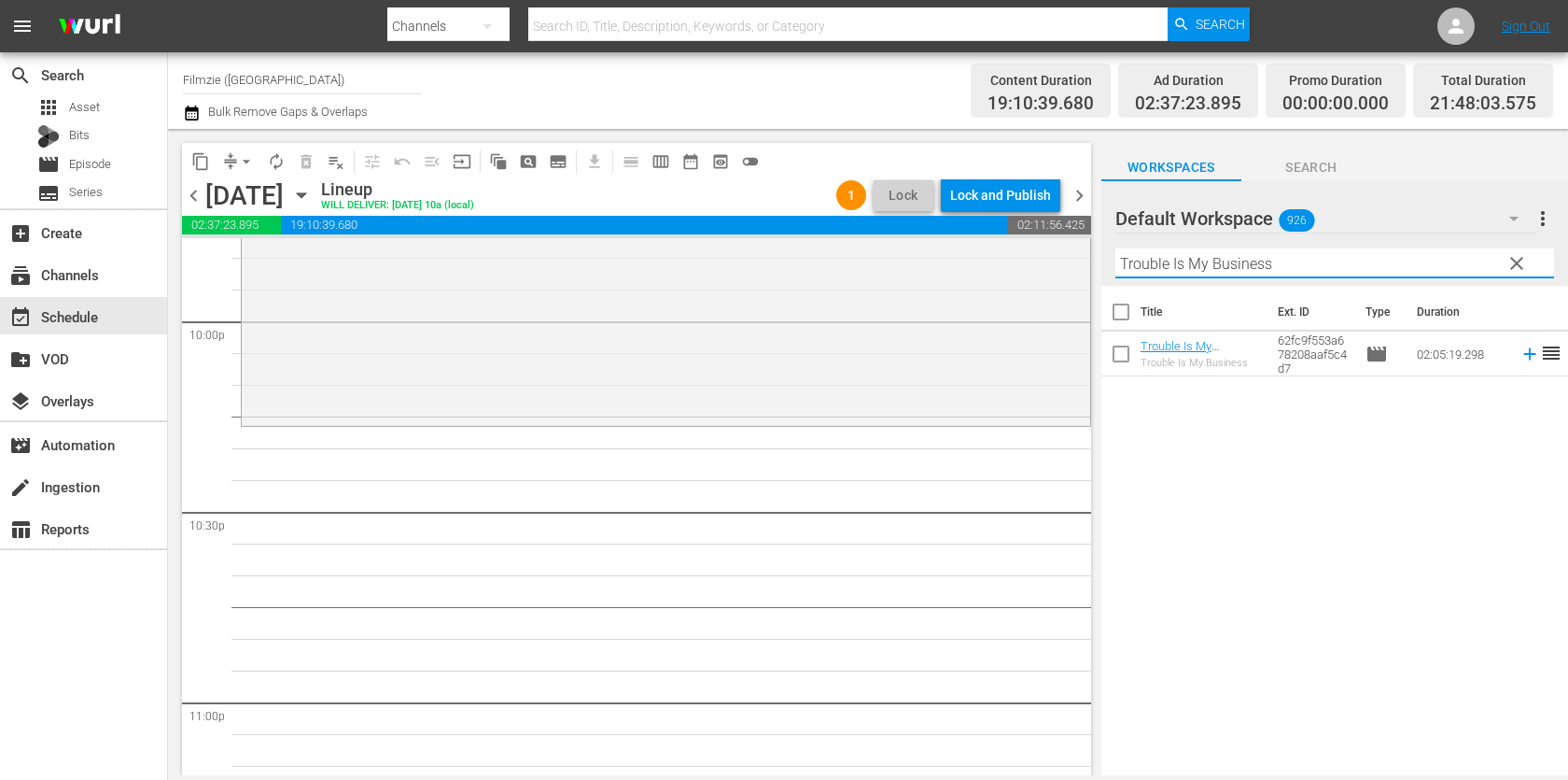
scroll to position [8307, 0]
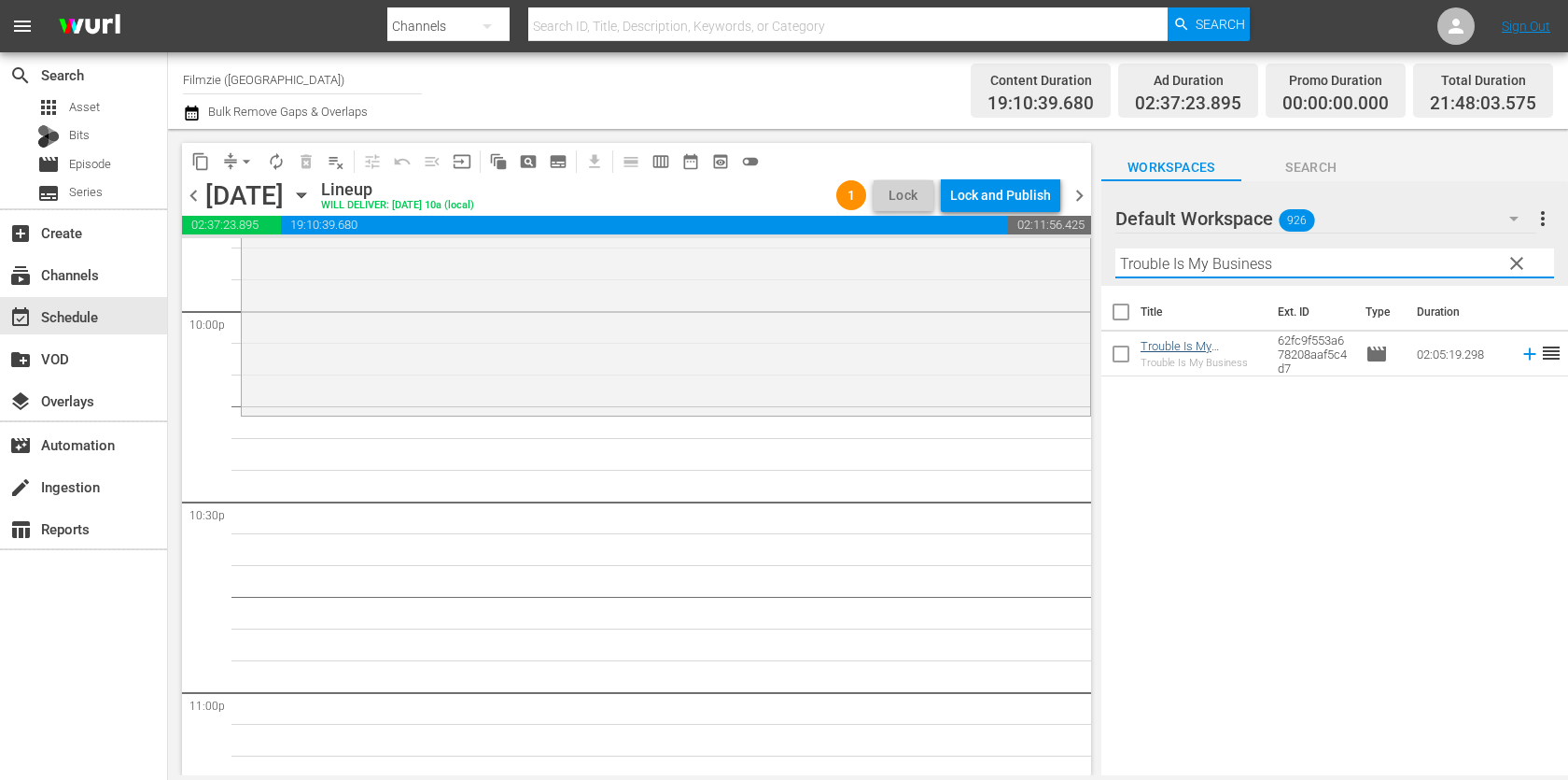
type input "Trouble Is My Business"
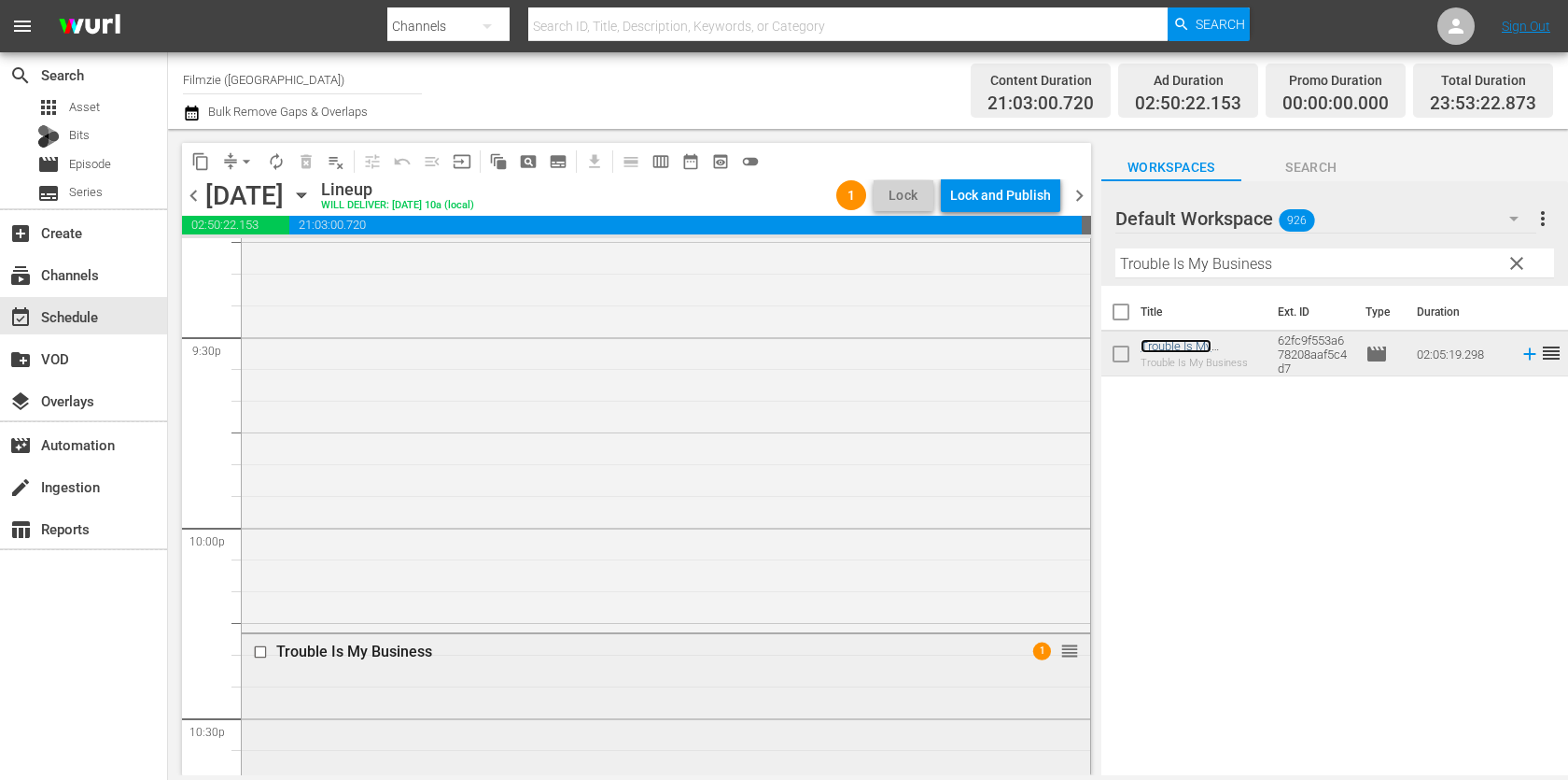
scroll to position [8072, 0]
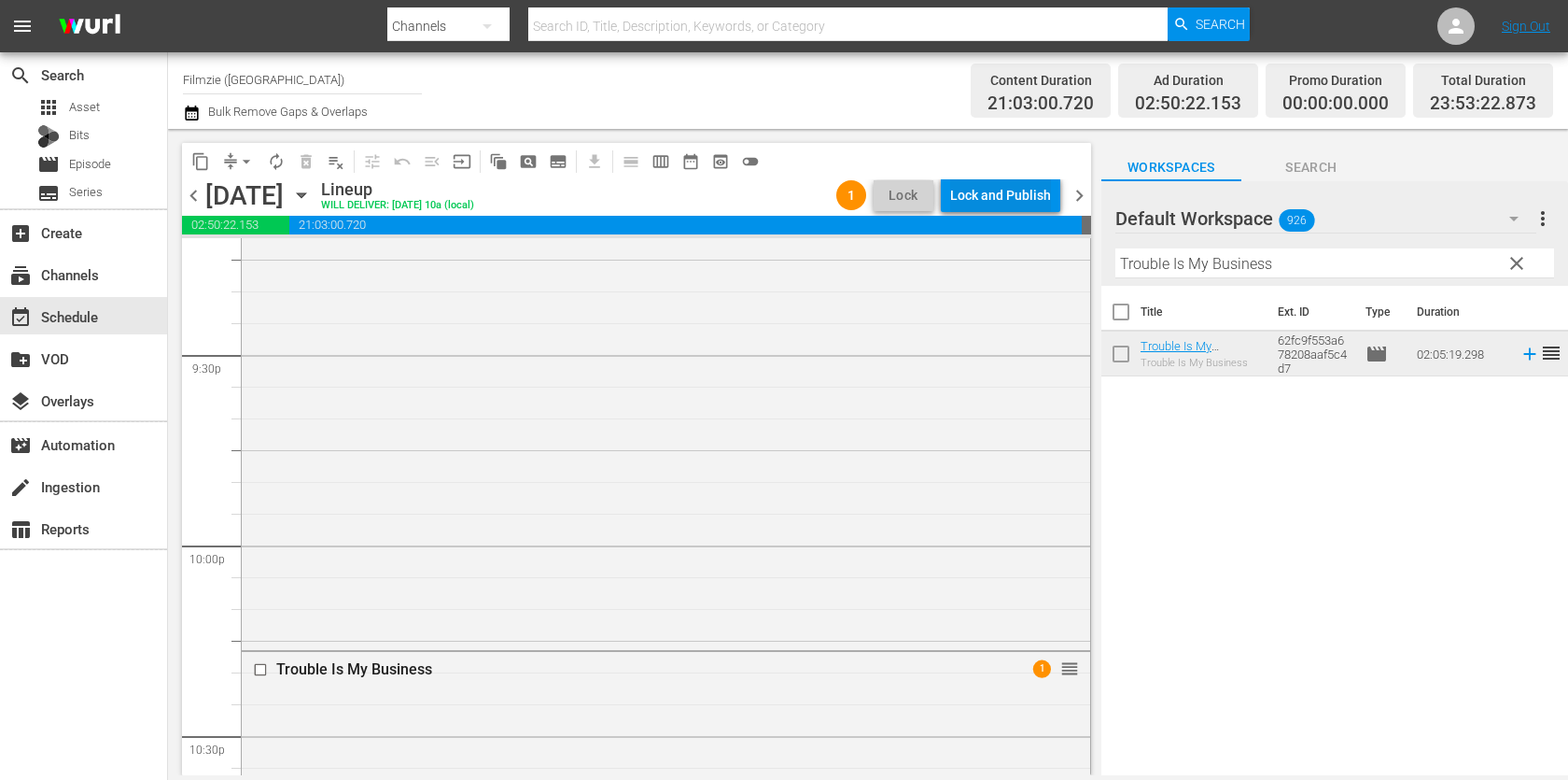
click at [1034, 184] on div "Lock and Publish" at bounding box center [1000, 195] width 101 height 34
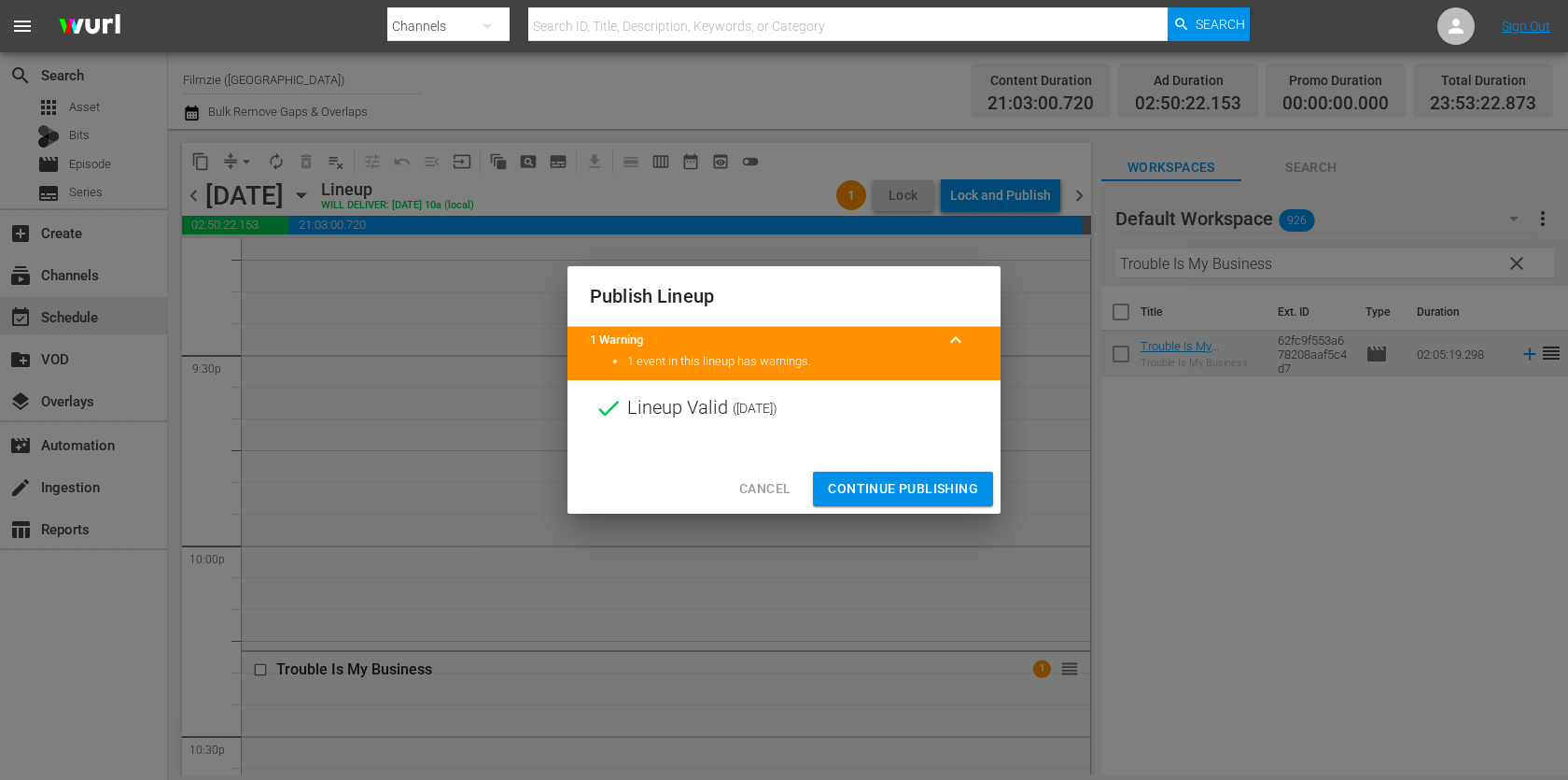
click at [925, 499] on button "Continue Publishing" at bounding box center [903, 489] width 180 height 35
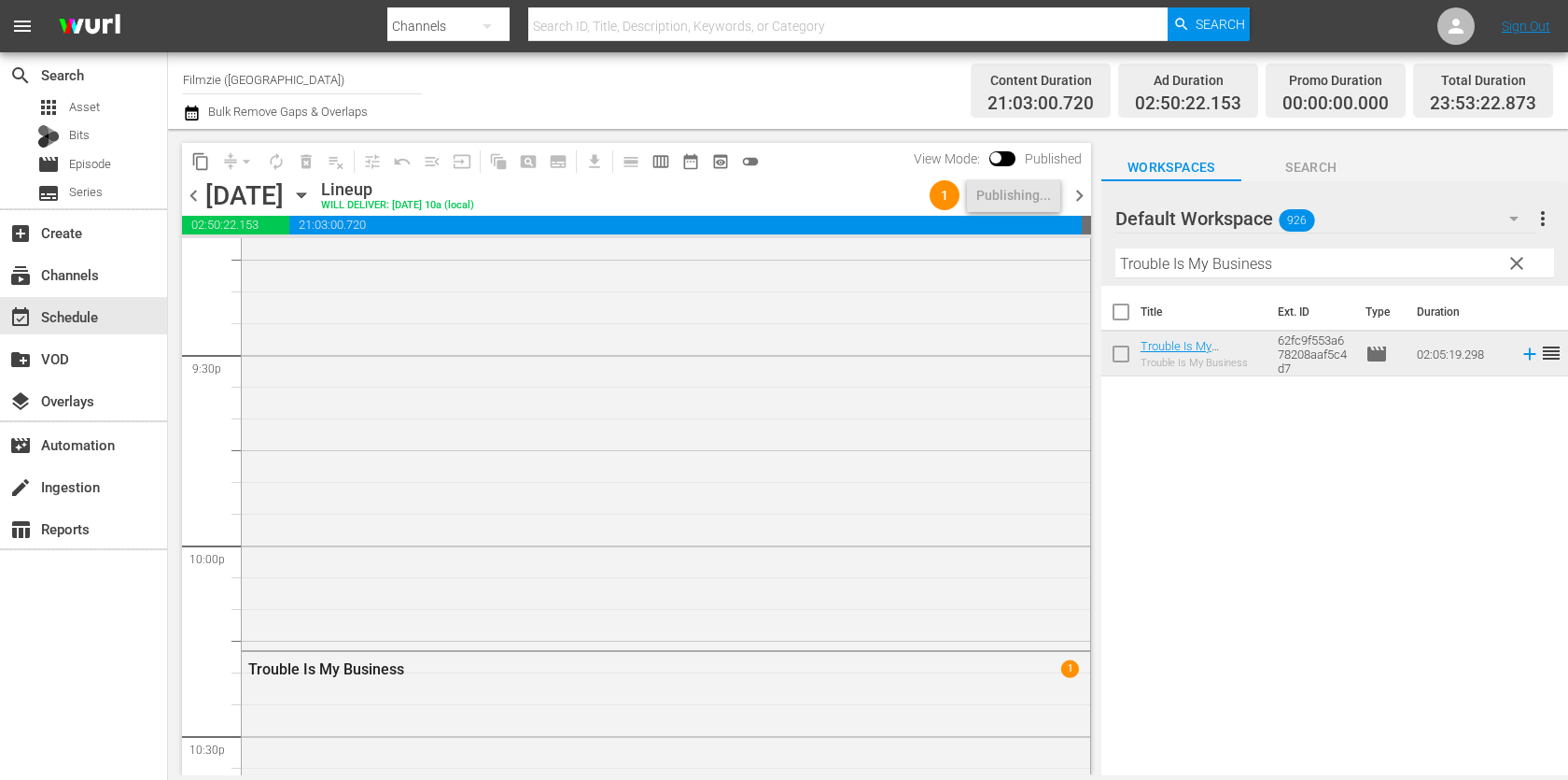
click at [1073, 203] on span "chevron_right" at bounding box center [1079, 196] width 23 height 23
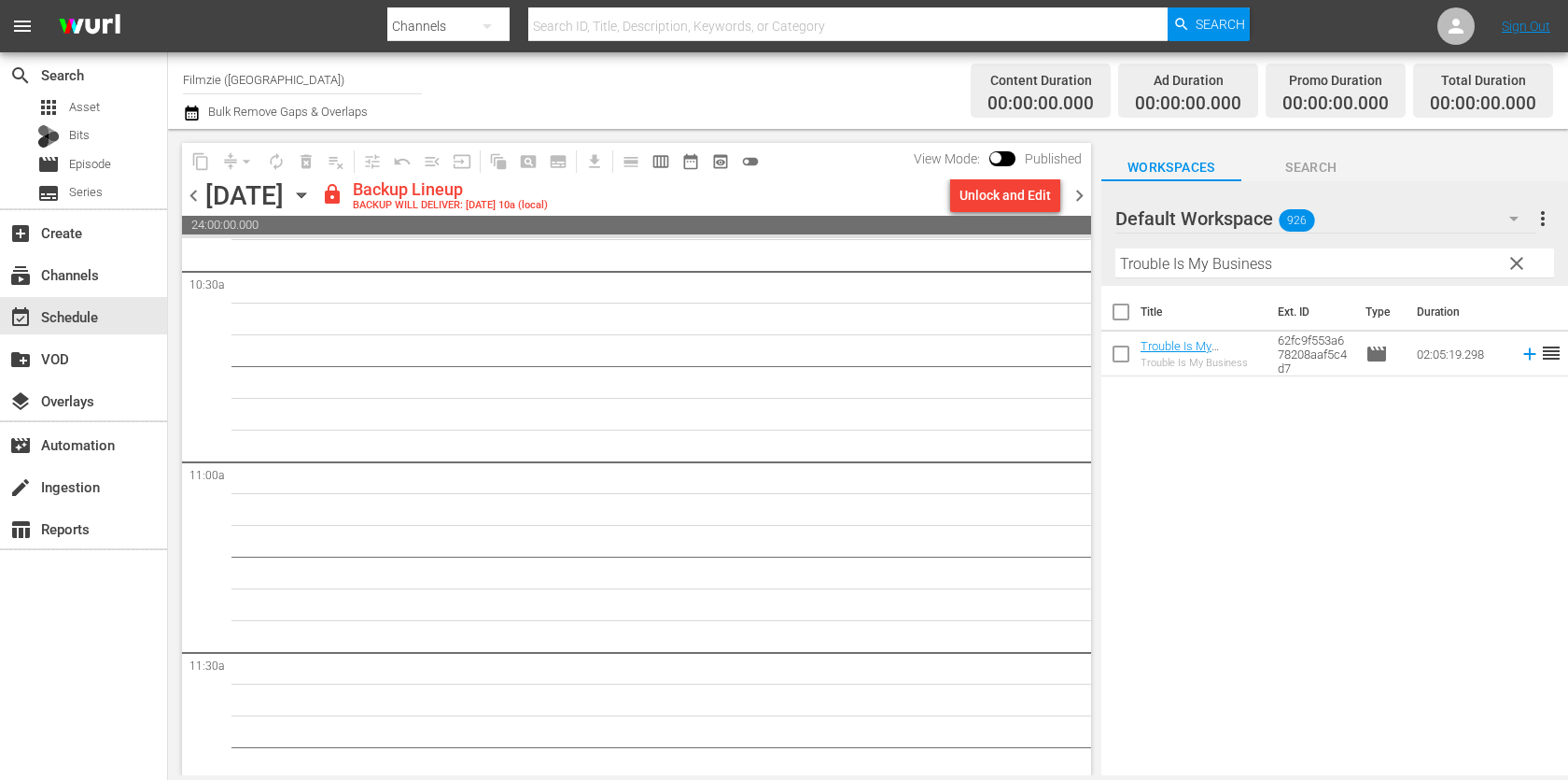
scroll to position [3931, 0]
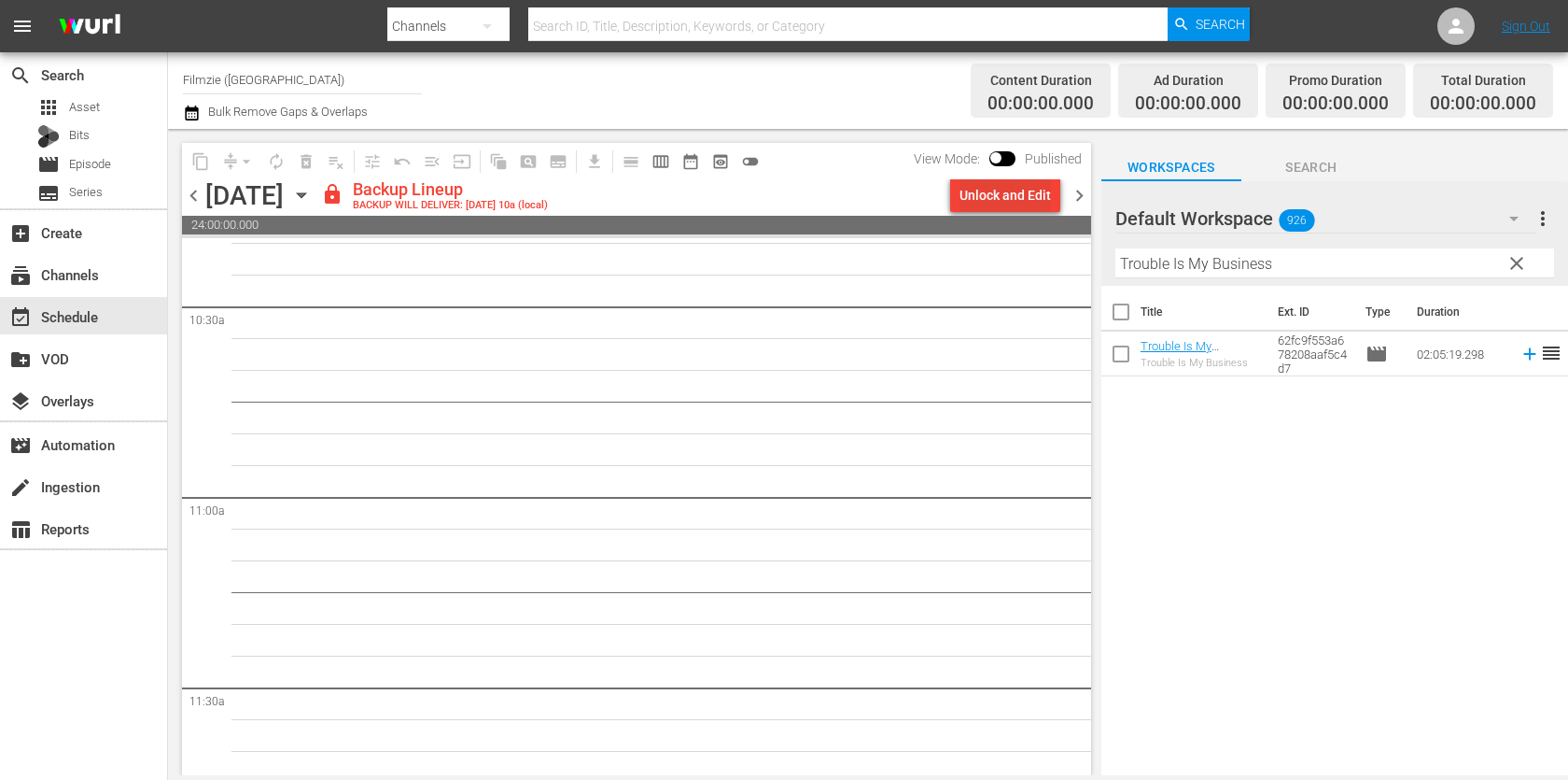
click at [1023, 193] on div "Unlock and Edit" at bounding box center [1004, 195] width 91 height 34
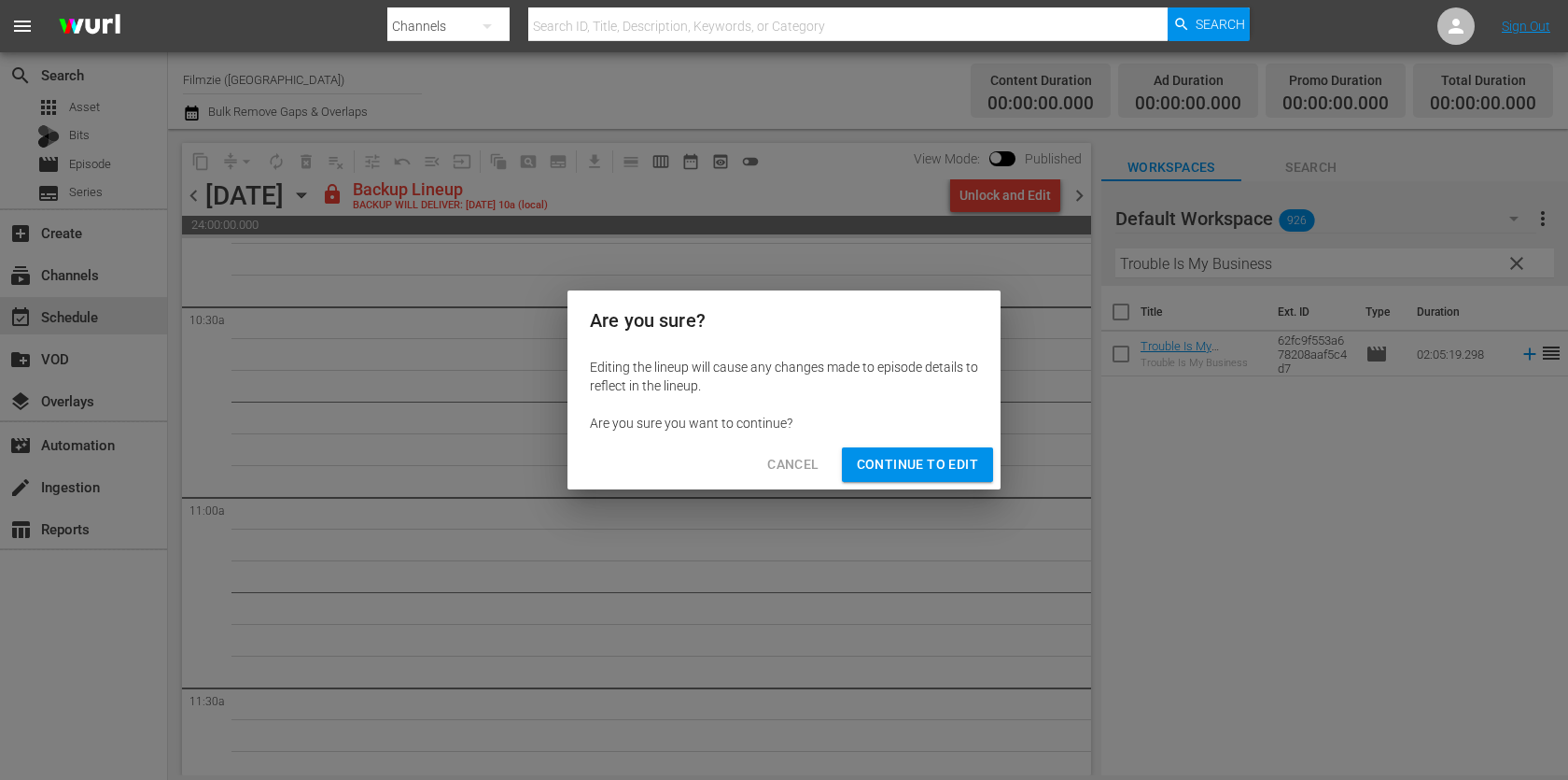
click at [937, 451] on button "Continue to Edit" at bounding box center [917, 465] width 151 height 35
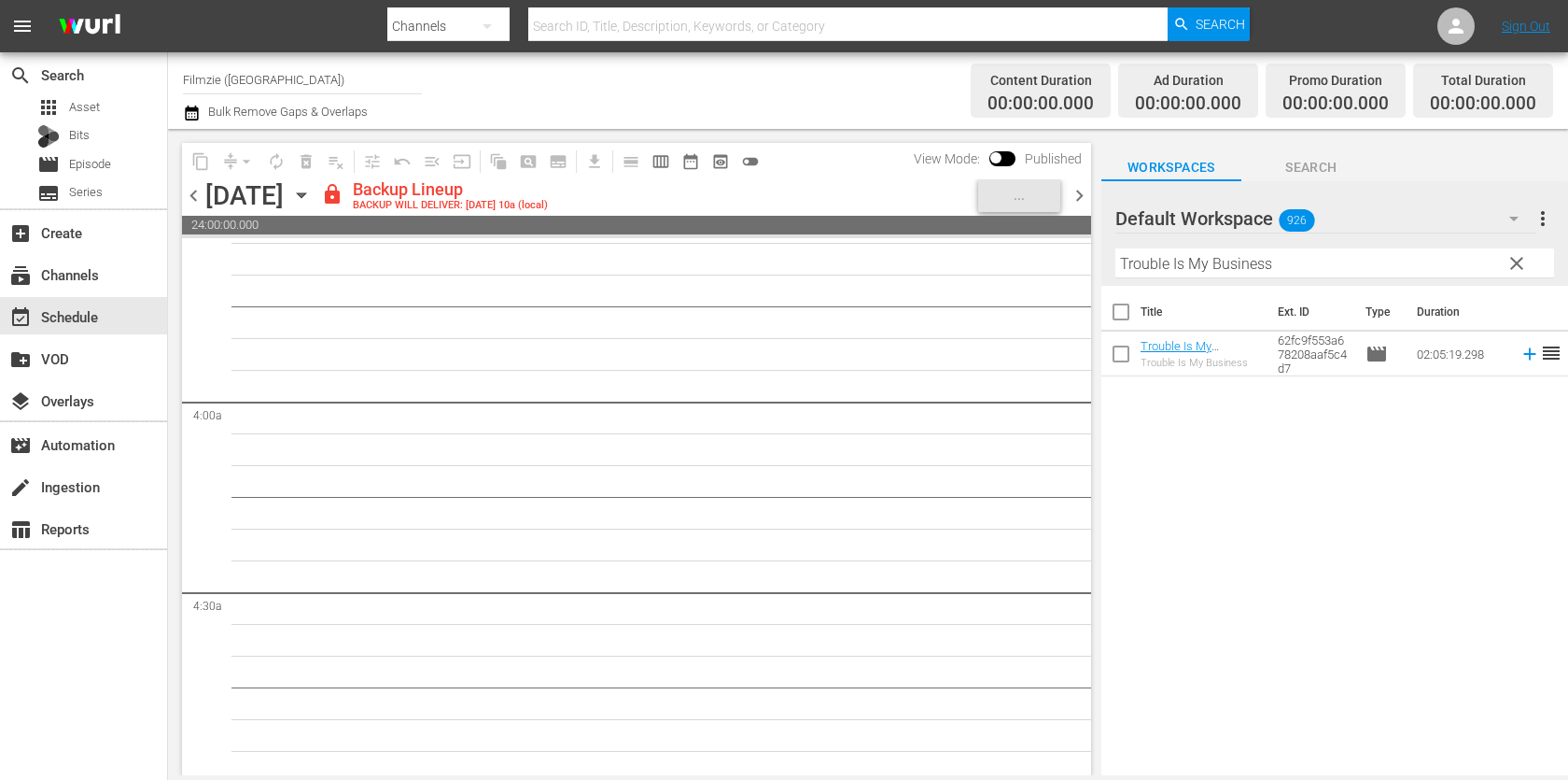
scroll to position [0, 0]
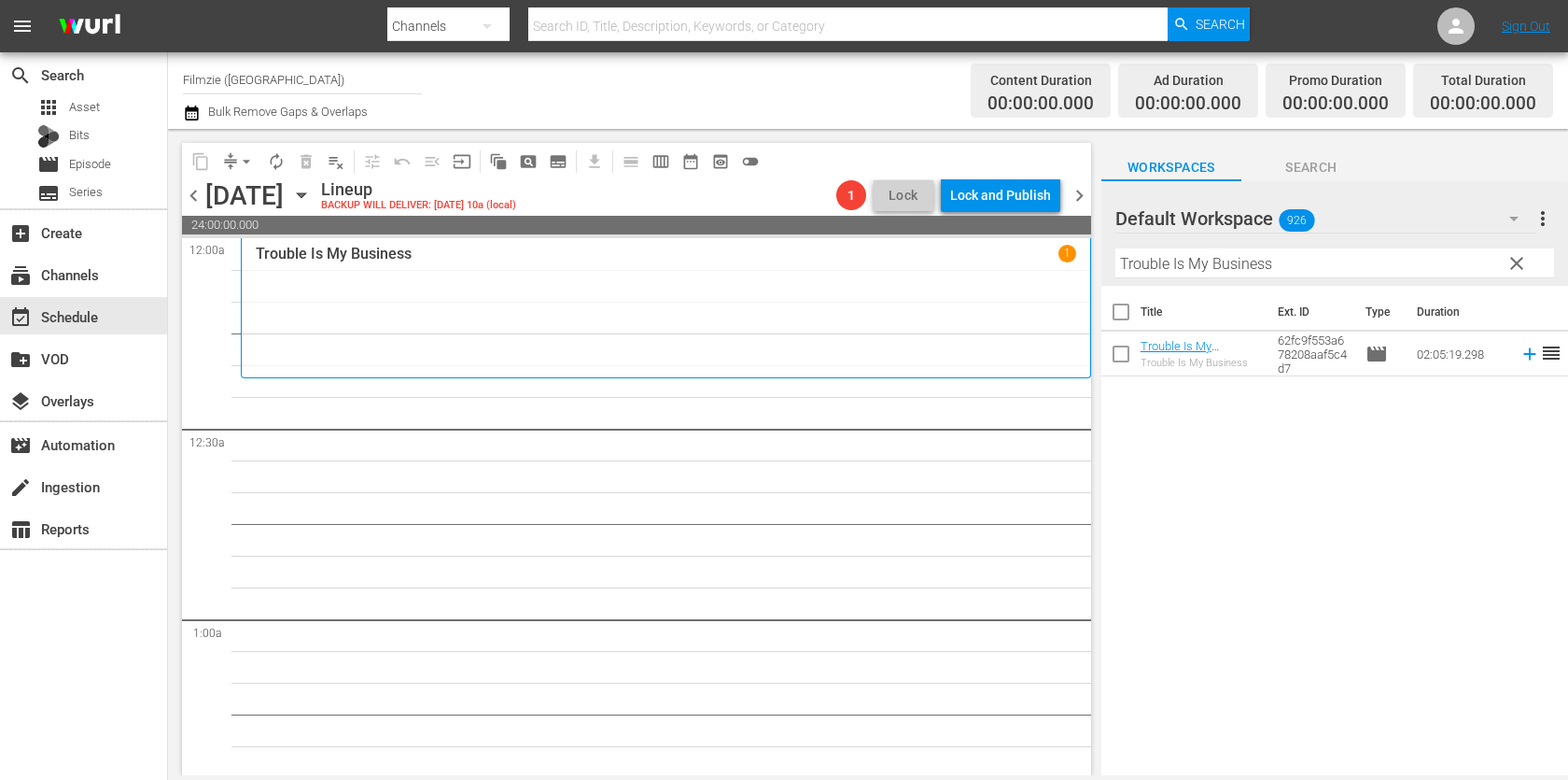
click at [1341, 270] on input "Trouble Is My Business" at bounding box center [1334, 263] width 439 height 30
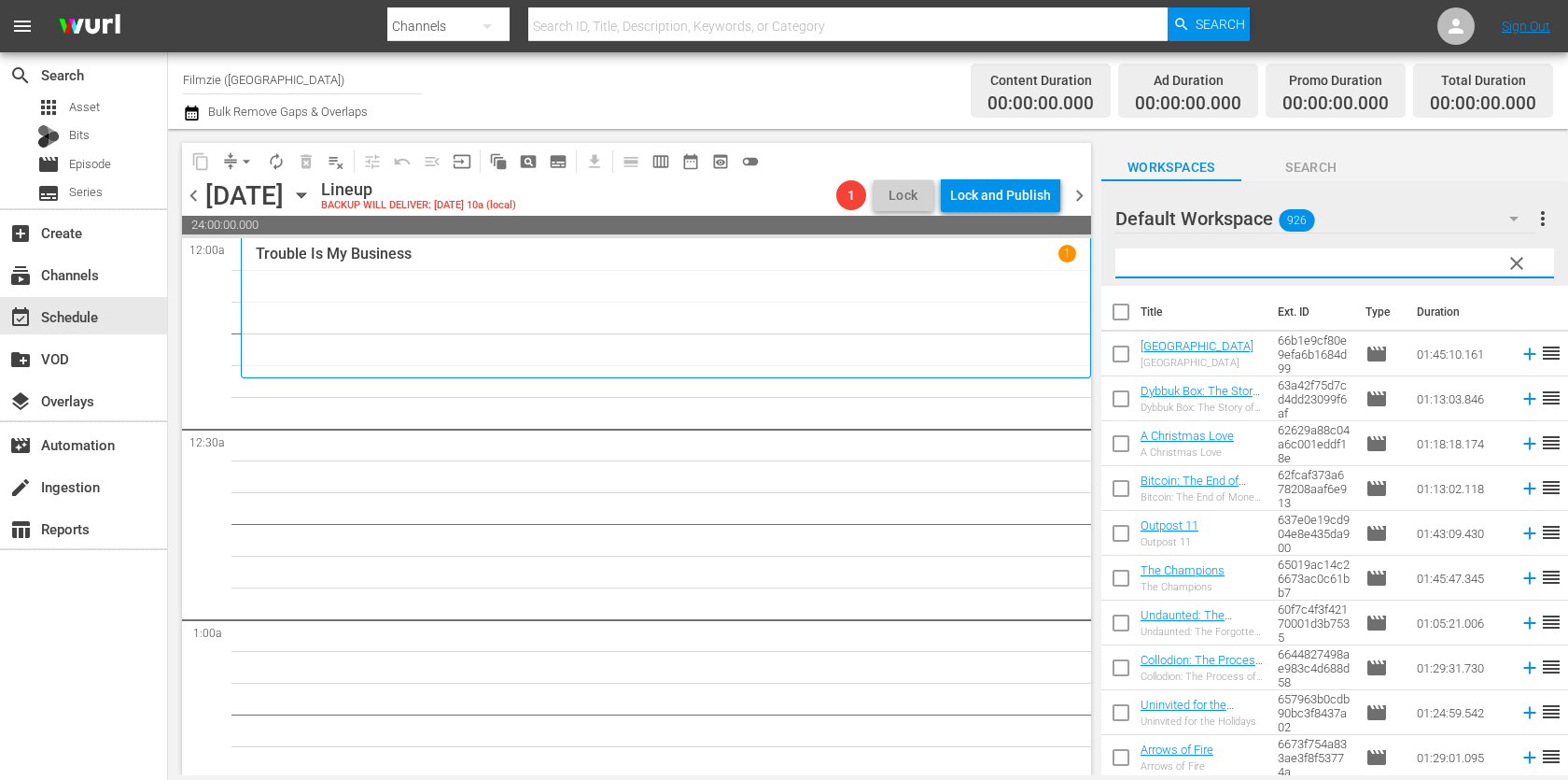
paste input "Jonestown: Paradise Lost"
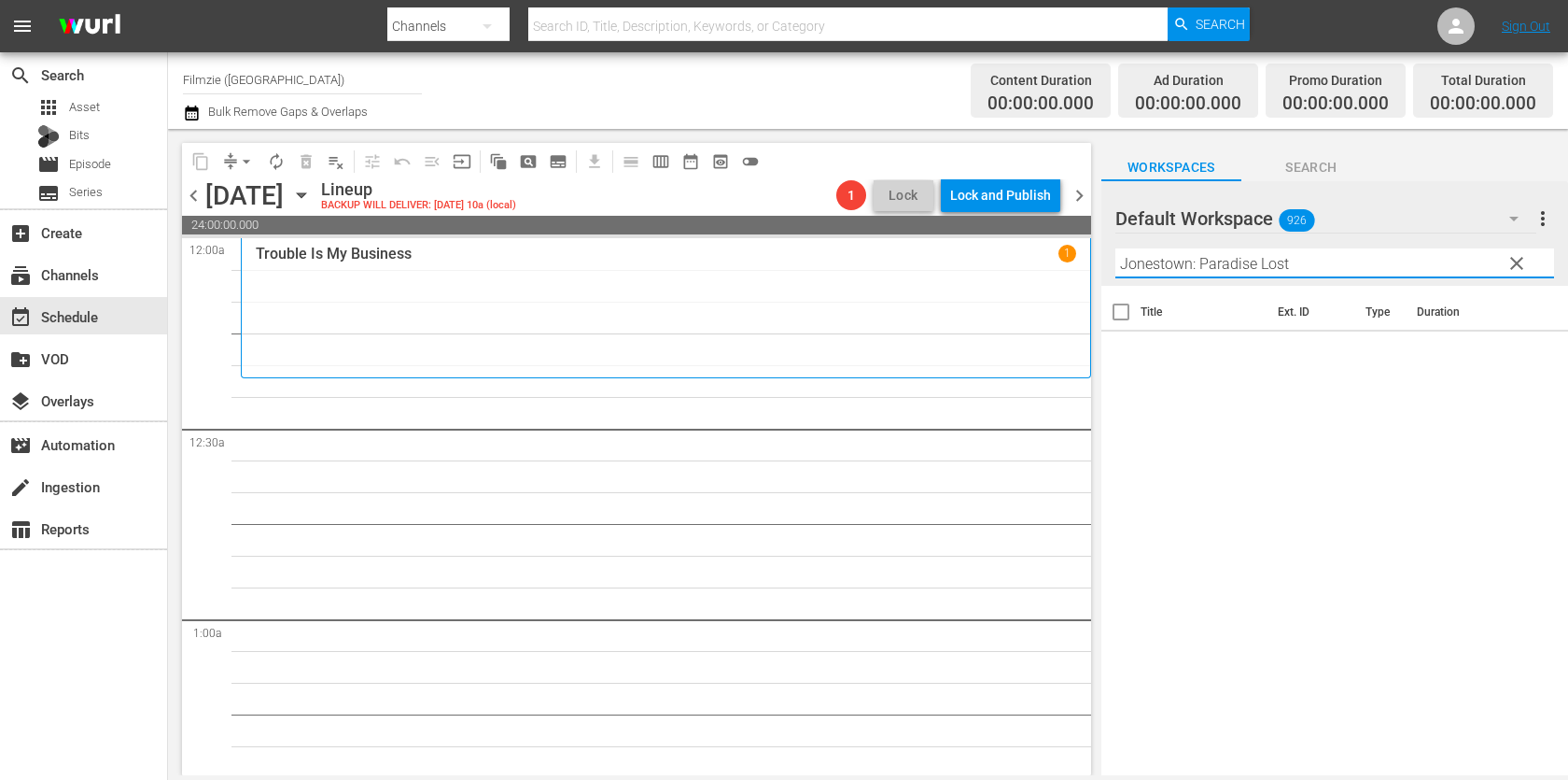
drag, startPoint x: 1250, startPoint y: 268, endPoint x: 1377, endPoint y: 272, distance: 127.1
click at [1377, 272] on input "Jonestown: Paradise Lost" at bounding box center [1334, 263] width 439 height 30
click at [1123, 267] on input "Jonestown" at bounding box center [1334, 263] width 439 height 30
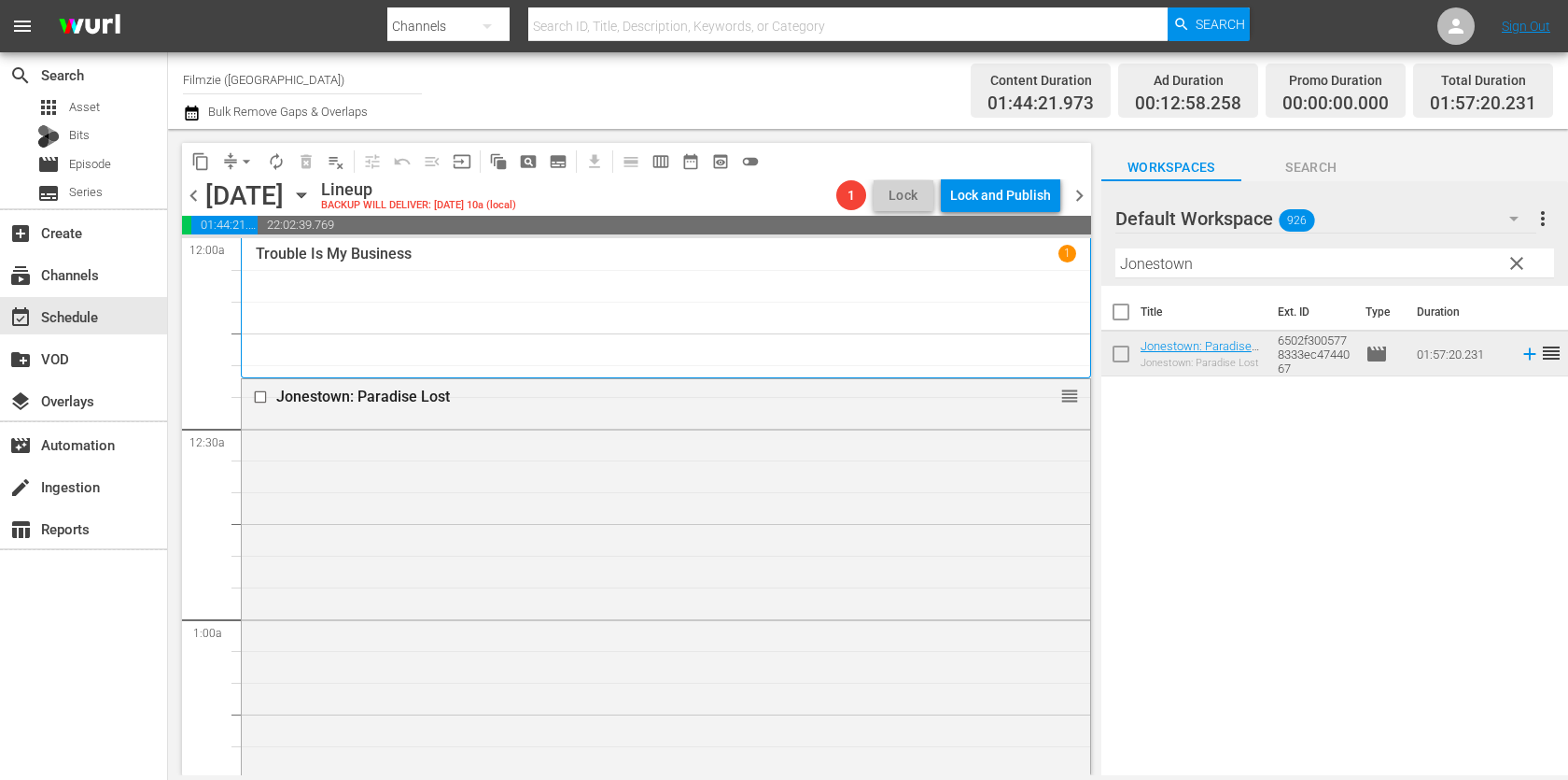
click at [1373, 270] on input "Jonestown" at bounding box center [1334, 263] width 439 height 30
paste input "Survivor"
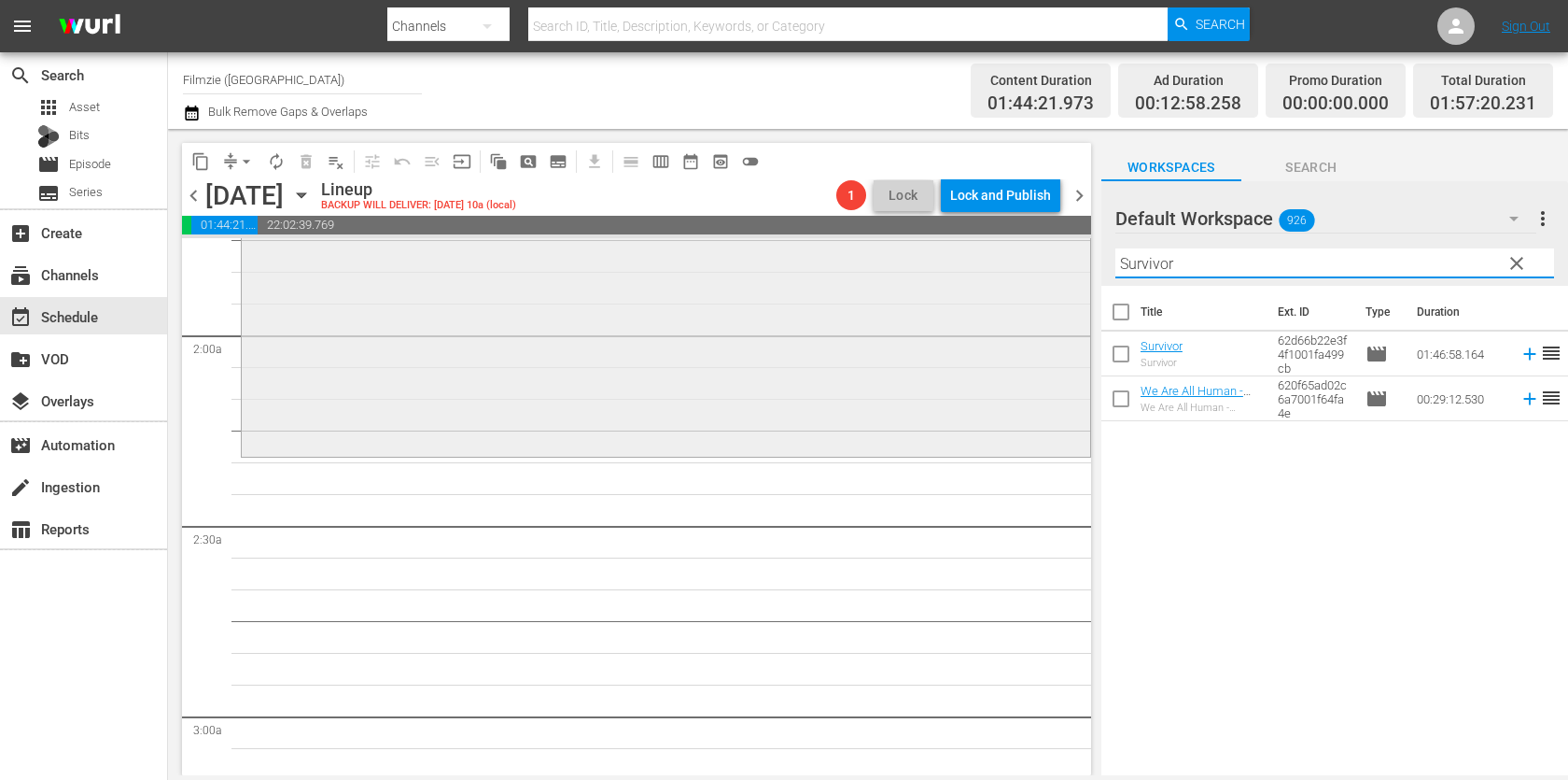
scroll to position [668, 0]
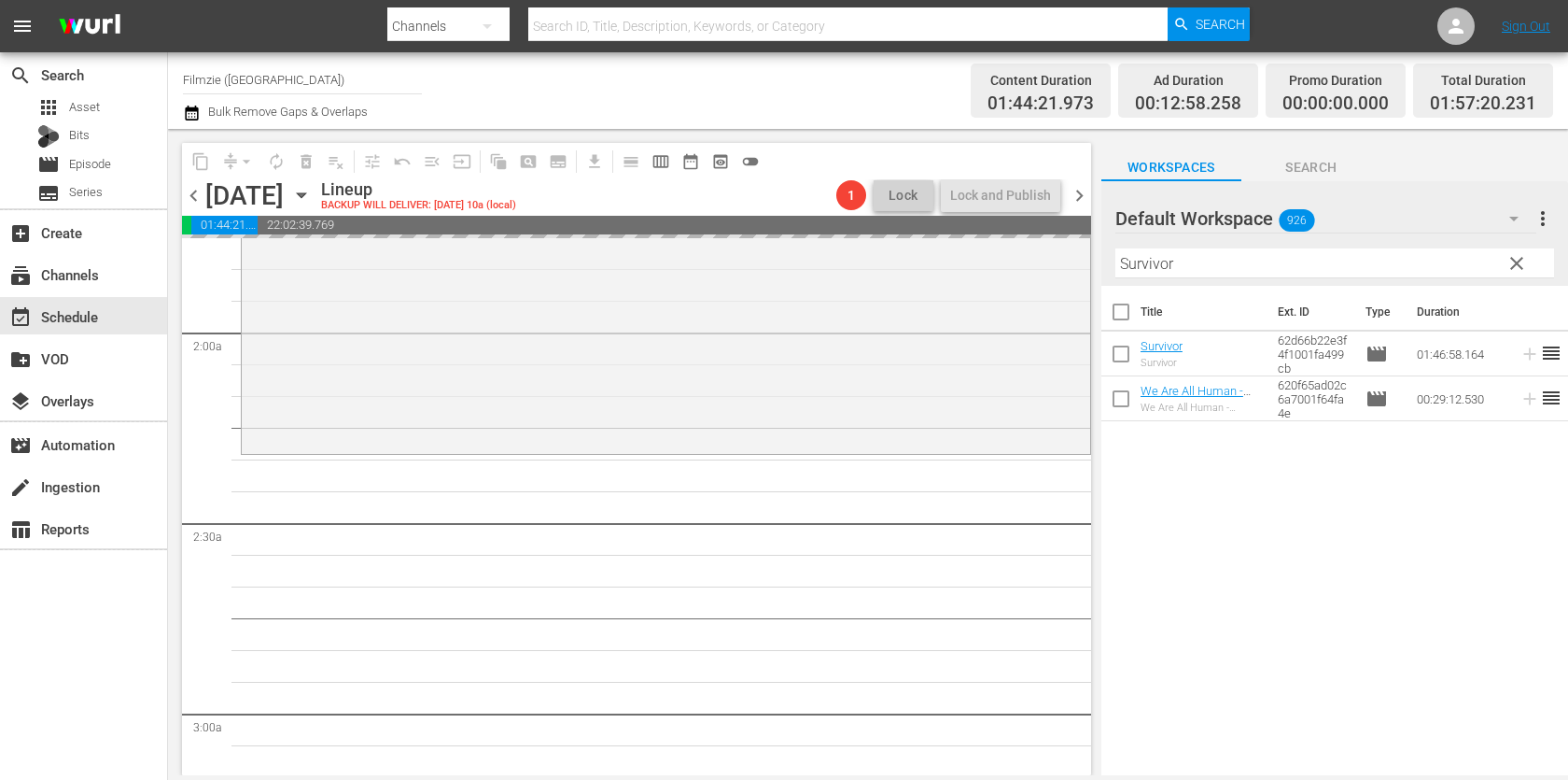
drag, startPoint x: 1168, startPoint y: 349, endPoint x: 1276, endPoint y: 27, distance: 339.6
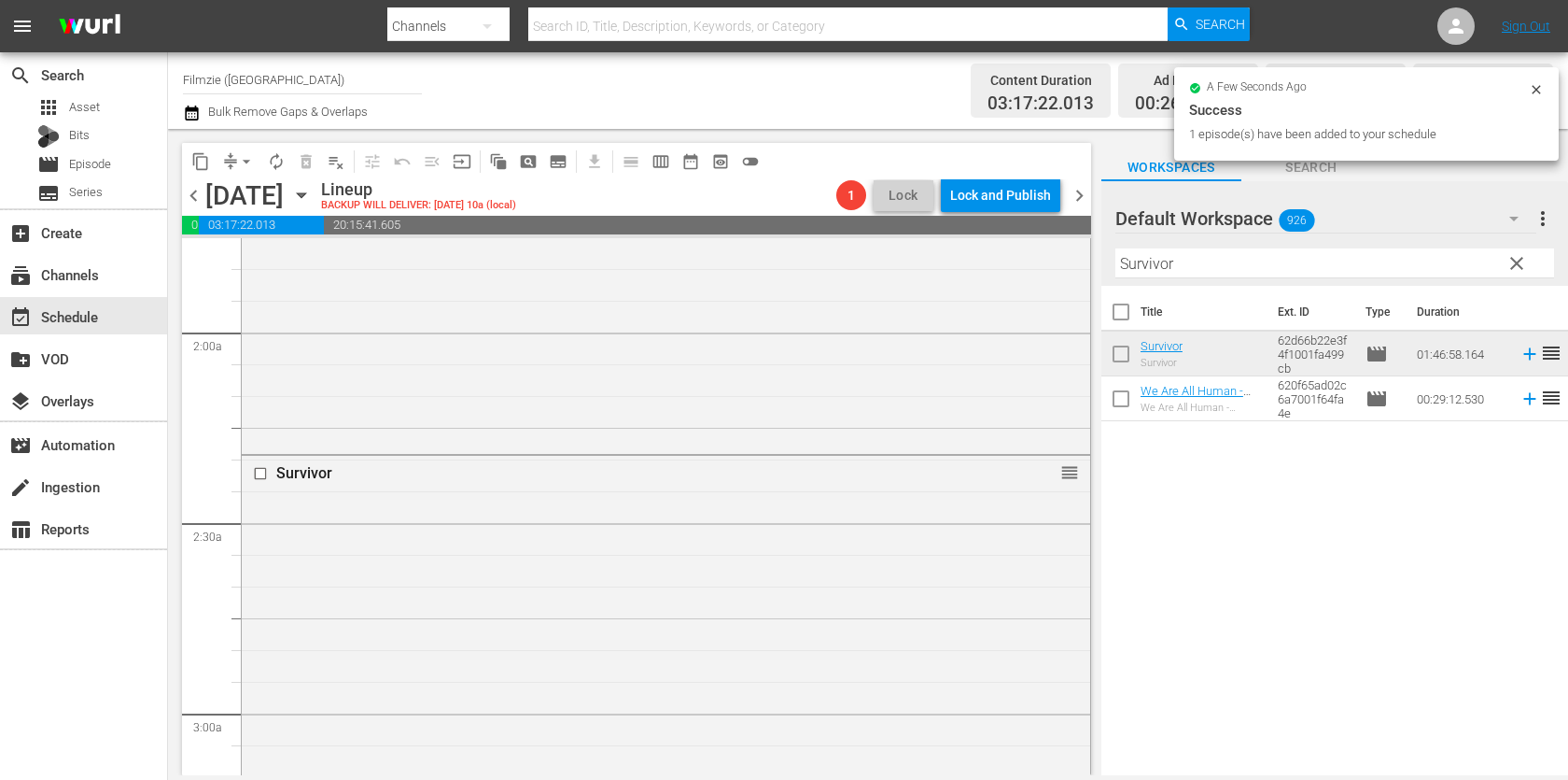
click at [1257, 265] on input "Survivor" at bounding box center [1334, 263] width 439 height 30
paste input "Life After the Navigat"
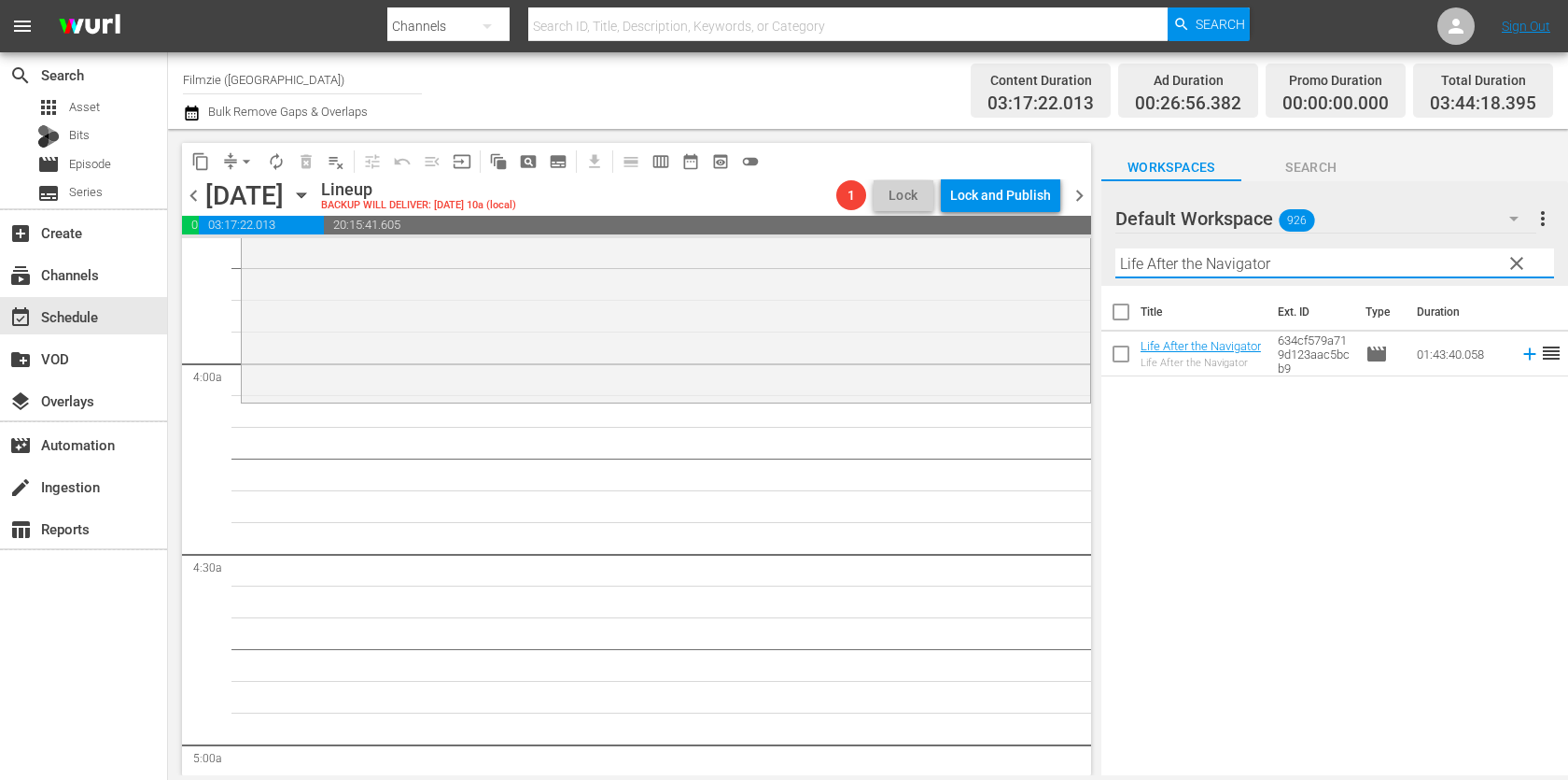
scroll to position [1445, 0]
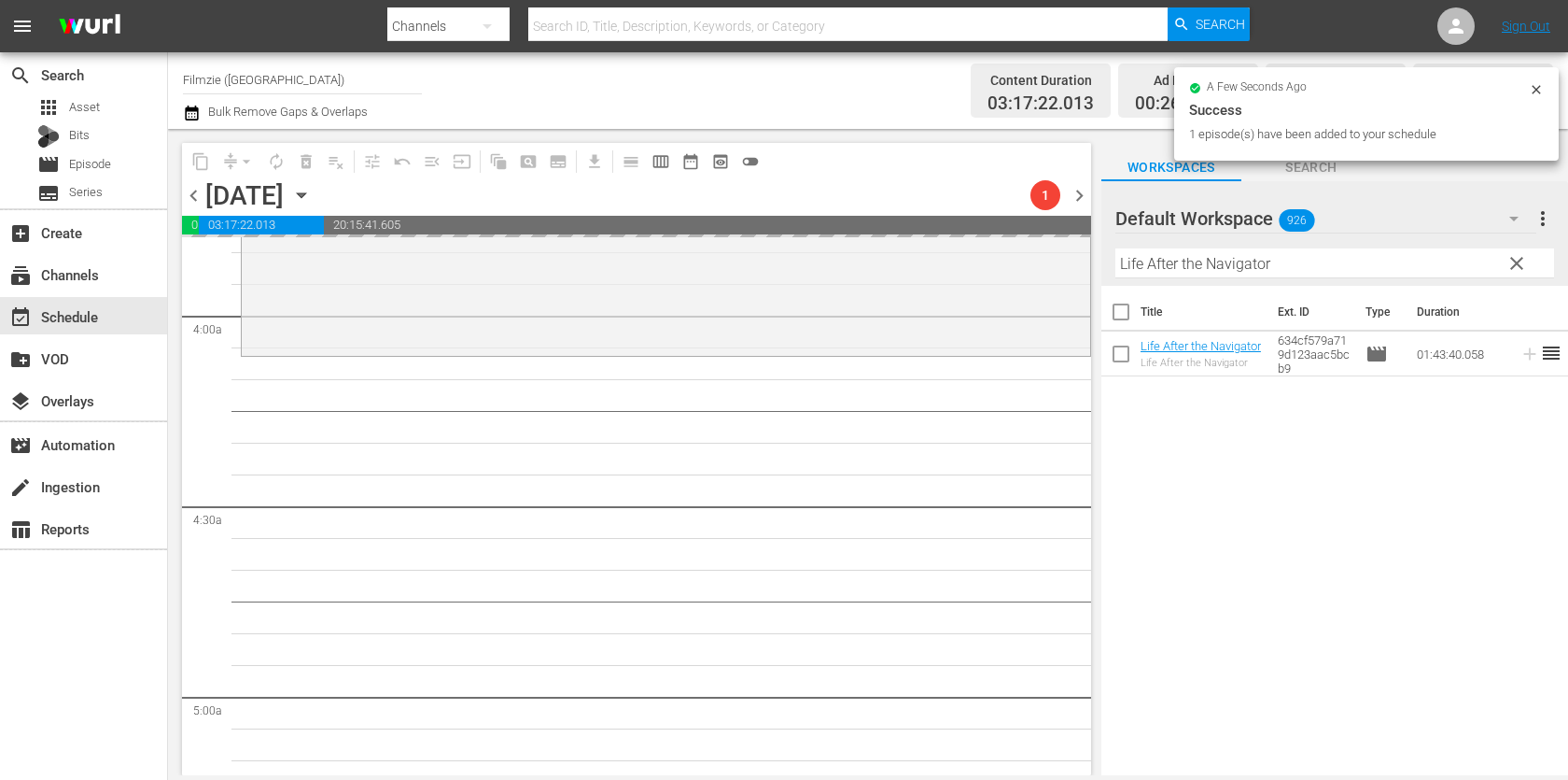
click at [1291, 246] on div "Filter by Title Life After the Navigator" at bounding box center [1334, 264] width 439 height 45
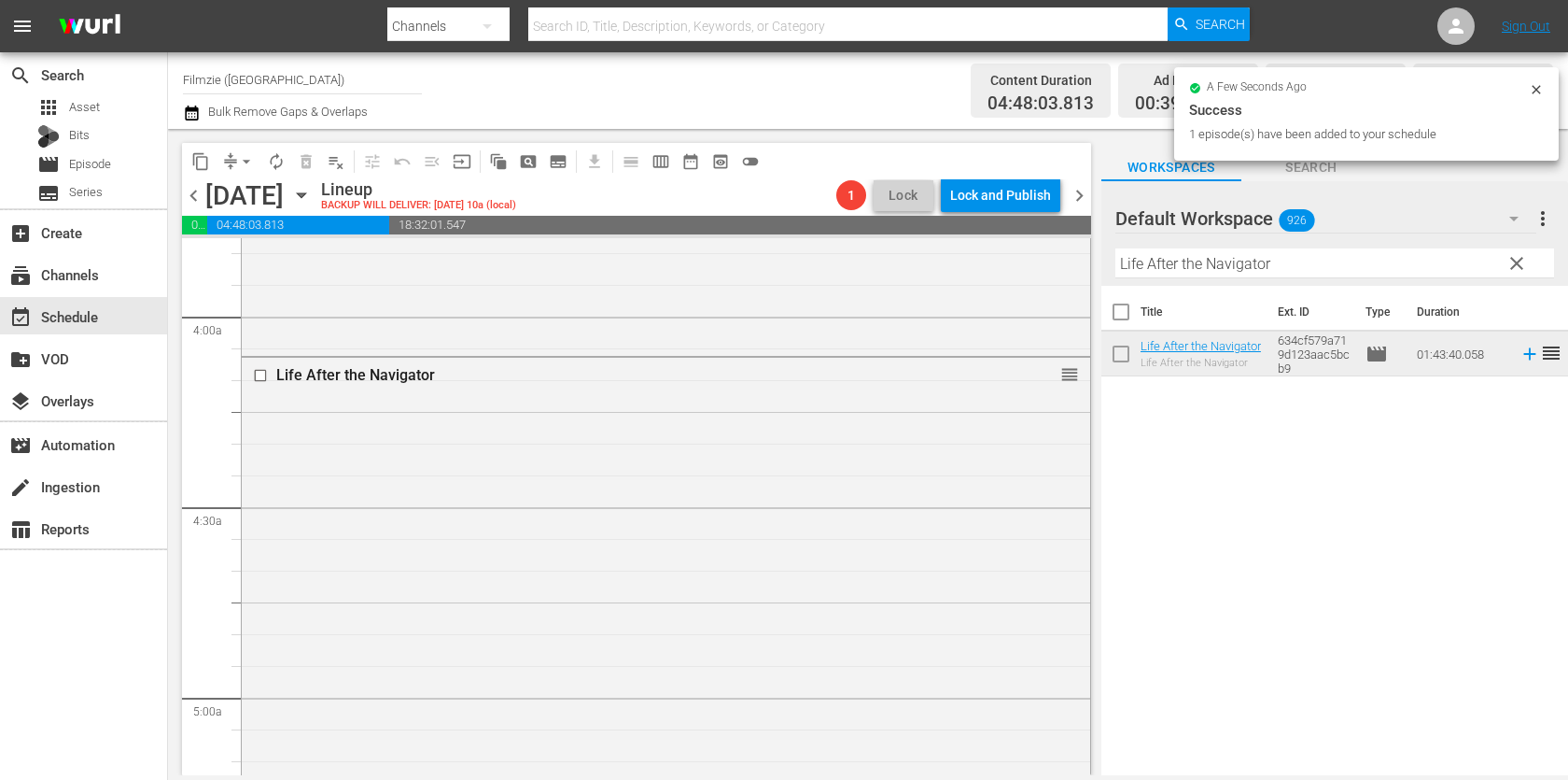
click at [1284, 265] on input "Life After the Navigator" at bounding box center [1334, 263] width 439 height 30
paste input "Biohack Yourself 3"
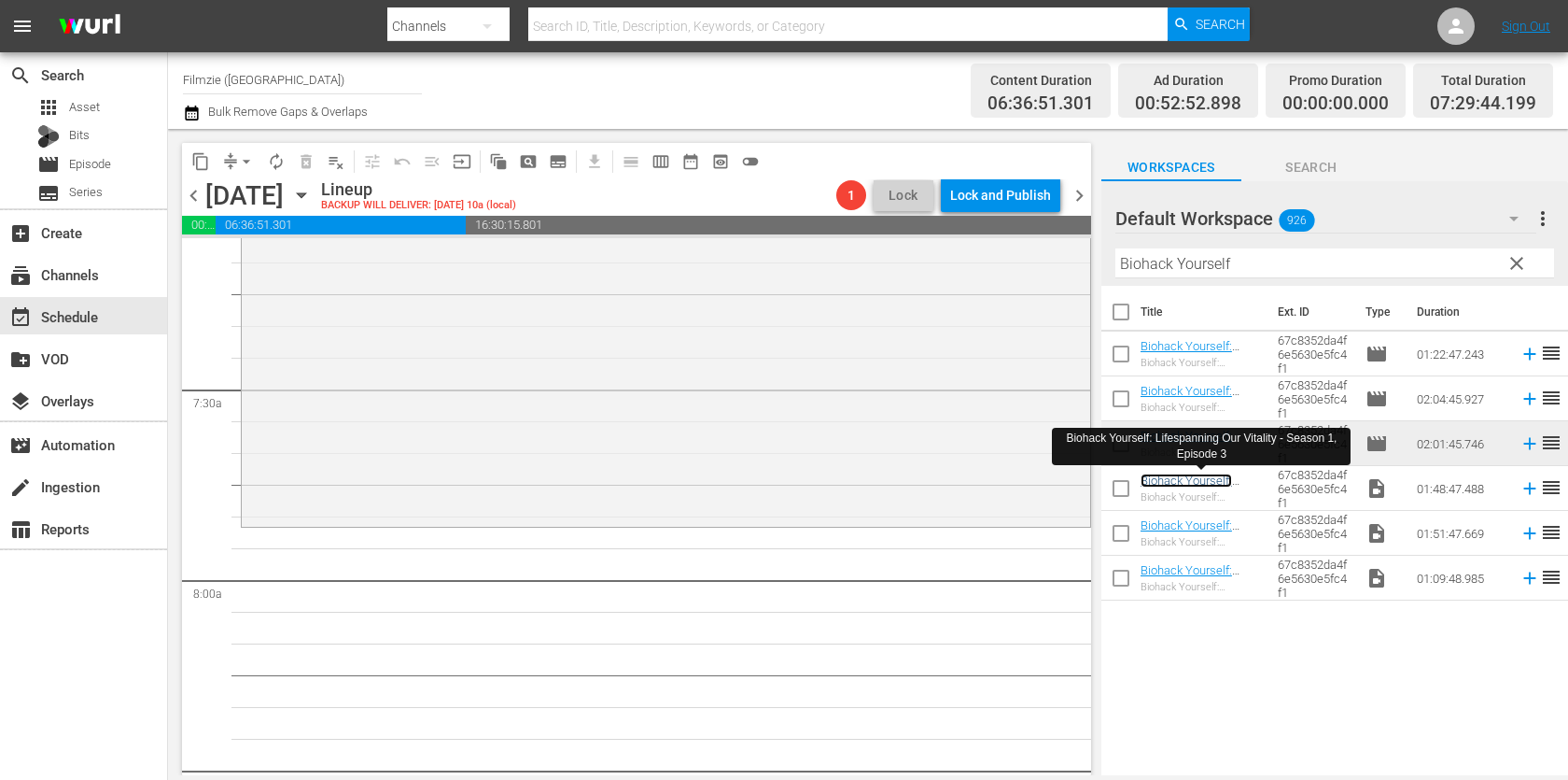
scroll to position [2742, 0]
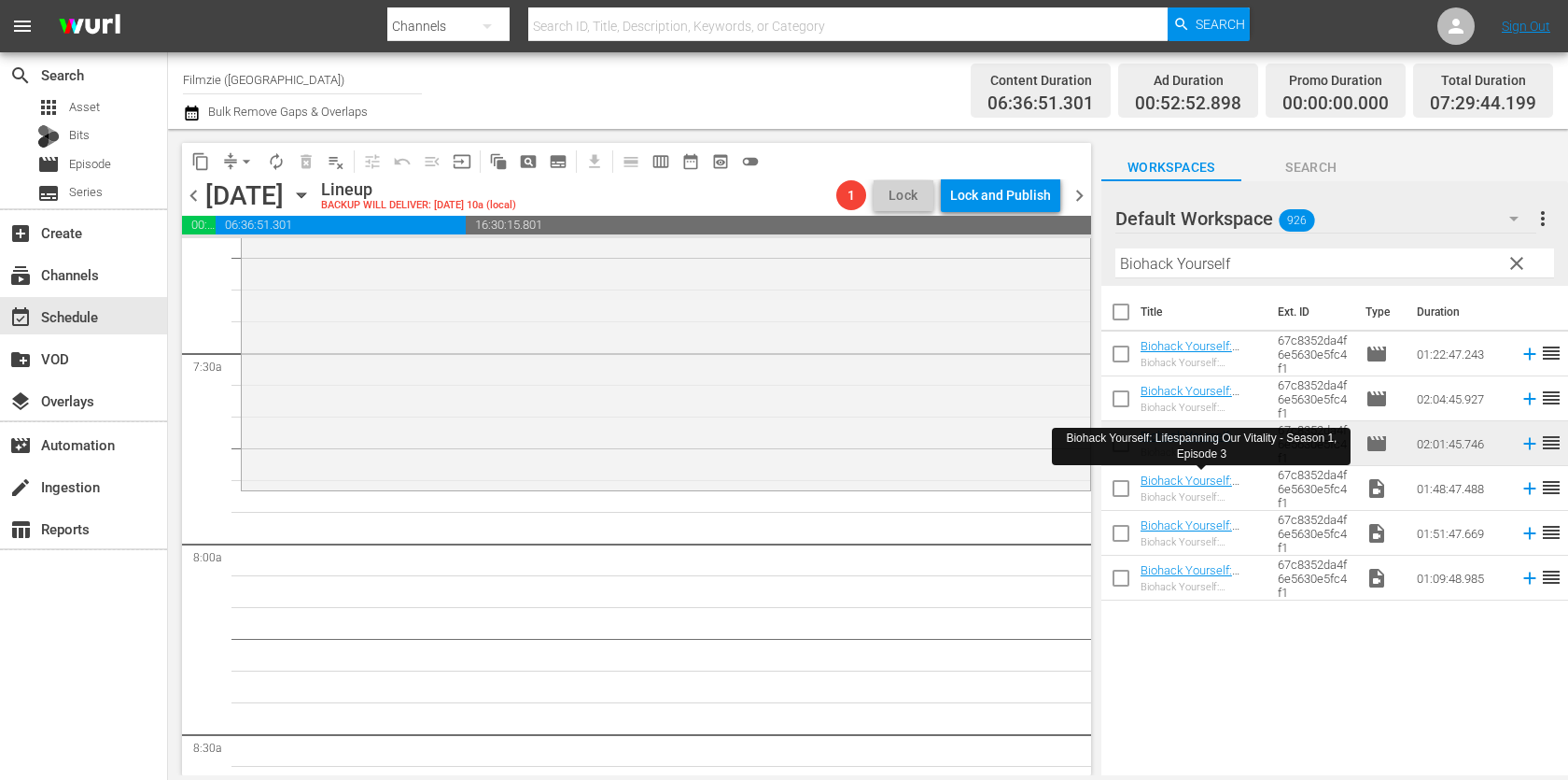
click at [1344, 279] on div "Filter by Title Biohack Yourself" at bounding box center [1334, 264] width 439 height 45
click at [1351, 256] on input "Biohack Yourself" at bounding box center [1334, 263] width 439 height 30
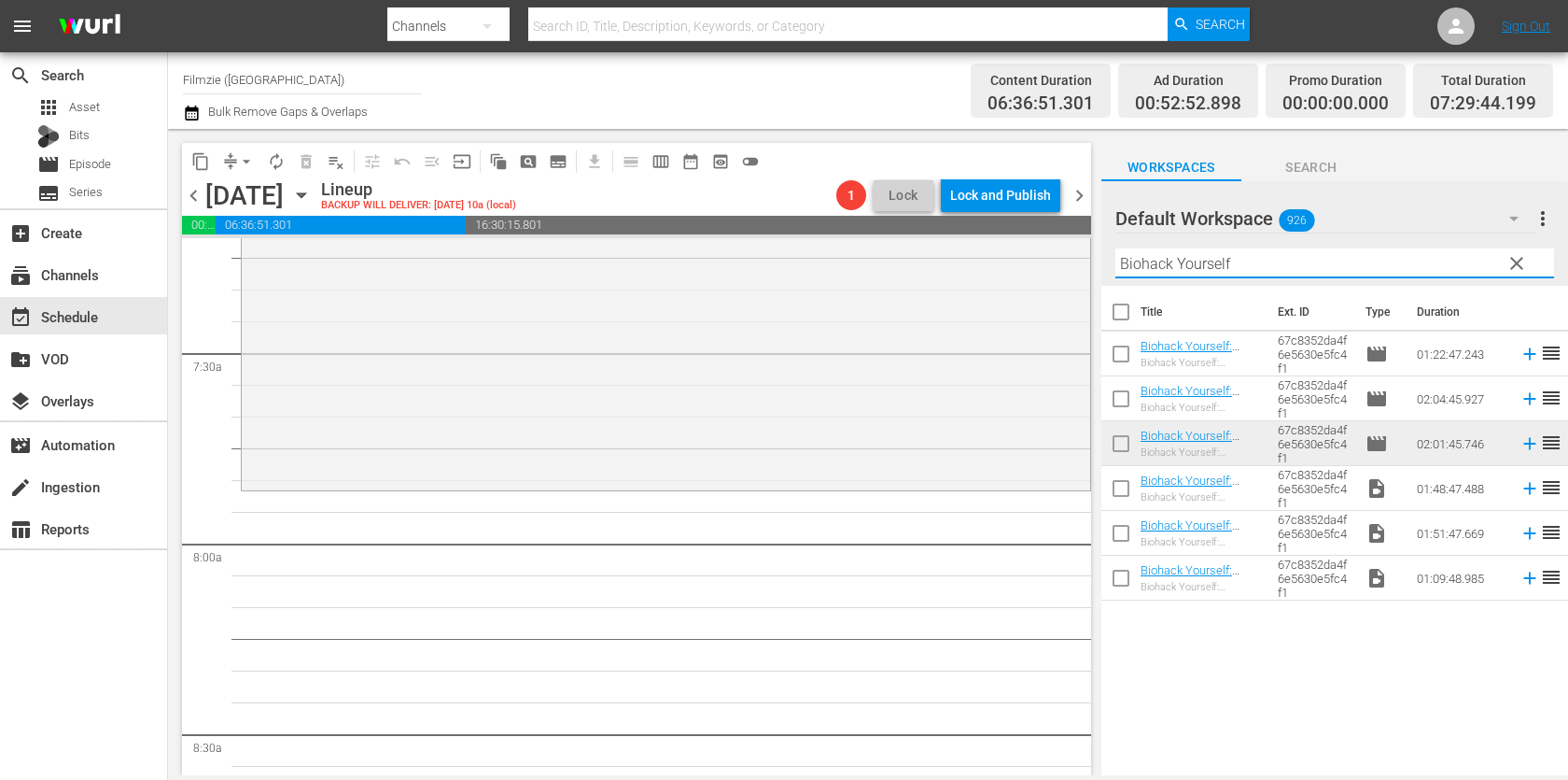
click at [1351, 256] on input "Biohack Yourself" at bounding box center [1334, 263] width 439 height 30
paste input "Fat Fiction"
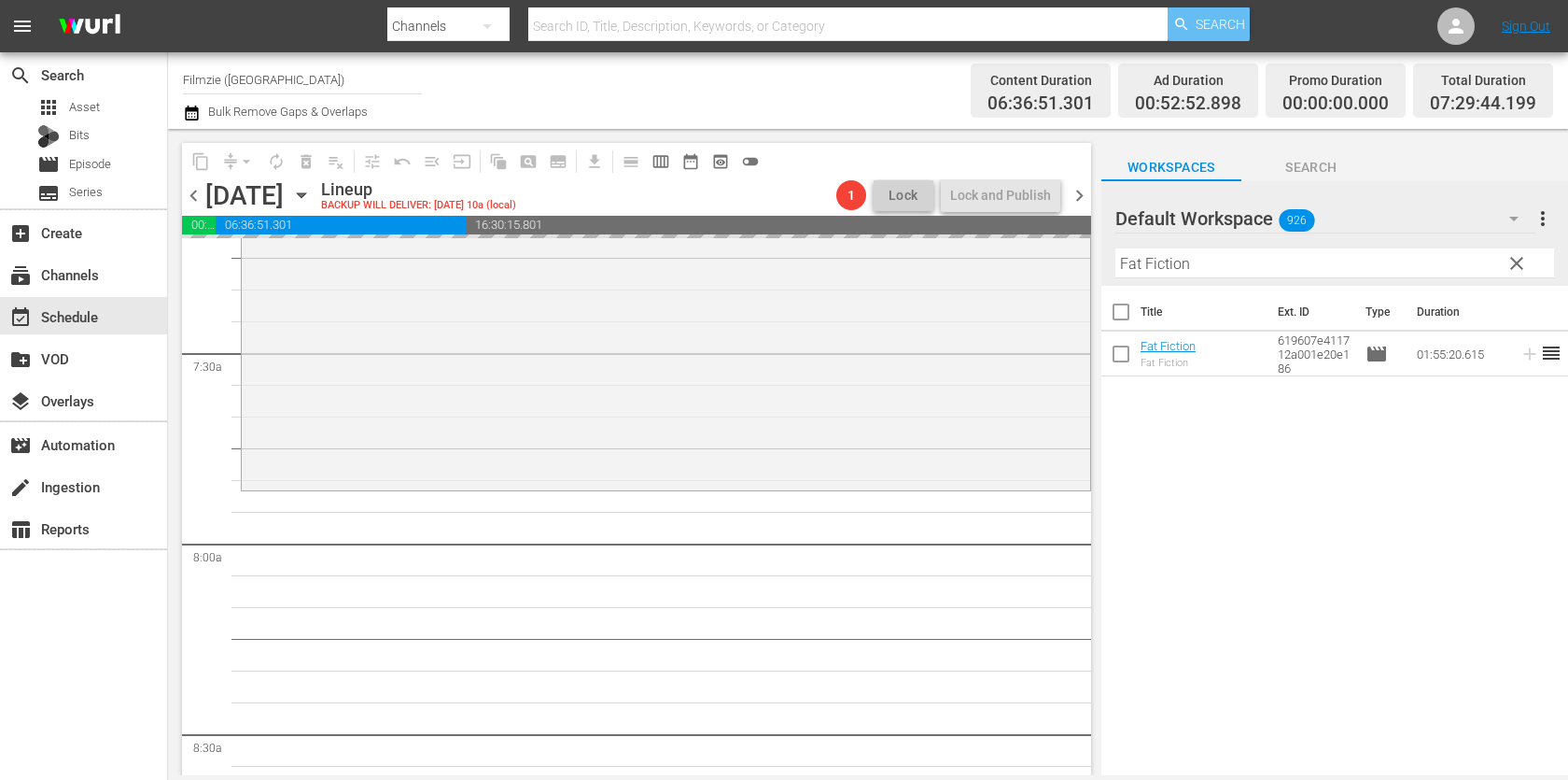
drag, startPoint x: 1171, startPoint y: 354, endPoint x: 1246, endPoint y: 31, distance: 331.6
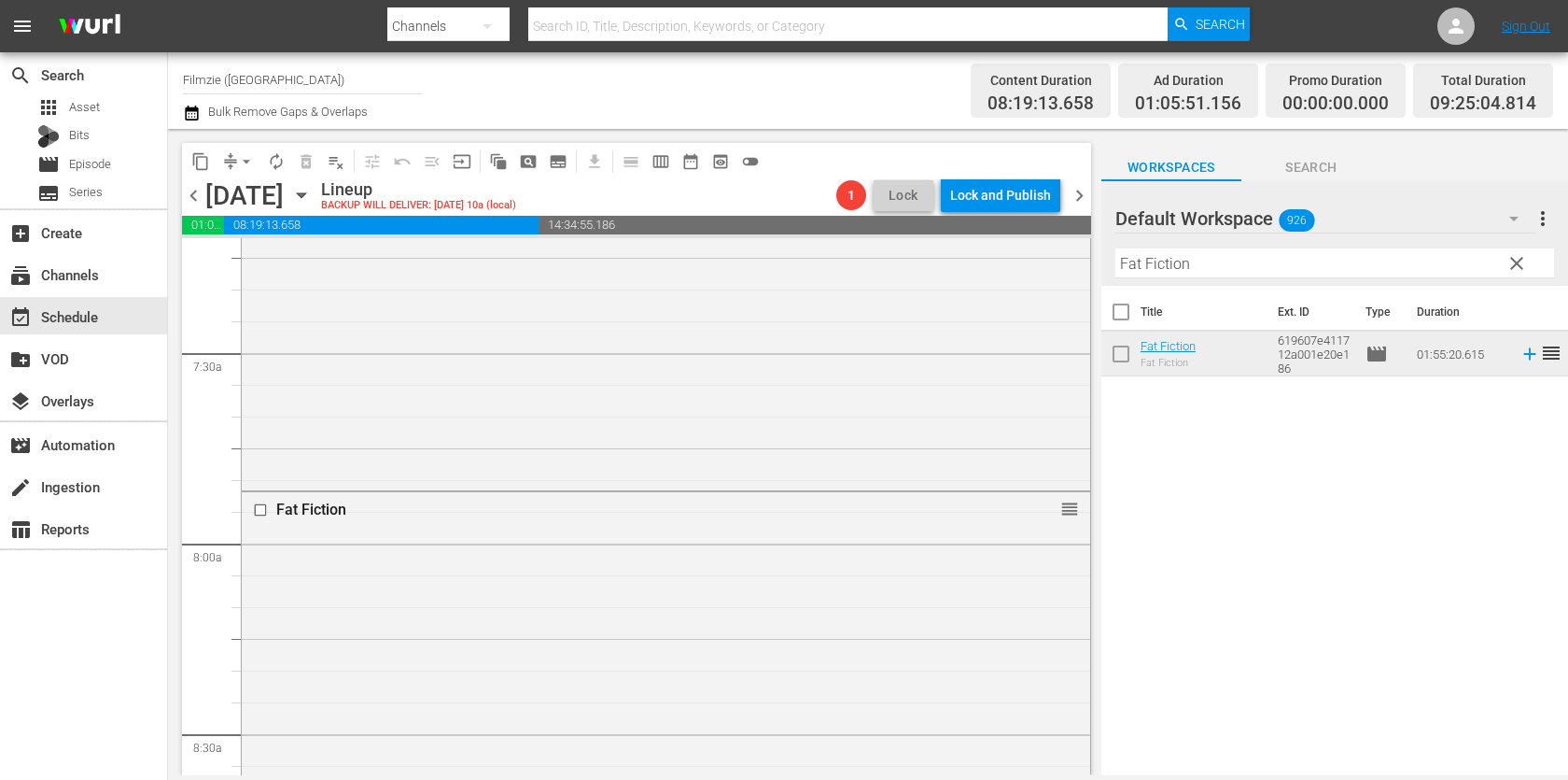
click at [1287, 262] on input "Fat Fiction" at bounding box center [1334, 263] width 439 height 30
paste input "Wilderness to Table with Chef Bri 1.3"
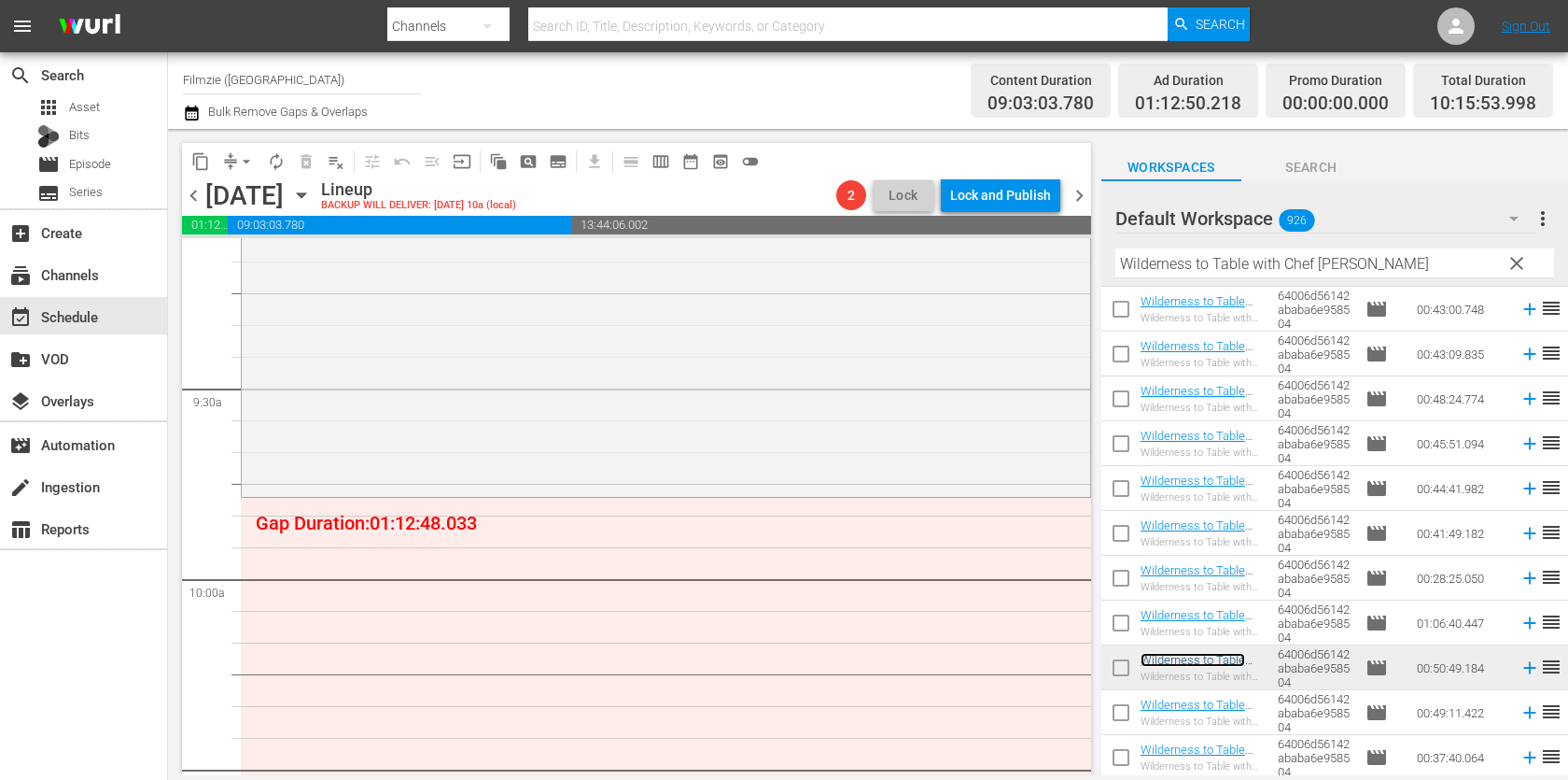
scroll to position [3465, 0]
click at [1313, 249] on input "Wilderness to Table with Chef [PERSON_NAME]" at bounding box center [1334, 263] width 439 height 30
paste input "Me, My Dog, and I"
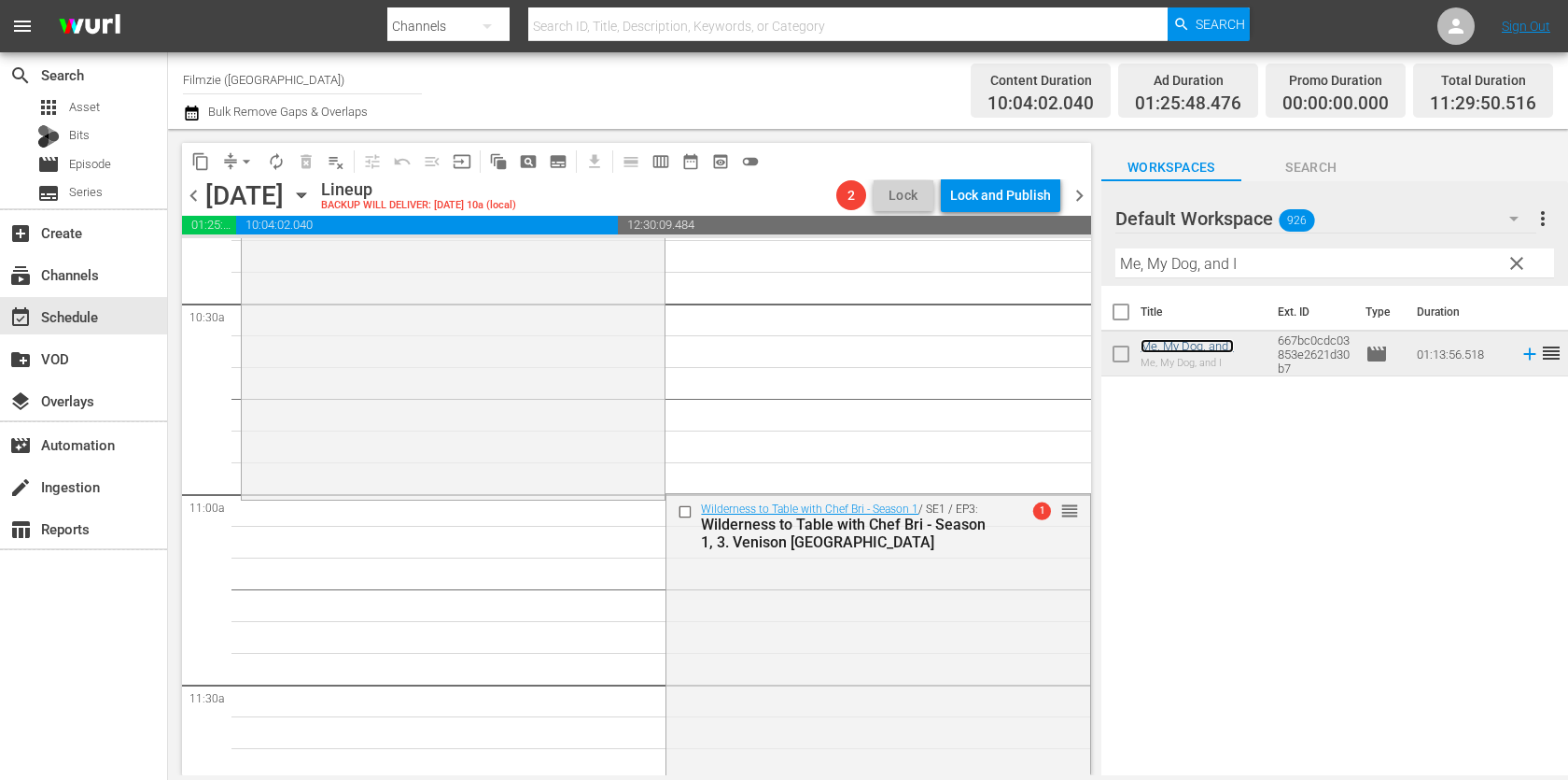
scroll to position [3979, 0]
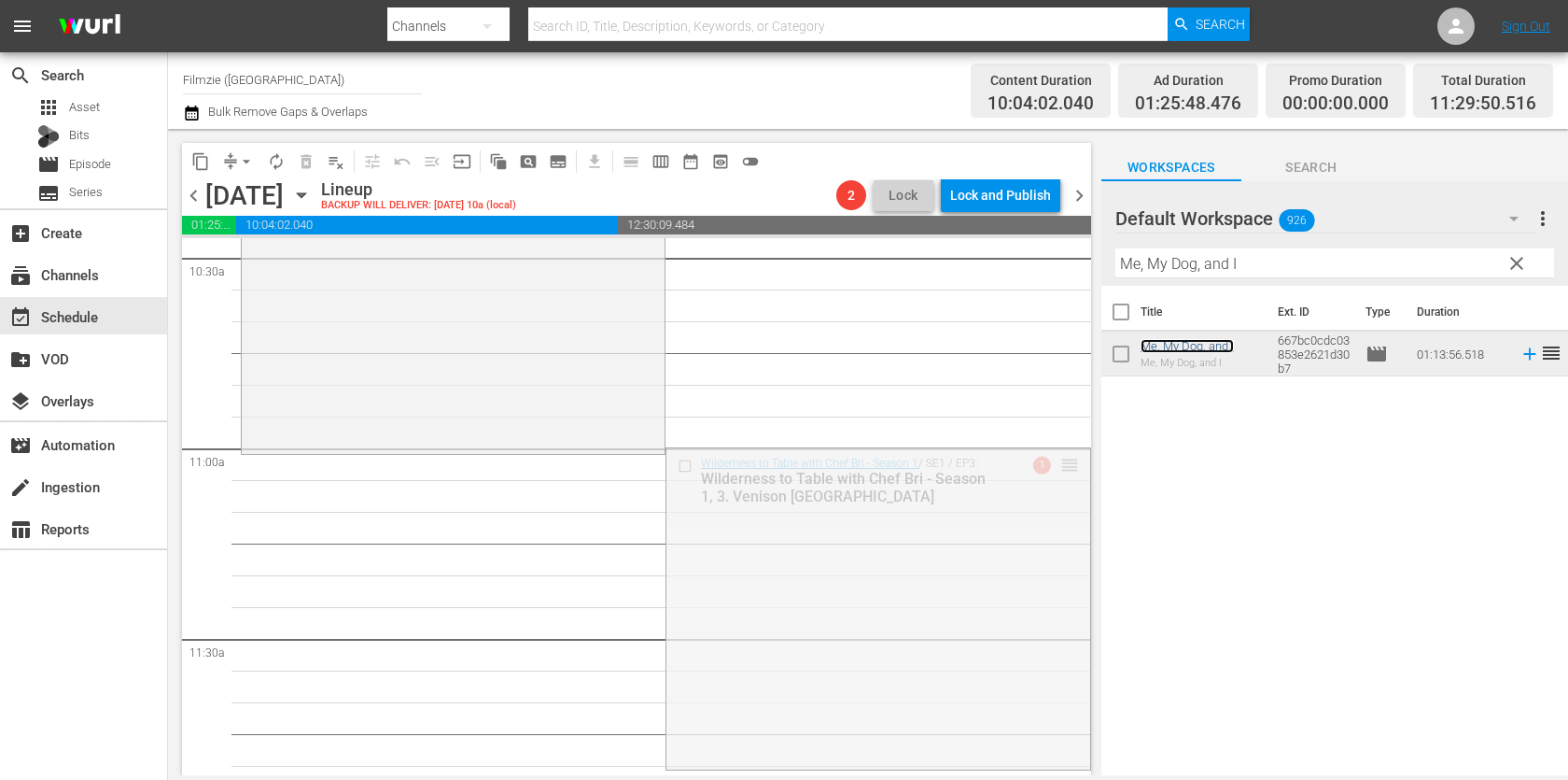
drag, startPoint x: 1066, startPoint y: 463, endPoint x: 998, endPoint y: 463, distance: 68.0
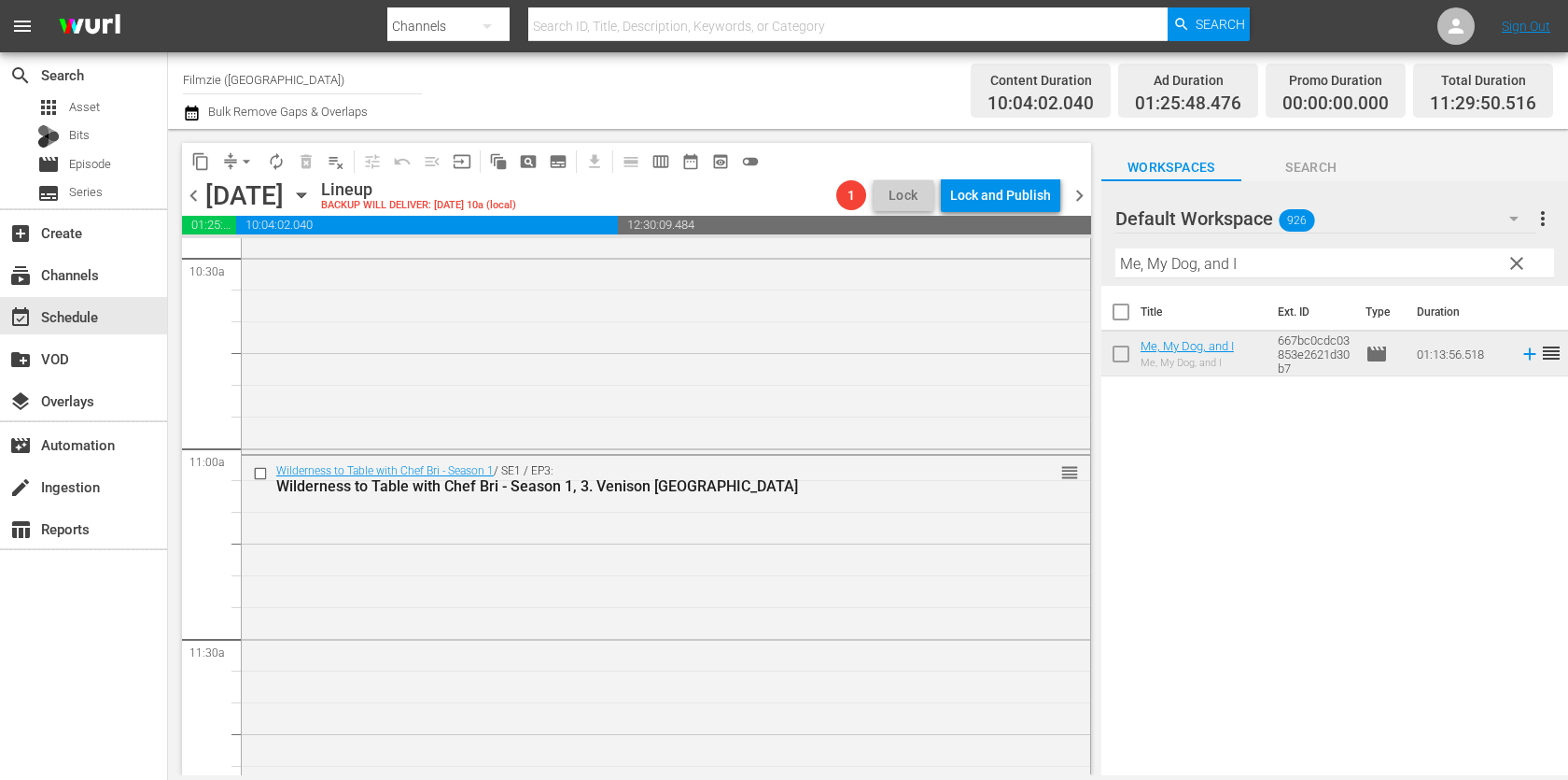
click at [1304, 265] on input "Me, My Dog, and I" at bounding box center [1334, 263] width 439 height 30
paste input "Stand in the Gap"
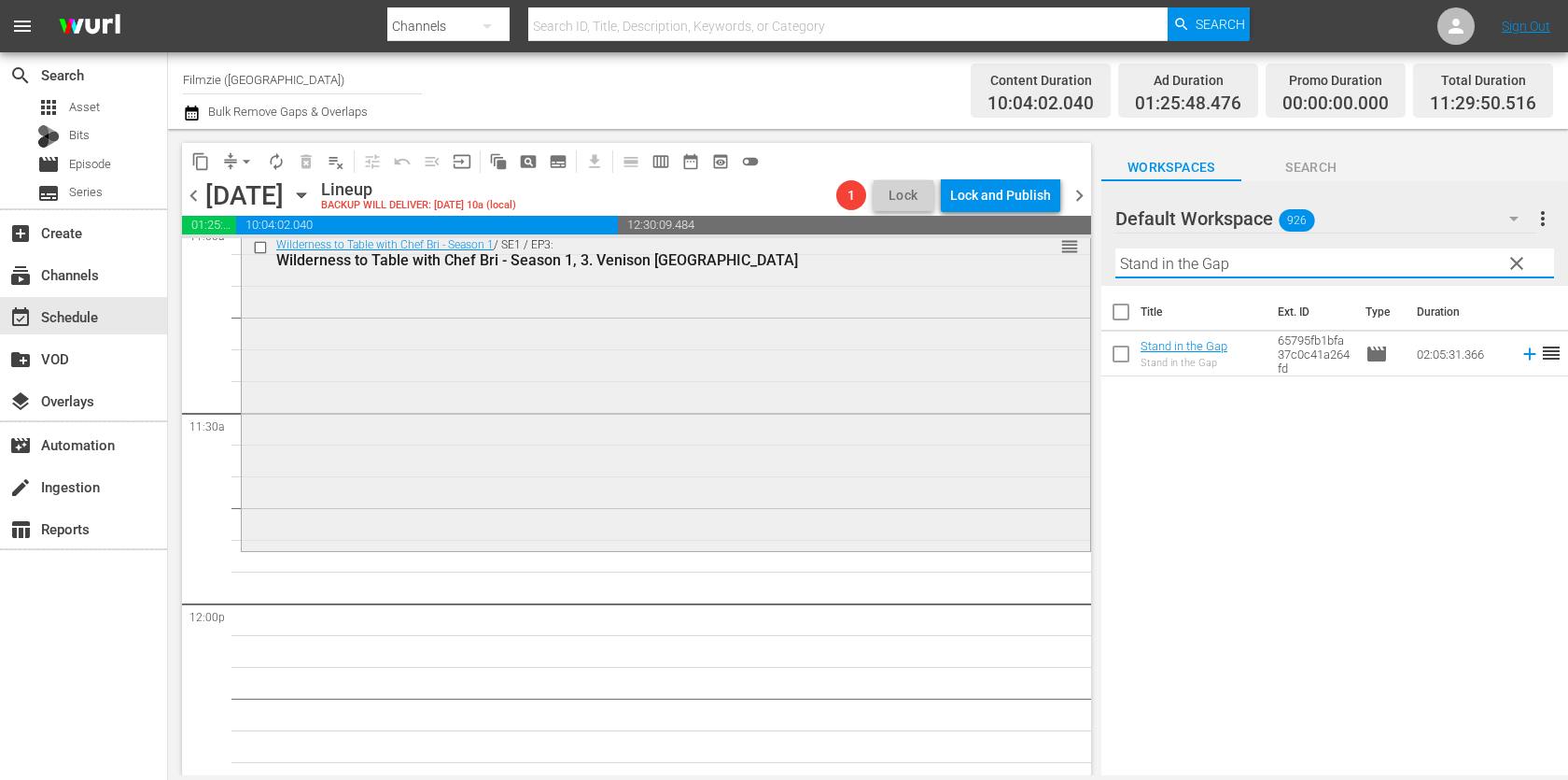
scroll to position [4170, 0]
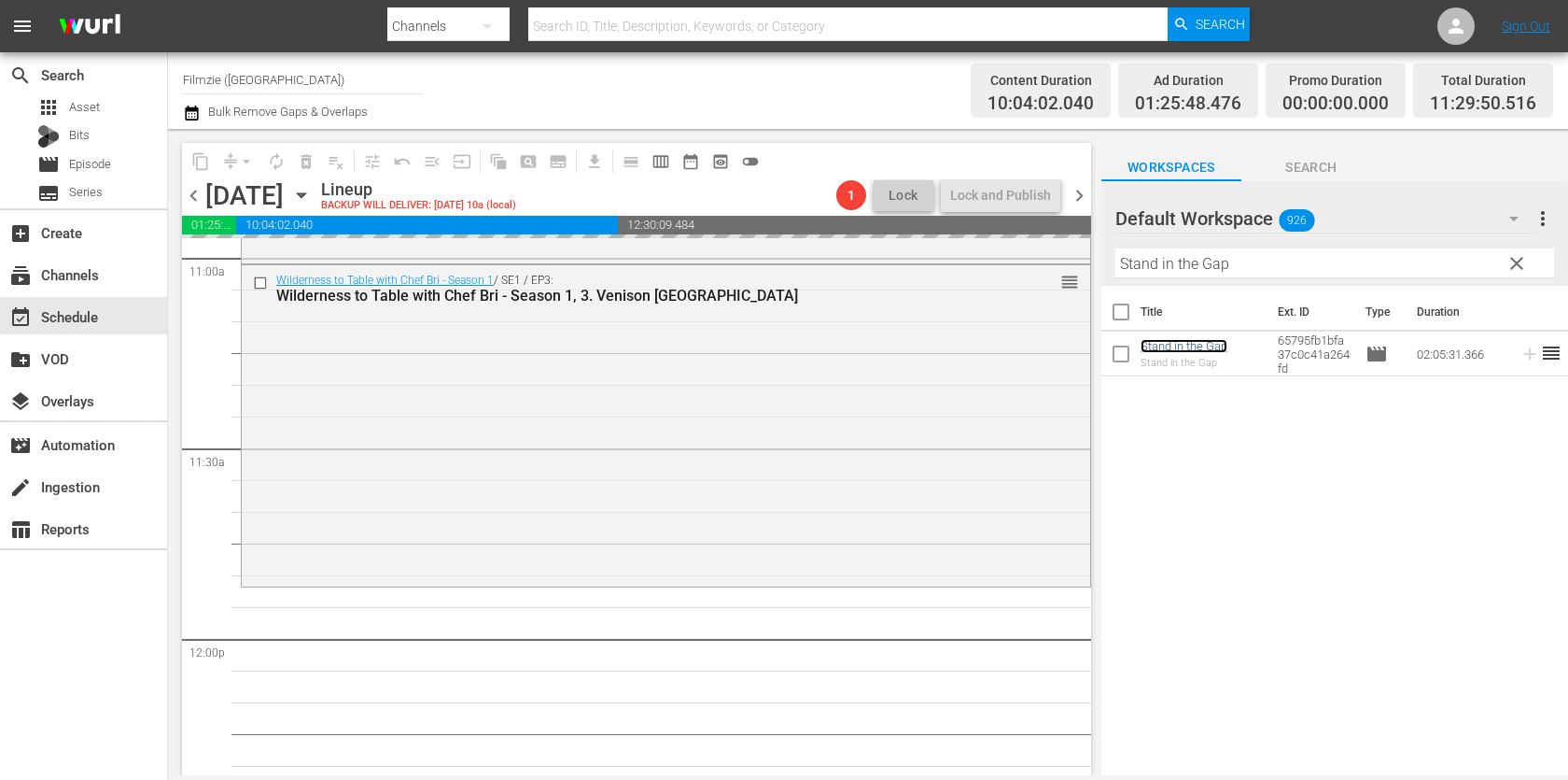
drag, startPoint x: 1190, startPoint y: 348, endPoint x: 1264, endPoint y: 1, distance: 354.8
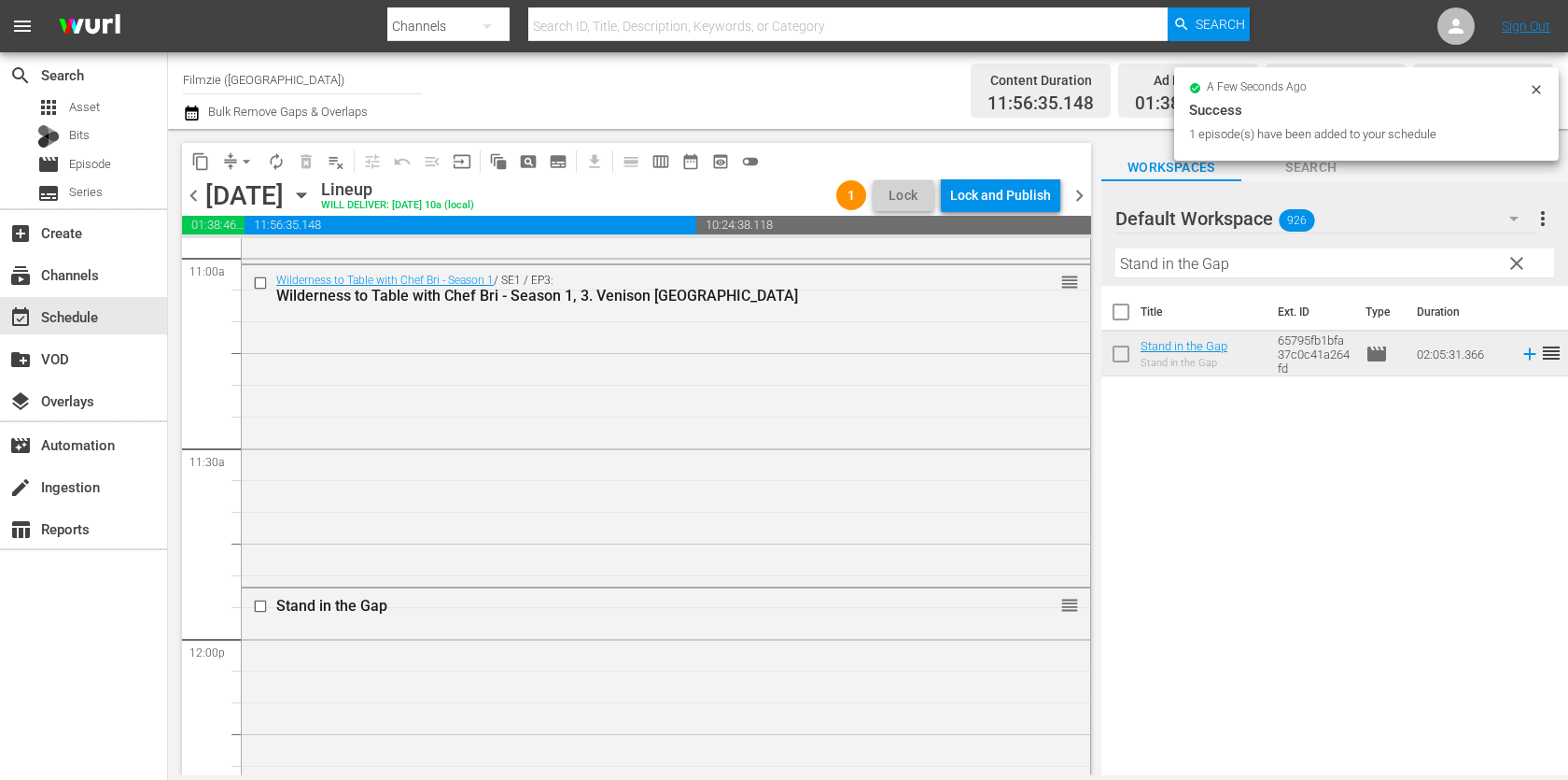
click at [1365, 264] on input "Stand in the Gap" at bounding box center [1334, 263] width 439 height 30
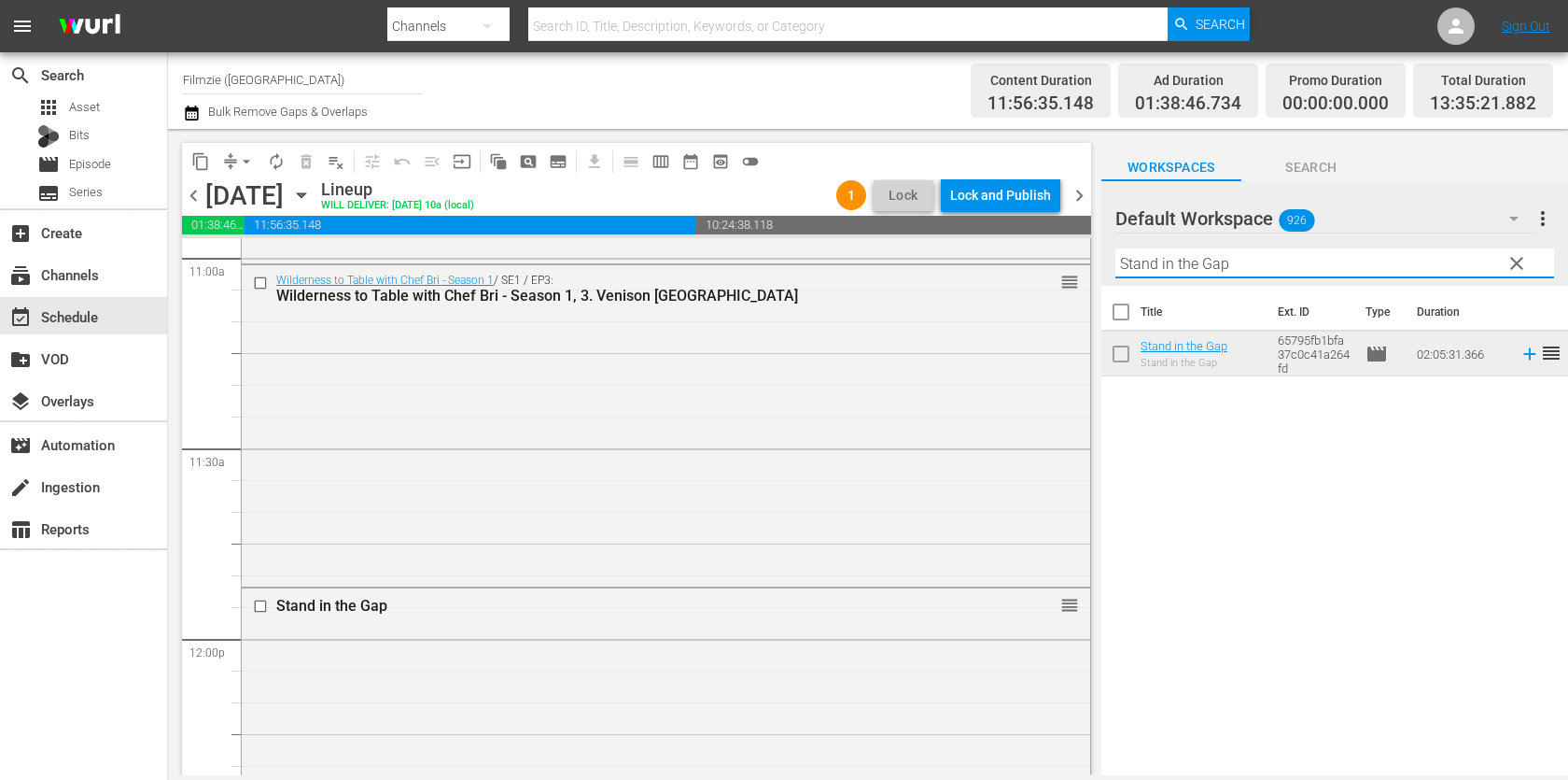
click at [1367, 255] on input "Stand in the Gap" at bounding box center [1334, 263] width 439 height 30
paste input "[PERSON_NAME]'s Magical Adventure"
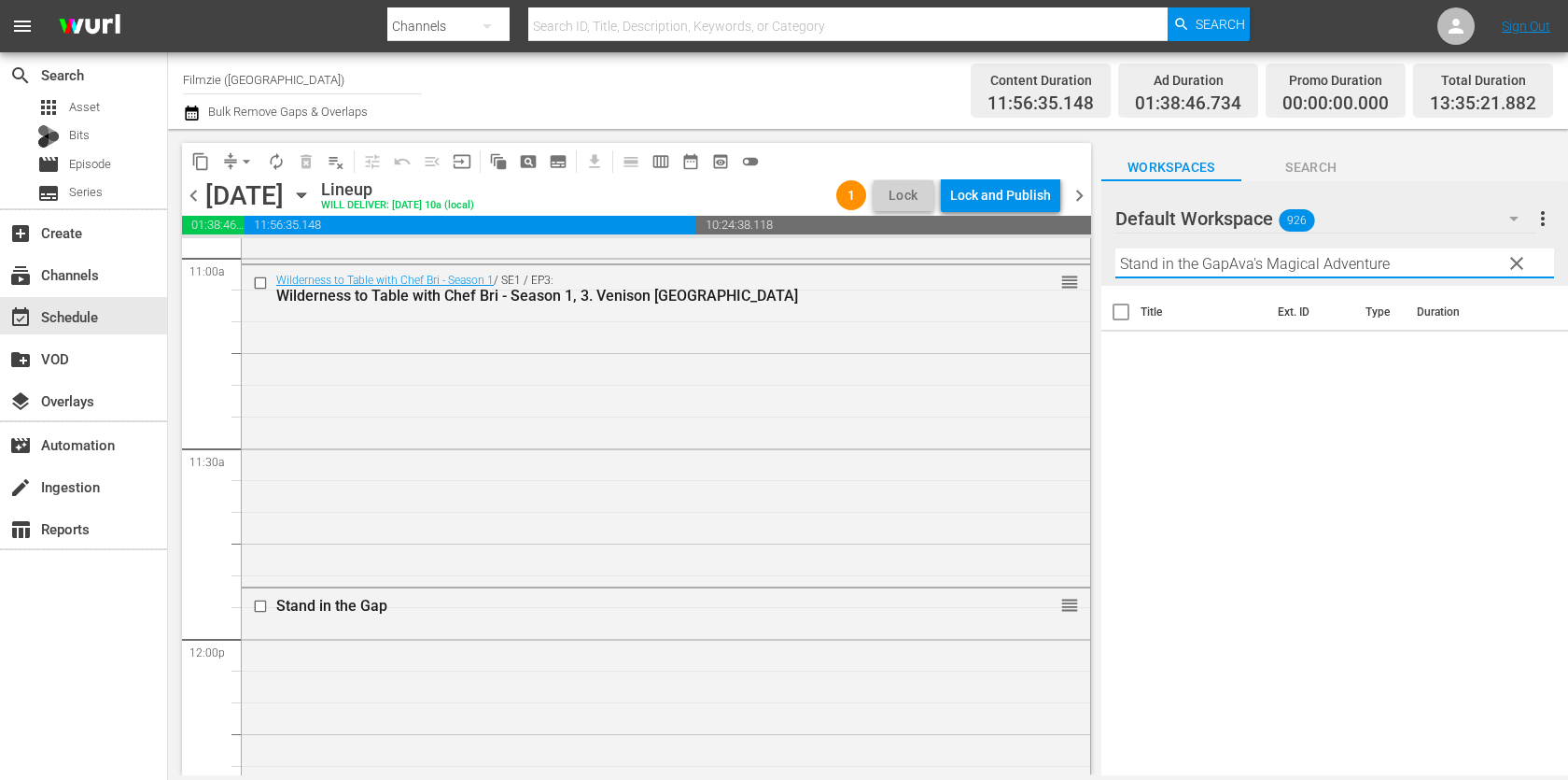
click at [1367, 255] on input "Stand in the GapAva's Magical Adventure" at bounding box center [1334, 263] width 439 height 30
paste input "text"
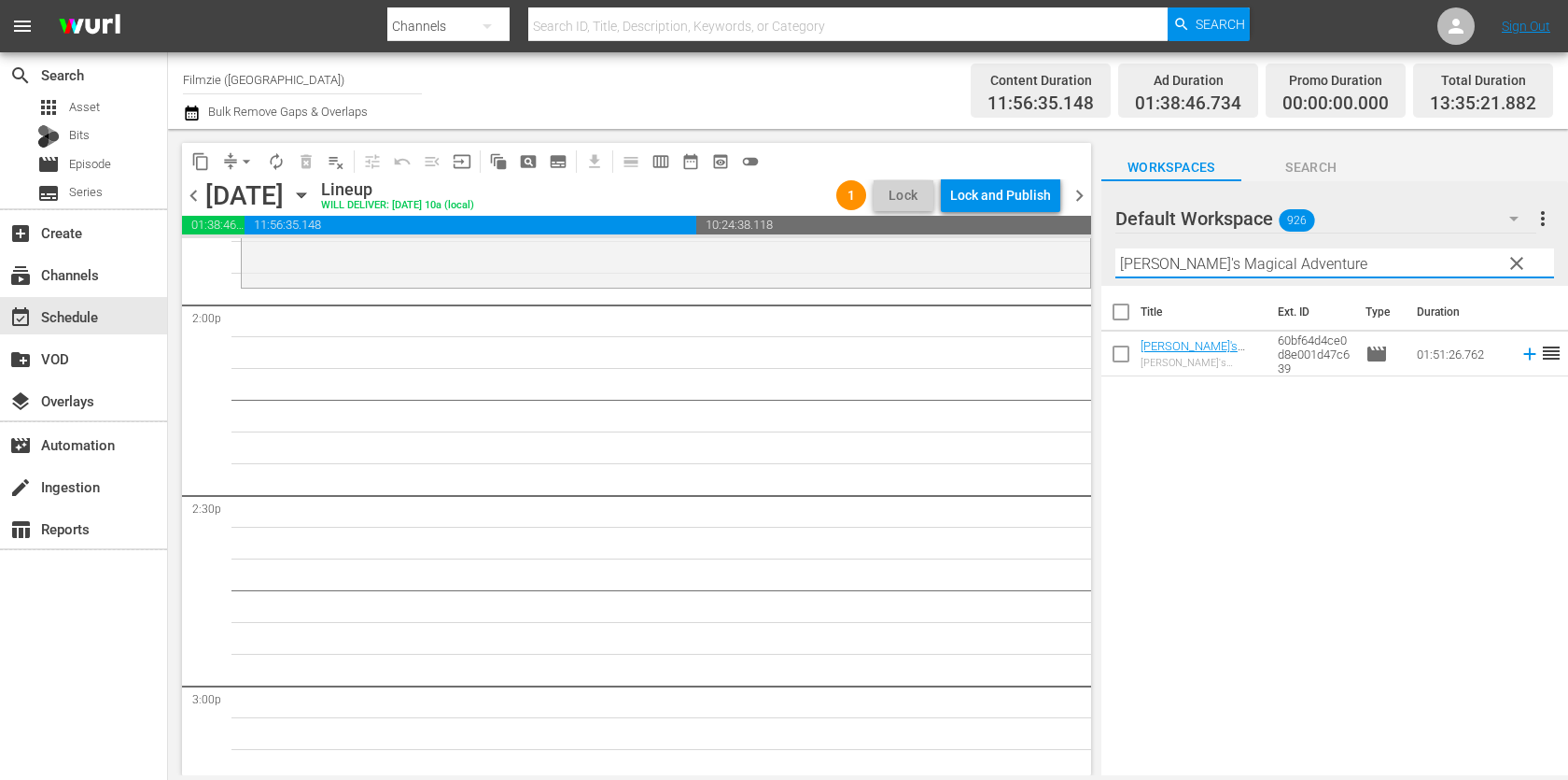
scroll to position [5275, 0]
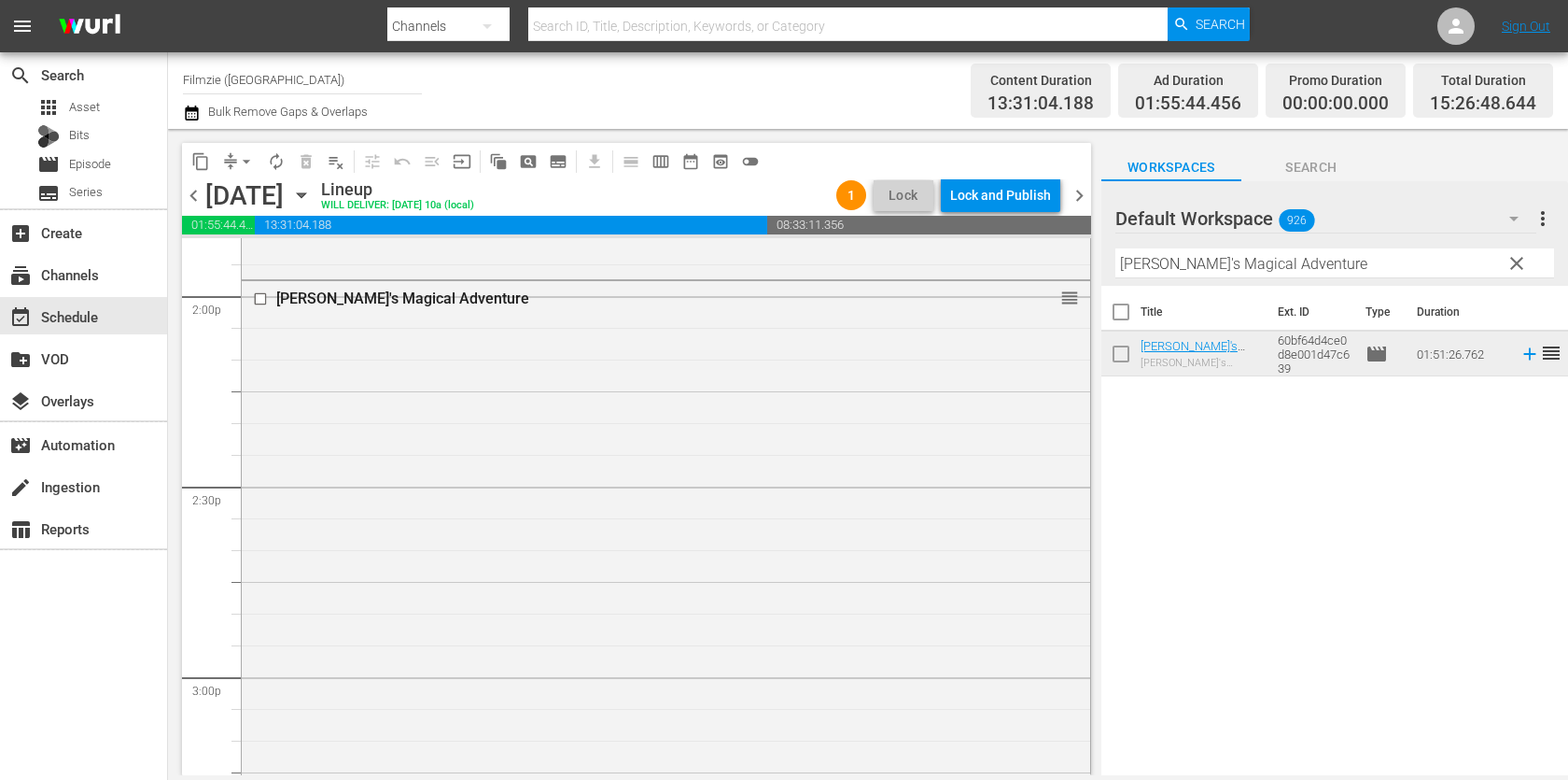
click at [1272, 290] on th "Ext. ID" at bounding box center [1309, 312] width 88 height 52
click at [1281, 278] on div "Filter by Title [PERSON_NAME]'s Magical Adventure" at bounding box center [1334, 264] width 439 height 45
click at [1288, 271] on input "[PERSON_NAME]'s Magical Adventure" at bounding box center [1334, 263] width 439 height 30
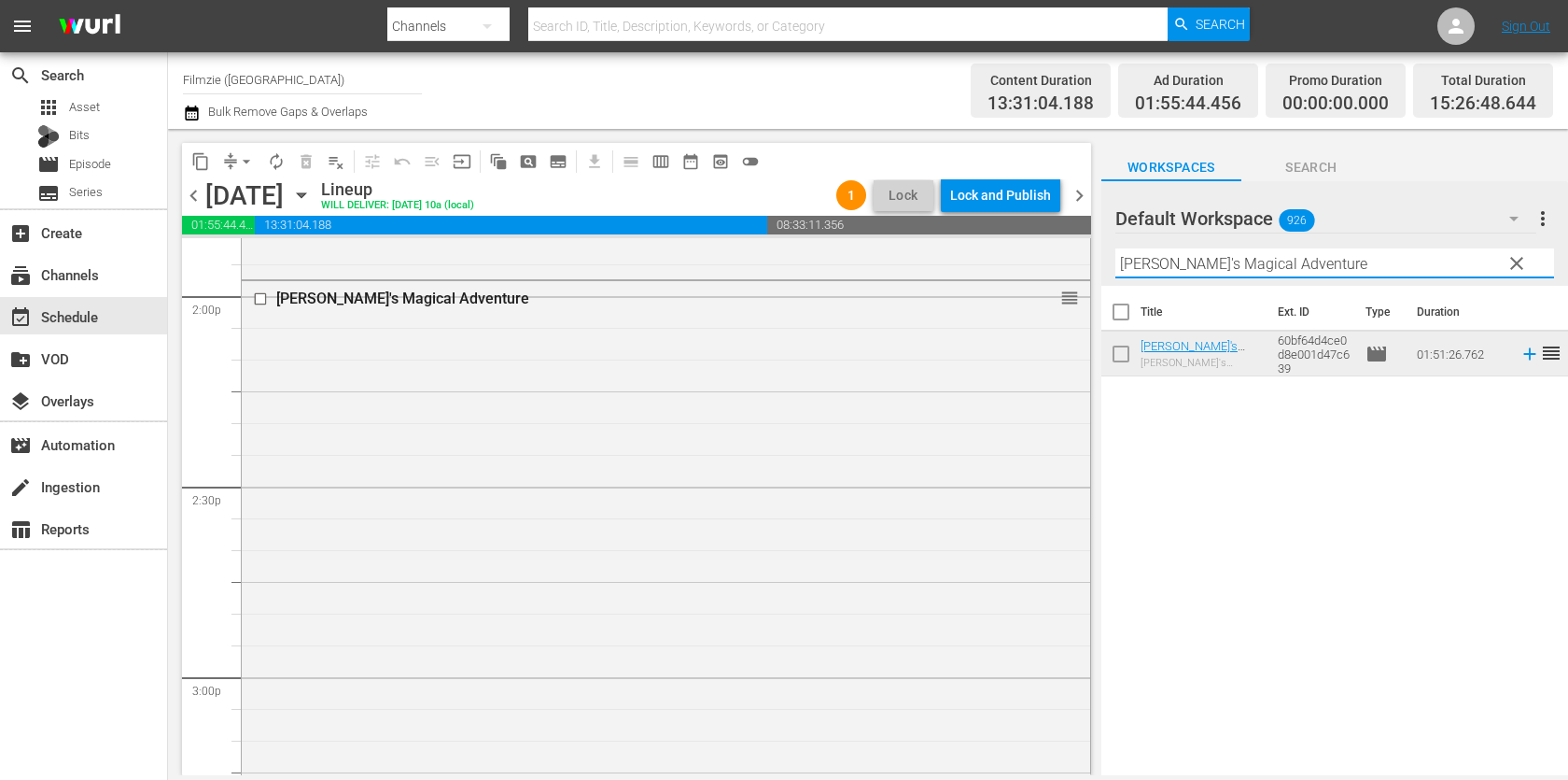
click at [1288, 271] on input "[PERSON_NAME]'s Magical Adventure" at bounding box center [1334, 263] width 439 height 30
paste input "Princes of the Yen"
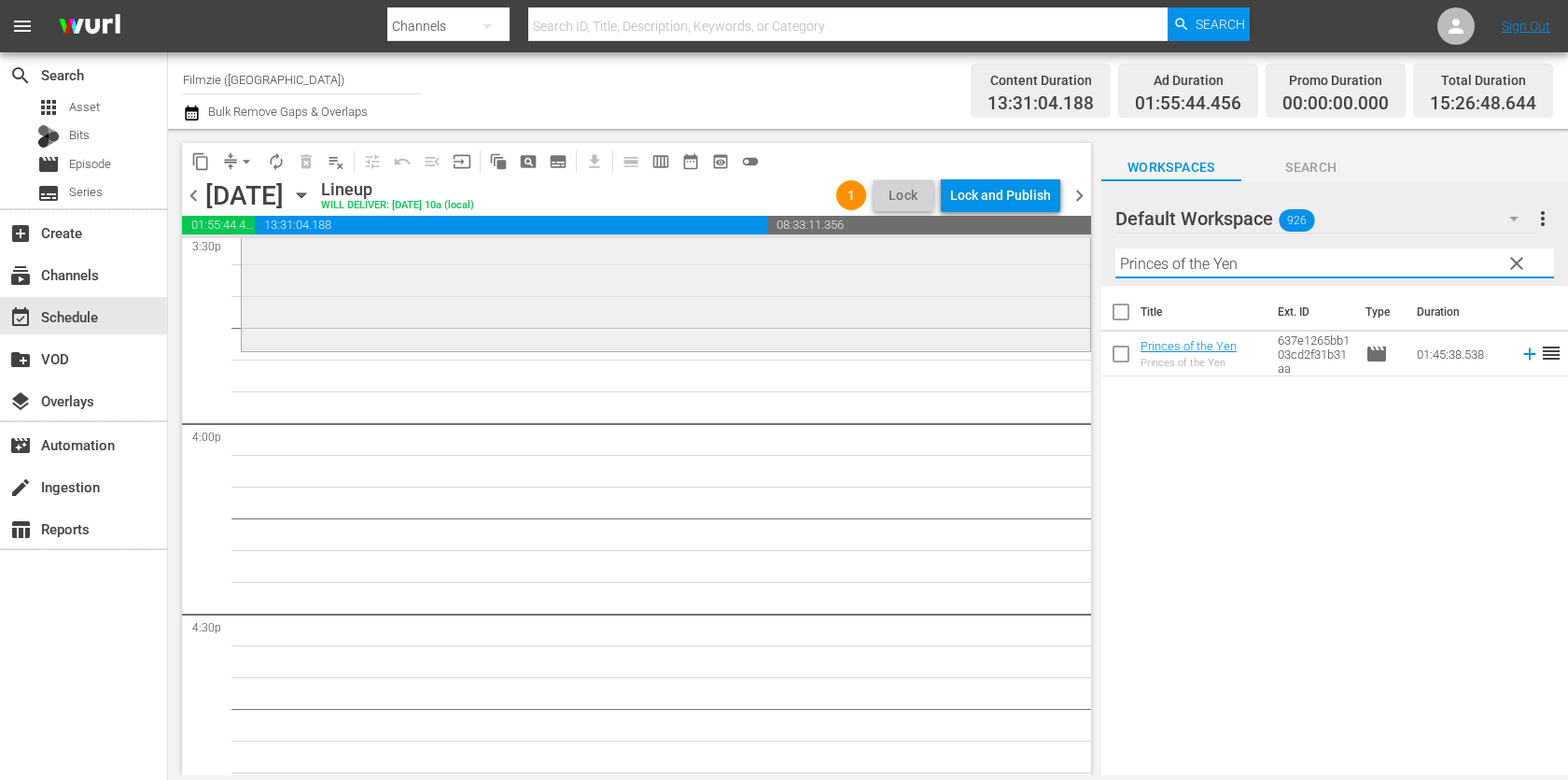
scroll to position [5966, 0]
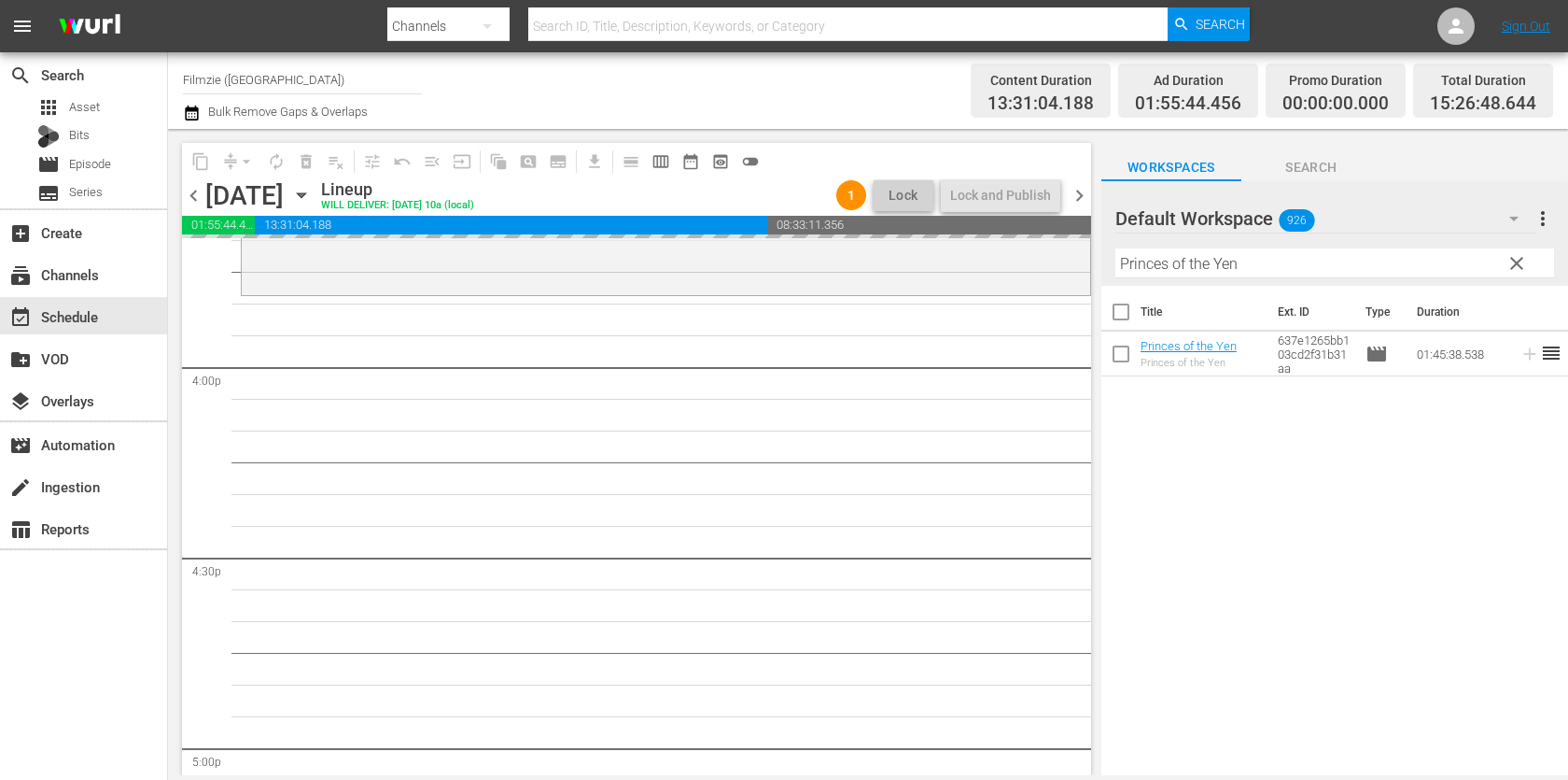
drag, startPoint x: 1198, startPoint y: 333, endPoint x: 1254, endPoint y: 19, distance: 319.0
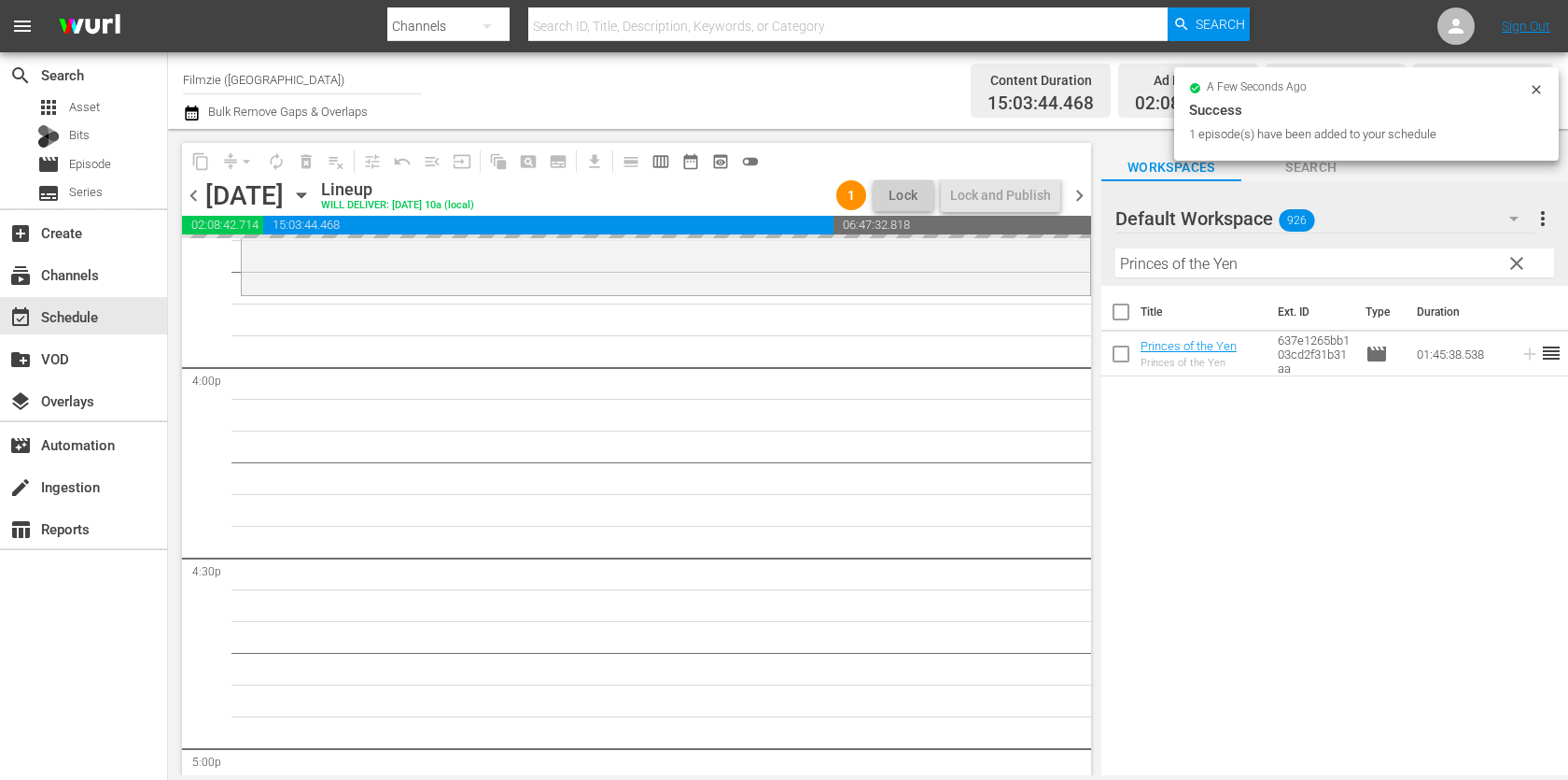
click at [1298, 271] on input "Princes of the Yen" at bounding box center [1334, 263] width 439 height 30
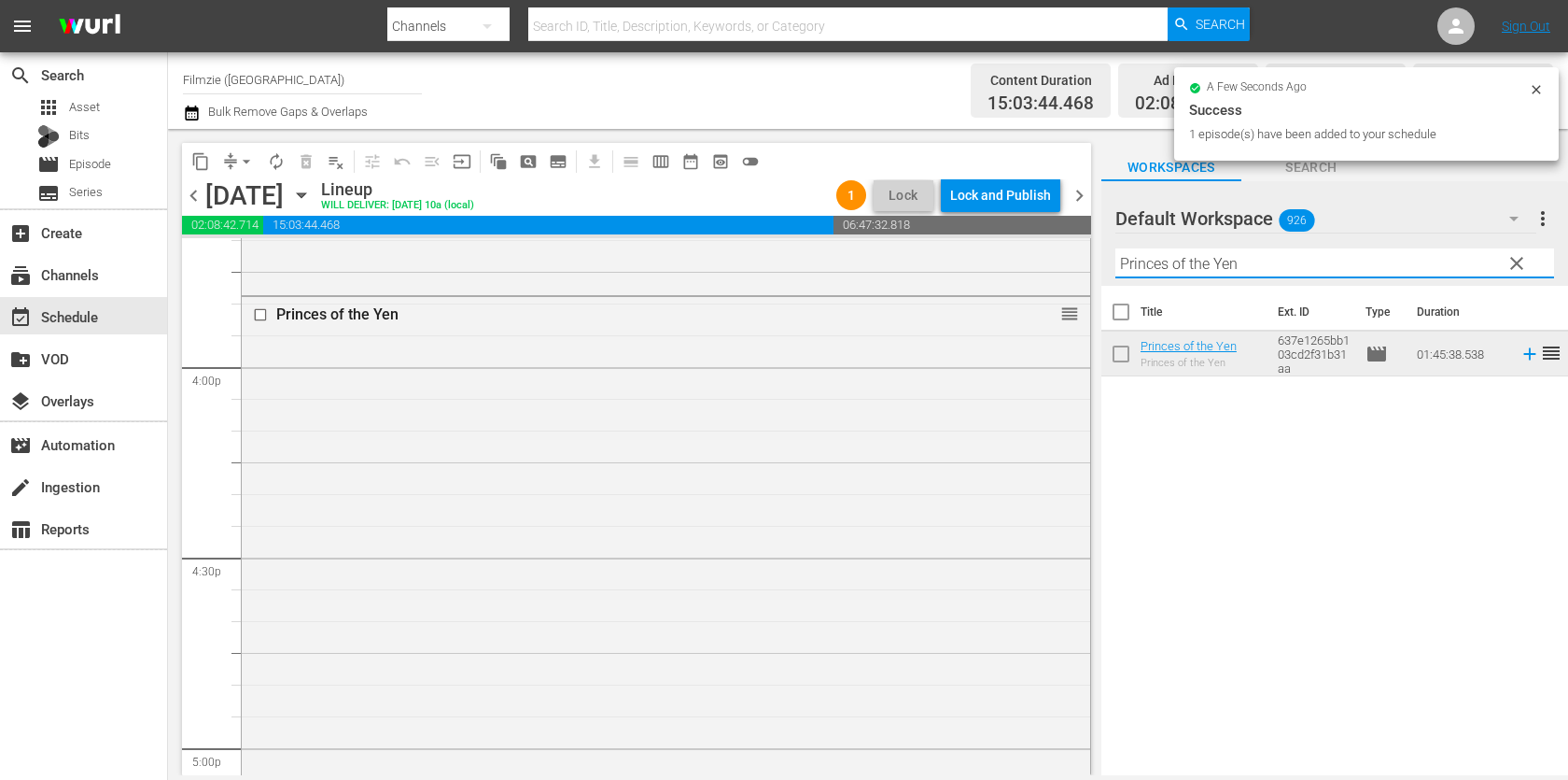
paste input "A Good Thing: Treasures of Life"
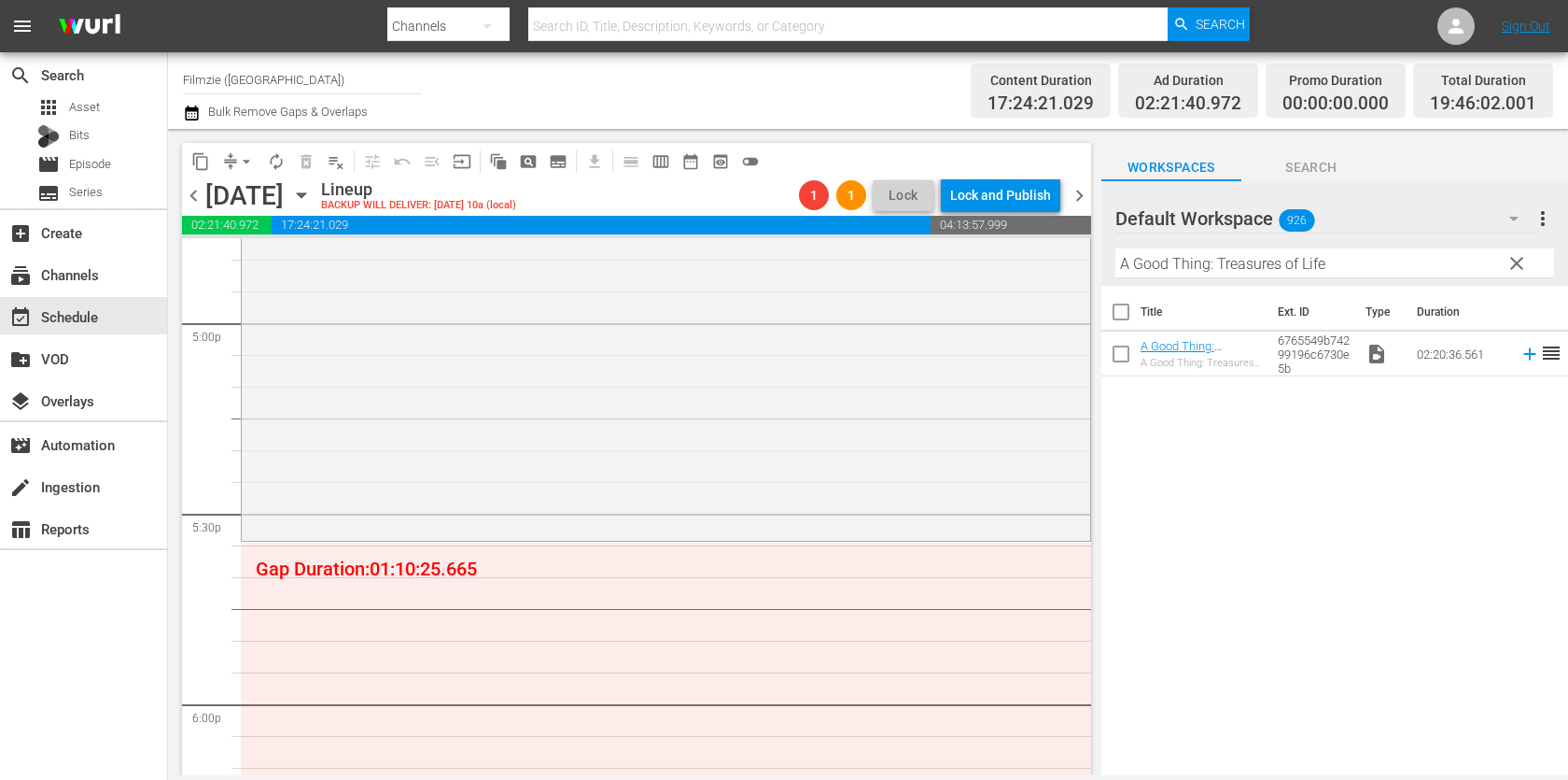
scroll to position [6386, 0]
drag, startPoint x: 1197, startPoint y: 337, endPoint x: 1130, endPoint y: 12, distance: 331.8
click at [1259, 264] on input "A Good Thing: Treasures of Life" at bounding box center [1334, 263] width 439 height 30
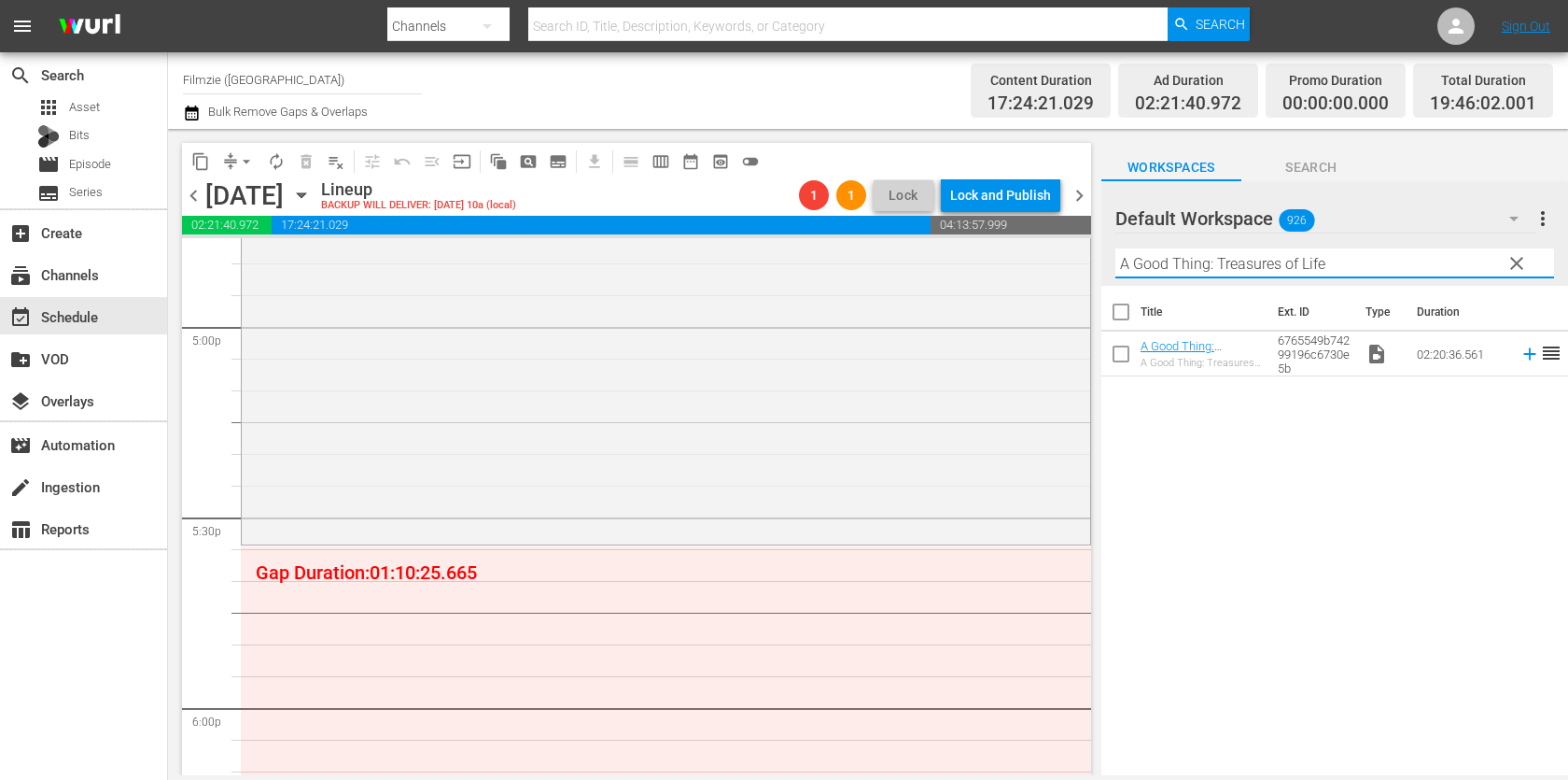
paste input "Horse Heroes"
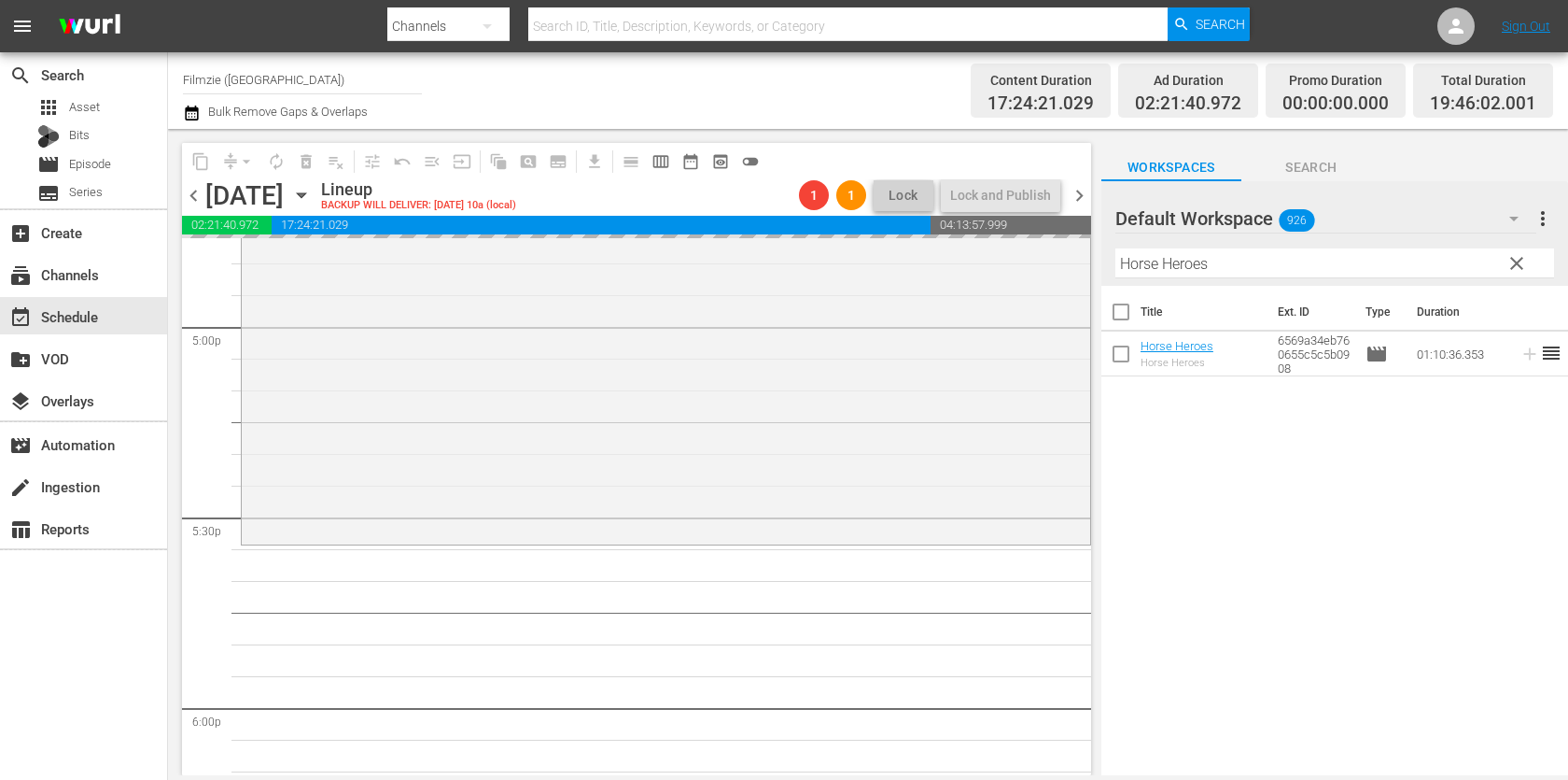
drag, startPoint x: 1166, startPoint y: 351, endPoint x: 1255, endPoint y: 24, distance: 338.9
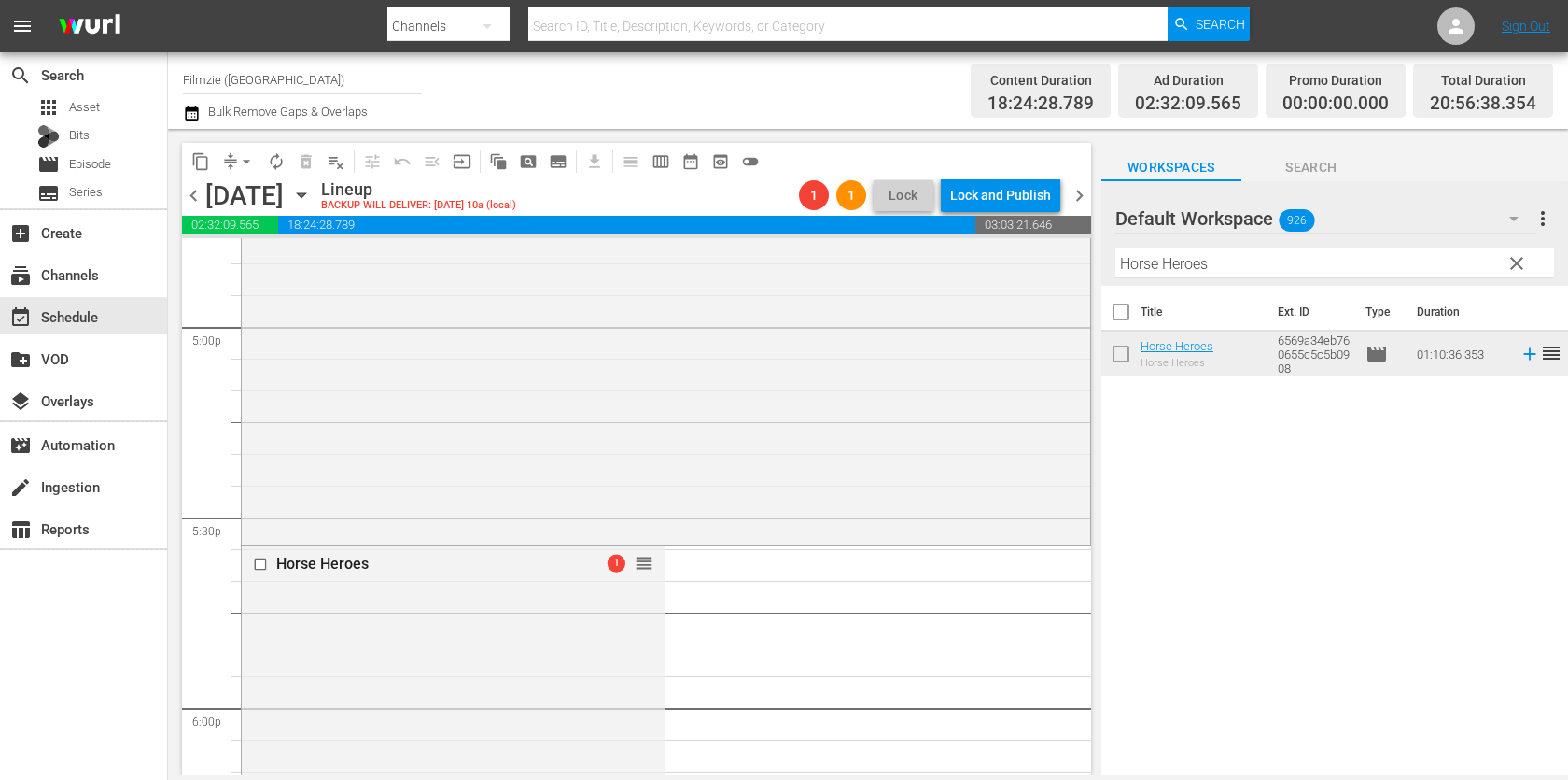
click at [1260, 263] on input "Horse Heroes" at bounding box center [1334, 263] width 439 height 30
paste input "32 Week"
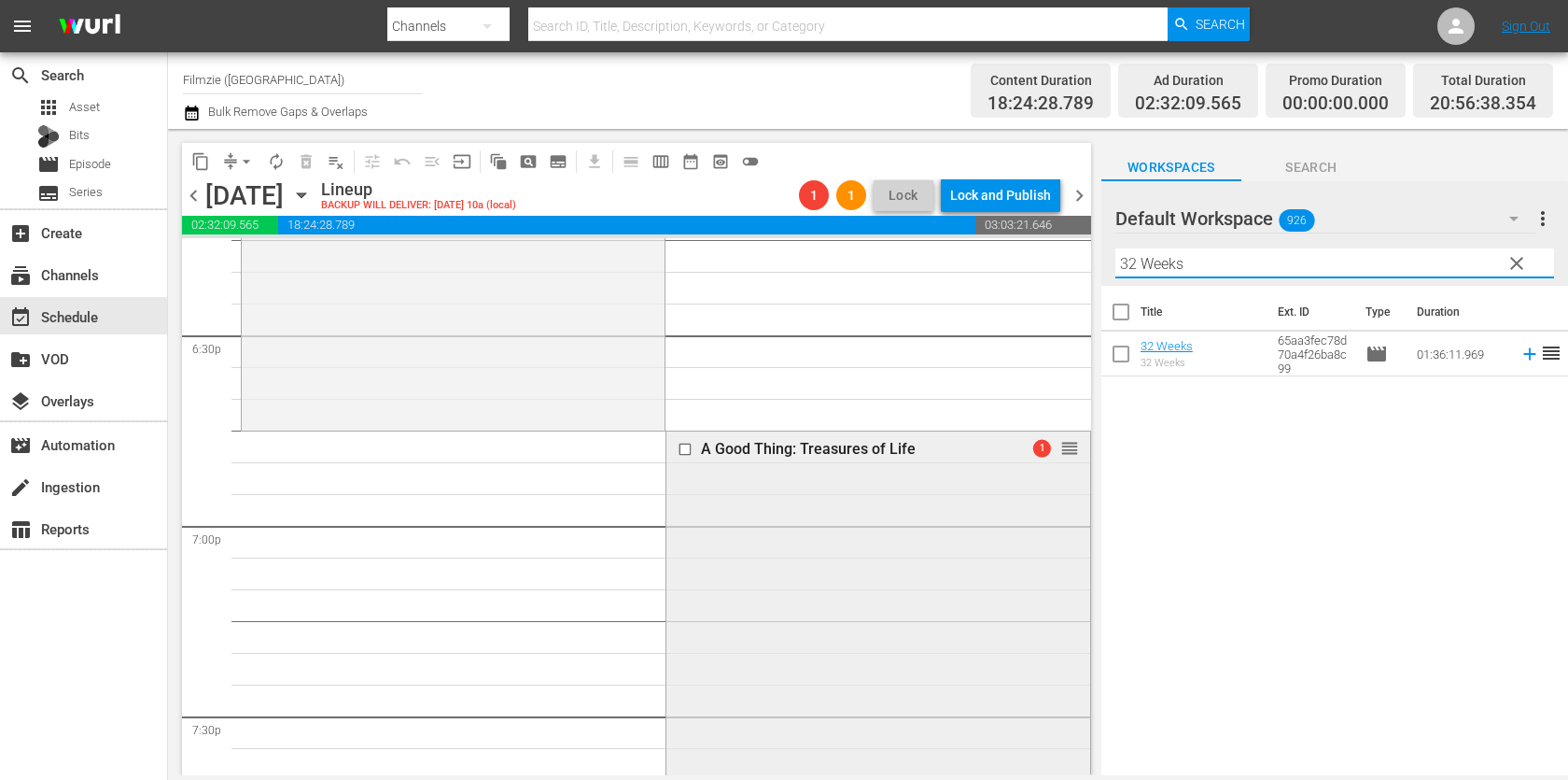
scroll to position [6966, 0]
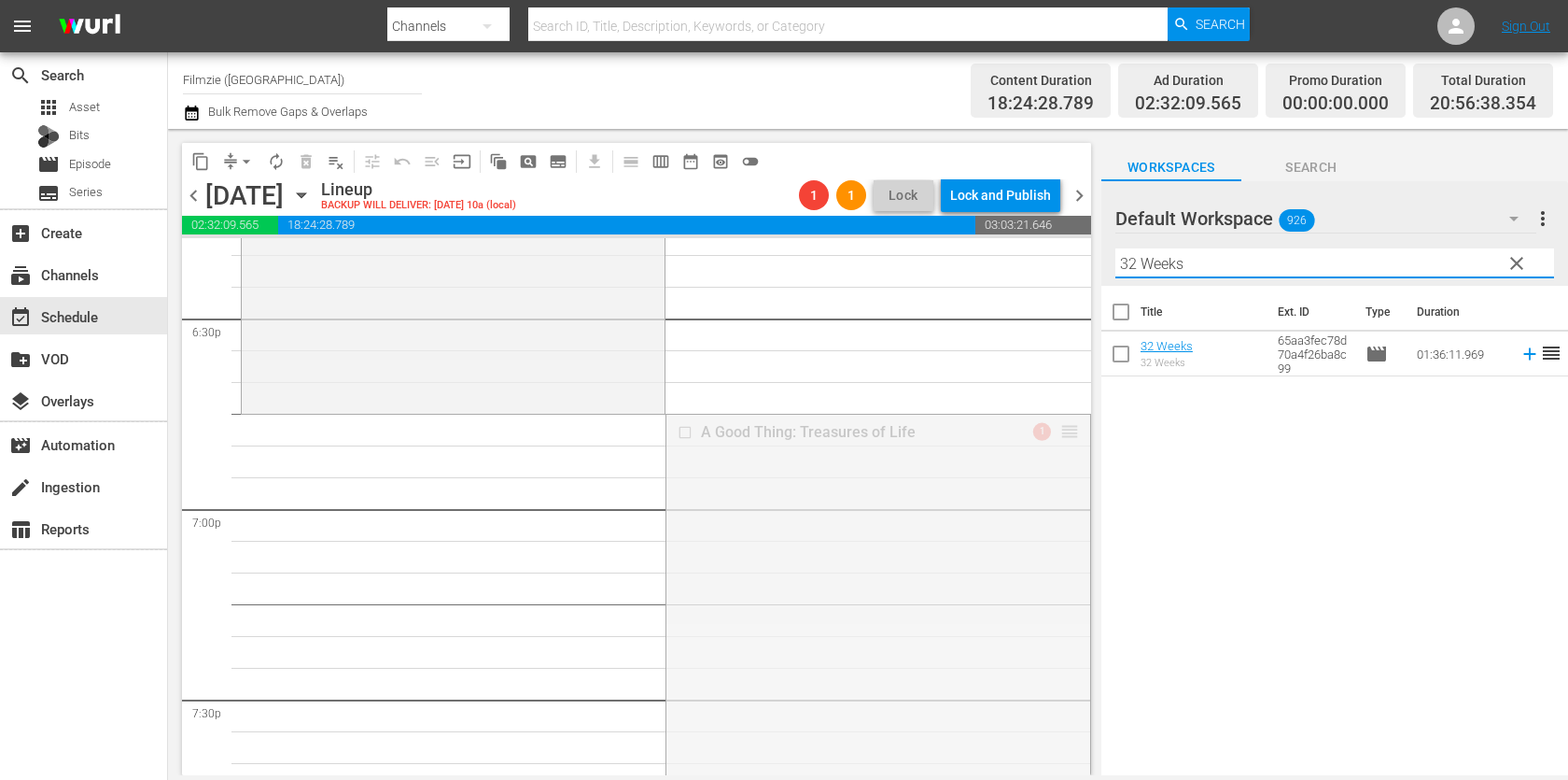
drag, startPoint x: 1066, startPoint y: 427, endPoint x: 1043, endPoint y: 431, distance: 23.3
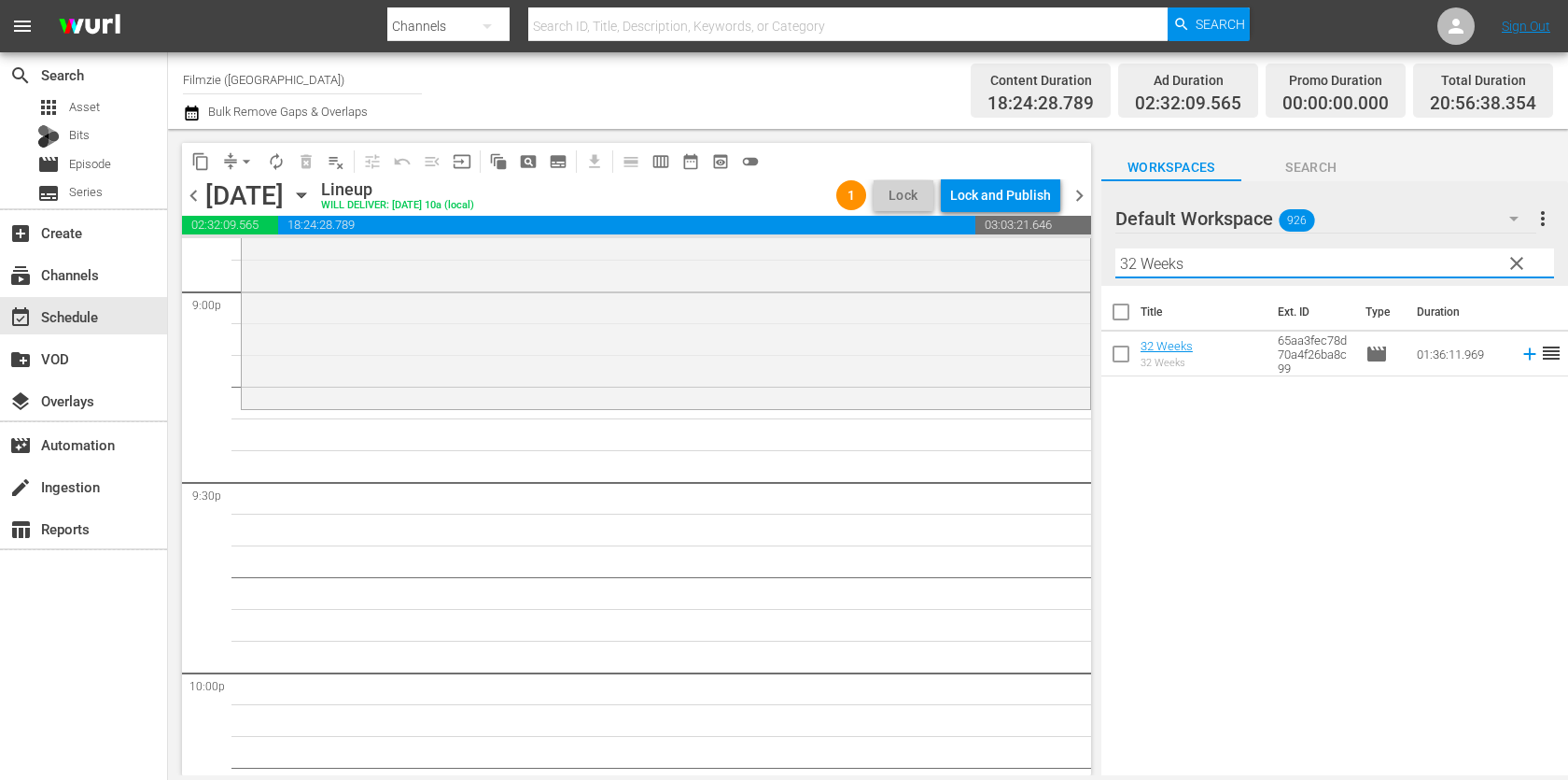
scroll to position [7950, 0]
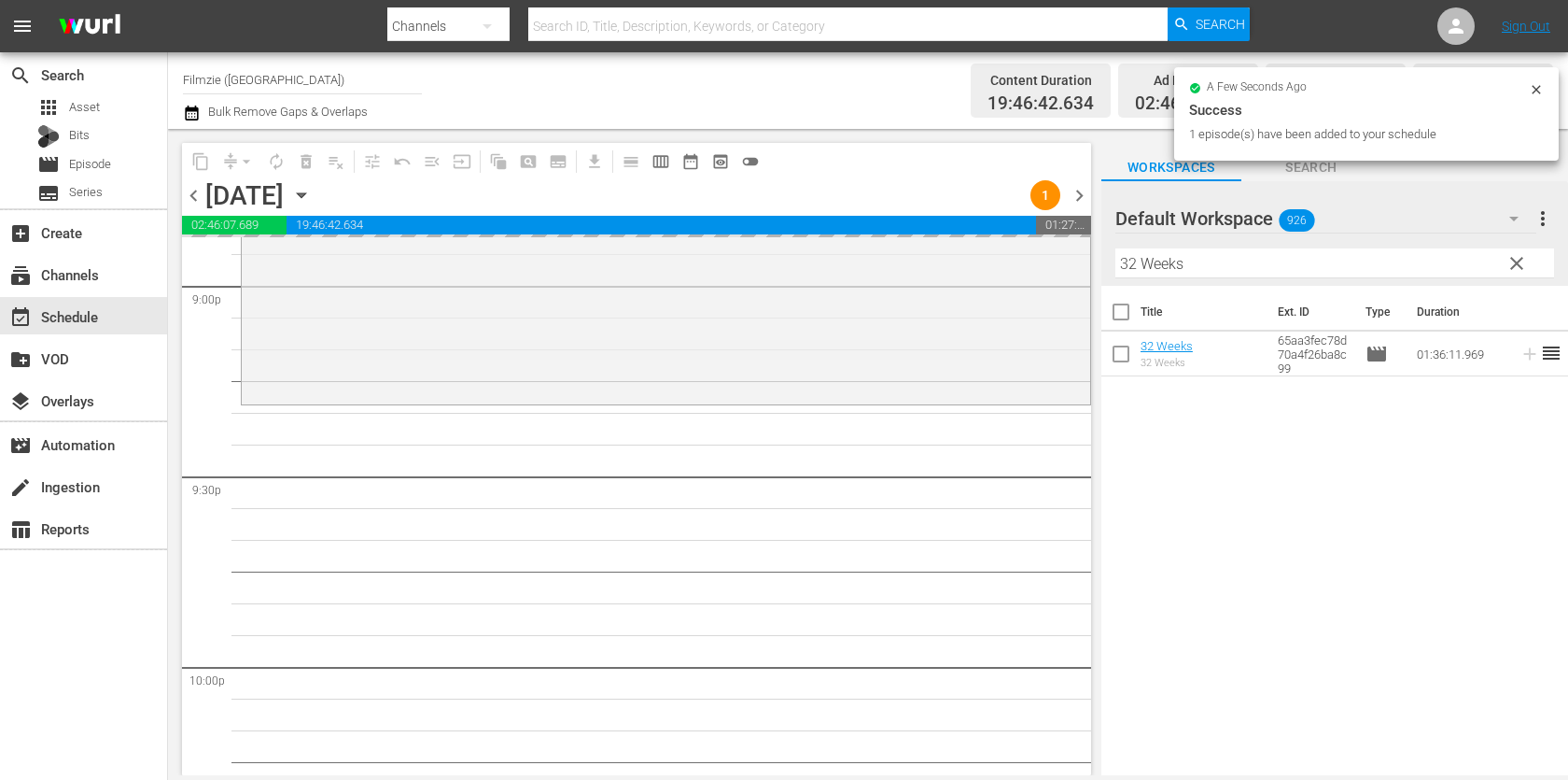
click at [1283, 269] on input "32 Weeks" at bounding box center [1334, 263] width 439 height 30
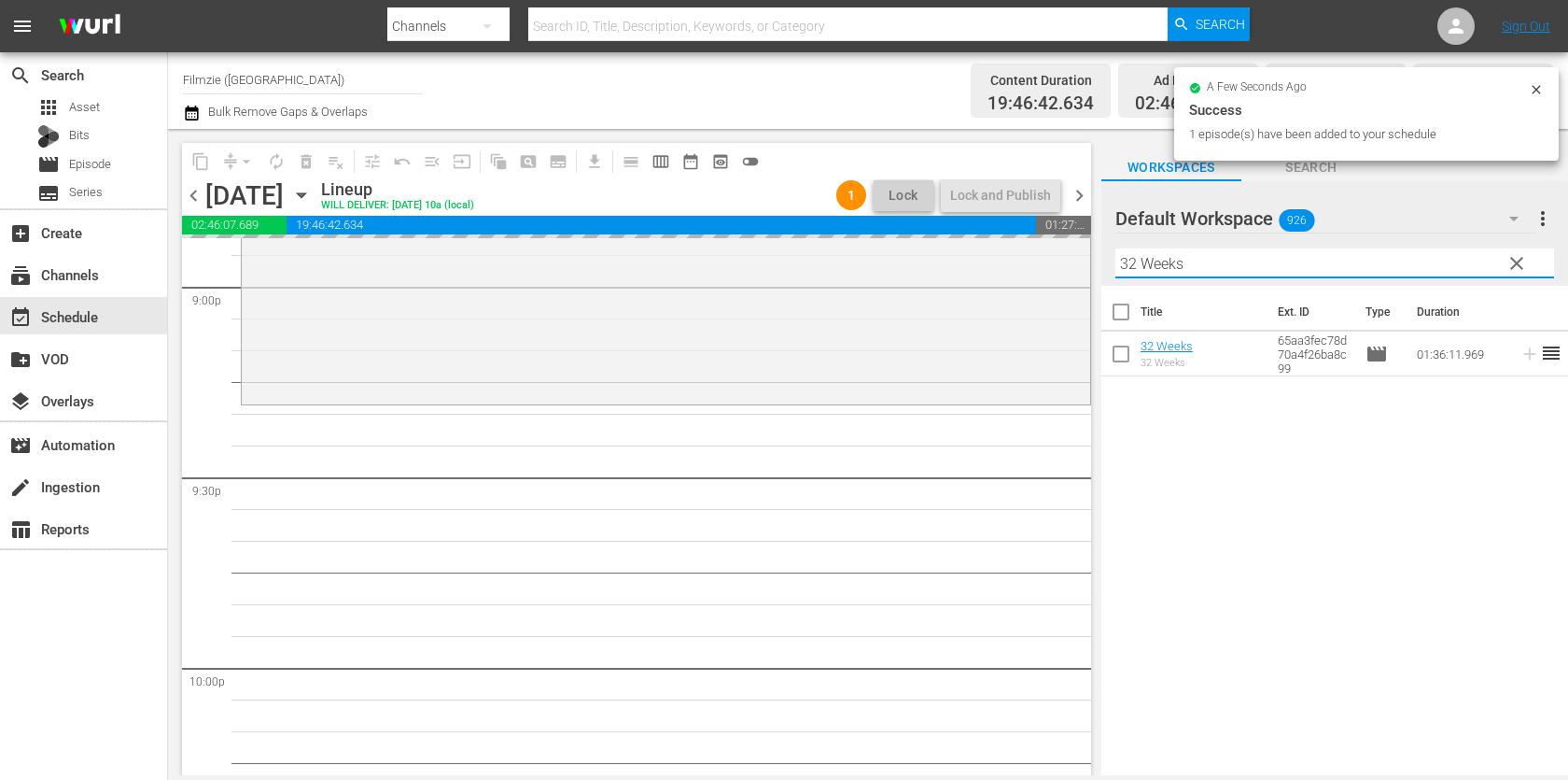
click at [1283, 269] on input "32 Weeks" at bounding box center [1334, 263] width 439 height 30
paste input "Where Hearts Lie"
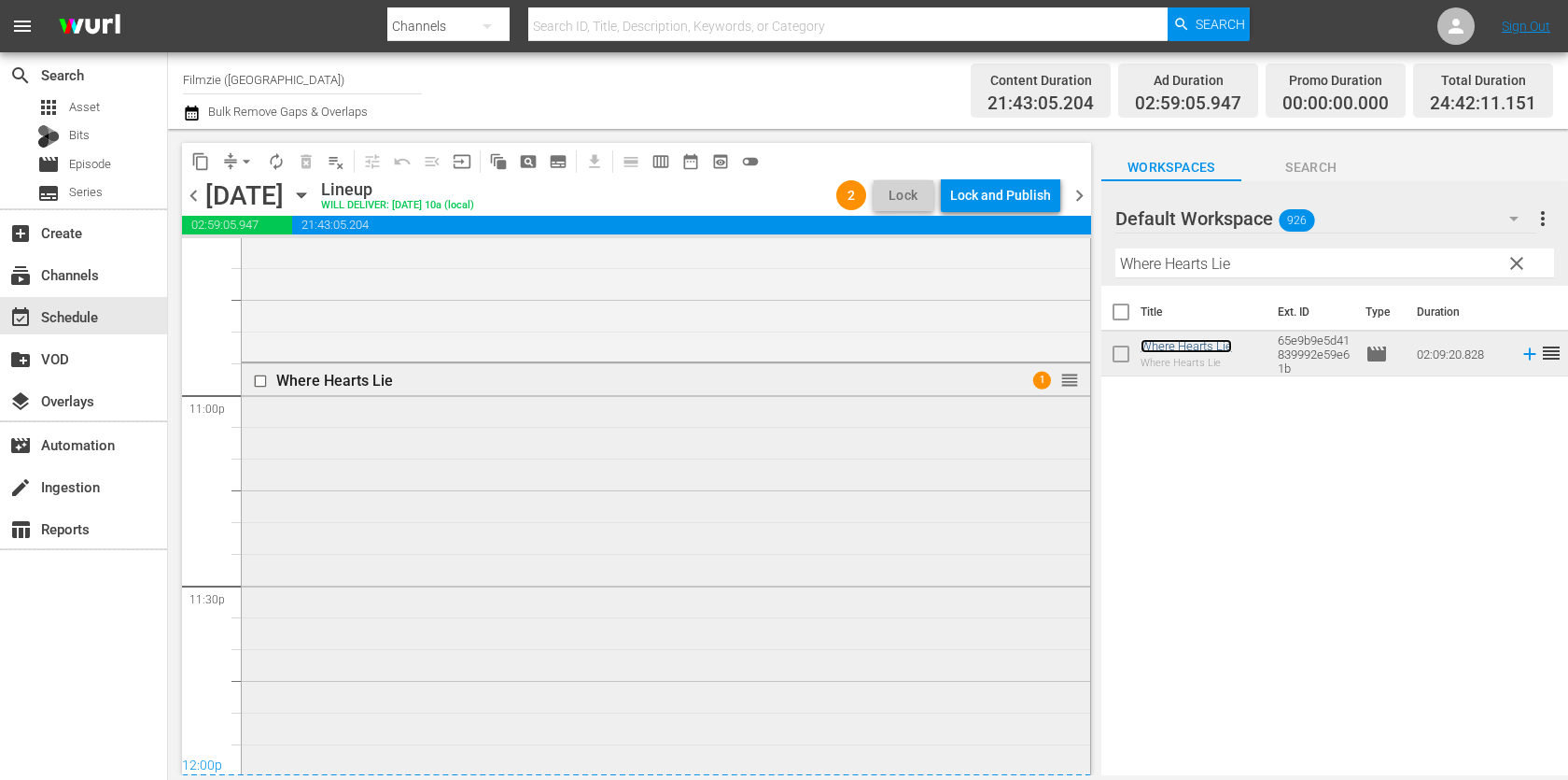
scroll to position [9011, 0]
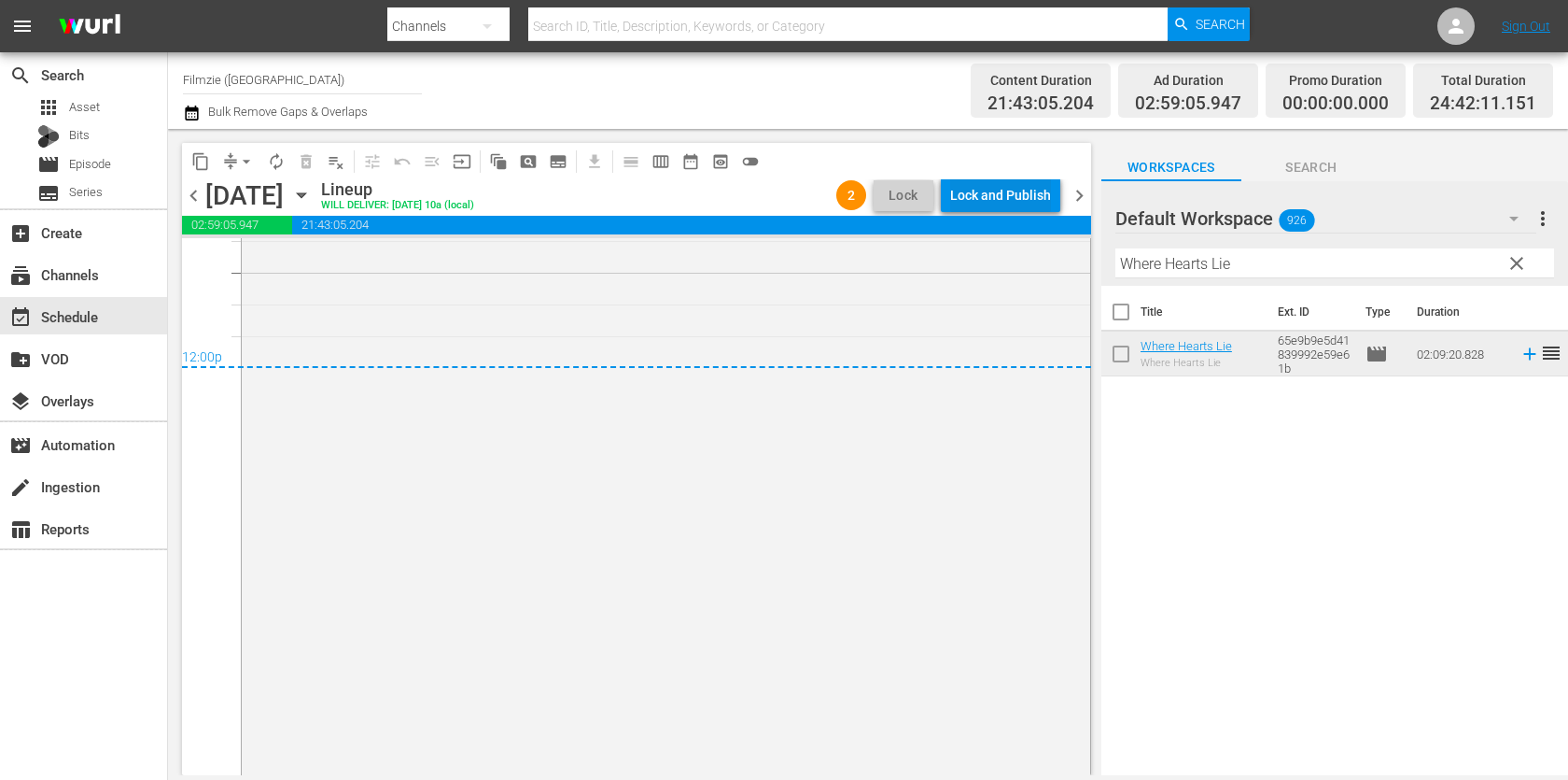
click at [1015, 192] on div "Lock and Publish" at bounding box center [1000, 195] width 101 height 34
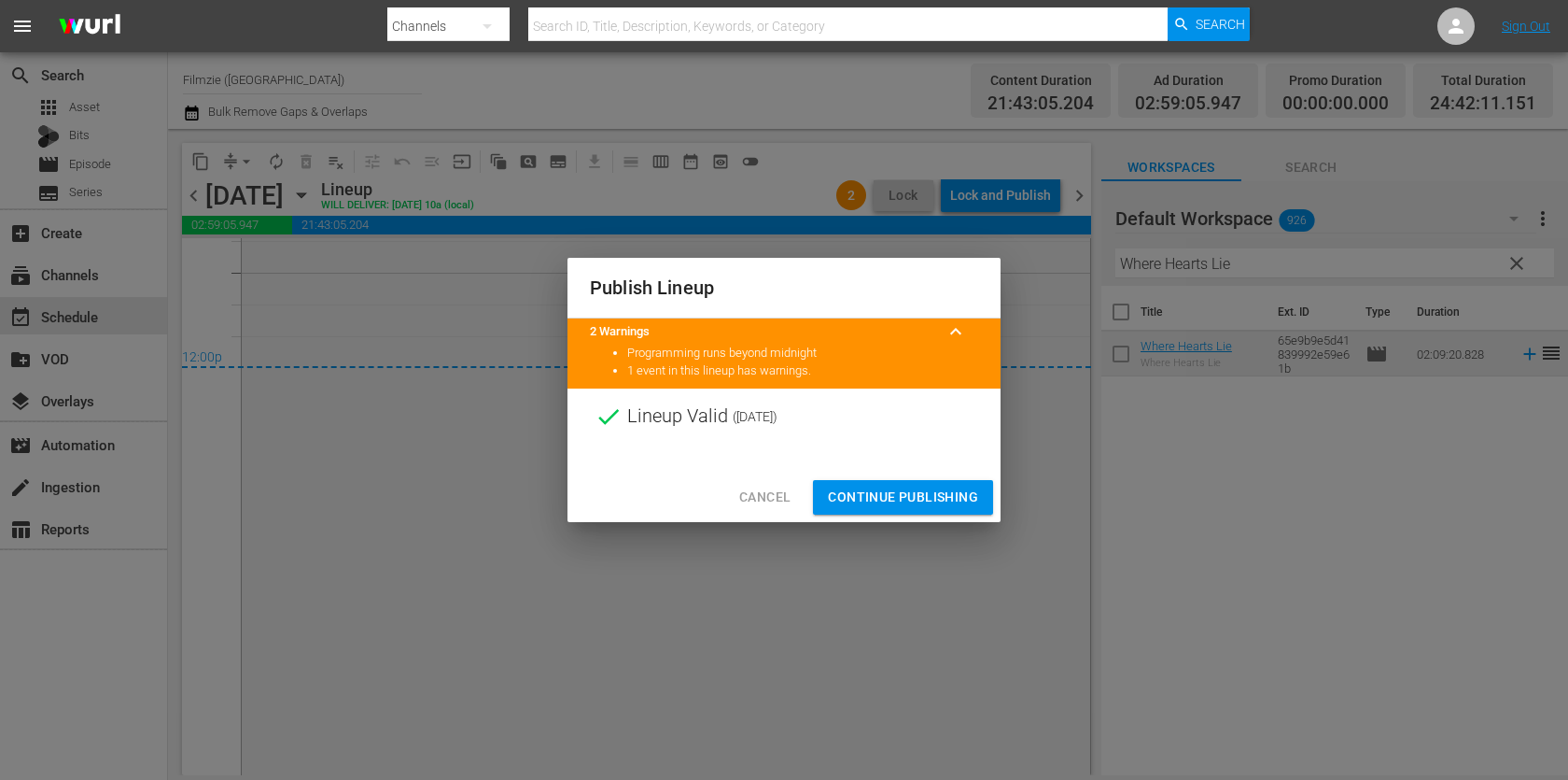
click at [949, 506] on span "Continue Publishing" at bounding box center [903, 497] width 150 height 23
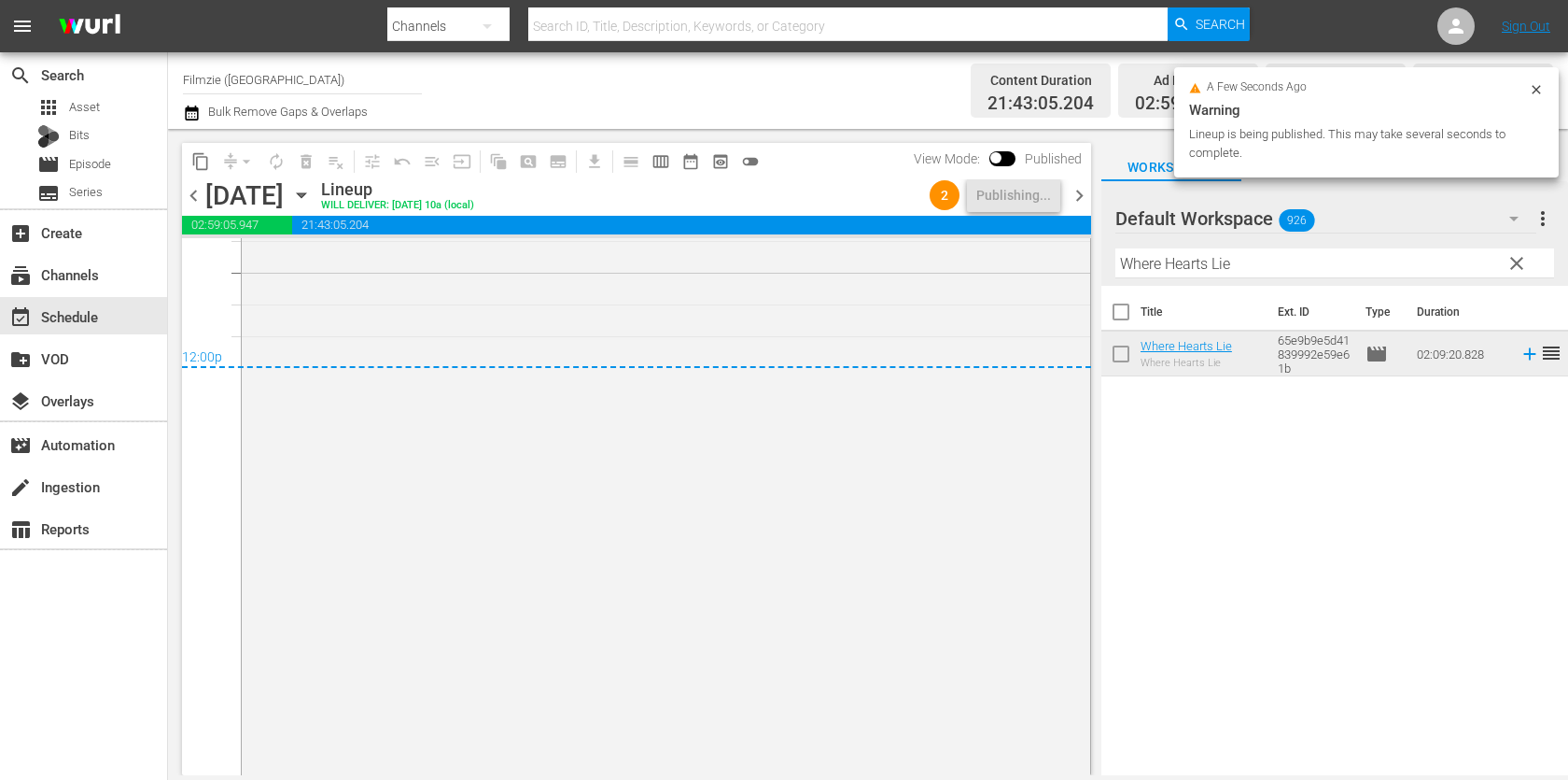
click at [1080, 206] on span "chevron_right" at bounding box center [1079, 196] width 23 height 23
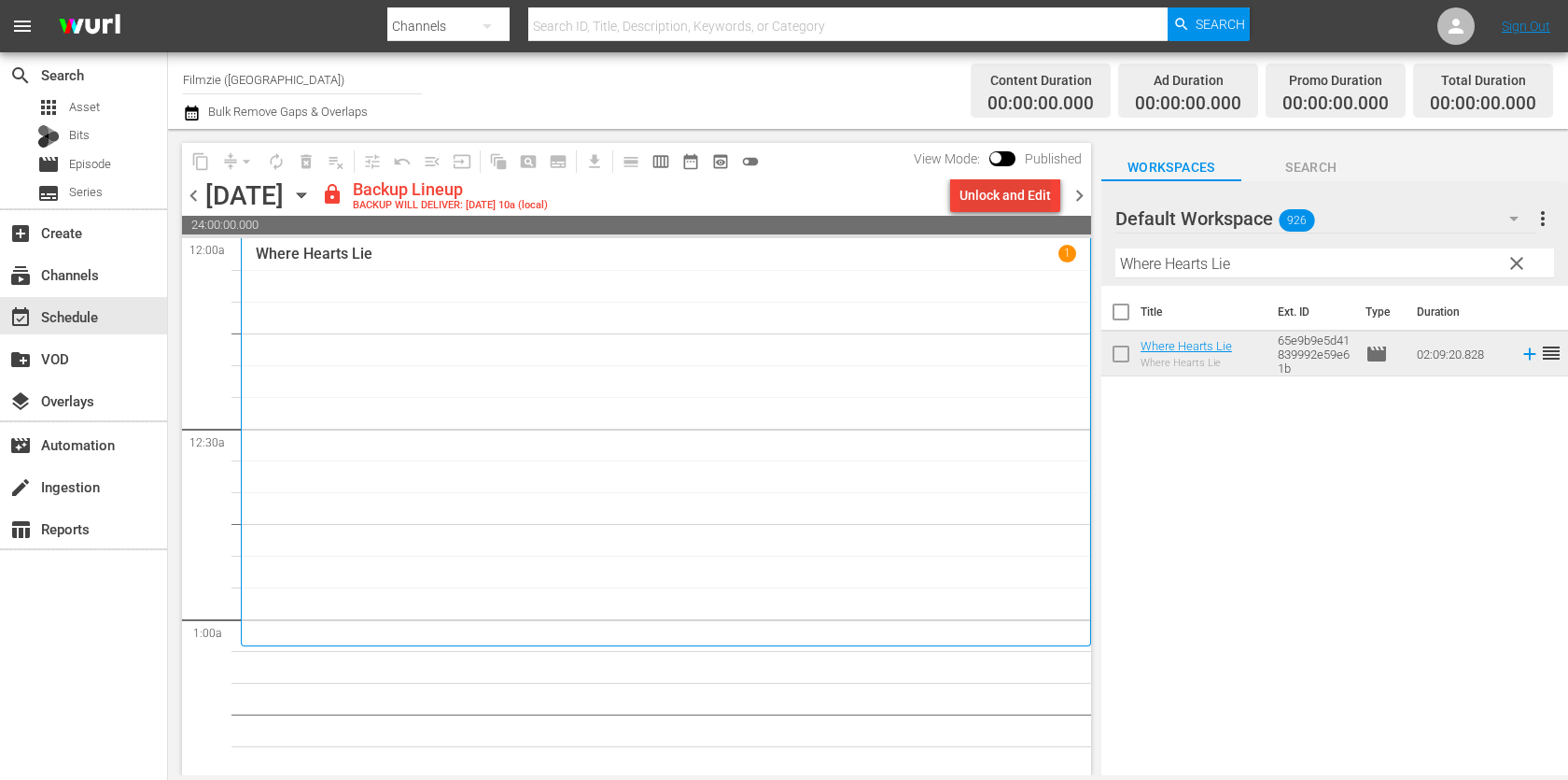
click at [1022, 197] on div "Unlock and Edit" at bounding box center [1004, 195] width 91 height 34
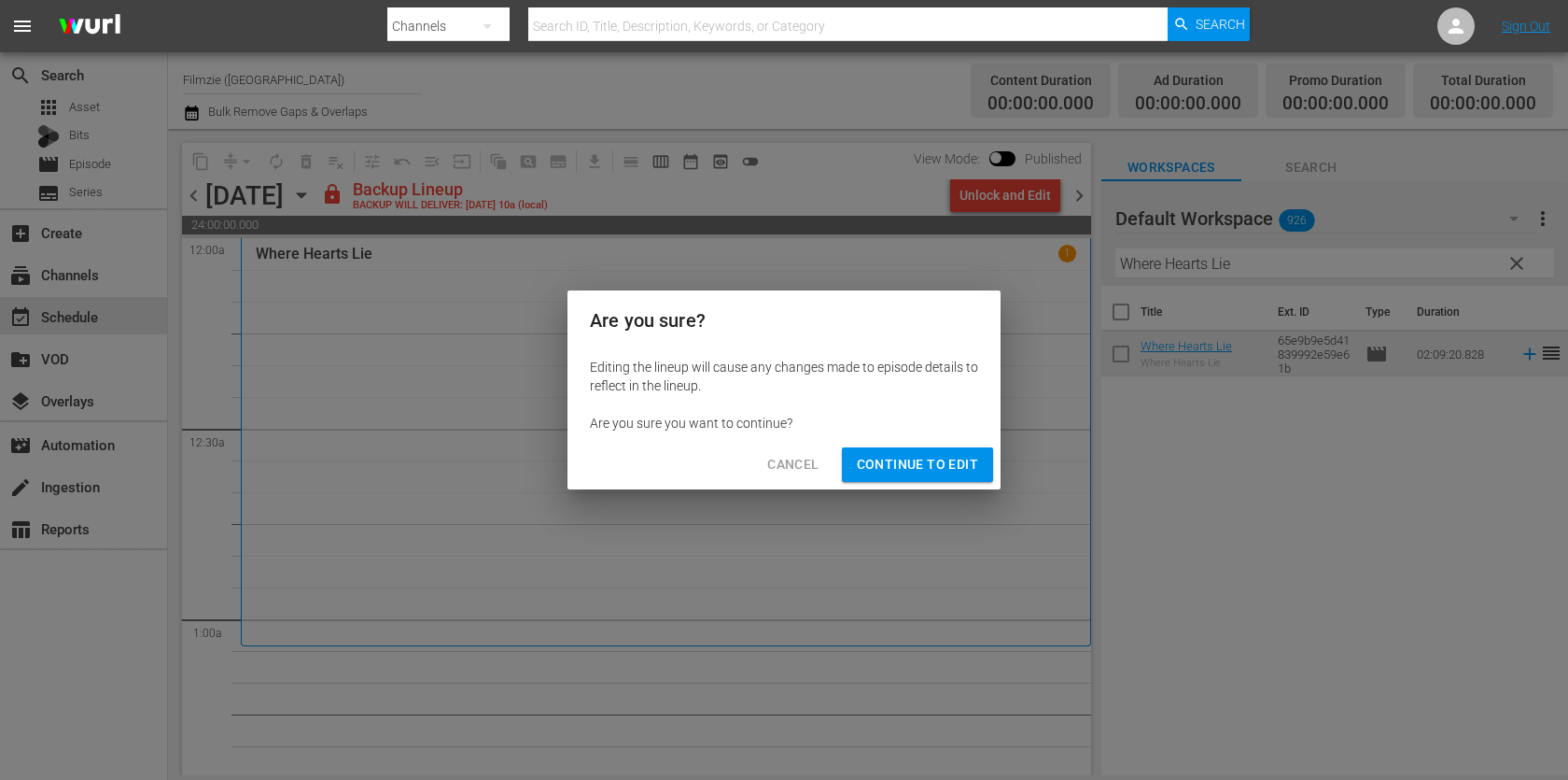
click at [970, 484] on div "Cancel Continue to Edit" at bounding box center [784, 464] width 433 height 49
click at [971, 465] on span "Continue to Edit" at bounding box center [916, 464] width 121 height 23
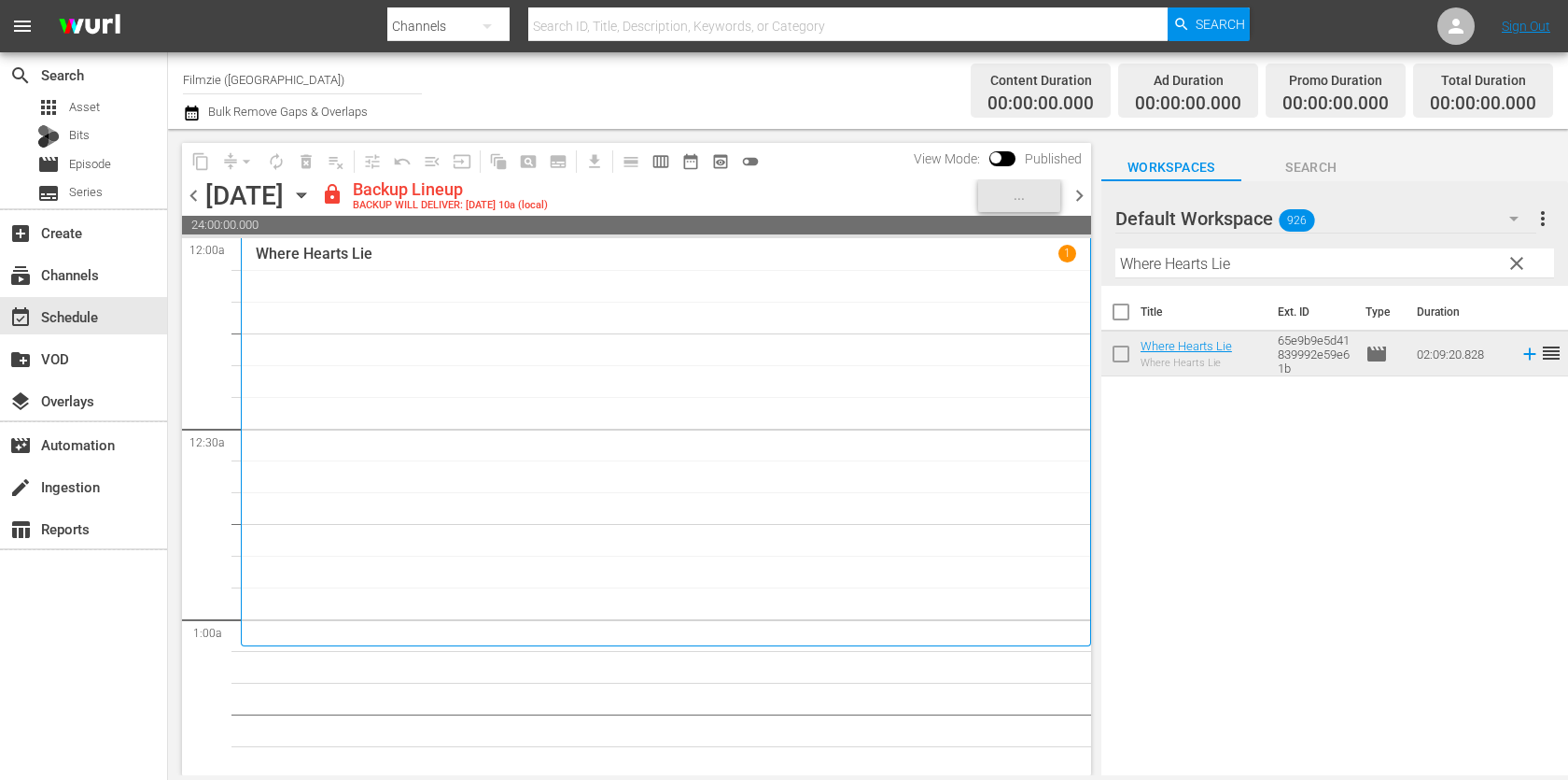
click at [1324, 268] on input "Where Hearts Lie" at bounding box center [1334, 263] width 439 height 30
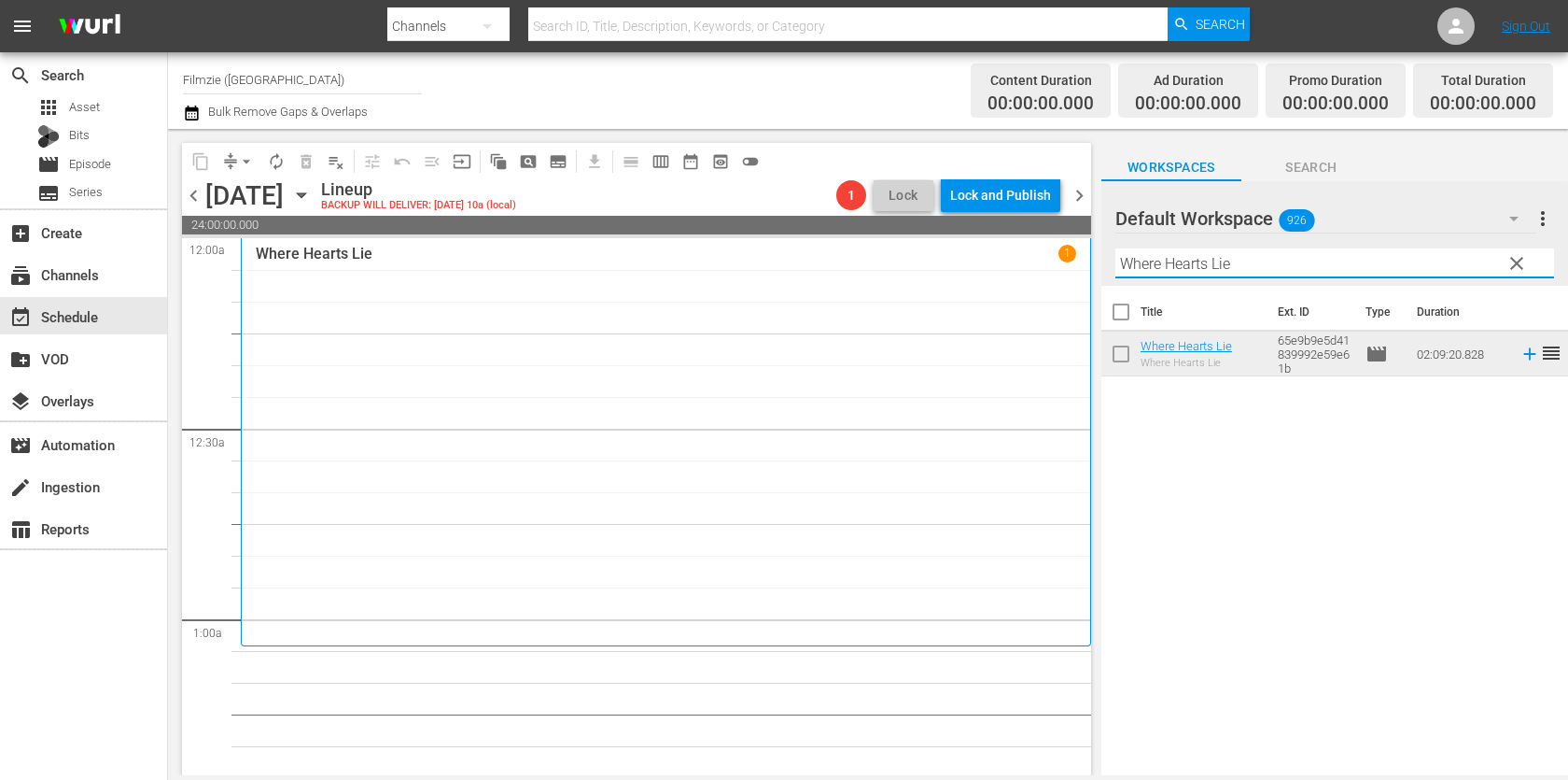
click at [1324, 268] on input "Where Hearts Lie" at bounding box center [1334, 263] width 439 height 30
paste input "Edelweiss Pirates"
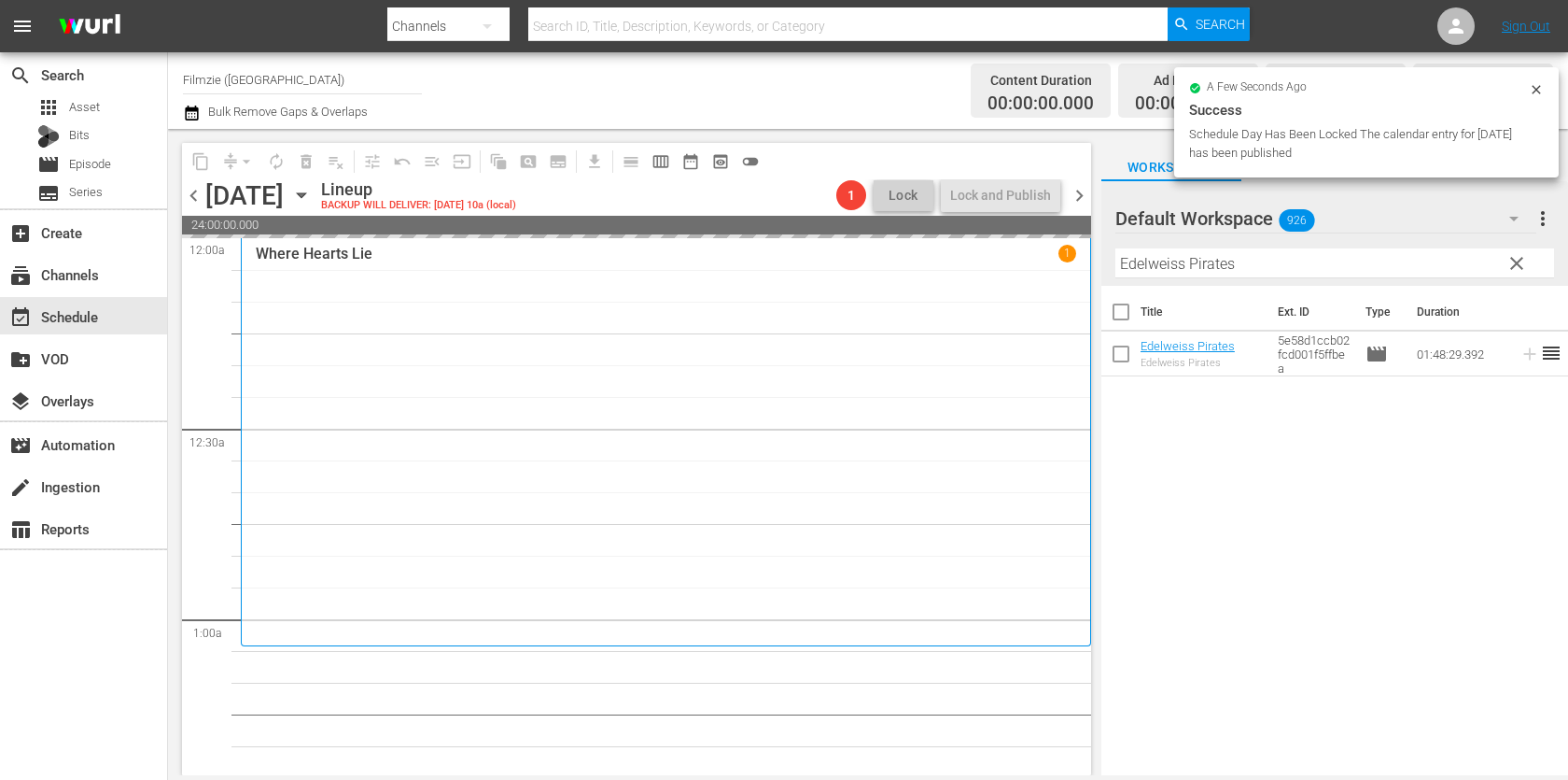
drag, startPoint x: 1198, startPoint y: 347, endPoint x: 1274, endPoint y: 11, distance: 344.5
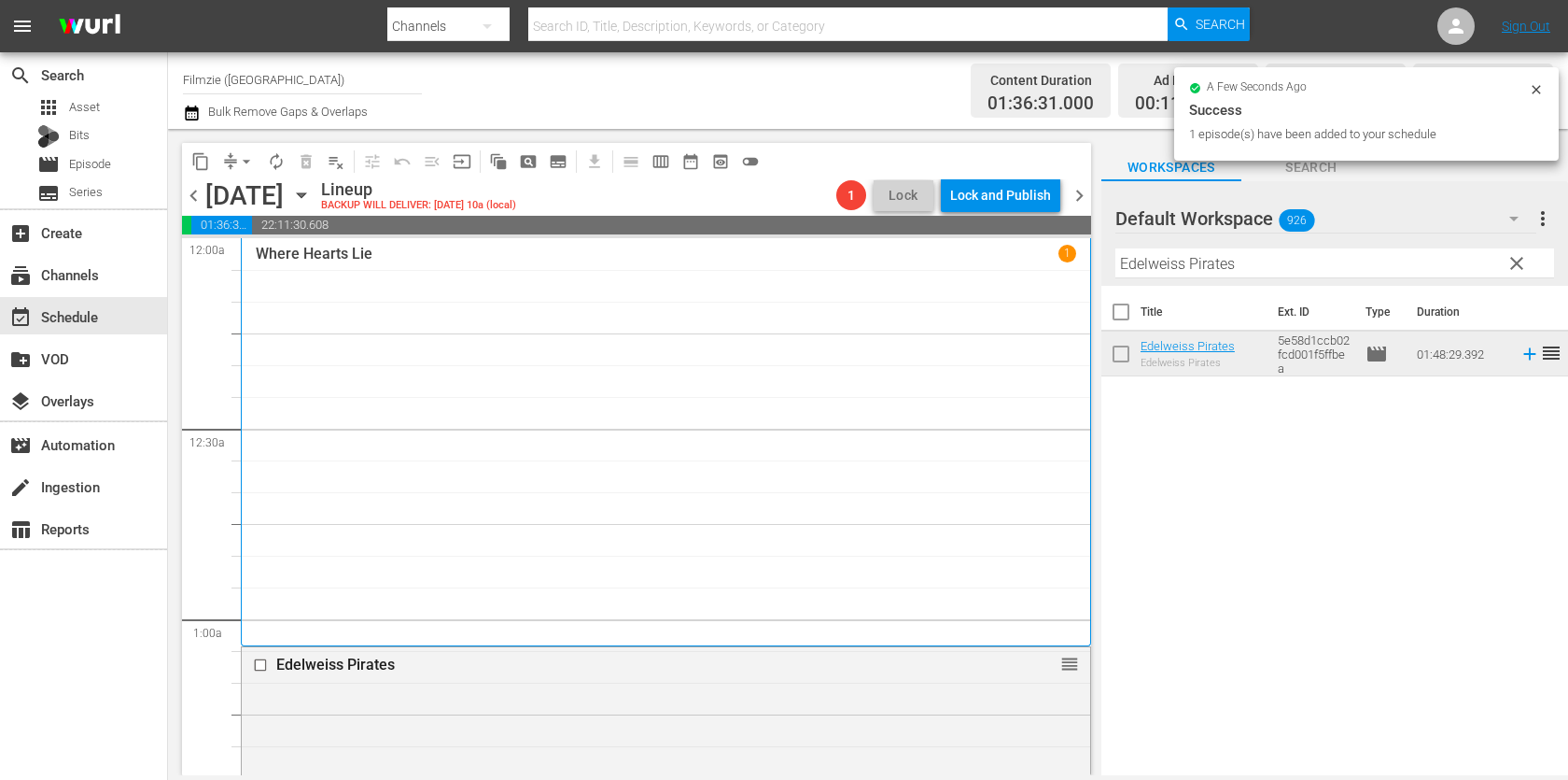
click at [1238, 264] on input "Edelweiss Pirates" at bounding box center [1334, 263] width 439 height 30
paste input "[PERSON_NAME]: The Nomad"
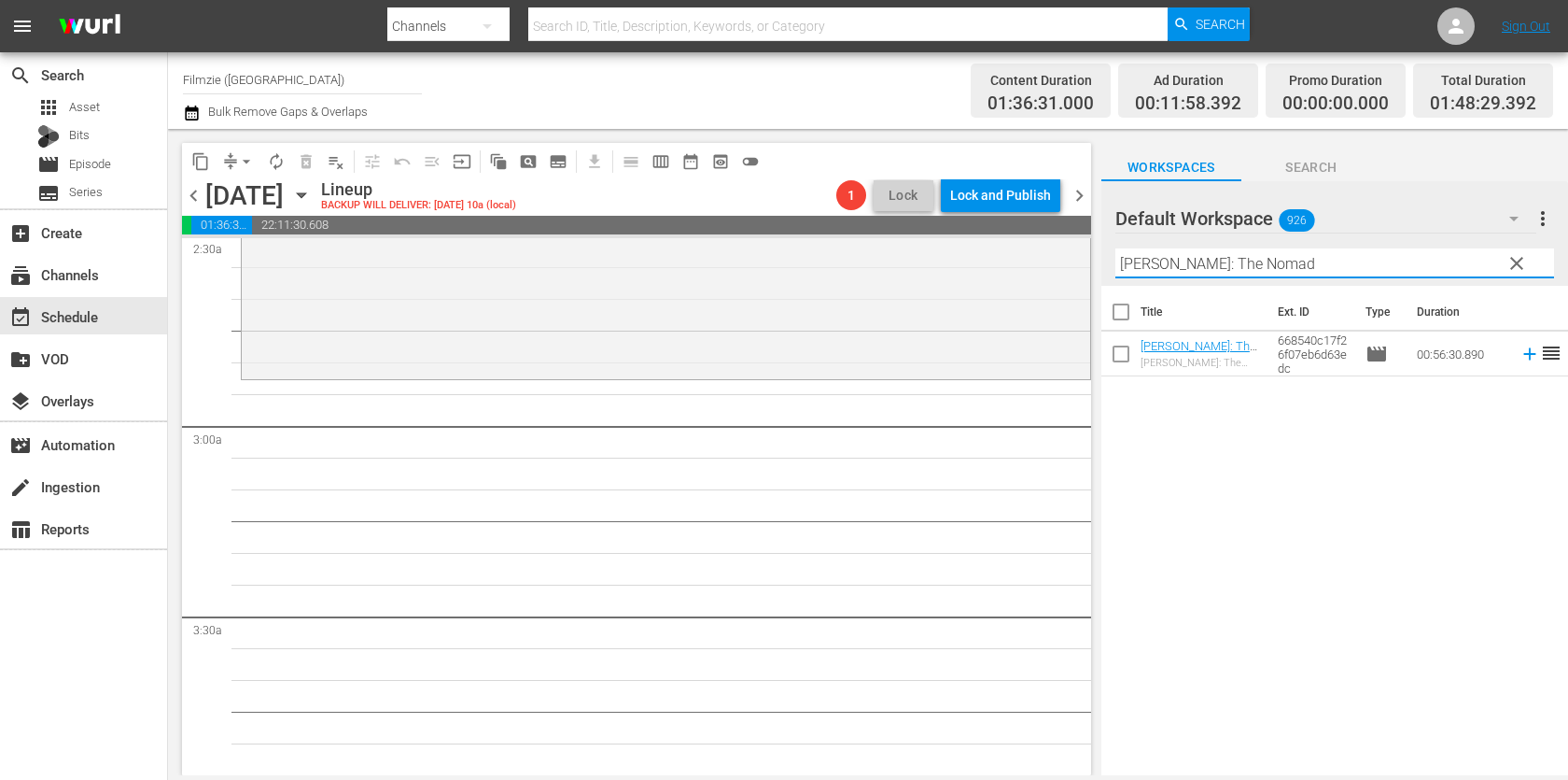
scroll to position [982, 0]
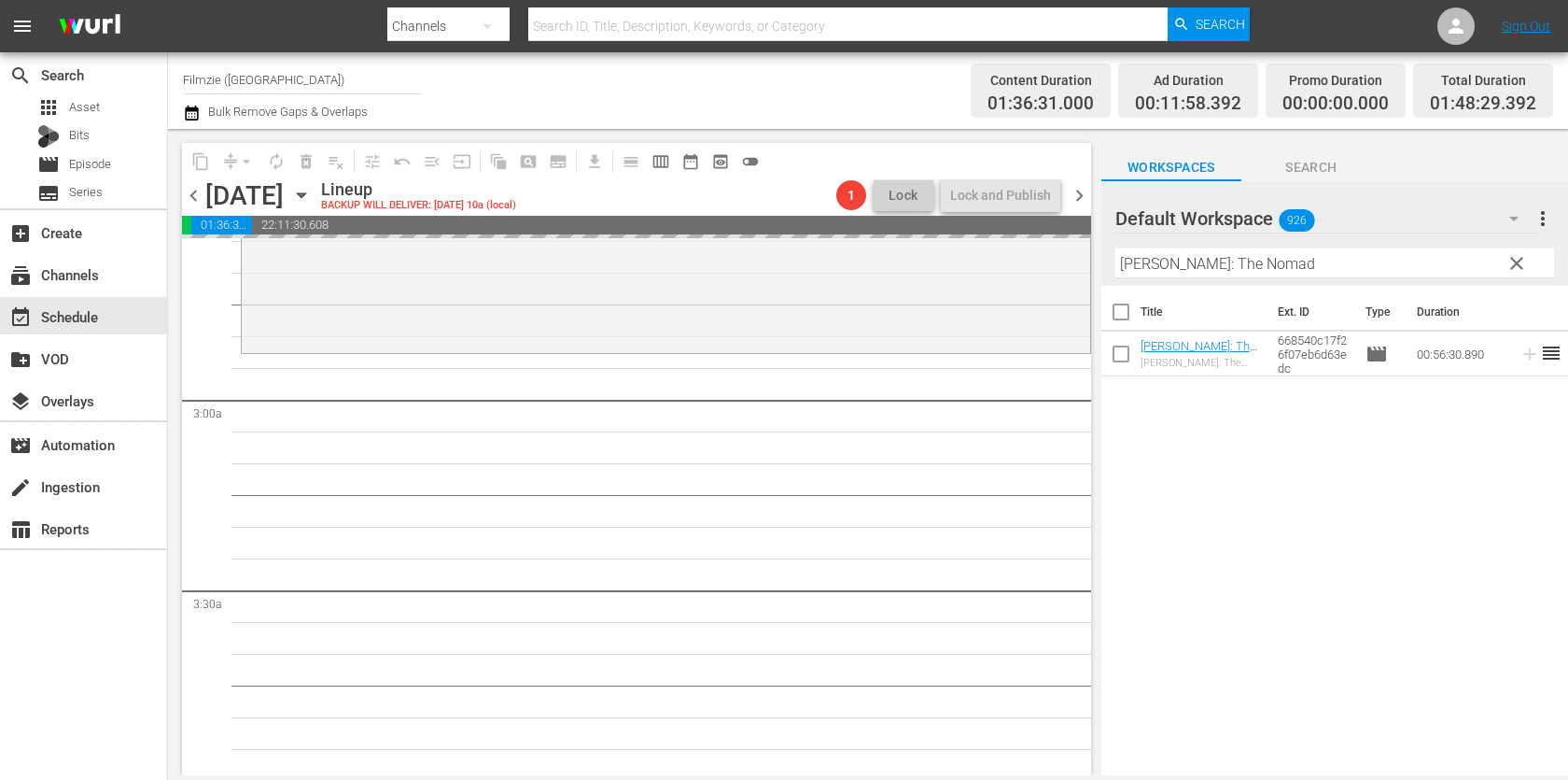
drag, startPoint x: 1192, startPoint y: 347, endPoint x: 1262, endPoint y: 33, distance: 321.7
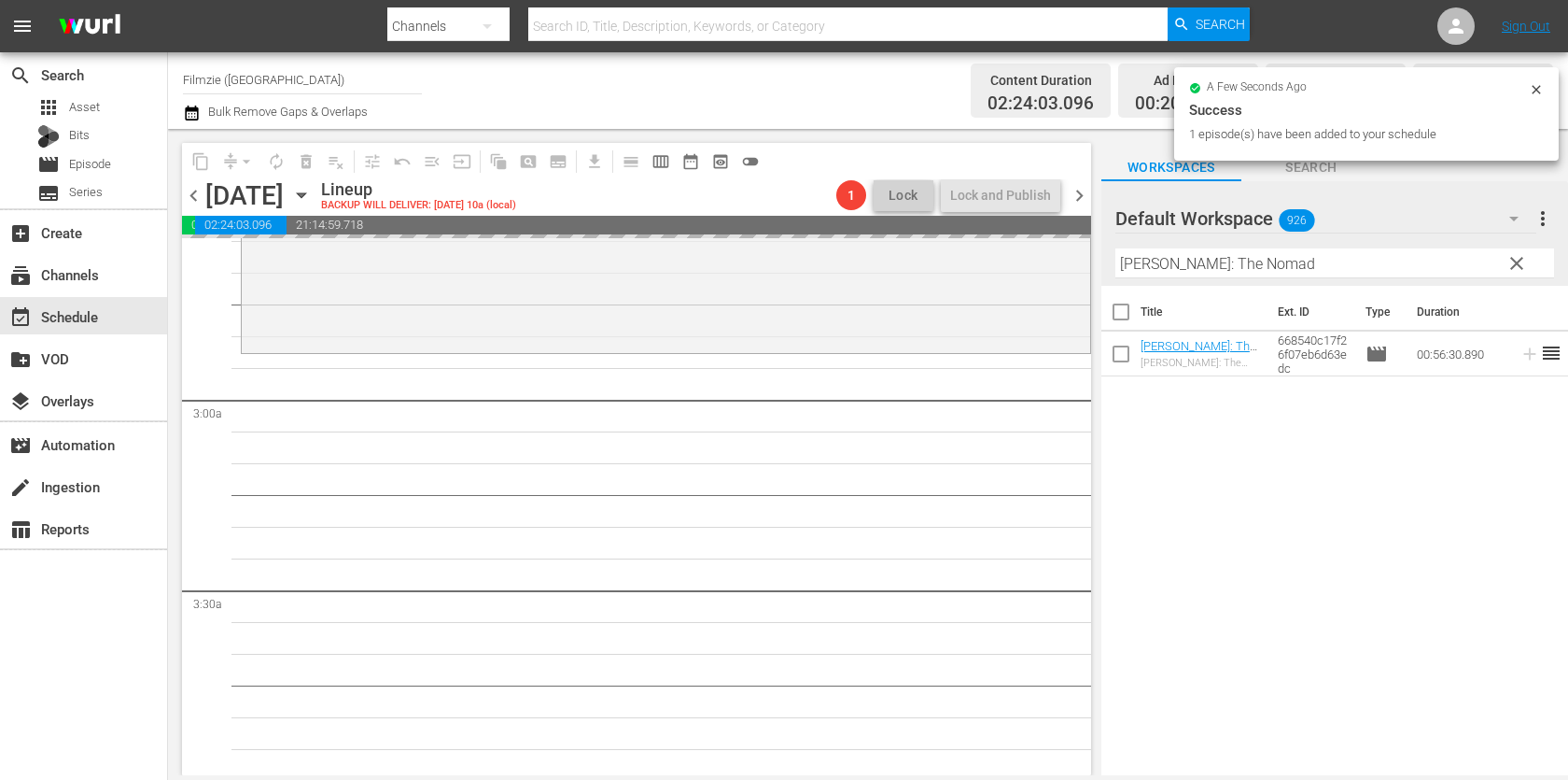
click at [1251, 266] on input "[PERSON_NAME]: The Nomad" at bounding box center [1334, 263] width 439 height 30
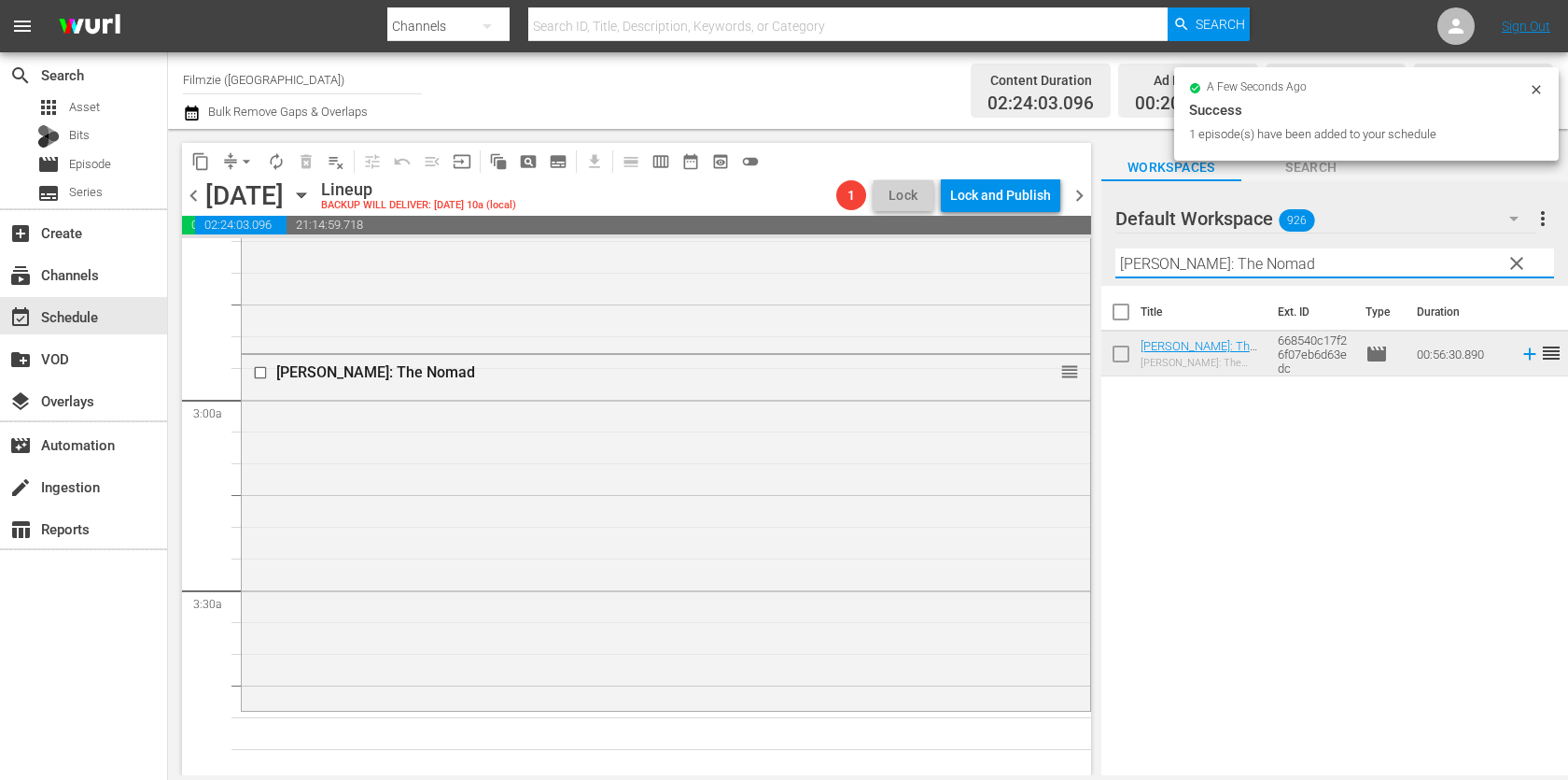
click at [1251, 266] on input "[PERSON_NAME]: The Nomad" at bounding box center [1334, 263] width 439 height 30
paste input "Dream Roun"
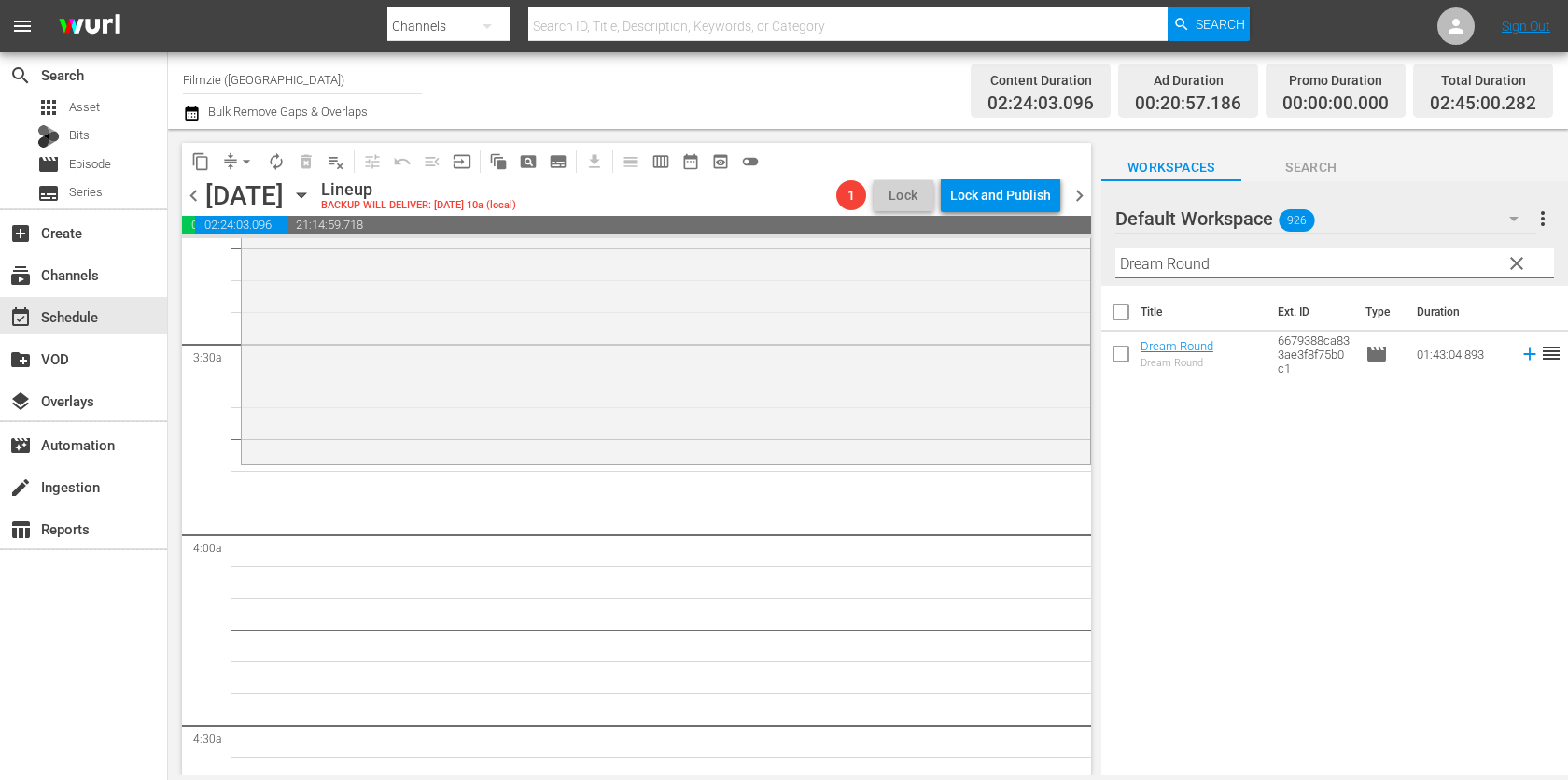
scroll to position [1239, 0]
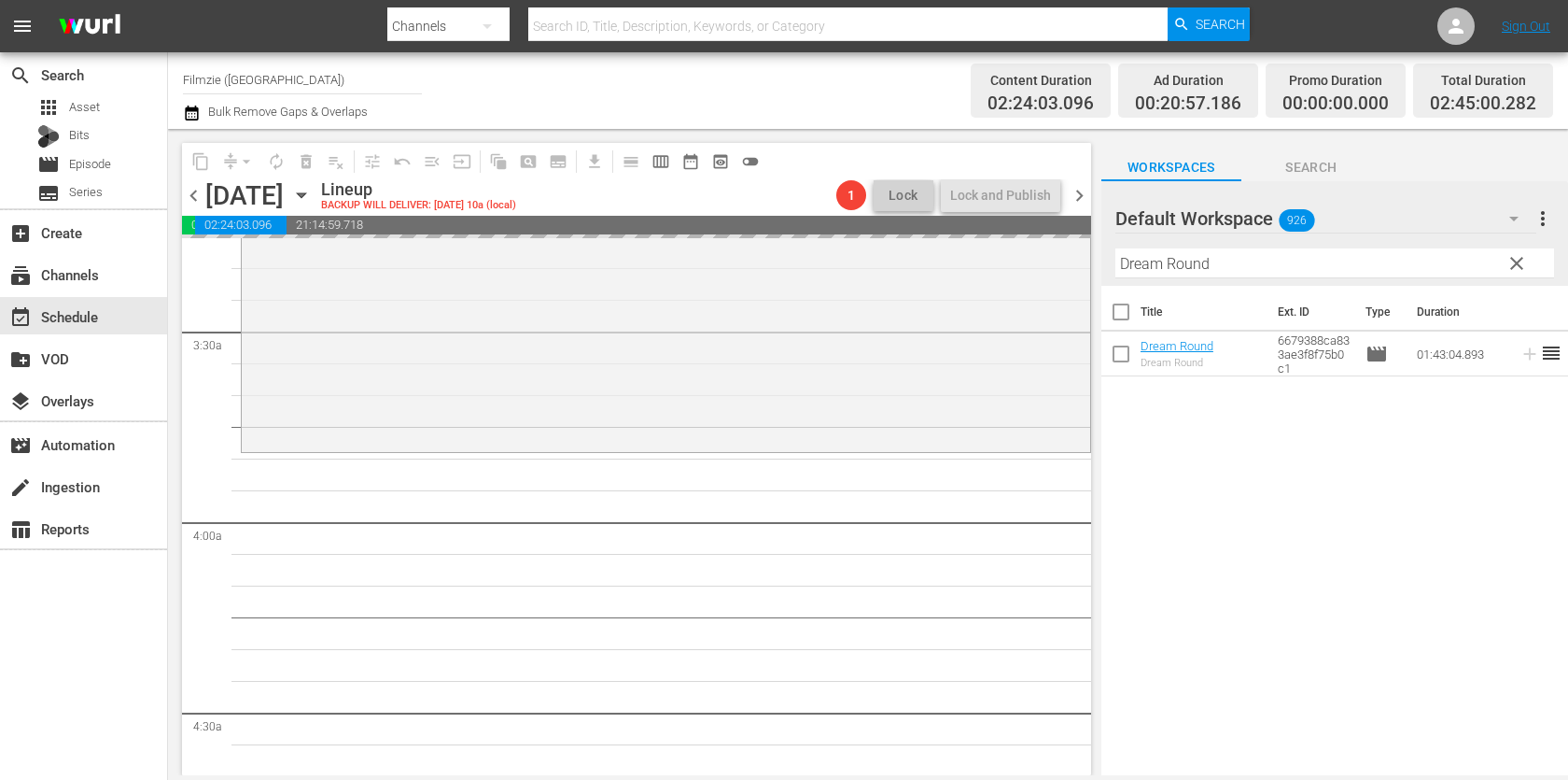
drag, startPoint x: 1203, startPoint y: 345, endPoint x: 1205, endPoint y: 49, distance: 296.0
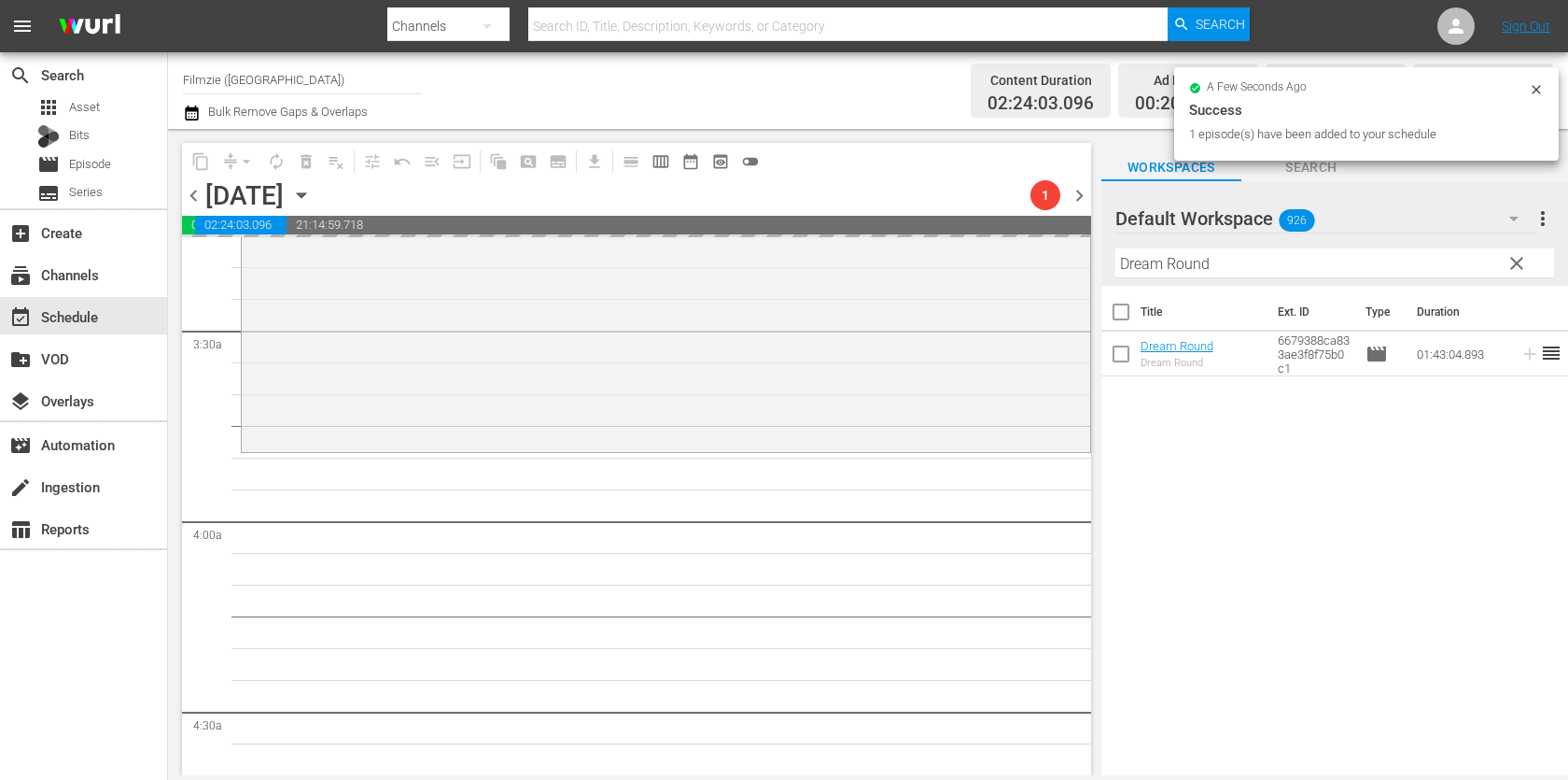
click at [1217, 259] on input "Dream Round" at bounding box center [1334, 263] width 439 height 30
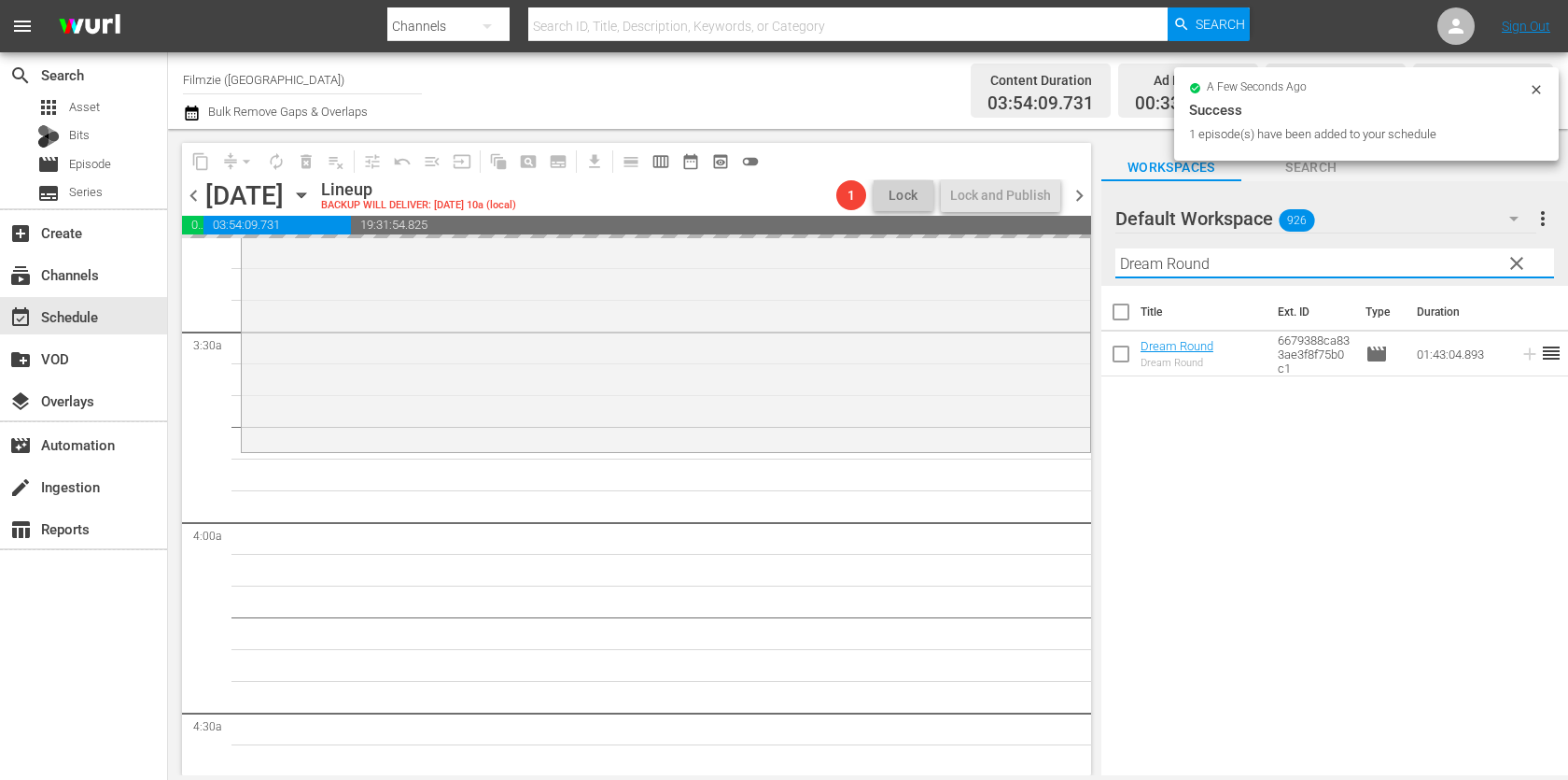
click at [1217, 259] on input "Dream Round" at bounding box center [1334, 263] width 439 height 30
paste input "[PERSON_NAME]: [PERSON_NAME]"
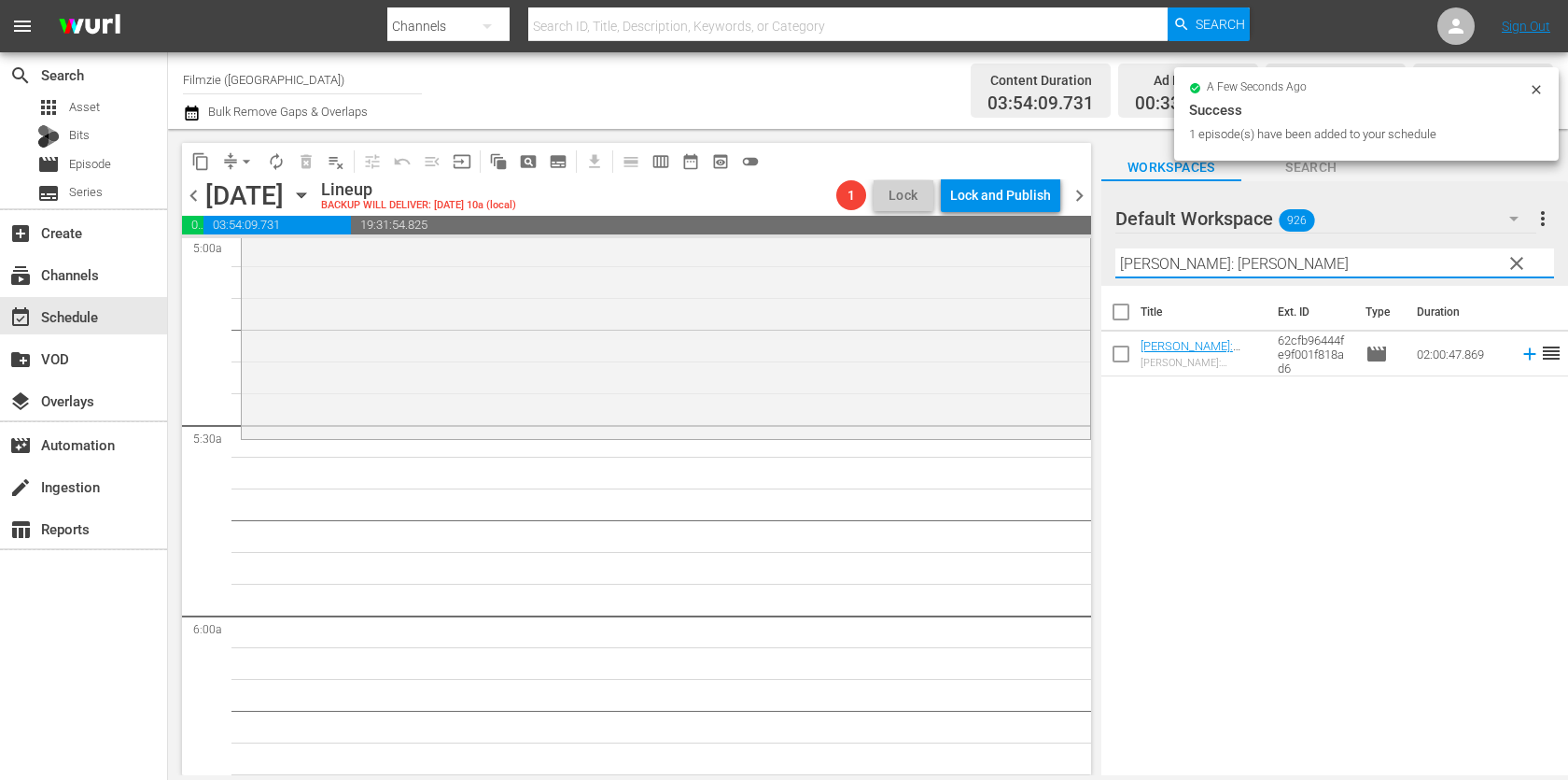
scroll to position [1912, 0]
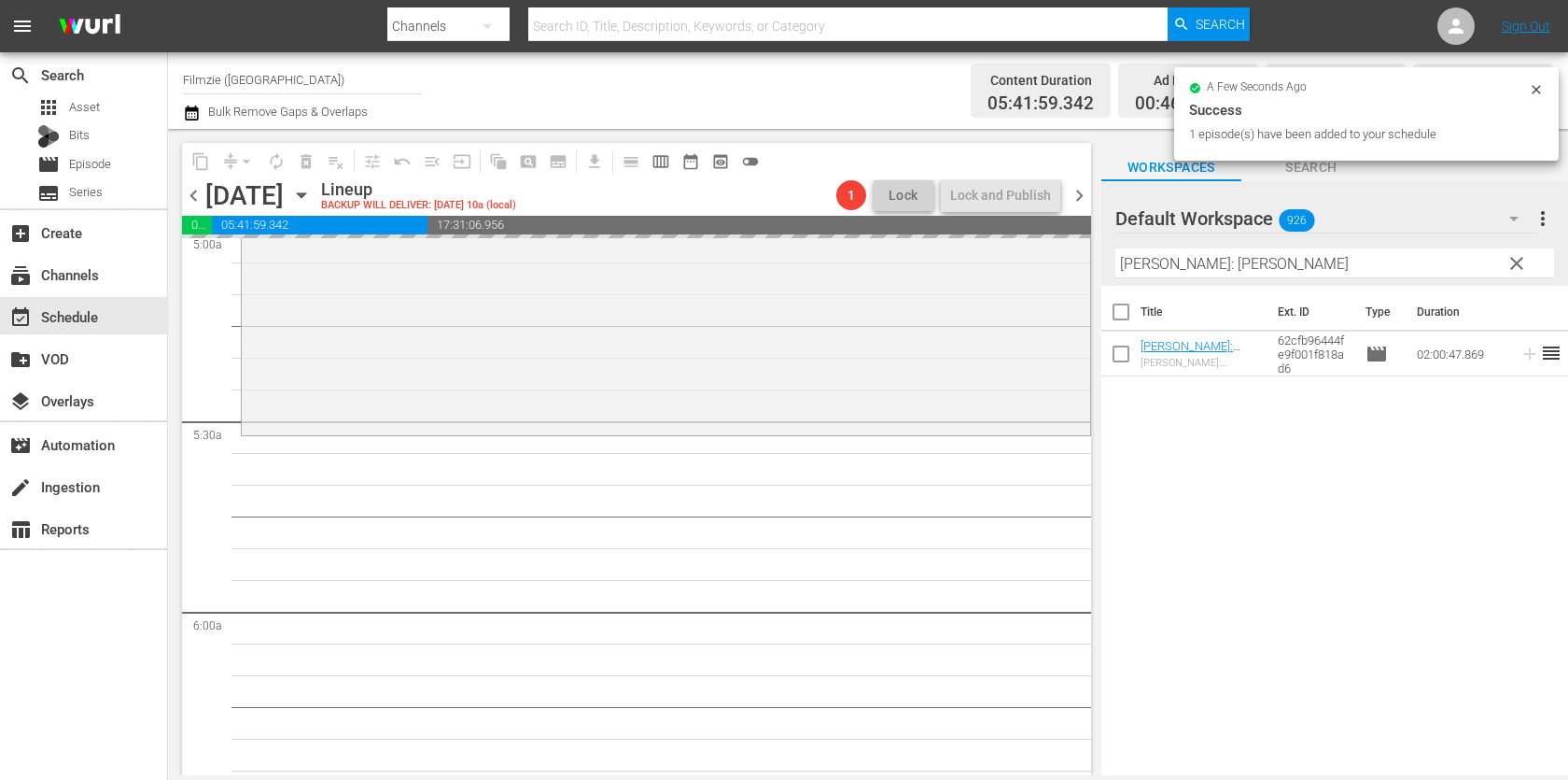
click at [1346, 264] on input "[PERSON_NAME]: [PERSON_NAME]" at bounding box center [1334, 263] width 439 height 30
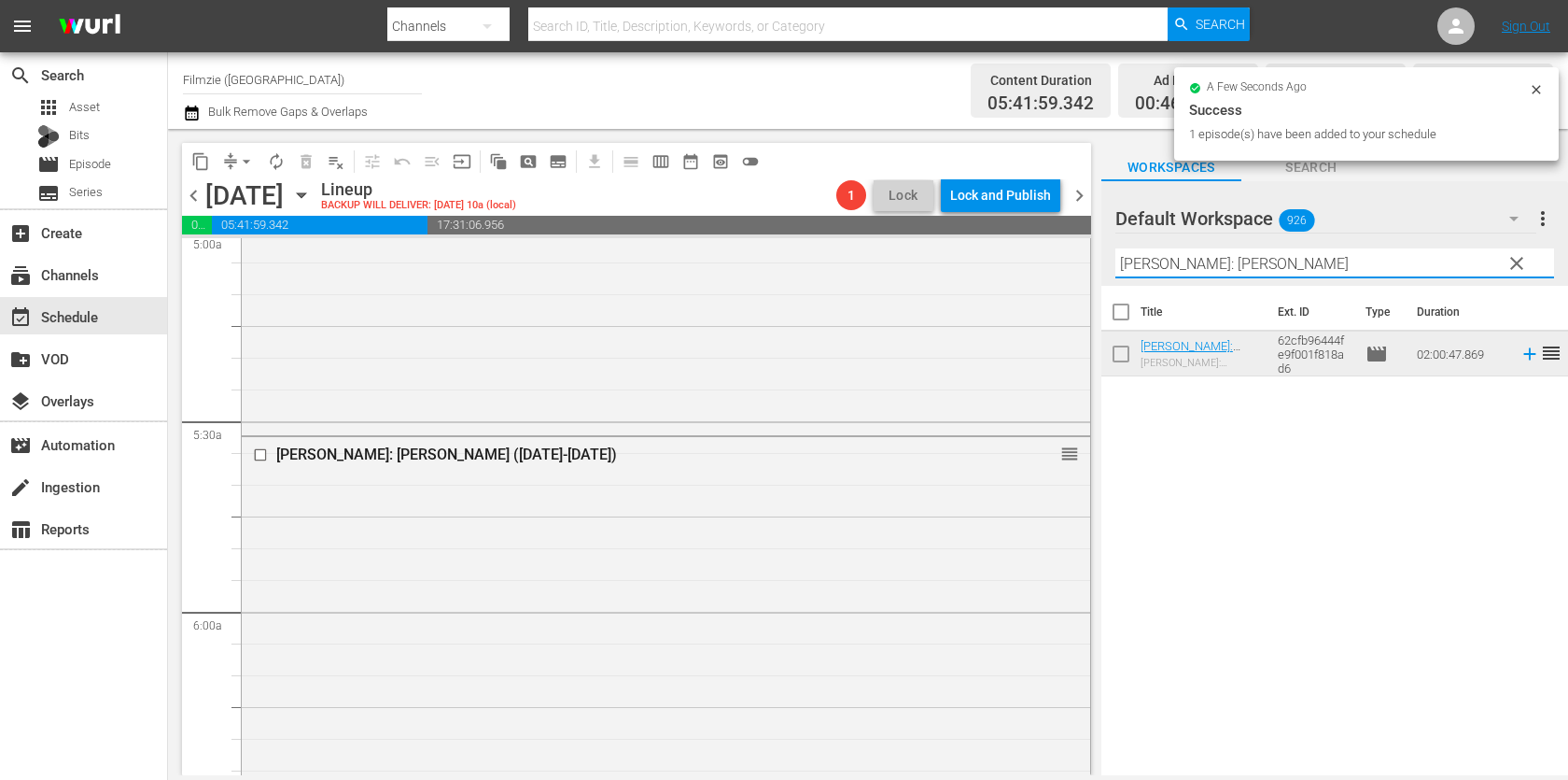
paste input "Callous"
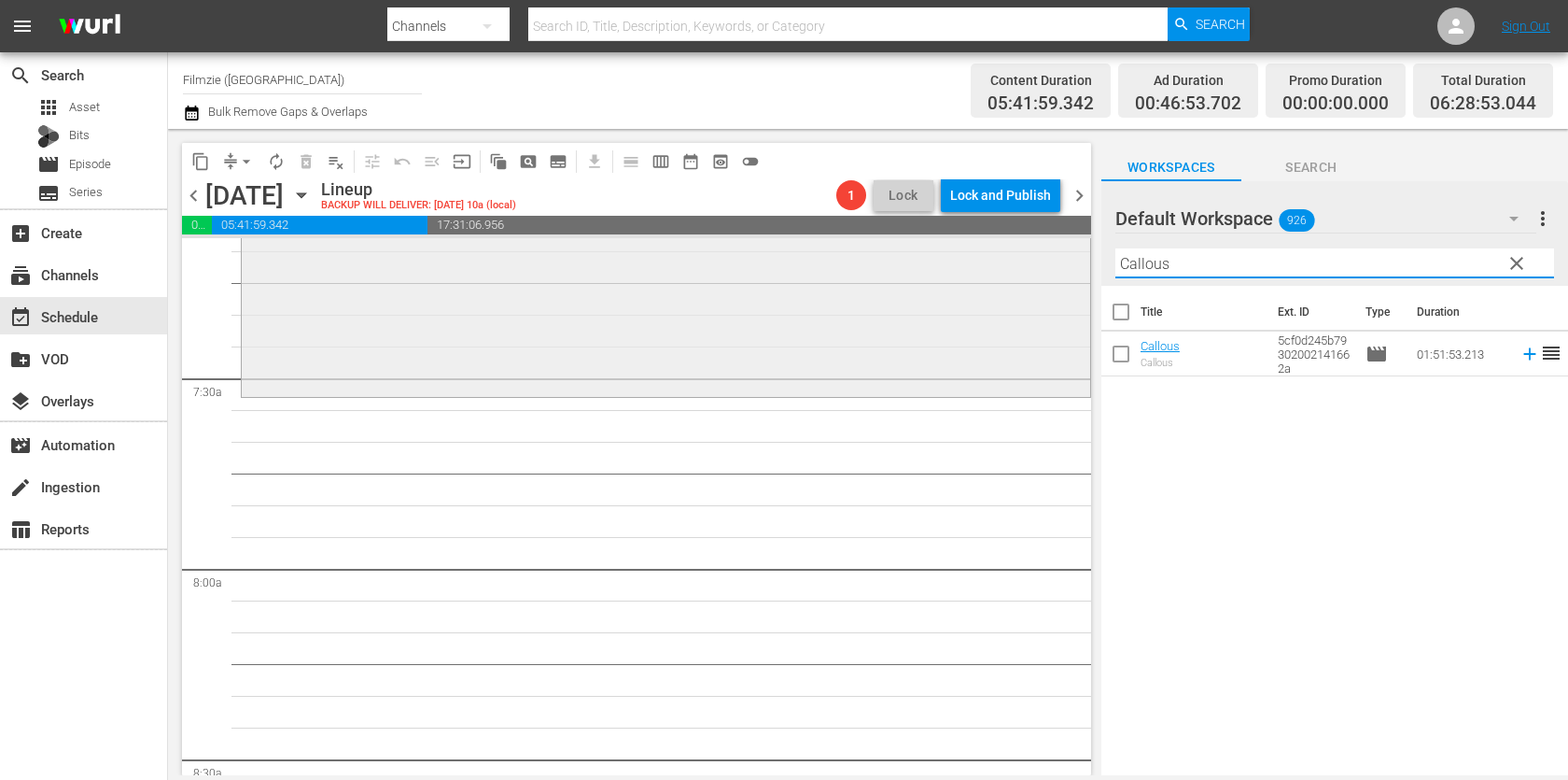
scroll to position [2733, 0]
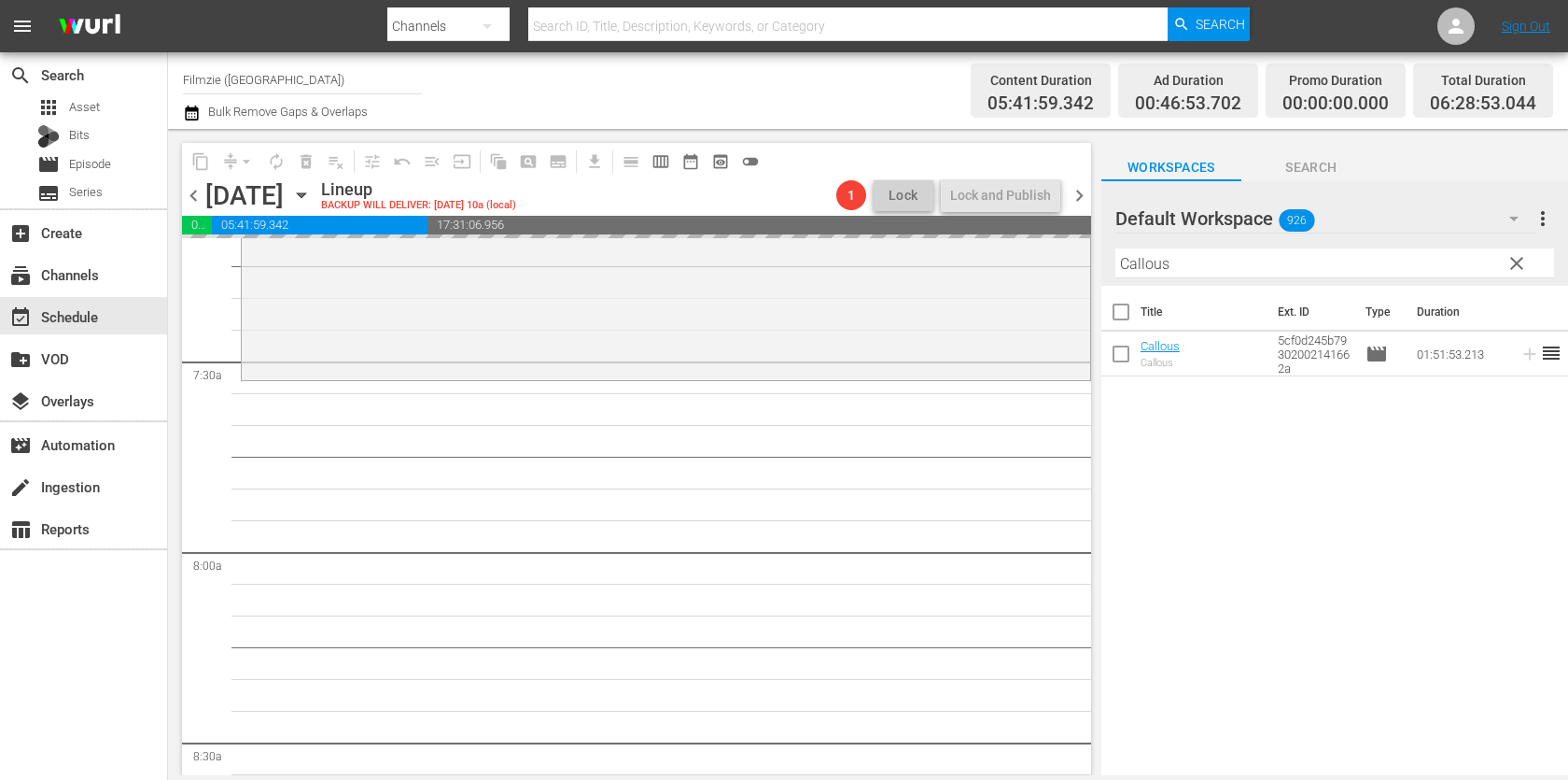
drag, startPoint x: 1163, startPoint y: 349, endPoint x: 1295, endPoint y: 15, distance: 359.1
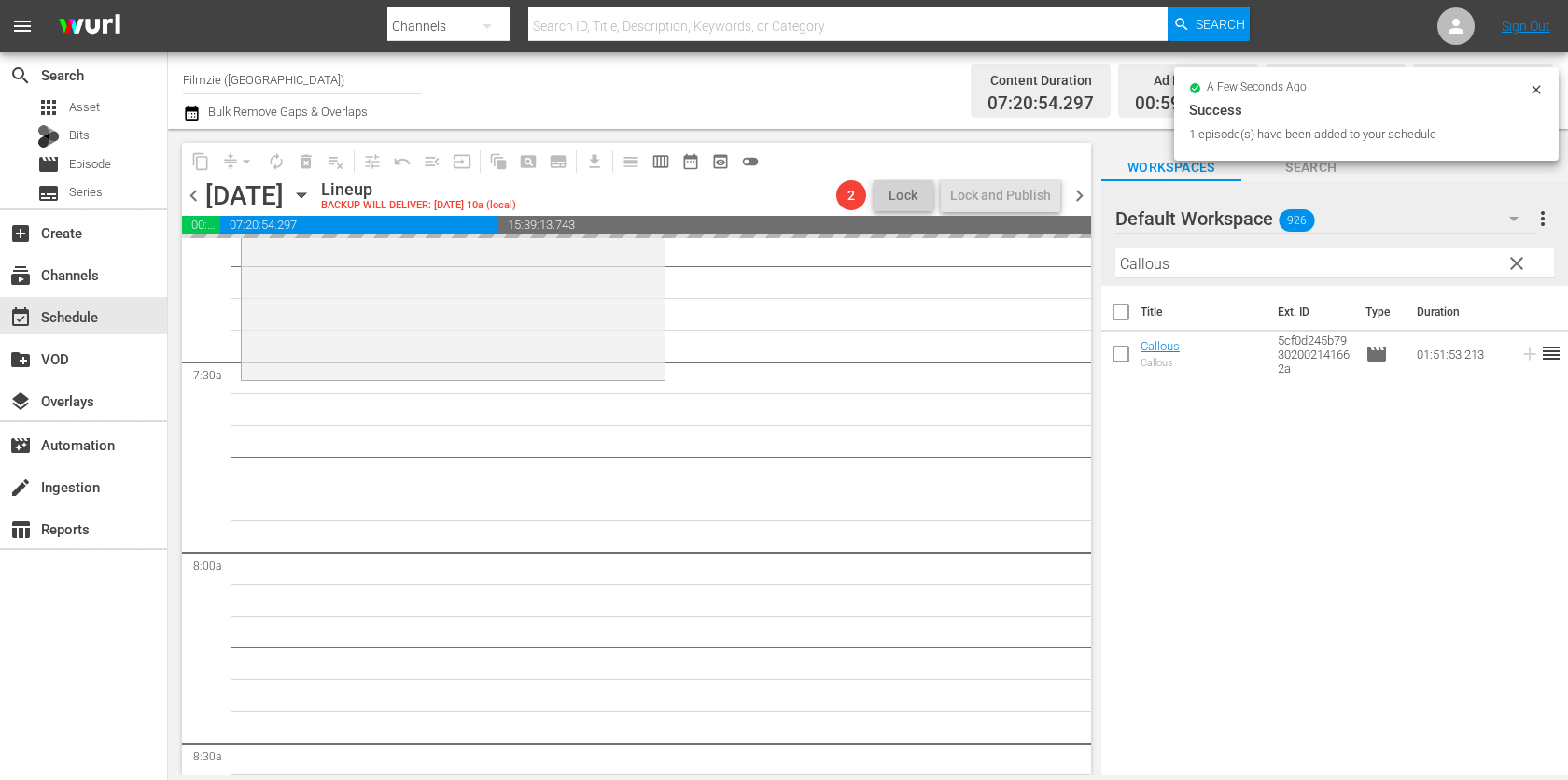
click at [1239, 259] on input "Callous" at bounding box center [1334, 263] width 439 height 30
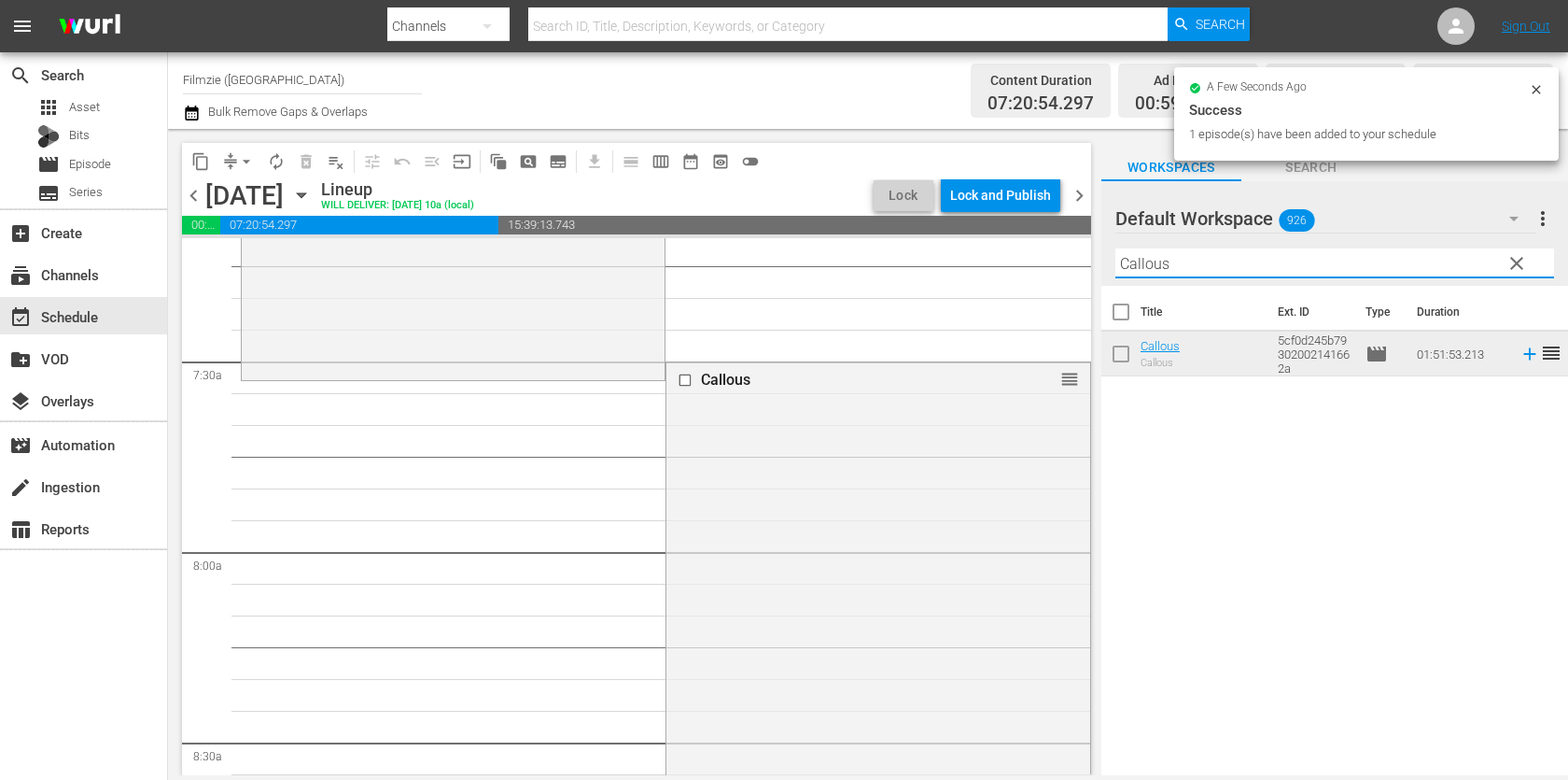
click at [1239, 259] on input "Callous" at bounding box center [1334, 263] width 439 height 30
paste input "Wilderness to Table with Chef Bri 1.4"
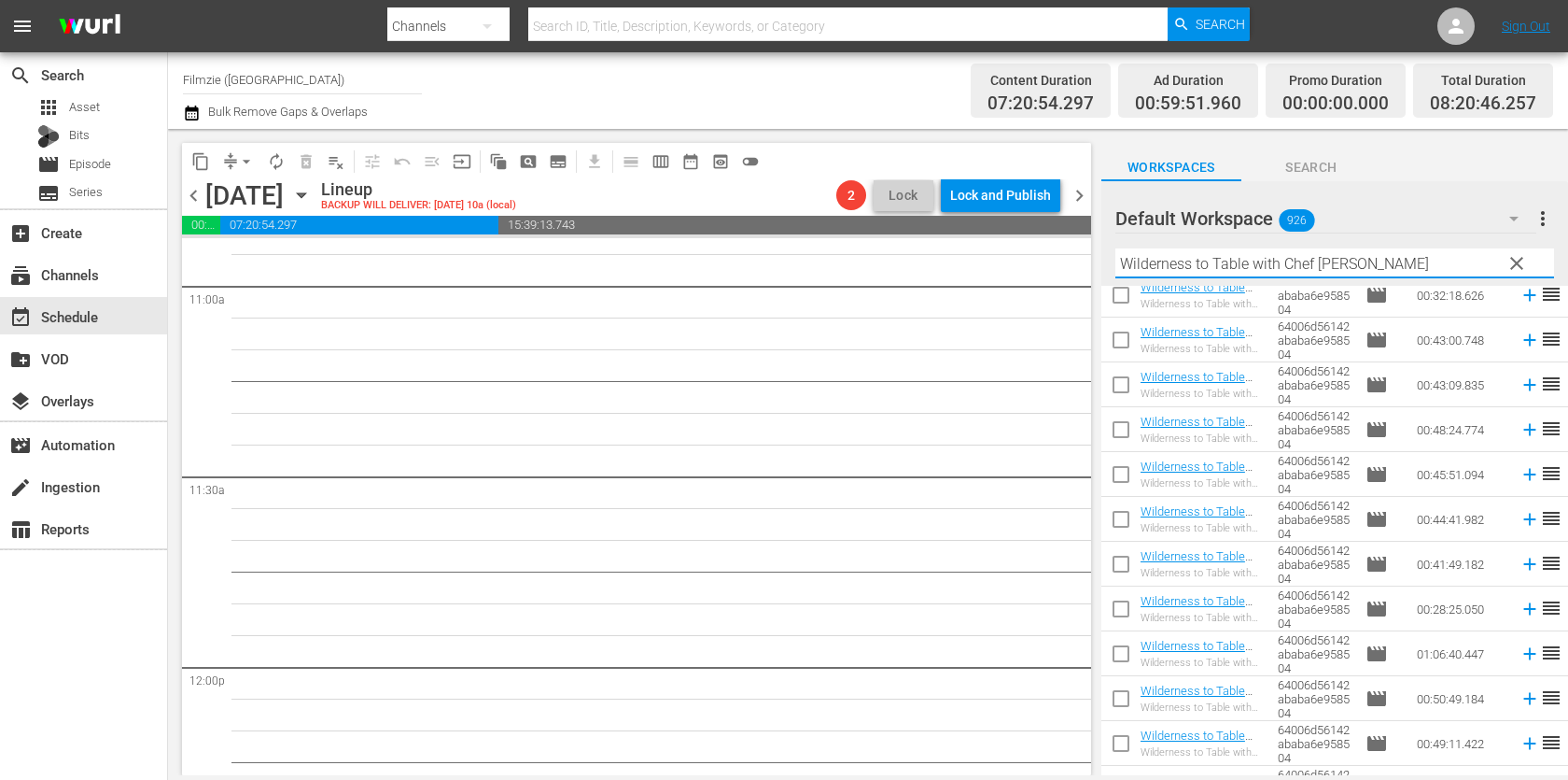
scroll to position [135, 0]
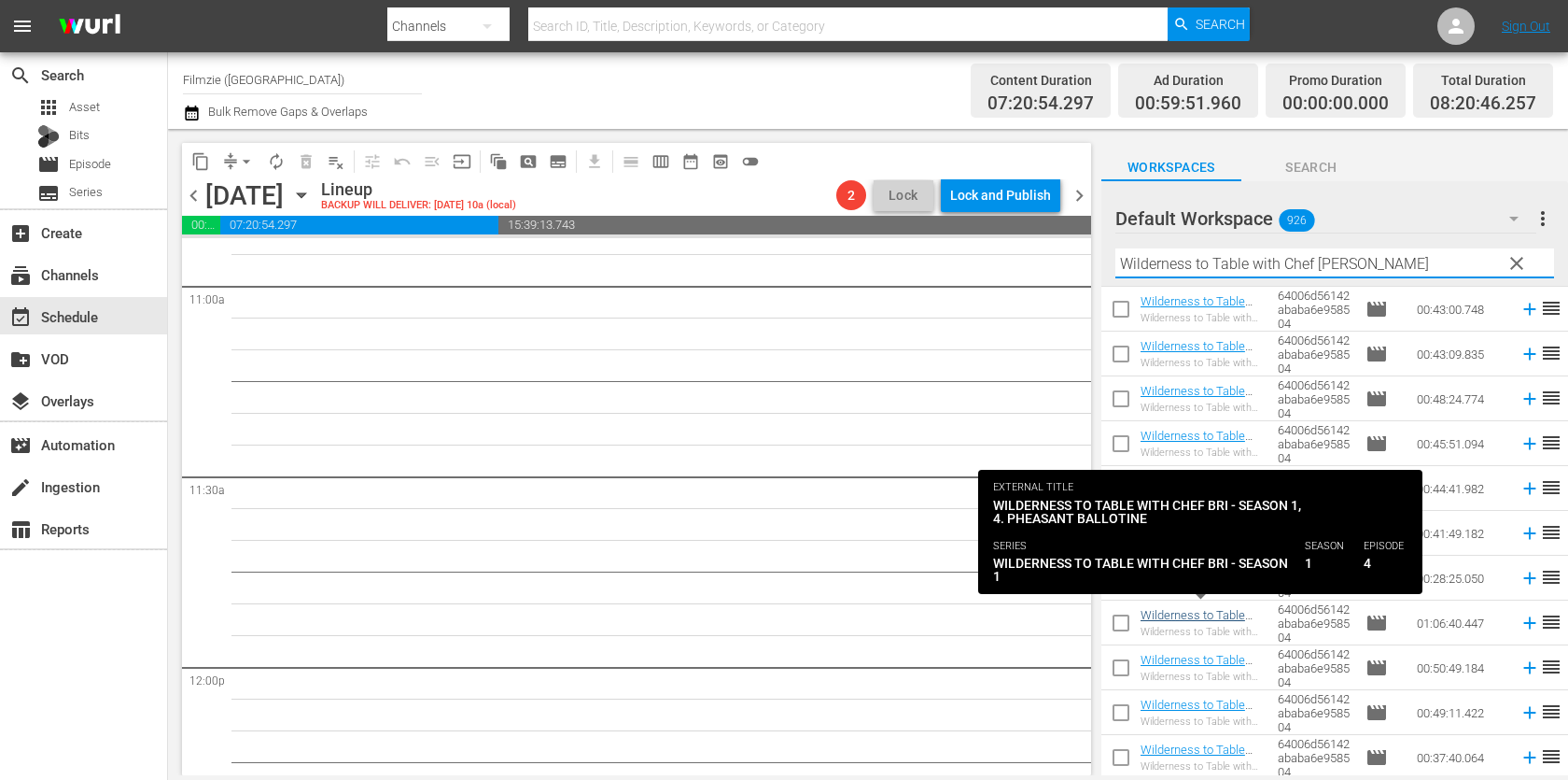
type input "Wilderness to Table with Chef [PERSON_NAME]"
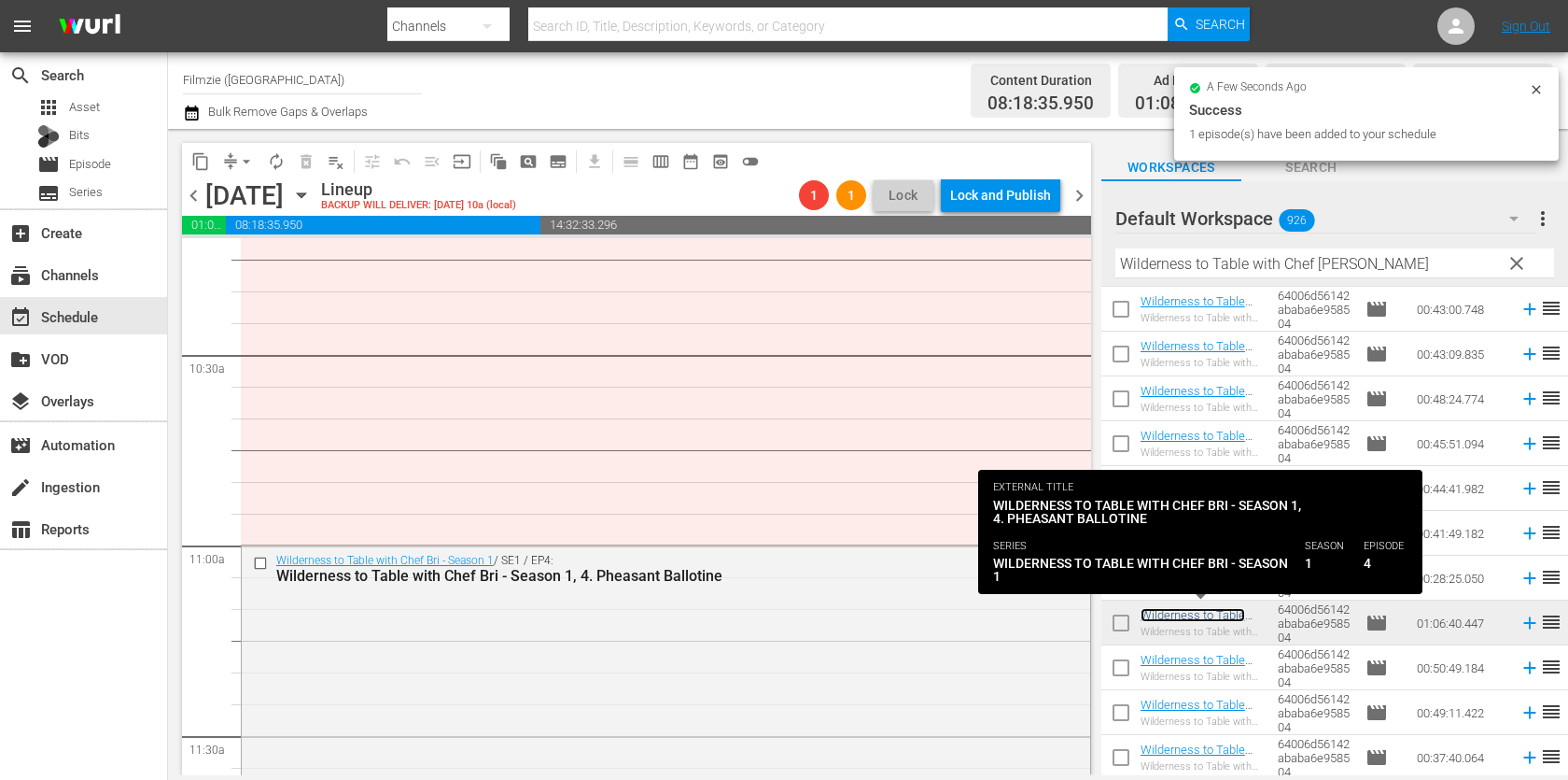
scroll to position [3699, 0]
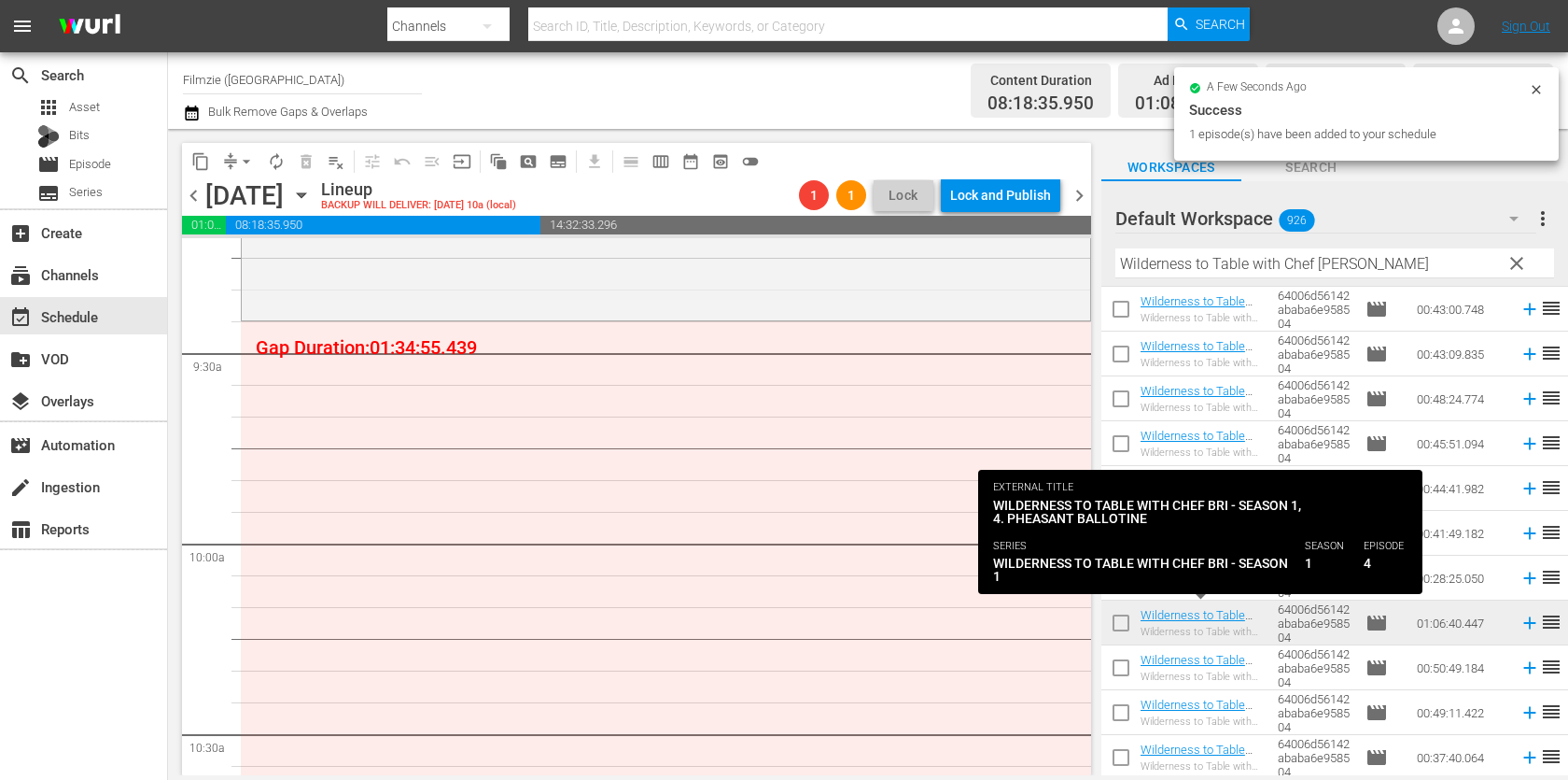
scroll to position [3507, 0]
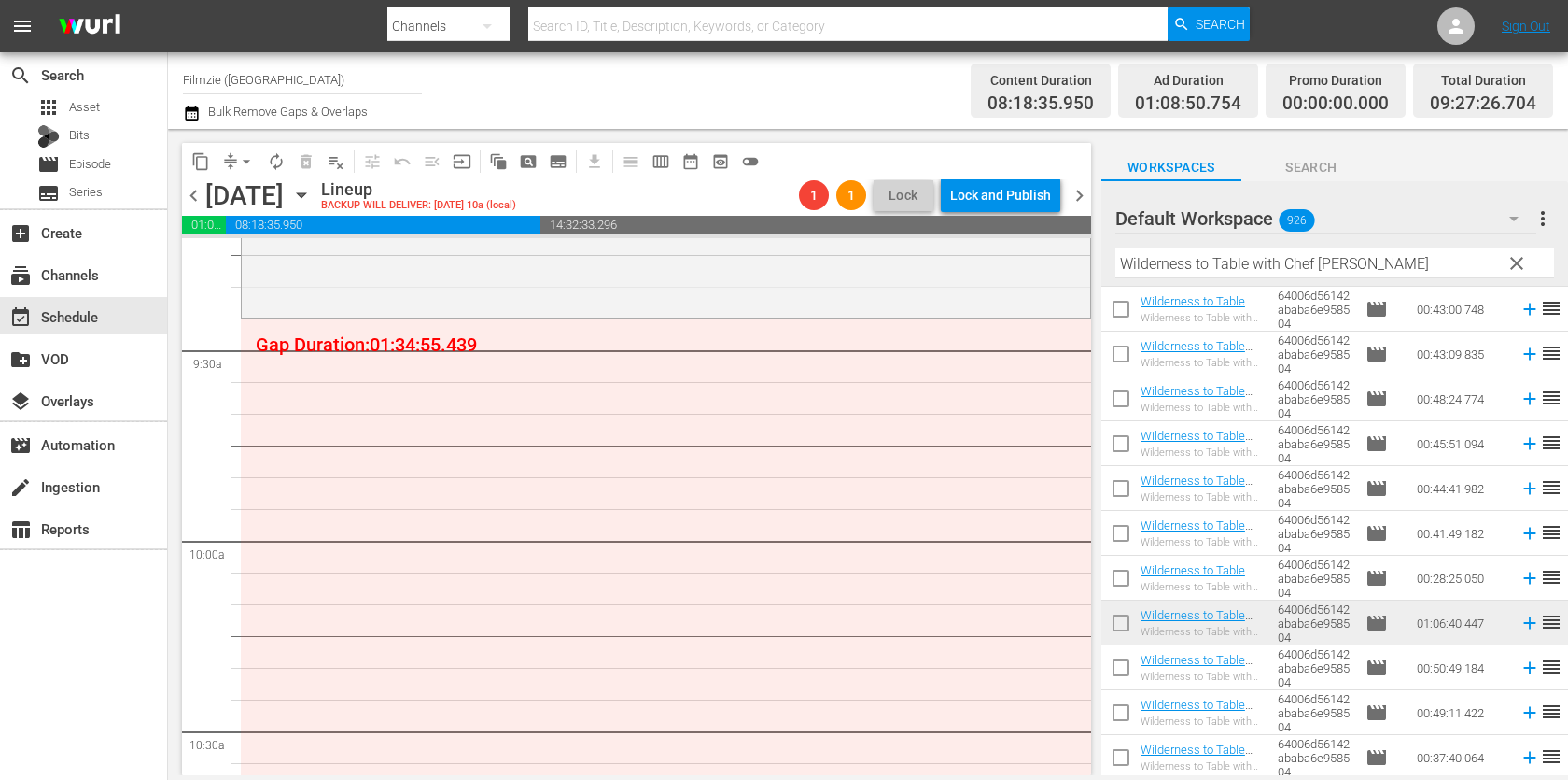
click at [1324, 253] on input "Wilderness to Table with Chef [PERSON_NAME]" at bounding box center [1334, 263] width 439 height 30
paste input "ALL"
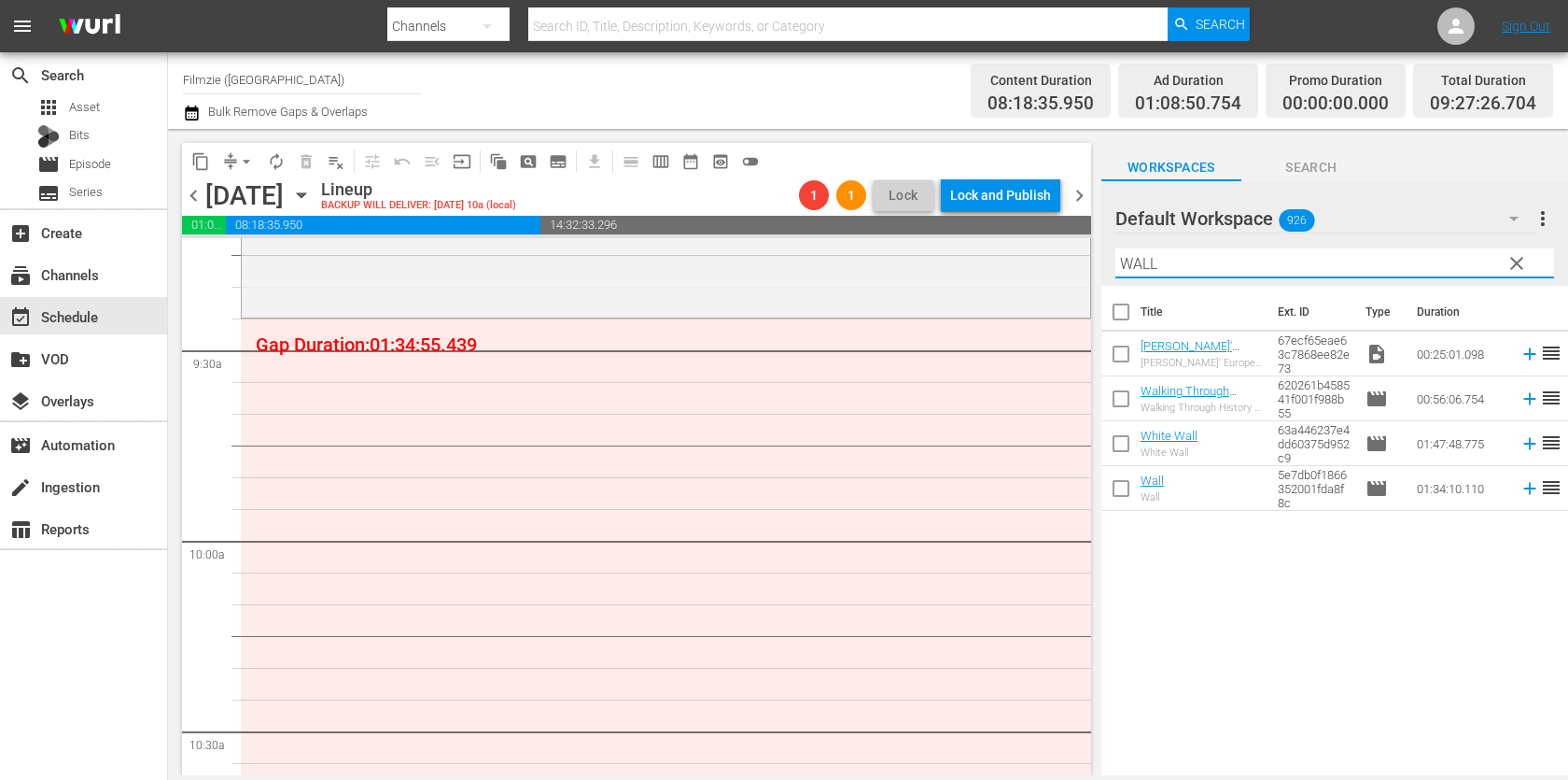
scroll to position [0, 0]
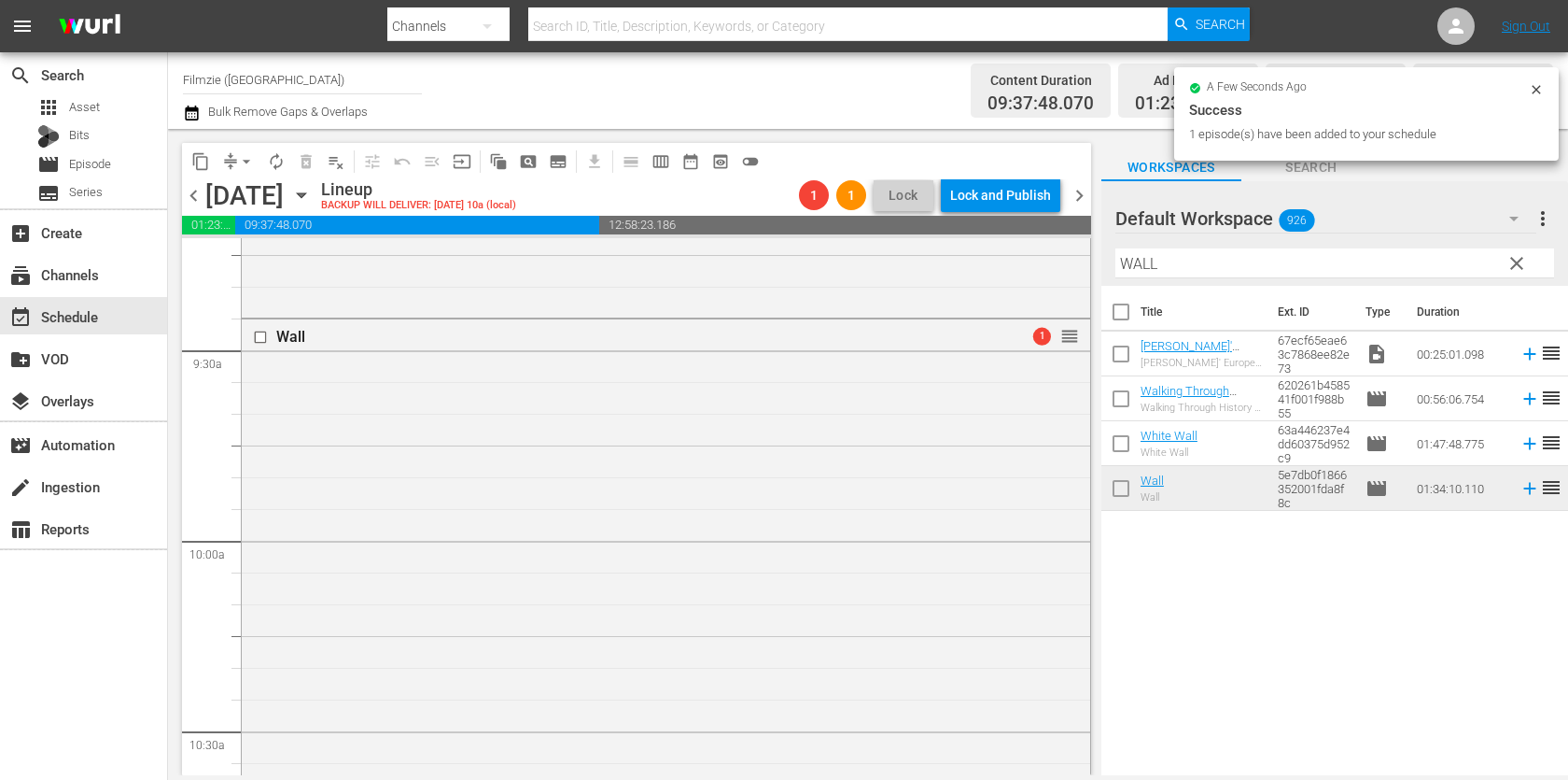
click at [1276, 260] on input "WALL" at bounding box center [1334, 263] width 439 height 30
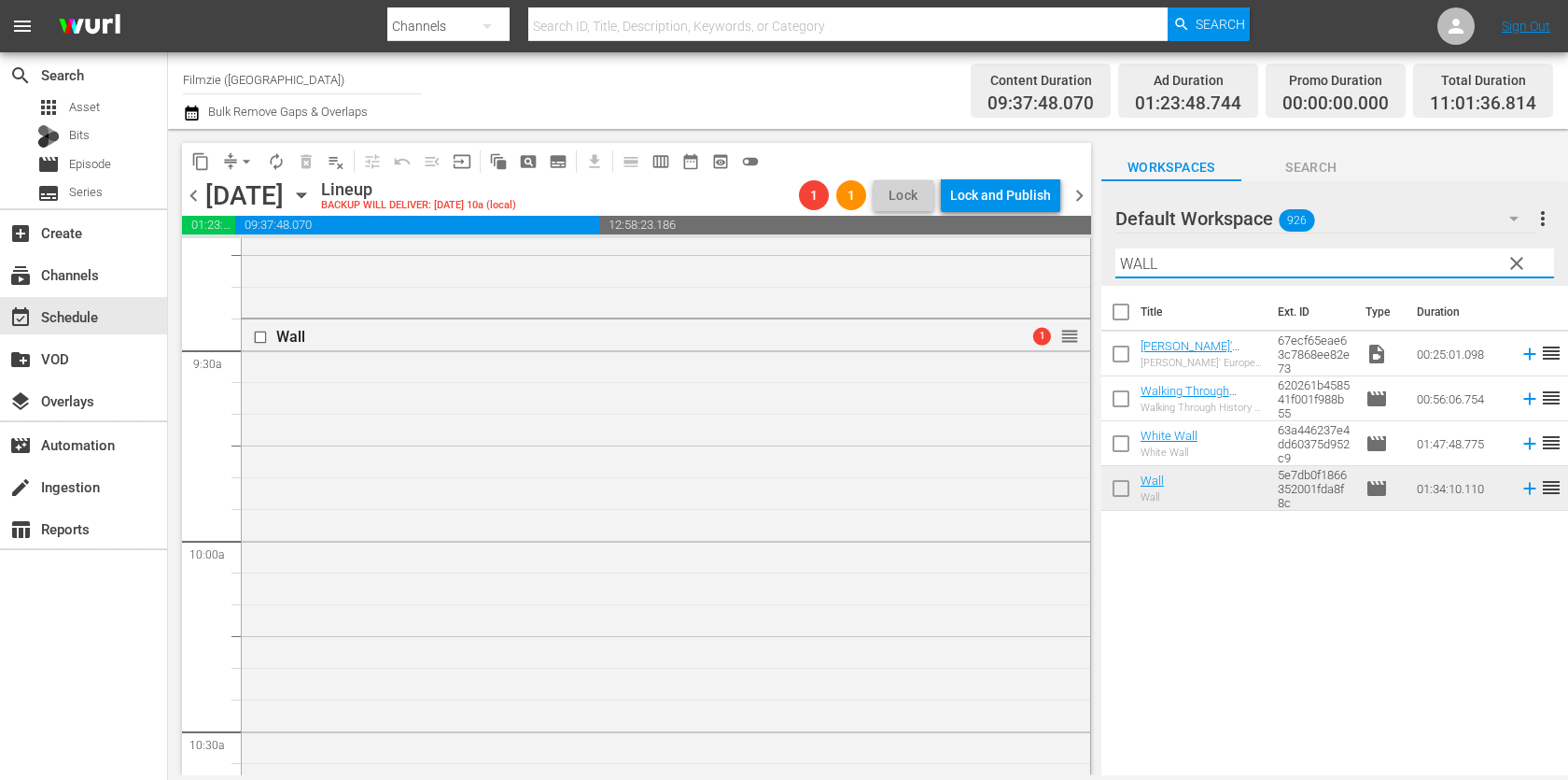
click at [1276, 260] on input "WALL" at bounding box center [1334, 263] width 439 height 30
paste input "Rebecca"
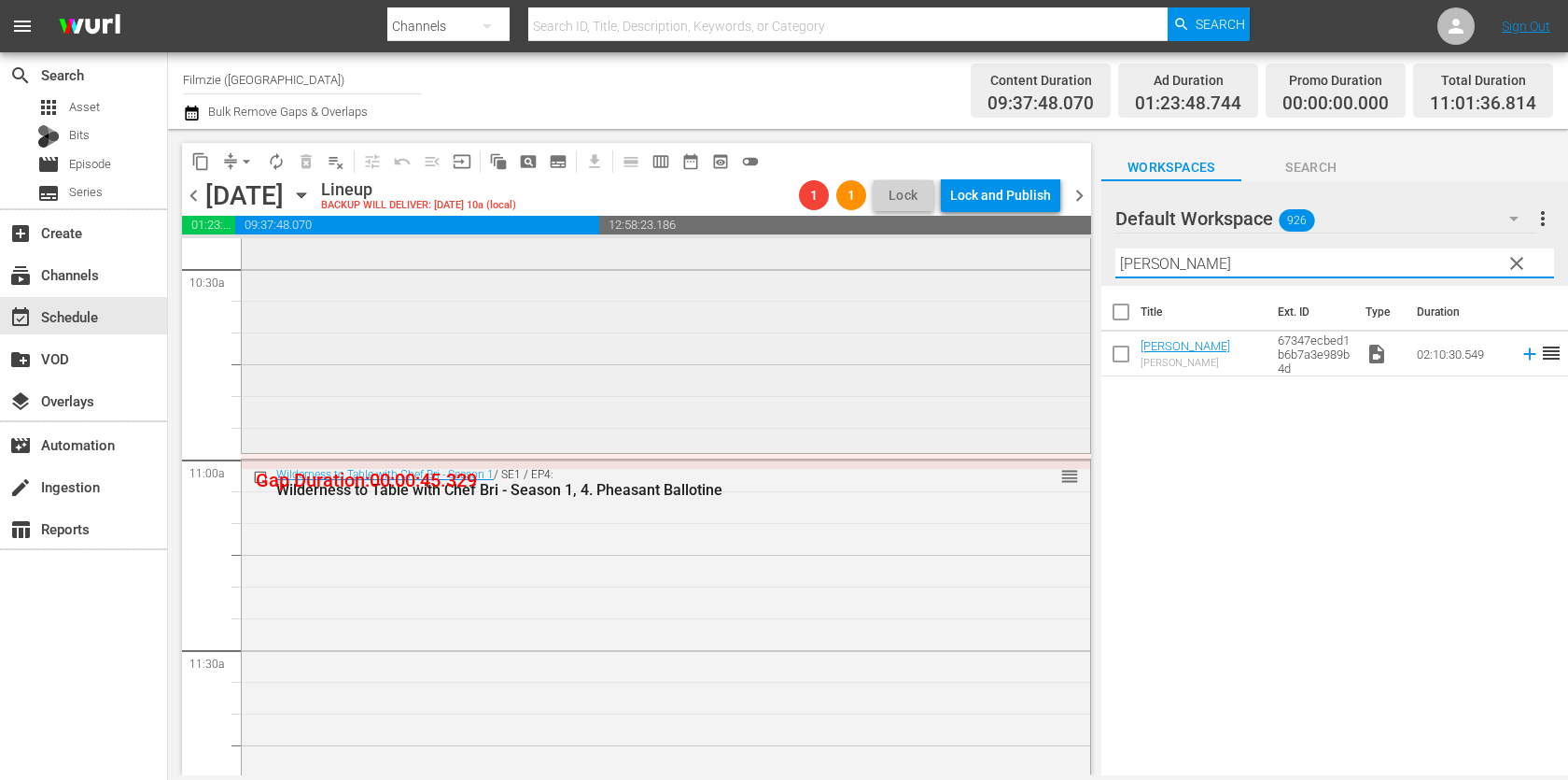
scroll to position [3978, 0]
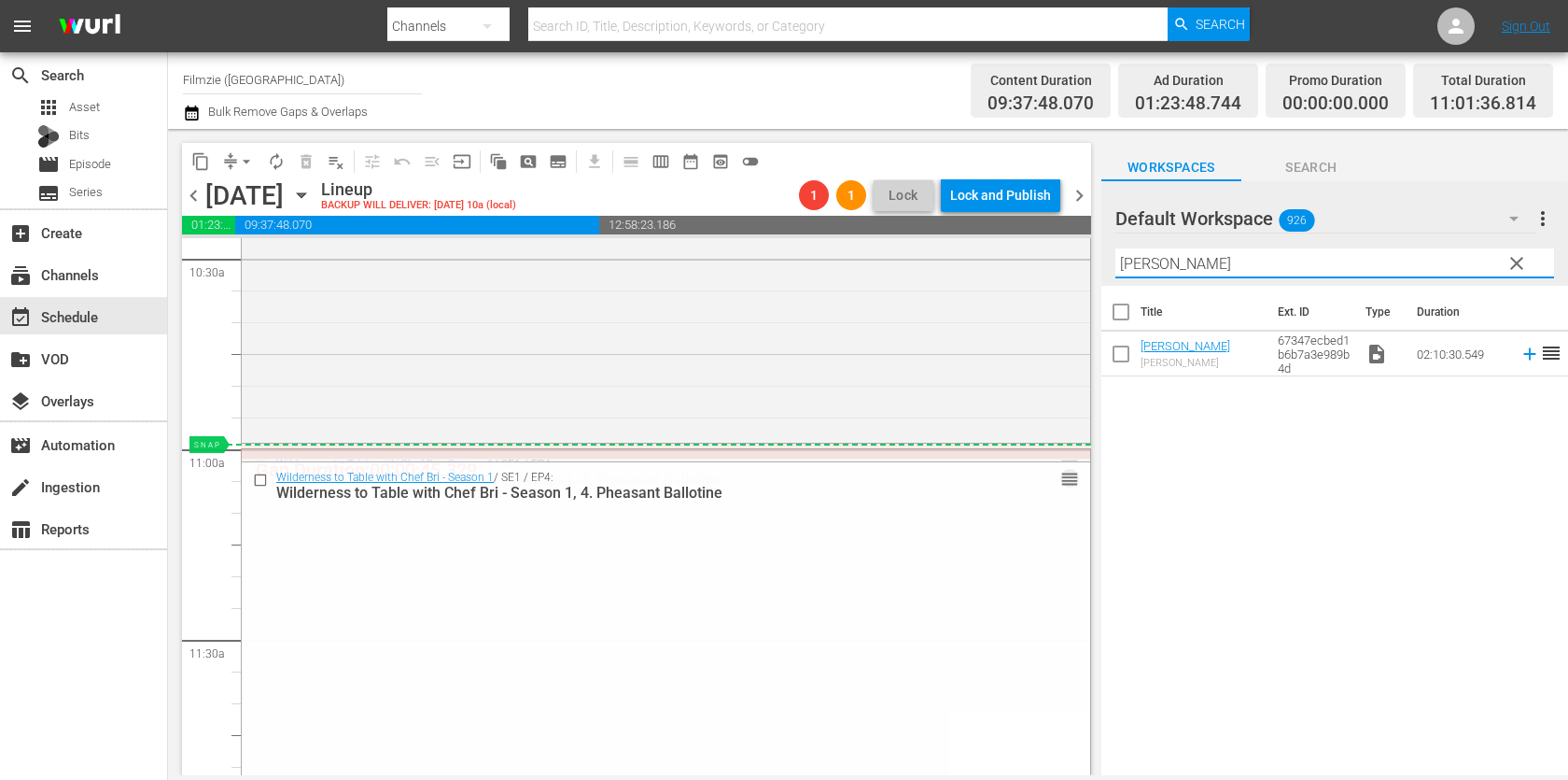
drag, startPoint x: 1067, startPoint y: 459, endPoint x: 1067, endPoint y: 444, distance: 15.0
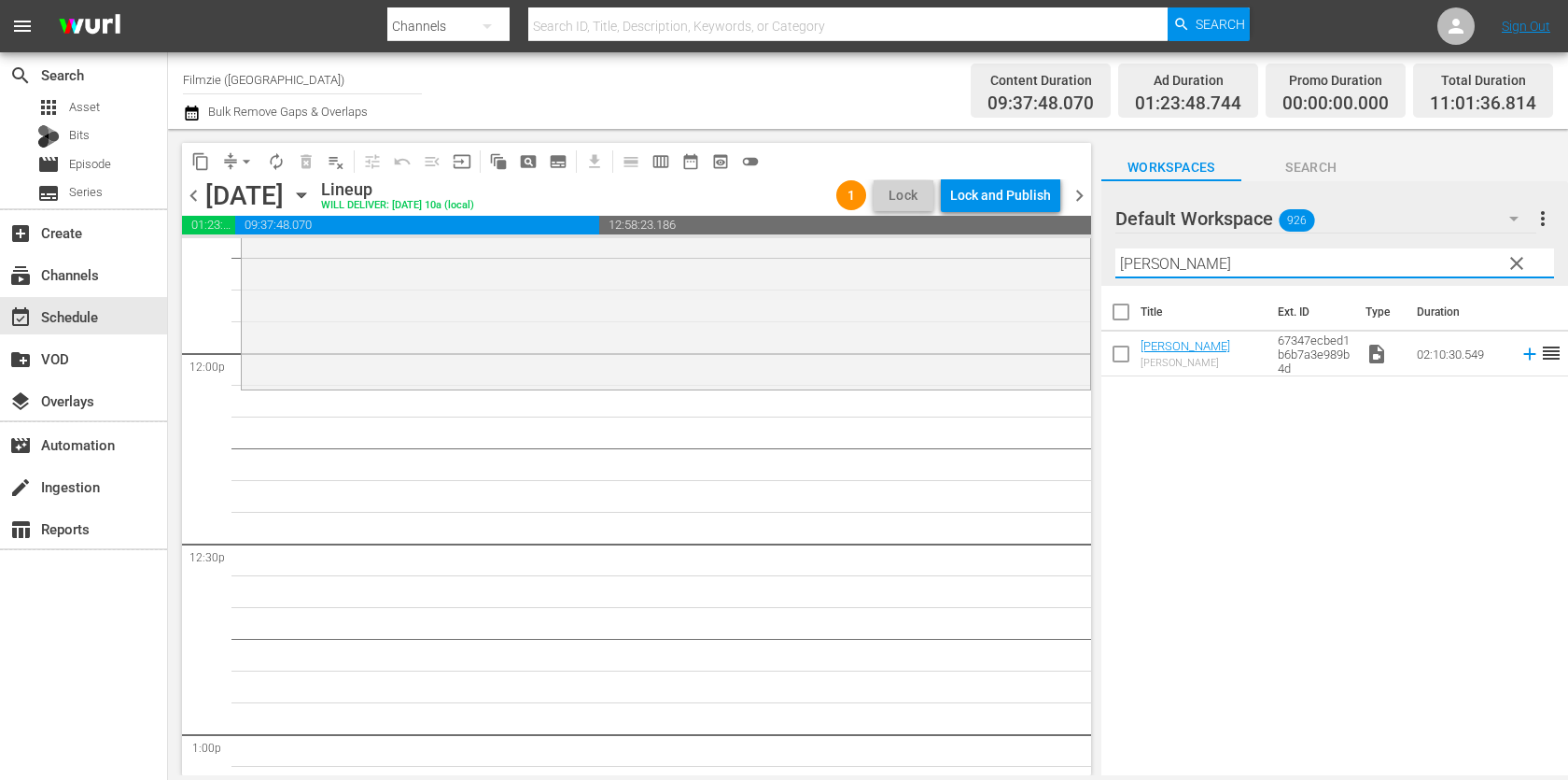
scroll to position [4460, 0]
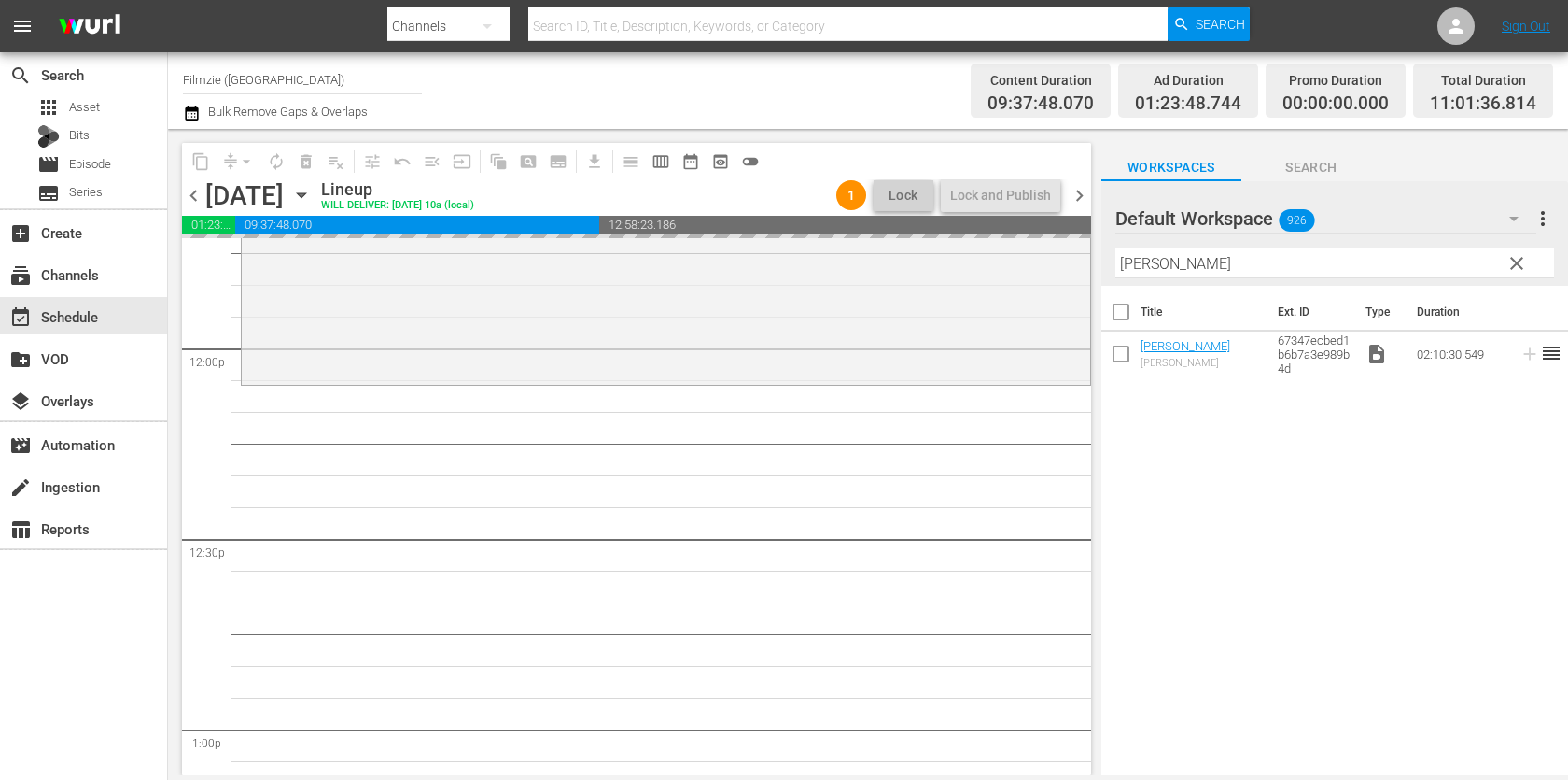
drag, startPoint x: 1168, startPoint y: 336, endPoint x: 1265, endPoint y: 3, distance: 346.8
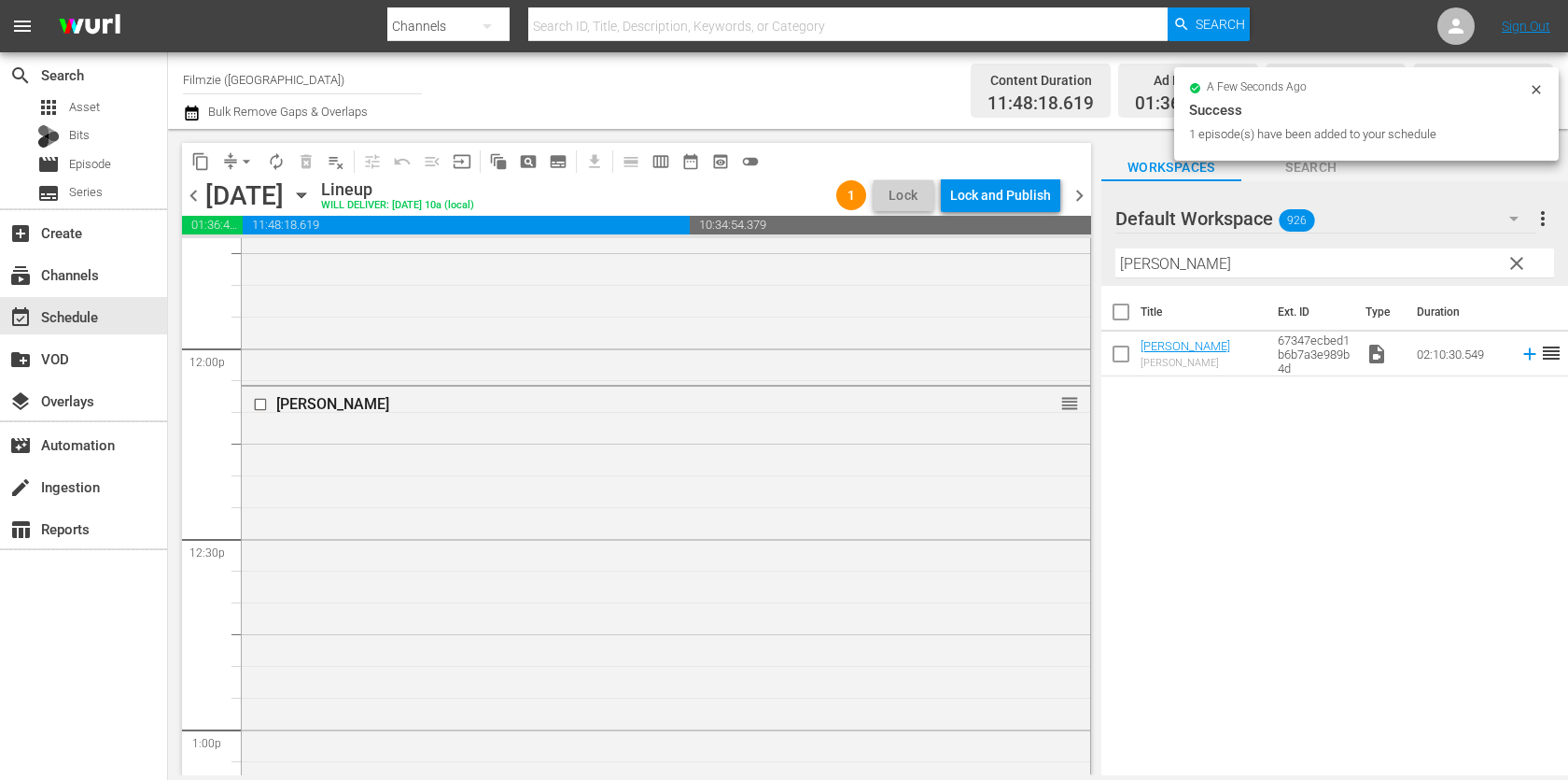
click at [1376, 256] on input "Rebecca" at bounding box center [1334, 263] width 439 height 30
paste input "A Warrior’s Heart"
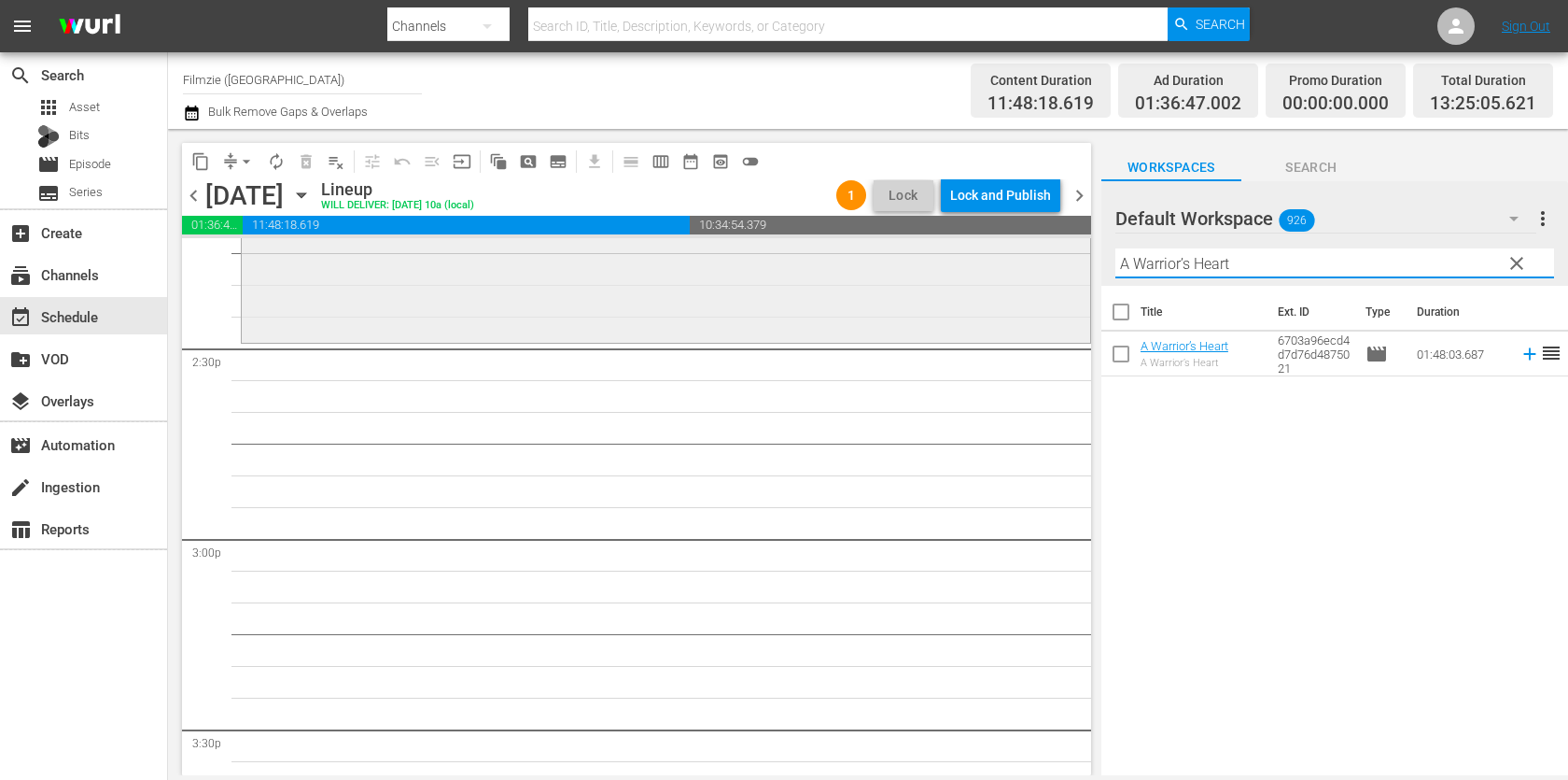
scroll to position [5440, 0]
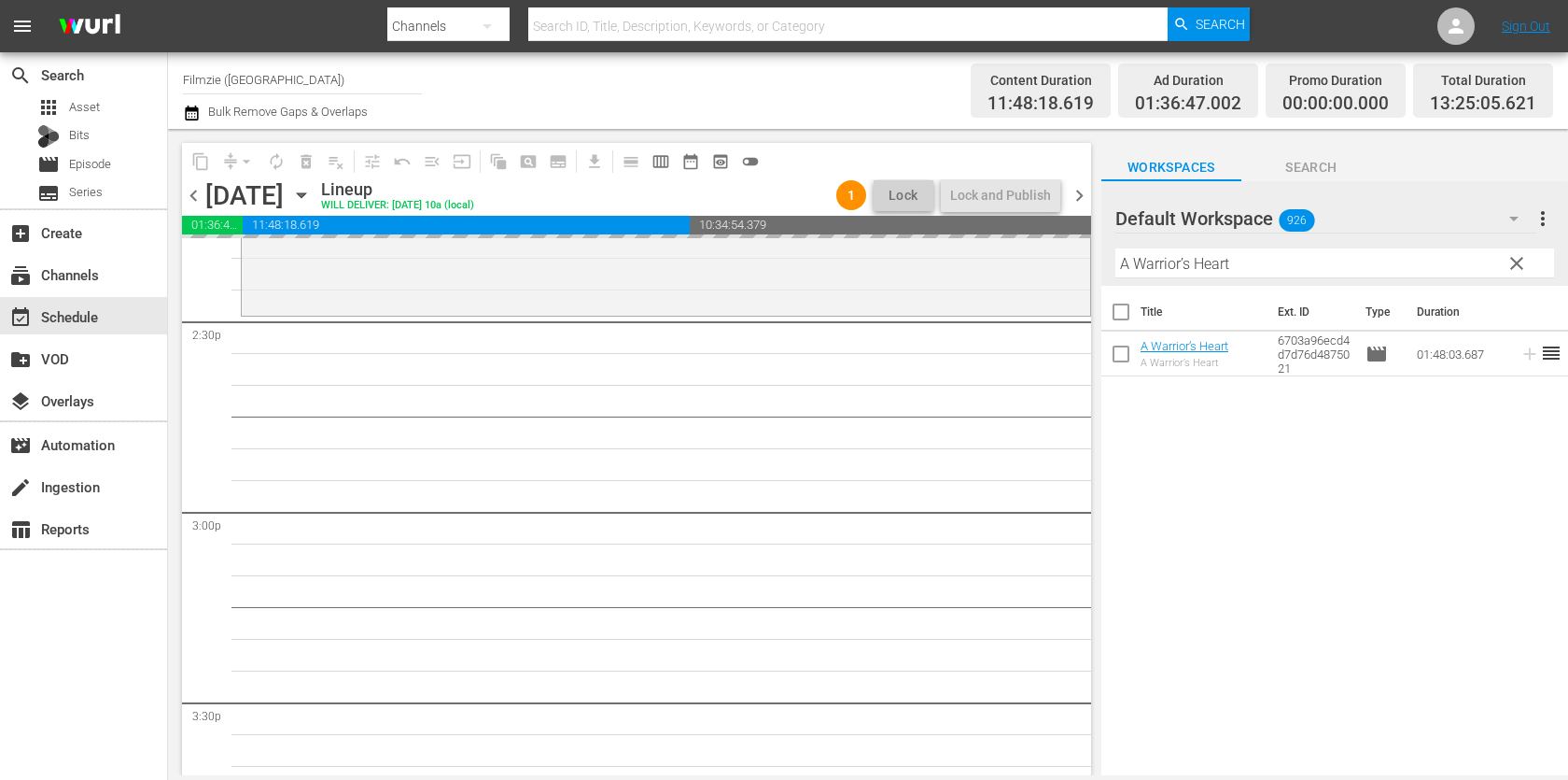
drag, startPoint x: 1204, startPoint y: 345, endPoint x: 1303, endPoint y: 20, distance: 339.7
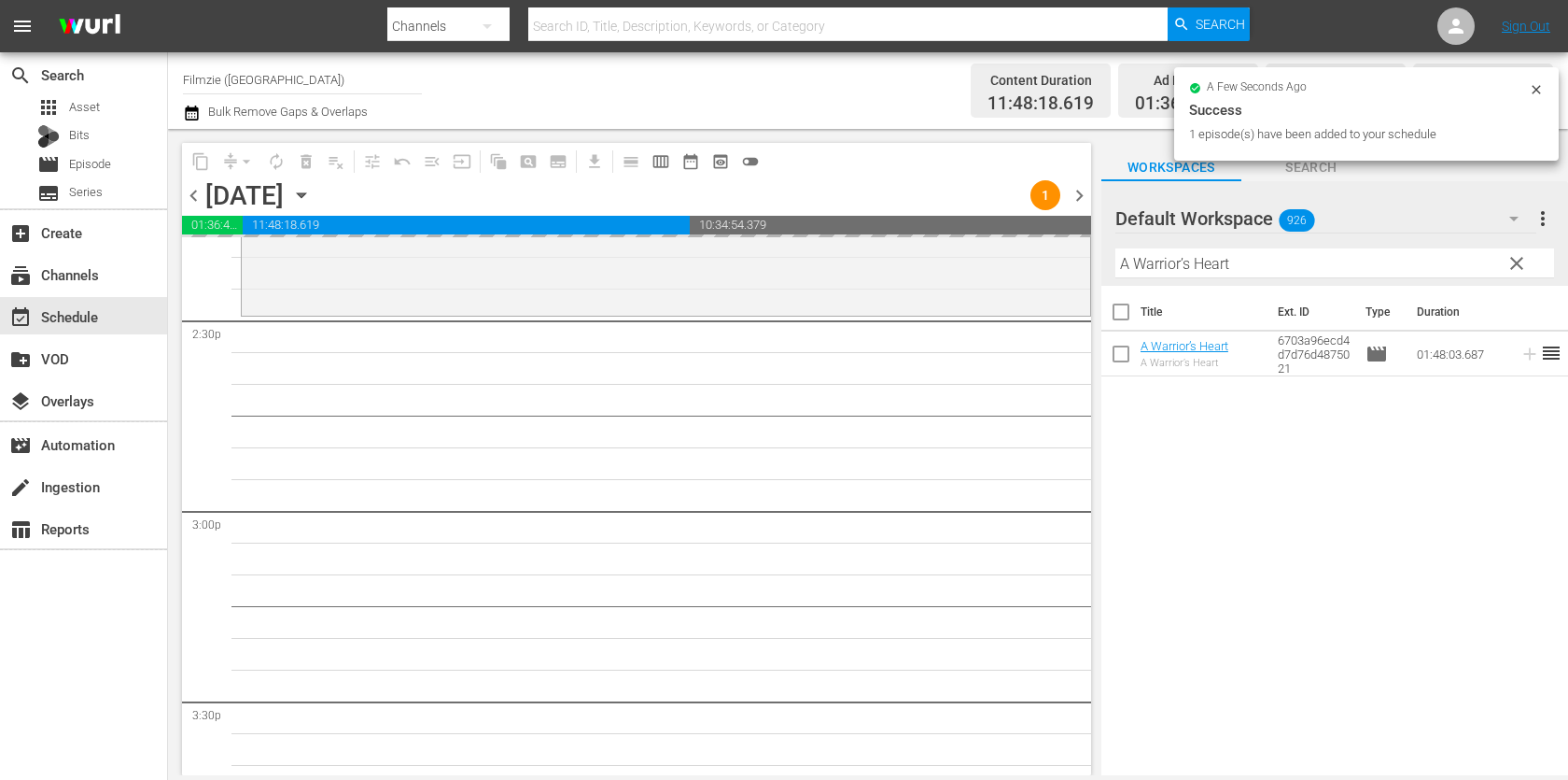
click at [1280, 265] on input "A Warrior’s Heart" at bounding box center [1334, 263] width 439 height 30
paste input "Beyond Atlantis"
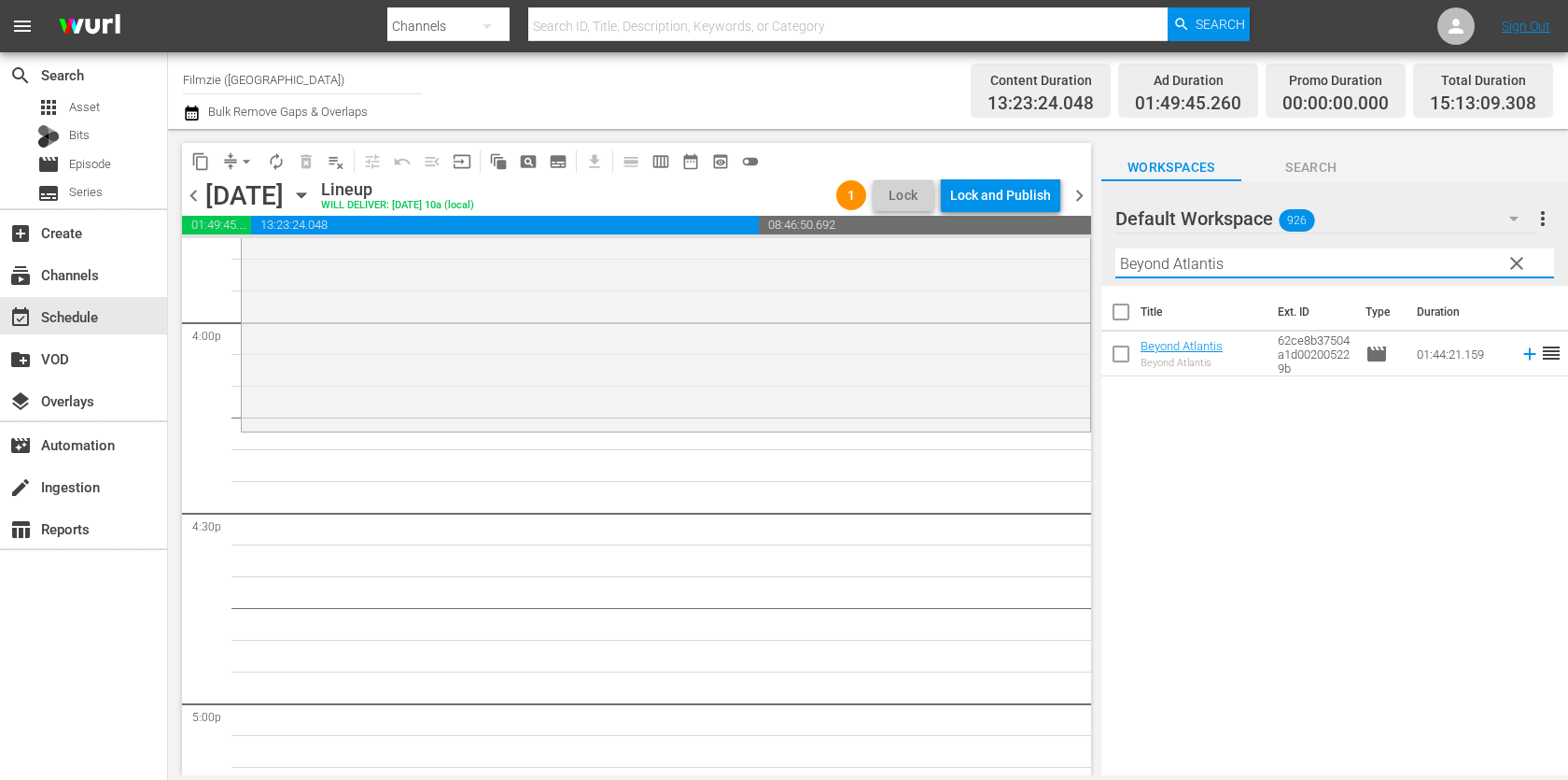
scroll to position [6023, 0]
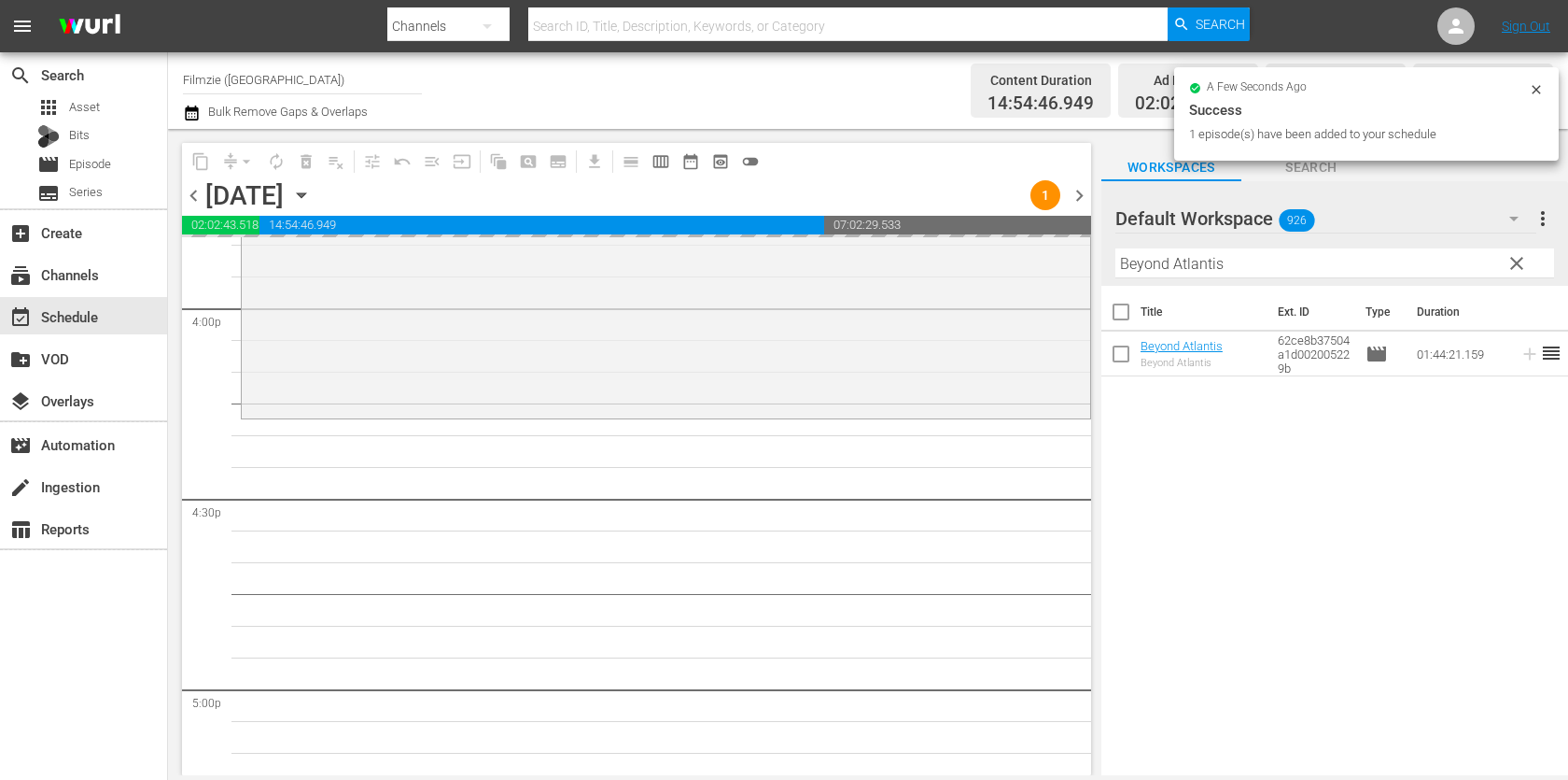
click at [1306, 270] on input "Beyond Atlantis" at bounding box center [1334, 263] width 439 height 30
paste input "Sensitive and in Love"
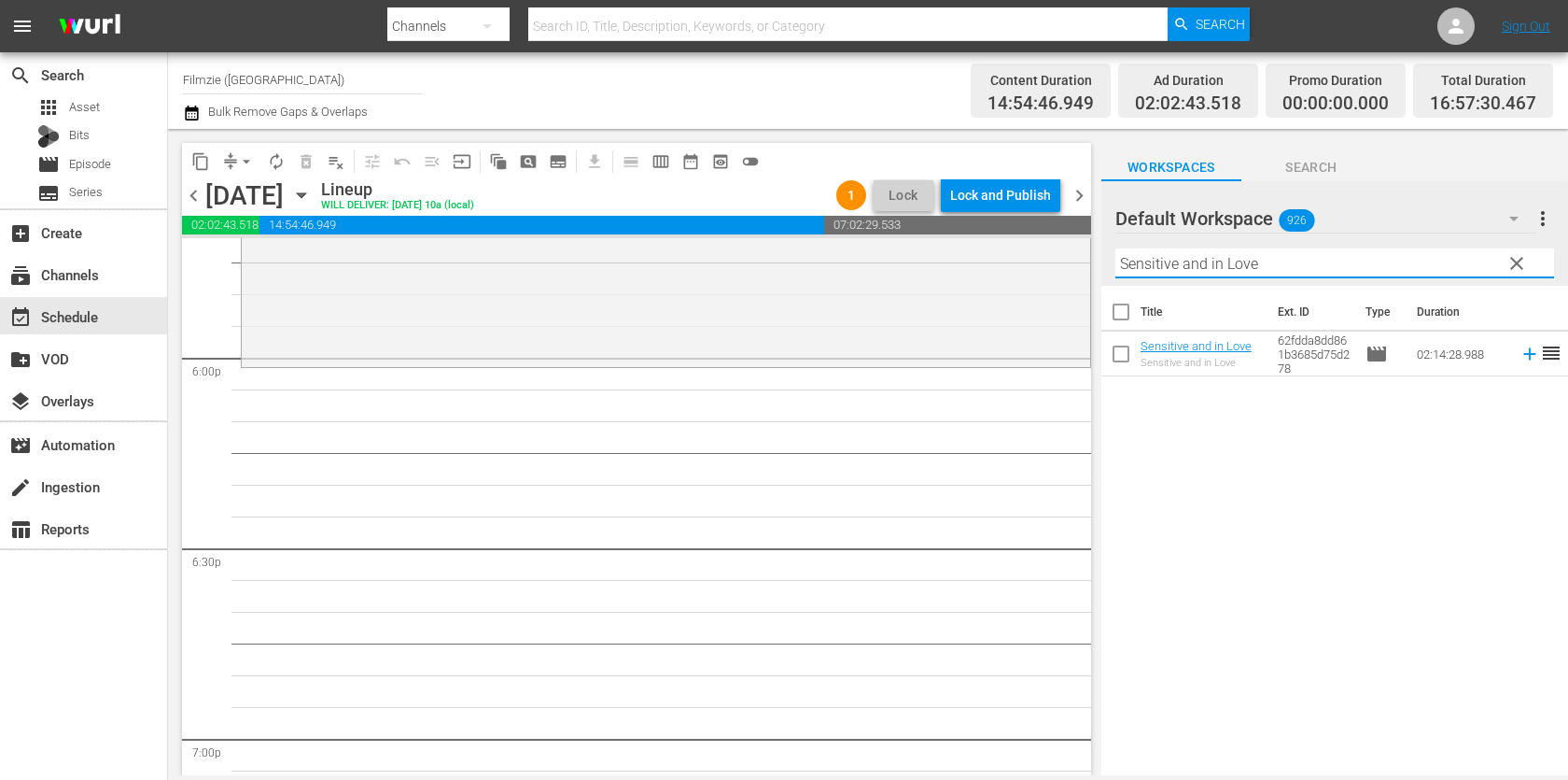
scroll to position [6738, 0]
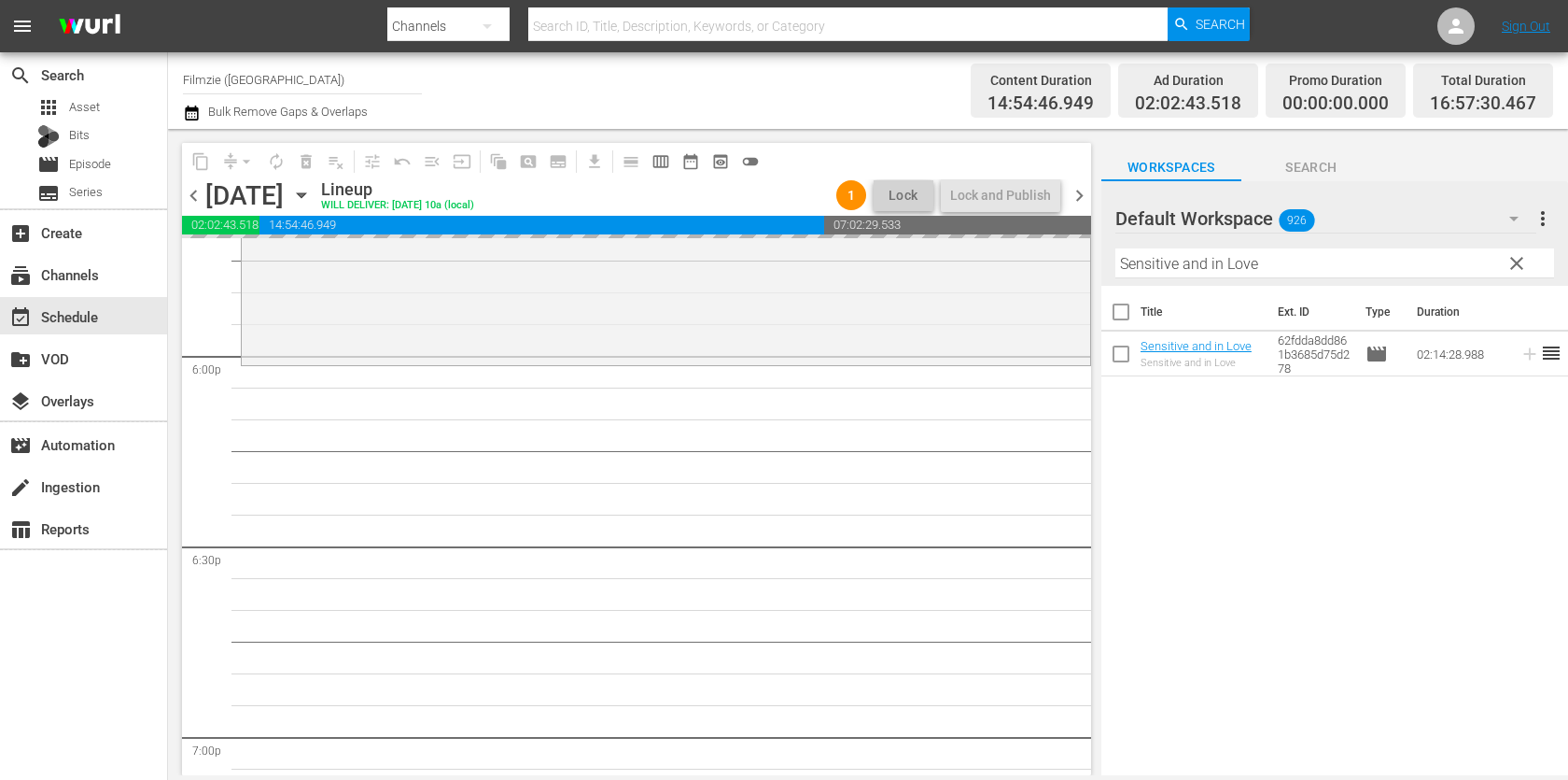
drag, startPoint x: 1224, startPoint y: 344, endPoint x: 1327, endPoint y: 10, distance: 349.5
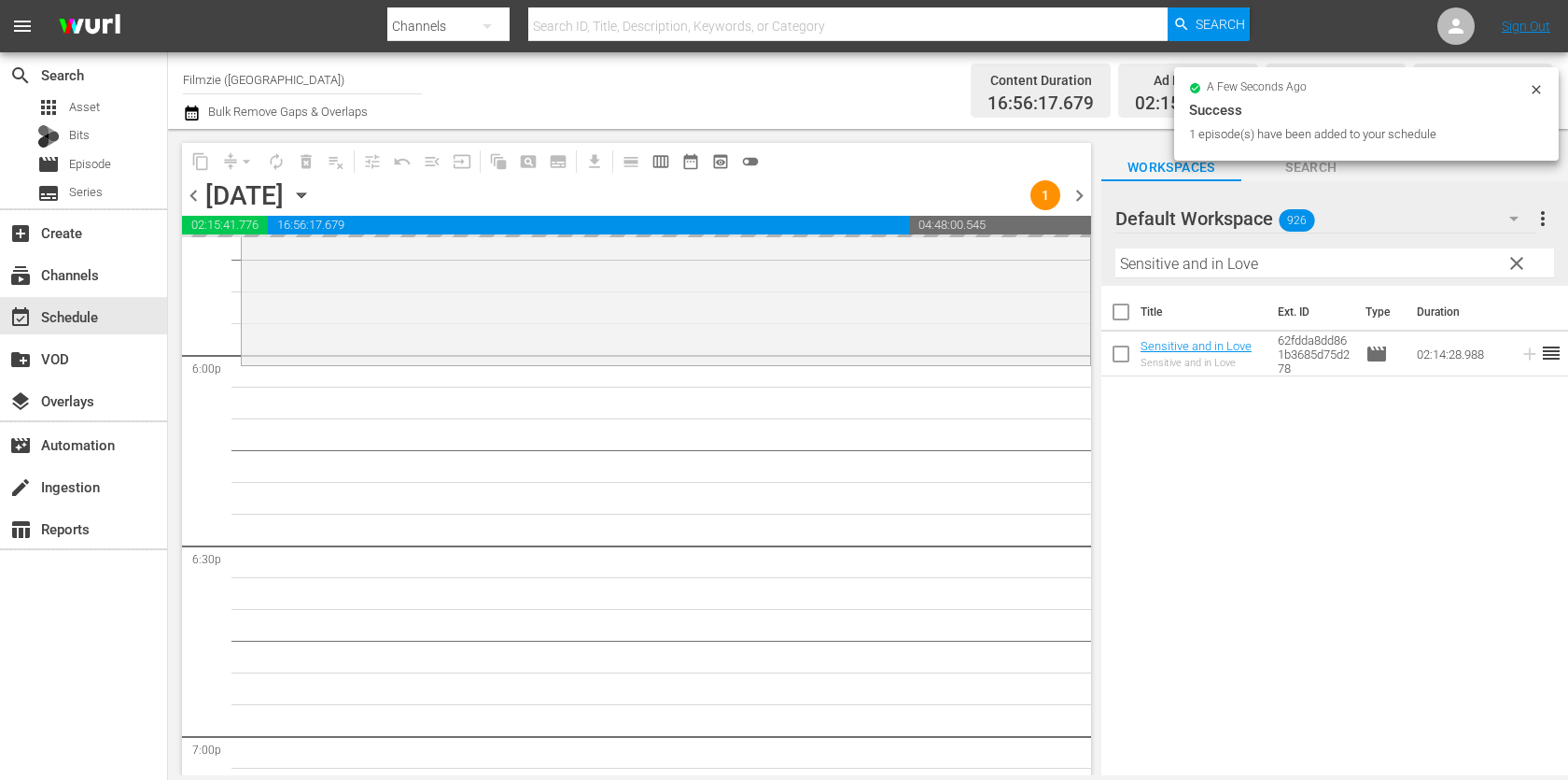
click at [1398, 275] on input "Sensitive and in Love" at bounding box center [1334, 263] width 439 height 30
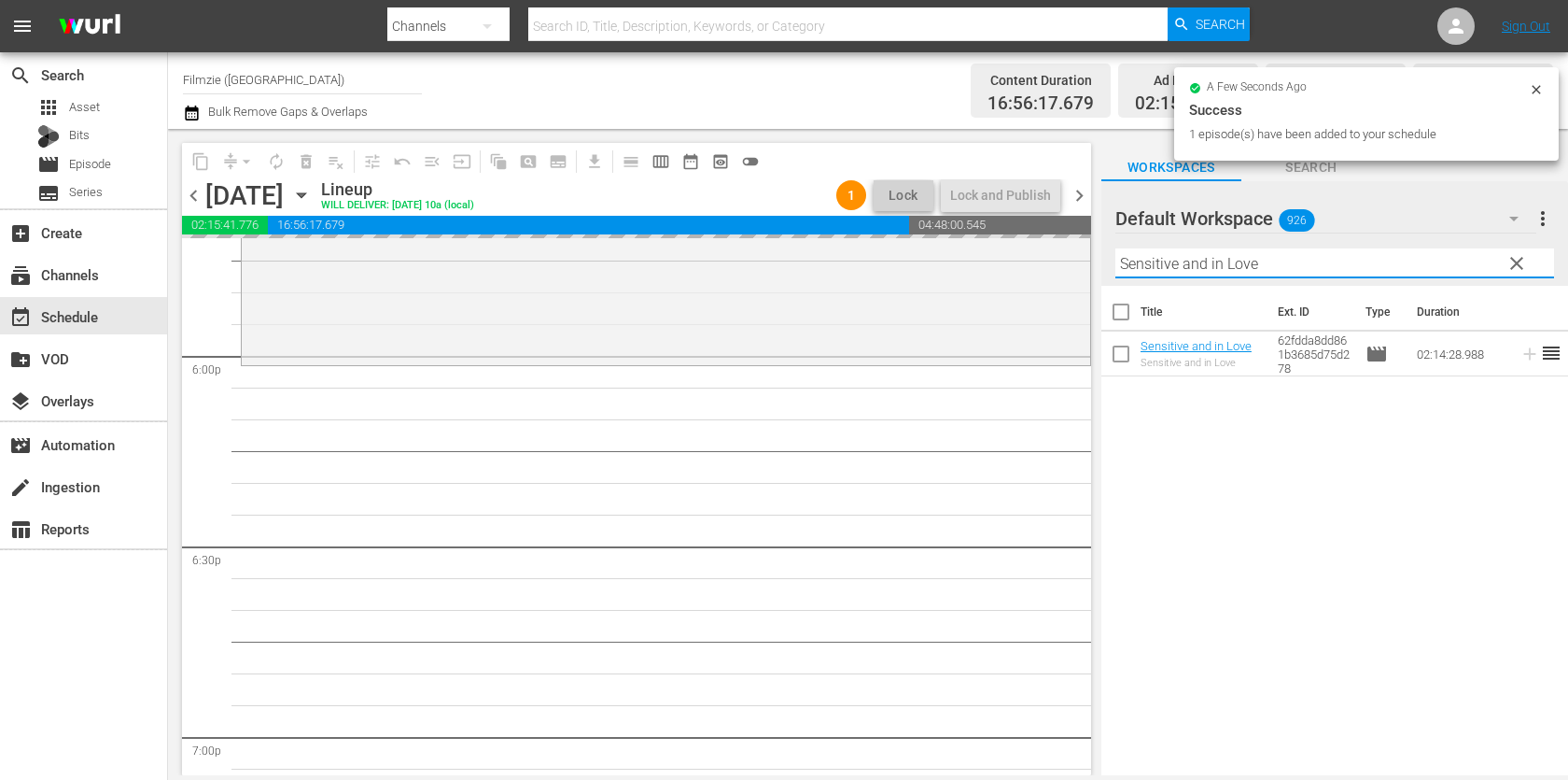
click at [1398, 275] on input "Sensitive and in Love" at bounding box center [1334, 263] width 439 height 30
paste input "Only Humans"
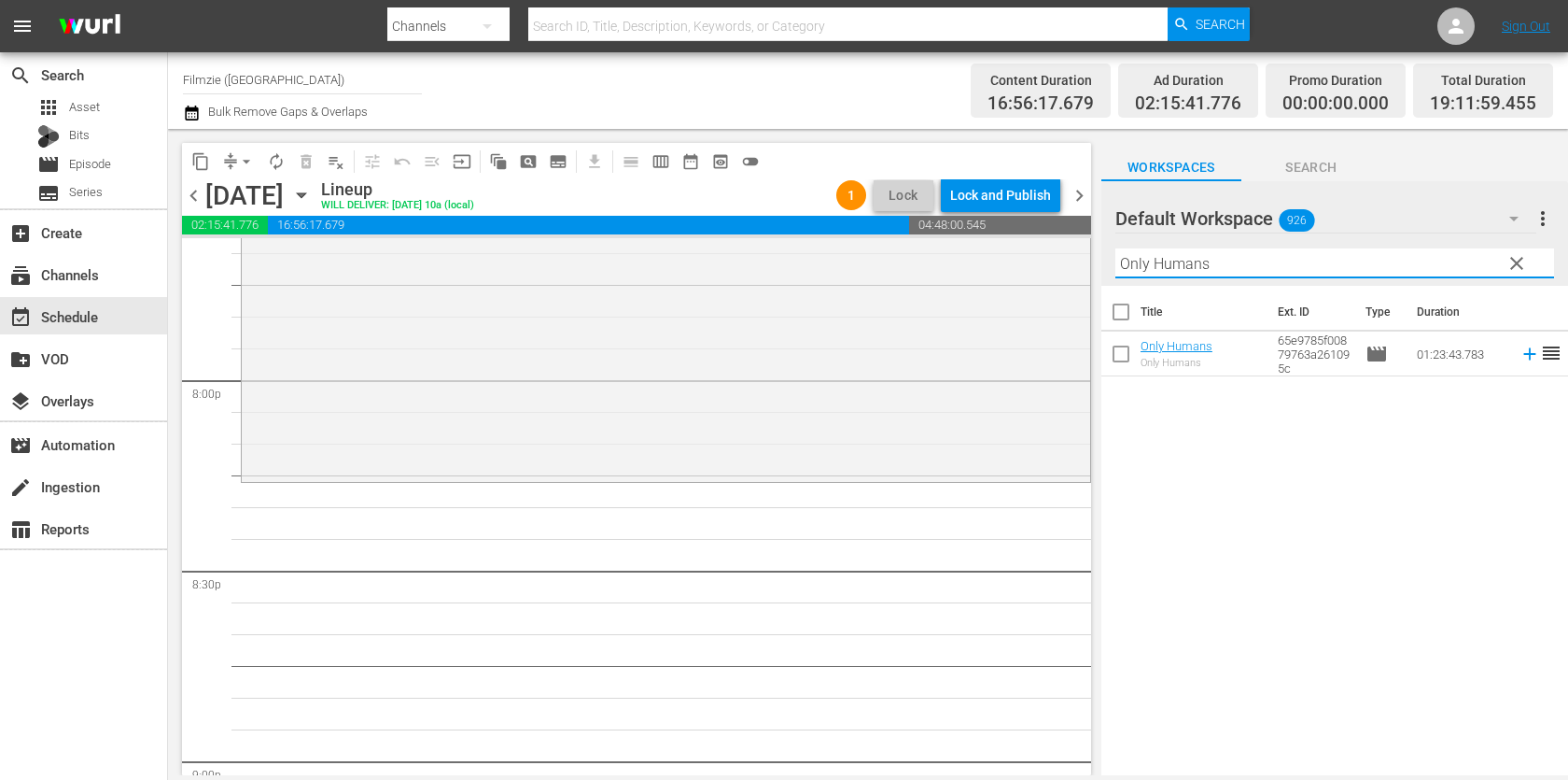
scroll to position [7497, 0]
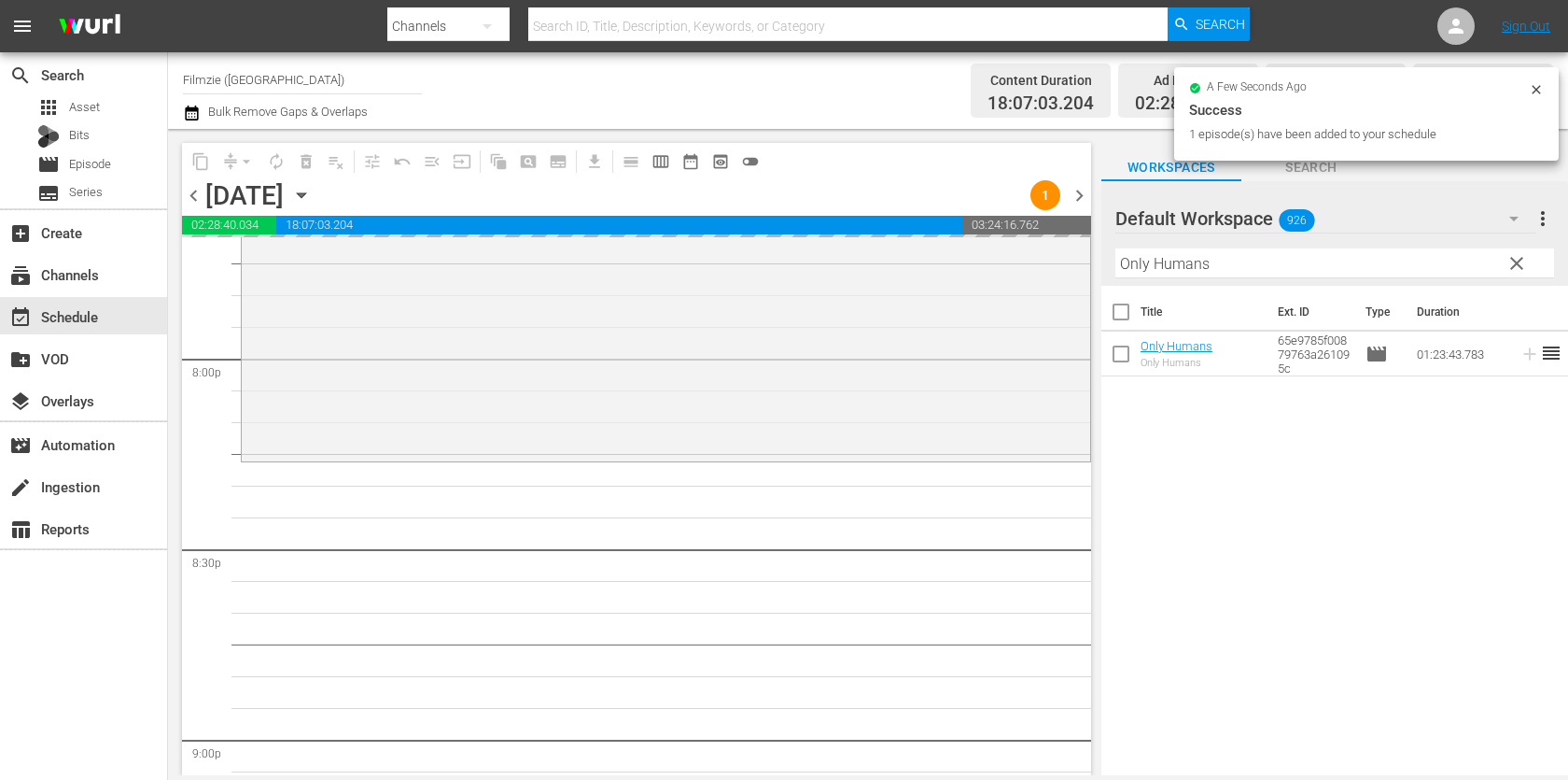
click at [1312, 276] on input "Only Humans" at bounding box center [1334, 263] width 439 height 30
click at [1312, 276] on hr at bounding box center [1334, 277] width 439 height 2
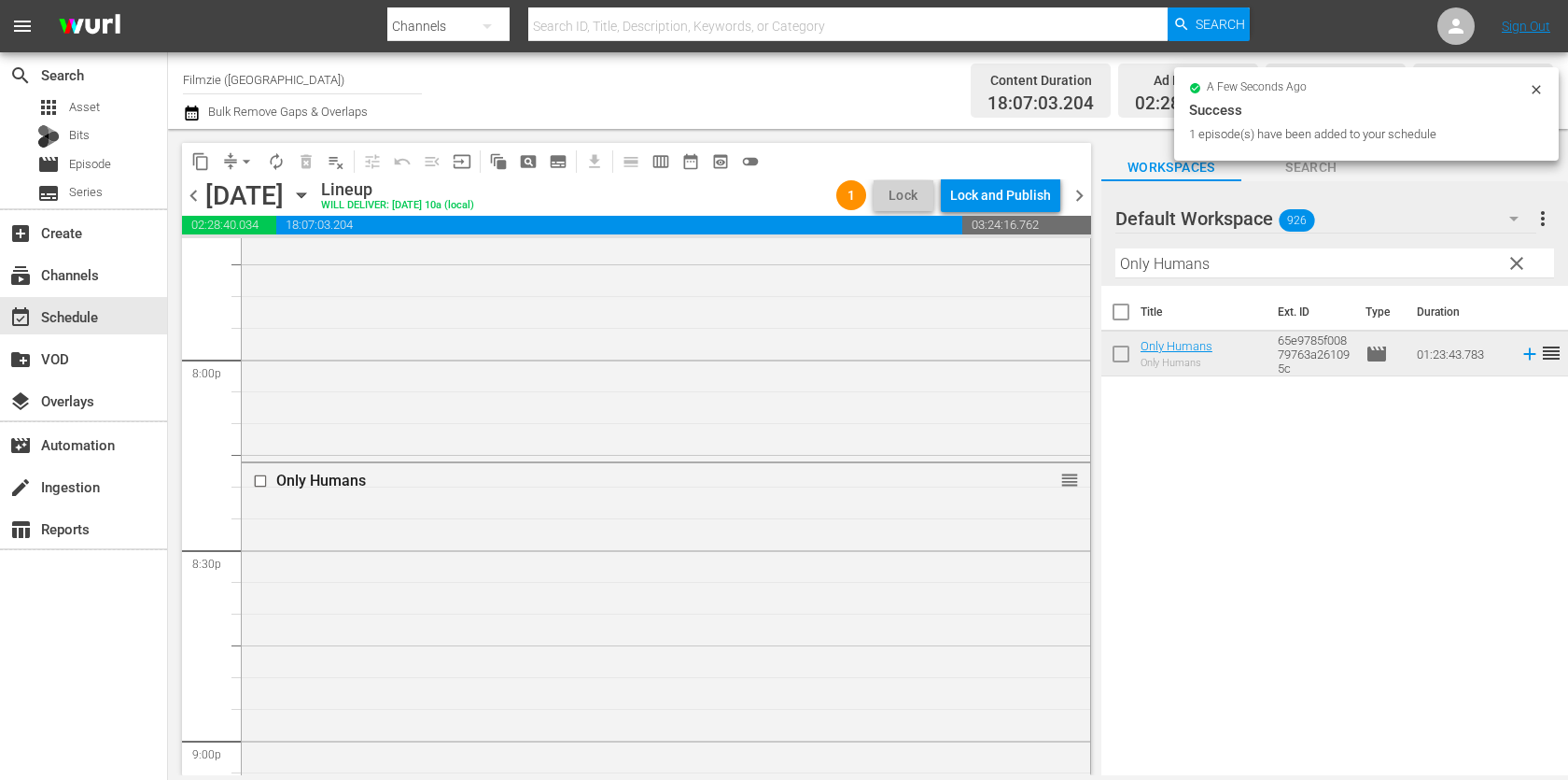
click at [1278, 260] on input "Only Humans" at bounding box center [1334, 263] width 439 height 30
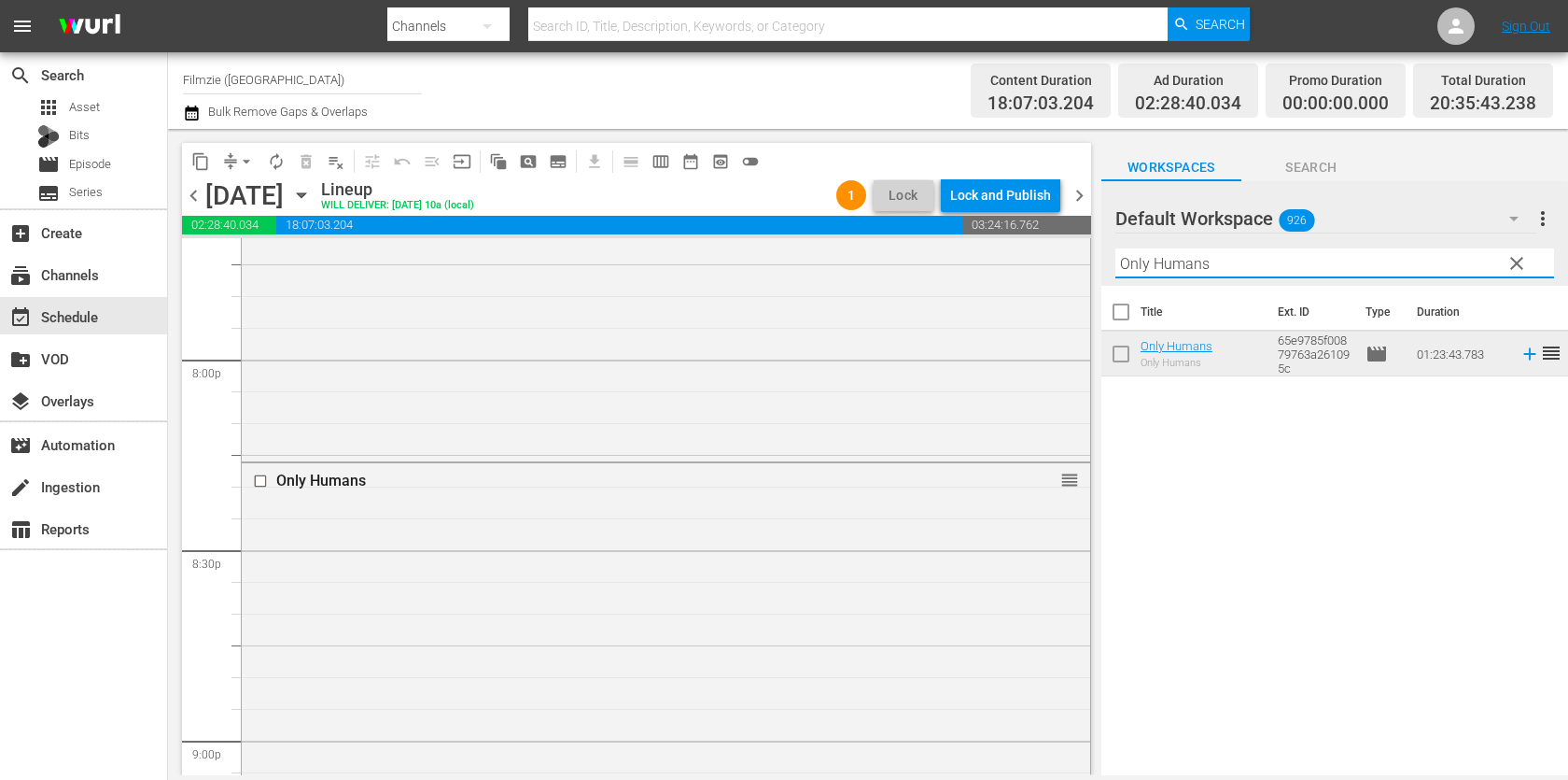
paste input "The Golden Apron"
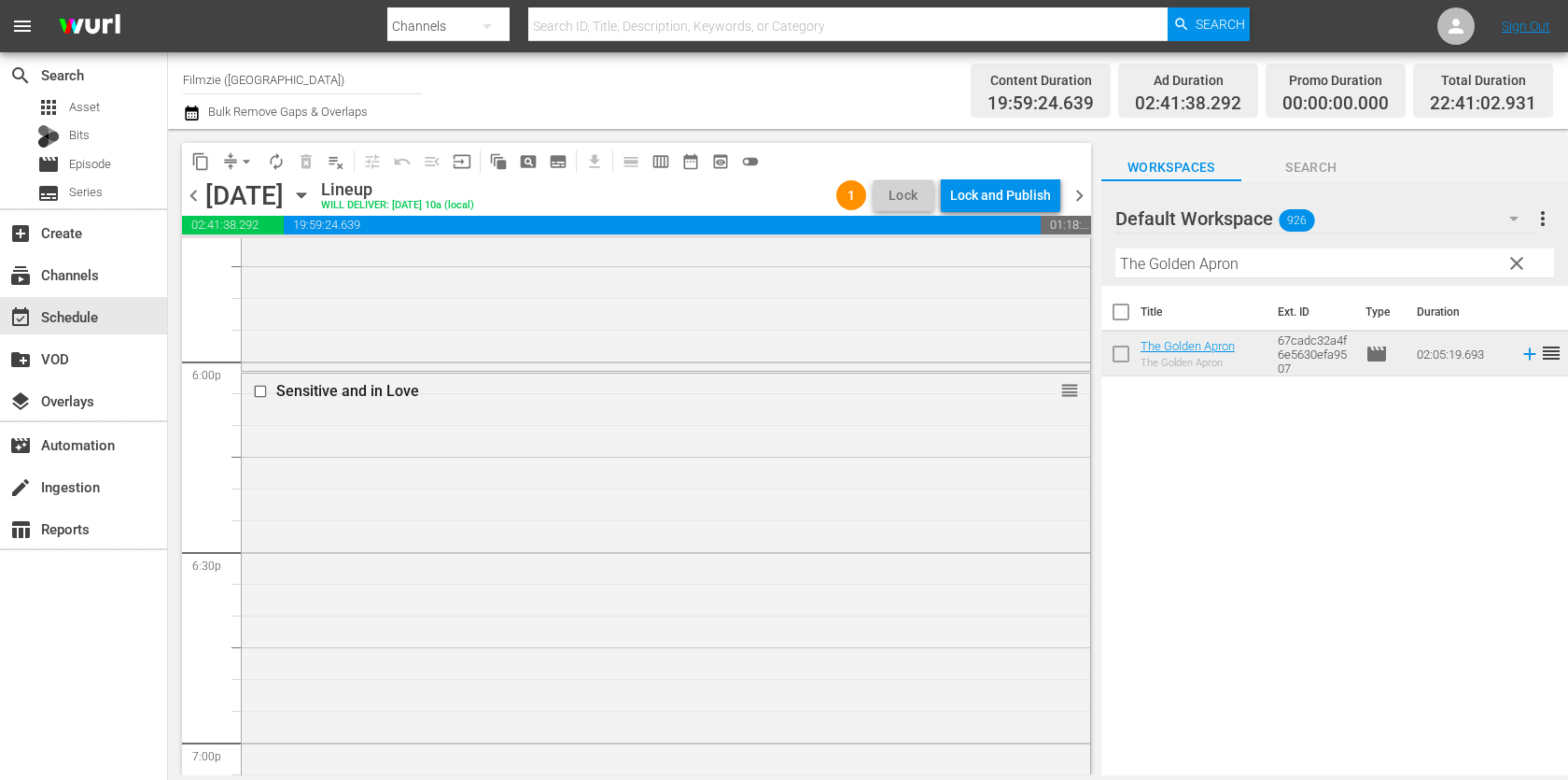
scroll to position [6740, 0]
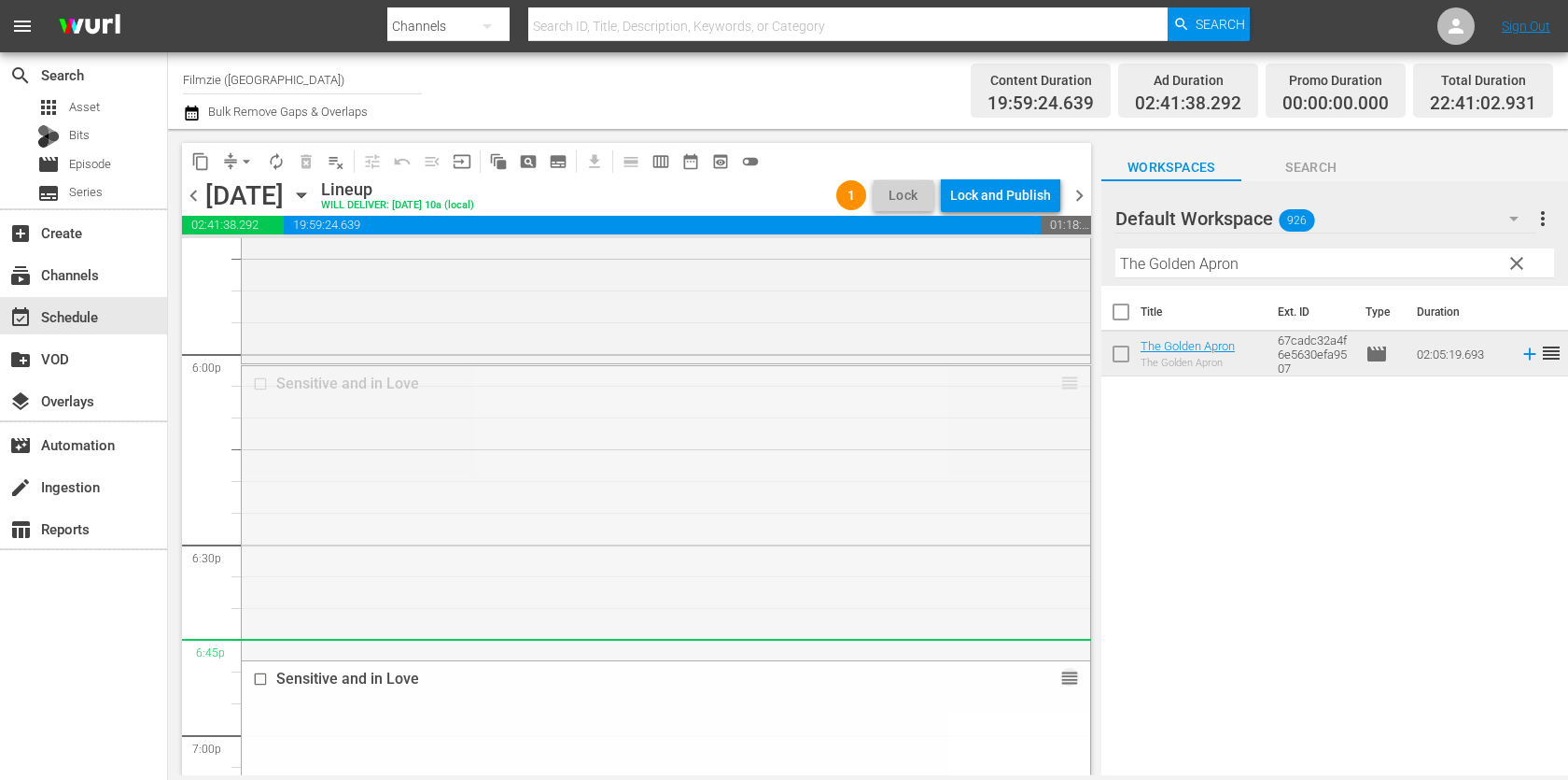
drag, startPoint x: 1070, startPoint y: 381, endPoint x: 1041, endPoint y: 721, distance: 341.2
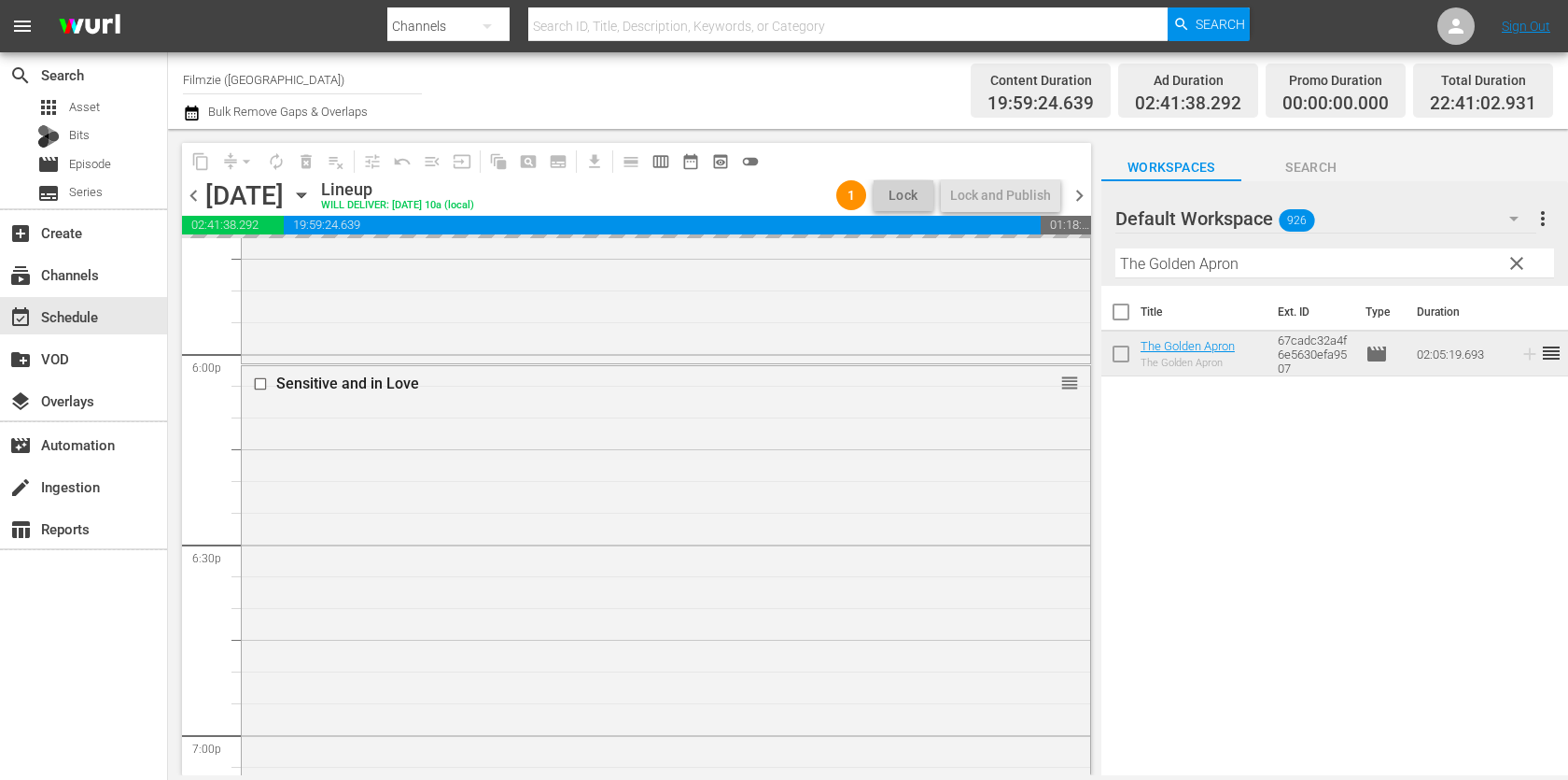
click at [1256, 274] on input "The Golden Apron" at bounding box center [1334, 263] width 439 height 30
paste input "Blake & Gwen: Now & The"
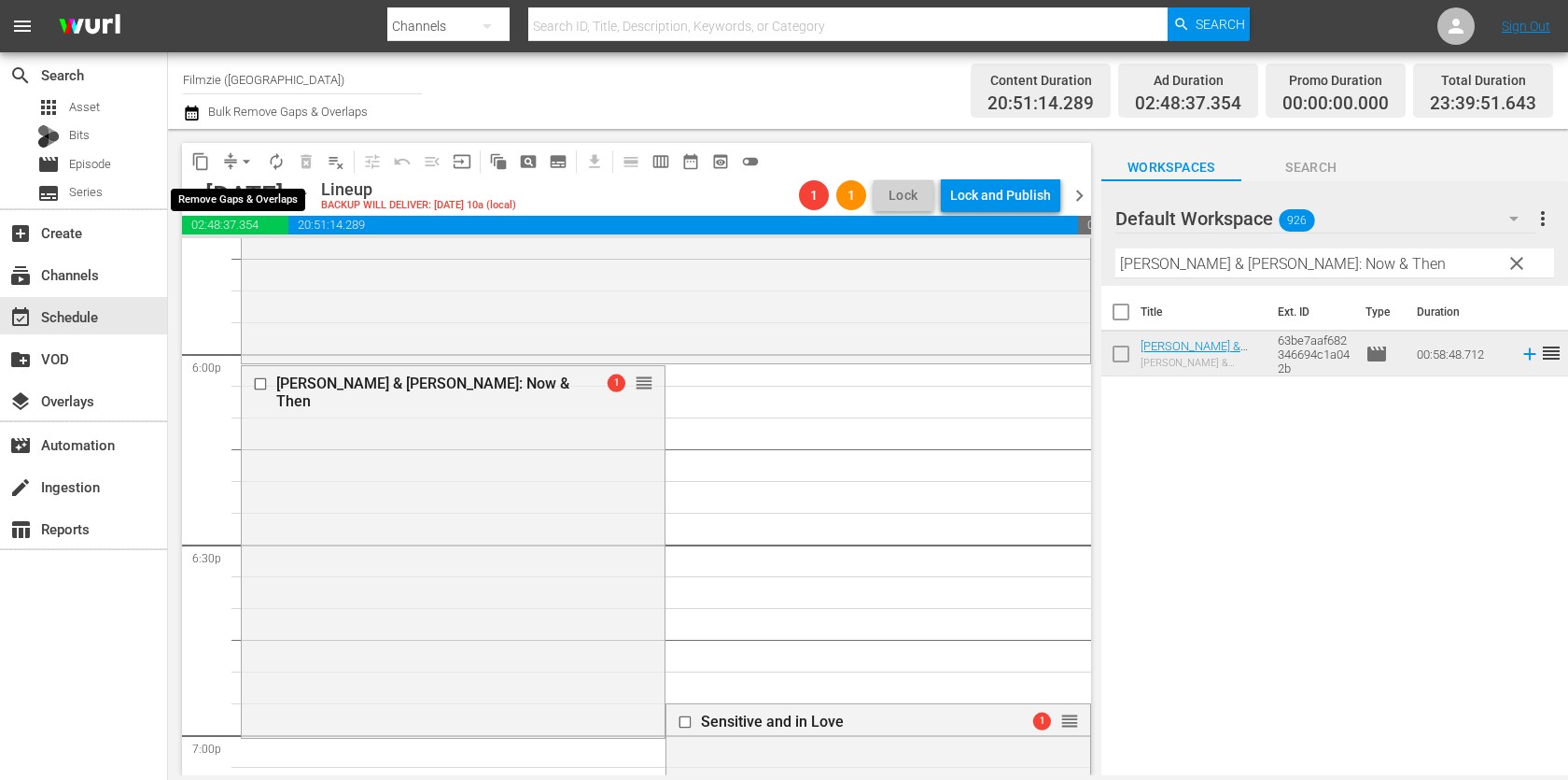
click at [243, 167] on span "arrow_drop_down" at bounding box center [246, 161] width 18 height 18
click at [224, 262] on li "Align to End of Previous Day" at bounding box center [247, 260] width 196 height 31
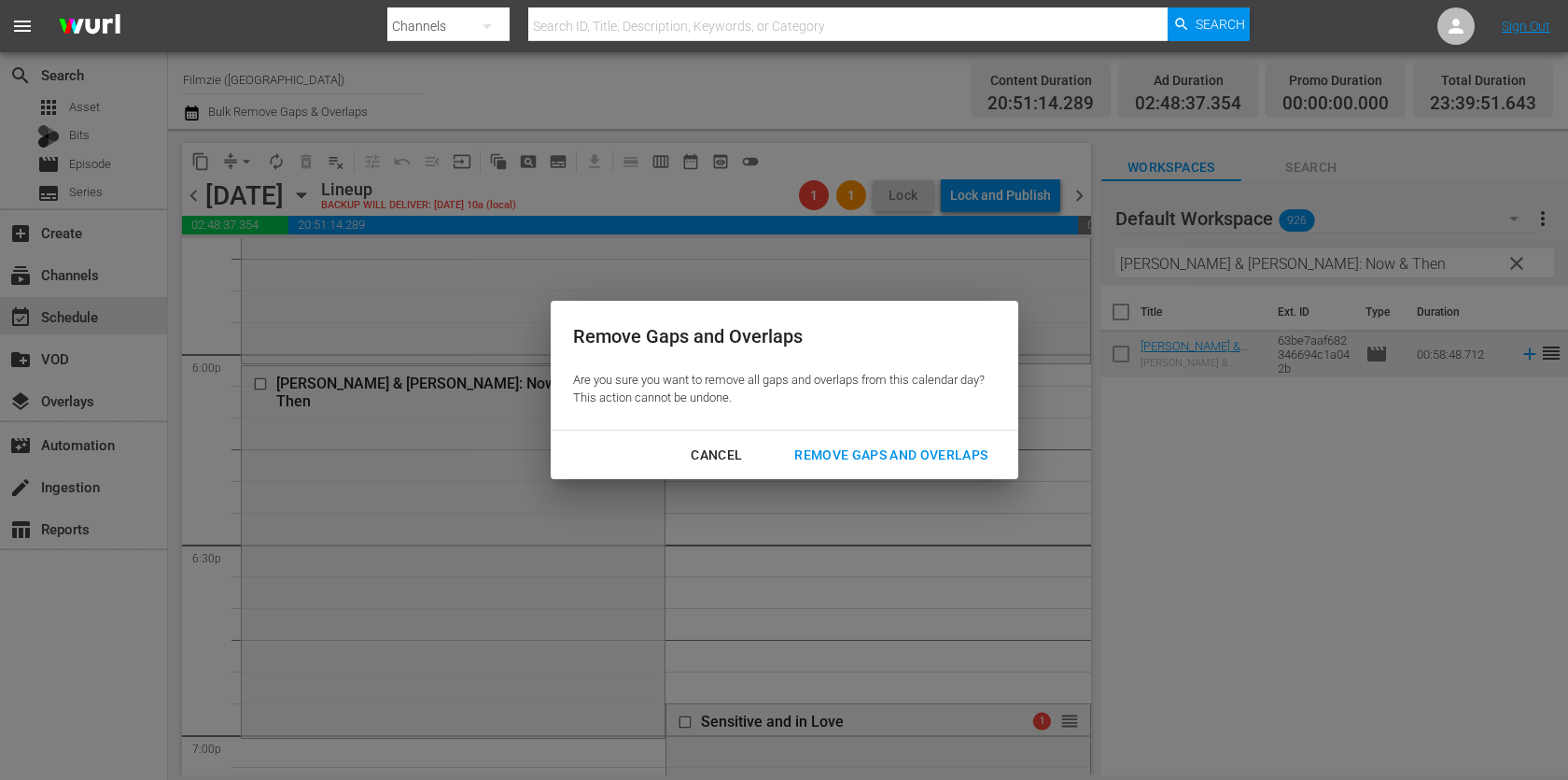
click at [920, 442] on button "Remove Gaps and Overlaps" at bounding box center [891, 455] width 238 height 35
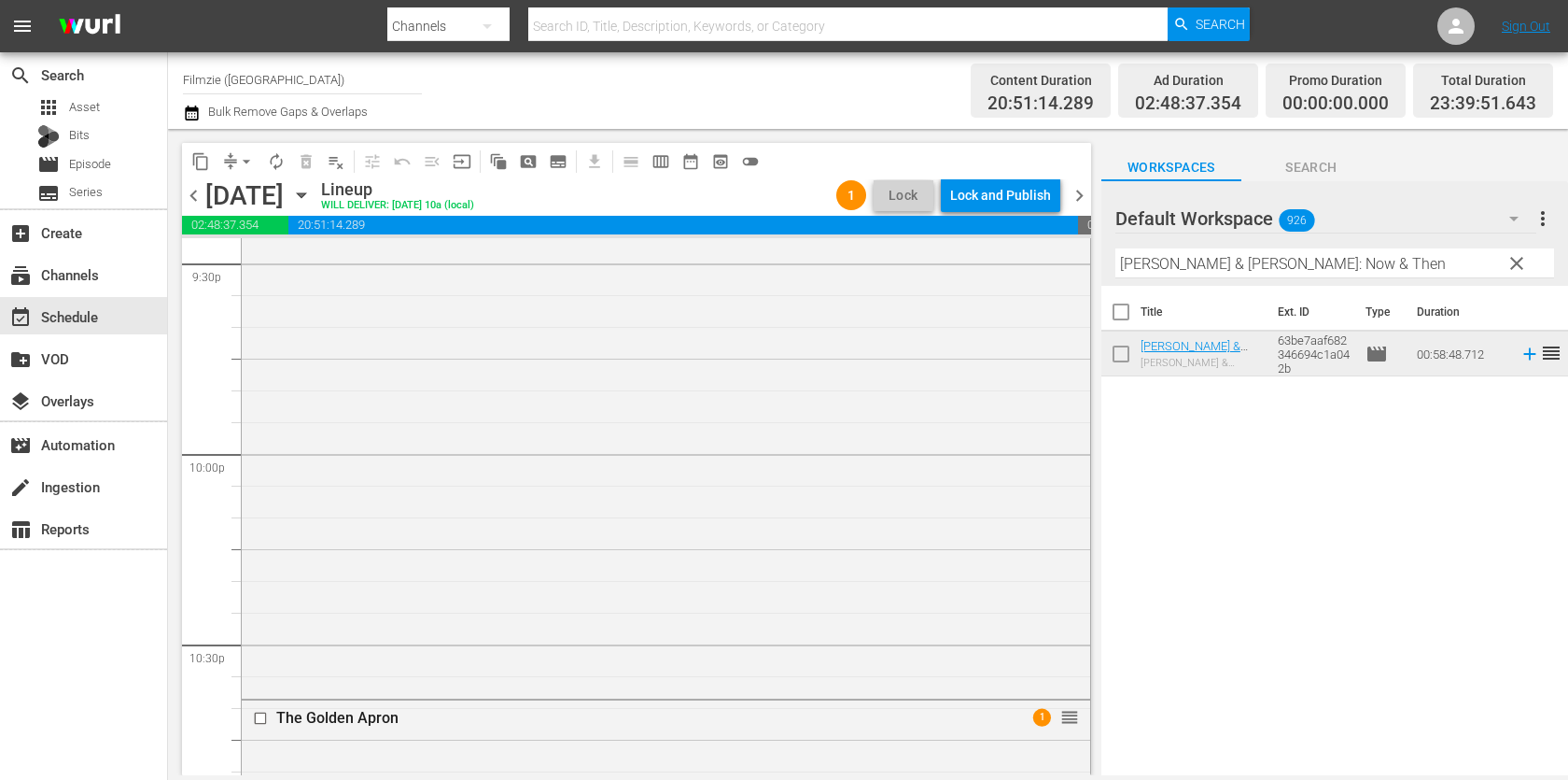
scroll to position [8883, 0]
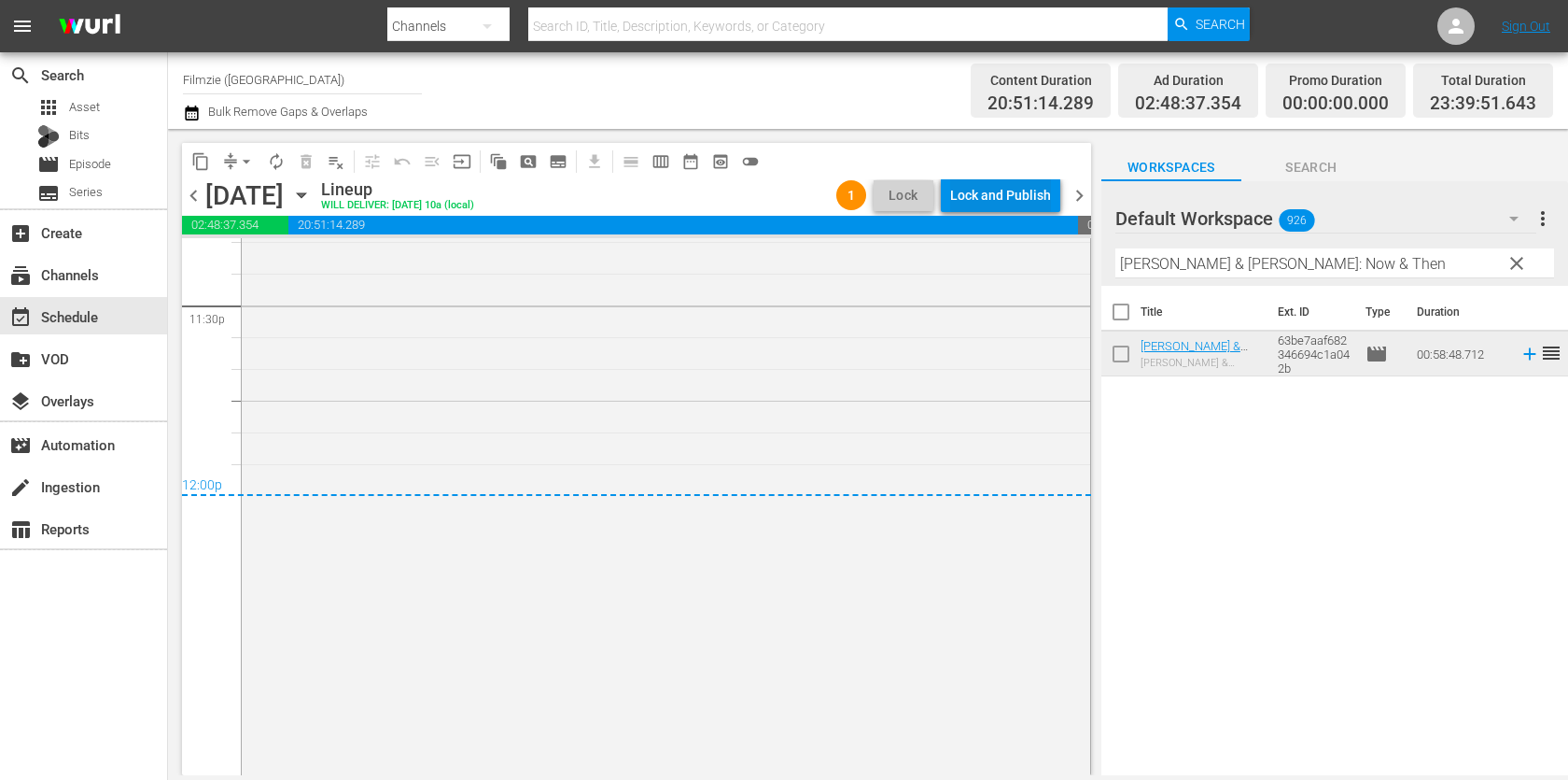
click at [1015, 189] on div "Lock and Publish" at bounding box center [1000, 195] width 101 height 34
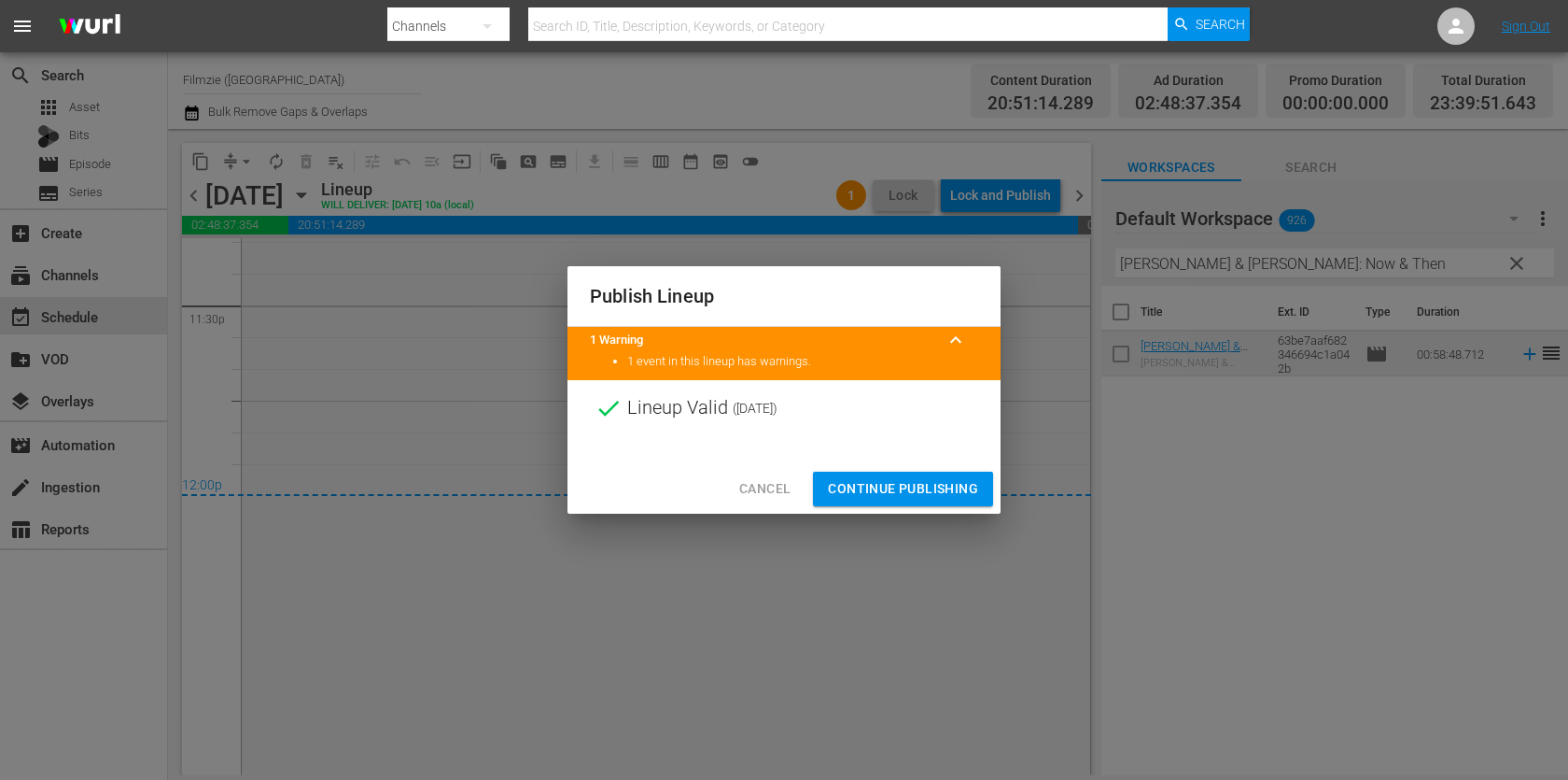
click at [921, 484] on span "Continue Publishing" at bounding box center [903, 488] width 150 height 23
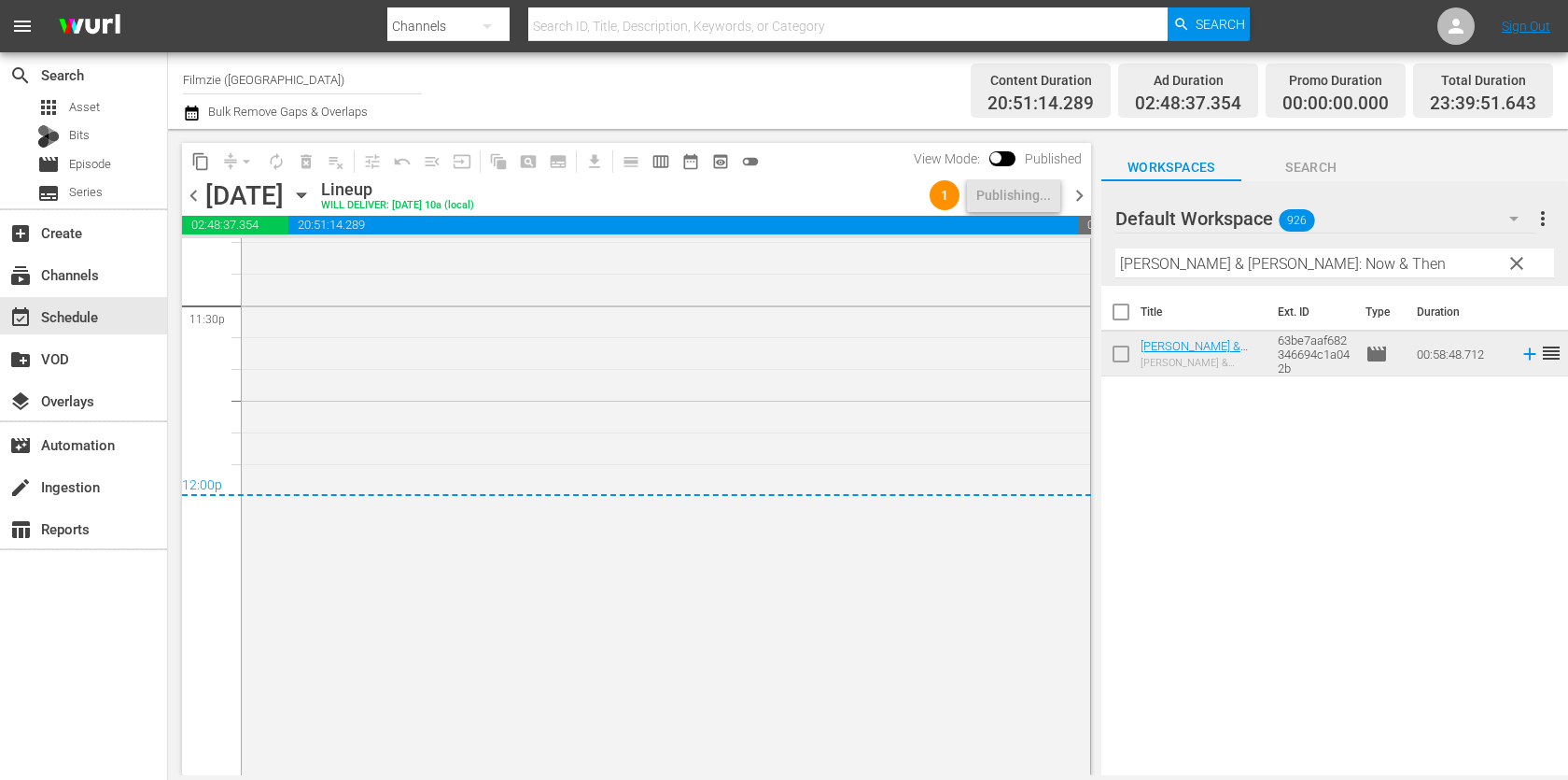
click at [1085, 195] on span "chevron_right" at bounding box center [1079, 196] width 23 height 23
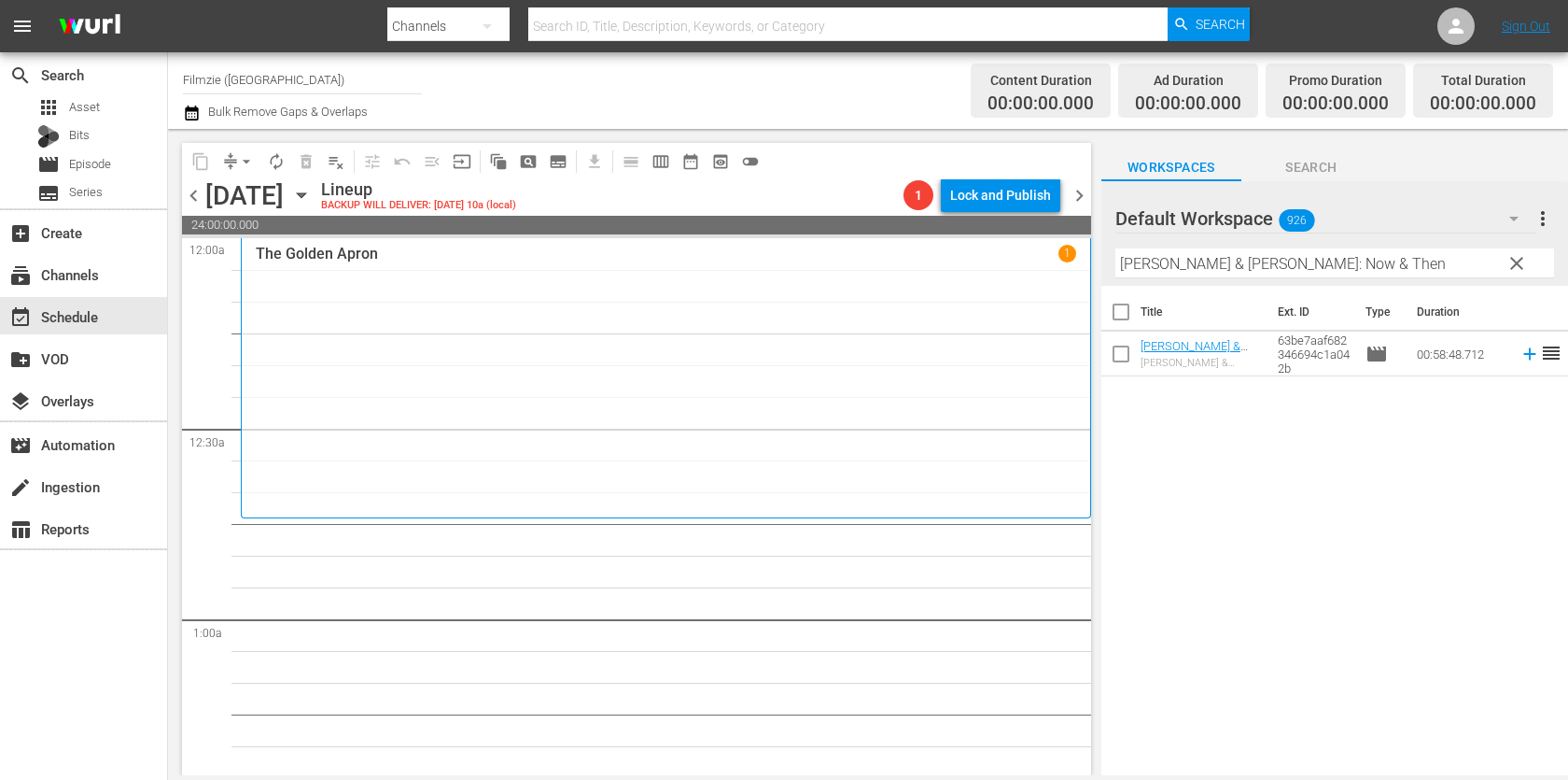
click at [1240, 262] on input "[PERSON_NAME] & [PERSON_NAME]: Now & Then" at bounding box center [1334, 263] width 439 height 30
paste input "Hate Crime"
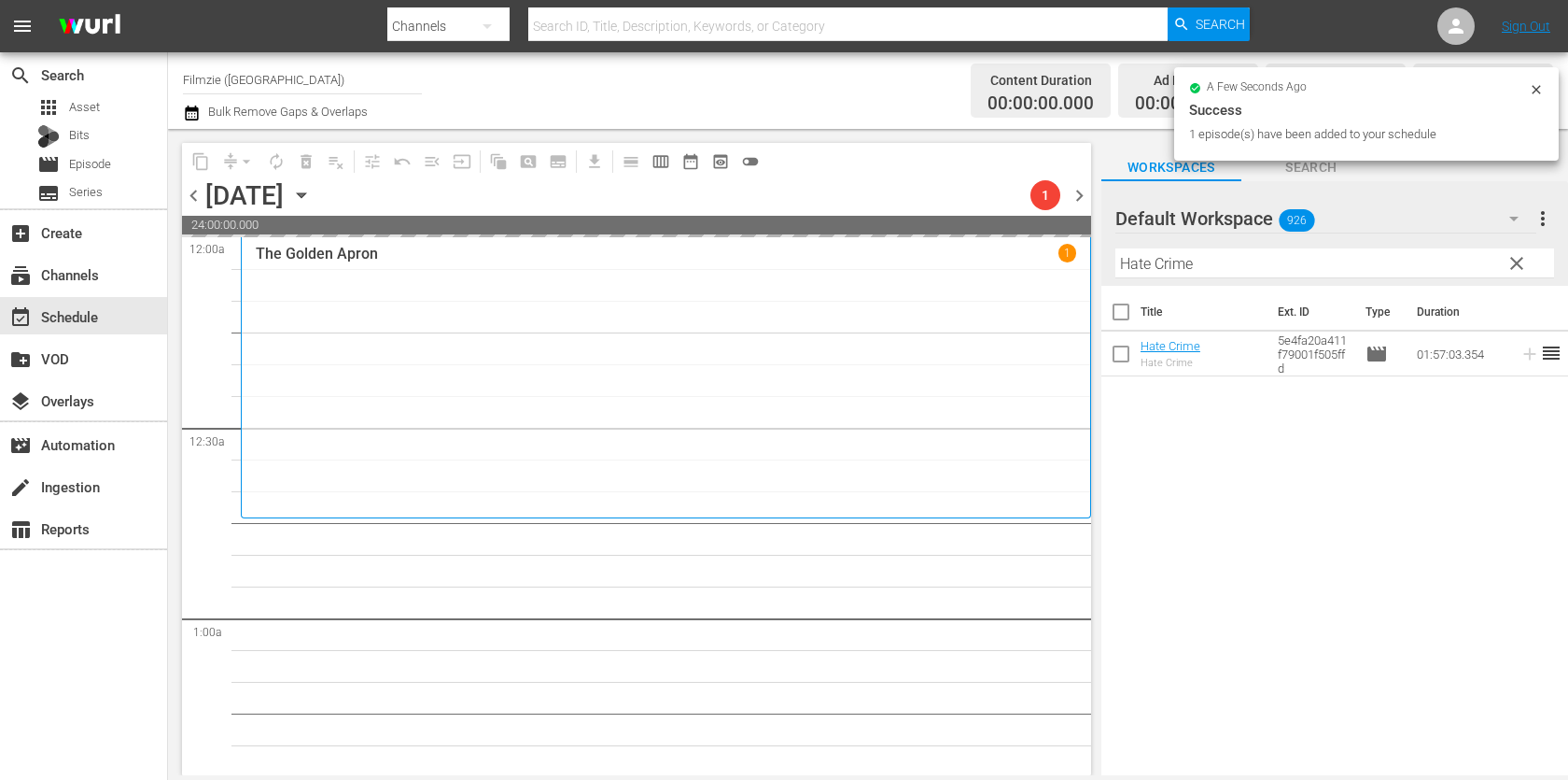
drag, startPoint x: 1168, startPoint y: 346, endPoint x: 1175, endPoint y: 48, distance: 298.1
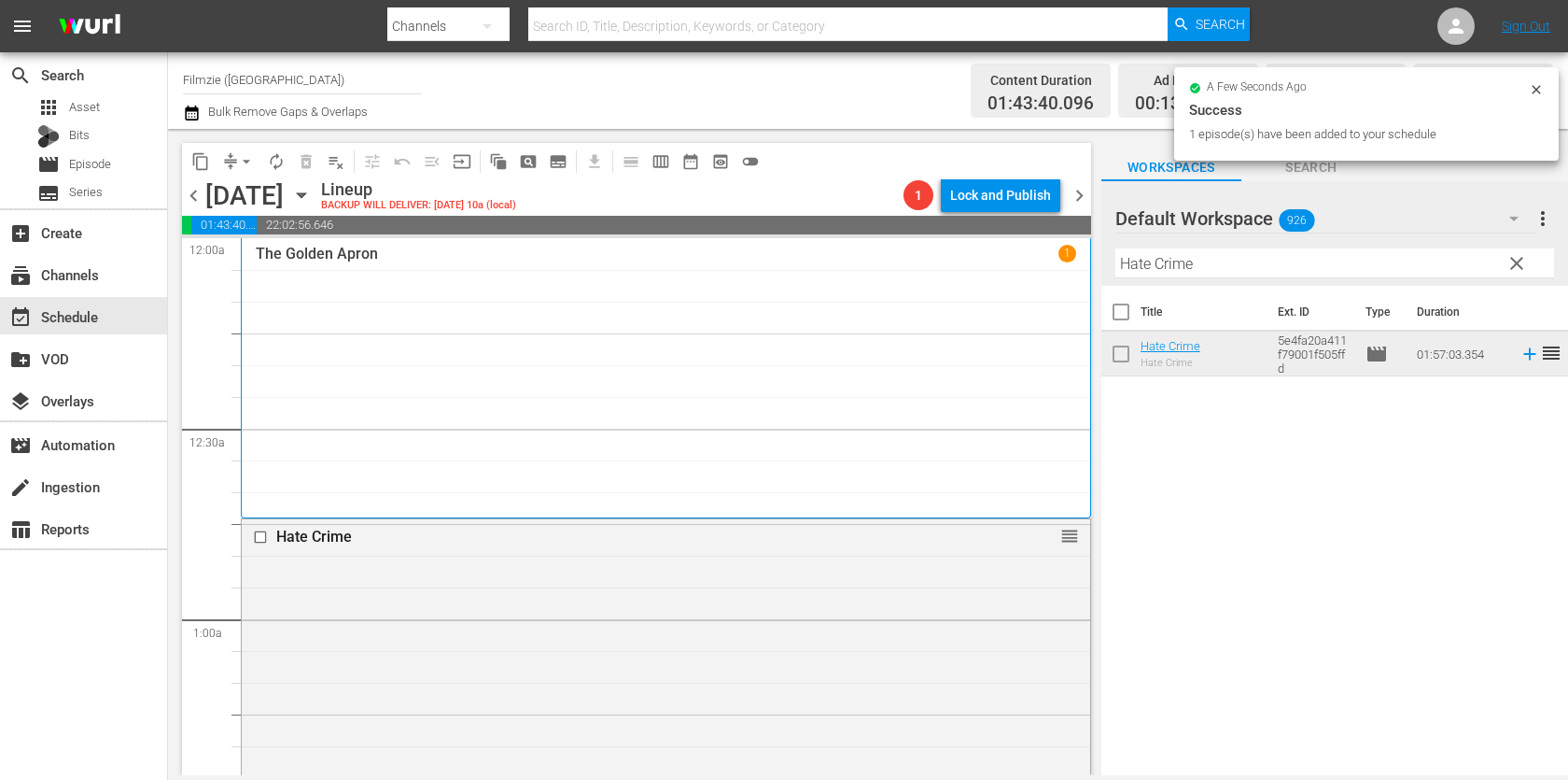
click at [1335, 265] on input "Hate Crime" at bounding box center [1334, 263] width 439 height 30
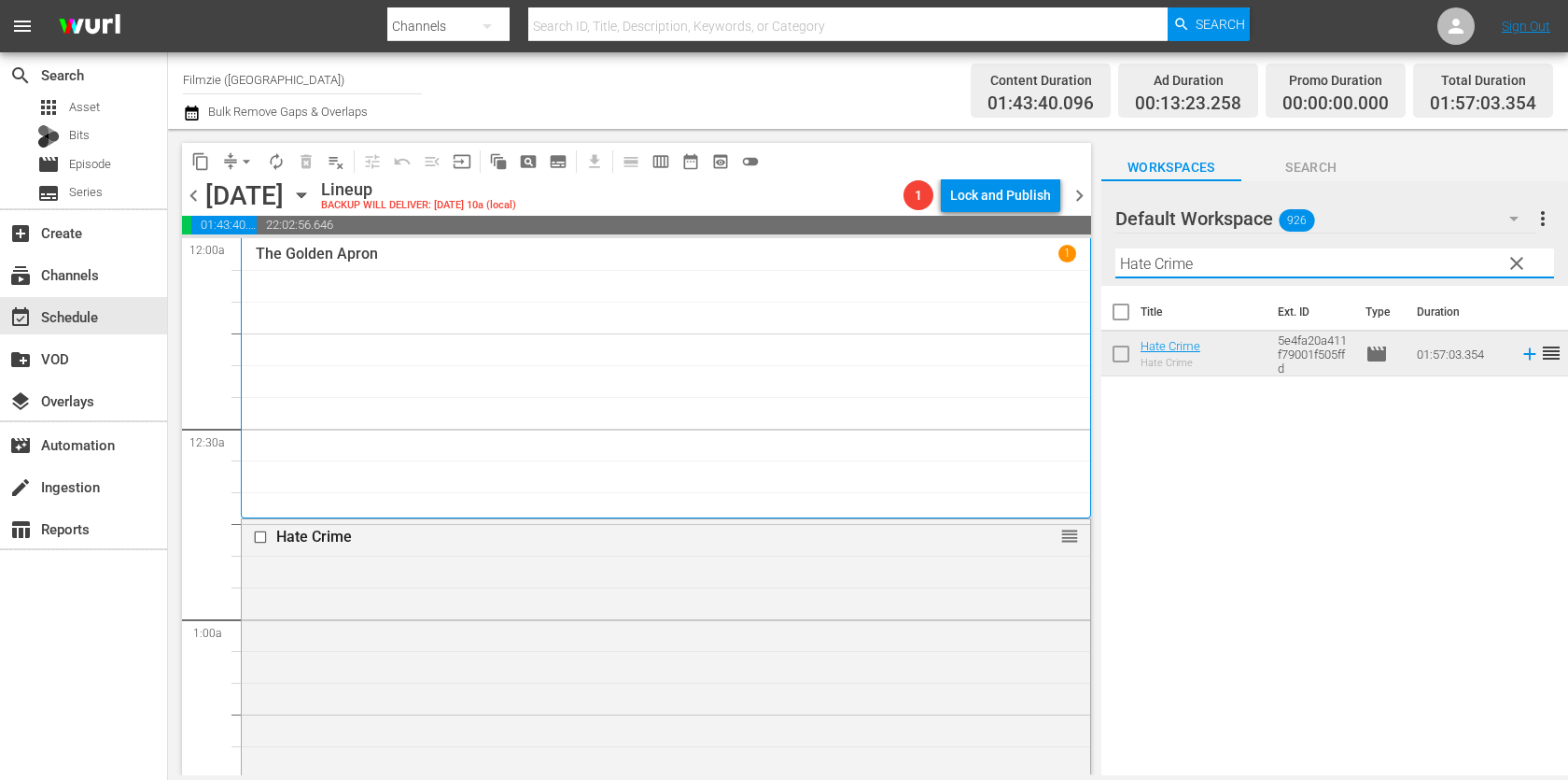
click at [1335, 265] on input "Hate Crime" at bounding box center [1334, 263] width 439 height 30
paste input "Is It Just Me?"
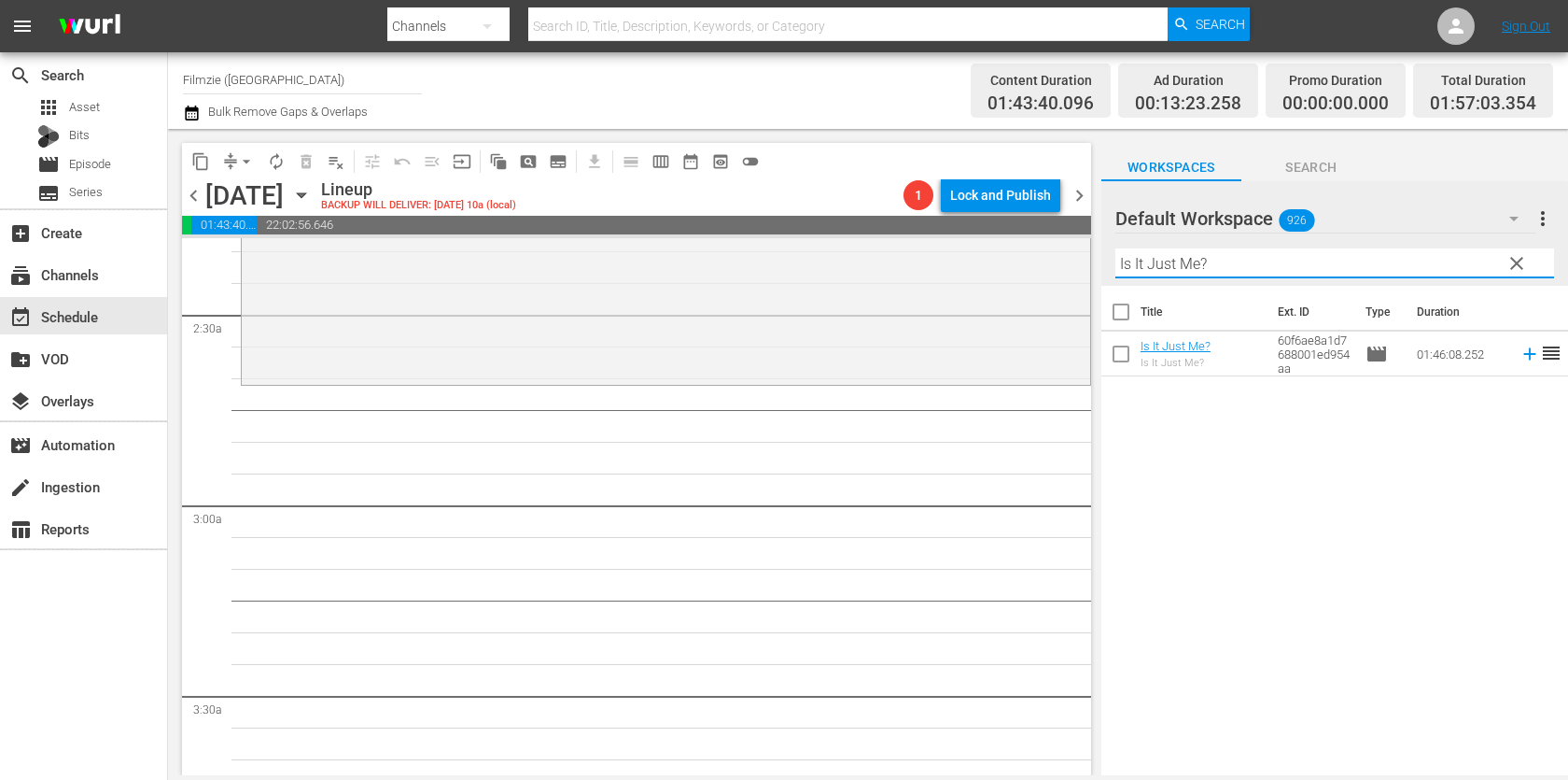
scroll to position [881, 0]
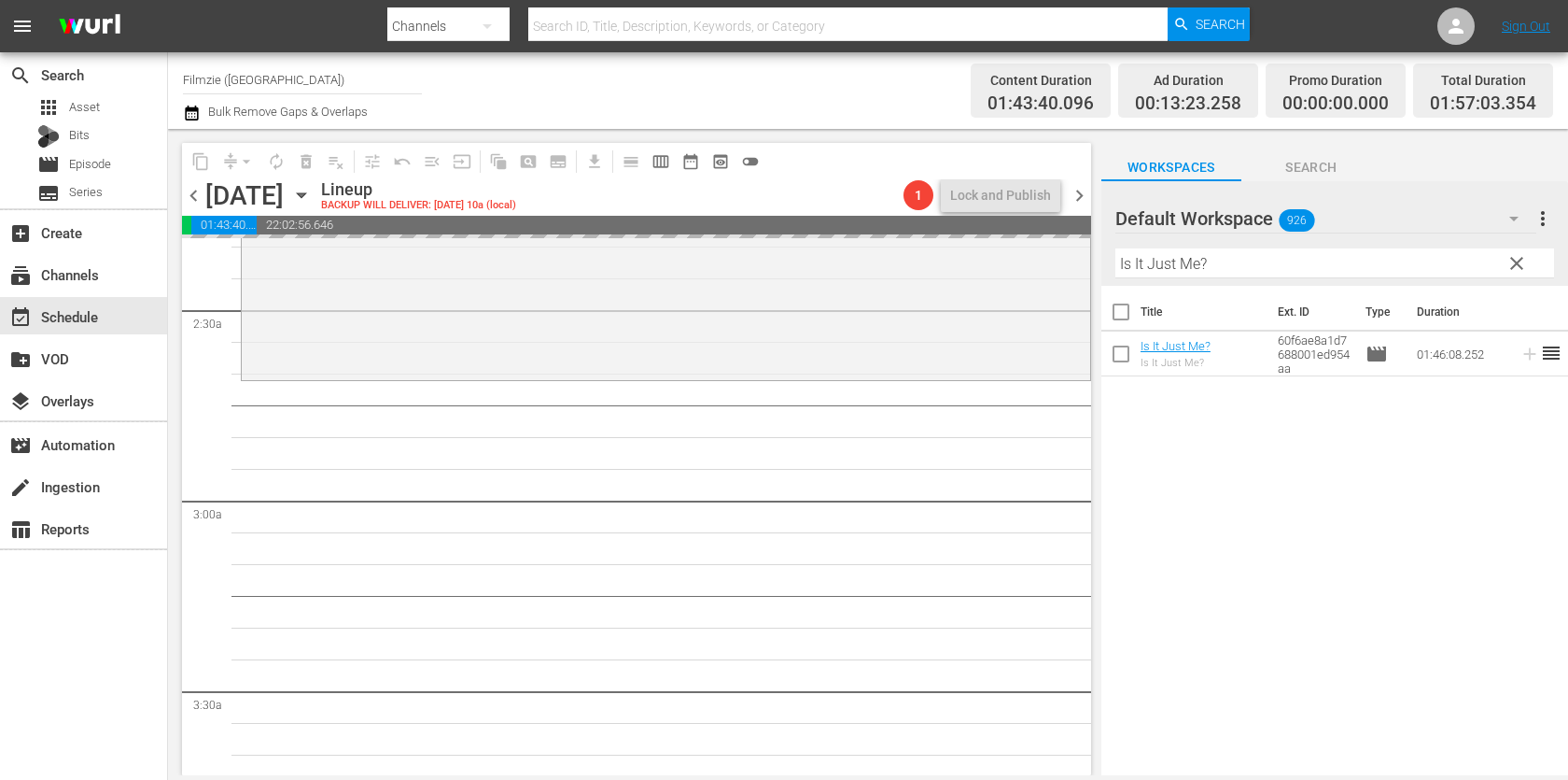
drag, startPoint x: 1192, startPoint y: 350, endPoint x: 1258, endPoint y: 18, distance: 338.5
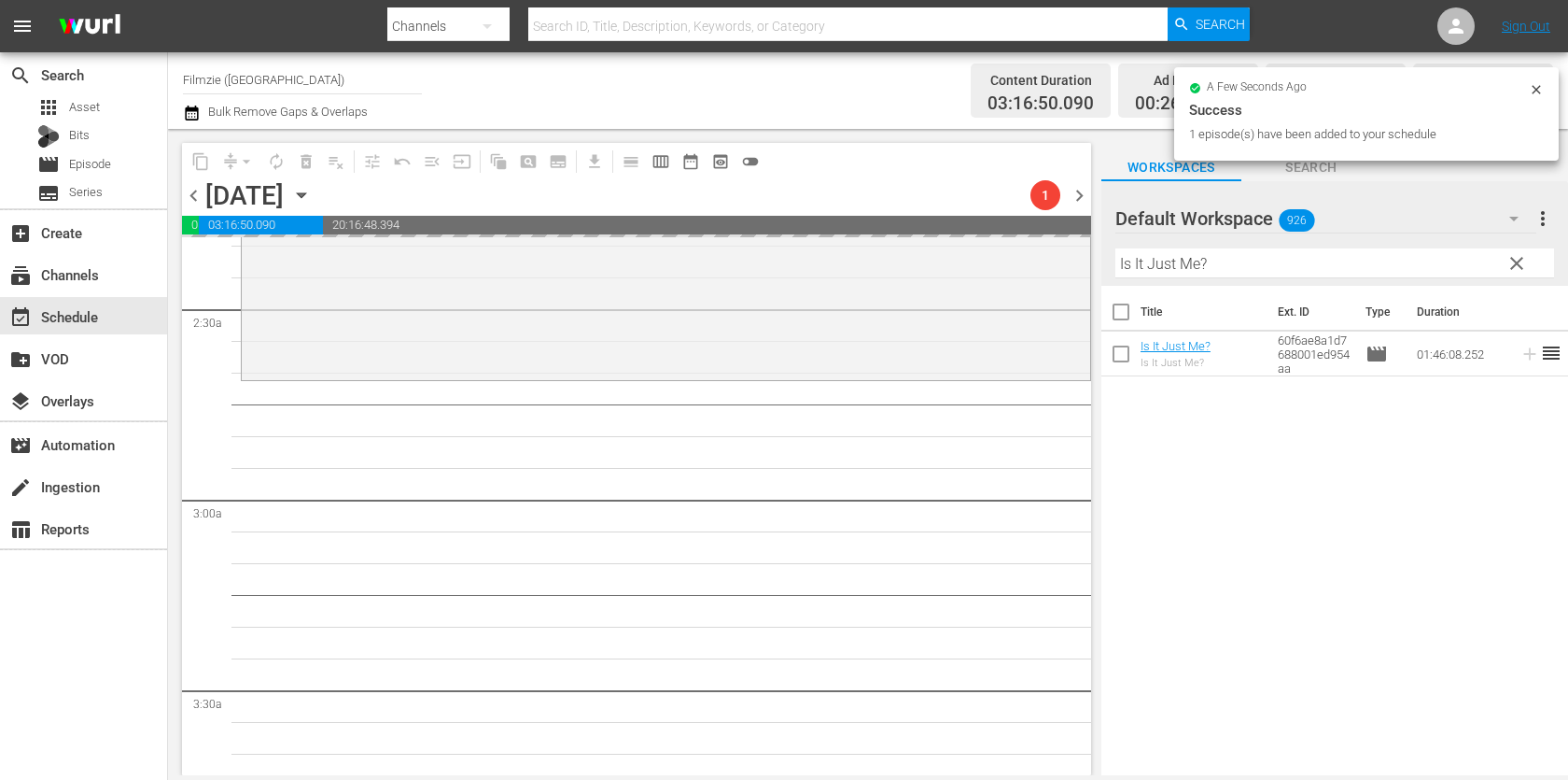
click at [1249, 251] on input "Is It Just Me?" at bounding box center [1334, 263] width 439 height 30
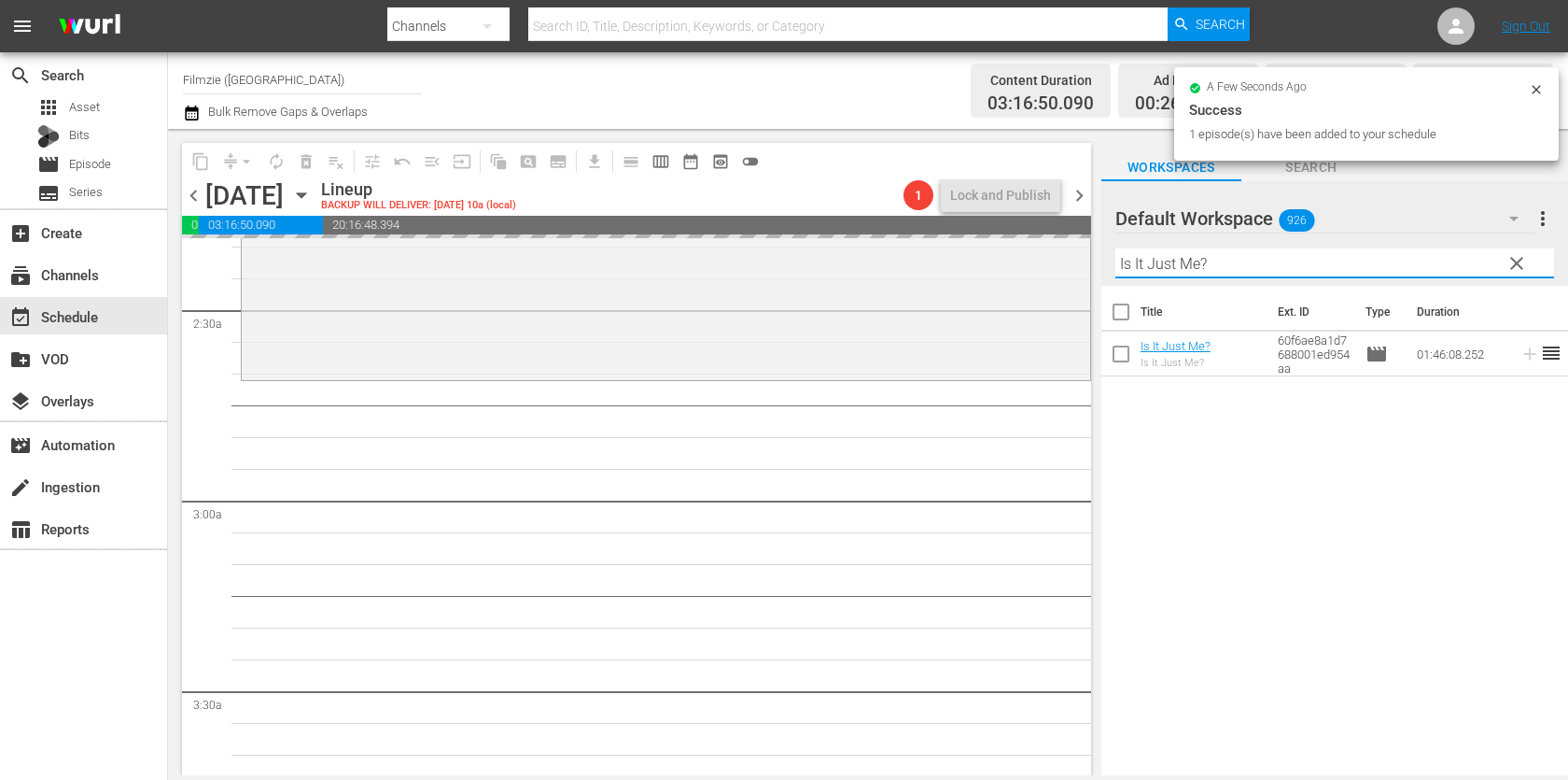
paste input "No Turning Back"
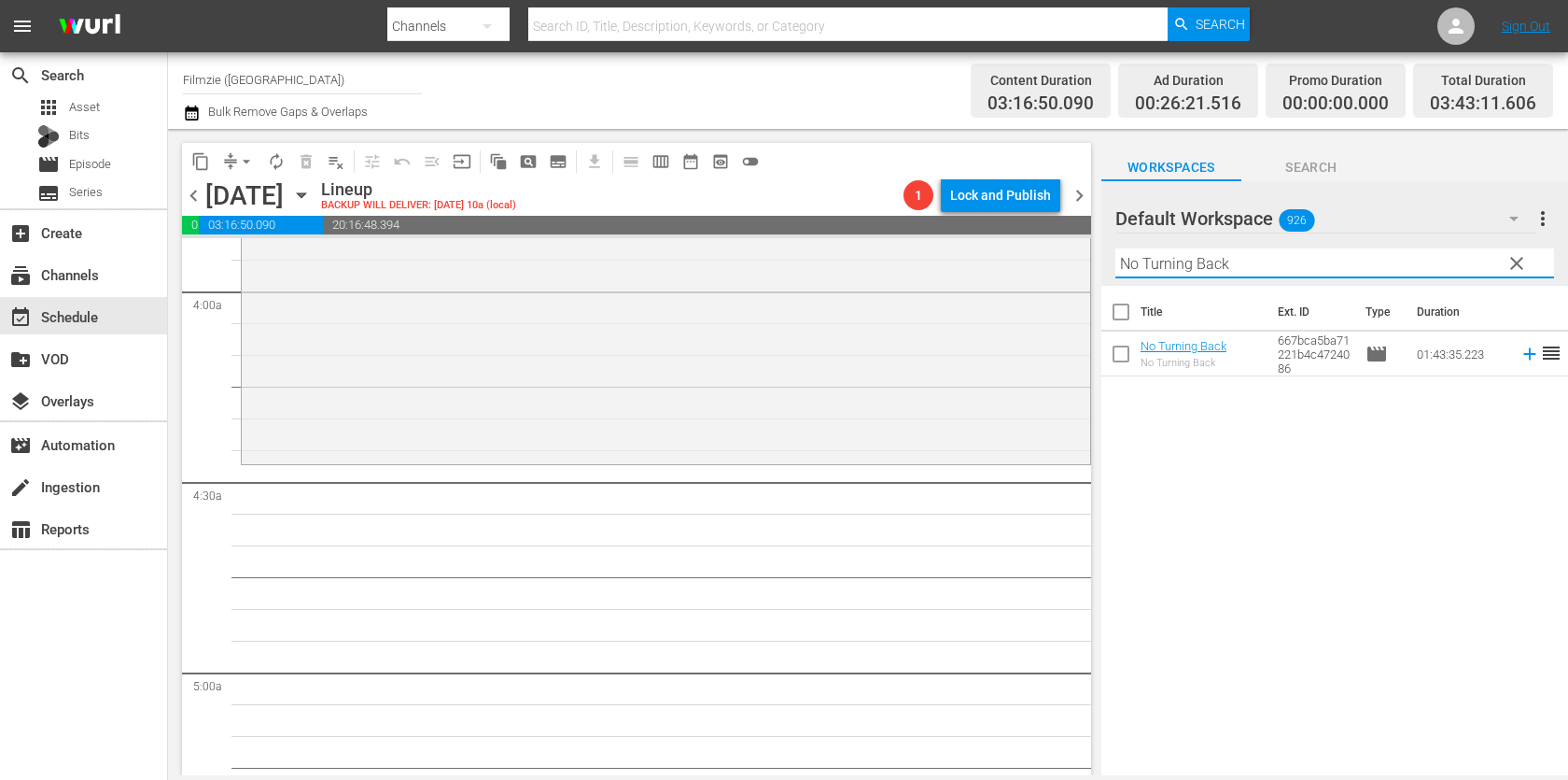
scroll to position [1489, 0]
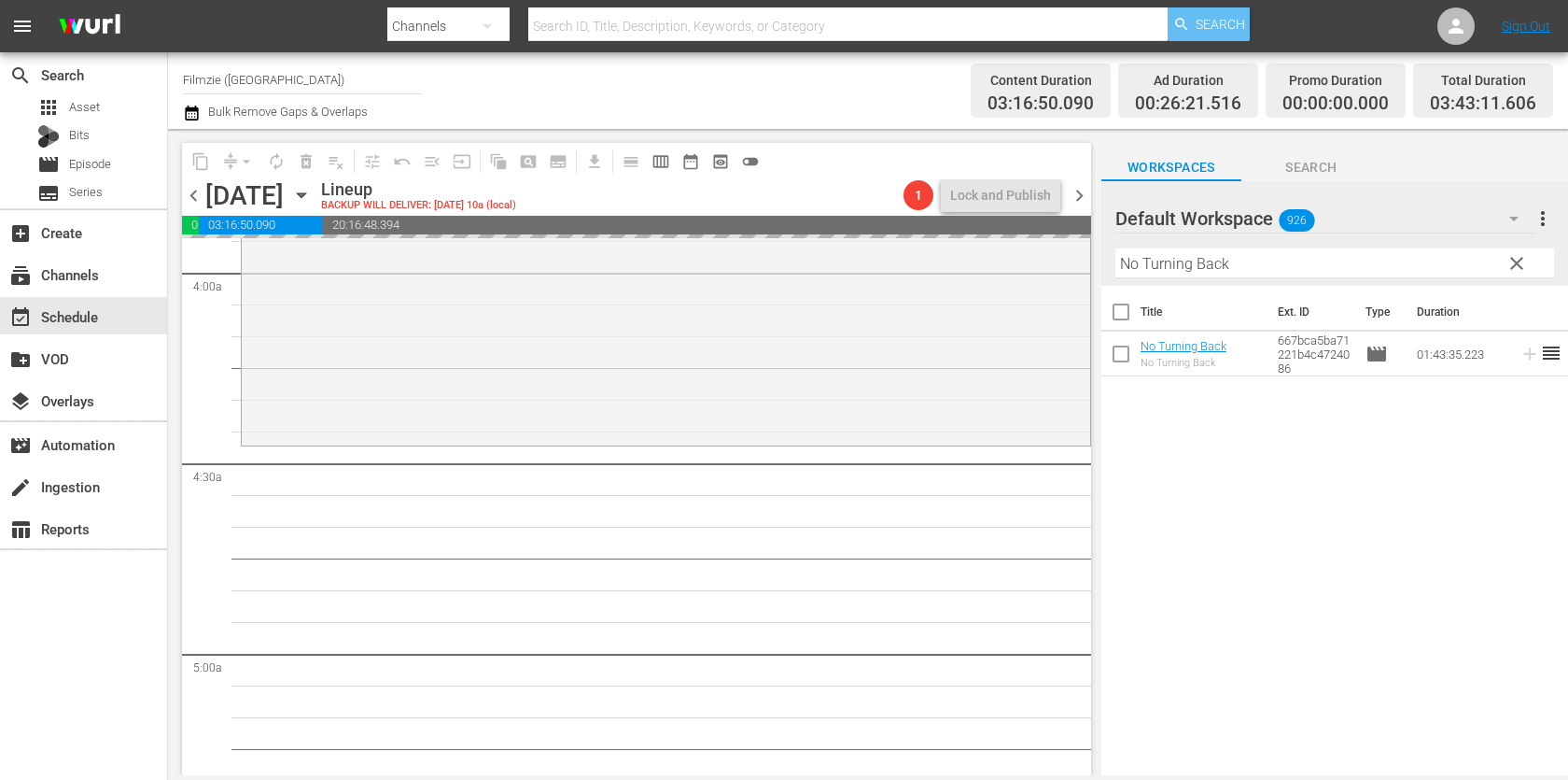
drag, startPoint x: 1187, startPoint y: 340, endPoint x: 1228, endPoint y: 28, distance: 314.7
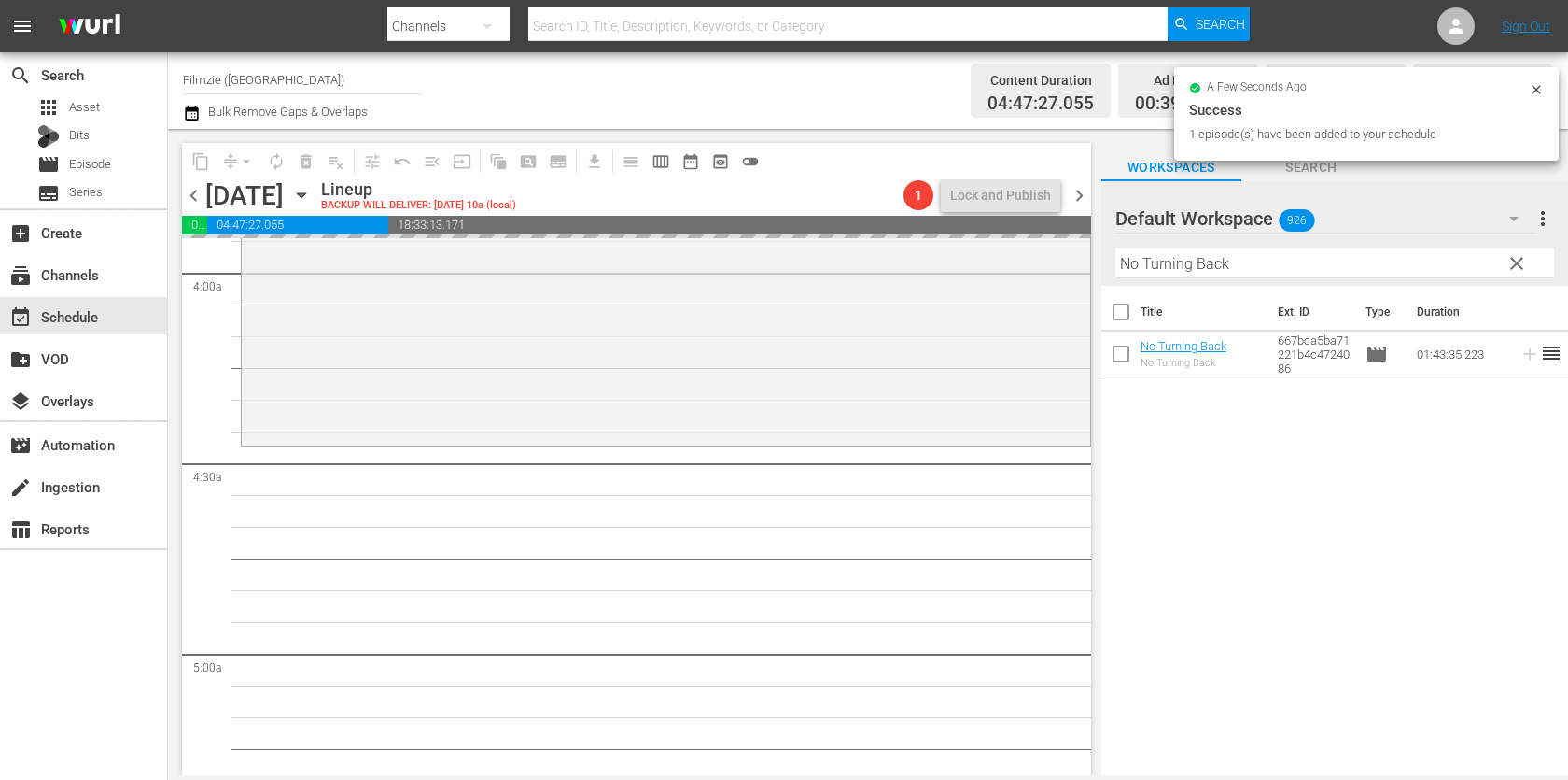
click at [1276, 272] on input "No Turning Back" at bounding box center [1334, 263] width 439 height 30
paste input "THE APOLOGY"
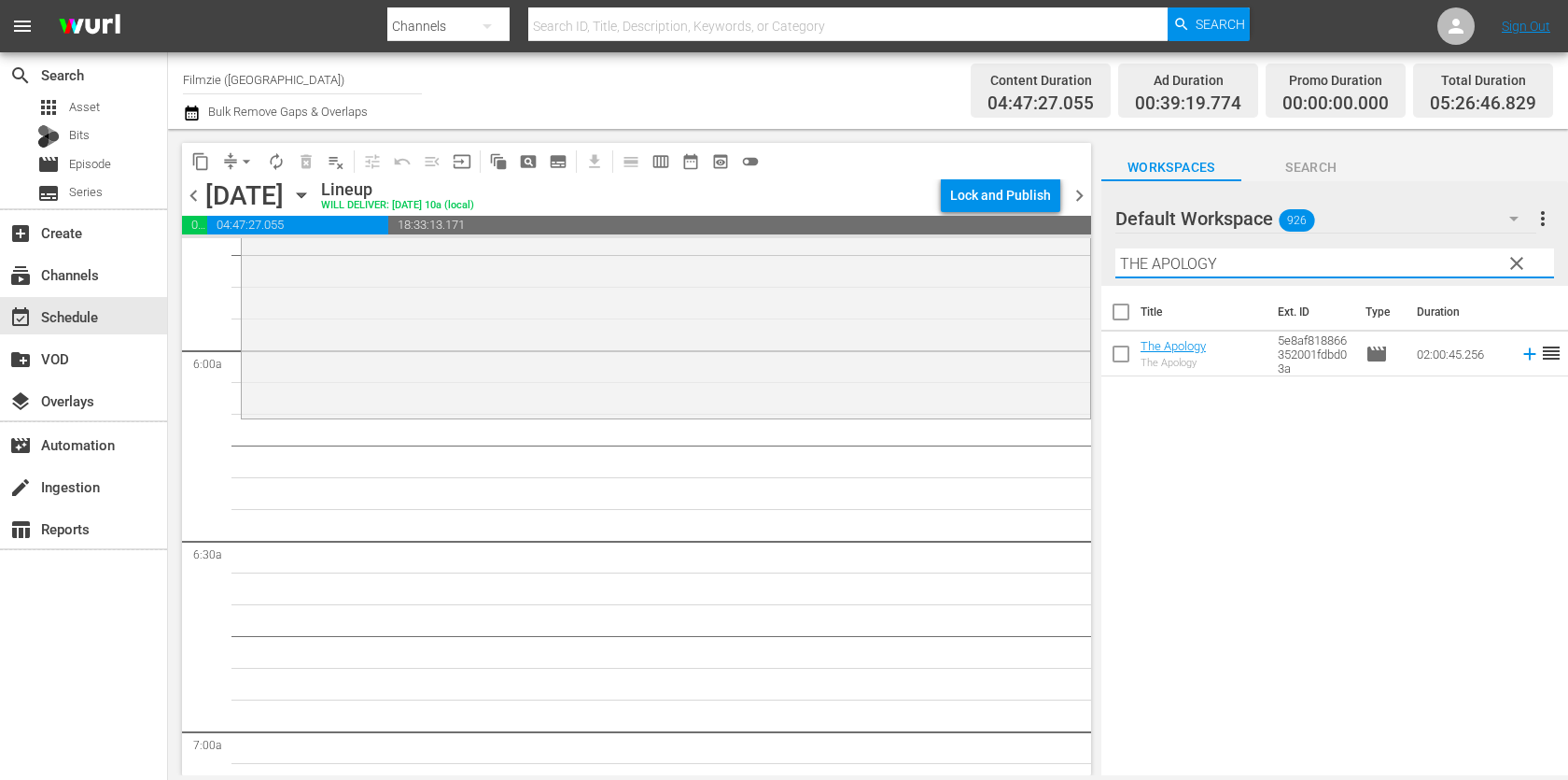
scroll to position [2113, 0]
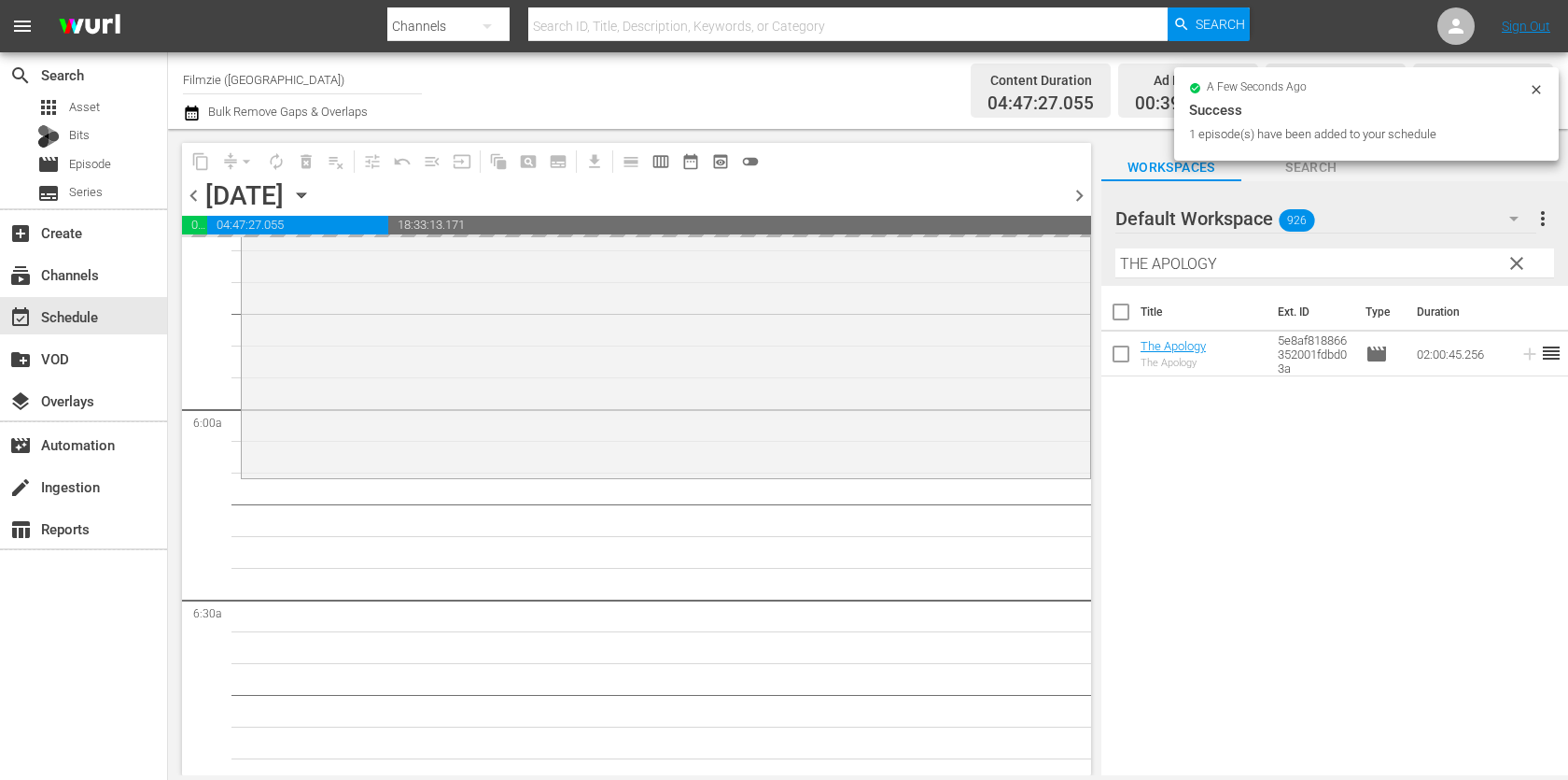
click at [1272, 265] on input "THE APOLOGY" at bounding box center [1334, 263] width 439 height 30
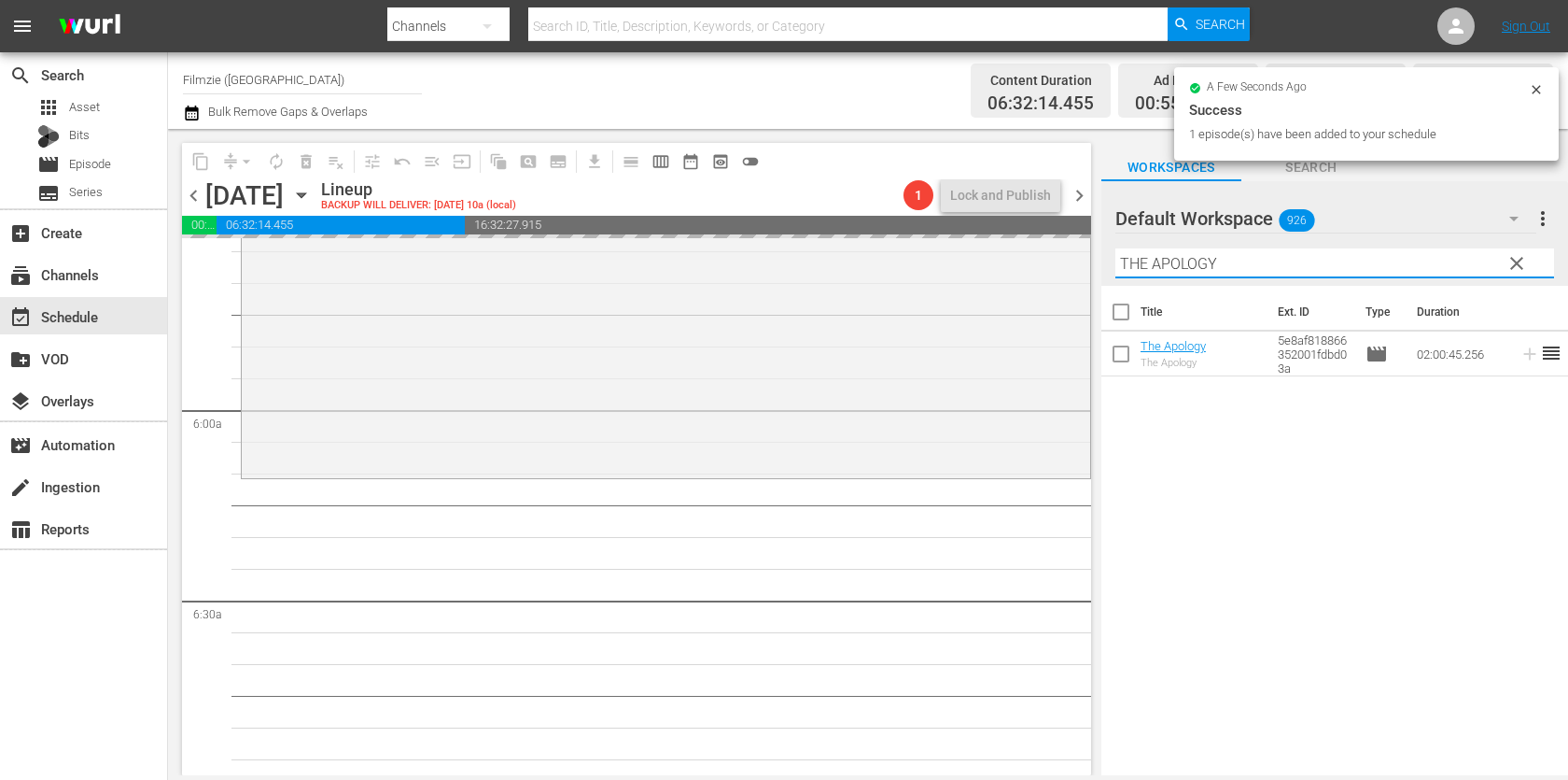
click at [1272, 265] on input "THE APOLOGY" at bounding box center [1334, 263] width 439 height 30
paste input "hat's Amore"
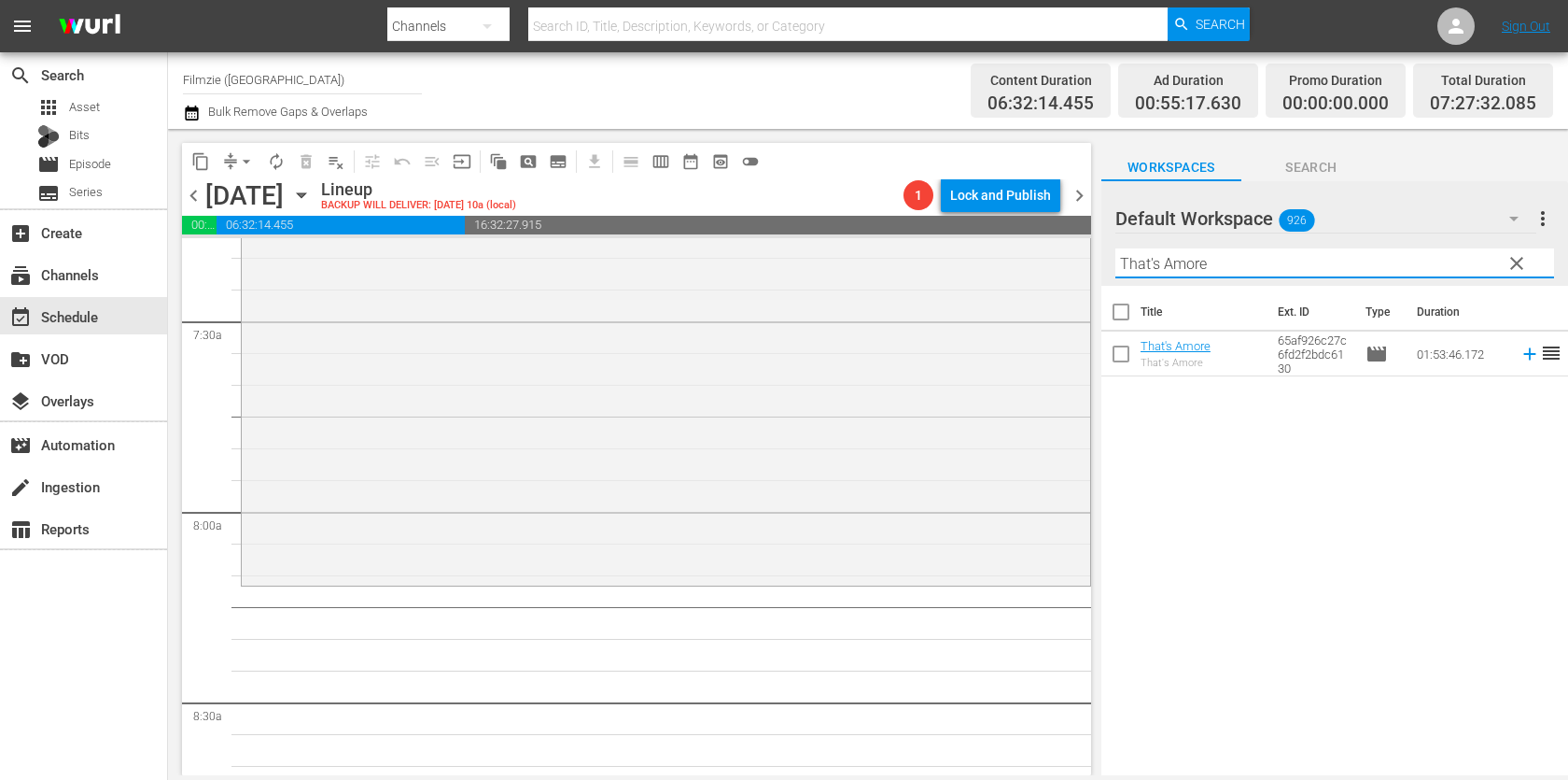
scroll to position [2776, 0]
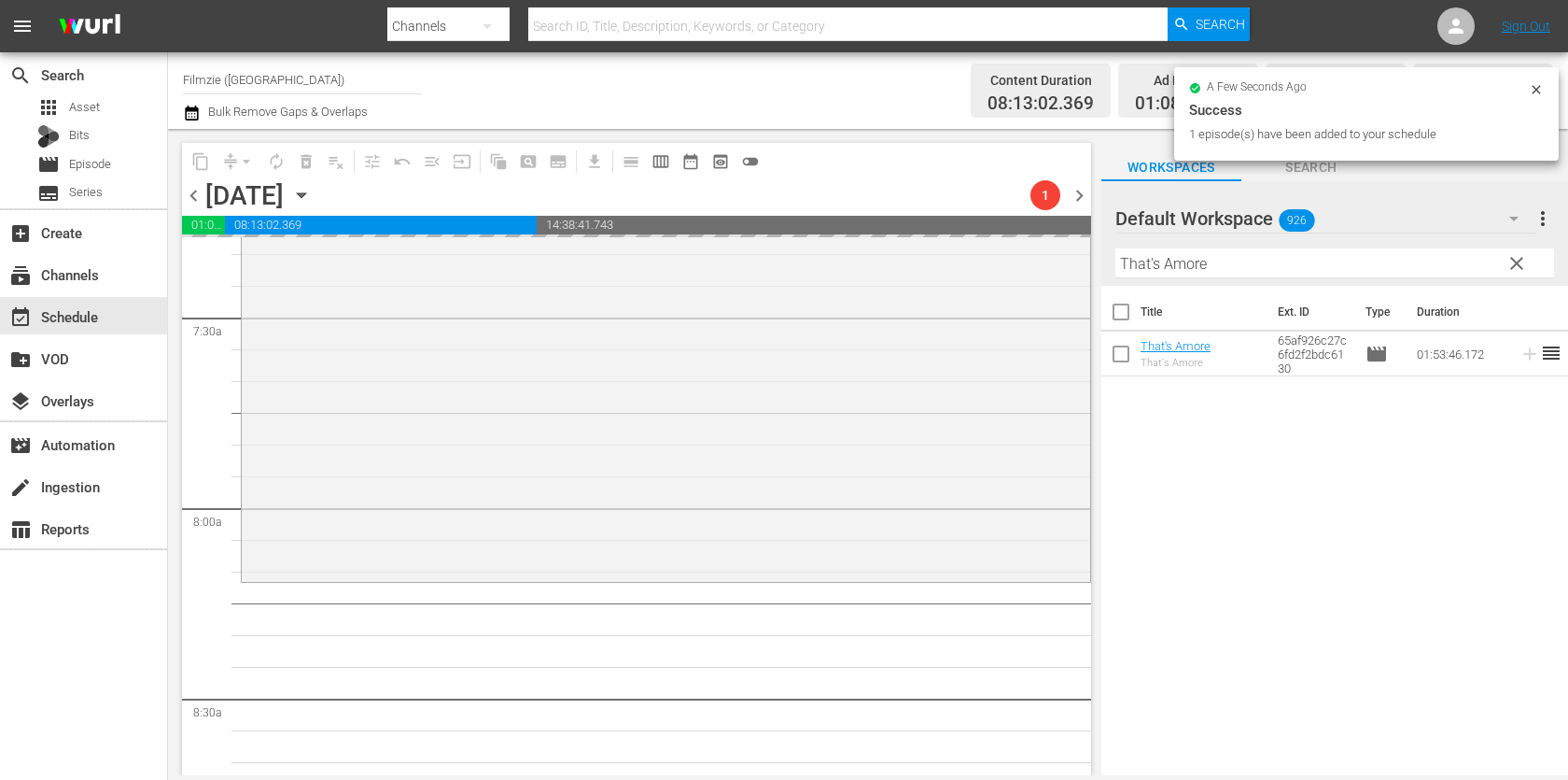
click at [1248, 258] on input "That's Amore" at bounding box center [1334, 263] width 439 height 30
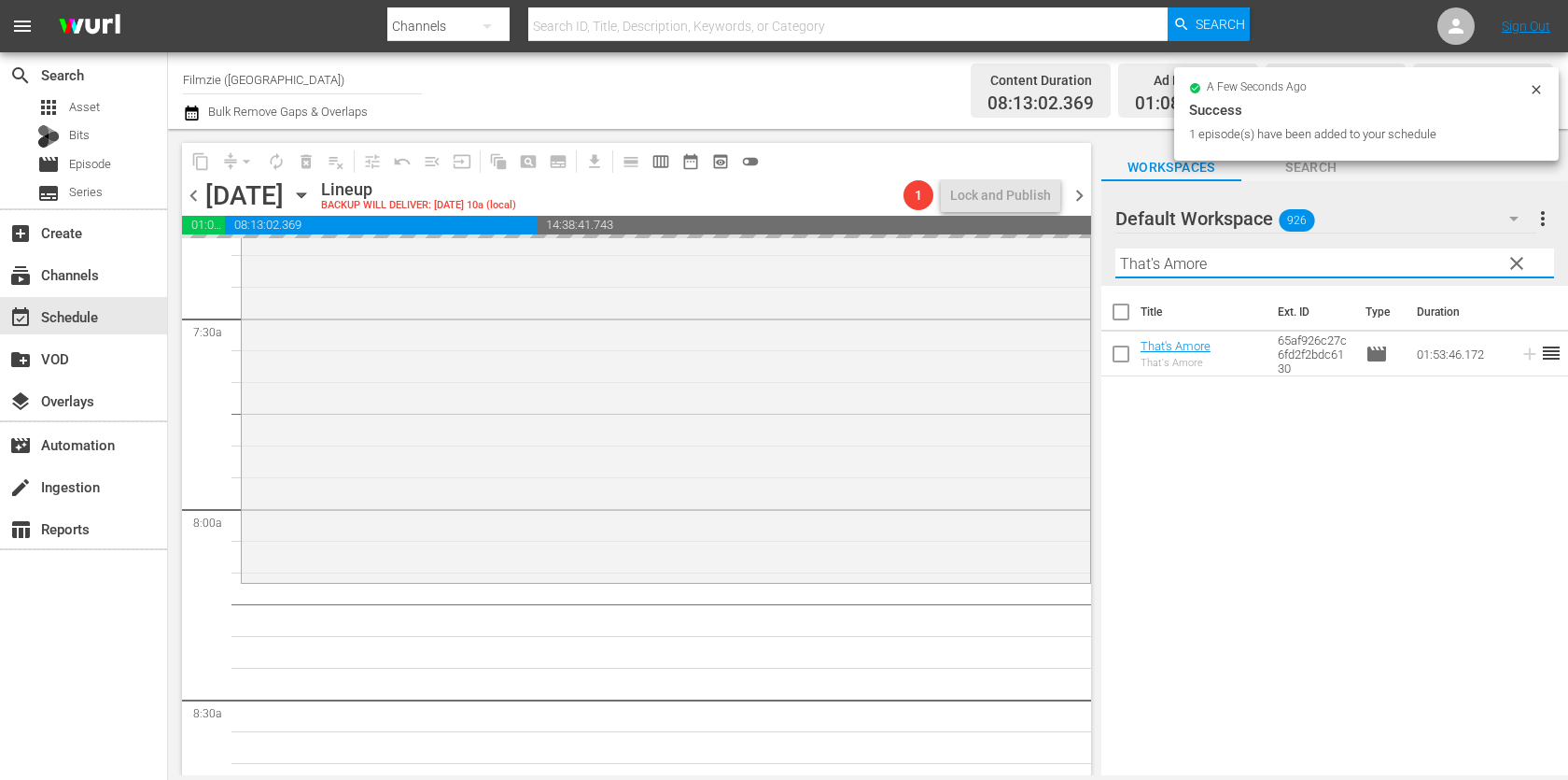
click at [1248, 258] on input "That's Amore" at bounding box center [1334, 263] width 439 height 30
paste input "A Long Way Off"
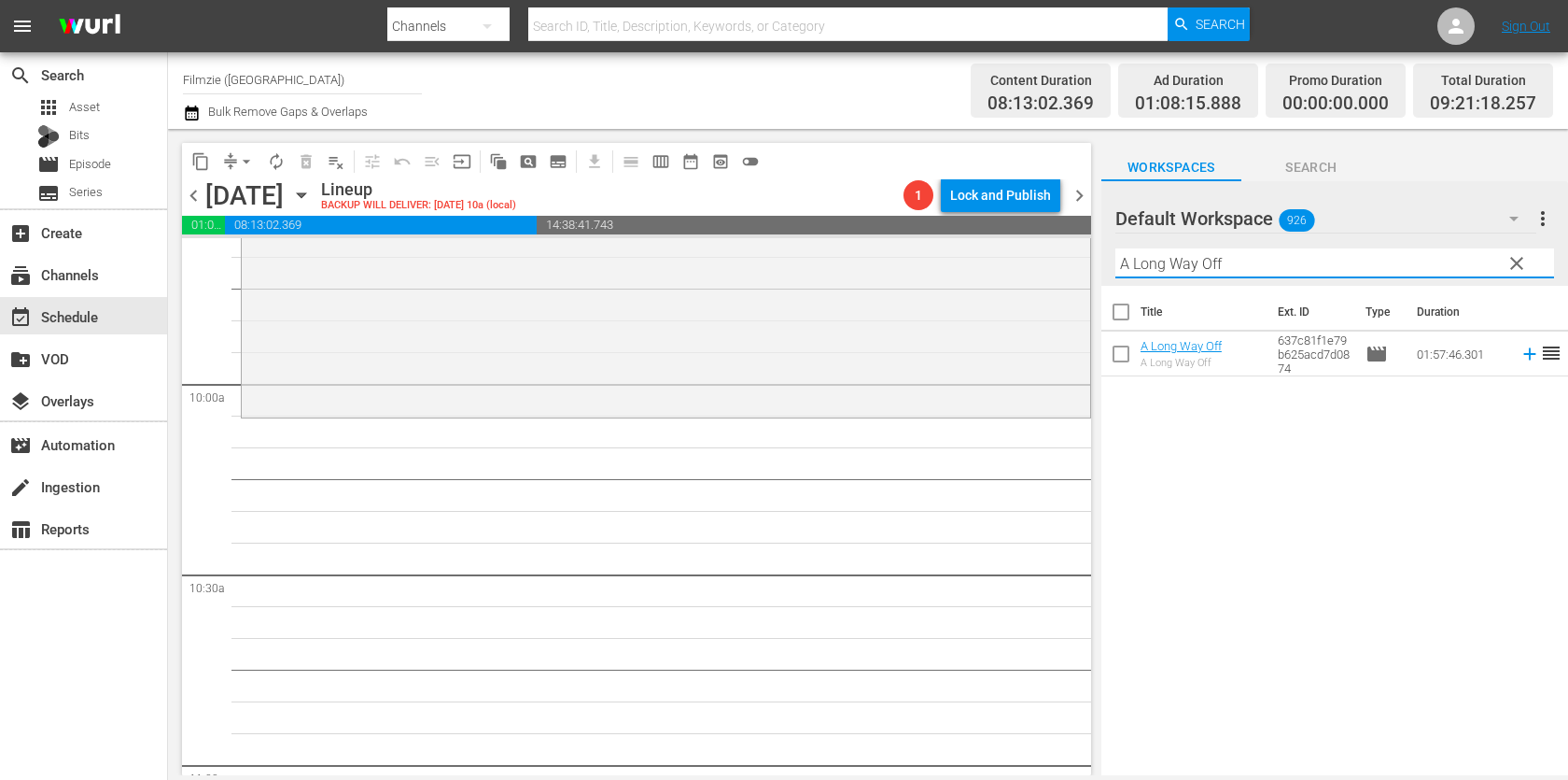
scroll to position [3698, 0]
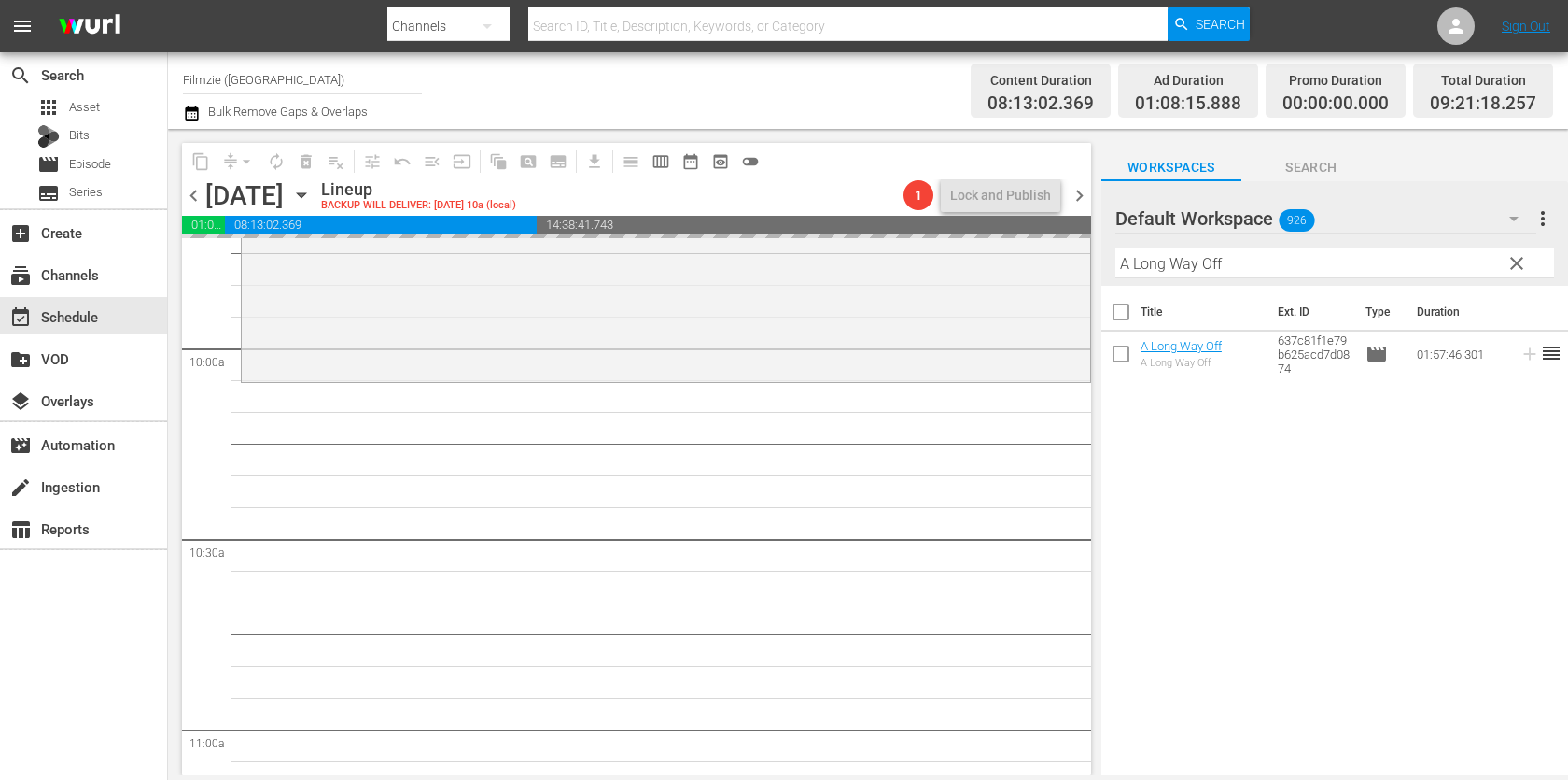
drag, startPoint x: 1162, startPoint y: 337, endPoint x: 1251, endPoint y: 12, distance: 337.0
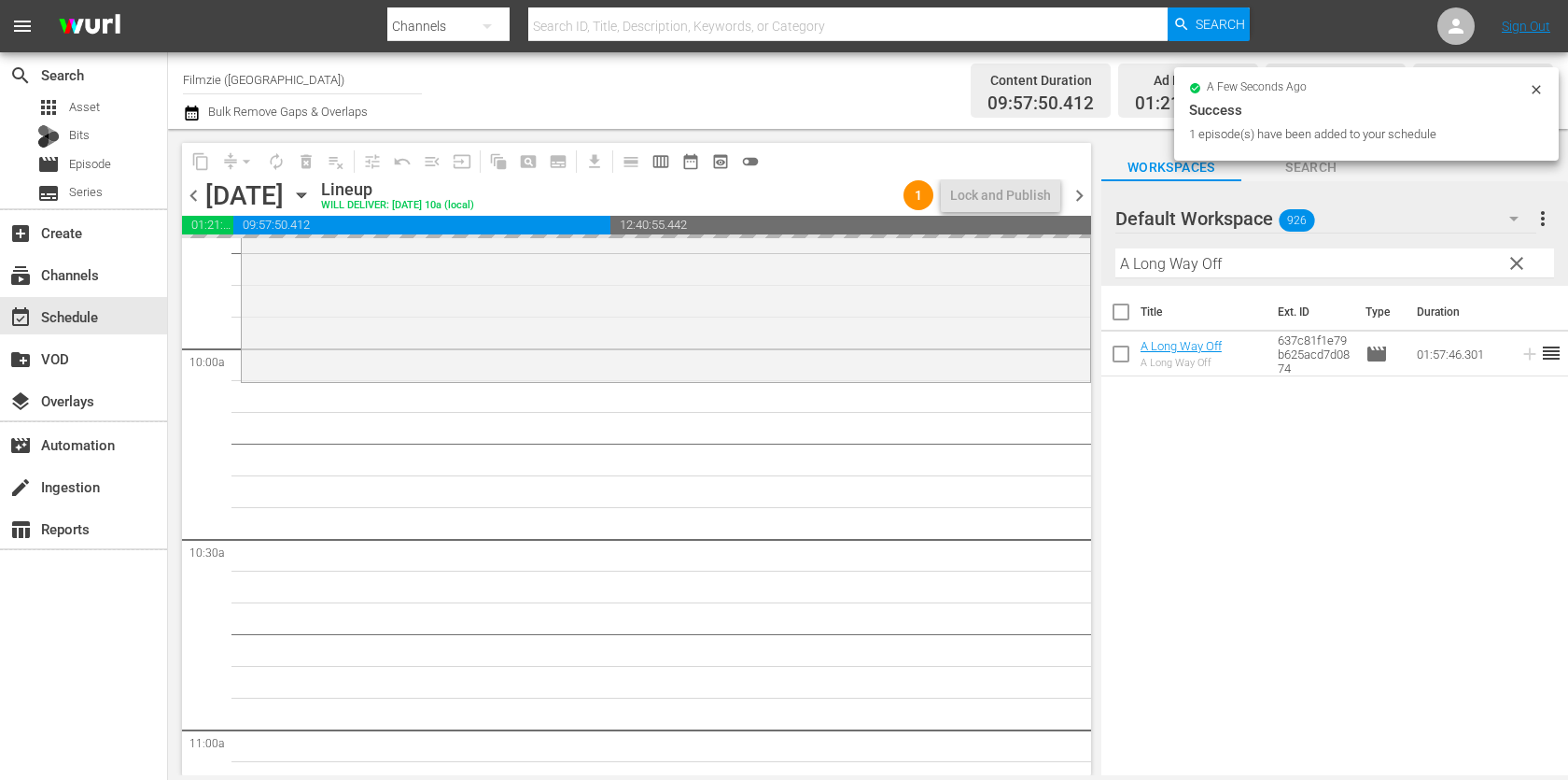
click at [1241, 264] on input "A Long Way Off" at bounding box center [1334, 263] width 439 height 30
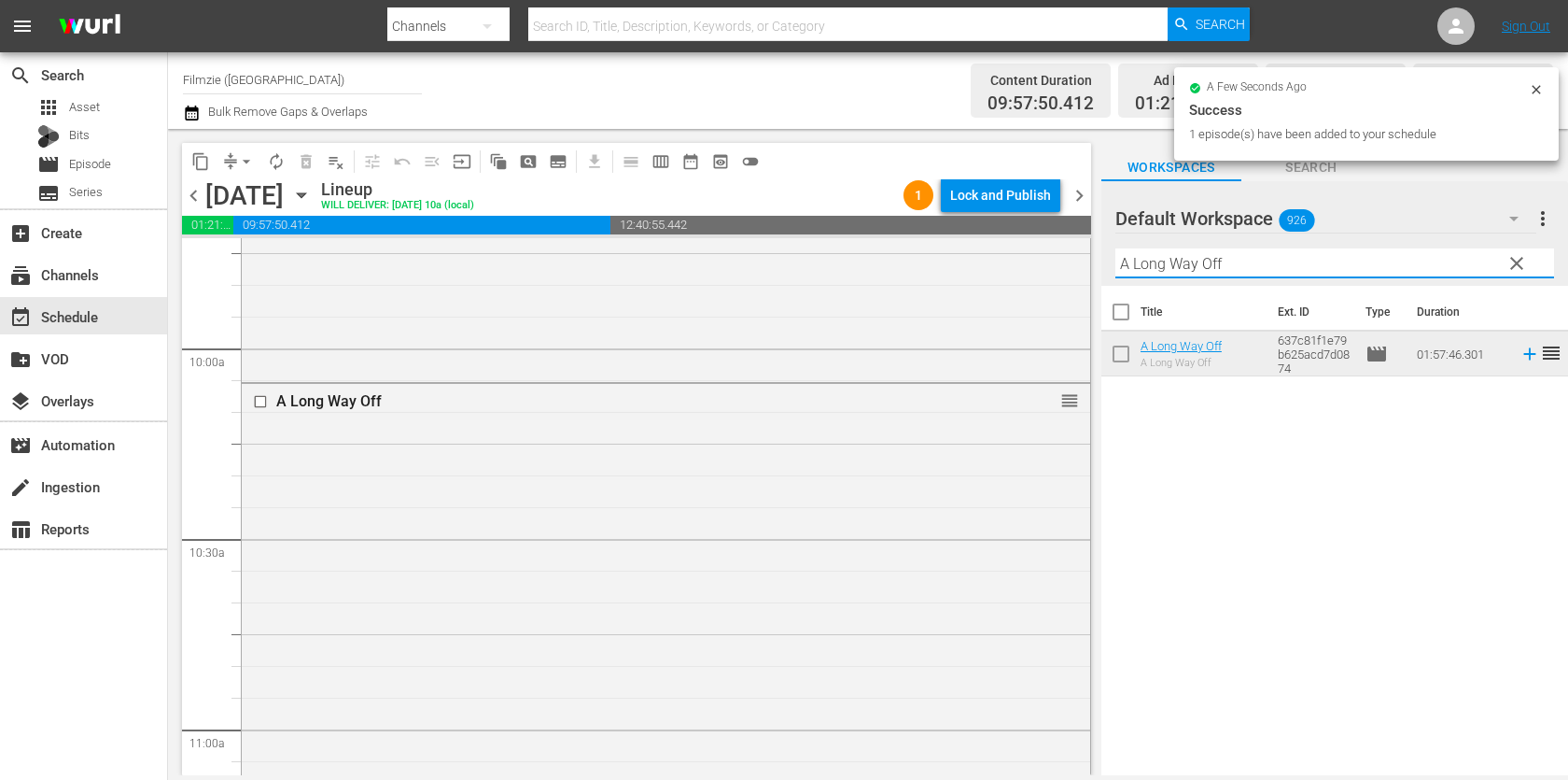
paste input "PARIS 1919"
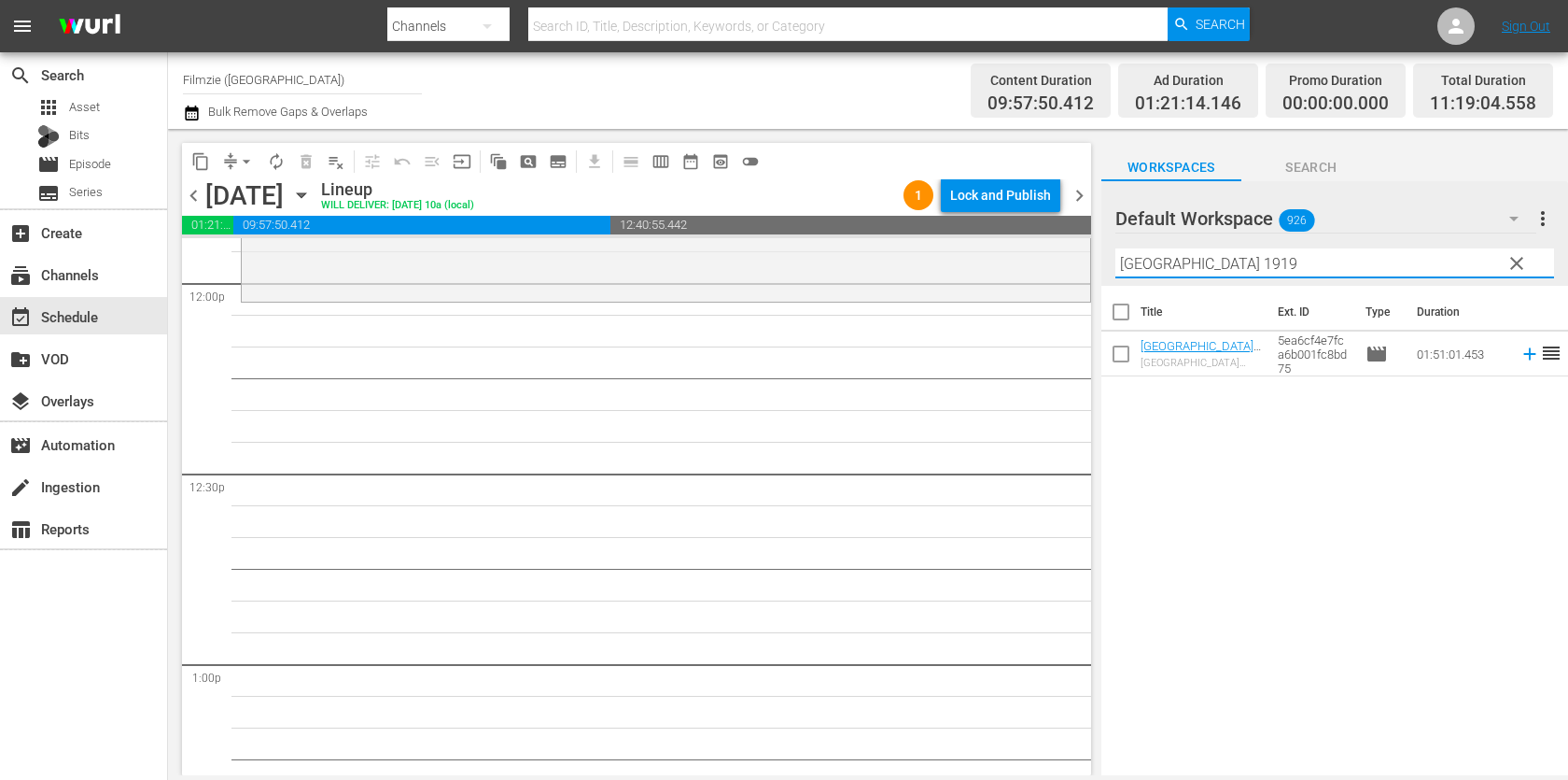
scroll to position [4539, 0]
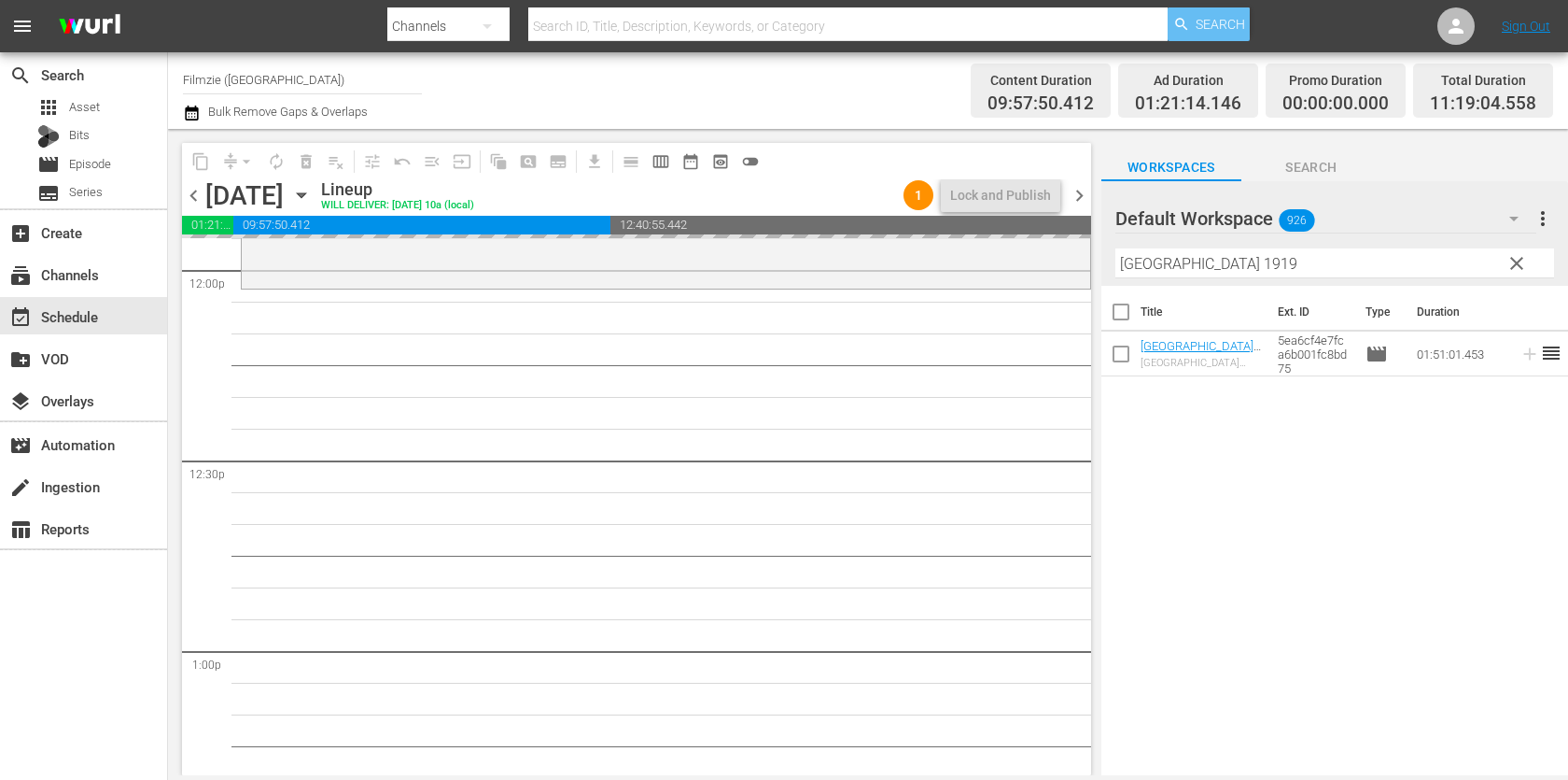
drag, startPoint x: 1179, startPoint y: 335, endPoint x: 1214, endPoint y: 23, distance: 314.0
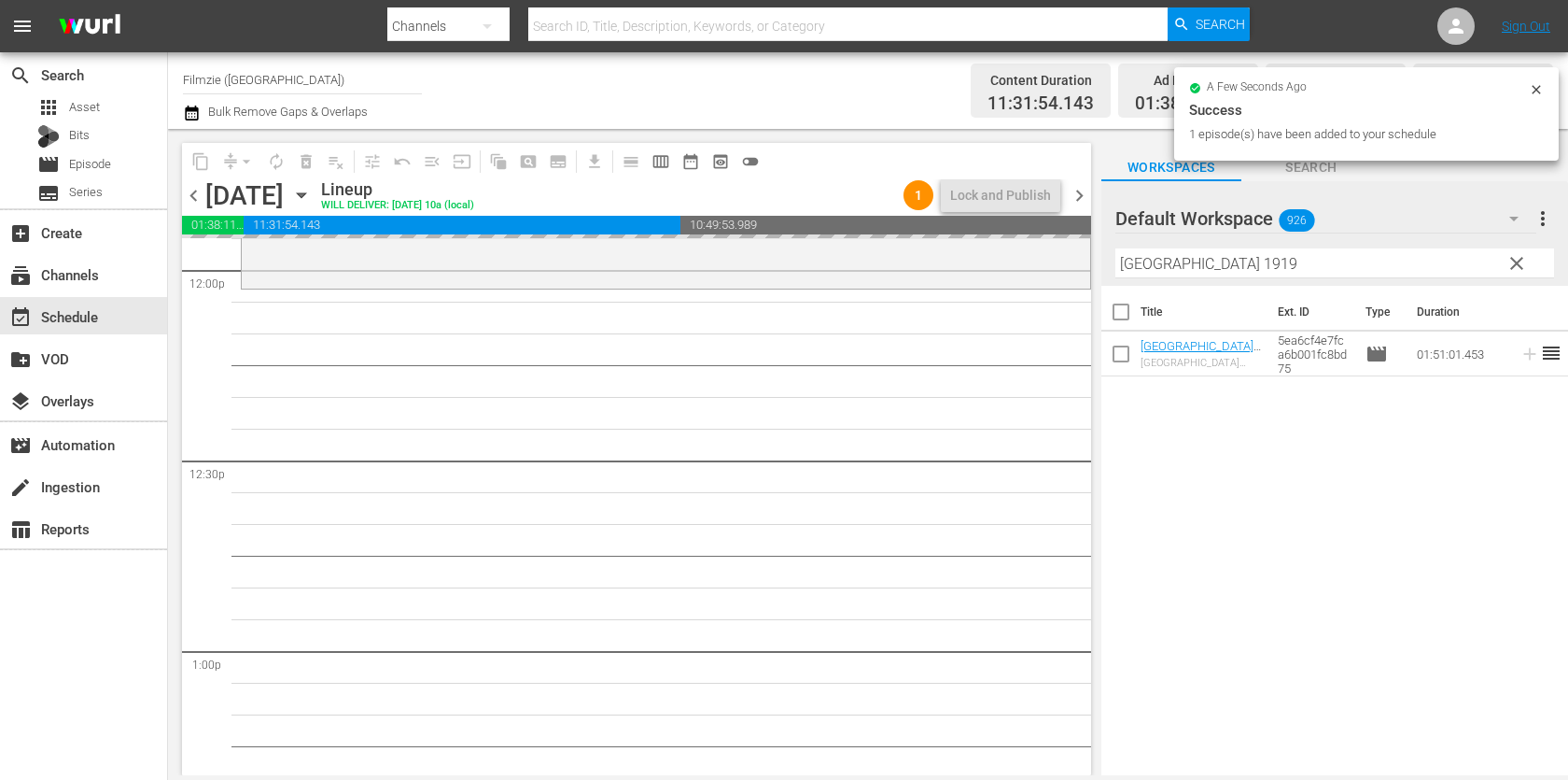
click at [1216, 264] on input "PARIS 1919" at bounding box center [1334, 263] width 439 height 30
paste input "The Penitent Man"
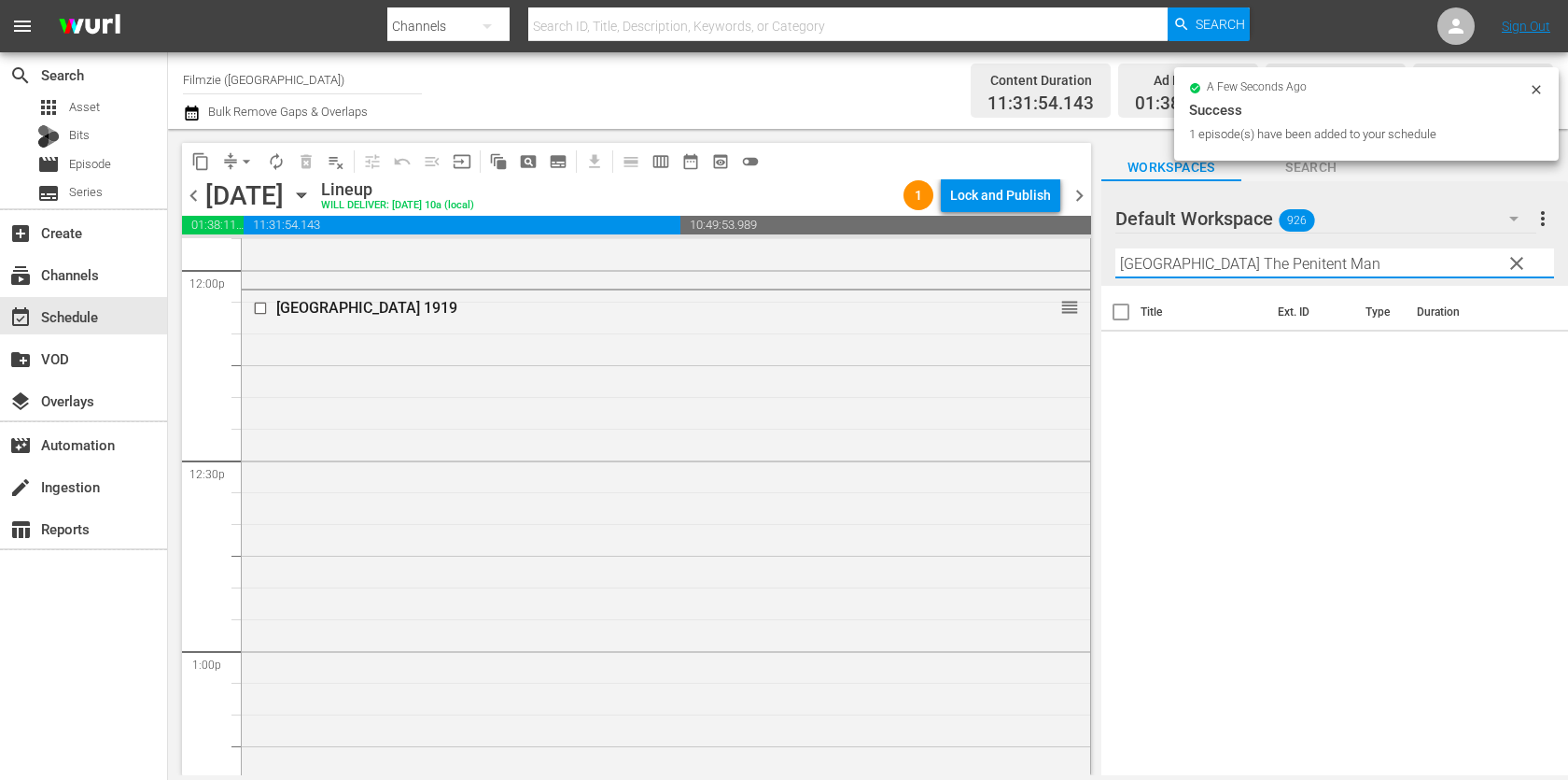
click at [1216, 264] on input "PARIS The Penitent Man" at bounding box center [1334, 263] width 439 height 30
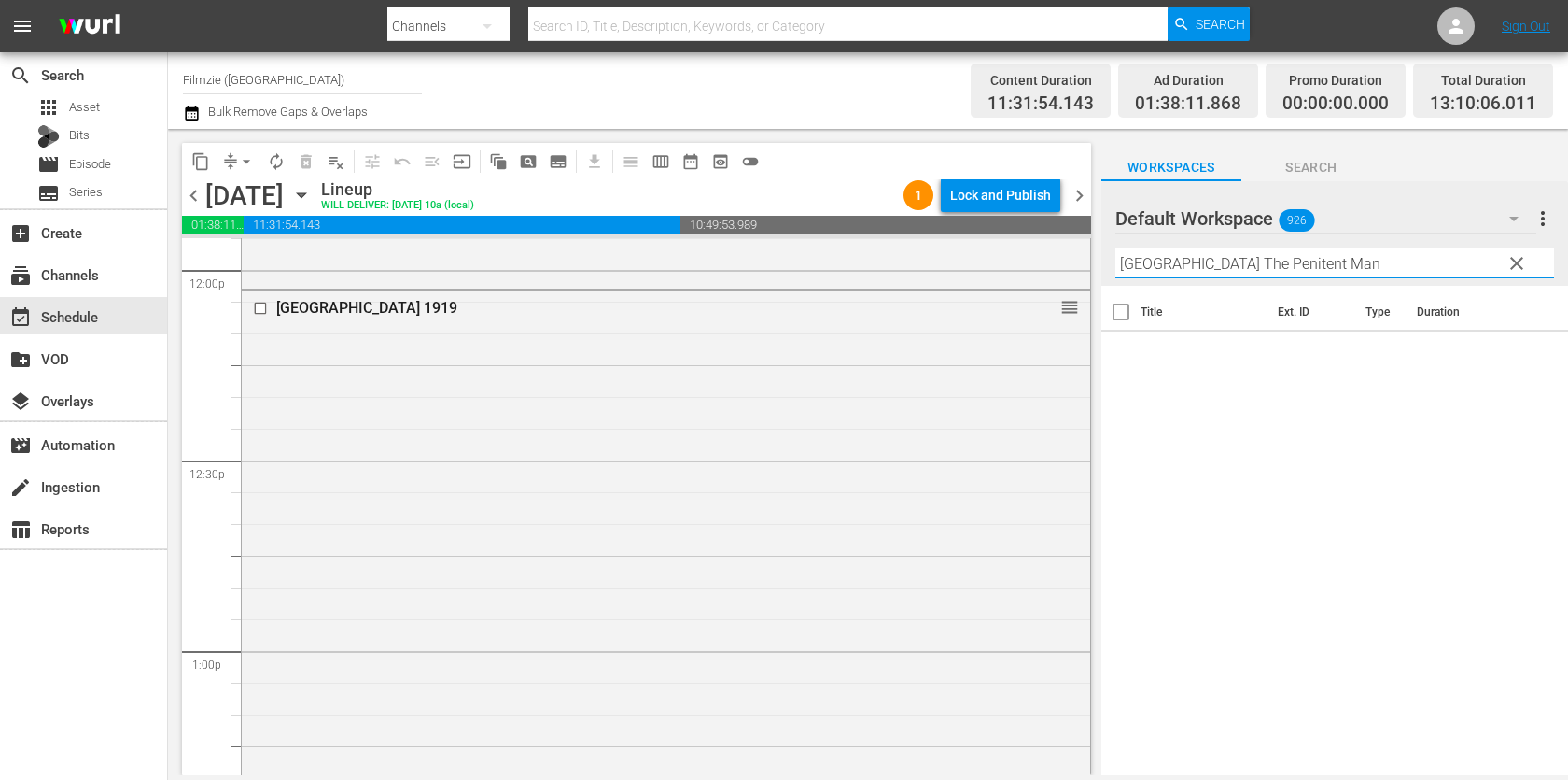
paste input "text"
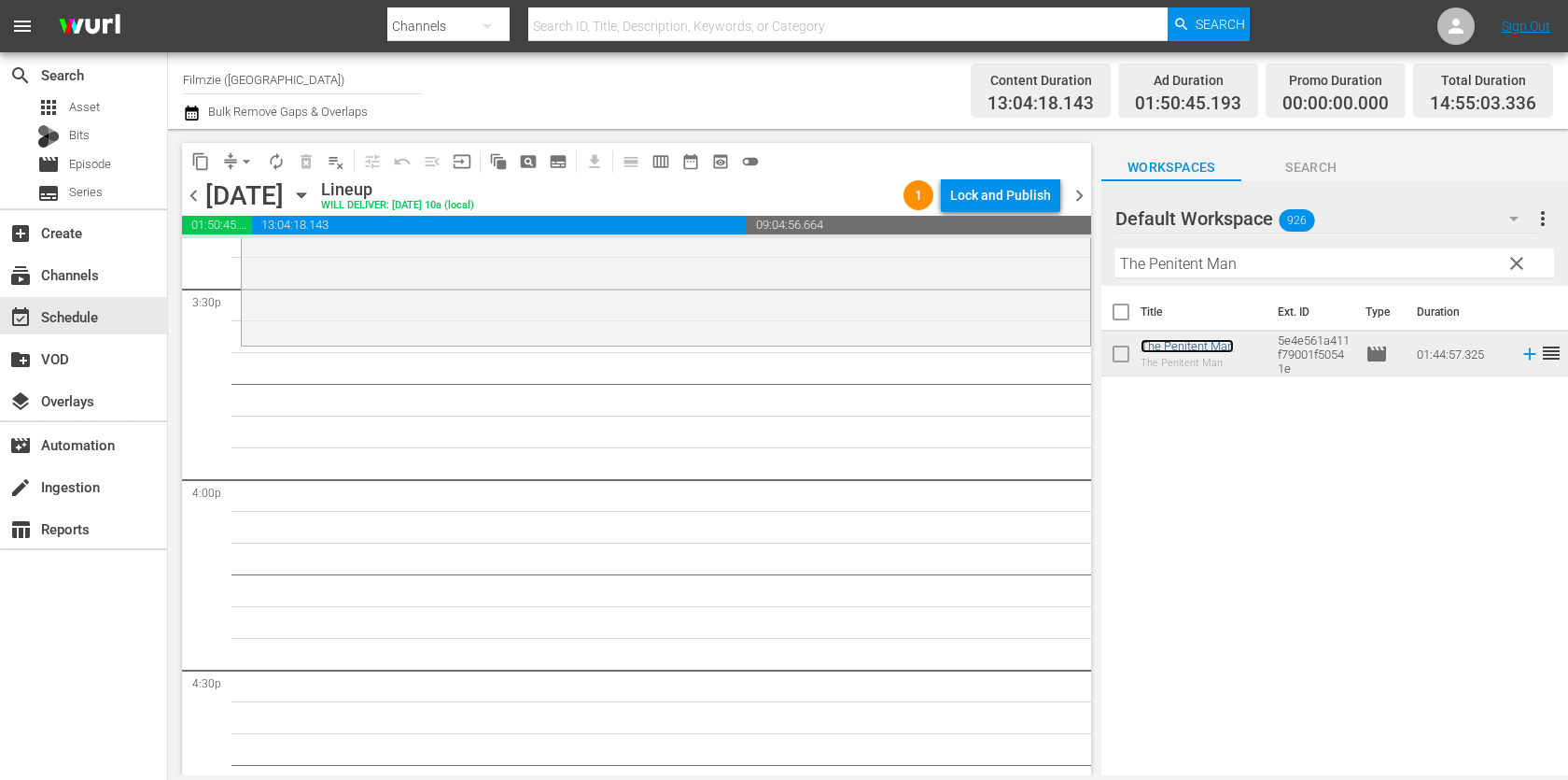
scroll to position [5848, 0]
drag, startPoint x: 1148, startPoint y: 348, endPoint x: 1041, endPoint y: 5, distance: 359.3
click at [1241, 272] on input "The Penitent Man" at bounding box center [1334, 263] width 439 height 30
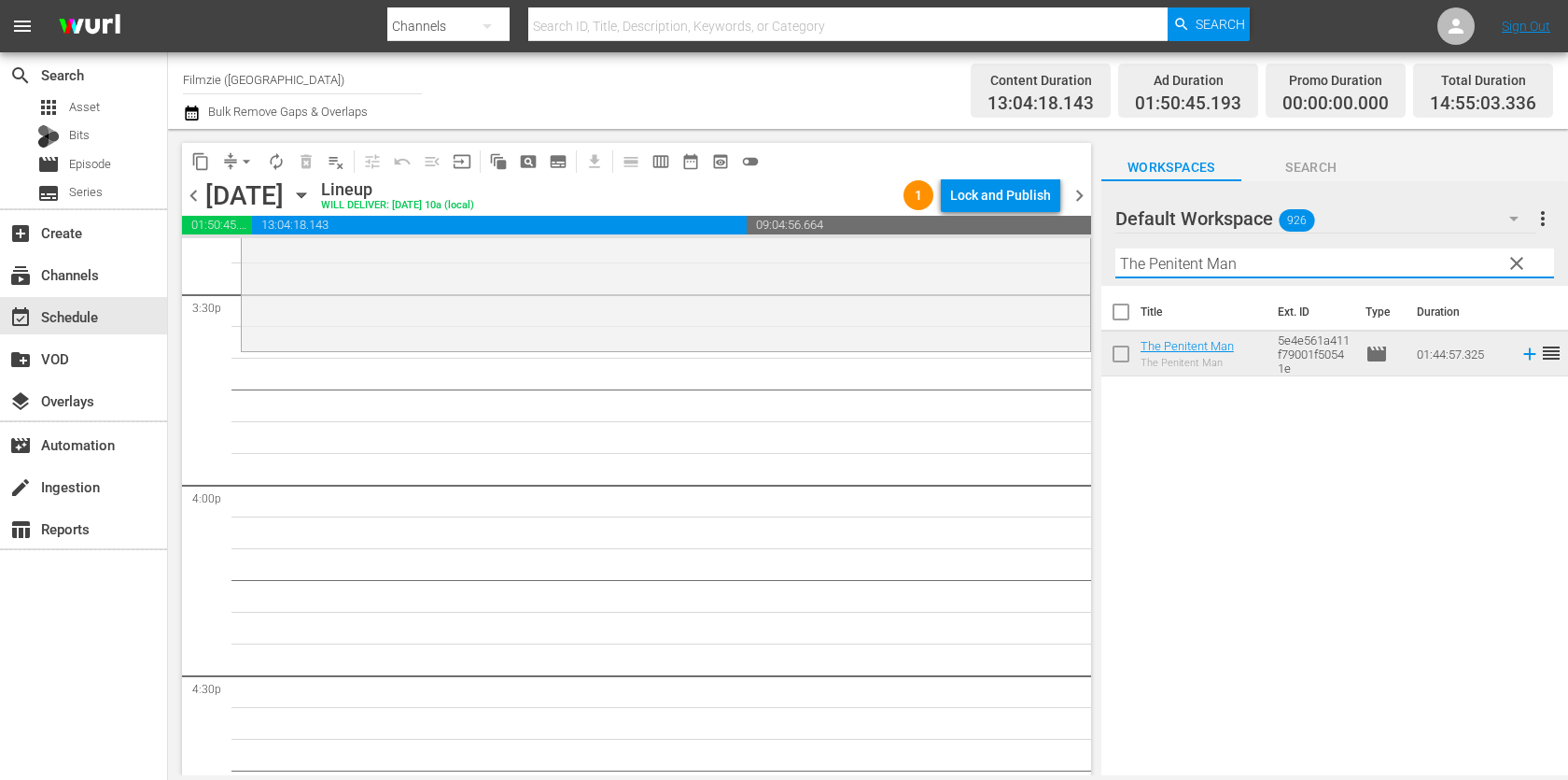
paste input "[PERSON_NAME]: Just Jump"
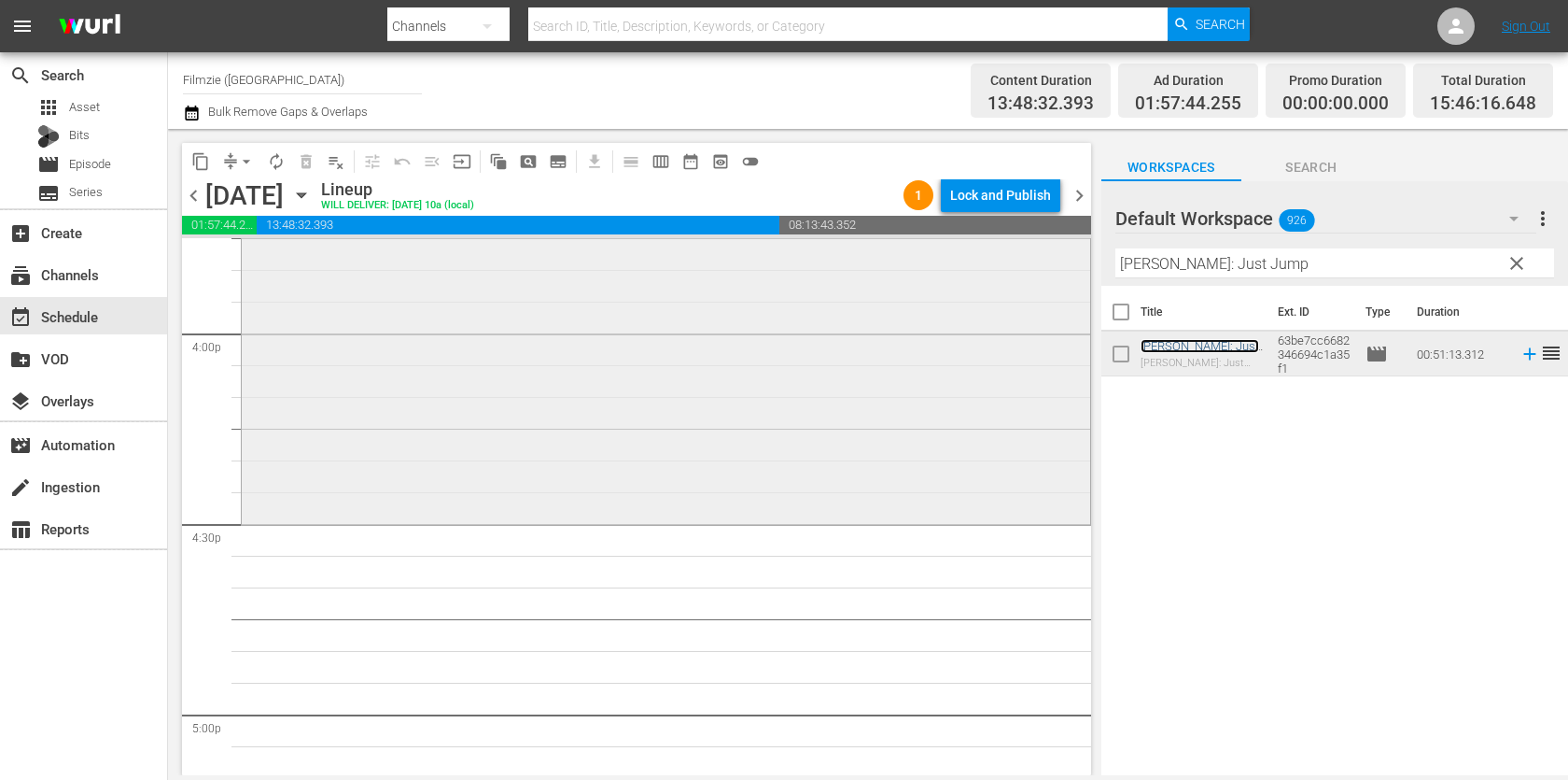
scroll to position [6009, 0]
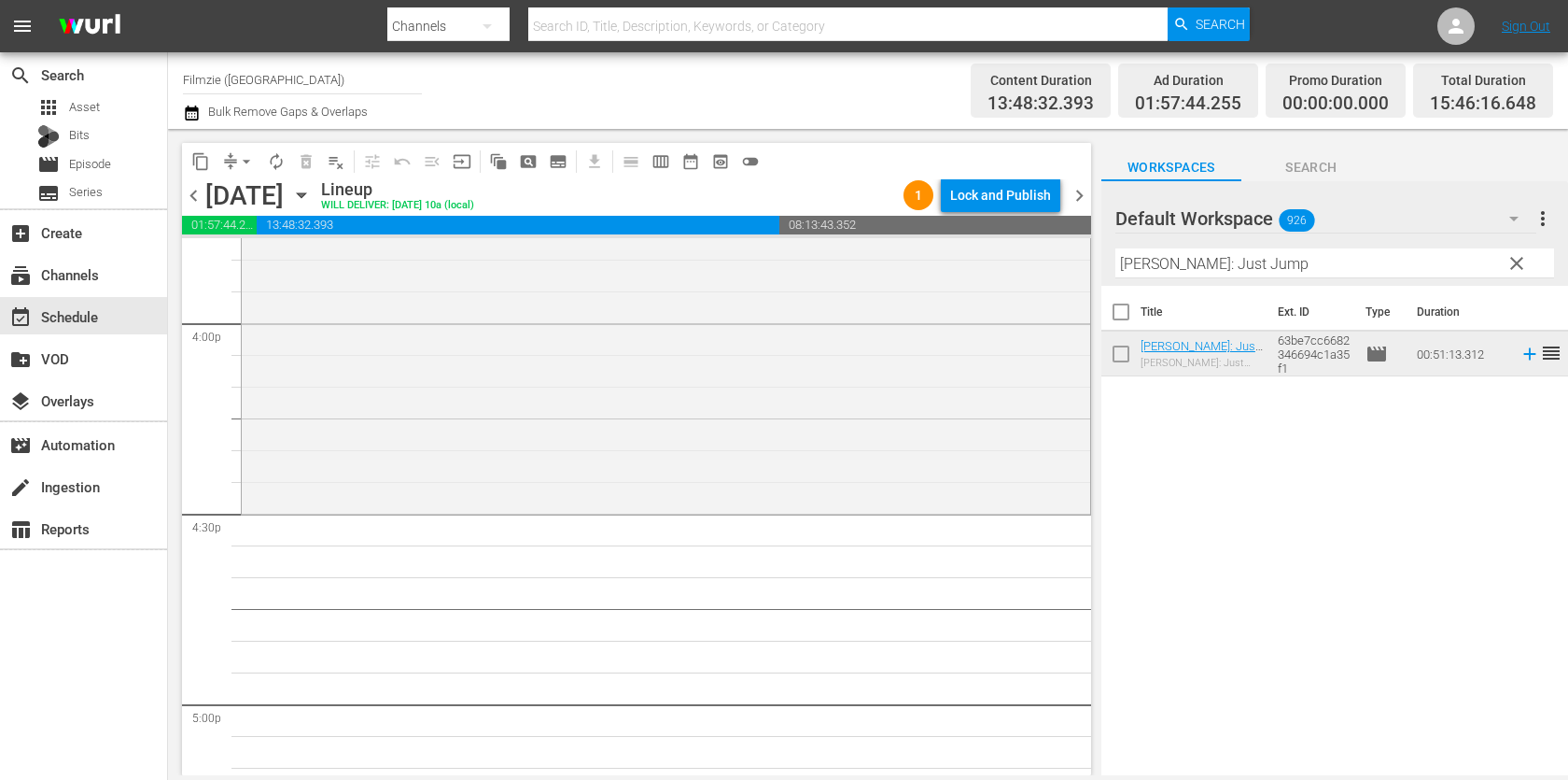
drag, startPoint x: 1179, startPoint y: 339, endPoint x: 1206, endPoint y: 5, distance: 335.1
click at [1224, 256] on input "[PERSON_NAME]: Just Jump" at bounding box center [1334, 263] width 439 height 30
paste input "If Something Happens"
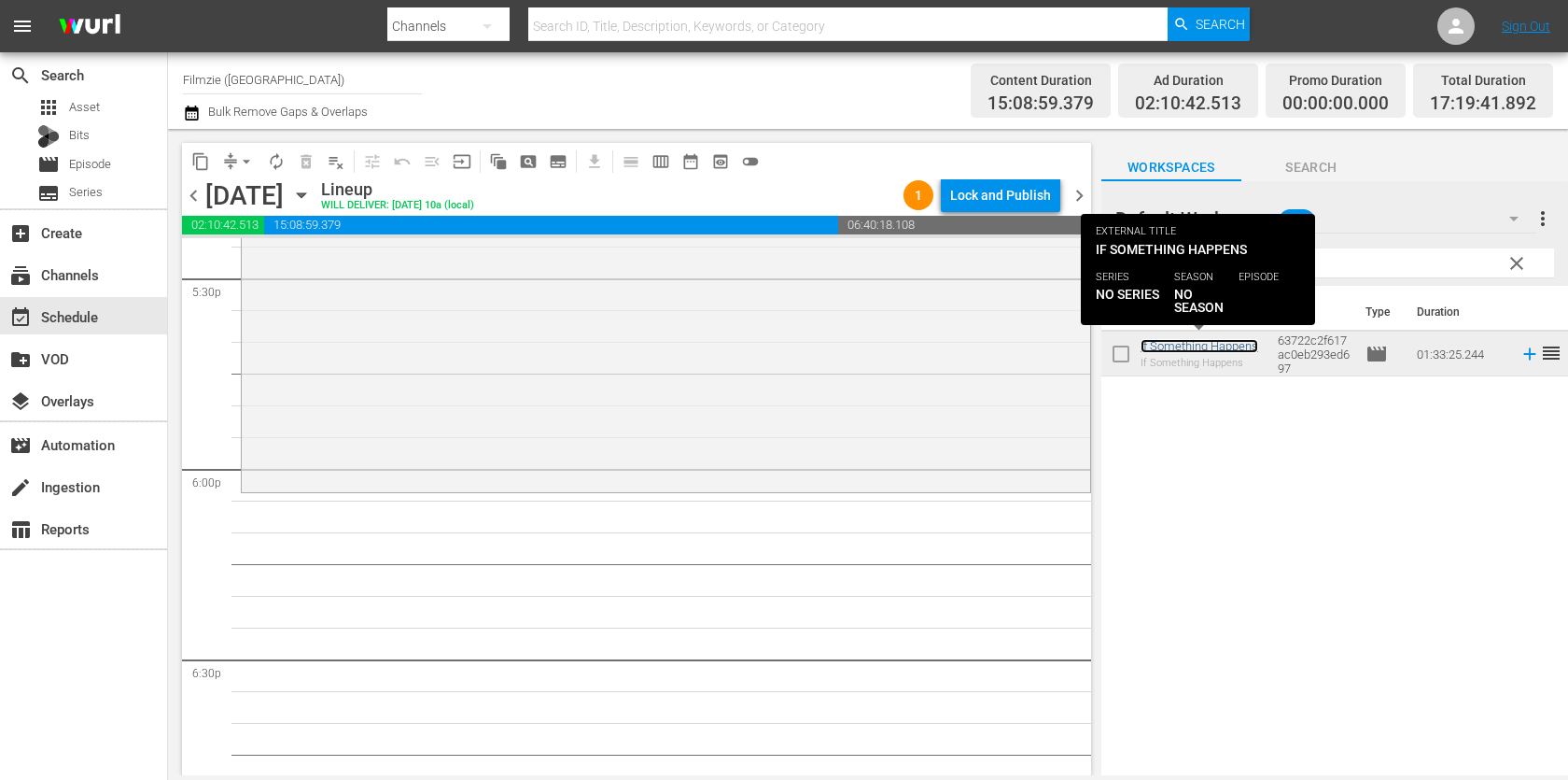
scroll to position [6633, 0]
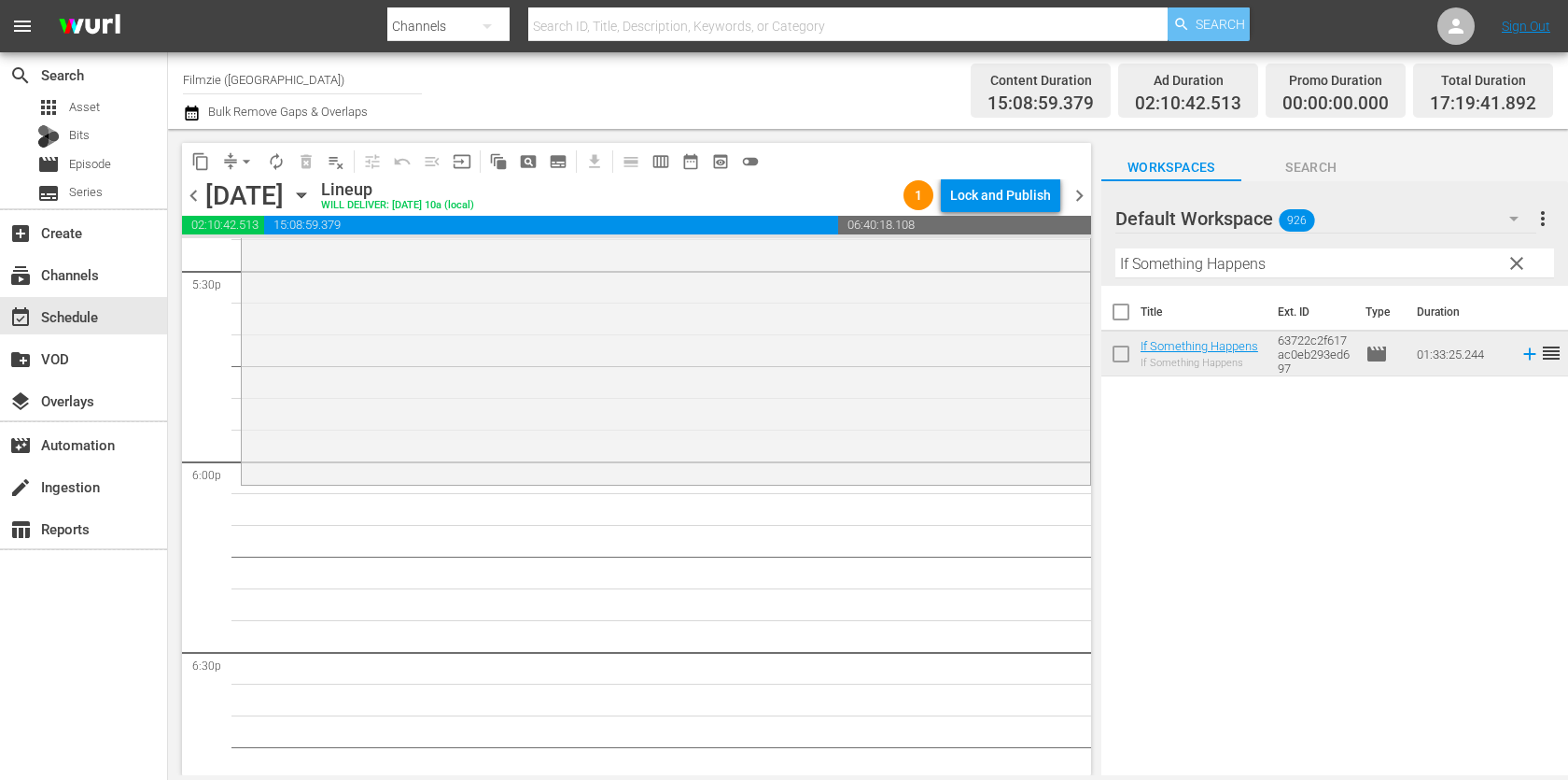
drag, startPoint x: 1178, startPoint y: 345, endPoint x: 1167, endPoint y: 16, distance: 329.2
click at [1294, 280] on div "Filter by Title If Something Happens" at bounding box center [1334, 264] width 439 height 45
click at [1302, 260] on input "If Something Happens" at bounding box center [1334, 263] width 439 height 30
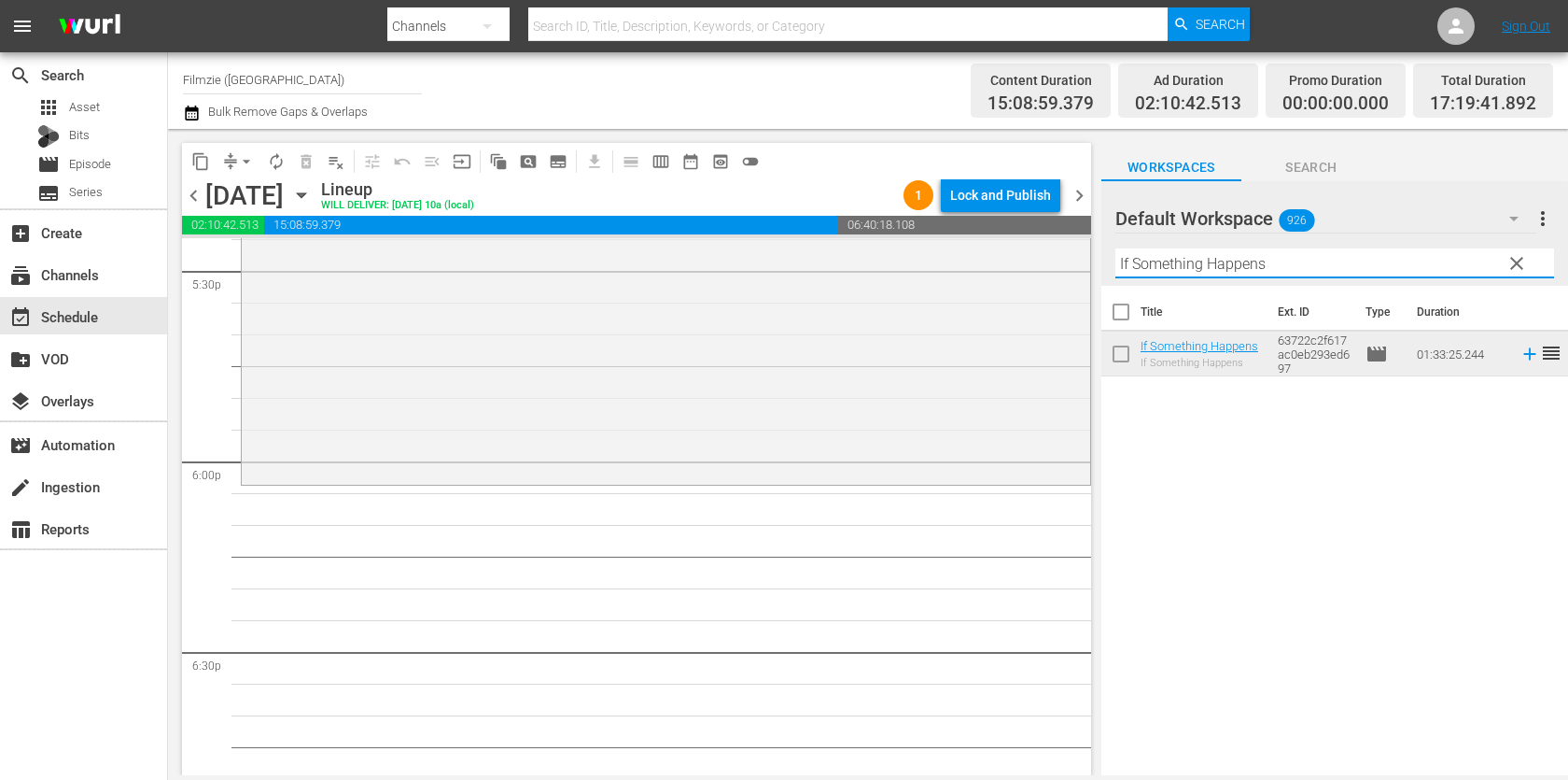
click at [1302, 260] on input "If Something Happens" at bounding box center [1334, 263] width 439 height 30
paste input "Milltown Pride"
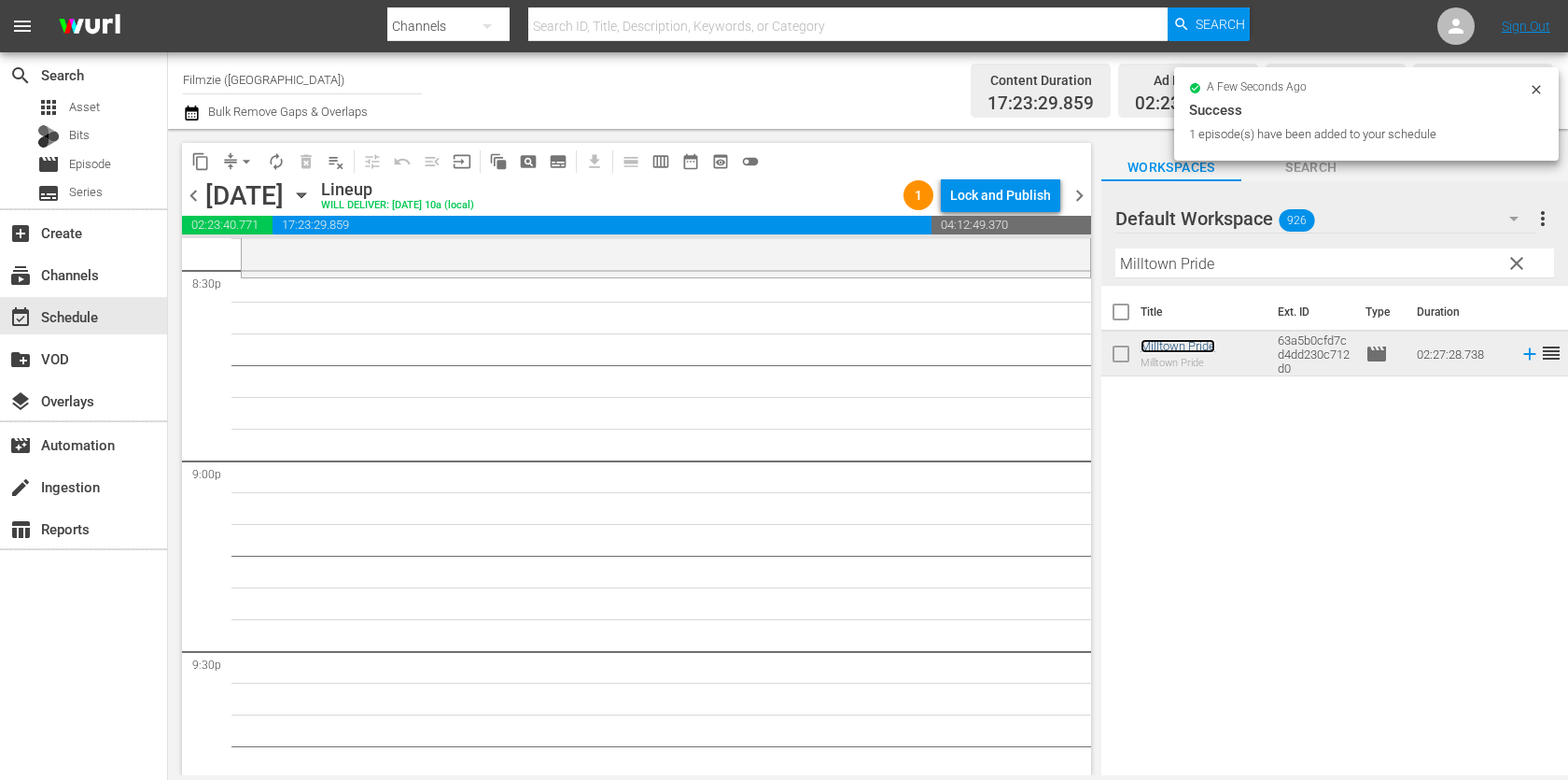
scroll to position [7753, 0]
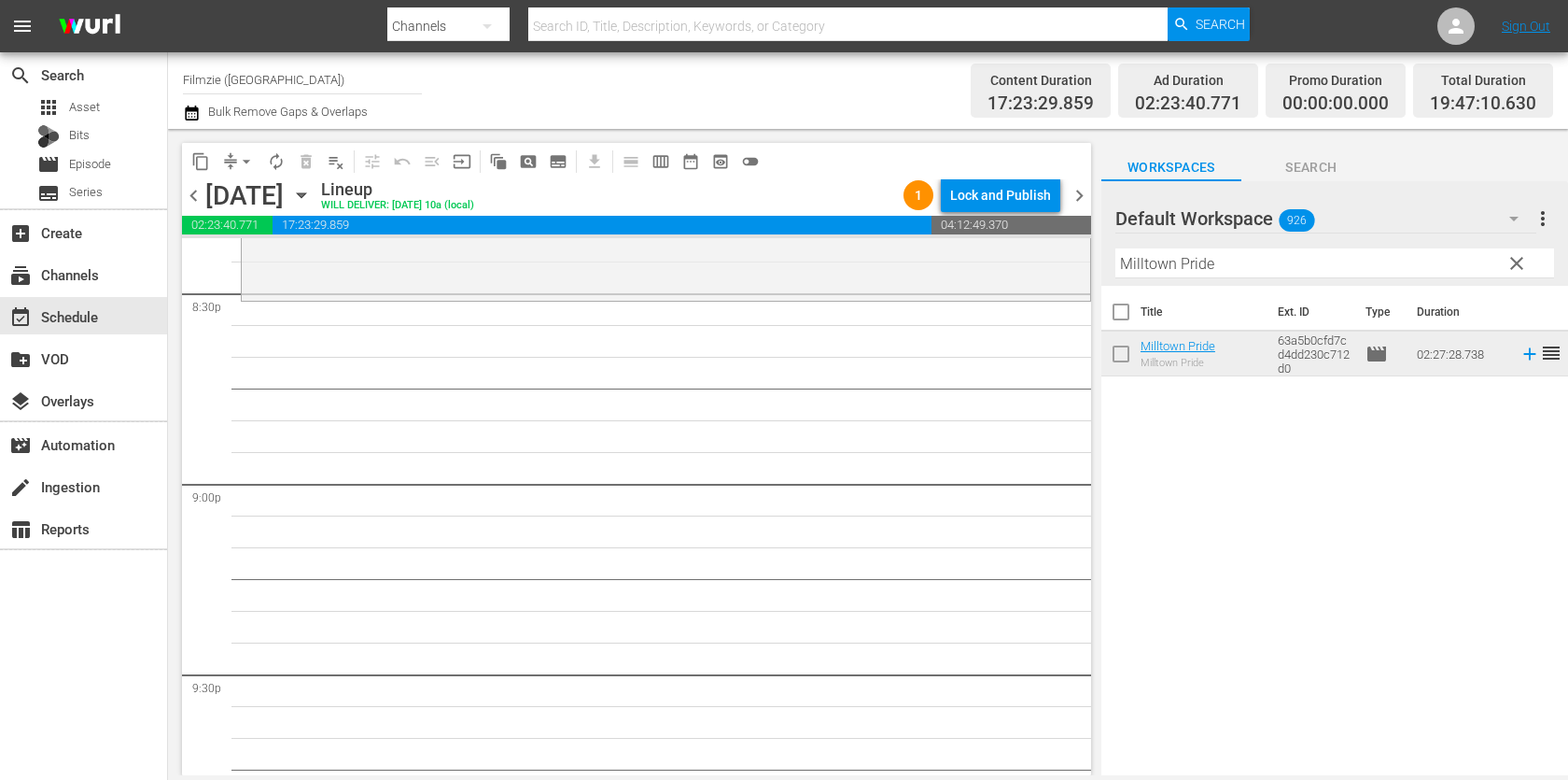
drag, startPoint x: 1197, startPoint y: 347, endPoint x: 1141, endPoint y: 7, distance: 344.6
click at [1217, 245] on div "Filter by Title Milltown Pride" at bounding box center [1334, 264] width 439 height 45
click at [1214, 260] on input "Milltown Pride" at bounding box center [1334, 263] width 439 height 30
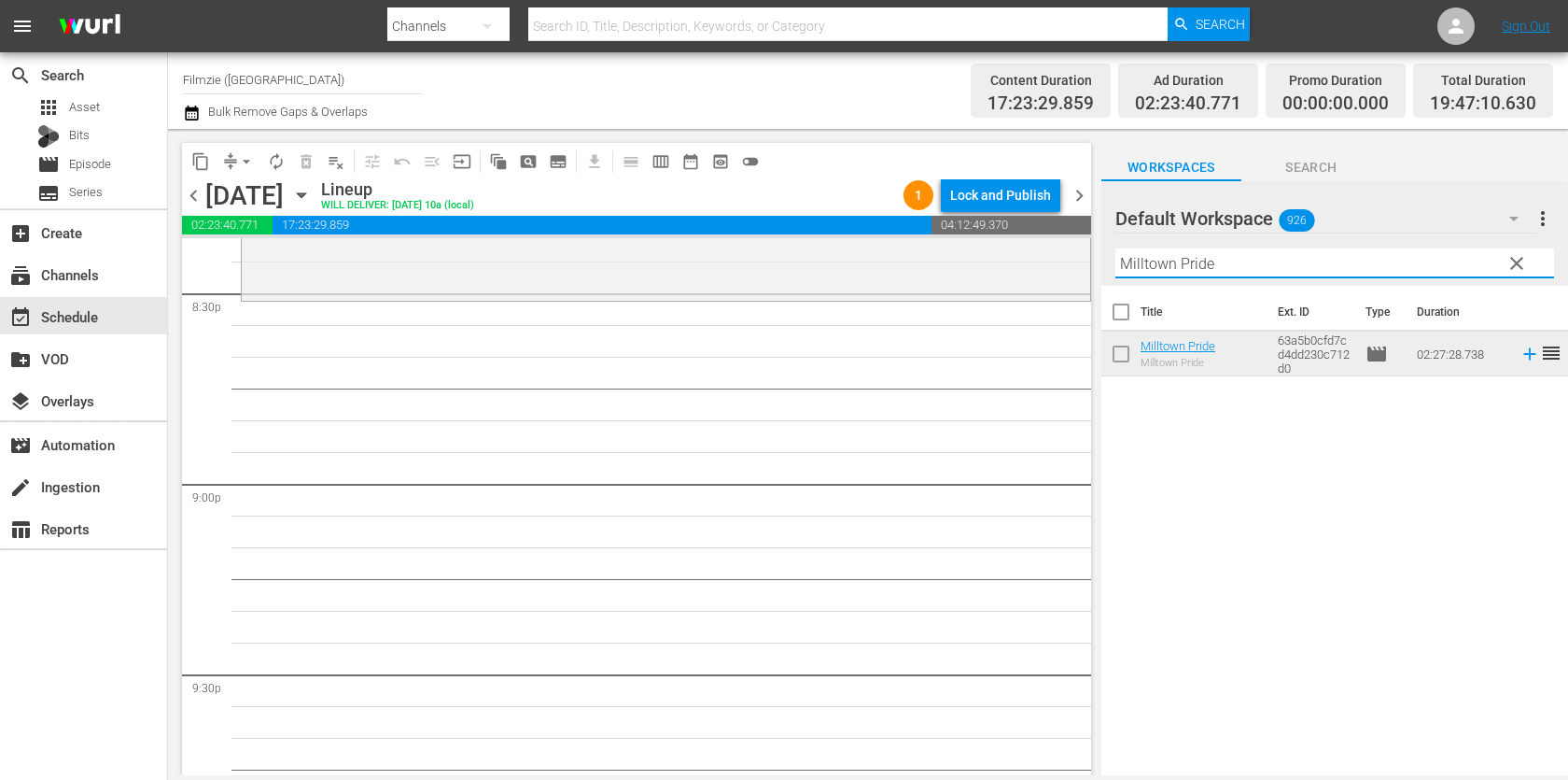
paste input "Stay"
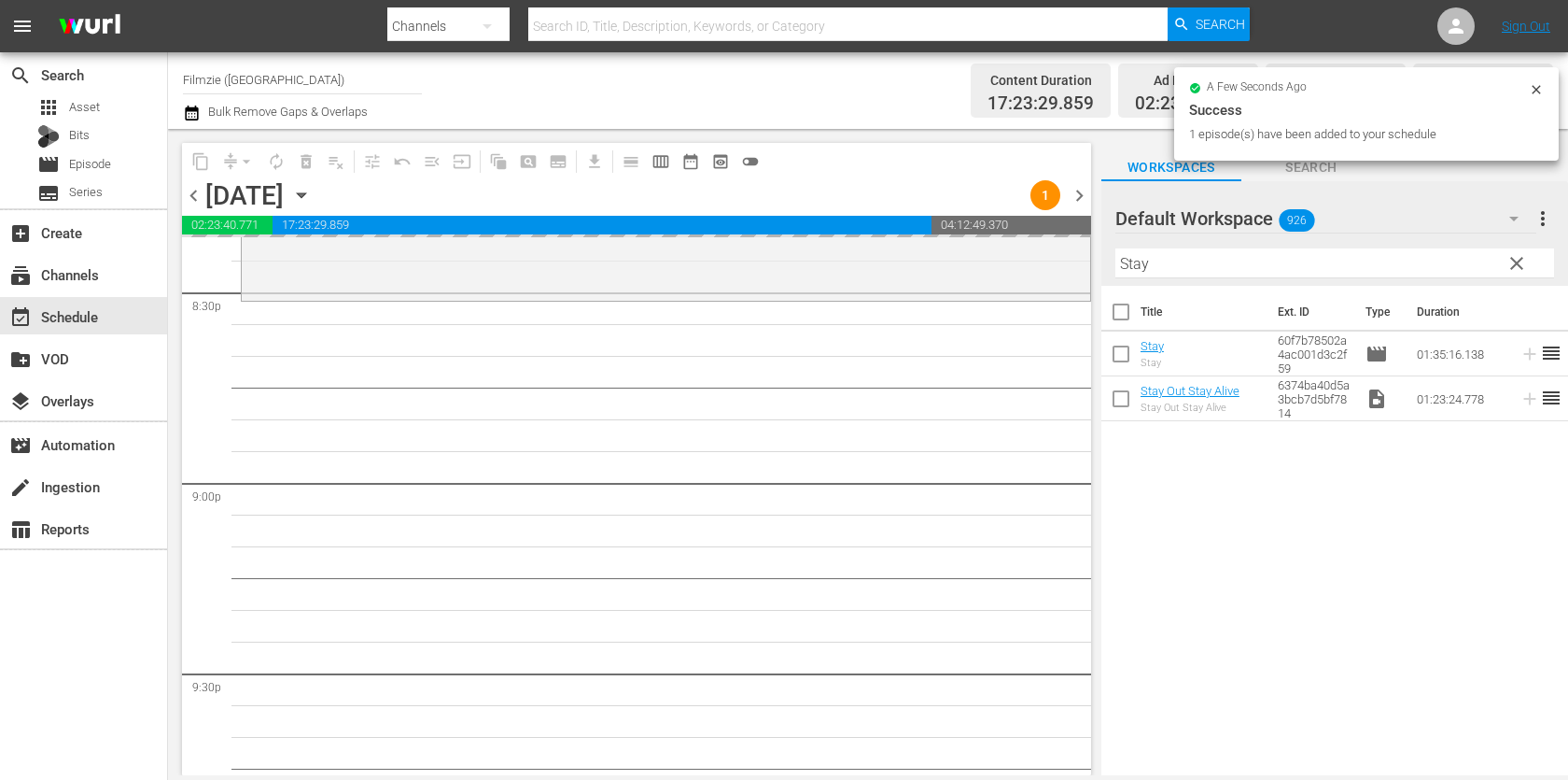
click at [1272, 249] on input "Stay" at bounding box center [1334, 263] width 439 height 30
paste input "Dragon Warriors"
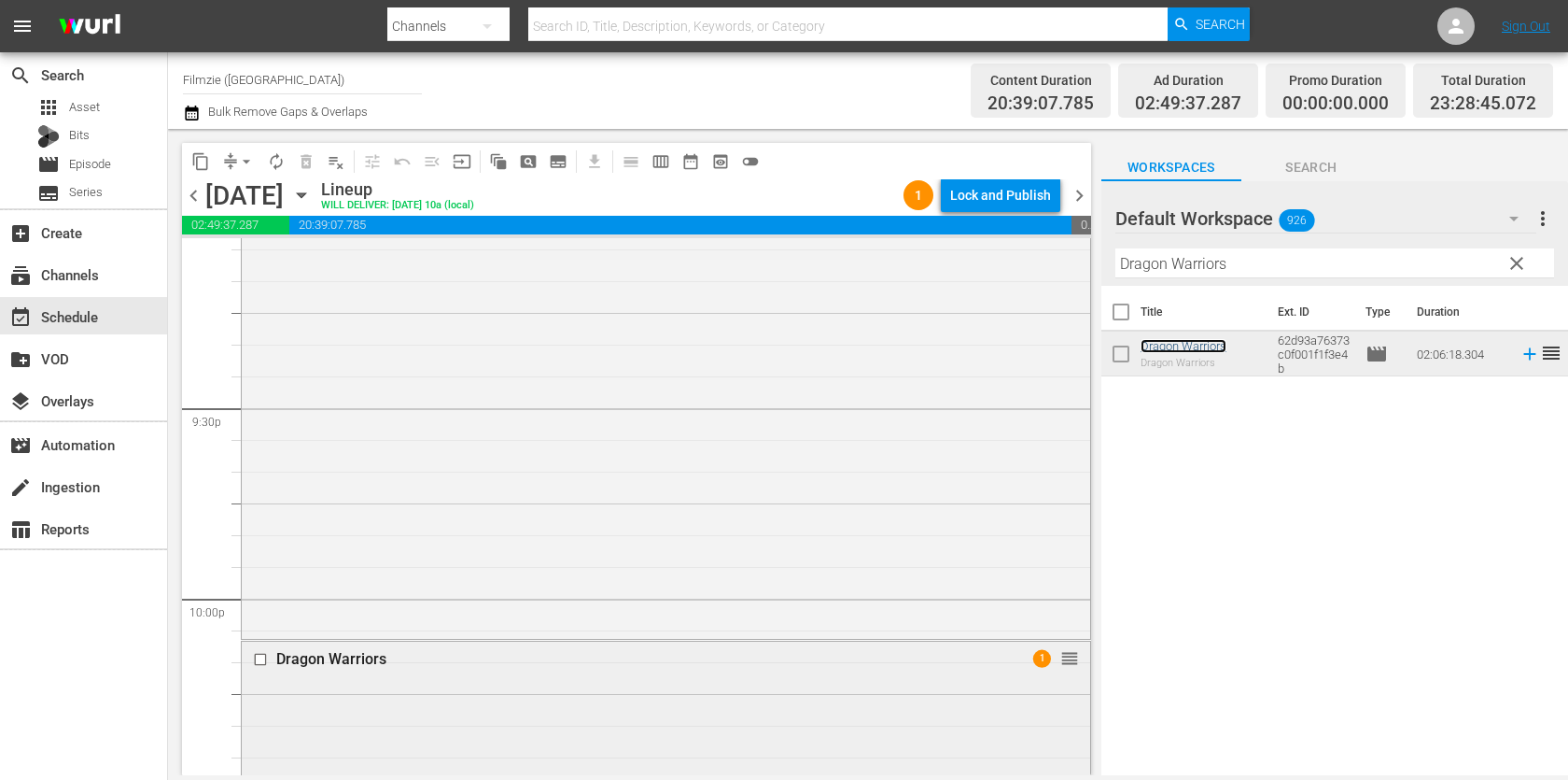
scroll to position [8012, 0]
click at [1009, 192] on div "Lock and Publish" at bounding box center [1000, 195] width 101 height 34
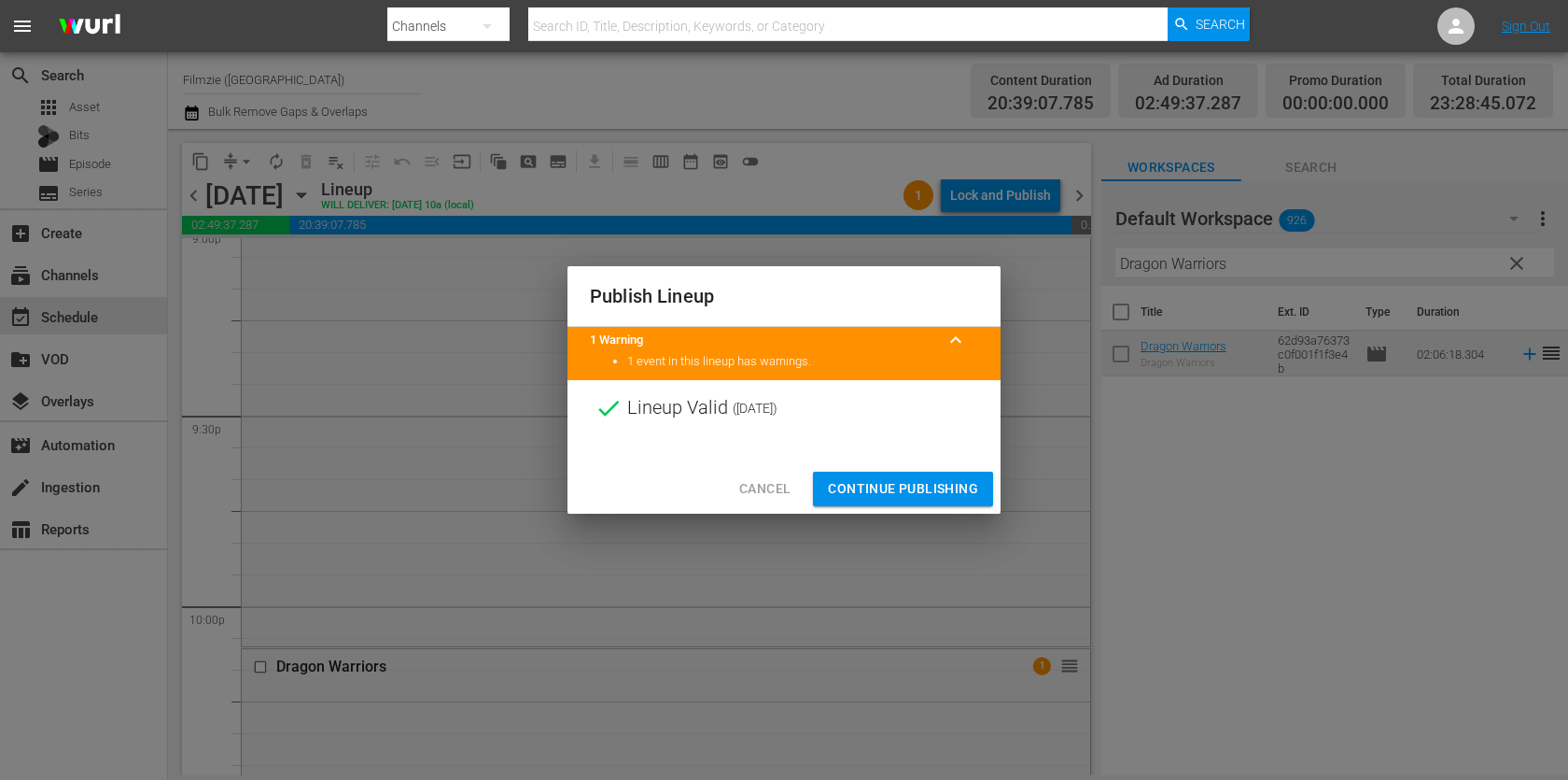
click at [928, 475] on button "Continue Publishing" at bounding box center [903, 489] width 180 height 35
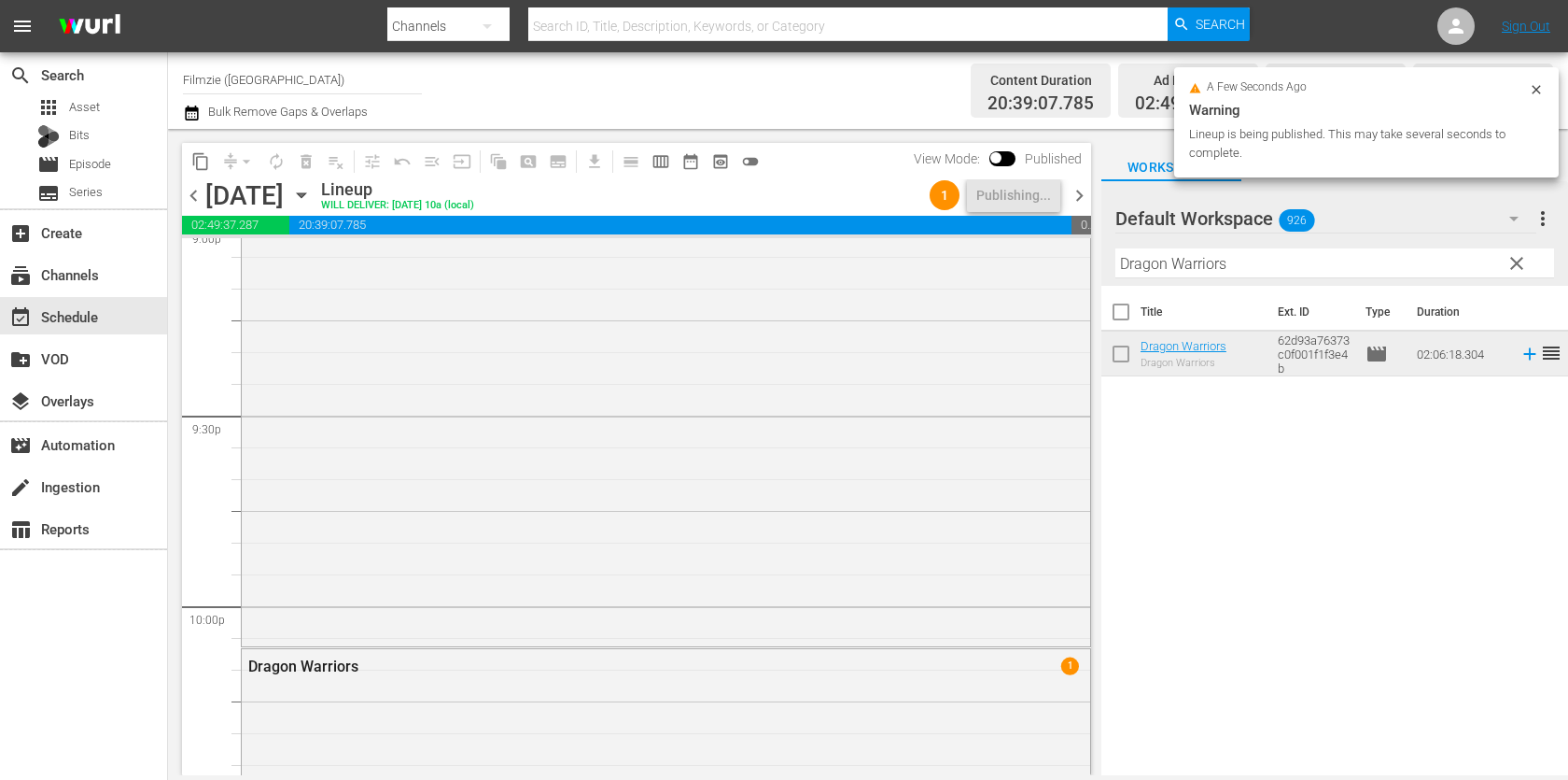
click at [1079, 195] on span "chevron_right" at bounding box center [1079, 196] width 23 height 23
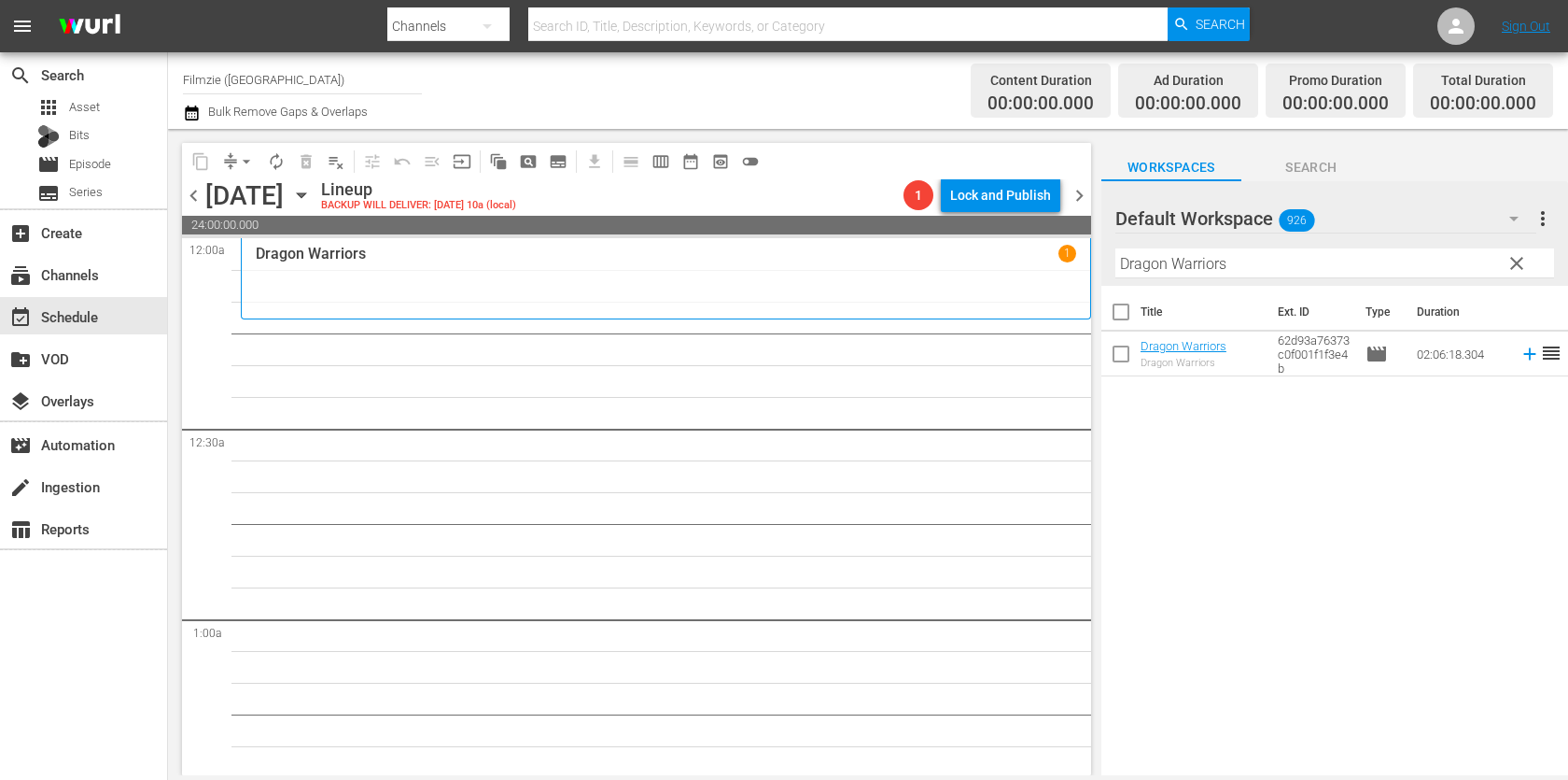
click at [1269, 267] on input "Dragon Warriors" at bounding box center [1334, 263] width 439 height 30
paste input "Miracle in the Valley"
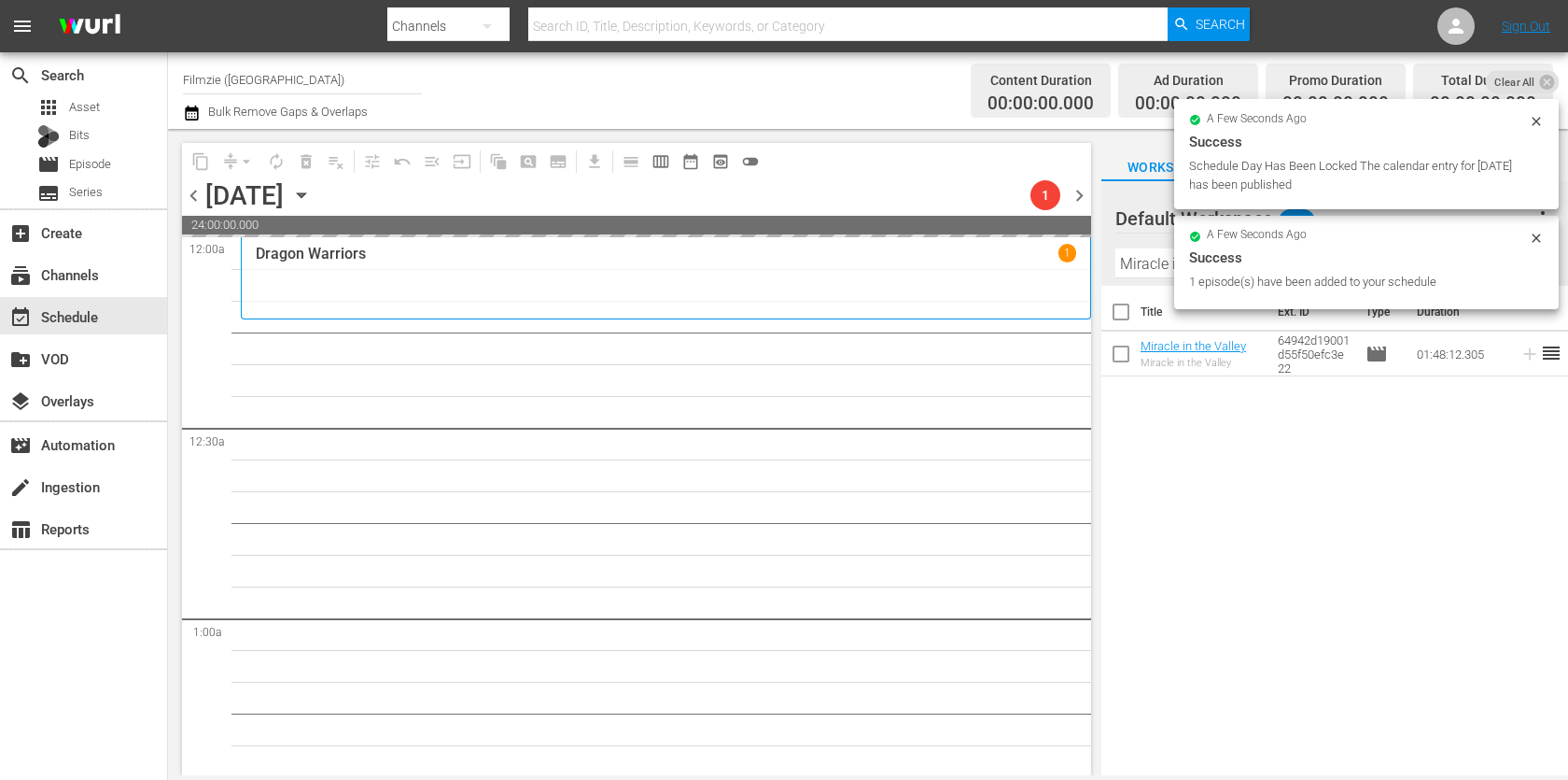
drag, startPoint x: 1171, startPoint y: 353, endPoint x: 1211, endPoint y: 41, distance: 314.6
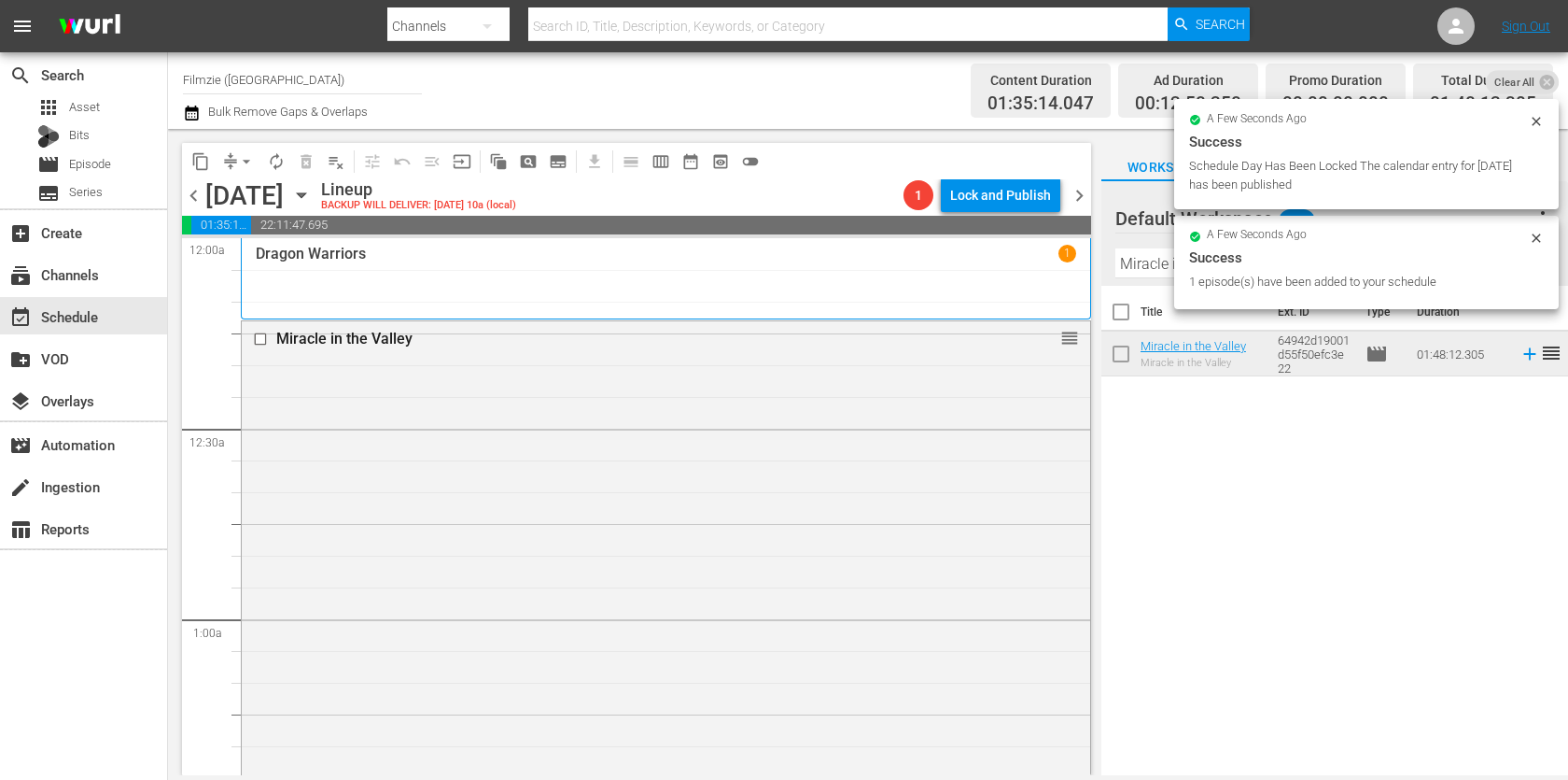
click at [1162, 271] on input "Miracle in the Valley" at bounding box center [1334, 263] width 439 height 30
paste input "After the Future"
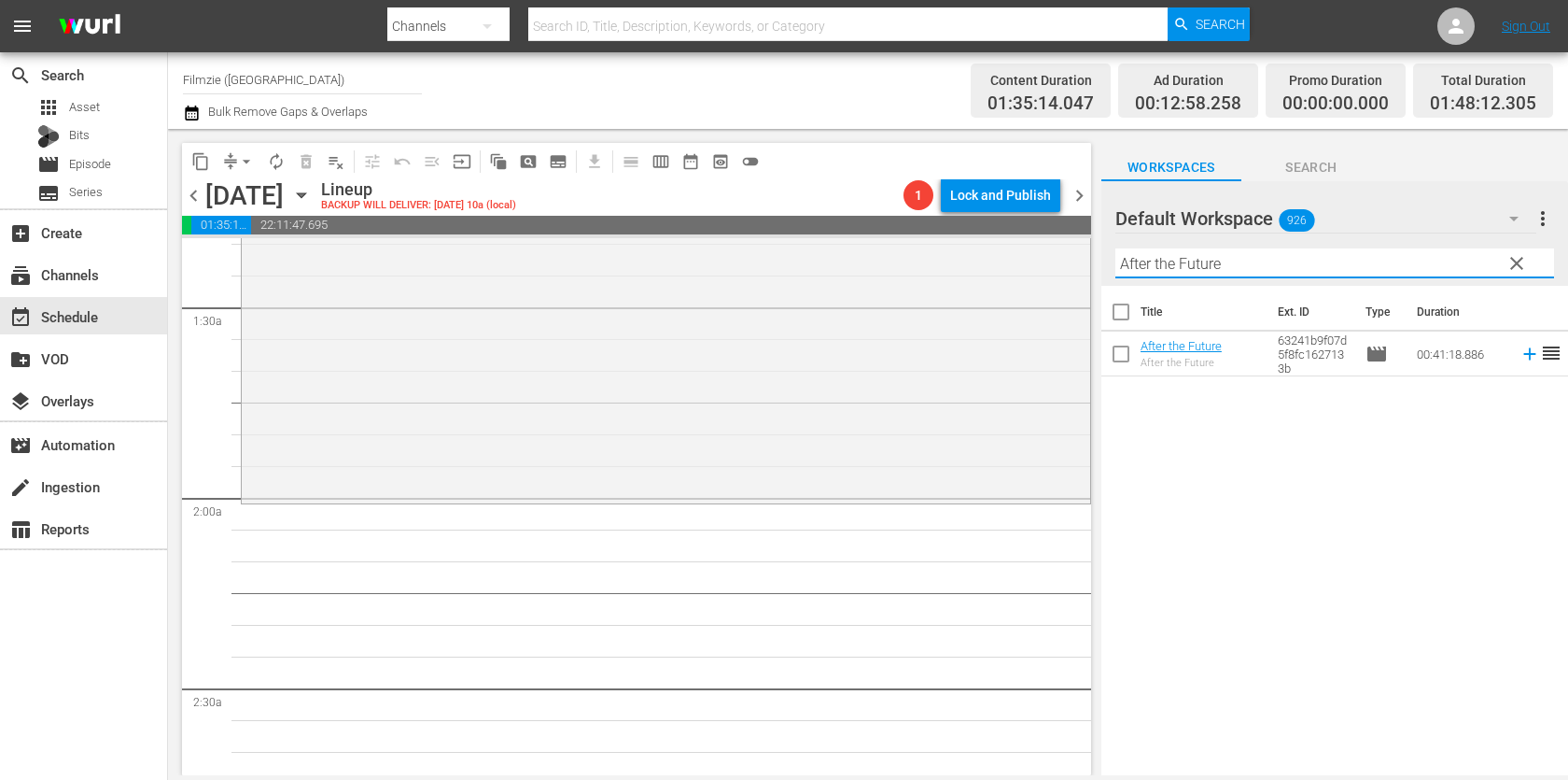
scroll to position [515, 0]
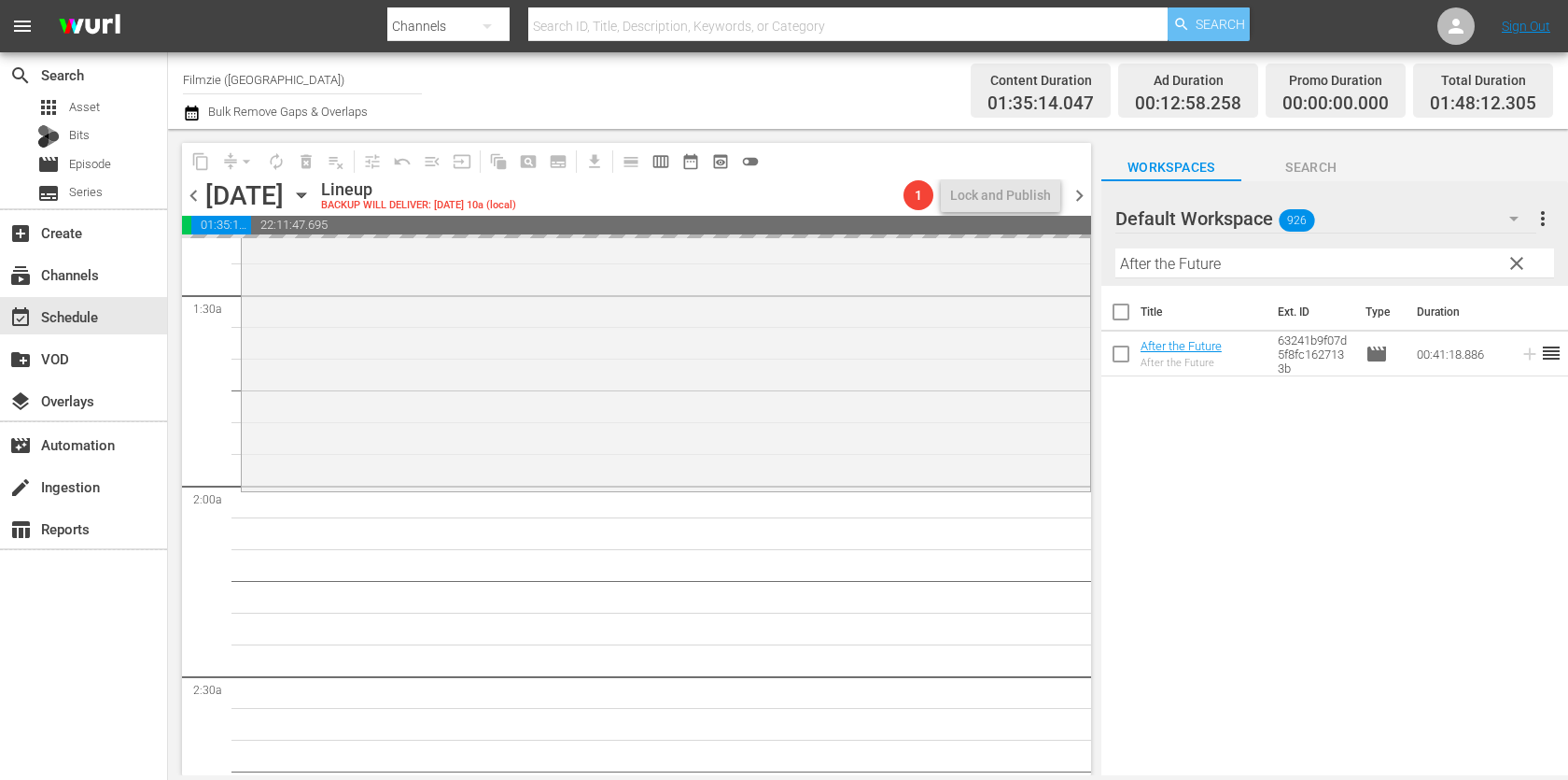
drag, startPoint x: 1171, startPoint y: 346, endPoint x: 1216, endPoint y: 31, distance: 318.2
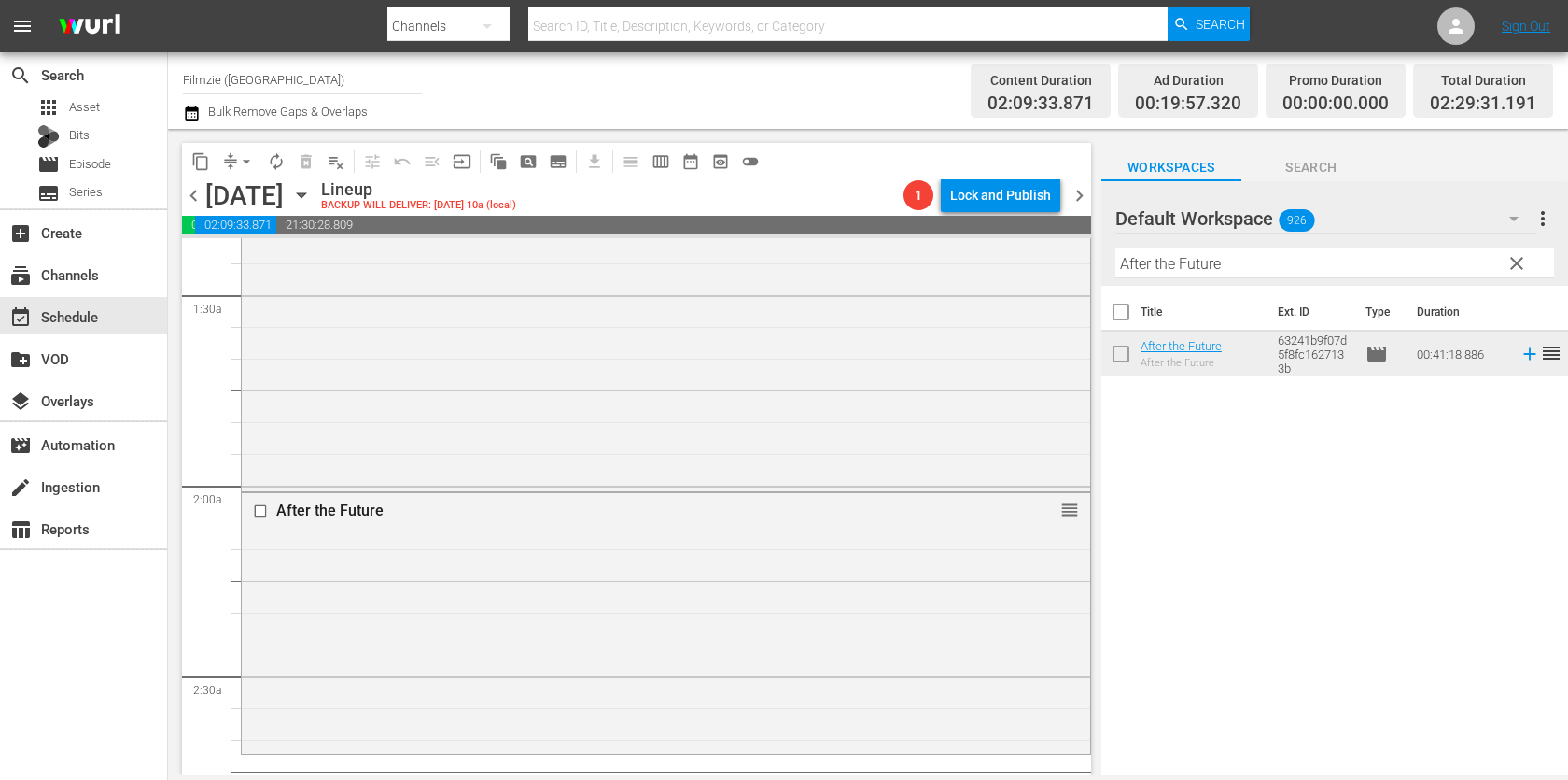
click at [1256, 258] on input "After the Future" at bounding box center [1334, 263] width 439 height 30
paste input "wait the Dawn"
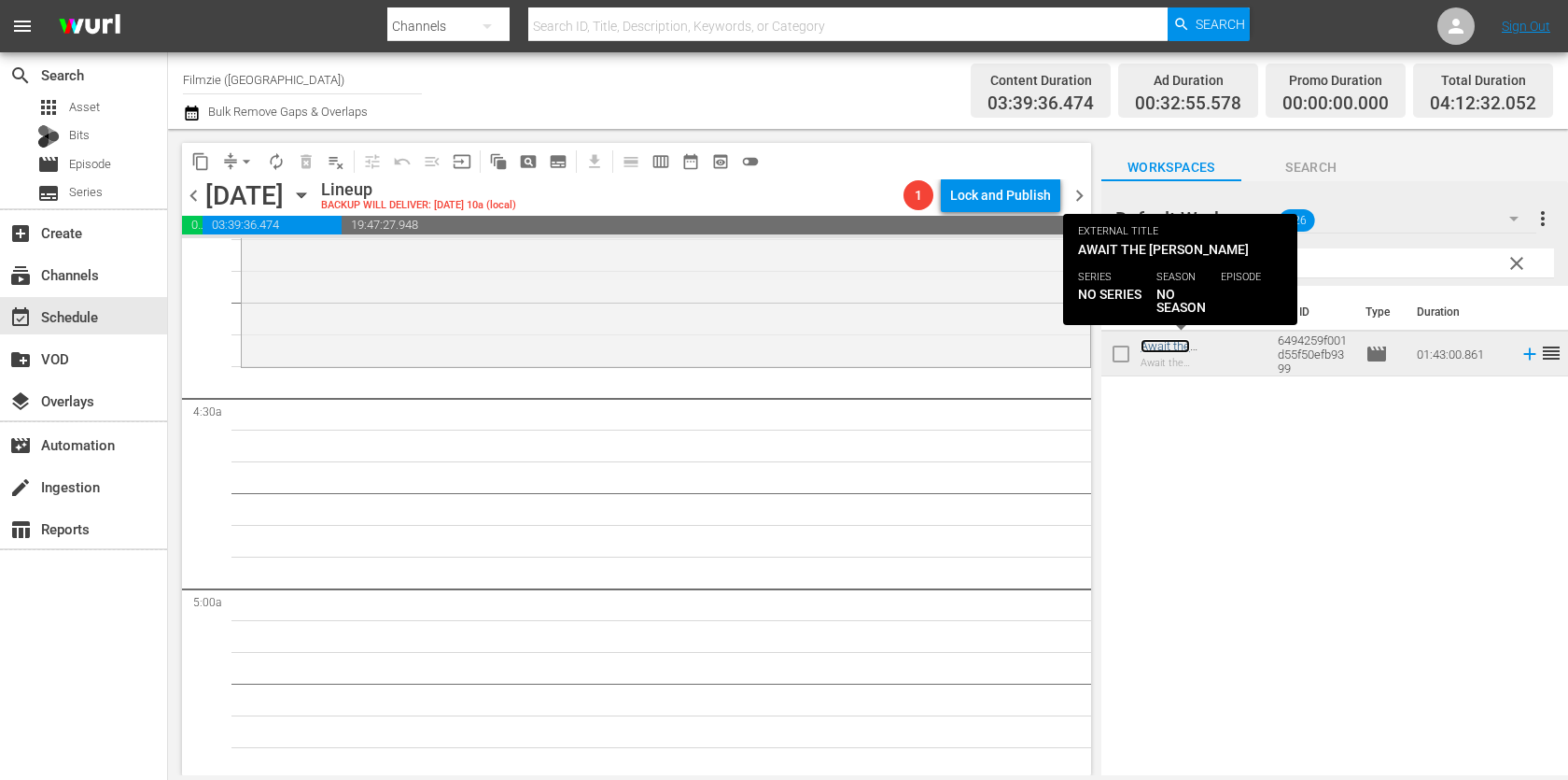
scroll to position [1594, 0]
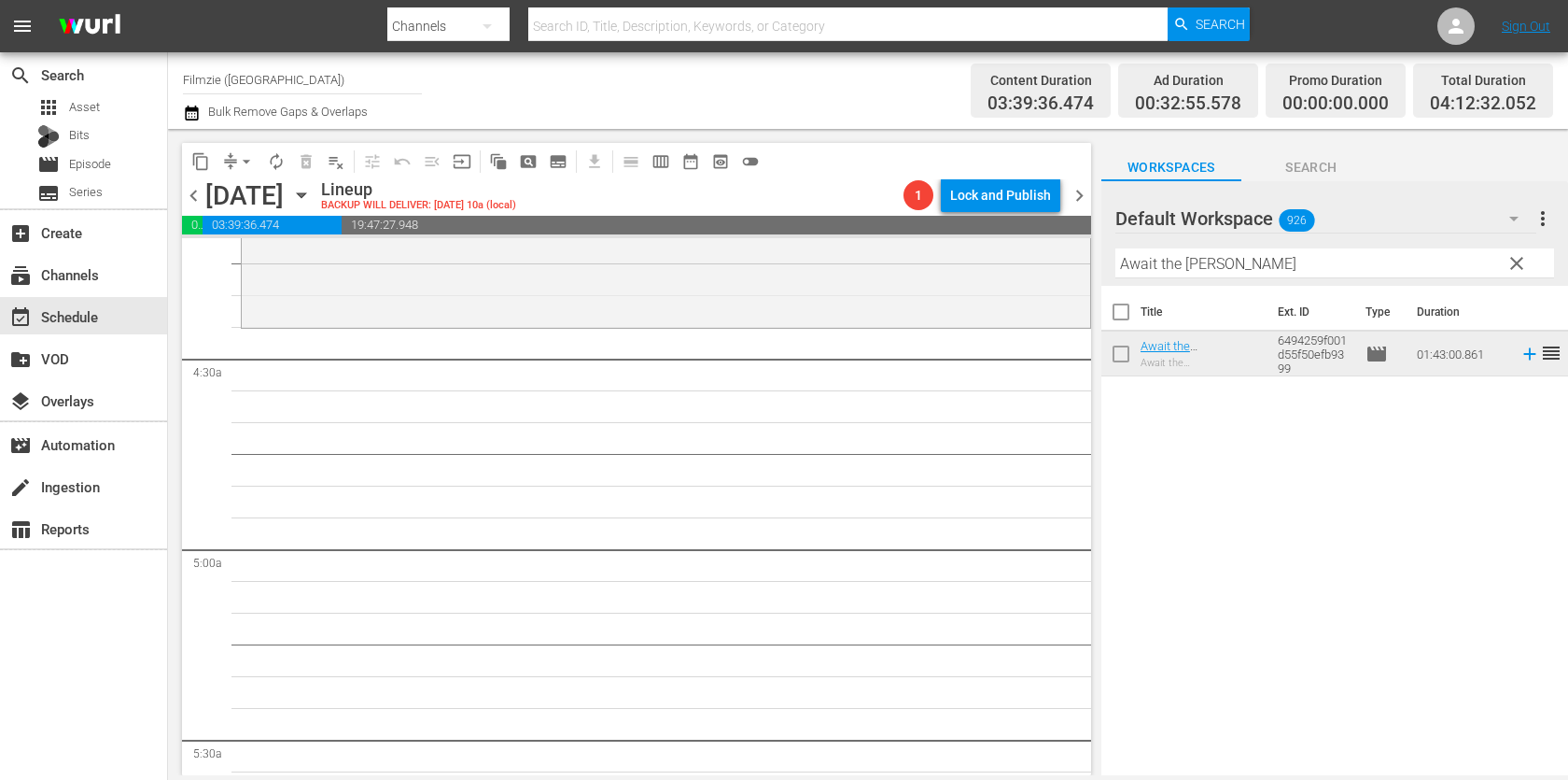
drag, startPoint x: 1194, startPoint y: 339, endPoint x: 1096, endPoint y: 9, distance: 344.2
click at [1296, 268] on input "Await the [PERSON_NAME]" at bounding box center [1334, 263] width 439 height 30
paste input "The Truck [PERSON_NAME] Show: An Animated Sketch Comedy Special"
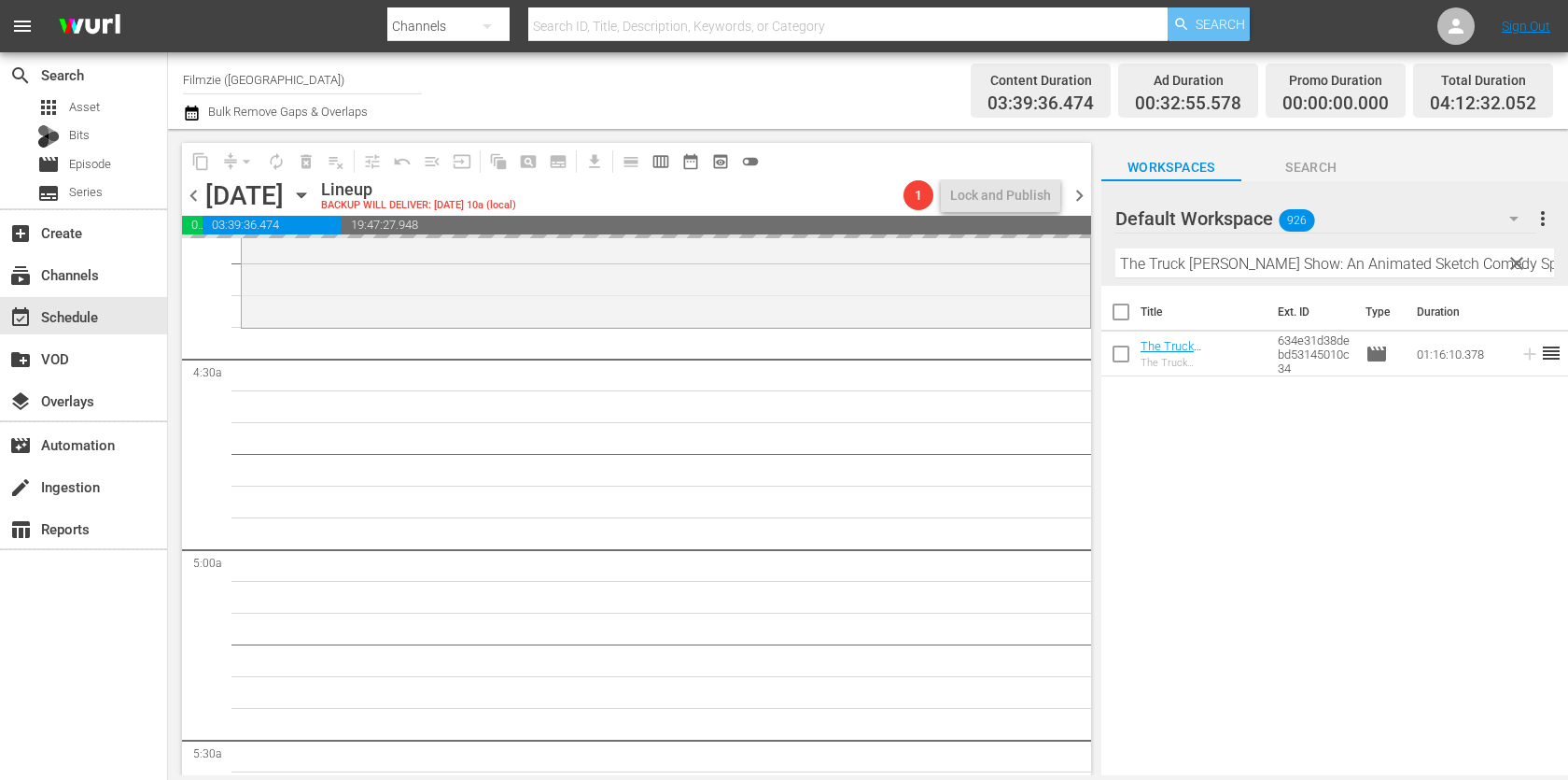
drag, startPoint x: 1165, startPoint y: 346, endPoint x: 1223, endPoint y: 29, distance: 322.3
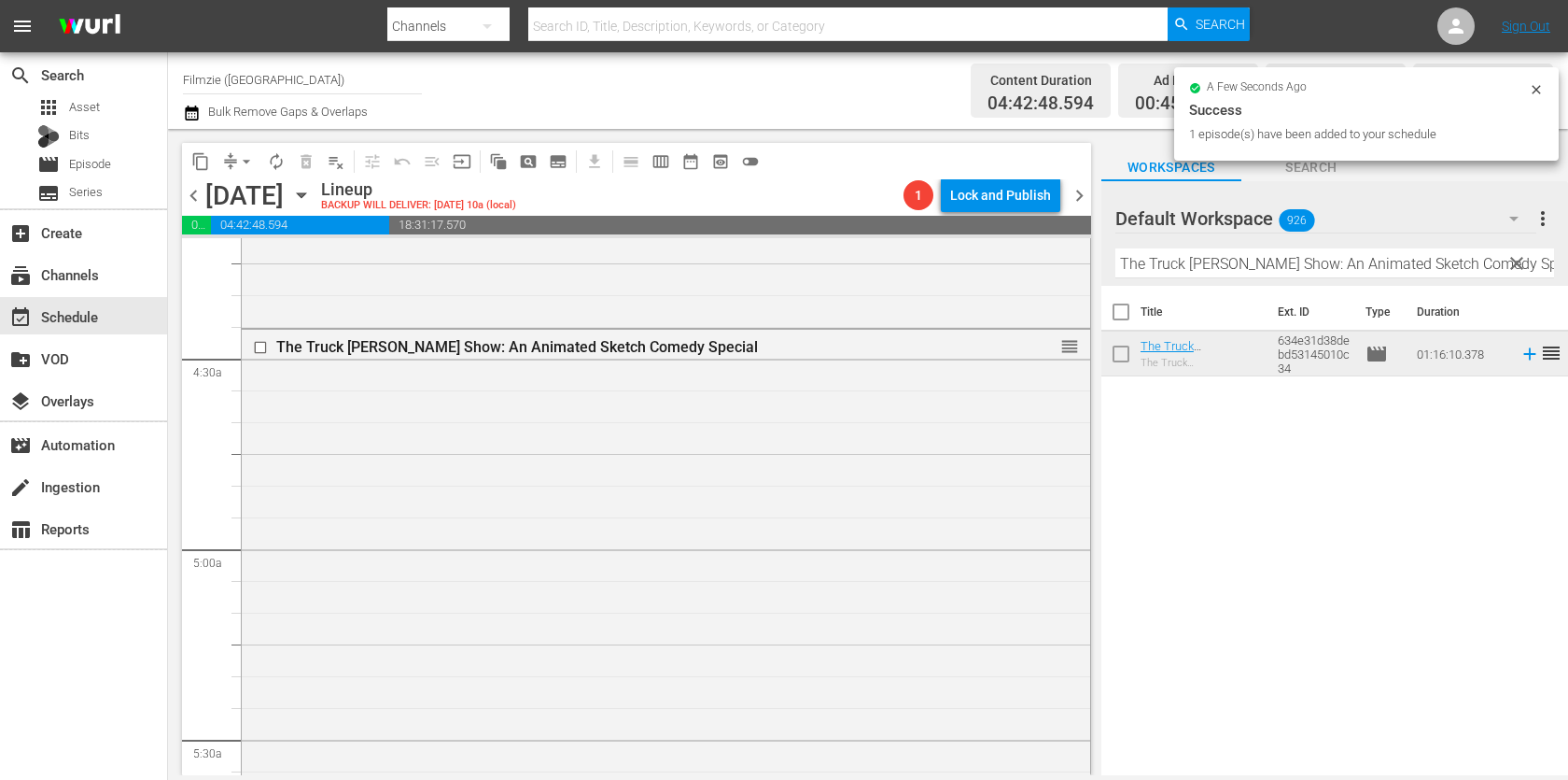
click at [1245, 260] on input "The Truck [PERSON_NAME] Show: An Animated Sketch Comedy Special" at bounding box center [1334, 263] width 439 height 30
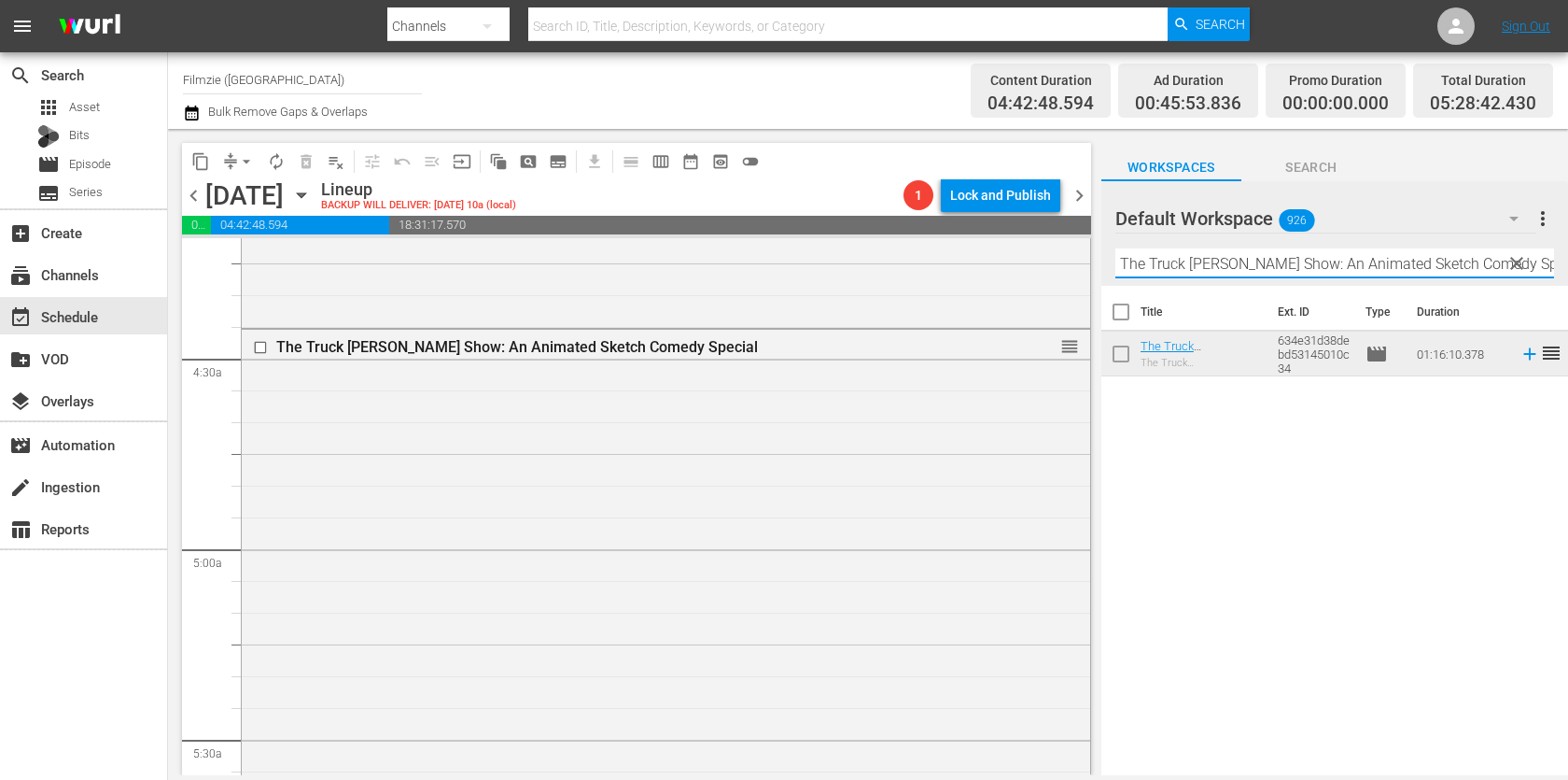
click at [1245, 260] on input "The Truck [PERSON_NAME] Show: An Animated Sketch Comedy Special" at bounding box center [1334, 263] width 439 height 30
paste input "HE DEVIL AT YOUR HEELS"
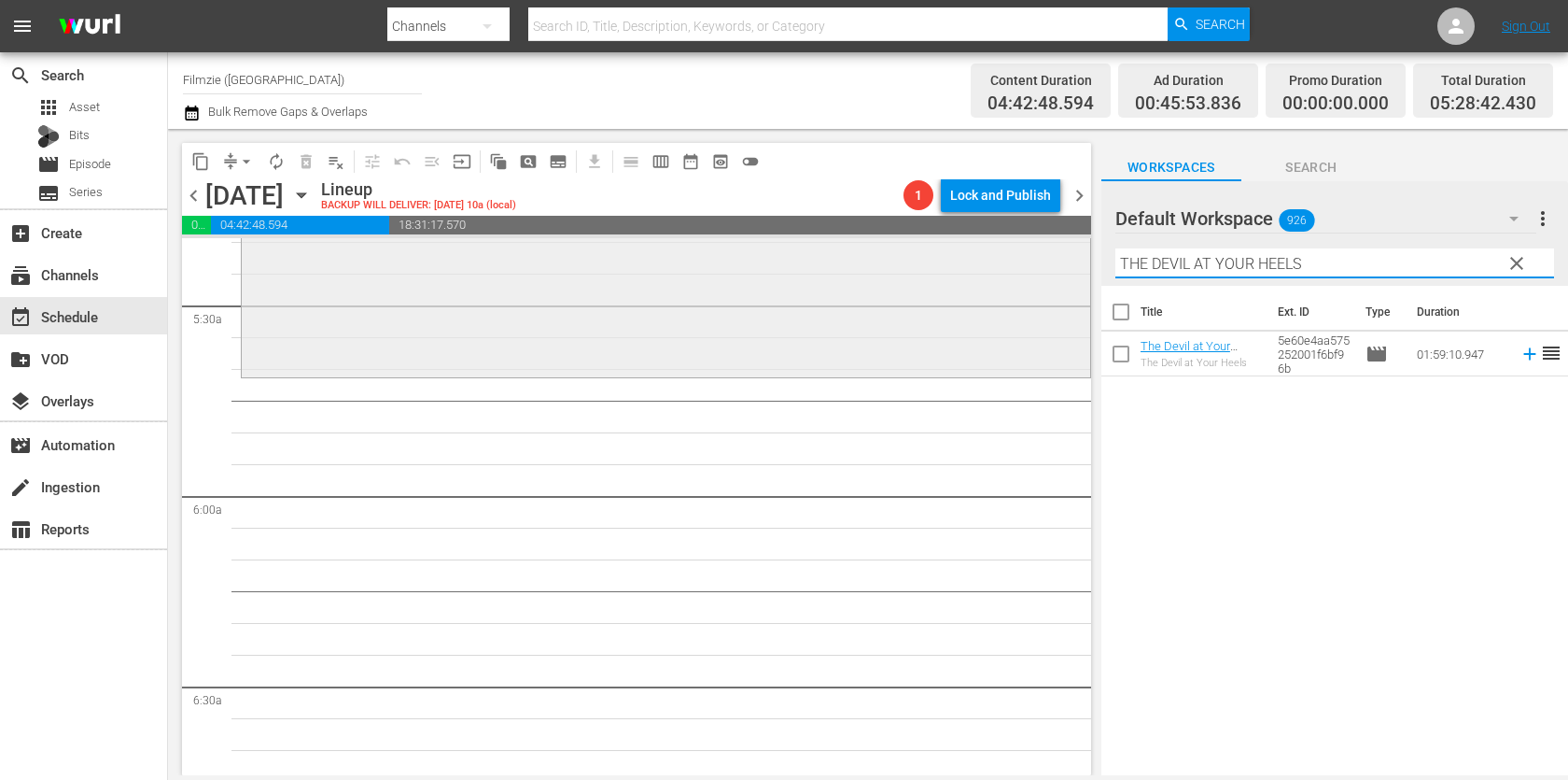
scroll to position [2016, 0]
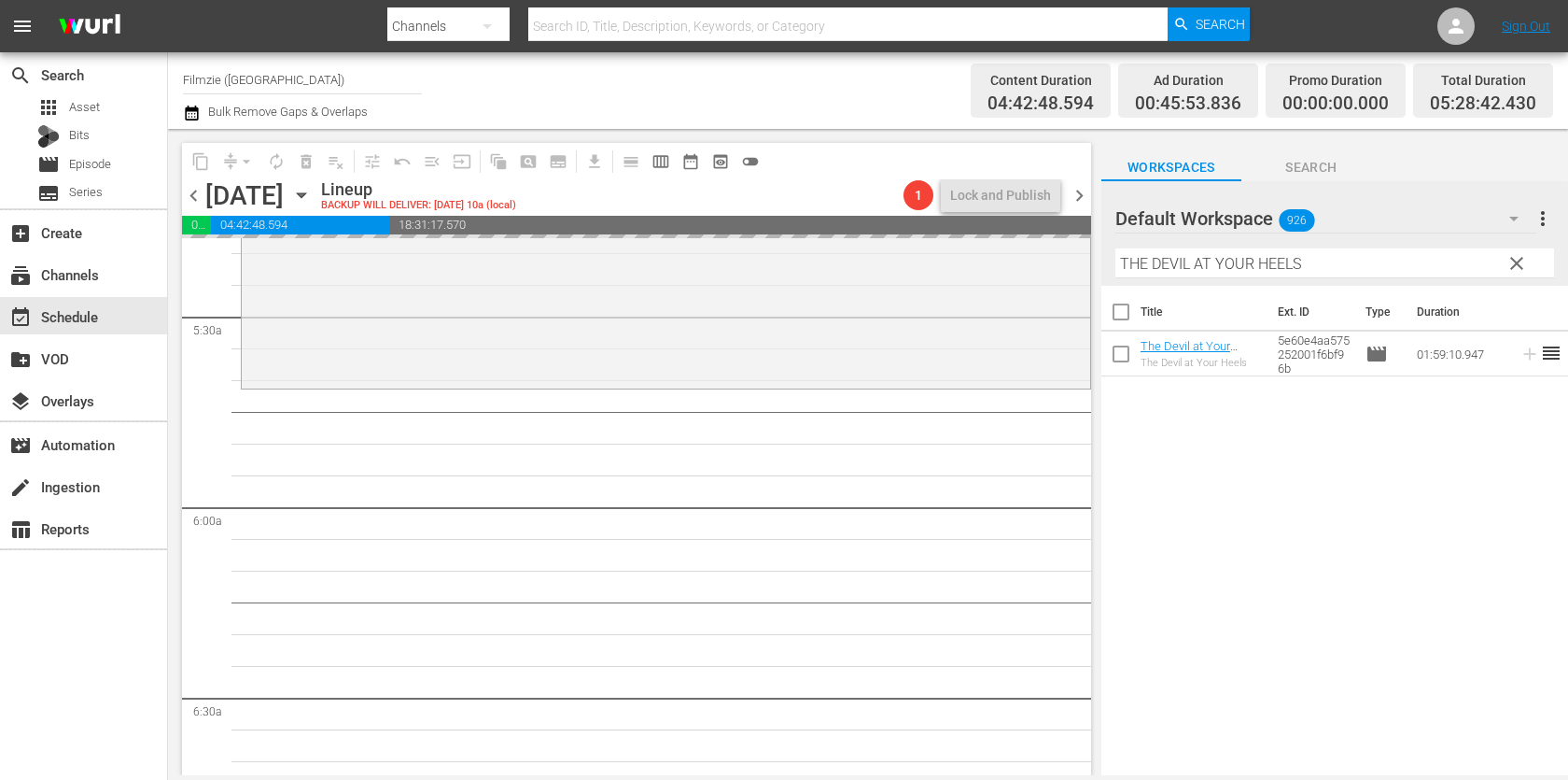
drag, startPoint x: 1225, startPoint y: 355, endPoint x: 1285, endPoint y: 1, distance: 359.0
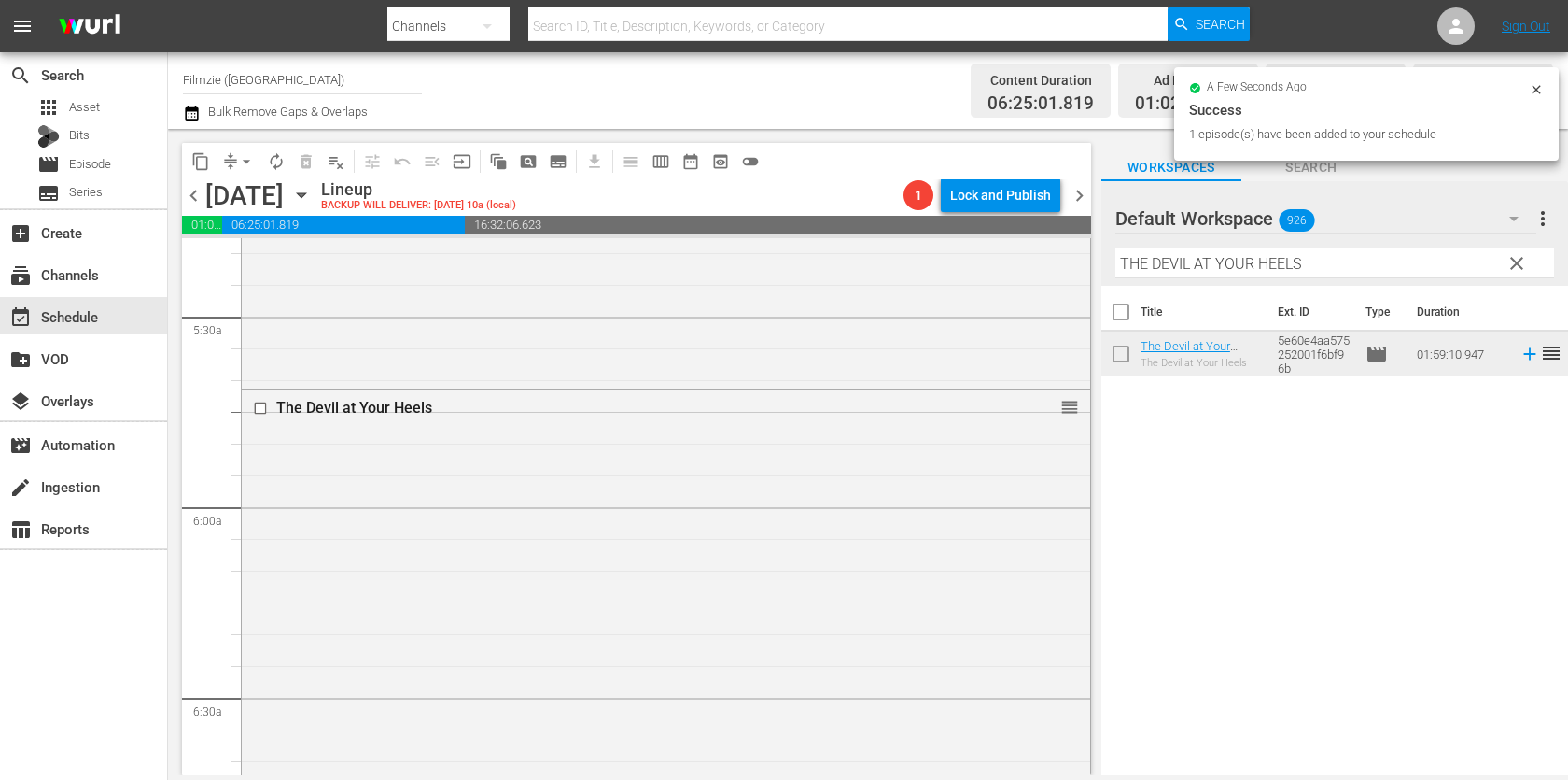
click at [1322, 255] on input "THE DEVIL AT YOUR HEELS" at bounding box center [1334, 263] width 439 height 30
paste input "A Fanatic Heart: Geldof On Yeats"
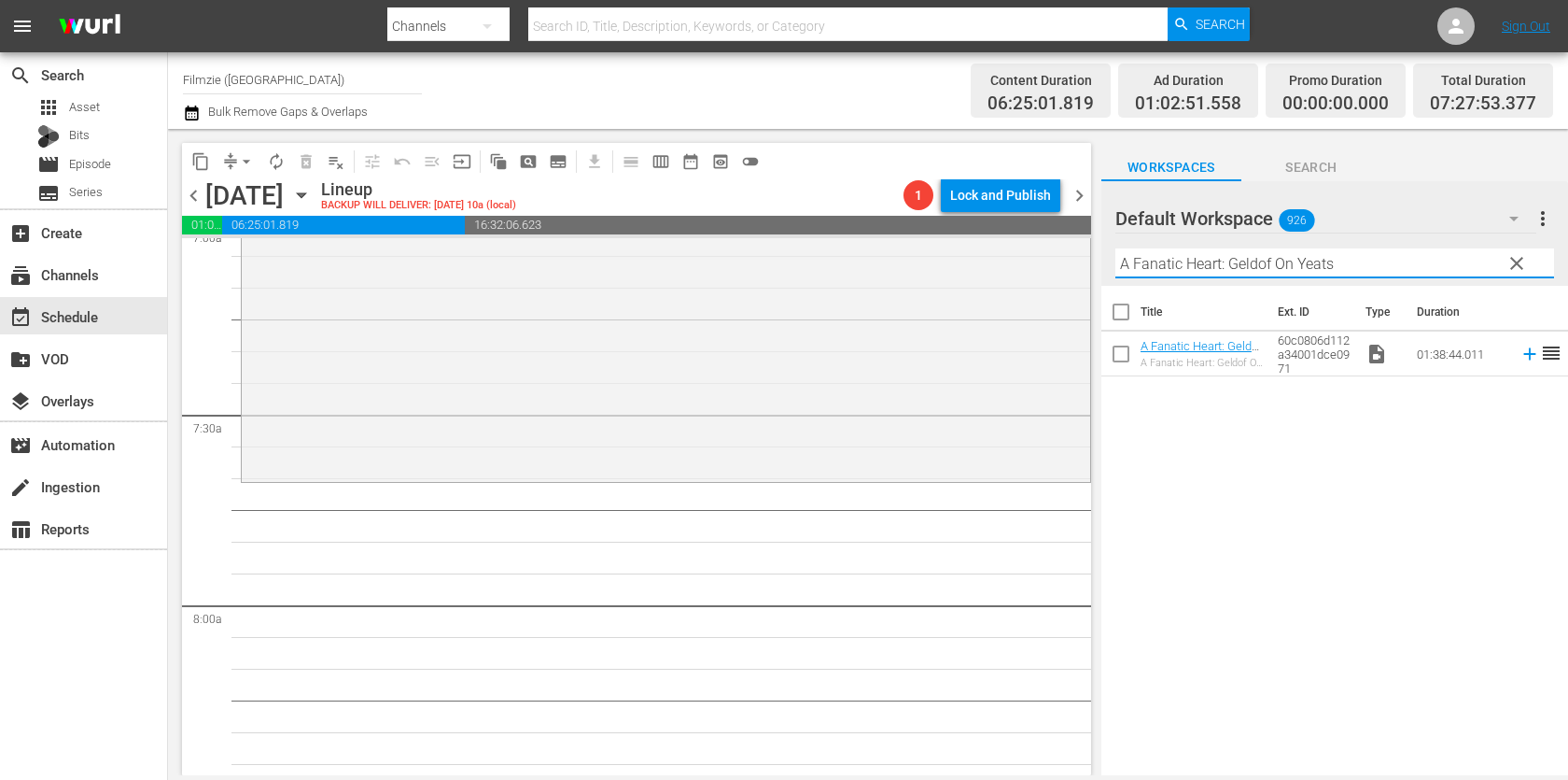
scroll to position [2681, 0]
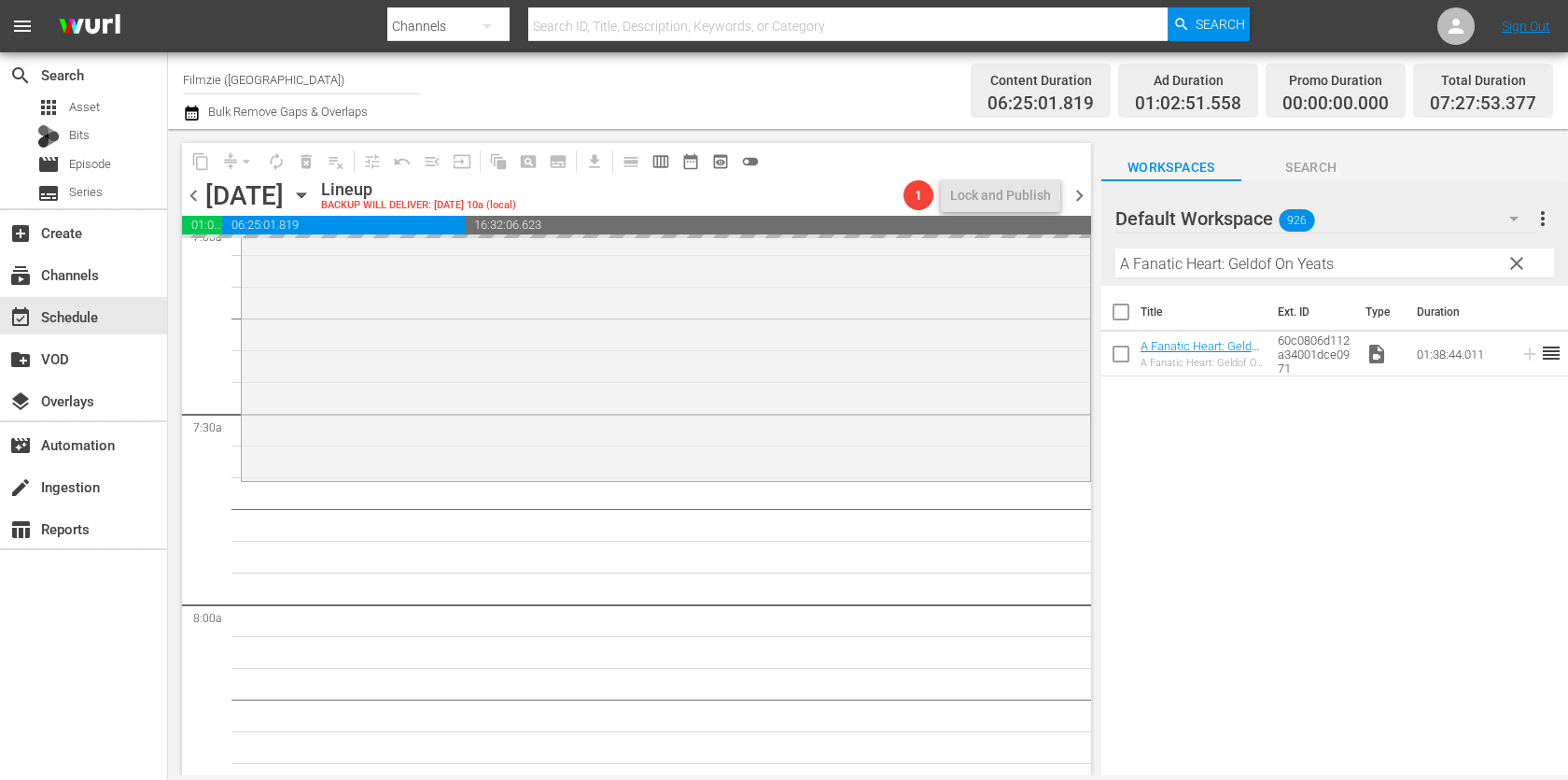
drag, startPoint x: 1187, startPoint y: 353, endPoint x: 1283, endPoint y: 2, distance: 363.9
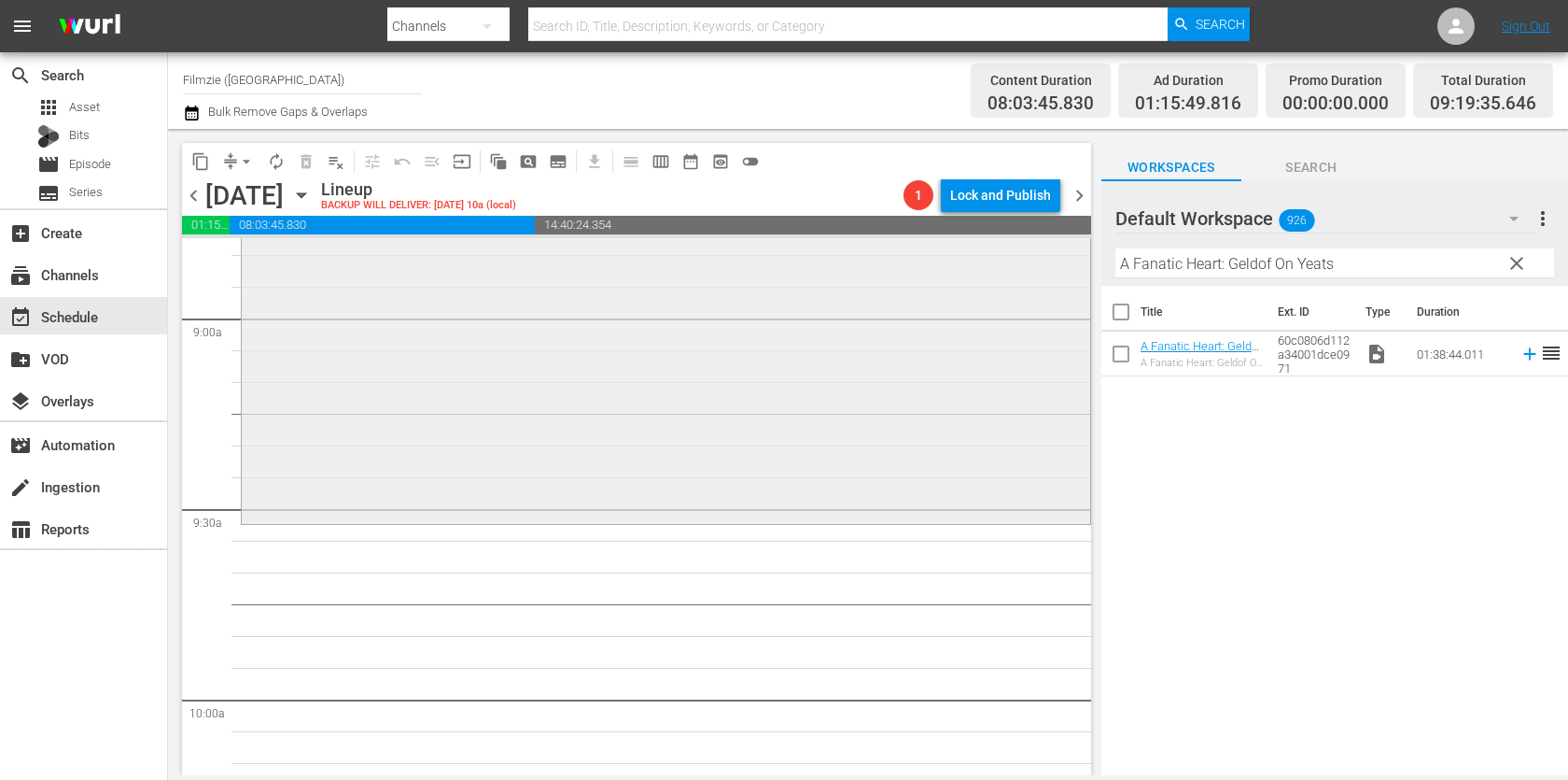
scroll to position [3388, 0]
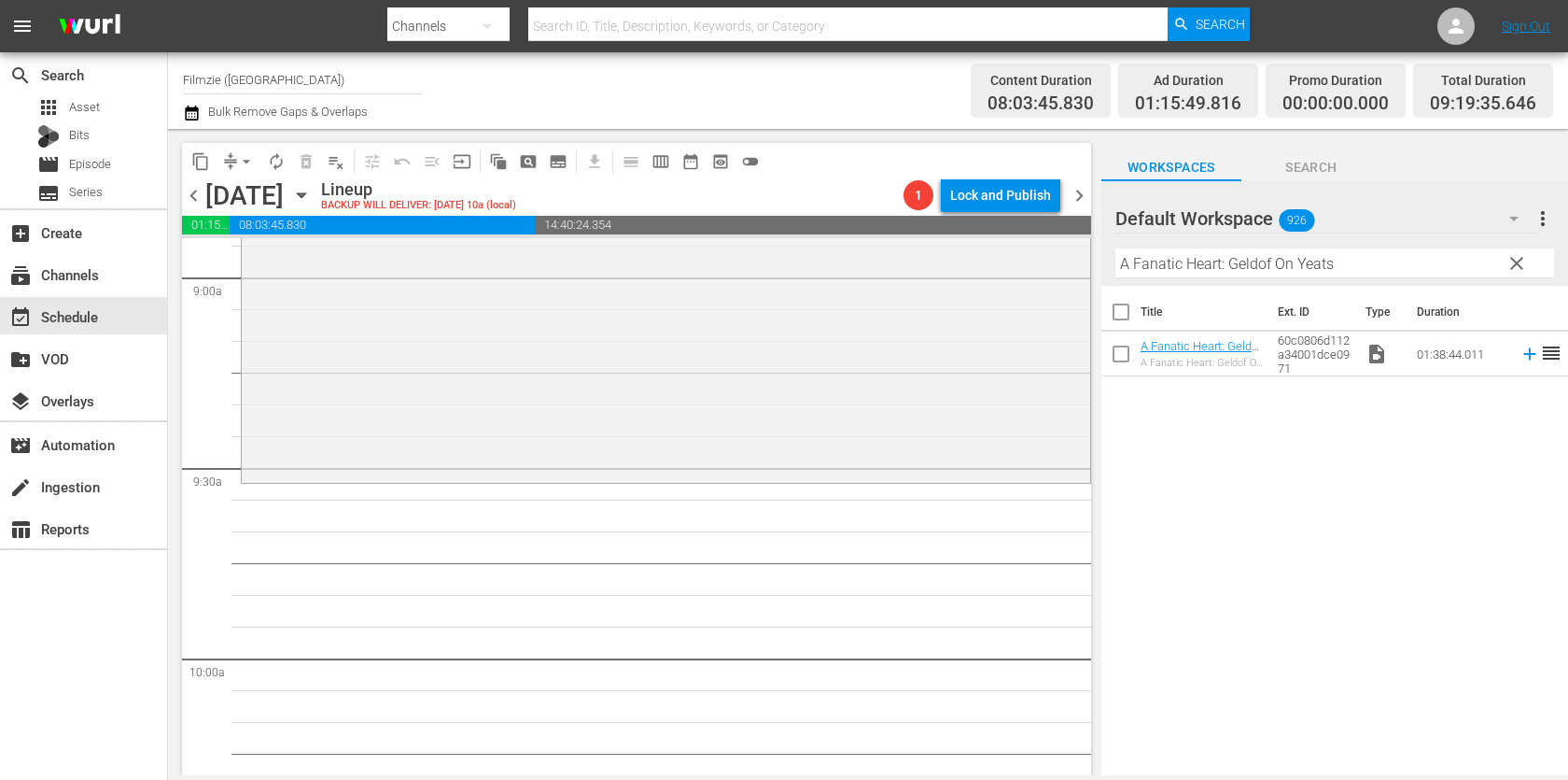
click at [1243, 263] on input "A Fanatic Heart: Geldof On Yeats" at bounding box center [1334, 263] width 439 height 30
paste input "ce of Hear"
drag, startPoint x: 1179, startPoint y: 349, endPoint x: 1243, endPoint y: 45, distance: 310.7
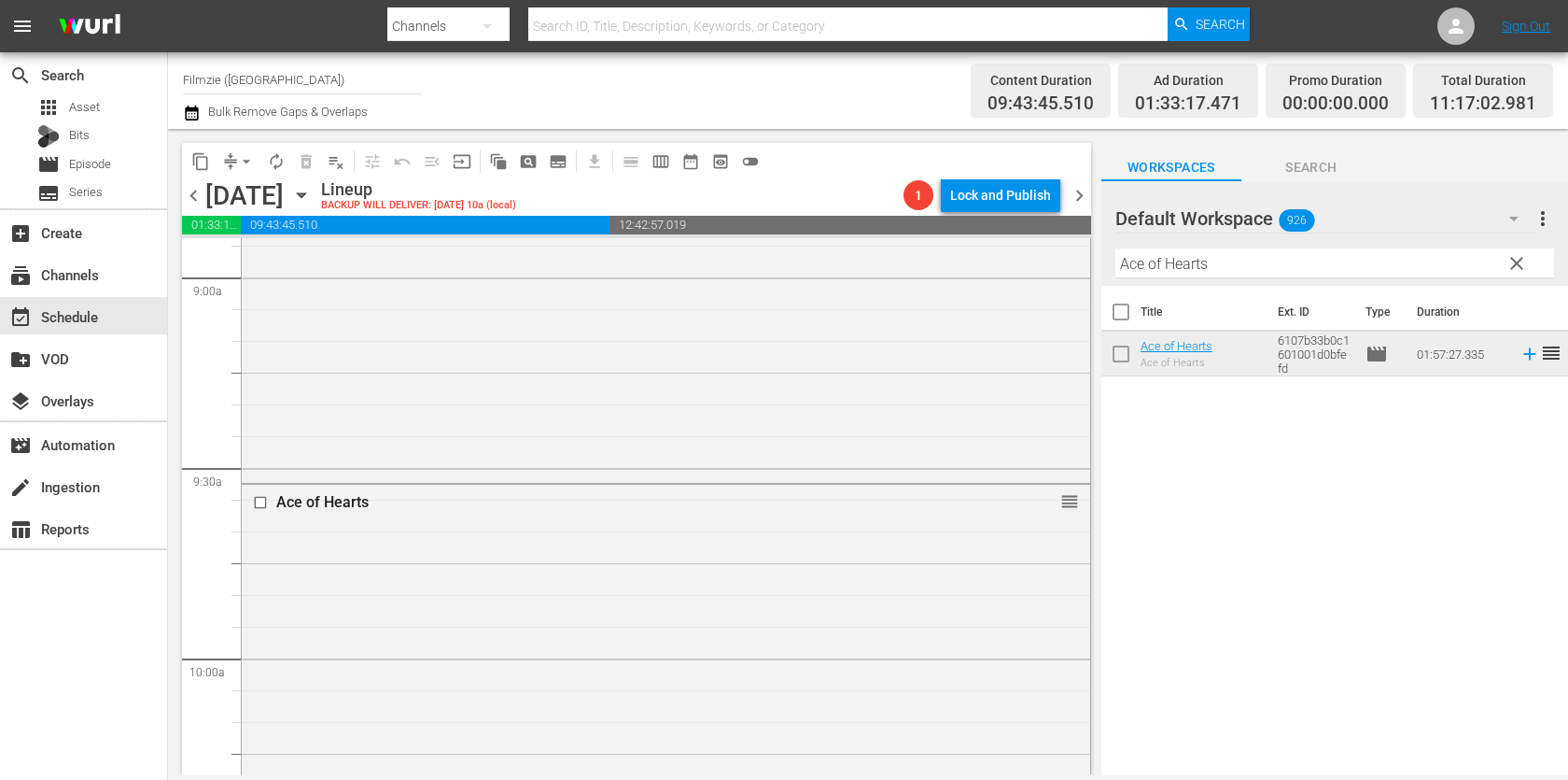
click at [1305, 243] on div "Filter by Title Ace of Hearts" at bounding box center [1334, 264] width 439 height 45
click at [1298, 270] on input "Ace of Hearts" at bounding box center [1334, 263] width 439 height 30
paste input "Seed: The Untold Story"
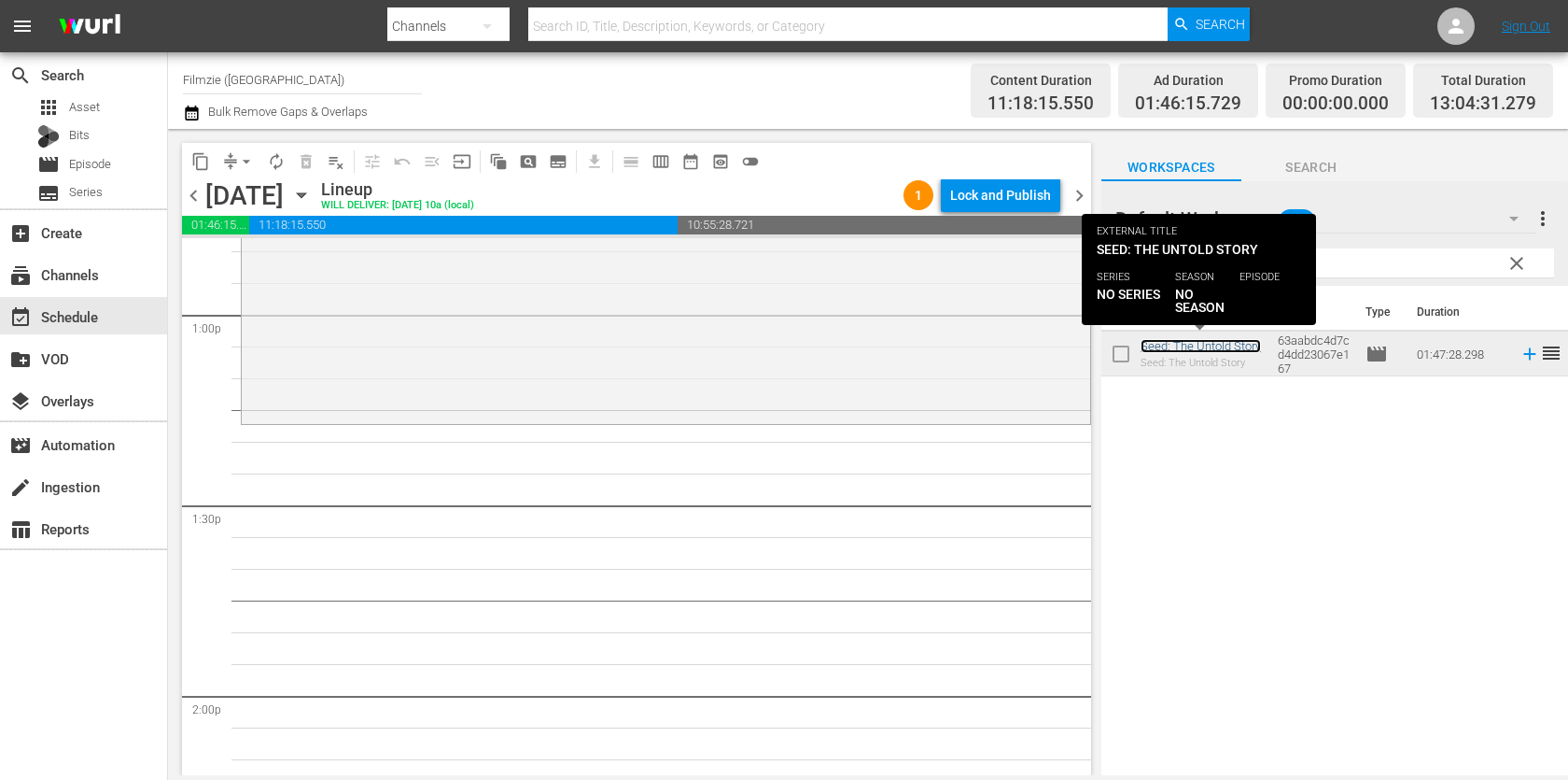
scroll to position [4884, 0]
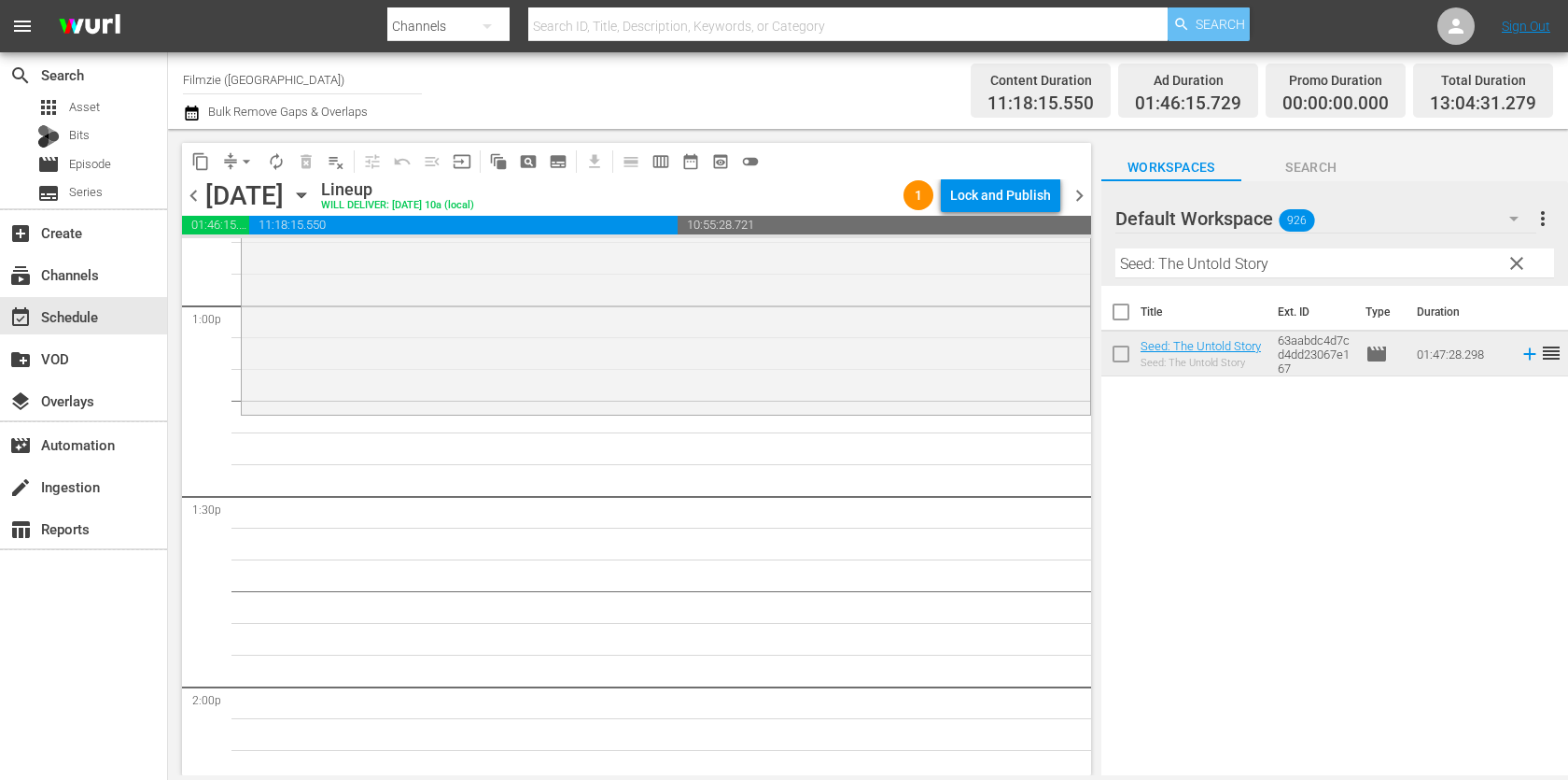
drag, startPoint x: 1201, startPoint y: 344, endPoint x: 1172, endPoint y: 8, distance: 337.2
click at [1267, 272] on input "Seed: The Untold Story" at bounding box center [1334, 263] width 439 height 30
paste input "Window Horses: The Poetic Persian [DATE] of [PERSON_NAME]"
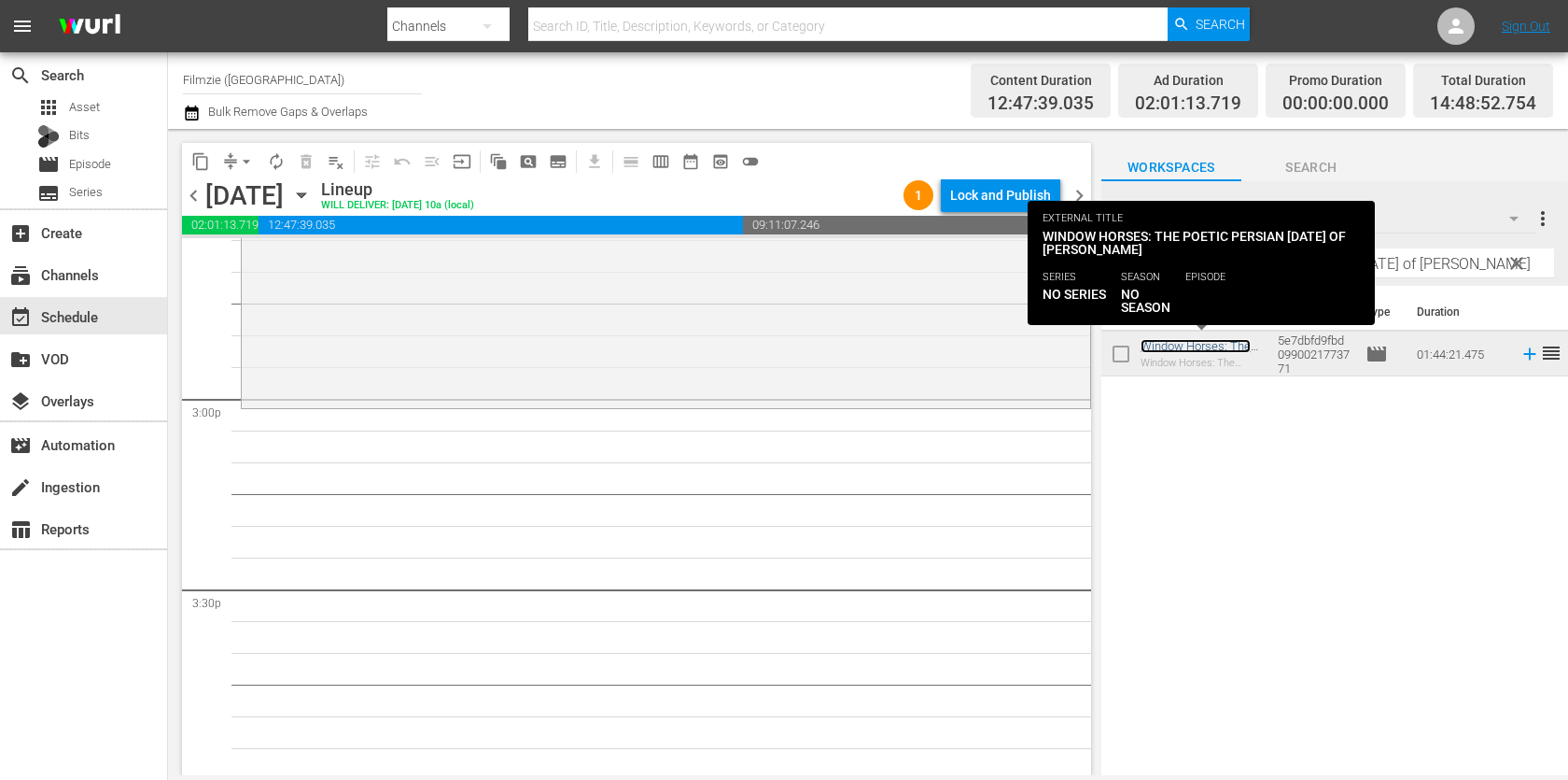
scroll to position [5581, 0]
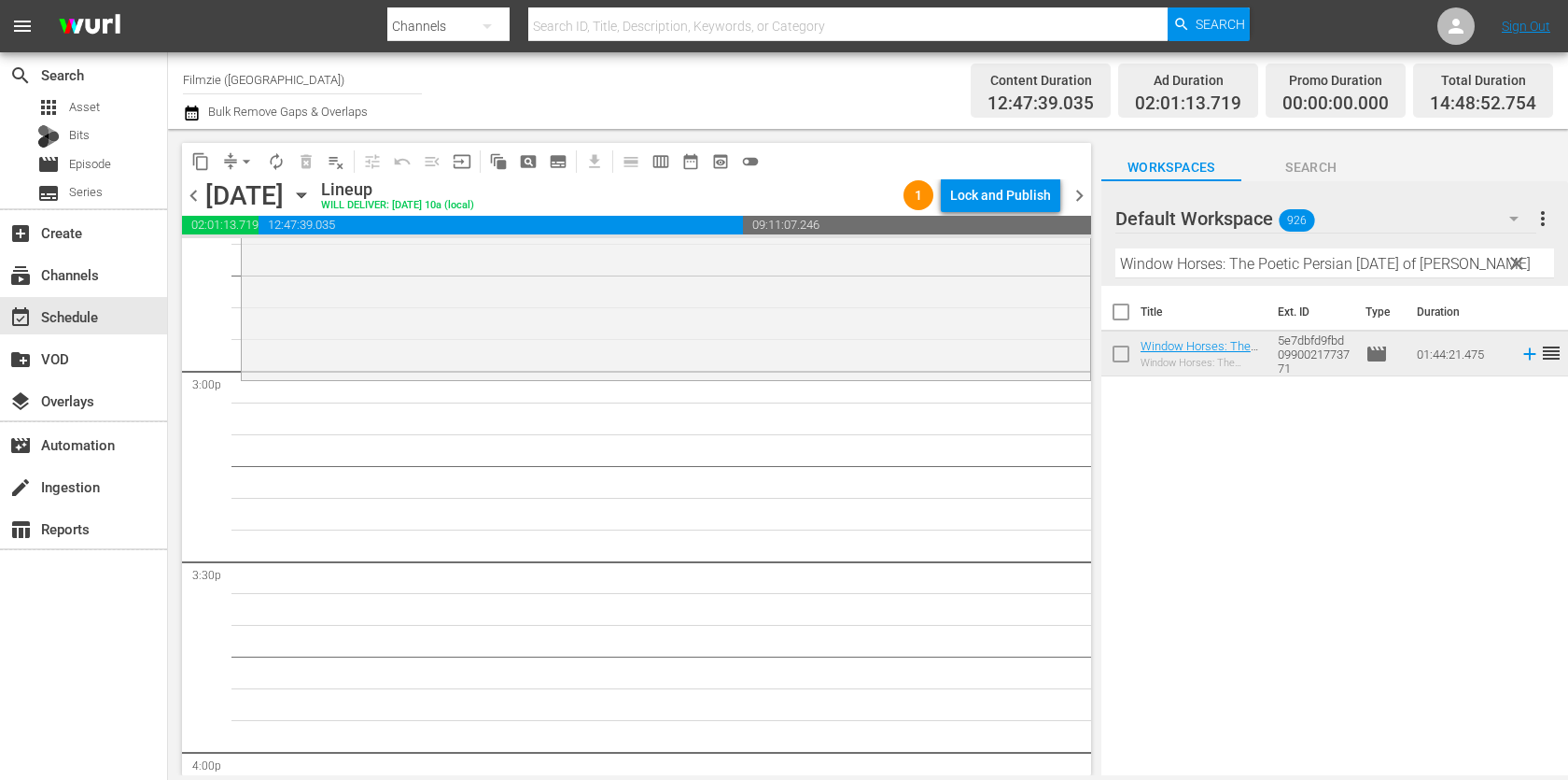
click at [1219, 248] on input "Window Horses: The Poetic Persian [DATE] of [PERSON_NAME]" at bounding box center [1334, 263] width 439 height 30
paste input "One by One"
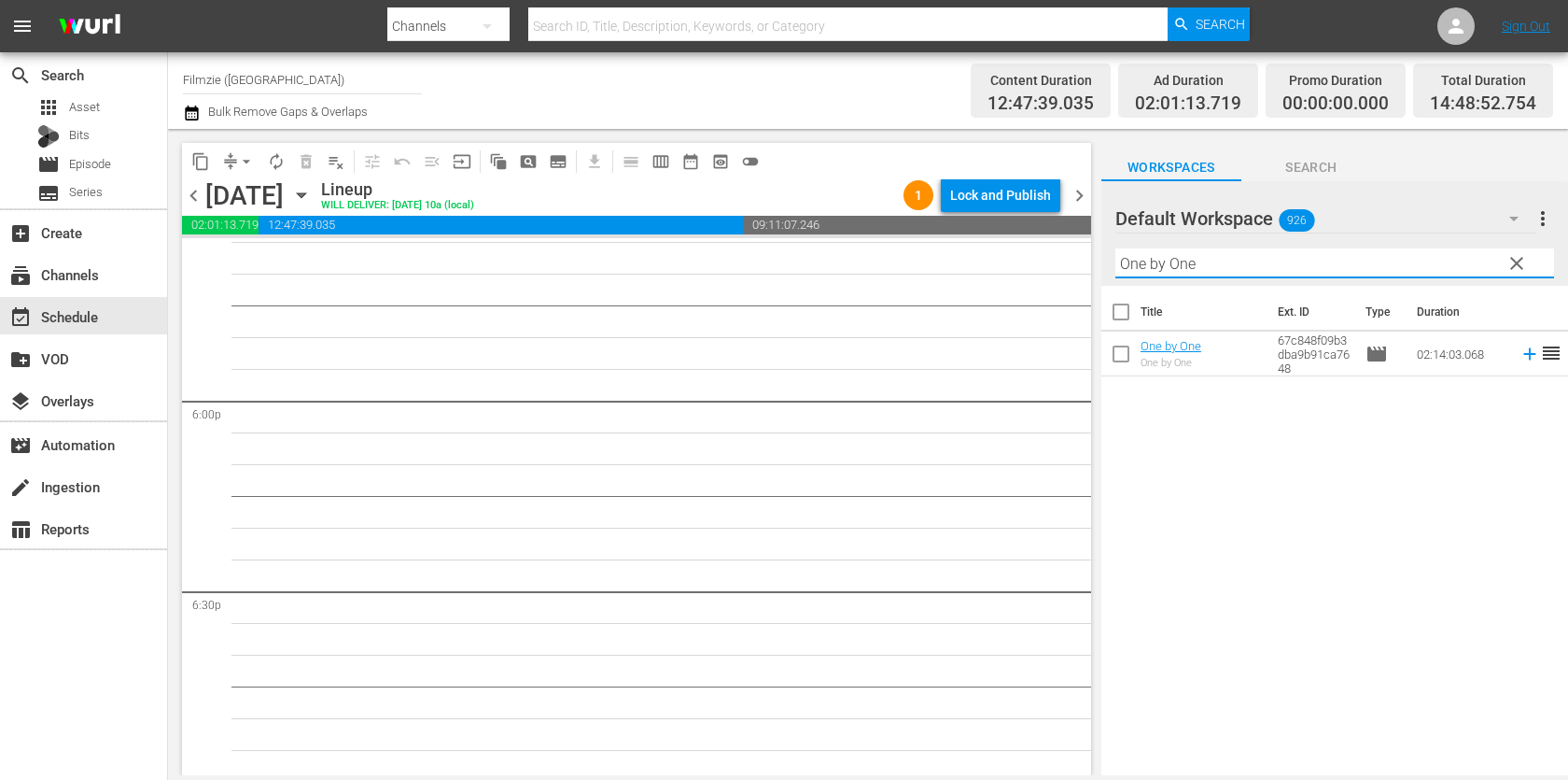
scroll to position [6697, 0]
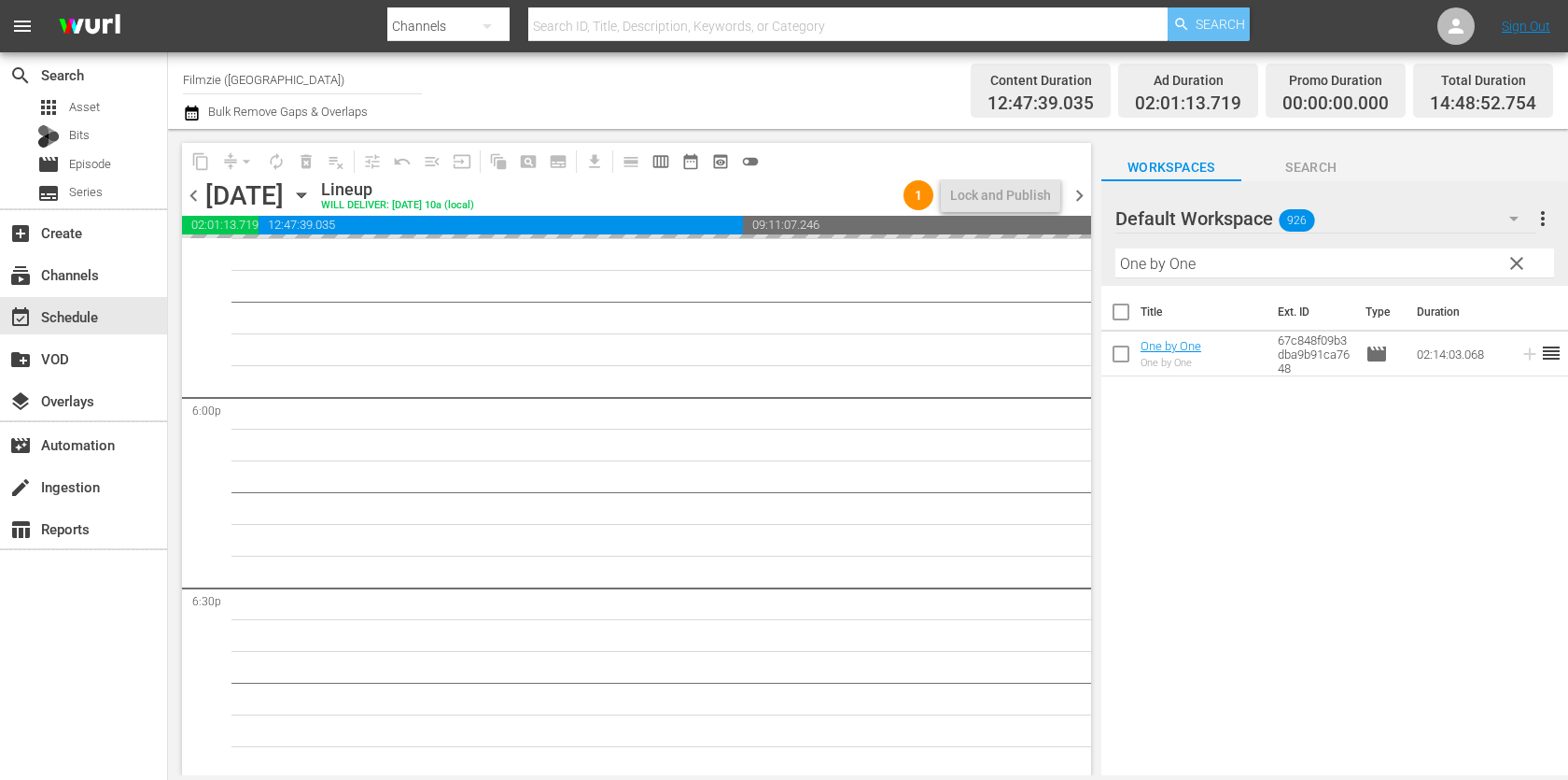
drag, startPoint x: 1174, startPoint y: 350, endPoint x: 1239, endPoint y: 18, distance: 338.3
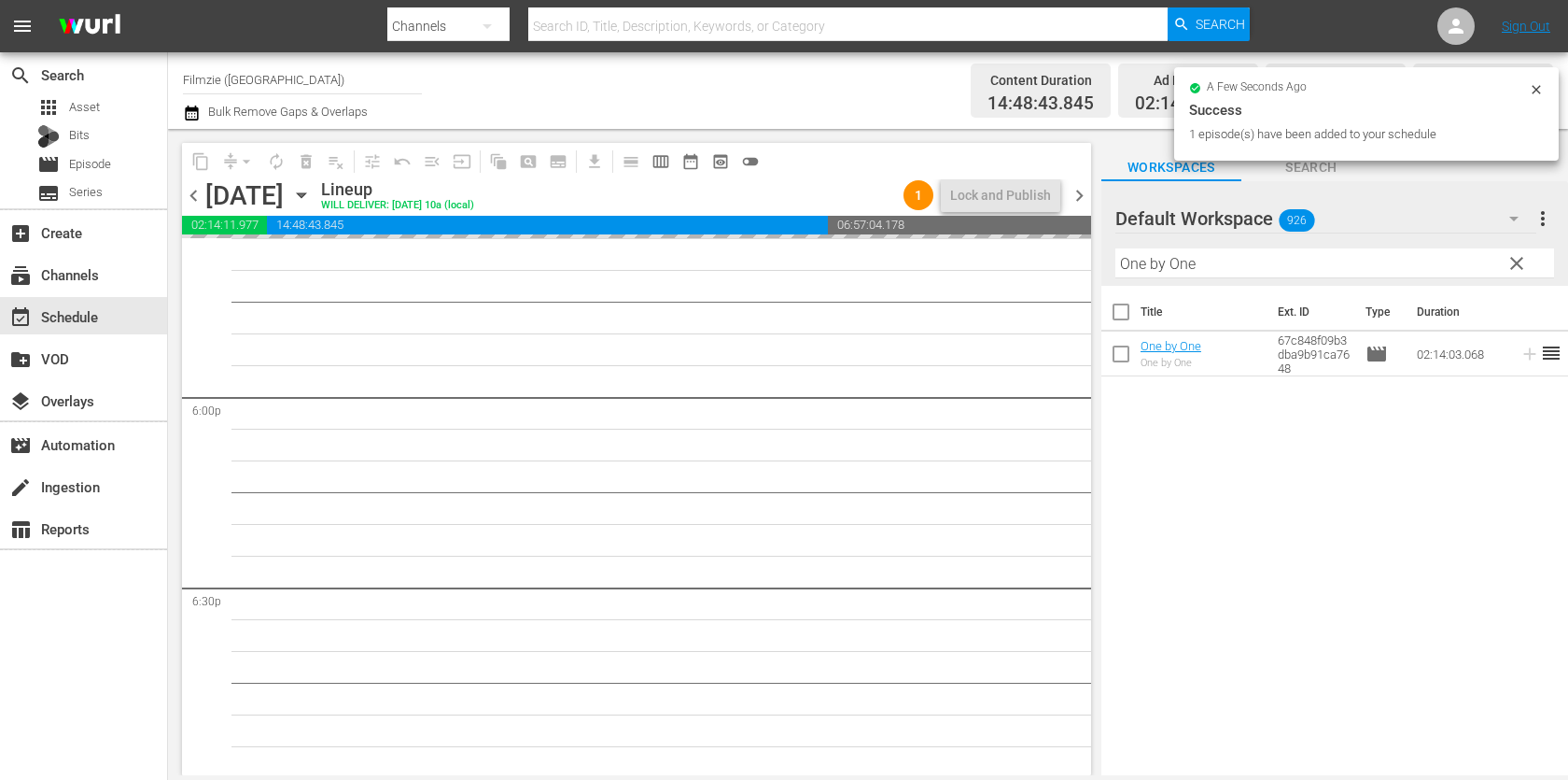
click at [1257, 265] on input "One by One" at bounding box center [1334, 263] width 439 height 30
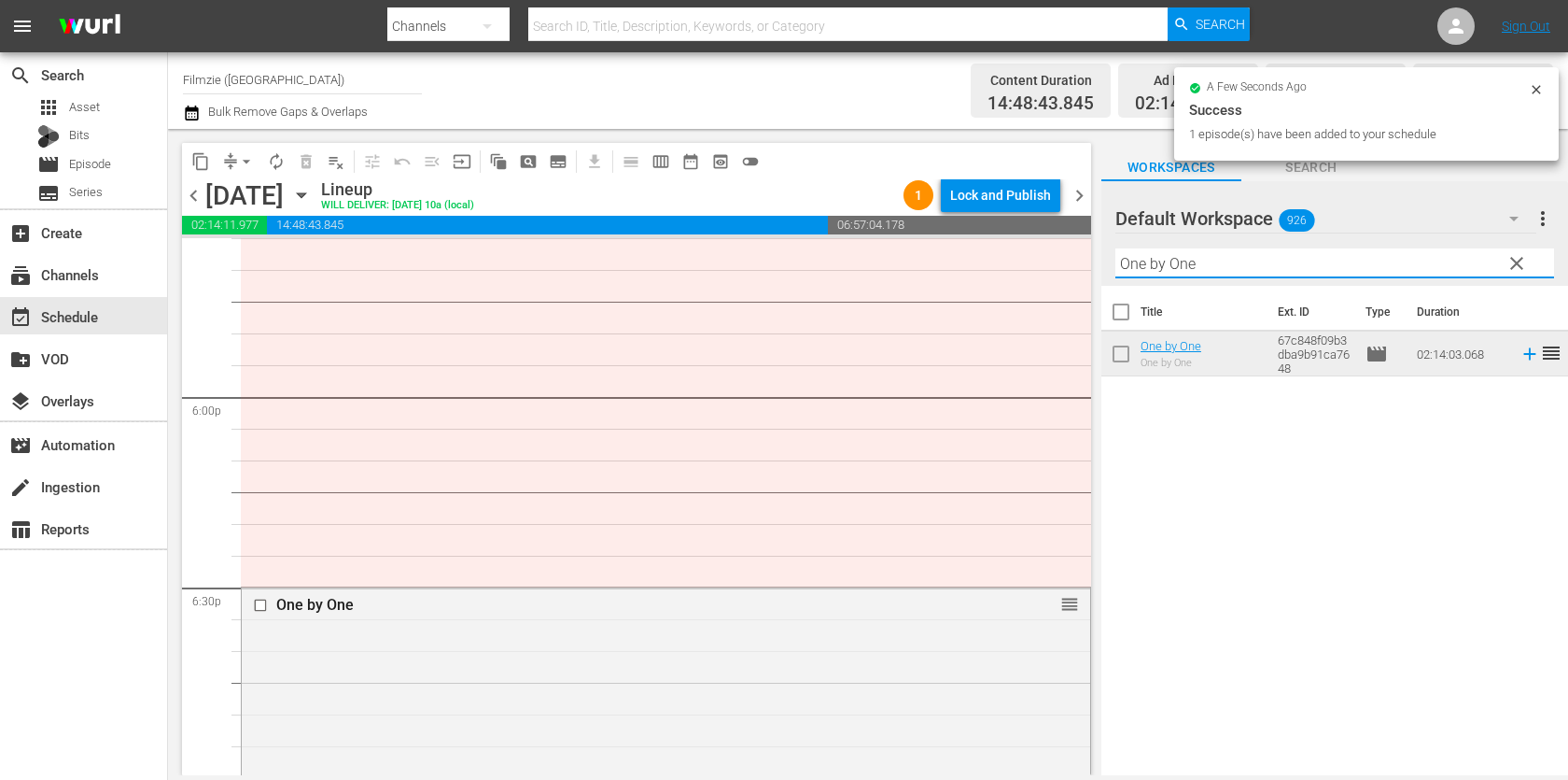
paste input "Into the Soul"
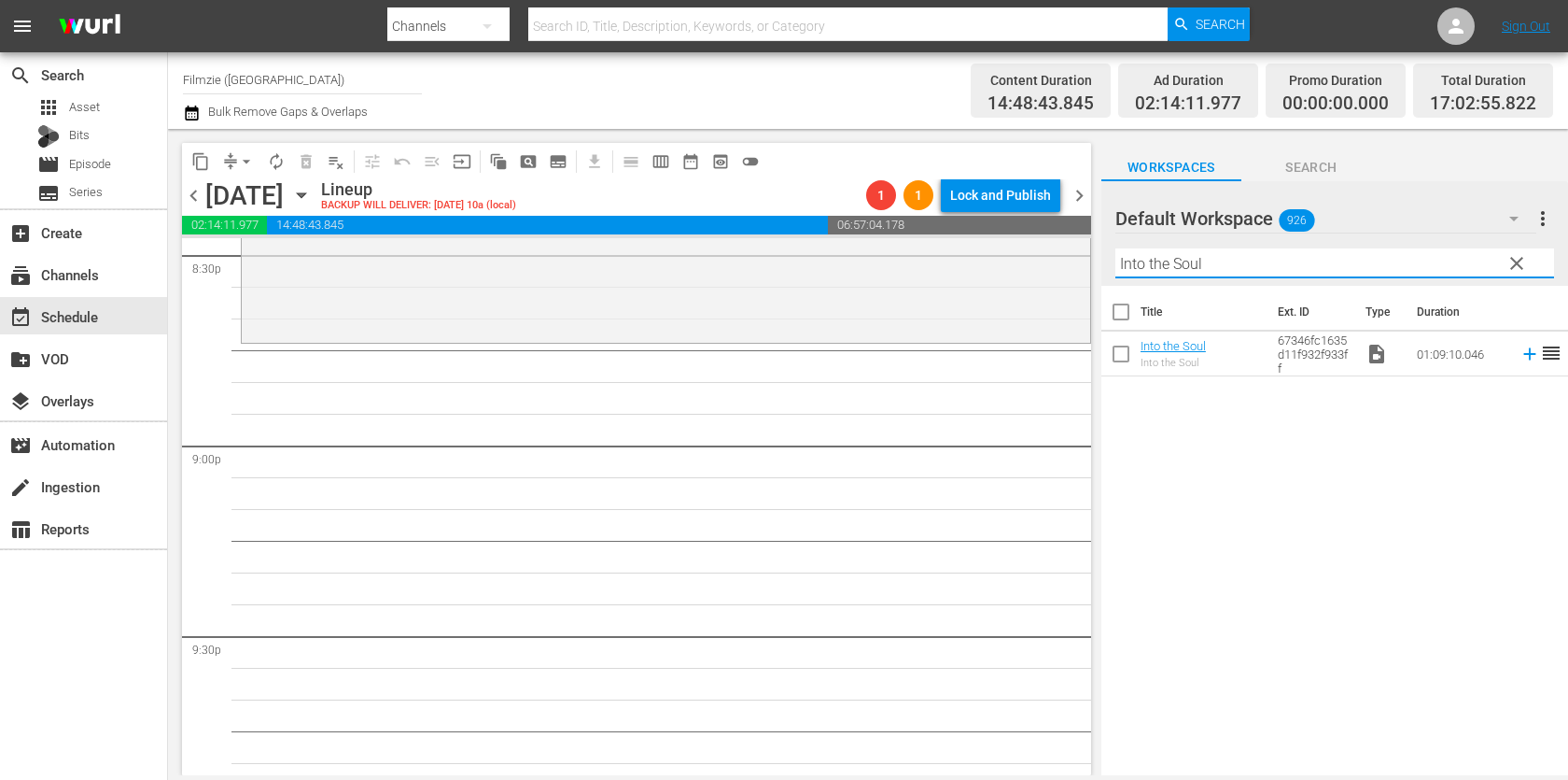
scroll to position [7803, 0]
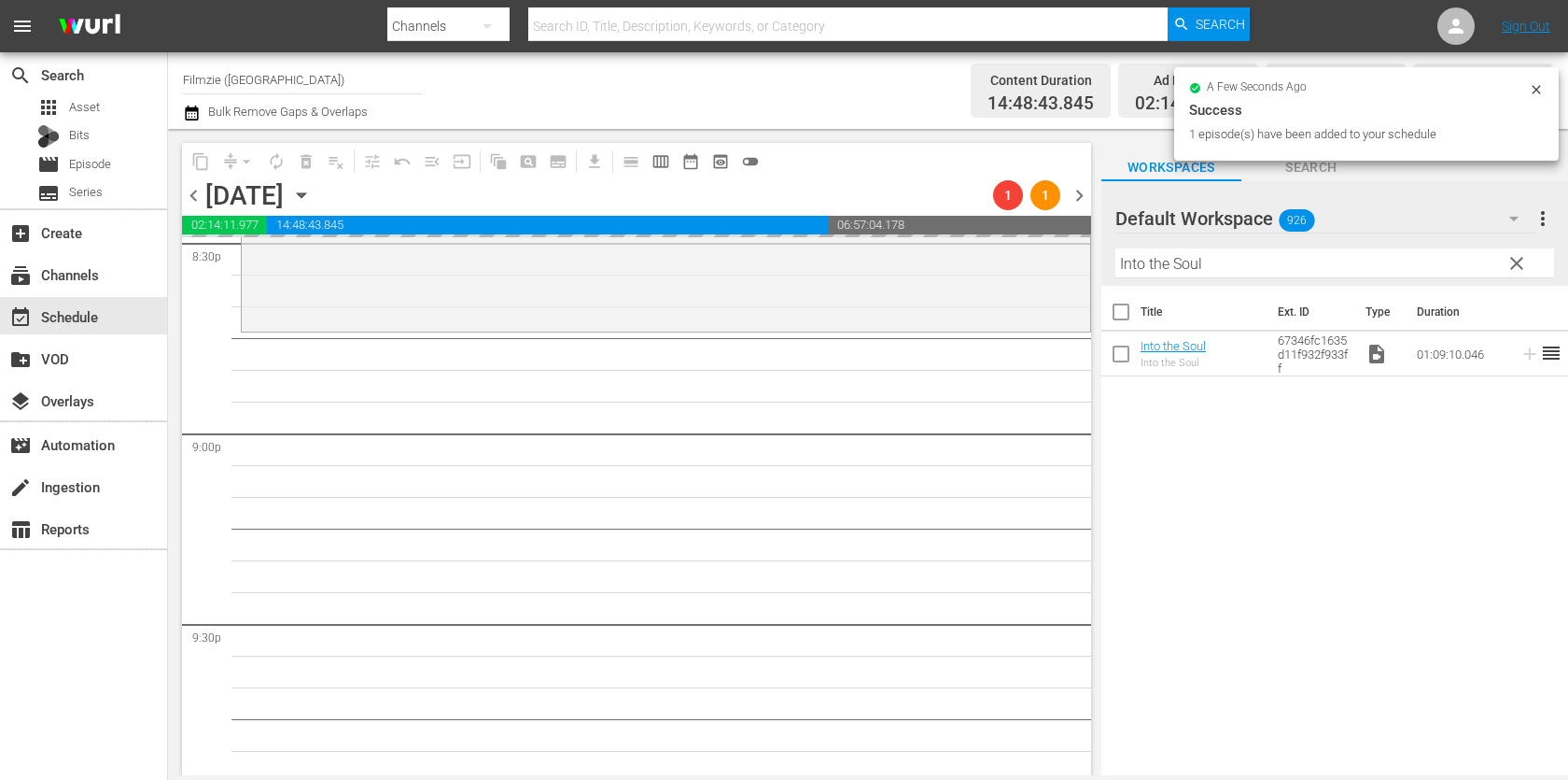
click at [1207, 267] on input "Into the Soul" at bounding box center [1334, 263] width 439 height 30
paste input "Still Breathing"
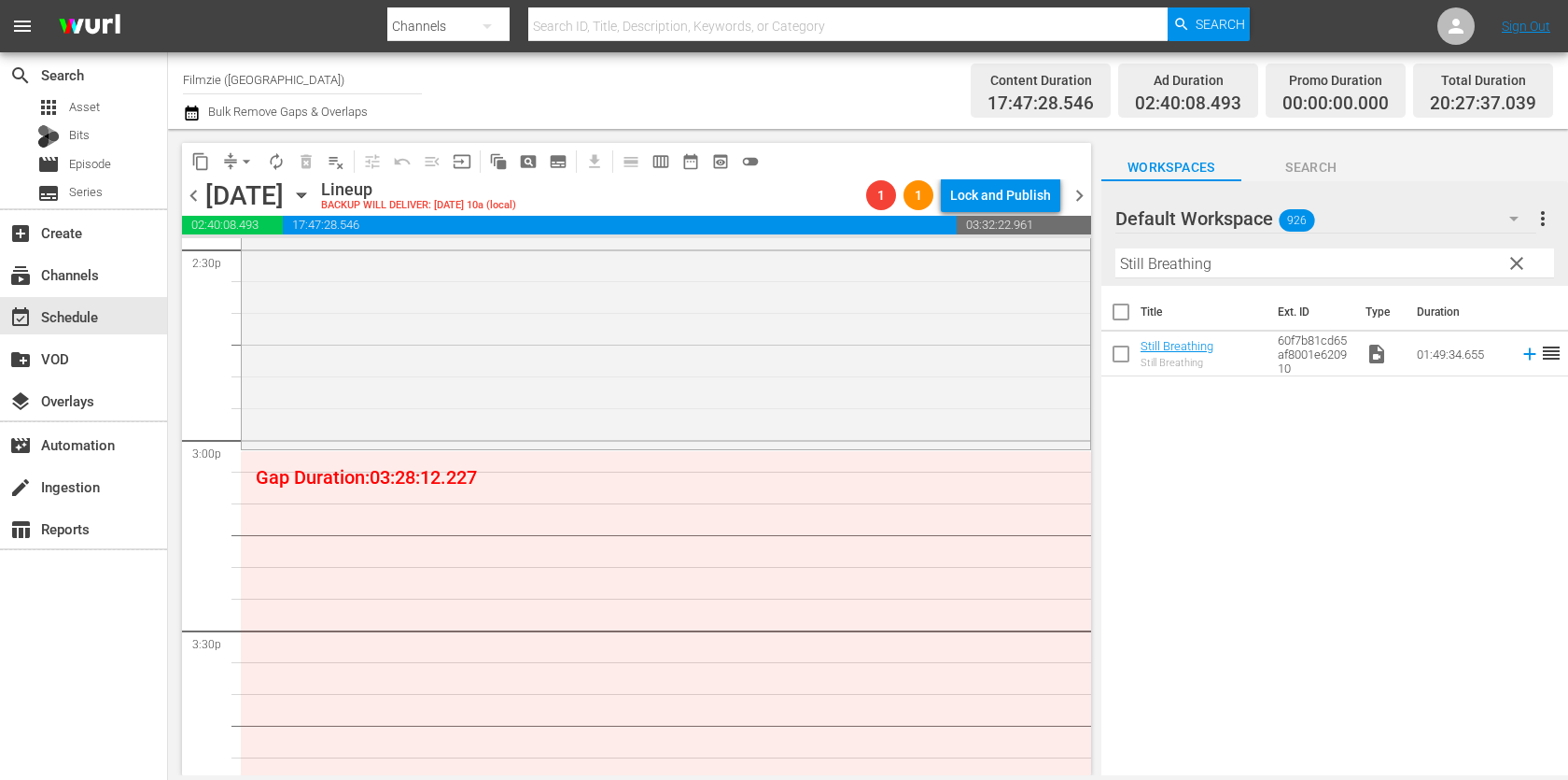
scroll to position [5483, 0]
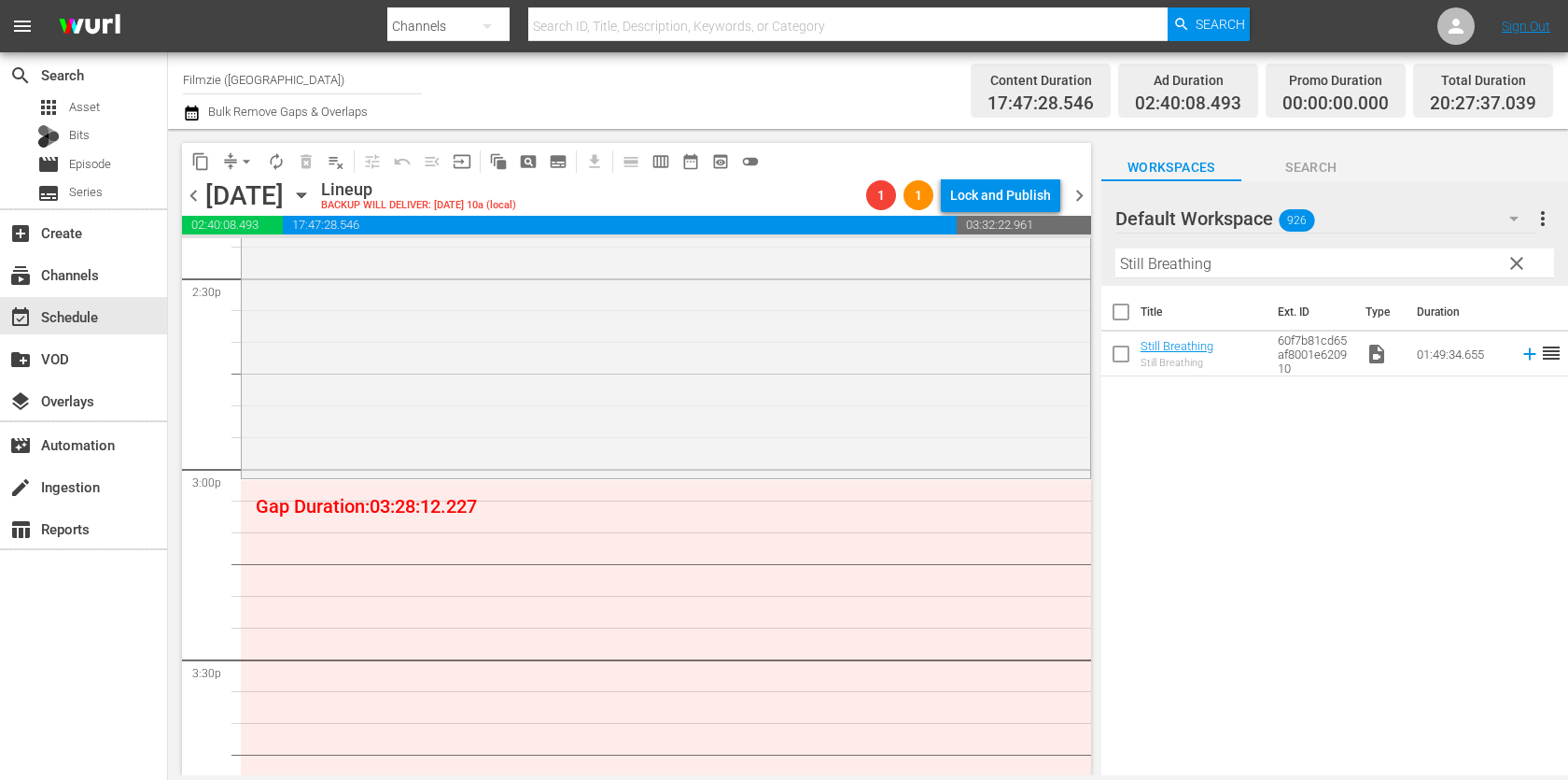
drag, startPoint x: 1166, startPoint y: 355, endPoint x: 1100, endPoint y: 16, distance: 345.4
click at [1323, 265] on input "Still Breathing" at bounding box center [1334, 263] width 439 height 30
paste input "Aussie & [PERSON_NAME]"
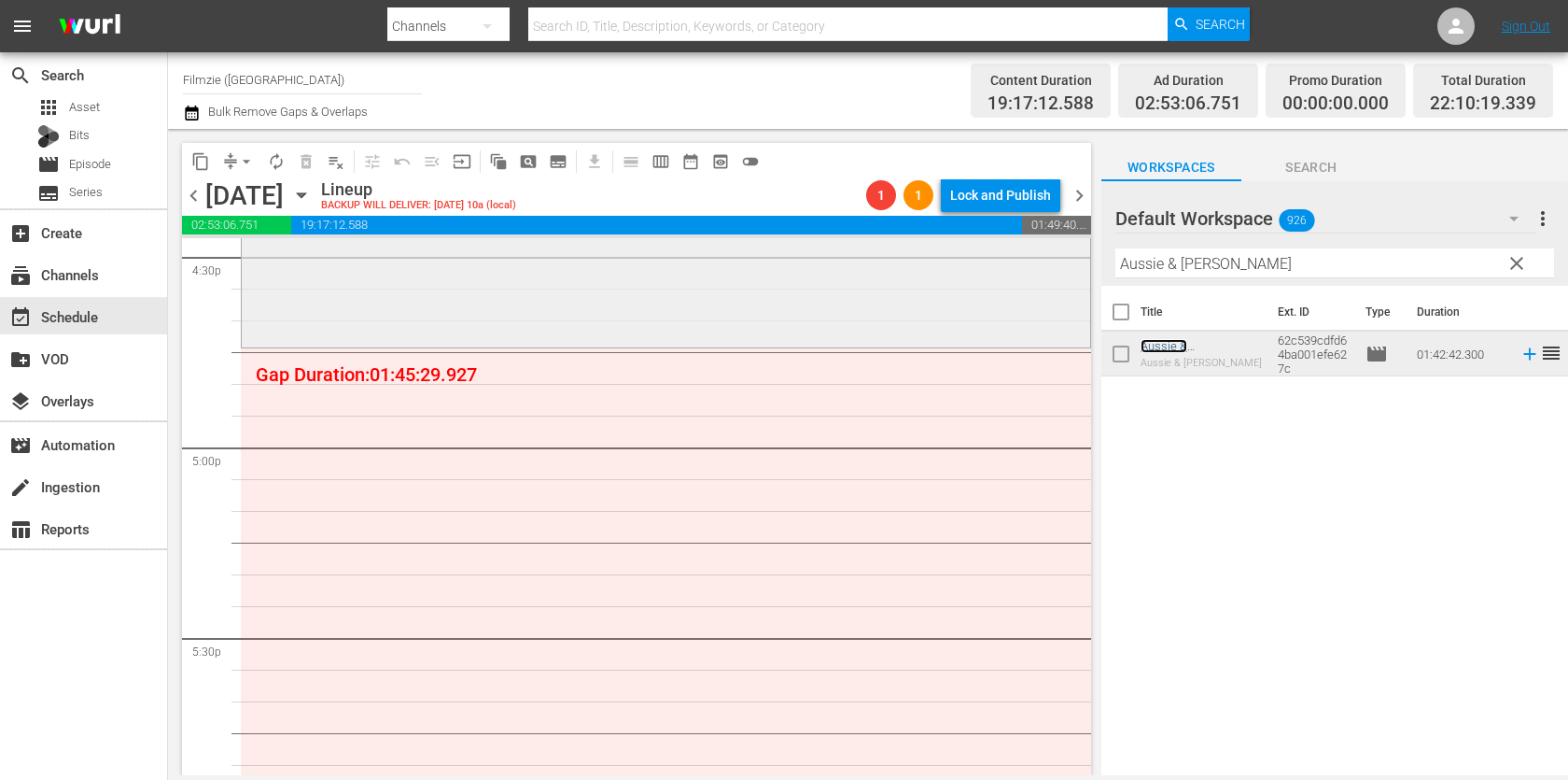
scroll to position [6302, 0]
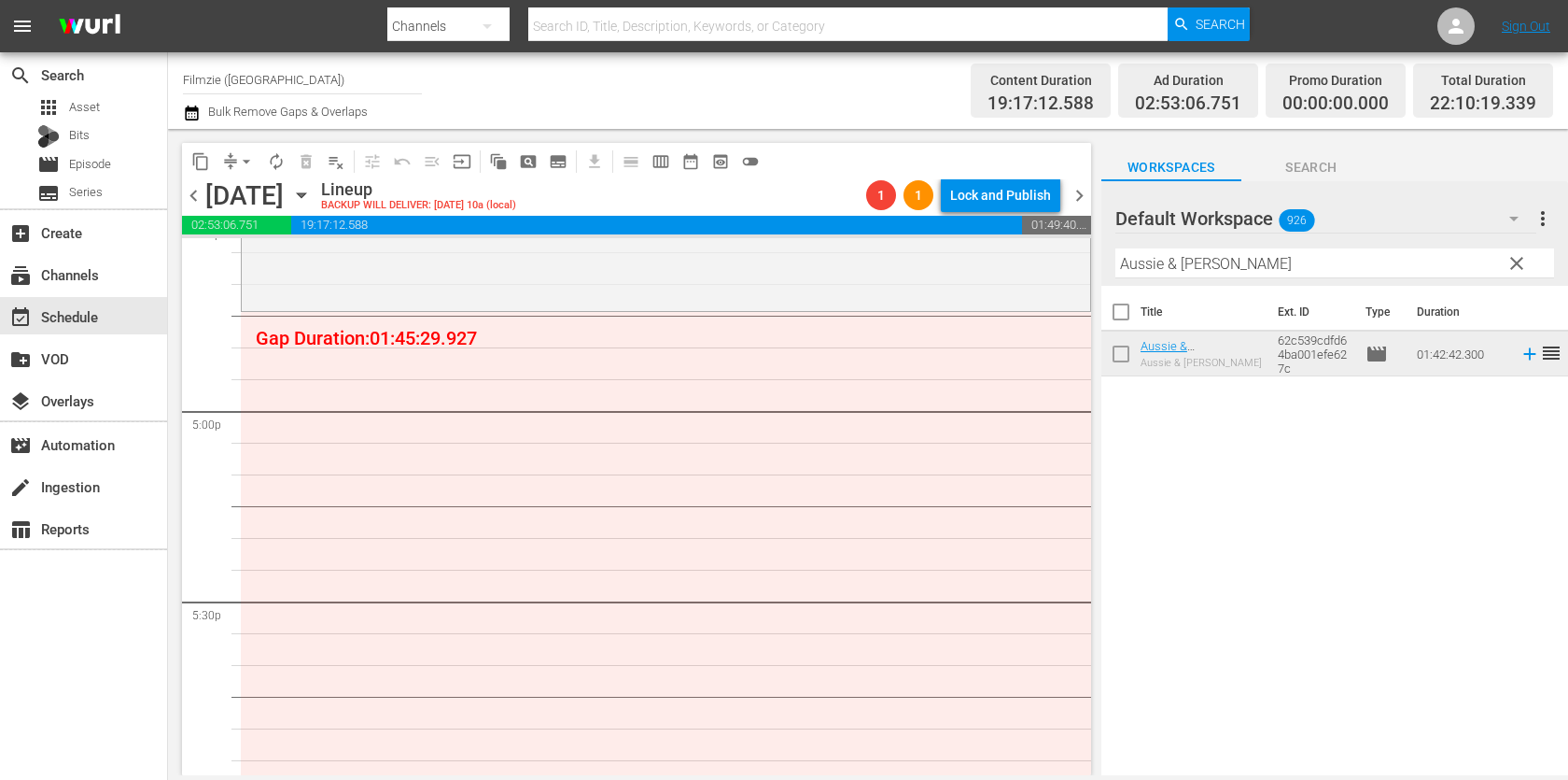
click at [1340, 265] on input "Aussie & [PERSON_NAME]" at bounding box center [1334, 263] width 439 height 30
paste input "Princes of the Yen"
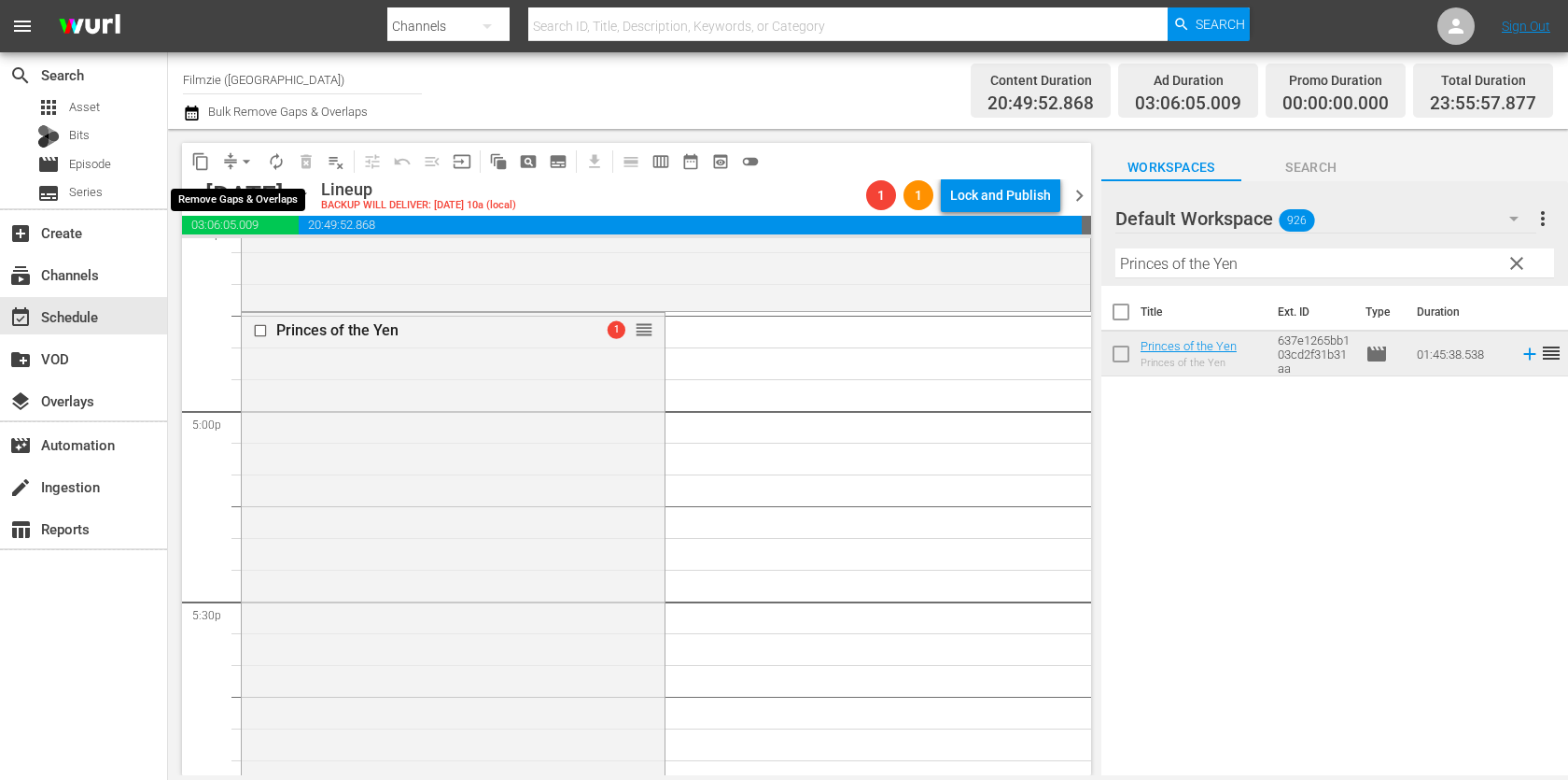
click at [238, 171] on button "arrow_drop_down" at bounding box center [246, 161] width 30 height 30
click at [236, 248] on li "Align to End of Previous Day" at bounding box center [247, 260] width 196 height 31
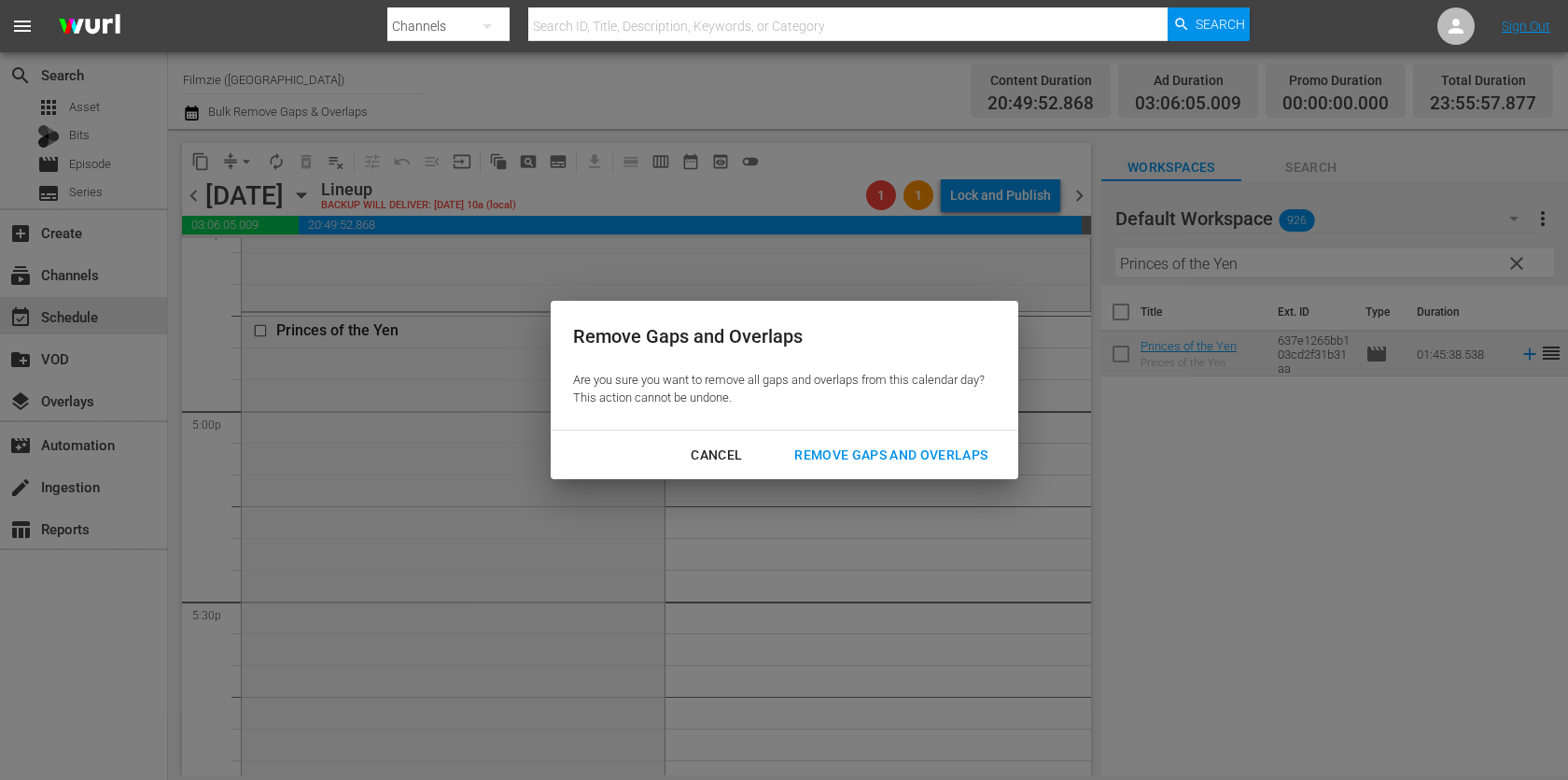
click at [948, 459] on div "Remove Gaps and Overlaps" at bounding box center [891, 455] width 223 height 23
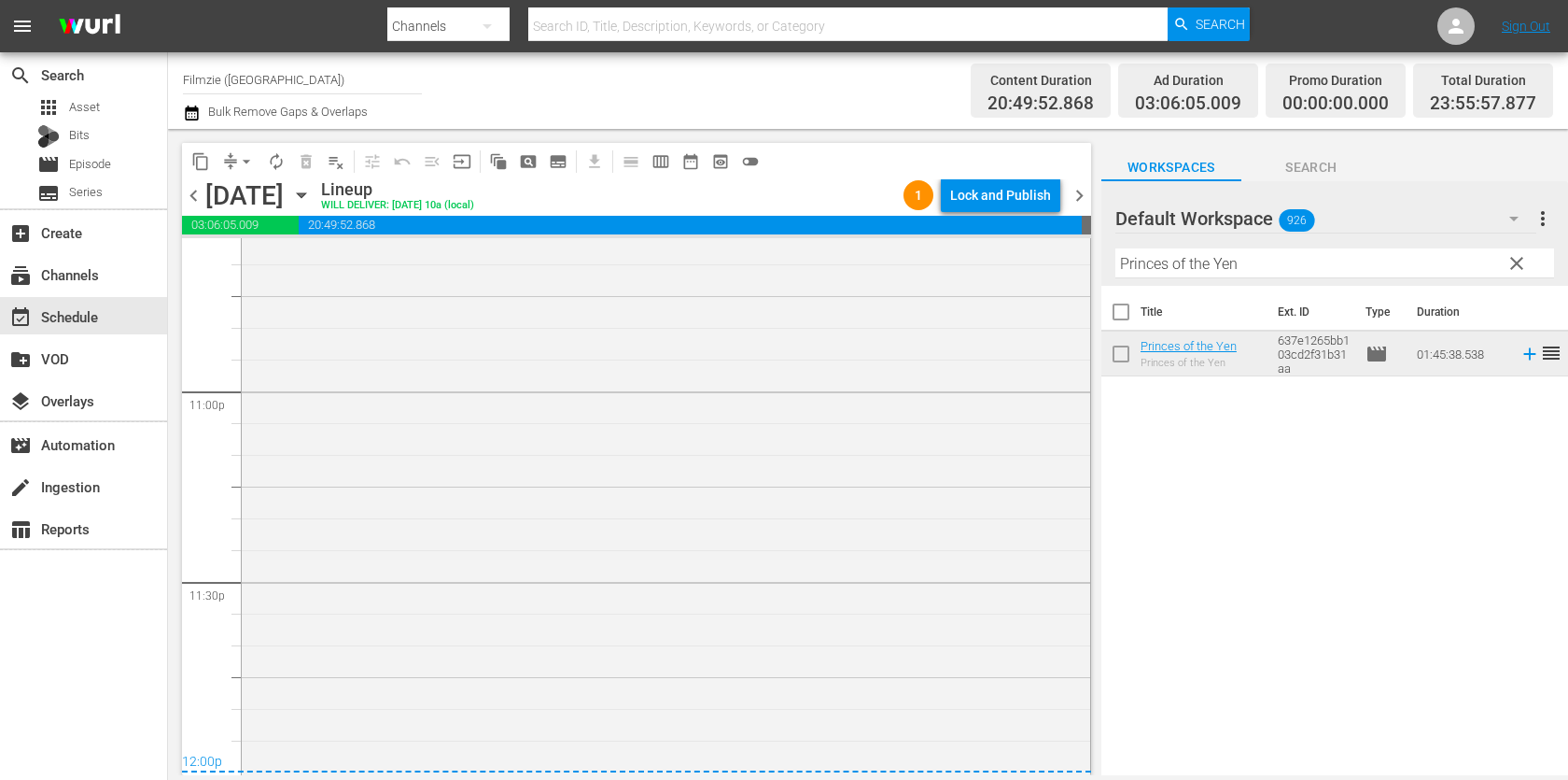
scroll to position [8659, 0]
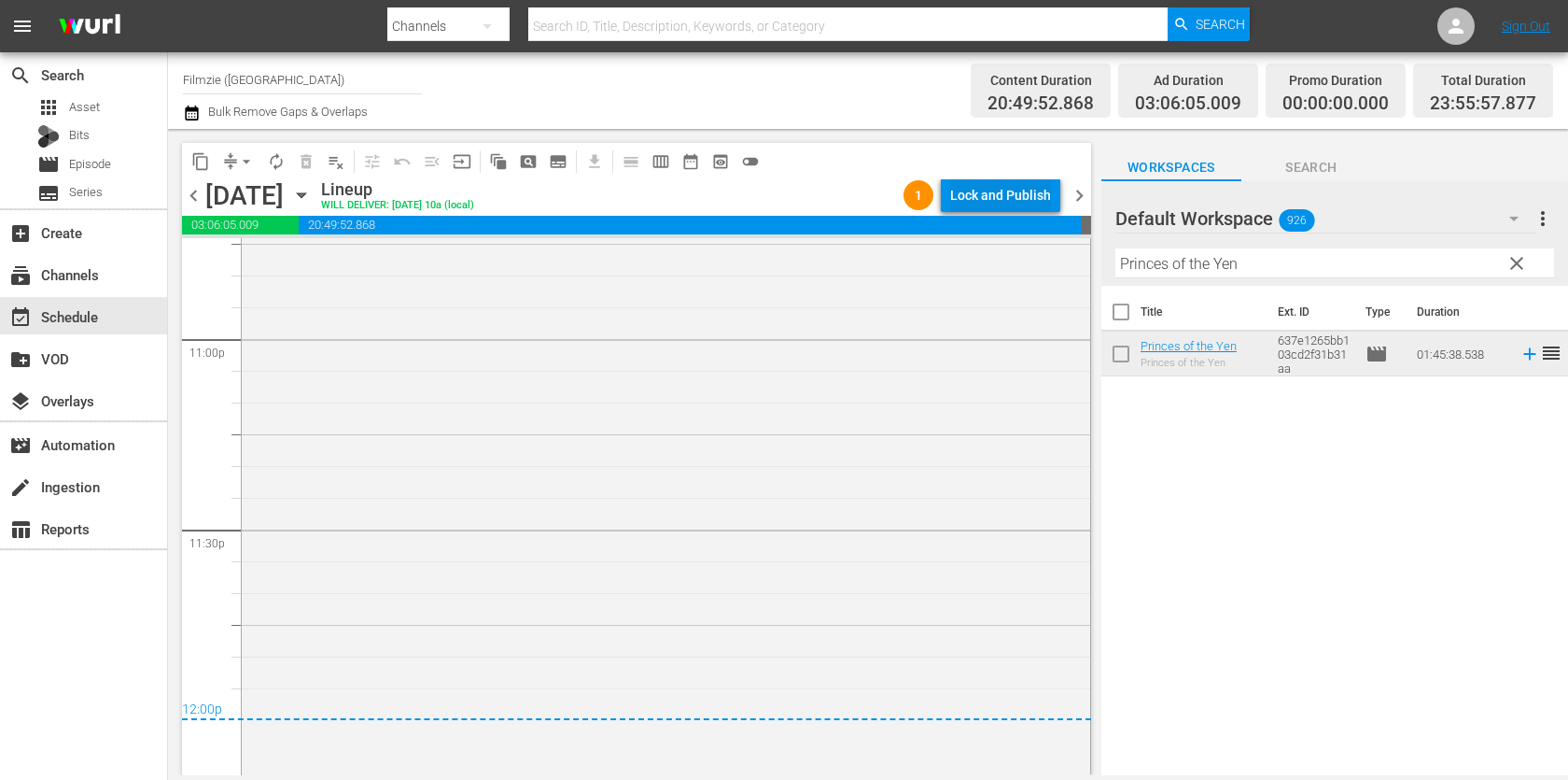
click at [1020, 195] on div "Lock and Publish" at bounding box center [1000, 195] width 101 height 34
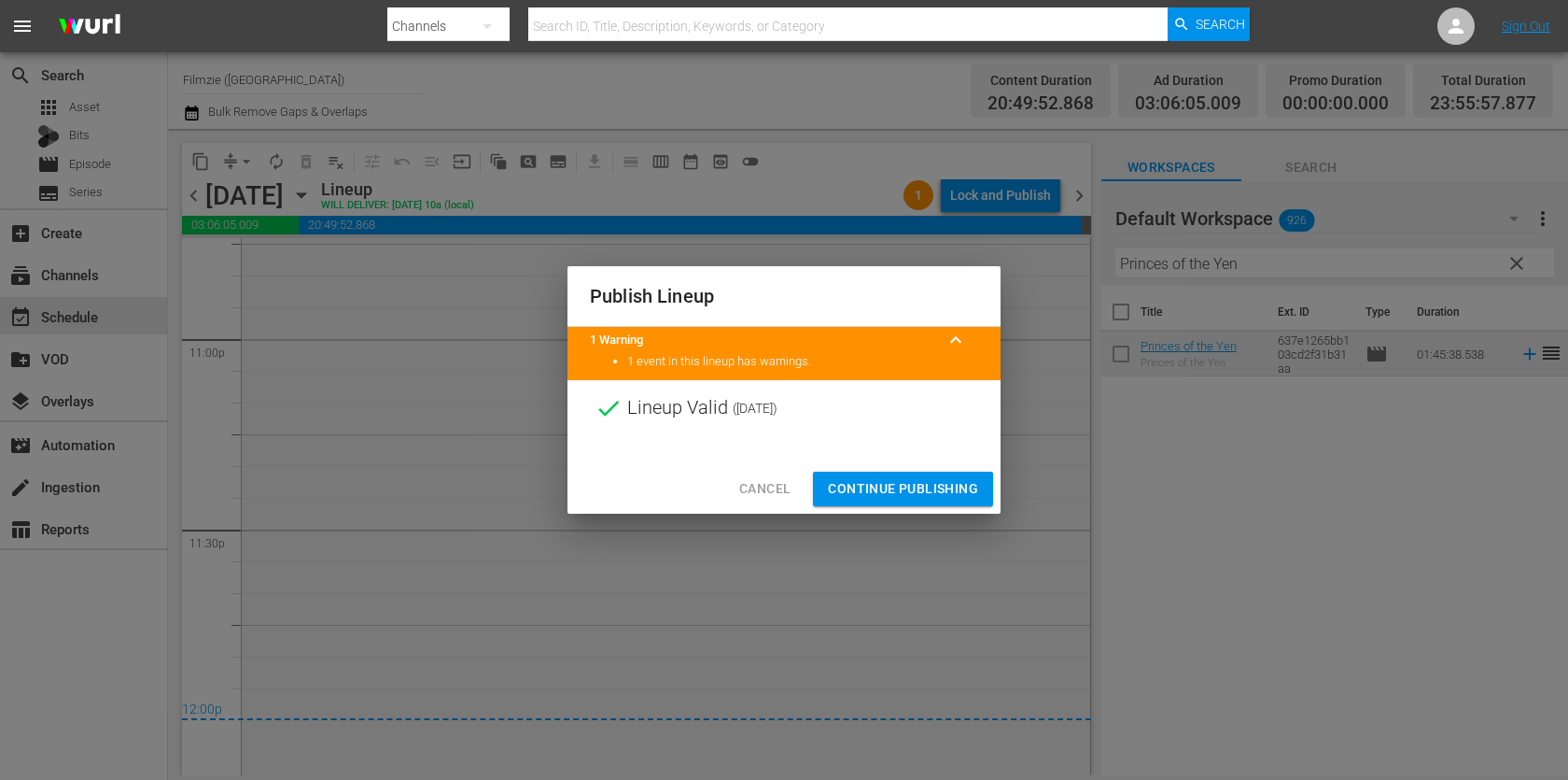
click at [933, 483] on span "Continue Publishing" at bounding box center [903, 488] width 150 height 23
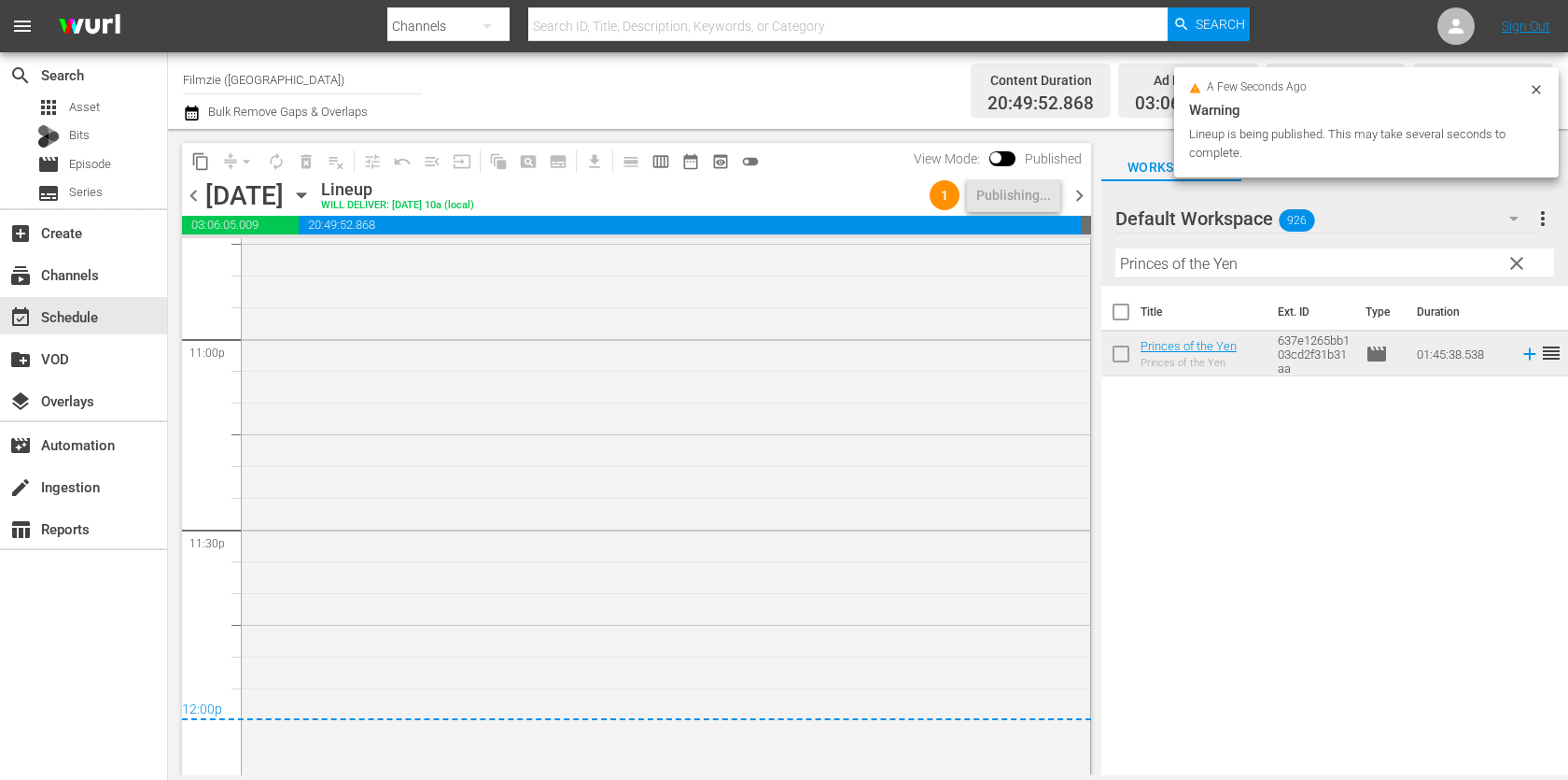
click at [1078, 195] on span "chevron_right" at bounding box center [1079, 196] width 23 height 23
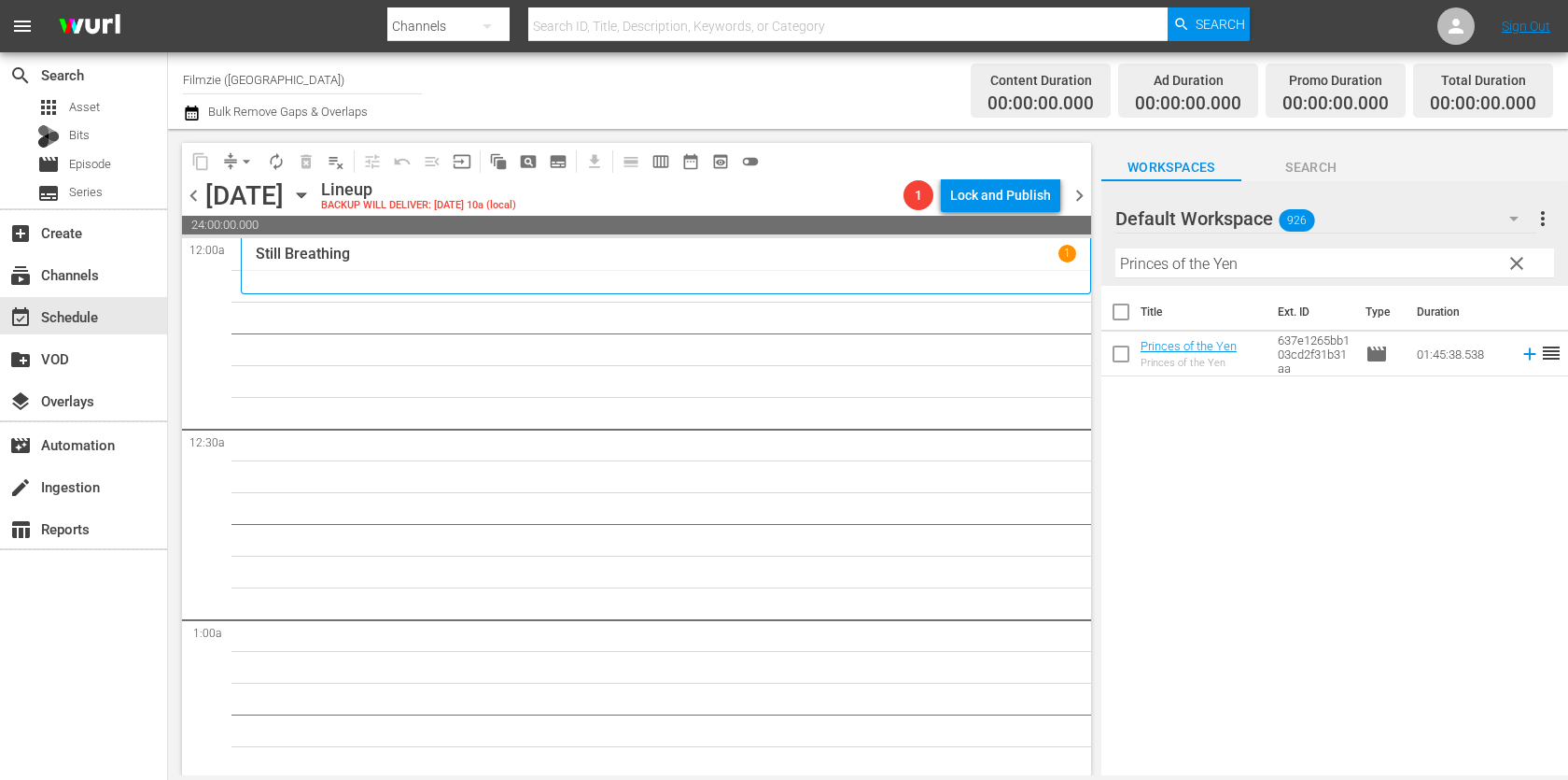
click at [1256, 272] on input "Princes of the Yen" at bounding box center [1334, 263] width 439 height 30
paste input "Rockers"
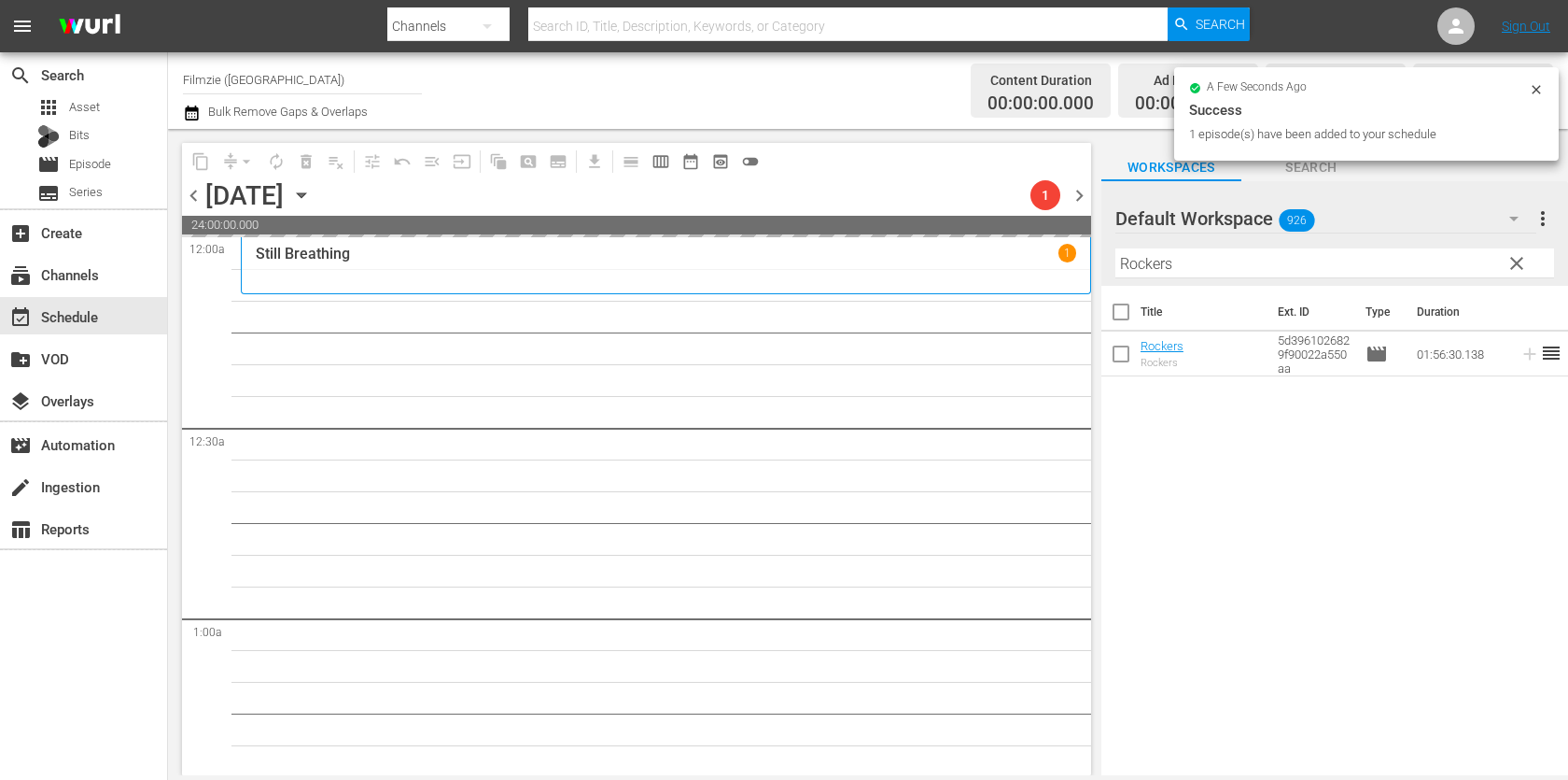
drag, startPoint x: 1165, startPoint y: 345, endPoint x: 1143, endPoint y: 44, distance: 301.8
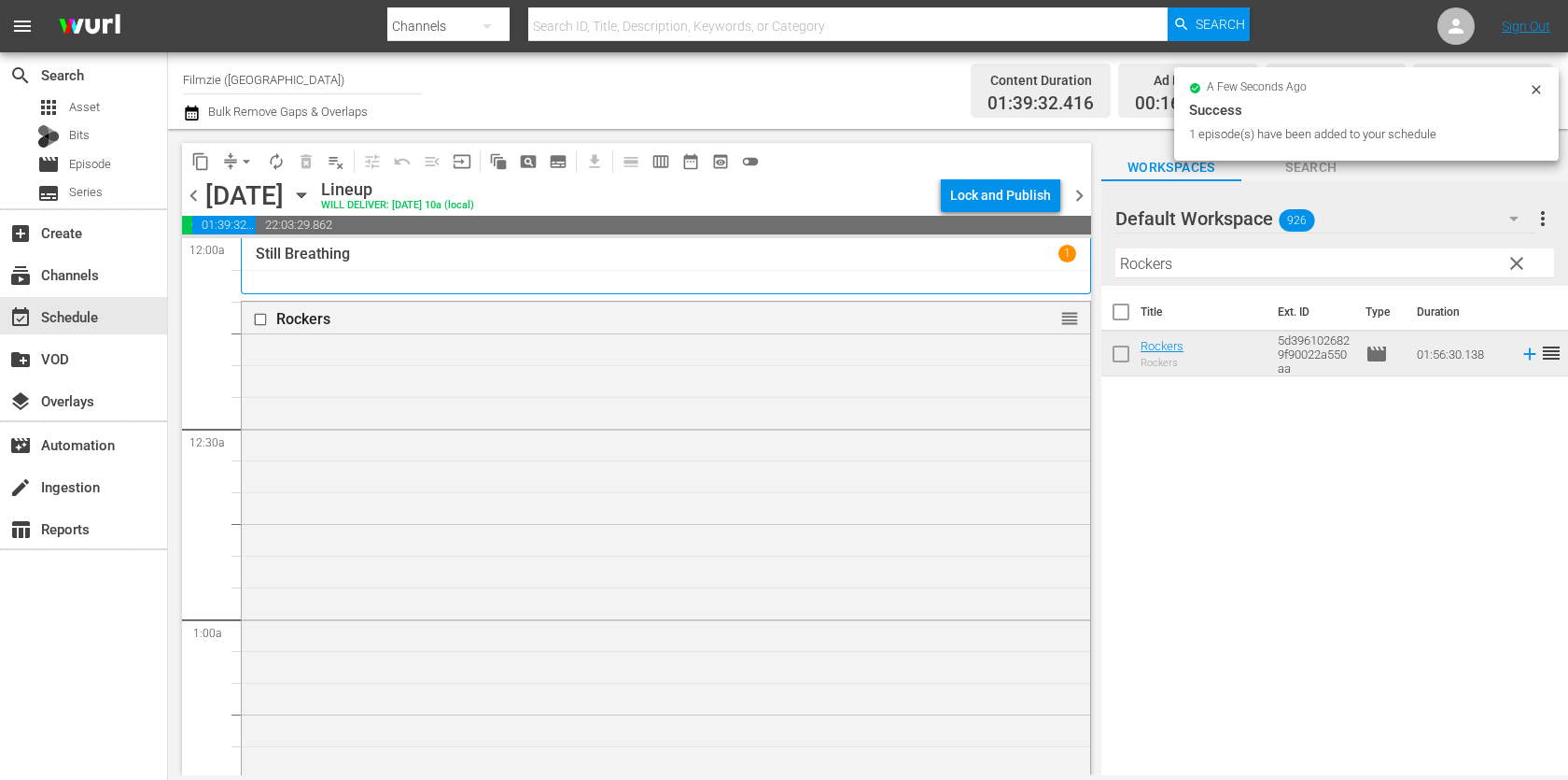
click at [1280, 268] on input "Rockers" at bounding box center [1334, 263] width 439 height 30
paste input "[GEOGRAPHIC_DATA]"
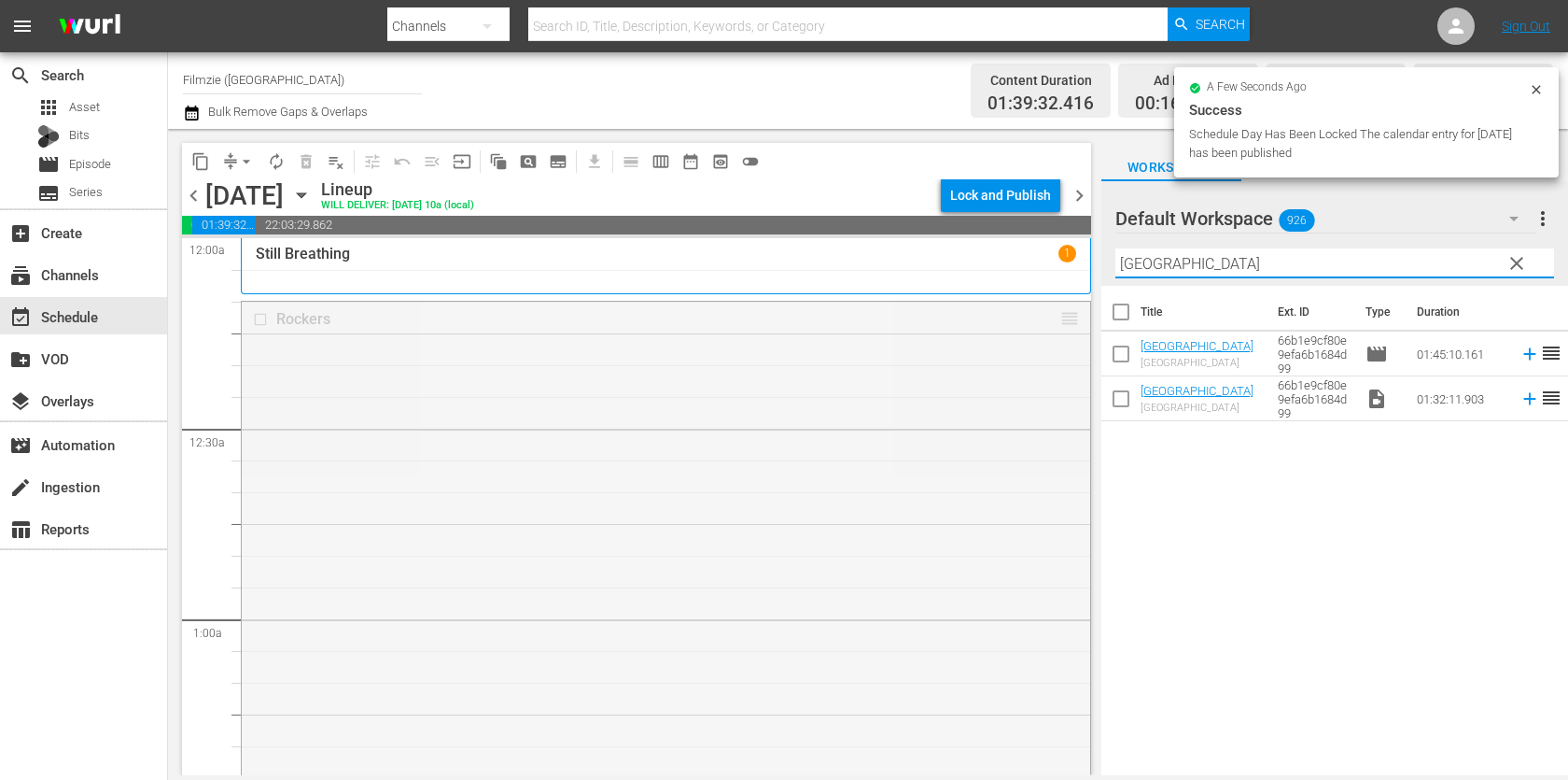
drag, startPoint x: 1068, startPoint y: 317, endPoint x: 1069, endPoint y: 296, distance: 21.0
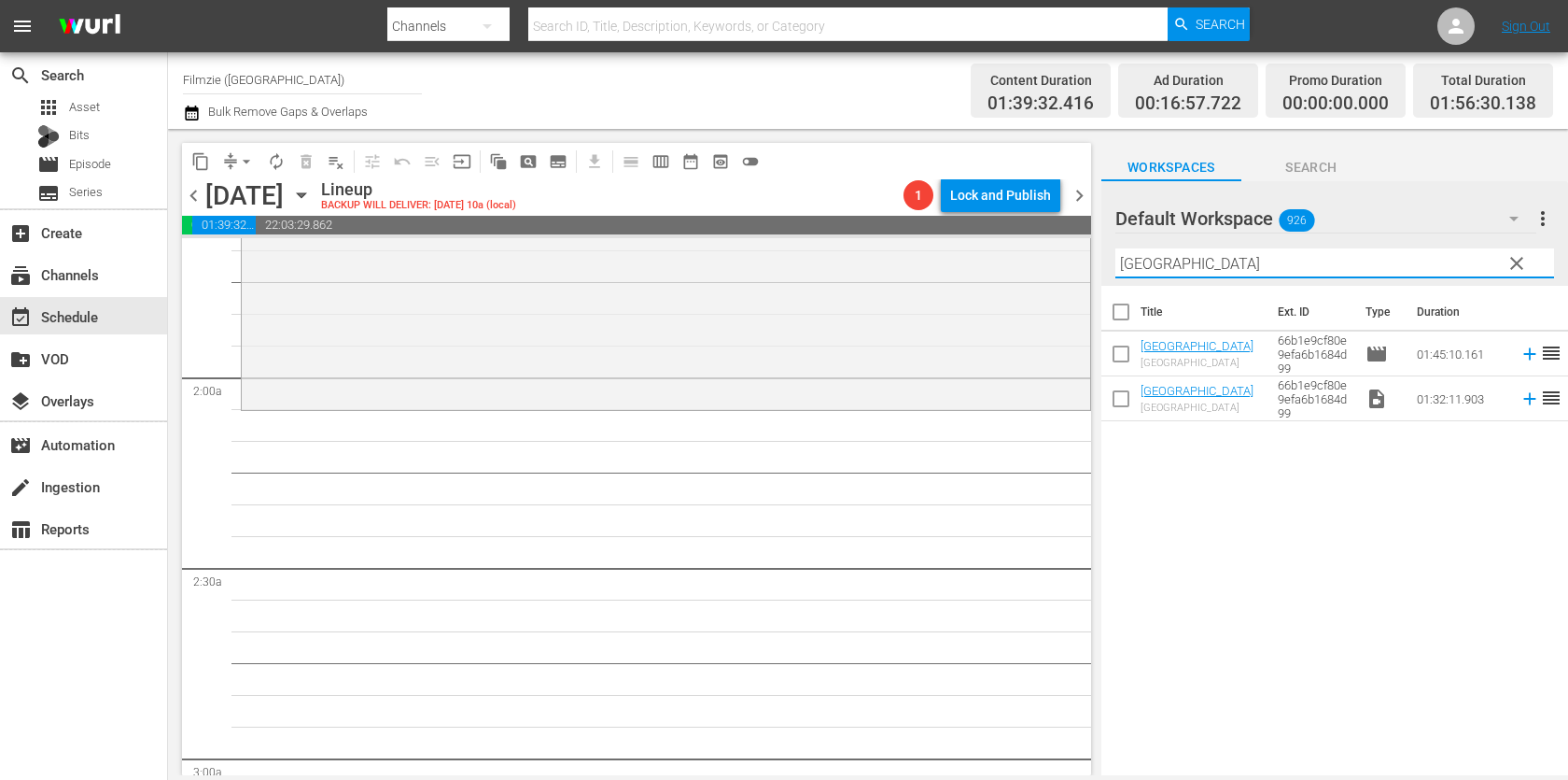
scroll to position [624, 0]
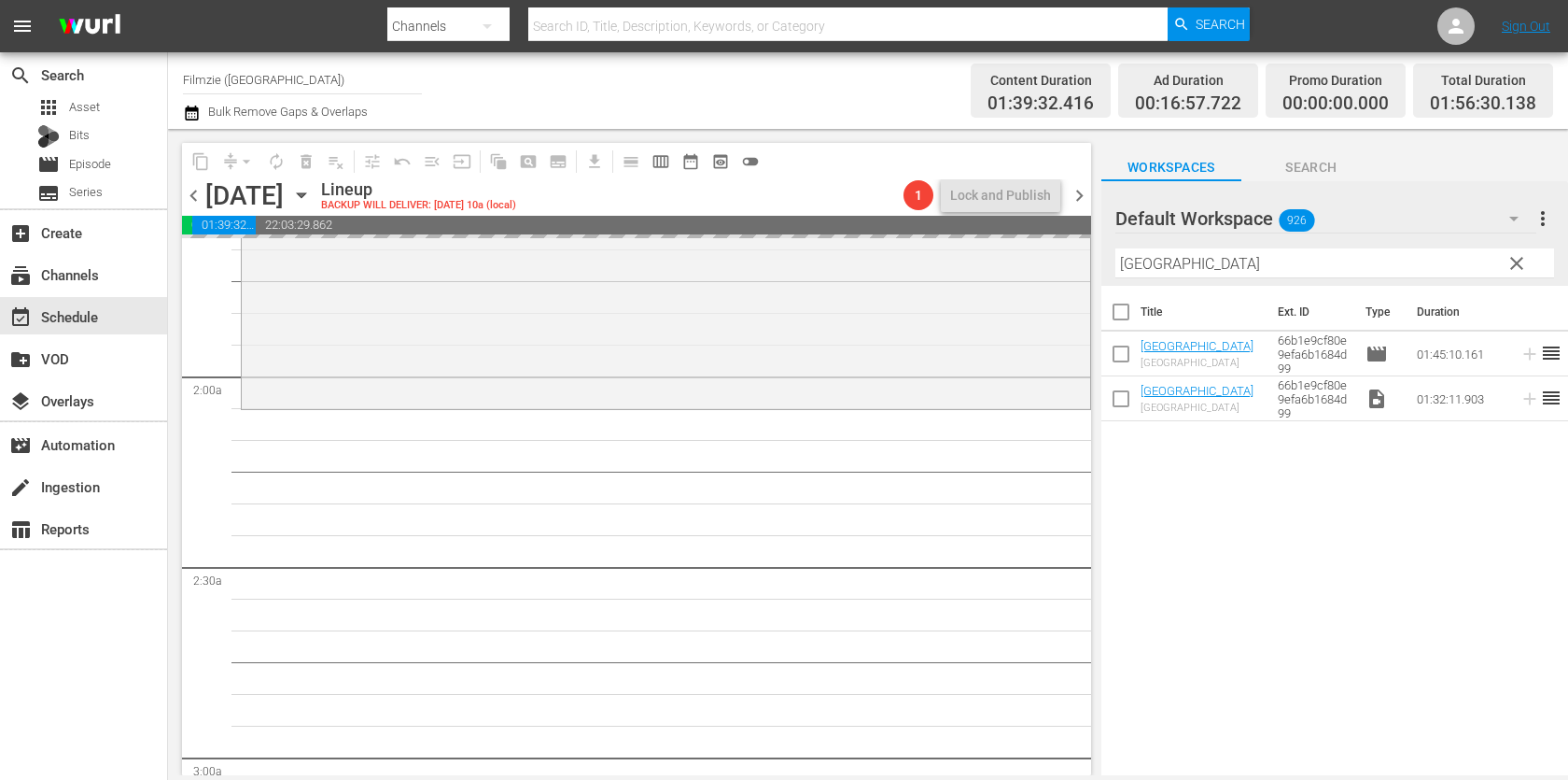
drag, startPoint x: 1161, startPoint y: 345, endPoint x: 1297, endPoint y: 22, distance: 350.5
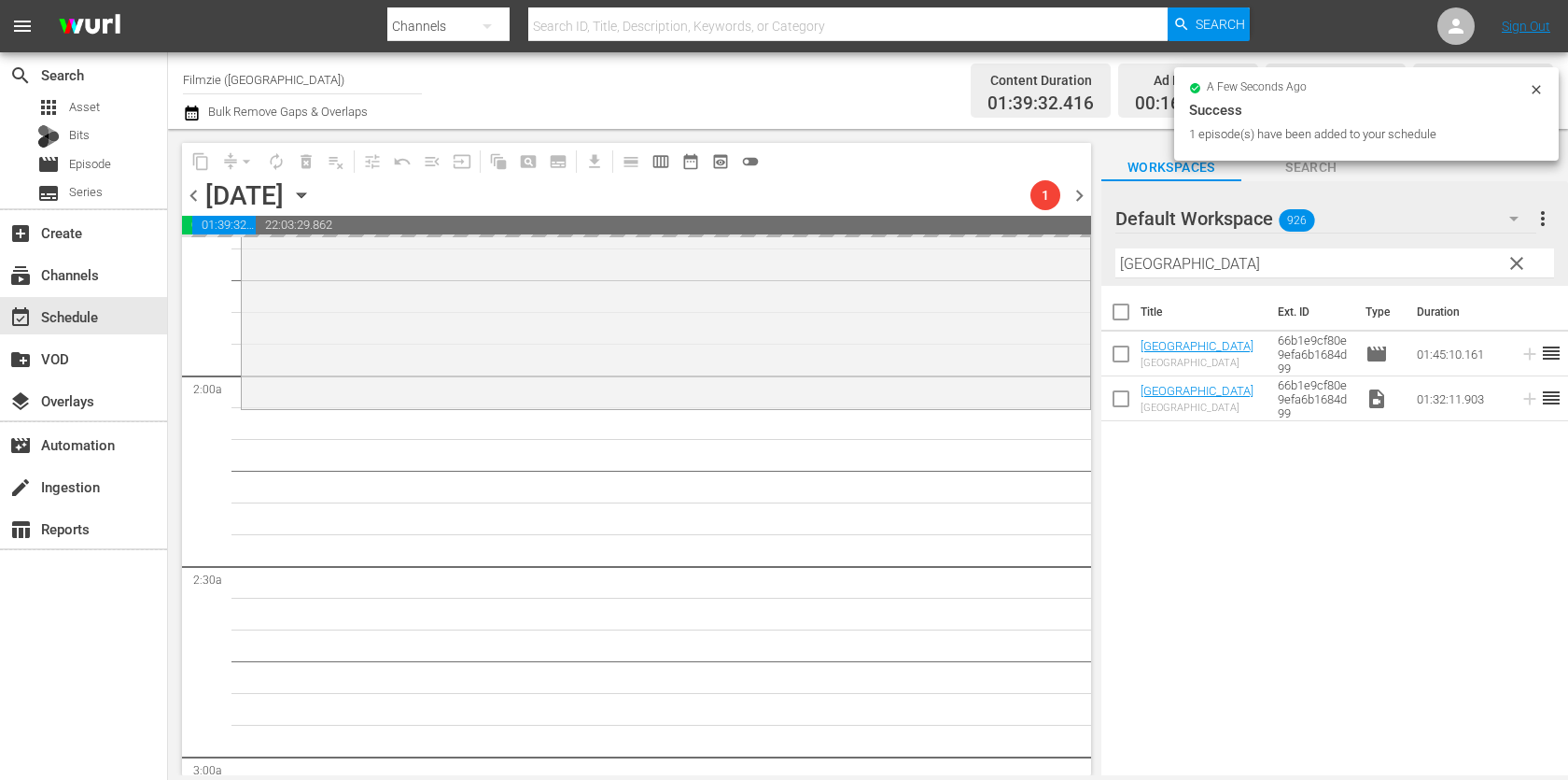
click at [1305, 268] on input "[GEOGRAPHIC_DATA]" at bounding box center [1334, 263] width 439 height 30
paste input "Snow Beast"
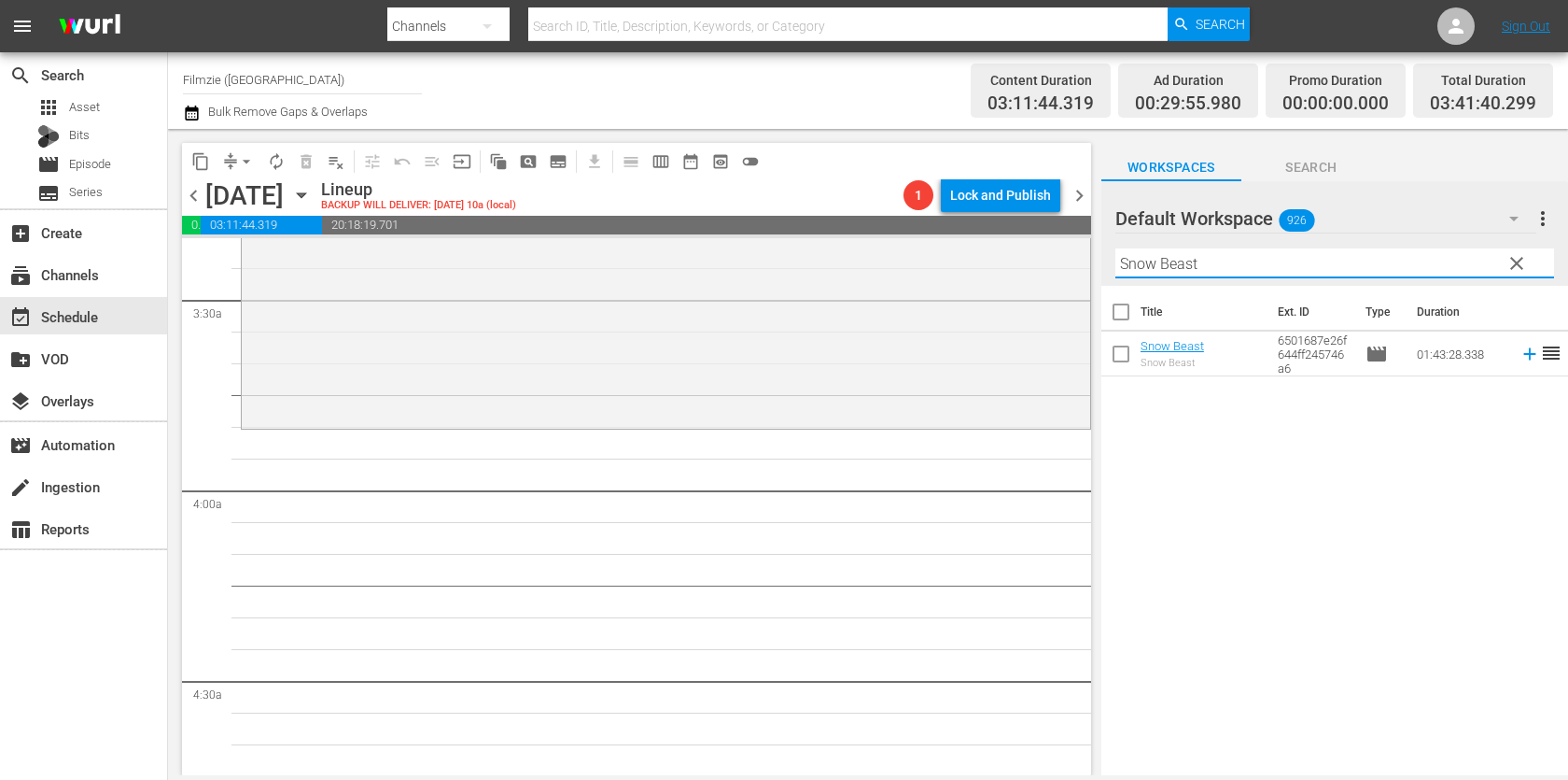
scroll to position [1277, 0]
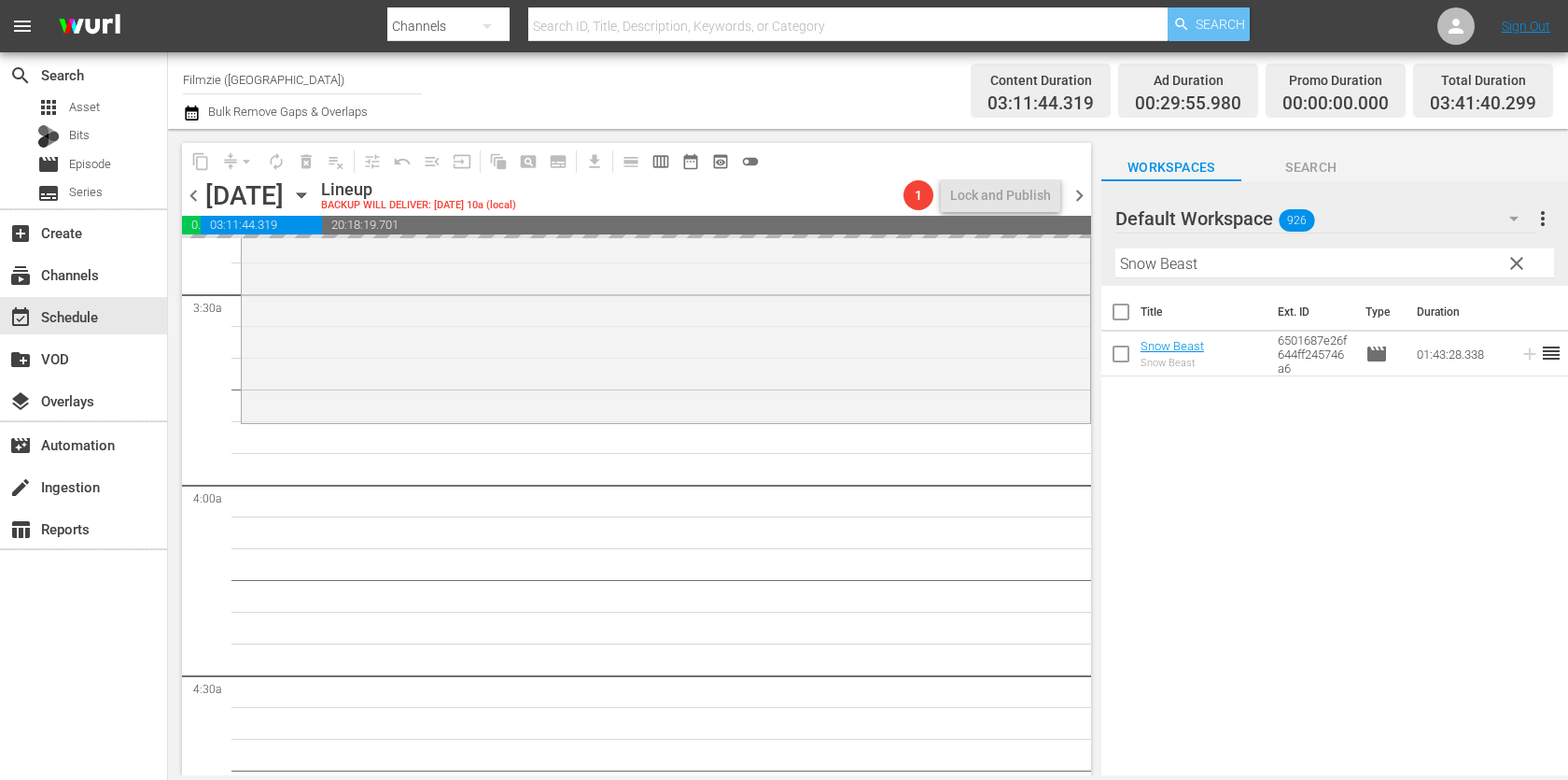
drag, startPoint x: 1185, startPoint y: 345, endPoint x: 1241, endPoint y: 29, distance: 320.9
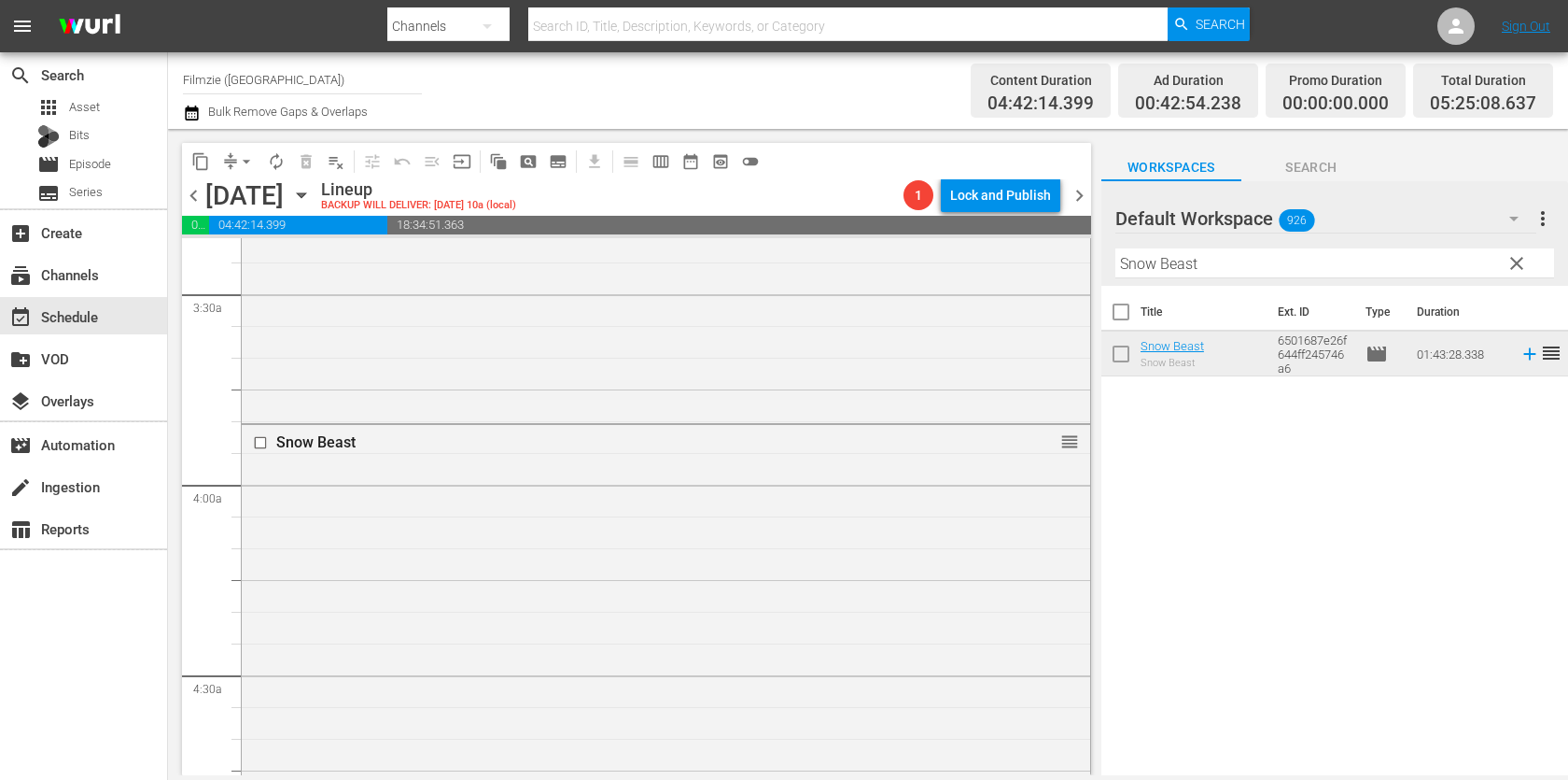
click at [1349, 260] on input "Snow Beast" at bounding box center [1334, 263] width 439 height 30
paste input "ROCKS AT WHISKEY TRENCH"
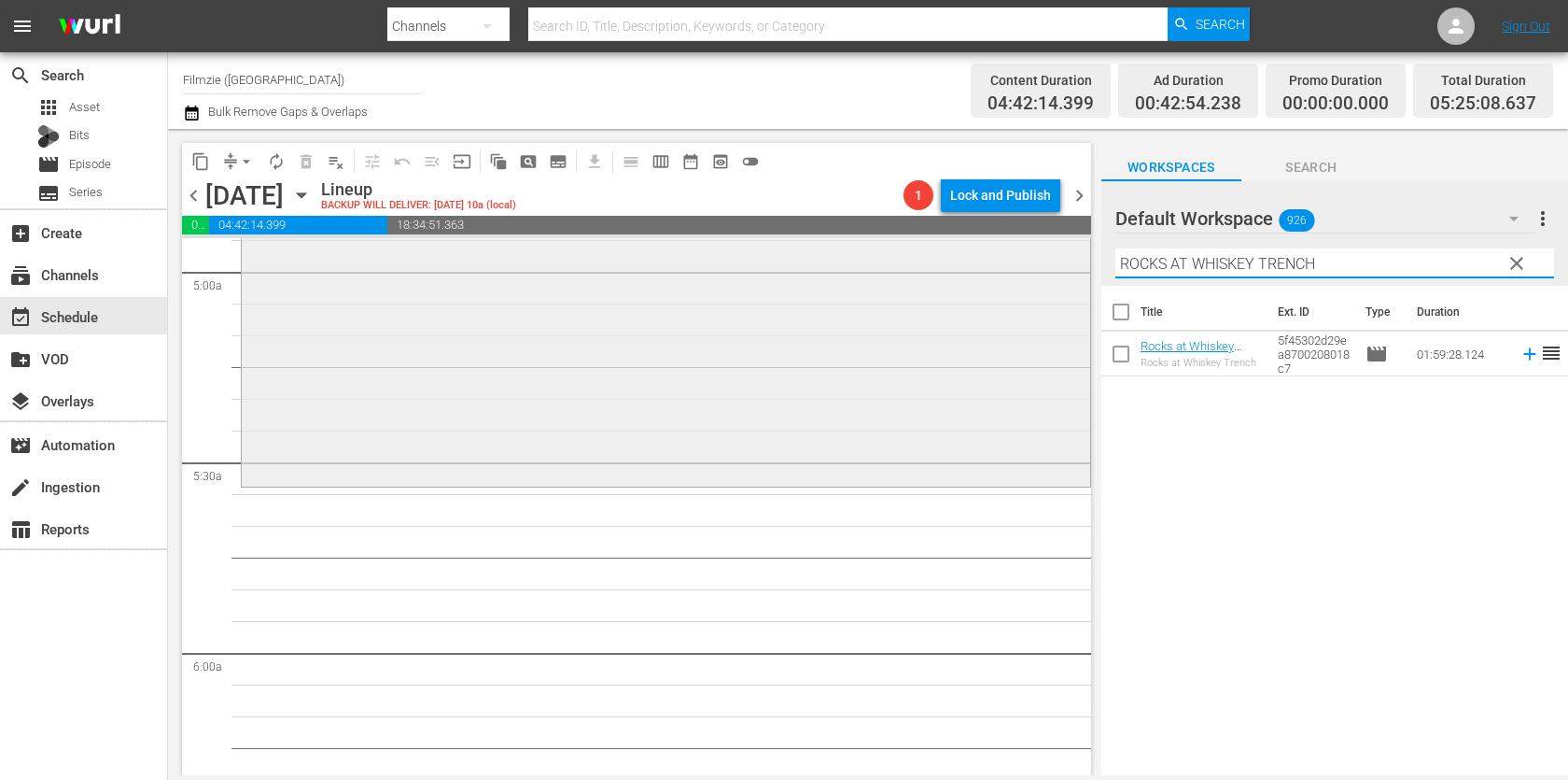
scroll to position [1896, 0]
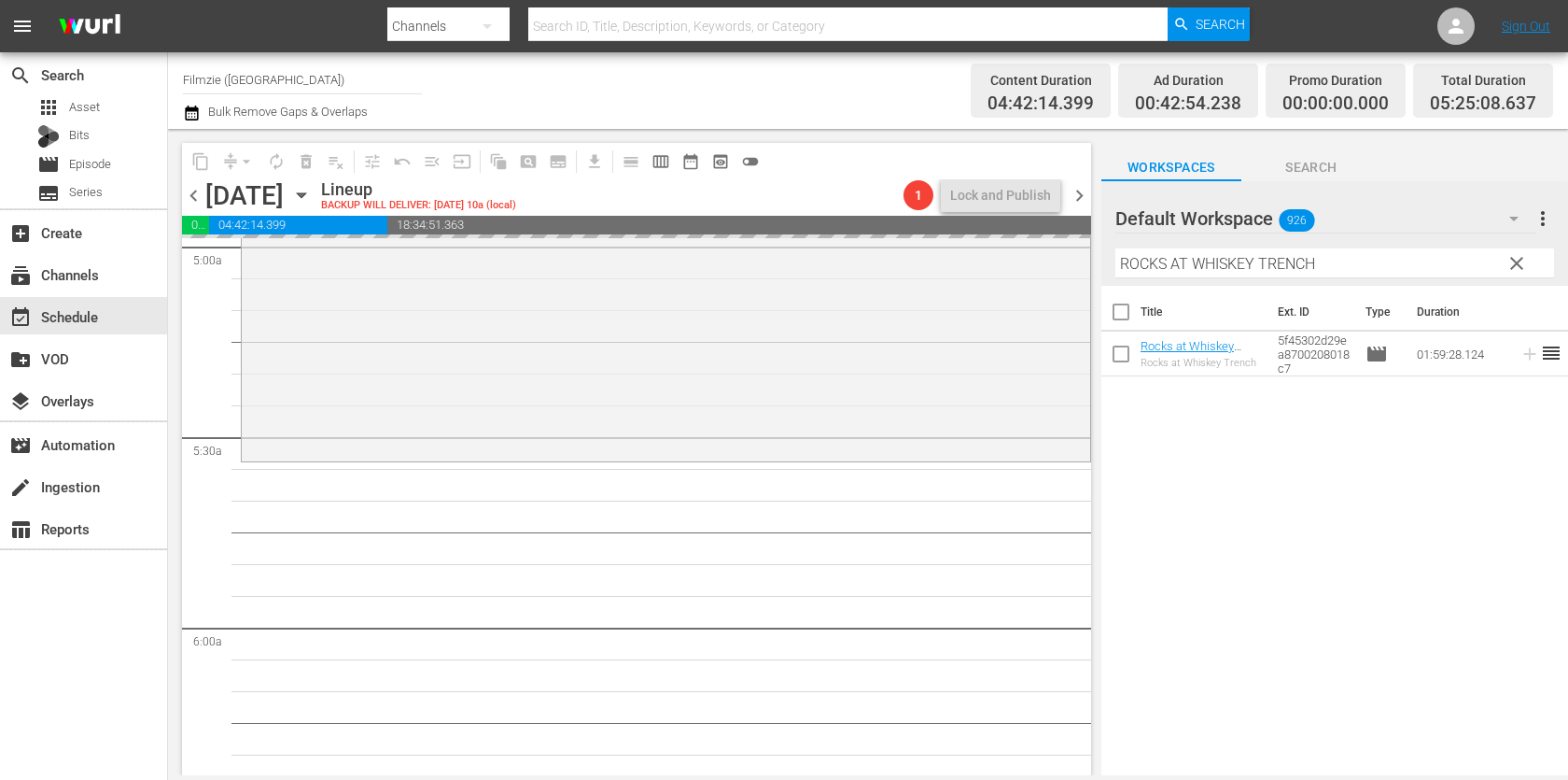
drag, startPoint x: 1193, startPoint y: 341, endPoint x: 1245, endPoint y: 4, distance: 341.0
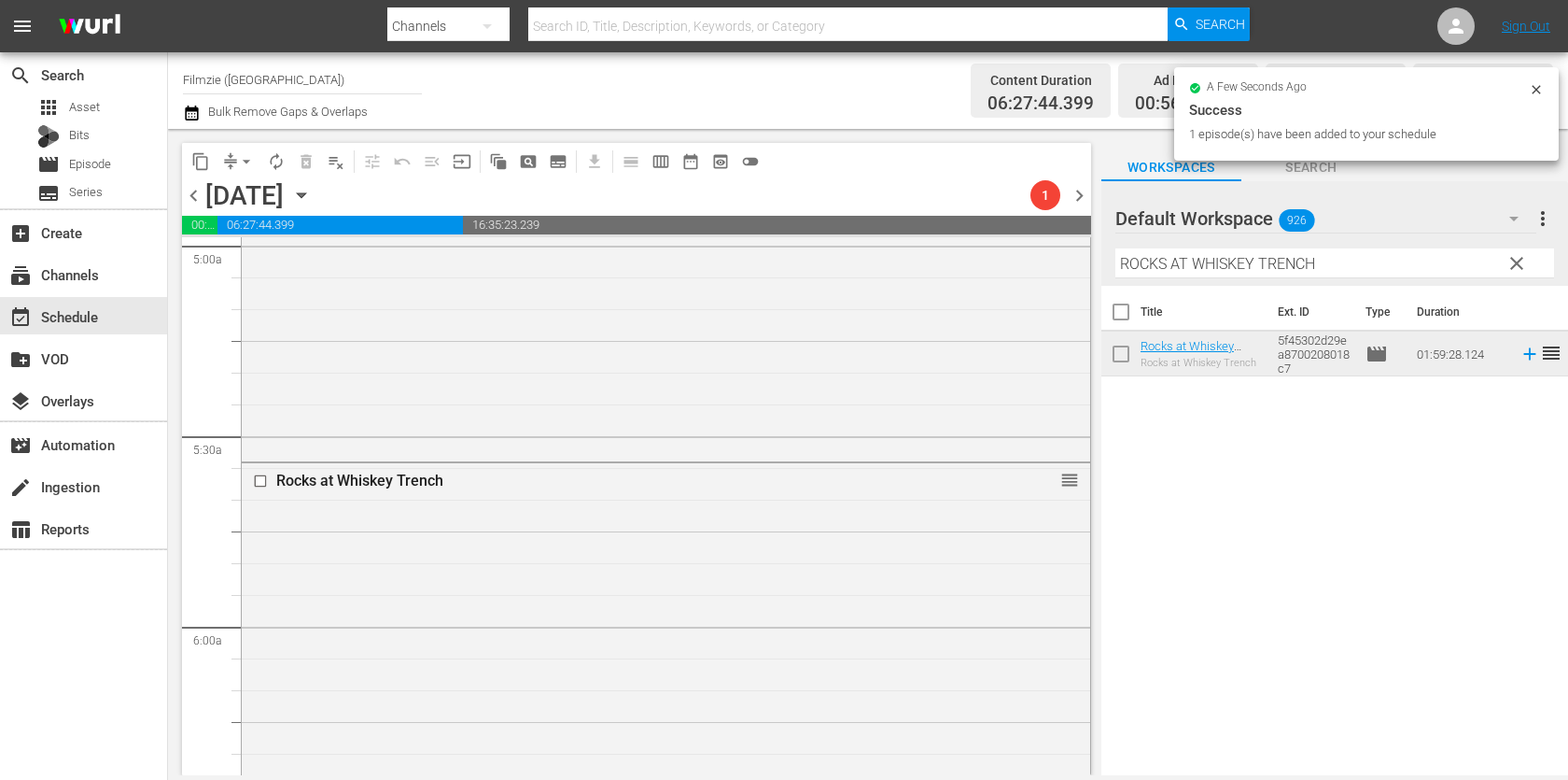
click at [1299, 251] on input "ROCKS AT WHISKEY TRENCH" at bounding box center [1334, 263] width 439 height 30
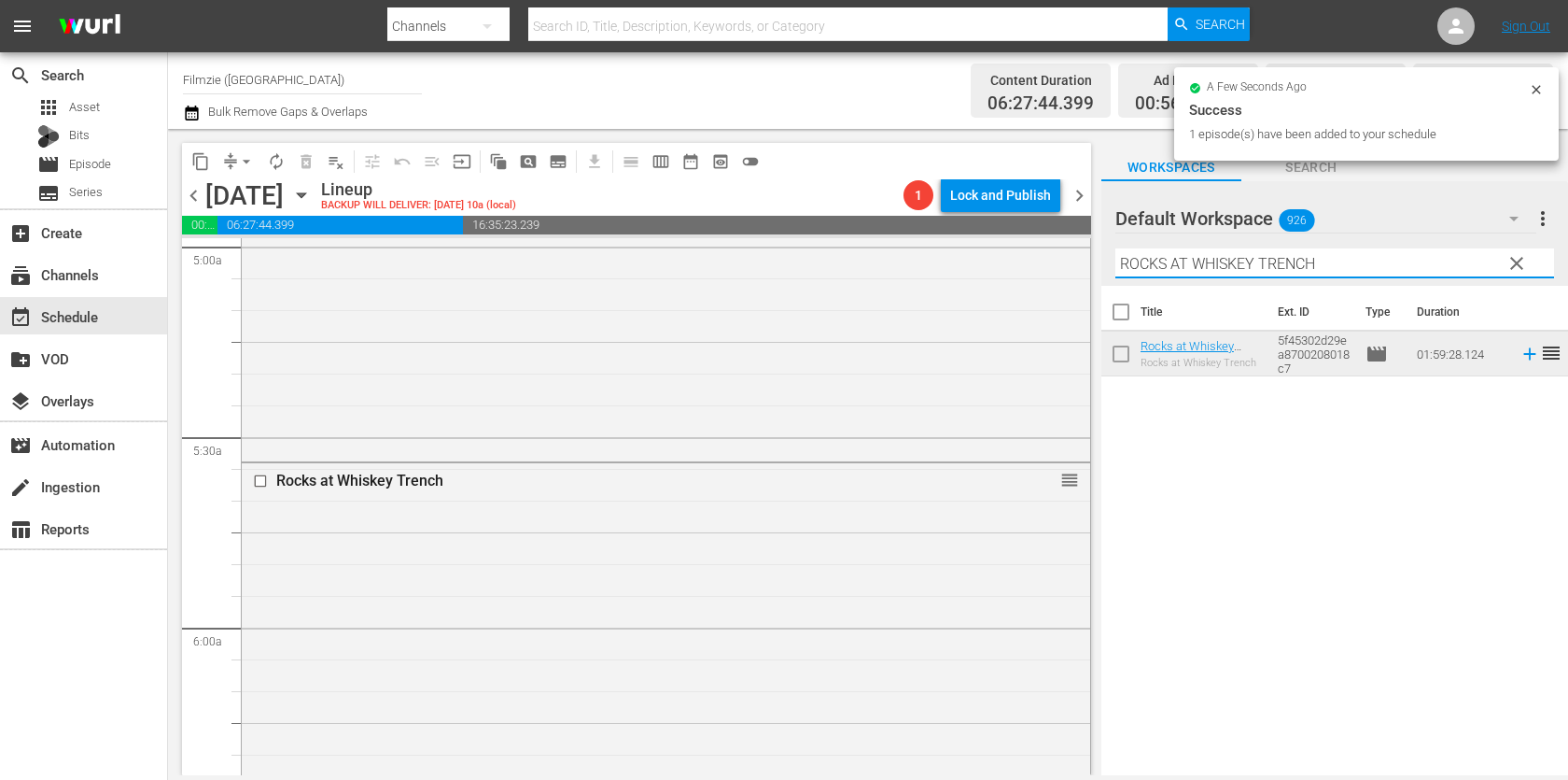
click at [1299, 251] on input "ROCKS AT WHISKEY TRENCH" at bounding box center [1334, 263] width 439 height 30
paste input "aven"
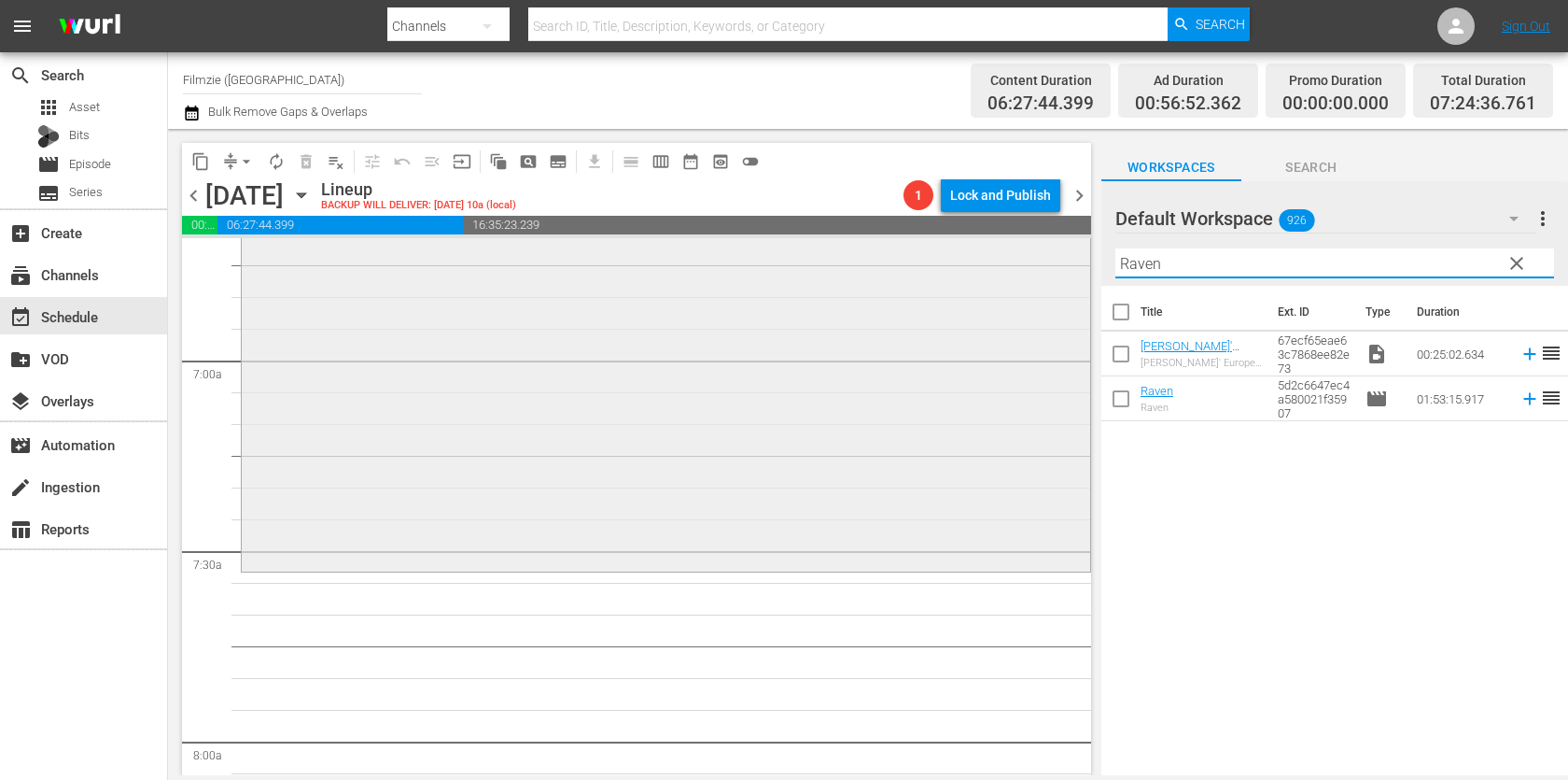
scroll to position [2560, 0]
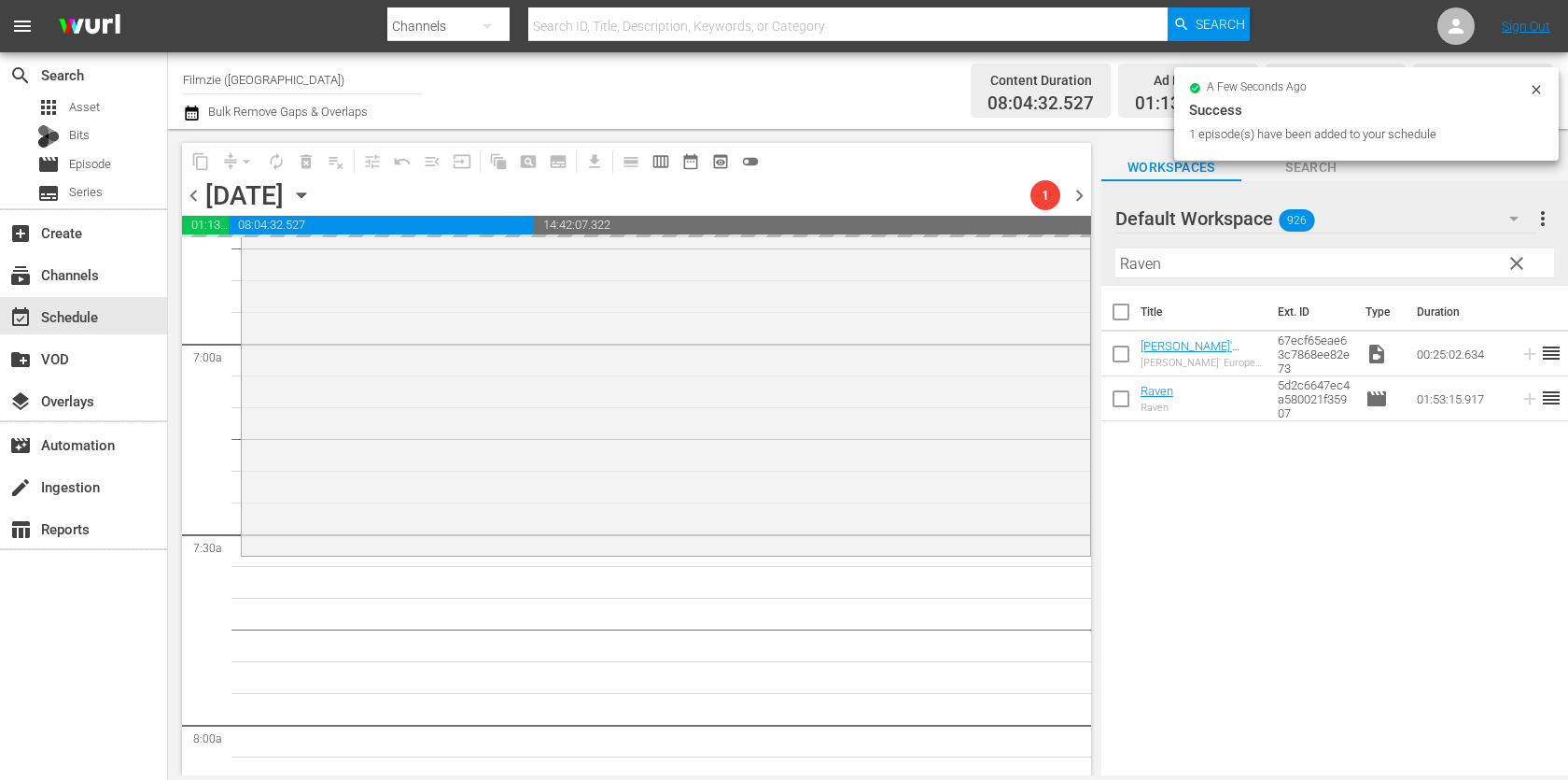
drag, startPoint x: 1164, startPoint y: 398, endPoint x: 1307, endPoint y: 3, distance: 420.1
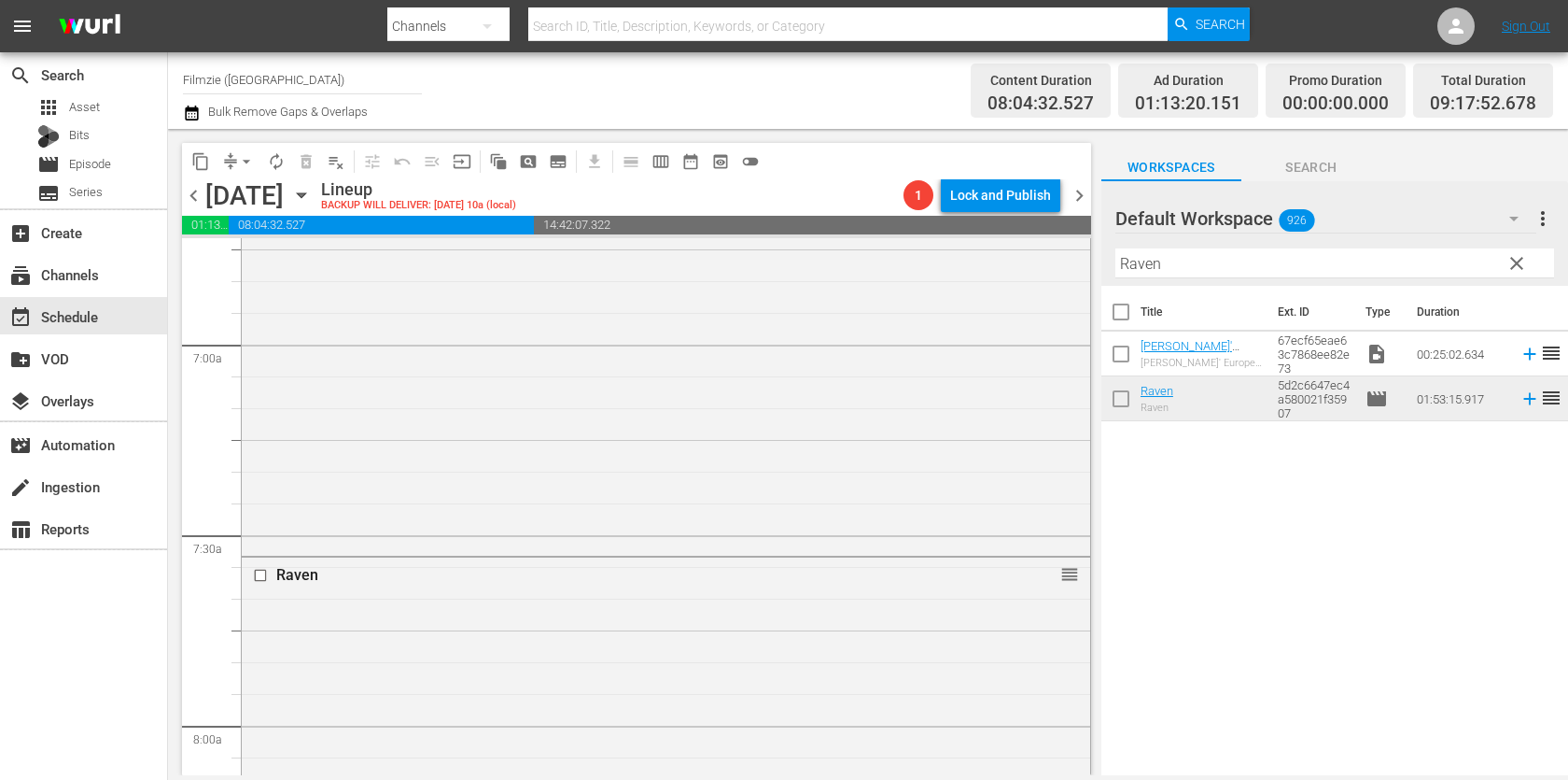
click at [1243, 268] on input "Raven" at bounding box center [1334, 263] width 439 height 30
paste input "Zoetrope"
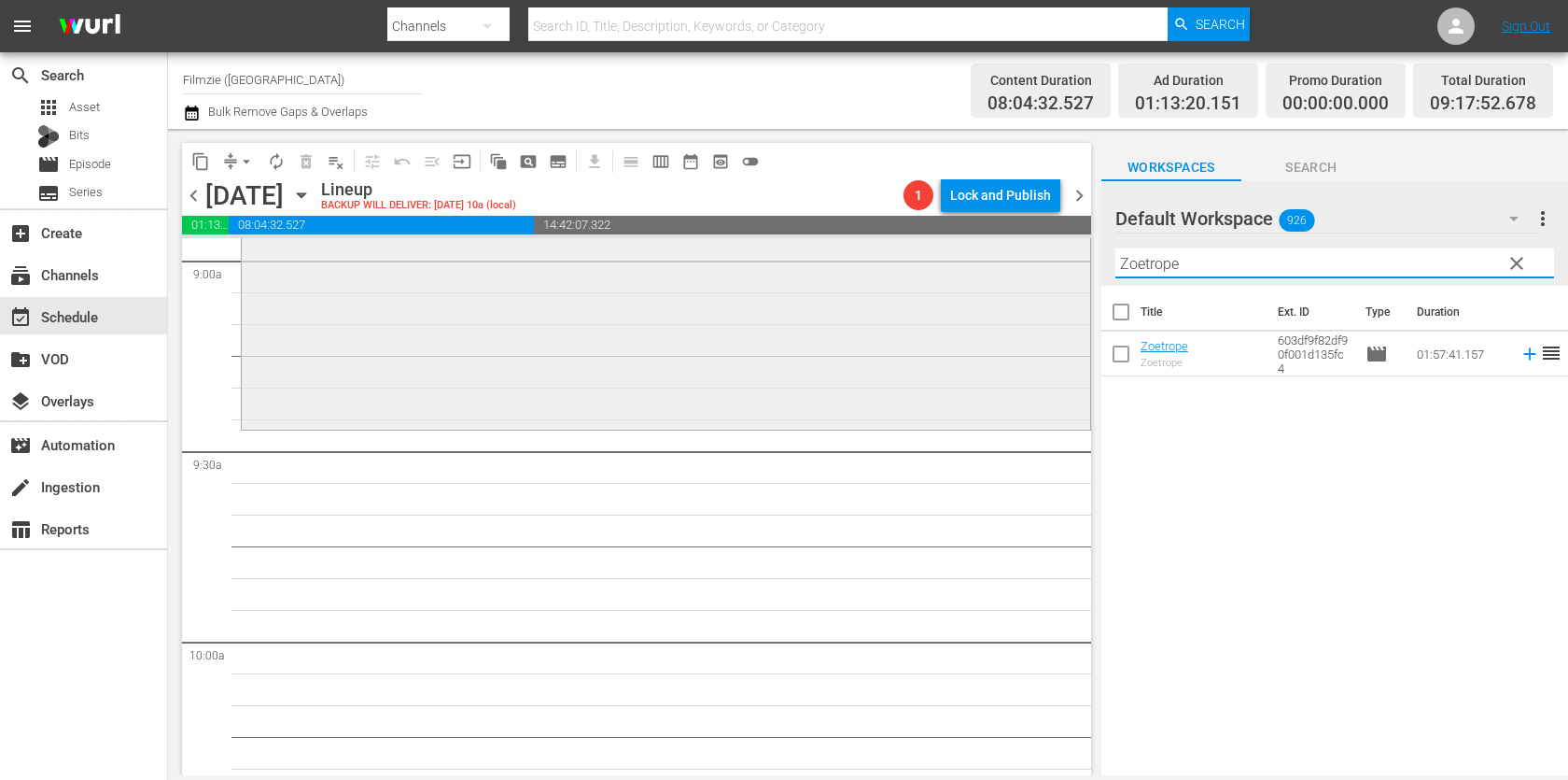
scroll to position [3446, 0]
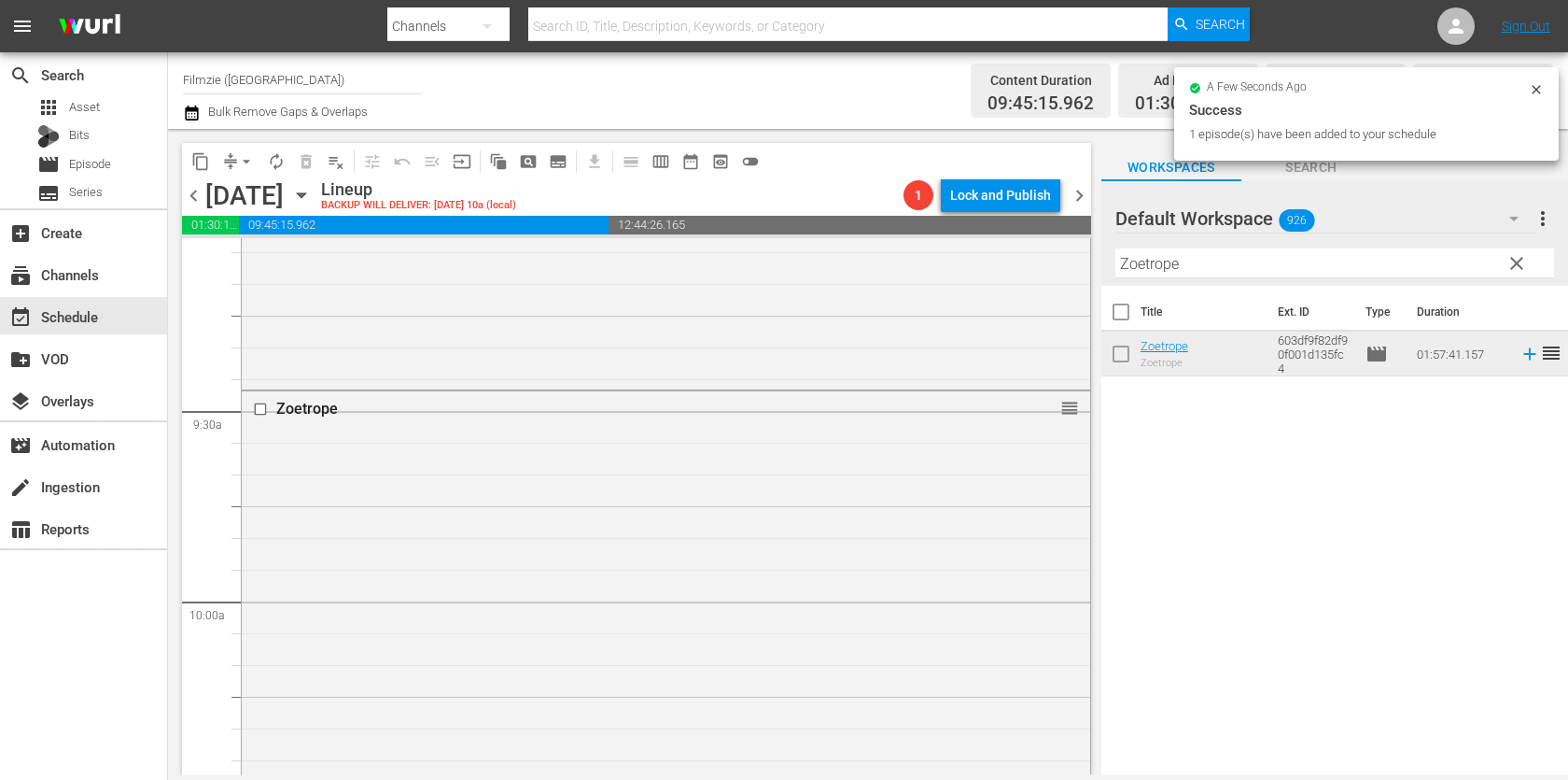
click at [1225, 265] on input "Zoetrope" at bounding box center [1334, 263] width 439 height 30
paste input "The Original Charvel Gang"
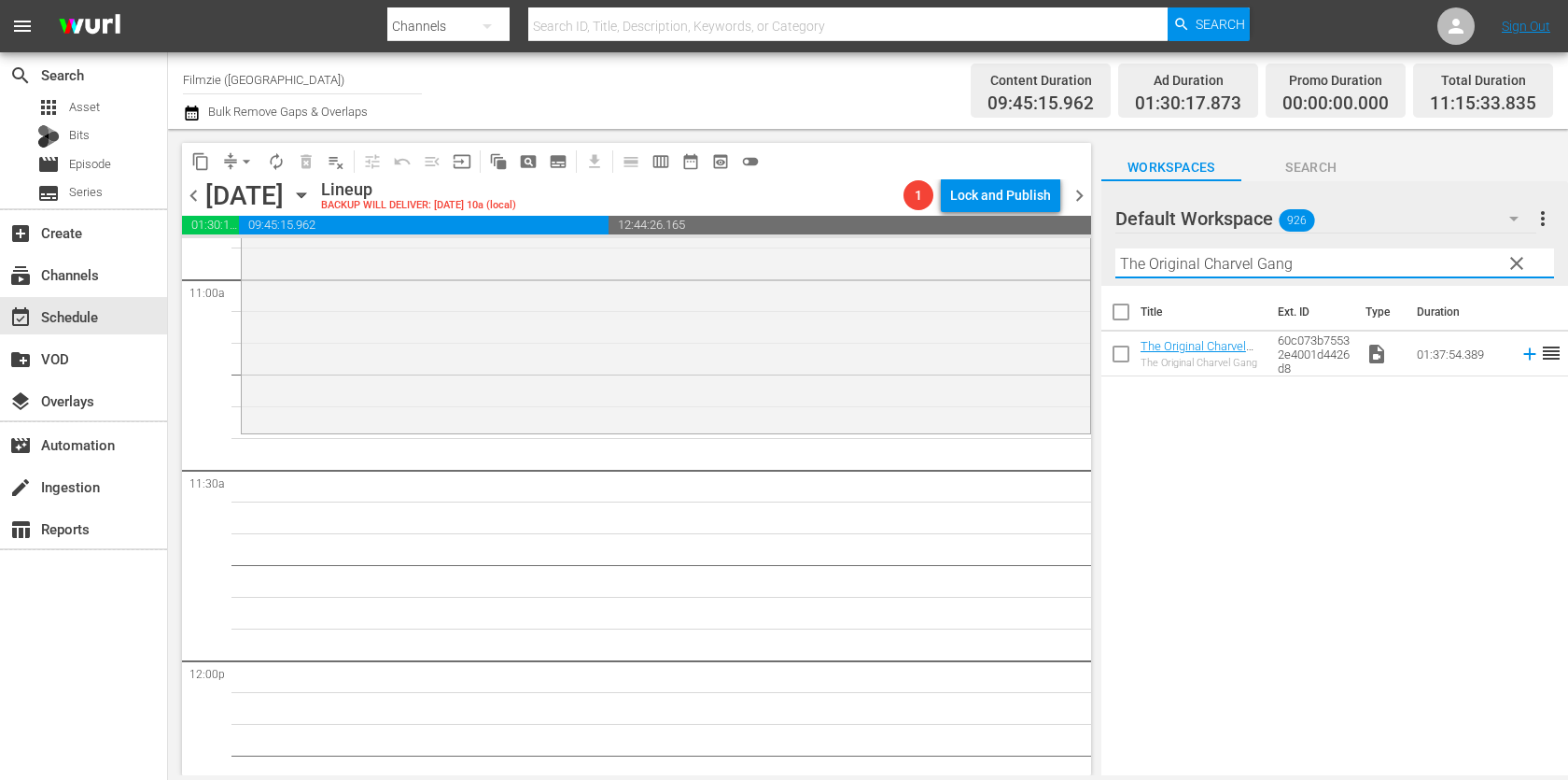
scroll to position [4189, 0]
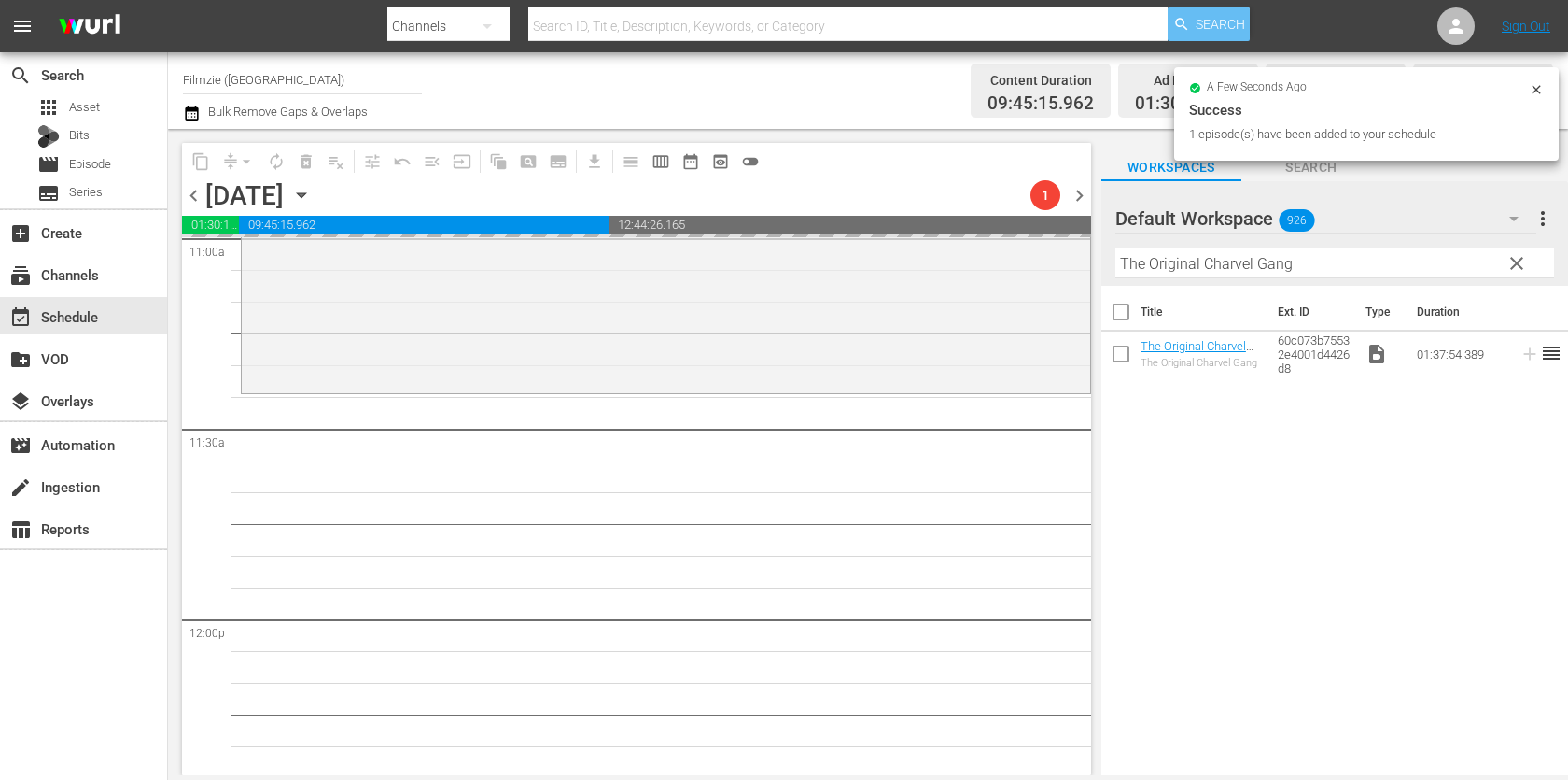
drag, startPoint x: 1175, startPoint y: 348, endPoint x: 1227, endPoint y: 22, distance: 330.1
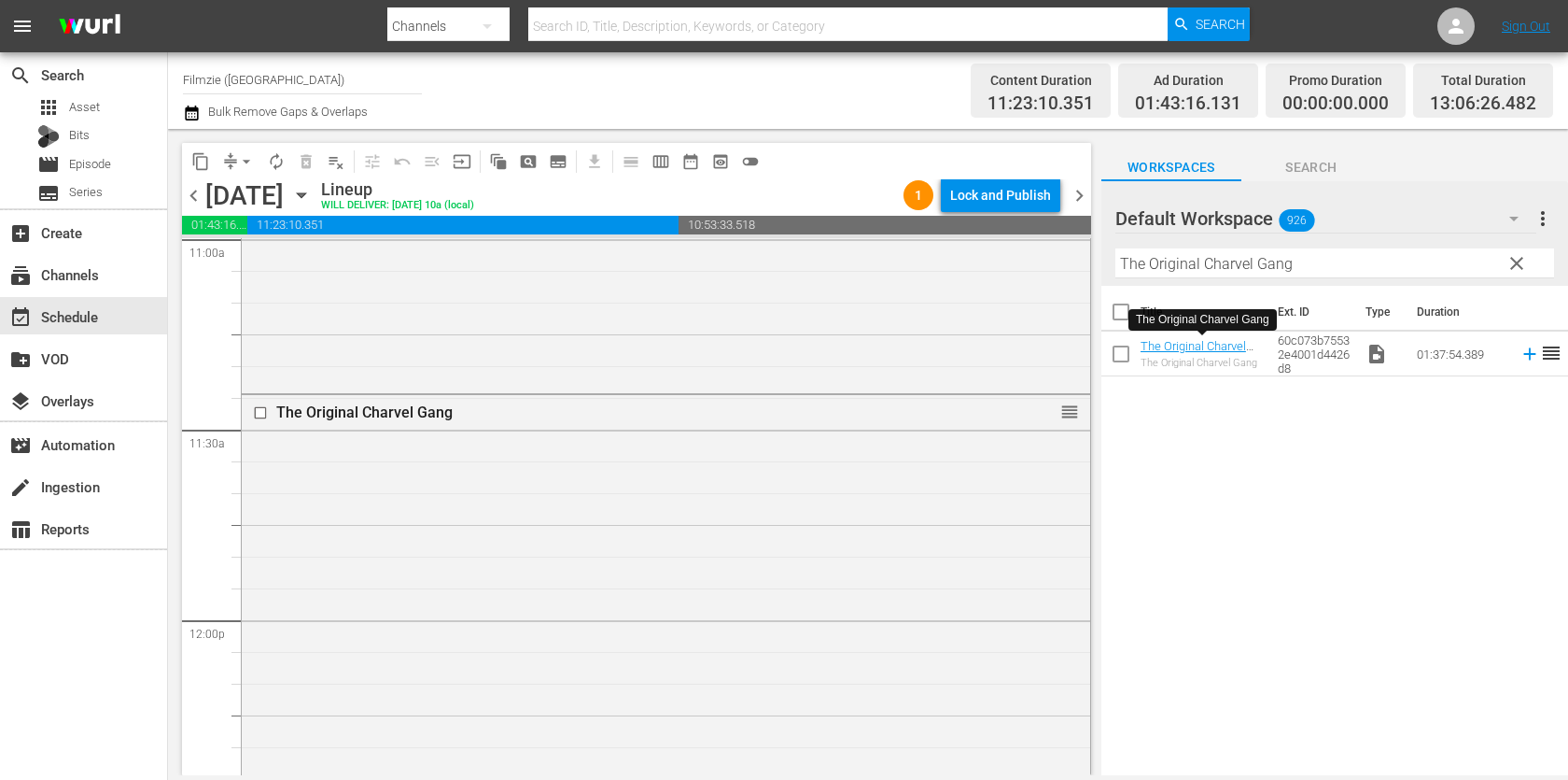
click at [1256, 261] on input "The Original Charvel Gang" at bounding box center [1334, 263] width 439 height 30
paste input "Hard Ride"
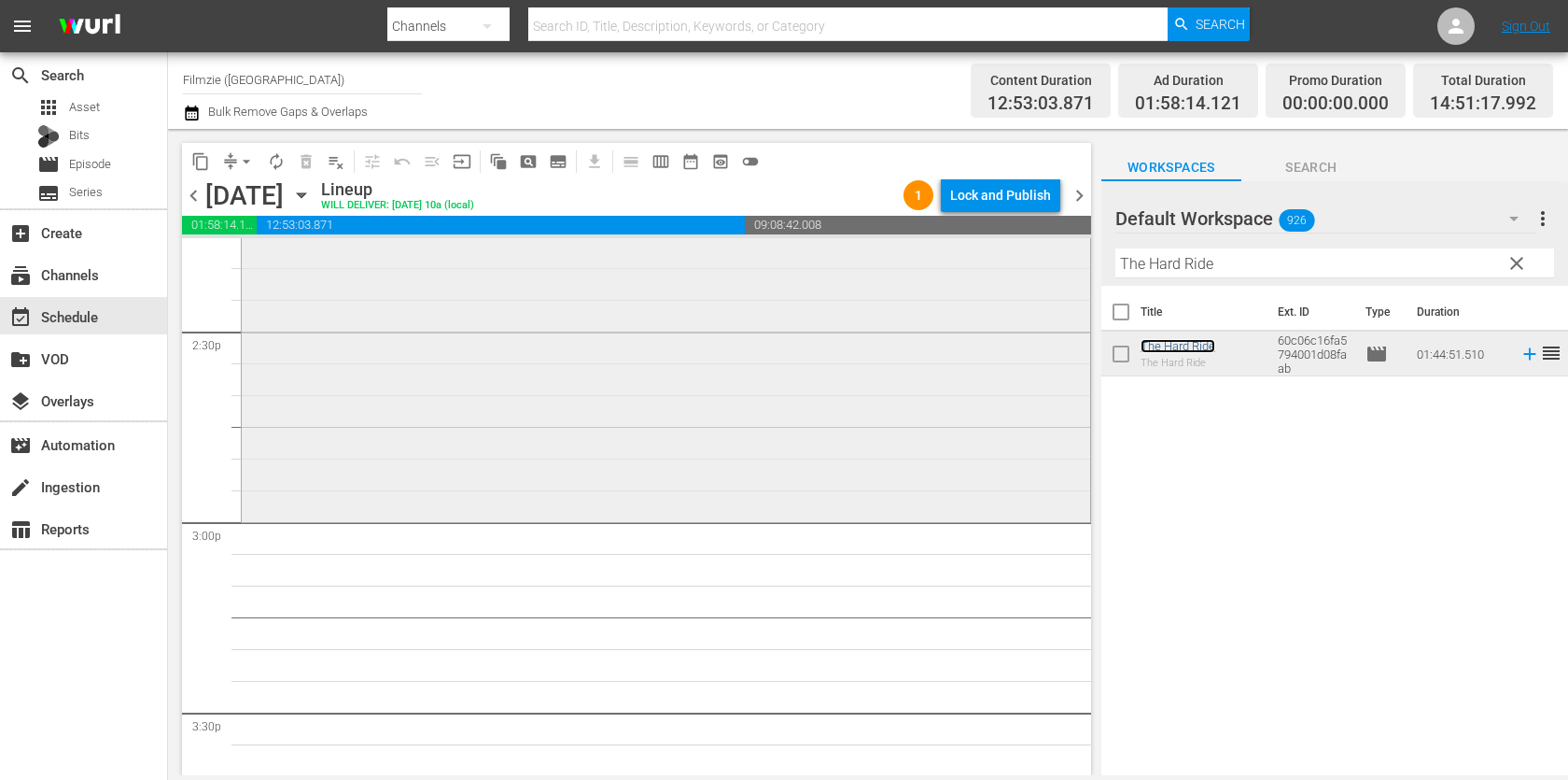
scroll to position [5439, 0]
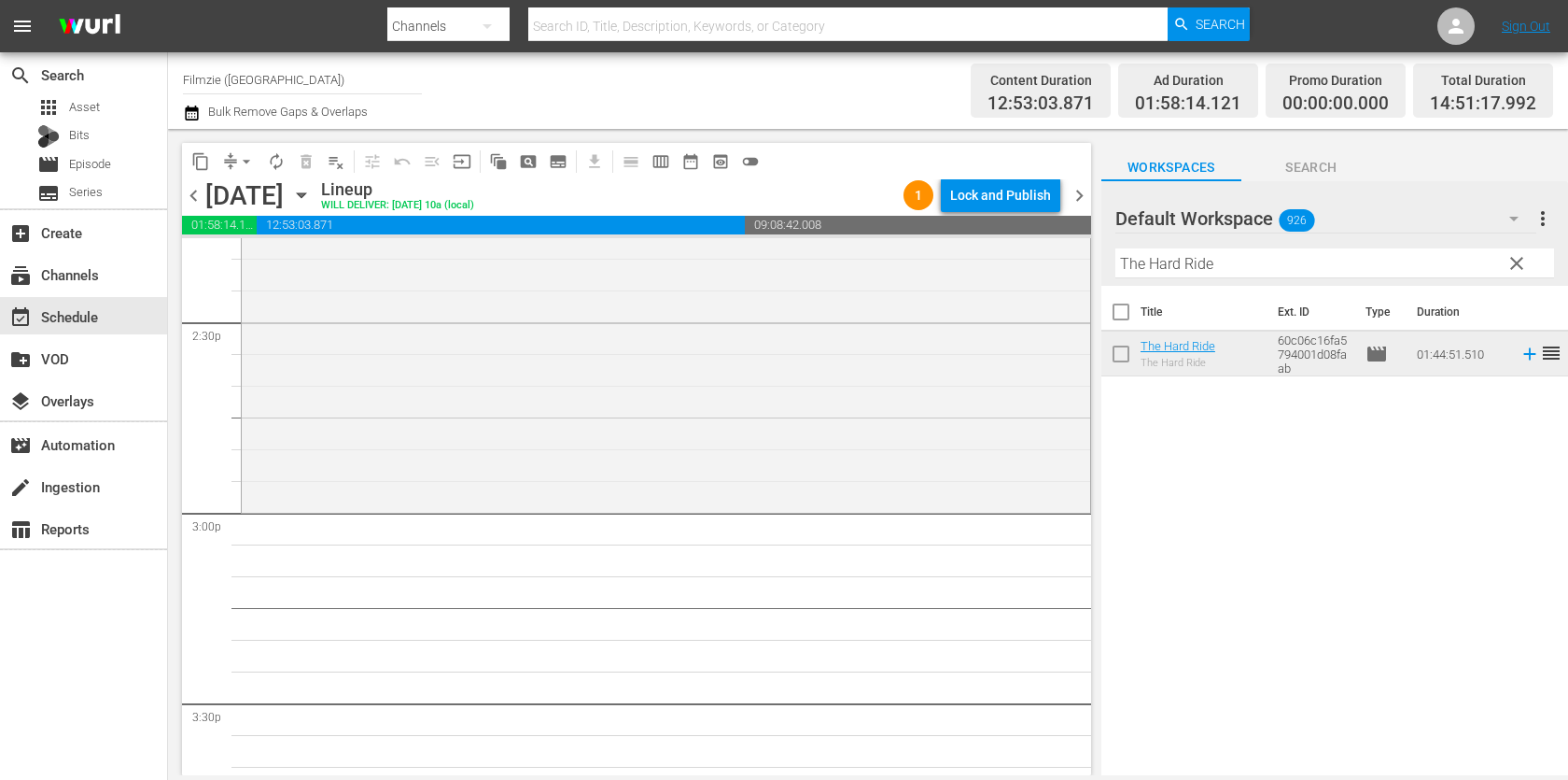
drag, startPoint x: 1206, startPoint y: 349, endPoint x: 1091, endPoint y: 11, distance: 357.0
click at [1317, 260] on input "The Hard Ride" at bounding box center [1334, 263] width 439 height 30
paste input "Back to [GEOGRAPHIC_DATA]"
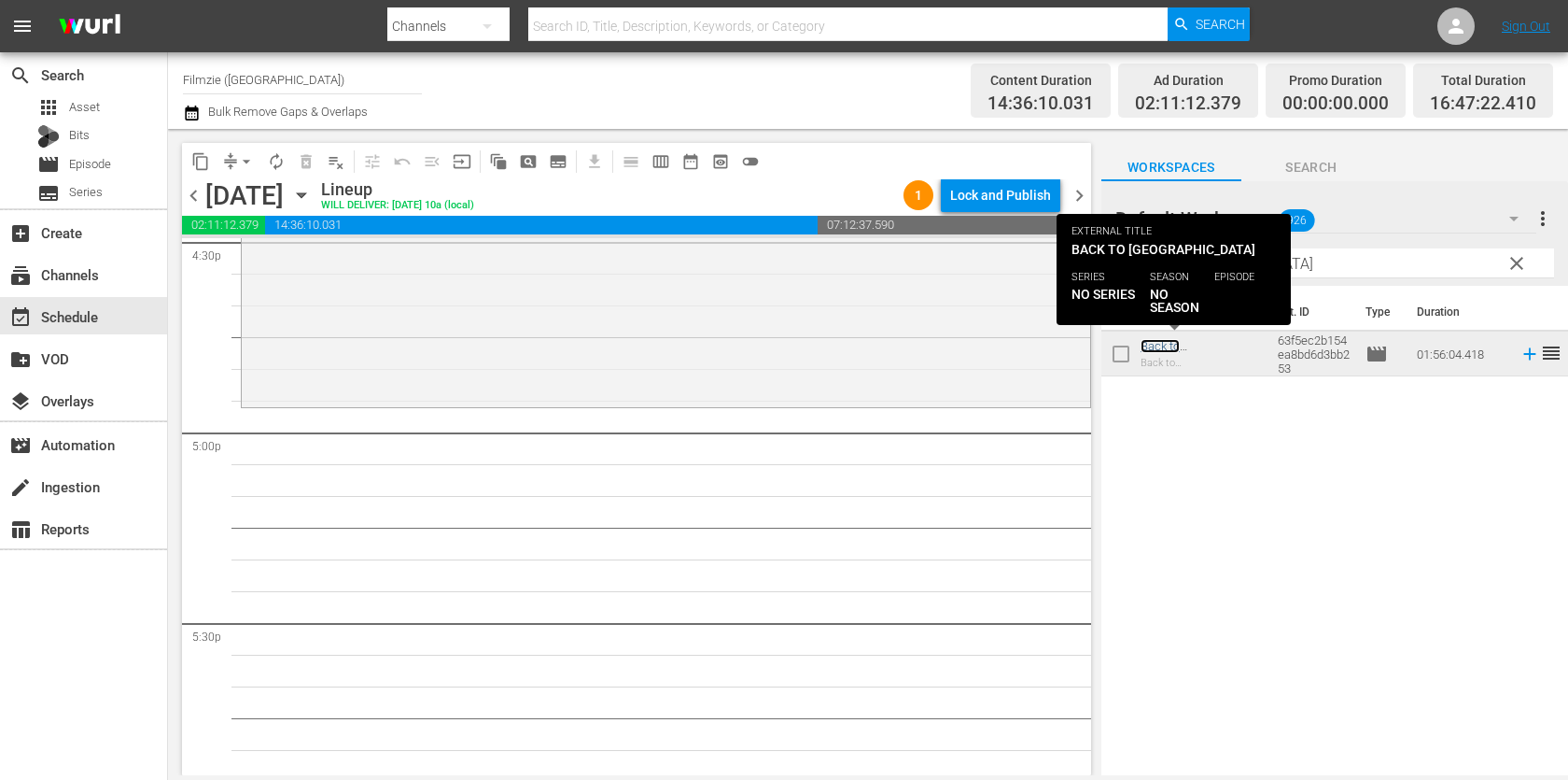
scroll to position [6304, 0]
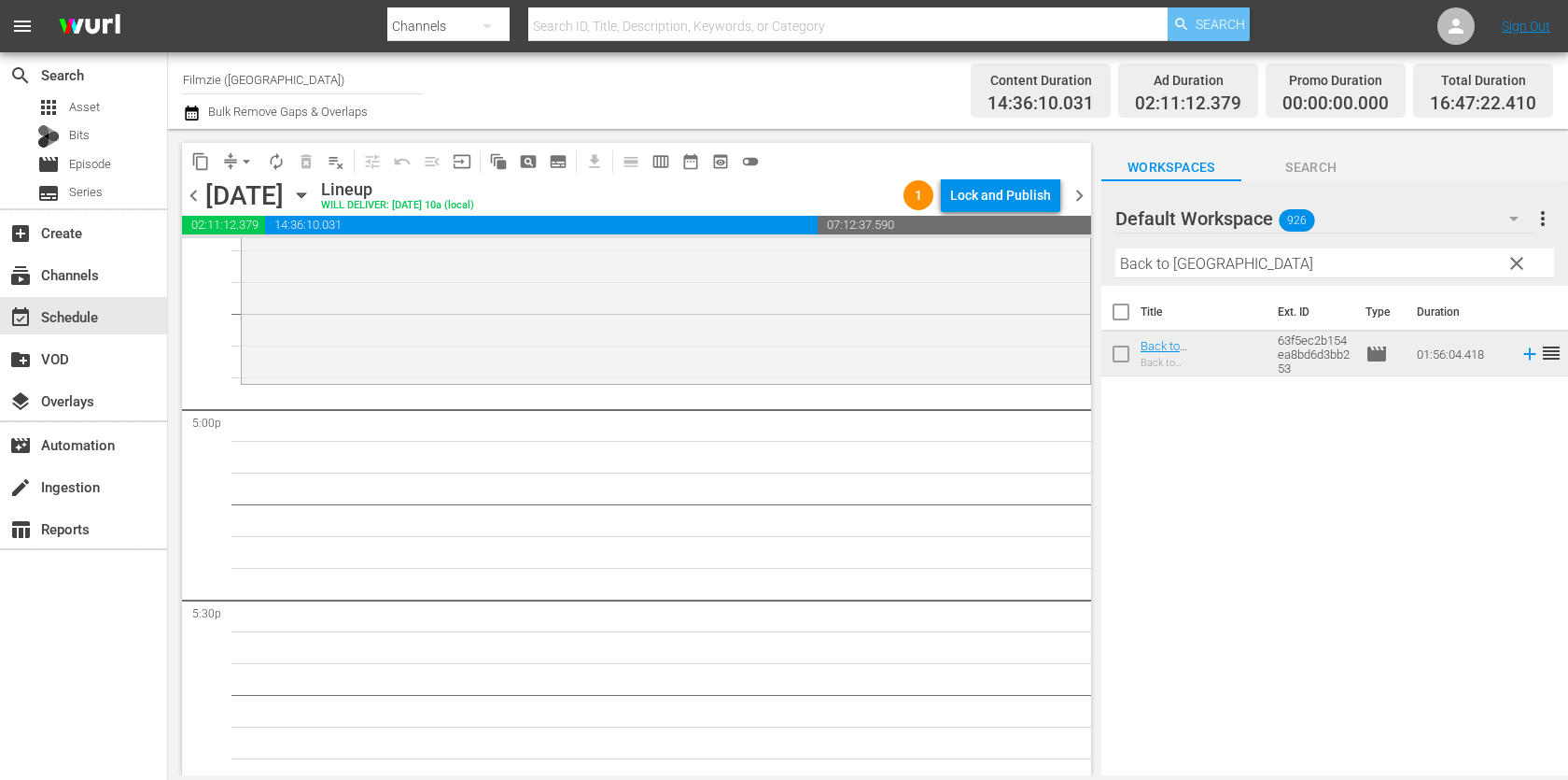
drag, startPoint x: 1181, startPoint y: 350, endPoint x: 1212, endPoint y: 14, distance: 337.4
click at [1170, 277] on hr at bounding box center [1334, 277] width 439 height 1
click at [1183, 263] on input "Back to [GEOGRAPHIC_DATA]" at bounding box center [1334, 263] width 439 height 30
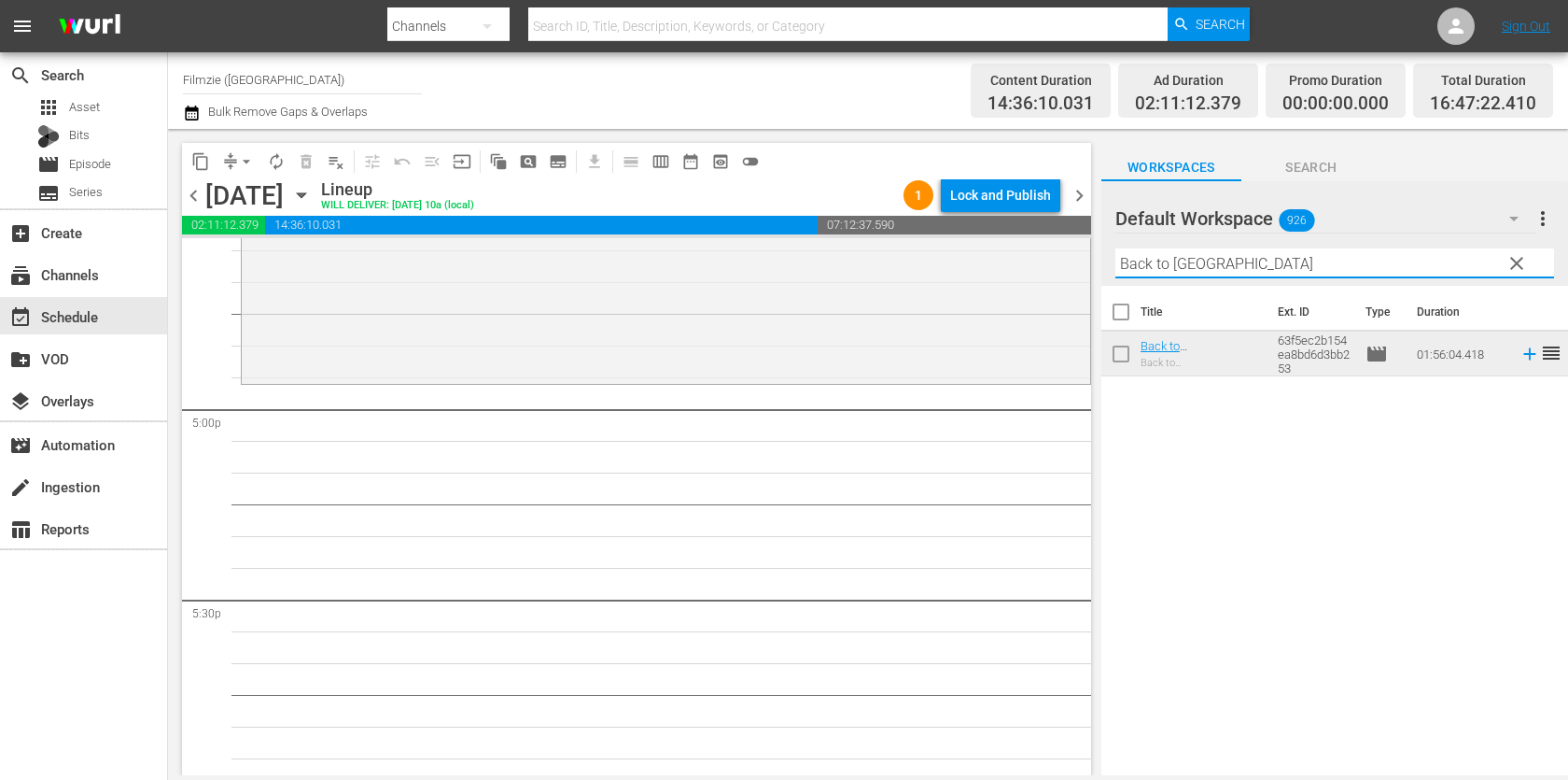
paste input "Inner Worlds Outer Worlds"
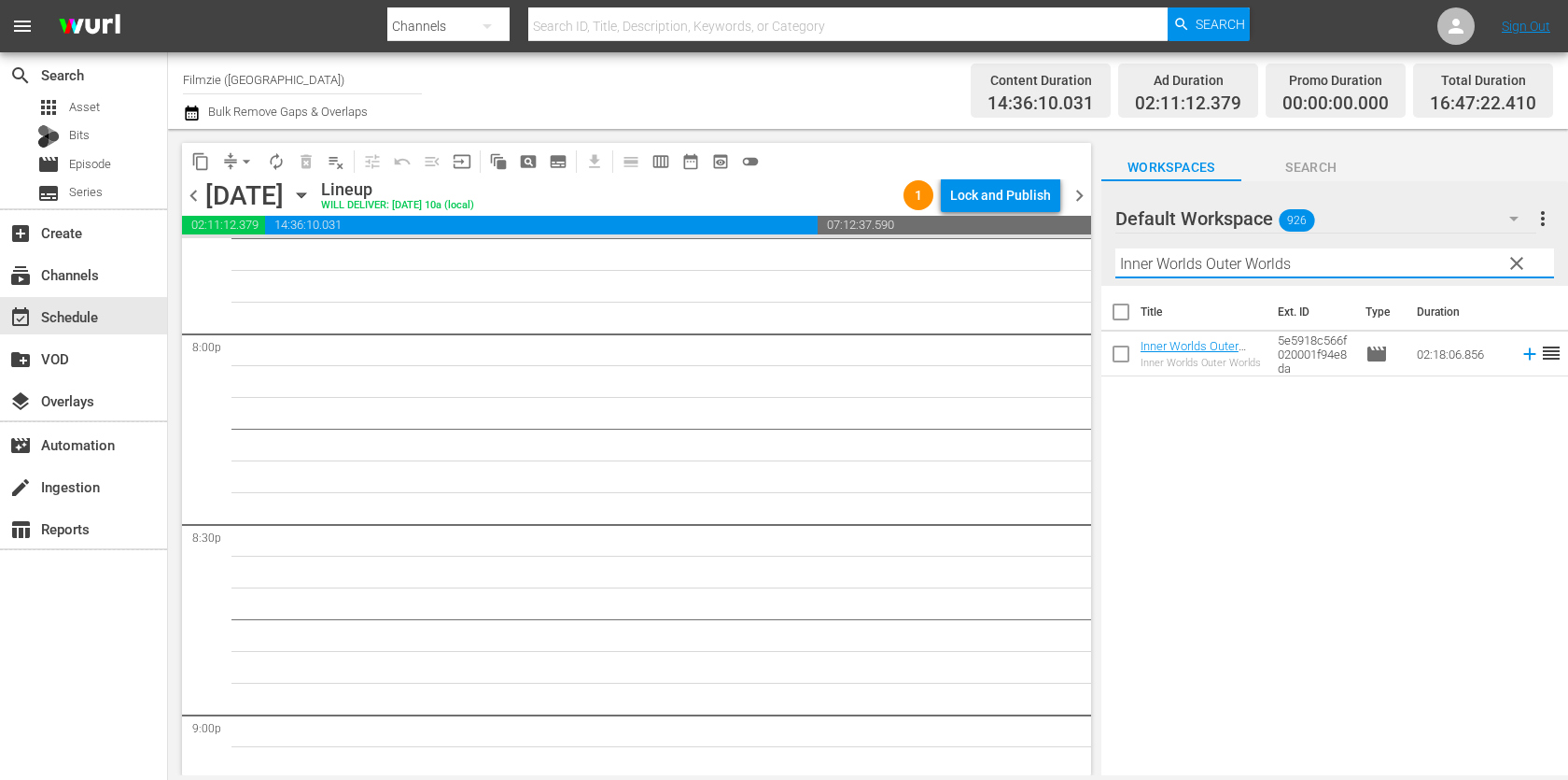
scroll to position [7553, 0]
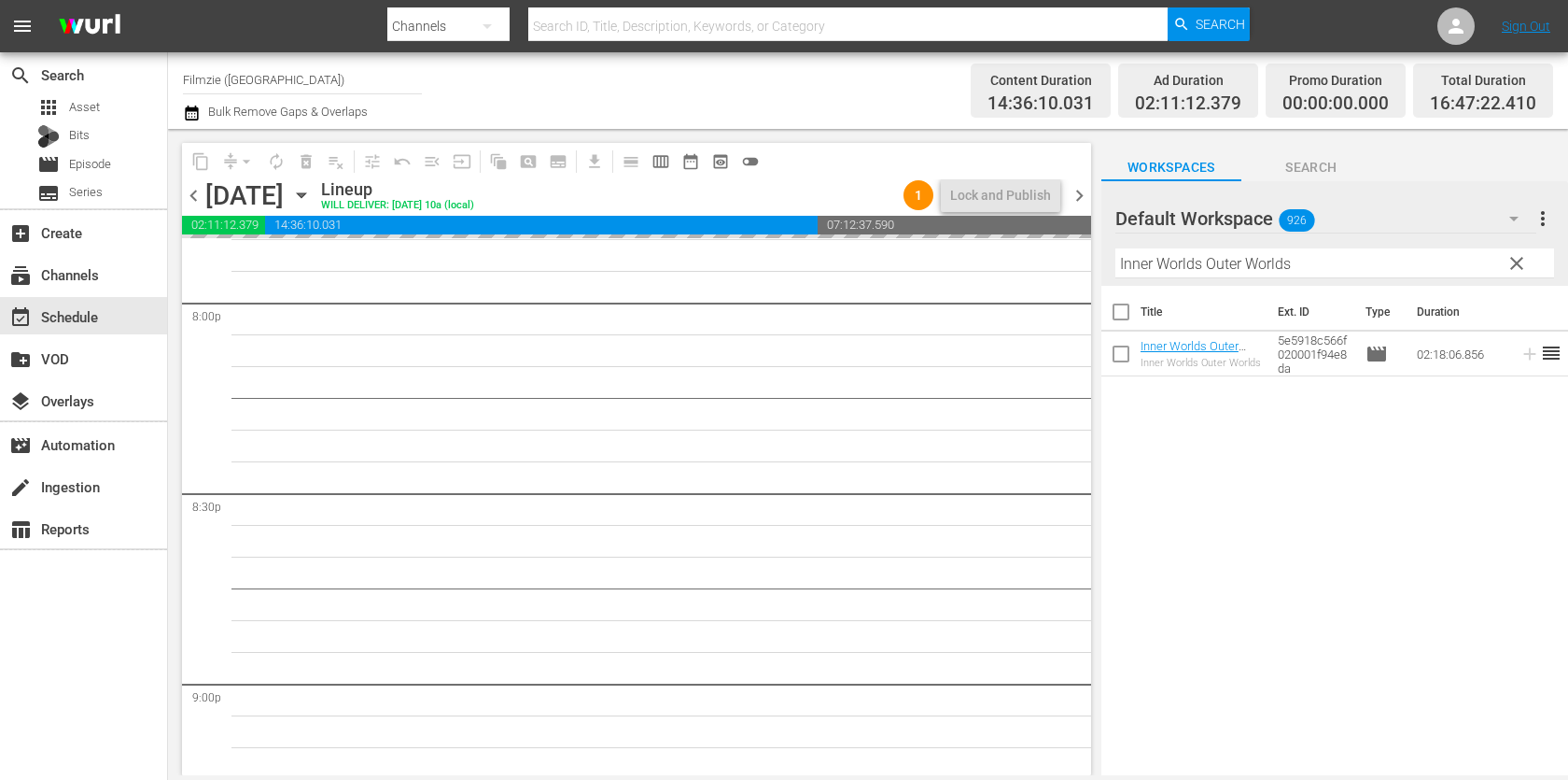
drag, startPoint x: 1182, startPoint y: 351, endPoint x: 1184, endPoint y: 6, distance: 345.0
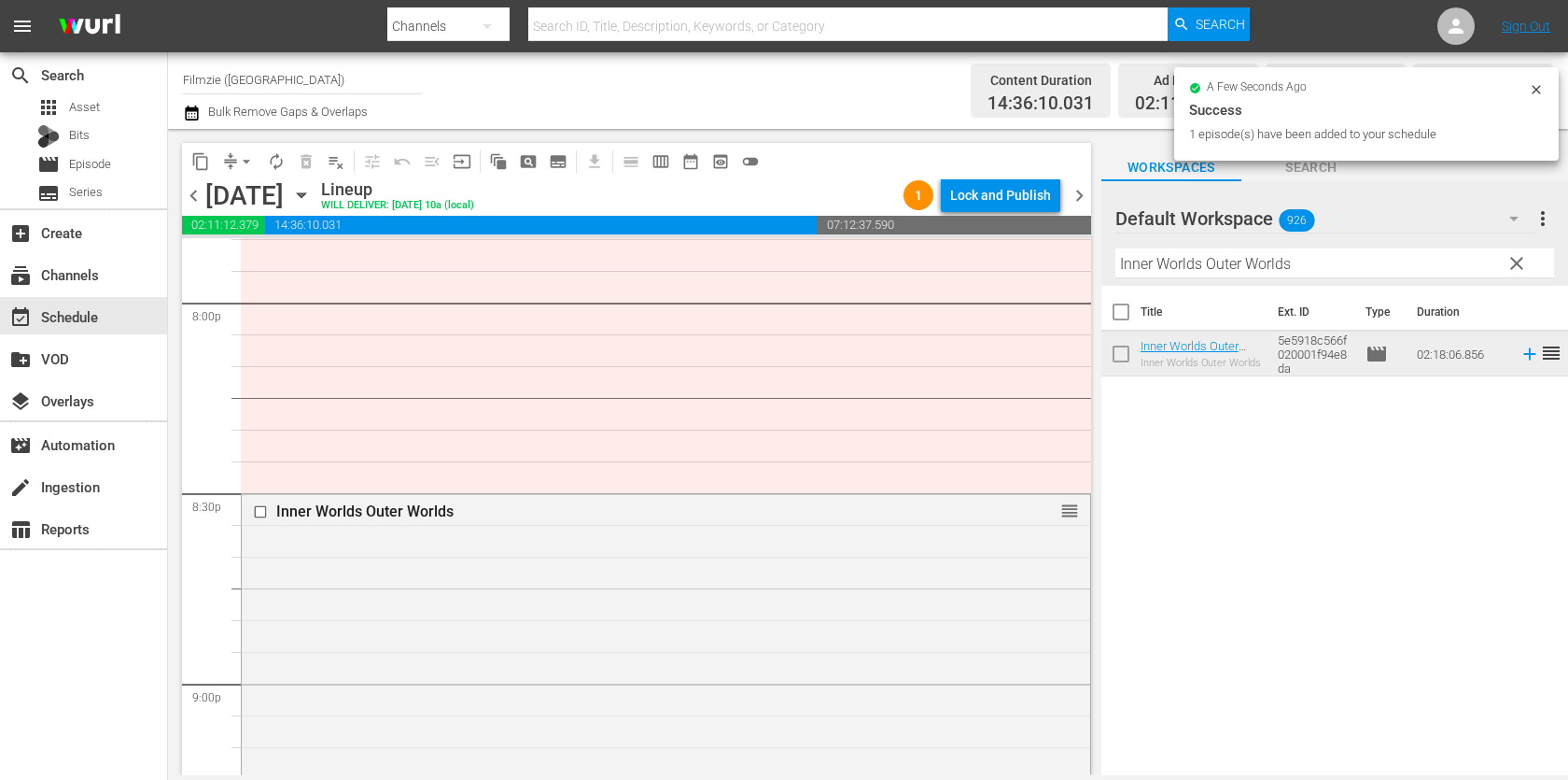
click at [1338, 265] on input "Inner Worlds Outer Worlds" at bounding box center [1334, 263] width 439 height 30
paste input "Beyond the Woo"
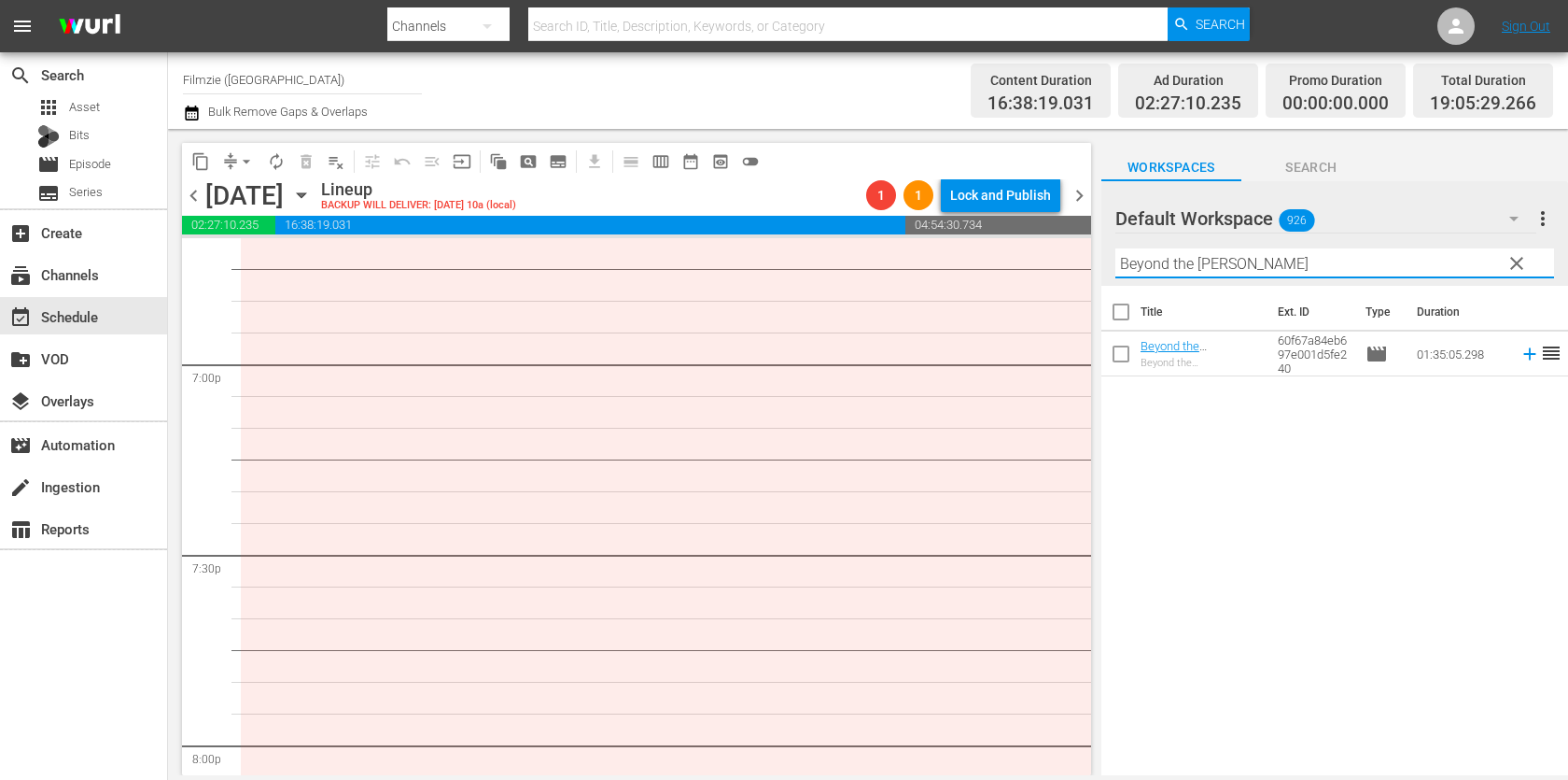
scroll to position [7110, 0]
drag, startPoint x: 1063, startPoint y: 491, endPoint x: 1010, endPoint y: 277, distance: 220.5
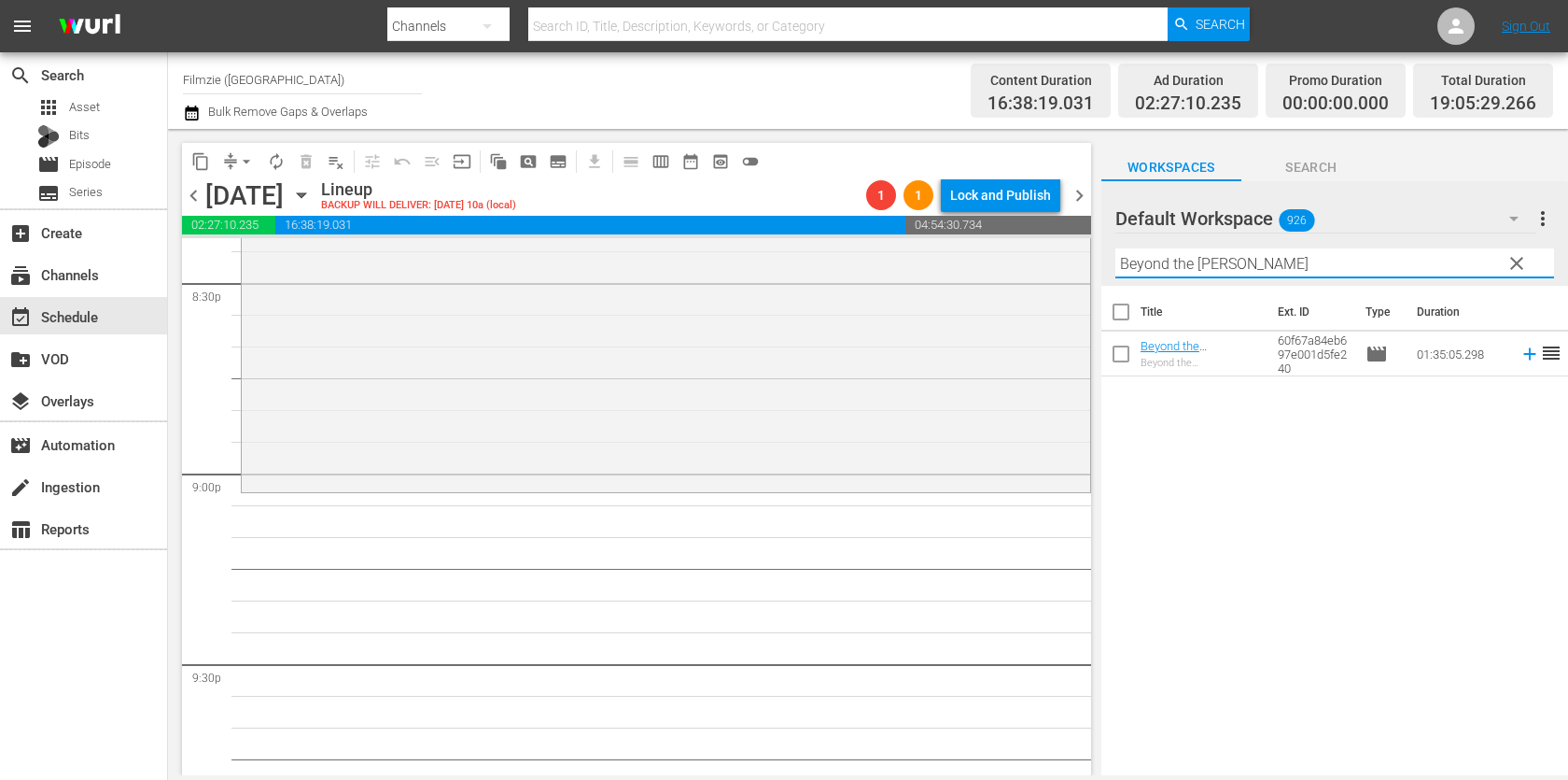
scroll to position [7866, 0]
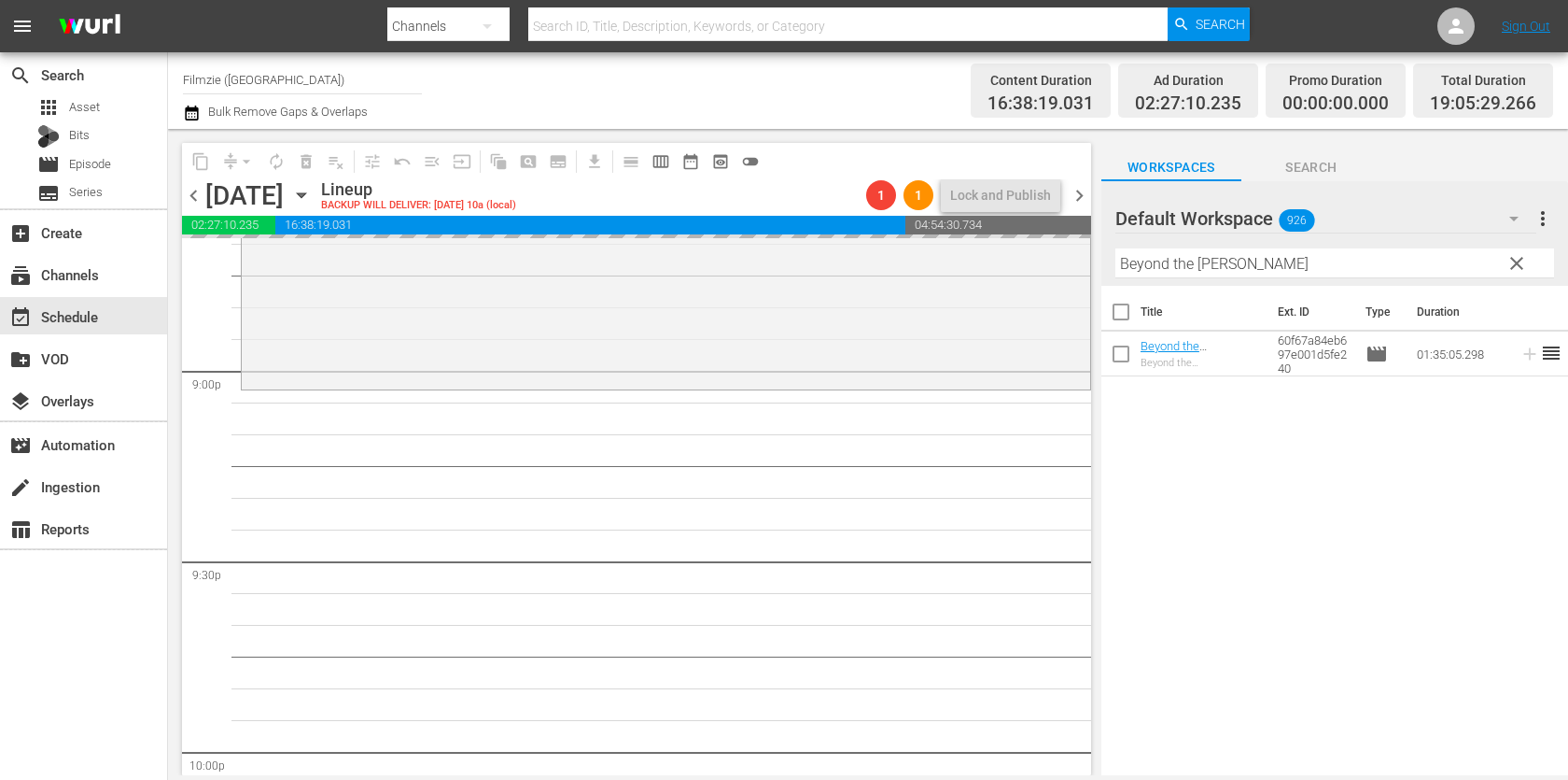
drag, startPoint x: 1171, startPoint y: 339, endPoint x: 1284, endPoint y: 18, distance: 340.3
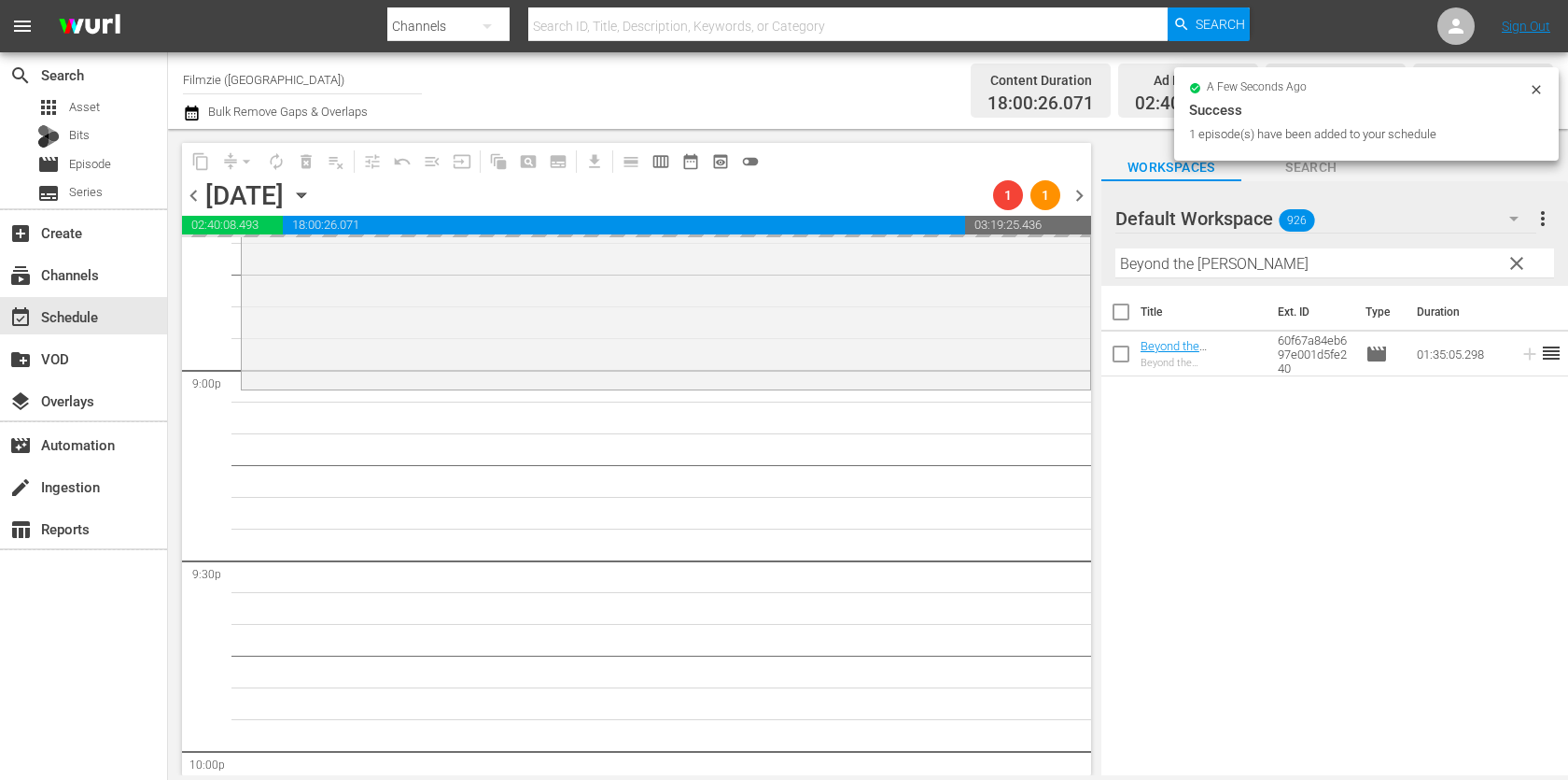
click at [1250, 268] on input "Beyond the [PERSON_NAME]" at bounding box center [1334, 263] width 439 height 30
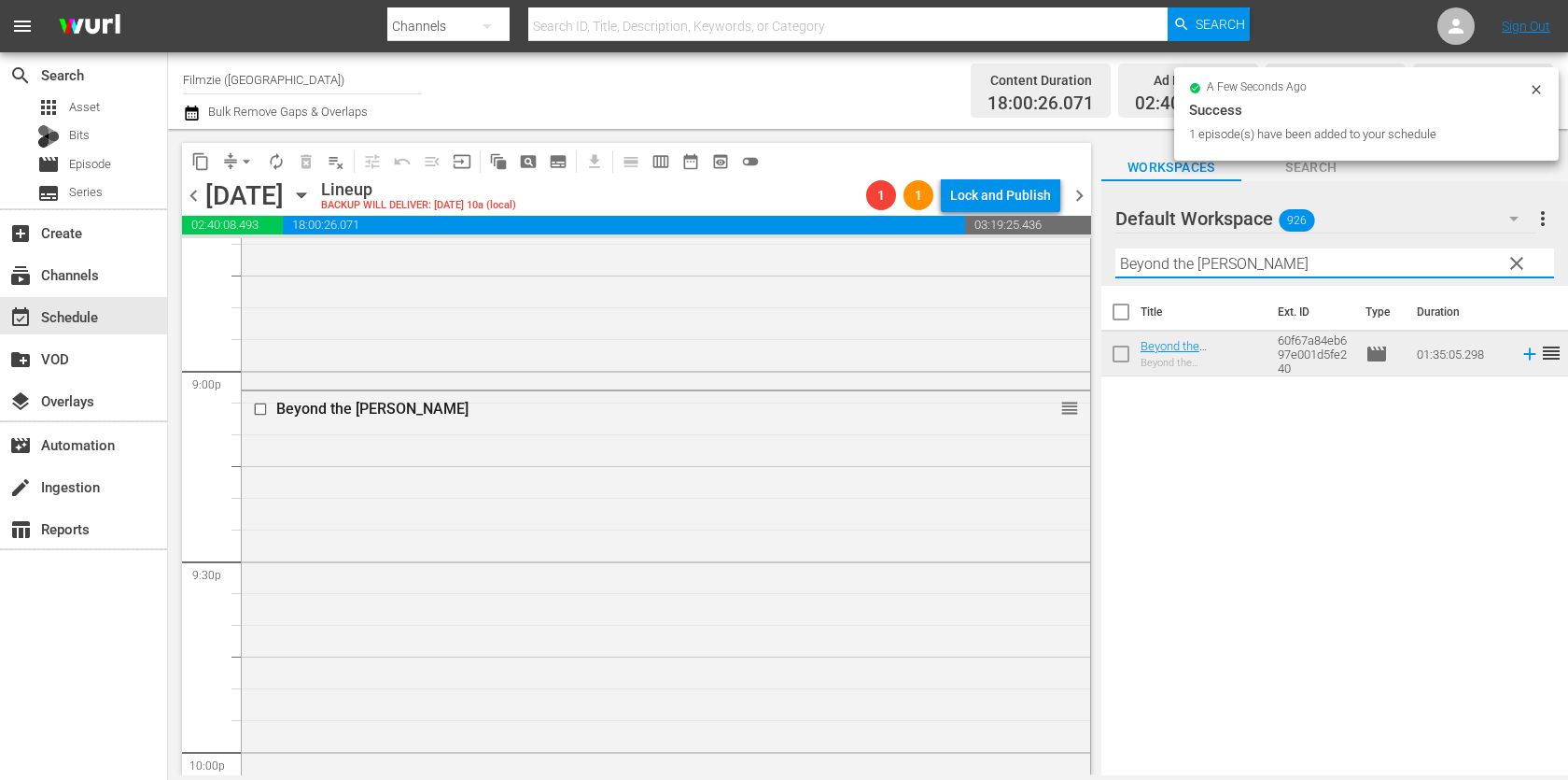
click at [1250, 268] on input "Beyond the [PERSON_NAME]" at bounding box center [1334, 263] width 439 height 30
paste input "Getting Grace"
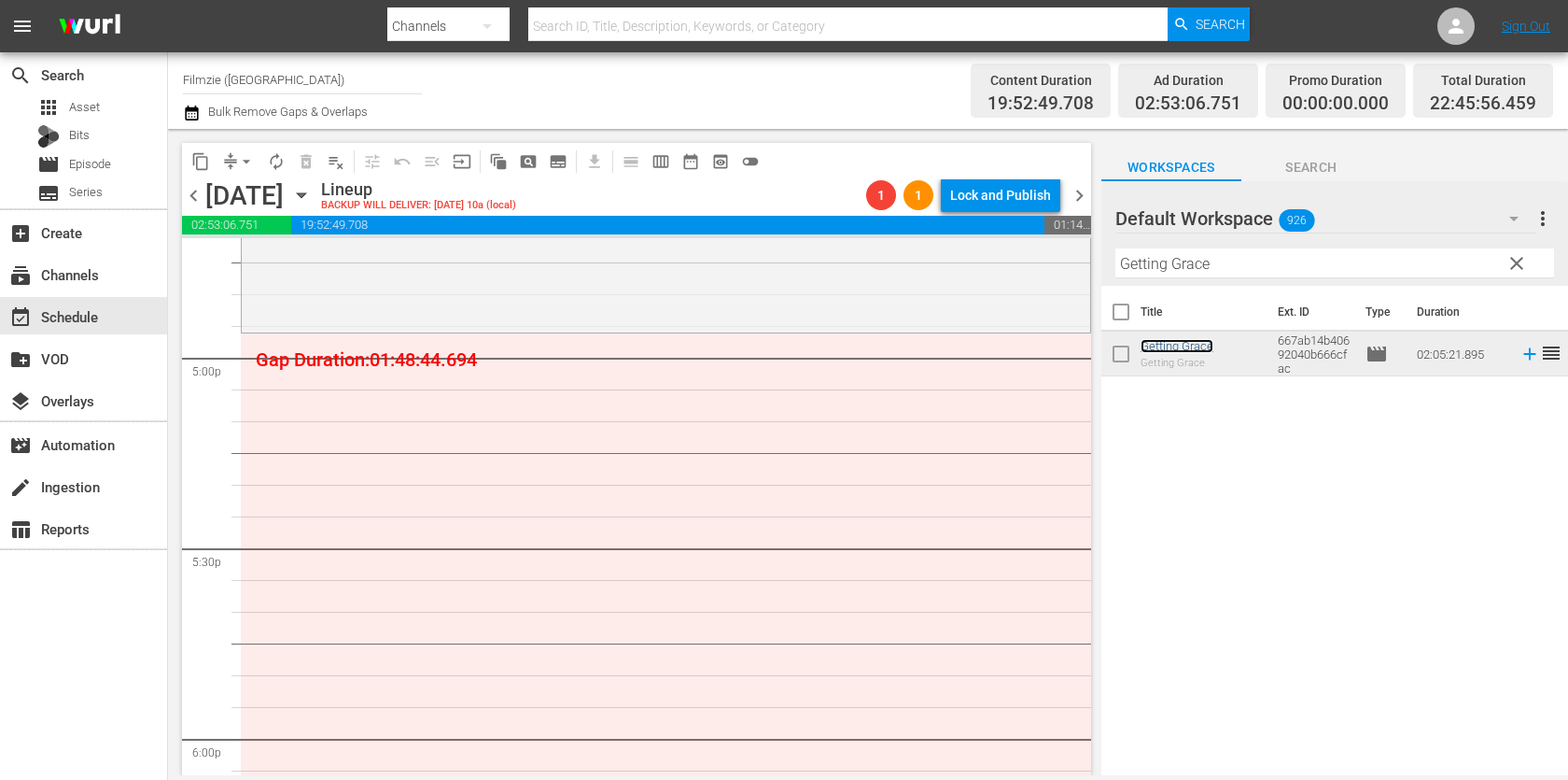
scroll to position [6365, 0]
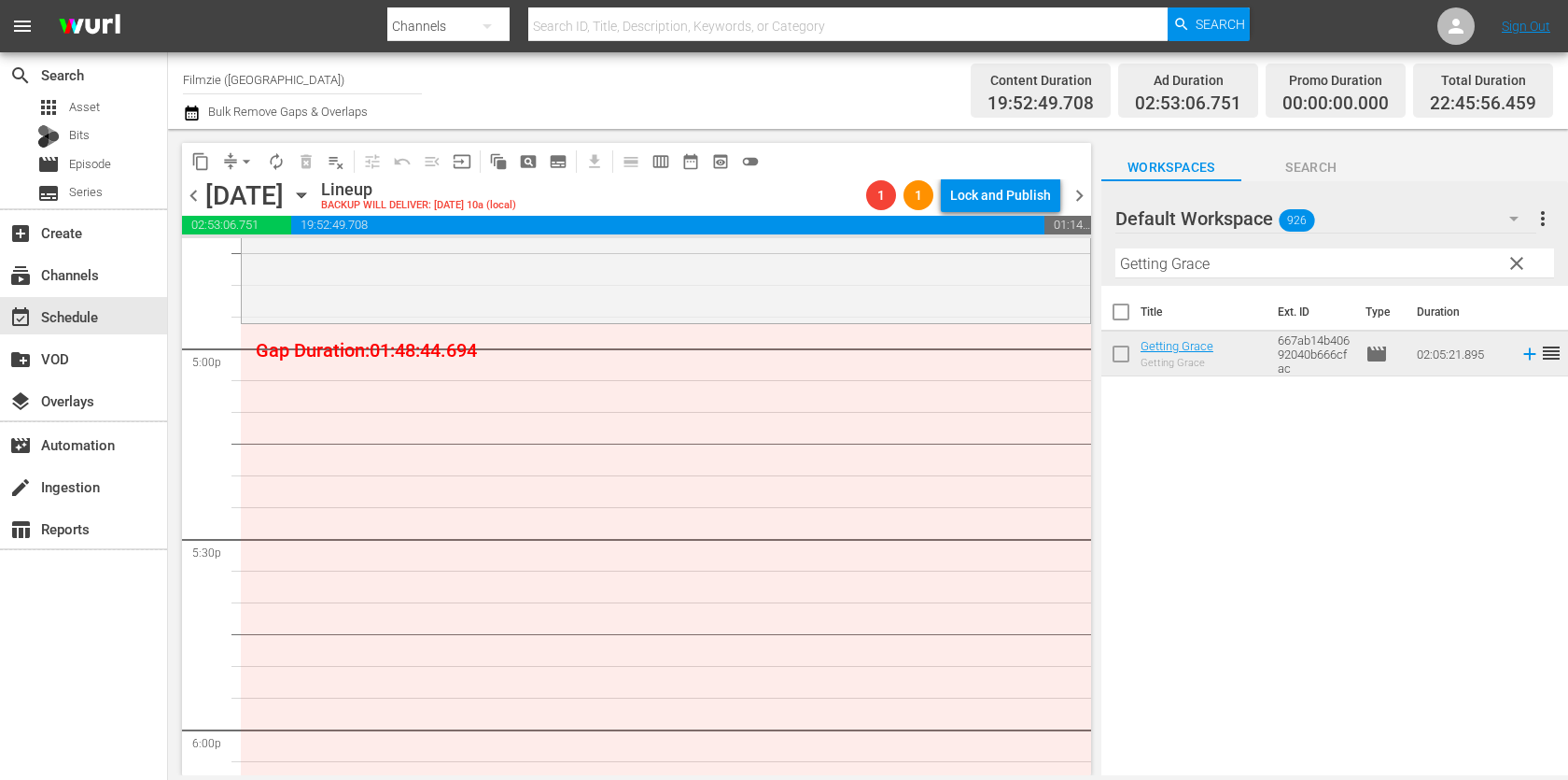
drag, startPoint x: 1198, startPoint y: 348, endPoint x: 1144, endPoint y: 10, distance: 342.3
click at [1344, 265] on input "Getting Grace" at bounding box center [1334, 263] width 439 height 30
paste input "A Warrior’s Heart"
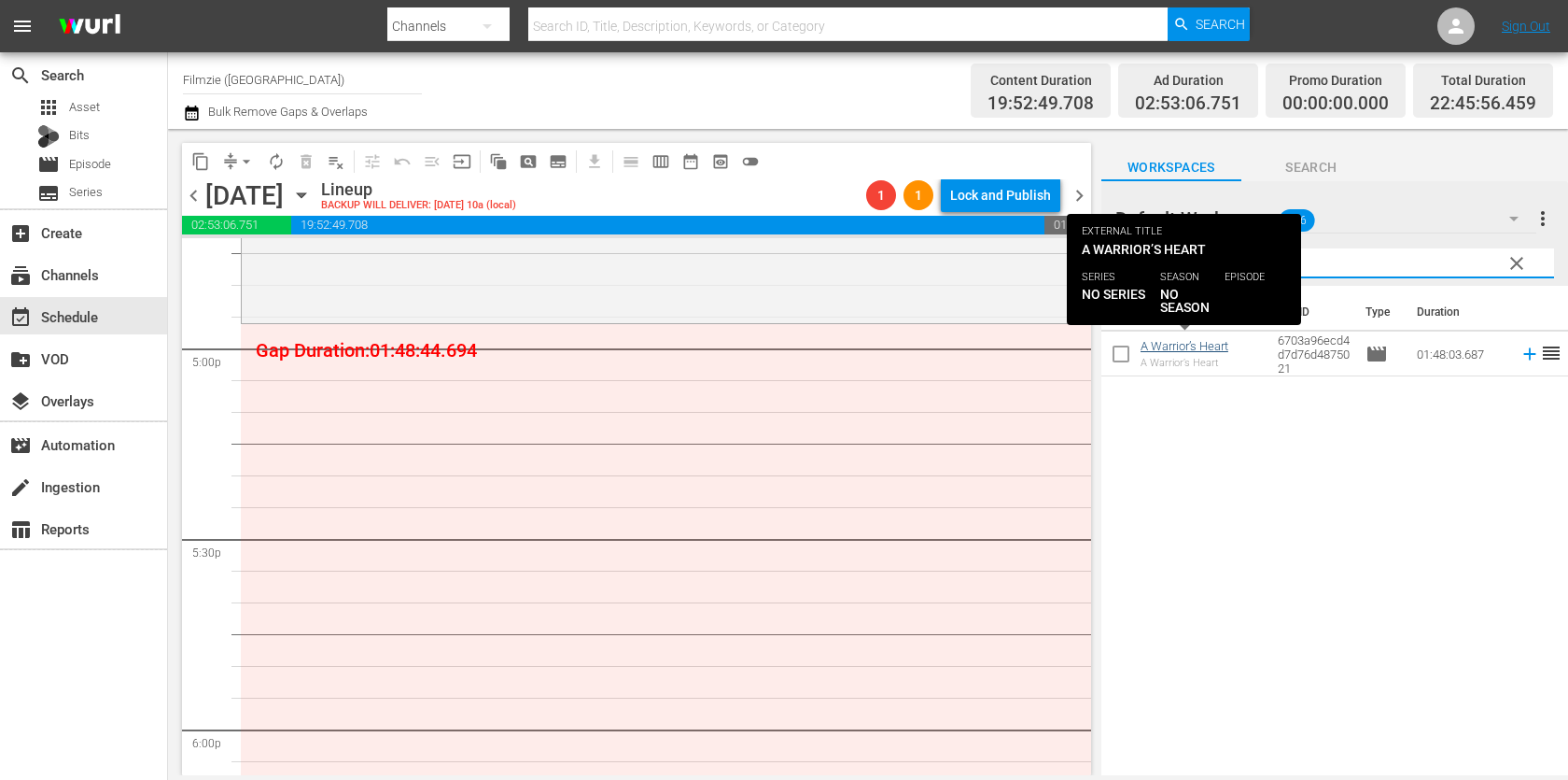
type input "A Warrior’s Heart"
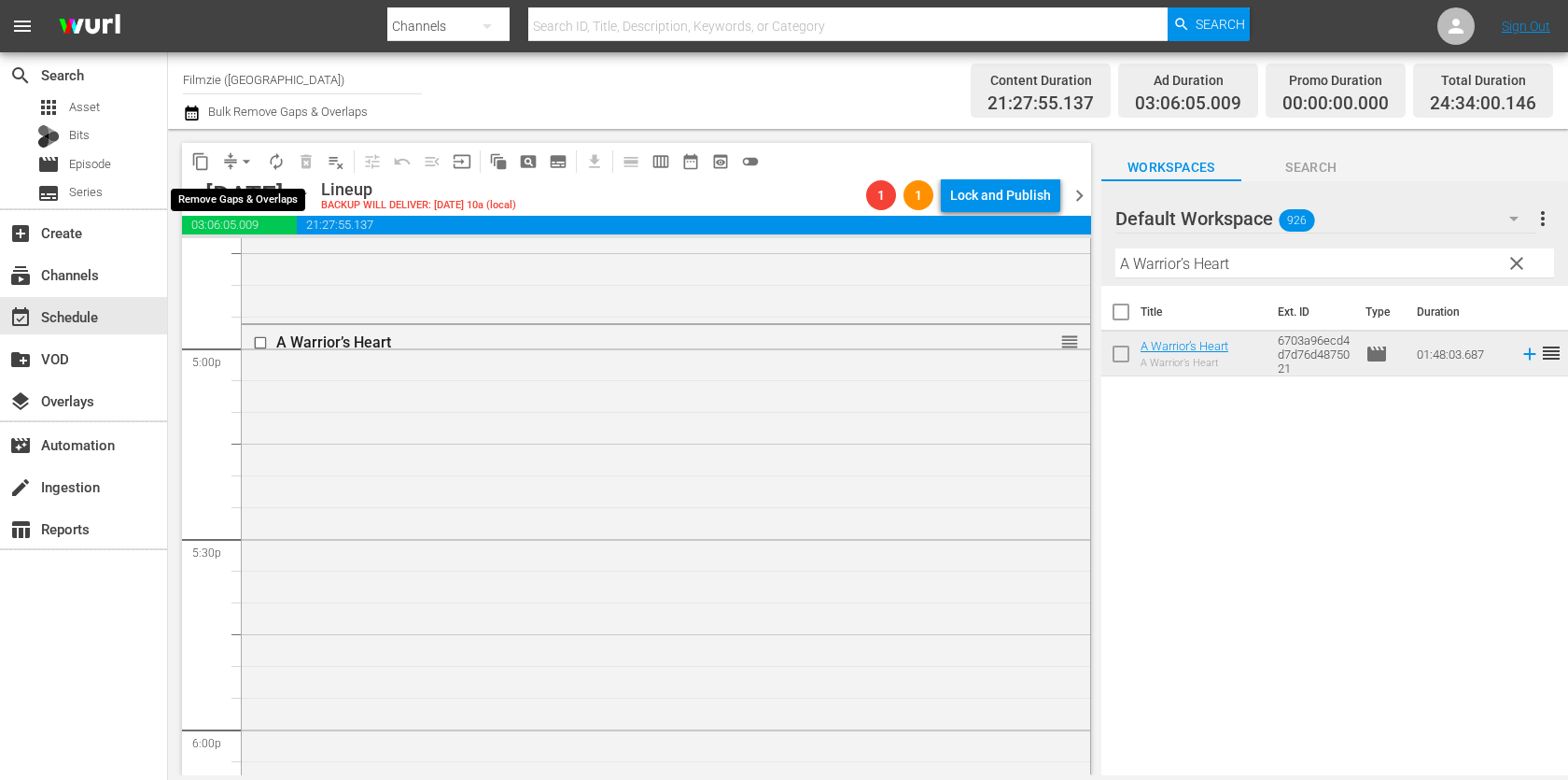
click at [242, 162] on span "arrow_drop_down" at bounding box center [246, 161] width 18 height 18
click at [272, 257] on li "Align to End of Previous Day" at bounding box center [247, 260] width 196 height 31
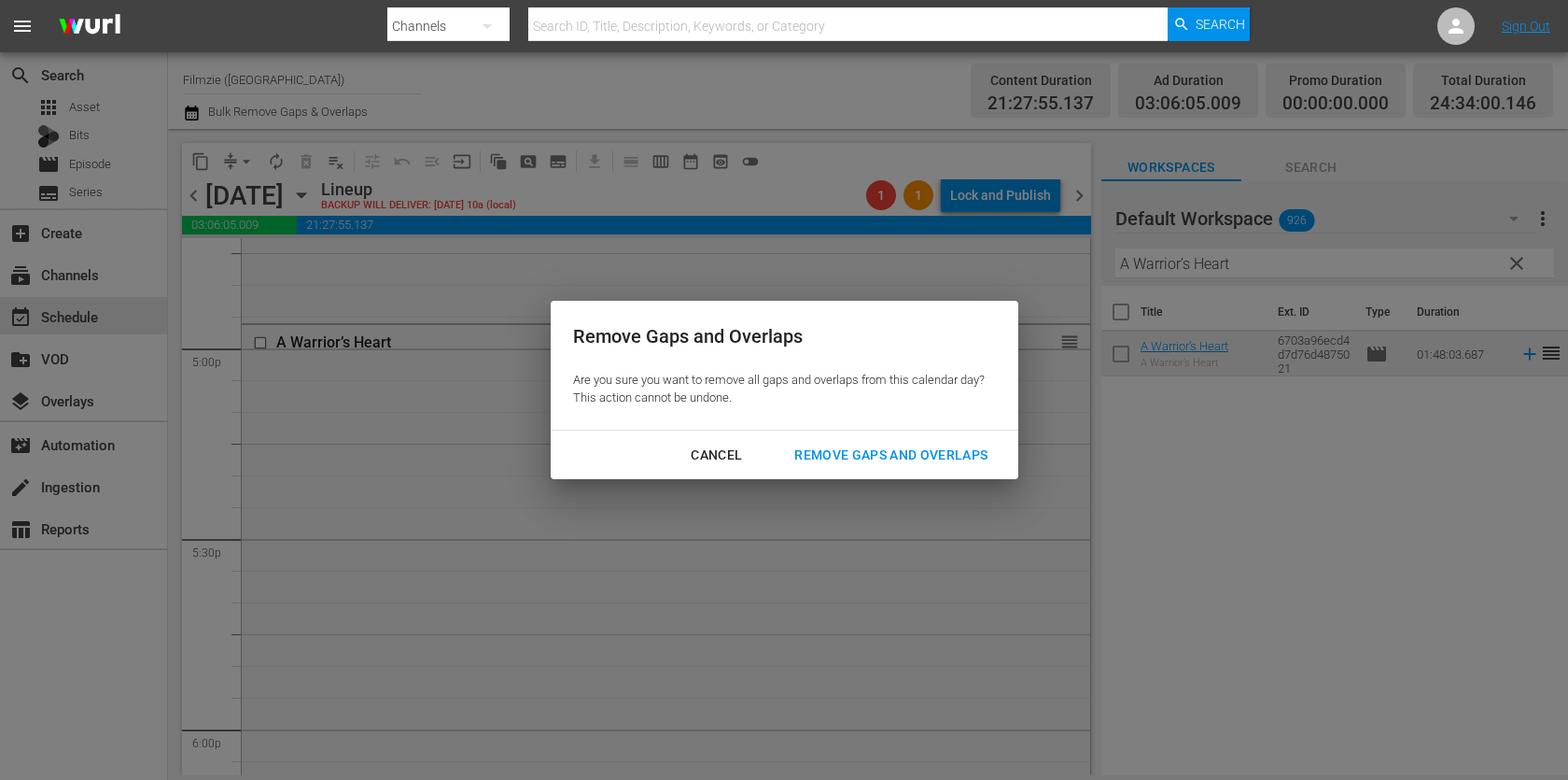
click at [885, 452] on div "Remove Gaps and Overlaps" at bounding box center [891, 455] width 223 height 23
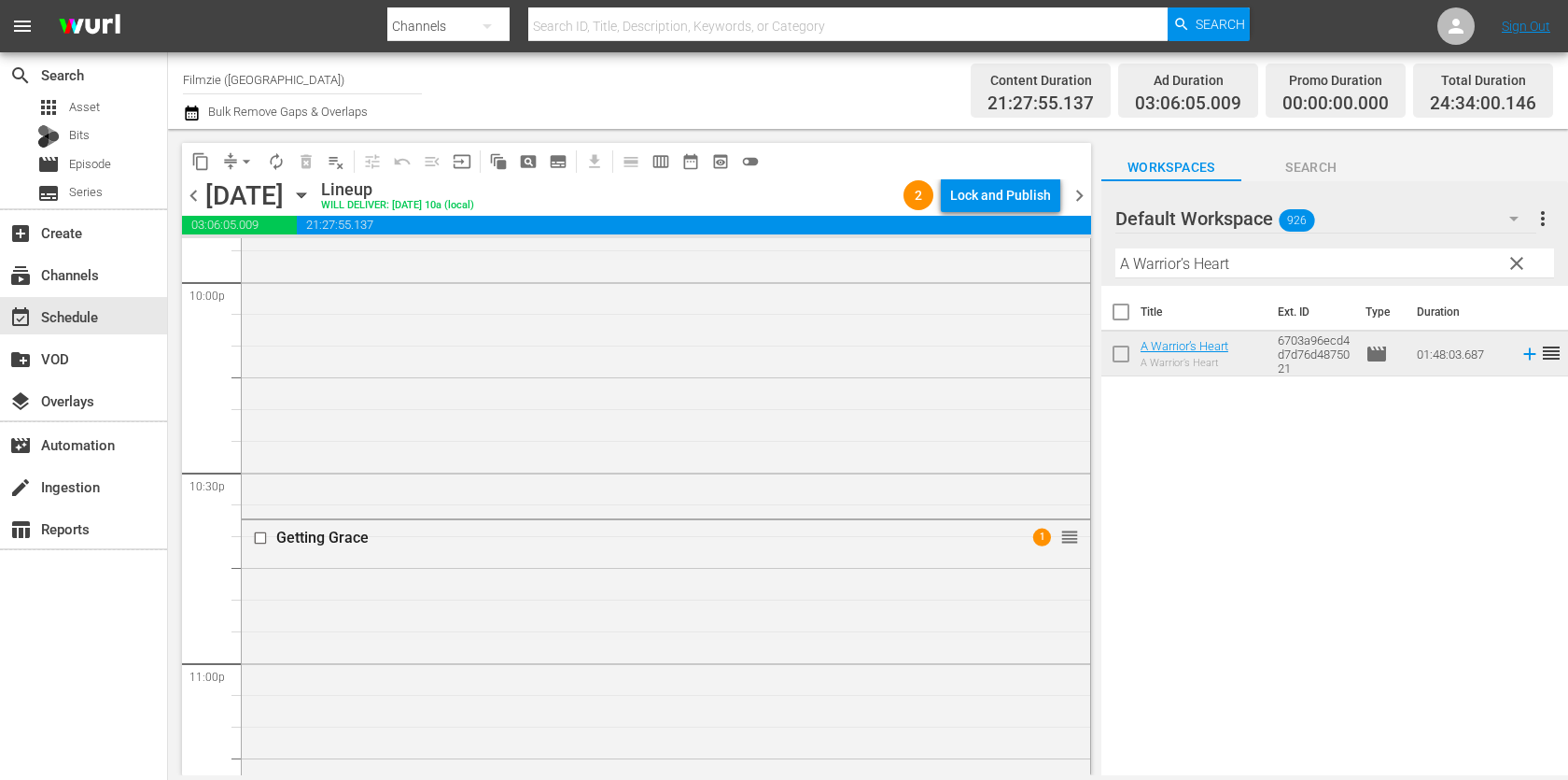
scroll to position [8876, 0]
click at [1011, 192] on div "Lock and Publish" at bounding box center [1000, 195] width 101 height 34
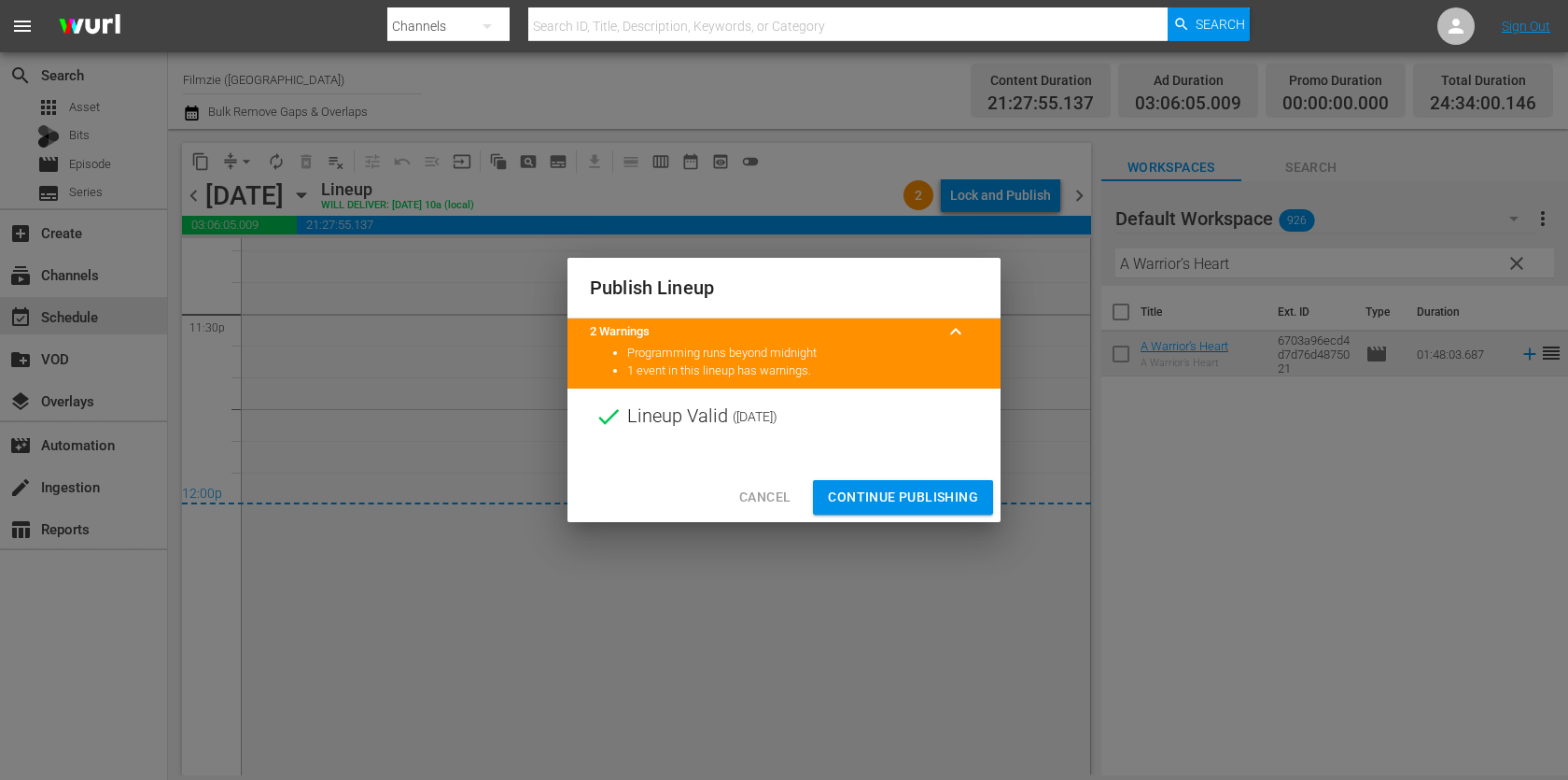
click at [945, 513] on button "Continue Publishing" at bounding box center [903, 497] width 180 height 35
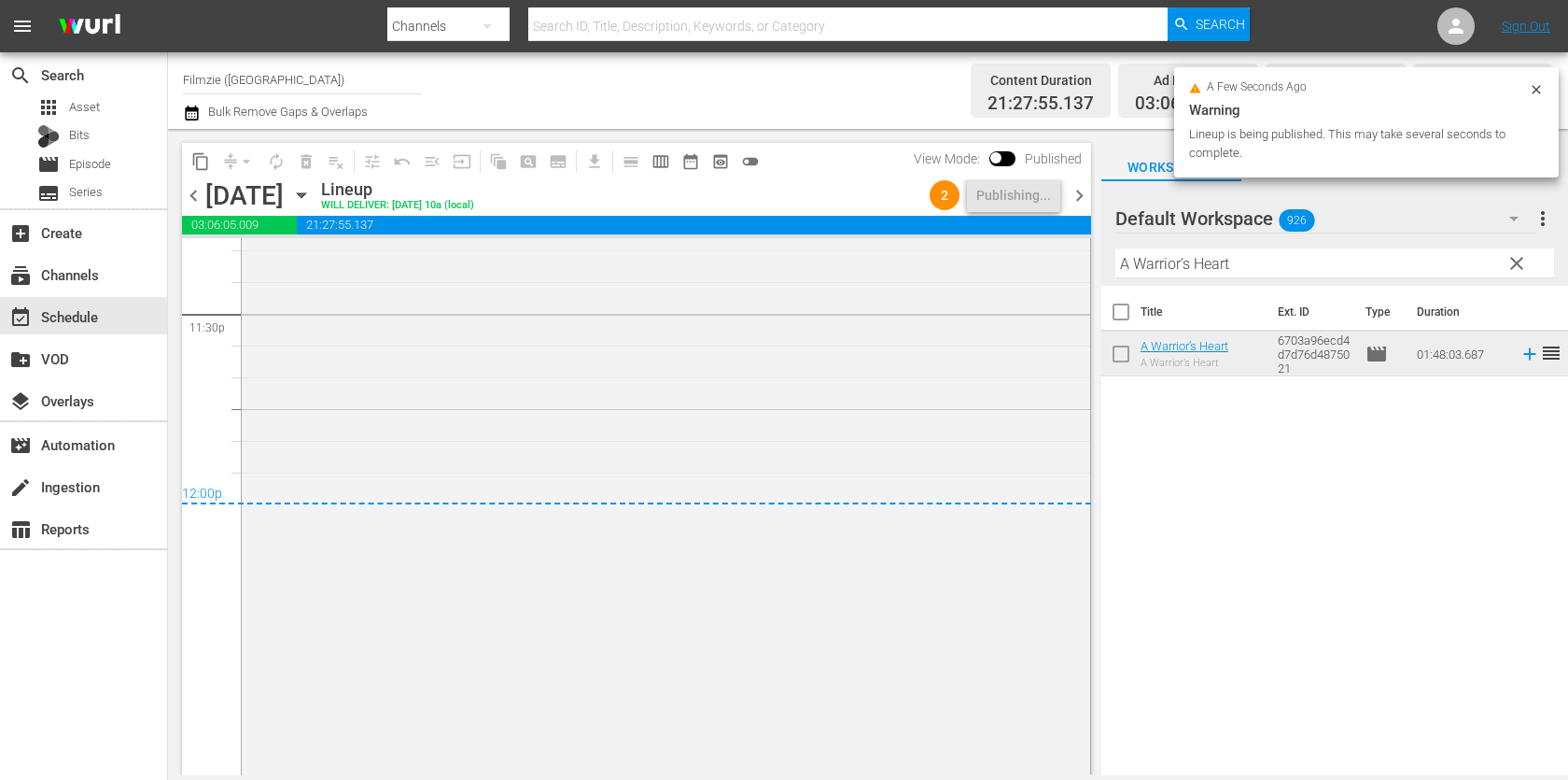
click at [945, 513] on div "Getting Grace 1" at bounding box center [666, 375] width 848 height 790
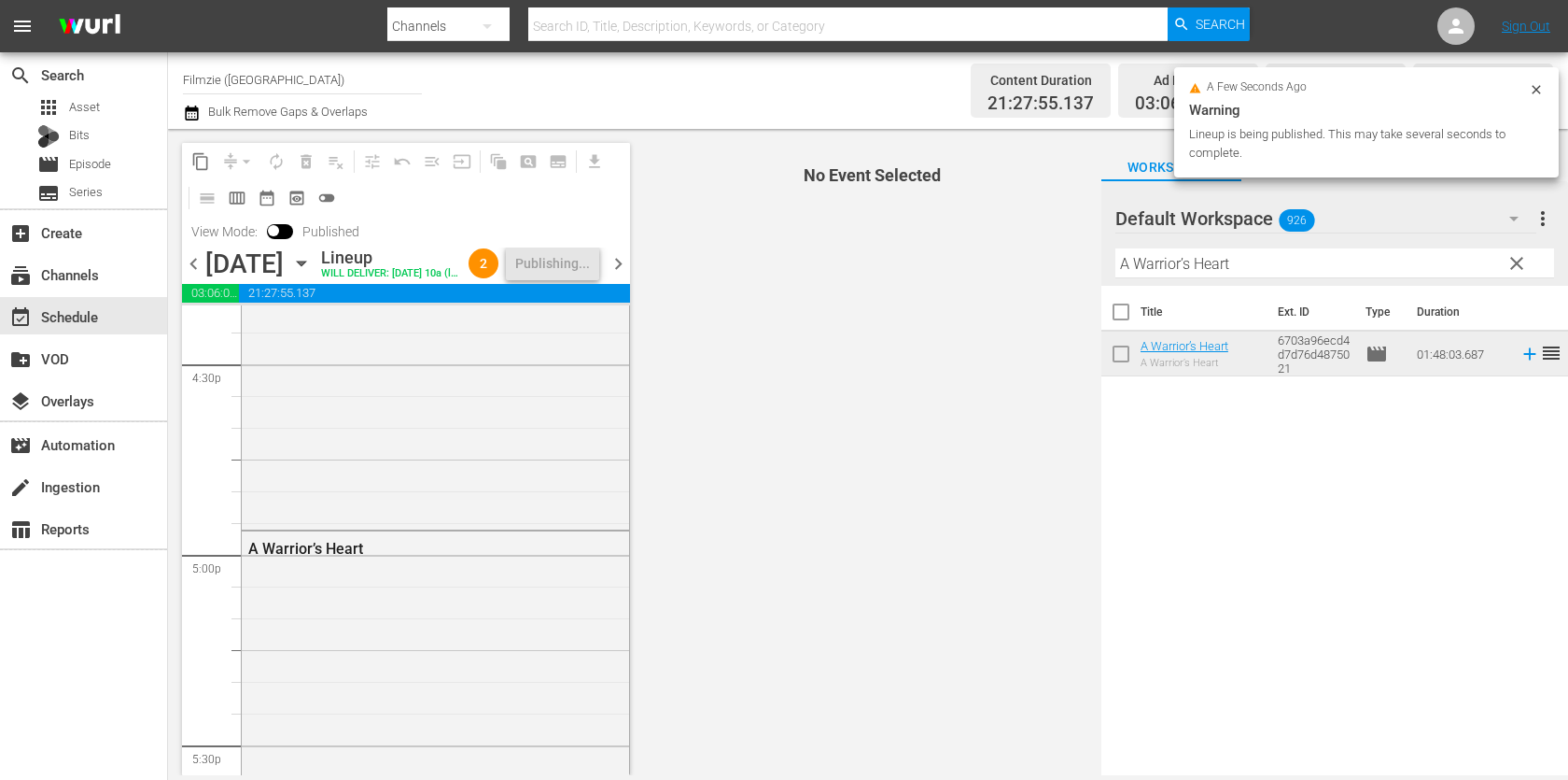
scroll to position [5558, 0]
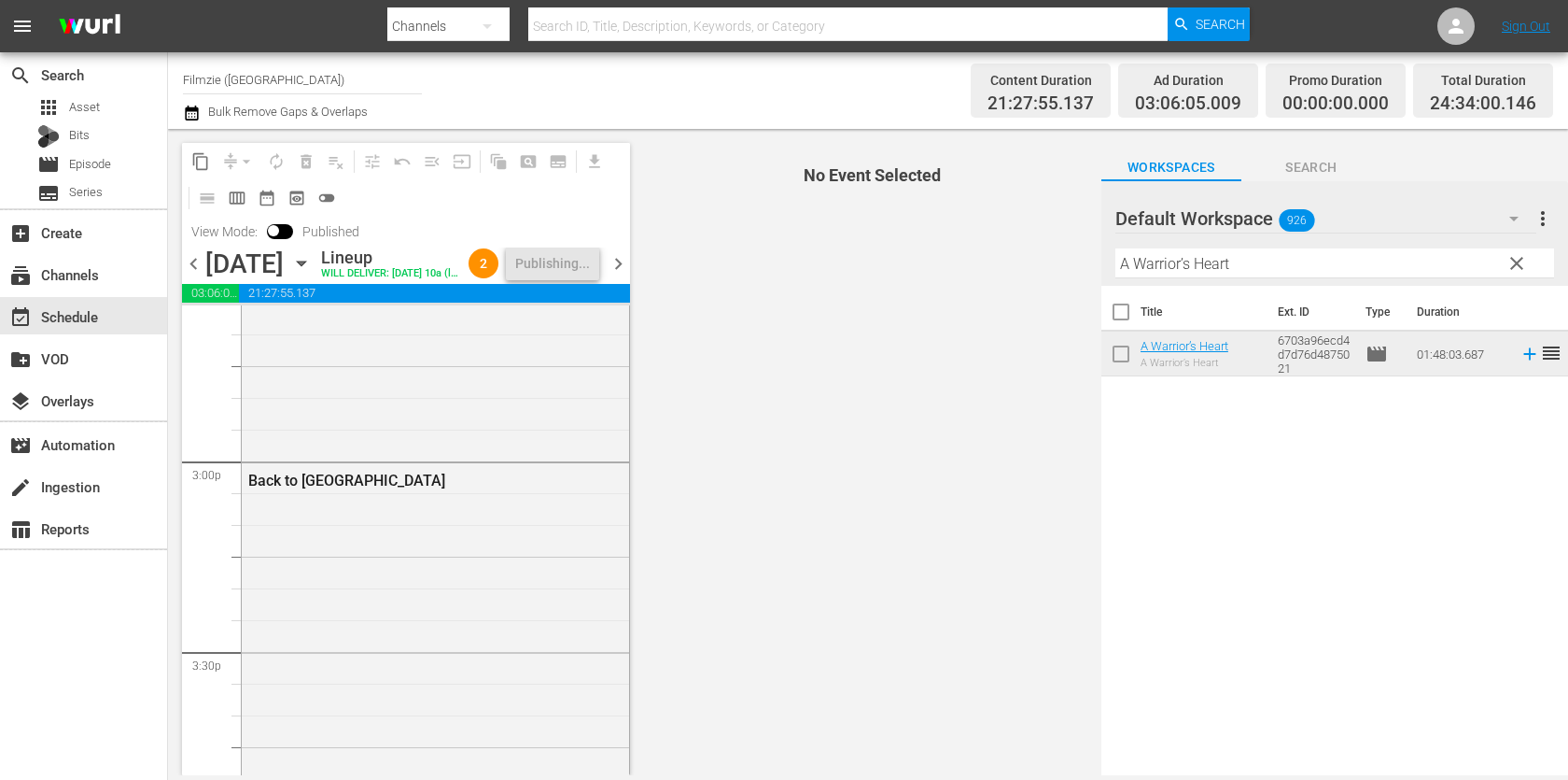
click at [197, 113] on icon "button" at bounding box center [191, 112] width 13 height 15
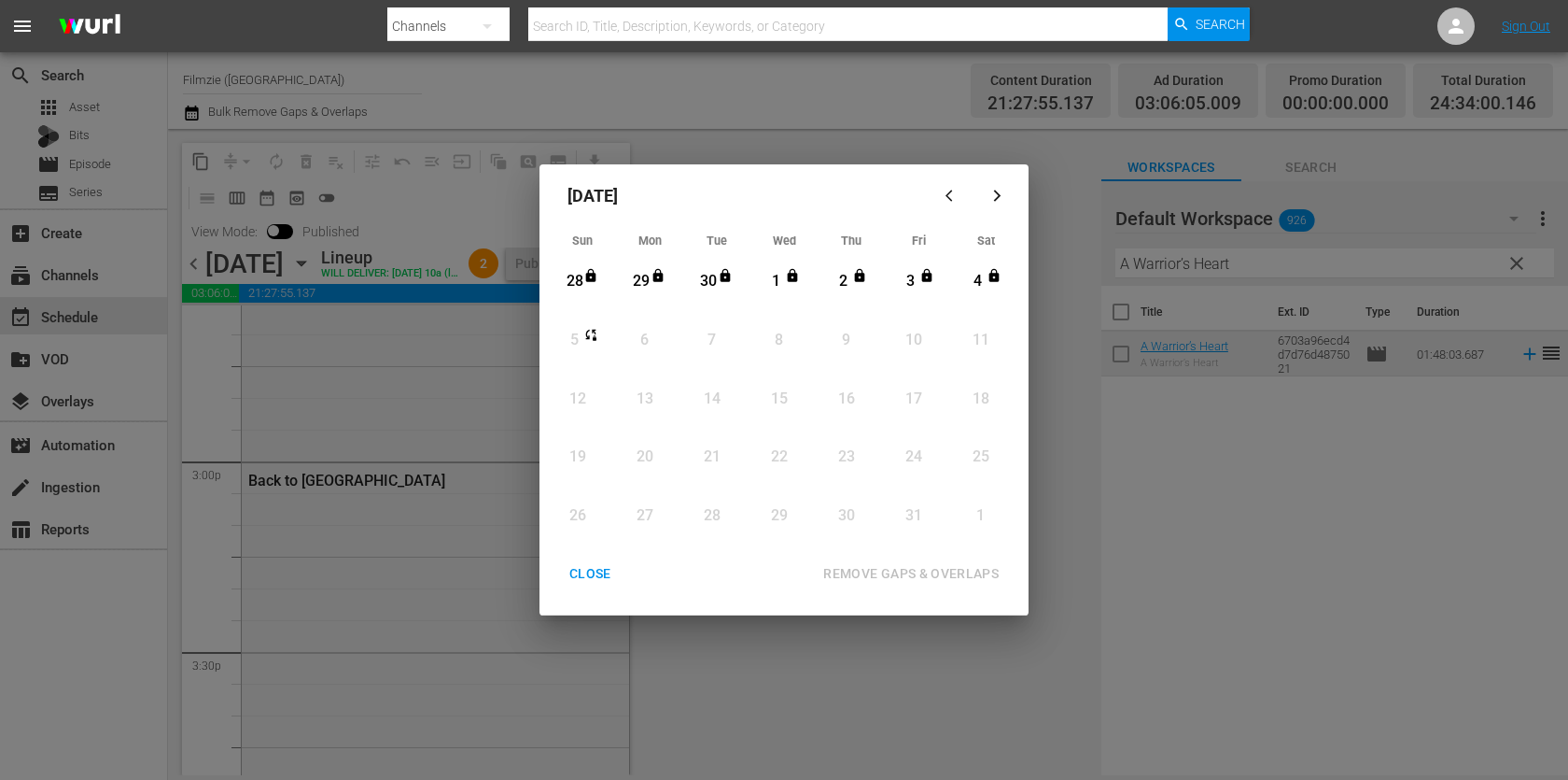
click at [589, 571] on div "CLOSE" at bounding box center [590, 574] width 72 height 23
